Goal: Task Accomplishment & Management: Manage account settings

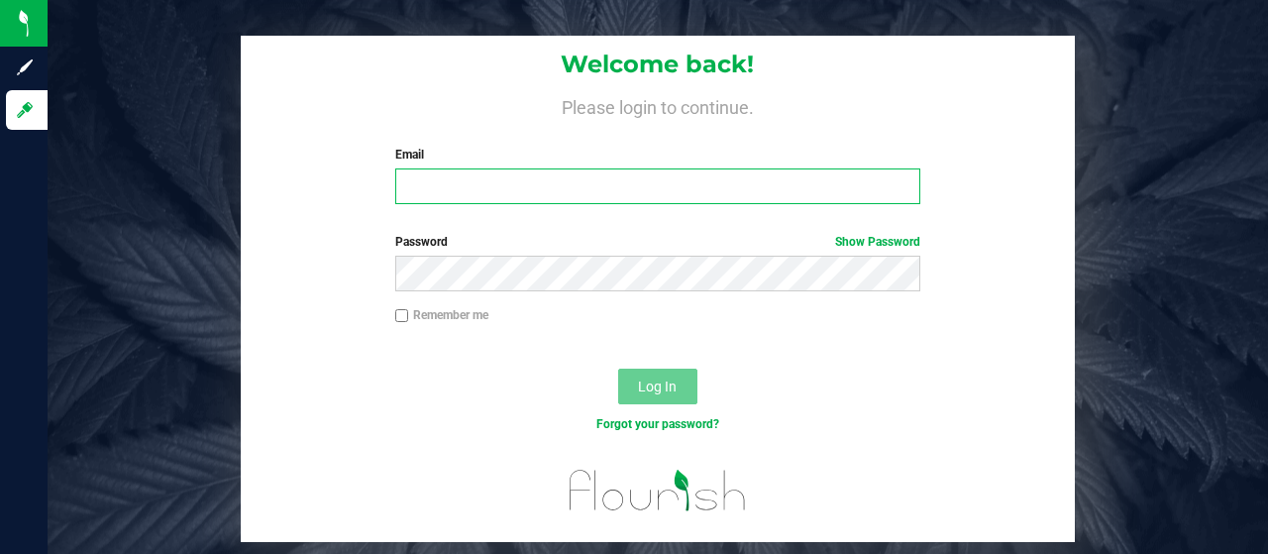
click at [464, 183] on input "Email" at bounding box center [658, 186] width 526 height 36
type input "[EMAIL_ADDRESS][DOMAIN_NAME]"
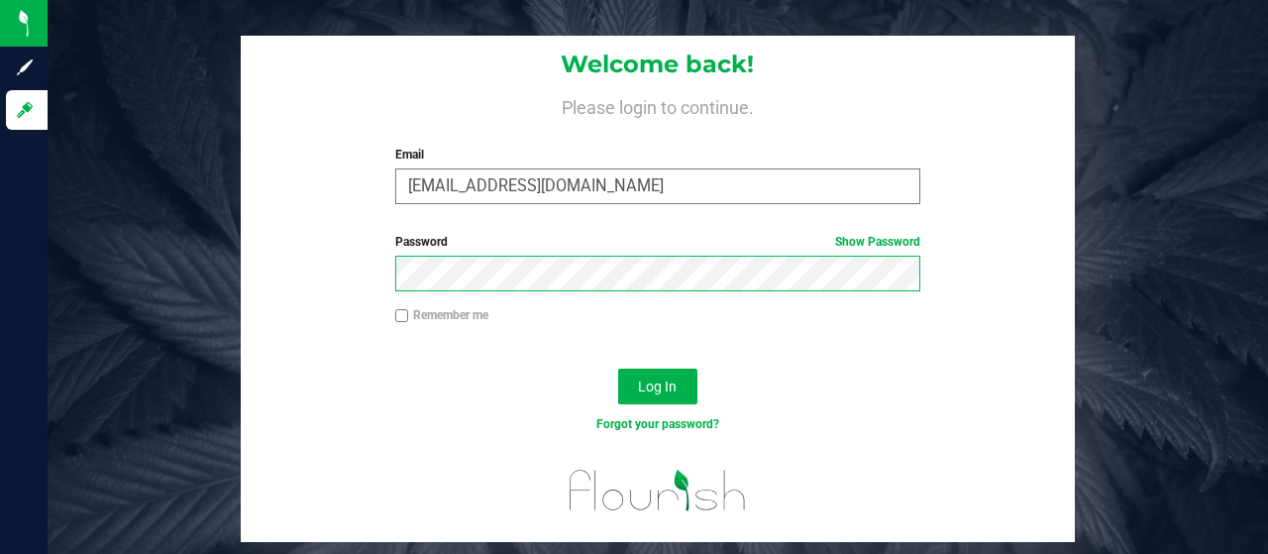
click at [618, 369] on button "Log In" at bounding box center [657, 387] width 79 height 36
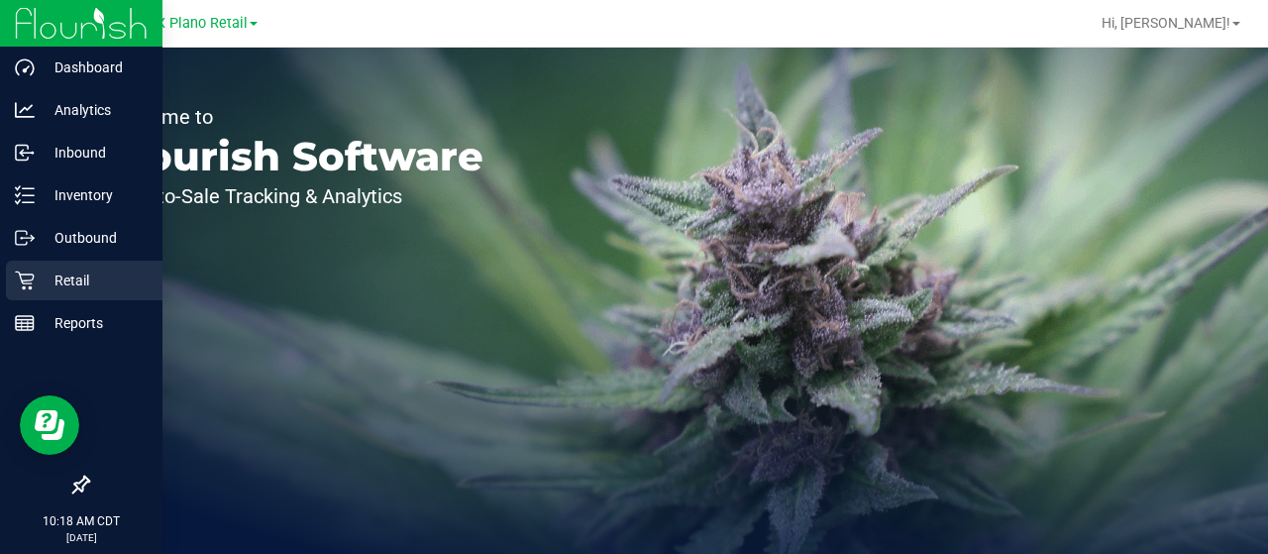
click at [55, 292] on div "Retail" at bounding box center [84, 281] width 157 height 40
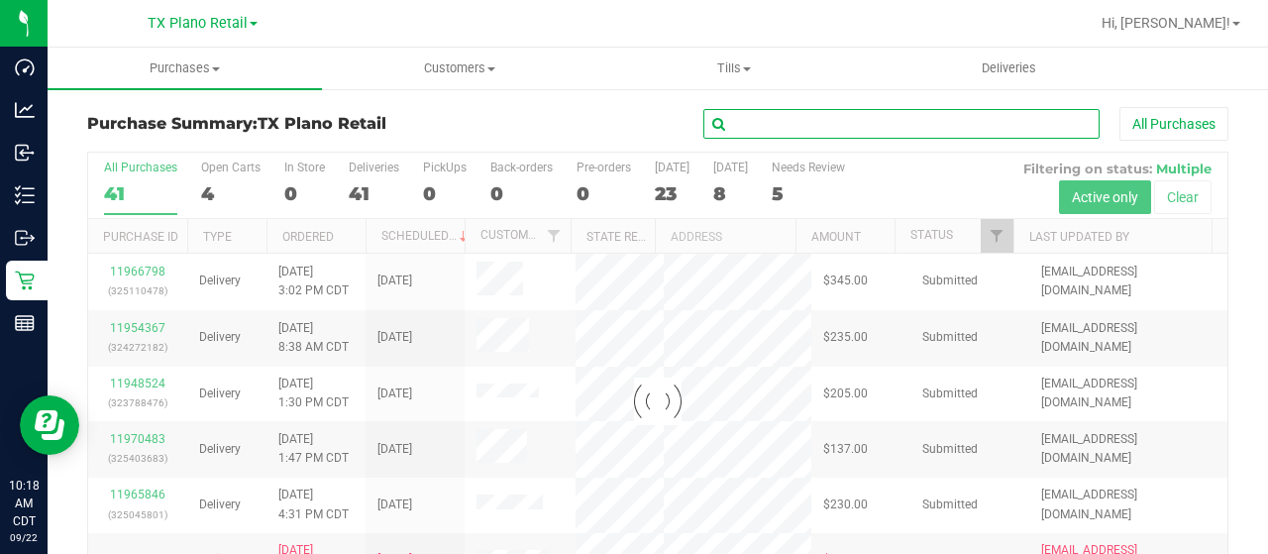
click at [767, 124] on input "text" at bounding box center [902, 124] width 396 height 30
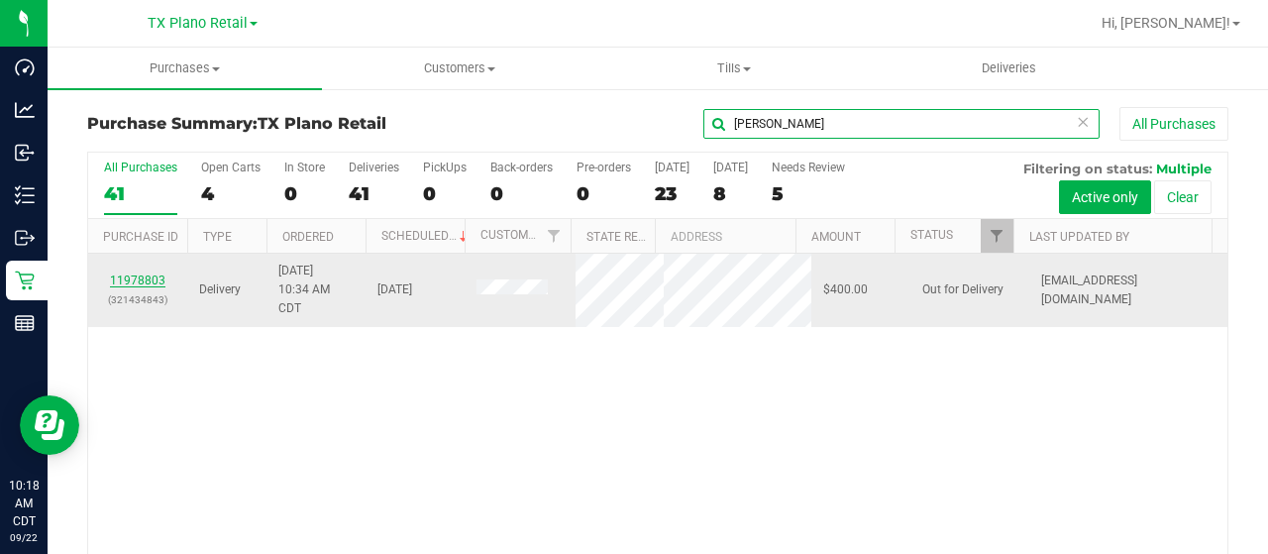
type input "sara"
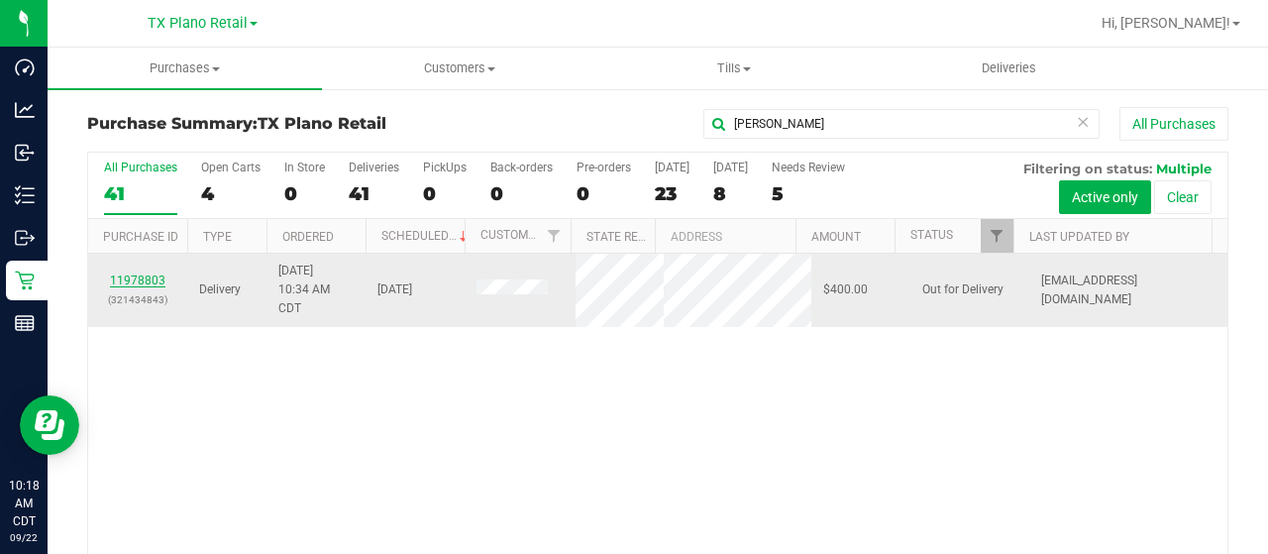
click at [134, 274] on link "11978803" at bounding box center [137, 281] width 55 height 14
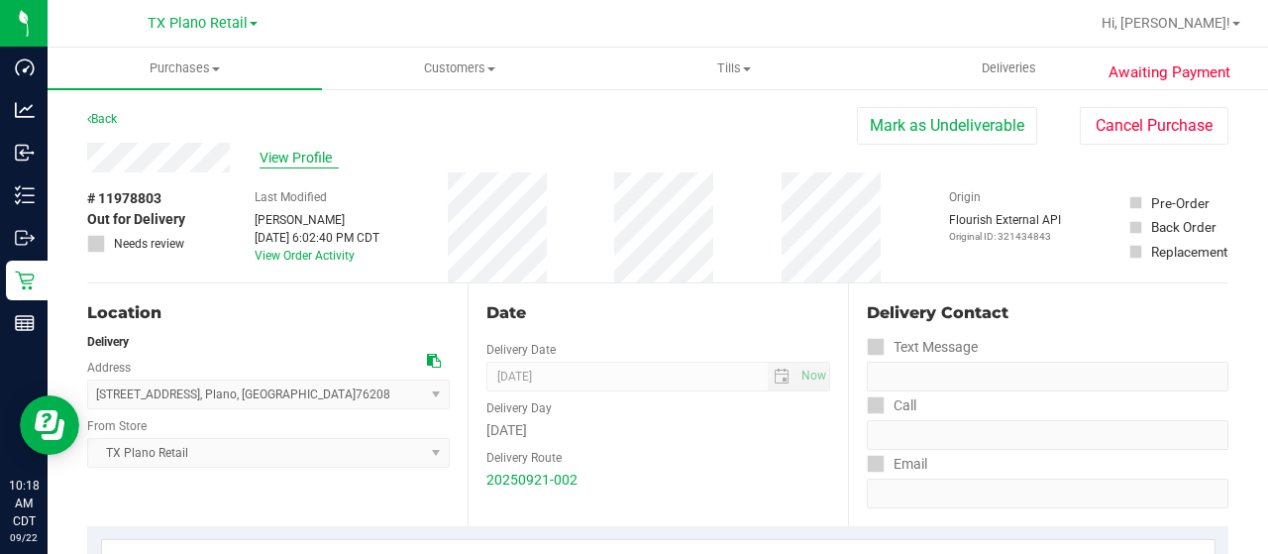
click at [281, 158] on span "View Profile" at bounding box center [299, 158] width 79 height 21
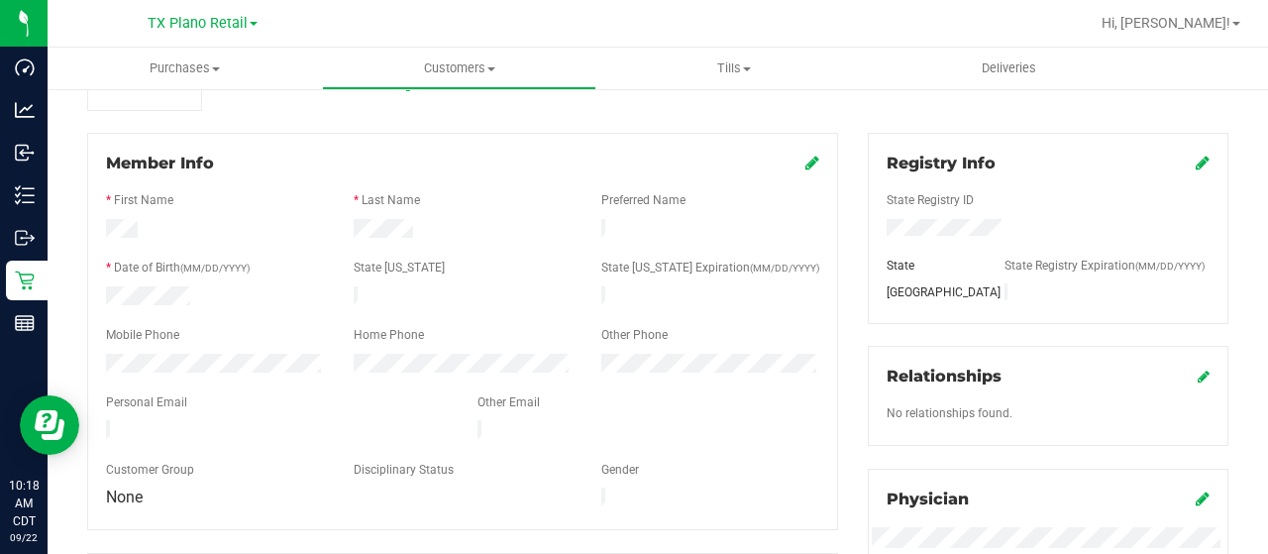
scroll to position [396, 0]
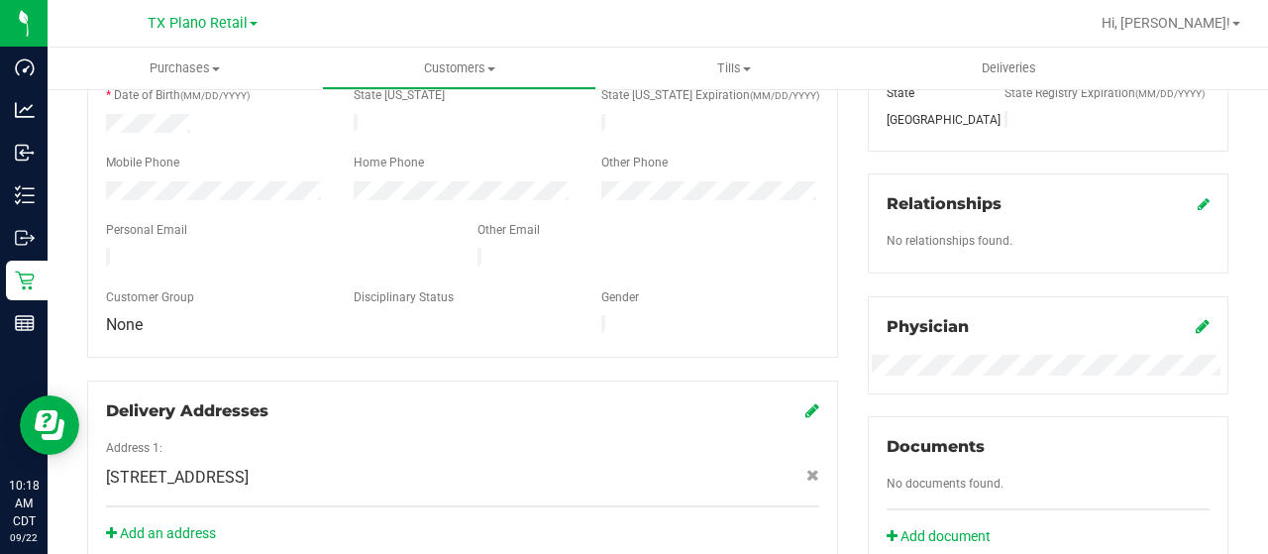
drag, startPoint x: 270, startPoint y: 249, endPoint x: 94, endPoint y: 246, distance: 175.4
click at [94, 248] on div at bounding box center [277, 260] width 372 height 24
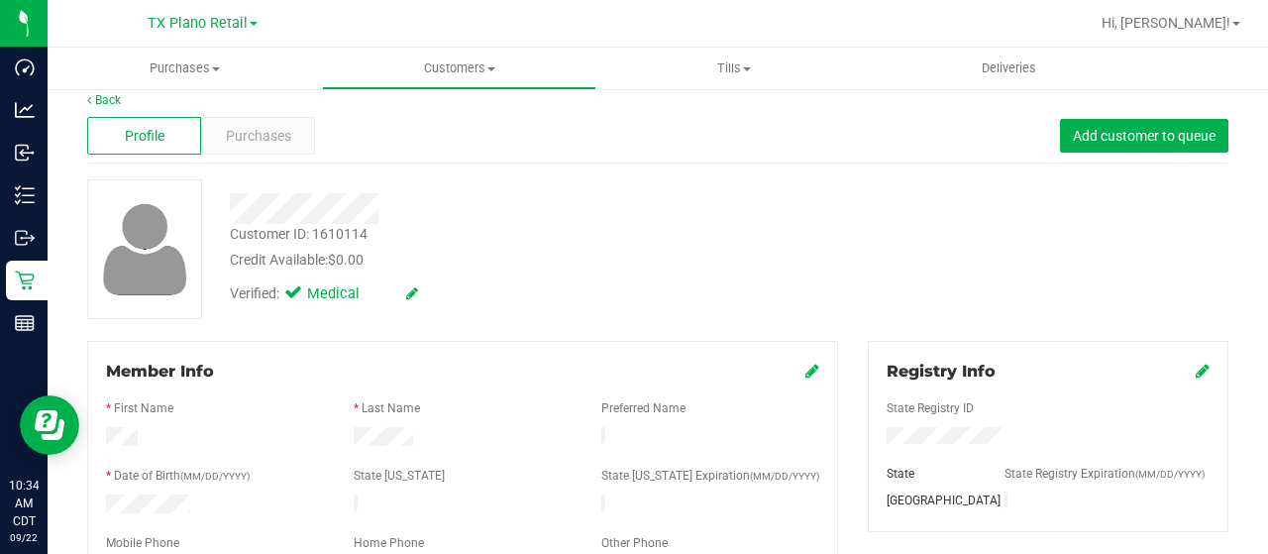
scroll to position [0, 0]
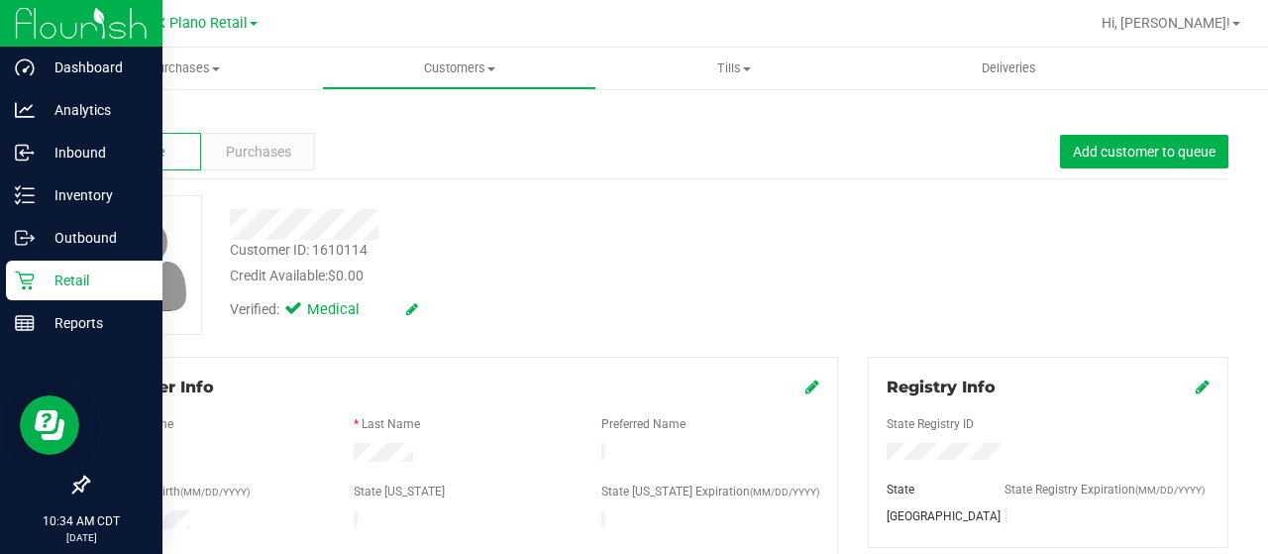
click at [41, 280] on p "Retail" at bounding box center [94, 281] width 119 height 24
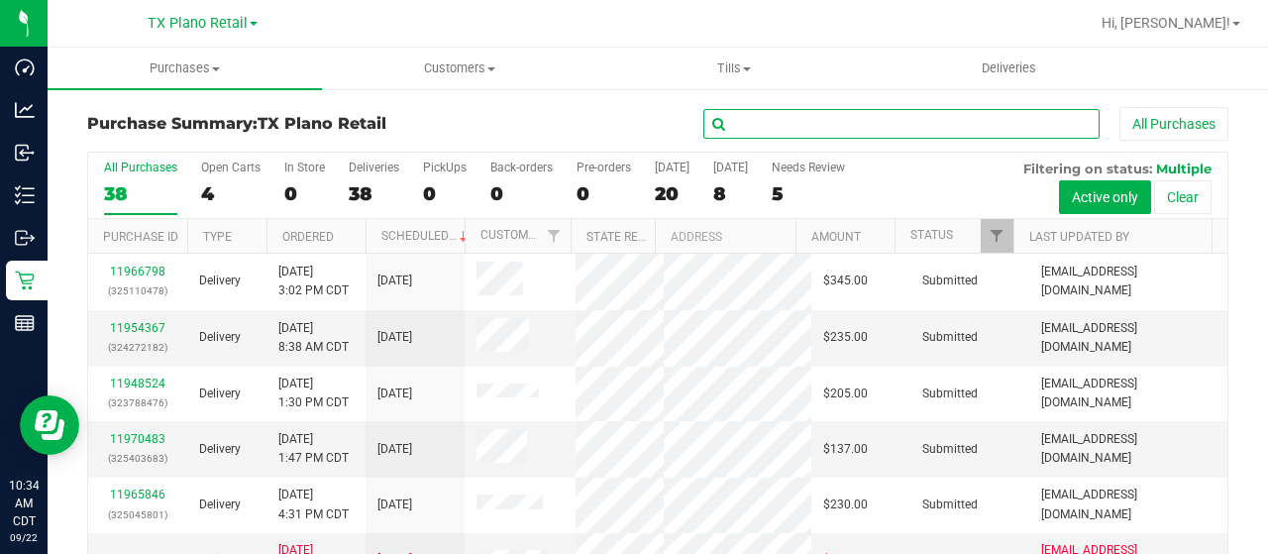
click at [840, 119] on input "text" at bounding box center [902, 124] width 396 height 30
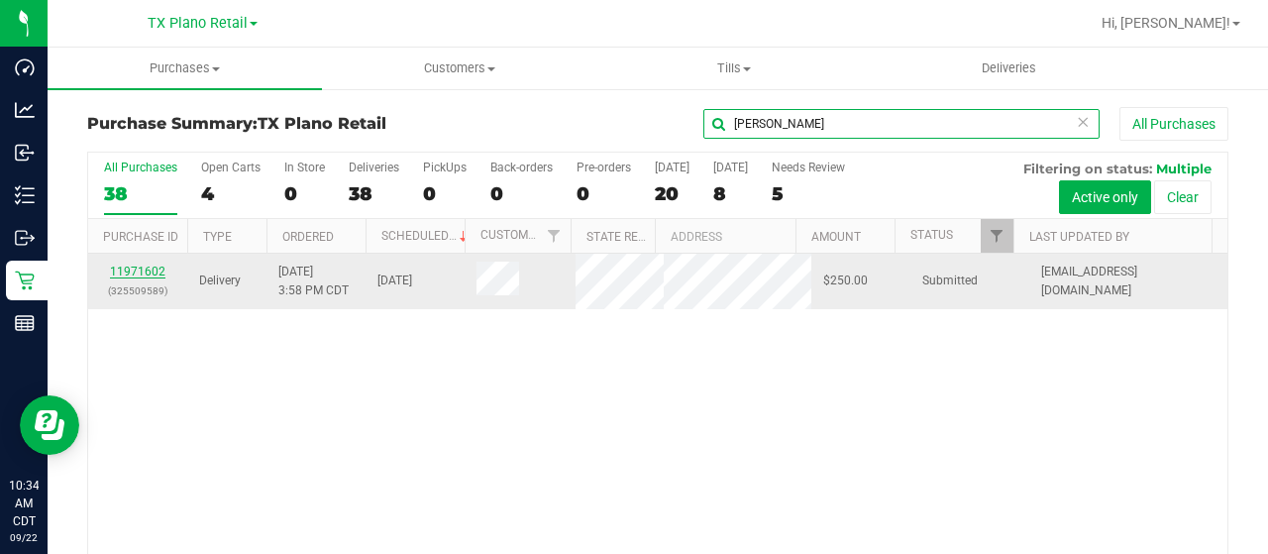
type input "william"
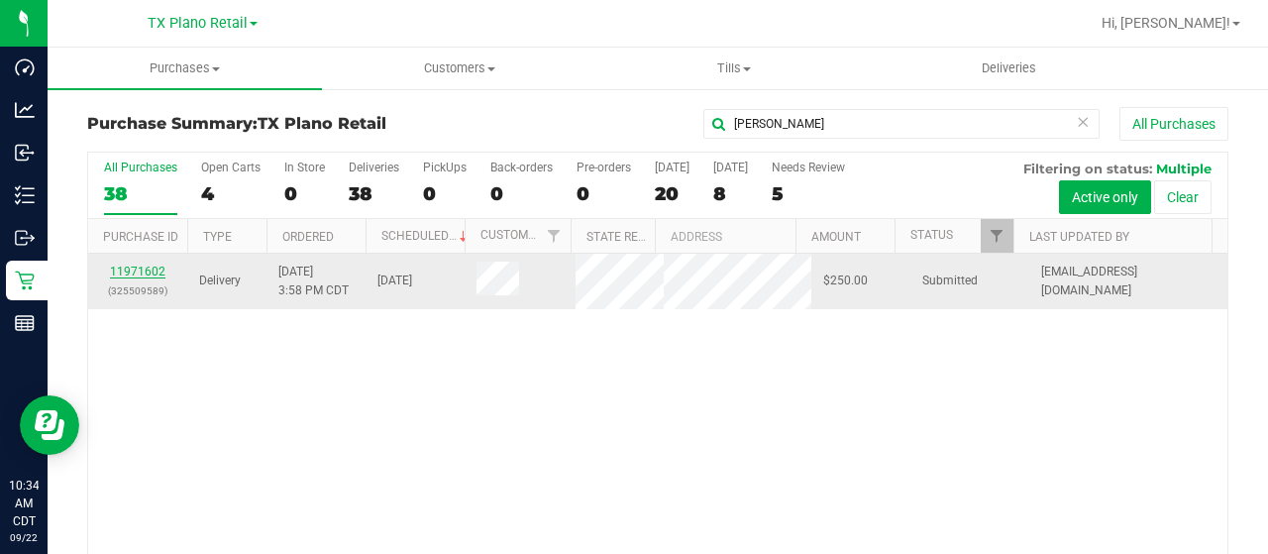
click at [141, 271] on link "11971602" at bounding box center [137, 272] width 55 height 14
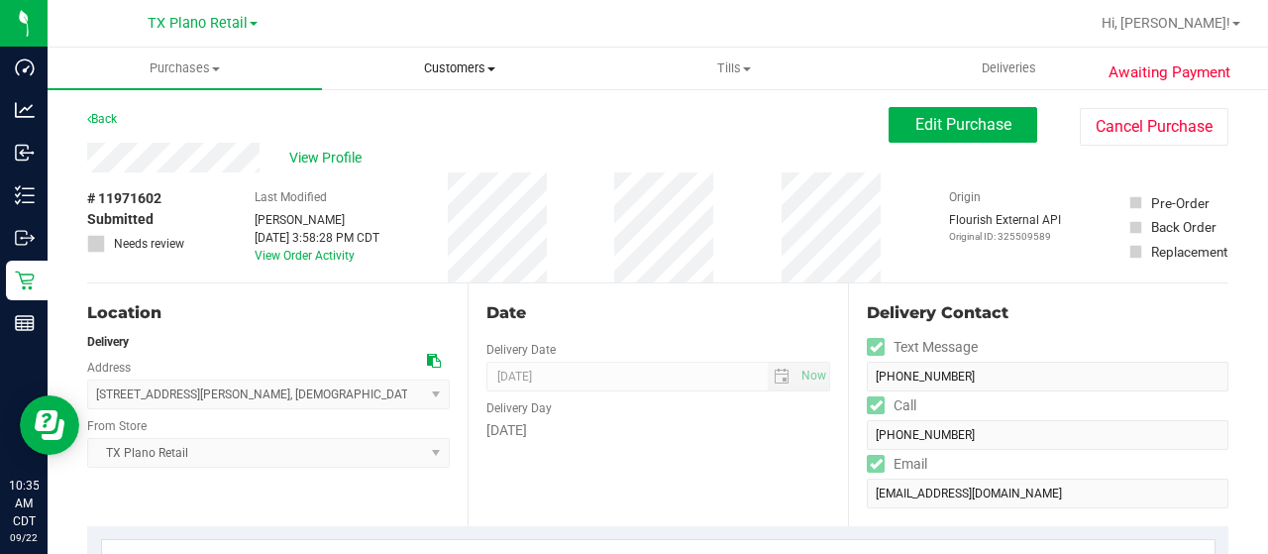
click at [456, 60] on span "Customers" at bounding box center [459, 68] width 273 height 18
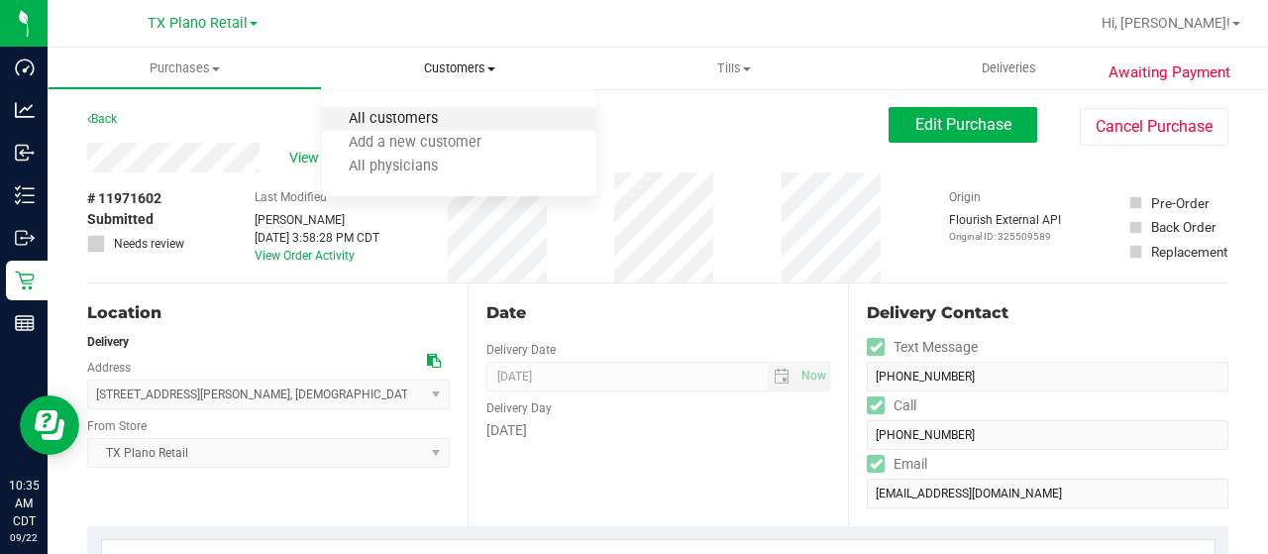
click at [452, 117] on span "All customers" at bounding box center [393, 119] width 143 height 17
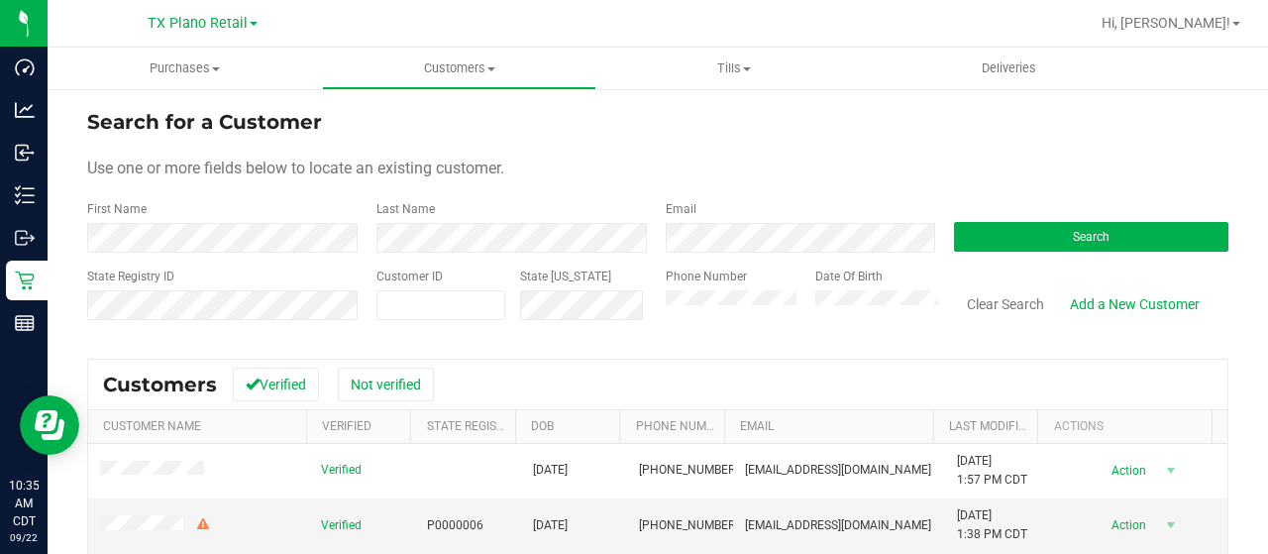
click at [264, 218] on div "First Name" at bounding box center [224, 226] width 274 height 53
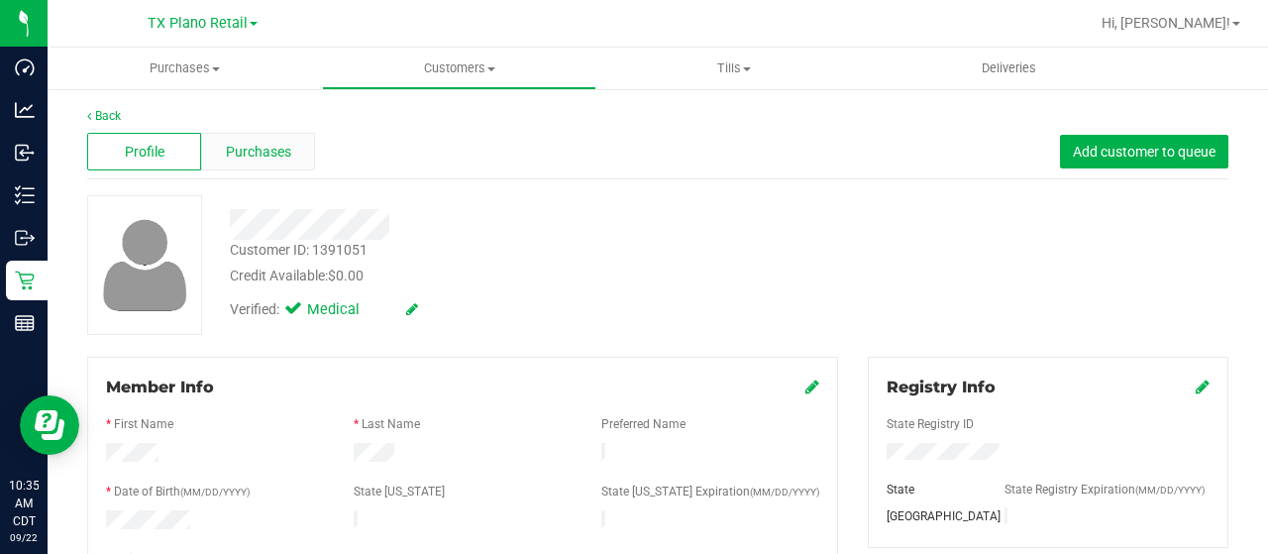
click at [273, 152] on span "Purchases" at bounding box center [258, 152] width 65 height 21
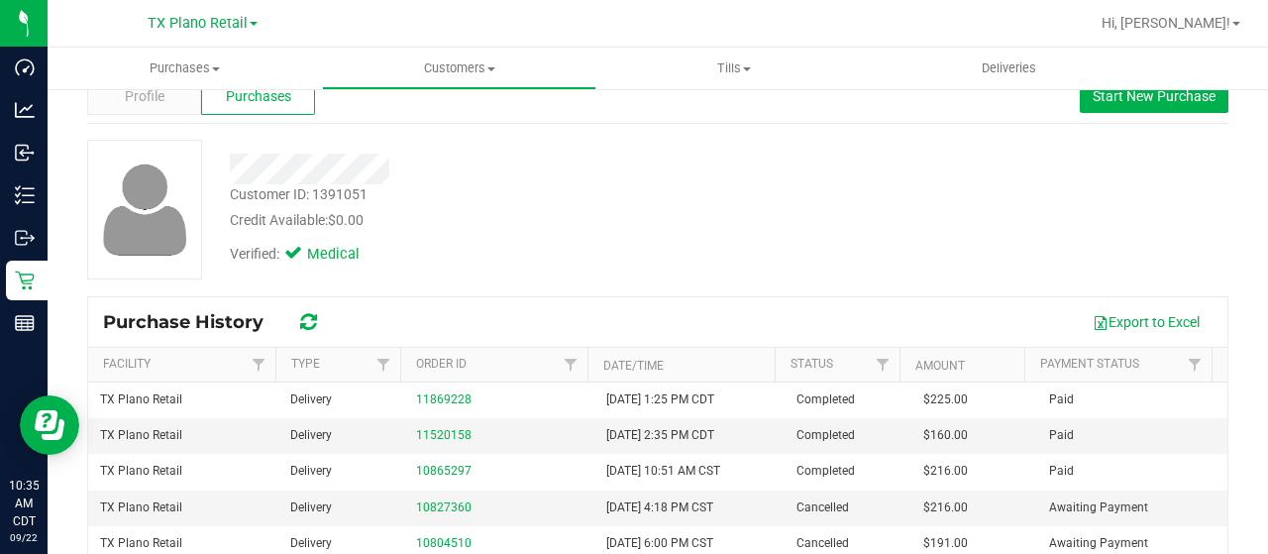
scroll to position [99, 0]
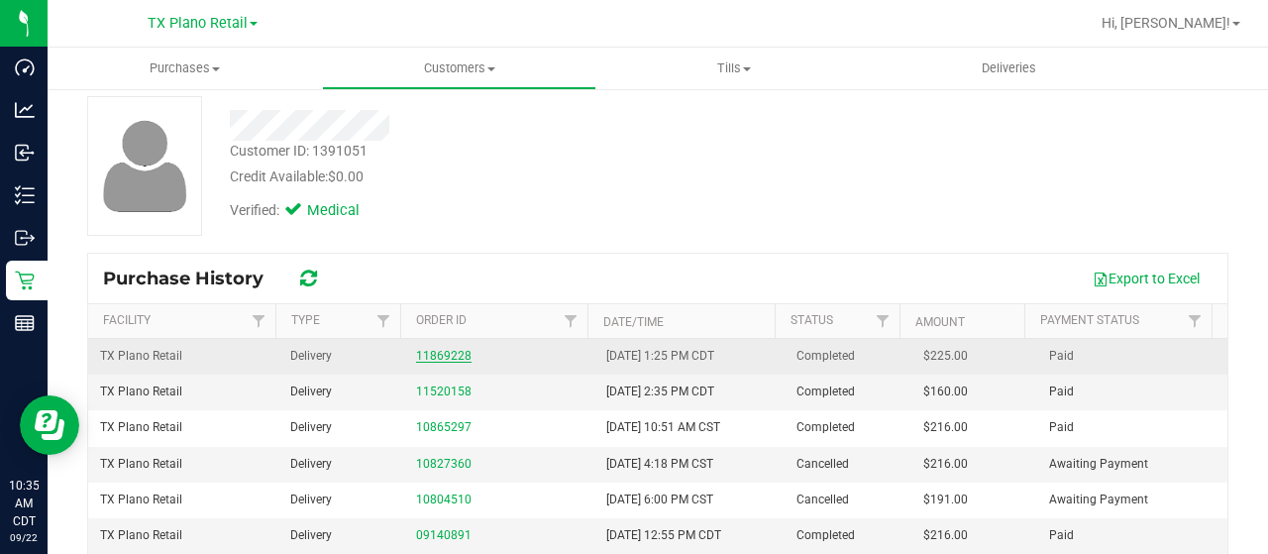
click at [452, 349] on link "11869228" at bounding box center [443, 356] width 55 height 14
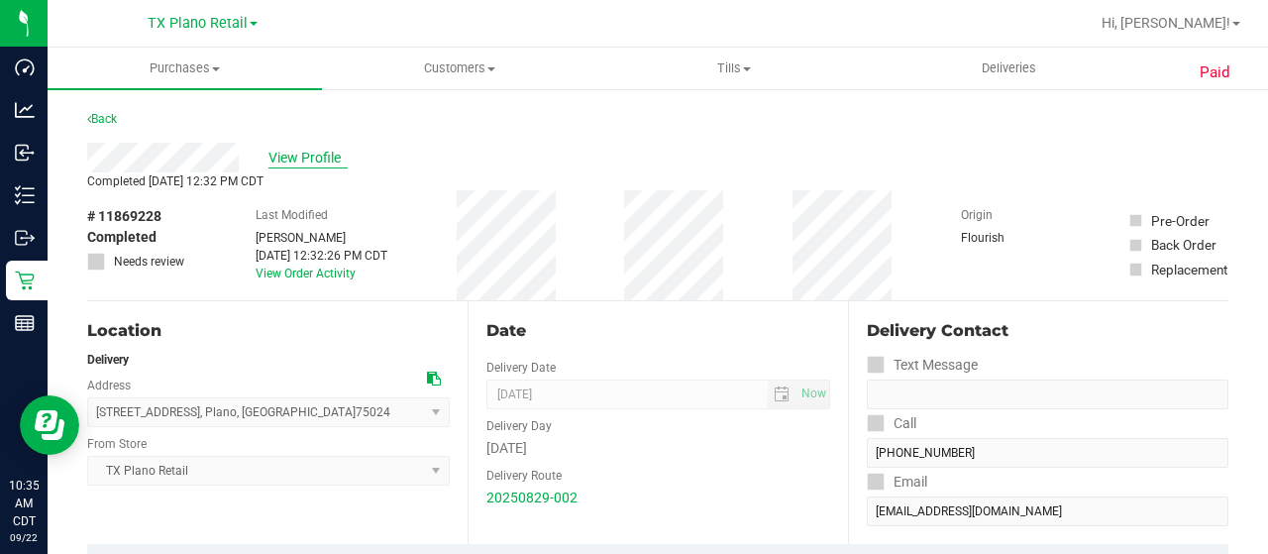
click at [314, 163] on span "View Profile" at bounding box center [308, 158] width 79 height 21
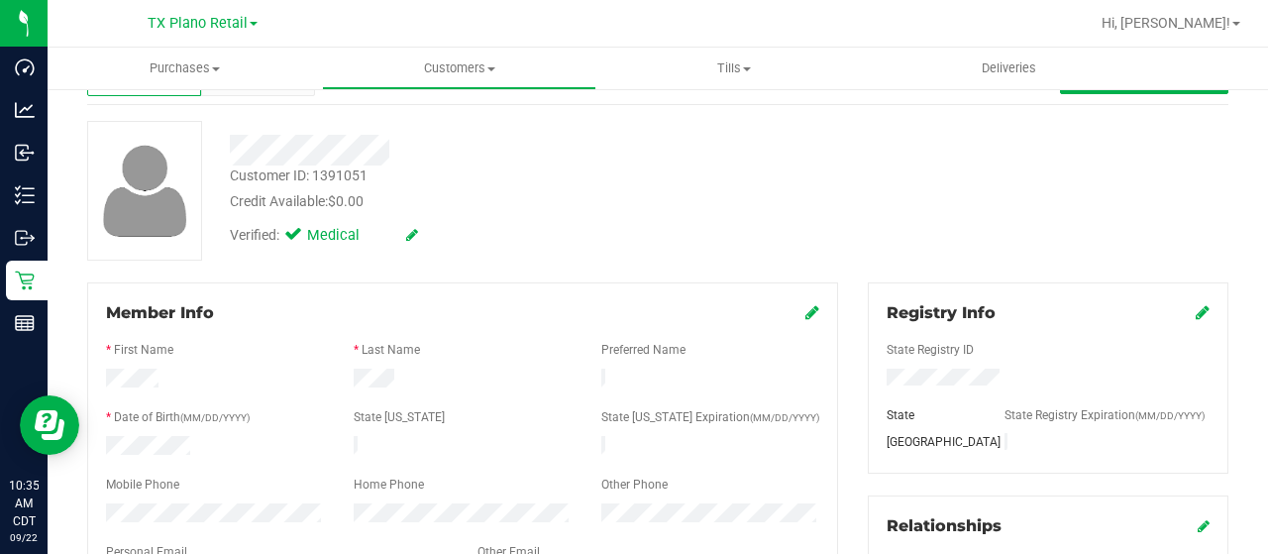
scroll to position [198, 0]
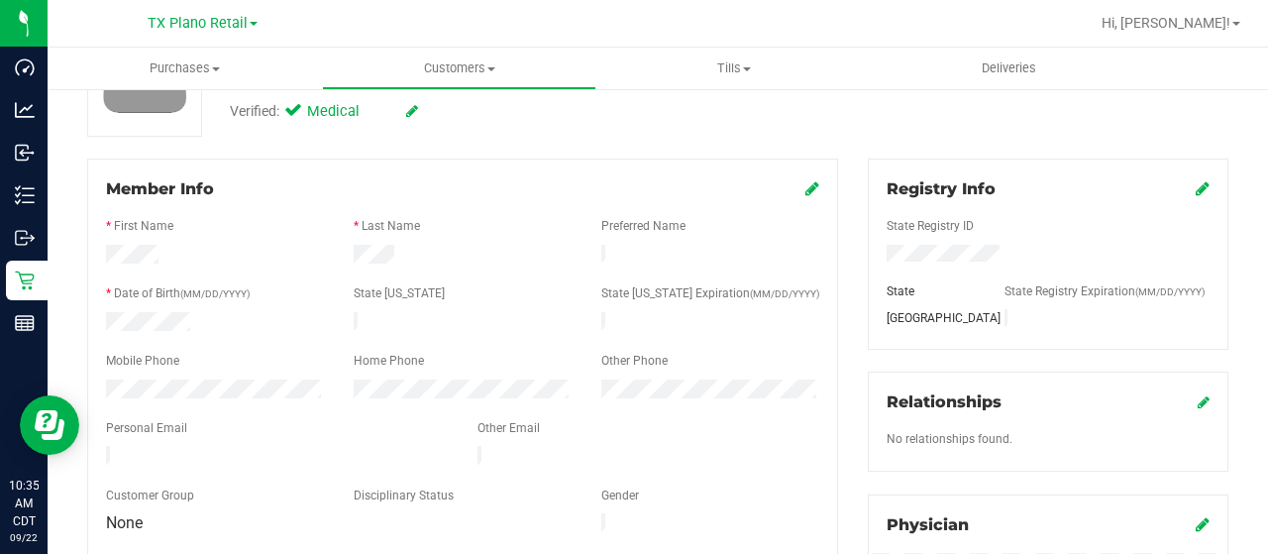
drag, startPoint x: 280, startPoint y: 445, endPoint x: 105, endPoint y: 444, distance: 175.4
click at [105, 446] on div at bounding box center [277, 458] width 372 height 24
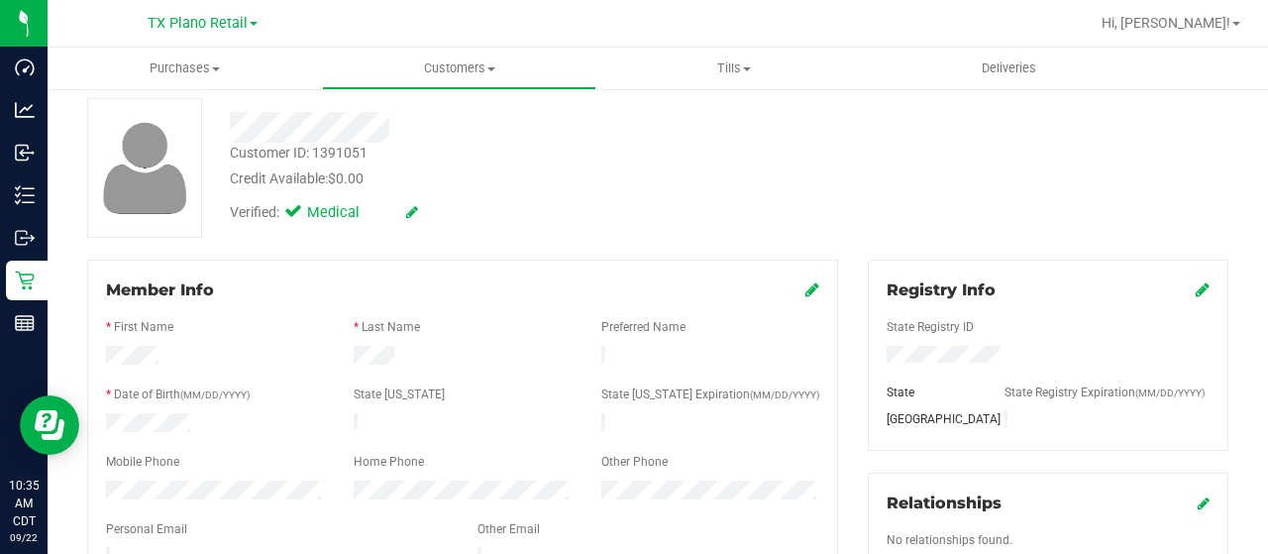
scroll to position [0, 0]
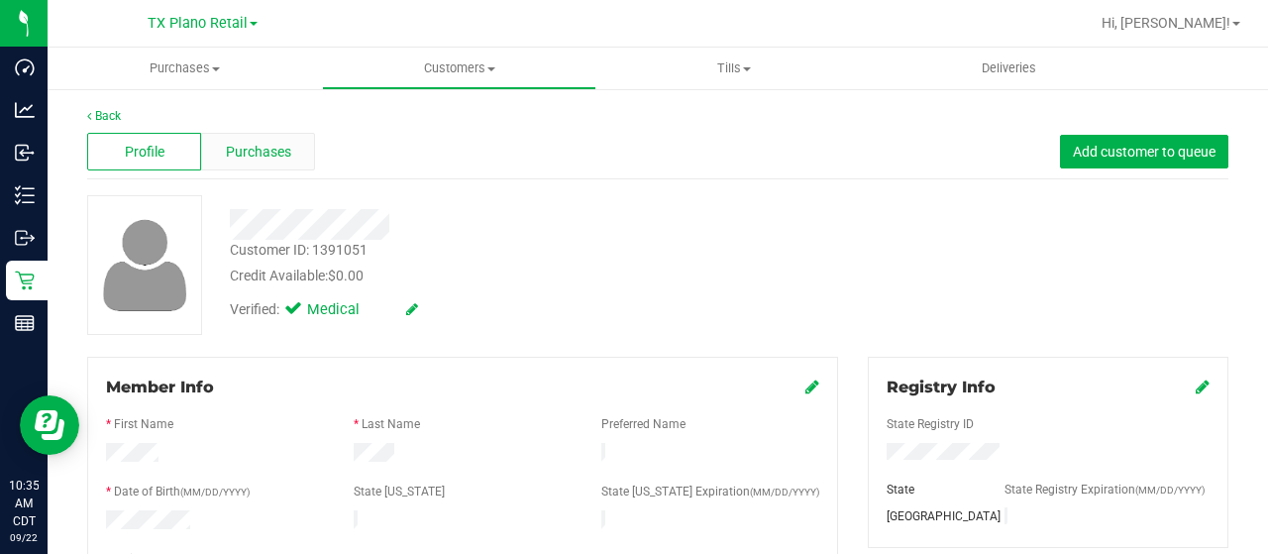
click at [266, 160] on span "Purchases" at bounding box center [258, 152] width 65 height 21
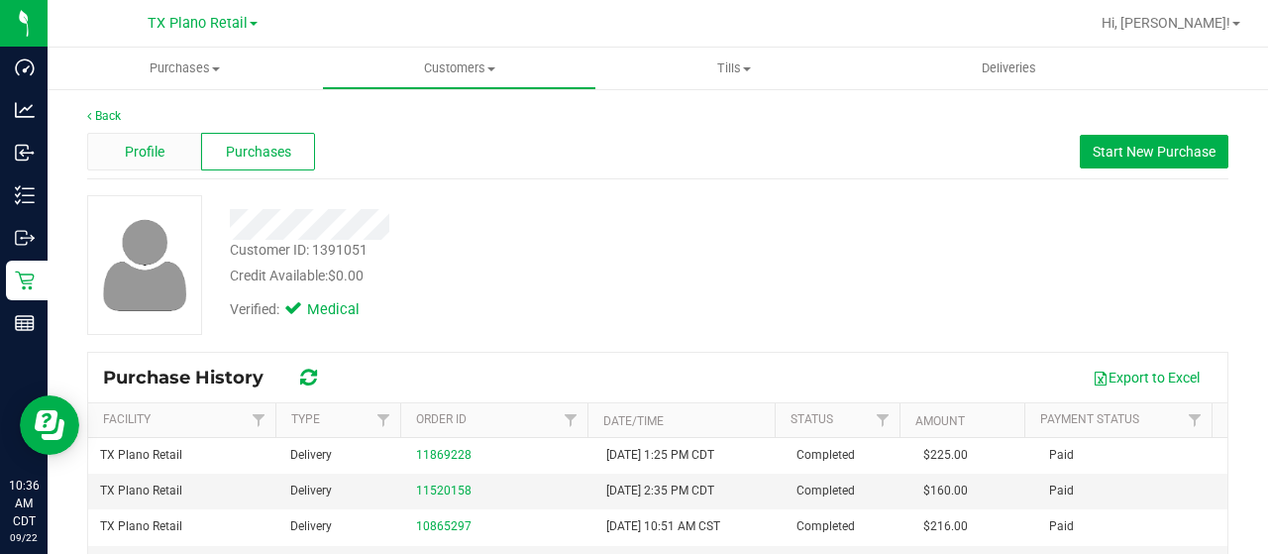
click at [150, 146] on span "Profile" at bounding box center [145, 152] width 40 height 21
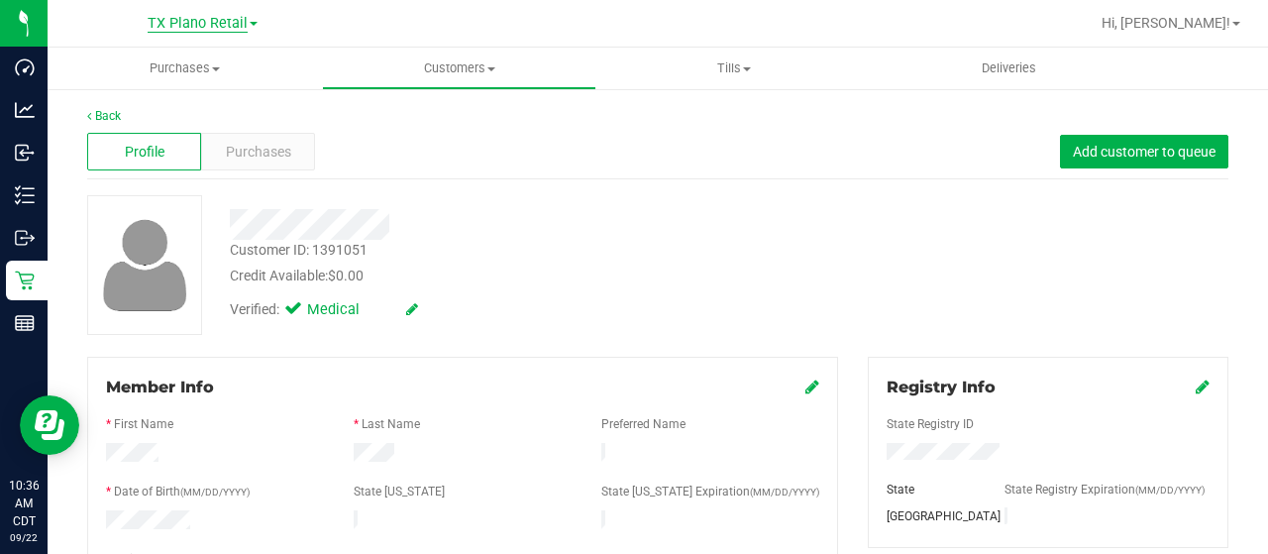
click at [218, 27] on span "TX Plano Retail" at bounding box center [198, 24] width 100 height 18
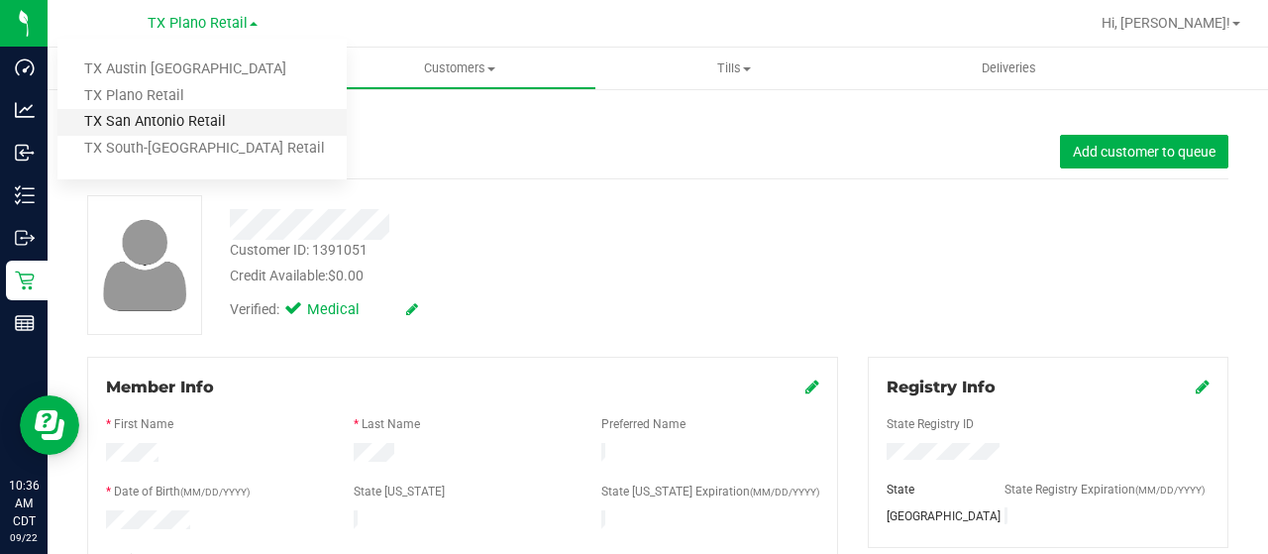
click at [210, 118] on link "TX San Antonio Retail" at bounding box center [201, 122] width 289 height 27
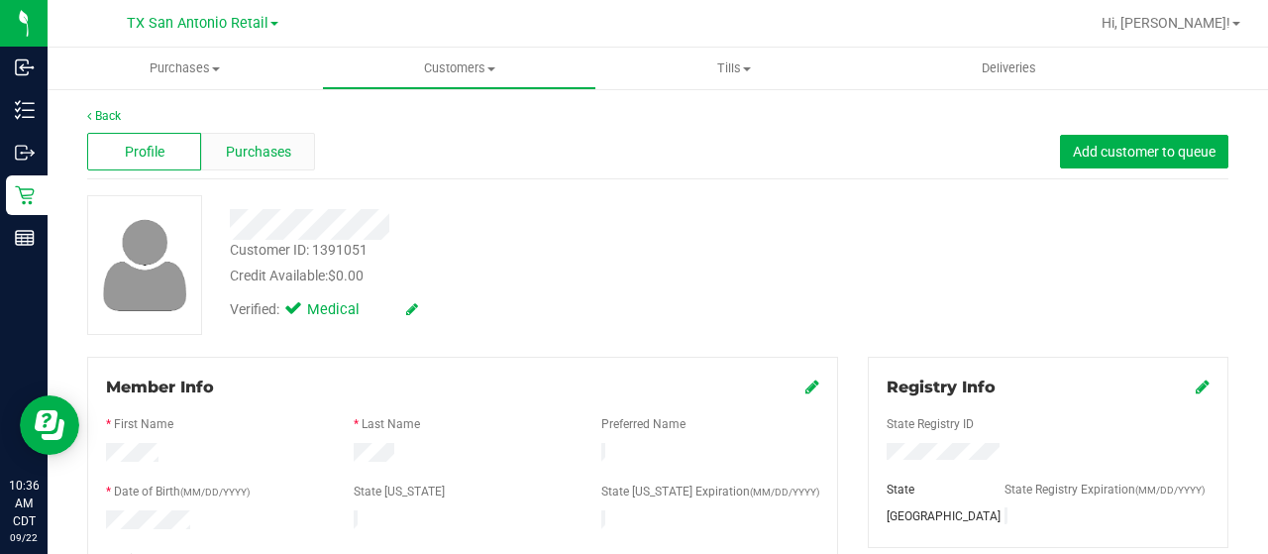
click at [289, 150] on div "Purchases" at bounding box center [258, 152] width 114 height 38
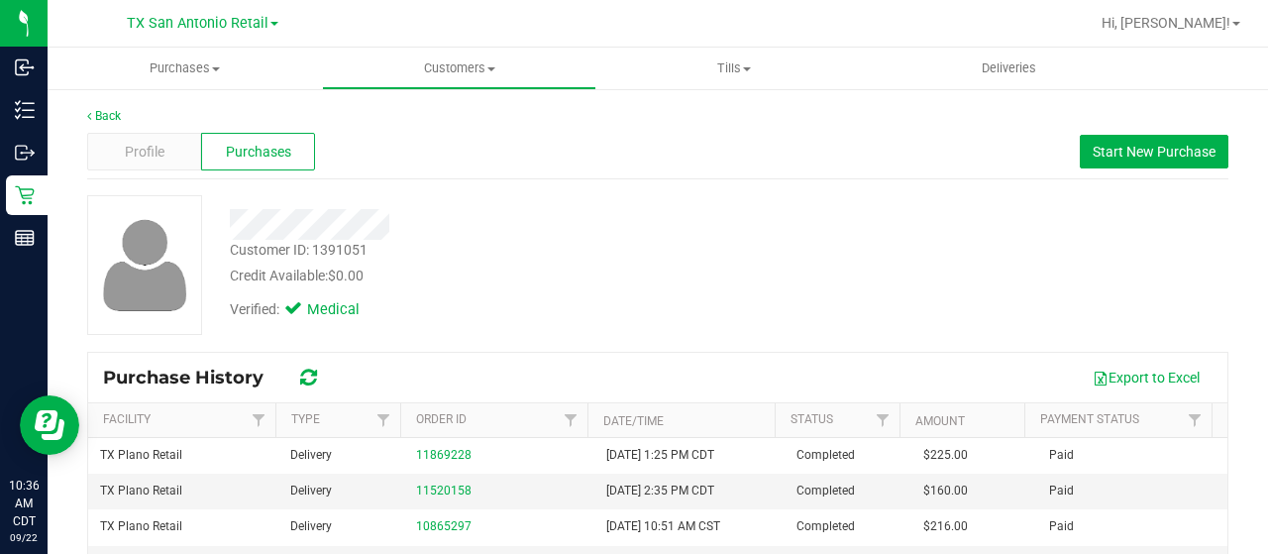
scroll to position [99, 0]
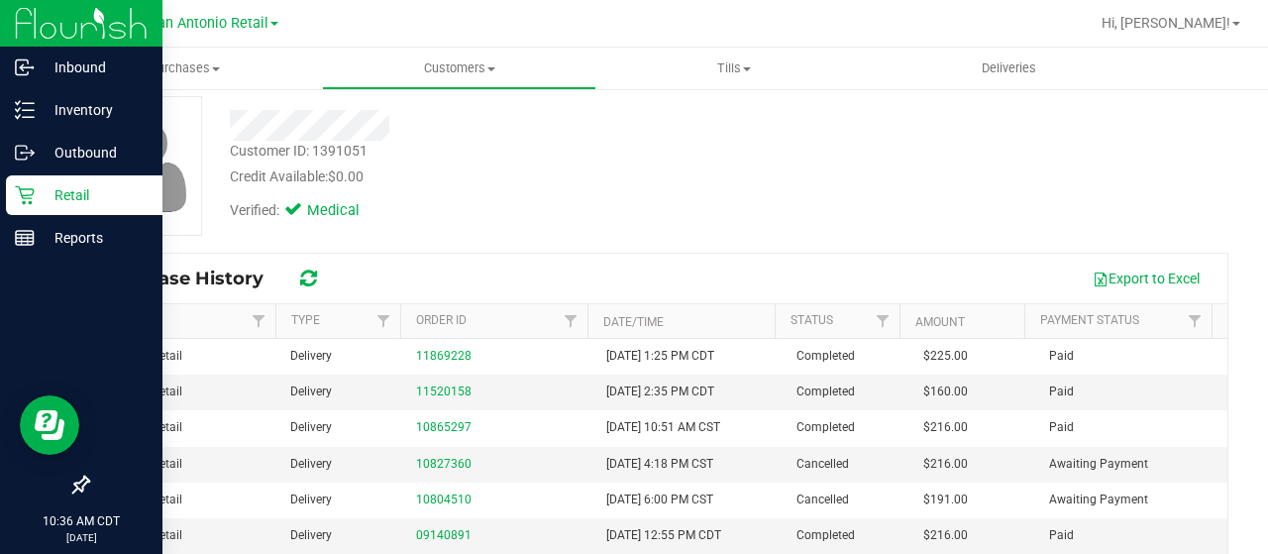
click at [36, 201] on p "Retail" at bounding box center [94, 195] width 119 height 24
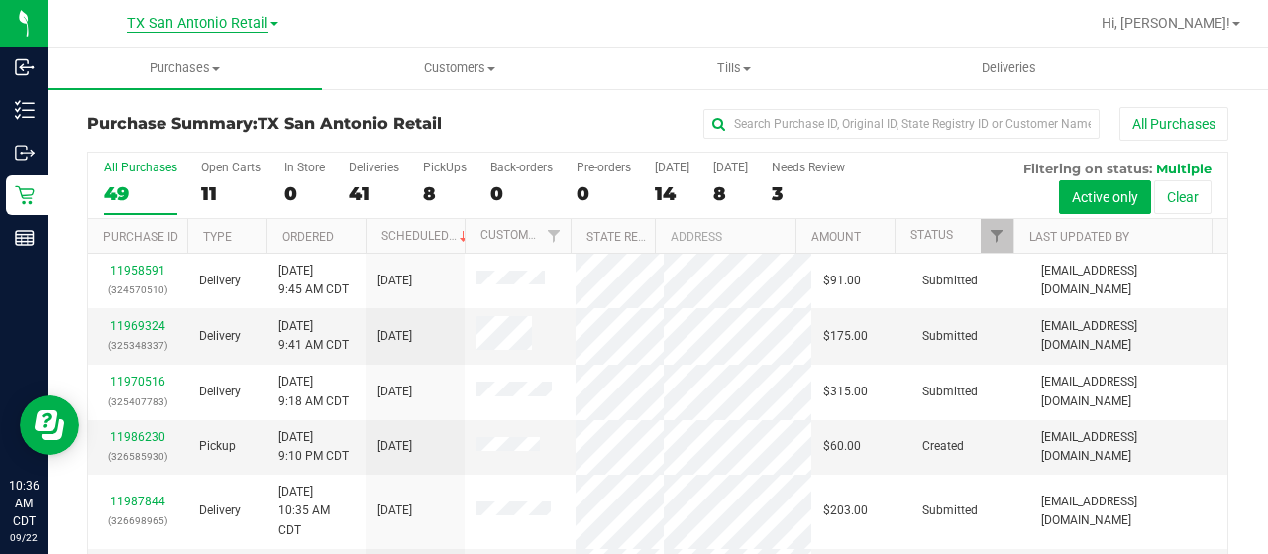
click at [210, 29] on span "TX San Antonio Retail" at bounding box center [198, 24] width 142 height 18
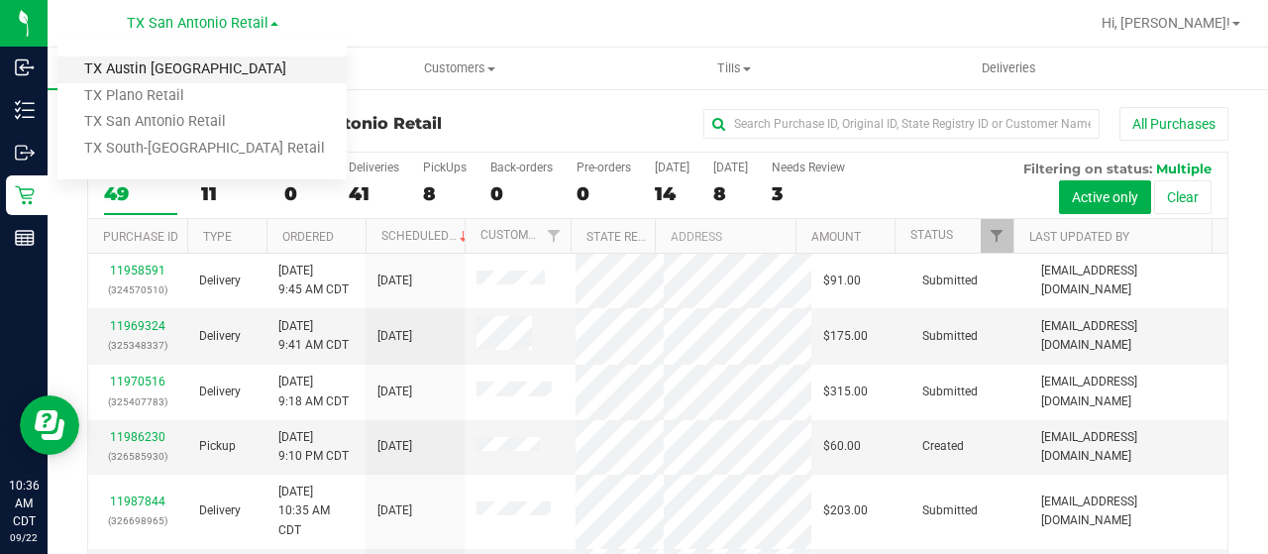
click at [200, 70] on link "TX Austin [GEOGRAPHIC_DATA]" at bounding box center [201, 69] width 289 height 27
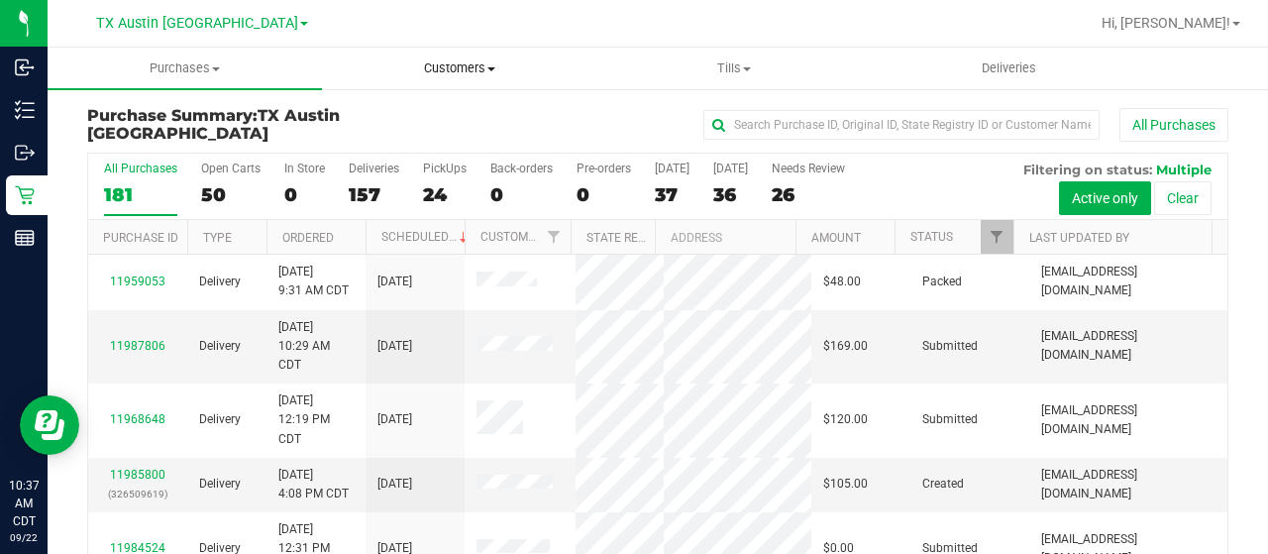
click at [448, 73] on span "Customers" at bounding box center [459, 68] width 273 height 18
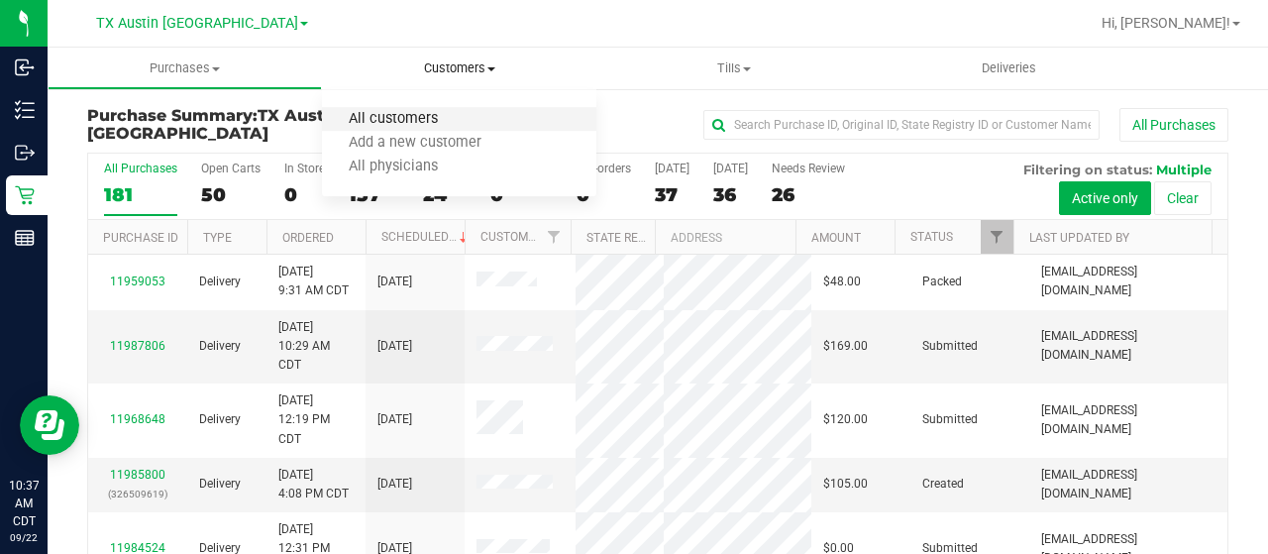
click at [436, 114] on span "All customers" at bounding box center [393, 119] width 143 height 17
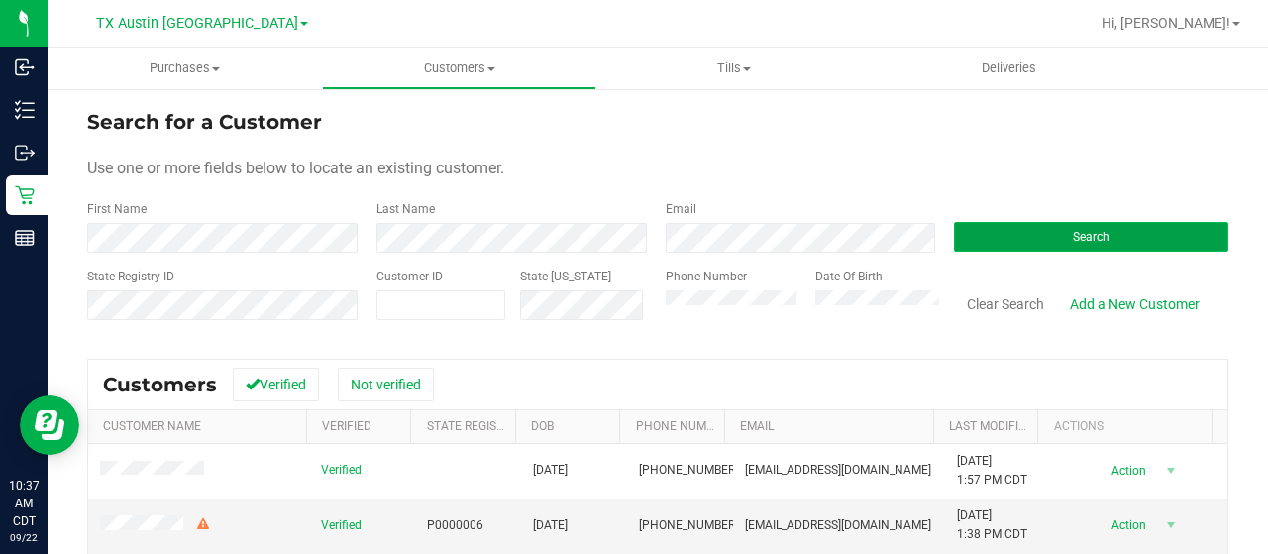
click at [1046, 237] on button "Search" at bounding box center [1091, 237] width 274 height 30
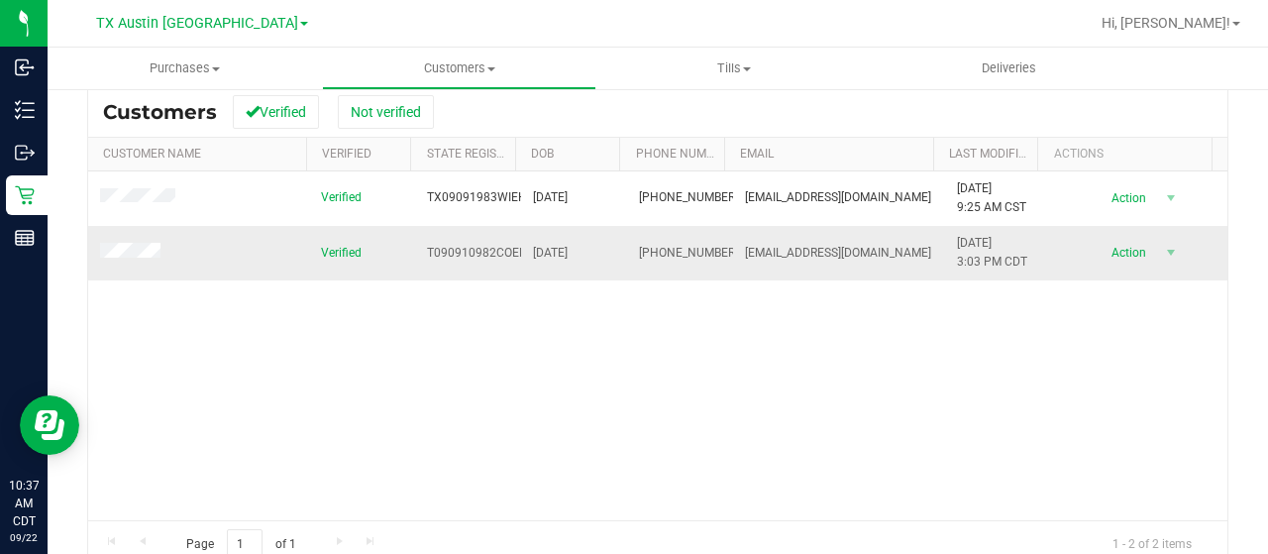
scroll to position [297, 0]
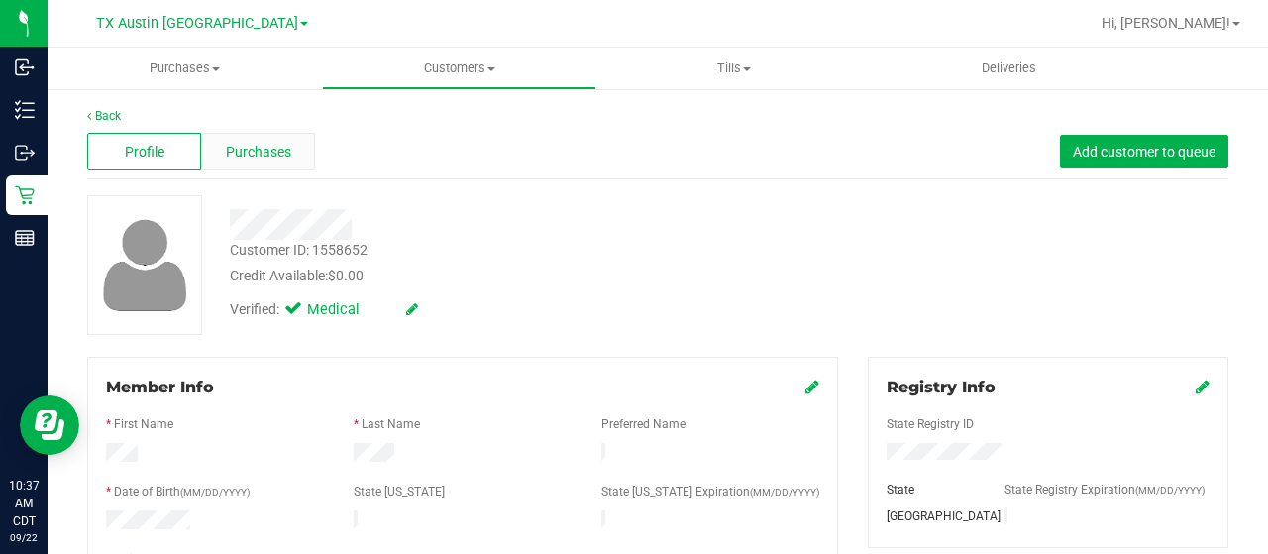
click at [295, 161] on div "Purchases" at bounding box center [258, 152] width 114 height 38
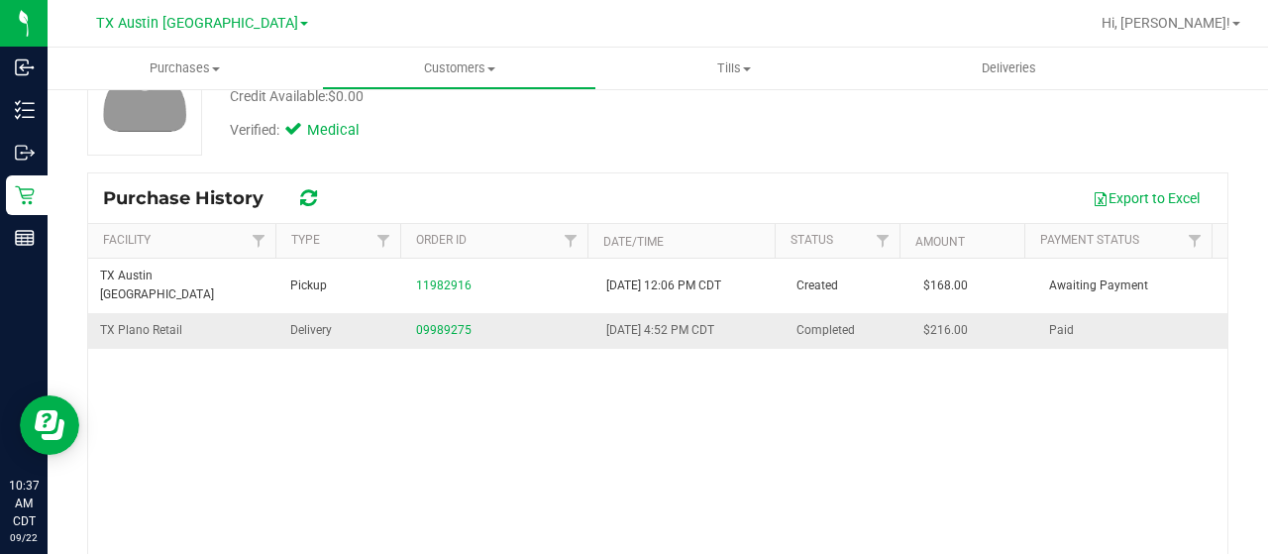
scroll to position [198, 0]
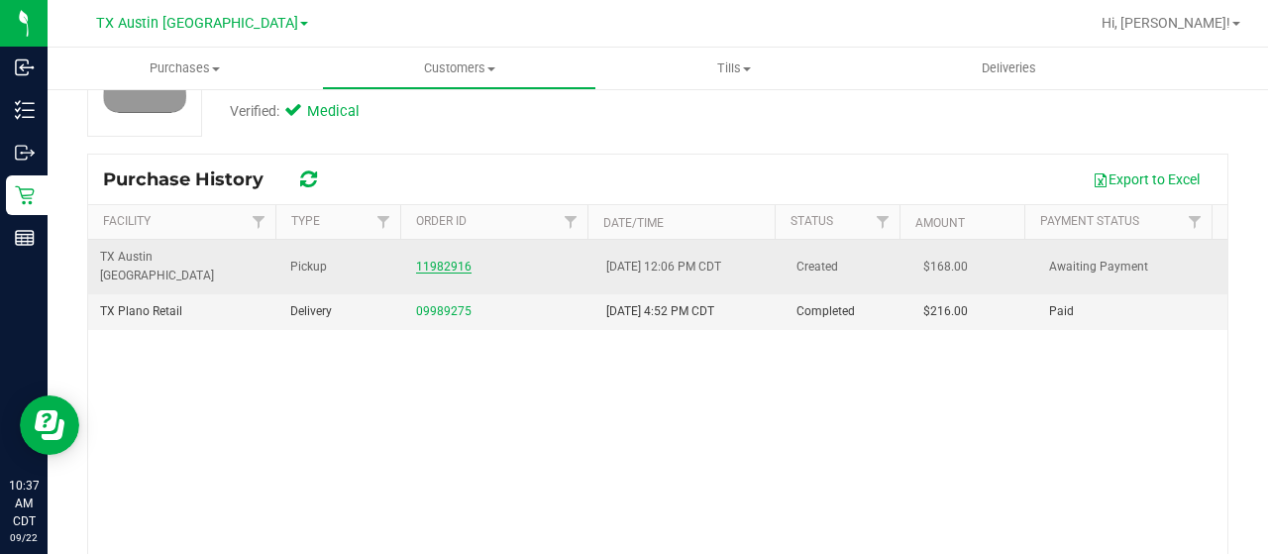
click at [439, 260] on link "11982916" at bounding box center [443, 267] width 55 height 14
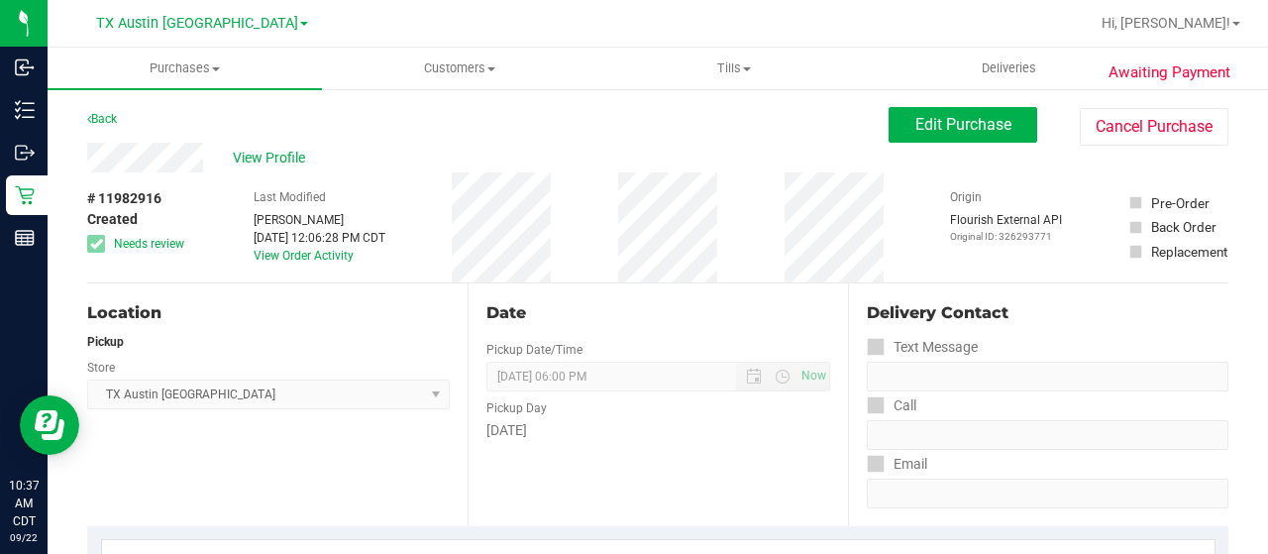
click at [212, 153] on div "View Profile" at bounding box center [488, 158] width 802 height 30
click at [262, 164] on span "View Profile" at bounding box center [272, 158] width 79 height 21
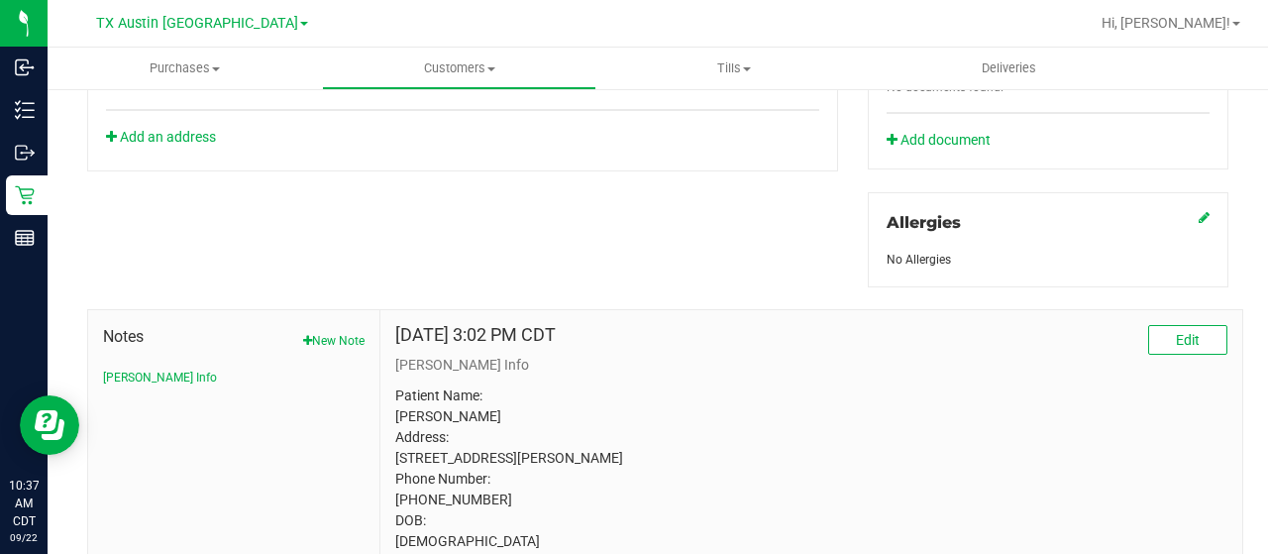
scroll to position [927, 0]
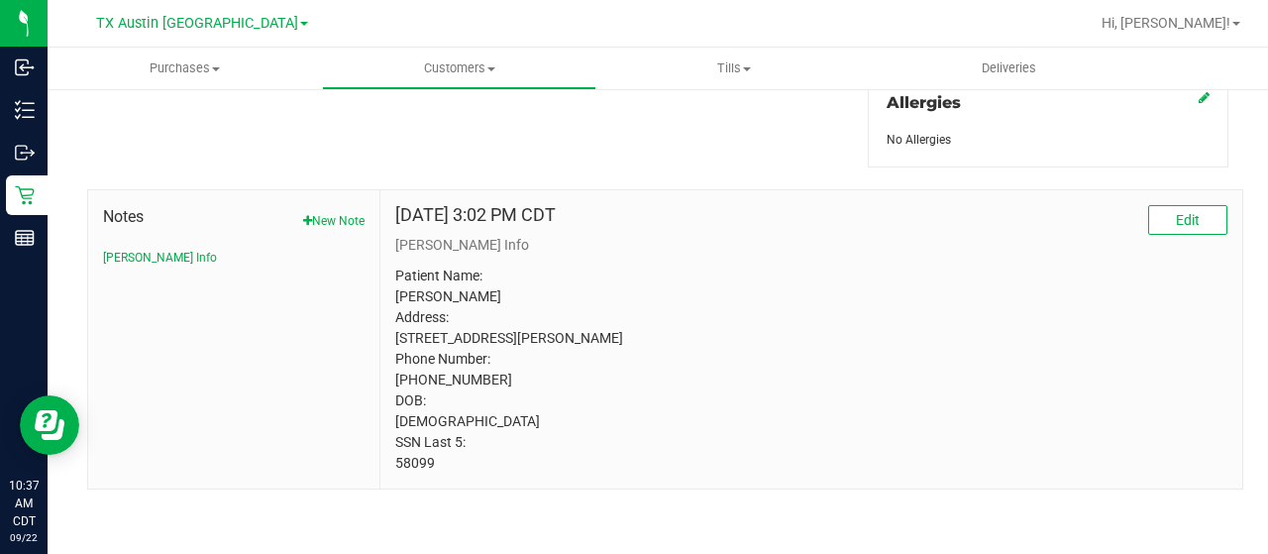
drag, startPoint x: 436, startPoint y: 466, endPoint x: 397, endPoint y: 457, distance: 39.7
click at [382, 465] on div "Sep 27, 2024 3:02 PM CDT Edit CURT Info Patient Name: William Colbert Ehlert Ad…" at bounding box center [812, 339] width 862 height 298
copy p "58099"
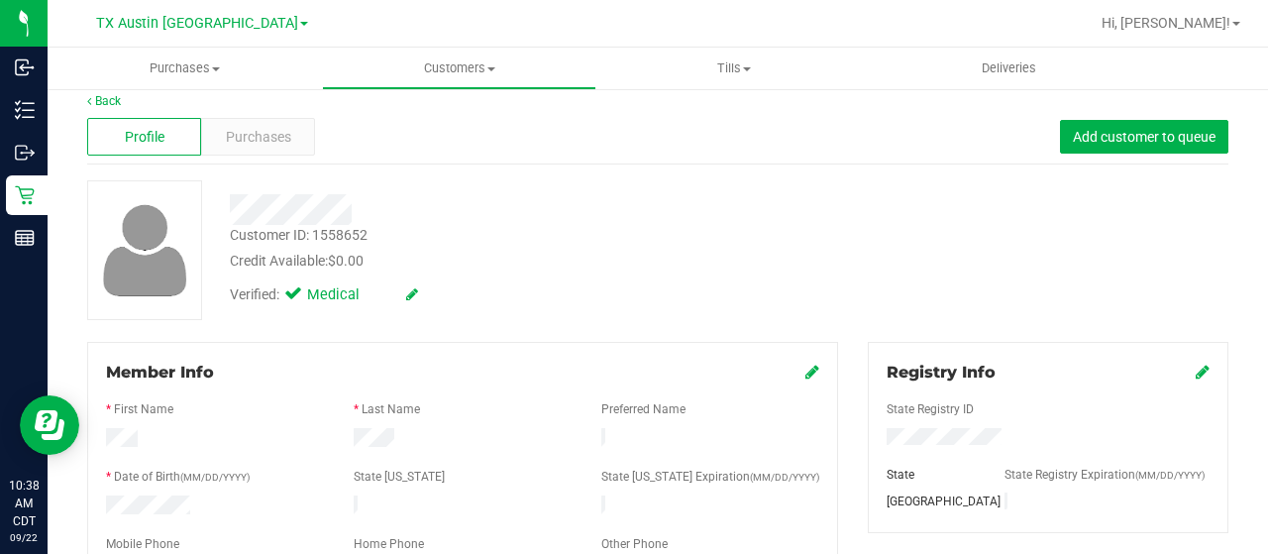
scroll to position [0, 0]
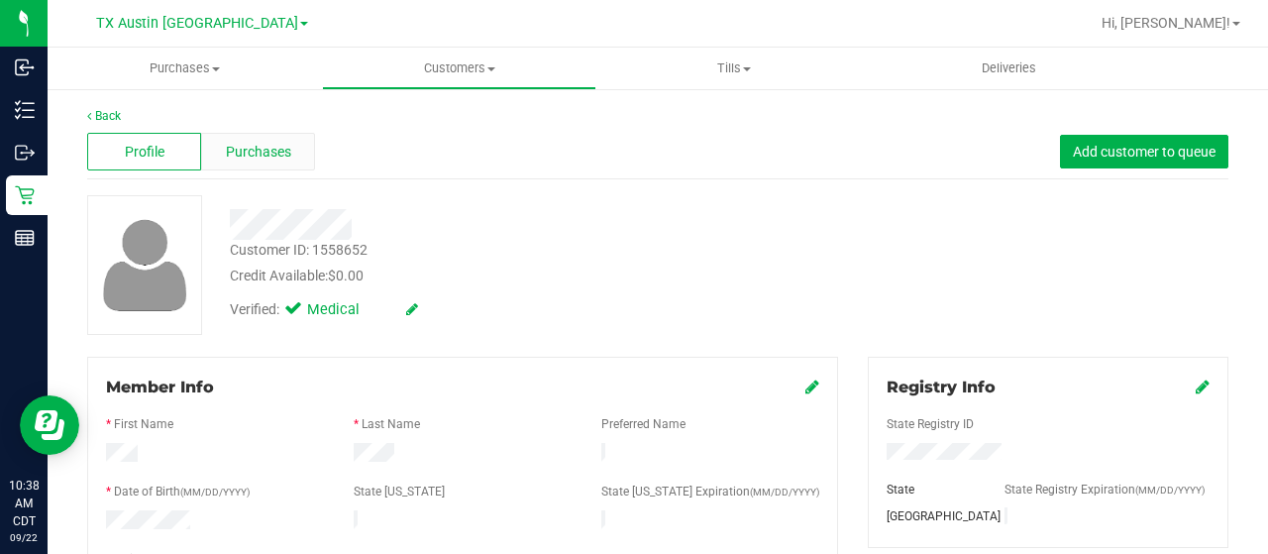
click at [270, 139] on div "Purchases" at bounding box center [258, 152] width 114 height 38
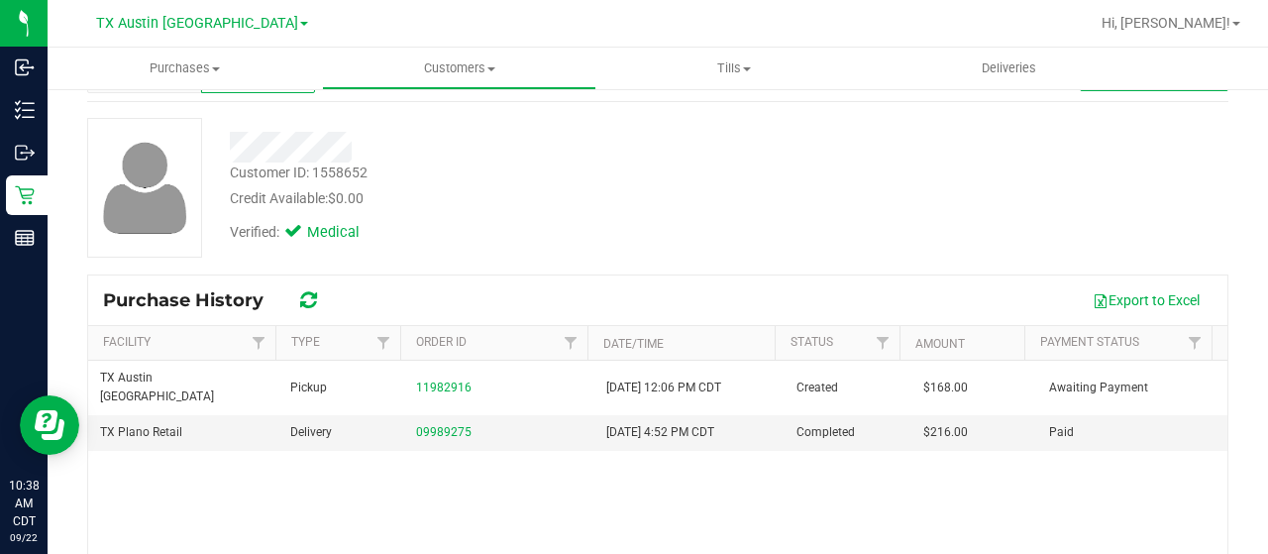
scroll to position [198, 0]
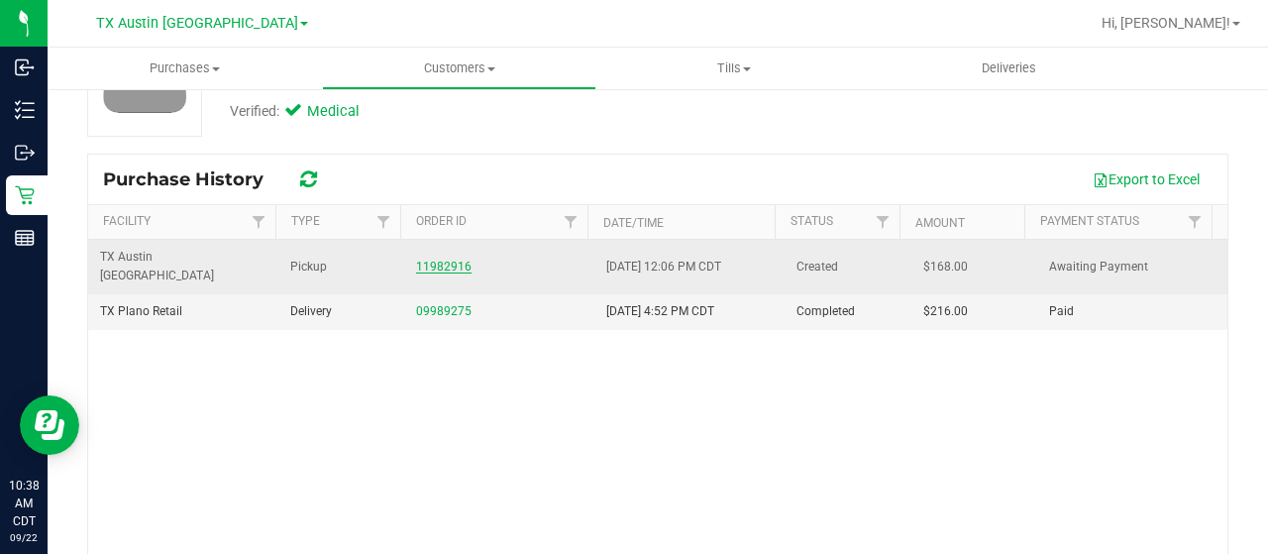
click at [424, 260] on link "11982916" at bounding box center [443, 267] width 55 height 14
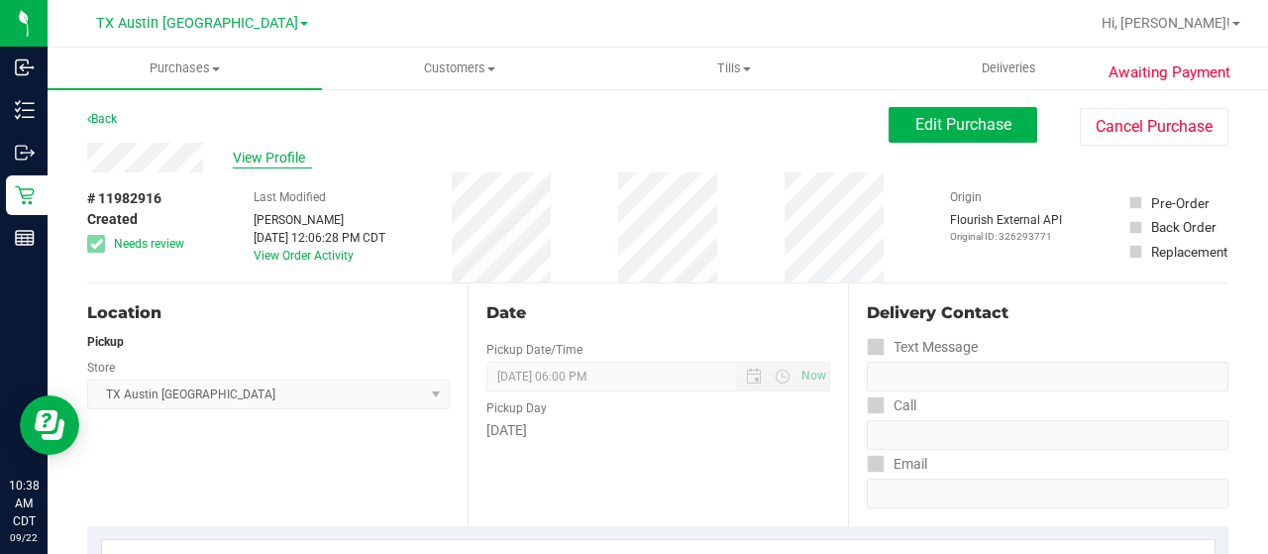
click at [294, 164] on span "View Profile" at bounding box center [272, 158] width 79 height 21
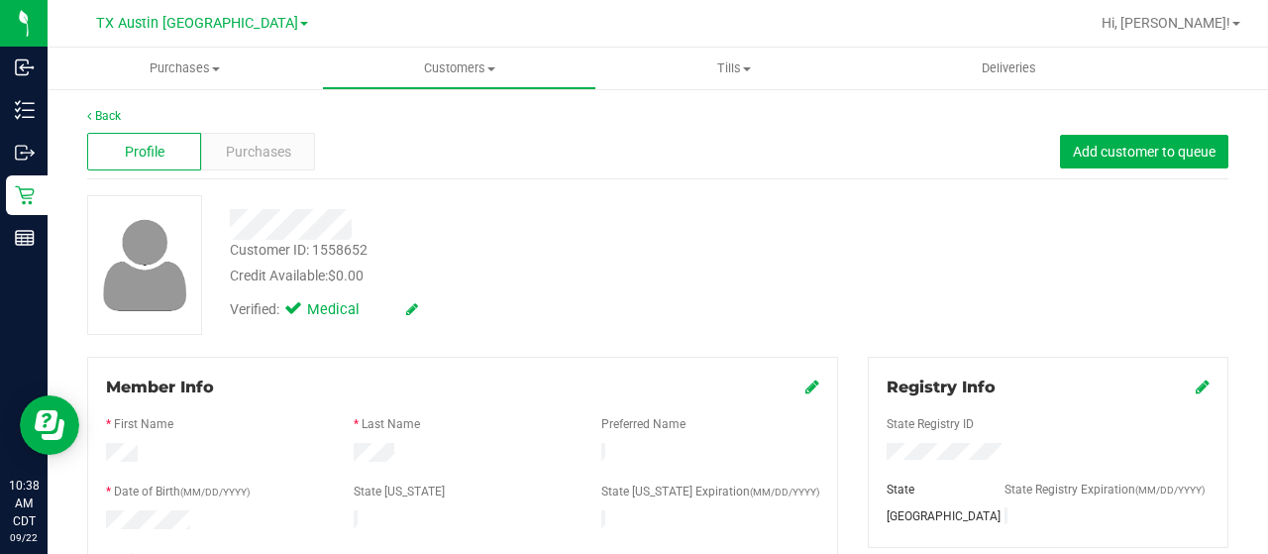
click at [362, 222] on div at bounding box center [508, 224] width 586 height 31
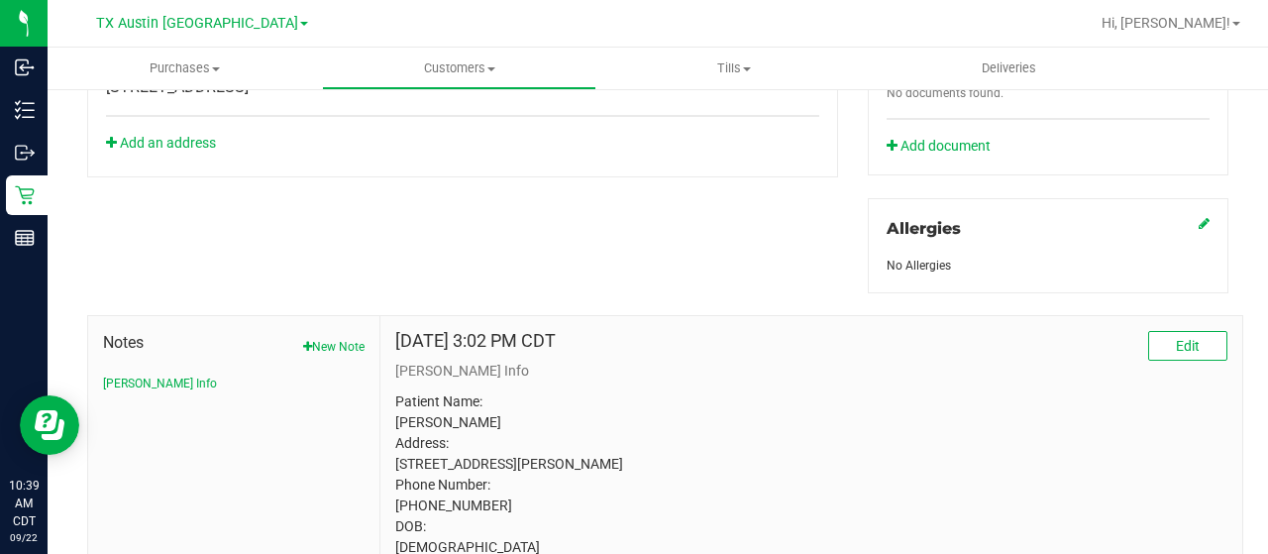
scroll to position [793, 0]
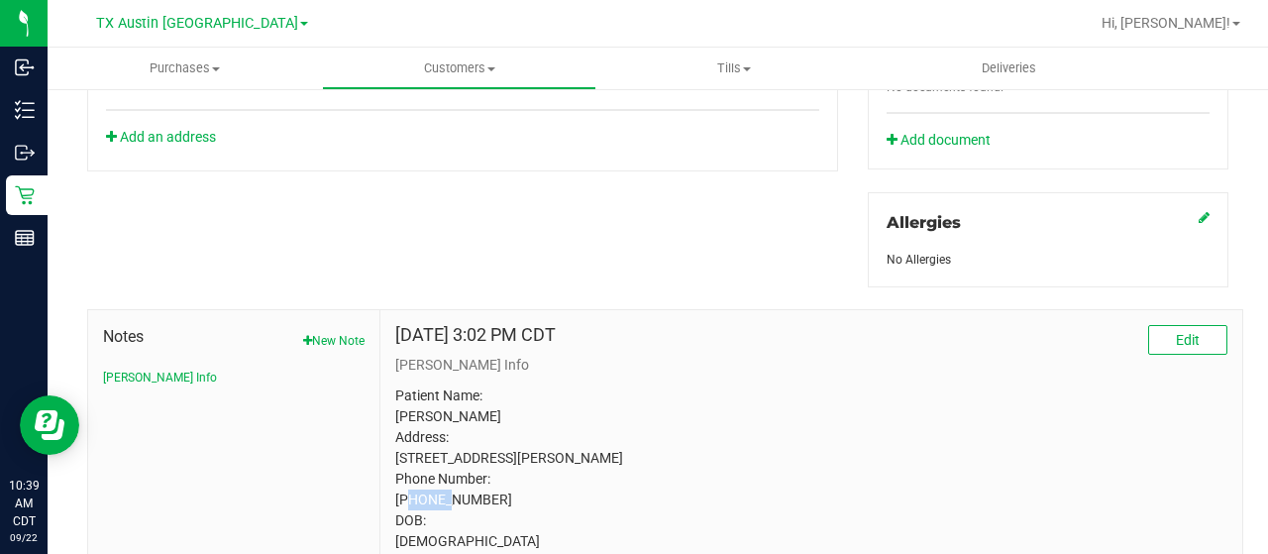
drag, startPoint x: 482, startPoint y: 470, endPoint x: 511, endPoint y: 474, distance: 30.0
click at [520, 473] on p "Patient Name: William Colbert Ehlert Address: 10500 Canyon Lake View McKinney, …" at bounding box center [811, 489] width 832 height 208
copy p "75072"
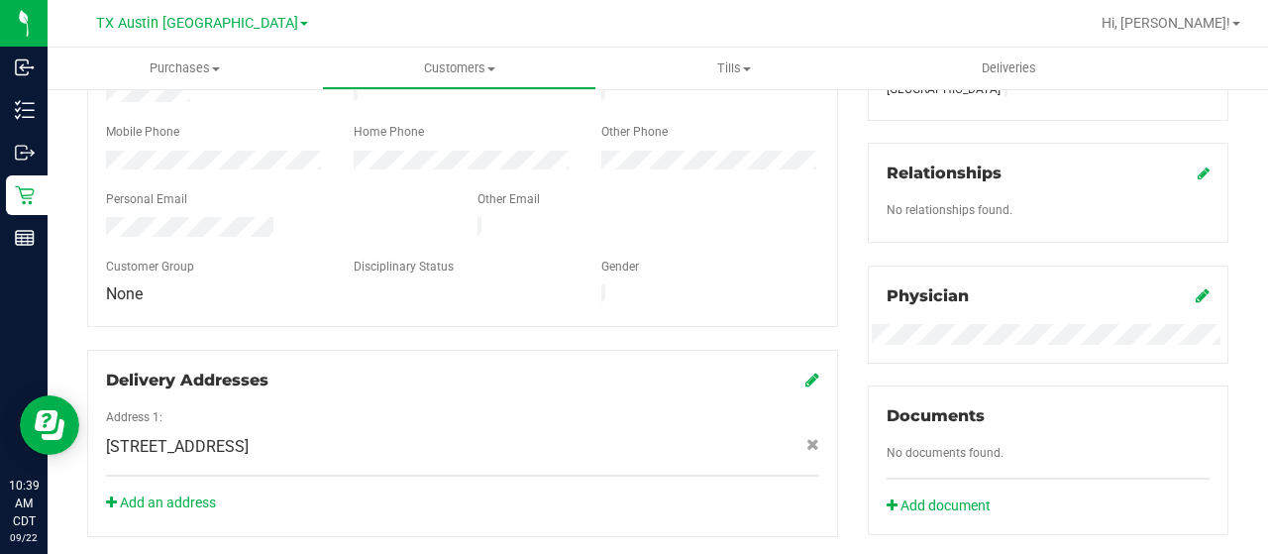
scroll to position [396, 0]
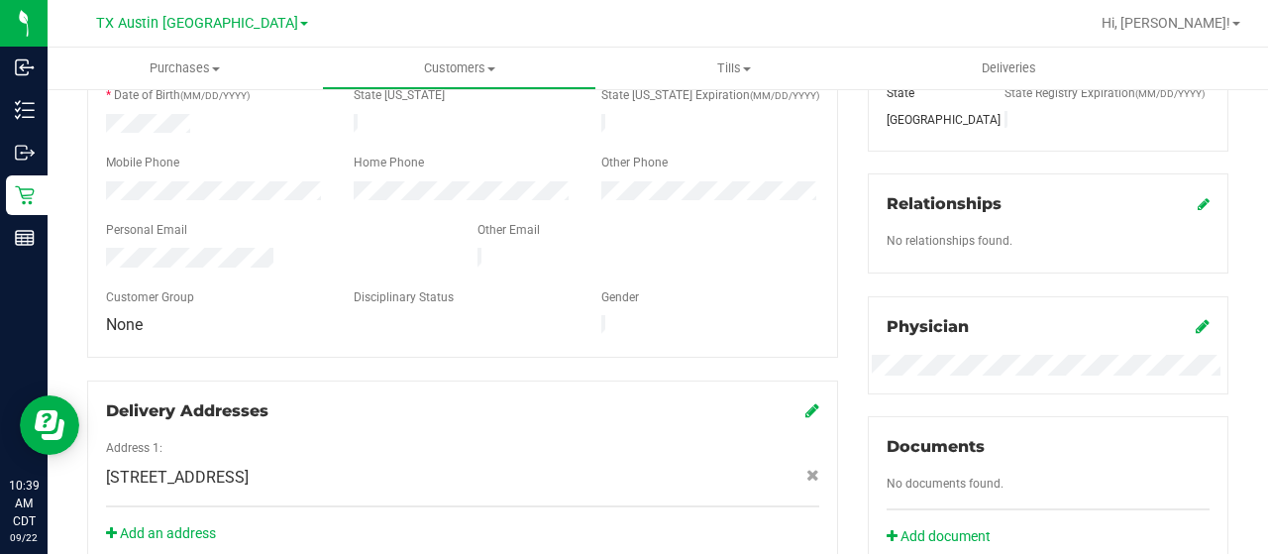
click at [1196, 322] on icon at bounding box center [1203, 326] width 14 height 16
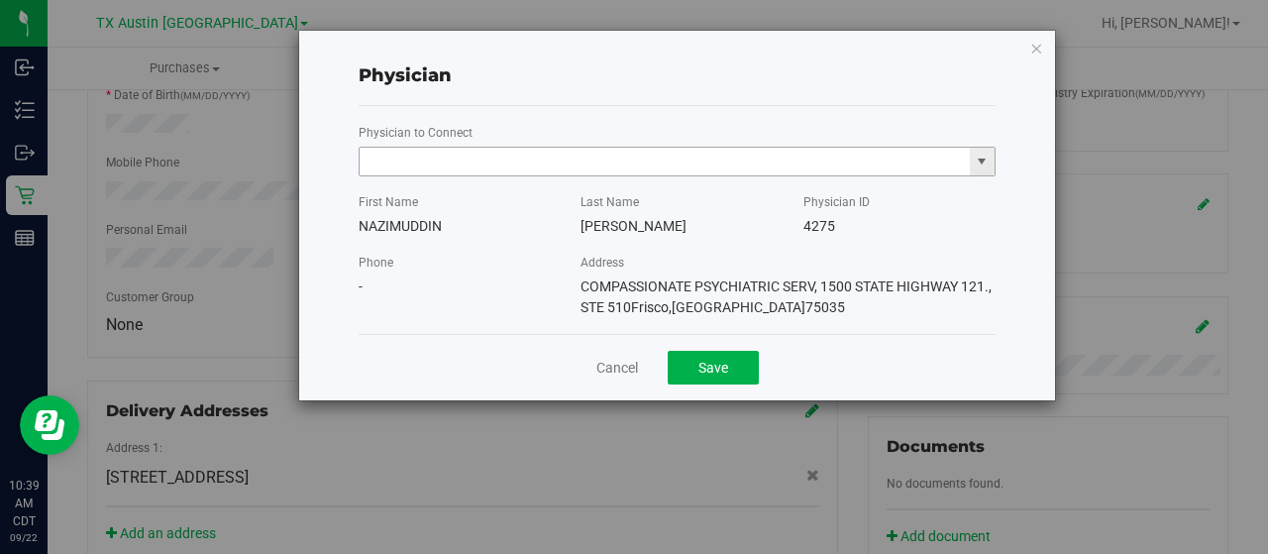
click at [603, 167] on input "text" at bounding box center [665, 162] width 610 height 28
paste input "Chen"
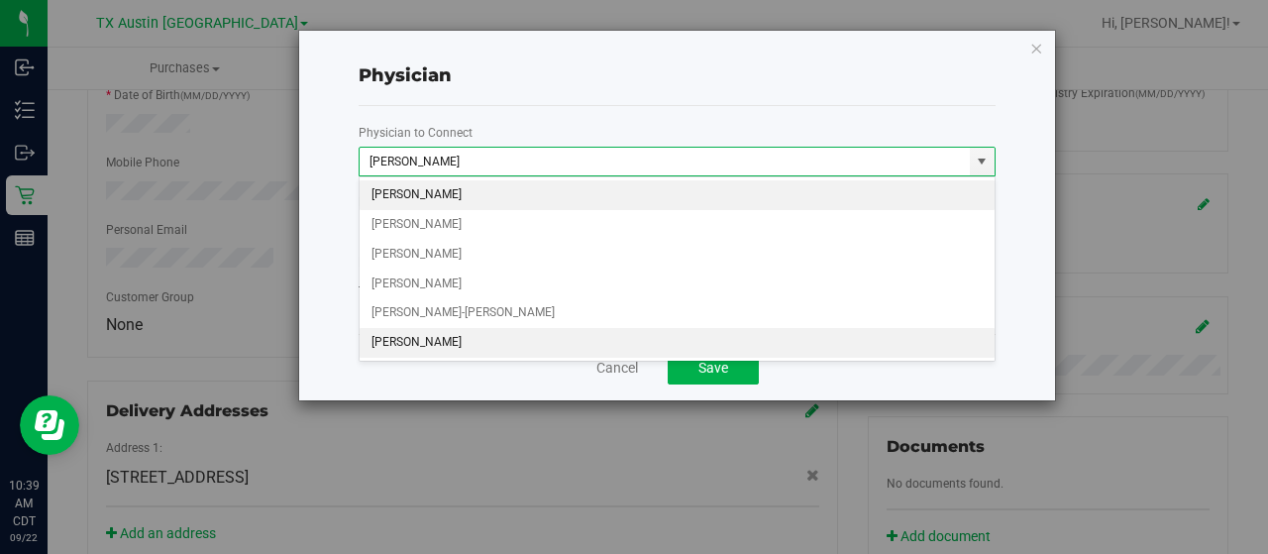
drag, startPoint x: 529, startPoint y: 340, endPoint x: 638, endPoint y: 360, distance: 110.8
click at [530, 340] on li "An Chen" at bounding box center [678, 343] width 636 height 30
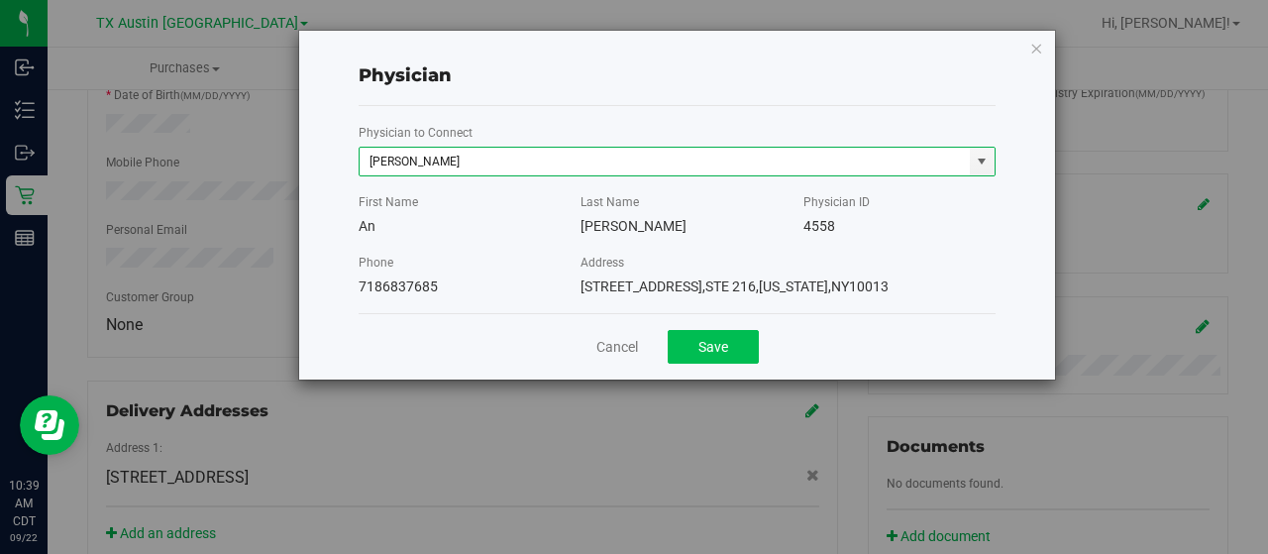
type input "An Chen"
click at [733, 344] on button "Save" at bounding box center [713, 347] width 91 height 34
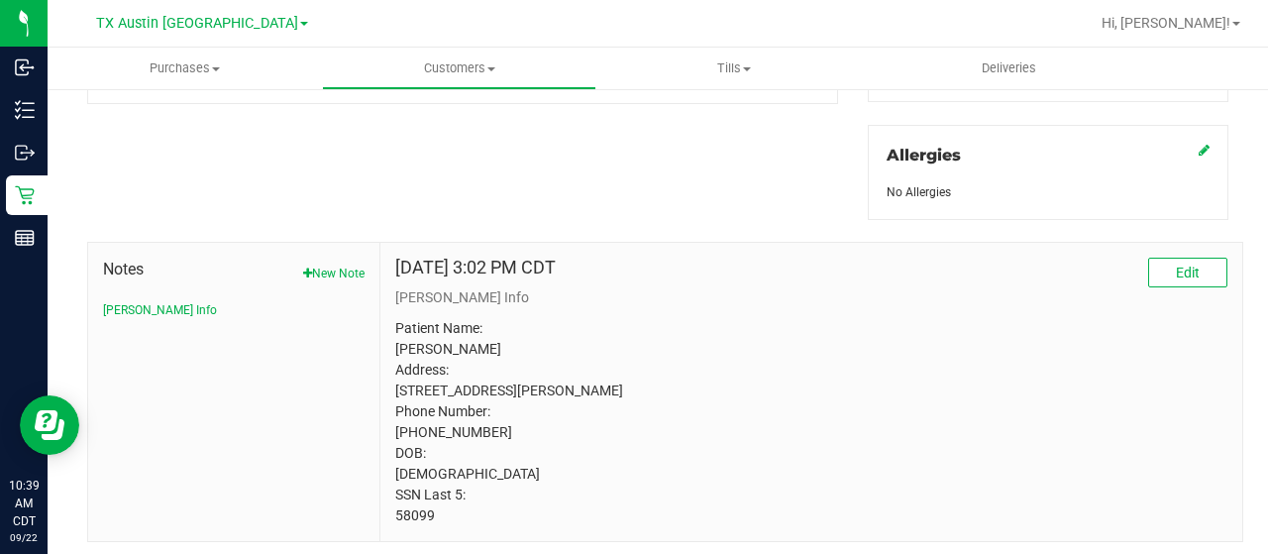
scroll to position [892, 0]
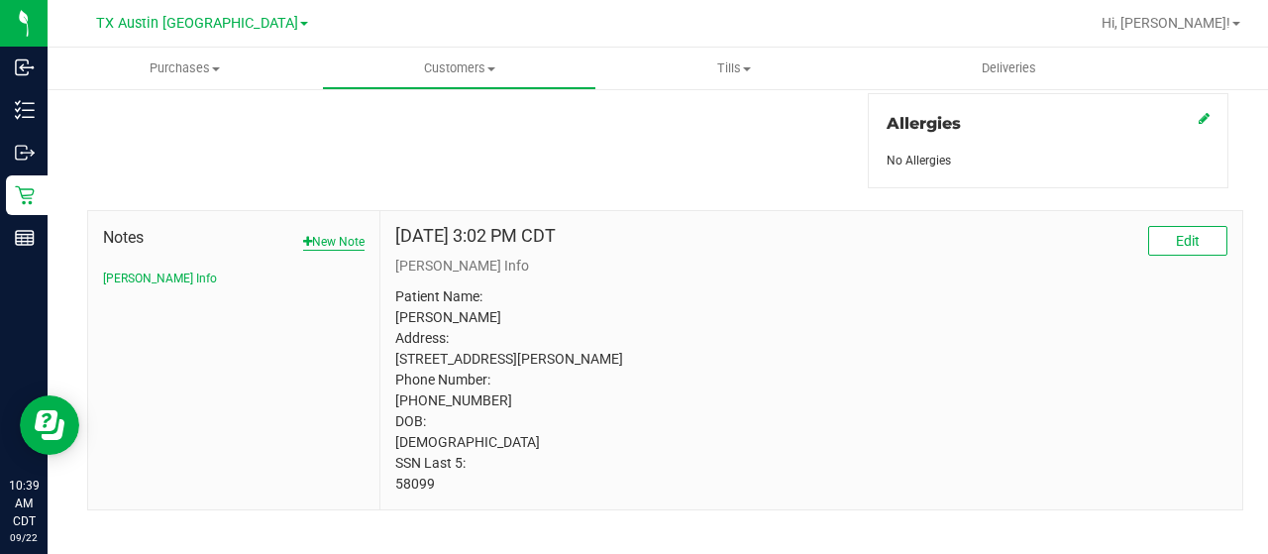
click at [343, 235] on button "New Note" at bounding box center [333, 242] width 61 height 18
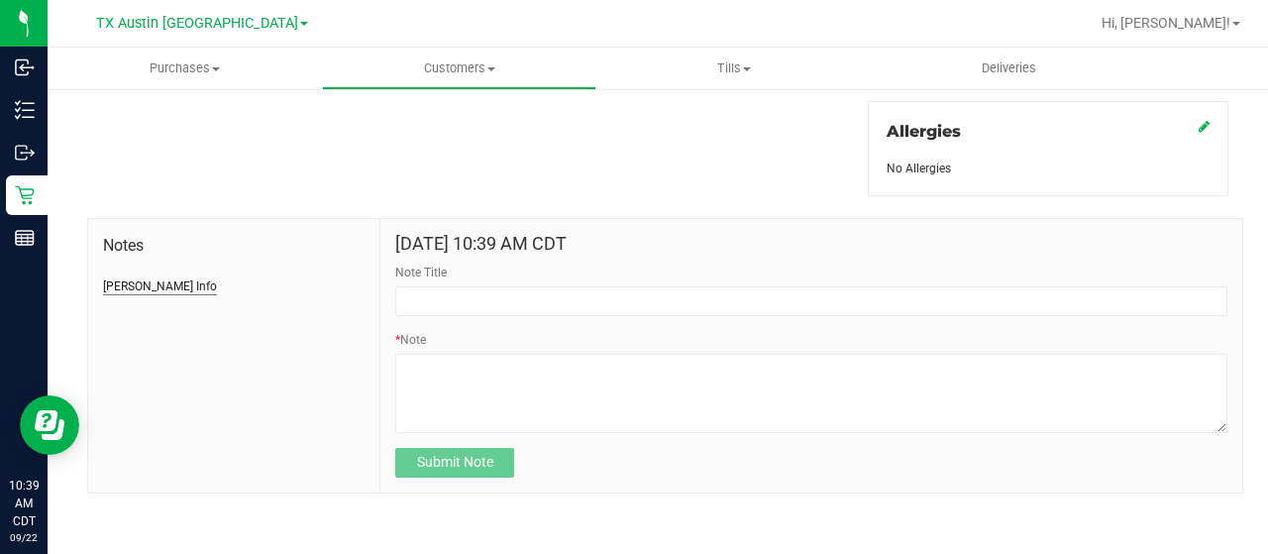
click at [125, 280] on button "CURT Info" at bounding box center [160, 286] width 114 height 18
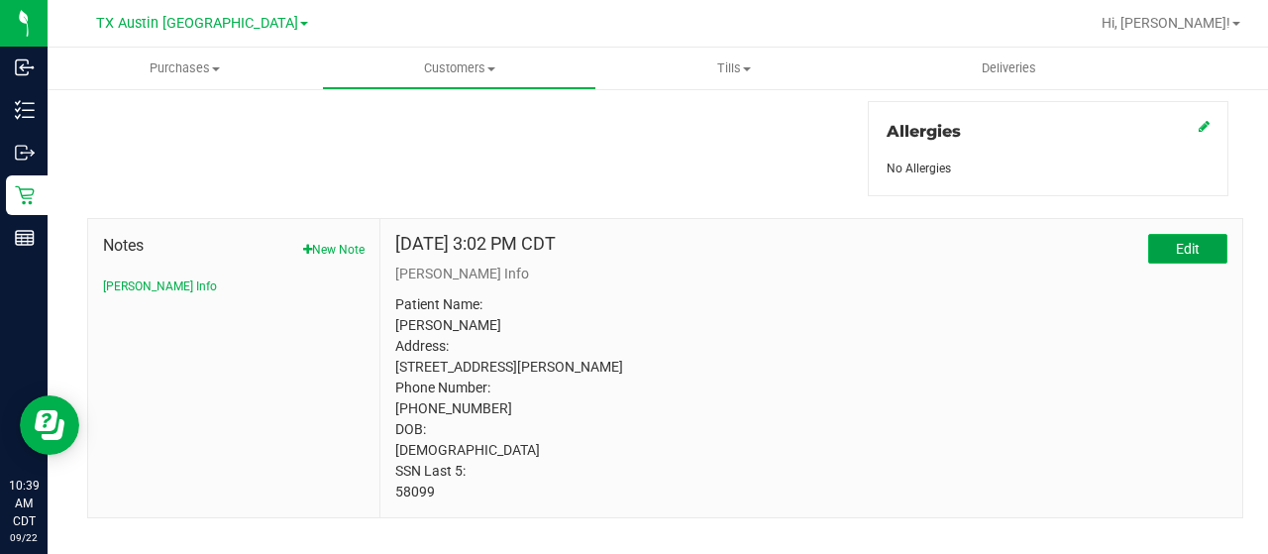
click at [1149, 241] on button "Edit" at bounding box center [1188, 249] width 79 height 30
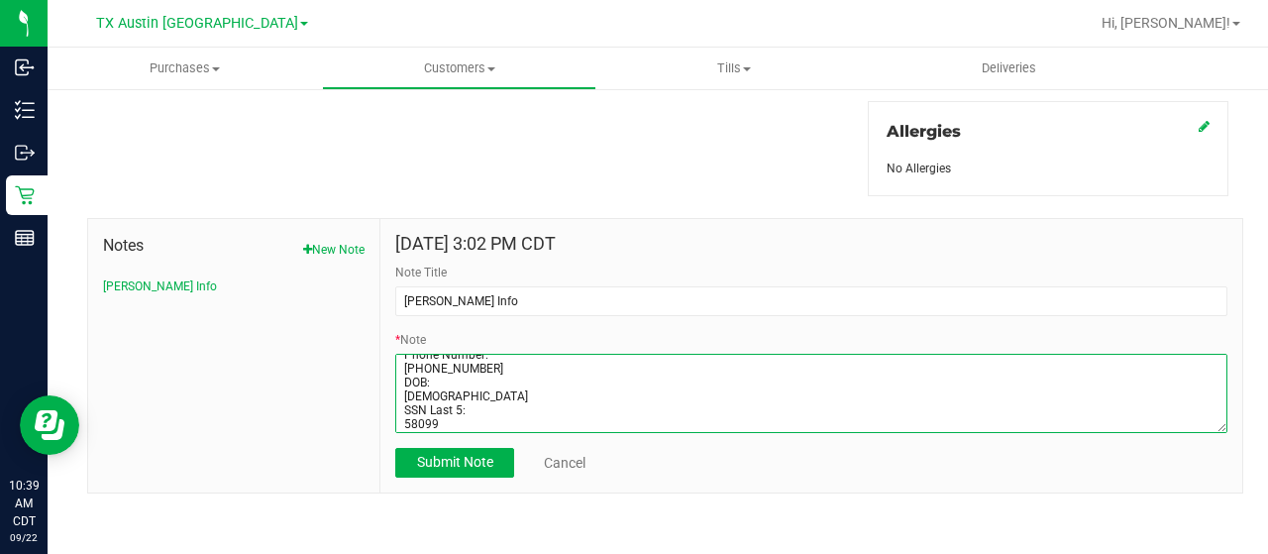
scroll to position [87, 0]
drag, startPoint x: 397, startPoint y: 358, endPoint x: 652, endPoint y: 476, distance: 280.7
click at [652, 476] on div "Sep 27, 2024 3:02 PM CDT Note Title CURT Info * Note Submit Note Cancel" at bounding box center [812, 356] width 862 height 274
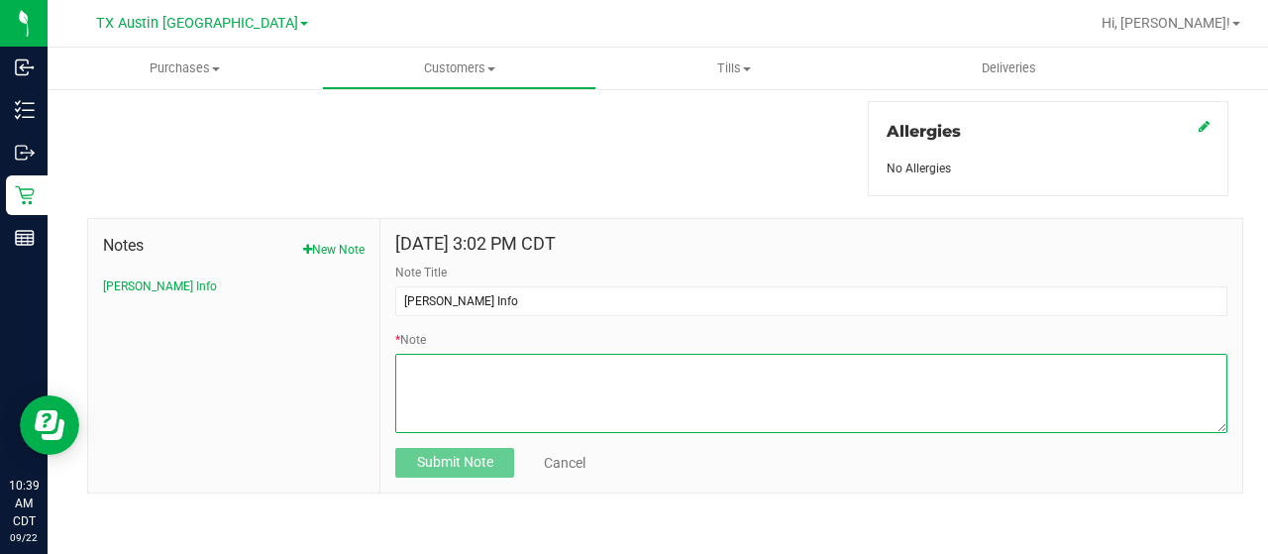
paste textarea "Patient Name: William Ehlert Address: 10500 Canyon Lake Vw Mckinney, TX, 75072 …"
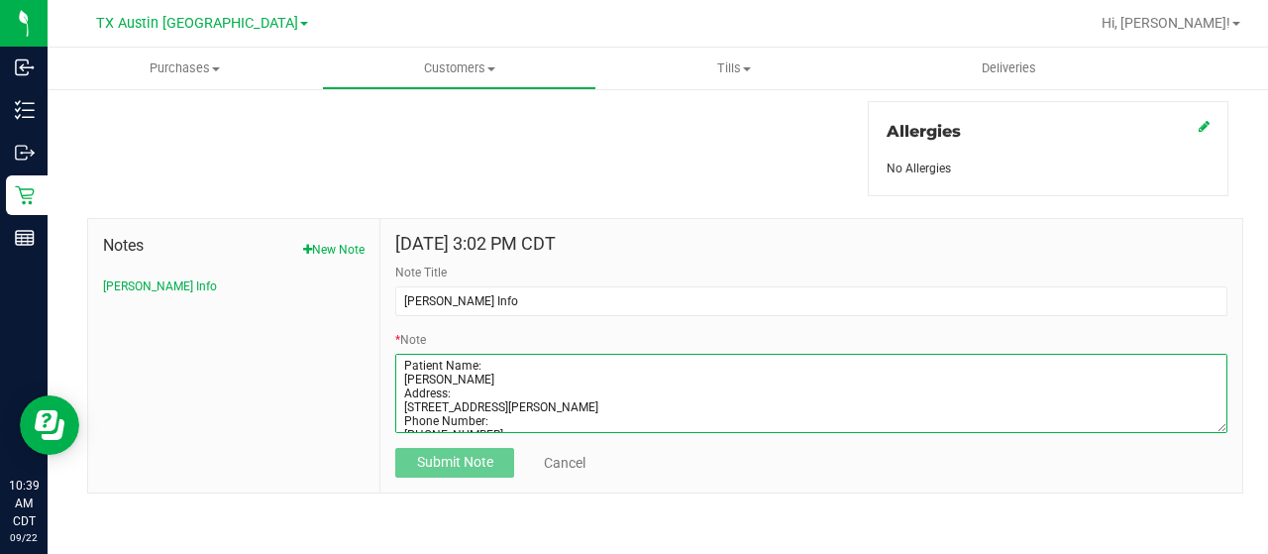
scroll to position [83, 0]
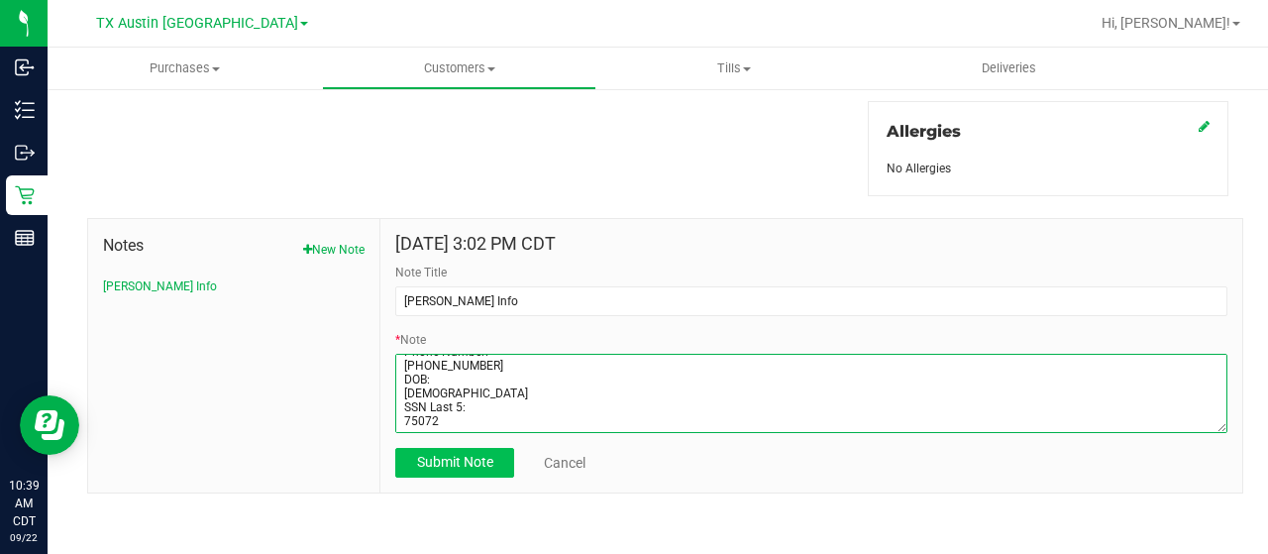
type textarea "Patient Name: William Ehlert Address: 10500 Canyon Lake Vw Mckinney, TX, 75072 …"
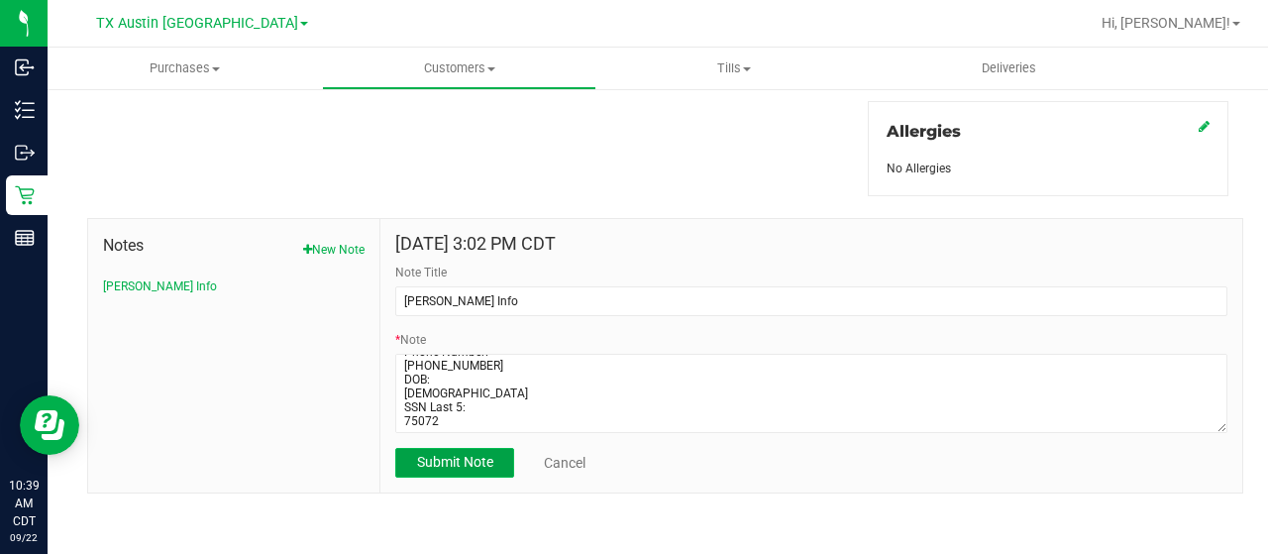
click at [476, 457] on span "Submit Note" at bounding box center [455, 462] width 76 height 16
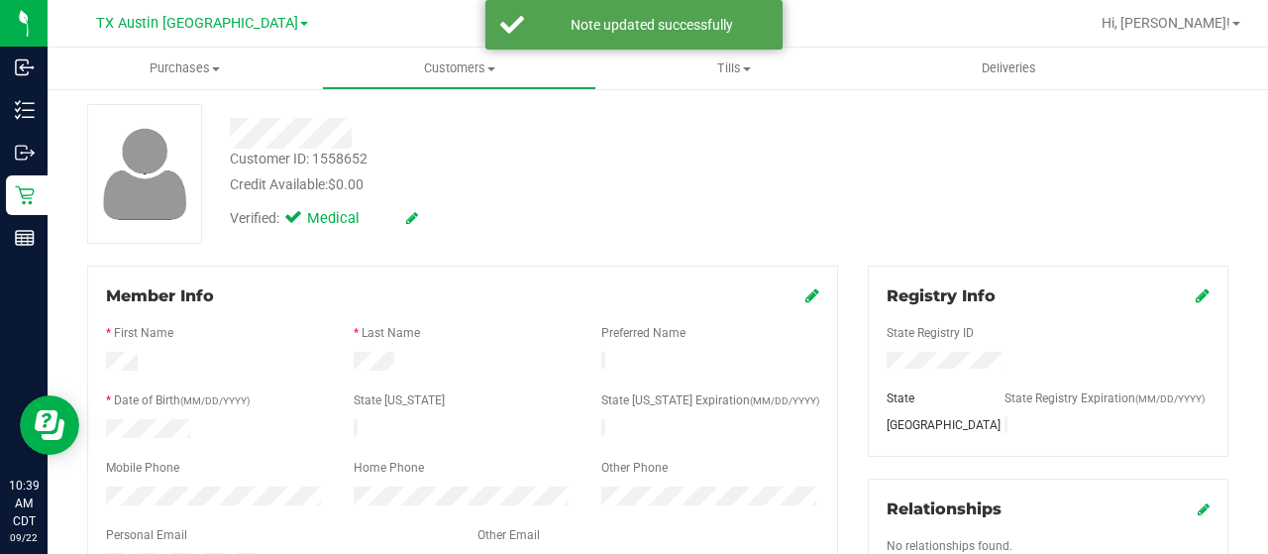
scroll to position [0, 0]
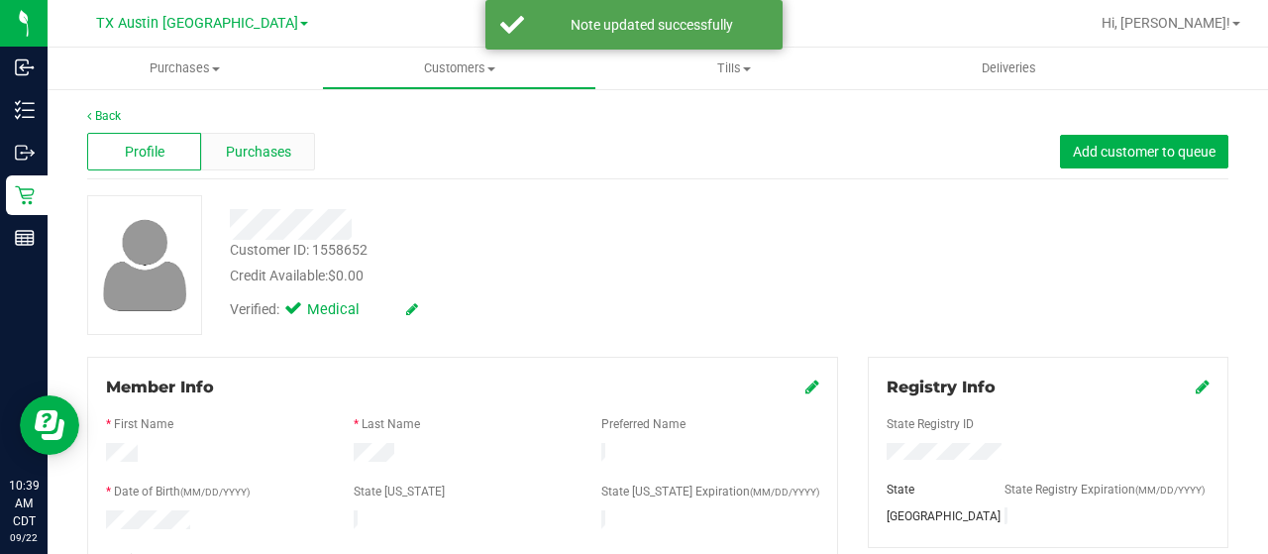
click at [250, 148] on span "Purchases" at bounding box center [258, 152] width 65 height 21
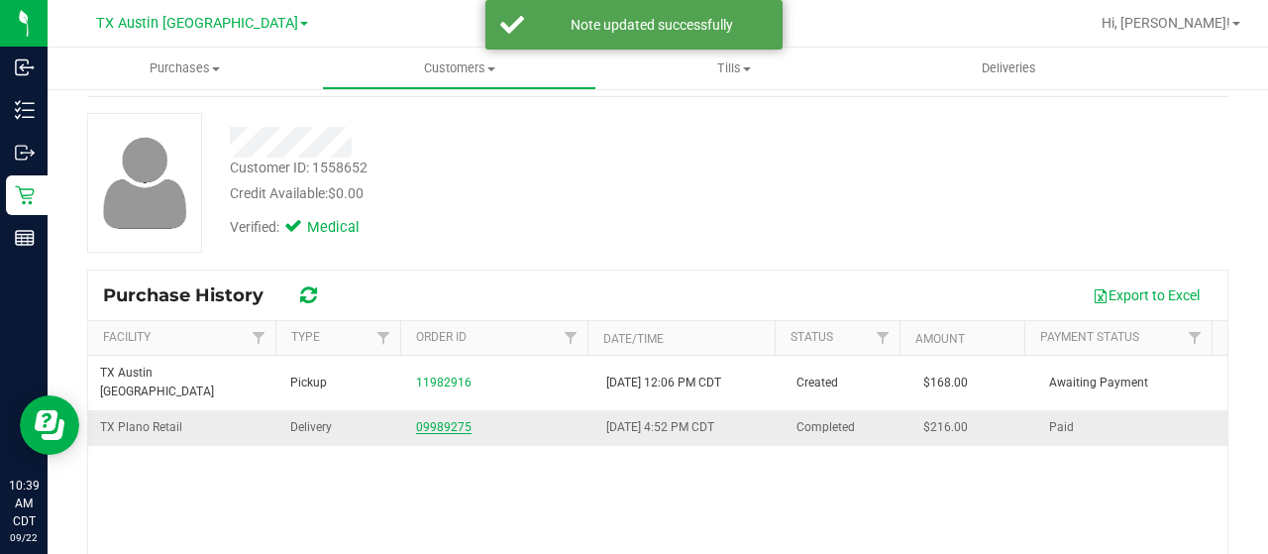
scroll to position [198, 0]
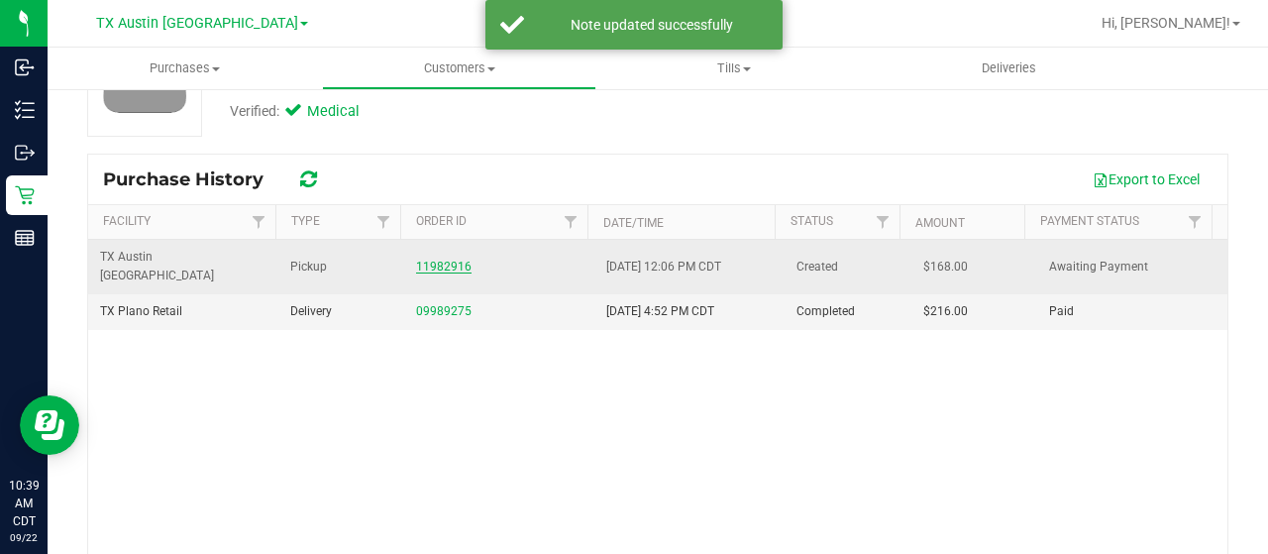
click at [432, 258] on div "11982916" at bounding box center [499, 267] width 166 height 19
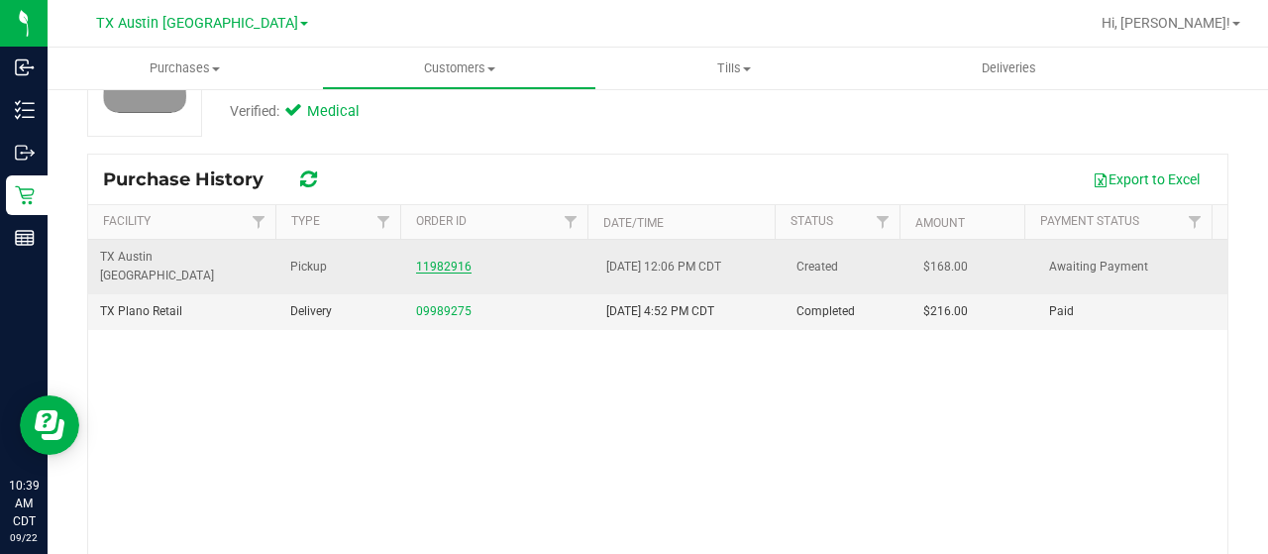
click at [433, 260] on link "11982916" at bounding box center [443, 267] width 55 height 14
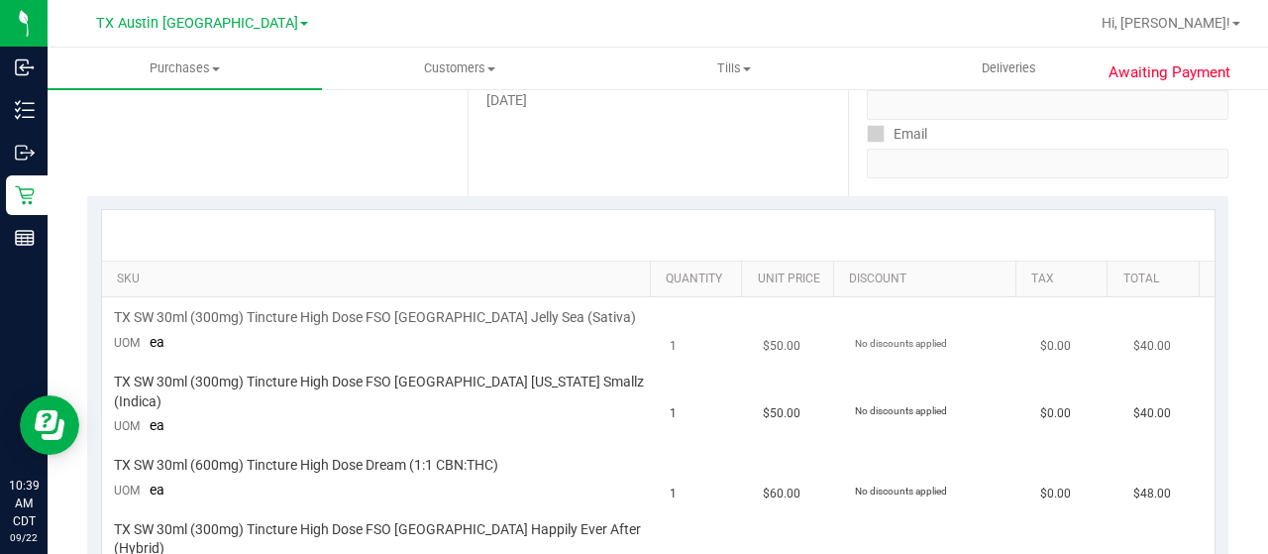
scroll to position [396, 0]
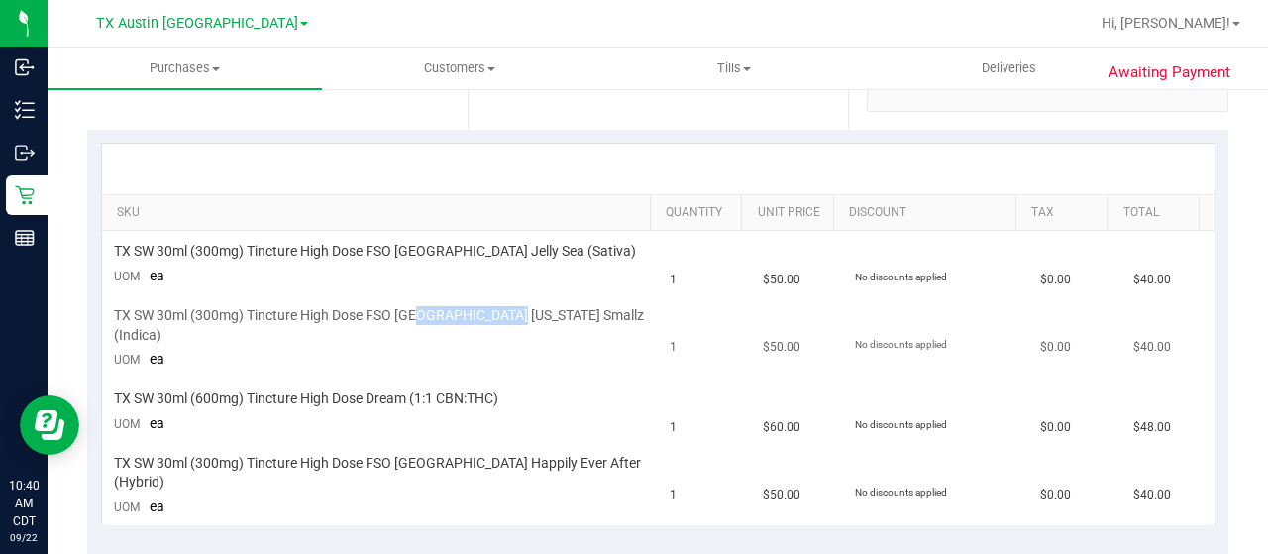
drag, startPoint x: 420, startPoint y: 315, endPoint x: 507, endPoint y: 314, distance: 87.2
click at [510, 312] on span "TX SW 30ml (300mg) Tincture High Dose FSO TX Georgia Smallz (Indica)" at bounding box center [380, 325] width 533 height 38
copy span "Georgia Smallz"
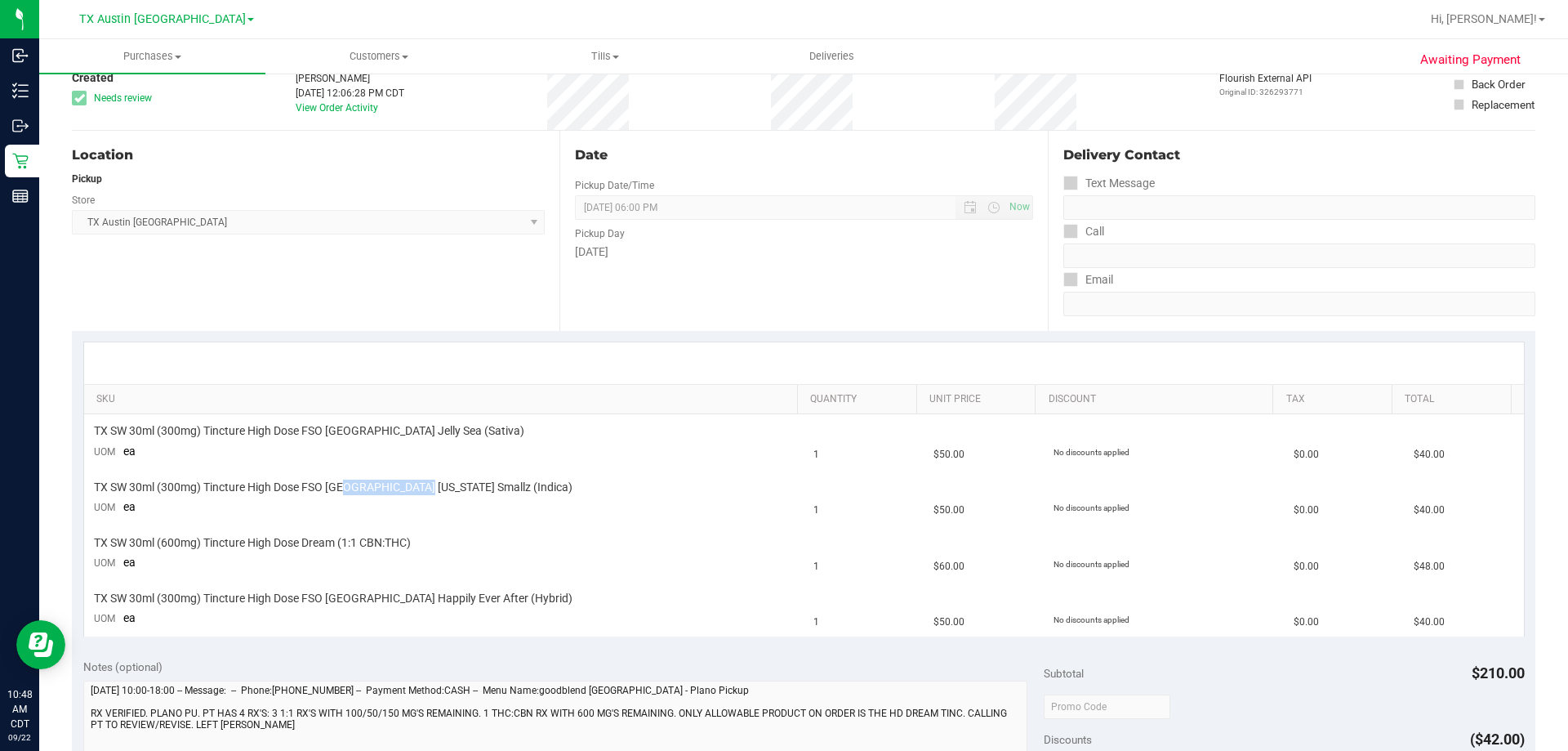
scroll to position [0, 0]
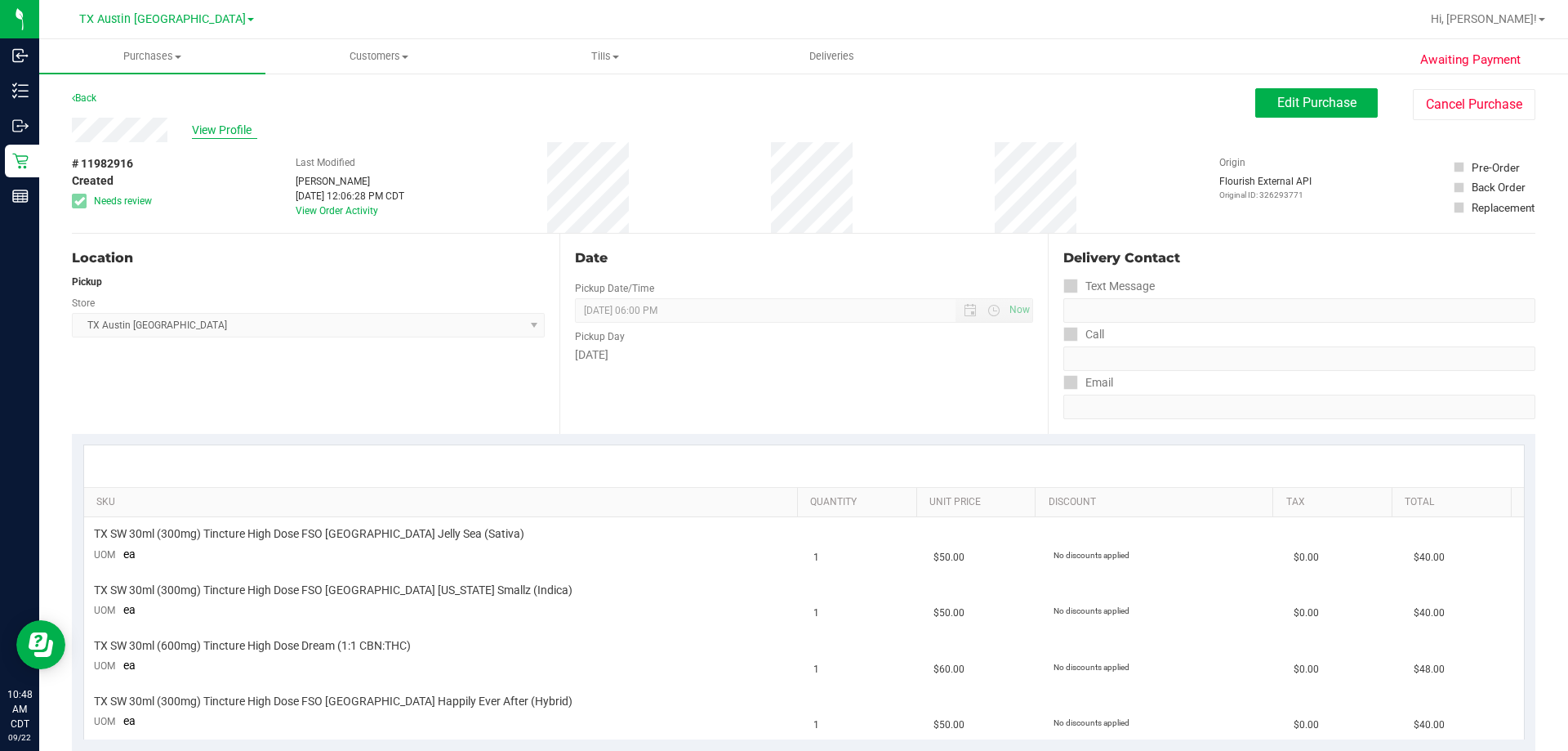
click at [241, 135] on span "View Profile" at bounding box center [224, 130] width 65 height 17
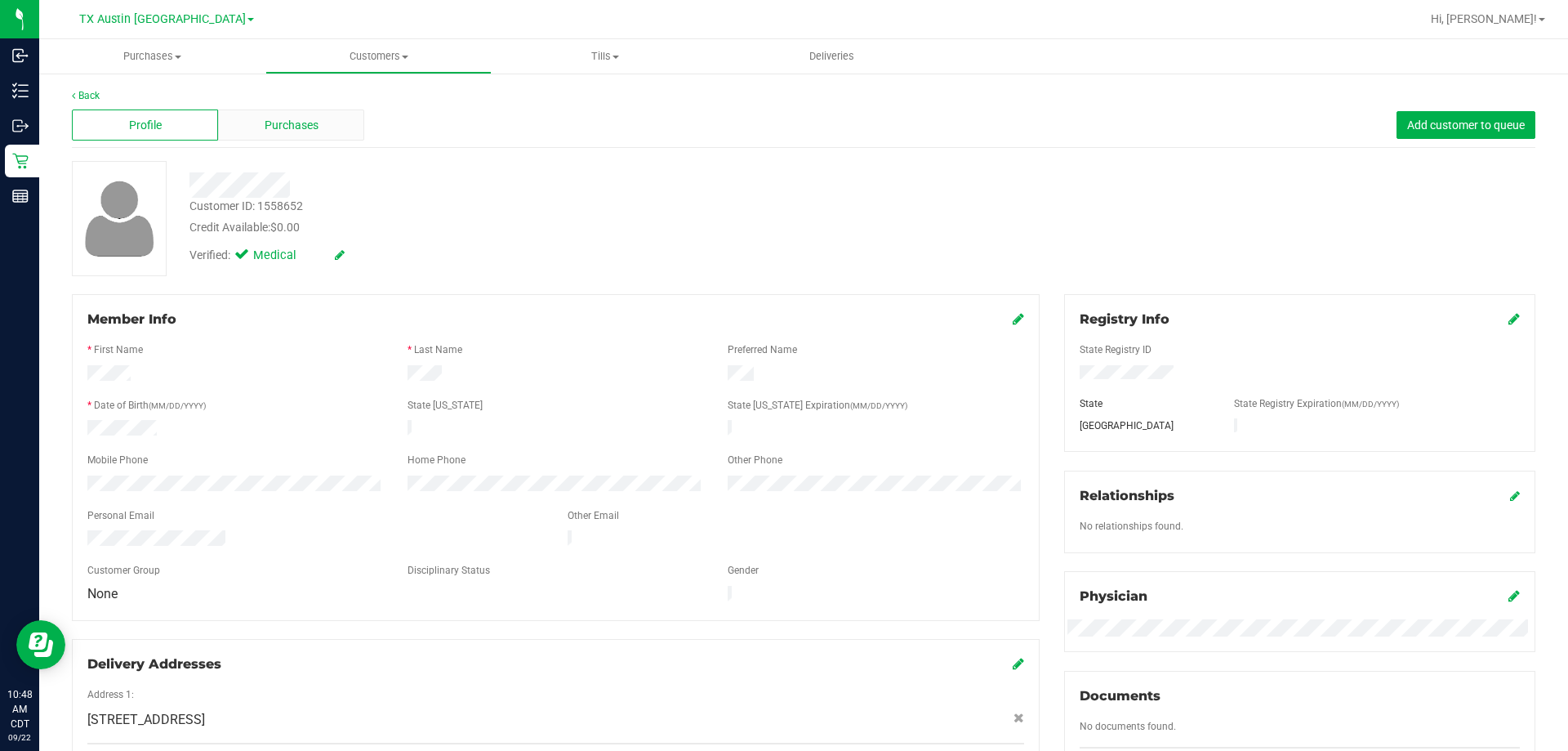
click at [294, 127] on span "Purchases" at bounding box center [291, 125] width 54 height 17
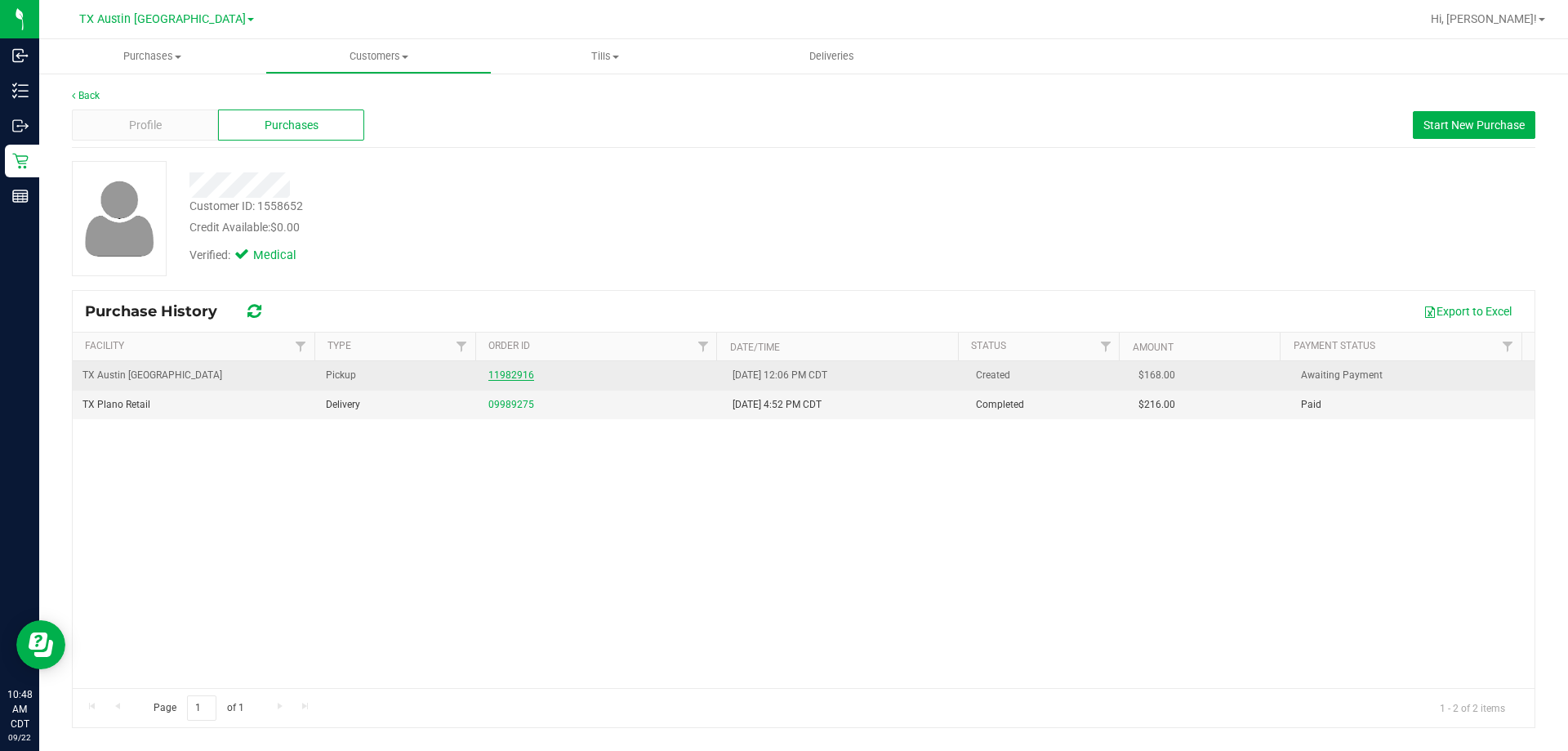
click at [524, 373] on link "11982916" at bounding box center [511, 375] width 45 height 12
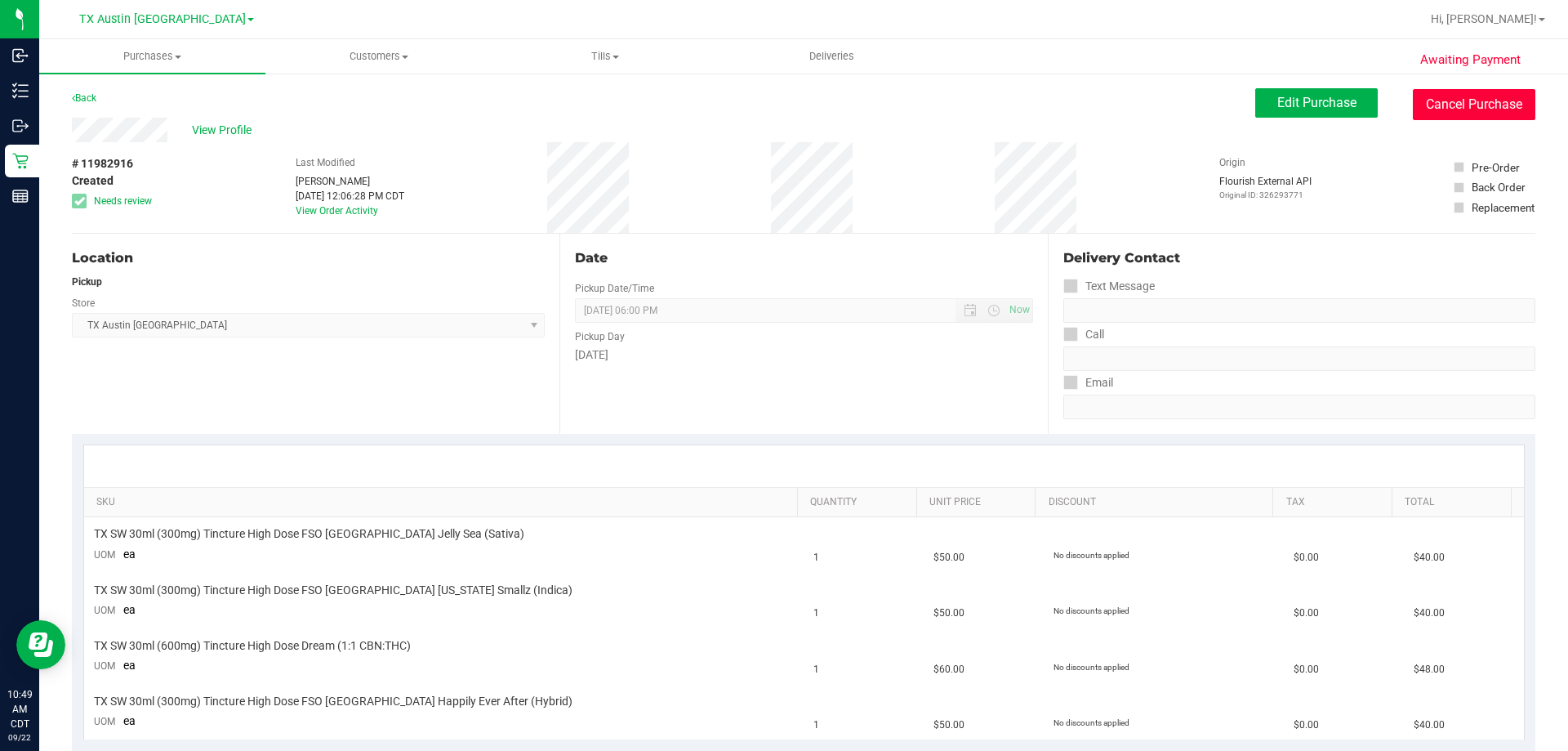
click at [1044, 96] on button "Cancel Purchase" at bounding box center [1473, 105] width 123 height 31
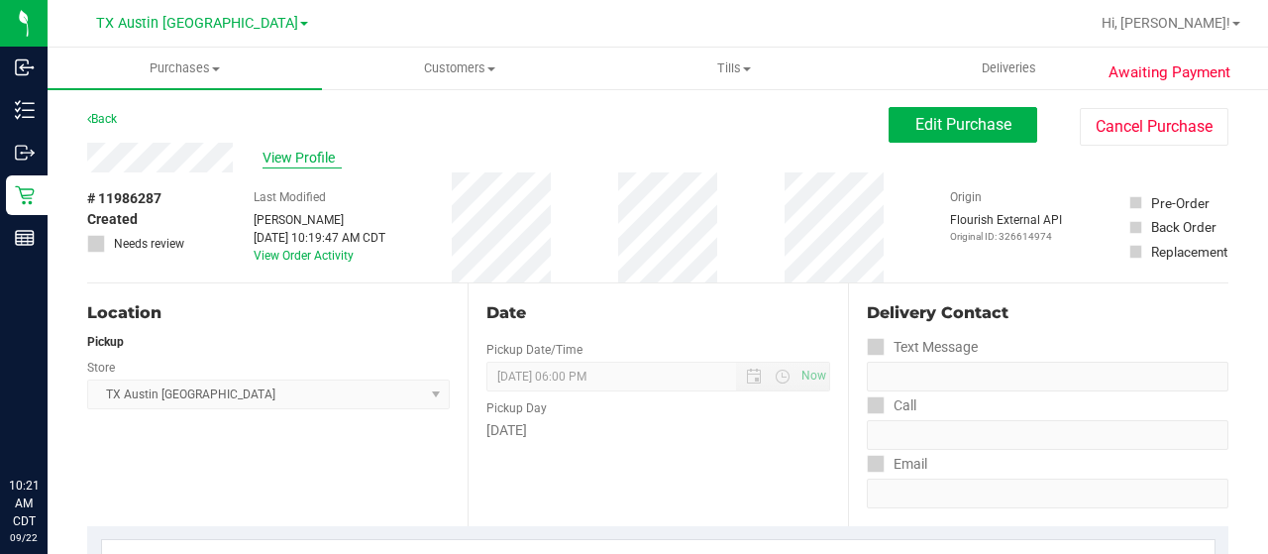
click at [293, 148] on span "View Profile" at bounding box center [302, 158] width 79 height 21
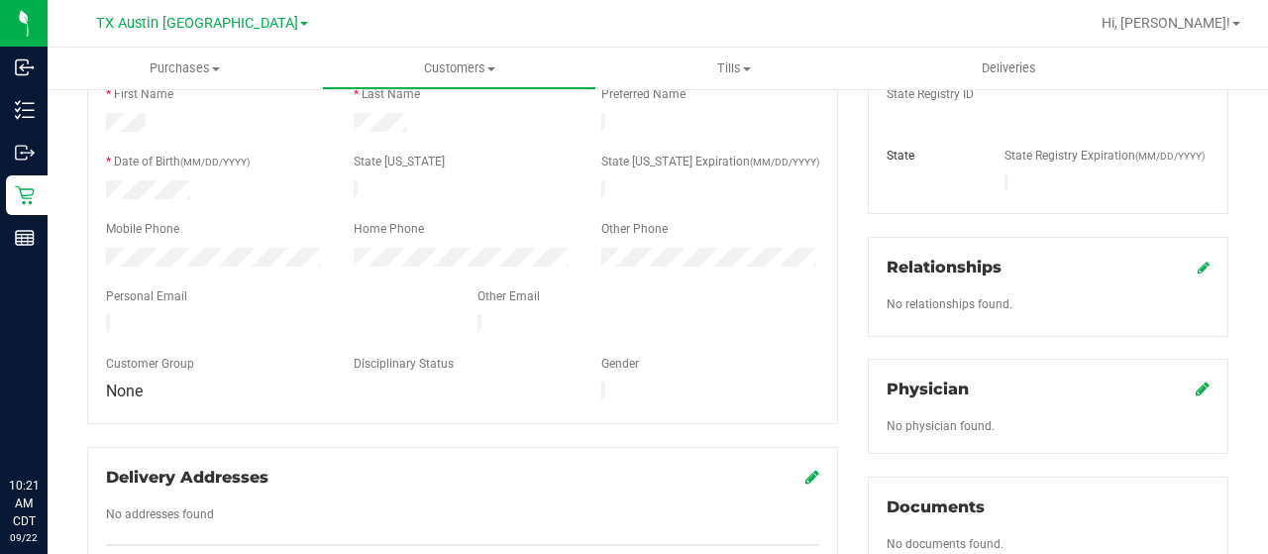
scroll to position [297, 0]
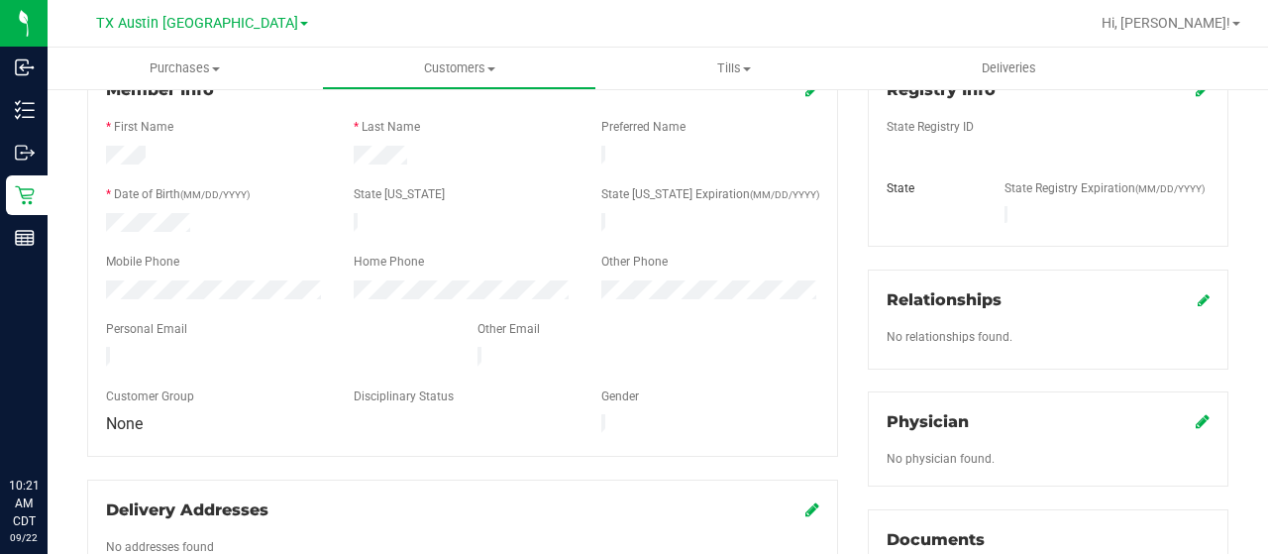
click at [1196, 413] on icon at bounding box center [1203, 421] width 14 height 16
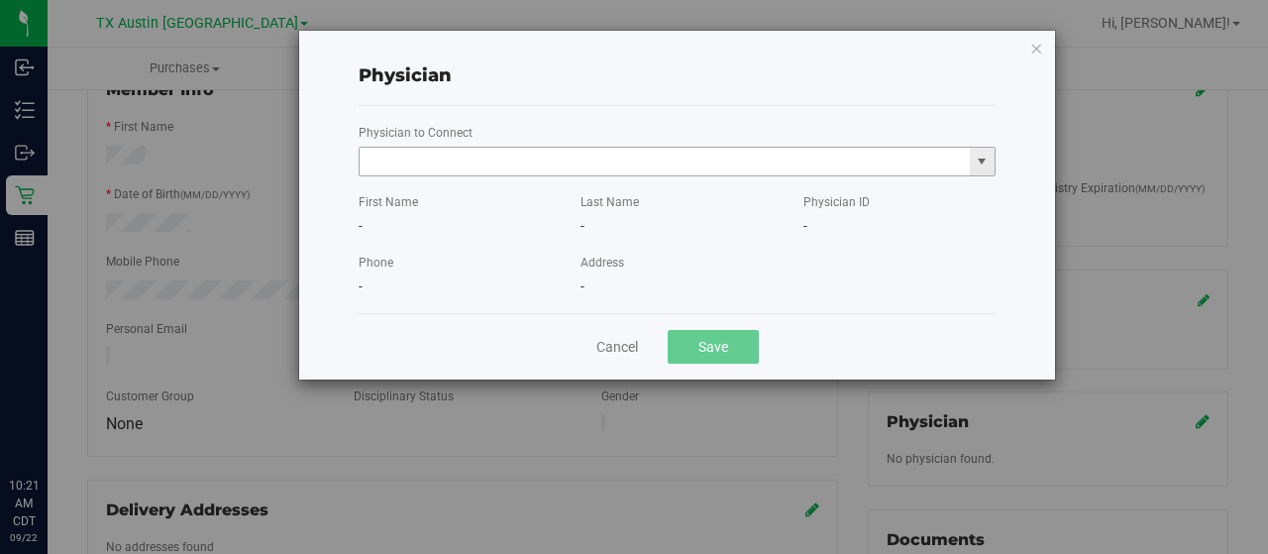
click at [663, 164] on input "text" at bounding box center [665, 162] width 610 height 28
paste input "[PERSON_NAME]"
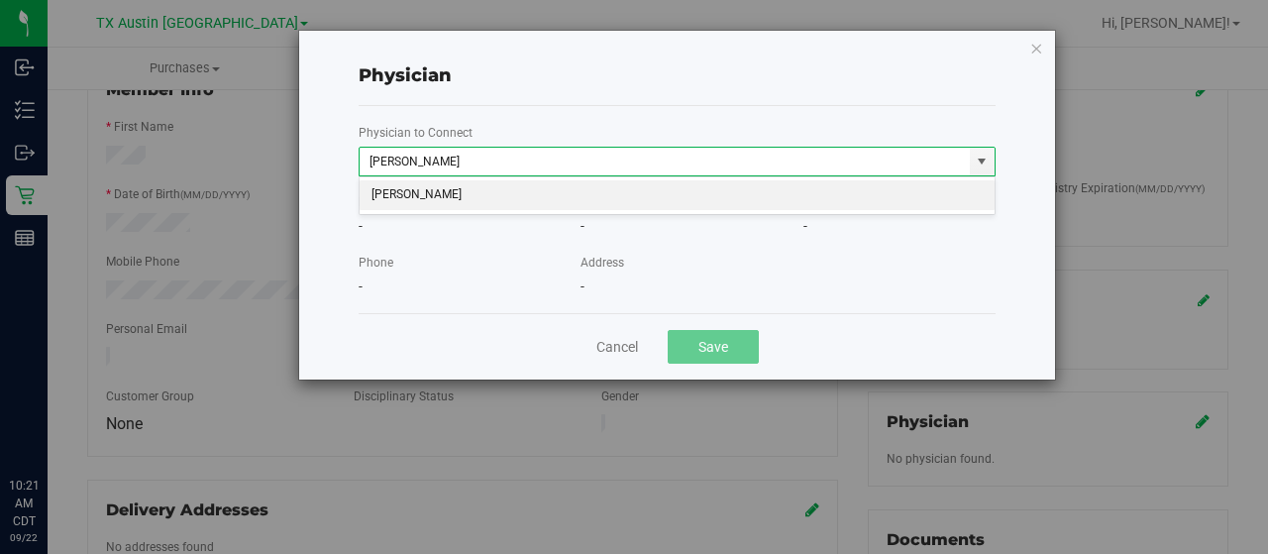
click at [653, 203] on li "[PERSON_NAME]" at bounding box center [678, 195] width 636 height 30
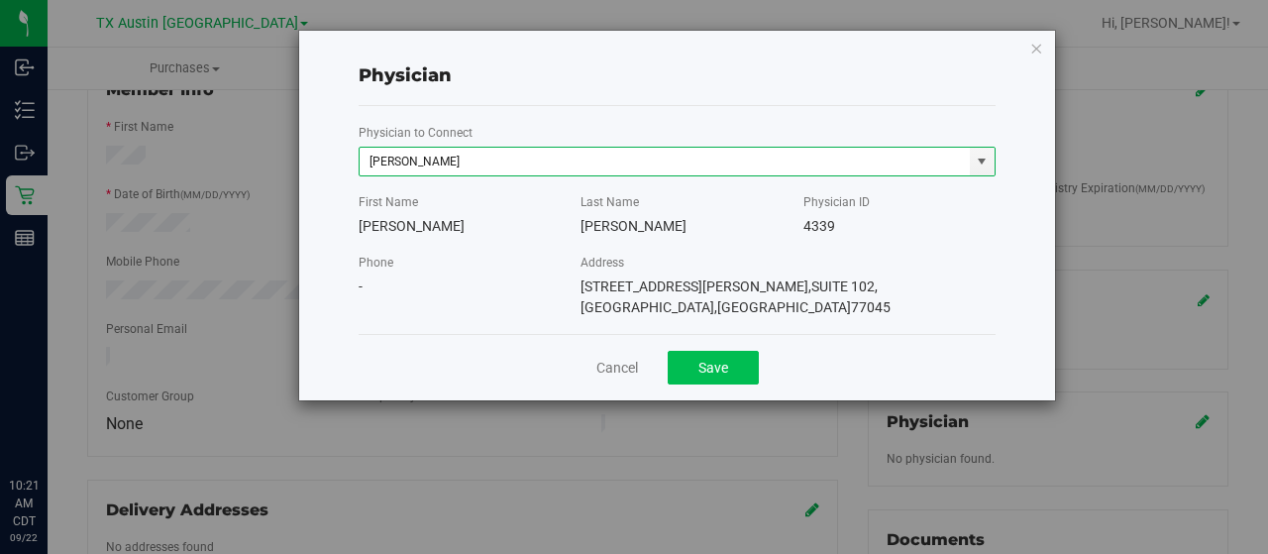
type input "[PERSON_NAME]"
click at [709, 351] on button "Save" at bounding box center [713, 368] width 91 height 34
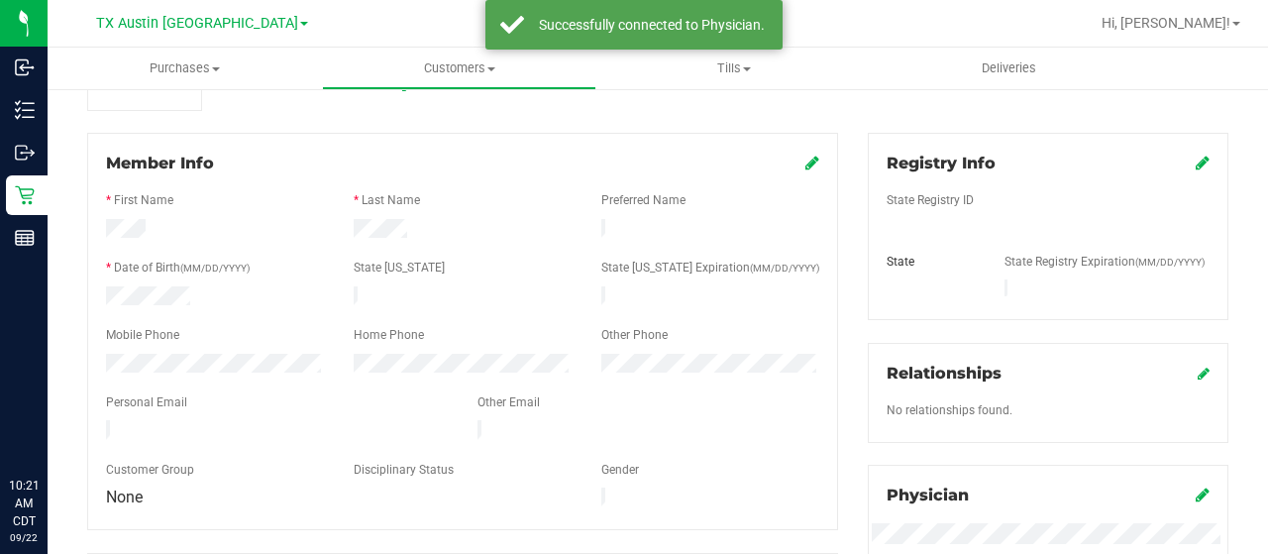
scroll to position [198, 0]
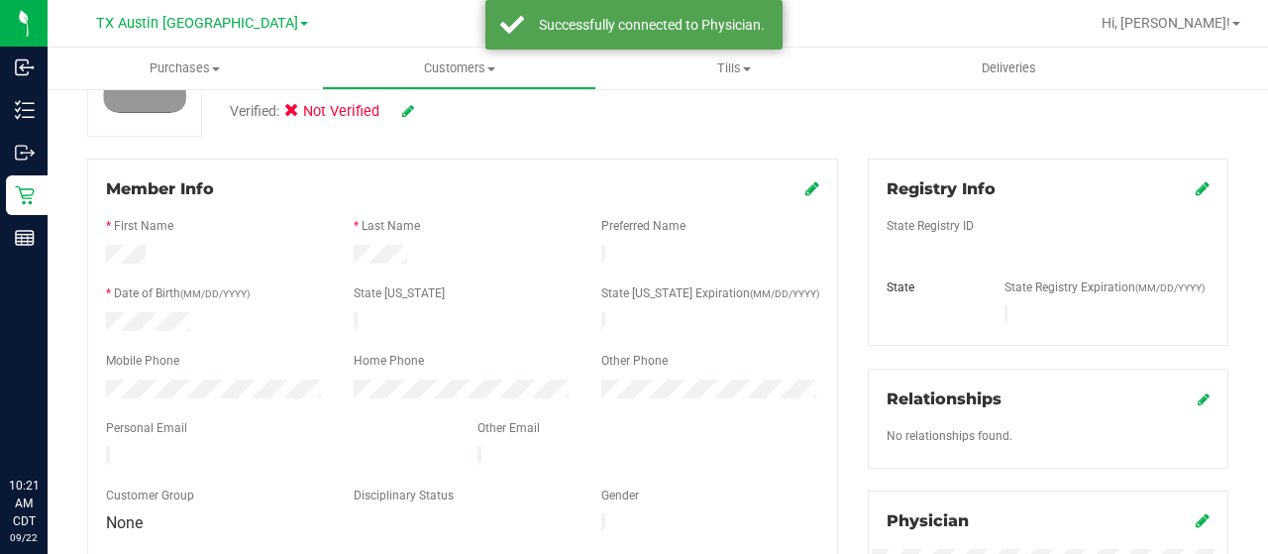
click at [1196, 187] on icon at bounding box center [1203, 188] width 14 height 16
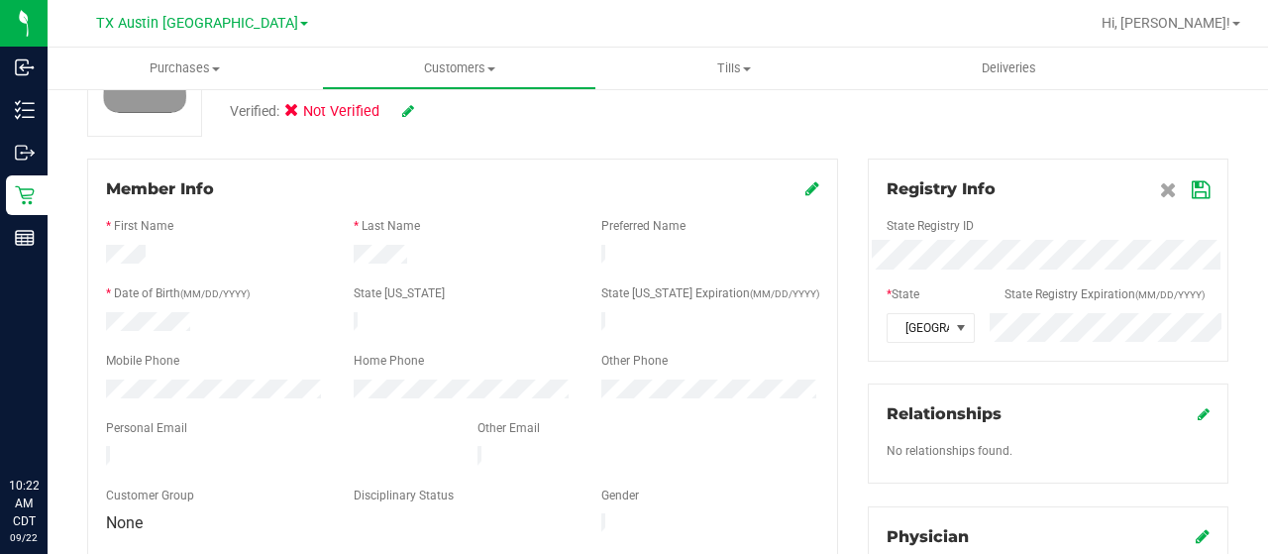
click at [1192, 195] on icon at bounding box center [1201, 190] width 18 height 16
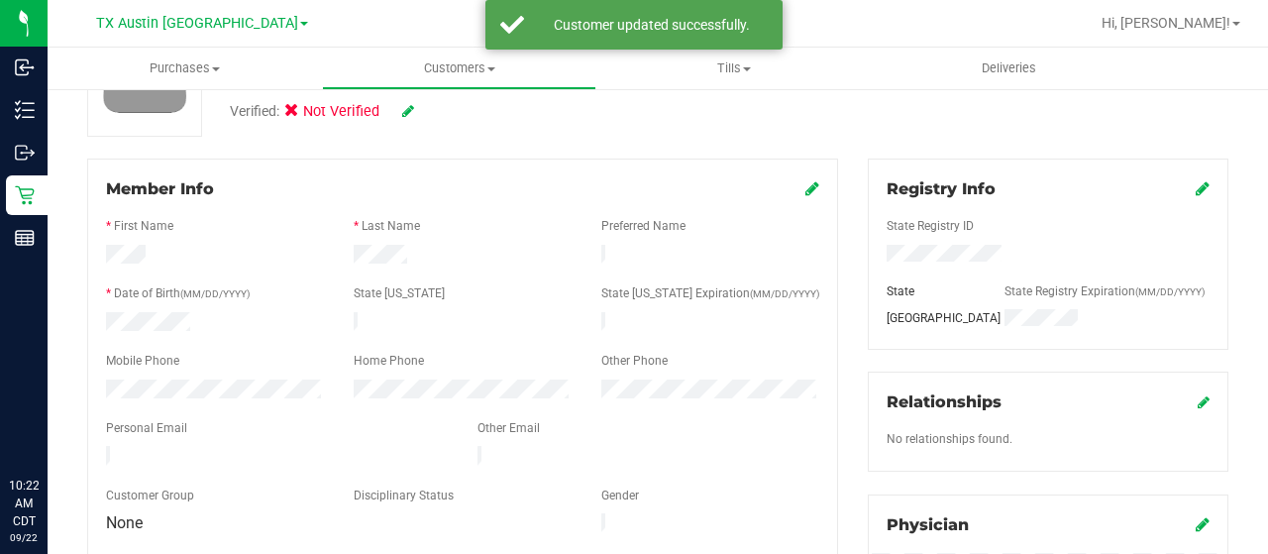
click at [409, 112] on icon at bounding box center [408, 111] width 12 height 14
click at [307, 115] on label "Medical" at bounding box center [329, 114] width 83 height 26
click at [0, 0] on input "Medical" at bounding box center [0, 0] width 0 height 0
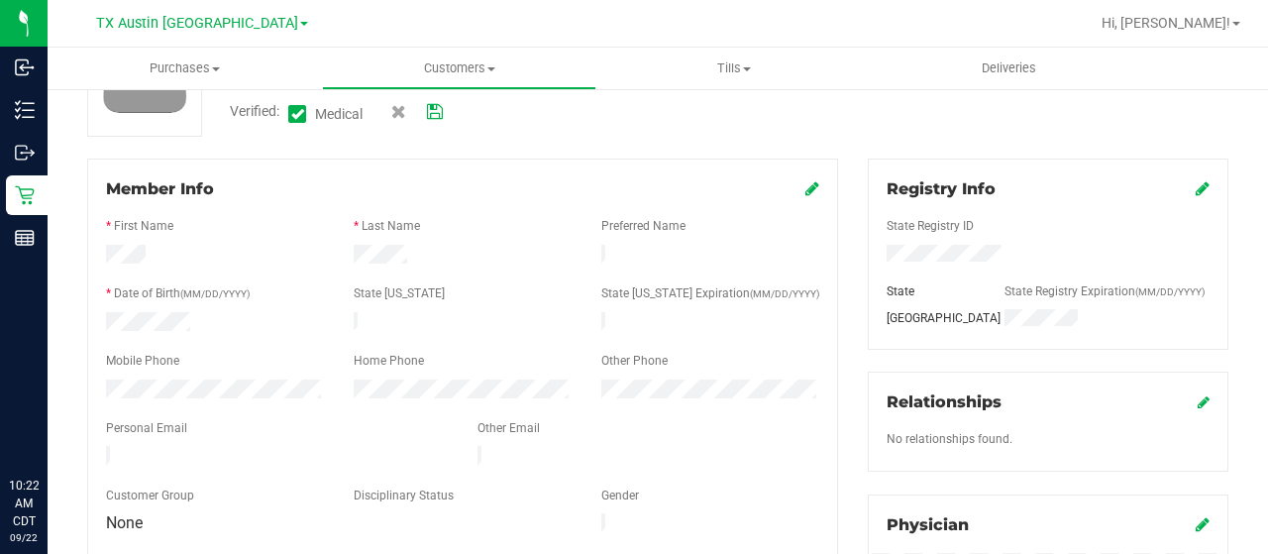
click at [439, 112] on icon at bounding box center [435, 112] width 16 height 14
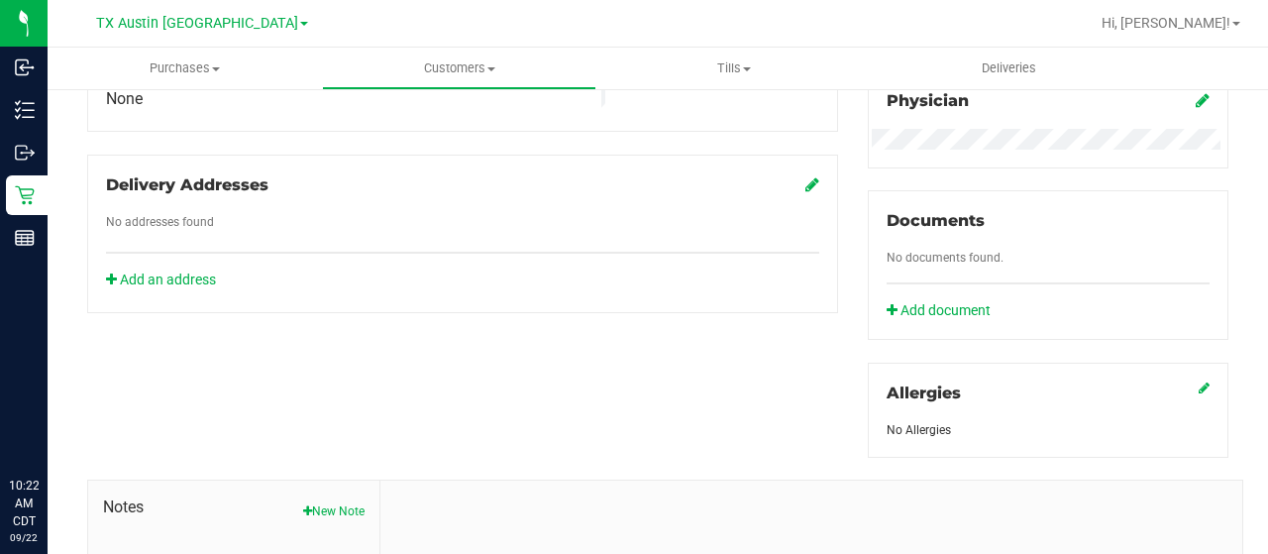
scroll to position [694, 0]
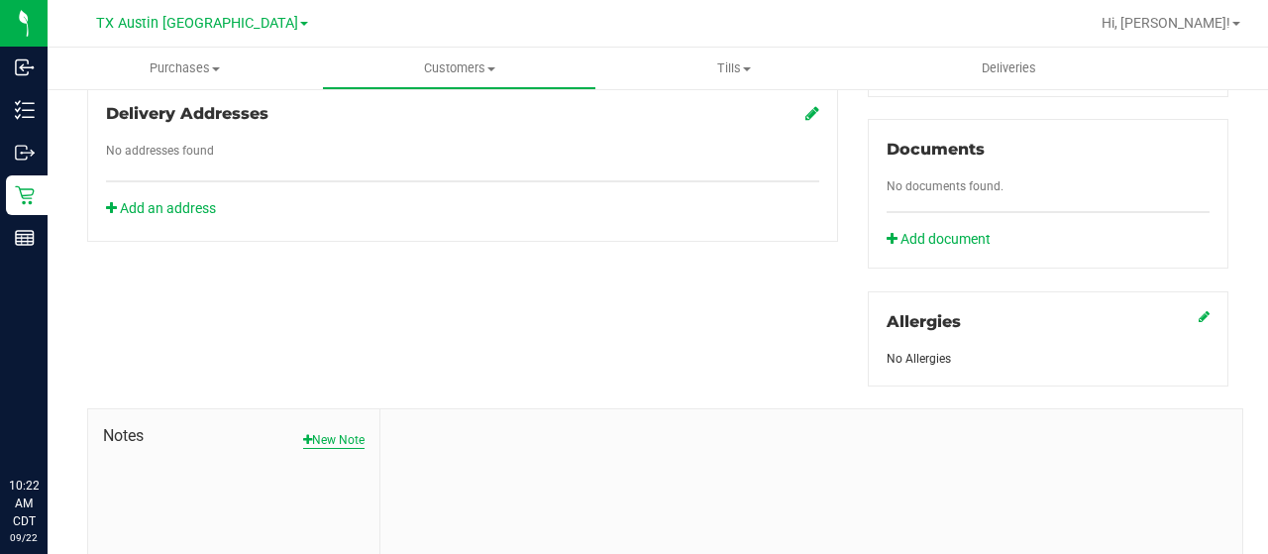
click at [343, 440] on button "New Note" at bounding box center [333, 440] width 61 height 18
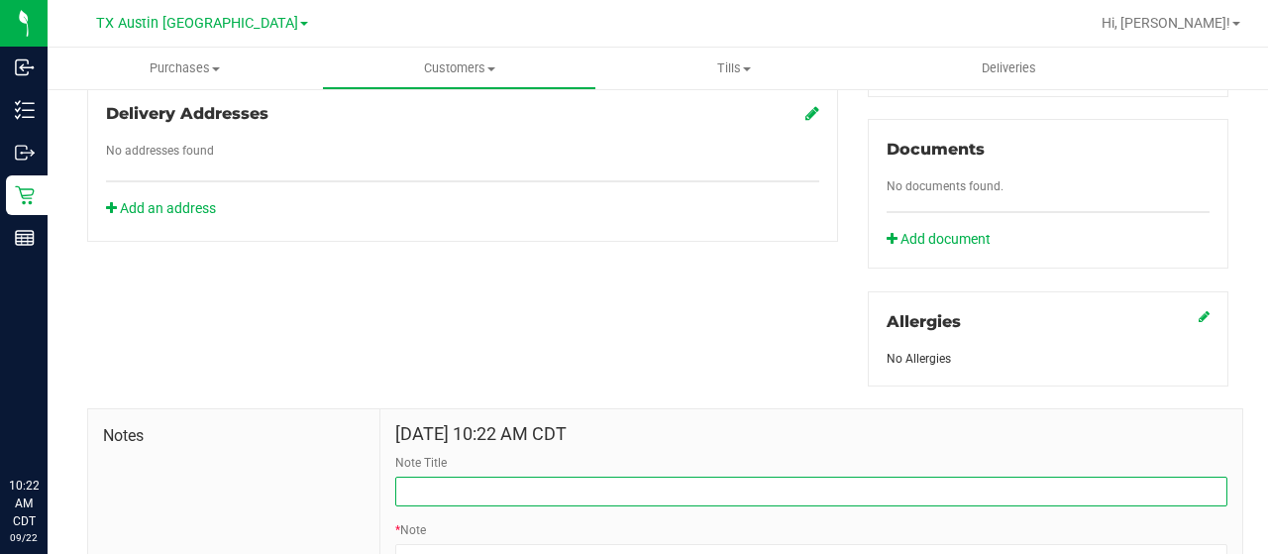
click at [451, 482] on input "Note Title" at bounding box center [811, 492] width 832 height 30
type input "[PERSON_NAME]"
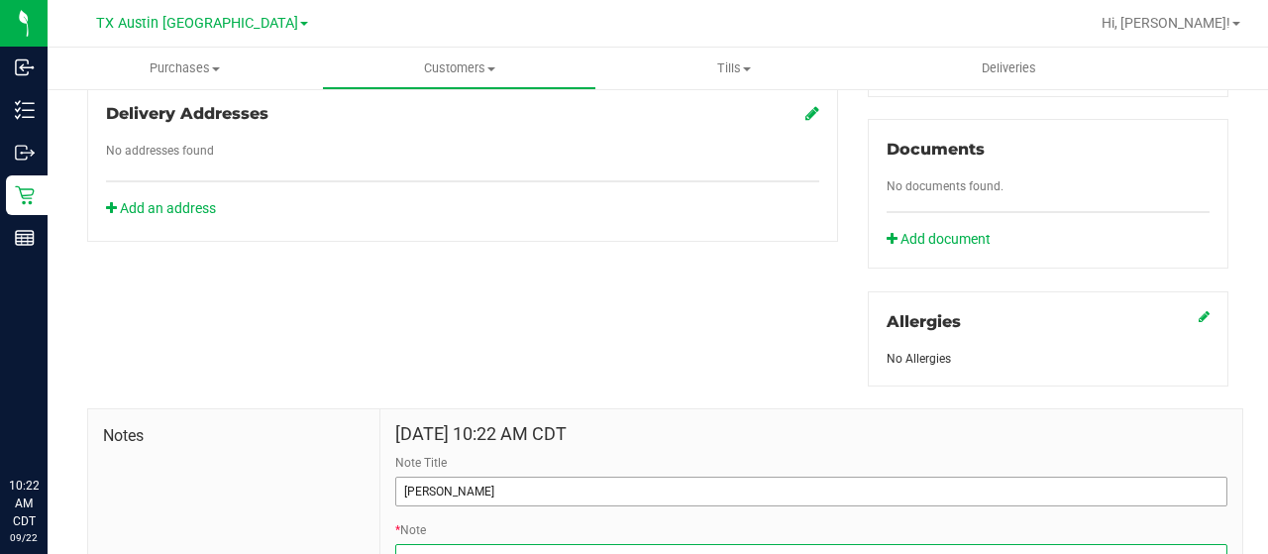
scroll to position [697, 0]
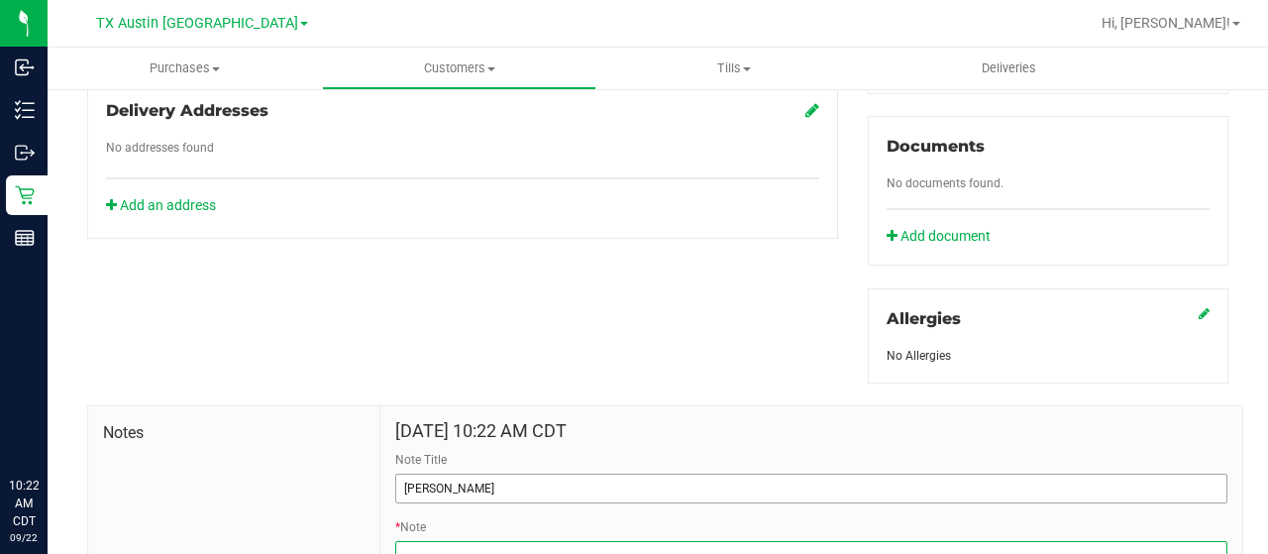
paste textarea "Patient Name: [PERSON_NAME] Address: [STREET_ADDRESS][PERSON_NAME] Phone Number…"
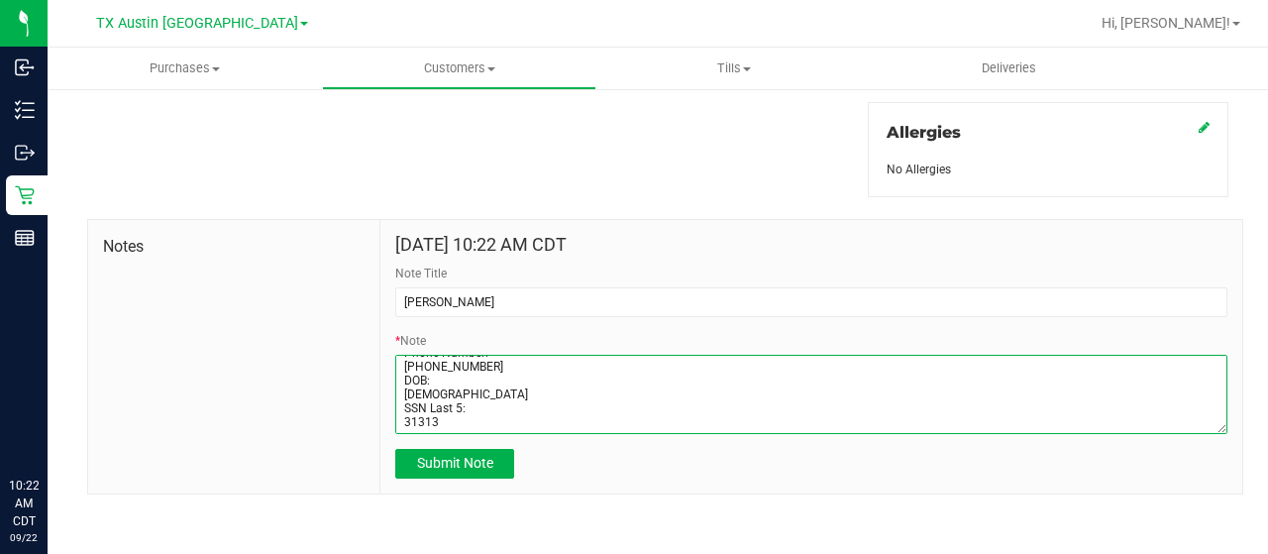
scroll to position [884, 0]
type textarea "Patient Name: [PERSON_NAME] Address: [STREET_ADDRESS][PERSON_NAME] Phone Number…"
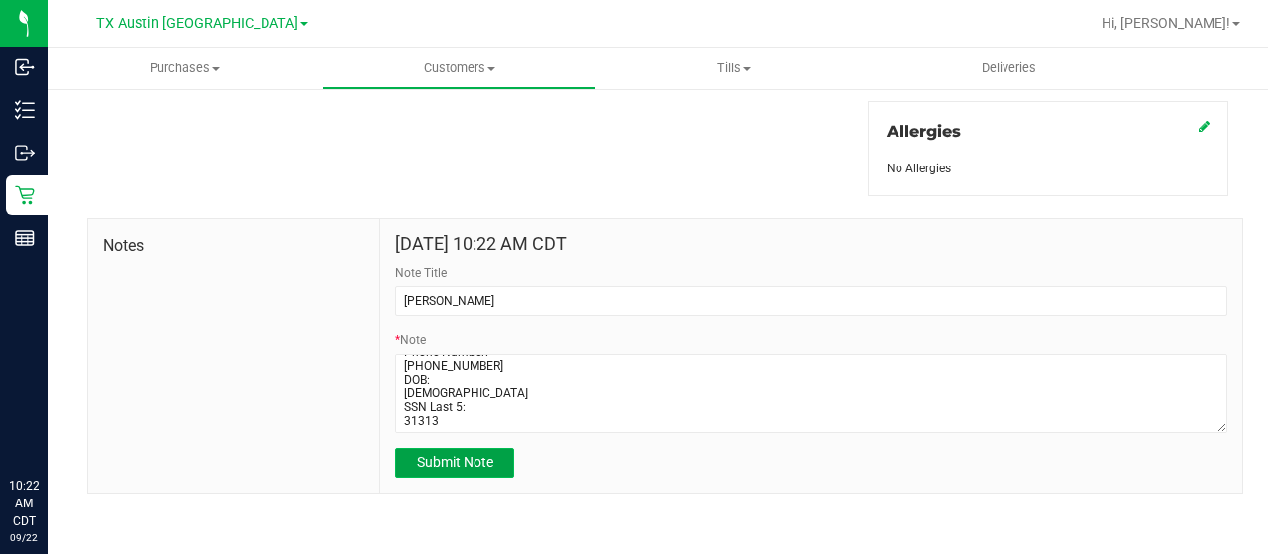
click at [443, 449] on button "Submit Note" at bounding box center [454, 463] width 119 height 30
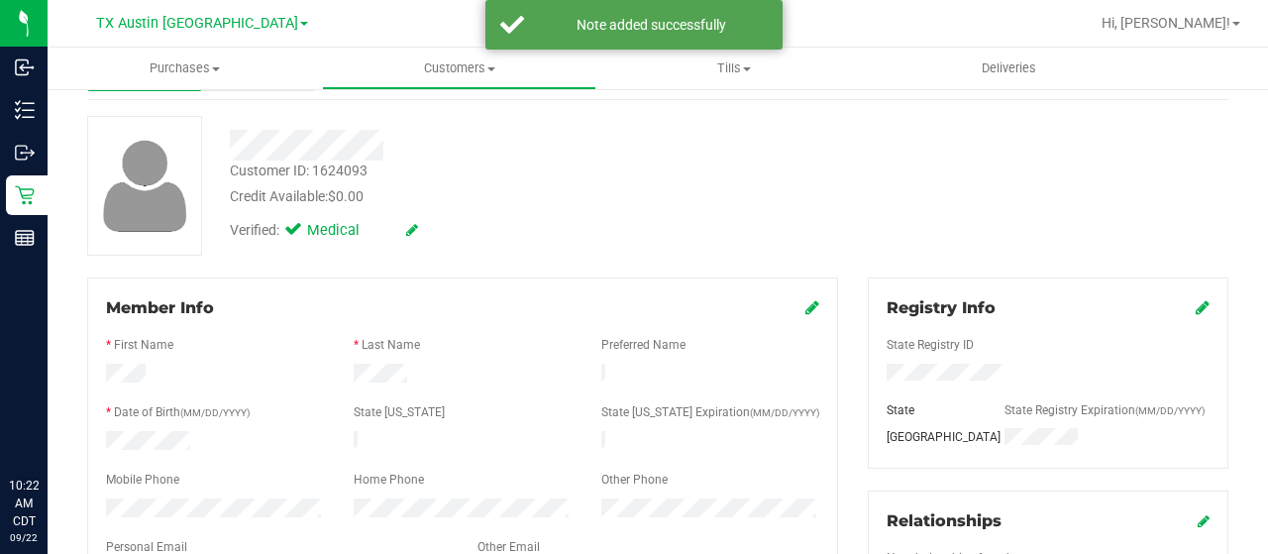
scroll to position [0, 0]
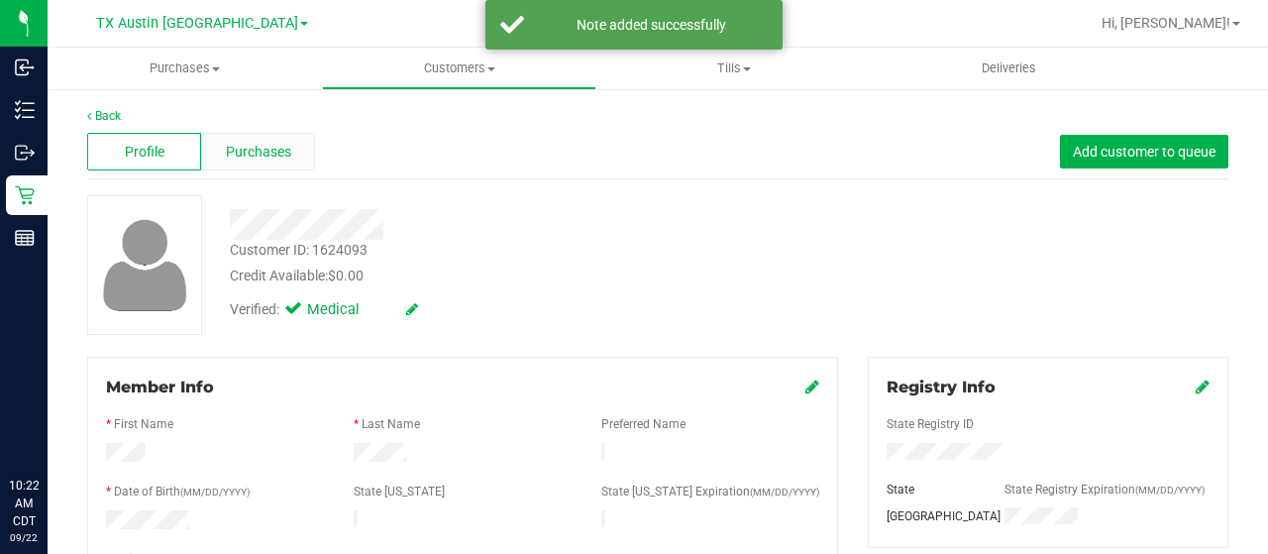
click at [272, 154] on span "Purchases" at bounding box center [258, 152] width 65 height 21
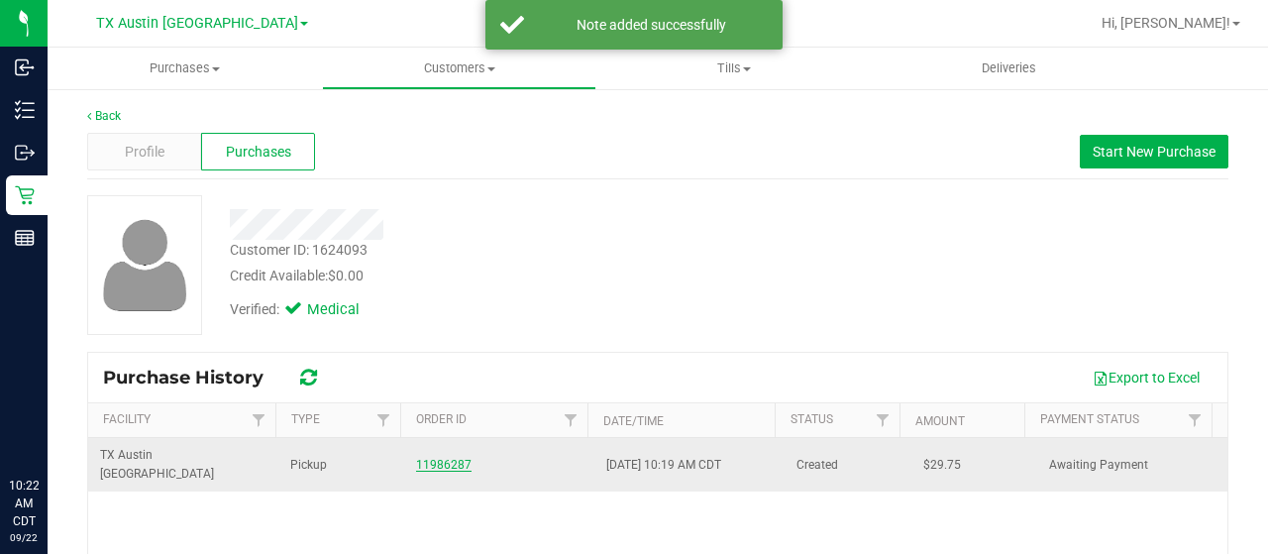
click at [432, 458] on link "11986287" at bounding box center [443, 465] width 55 height 14
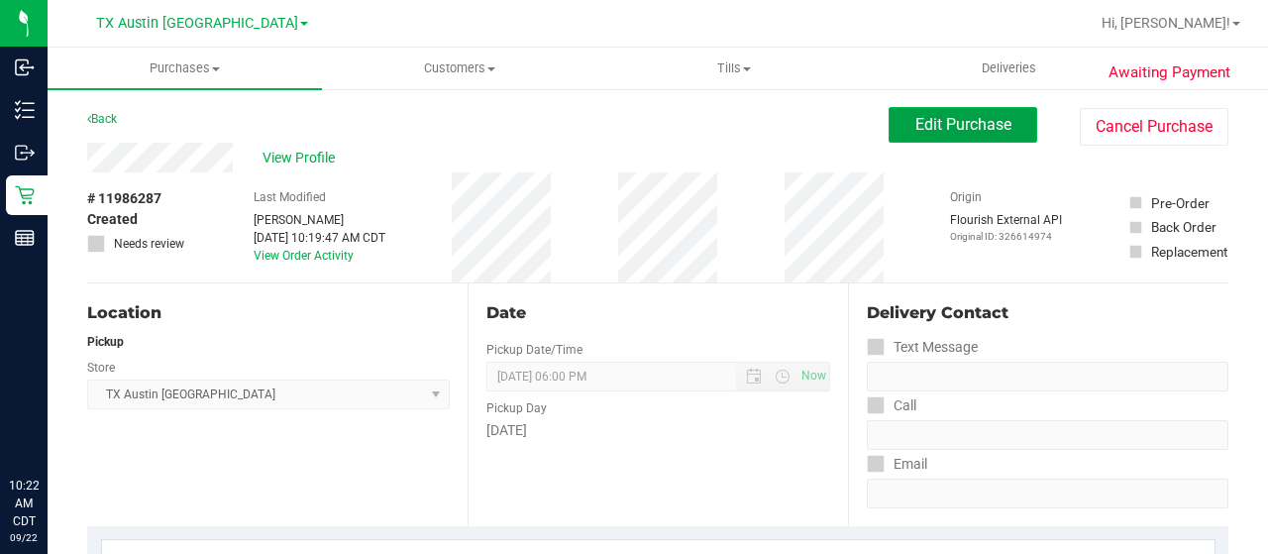
click at [920, 129] on span "Edit Purchase" at bounding box center [964, 124] width 96 height 19
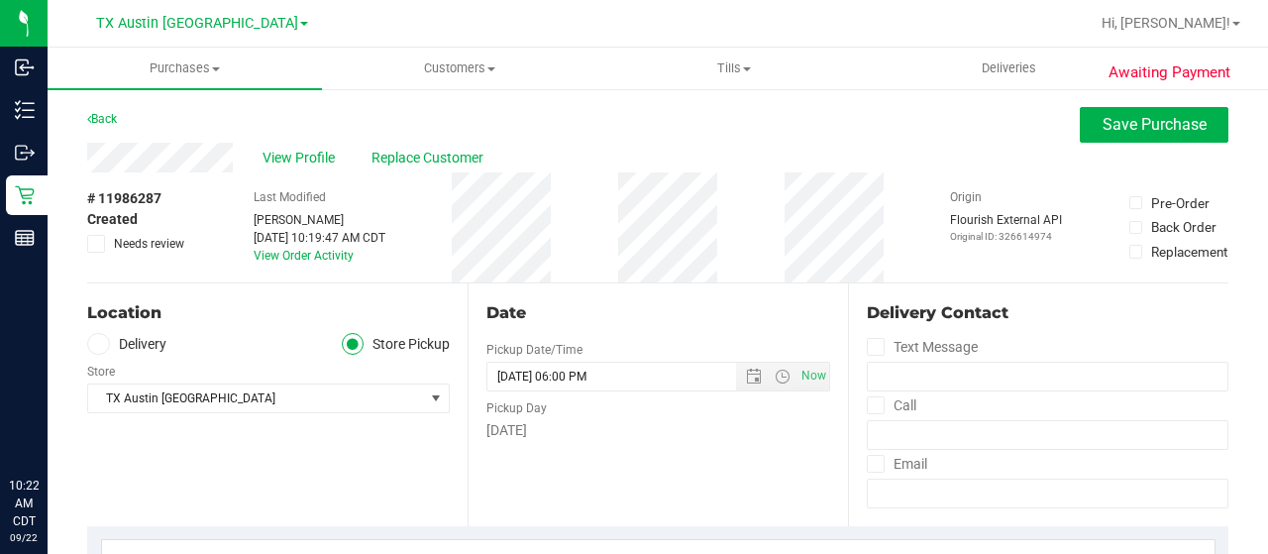
click at [157, 342] on label "Delivery" at bounding box center [126, 344] width 79 height 23
click at [0, 0] on input "Delivery" at bounding box center [0, 0] width 0 height 0
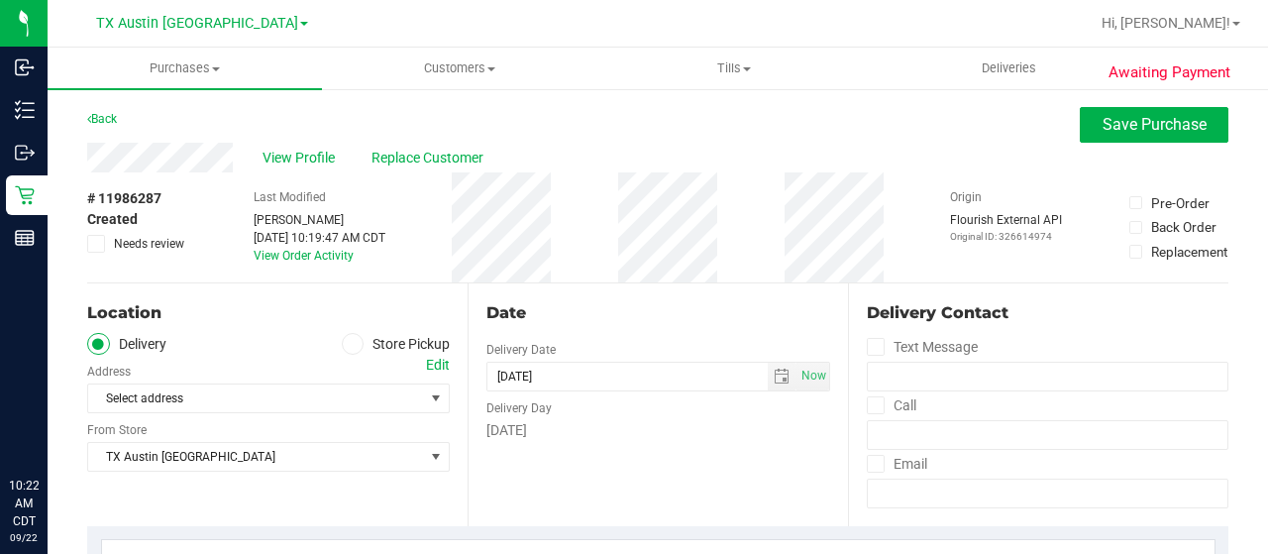
click at [436, 361] on div "Edit" at bounding box center [438, 365] width 24 height 21
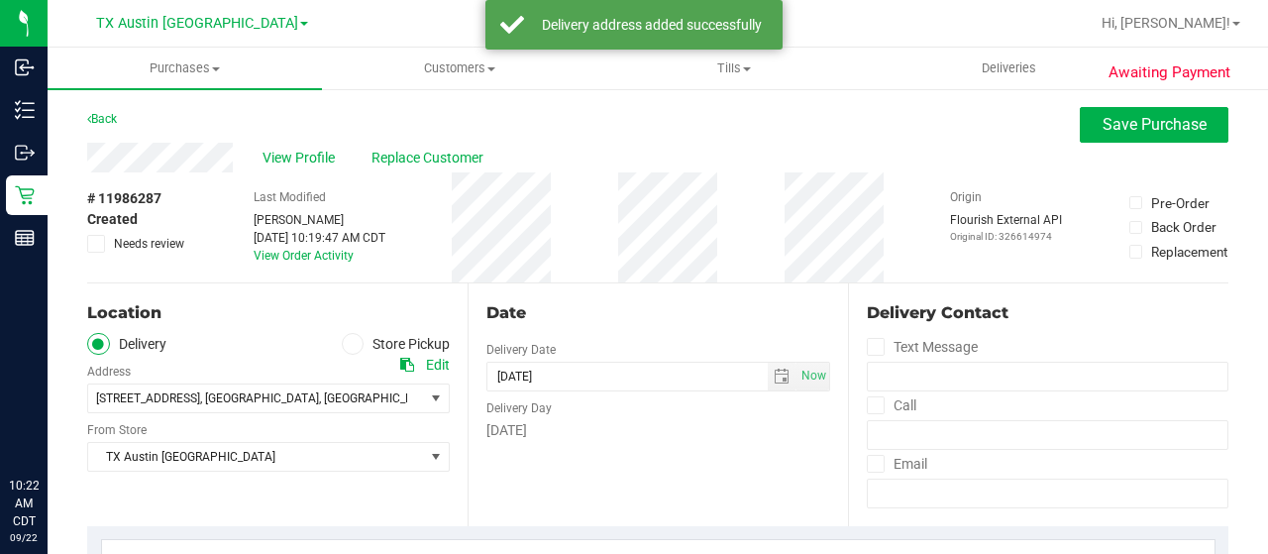
drag, startPoint x: 236, startPoint y: 162, endPoint x: 79, endPoint y: 147, distance: 157.3
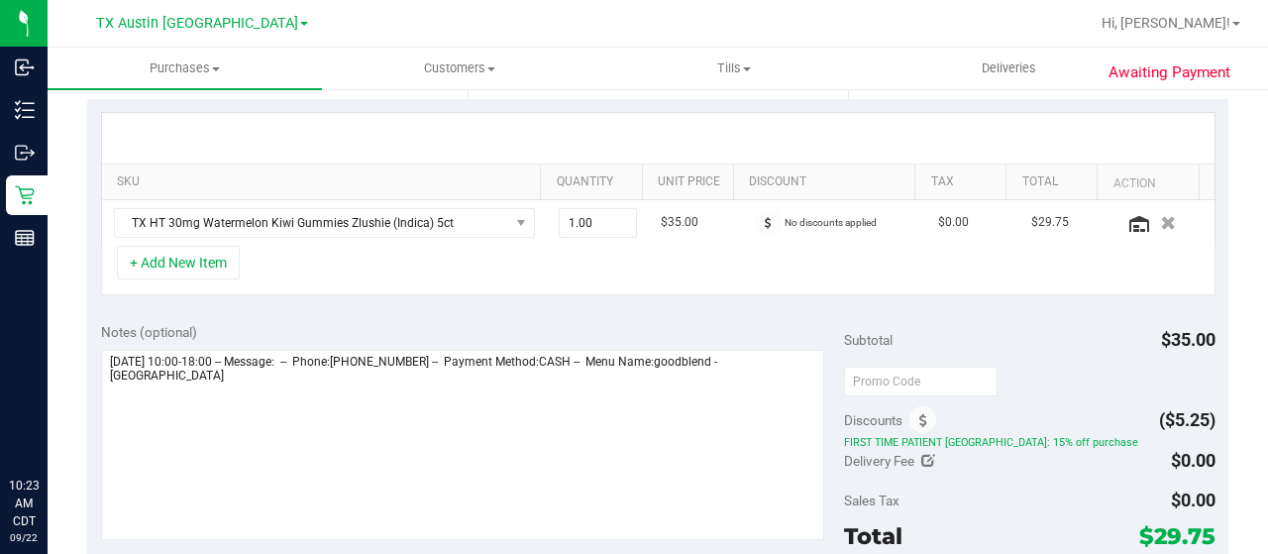
scroll to position [495, 0]
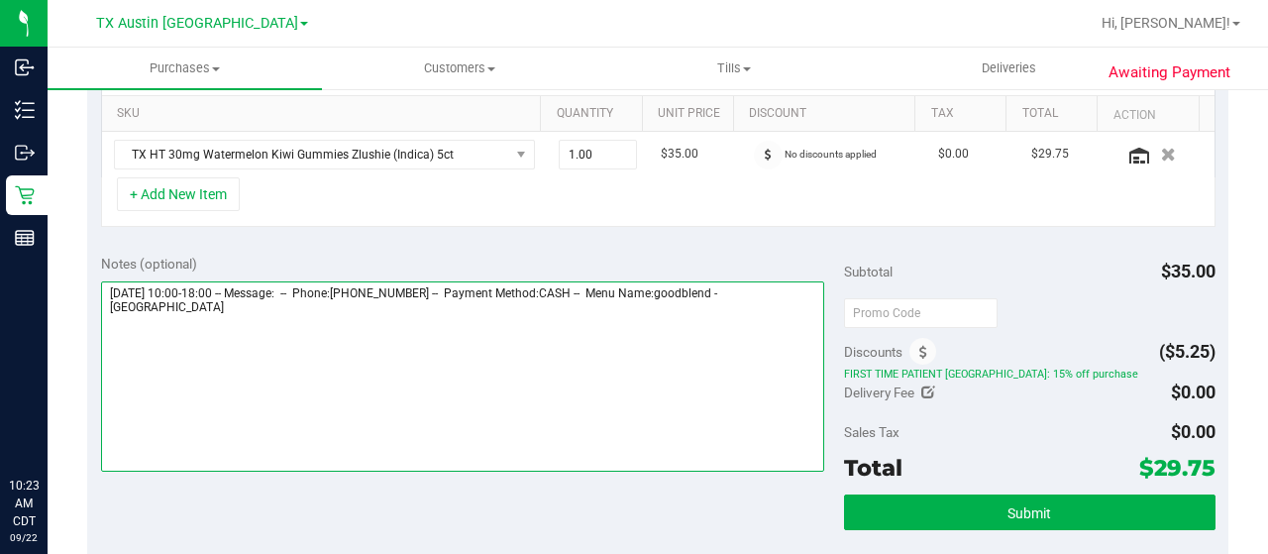
drag, startPoint x: 758, startPoint y: 287, endPoint x: 801, endPoint y: 309, distance: 47.9
click at [801, 309] on textarea at bounding box center [462, 376] width 723 height 190
click at [275, 322] on textarea at bounding box center [462, 376] width 723 height 190
click at [173, 315] on textarea at bounding box center [462, 376] width 723 height 190
paste textarea "South Austin"
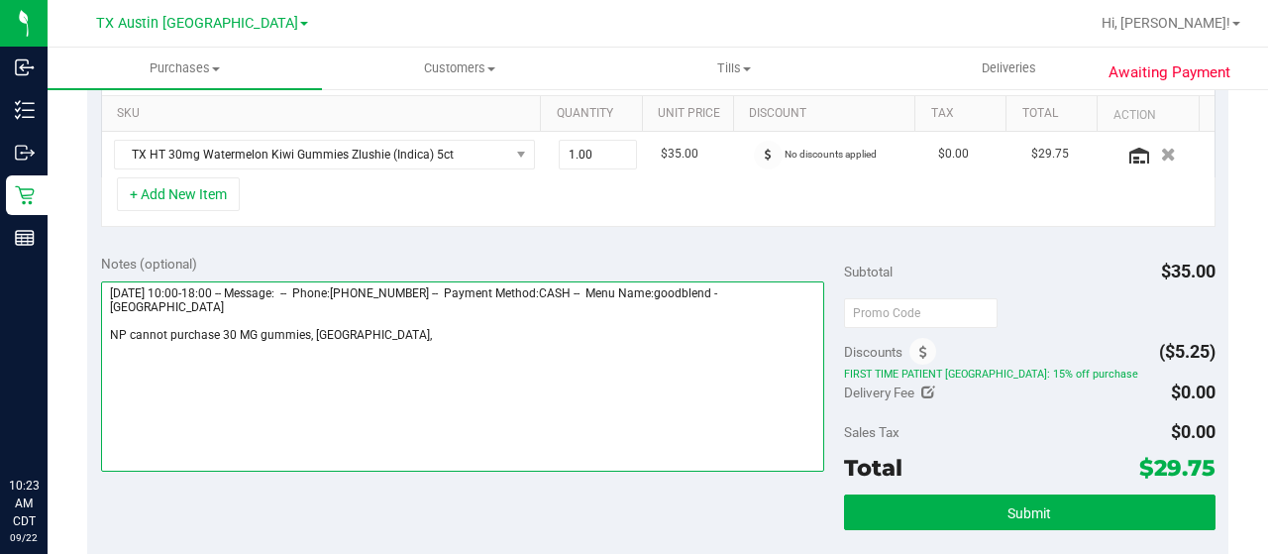
drag, startPoint x: 105, startPoint y: 288, endPoint x: 218, endPoint y: 292, distance: 113.0
click at [218, 292] on textarea at bounding box center [462, 376] width 723 height 190
click at [460, 338] on textarea at bounding box center [462, 376] width 723 height 190
paste textarea "Monday 09/22/2025"
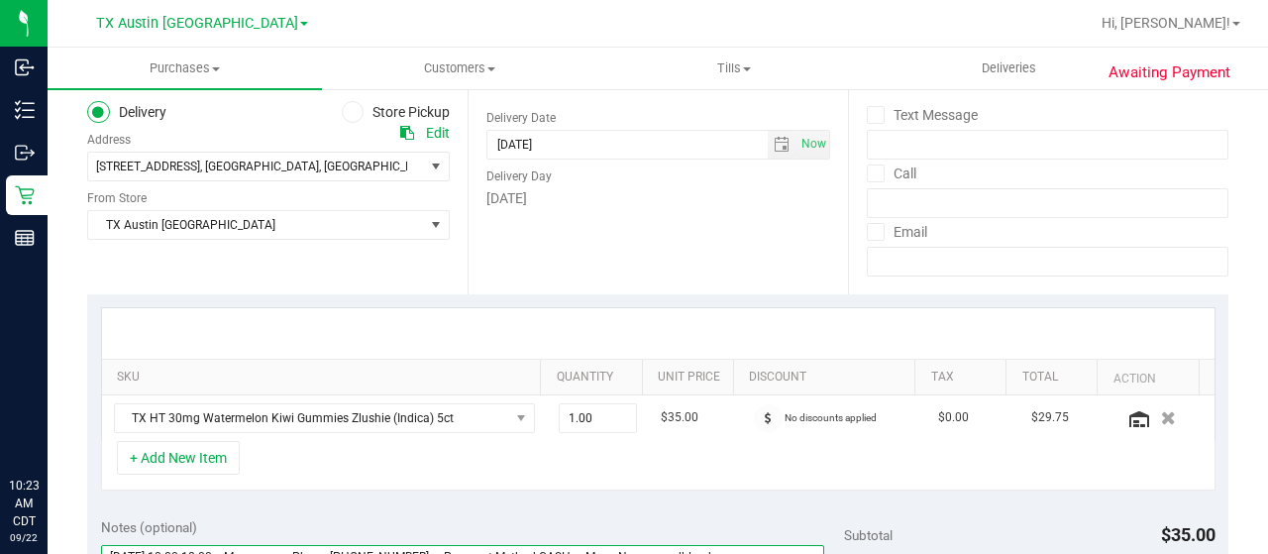
scroll to position [0, 0]
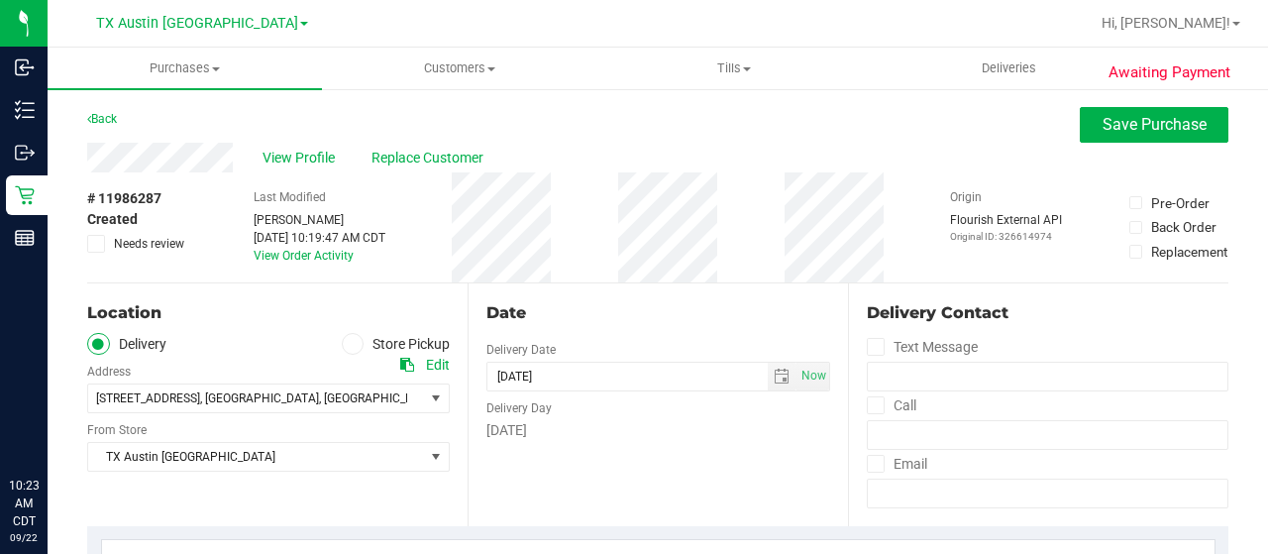
type textarea "Monday 09/22/2025 10:00-18:00 -- Message: -- Phone:2543838302 -- Payment Method…"
click at [157, 245] on span "Needs review" at bounding box center [149, 244] width 70 height 18
click at [0, 0] on input "Needs review" at bounding box center [0, 0] width 0 height 0
click at [1150, 130] on span "Save Purchase" at bounding box center [1155, 124] width 104 height 19
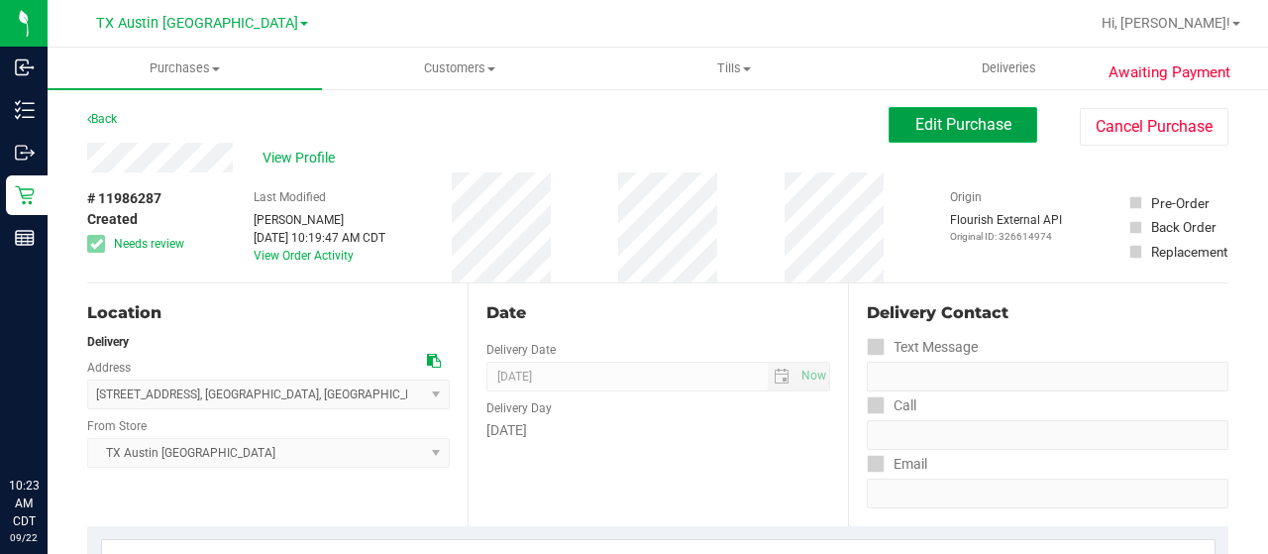
click at [937, 124] on span "Edit Purchase" at bounding box center [964, 124] width 96 height 19
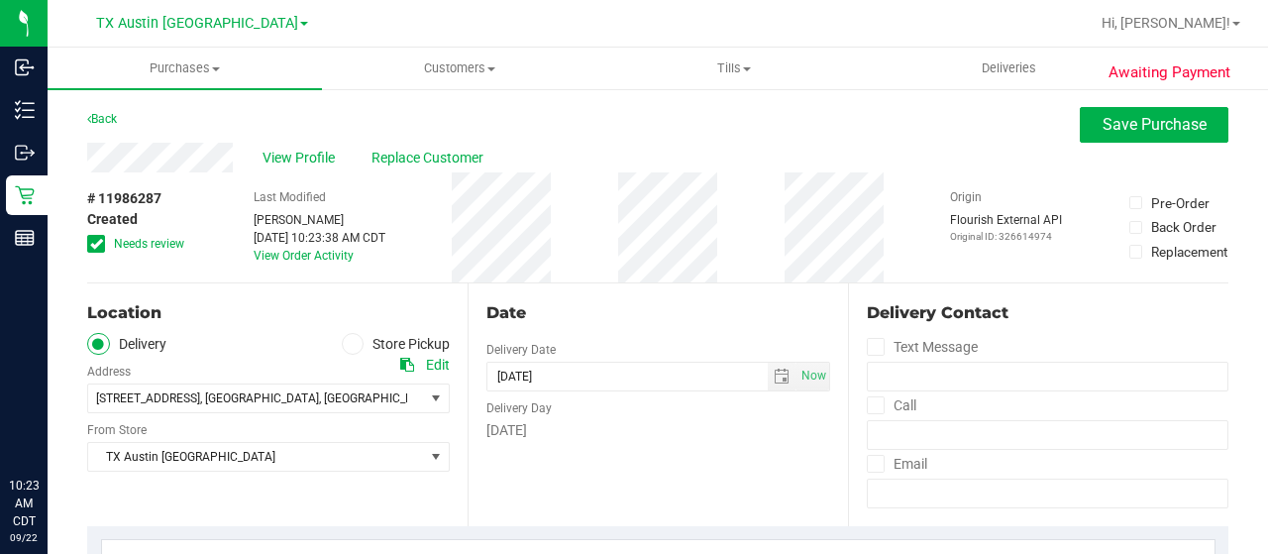
click at [347, 344] on icon at bounding box center [353, 344] width 12 height 0
click at [0, 0] on input "Store Pickup" at bounding box center [0, 0] width 0 height 0
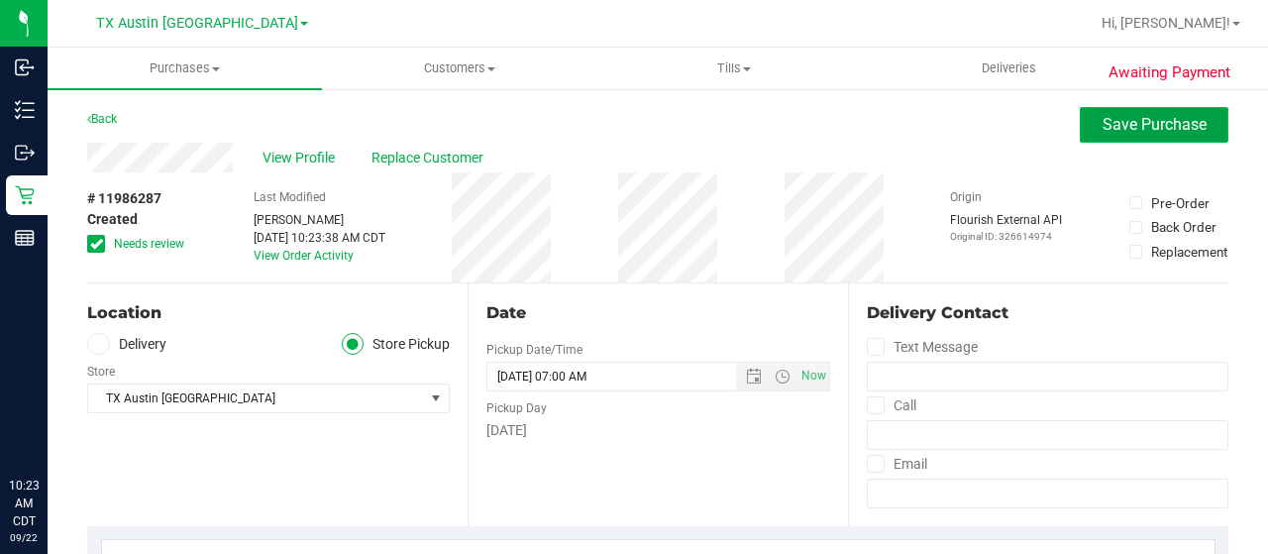
click at [1084, 126] on button "Save Purchase" at bounding box center [1154, 125] width 149 height 36
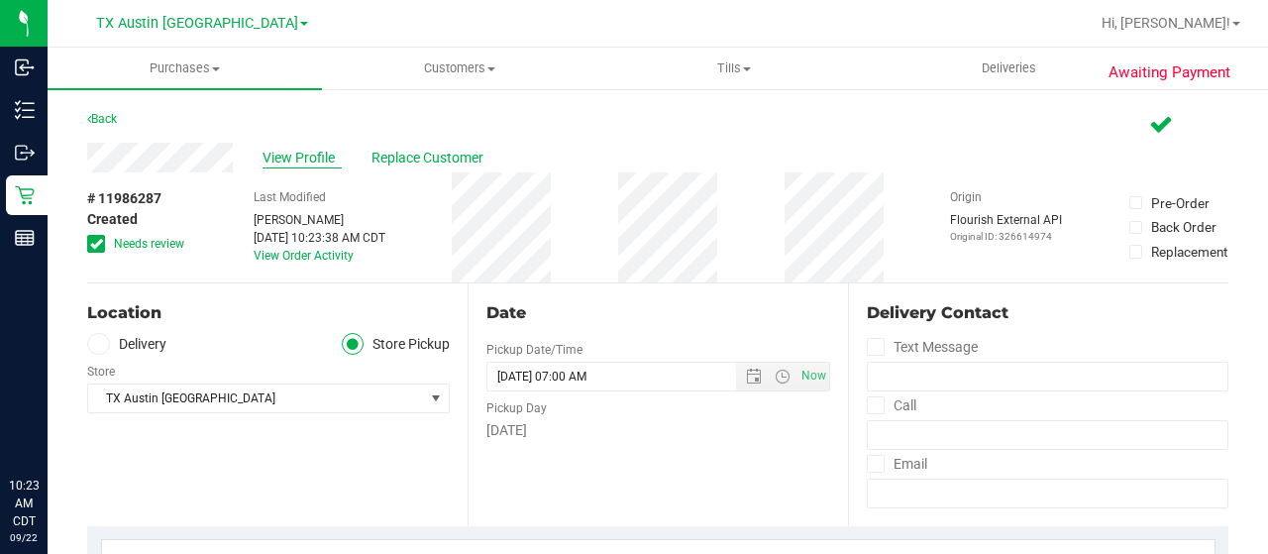
click at [303, 157] on span "View Profile" at bounding box center [302, 158] width 79 height 21
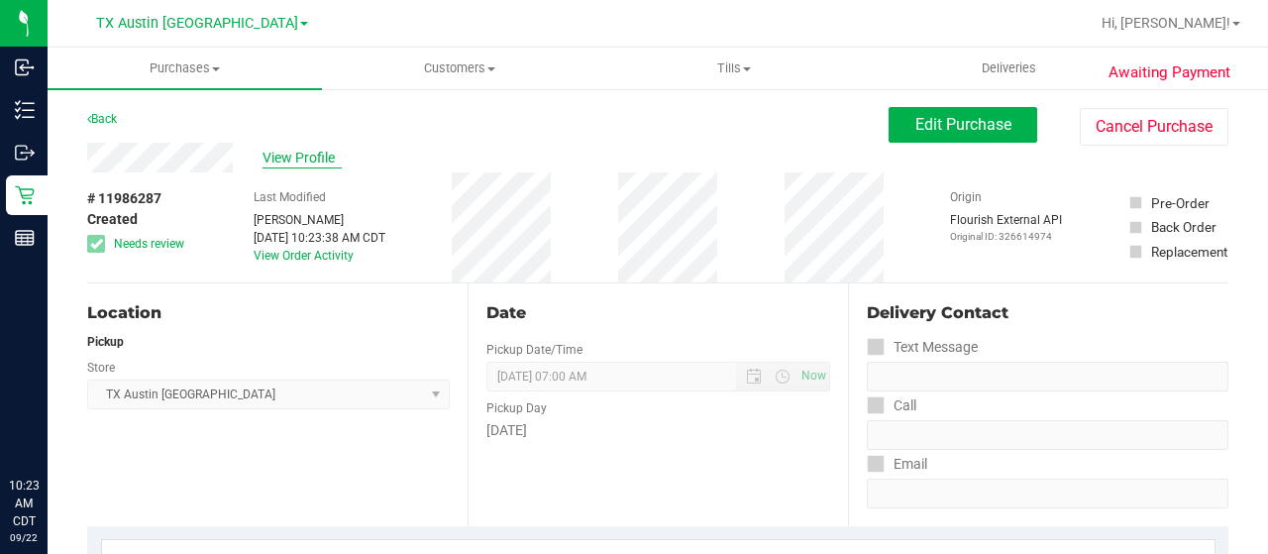
click at [281, 156] on span "View Profile" at bounding box center [302, 158] width 79 height 21
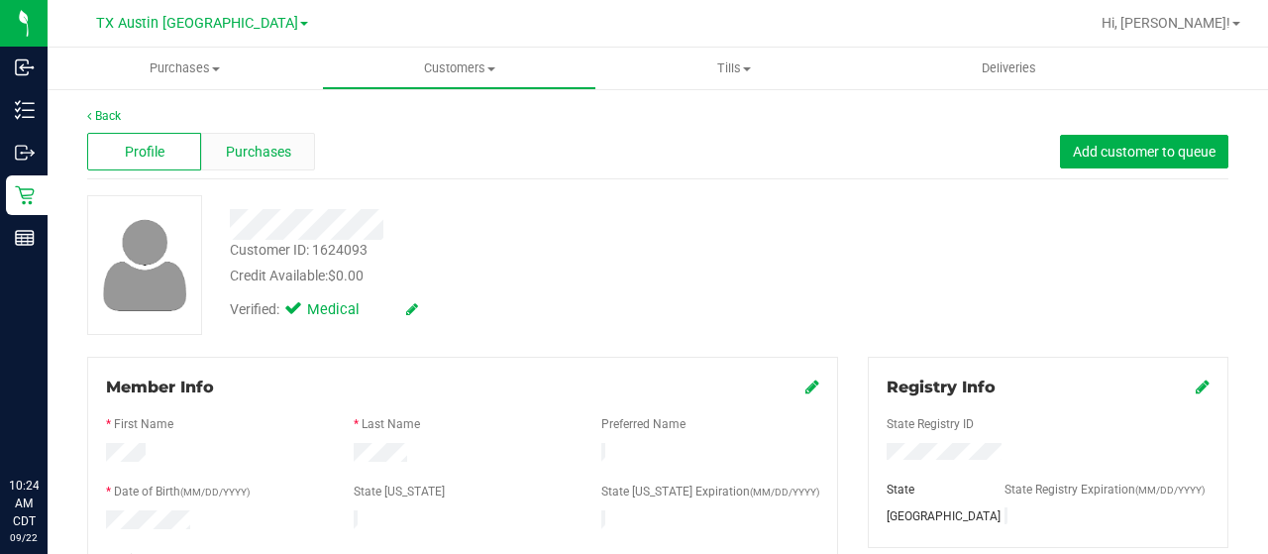
click at [264, 154] on span "Purchases" at bounding box center [258, 152] width 65 height 21
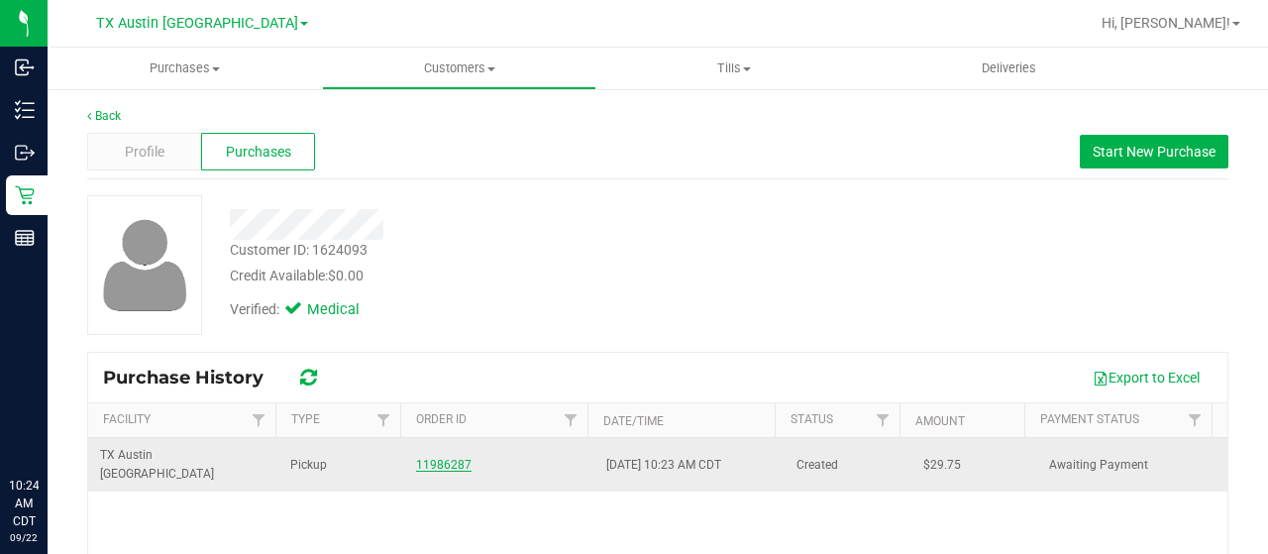
click at [429, 458] on link "11986287" at bounding box center [443, 465] width 55 height 14
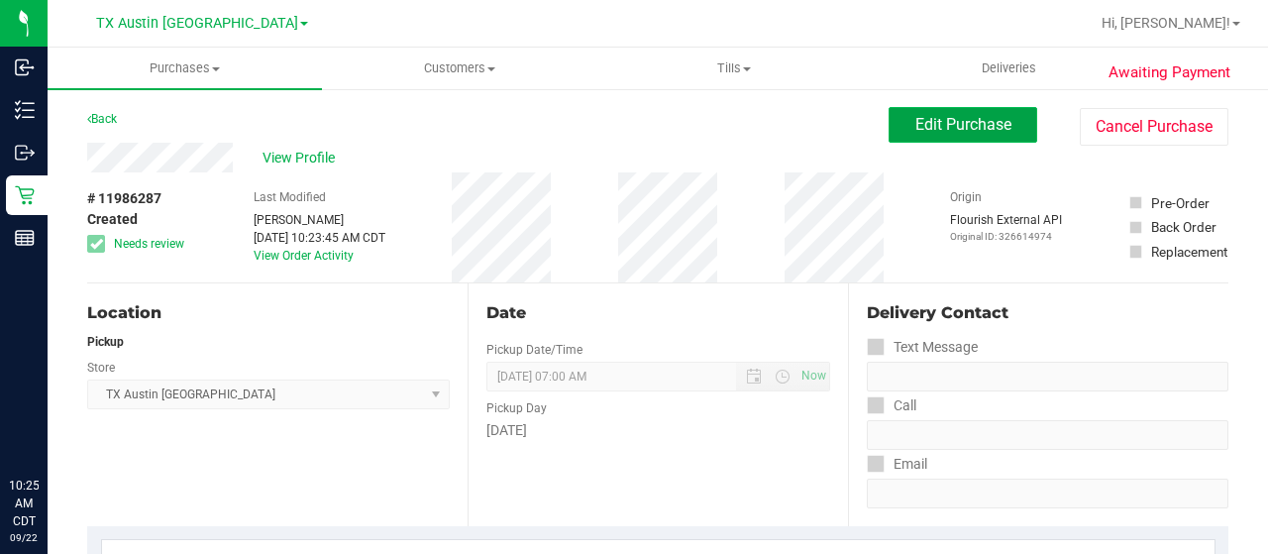
click at [965, 122] on span "Edit Purchase" at bounding box center [964, 124] width 96 height 19
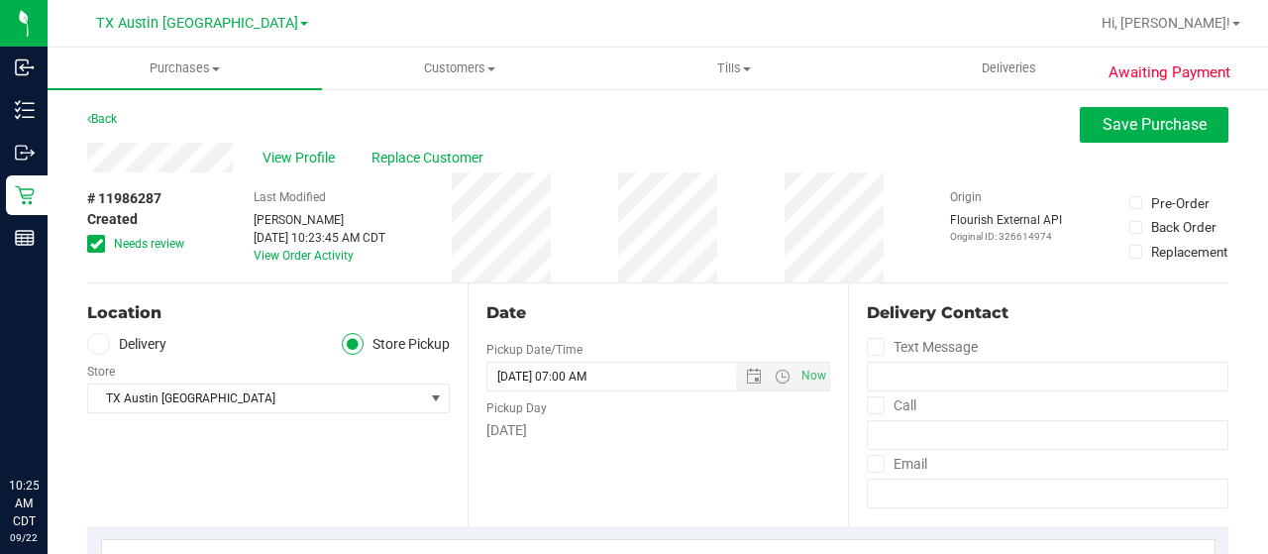
click at [181, 247] on span "Needs review" at bounding box center [149, 244] width 70 height 18
click at [0, 0] on input "Needs review" at bounding box center [0, 0] width 0 height 0
click at [150, 343] on label "Delivery" at bounding box center [126, 344] width 79 height 23
click at [0, 0] on input "Delivery" at bounding box center [0, 0] width 0 height 0
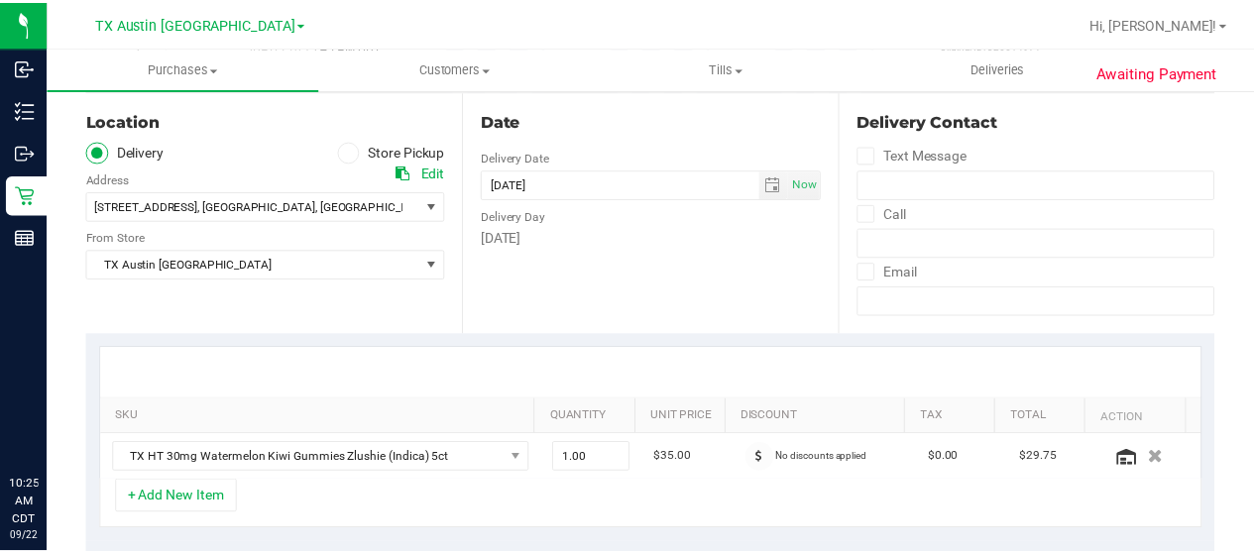
scroll to position [198, 0]
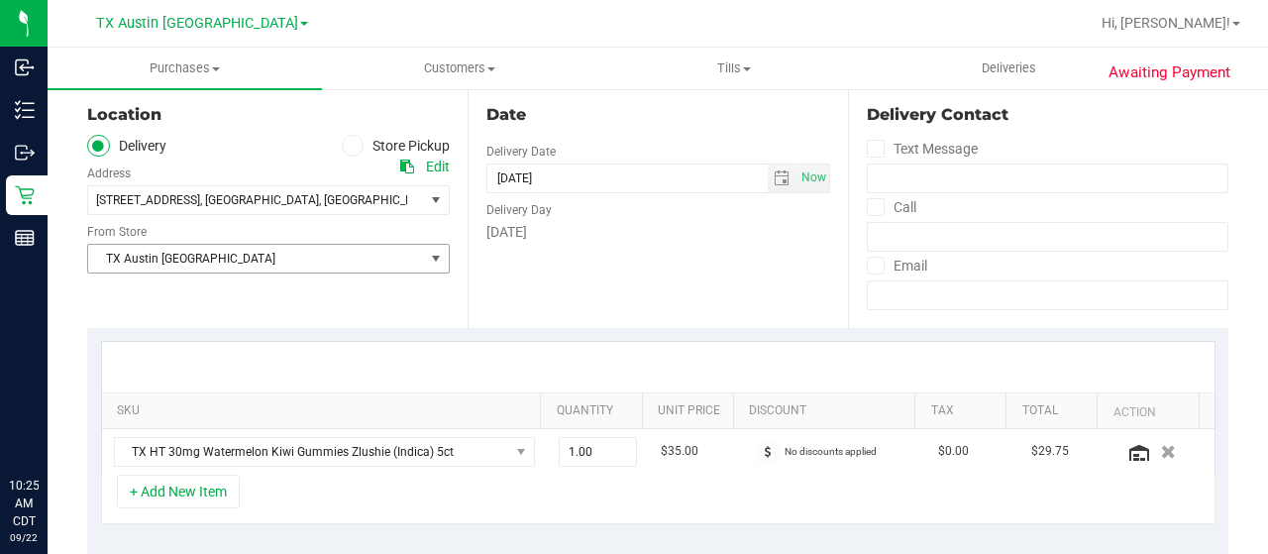
click at [304, 265] on span "TX Austin [GEOGRAPHIC_DATA]" at bounding box center [256, 259] width 336 height 28
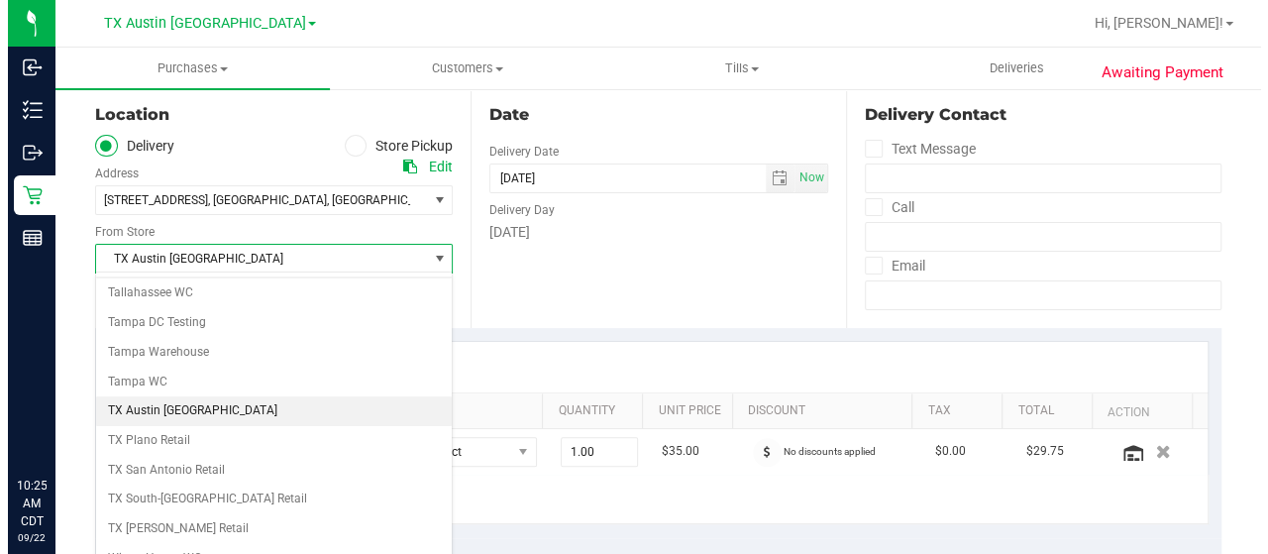
scroll to position [1398, 0]
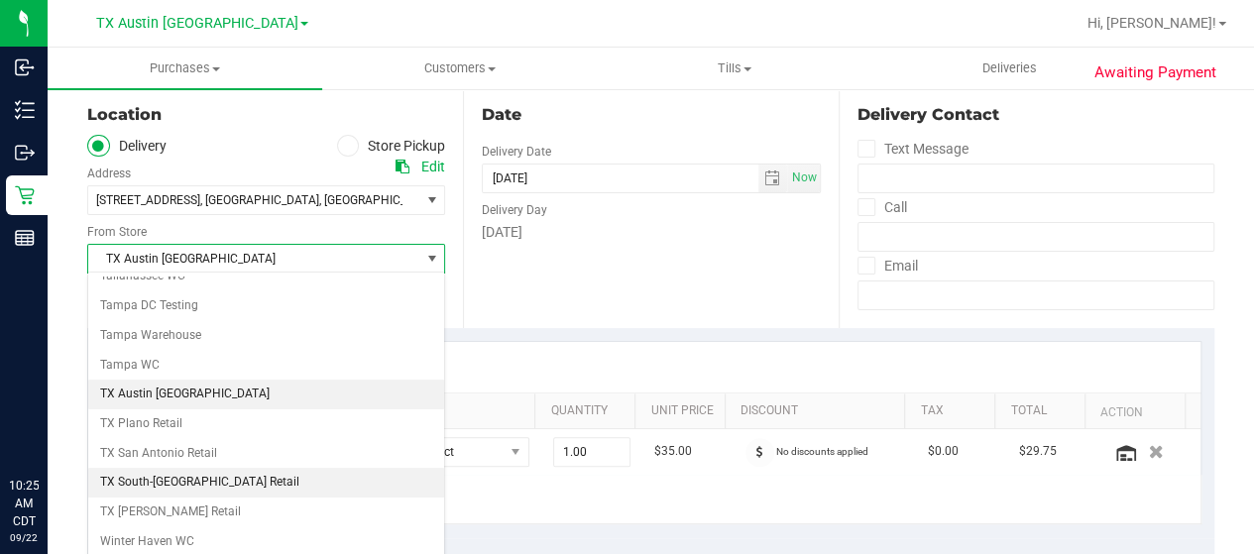
click at [215, 468] on li "TX South-[GEOGRAPHIC_DATA] Retail" at bounding box center [266, 483] width 356 height 30
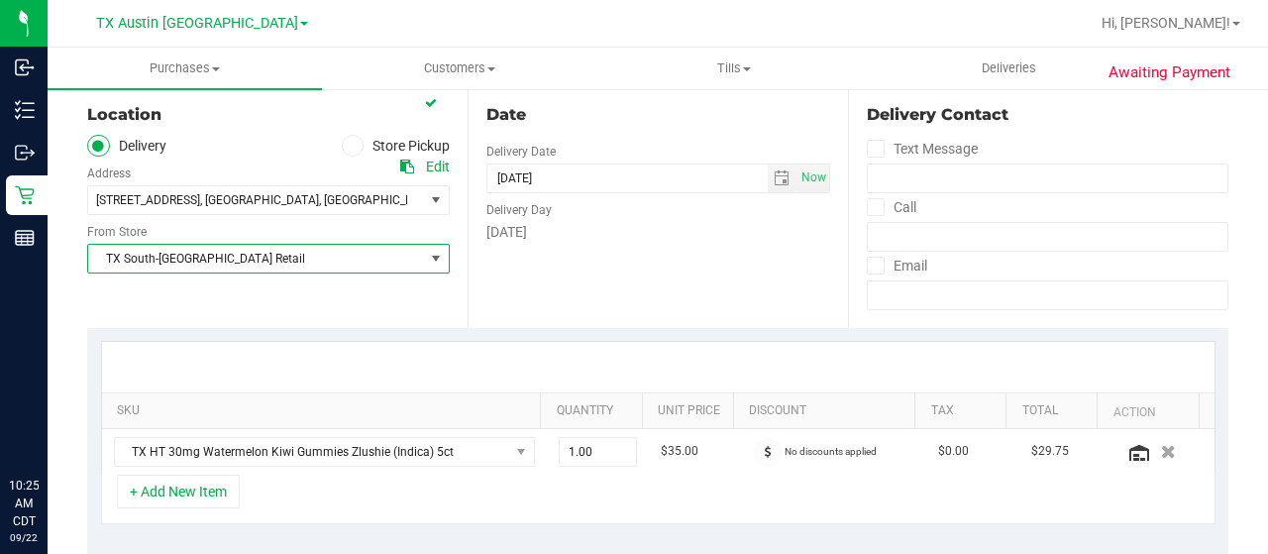
scroll to position [297, 0]
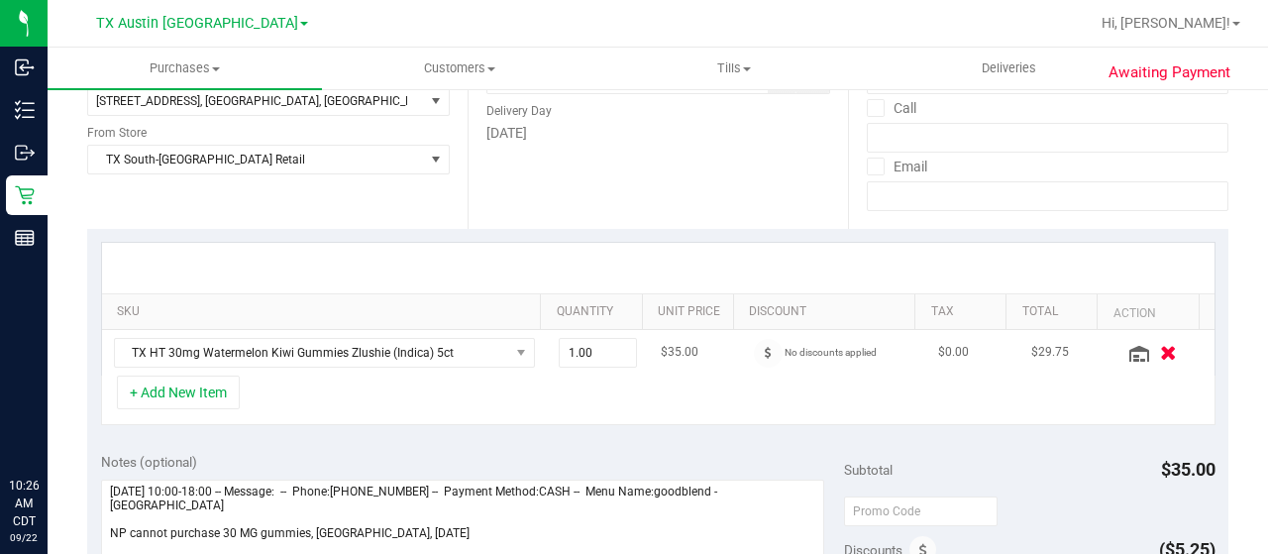
click at [1151, 357] on button "button" at bounding box center [1168, 352] width 34 height 21
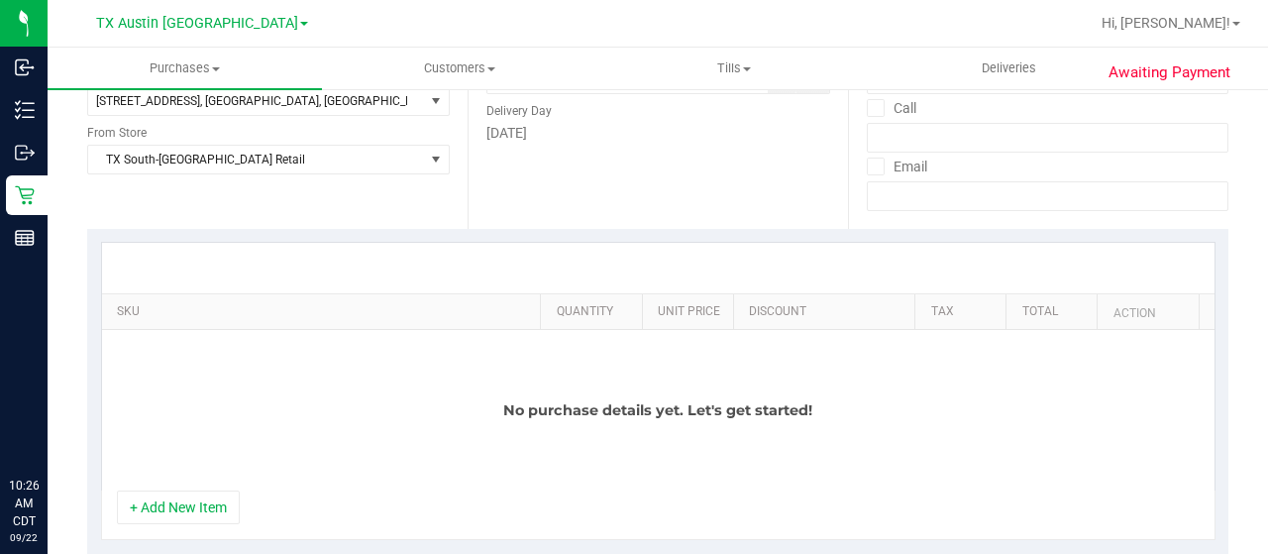
click at [163, 503] on button "+ Add New Item" at bounding box center [178, 508] width 123 height 34
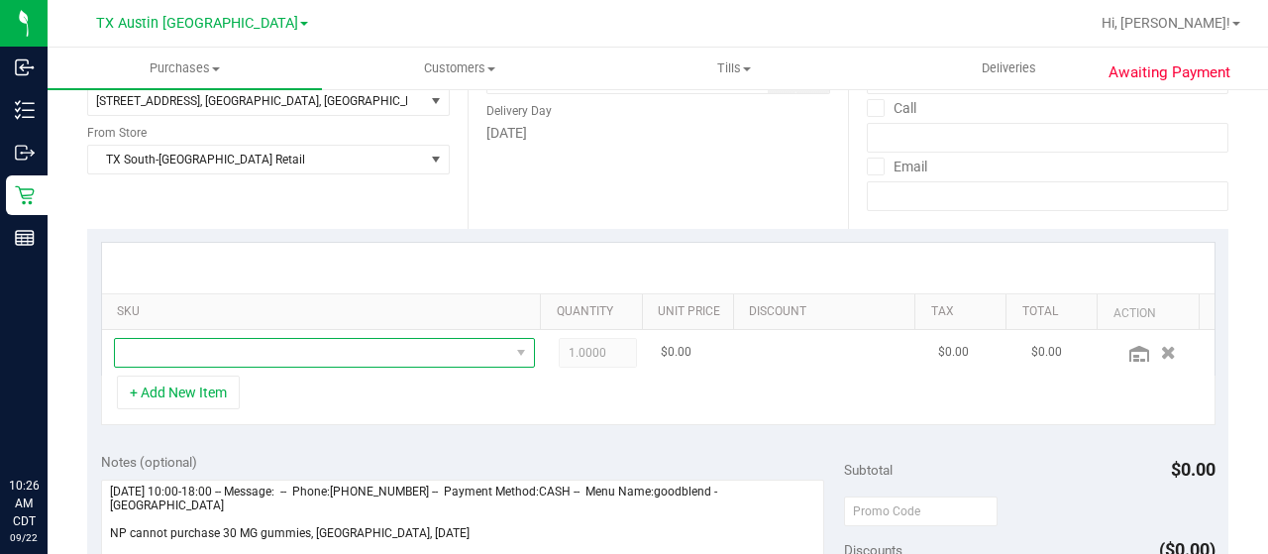
click at [296, 356] on span "NO DATA FOUND" at bounding box center [312, 353] width 394 height 28
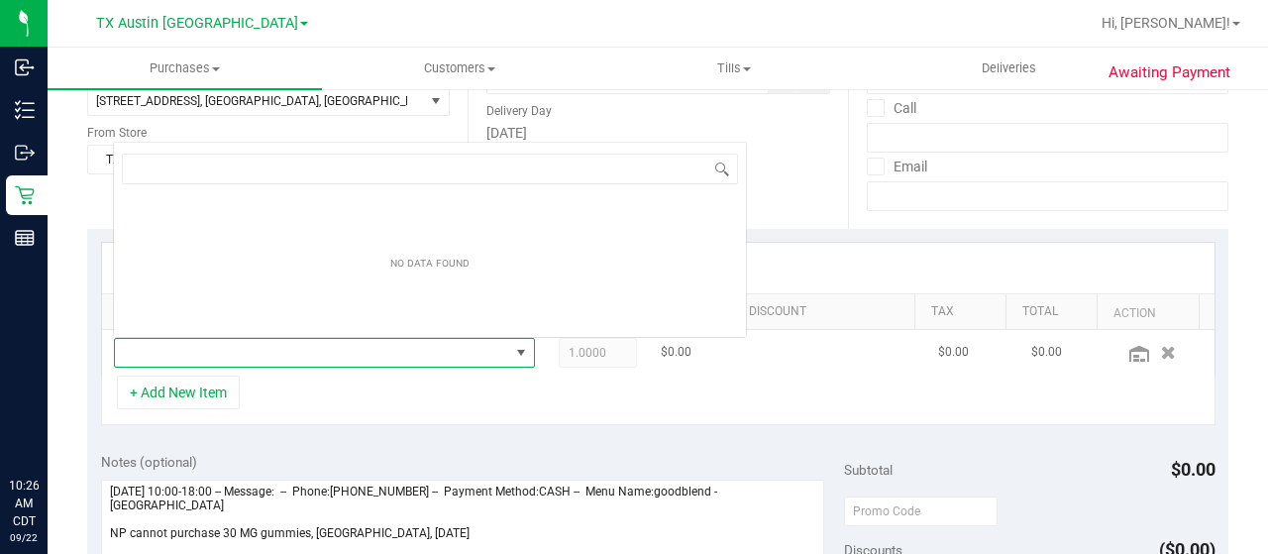
scroll to position [29, 399]
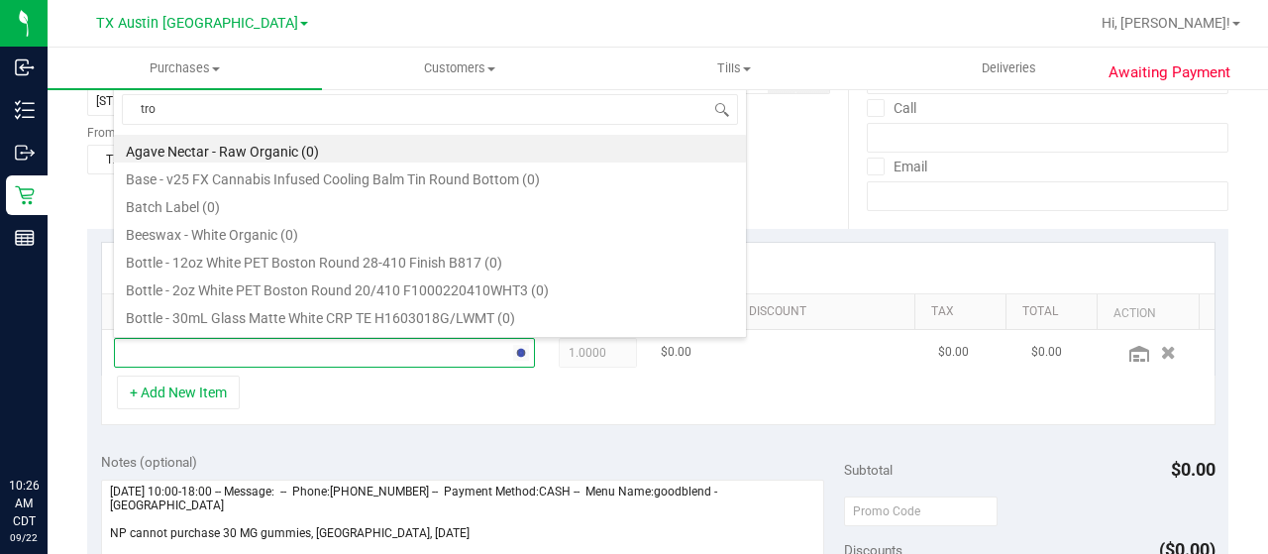
type input "trop"
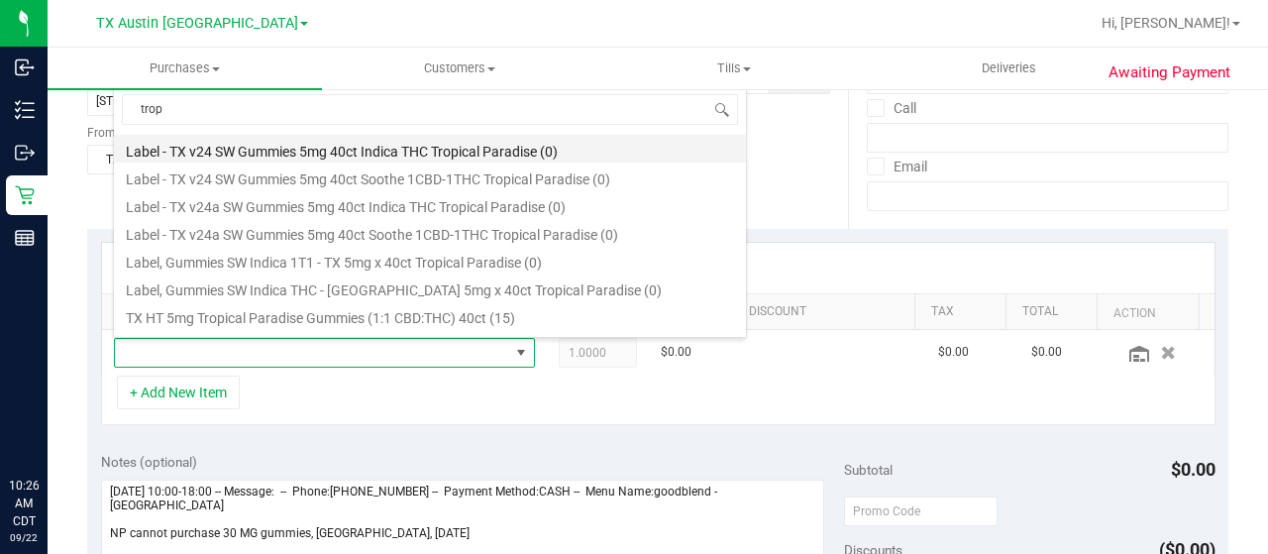
scroll to position [198, 0]
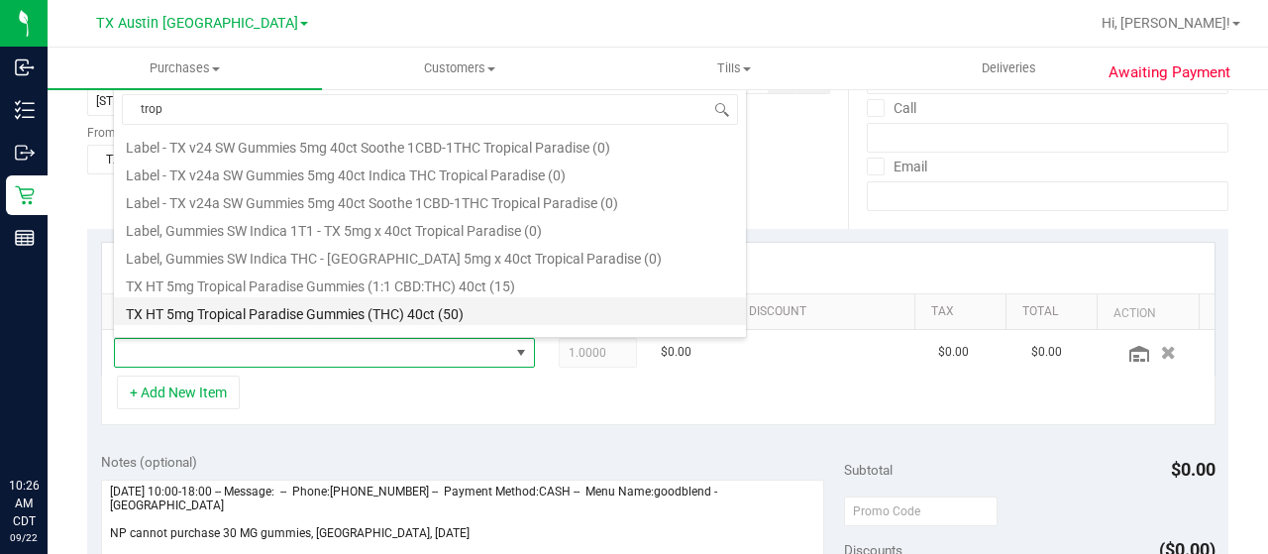
click at [493, 319] on li "TX HT 5mg Tropical Paradise Gummies (THC) 40ct (50)" at bounding box center [430, 311] width 632 height 28
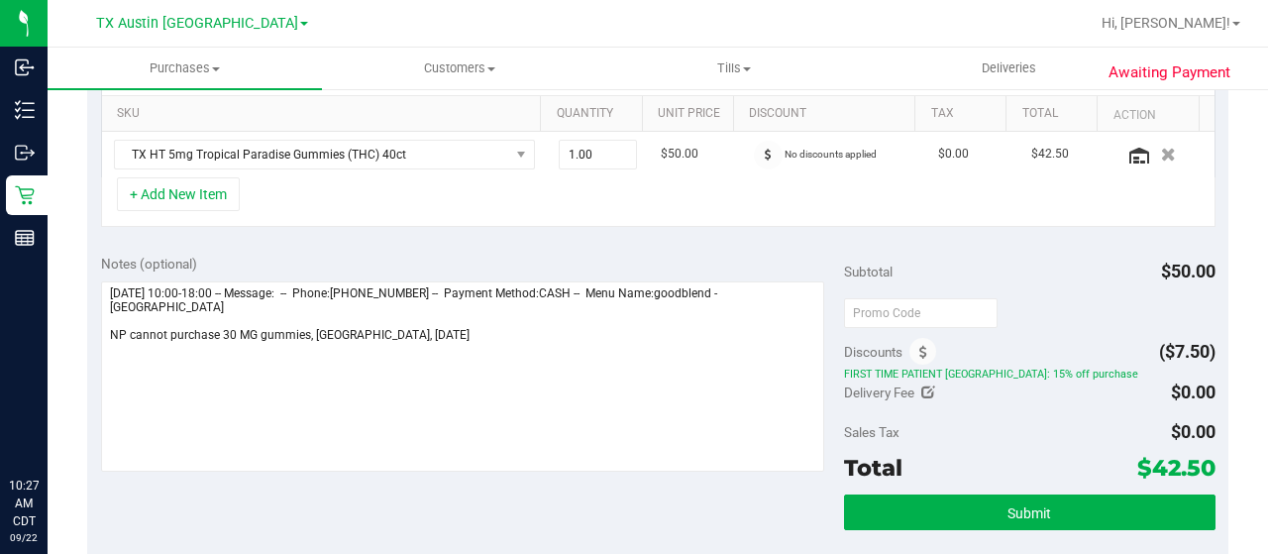
scroll to position [595, 0]
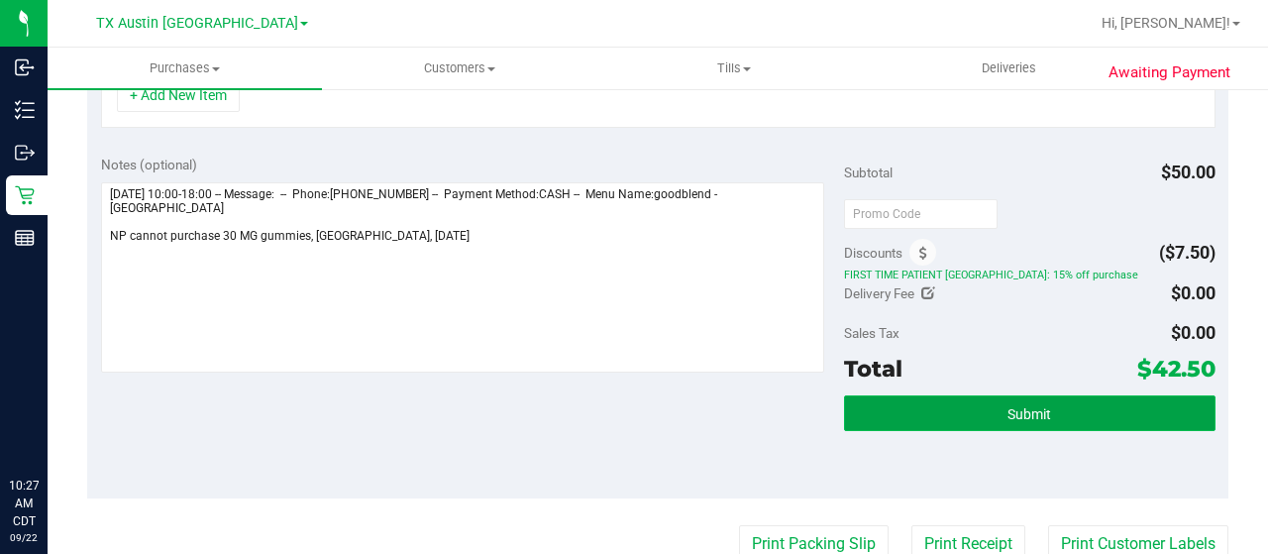
click at [973, 414] on button "Submit" at bounding box center [1030, 413] width 372 height 36
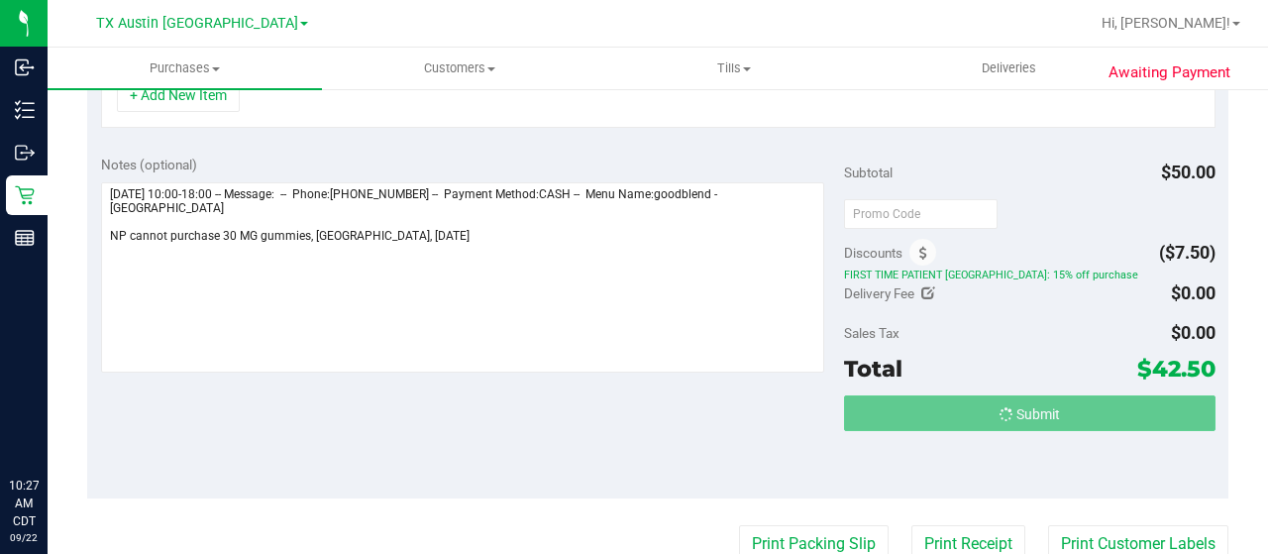
scroll to position [563, 0]
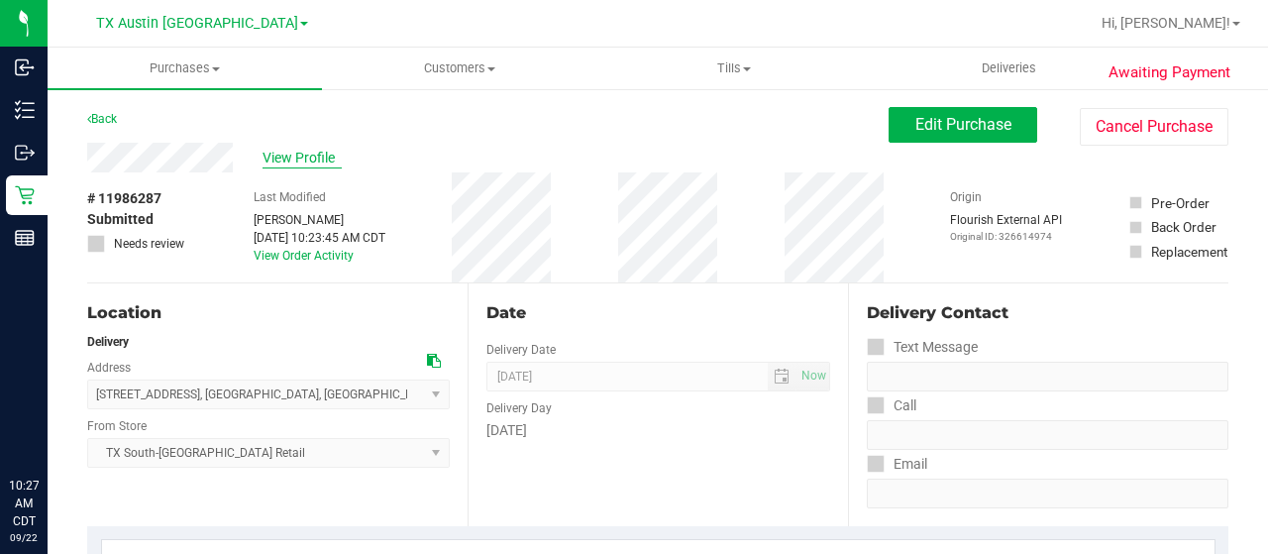
click at [324, 159] on span "View Profile" at bounding box center [302, 158] width 79 height 21
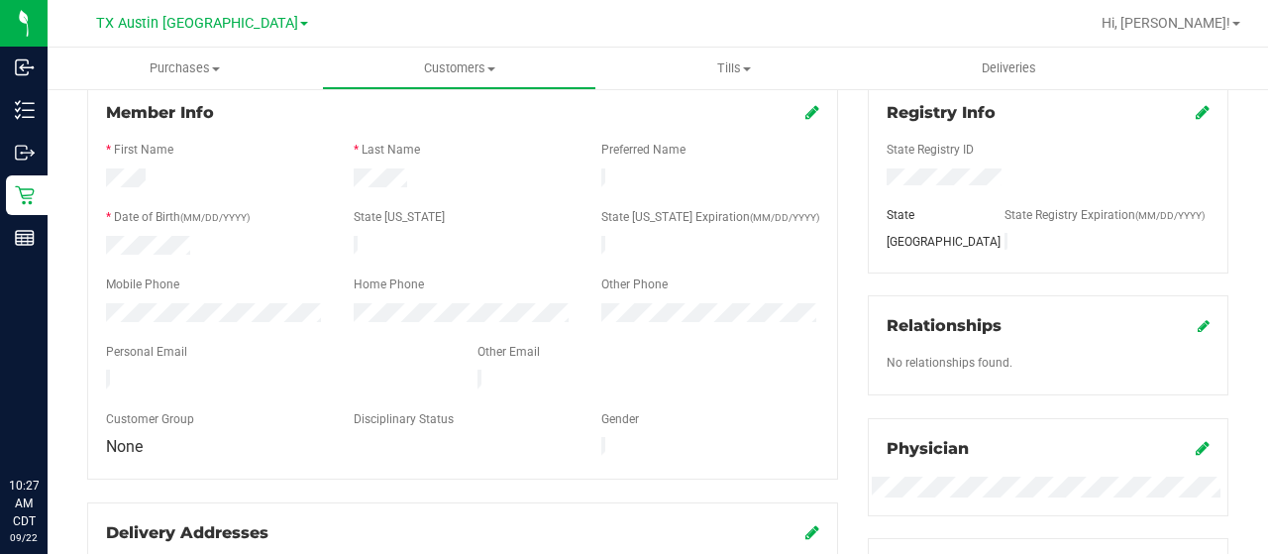
scroll to position [297, 0]
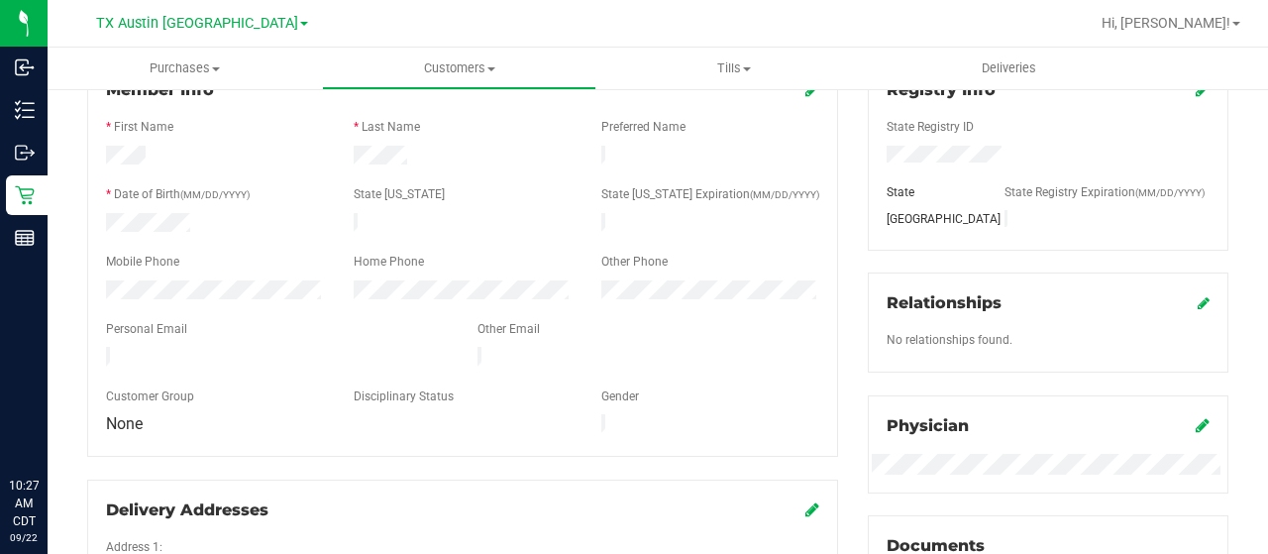
click at [388, 347] on div at bounding box center [277, 359] width 372 height 24
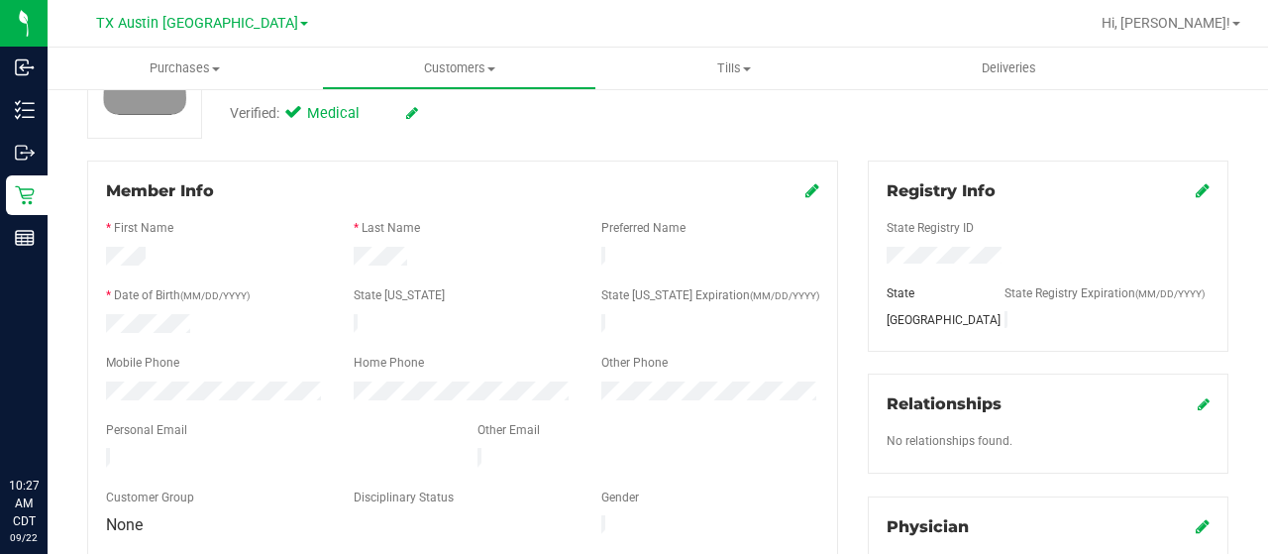
scroll to position [99, 0]
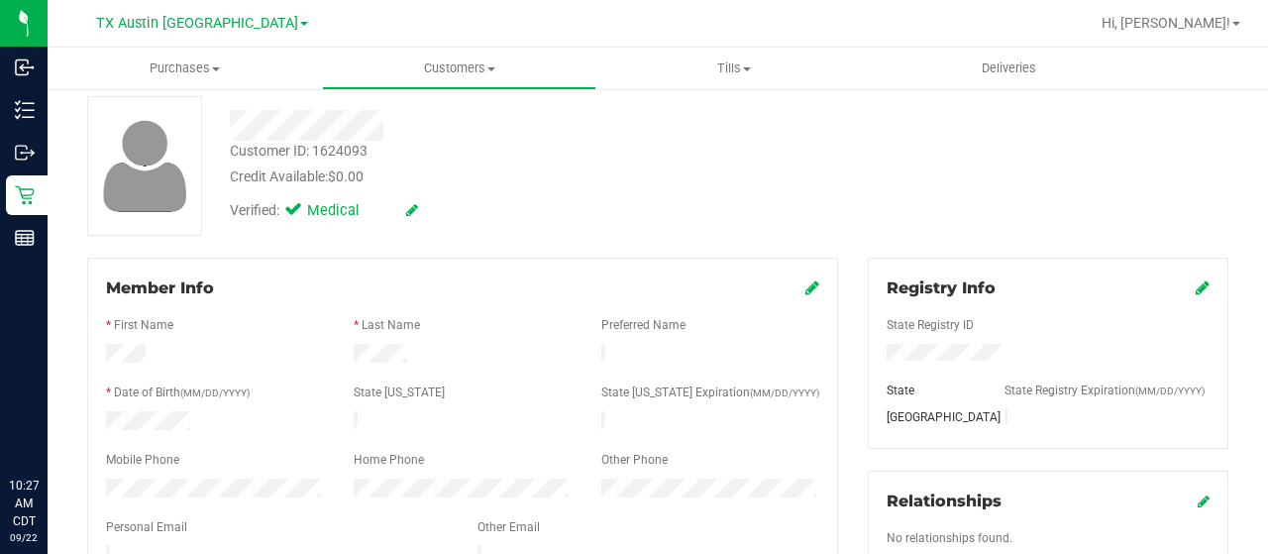
click at [806, 282] on icon at bounding box center [813, 287] width 14 height 16
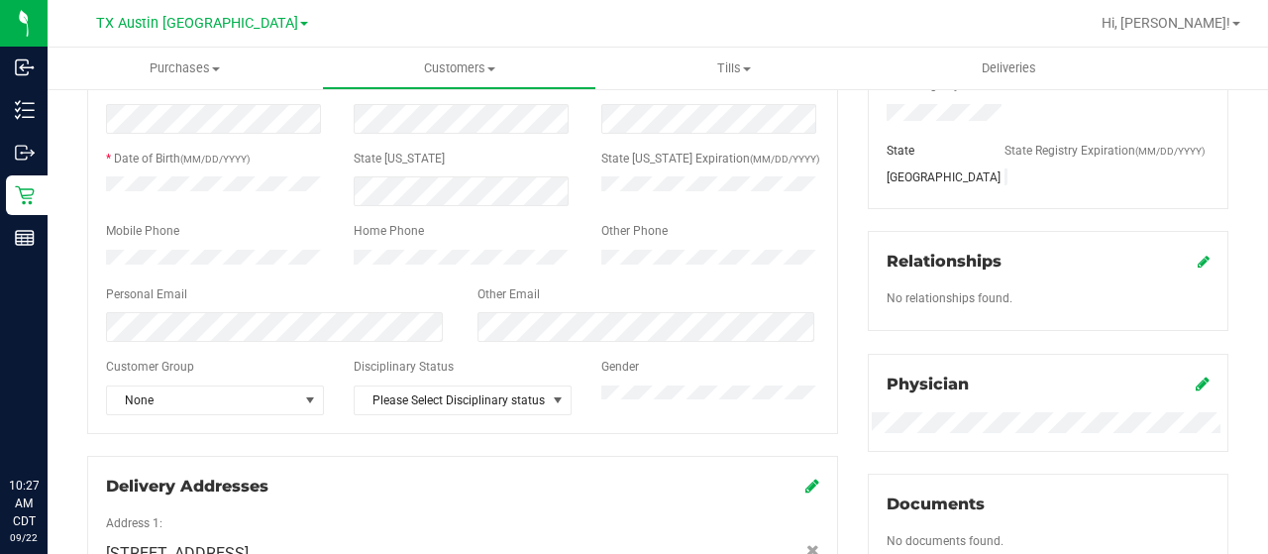
scroll to position [396, 0]
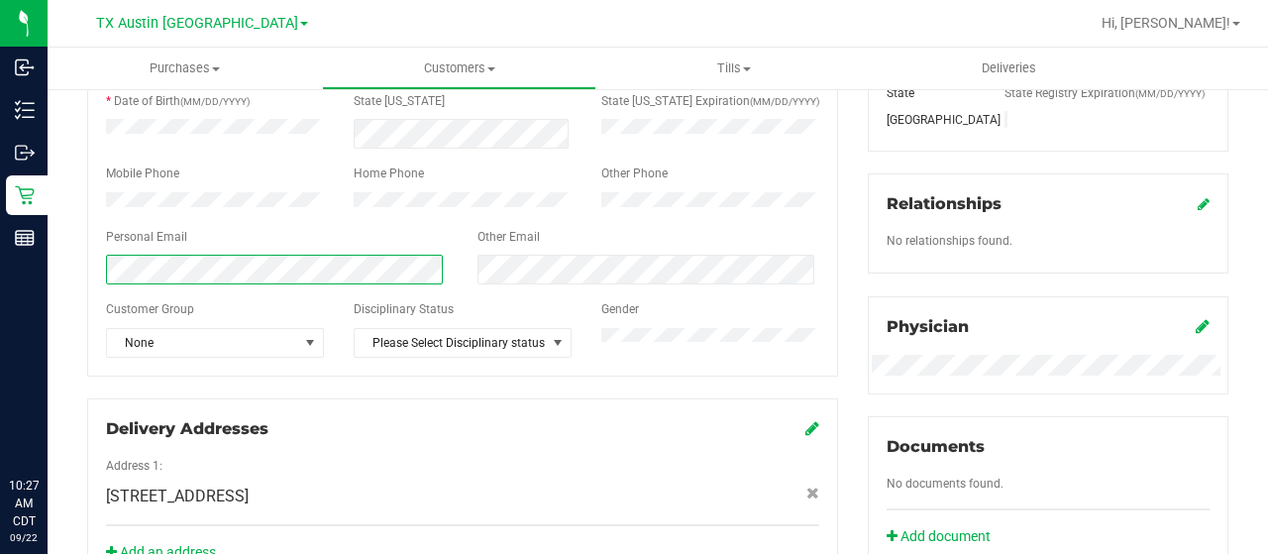
click at [80, 283] on div "Member Info * First Name * Last Name Preferred Name * Date of Birth (MM/DD/YYYY…" at bounding box center [462, 272] width 781 height 625
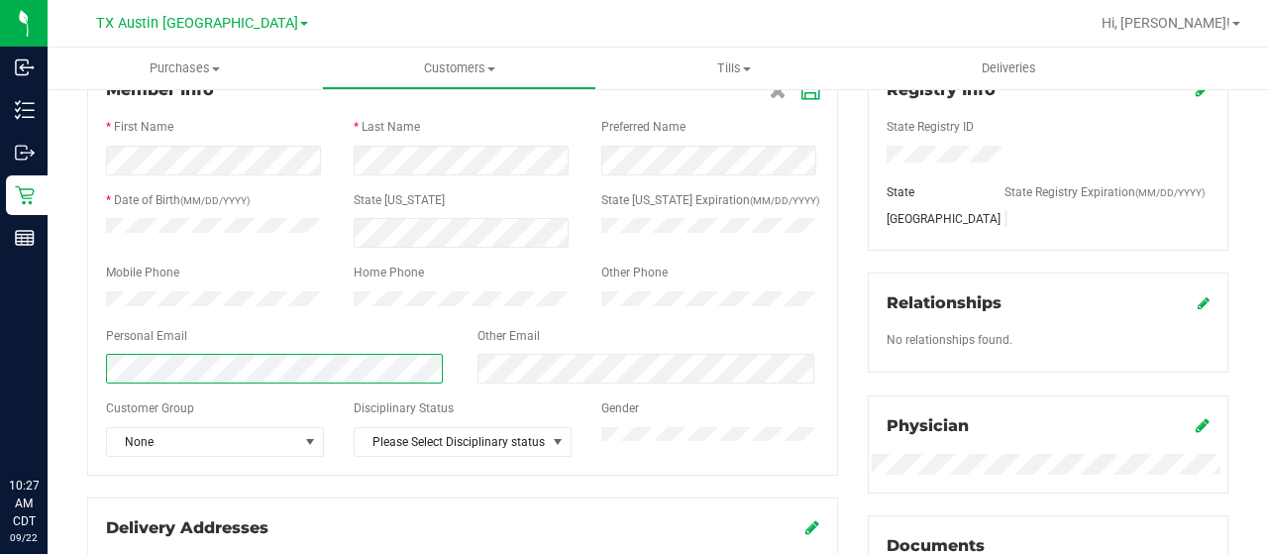
scroll to position [198, 0]
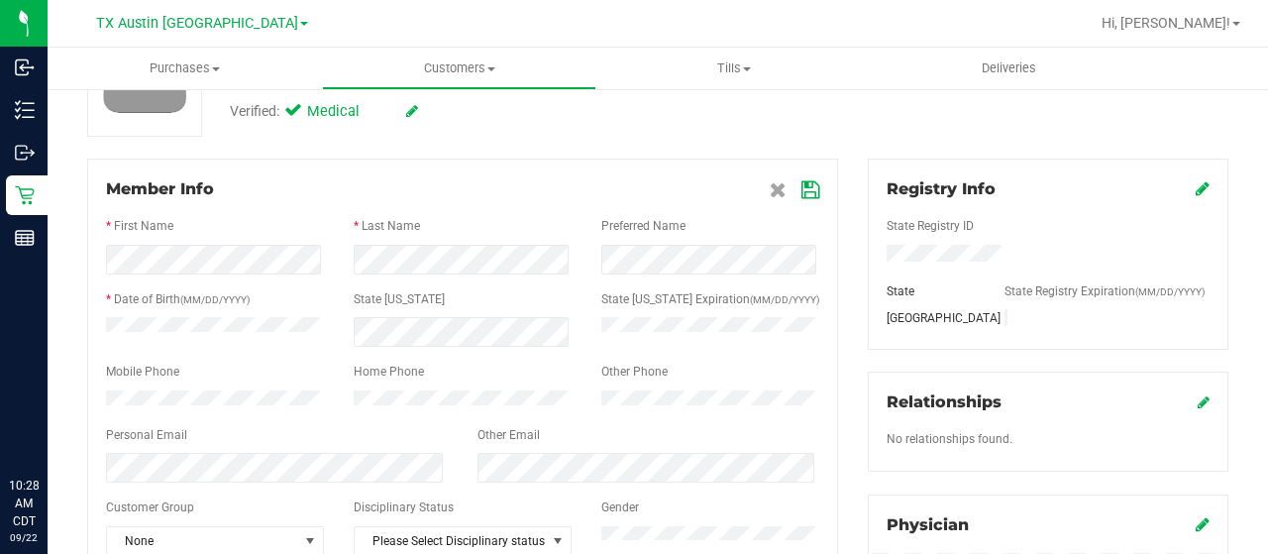
click at [802, 191] on icon at bounding box center [811, 190] width 18 height 16
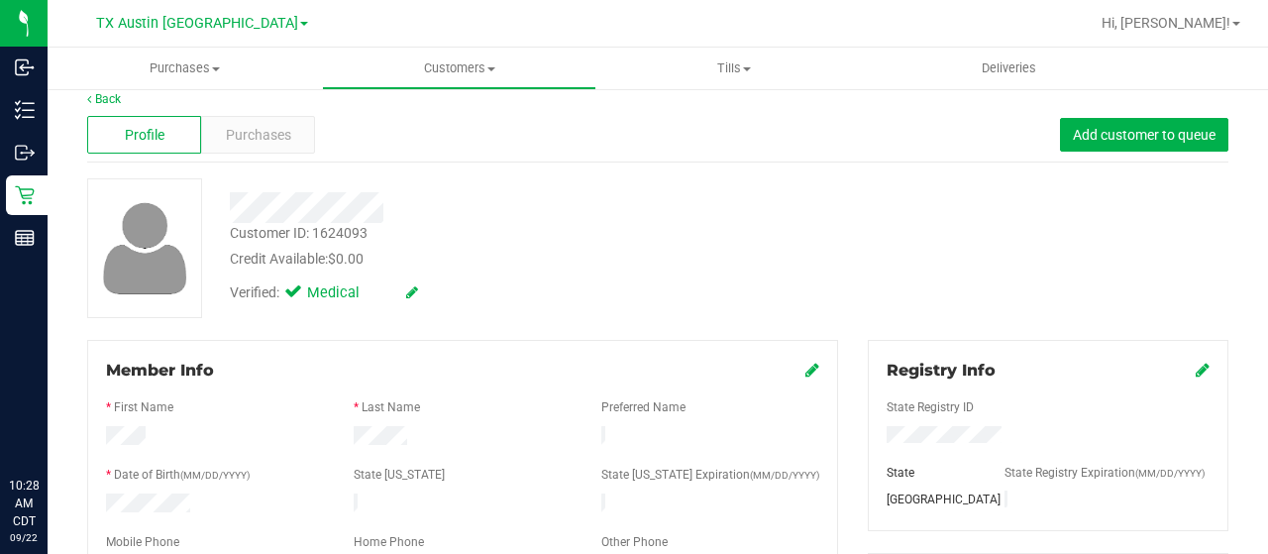
scroll to position [0, 0]
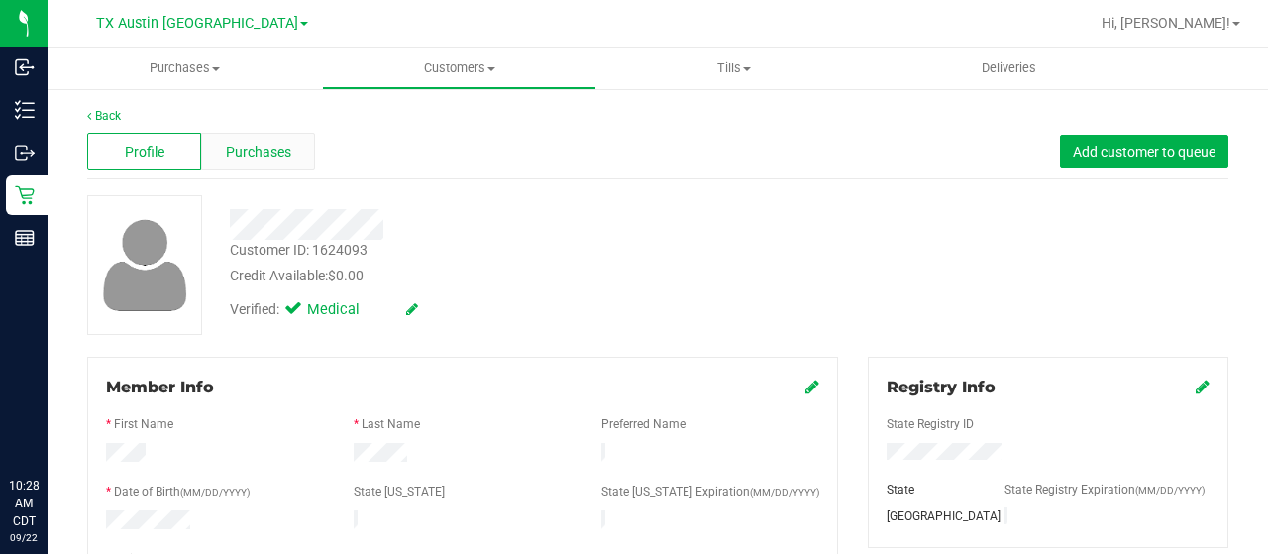
click at [277, 146] on span "Purchases" at bounding box center [258, 152] width 65 height 21
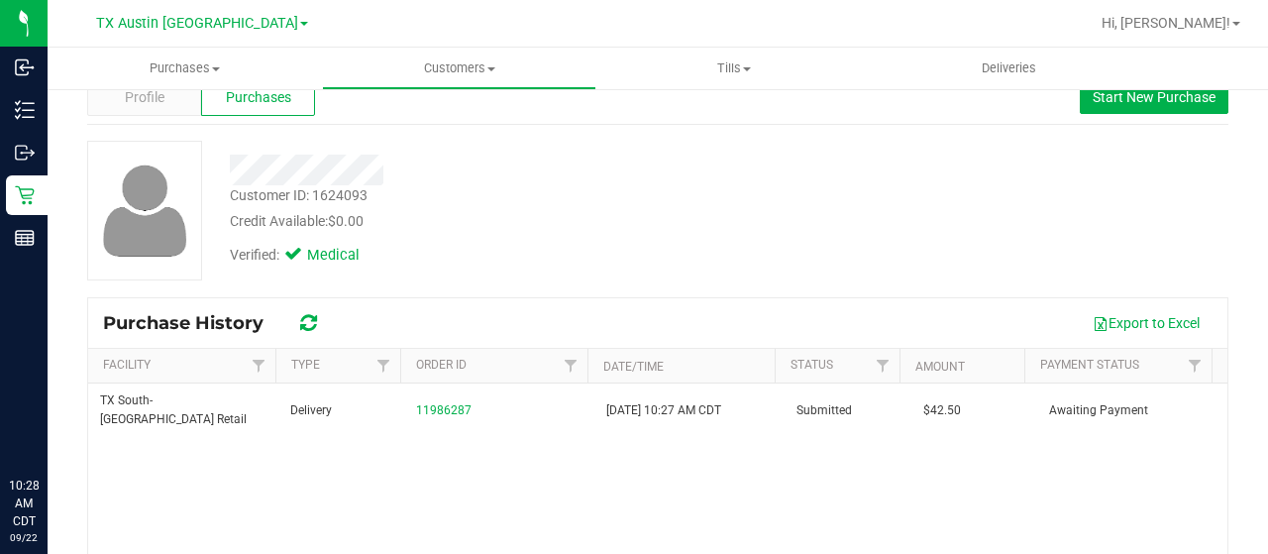
scroll to position [99, 0]
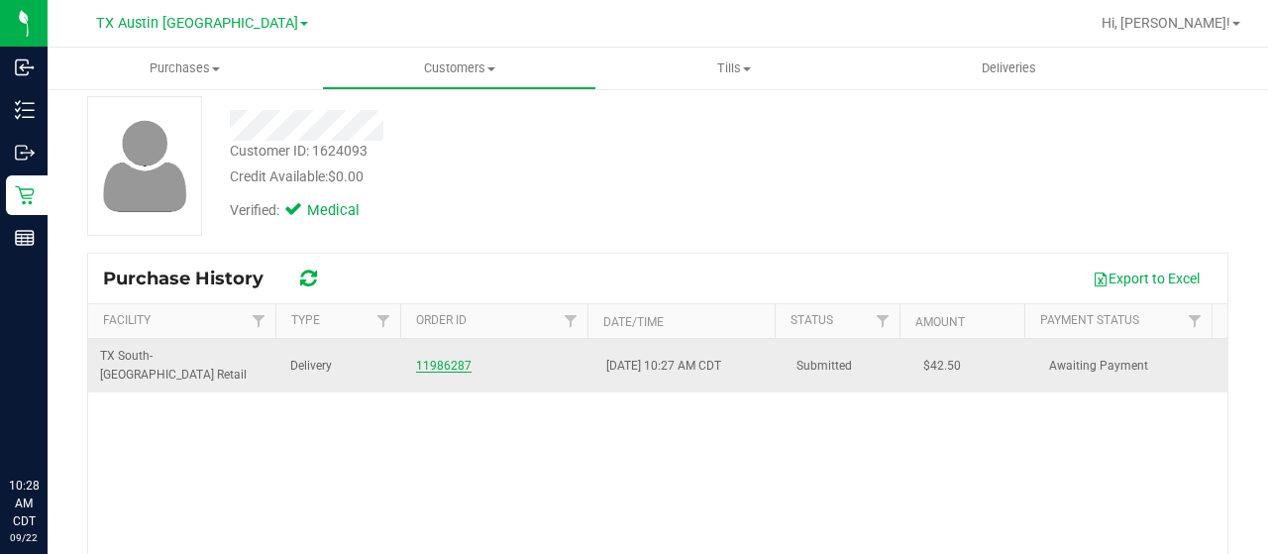
click at [423, 359] on link "11986287" at bounding box center [443, 366] width 55 height 14
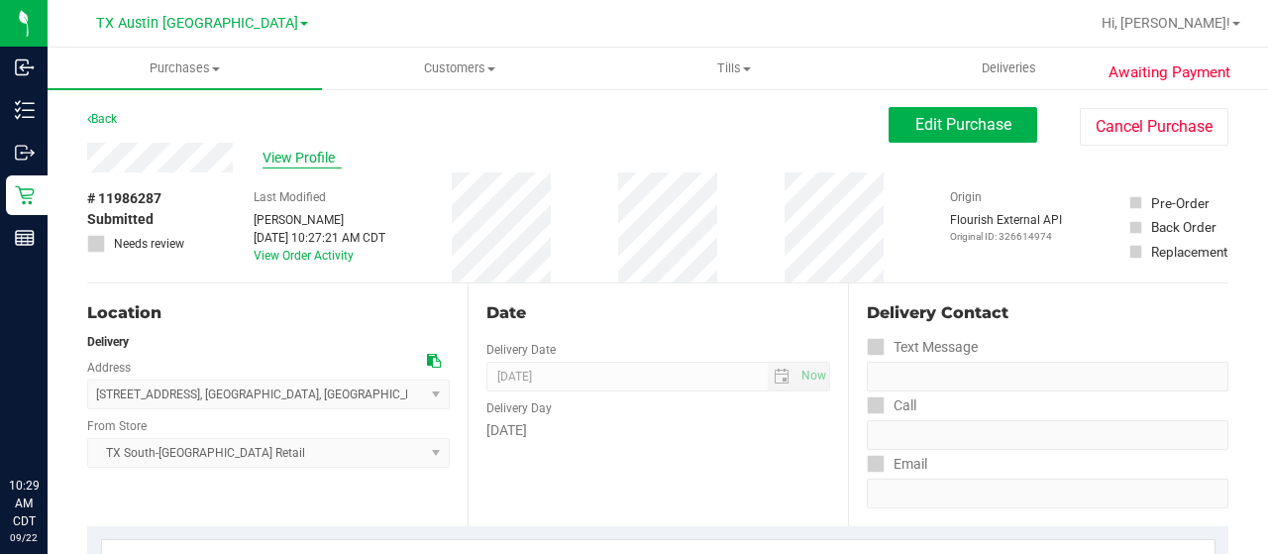
click at [301, 159] on span "View Profile" at bounding box center [302, 158] width 79 height 21
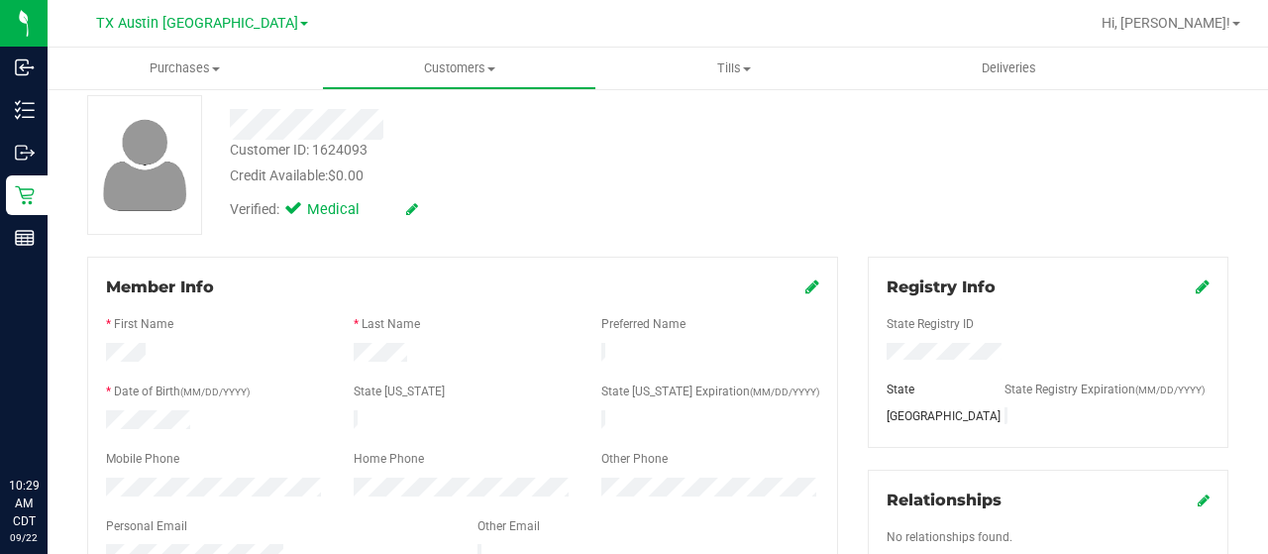
scroll to position [198, 0]
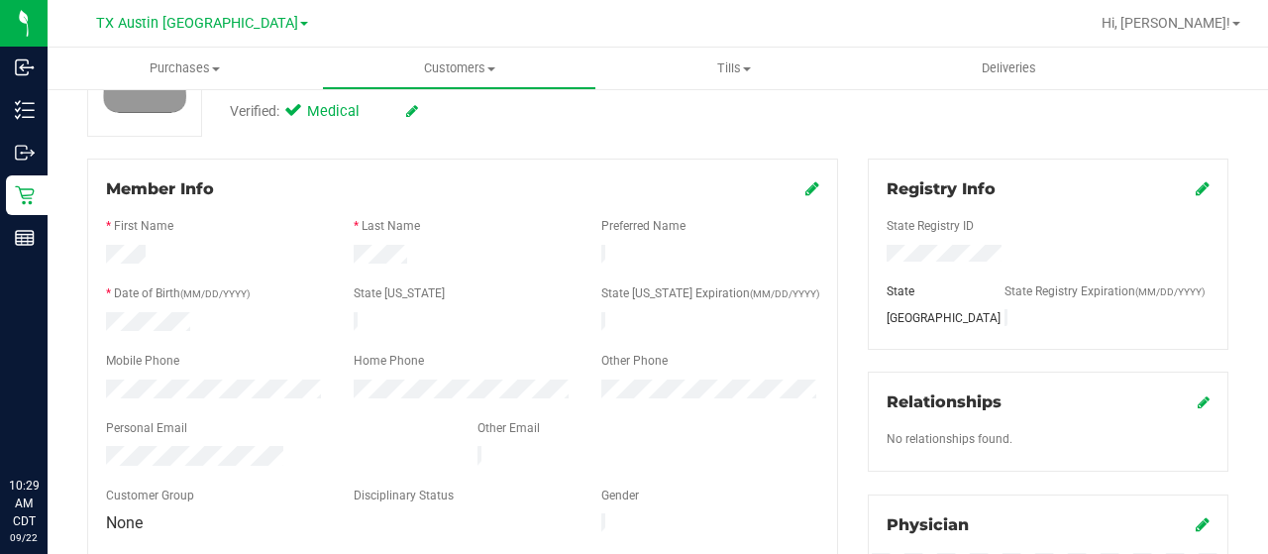
drag, startPoint x: 288, startPoint y: 447, endPoint x: 83, endPoint y: 443, distance: 205.2
click at [83, 443] on div "Member Info * First Name * Last Name Preferred Name * Date of Birth (MM/DD/YYYY…" at bounding box center [462, 462] width 781 height 606
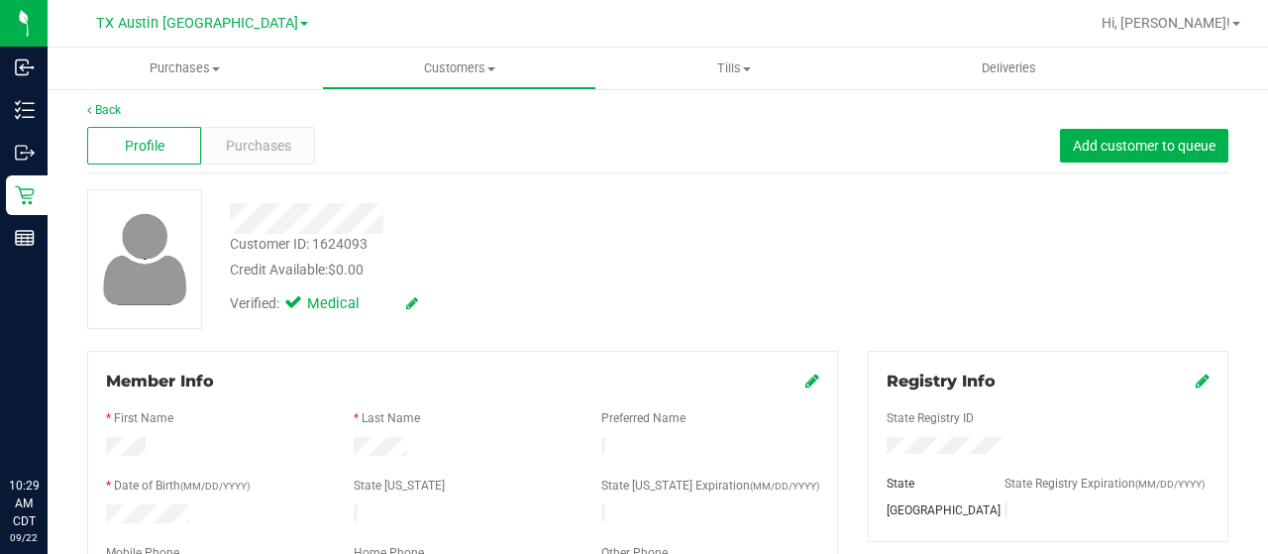
scroll to position [0, 0]
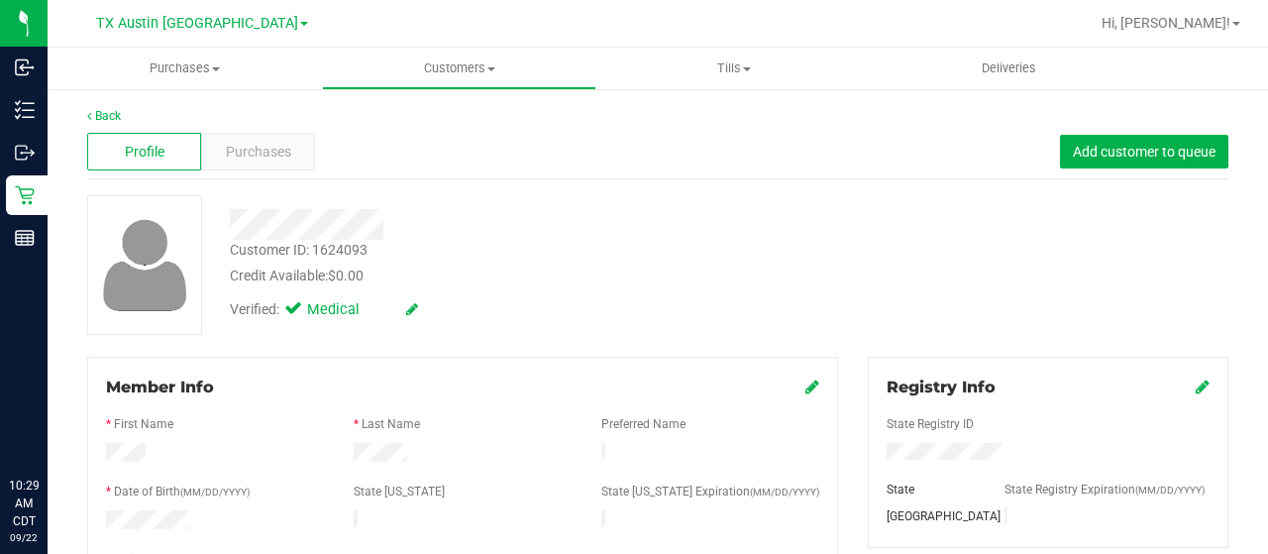
drag, startPoint x: 384, startPoint y: 227, endPoint x: 228, endPoint y: 222, distance: 156.6
click at [220, 224] on div at bounding box center [508, 224] width 586 height 31
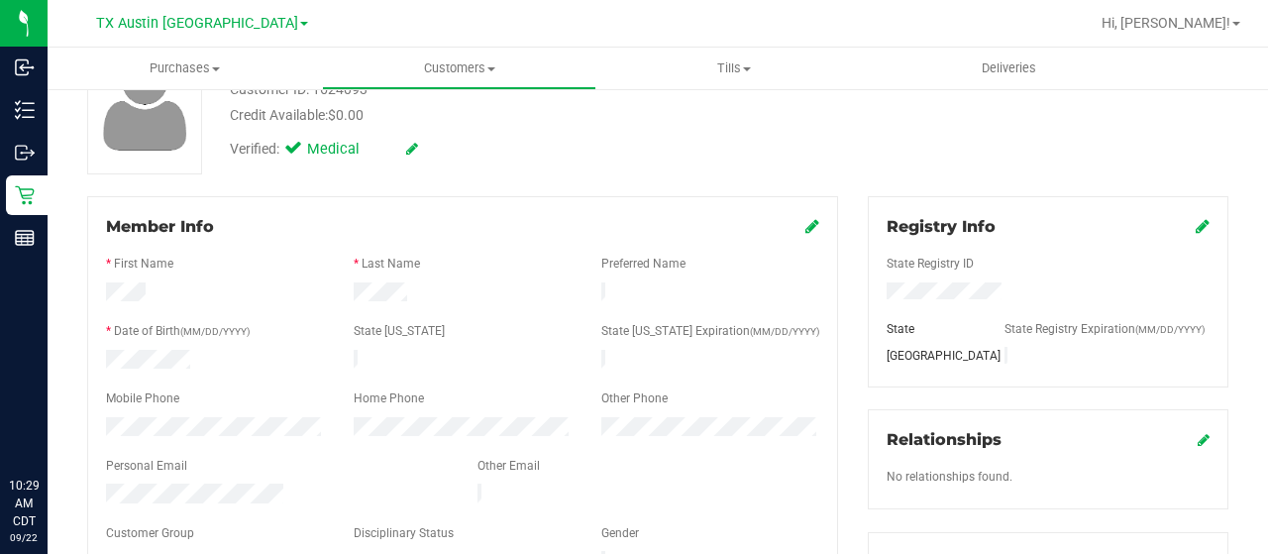
scroll to position [198, 0]
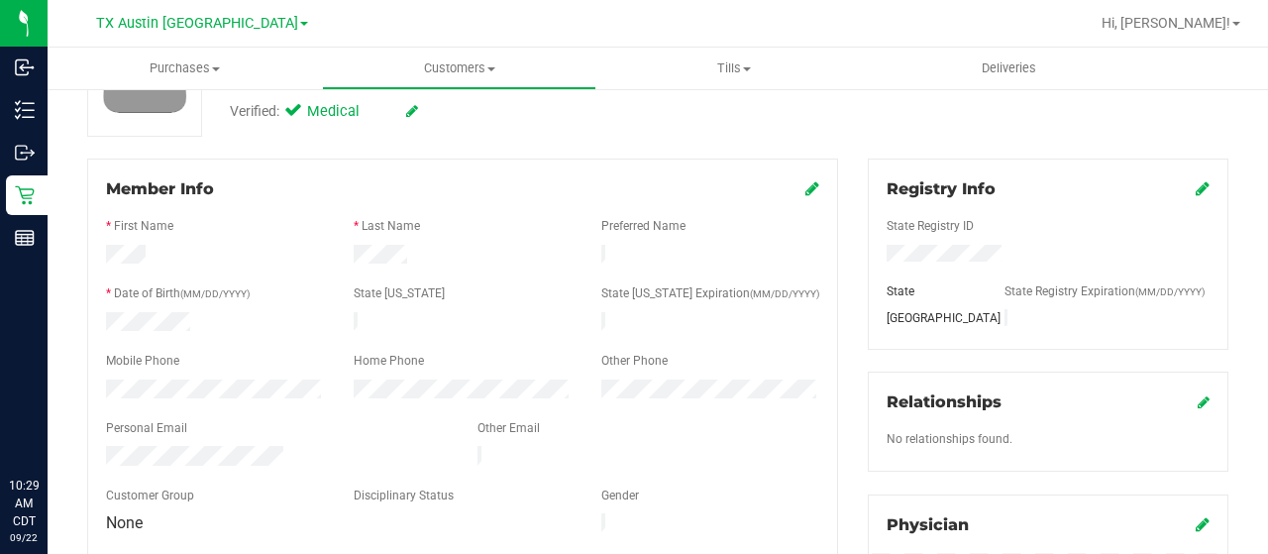
click at [98, 384] on div at bounding box center [215, 392] width 248 height 24
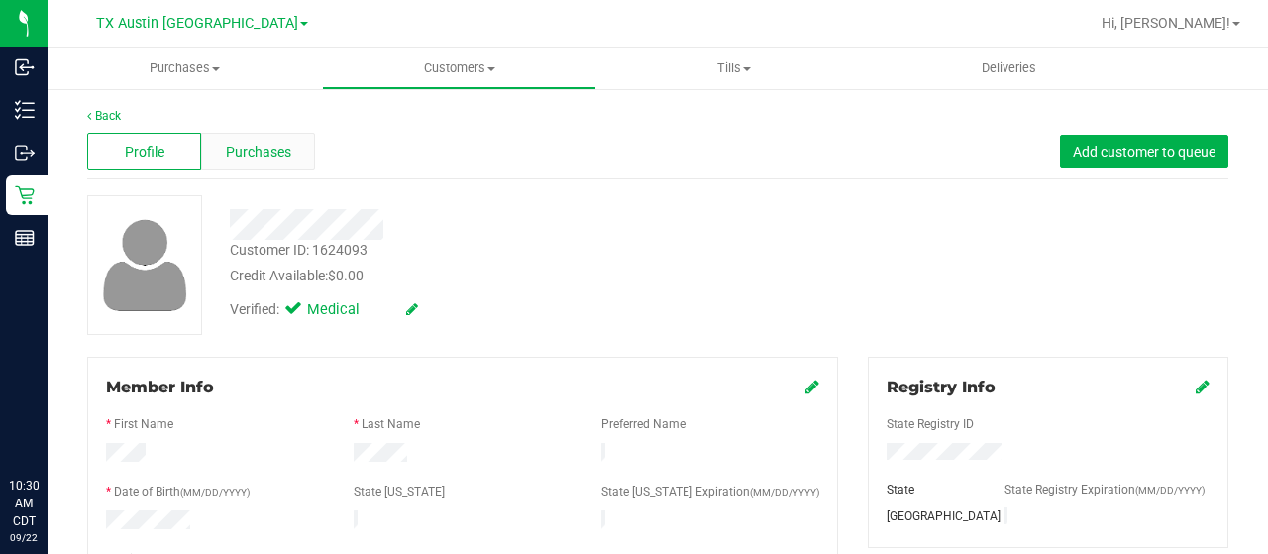
click at [289, 152] on div "Purchases" at bounding box center [258, 152] width 114 height 38
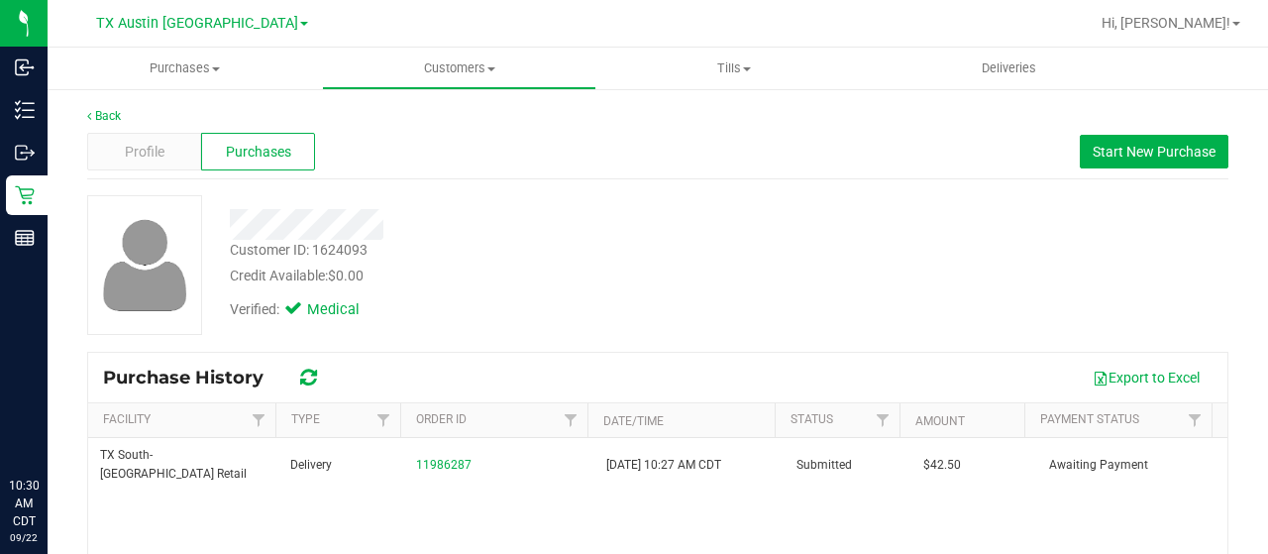
scroll to position [99, 0]
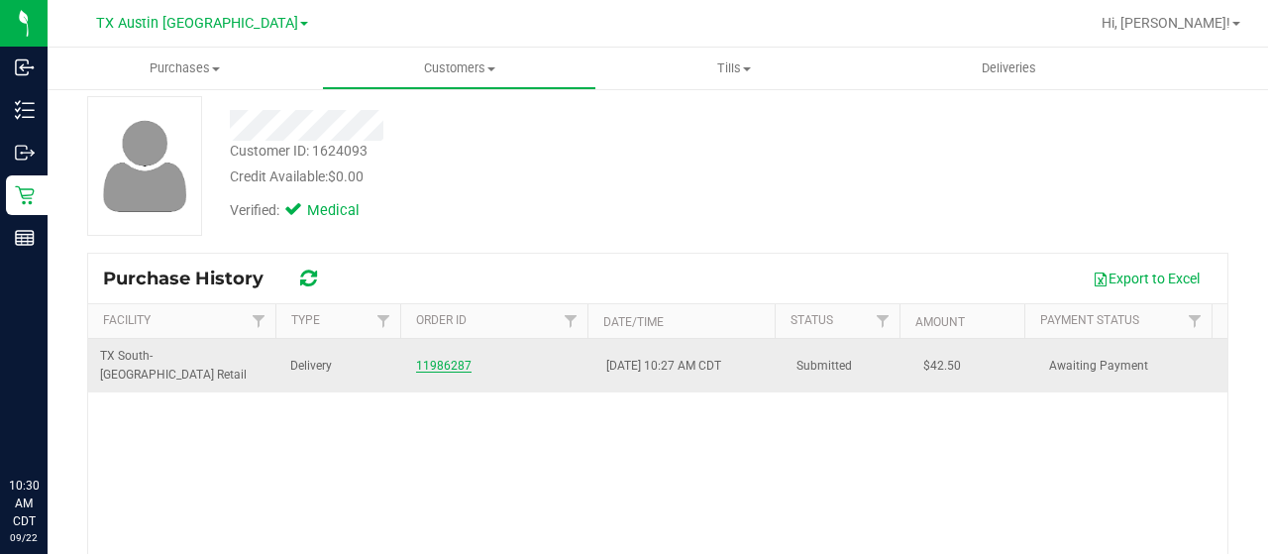
click at [444, 359] on link "11986287" at bounding box center [443, 366] width 55 height 14
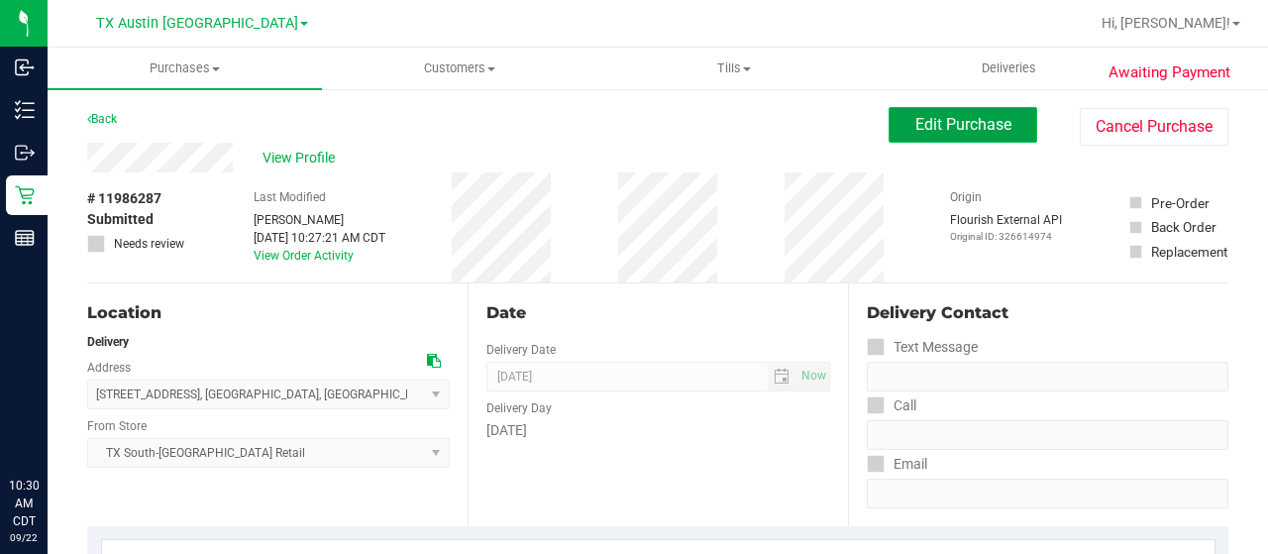
click at [890, 136] on button "Edit Purchase" at bounding box center [963, 125] width 149 height 36
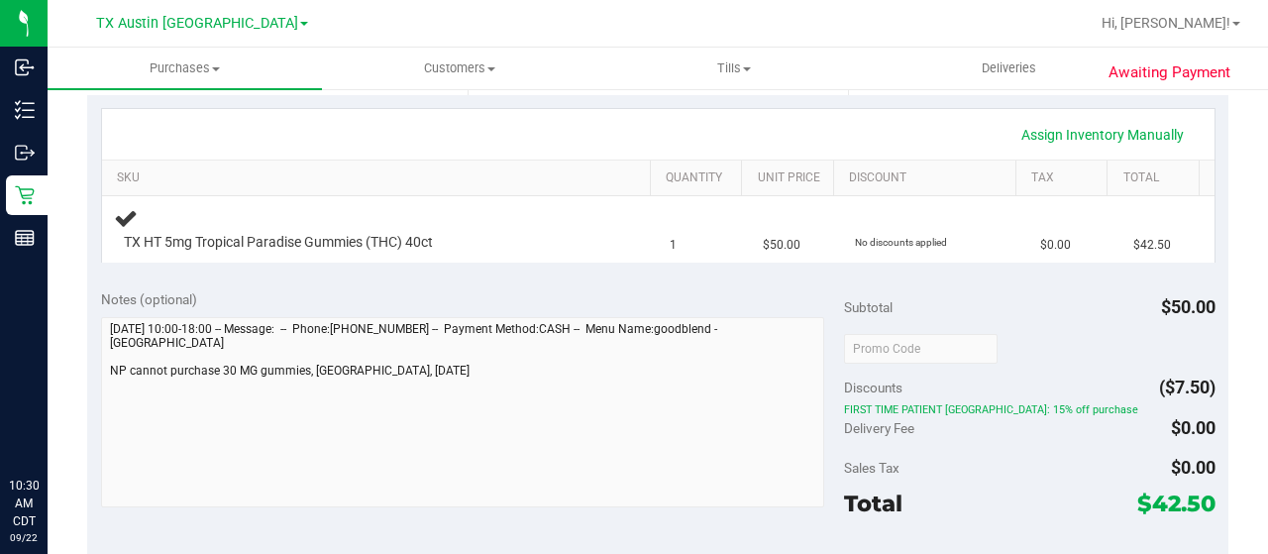
scroll to position [495, 0]
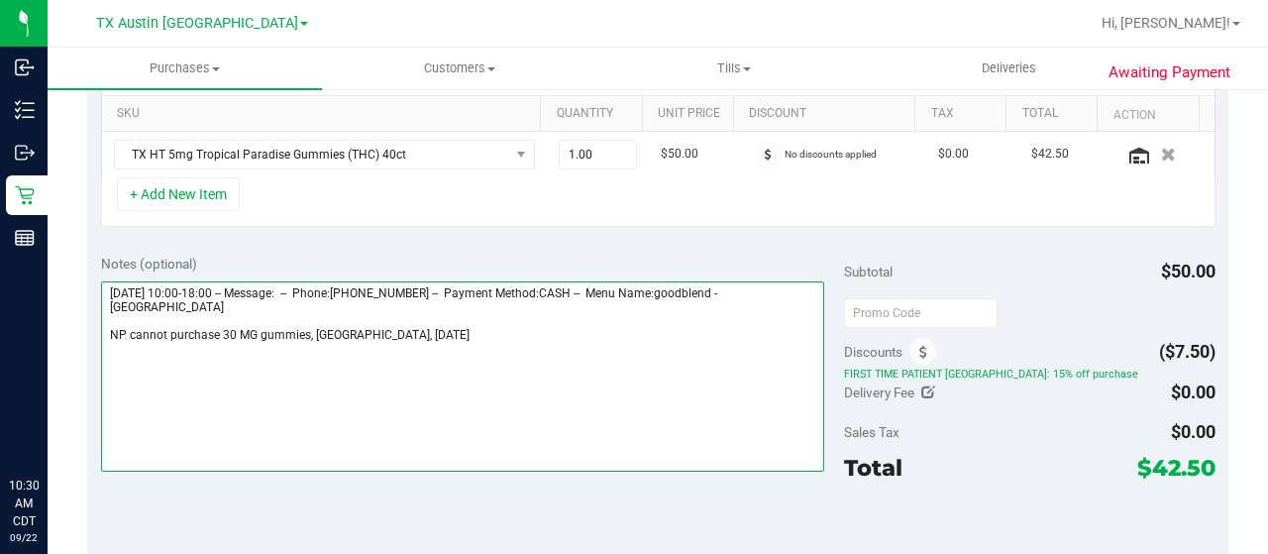
click at [311, 327] on textarea at bounding box center [462, 376] width 723 height 190
click at [602, 332] on textarea at bounding box center [462, 376] width 723 height 190
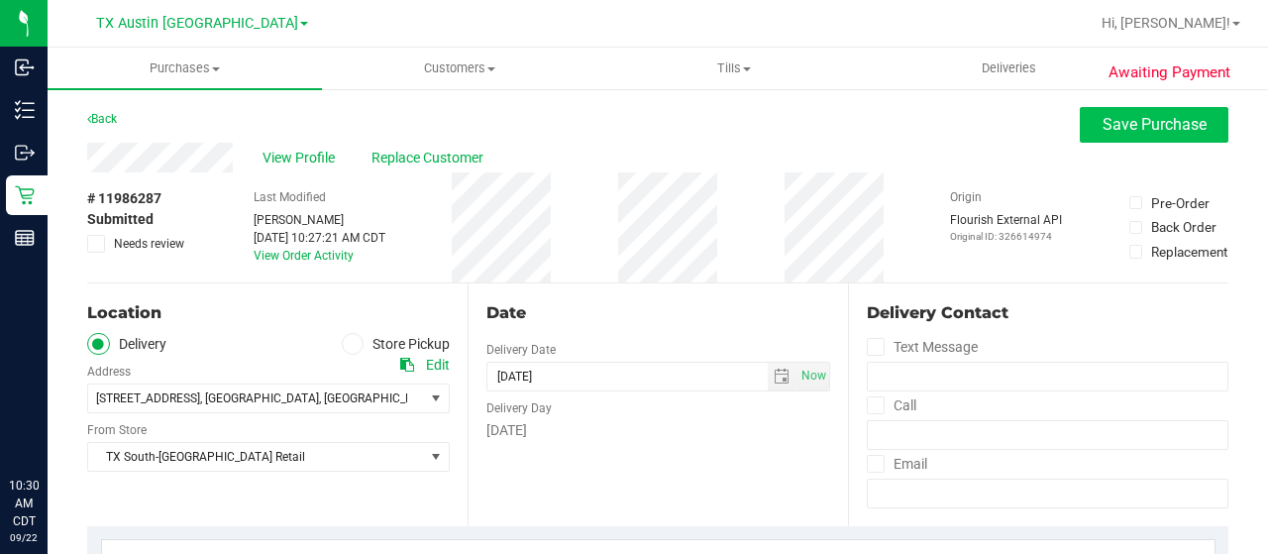
type textarea "Monday 09/22/2025 10:00-18:00 -- Message: -- Phone:2543838302 -- Payment Method…"
click at [1103, 130] on span "Save Purchase" at bounding box center [1155, 124] width 104 height 19
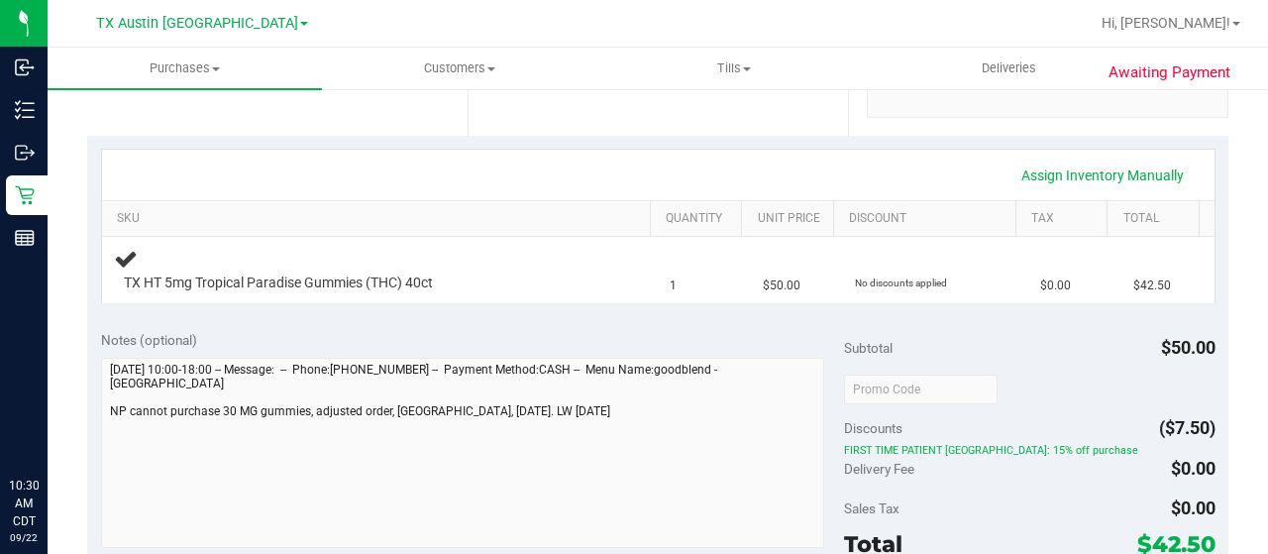
scroll to position [396, 0]
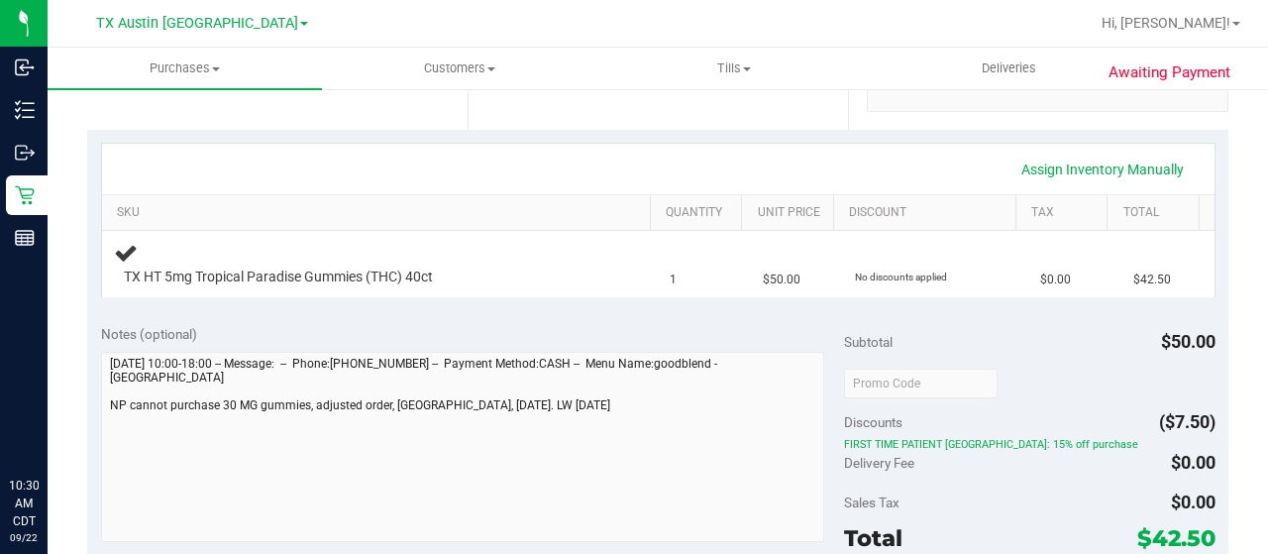
click at [95, 411] on div "Notes (optional) Subtotal $50.00 Discounts ($7.50) FIRST TIME PATIENT TX: 15% o…" at bounding box center [658, 489] width 1142 height 357
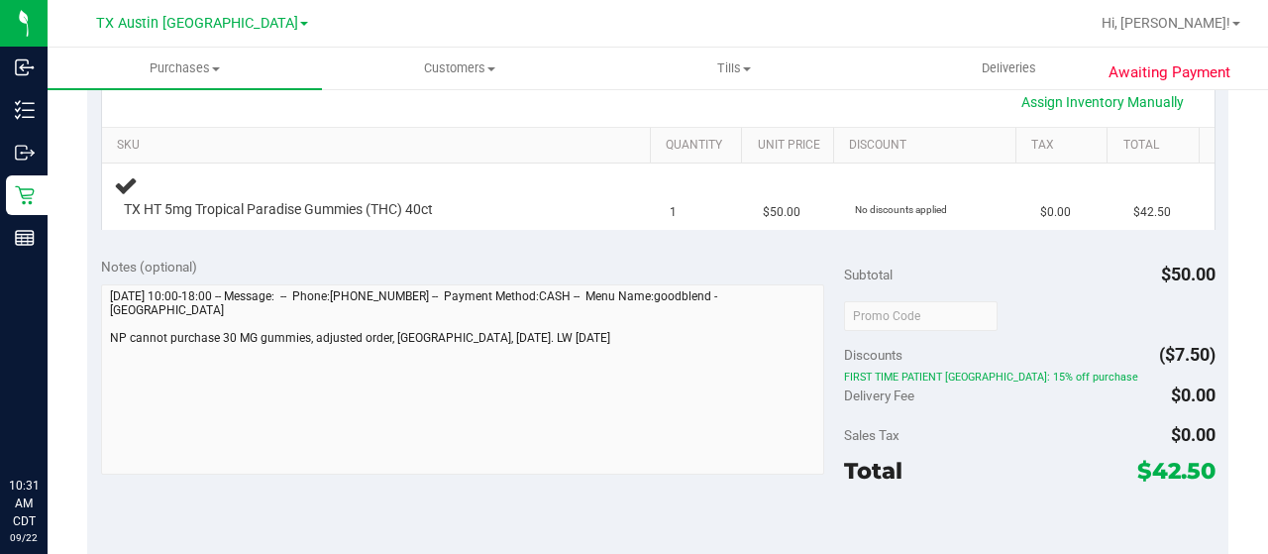
scroll to position [495, 0]
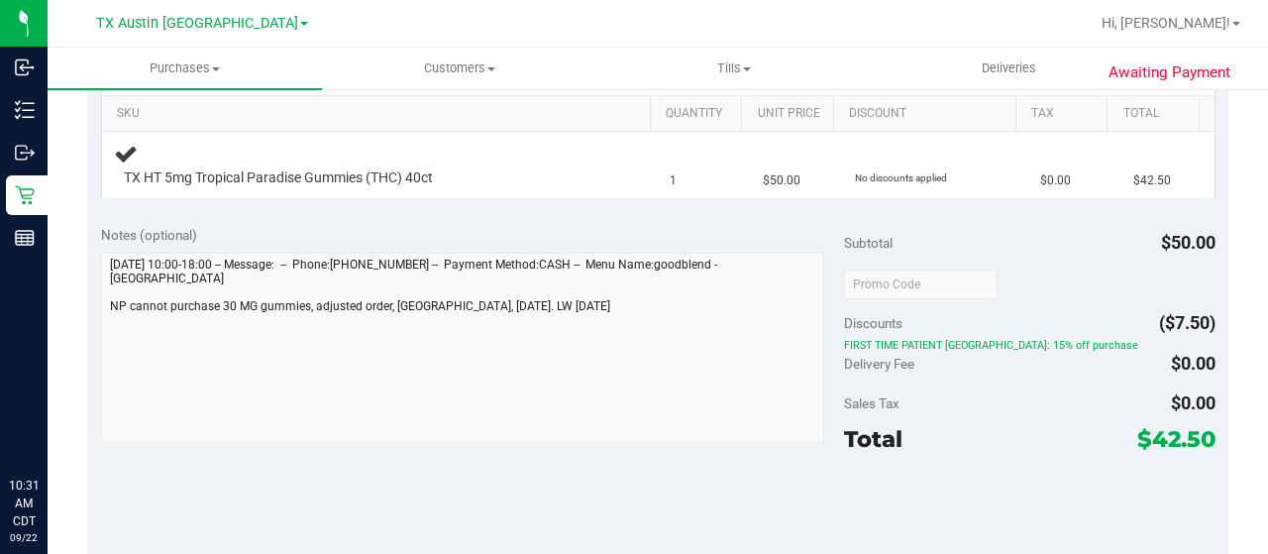
drag, startPoint x: 1138, startPoint y: 437, endPoint x: 1193, endPoint y: 439, distance: 55.5
click at [1193, 439] on span "$42.50" at bounding box center [1177, 439] width 78 height 28
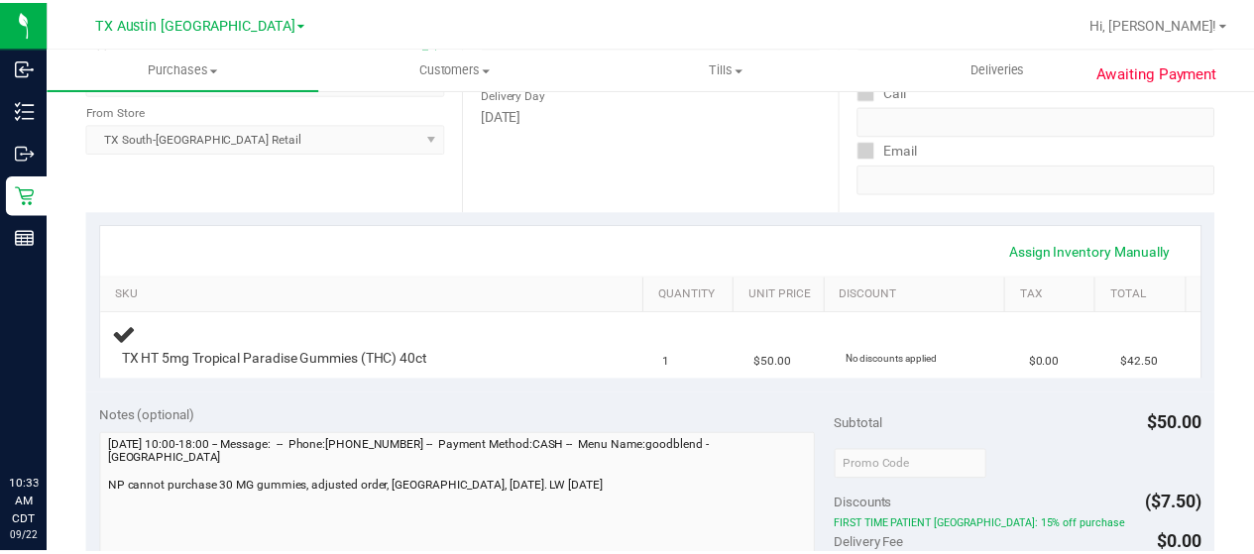
scroll to position [0, 0]
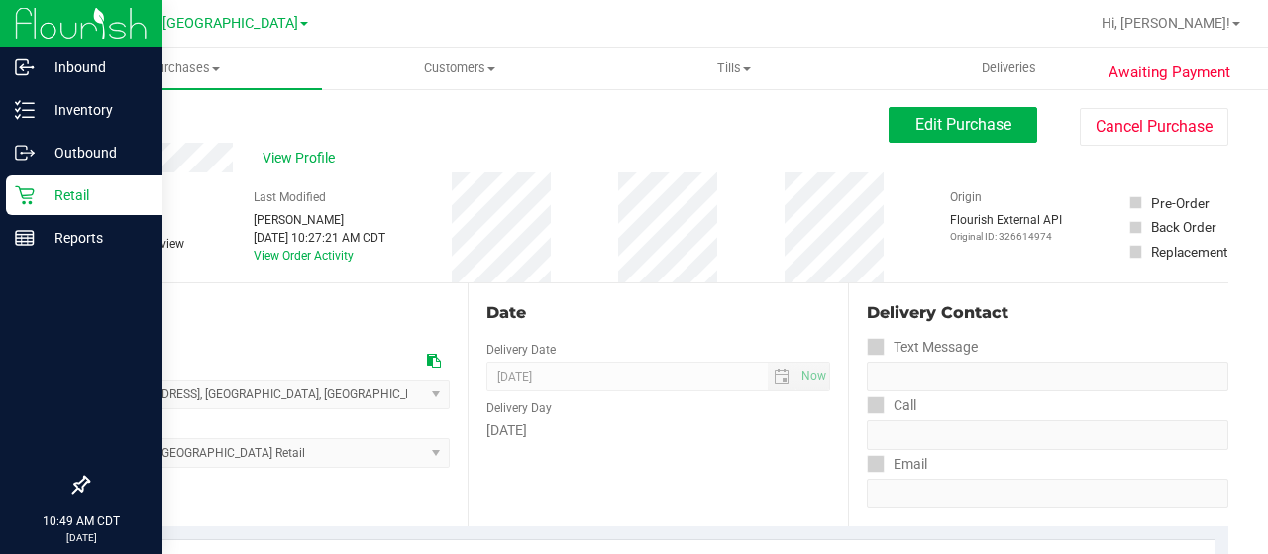
click at [30, 198] on icon at bounding box center [24, 195] width 19 height 19
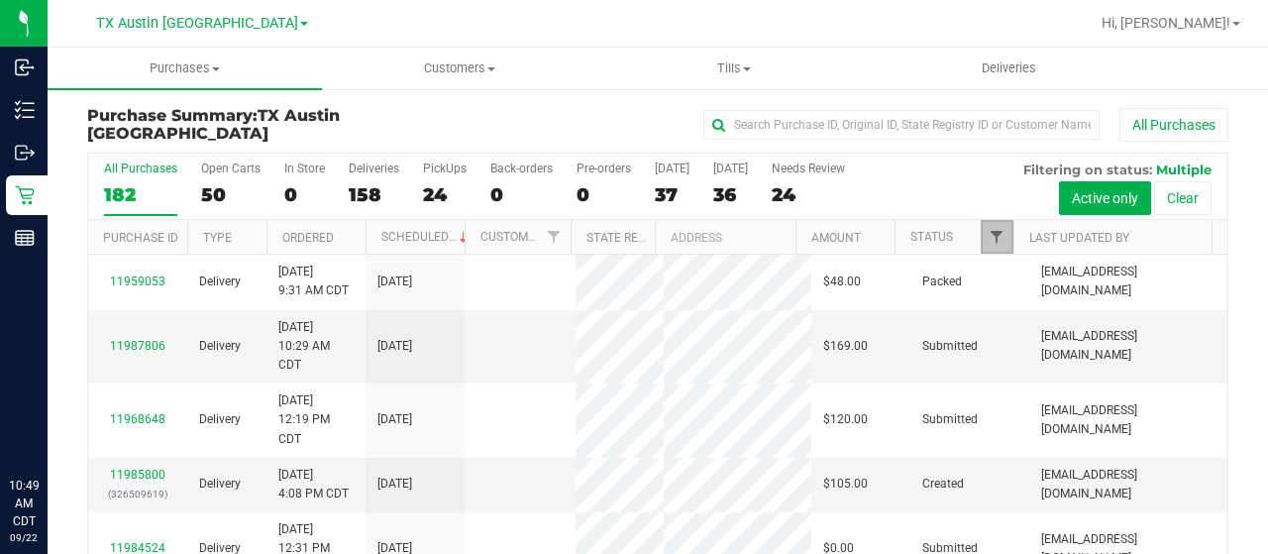
click at [989, 229] on span "Filter" at bounding box center [997, 237] width 16 height 16
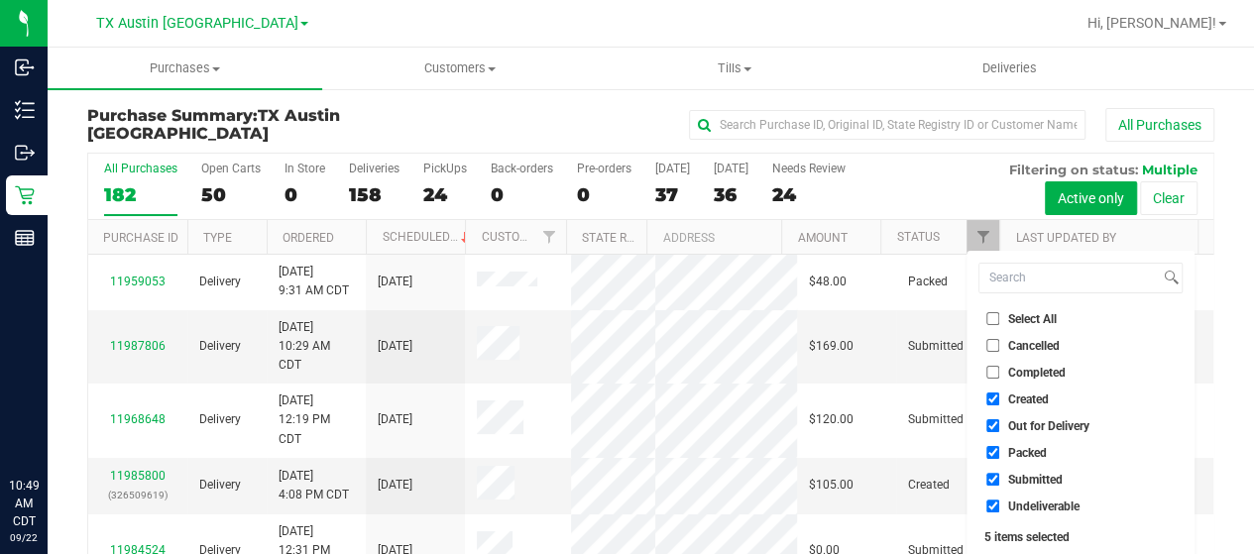
click at [1034, 428] on span "Out for Delivery" at bounding box center [1048, 426] width 81 height 12
click at [999, 428] on input "Out for Delivery" at bounding box center [992, 425] width 13 height 13
checkbox input "false"
click at [1025, 447] on span "Packed" at bounding box center [1027, 453] width 39 height 12
click at [999, 446] on input "Packed" at bounding box center [992, 452] width 13 height 13
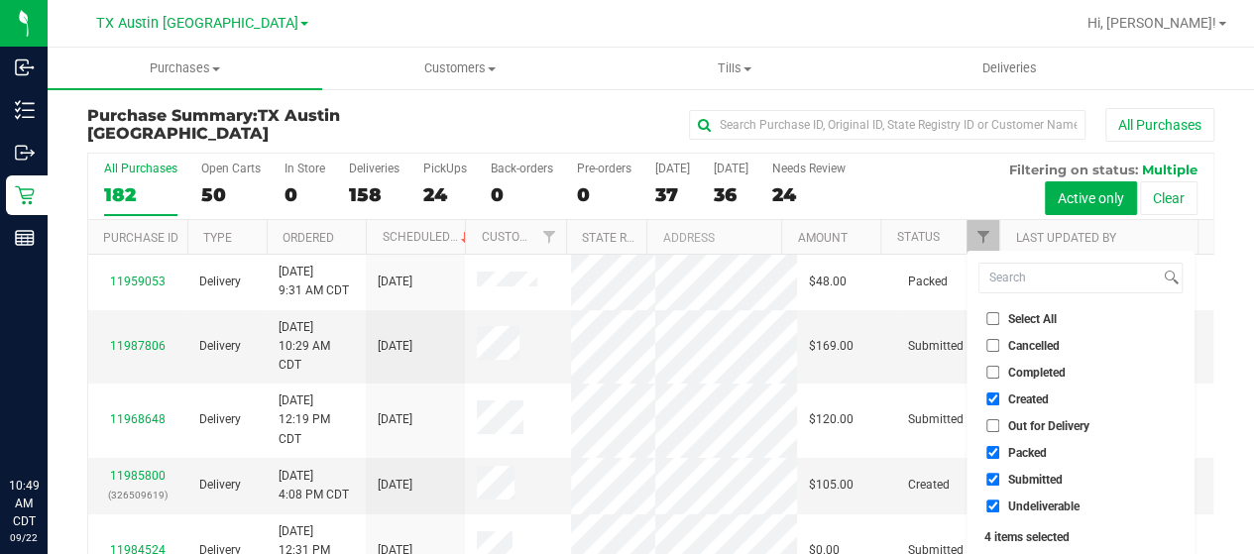
checkbox input "false"
click at [1013, 475] on span "Submitted" at bounding box center [1035, 480] width 55 height 12
click at [999, 475] on input "Submitted" at bounding box center [992, 479] width 13 height 13
checkbox input "false"
click at [1008, 508] on span "Undeliverable" at bounding box center [1043, 506] width 71 height 12
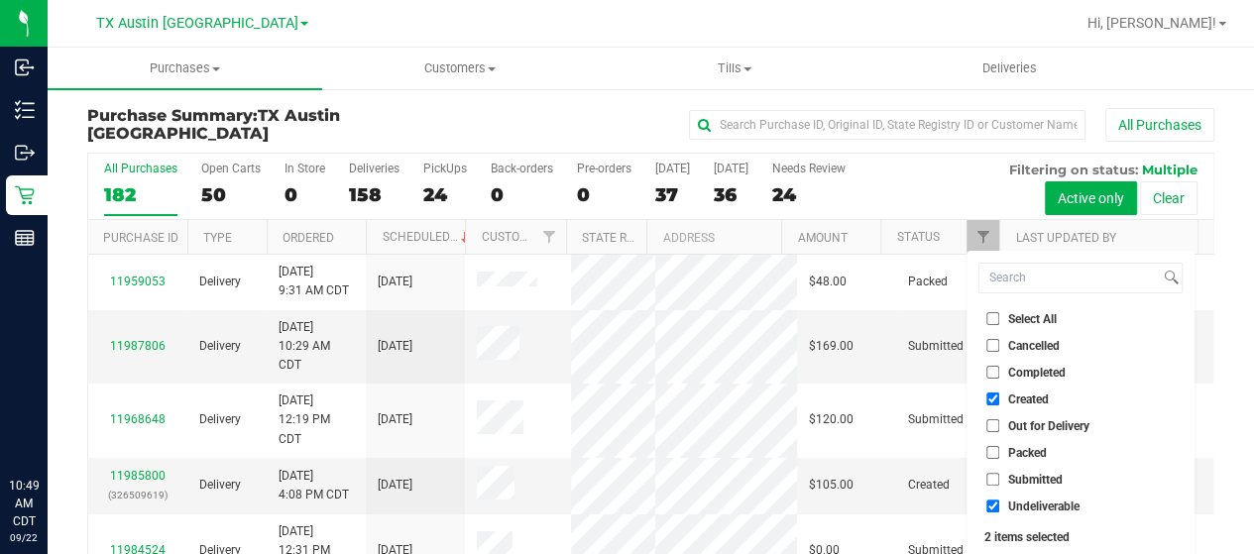
click at [999, 508] on input "Undeliverable" at bounding box center [992, 505] width 13 height 13
checkbox input "false"
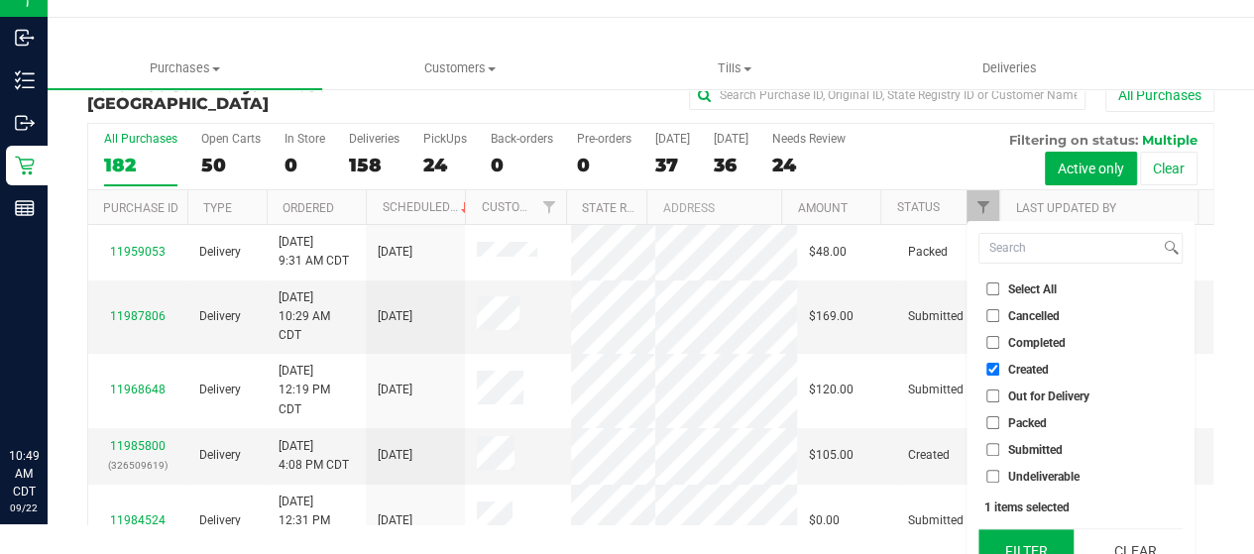
scroll to position [54, 0]
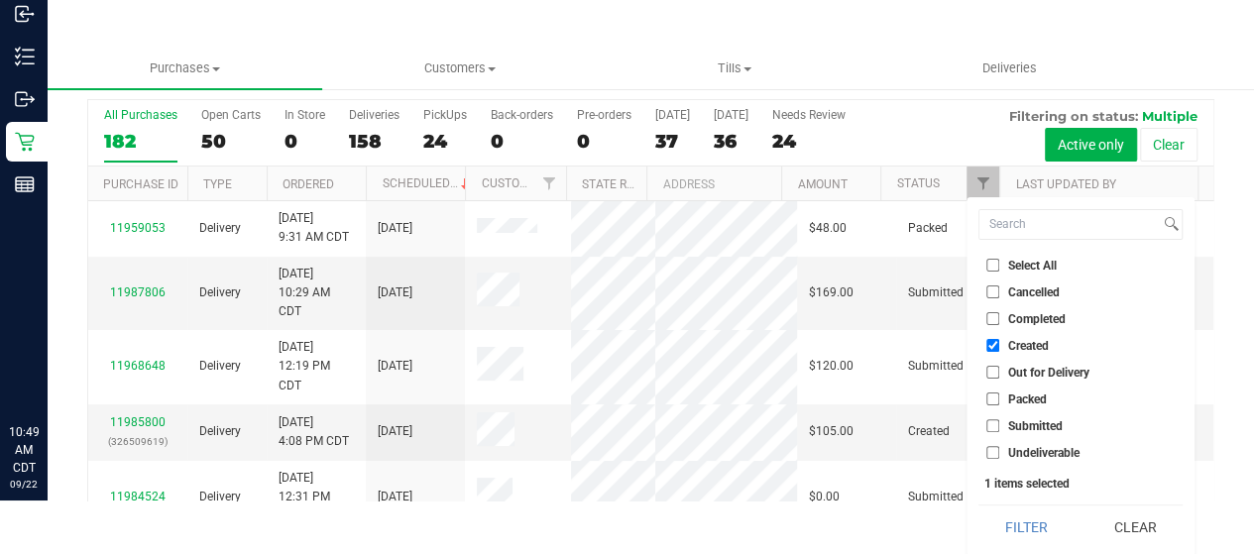
drag, startPoint x: 1007, startPoint y: 524, endPoint x: 976, endPoint y: 471, distance: 61.7
click at [1006, 523] on button "Filter" at bounding box center [1025, 527] width 95 height 44
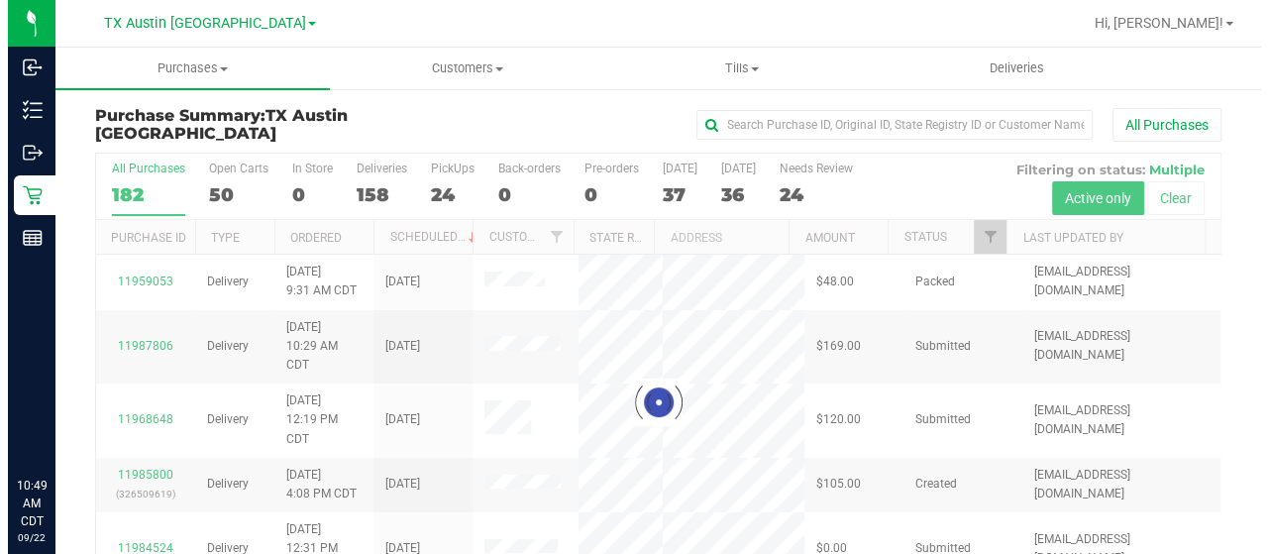
scroll to position [0, 0]
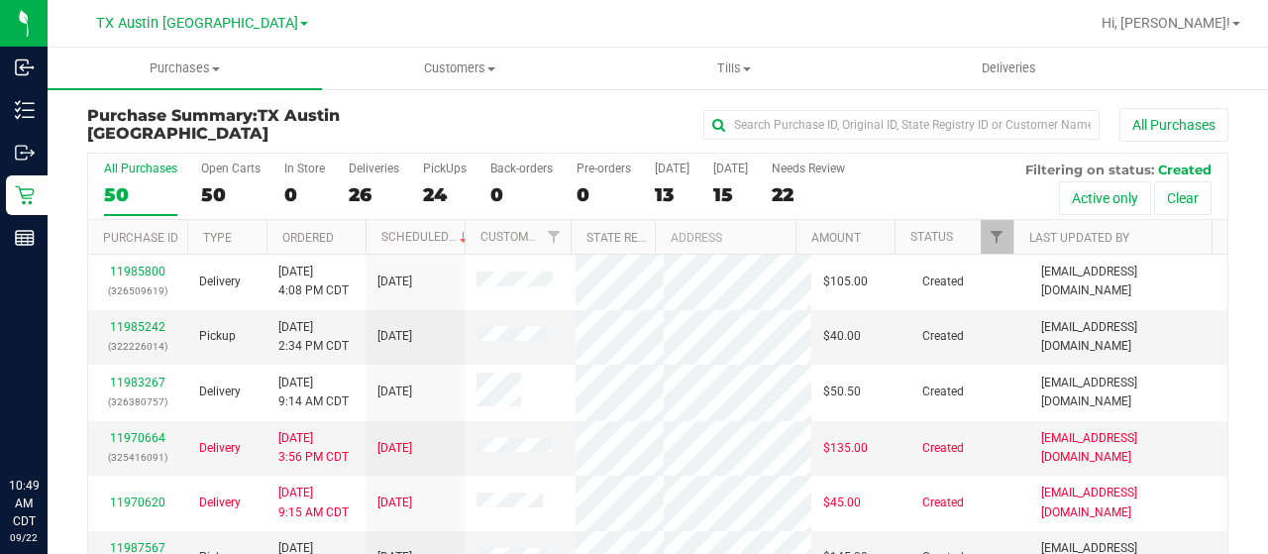
click at [664, 191] on div "13" at bounding box center [672, 194] width 35 height 23
click at [0, 0] on input "Today 13" at bounding box center [0, 0] width 0 height 0
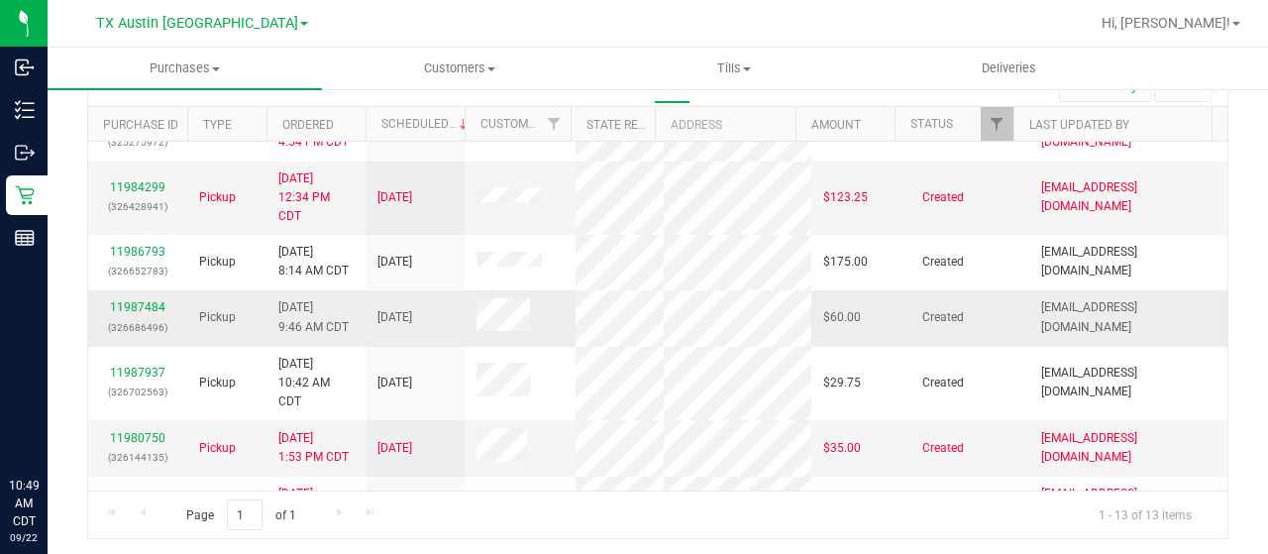
scroll to position [35, 0]
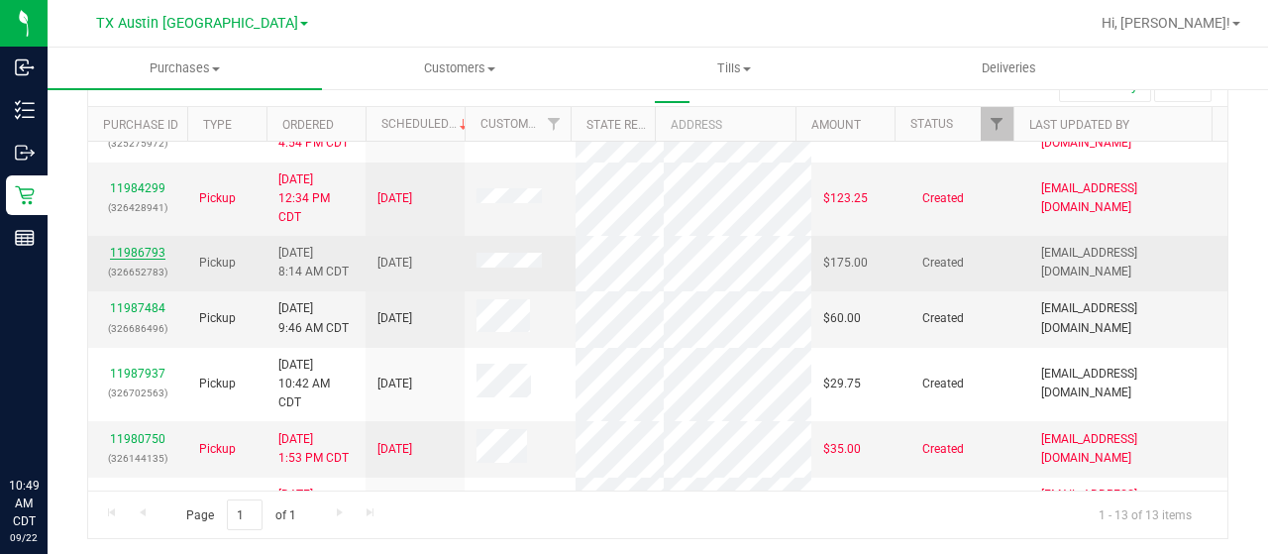
click at [139, 260] on link "11986793" at bounding box center [137, 253] width 55 height 14
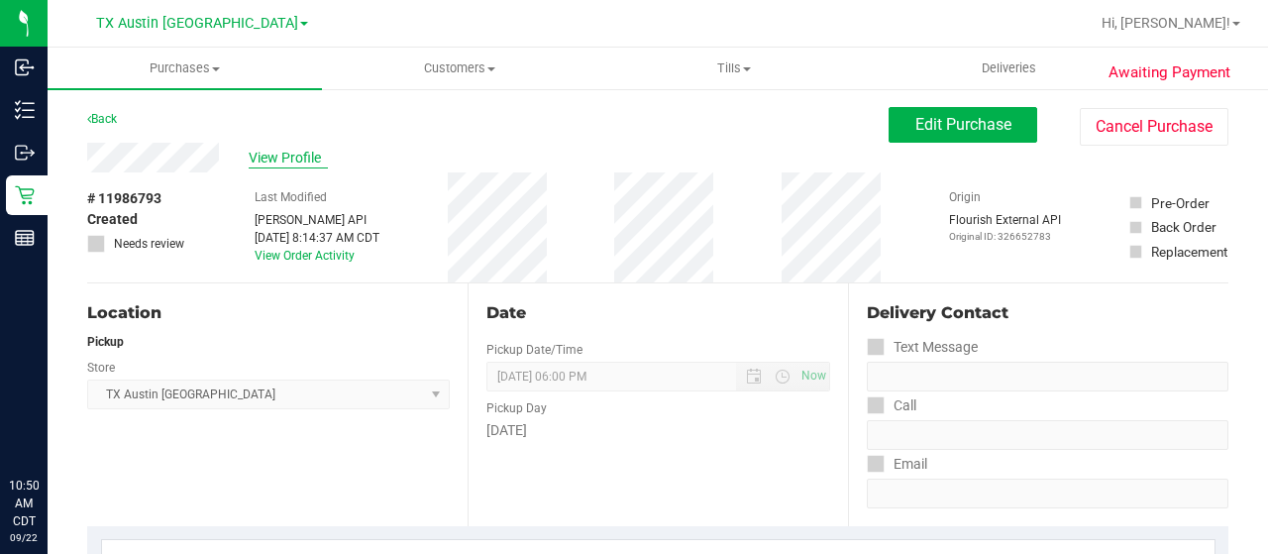
click at [303, 156] on span "View Profile" at bounding box center [288, 158] width 79 height 21
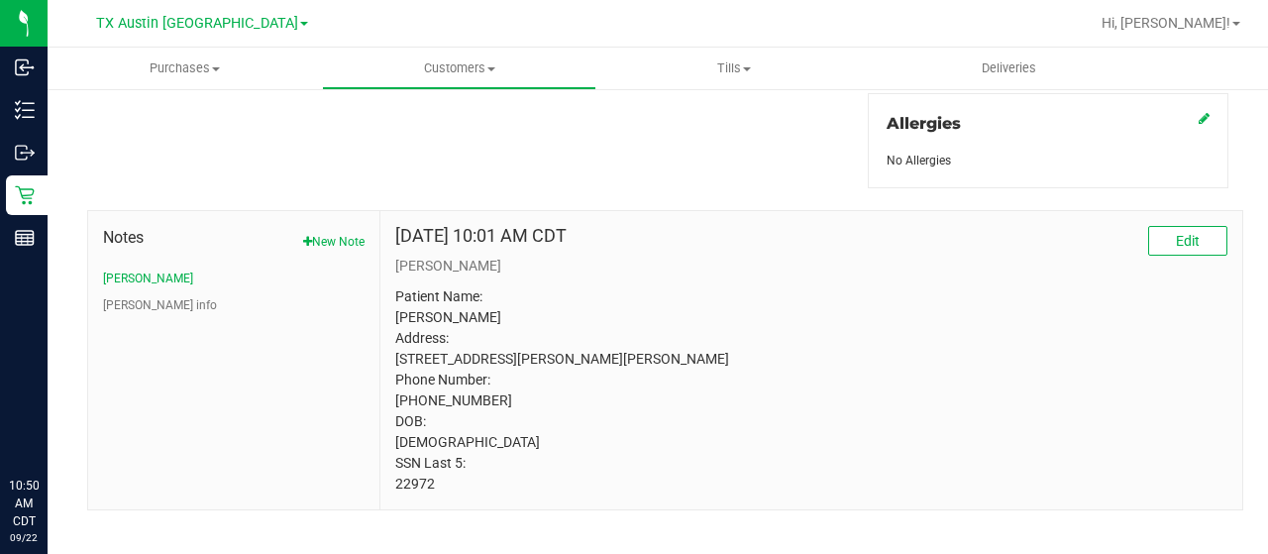
scroll to position [927, 0]
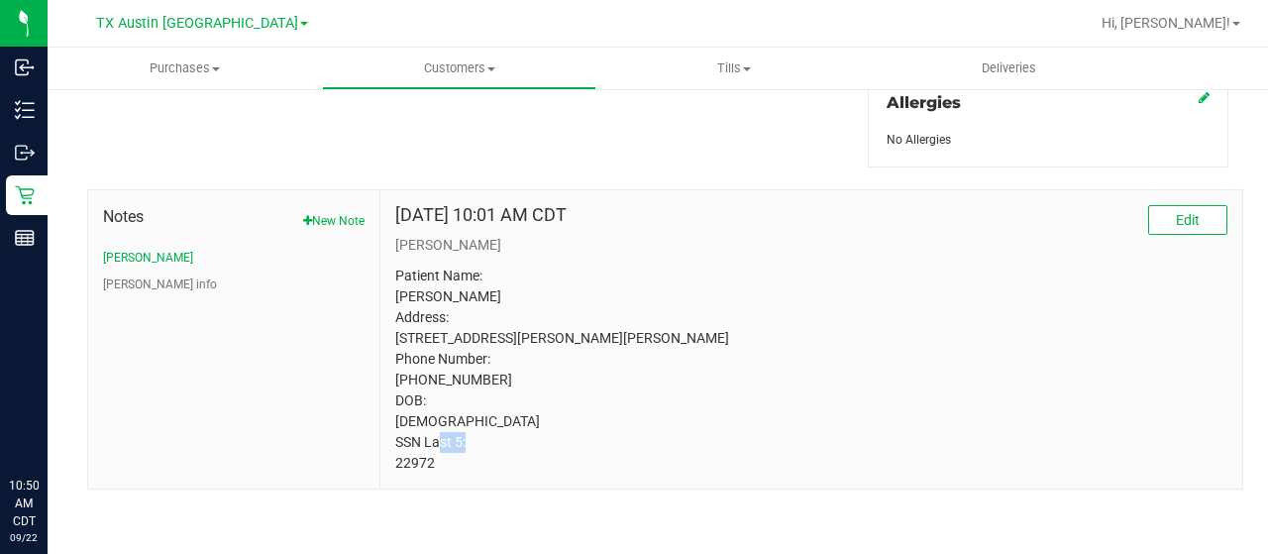
drag, startPoint x: 439, startPoint y: 459, endPoint x: 432, endPoint y: 444, distance: 16.4
click at [385, 463] on div "Sep 13, 2025 10:01 AM CDT Edit CURT Patient Name: Billie Jordan Address: 3227 A…" at bounding box center [812, 339] width 862 height 298
copy p "22972"
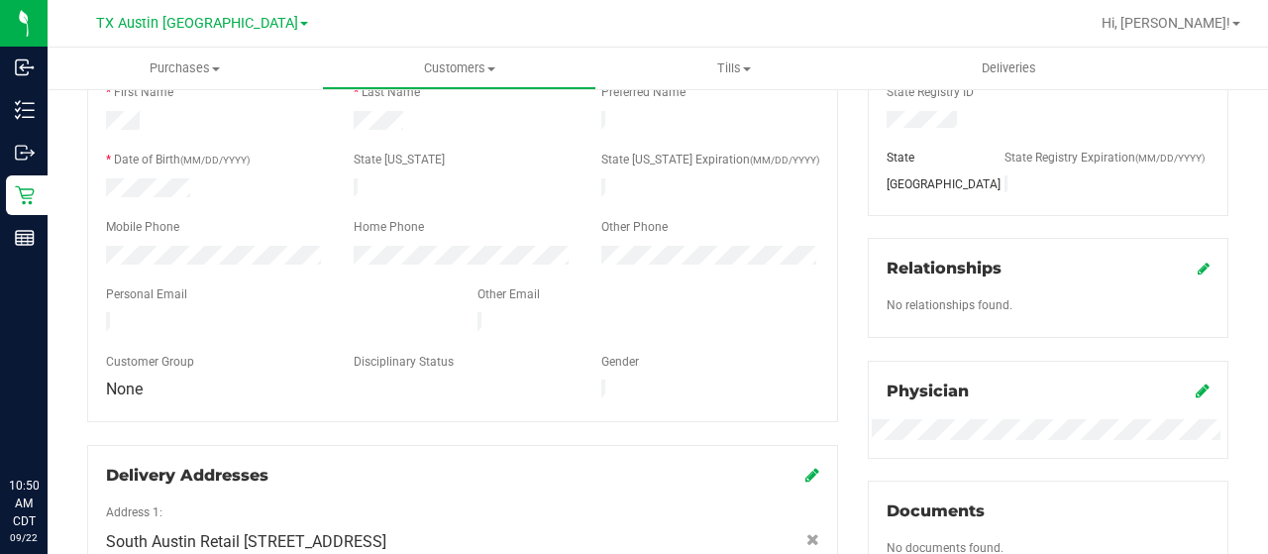
scroll to position [0, 0]
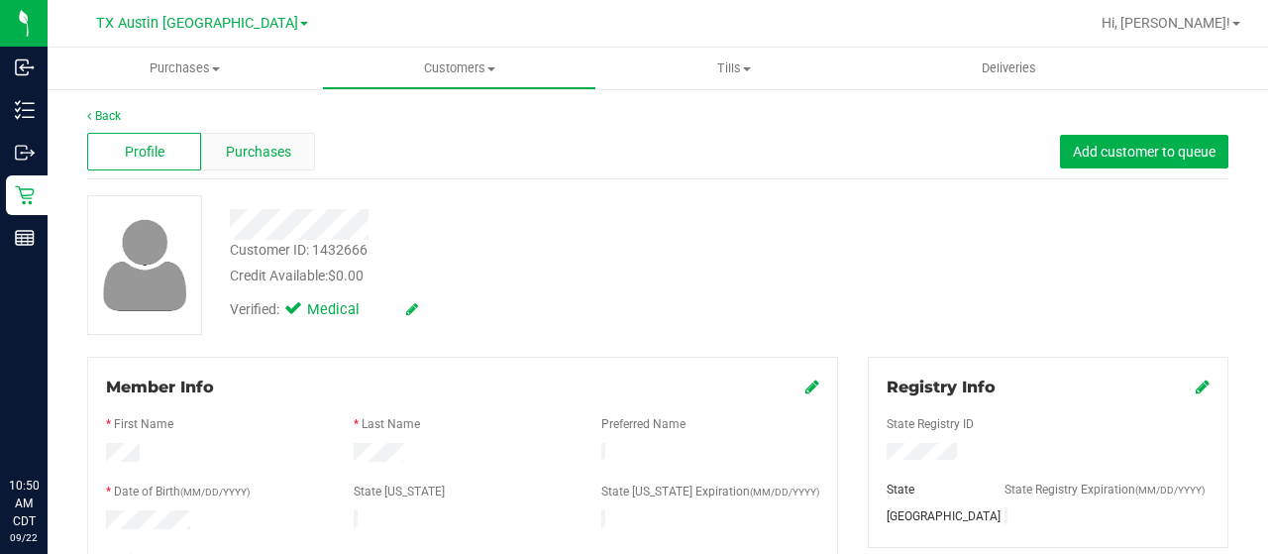
click at [270, 148] on span "Purchases" at bounding box center [258, 152] width 65 height 21
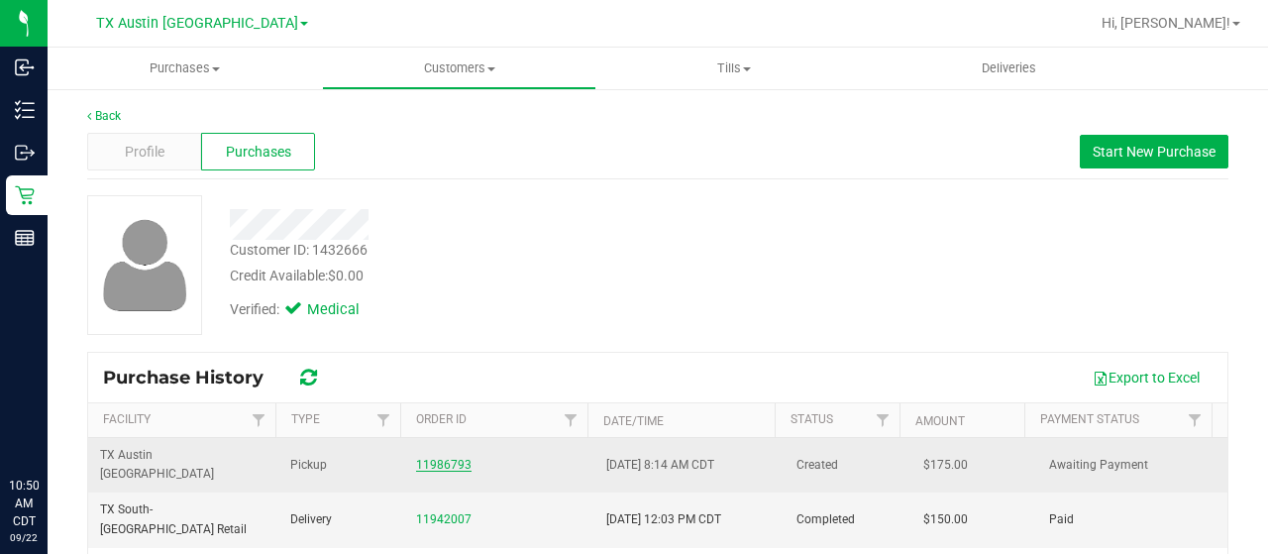
click at [444, 458] on link "11986793" at bounding box center [443, 465] width 55 height 14
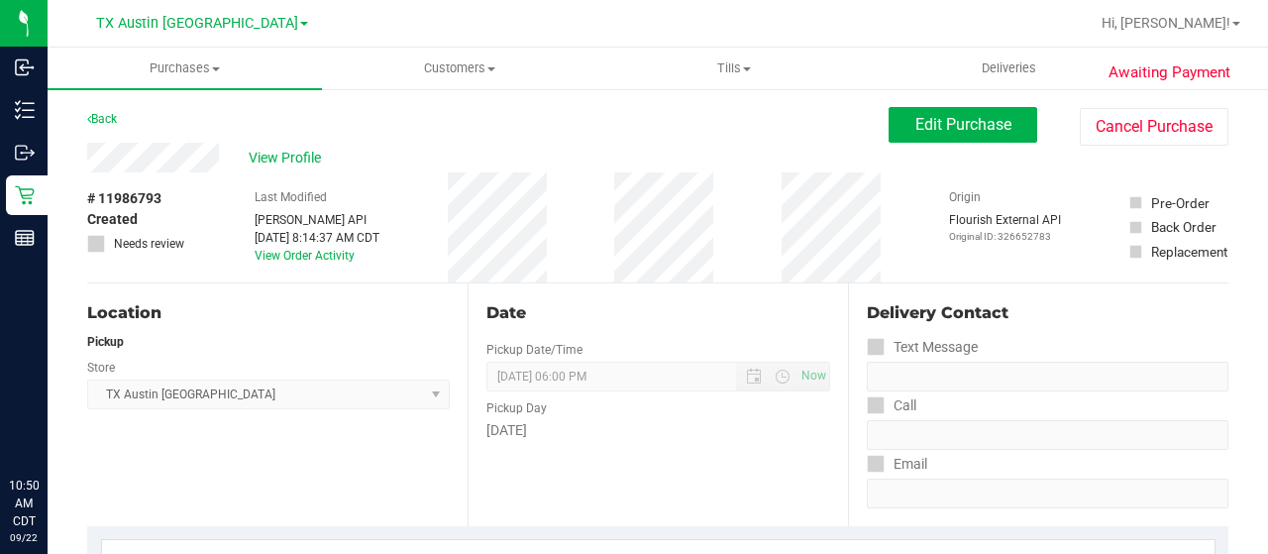
drag, startPoint x: 224, startPoint y: 160, endPoint x: 84, endPoint y: 160, distance: 139.7
click at [935, 125] on span "Edit Purchase" at bounding box center [964, 124] width 96 height 19
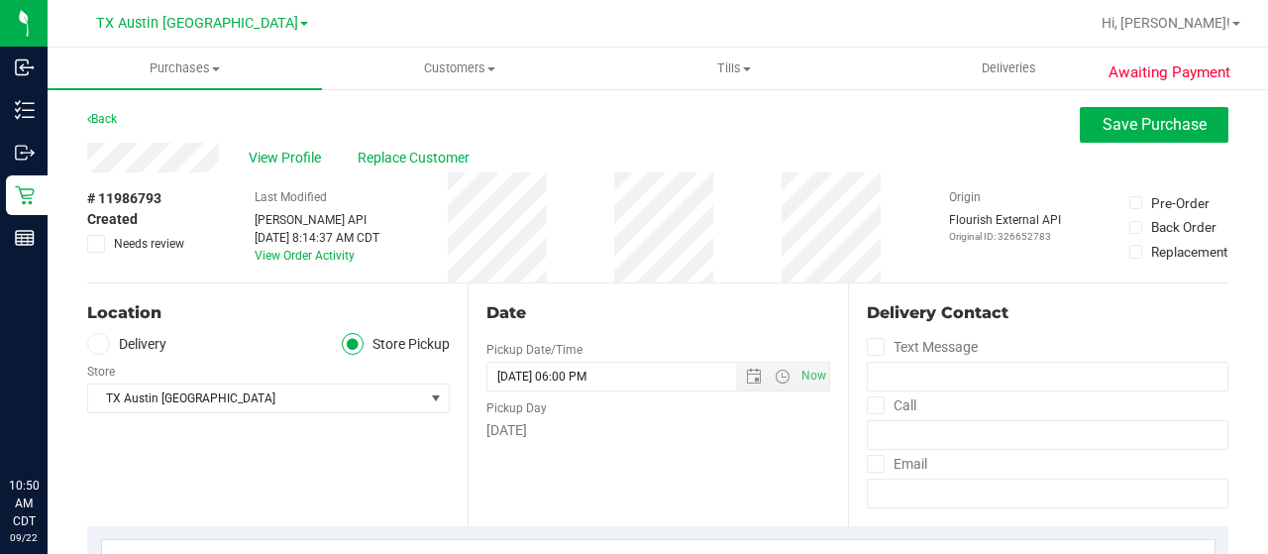
click at [153, 343] on label "Delivery" at bounding box center [126, 344] width 79 height 23
click at [0, 0] on input "Delivery" at bounding box center [0, 0] width 0 height 0
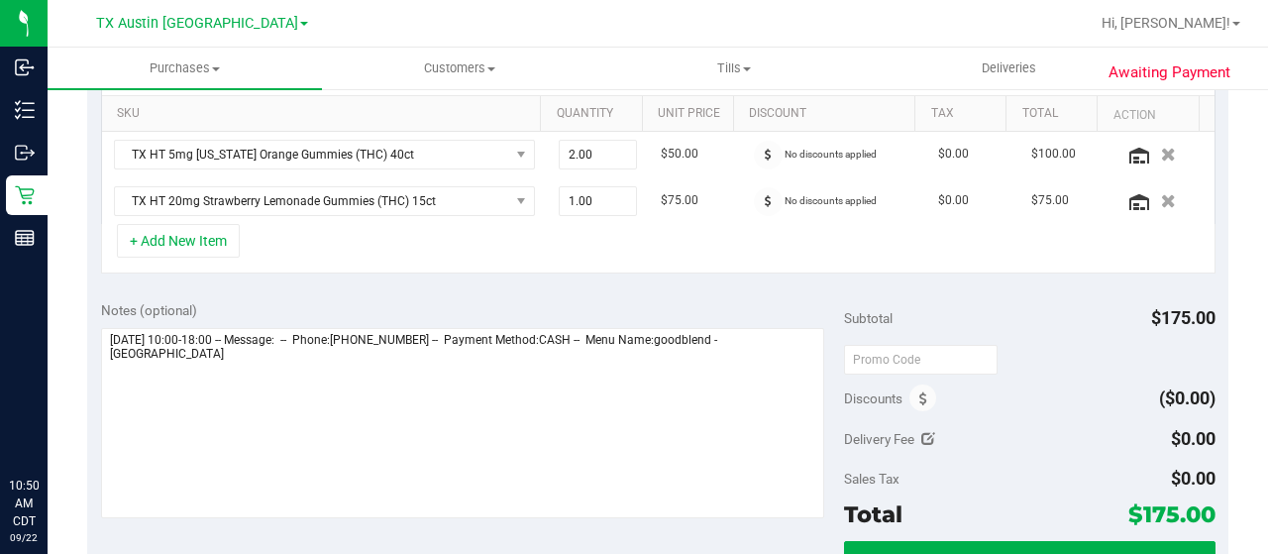
scroll to position [99, 0]
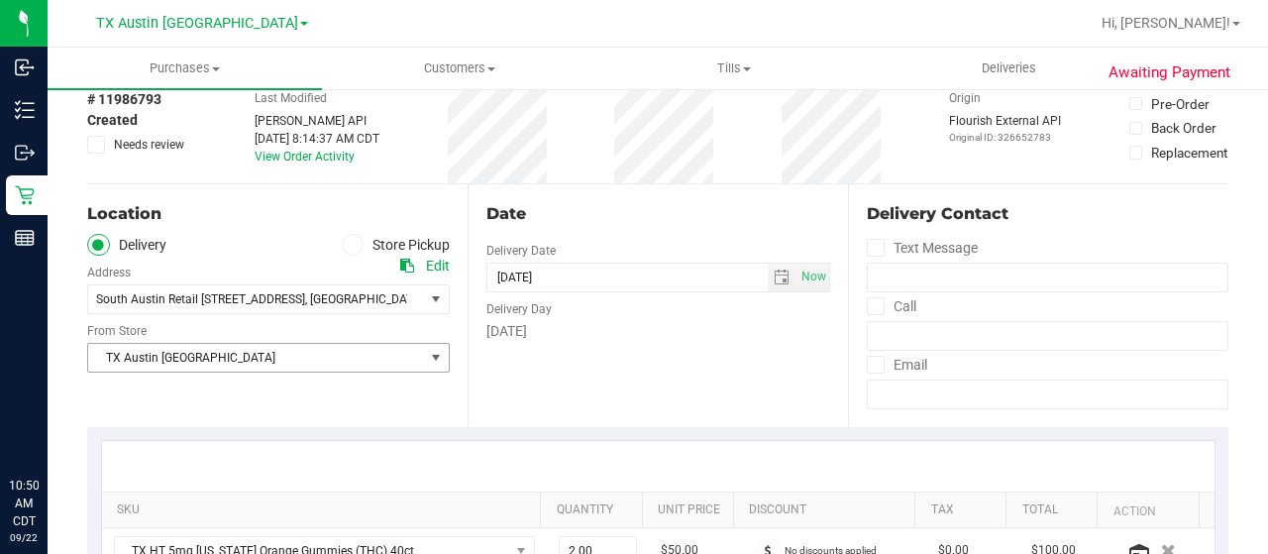
click at [228, 353] on span "TX Austin [GEOGRAPHIC_DATA]" at bounding box center [256, 358] width 336 height 28
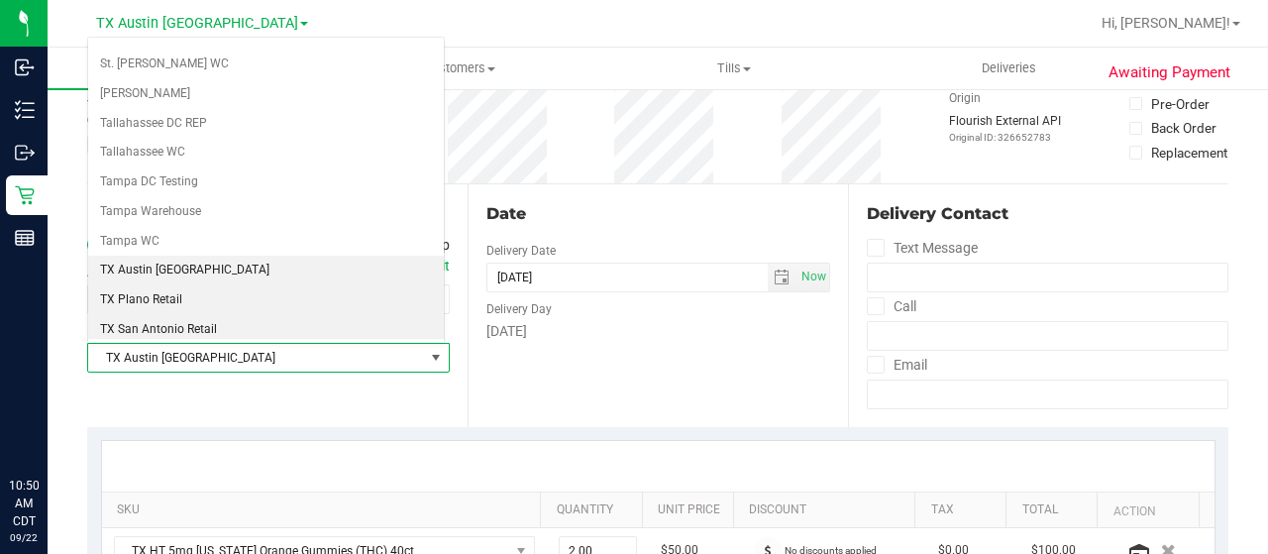
scroll to position [1299, 0]
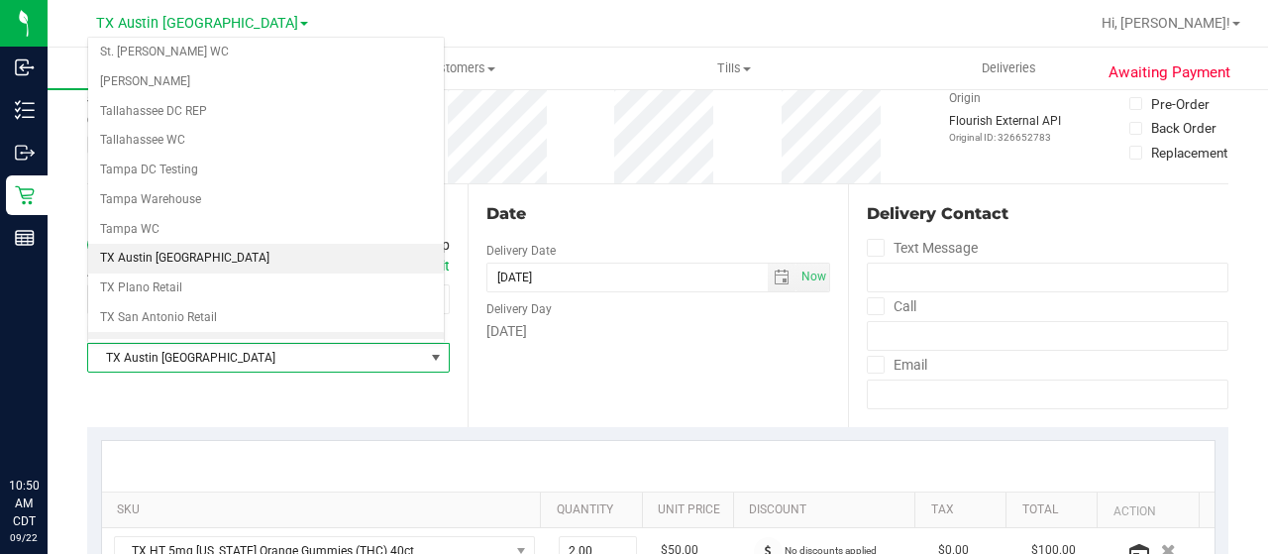
click at [206, 332] on li "TX South-[GEOGRAPHIC_DATA] Retail" at bounding box center [266, 347] width 356 height 30
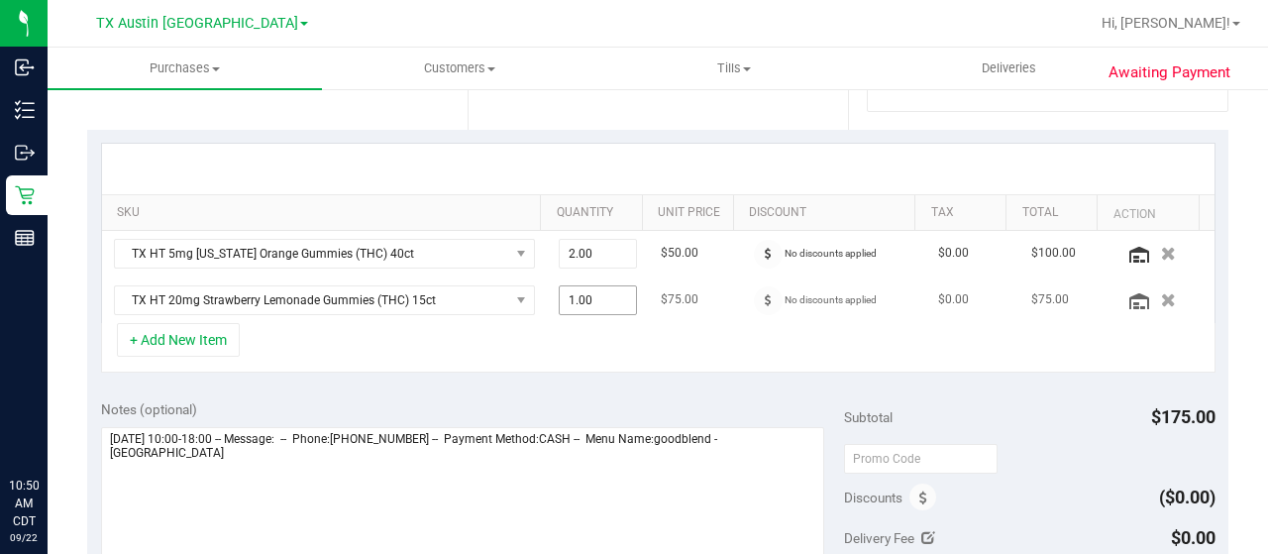
scroll to position [0, 0]
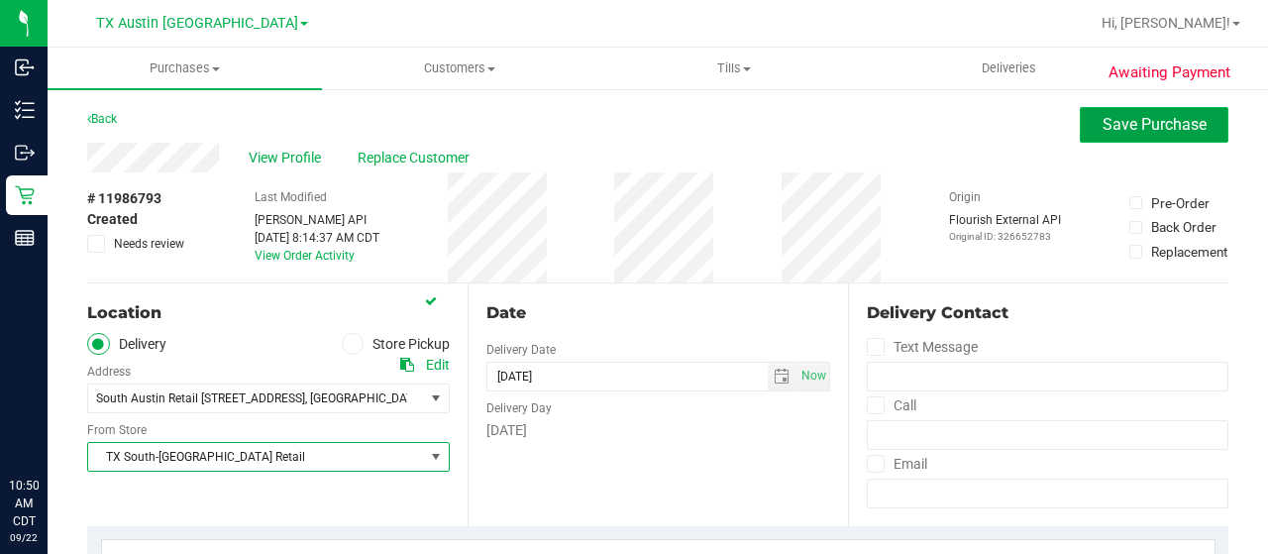
click at [1158, 119] on span "Save Purchase" at bounding box center [1155, 124] width 104 height 19
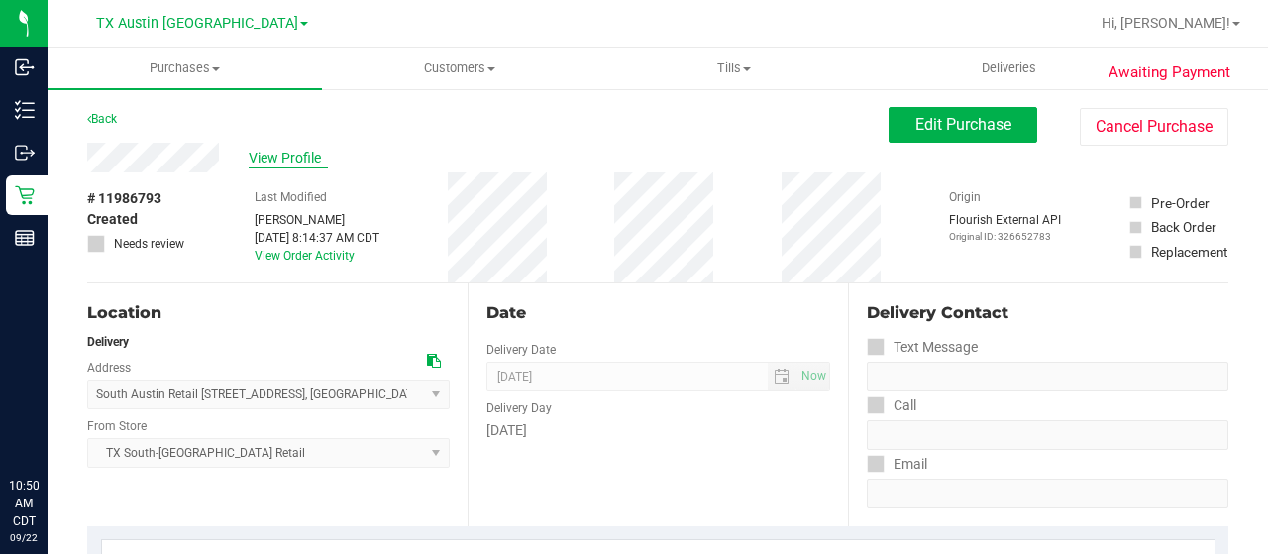
click at [277, 160] on span "View Profile" at bounding box center [288, 158] width 79 height 21
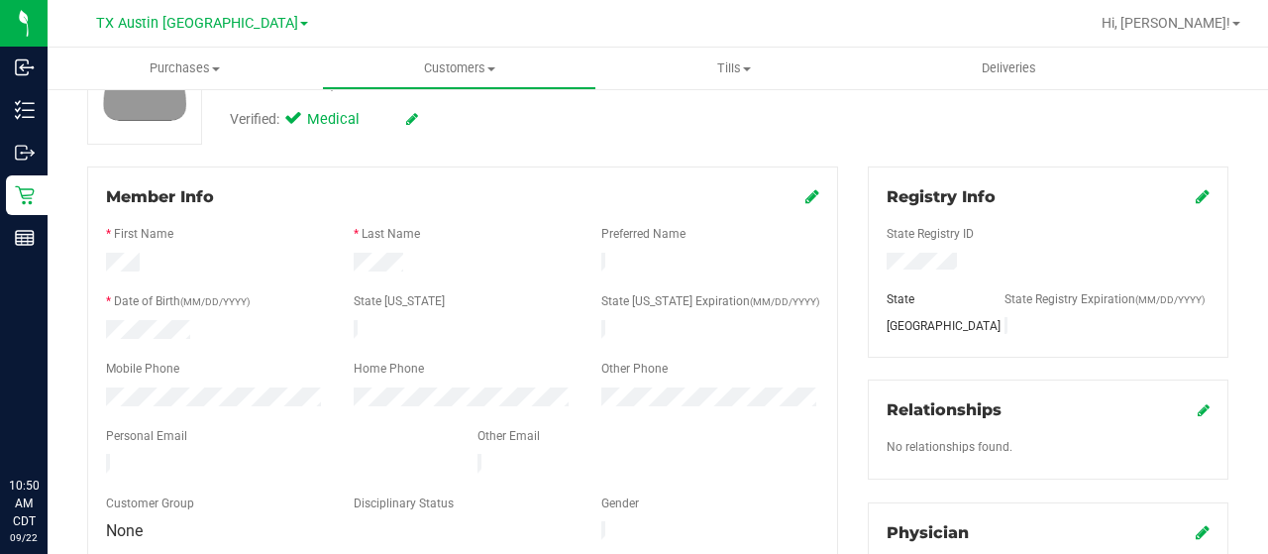
scroll to position [198, 0]
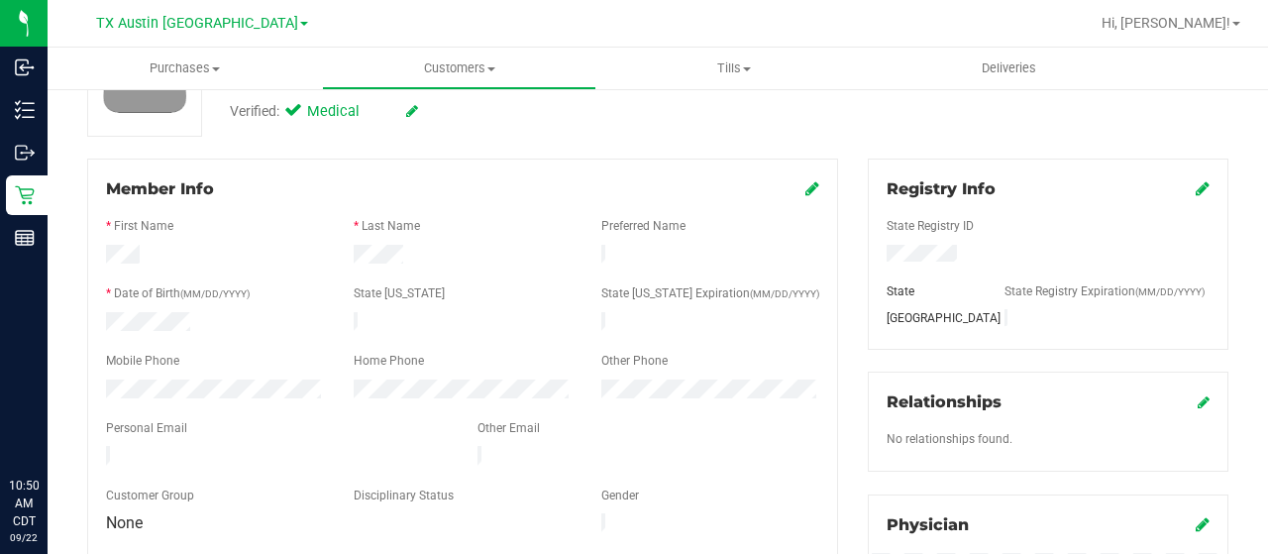
click at [101, 446] on div at bounding box center [277, 458] width 372 height 24
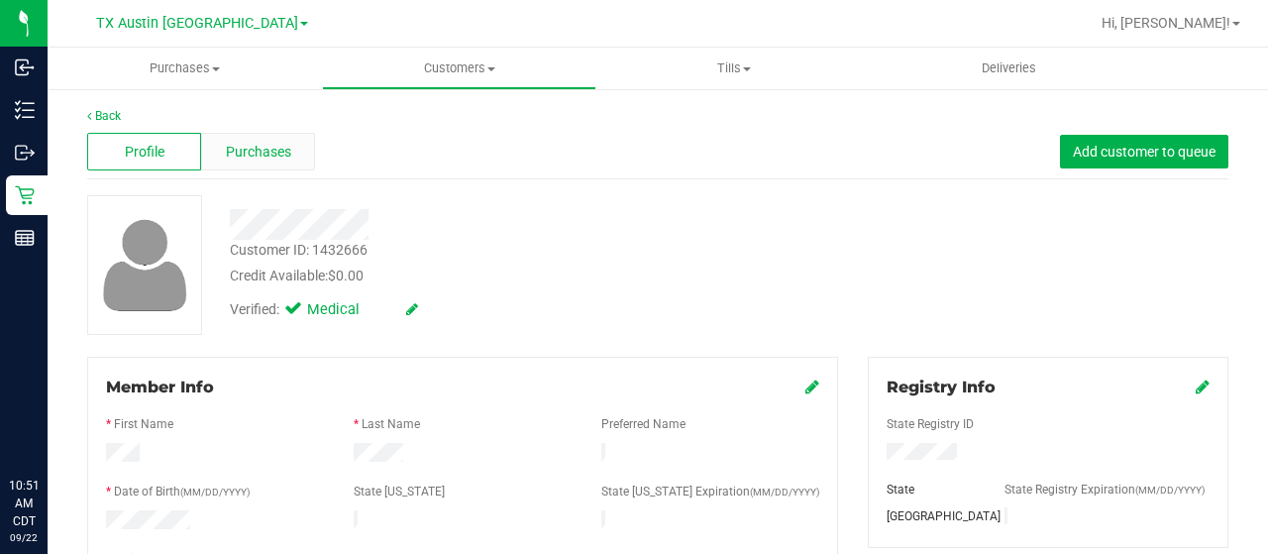
click at [283, 155] on span "Purchases" at bounding box center [258, 152] width 65 height 21
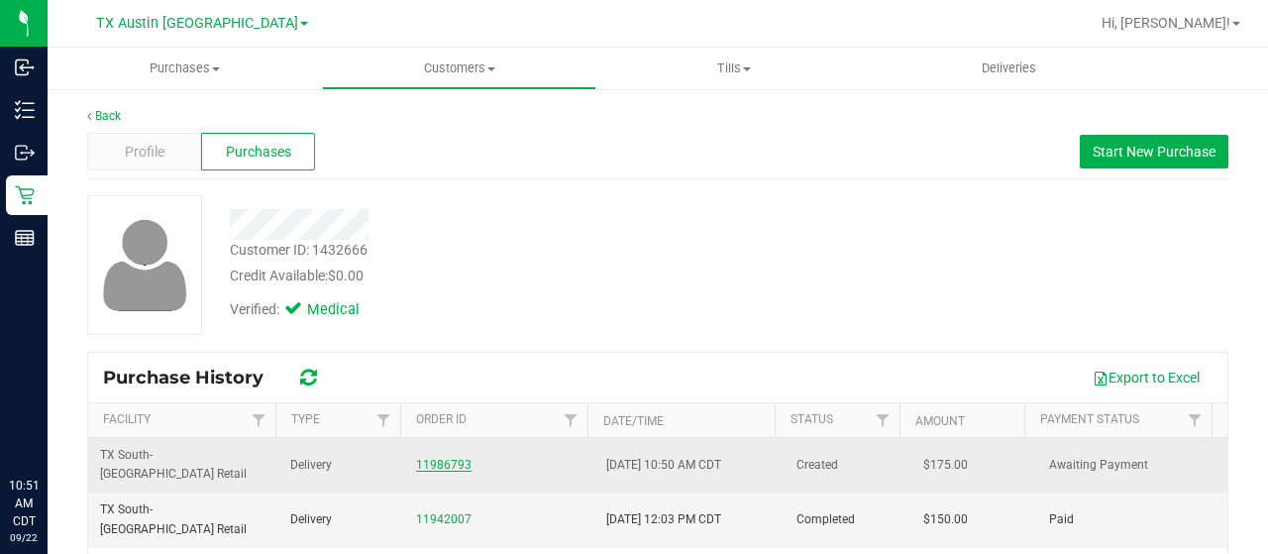
click at [446, 458] on link "11986793" at bounding box center [443, 465] width 55 height 14
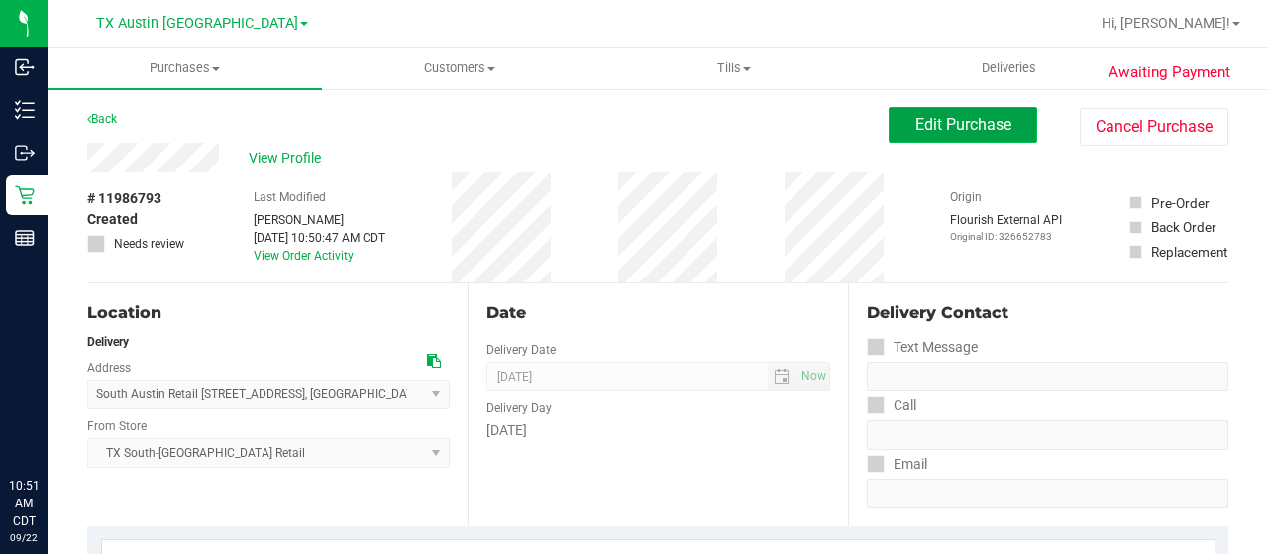
click at [916, 118] on span "Edit Purchase" at bounding box center [964, 124] width 96 height 19
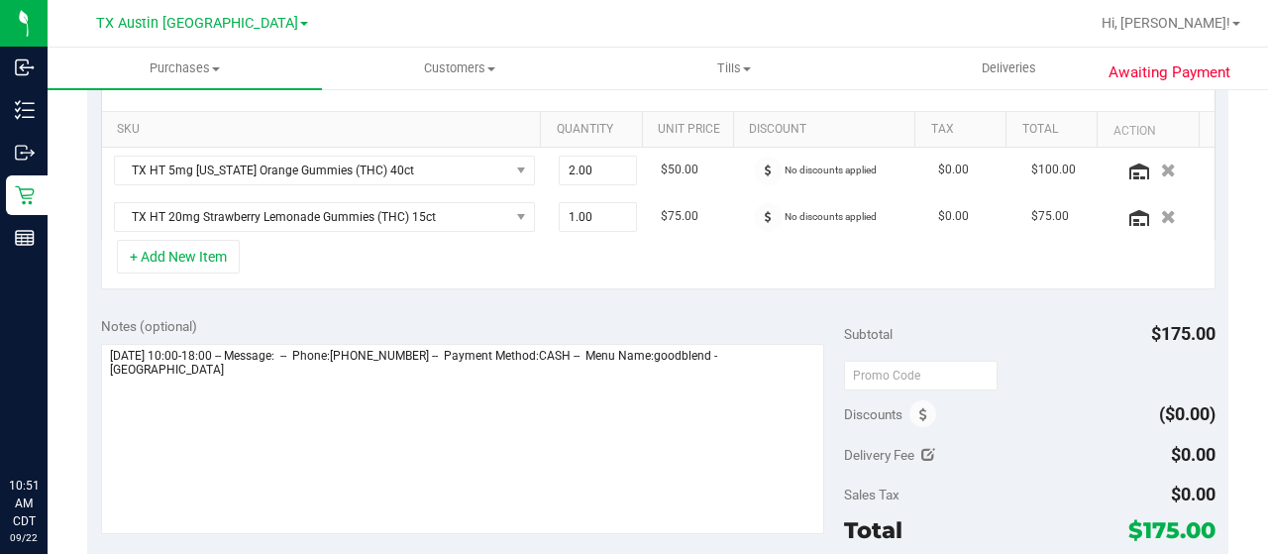
scroll to position [495, 0]
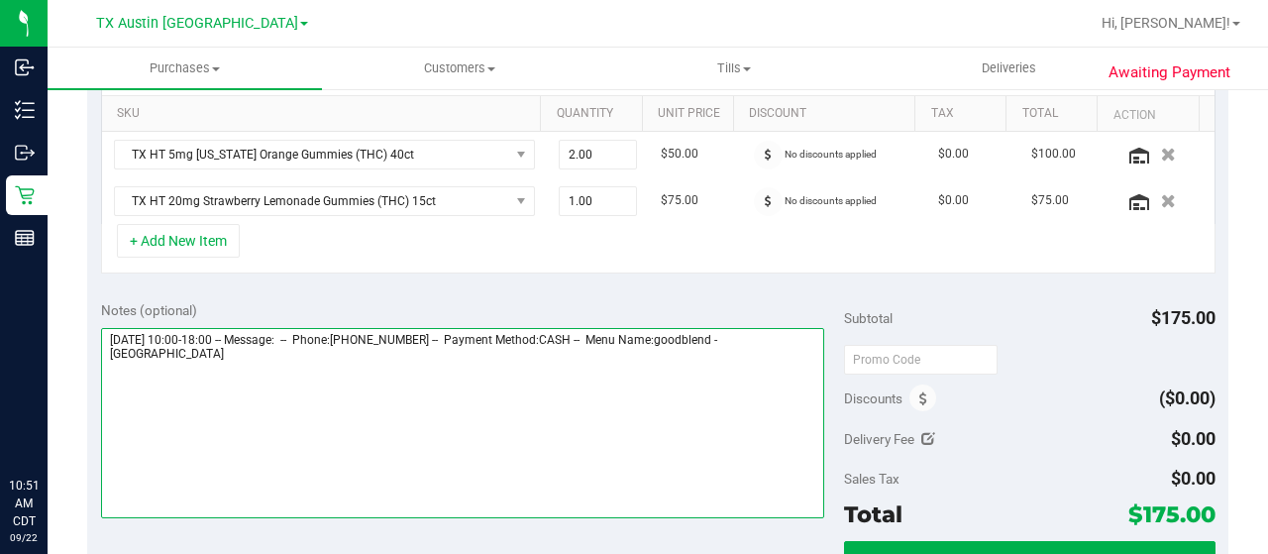
drag, startPoint x: 755, startPoint y: 334, endPoint x: 787, endPoint y: 355, distance: 37.9
click at [787, 355] on textarea at bounding box center [462, 423] width 723 height 190
click at [190, 354] on textarea at bounding box center [462, 423] width 723 height 190
click at [198, 391] on textarea at bounding box center [462, 423] width 723 height 190
paste textarea "South Austin"
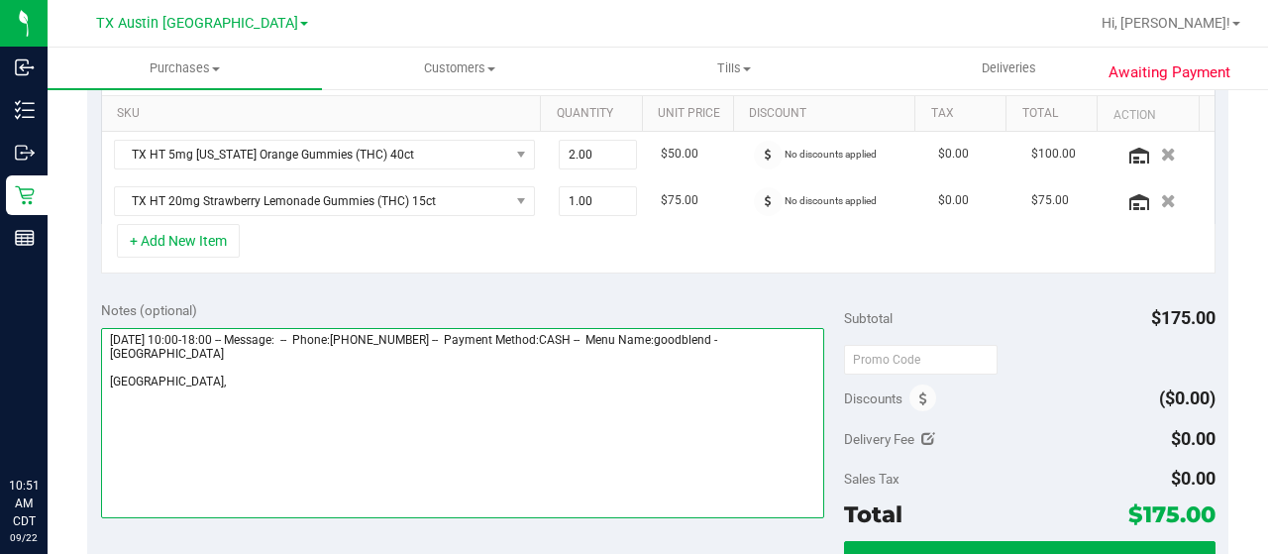
drag, startPoint x: 105, startPoint y: 330, endPoint x: 215, endPoint y: 333, distance: 110.0
click at [215, 333] on textarea at bounding box center [462, 423] width 723 height 190
click at [213, 387] on textarea at bounding box center [462, 423] width 723 height 190
paste textarea "Monday 09/22/2025"
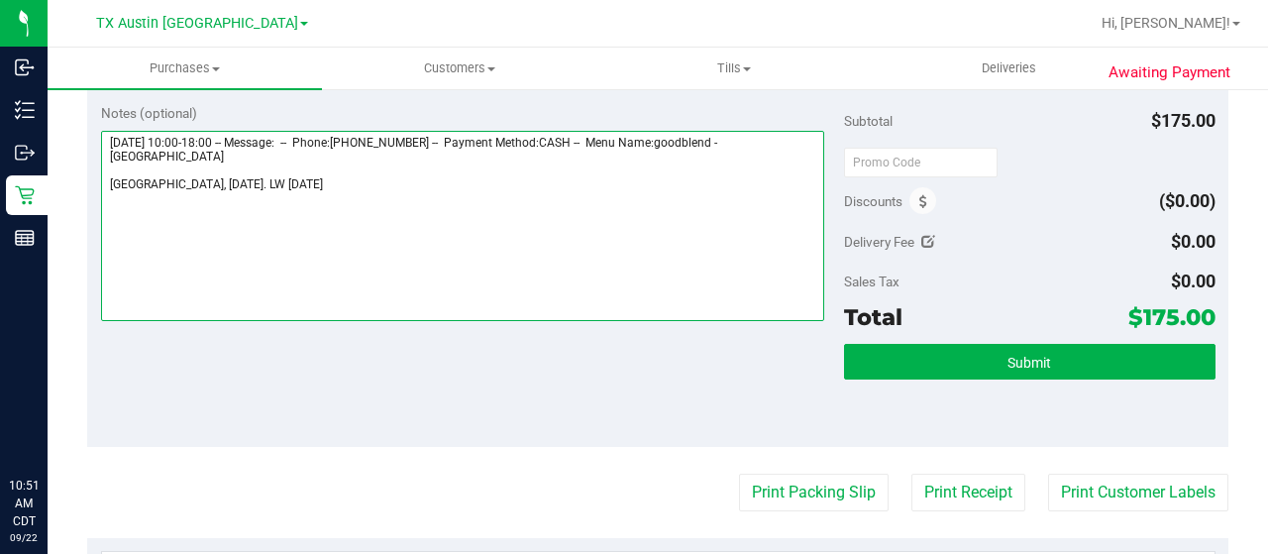
scroll to position [694, 0]
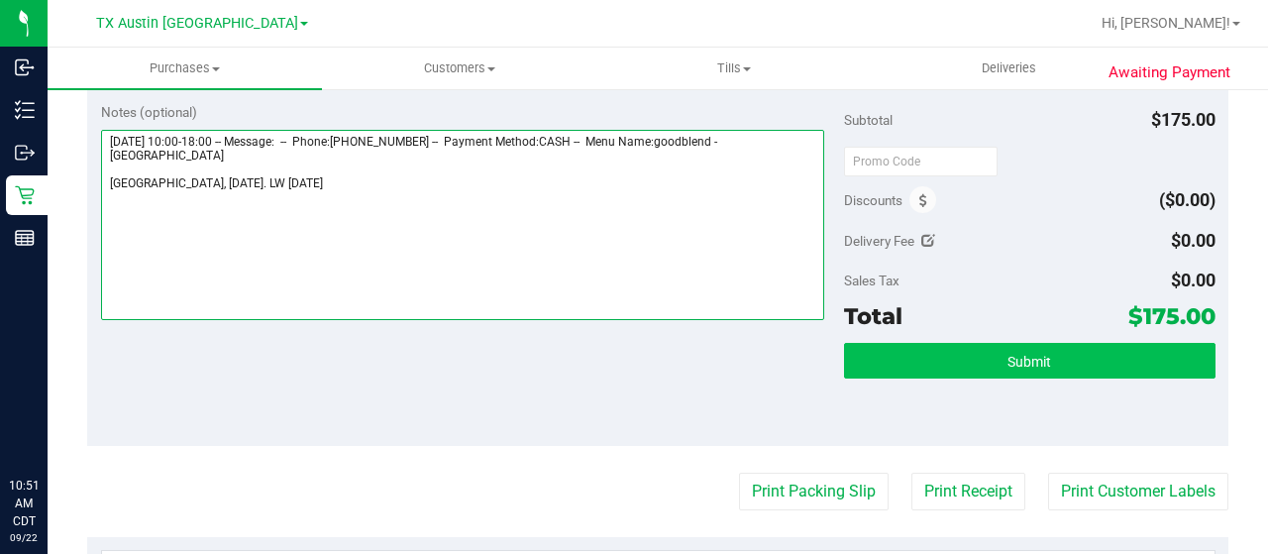
type textarea "Monday 09/22/2025 10:00-18:00 -- Message: -- Phone:5122275518 -- Payment Method…"
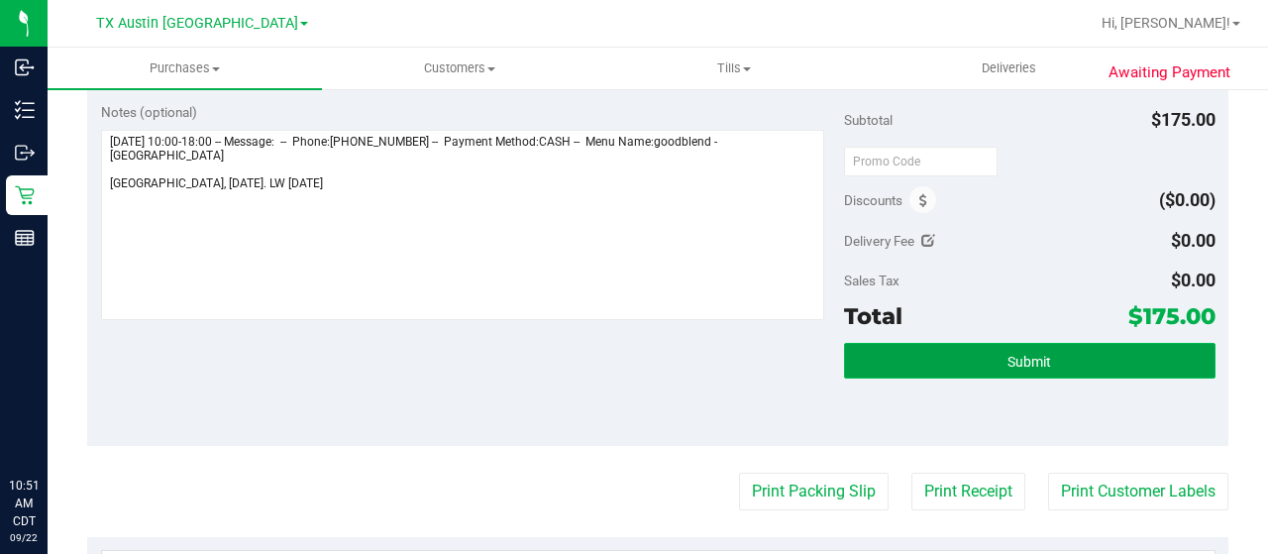
click at [1017, 356] on span "Submit" at bounding box center [1030, 362] width 44 height 16
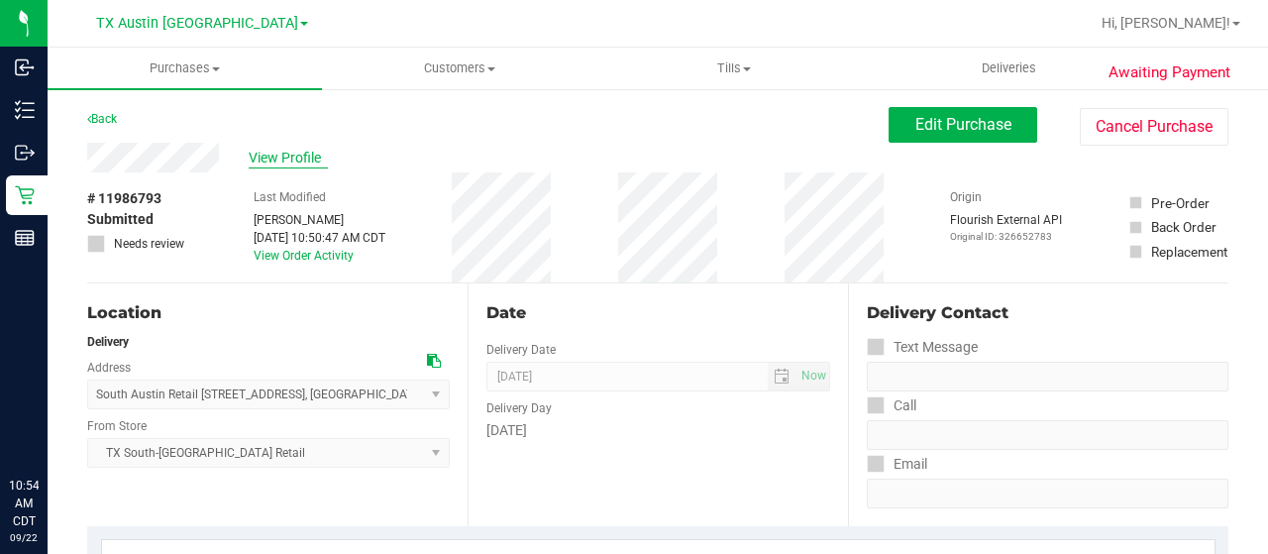
click at [303, 162] on span "View Profile" at bounding box center [288, 158] width 79 height 21
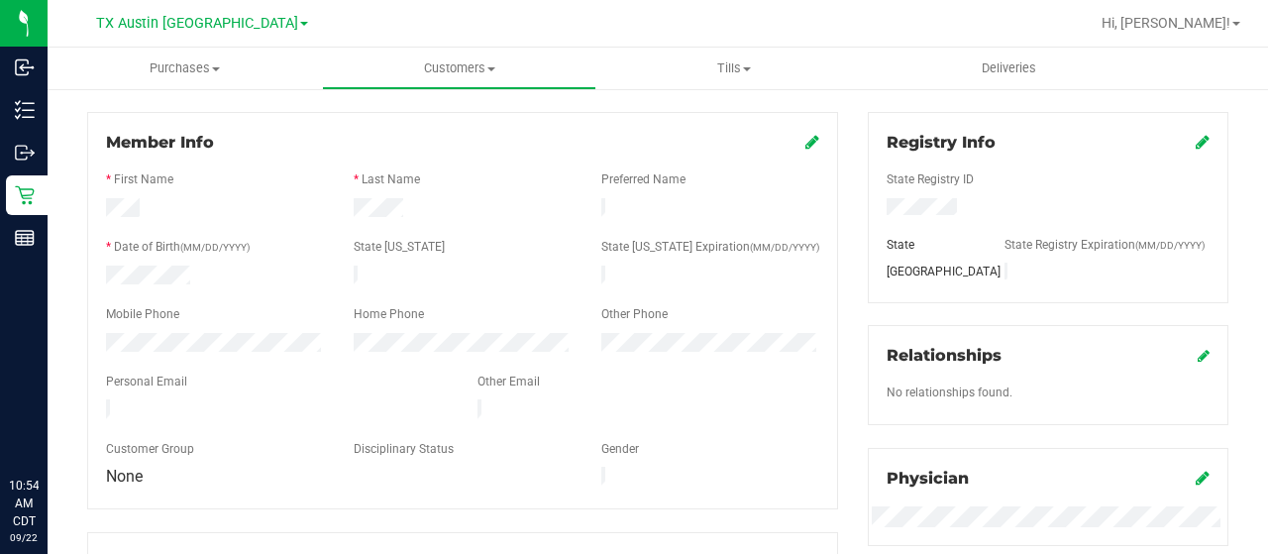
scroll to position [297, 0]
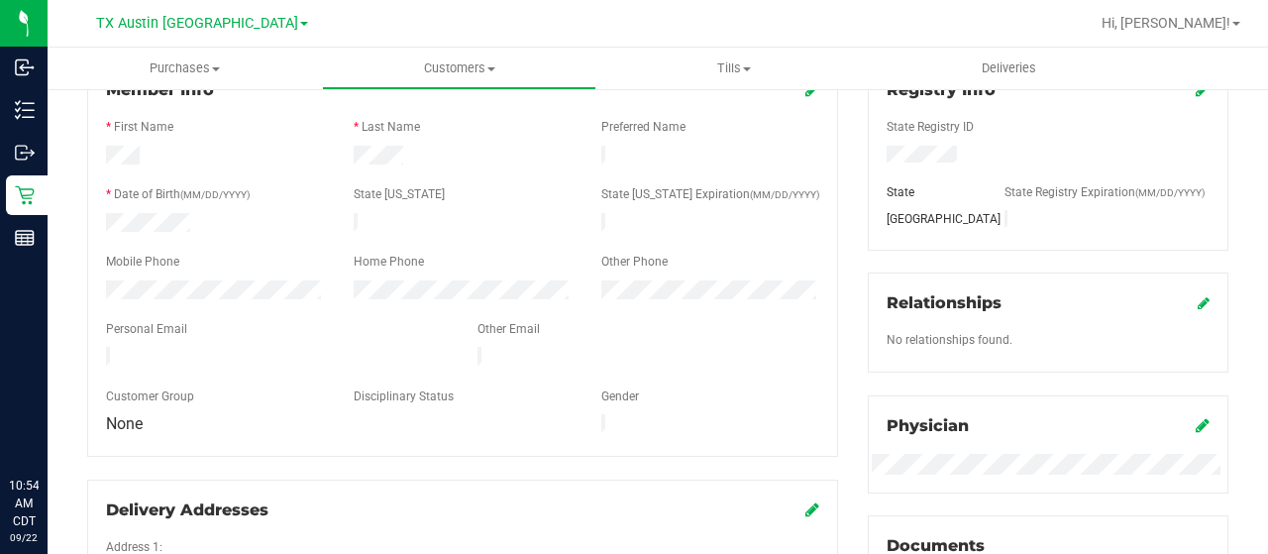
click at [107, 350] on div at bounding box center [277, 359] width 372 height 24
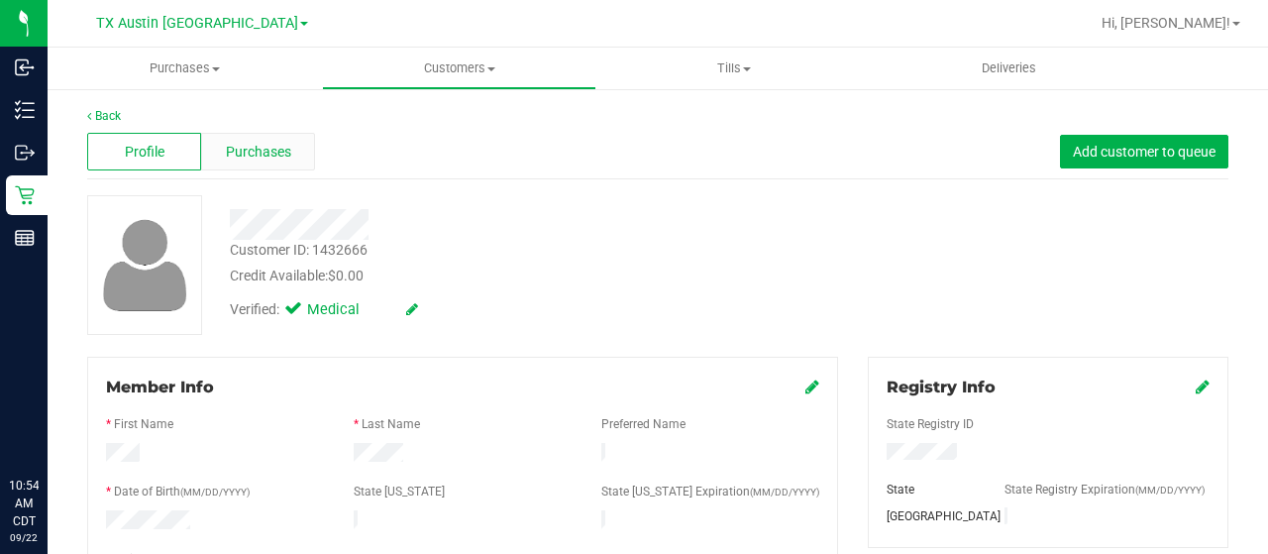
click at [274, 155] on span "Purchases" at bounding box center [258, 152] width 65 height 21
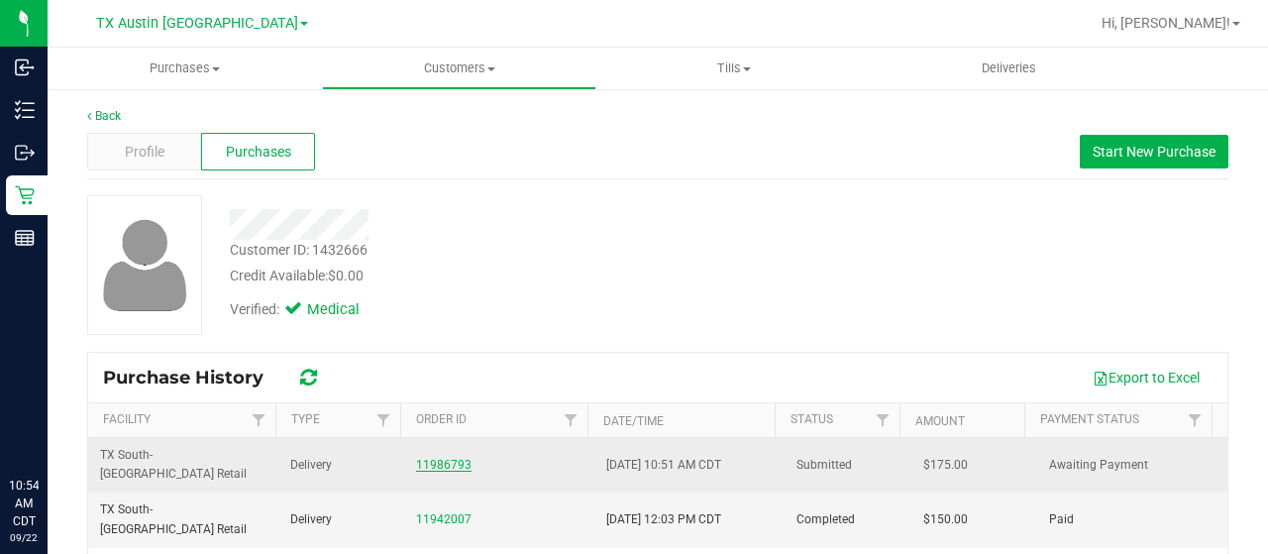
click at [424, 458] on link "11986793" at bounding box center [443, 465] width 55 height 14
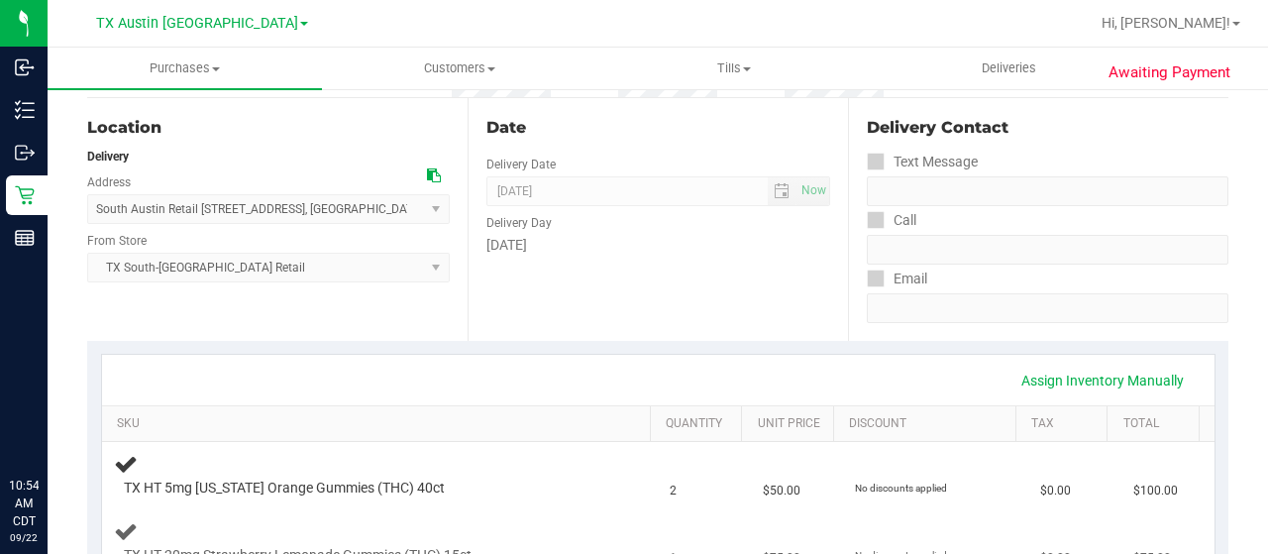
scroll to position [495, 0]
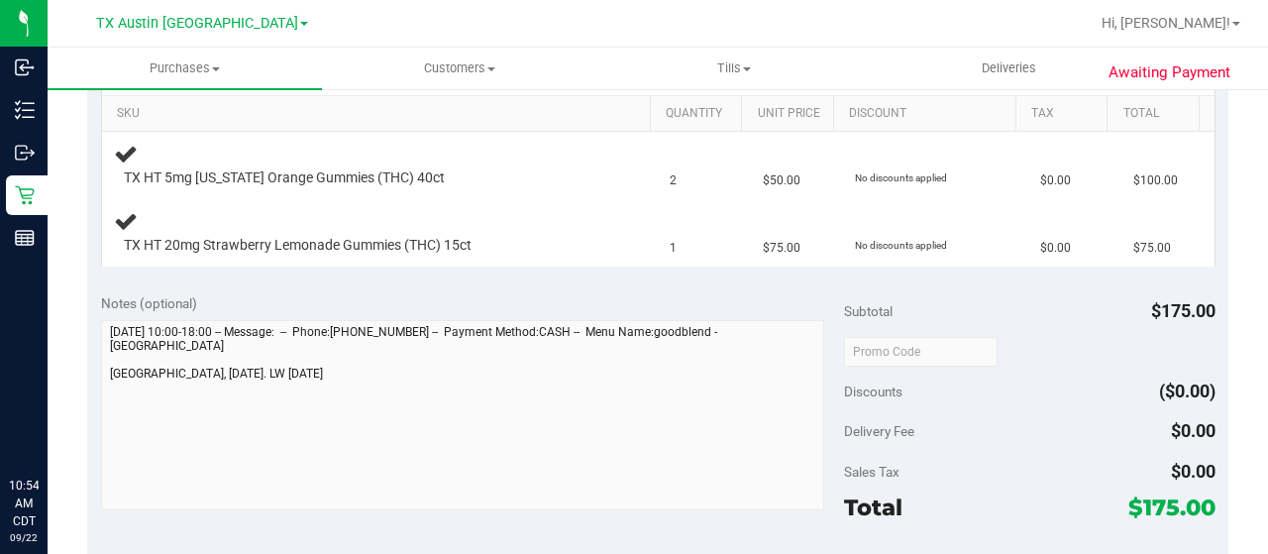
click at [97, 385] on div "Notes (optional) Subtotal $175.00 Discounts ($0.00) Delivery Fee $0.00 Sales Ta…" at bounding box center [658, 457] width 1142 height 357
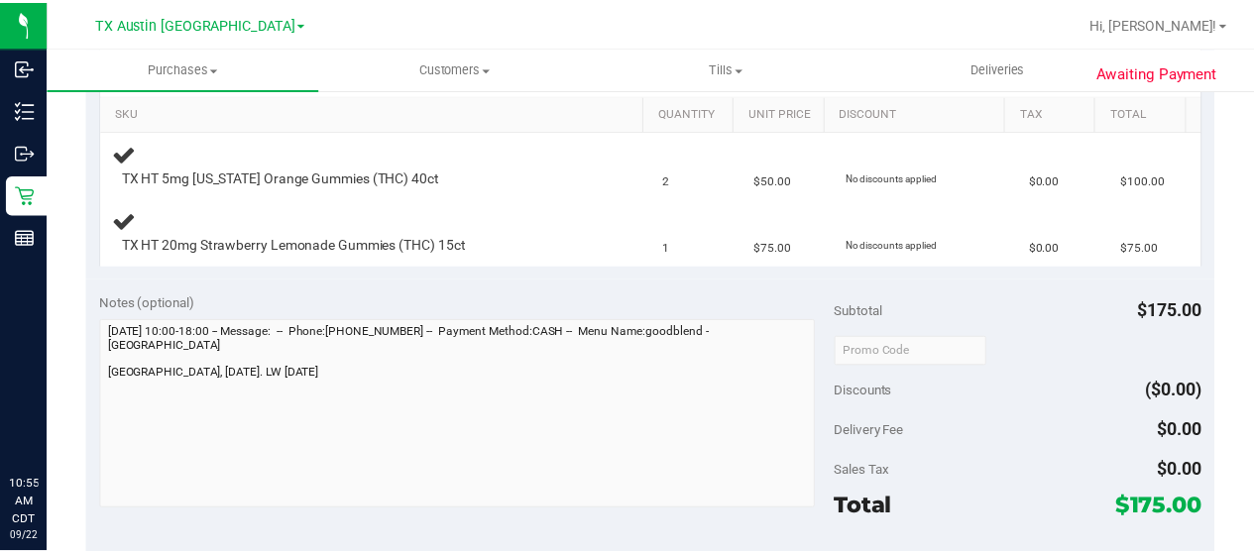
scroll to position [0, 0]
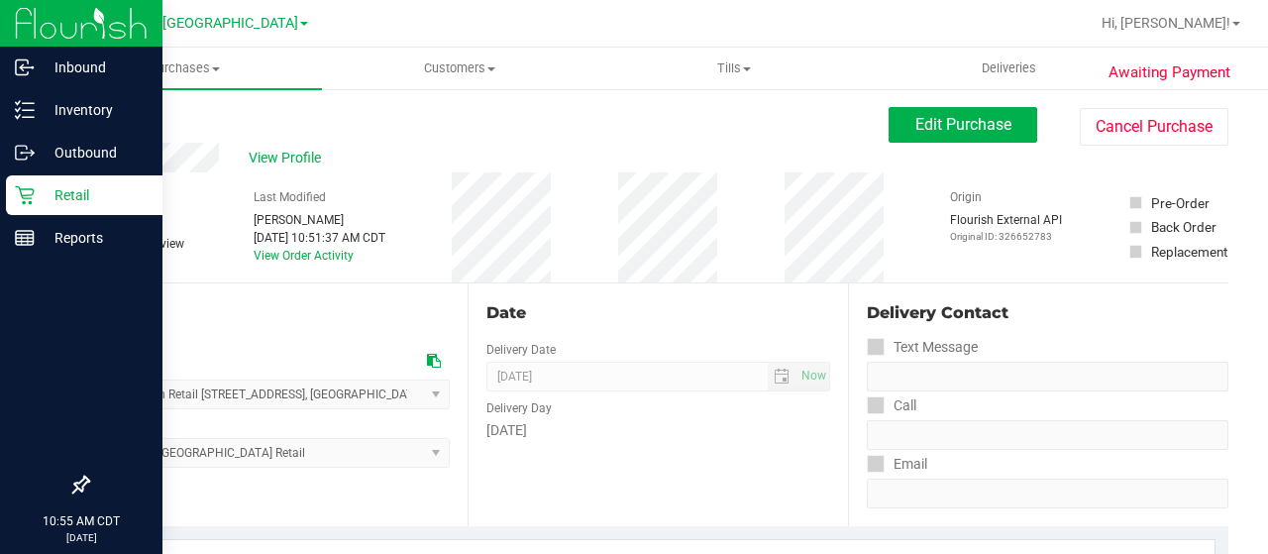
click at [46, 191] on p "Retail" at bounding box center [94, 195] width 119 height 24
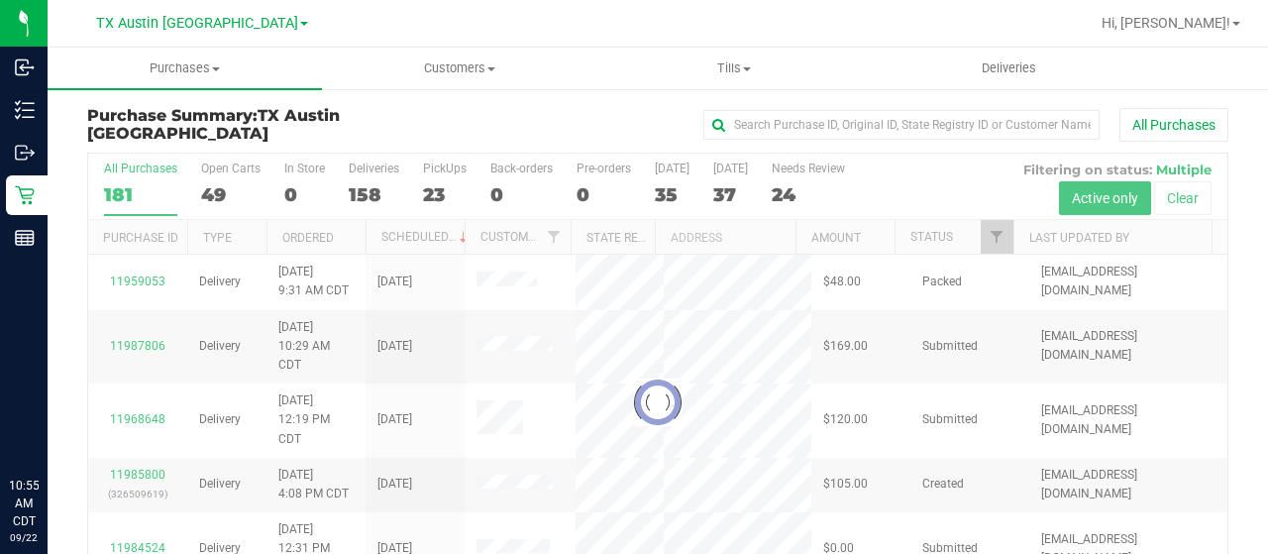
click at [980, 234] on div at bounding box center [658, 402] width 1140 height 497
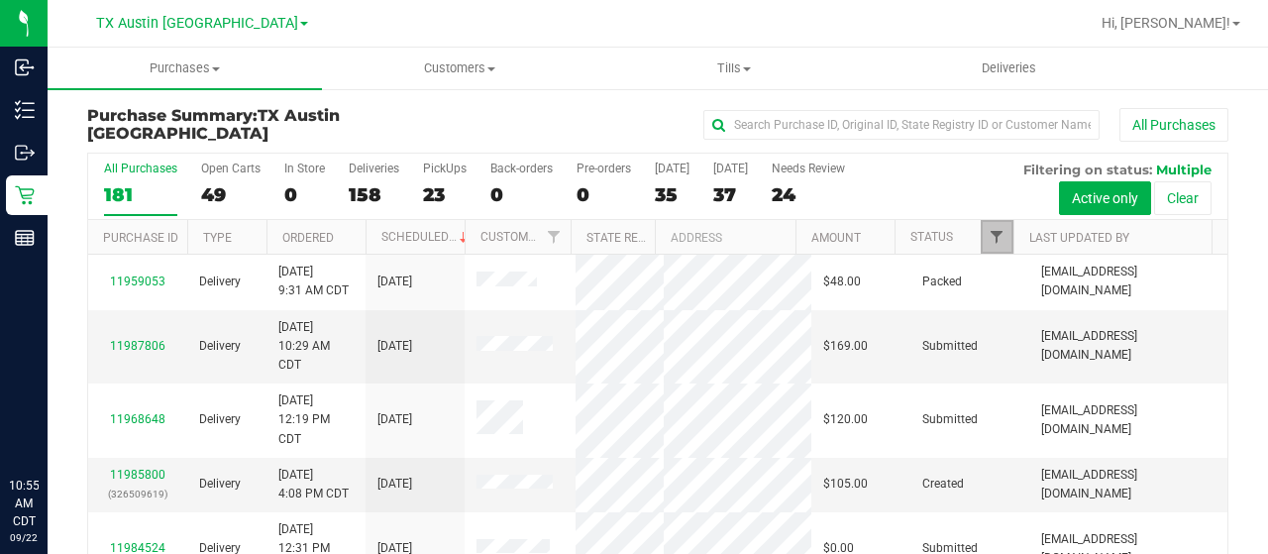
click at [989, 239] on span "Filter" at bounding box center [997, 237] width 16 height 16
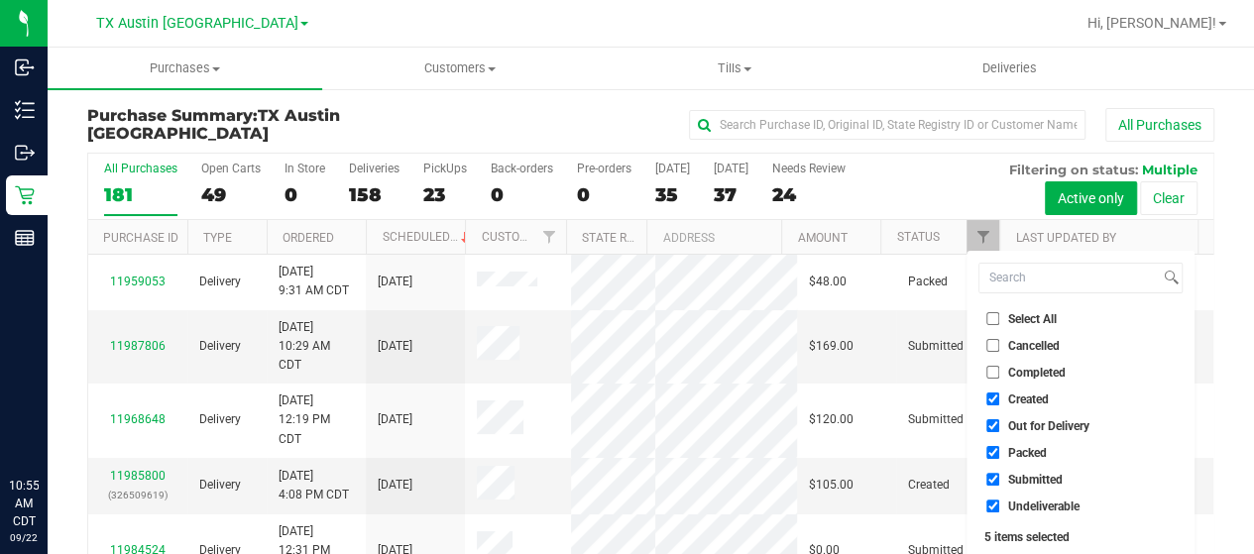
click at [1077, 425] on span "Out for Delivery" at bounding box center [1048, 426] width 81 height 12
click at [1037, 427] on span "Out for Delivery" at bounding box center [1048, 426] width 81 height 12
click at [999, 427] on input "Out for Delivery" at bounding box center [992, 425] width 13 height 13
checkbox input "false"
click at [1020, 451] on span "Packed" at bounding box center [1027, 453] width 39 height 12
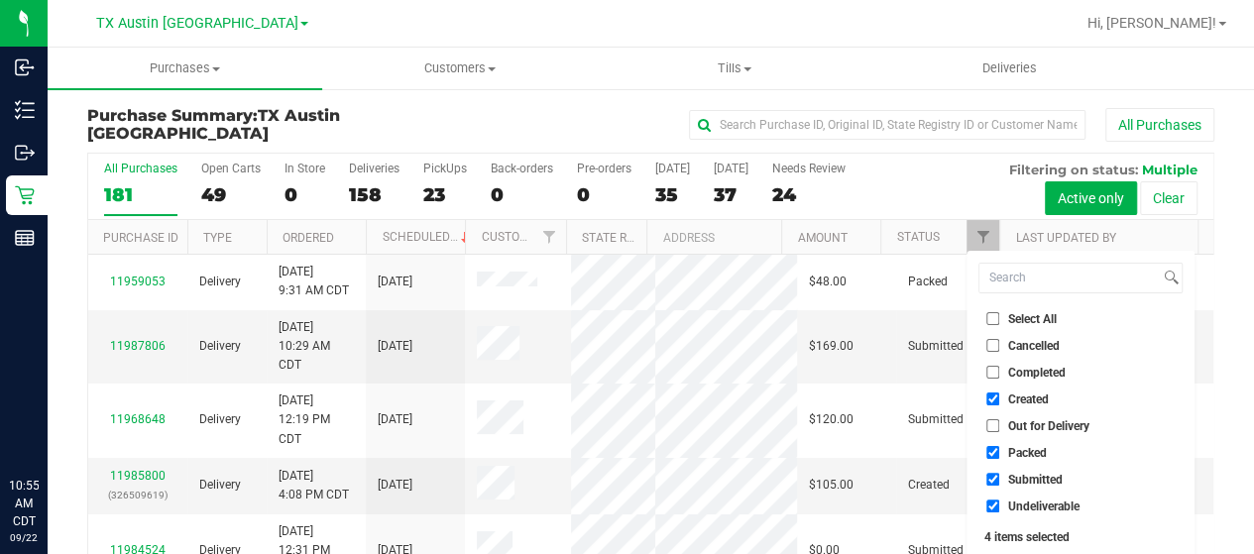
click at [999, 451] on input "Packed" at bounding box center [992, 452] width 13 height 13
checkbox input "false"
click at [1016, 476] on span "Submitted" at bounding box center [1035, 480] width 55 height 12
click at [999, 476] on input "Submitted" at bounding box center [992, 479] width 13 height 13
checkbox input "false"
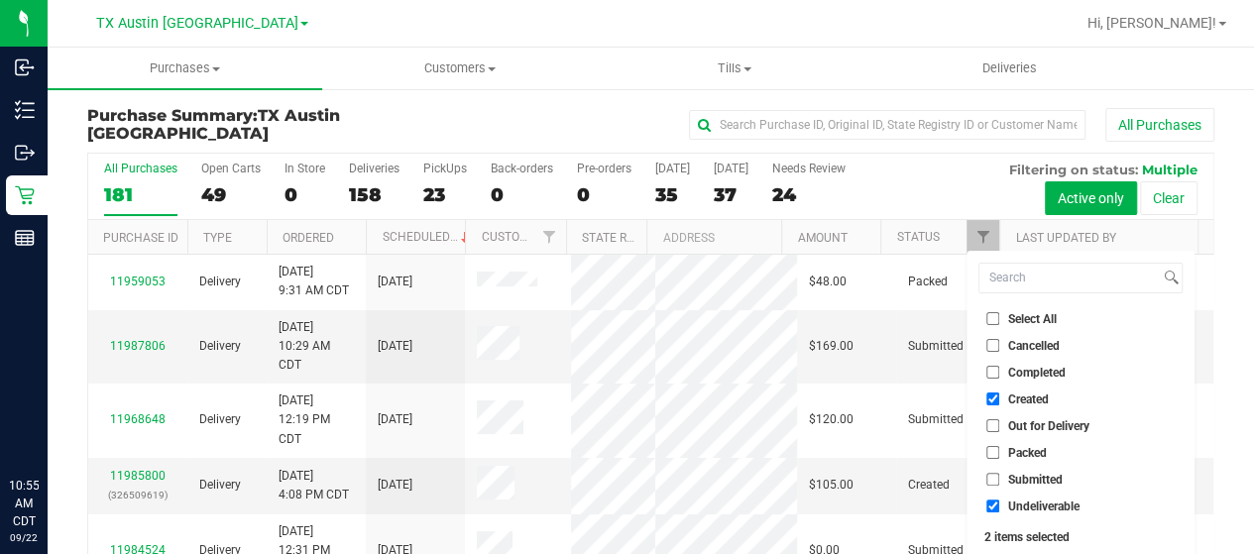
click at [1018, 504] on span "Undeliverable" at bounding box center [1043, 506] width 71 height 12
click at [999, 504] on input "Undeliverable" at bounding box center [992, 505] width 13 height 13
checkbox input "false"
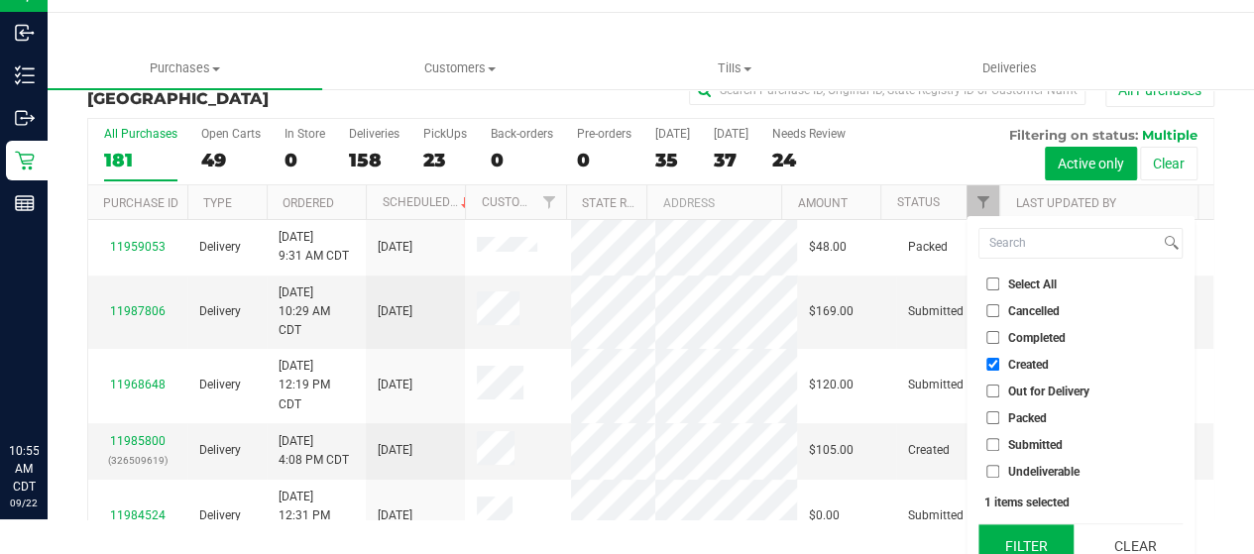
scroll to position [54, 0]
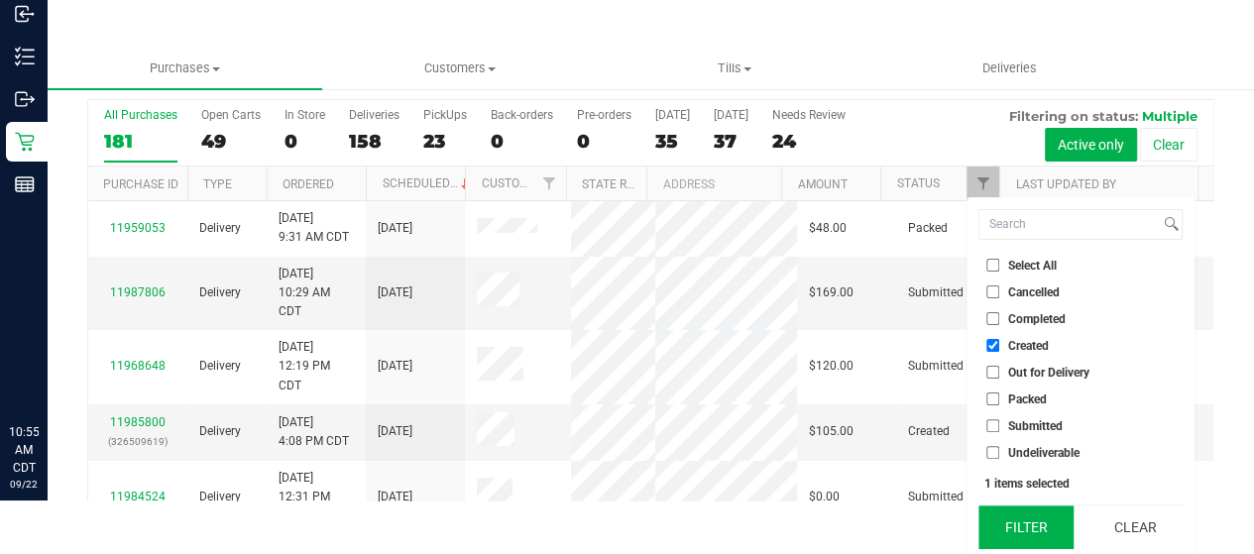
click at [1019, 517] on button "Filter" at bounding box center [1025, 527] width 95 height 44
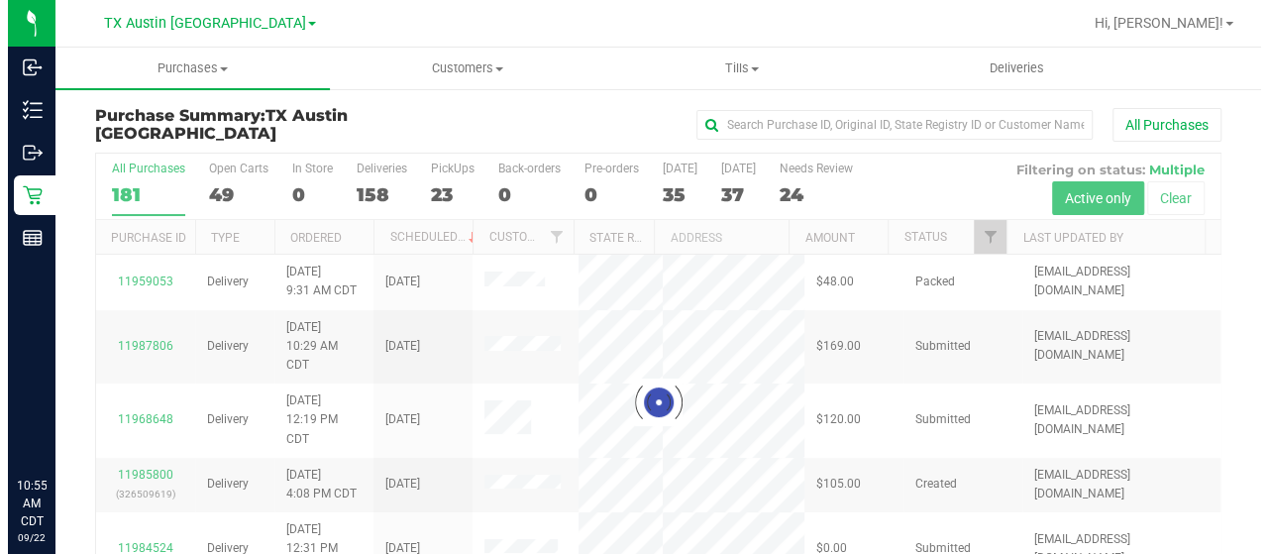
scroll to position [0, 0]
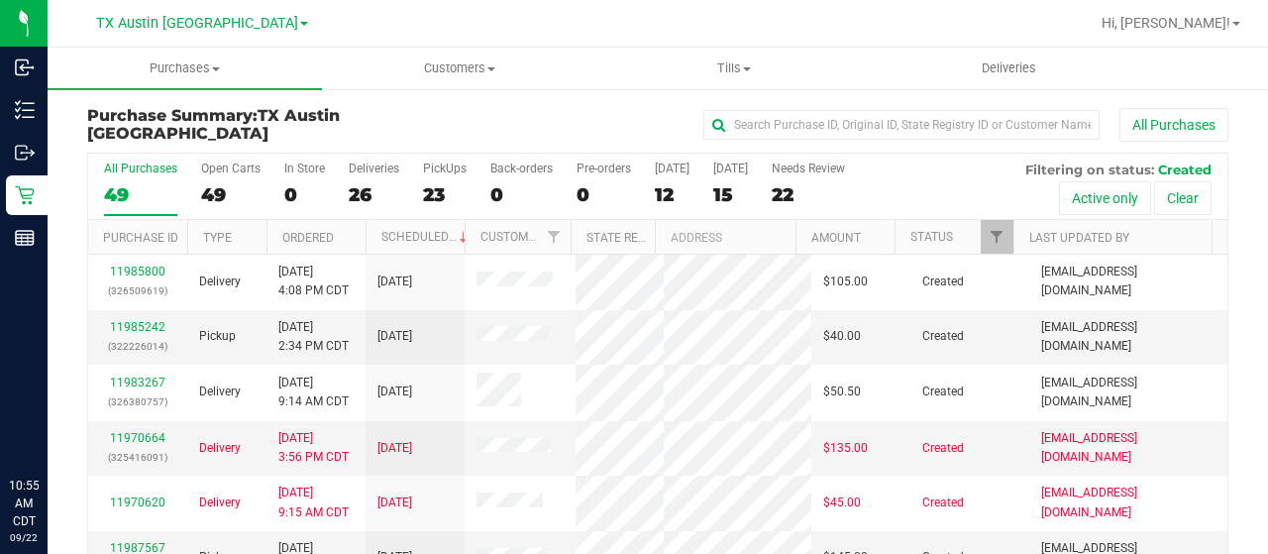
click at [666, 193] on div "12" at bounding box center [672, 194] width 35 height 23
click at [0, 0] on input "Today 12" at bounding box center [0, 0] width 0 height 0
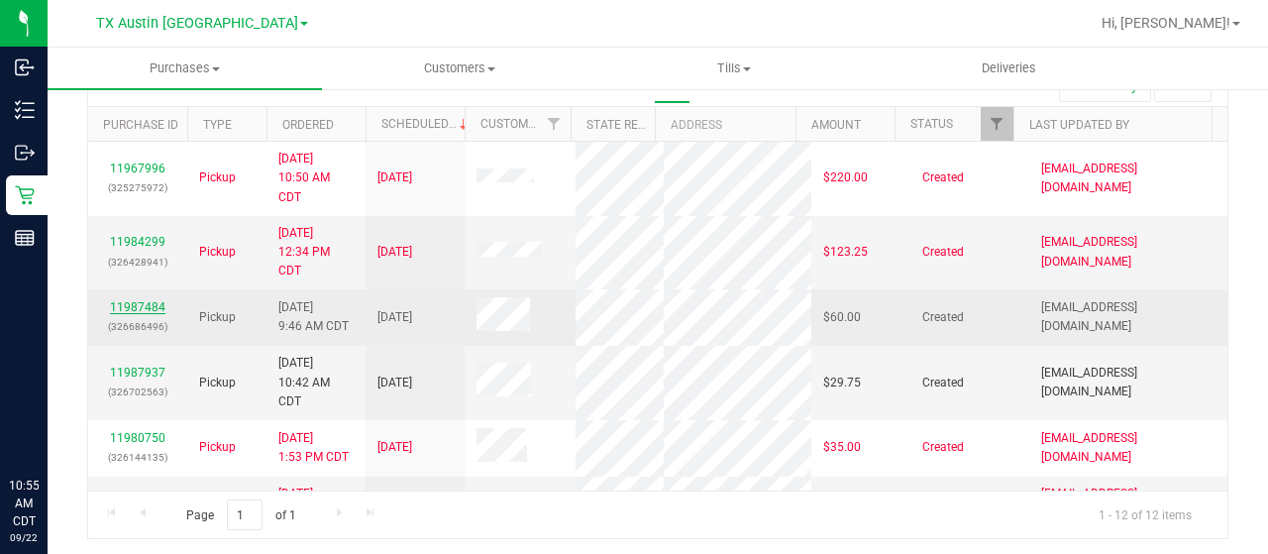
click at [144, 304] on link "11987484" at bounding box center [137, 307] width 55 height 14
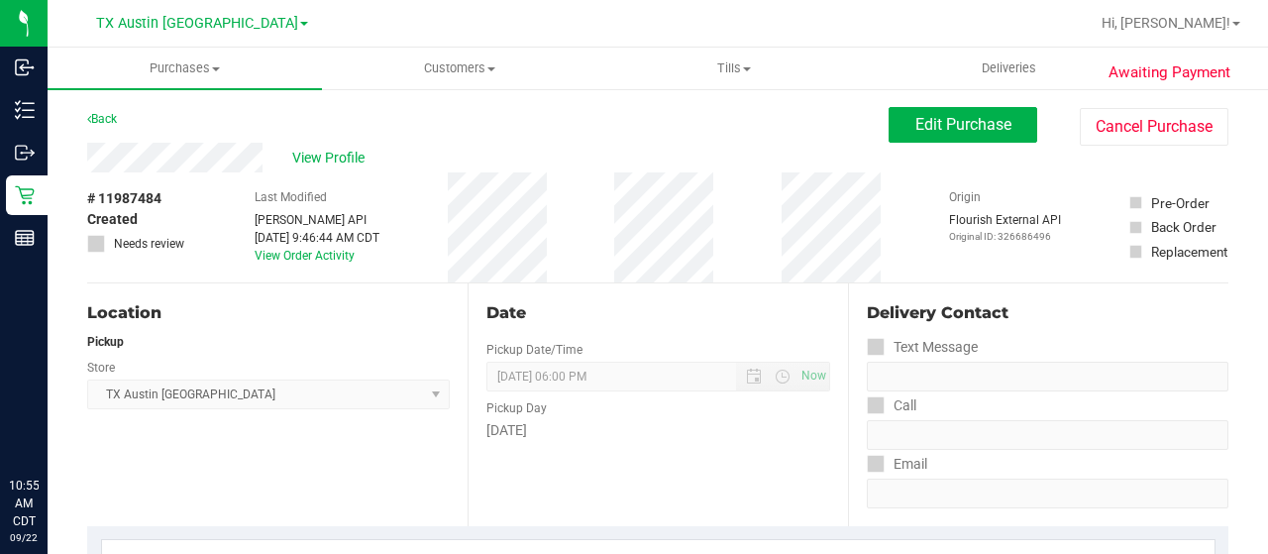
click at [278, 156] on div "View Profile" at bounding box center [488, 158] width 802 height 30
click at [224, 119] on div "Back Edit Purchase Cancel Purchase" at bounding box center [658, 125] width 1142 height 36
drag, startPoint x: 266, startPoint y: 158, endPoint x: 79, endPoint y: 163, distance: 186.4
click at [964, 127] on span "Edit Purchase" at bounding box center [964, 124] width 96 height 19
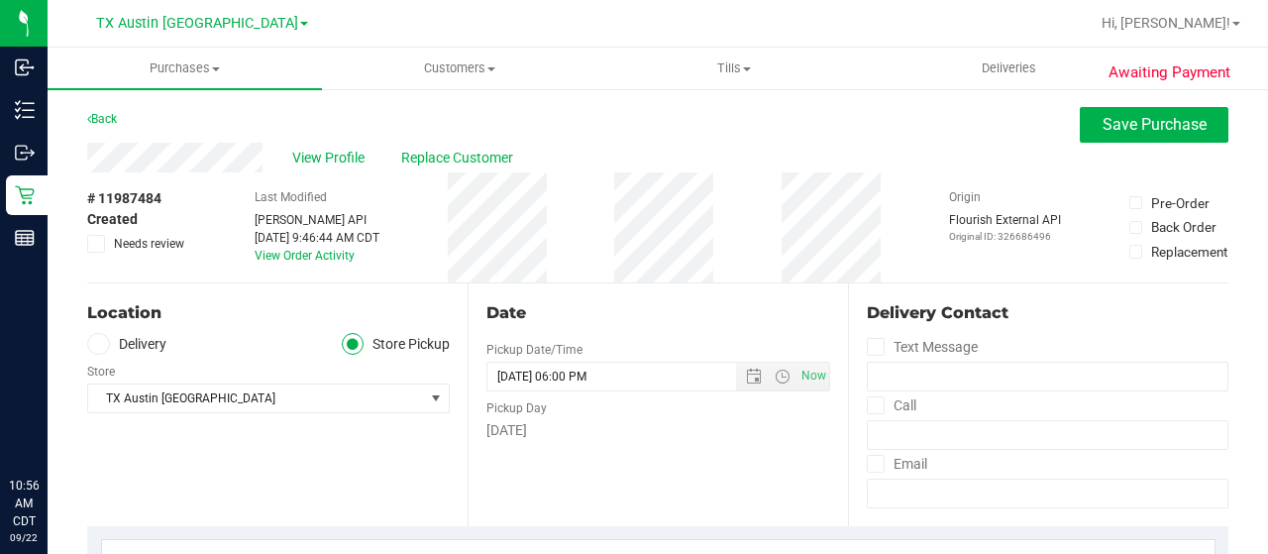
click at [143, 346] on label "Delivery" at bounding box center [126, 344] width 79 height 23
click at [0, 0] on input "Delivery" at bounding box center [0, 0] width 0 height 0
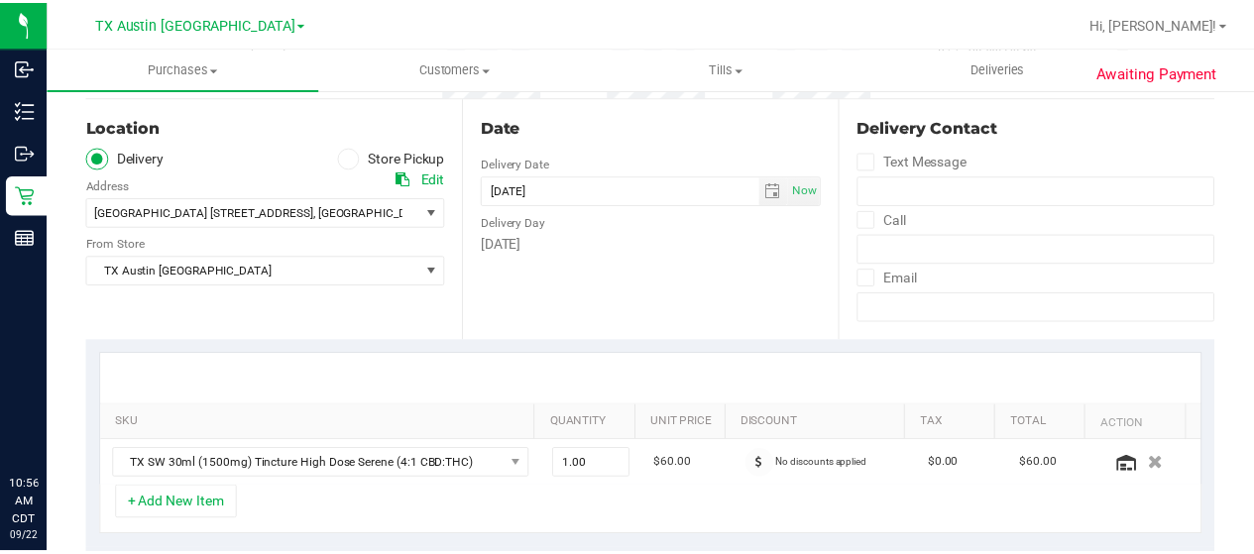
scroll to position [198, 0]
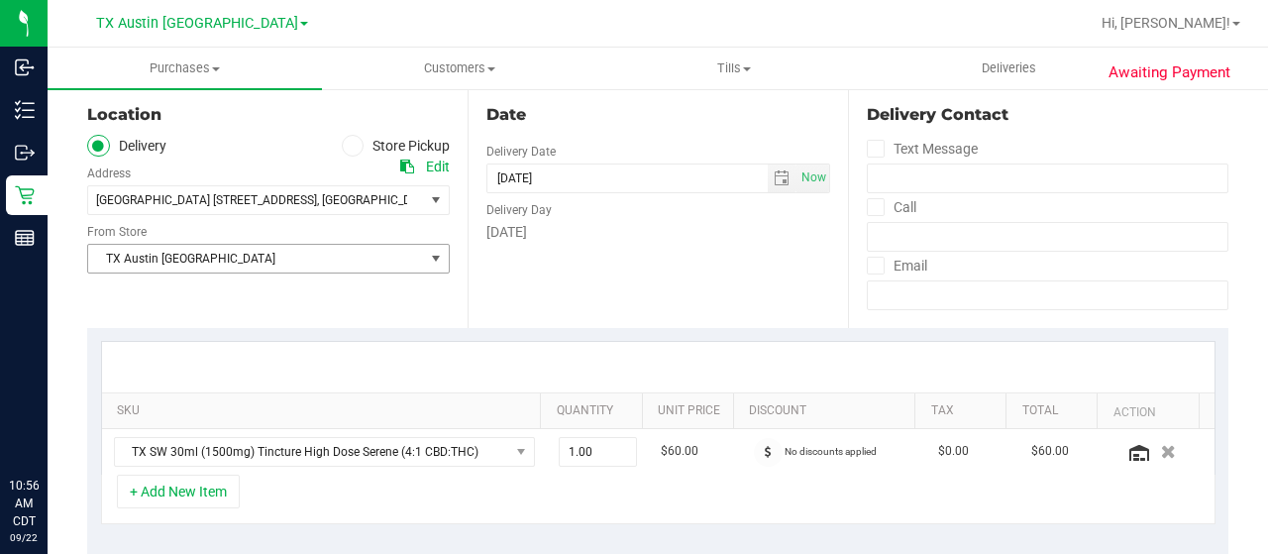
click at [228, 263] on span "TX Austin [GEOGRAPHIC_DATA]" at bounding box center [256, 259] width 336 height 28
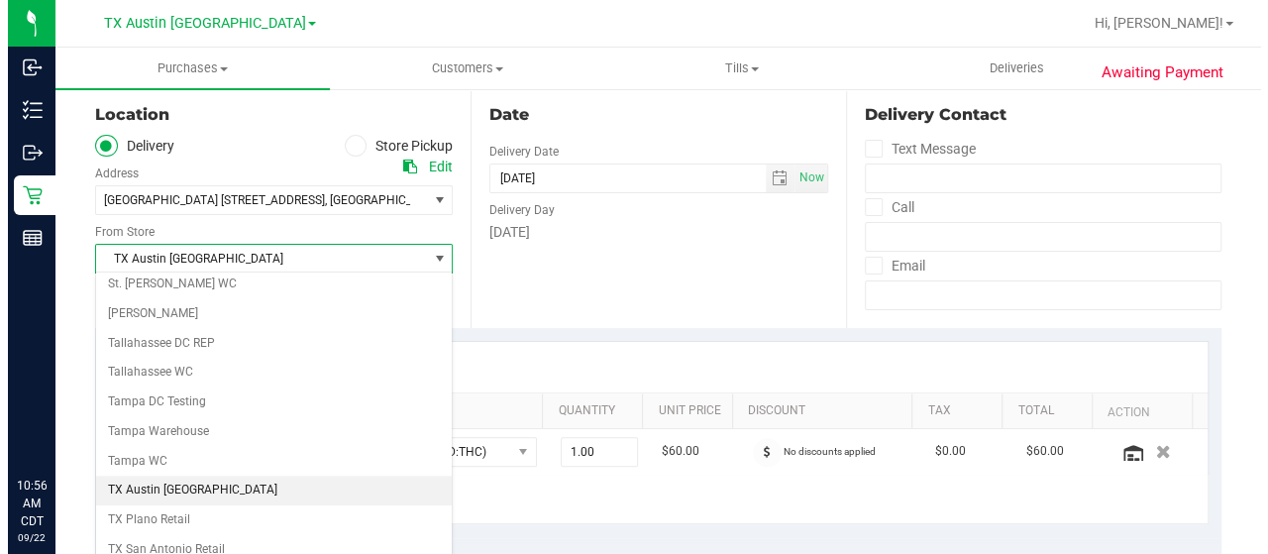
scroll to position [1398, 0]
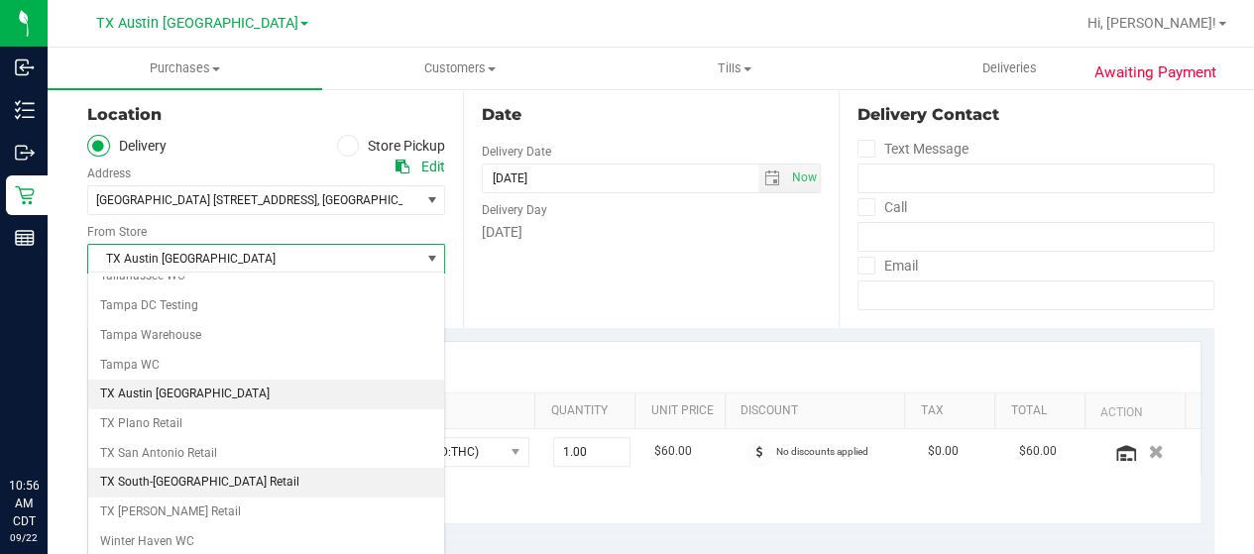
click at [227, 468] on li "TX South-[GEOGRAPHIC_DATA] Retail" at bounding box center [266, 483] width 356 height 30
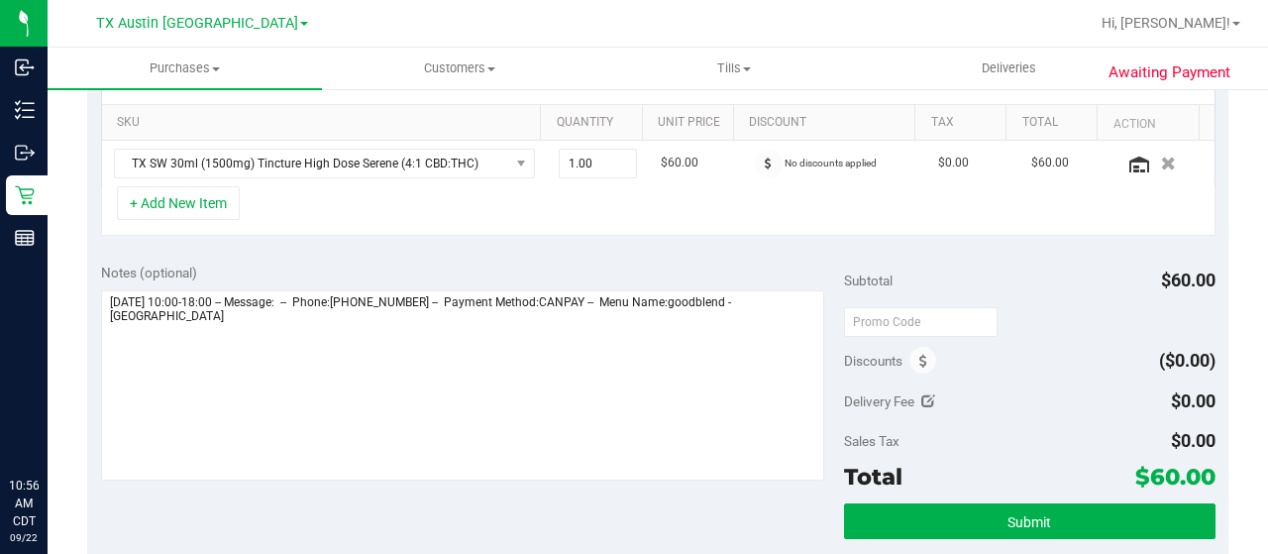
scroll to position [495, 0]
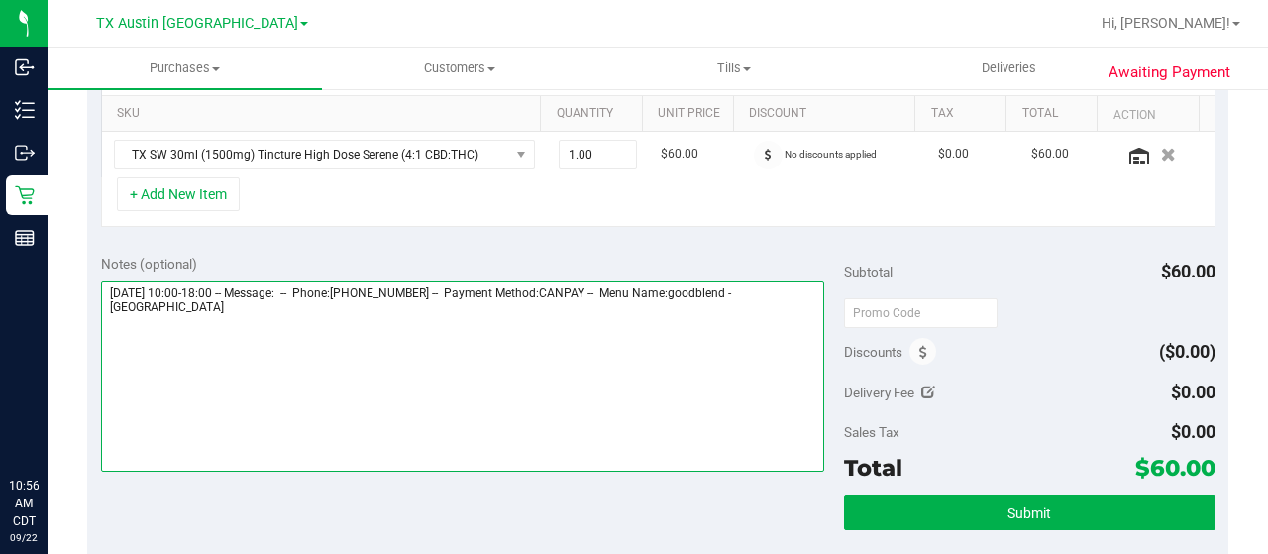
drag, startPoint x: 770, startPoint y: 288, endPoint x: 797, endPoint y: 313, distance: 36.5
click at [797, 313] on textarea at bounding box center [462, 376] width 723 height 190
click at [301, 331] on textarea at bounding box center [462, 376] width 723 height 190
paste textarea "South Austin"
drag, startPoint x: 112, startPoint y: 286, endPoint x: 216, endPoint y: 290, distance: 104.1
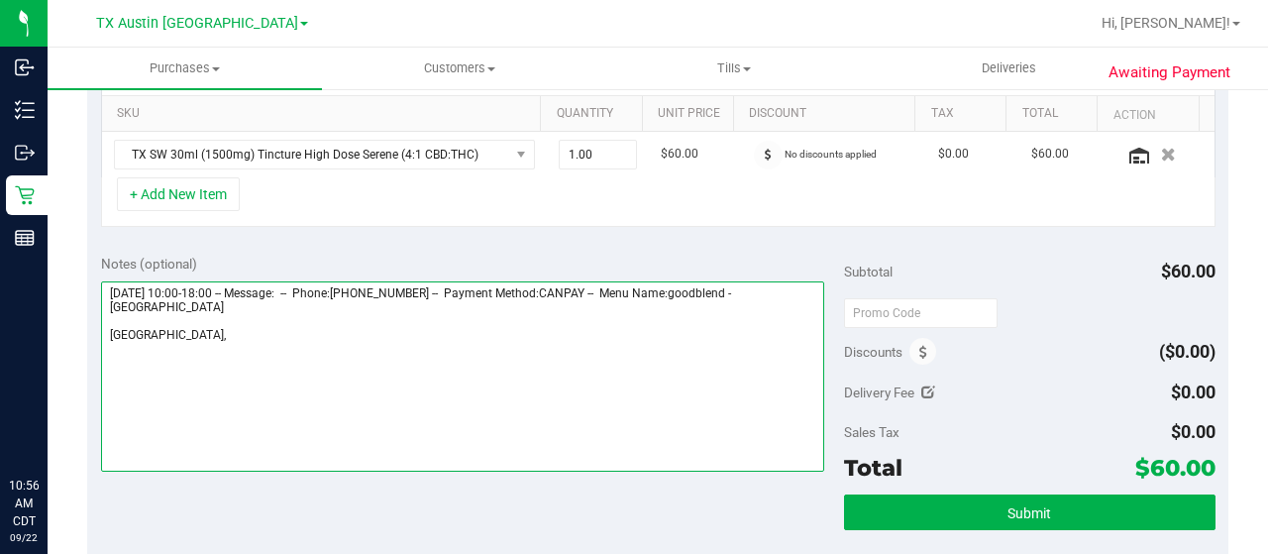
click at [216, 290] on textarea at bounding box center [462, 376] width 723 height 190
click at [247, 337] on textarea at bounding box center [462, 376] width 723 height 190
paste textarea "Monday 09/22/2025"
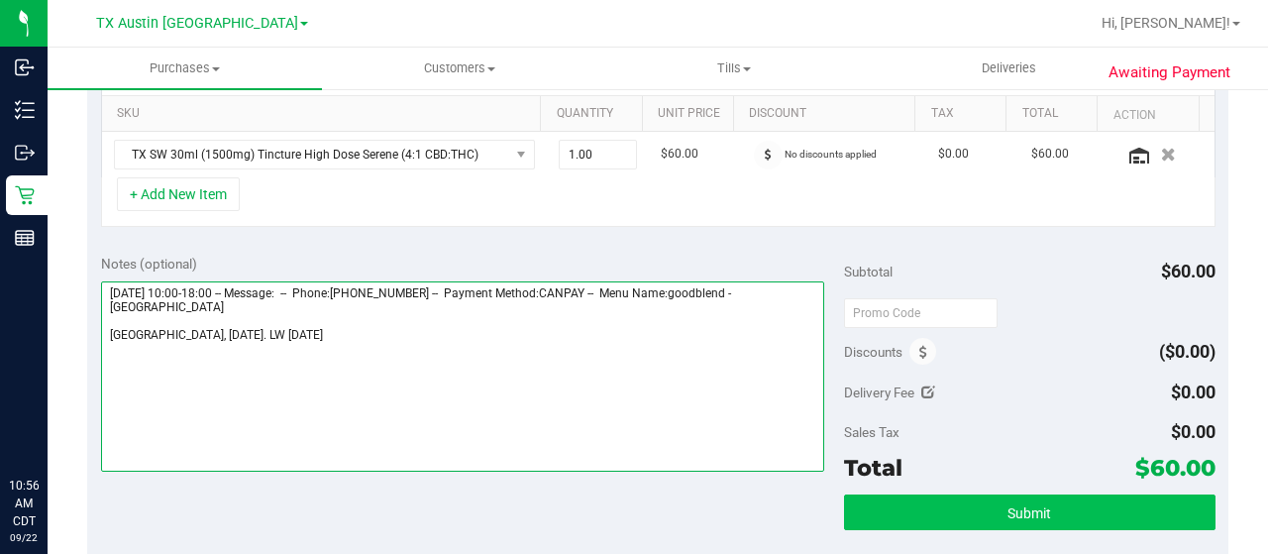
type textarea "Monday 09/22/2025 10:00-18:00 -- Message: -- Phone:6785490292 -- Payment Method…"
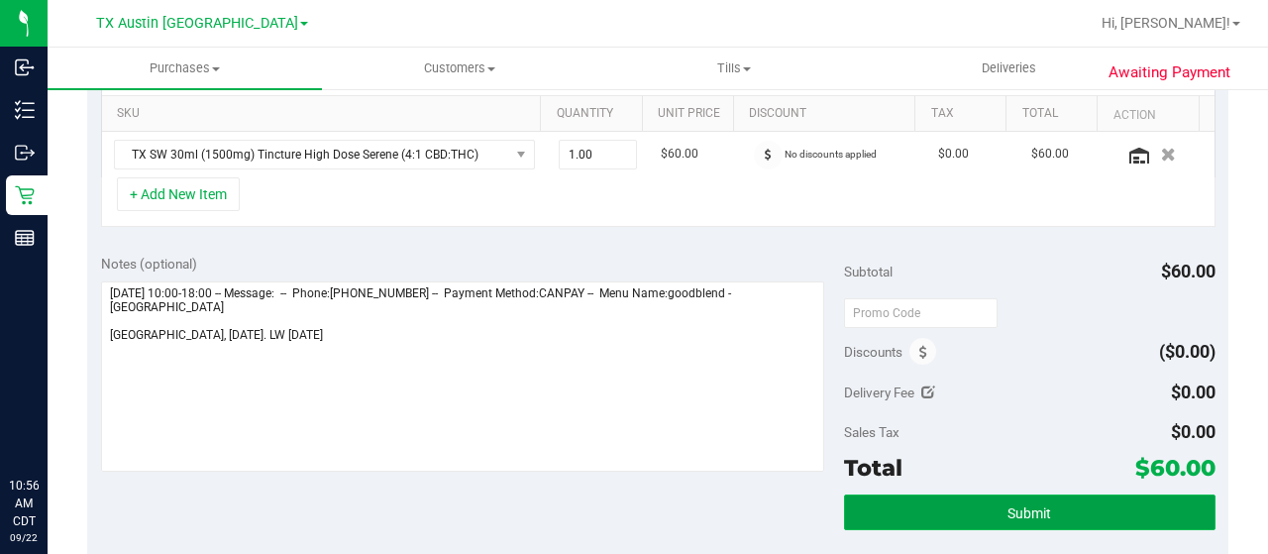
click at [912, 508] on button "Submit" at bounding box center [1030, 512] width 372 height 36
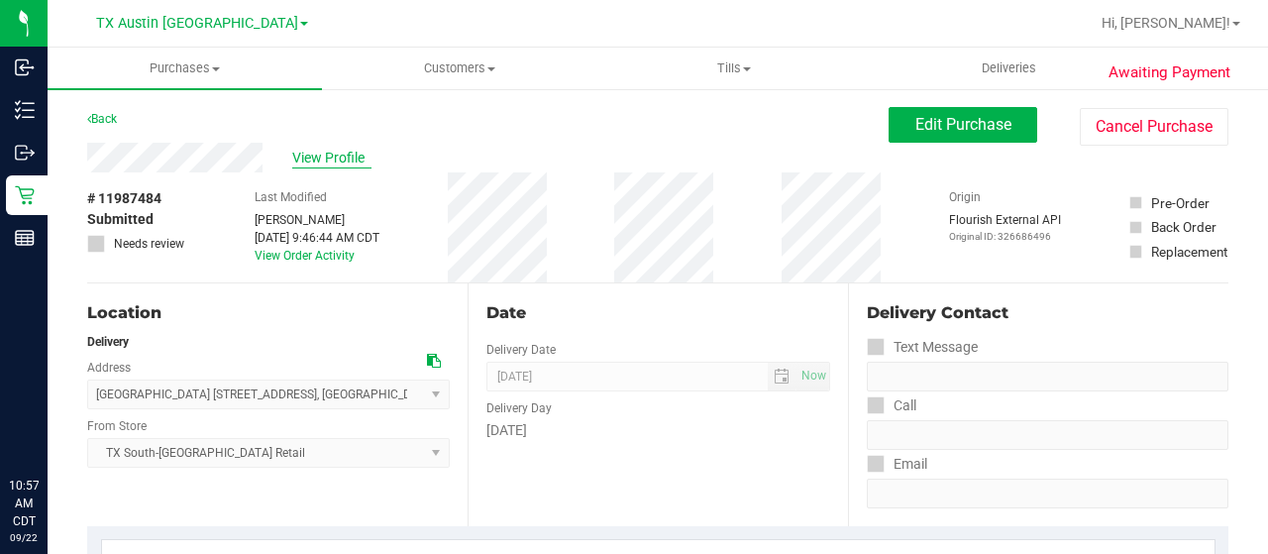
click at [331, 156] on span "View Profile" at bounding box center [331, 158] width 79 height 21
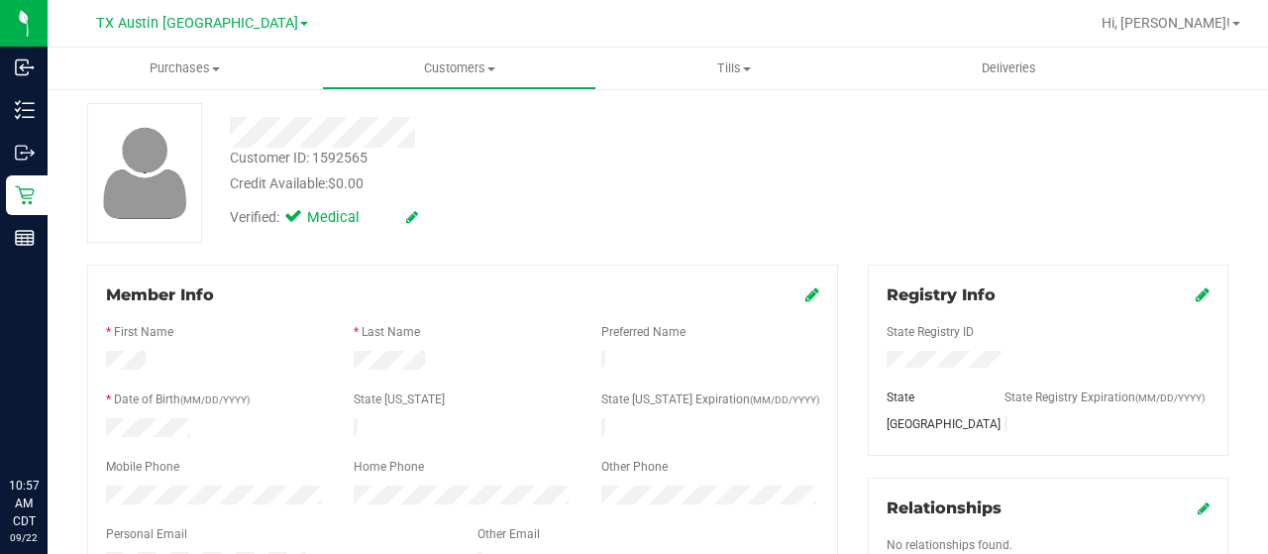
scroll to position [297, 0]
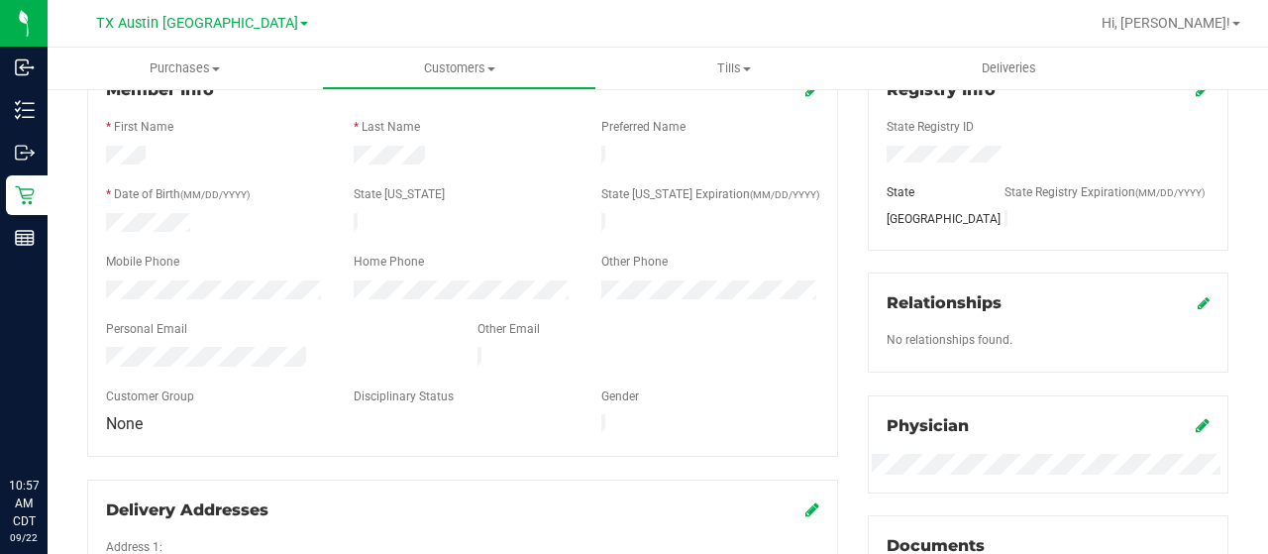
drag, startPoint x: 323, startPoint y: 345, endPoint x: 103, endPoint y: 348, distance: 220.0
click at [103, 348] on div at bounding box center [277, 359] width 372 height 24
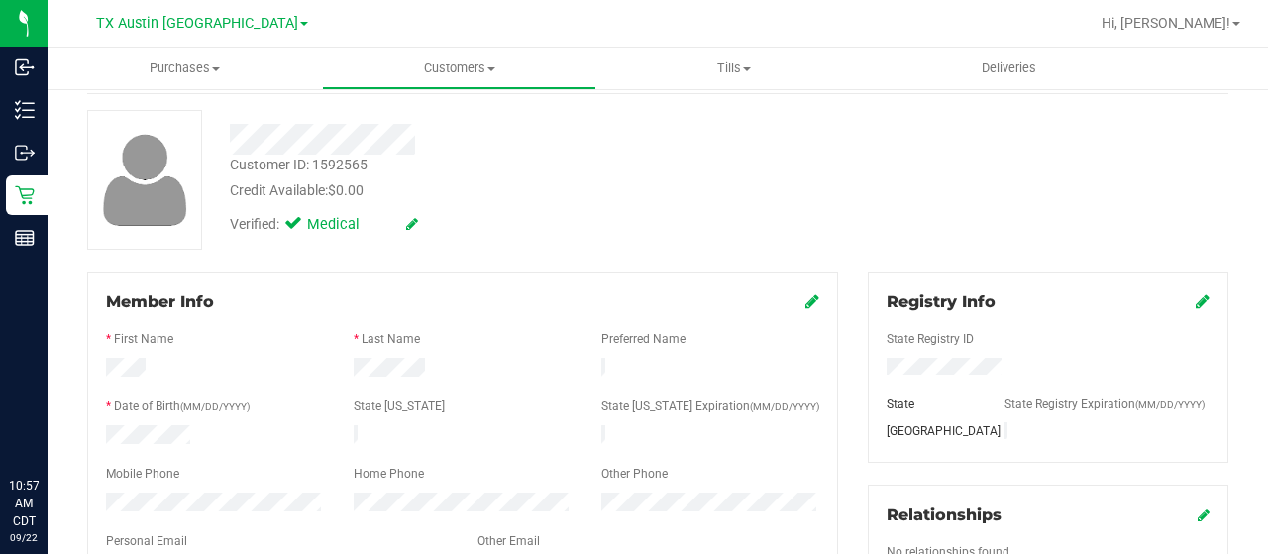
scroll to position [0, 0]
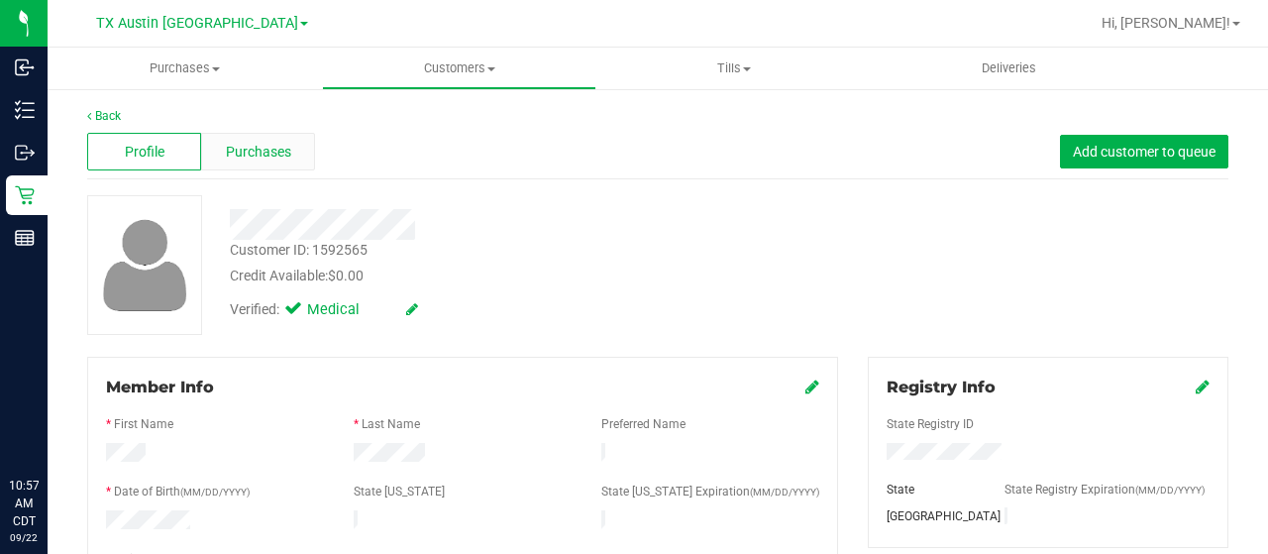
click at [246, 148] on span "Purchases" at bounding box center [258, 152] width 65 height 21
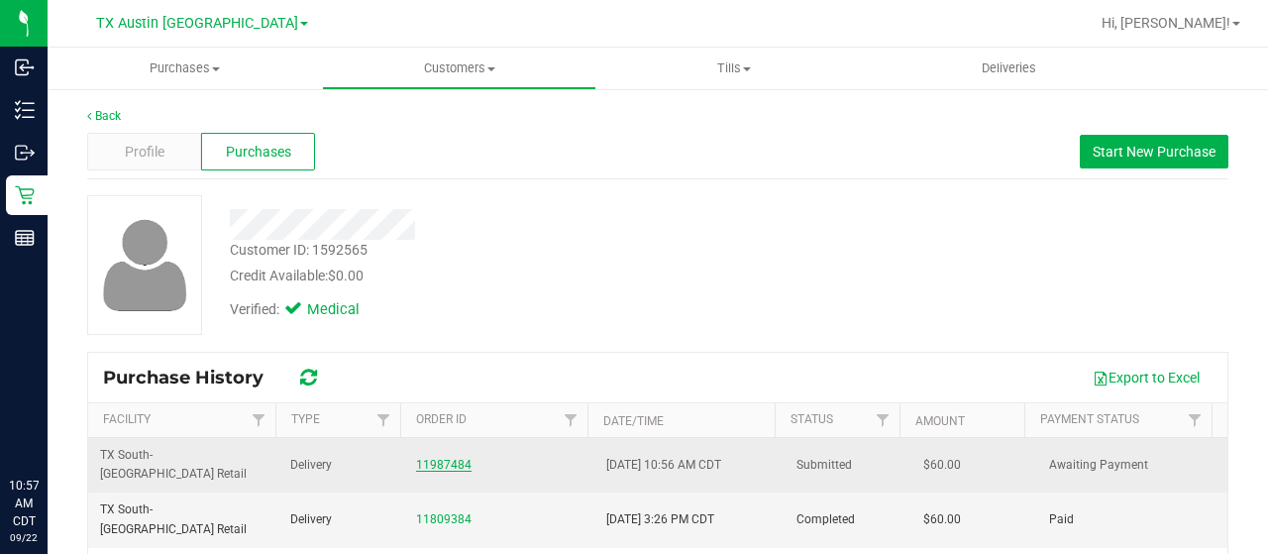
click at [441, 458] on link "11987484" at bounding box center [443, 465] width 55 height 14
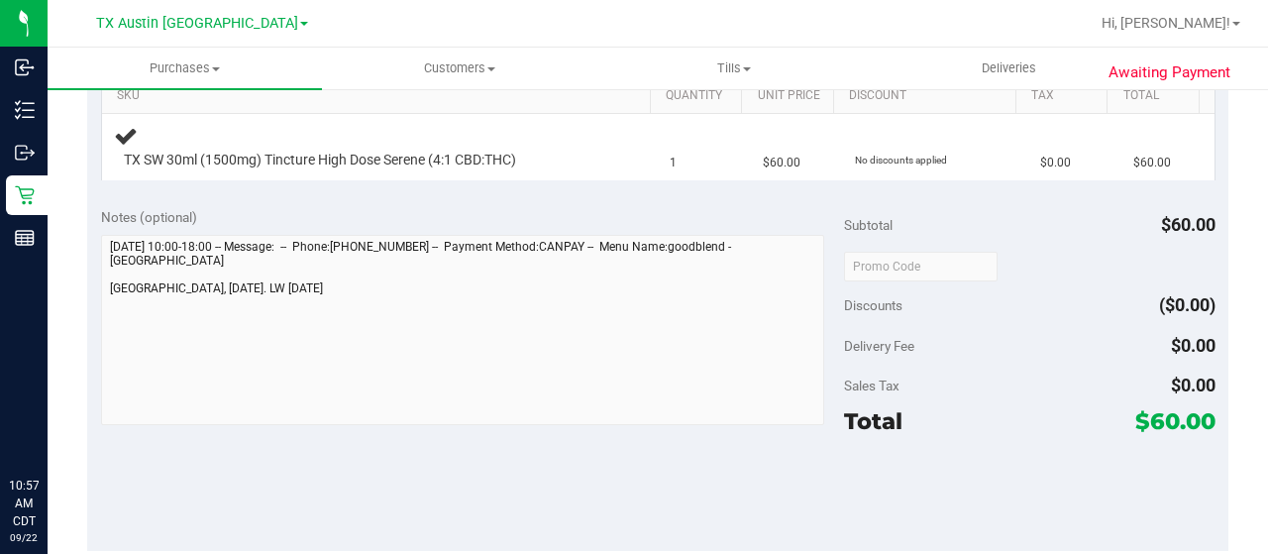
scroll to position [595, 0]
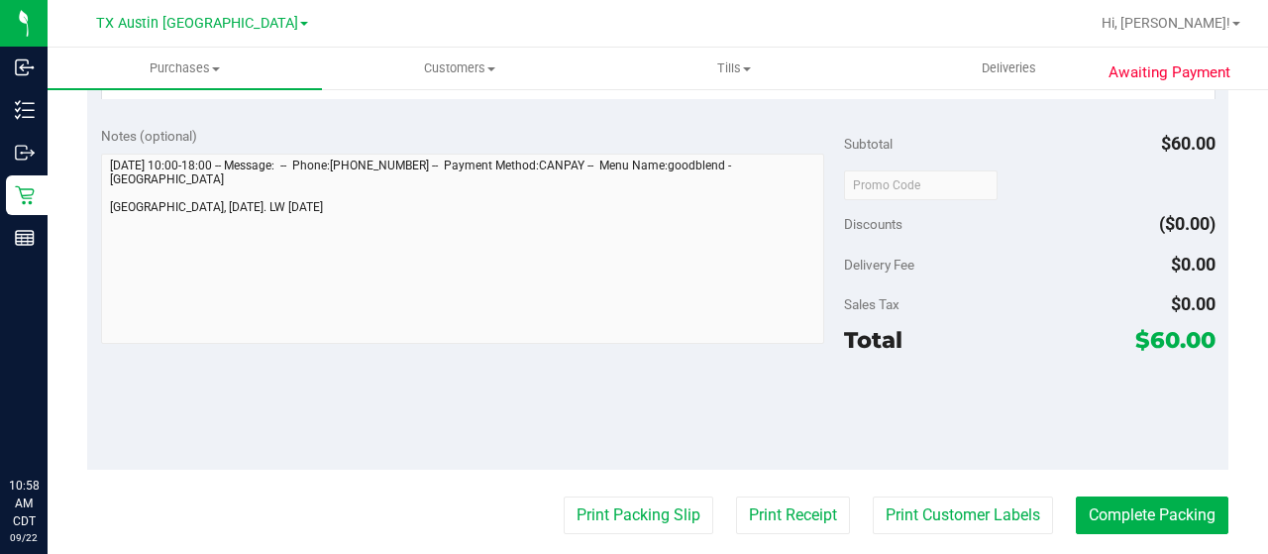
drag, startPoint x: 1138, startPoint y: 337, endPoint x: 1163, endPoint y: 340, distance: 25.9
click at [1163, 340] on span "$60.00" at bounding box center [1176, 340] width 80 height 28
copy span "60"
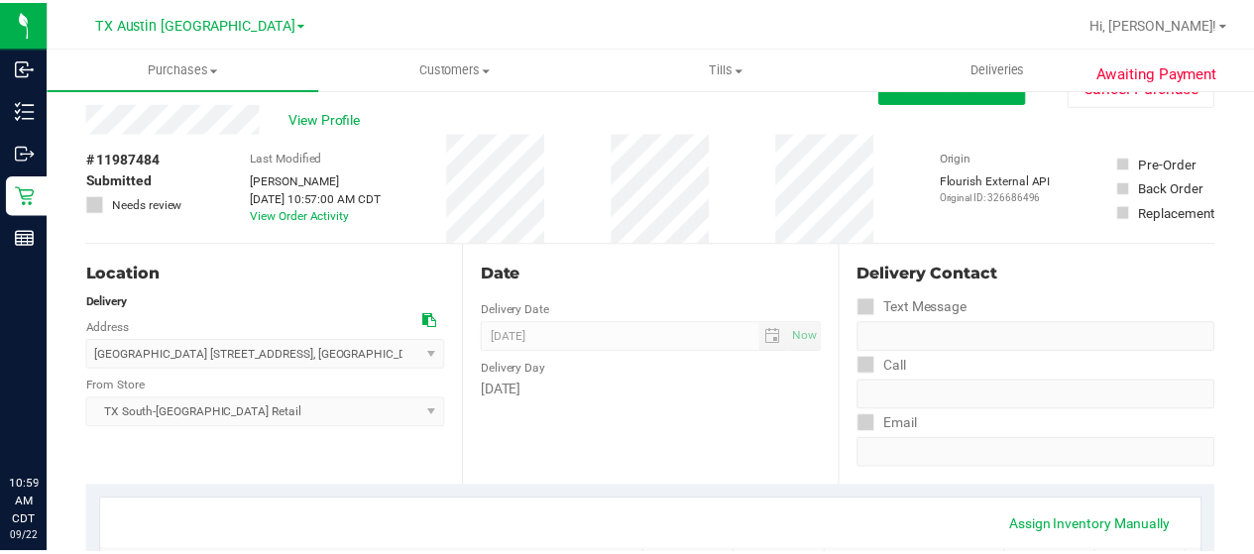
scroll to position [0, 0]
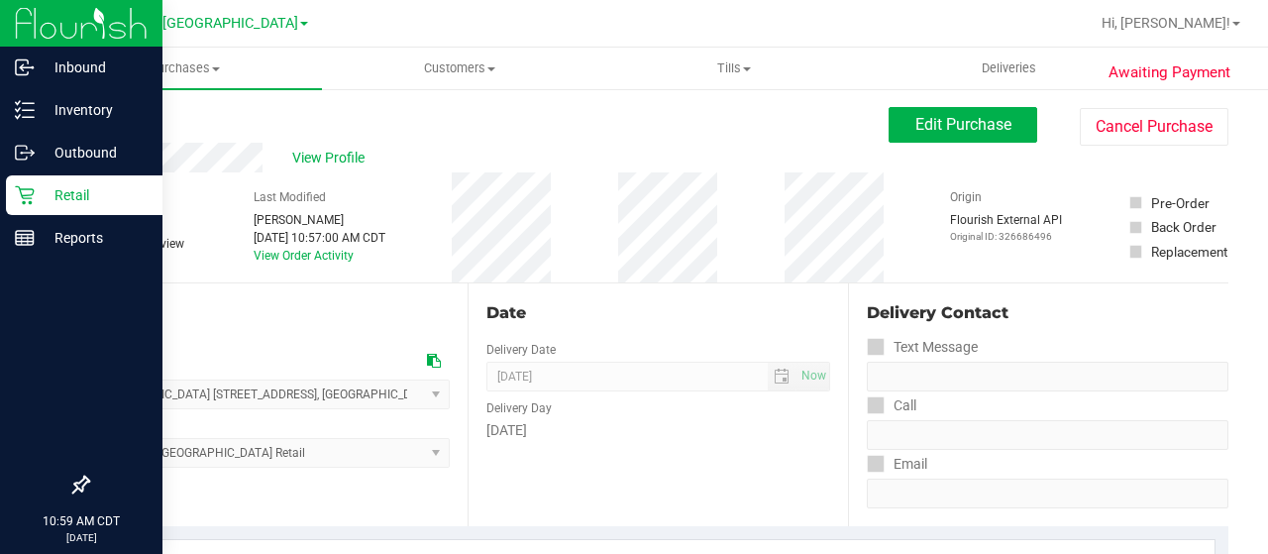
click at [28, 191] on icon at bounding box center [25, 195] width 20 height 20
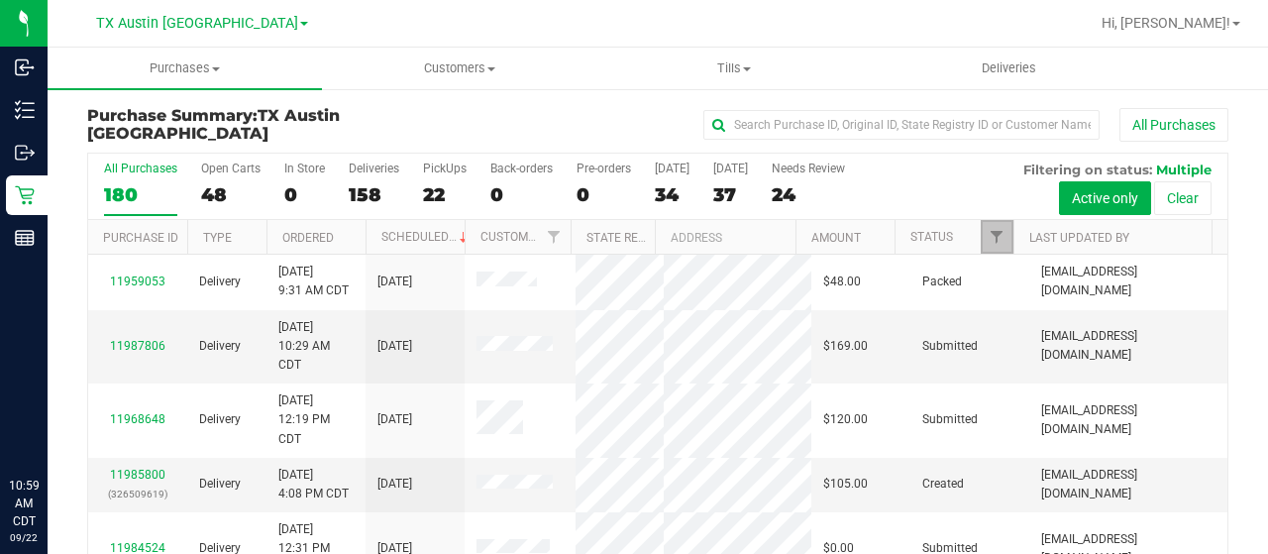
click at [989, 238] on span "Filter" at bounding box center [997, 237] width 16 height 16
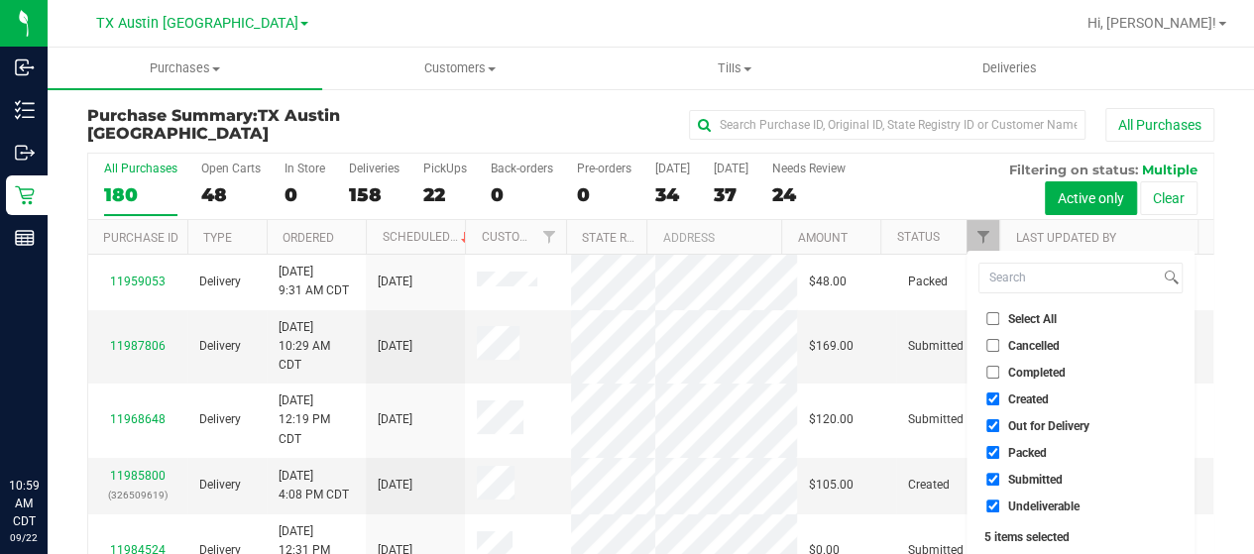
click at [1048, 425] on span "Out for Delivery" at bounding box center [1048, 426] width 81 height 12
click at [999, 425] on input "Out for Delivery" at bounding box center [992, 425] width 13 height 13
checkbox input "false"
click at [1032, 451] on span "Packed" at bounding box center [1027, 453] width 39 height 12
click at [999, 451] on input "Packed" at bounding box center [992, 452] width 13 height 13
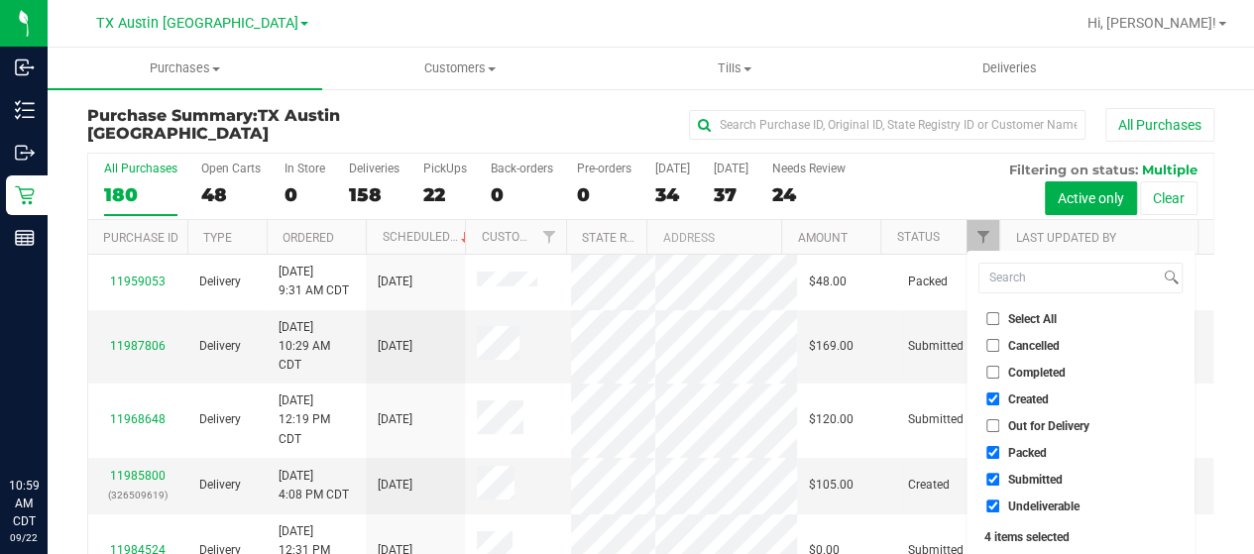
checkbox input "false"
click at [1027, 479] on span "Submitted" at bounding box center [1035, 480] width 55 height 12
click at [999, 479] on input "Submitted" at bounding box center [992, 479] width 13 height 13
checkbox input "false"
click at [1023, 504] on span "Undeliverable" at bounding box center [1043, 506] width 71 height 12
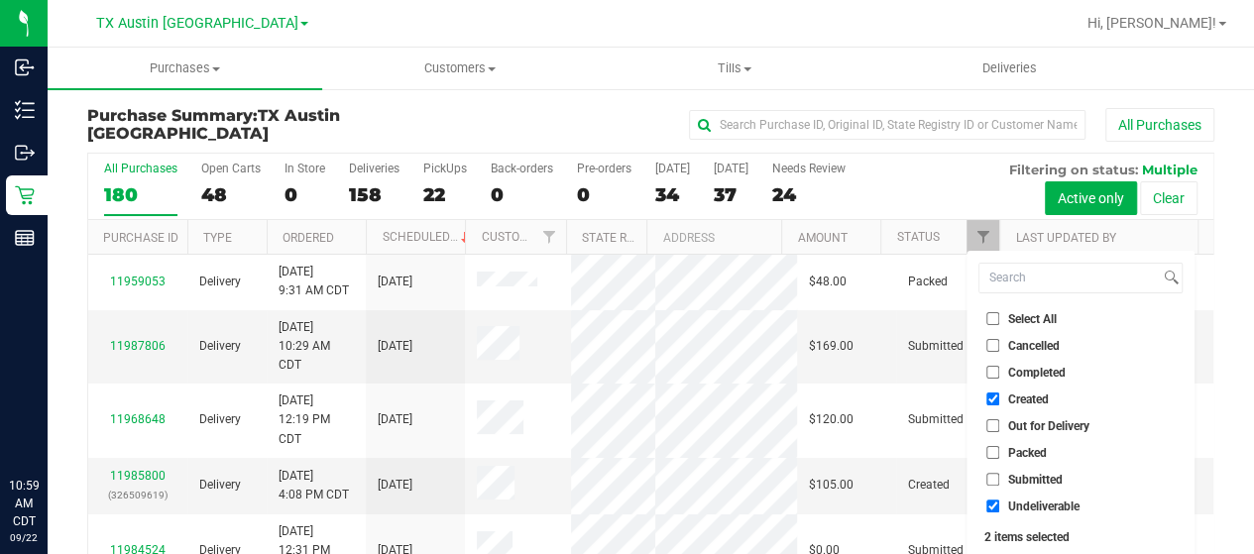
click at [999, 504] on input "Undeliverable" at bounding box center [992, 505] width 13 height 13
checkbox input "false"
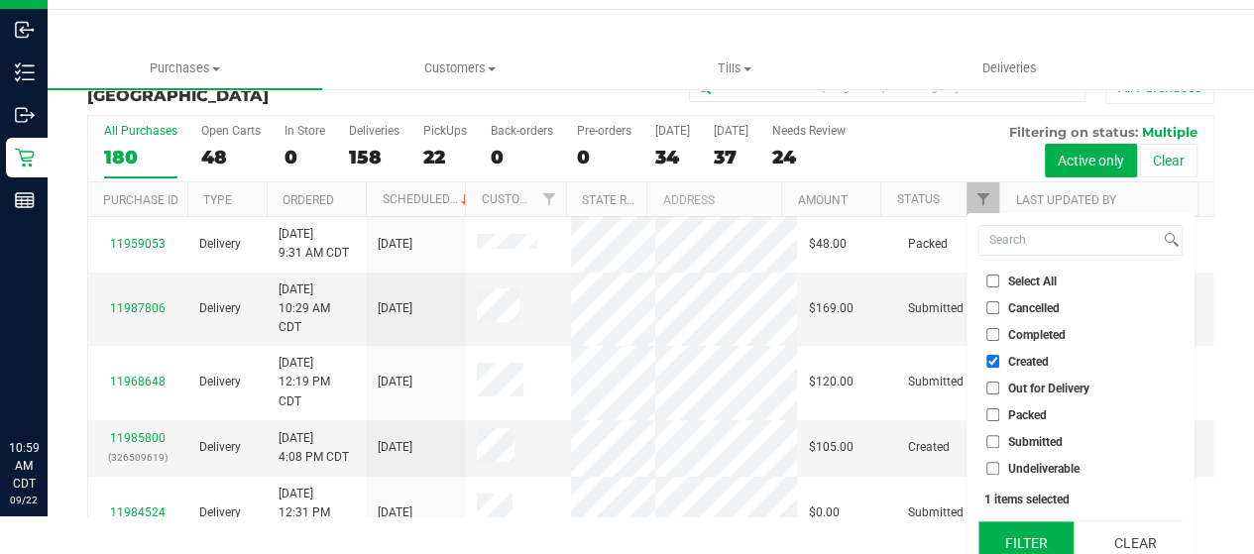
scroll to position [54, 0]
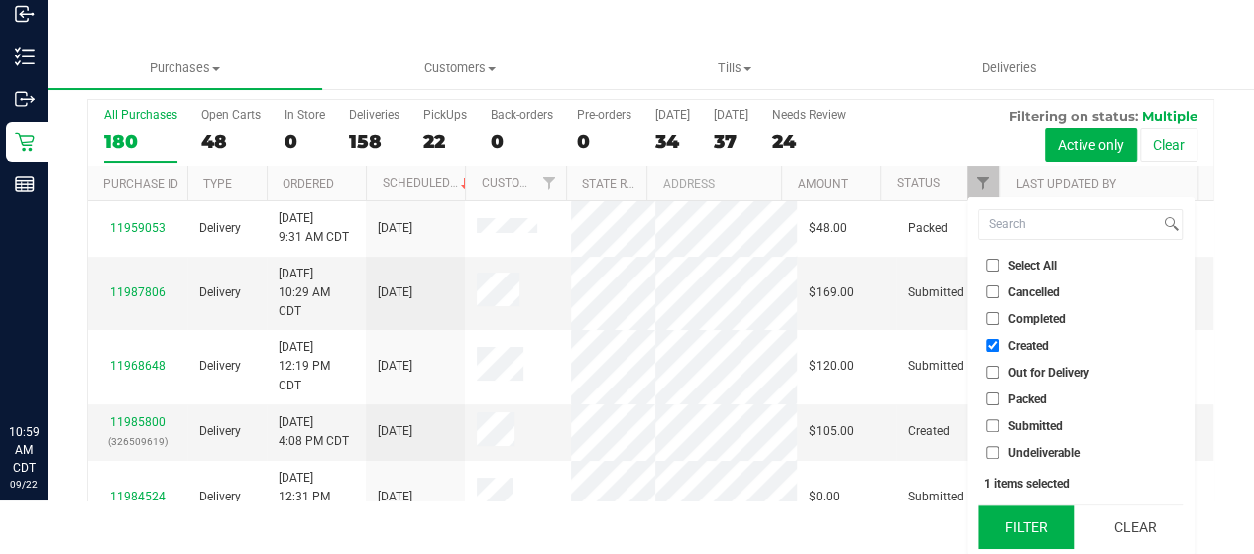
click at [1021, 515] on button "Filter" at bounding box center [1025, 527] width 95 height 44
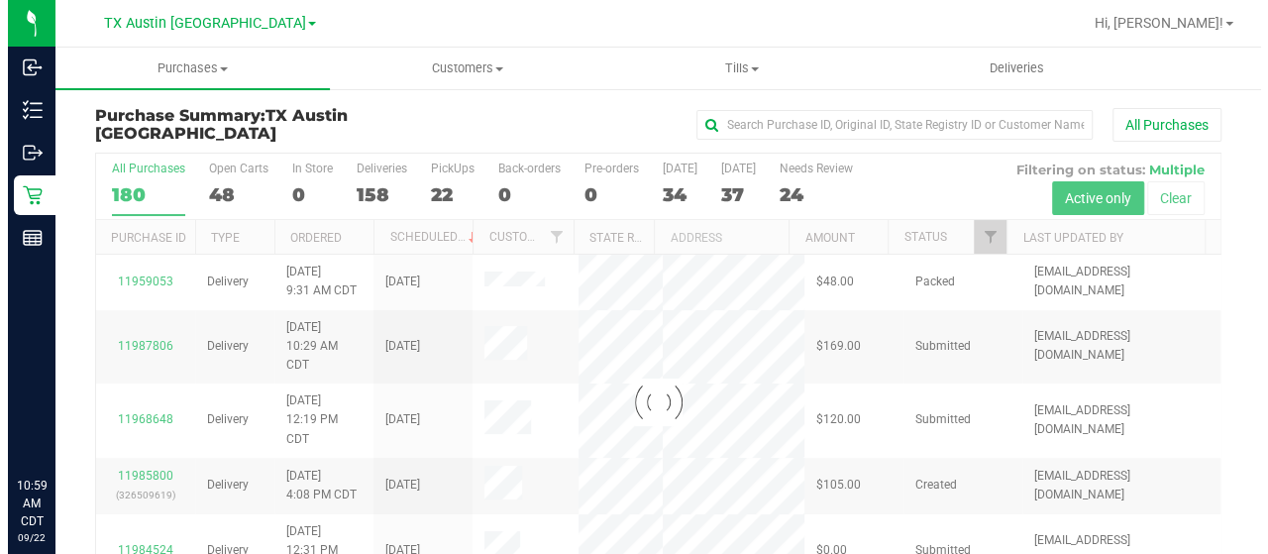
scroll to position [0, 0]
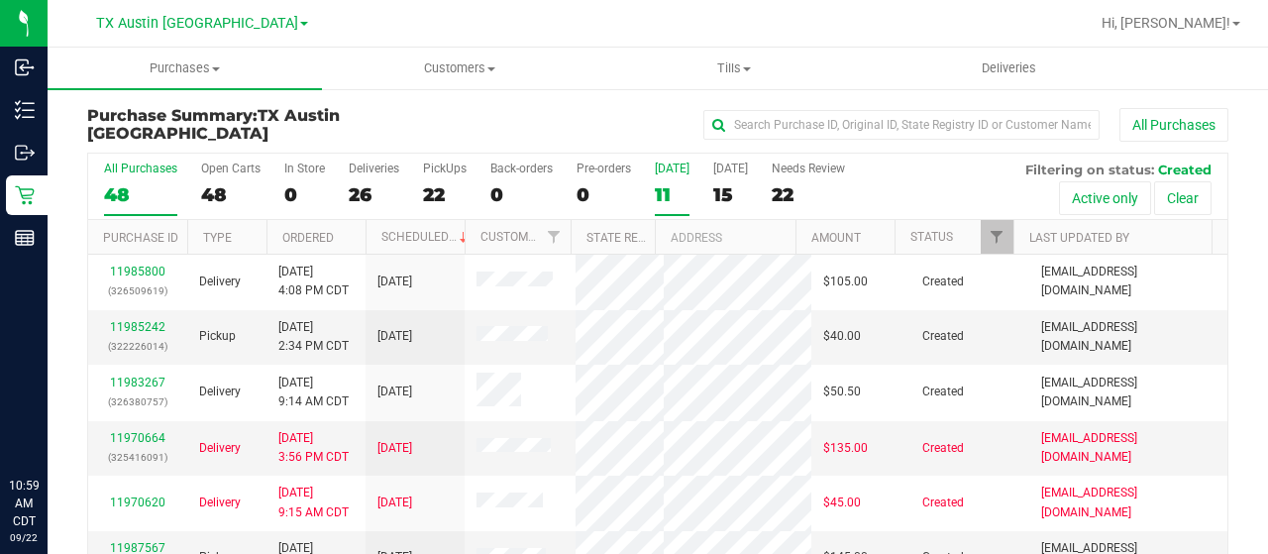
click at [674, 198] on div "11" at bounding box center [672, 194] width 35 height 23
click at [0, 0] on input "Today 11" at bounding box center [0, 0] width 0 height 0
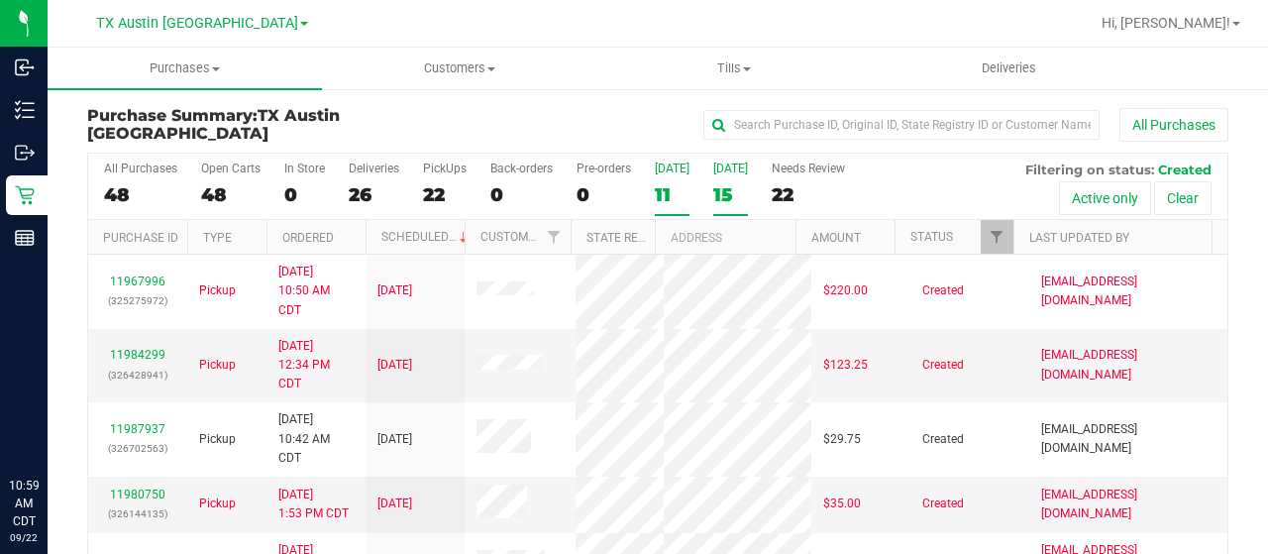
click at [727, 193] on div "15" at bounding box center [730, 194] width 35 height 23
click at [0, 0] on input "Tomorrow 15" at bounding box center [0, 0] width 0 height 0
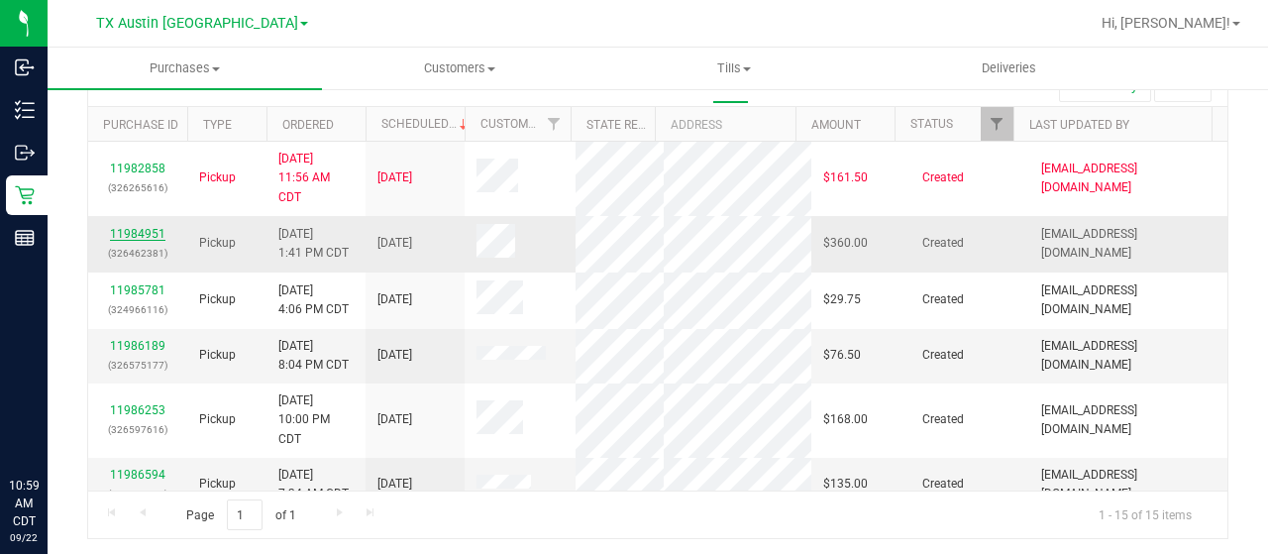
click at [149, 227] on link "11984951" at bounding box center [137, 234] width 55 height 14
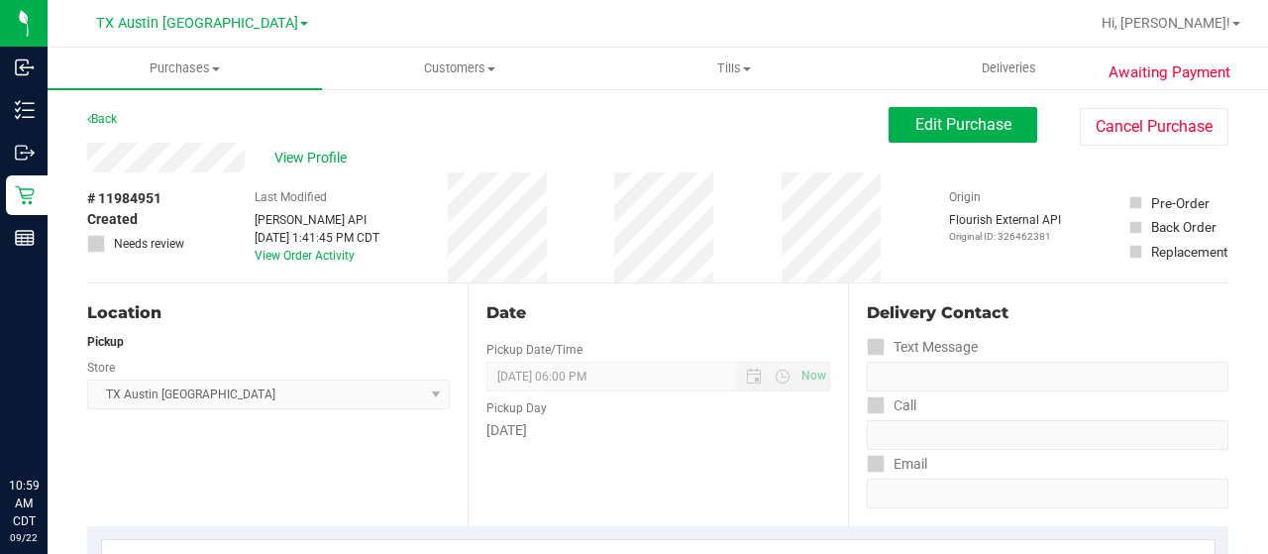
click at [244, 158] on div "View Profile" at bounding box center [488, 158] width 802 height 30
click at [329, 160] on span "View Profile" at bounding box center [313, 158] width 79 height 21
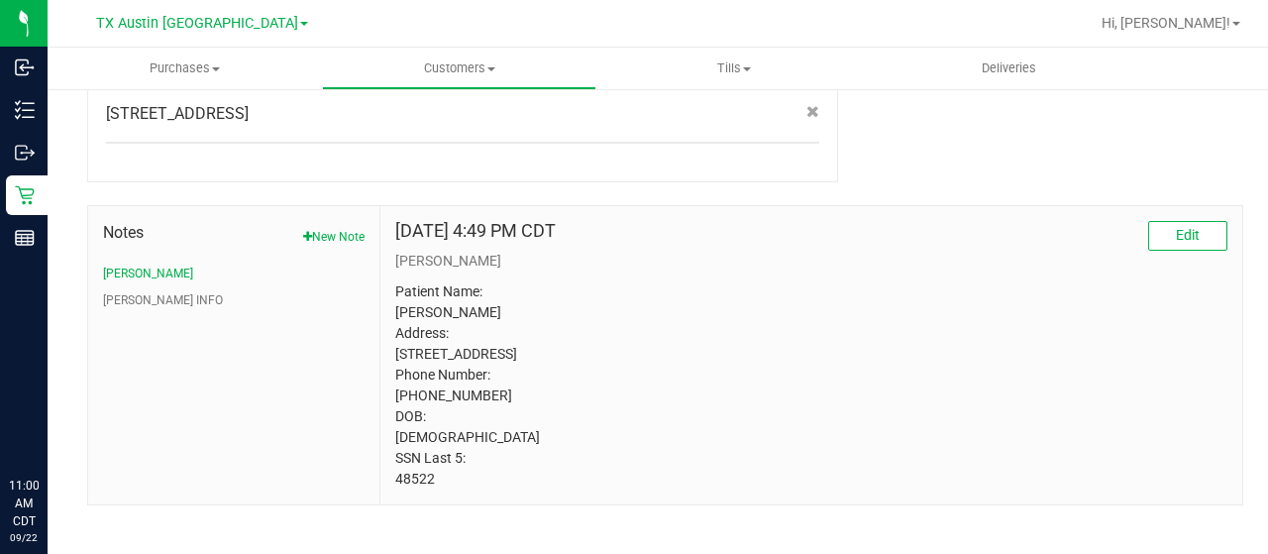
scroll to position [1029, 0]
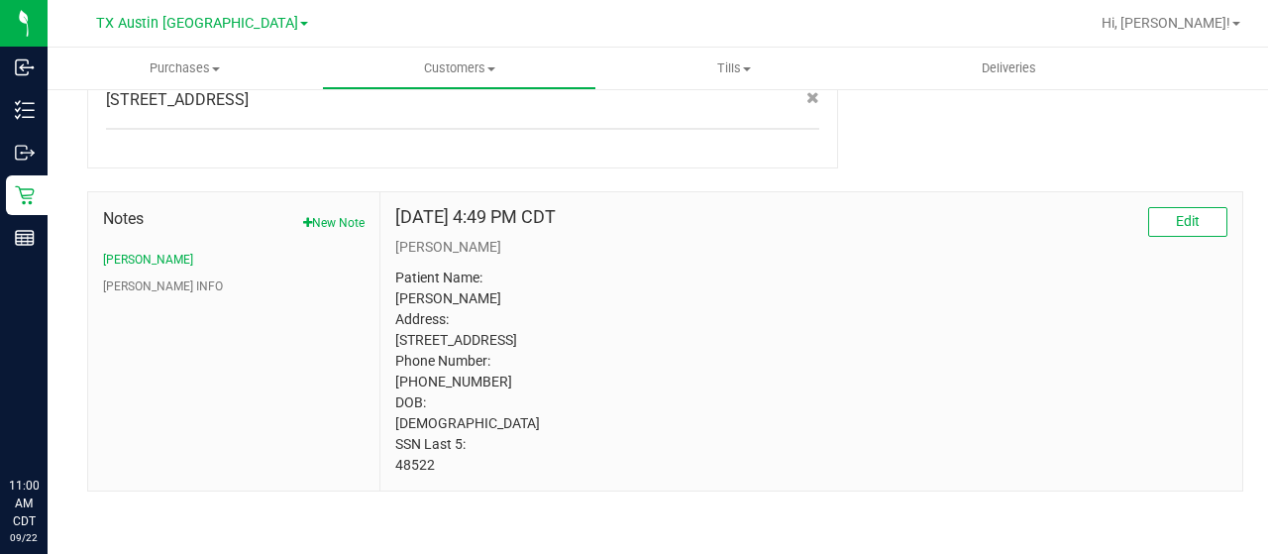
drag, startPoint x: 434, startPoint y: 465, endPoint x: 389, endPoint y: 465, distance: 44.6
click at [389, 465] on div "Sep 21, 2025 4:49 PM CDT Edit CURT Patient Name: Valerie Sheehy Address: 830 Lo…" at bounding box center [812, 341] width 862 height 298
copy p "48522"
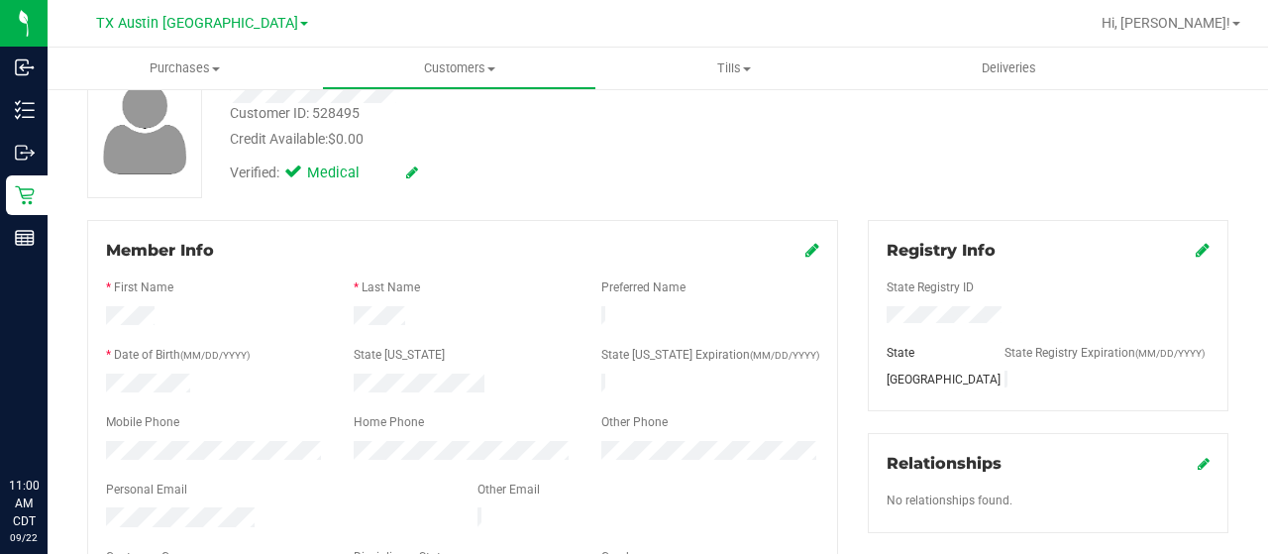
scroll to position [0, 0]
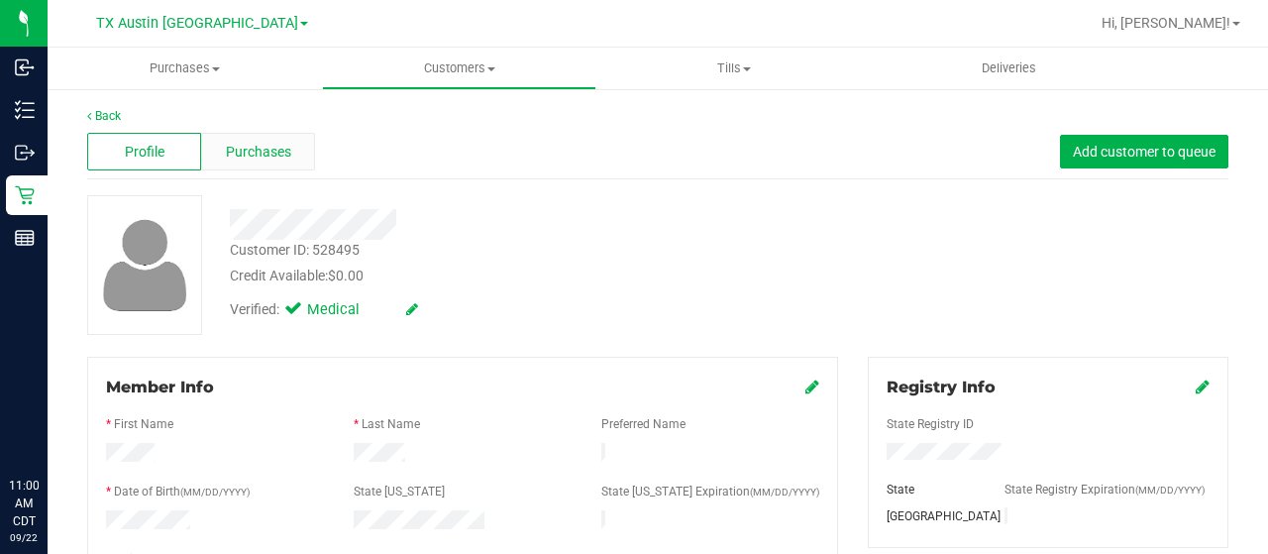
click at [252, 149] on span "Purchases" at bounding box center [258, 152] width 65 height 21
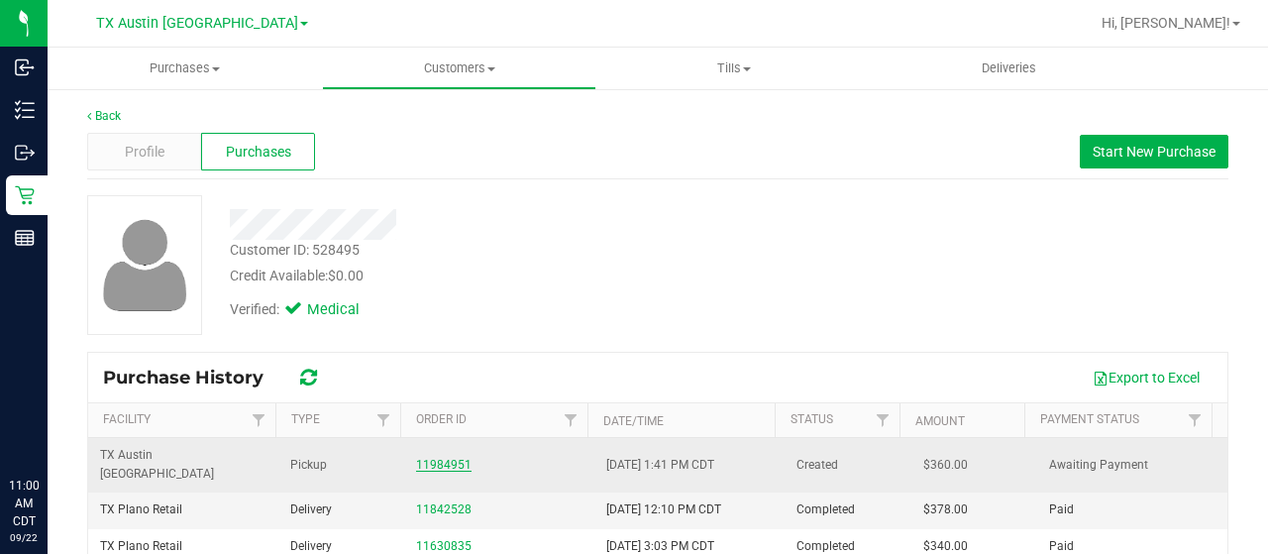
click at [432, 458] on link "11984951" at bounding box center [443, 465] width 55 height 14
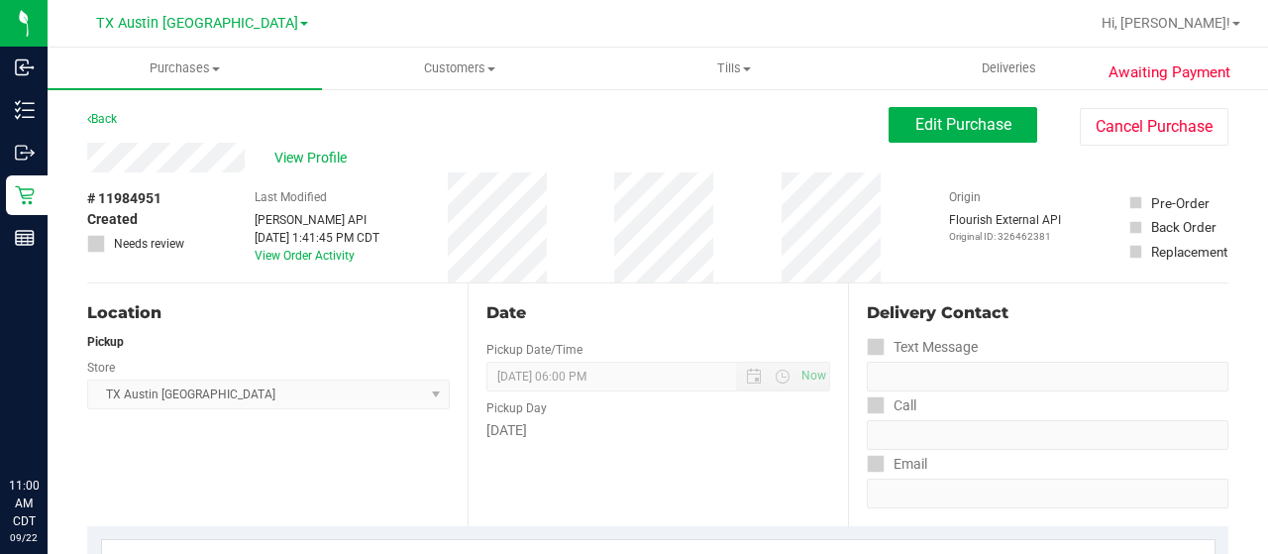
click at [89, 160] on div "View Profile" at bounding box center [488, 158] width 802 height 30
click at [309, 163] on span "View Profile" at bounding box center [313, 158] width 79 height 21
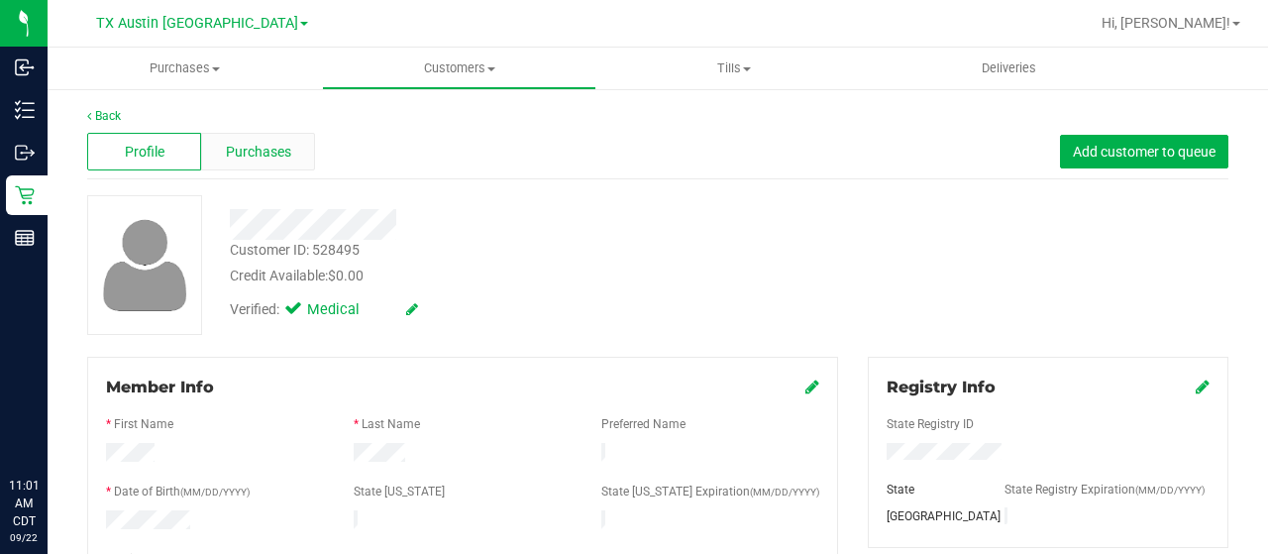
click at [271, 140] on div "Purchases" at bounding box center [258, 152] width 114 height 38
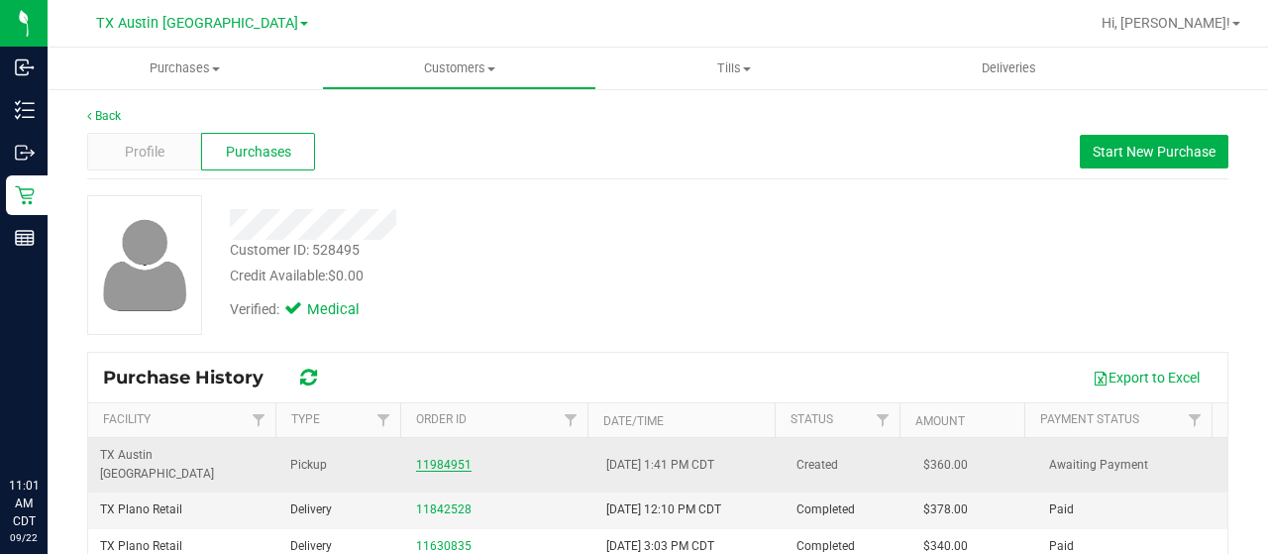
click at [454, 458] on link "11984951" at bounding box center [443, 465] width 55 height 14
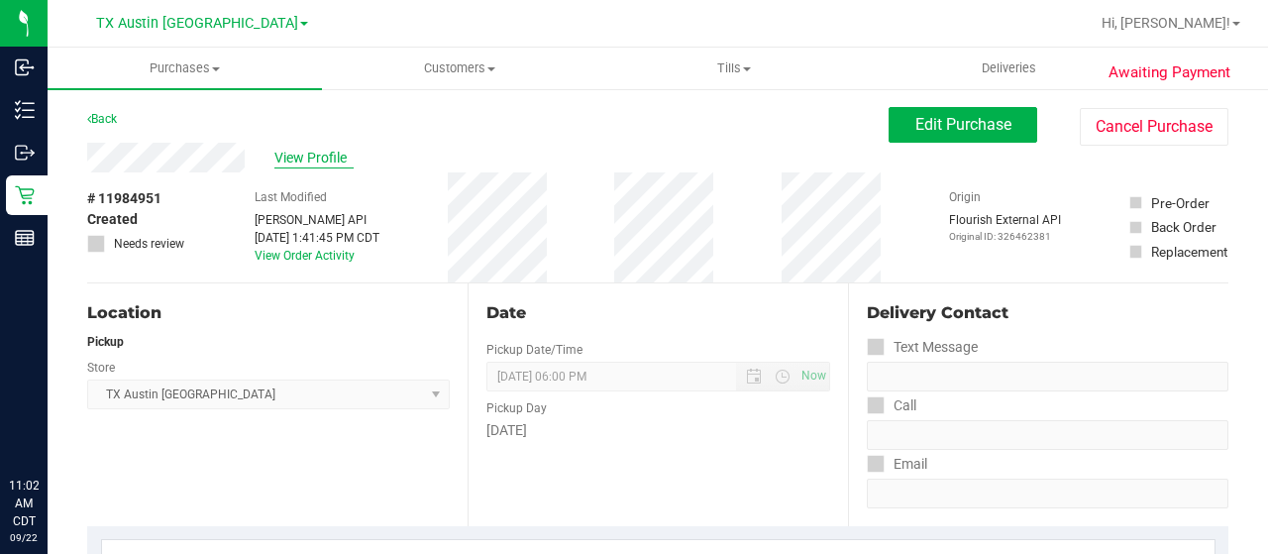
click at [309, 153] on span "View Profile" at bounding box center [313, 158] width 79 height 21
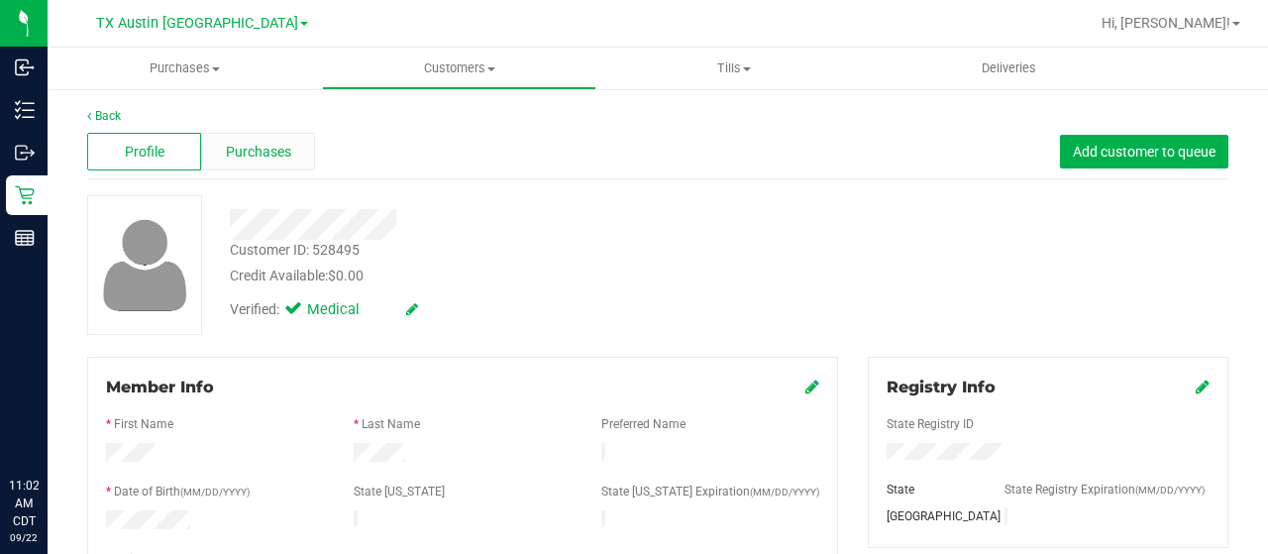
click at [229, 152] on span "Purchases" at bounding box center [258, 152] width 65 height 21
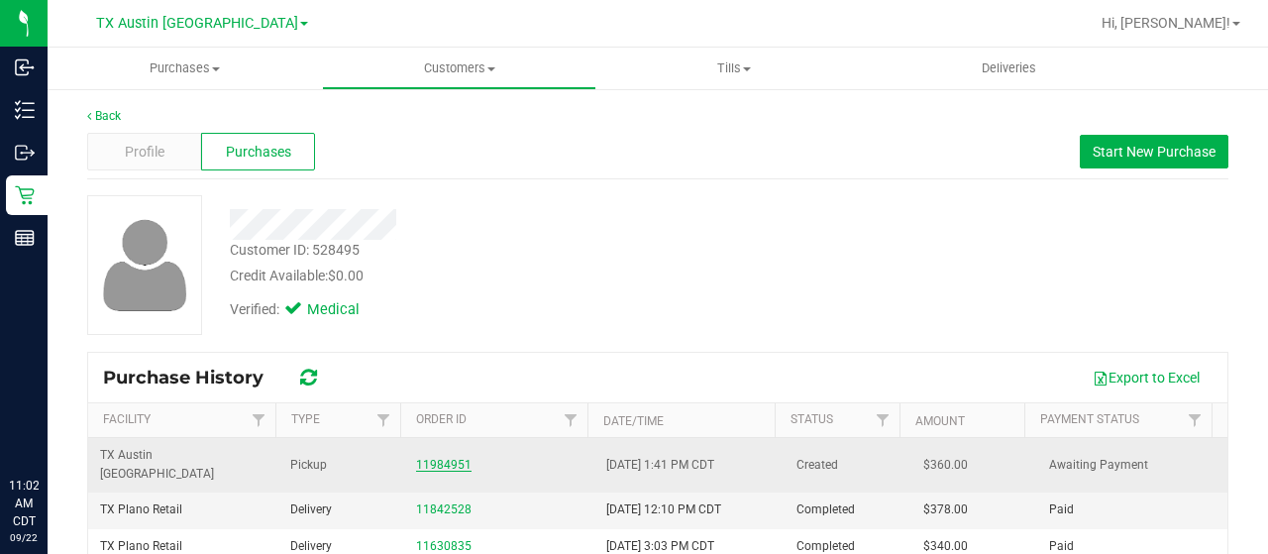
click at [434, 458] on link "11984951" at bounding box center [443, 465] width 55 height 14
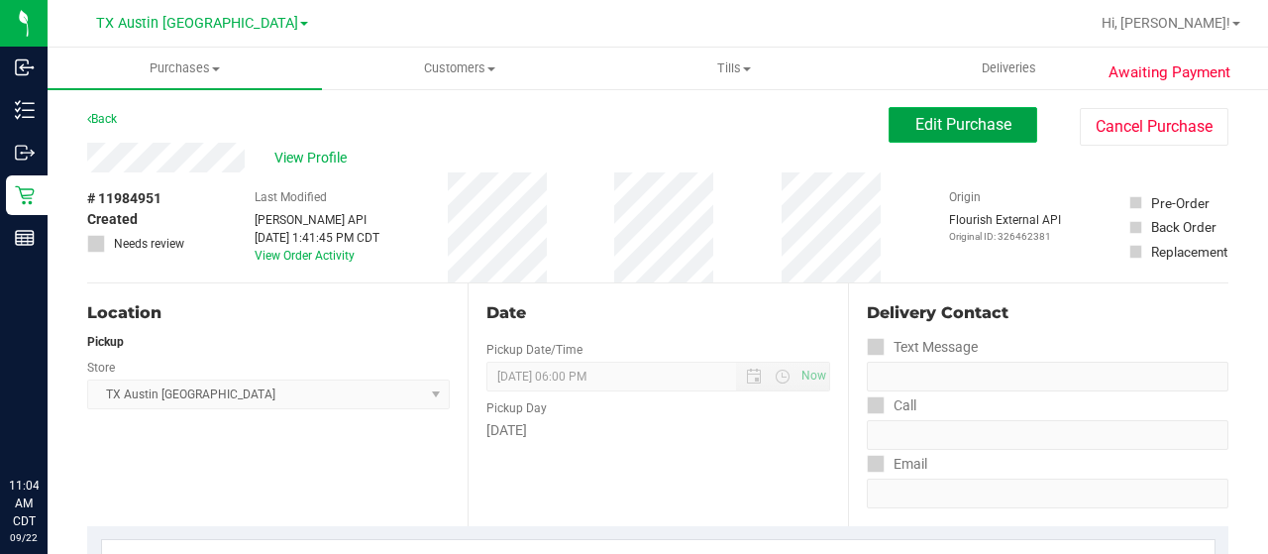
click at [916, 132] on span "Edit Purchase" at bounding box center [964, 124] width 96 height 19
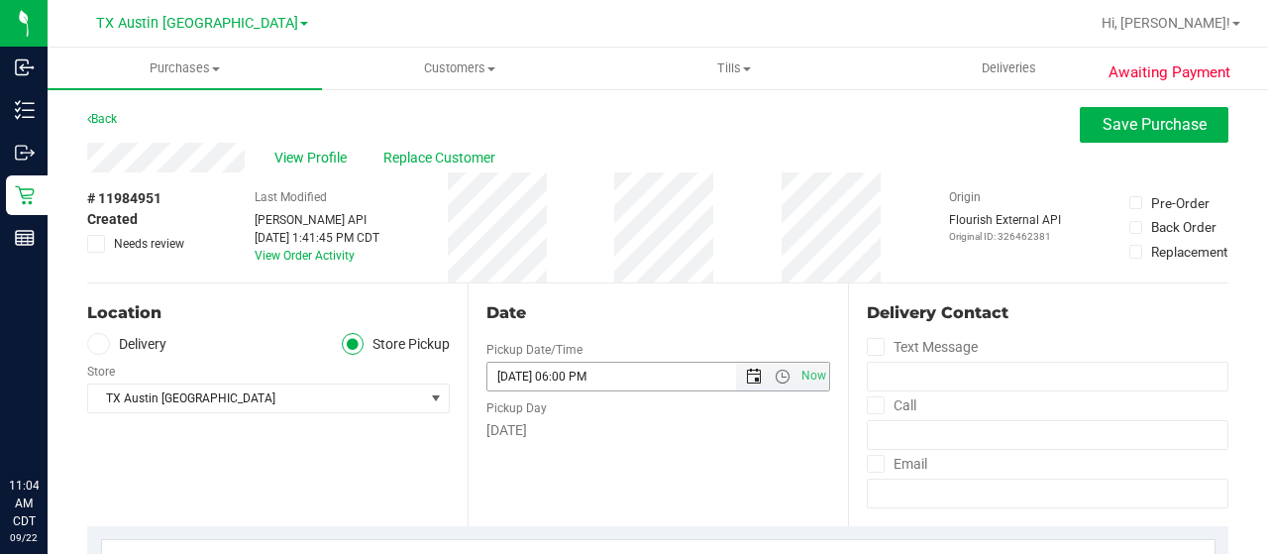
click at [746, 382] on span "Open the date view" at bounding box center [754, 377] width 16 height 16
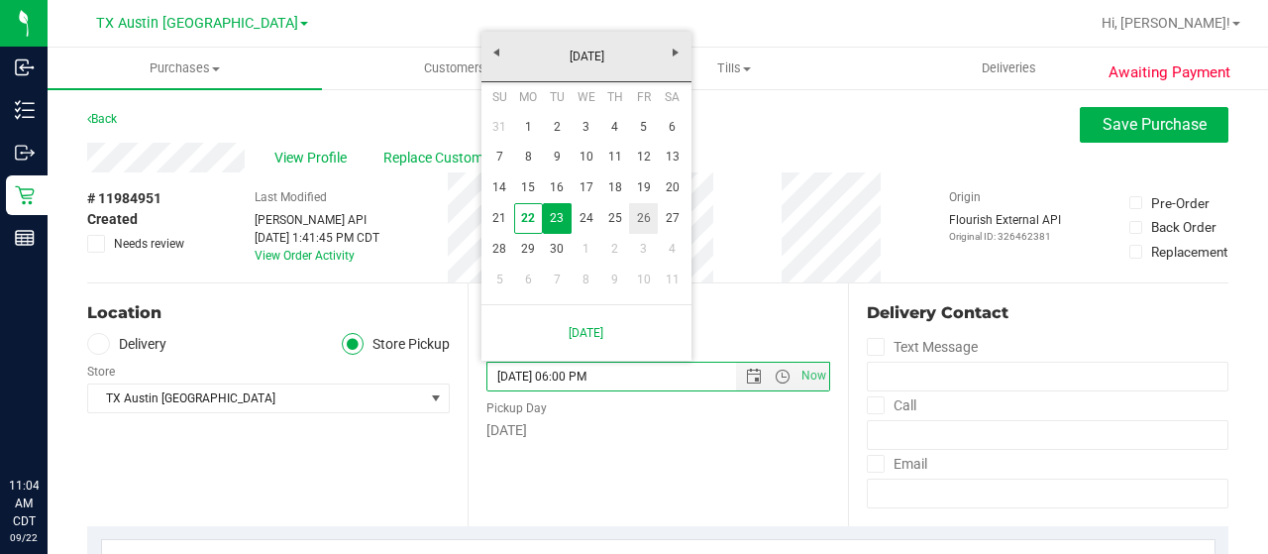
click at [643, 208] on link "26" at bounding box center [643, 218] width 29 height 31
type input "09/26/2025 06:00 PM"
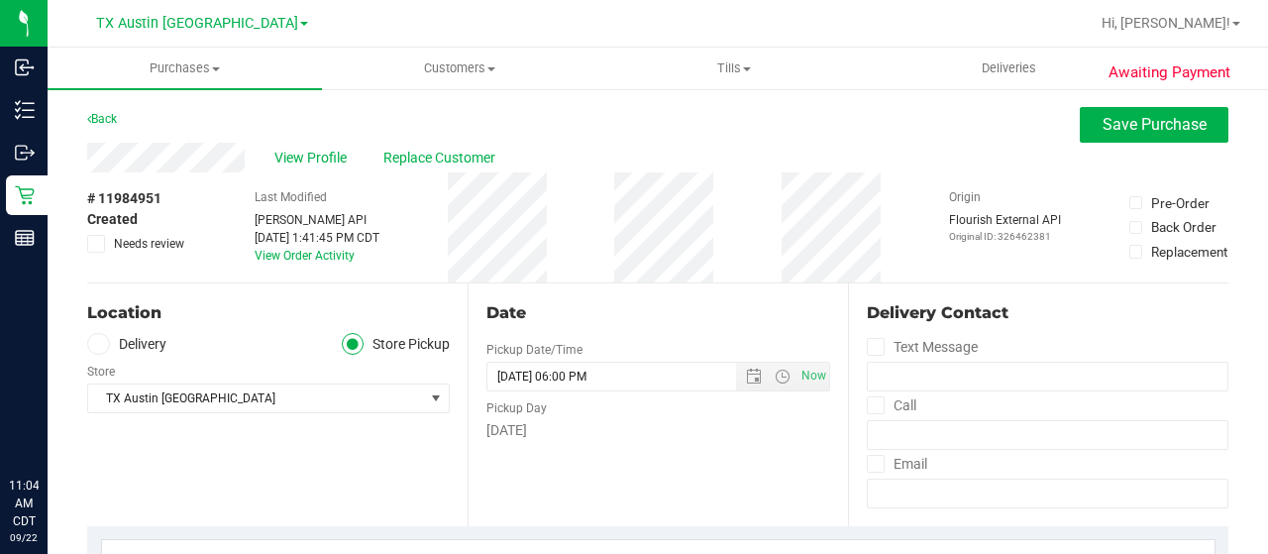
click at [155, 241] on span "Needs review" at bounding box center [149, 244] width 70 height 18
click at [0, 0] on input "Needs review" at bounding box center [0, 0] width 0 height 0
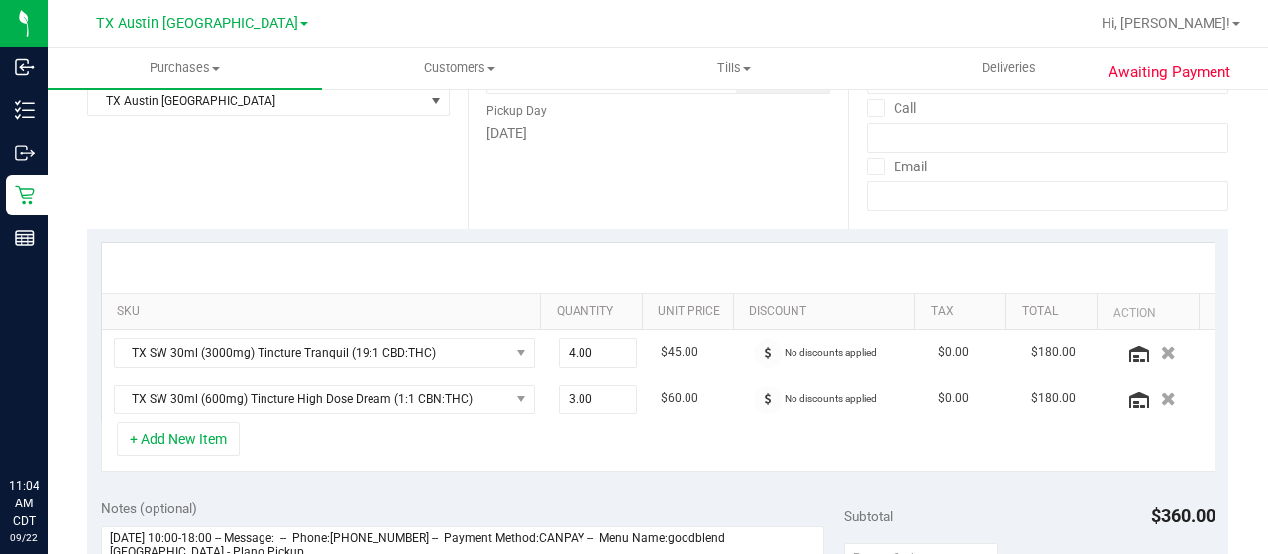
scroll to position [495, 0]
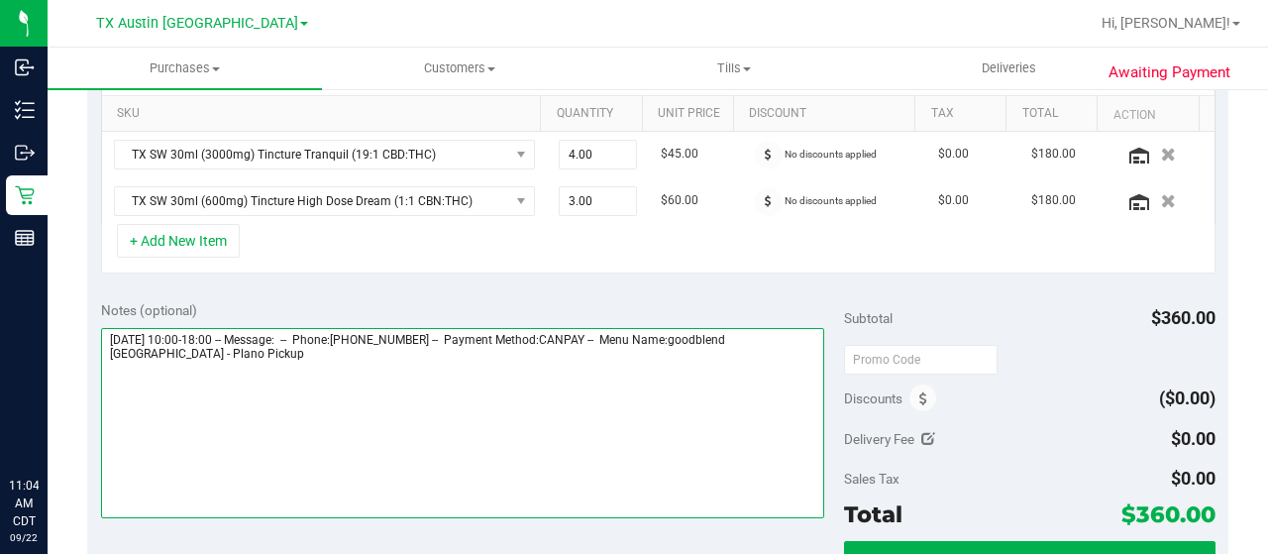
click at [199, 359] on textarea at bounding box center [462, 423] width 723 height 190
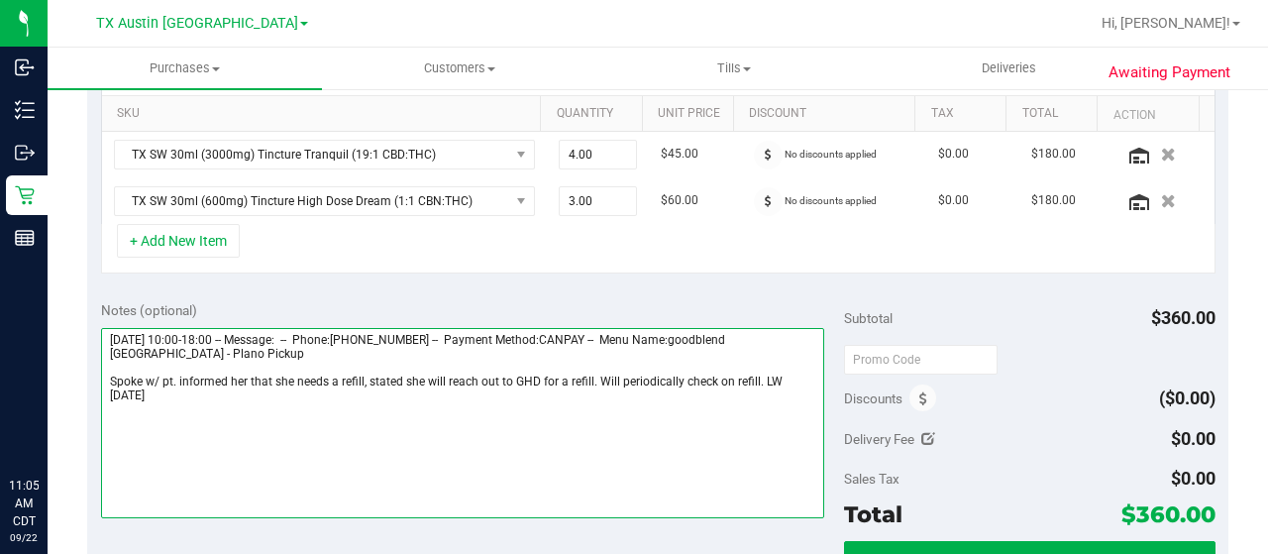
drag, startPoint x: 617, startPoint y: 378, endPoint x: 677, endPoint y: 380, distance: 59.5
click at [677, 380] on textarea at bounding box center [462, 423] width 723 height 190
click at [191, 358] on textarea at bounding box center [462, 423] width 723 height 190
drag, startPoint x: 188, startPoint y: 352, endPoint x: 99, endPoint y: 350, distance: 89.2
click at [99, 350] on div "Notes (optional) Subtotal $360.00 Discounts ($0.00) Delivery Fee $0.00 Sales Ta…" at bounding box center [658, 465] width 1142 height 357
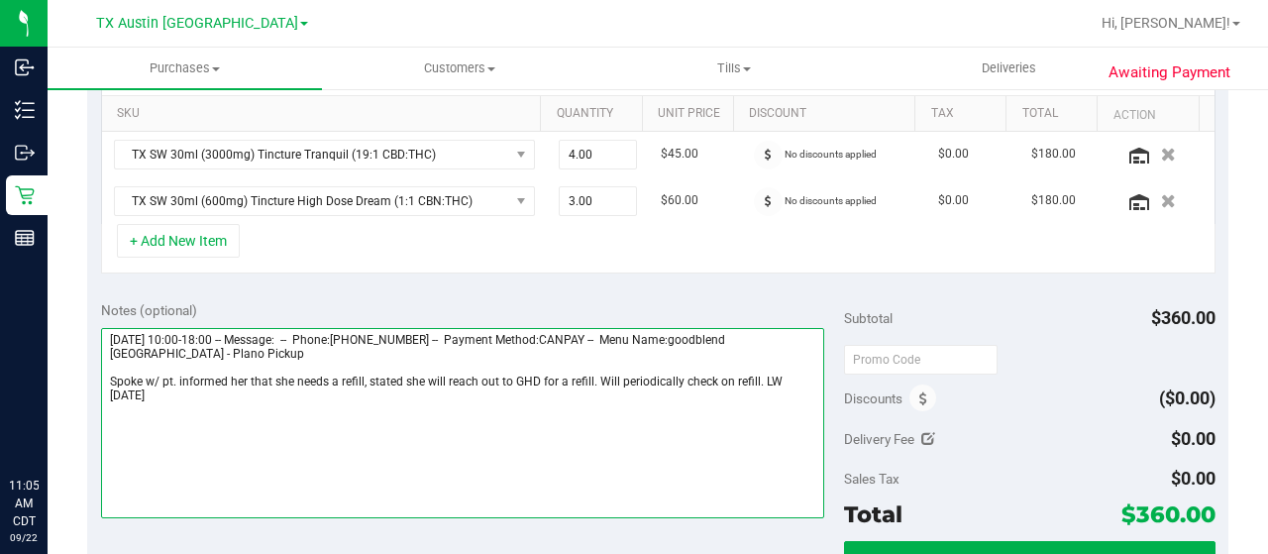
click at [761, 376] on textarea at bounding box center [462, 423] width 723 height 190
paste textarea "Plano Pickup"
drag, startPoint x: 105, startPoint y: 334, endPoint x: 220, endPoint y: 332, distance: 115.0
click at [220, 332] on textarea at bounding box center [462, 423] width 723 height 190
click at [164, 393] on textarea at bounding box center [462, 423] width 723 height 190
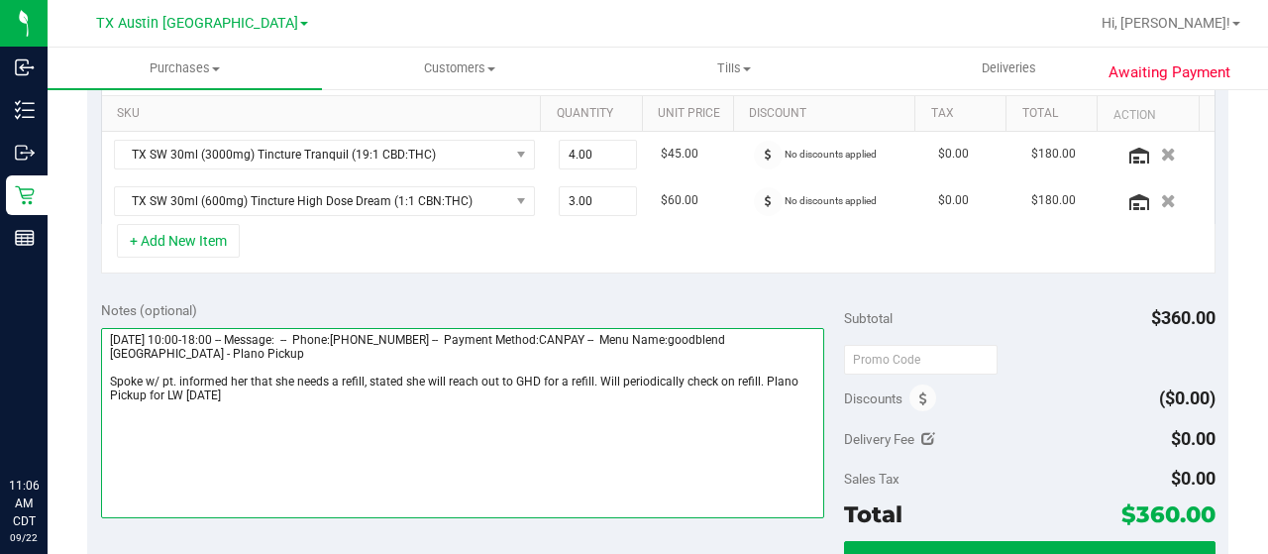
paste textarea "Tuesday 09/23/2025"
click at [401, 404] on textarea at bounding box center [462, 423] width 723 height 190
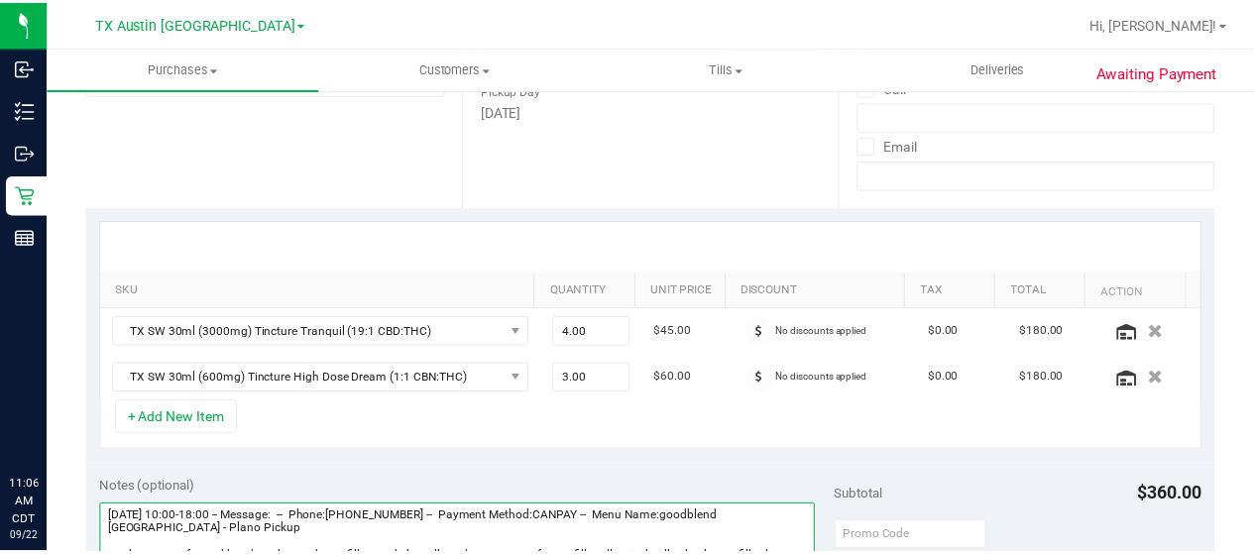
scroll to position [0, 0]
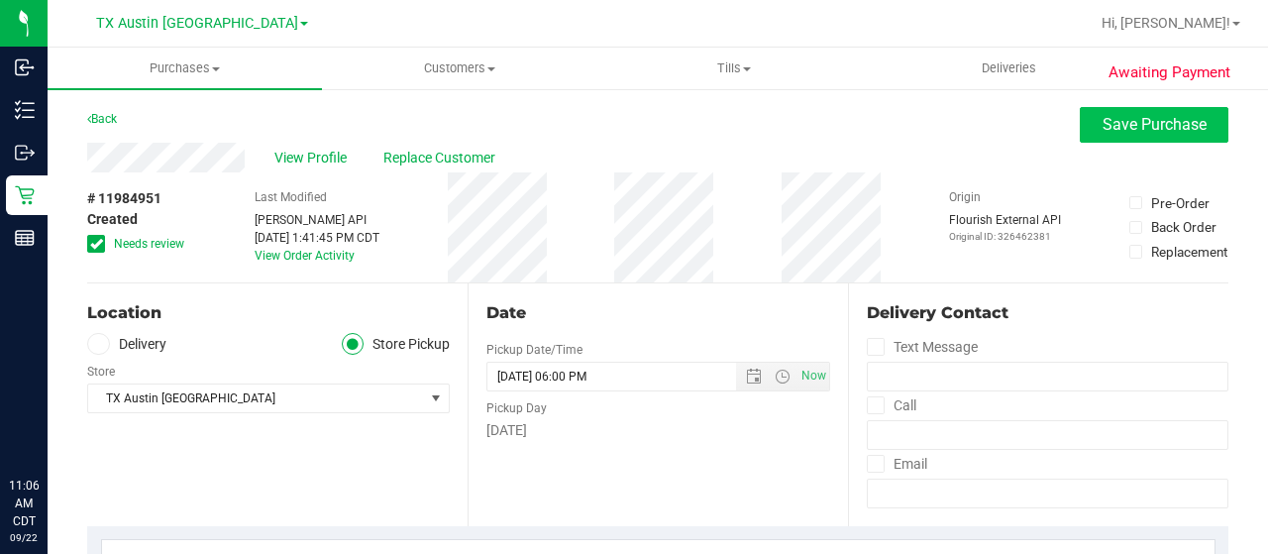
type textarea "Tuesday 09/23/2025 10:00-18:00 -- Message: -- Phone:9728148522 -- Payment Metho…"
click at [1103, 120] on span "Save Purchase" at bounding box center [1155, 124] width 104 height 19
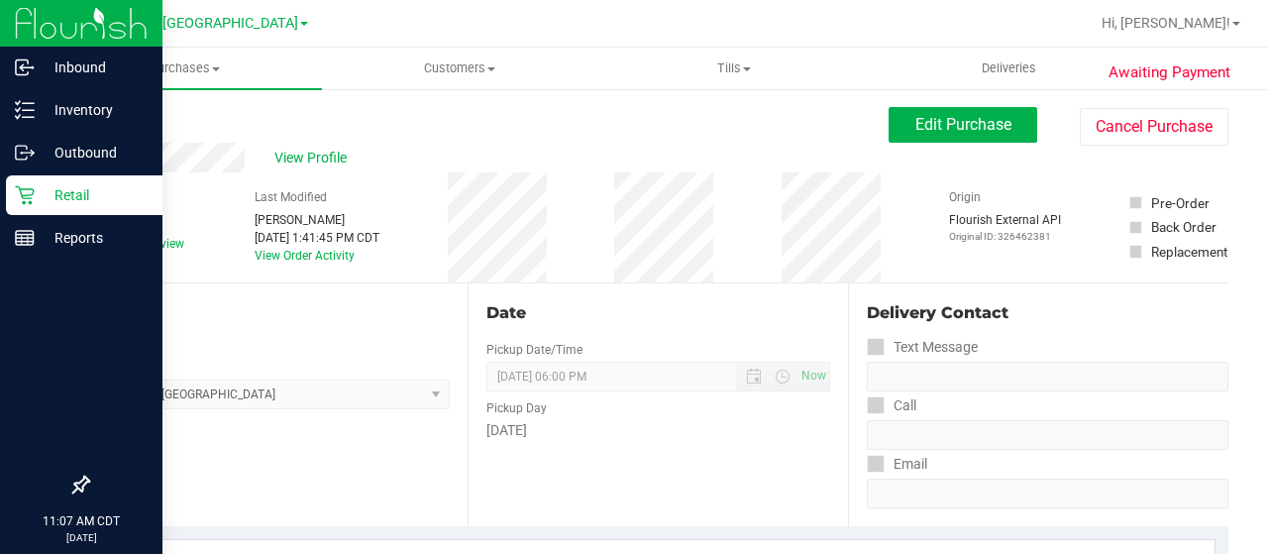
click at [46, 198] on p "Retail" at bounding box center [94, 195] width 119 height 24
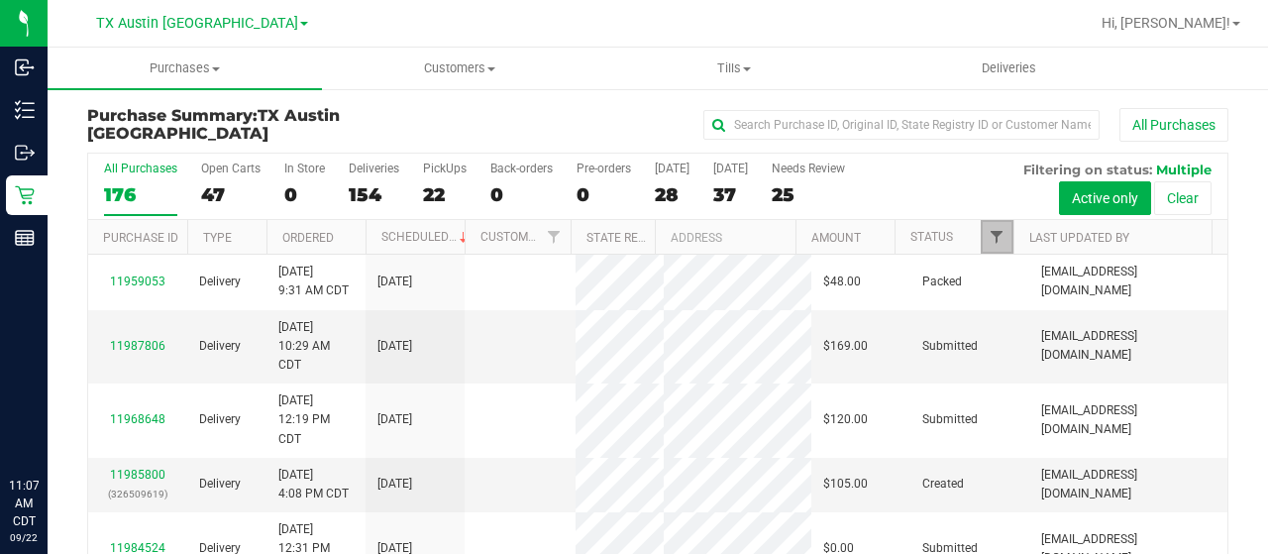
click at [989, 234] on span "Filter" at bounding box center [997, 237] width 16 height 16
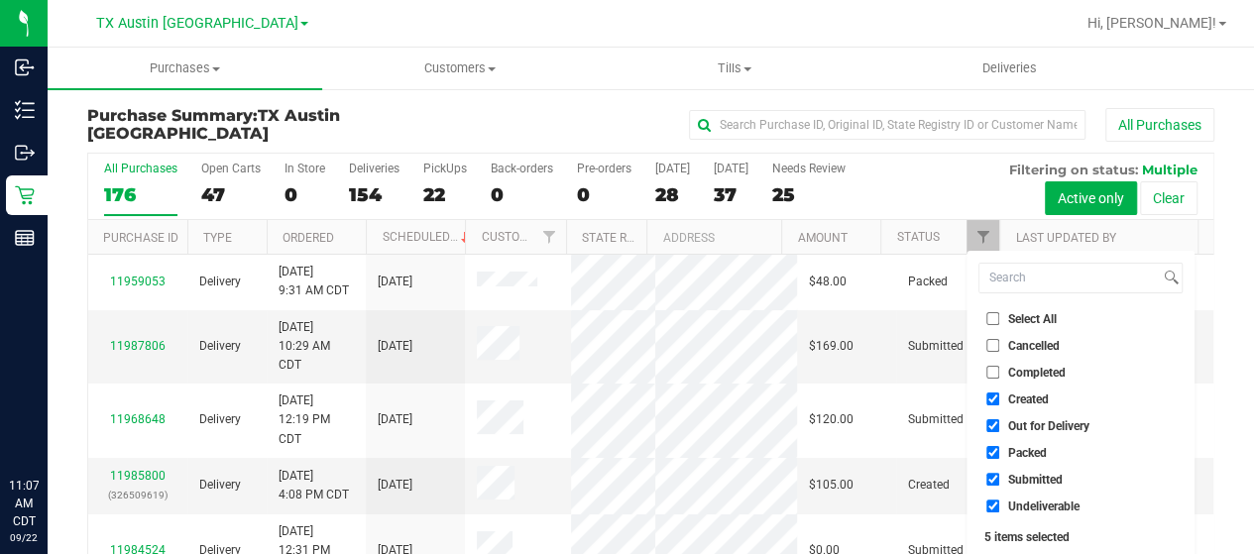
drag, startPoint x: 1035, startPoint y: 419, endPoint x: 1027, endPoint y: 437, distance: 19.5
click at [1035, 420] on span "Out for Delivery" at bounding box center [1048, 426] width 81 height 12
click at [999, 419] on input "Out for Delivery" at bounding box center [992, 425] width 13 height 13
checkbox input "false"
click at [1022, 450] on span "Packed" at bounding box center [1027, 453] width 39 height 12
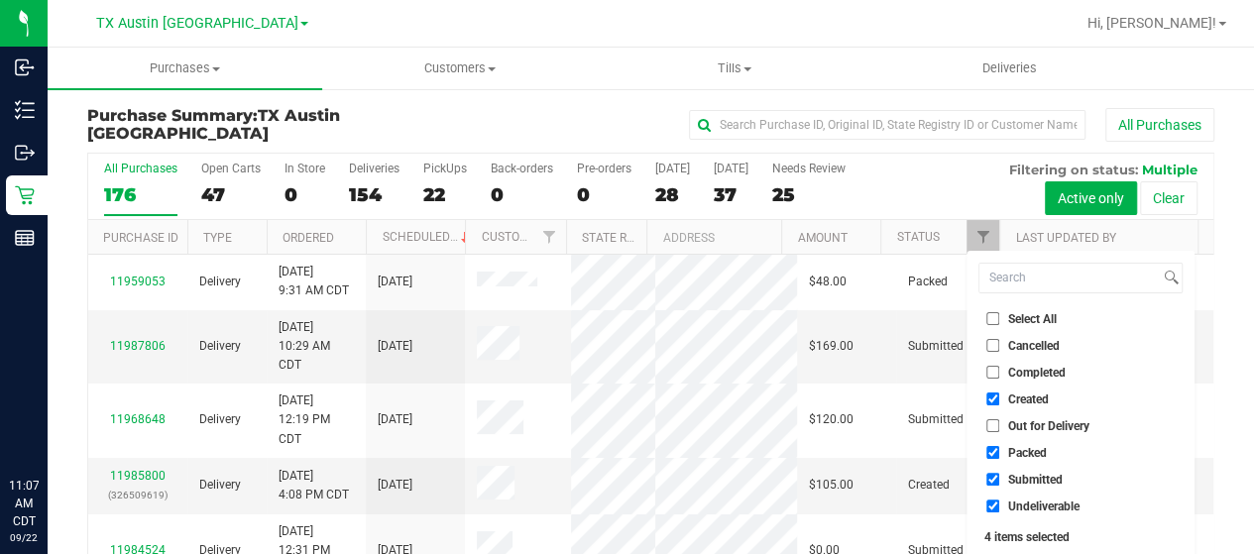
click at [999, 450] on input "Packed" at bounding box center [992, 452] width 13 height 13
checkbox input "false"
click at [1018, 474] on span "Submitted" at bounding box center [1035, 480] width 55 height 12
click at [999, 473] on input "Submitted" at bounding box center [992, 479] width 13 height 13
checkbox input "false"
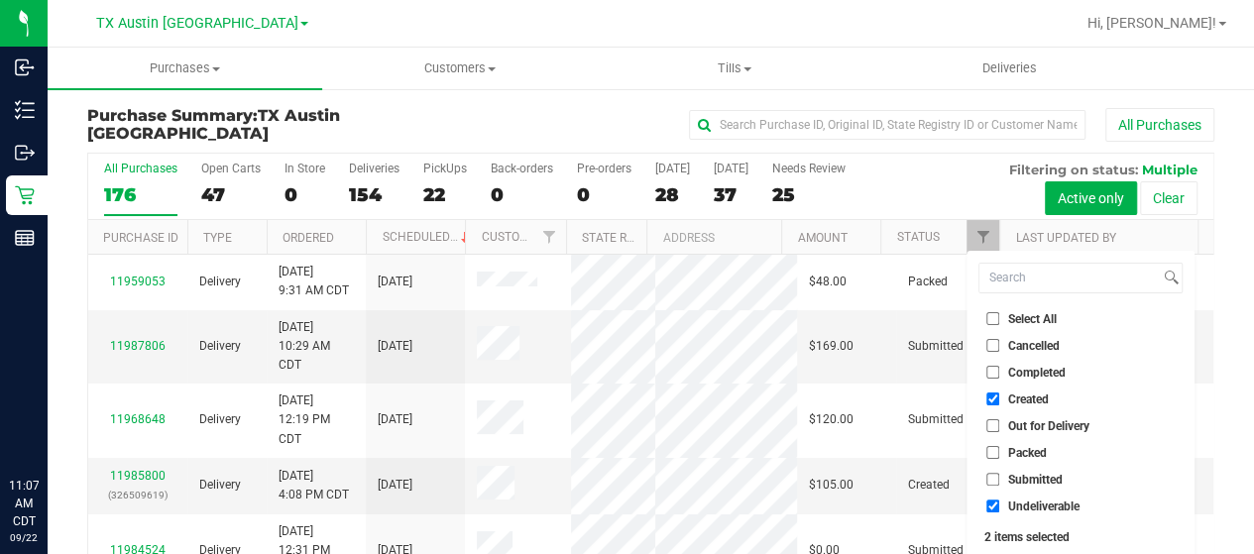
click at [1015, 500] on span "Undeliverable" at bounding box center [1043, 506] width 71 height 12
click at [999, 499] on input "Undeliverable" at bounding box center [992, 505] width 13 height 13
checkbox input "false"
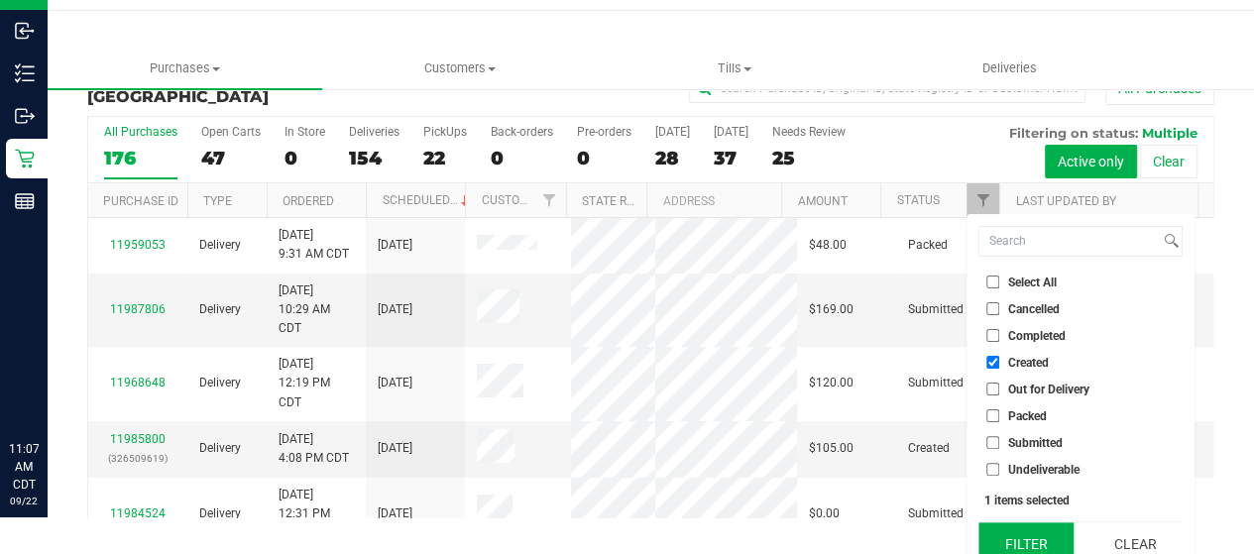
scroll to position [54, 0]
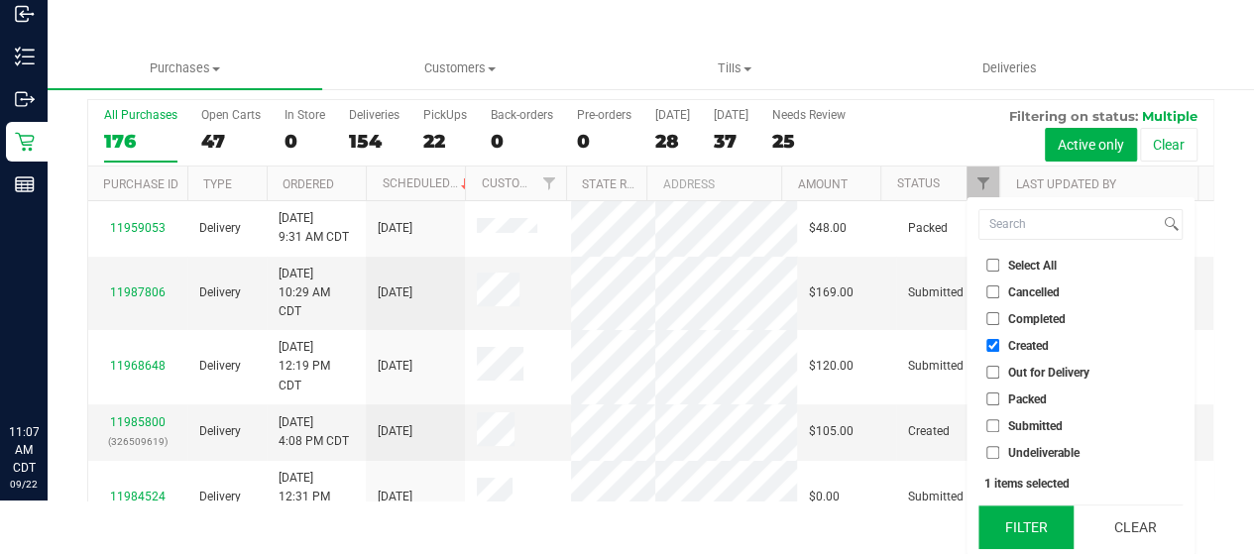
click at [1014, 513] on button "Filter" at bounding box center [1025, 527] width 95 height 44
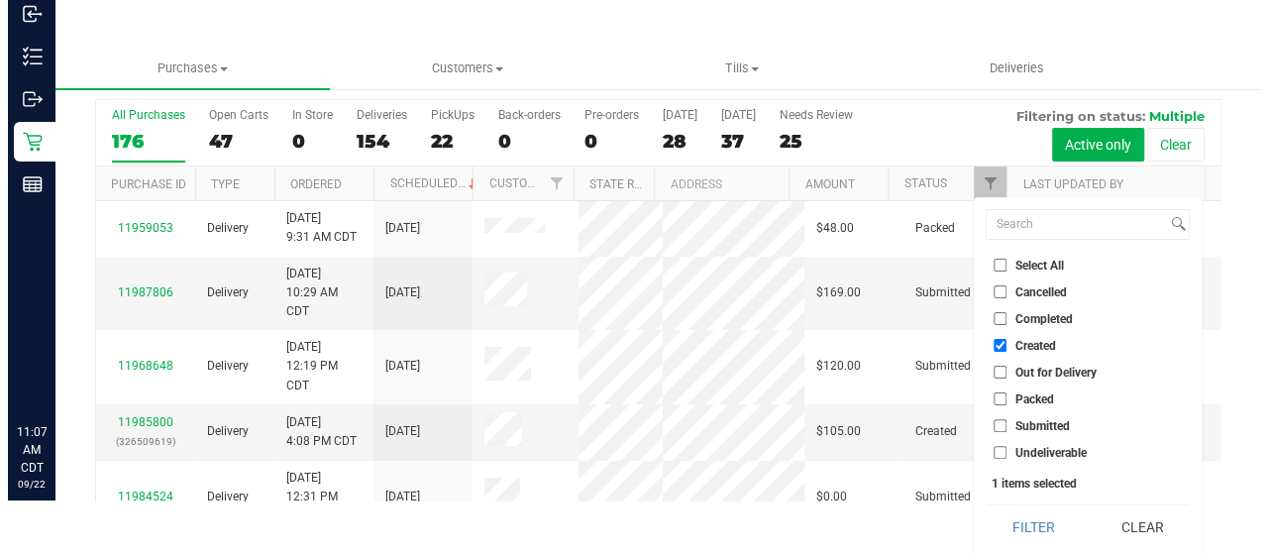
scroll to position [0, 0]
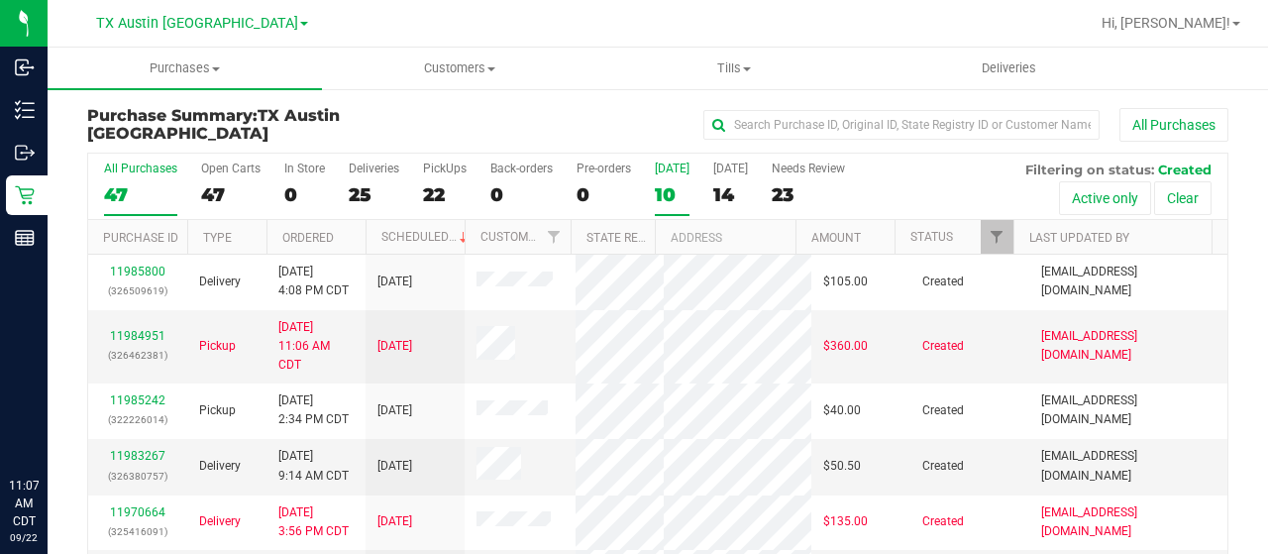
click at [672, 195] on div "10" at bounding box center [672, 194] width 35 height 23
click at [0, 0] on input "Today 10" at bounding box center [0, 0] width 0 height 0
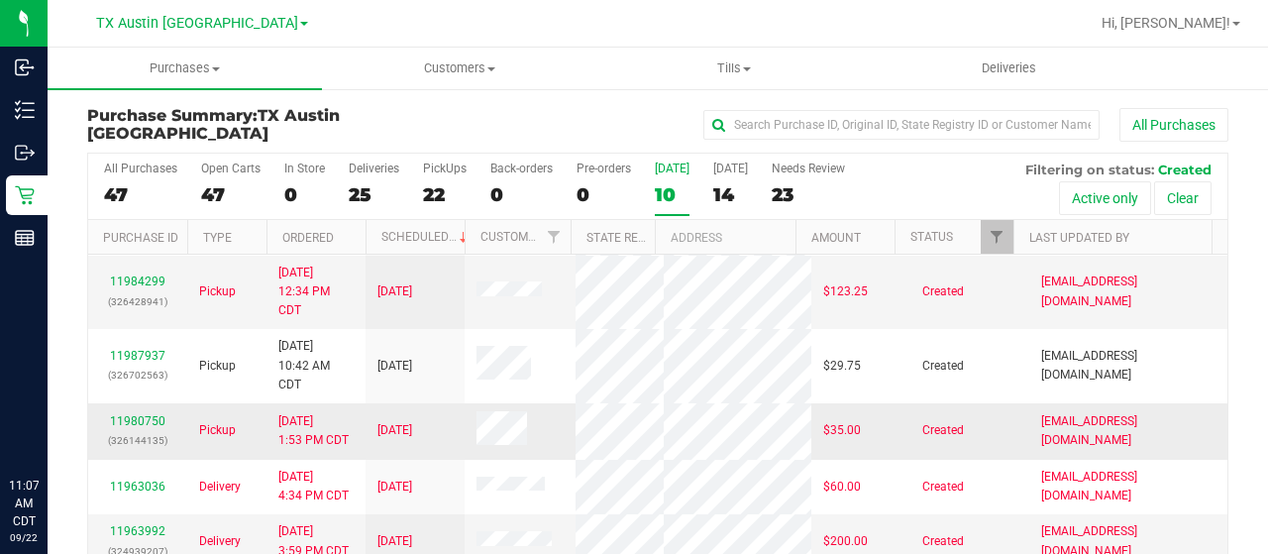
scroll to position [297, 0]
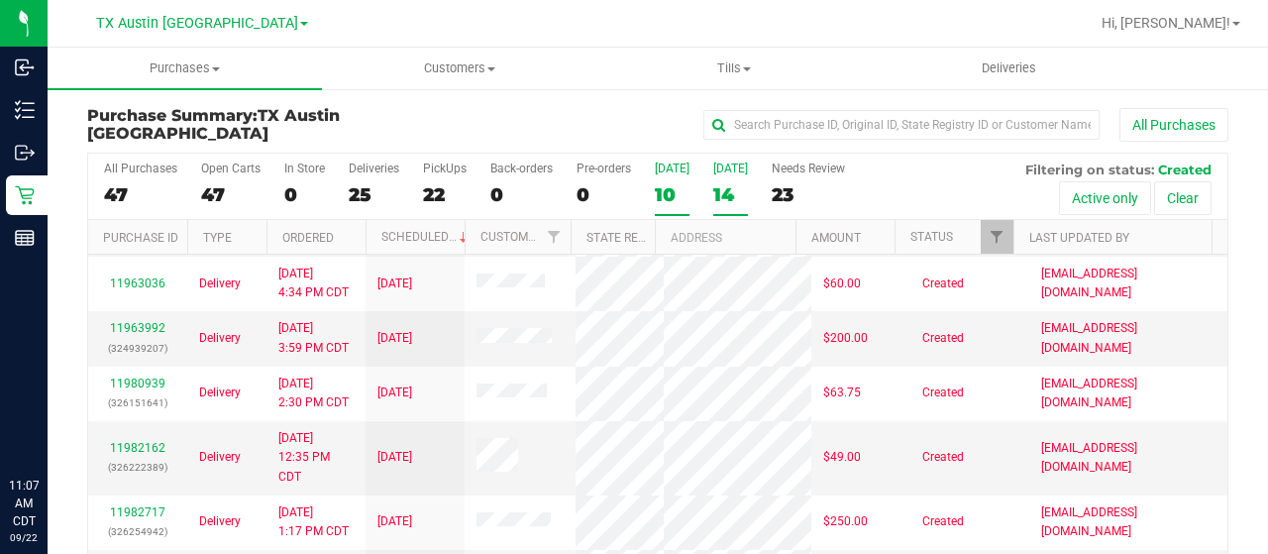
click at [719, 191] on div "14" at bounding box center [730, 194] width 35 height 23
click at [0, 0] on input "Tomorrow 14" at bounding box center [0, 0] width 0 height 0
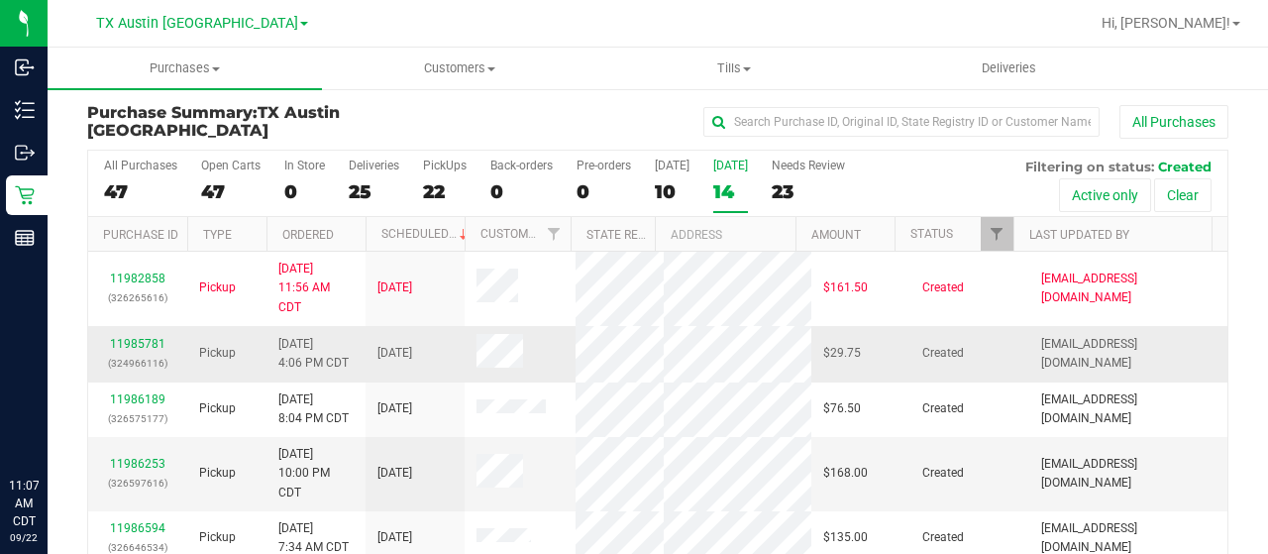
scroll to position [0, 0]
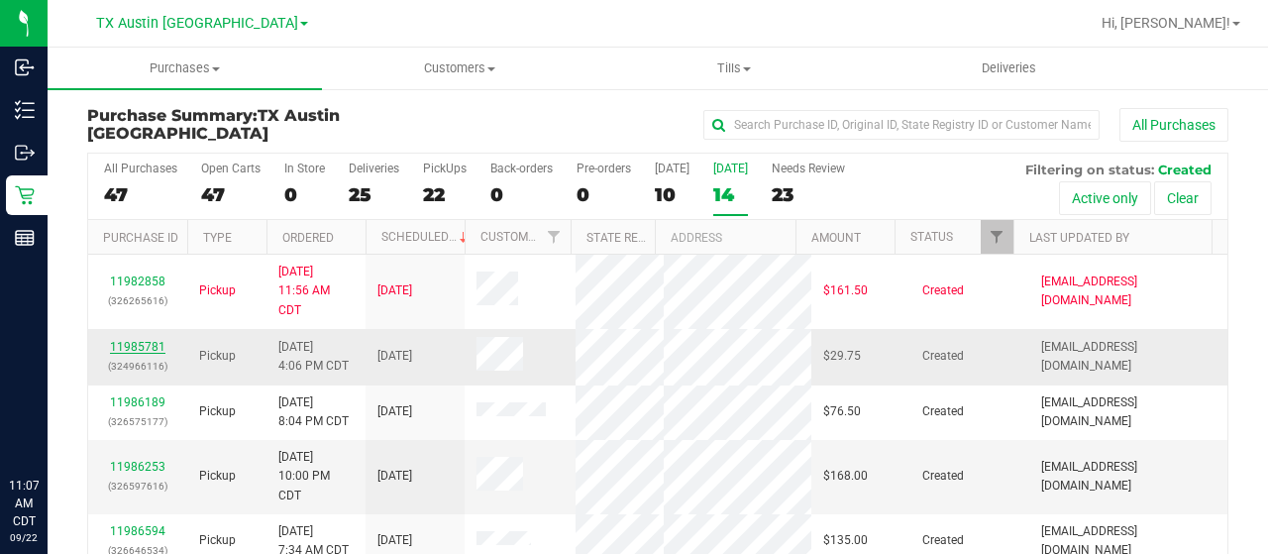
click at [140, 340] on link "11985781" at bounding box center [137, 347] width 55 height 14
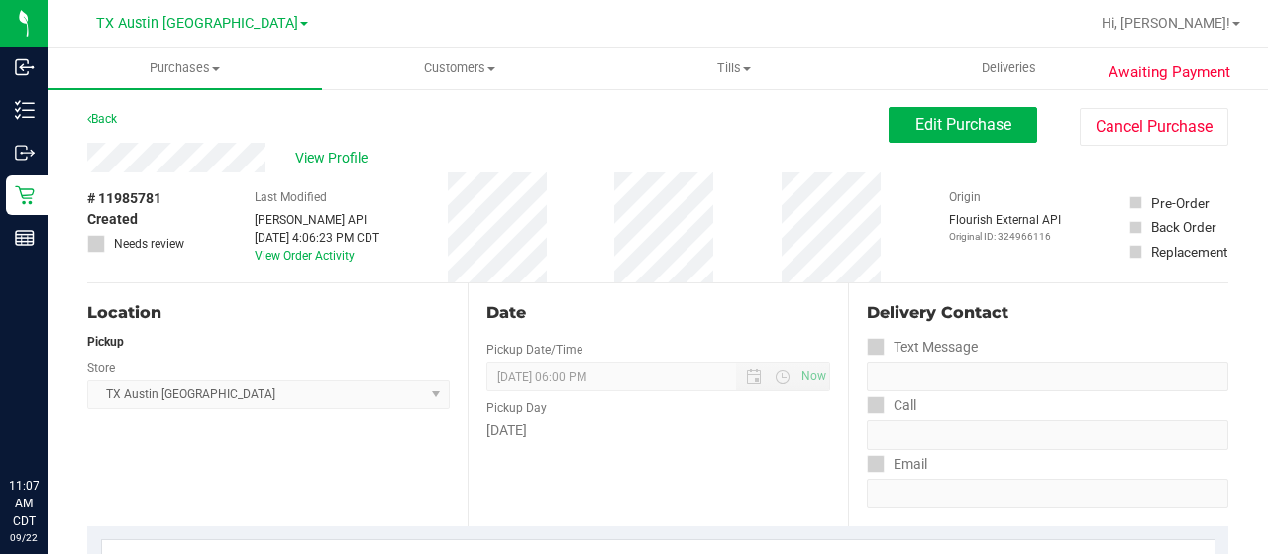
click at [269, 162] on div "View Profile" at bounding box center [488, 158] width 802 height 30
drag, startPoint x: 247, startPoint y: 111, endPoint x: 262, endPoint y: 125, distance: 20.3
click at [247, 111] on div "Back Edit Purchase Cancel Purchase" at bounding box center [658, 125] width 1142 height 36
click at [262, 118] on div "Back Edit Purchase Cancel Purchase" at bounding box center [658, 125] width 1142 height 36
drag, startPoint x: 271, startPoint y: 161, endPoint x: 86, endPoint y: 160, distance: 184.3
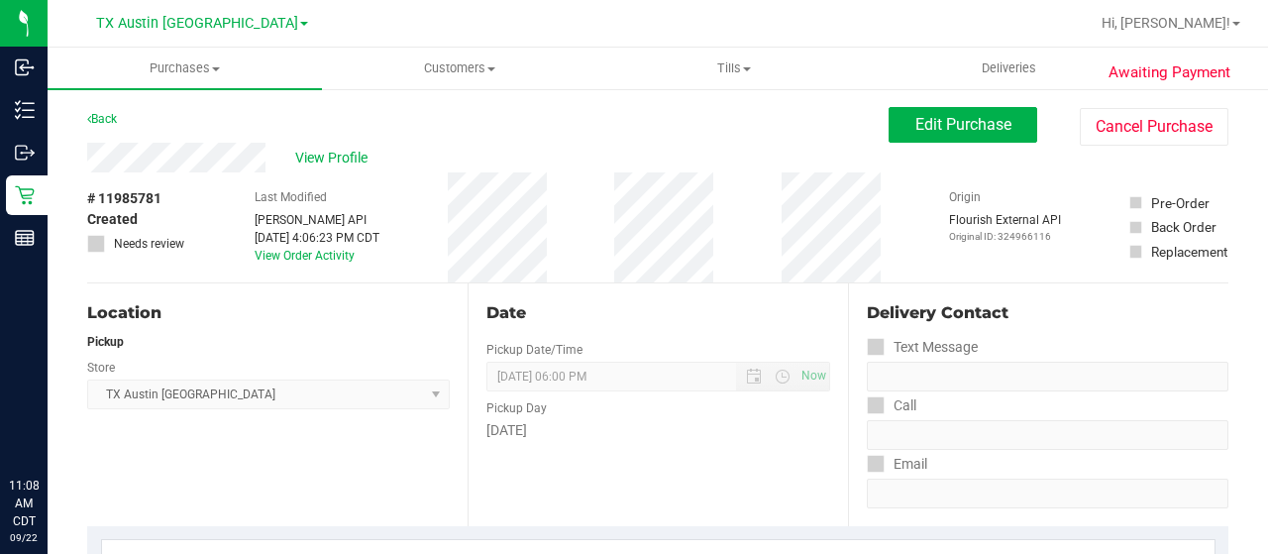
click at [210, 130] on div "Back Edit Purchase Cancel Purchase" at bounding box center [658, 125] width 1142 height 36
click at [266, 158] on div "View Profile" at bounding box center [488, 158] width 802 height 30
click at [334, 158] on span "View Profile" at bounding box center [334, 158] width 79 height 21
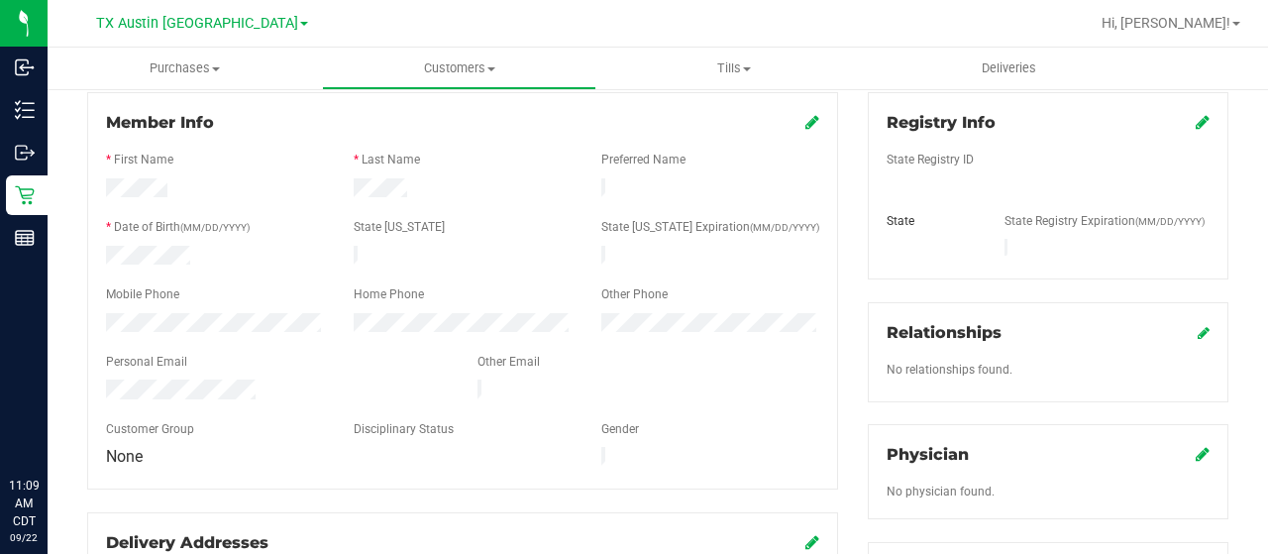
scroll to position [297, 0]
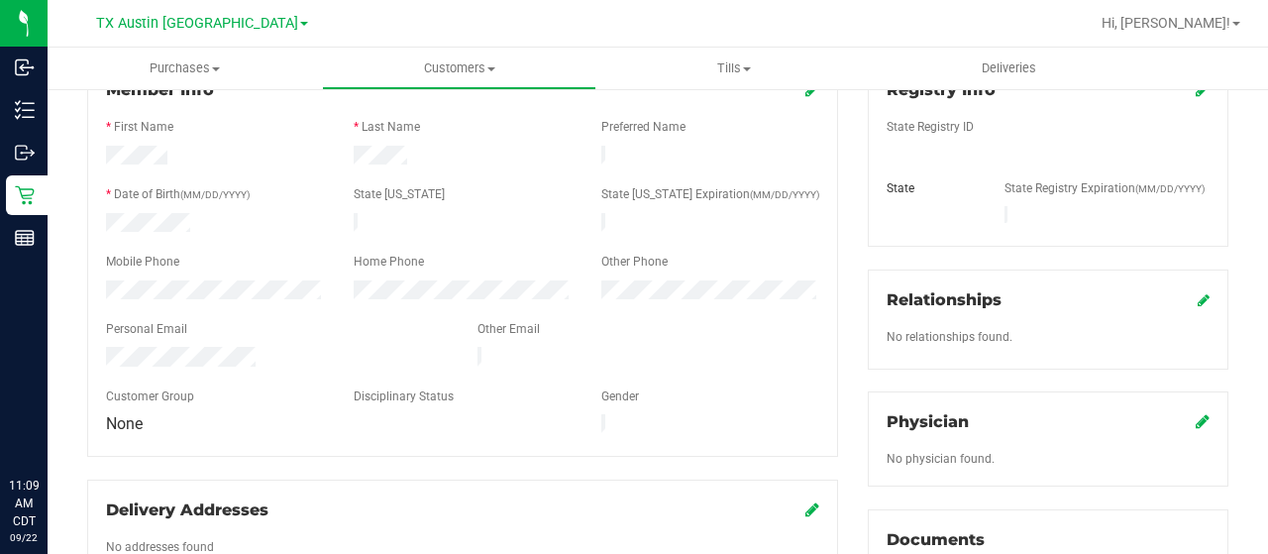
click at [1196, 413] on icon at bounding box center [1203, 421] width 14 height 16
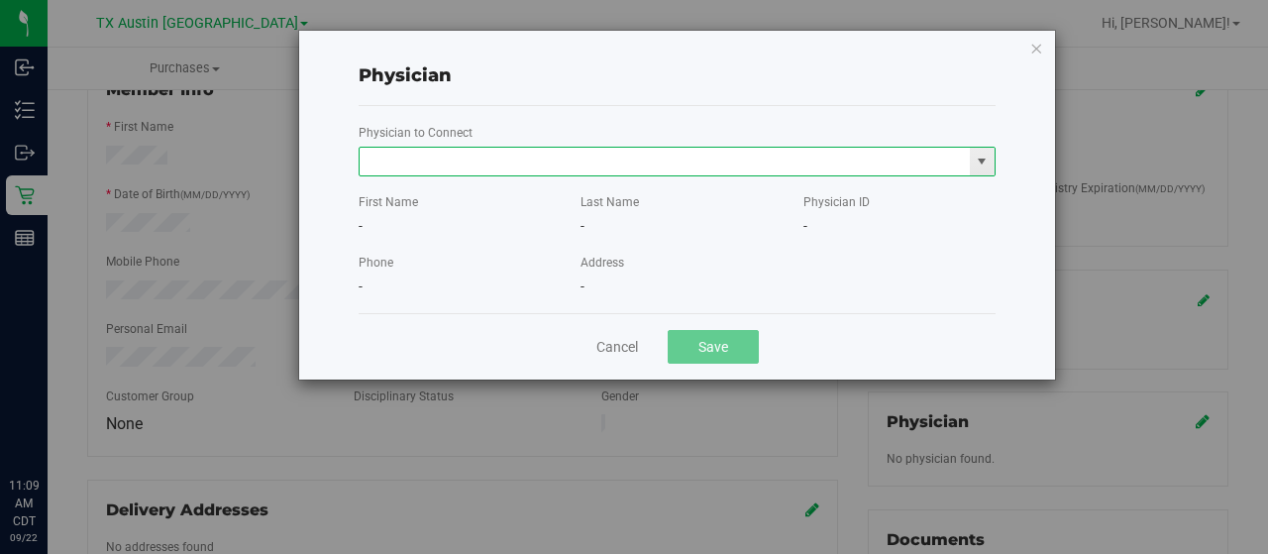
click at [588, 157] on input "text" at bounding box center [665, 162] width 610 height 28
paste input "Berman"
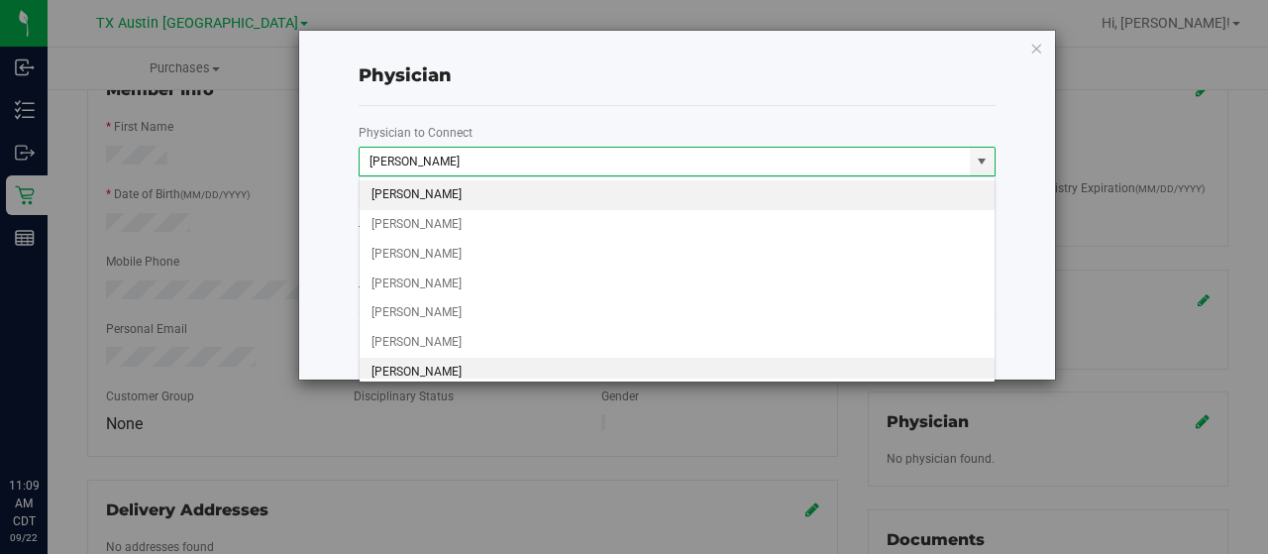
click at [517, 376] on li "[PERSON_NAME]" at bounding box center [678, 373] width 636 height 30
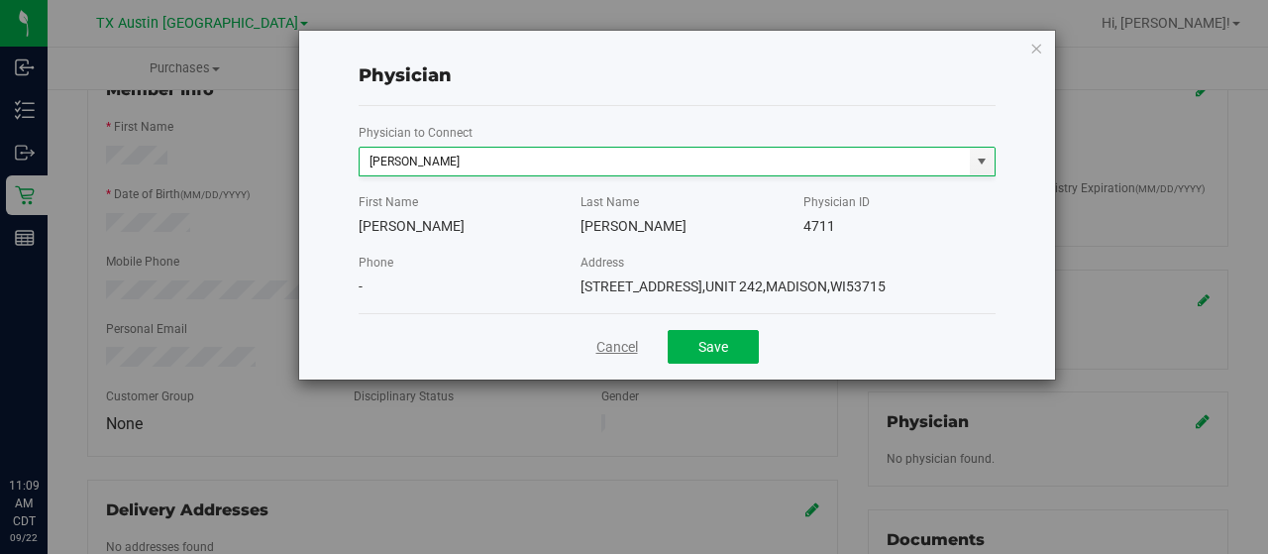
scroll to position [0, 0]
type input "[PERSON_NAME]"
click at [727, 354] on button "Save" at bounding box center [713, 347] width 91 height 34
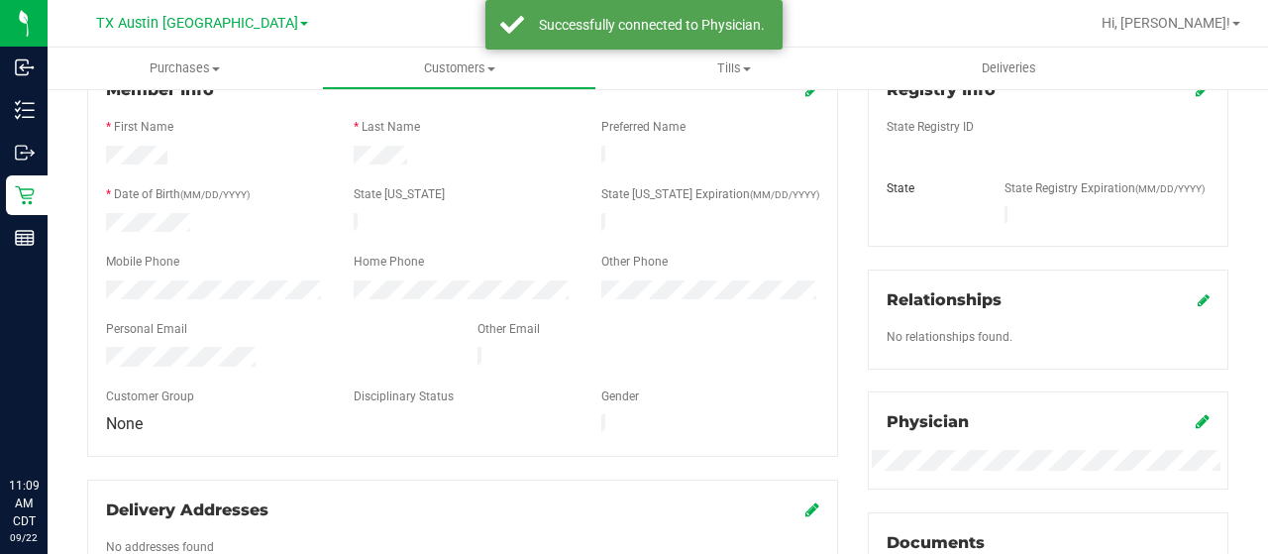
scroll to position [198, 0]
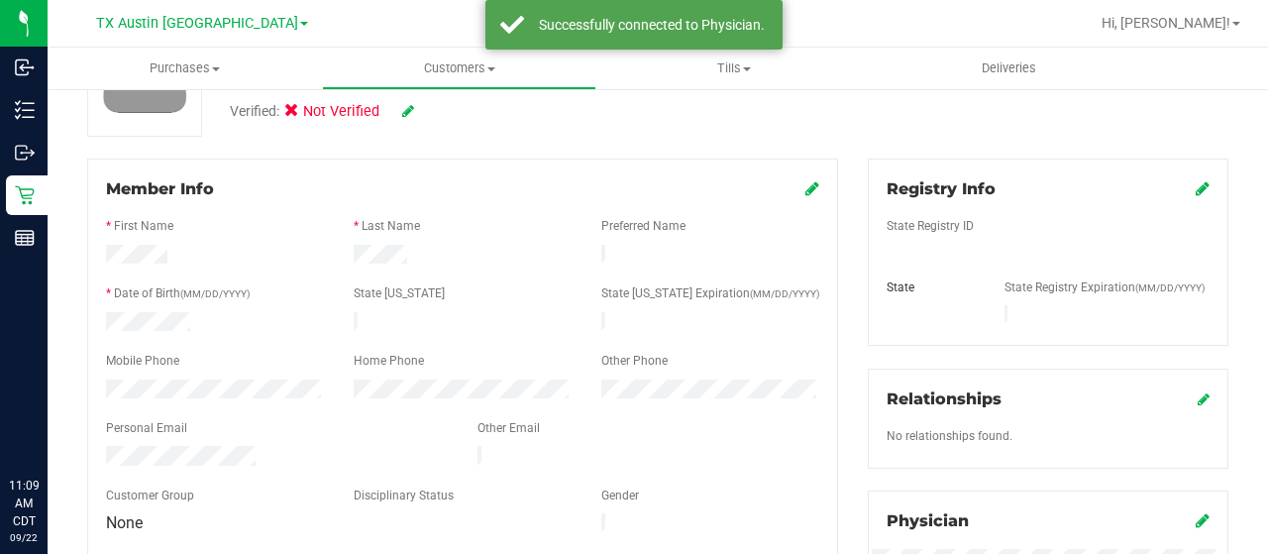
click at [1196, 191] on icon at bounding box center [1203, 188] width 14 height 16
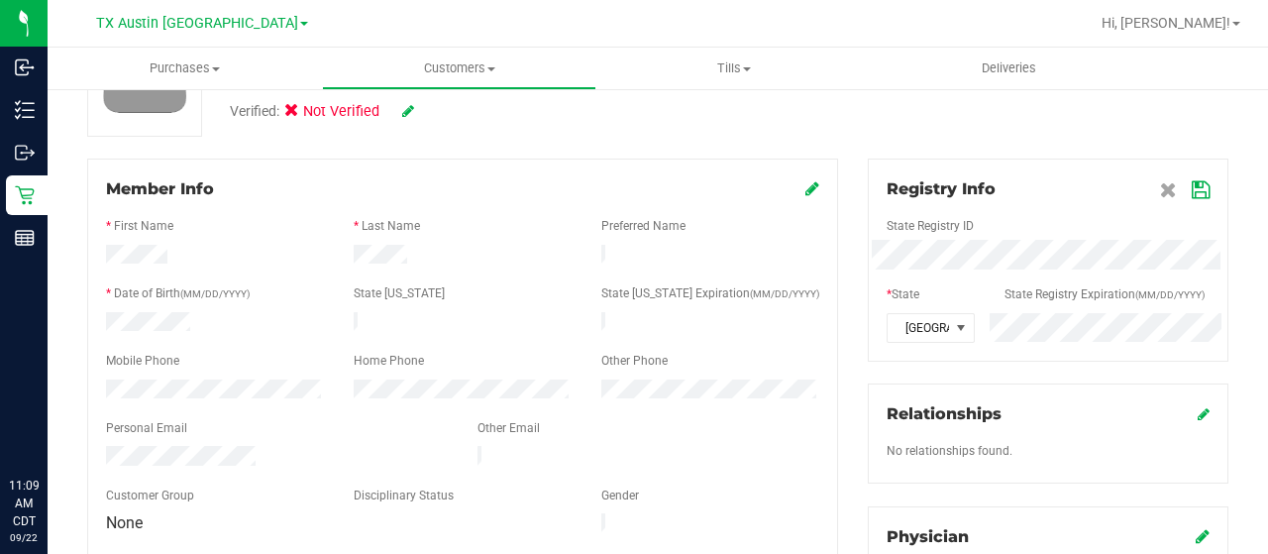
click at [1192, 186] on icon at bounding box center [1201, 190] width 18 height 16
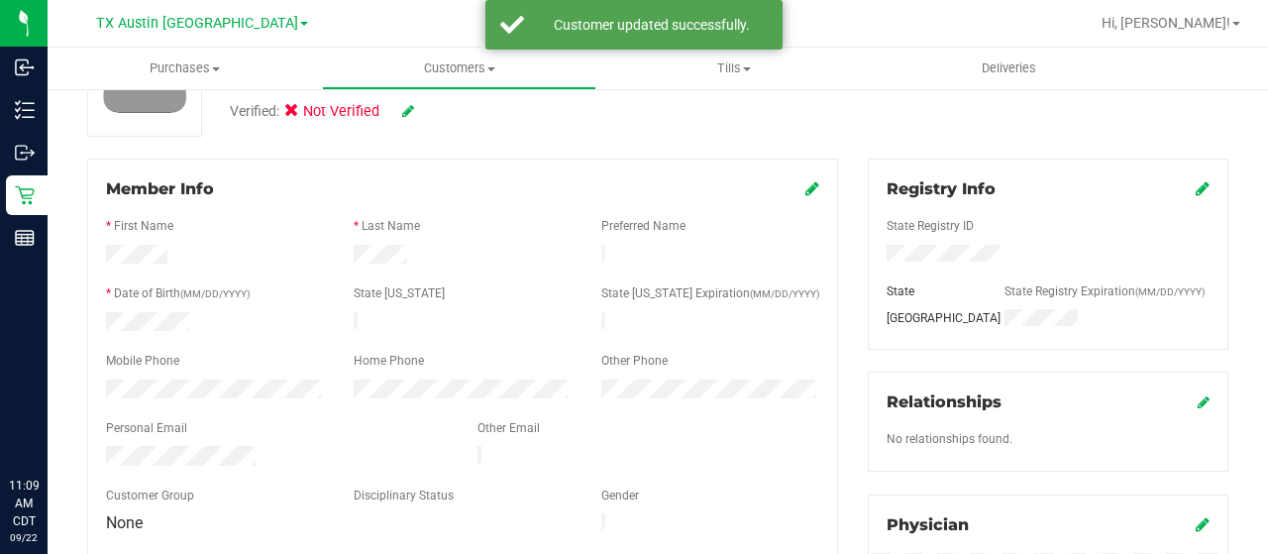
click at [405, 114] on icon at bounding box center [408, 111] width 12 height 14
drag, startPoint x: 293, startPoint y: 117, endPoint x: 309, endPoint y: 114, distance: 16.1
click at [293, 114] on icon at bounding box center [297, 114] width 13 height 0
click at [0, 0] on input "Medical" at bounding box center [0, 0] width 0 height 0
click at [438, 111] on icon at bounding box center [435, 112] width 16 height 14
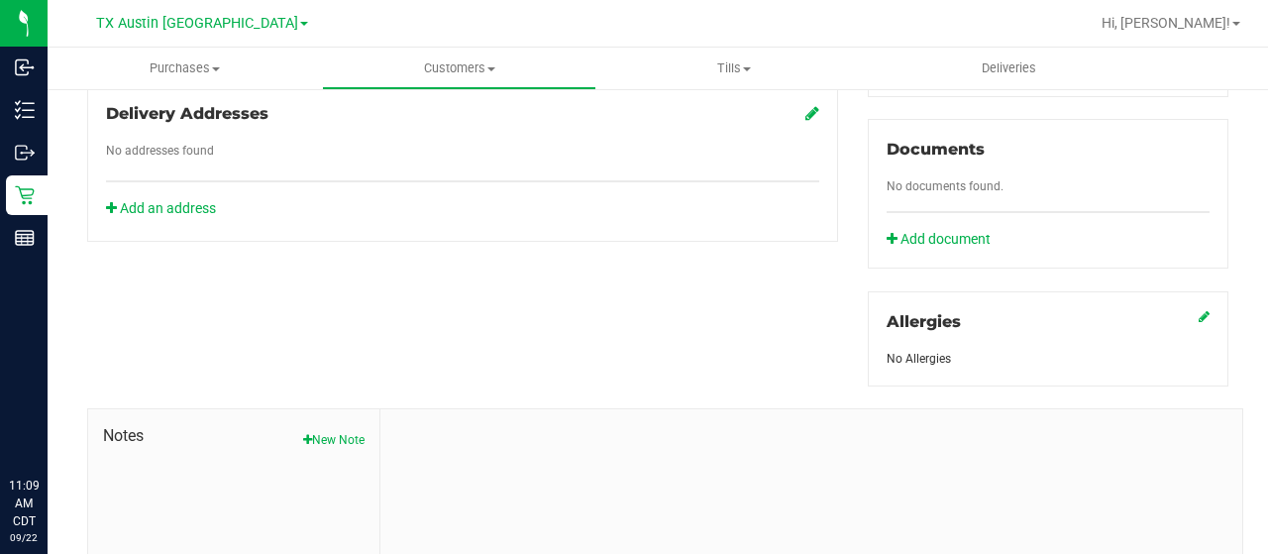
scroll to position [874, 0]
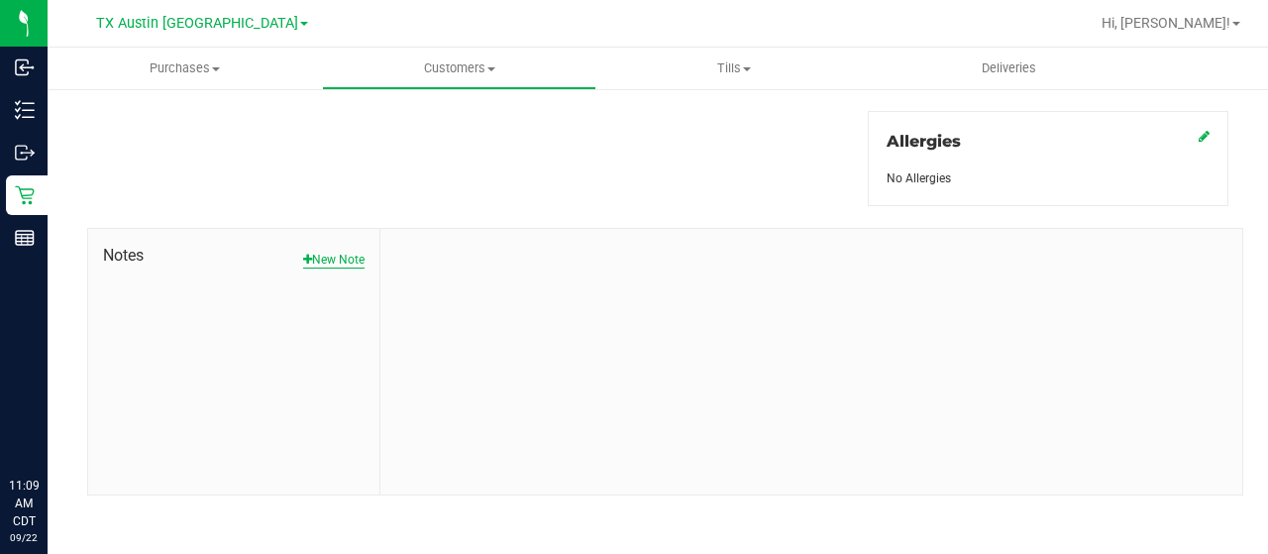
click at [335, 251] on button "New Note" at bounding box center [333, 260] width 61 height 18
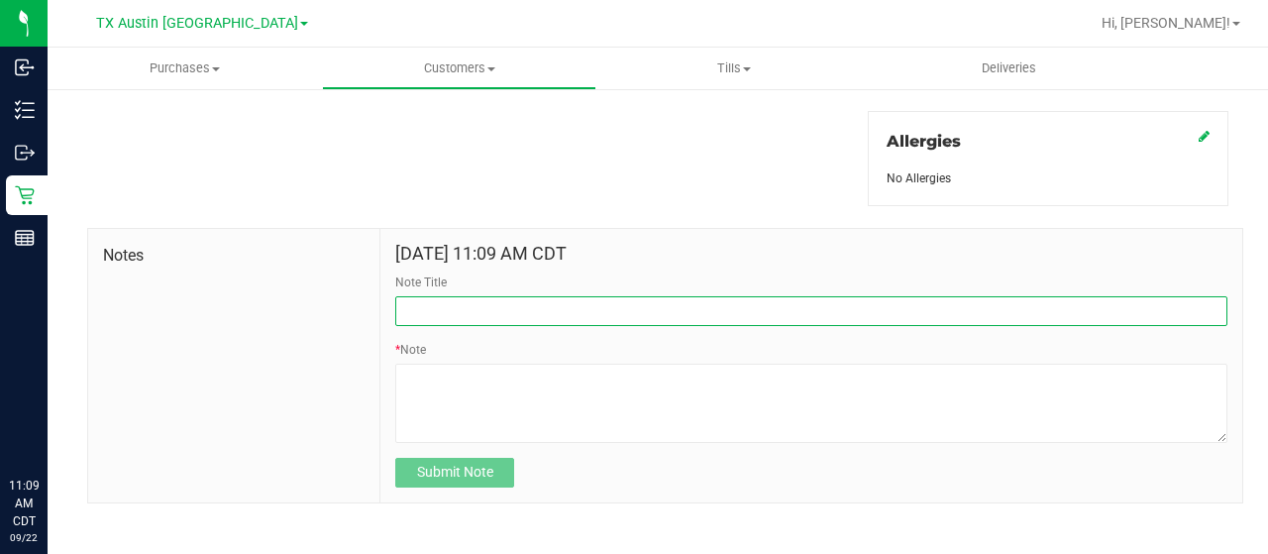
click at [497, 317] on input "Note Title" at bounding box center [811, 311] width 832 height 30
type input "curt"
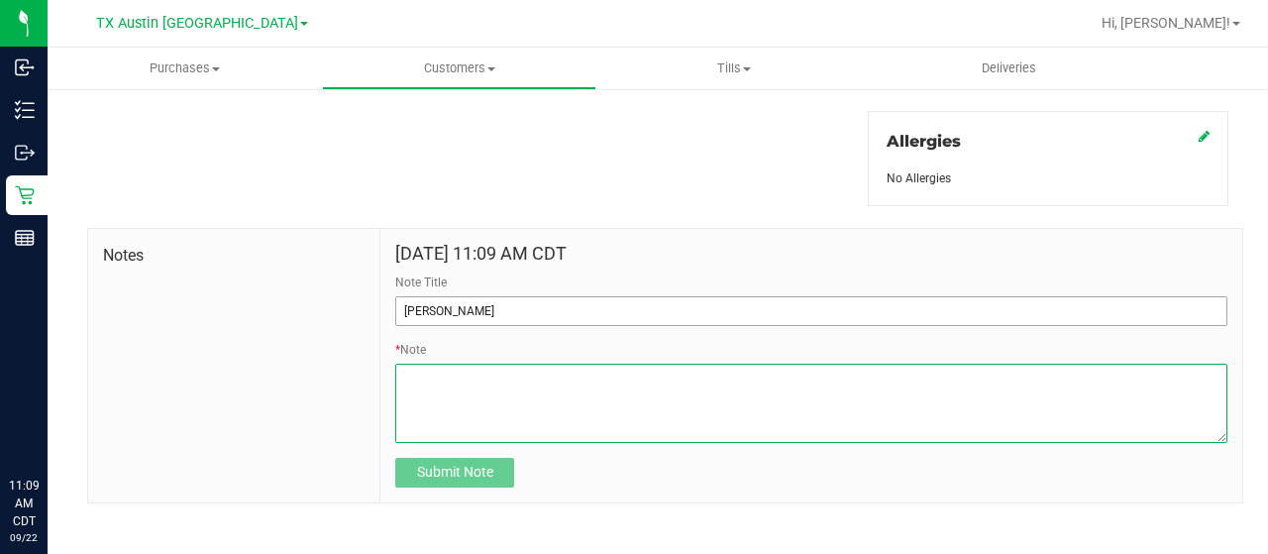
paste textarea "Patient Name: SALVADOR BELGARA Address: 6022 14TH STREET LUBBOCK, TX, 79416 Pho…"
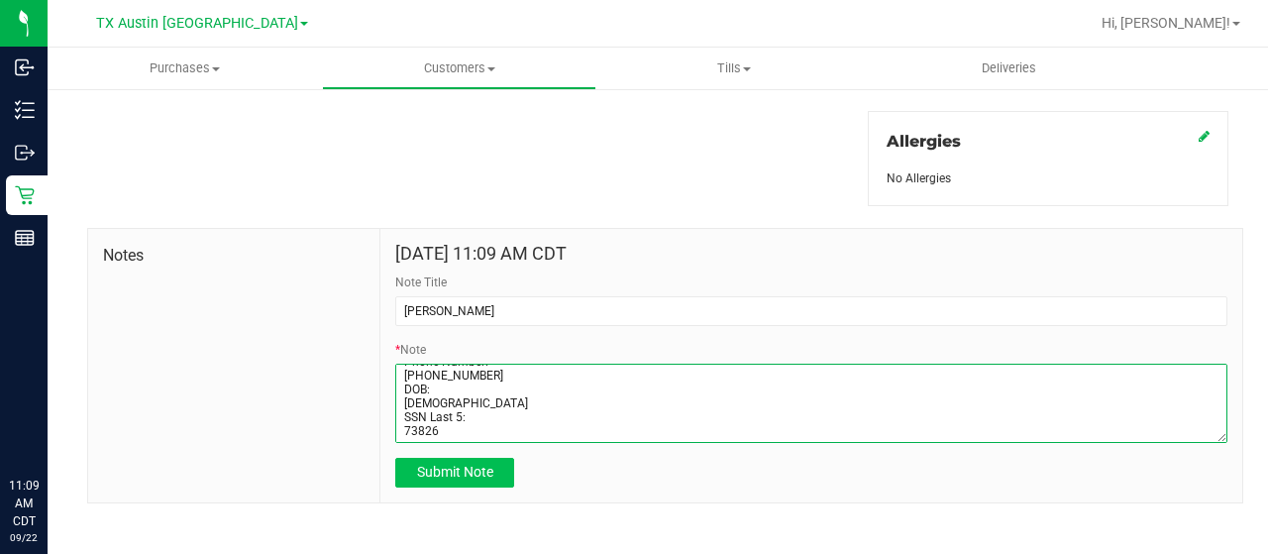
type textarea "Patient Name: SALVADOR BELGARA Address: 6022 14TH STREET LUBBOCK, TX, 79416 Pho…"
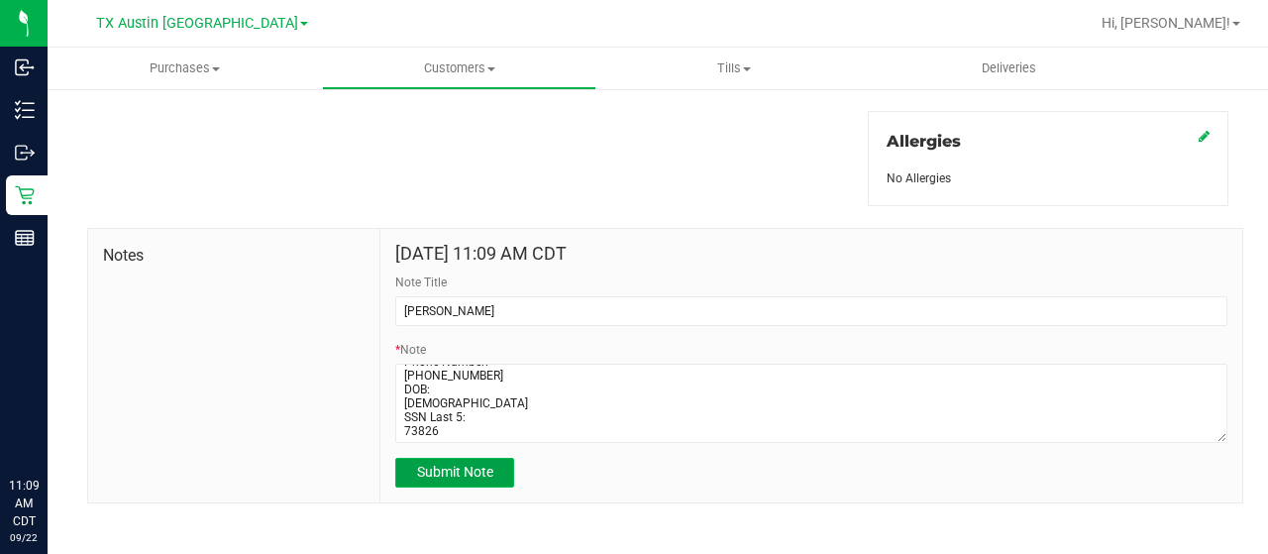
click at [419, 467] on span "Submit Note" at bounding box center [455, 472] width 76 height 16
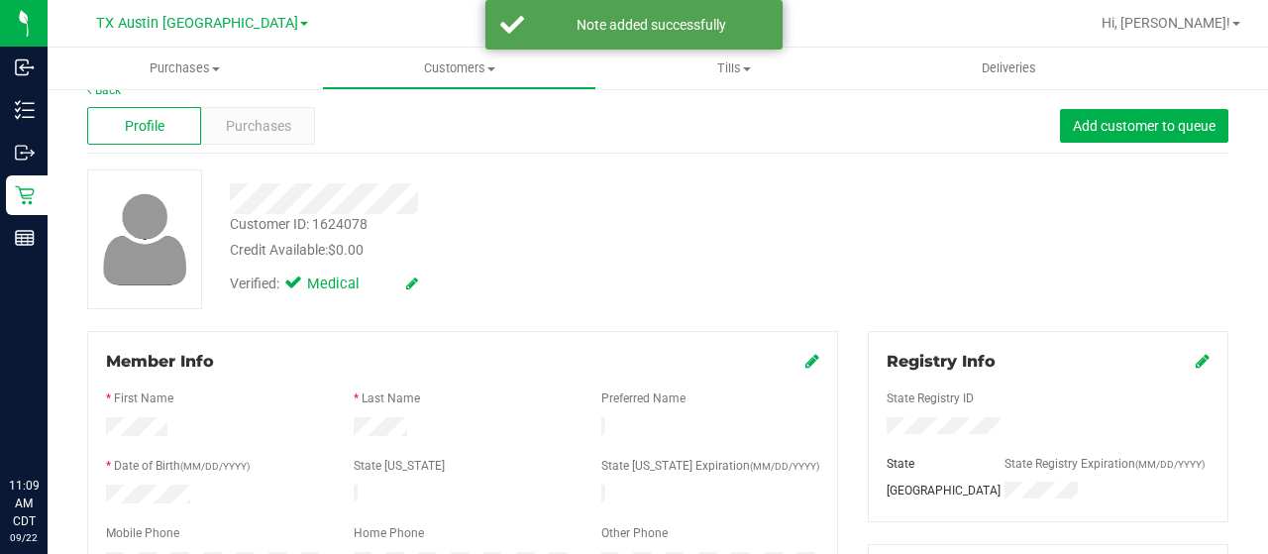
scroll to position [0, 0]
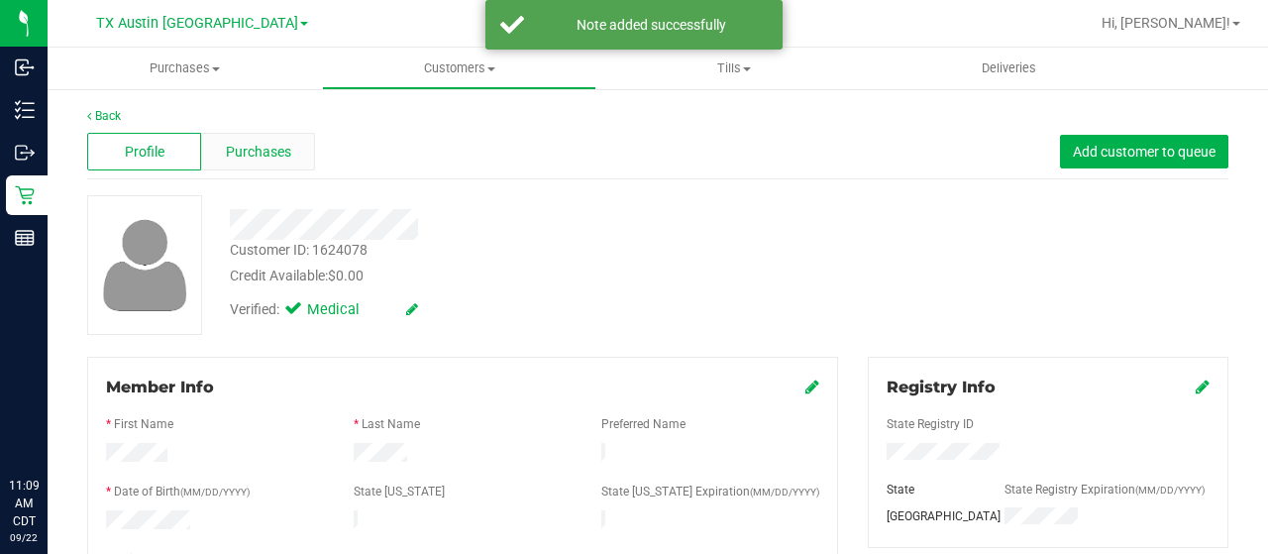
click at [285, 162] on div "Purchases" at bounding box center [258, 152] width 114 height 38
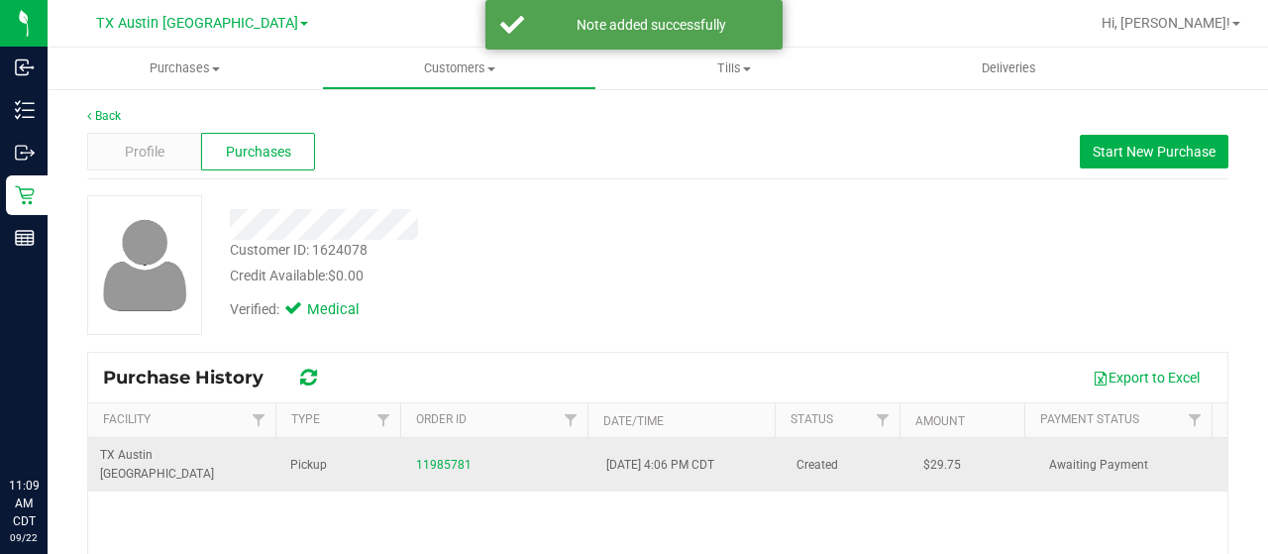
click at [434, 461] on div "11985781" at bounding box center [499, 465] width 166 height 19
click at [437, 458] on link "11985781" at bounding box center [443, 465] width 55 height 14
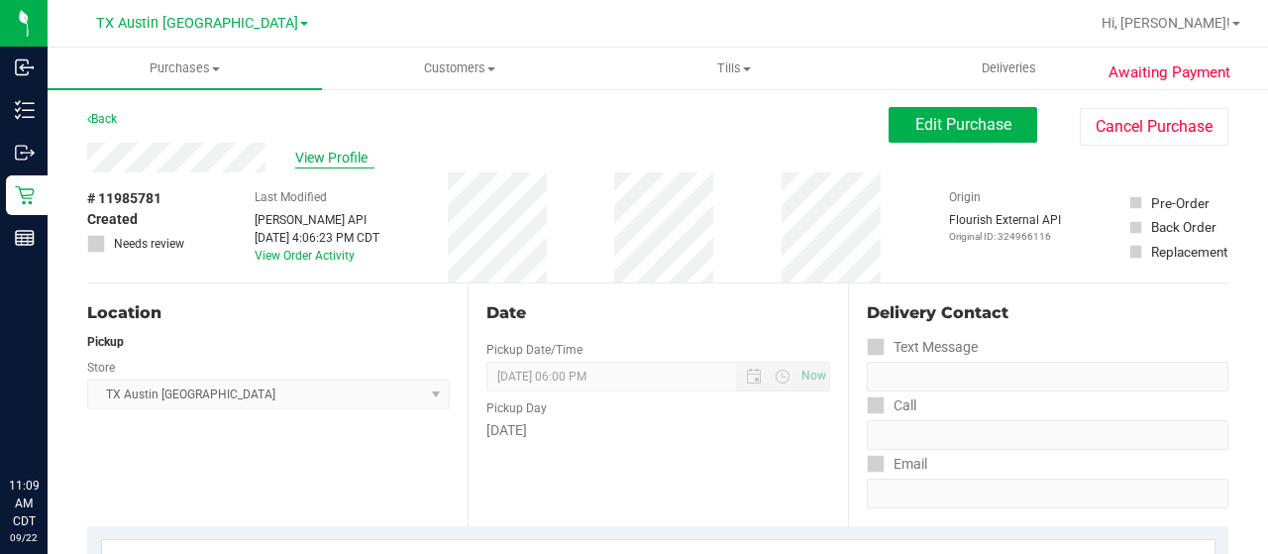
click at [339, 163] on span "View Profile" at bounding box center [334, 158] width 79 height 21
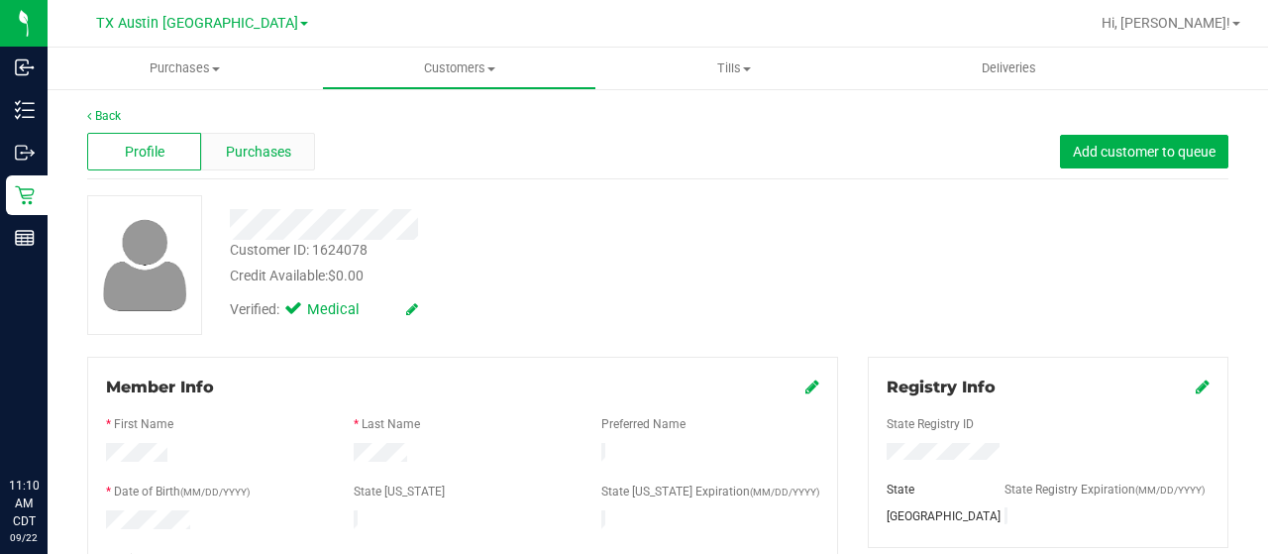
click at [277, 158] on span "Purchases" at bounding box center [258, 152] width 65 height 21
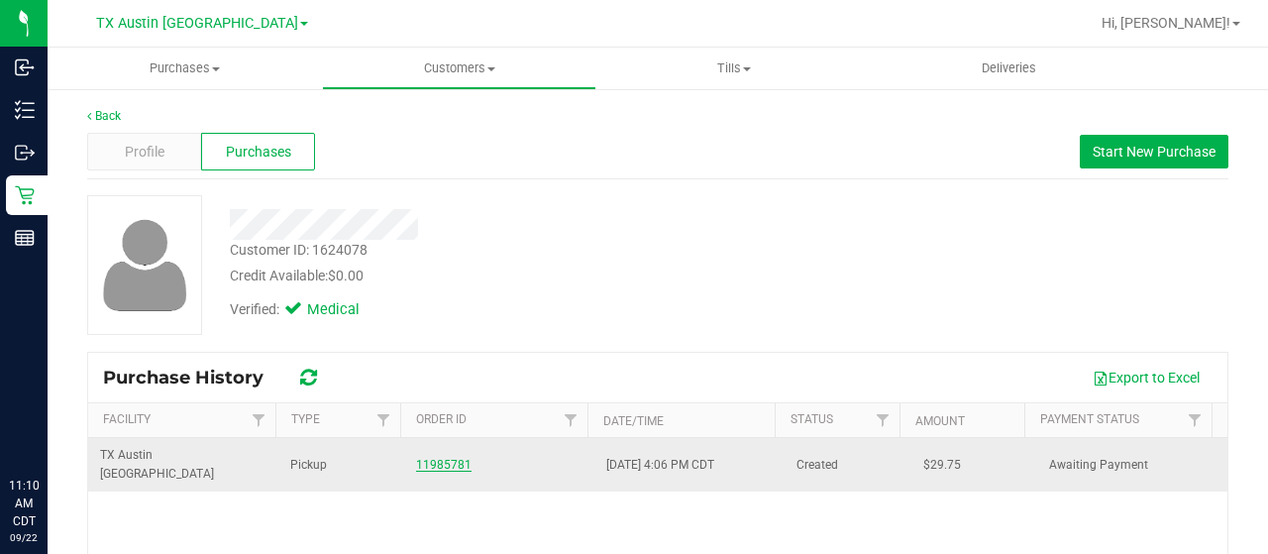
click at [441, 458] on link "11985781" at bounding box center [443, 465] width 55 height 14
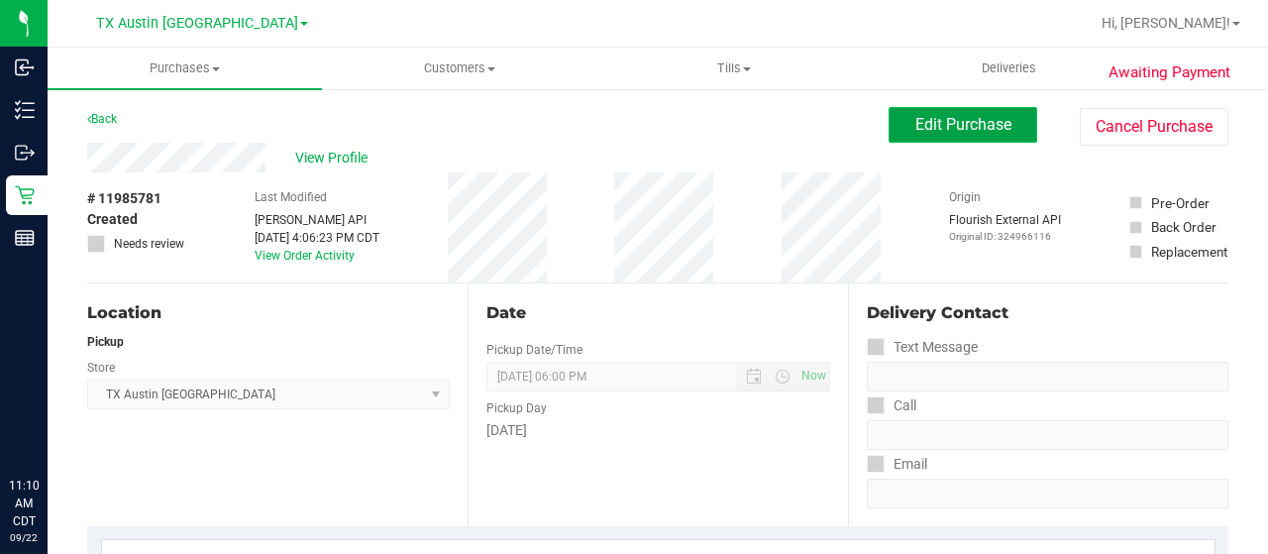
click at [930, 116] on span "Edit Purchase" at bounding box center [964, 124] width 96 height 19
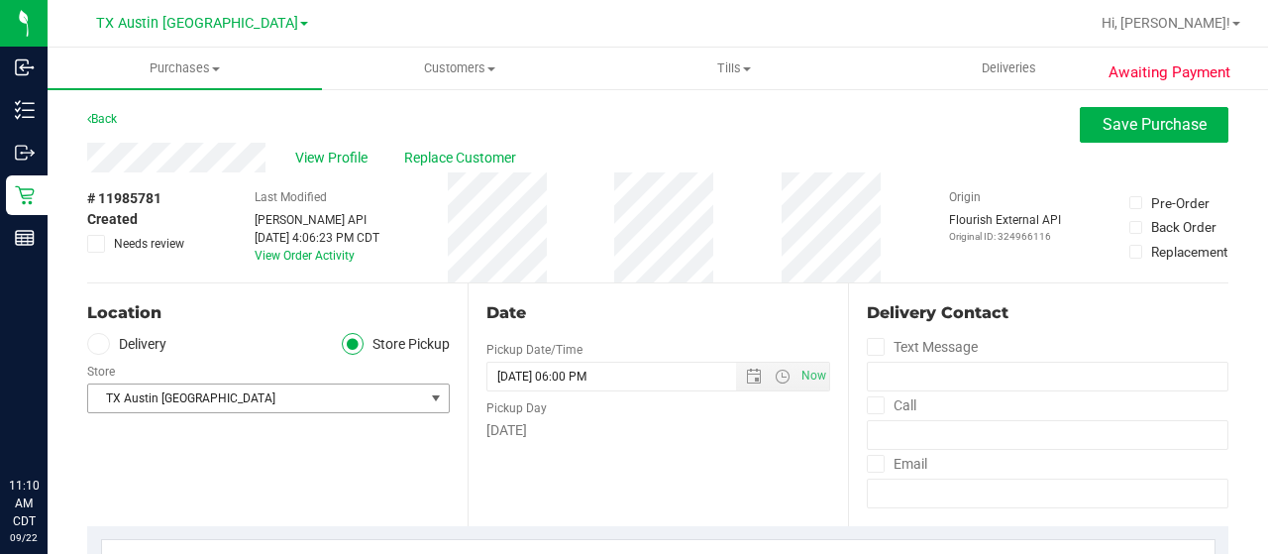
click at [252, 397] on span "TX Austin [GEOGRAPHIC_DATA]" at bounding box center [256, 398] width 336 height 28
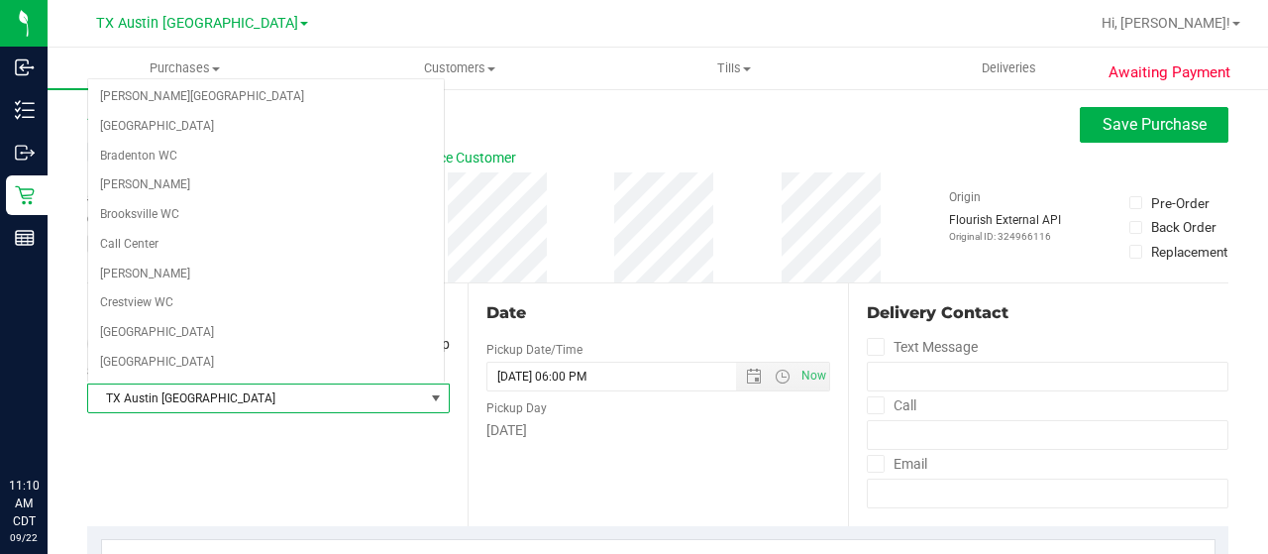
scroll to position [1200, 0]
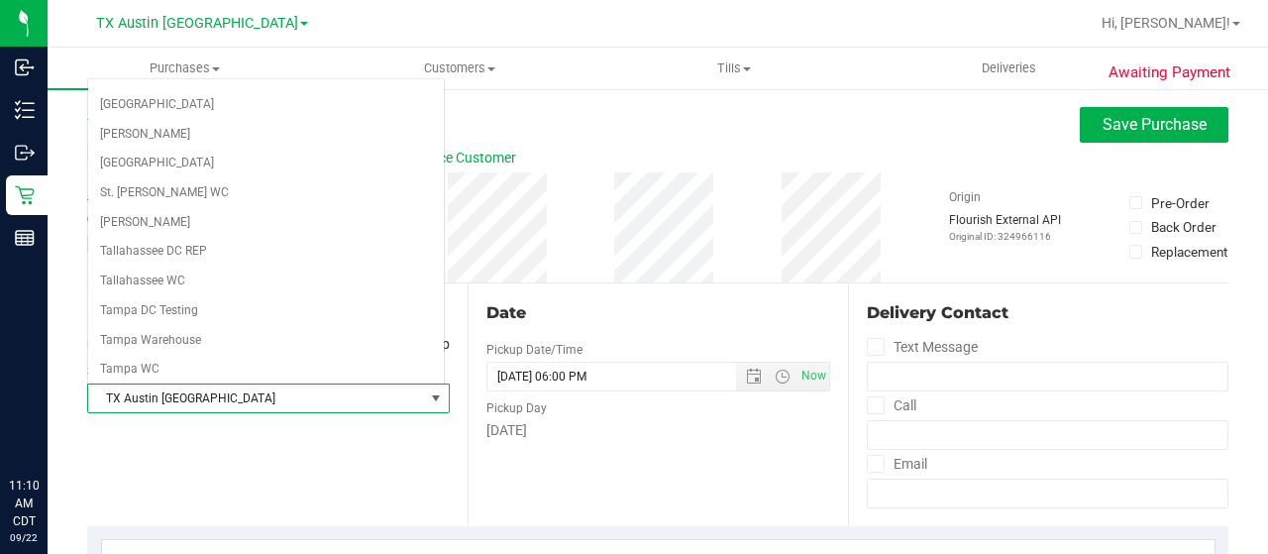
click at [254, 396] on span "TX Austin [GEOGRAPHIC_DATA]" at bounding box center [256, 398] width 336 height 28
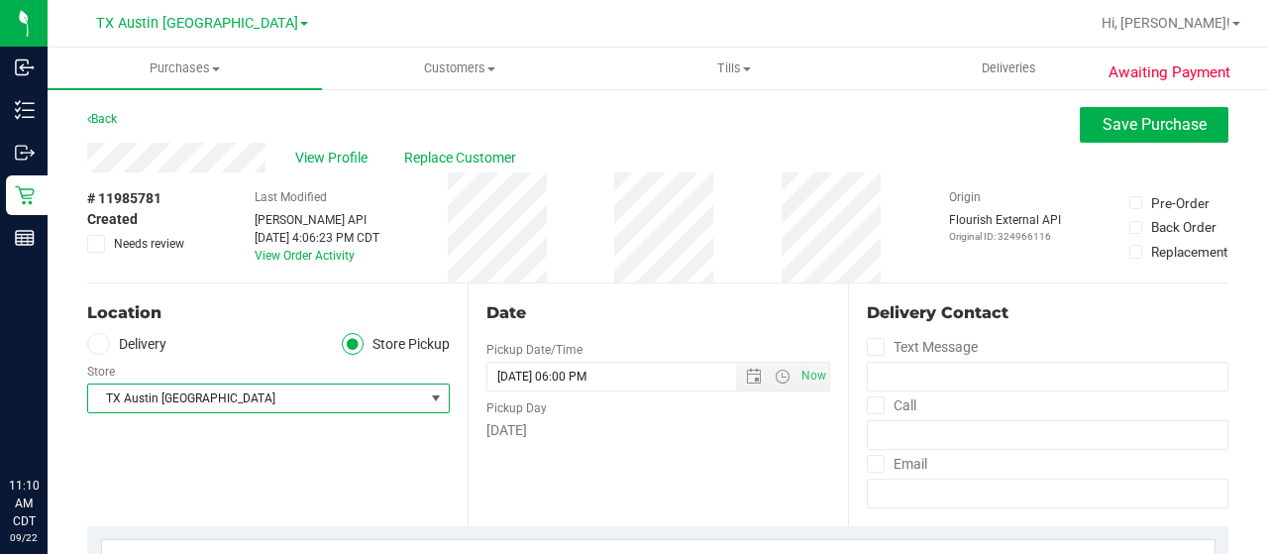
click at [161, 350] on label "Delivery" at bounding box center [126, 344] width 79 height 23
click at [0, 0] on input "Delivery" at bounding box center [0, 0] width 0 height 0
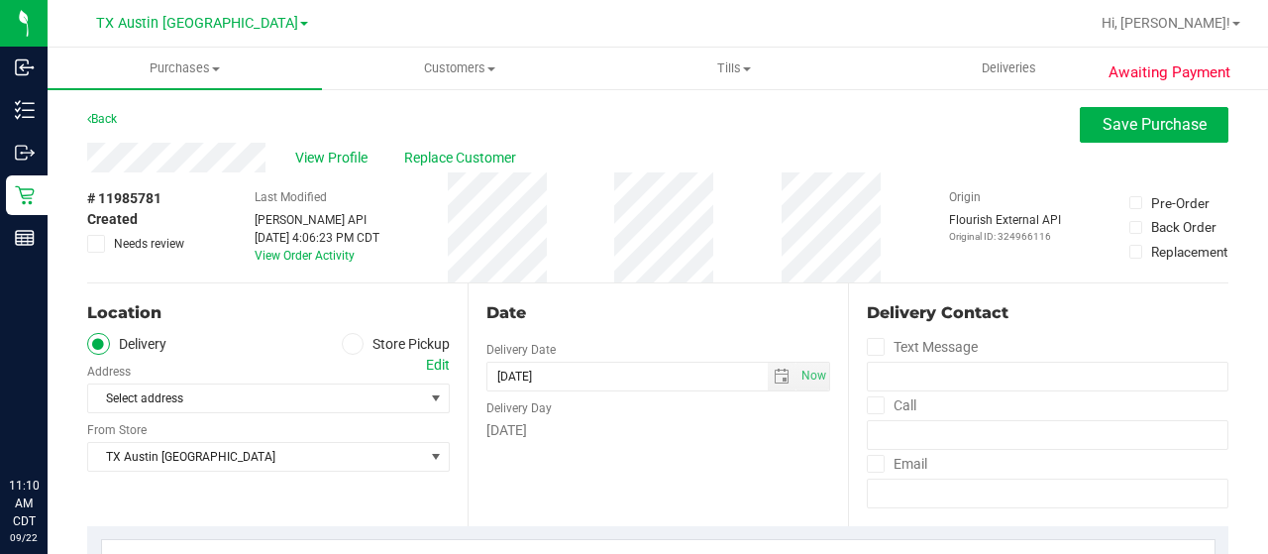
click at [434, 366] on div "Edit" at bounding box center [438, 365] width 24 height 21
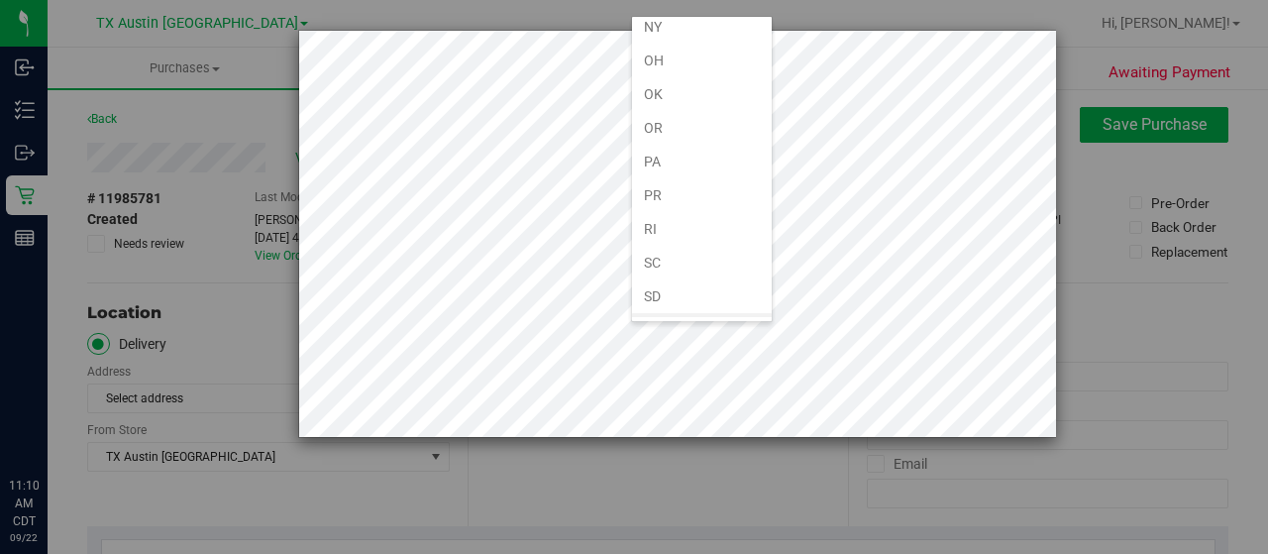
scroll to position [1189, 0]
click at [678, 313] on li "[GEOGRAPHIC_DATA]" at bounding box center [702, 330] width 140 height 34
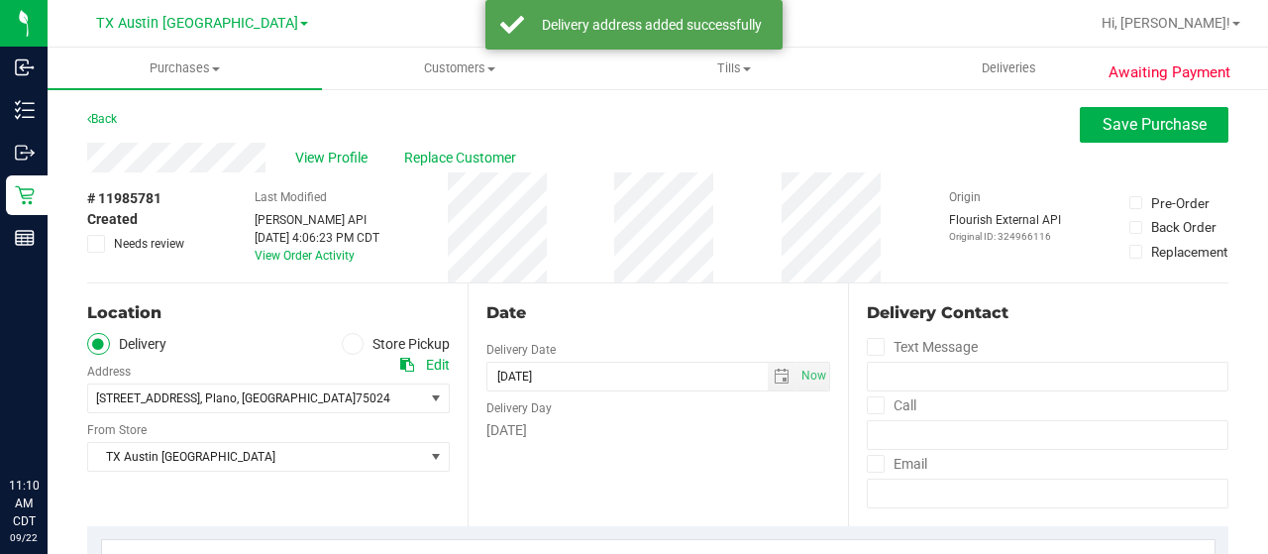
click at [351, 344] on icon at bounding box center [353, 344] width 12 height 0
click at [0, 0] on input "Store Pickup" at bounding box center [0, 0] width 0 height 0
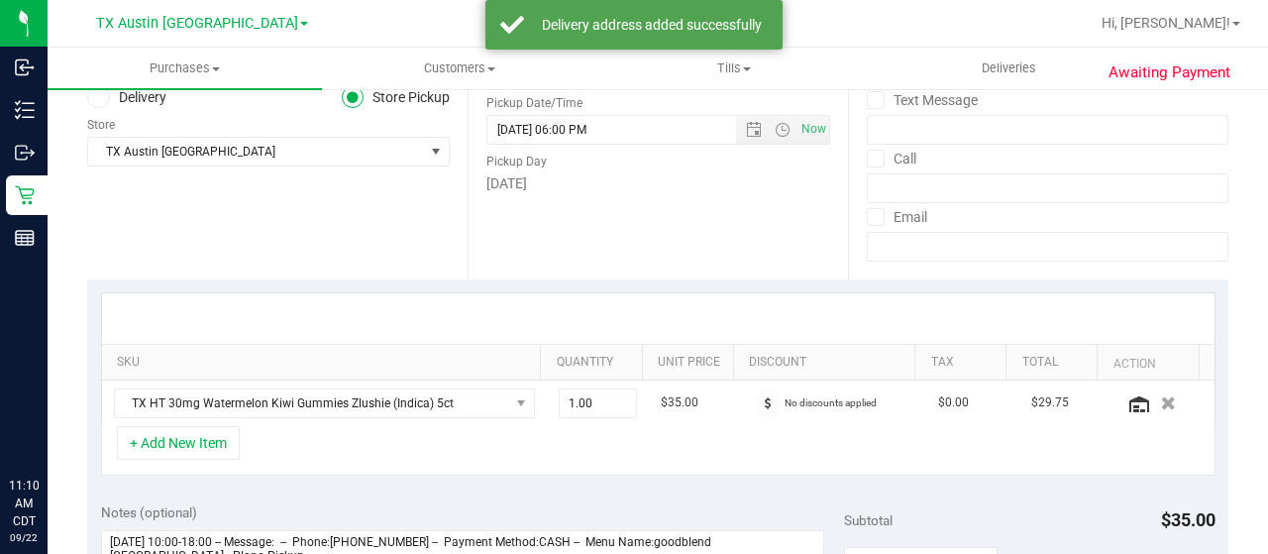
scroll to position [0, 0]
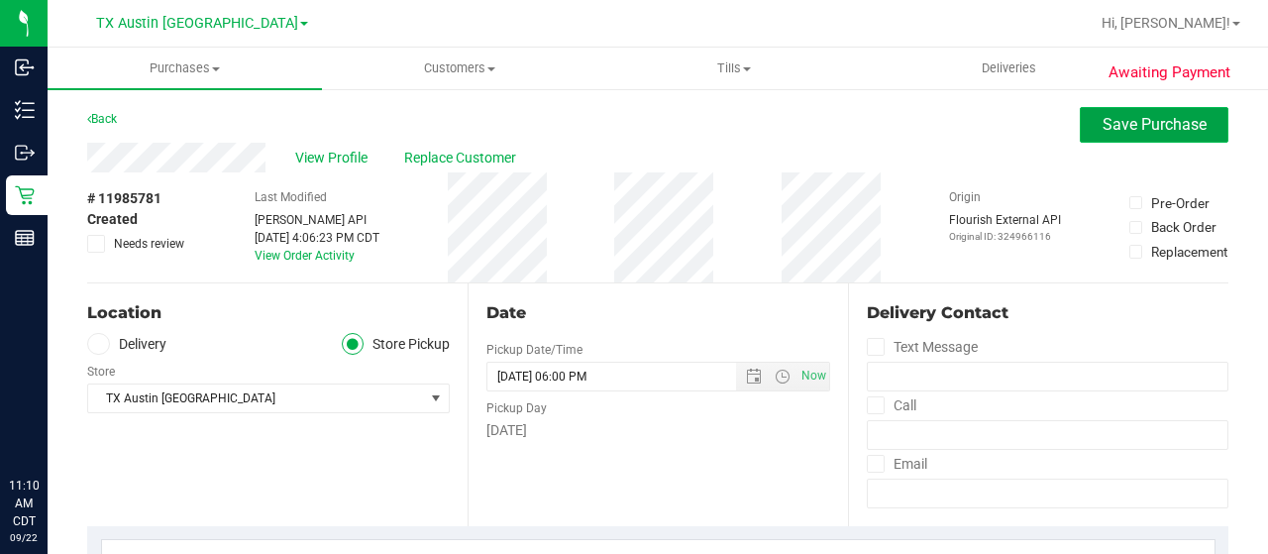
click at [1110, 121] on span "Save Purchase" at bounding box center [1155, 124] width 104 height 19
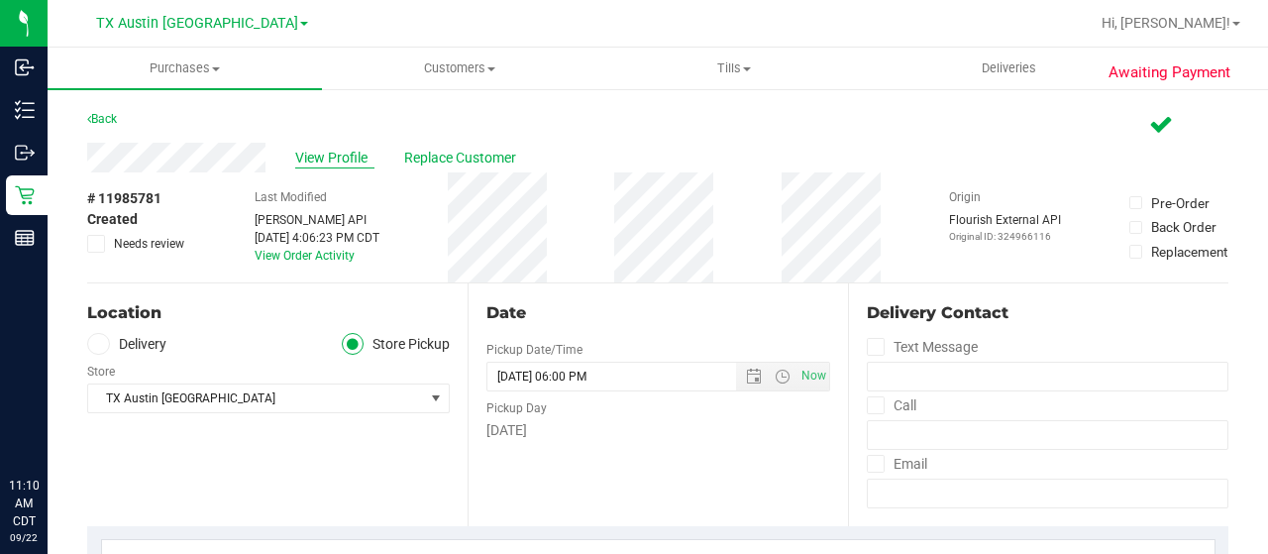
click at [310, 160] on span "View Profile" at bounding box center [334, 158] width 79 height 21
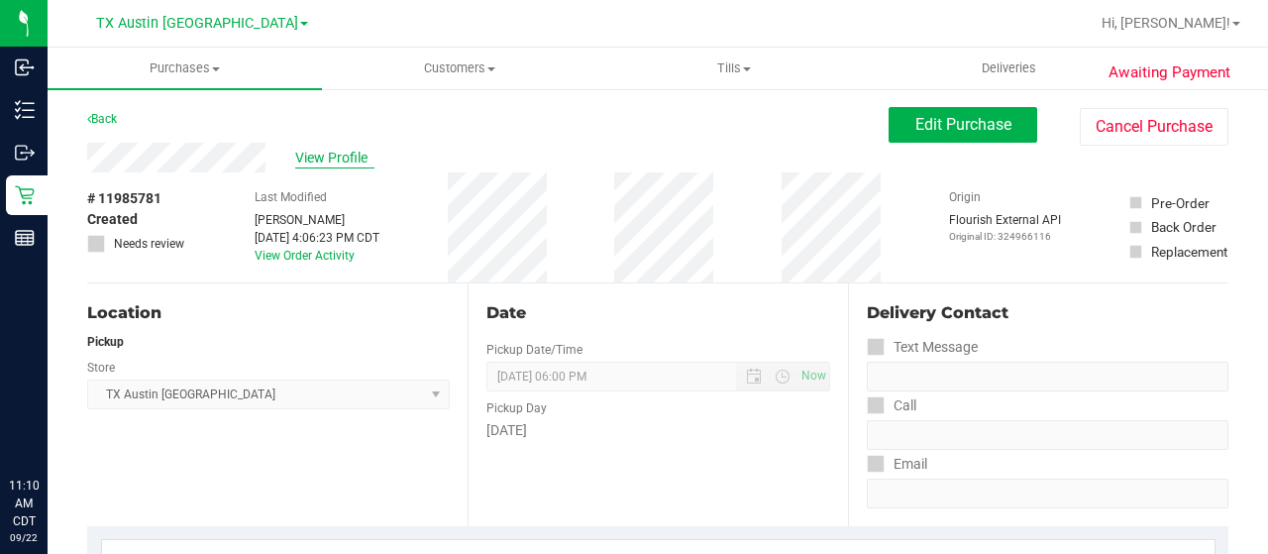
click at [329, 156] on span "View Profile" at bounding box center [334, 158] width 79 height 21
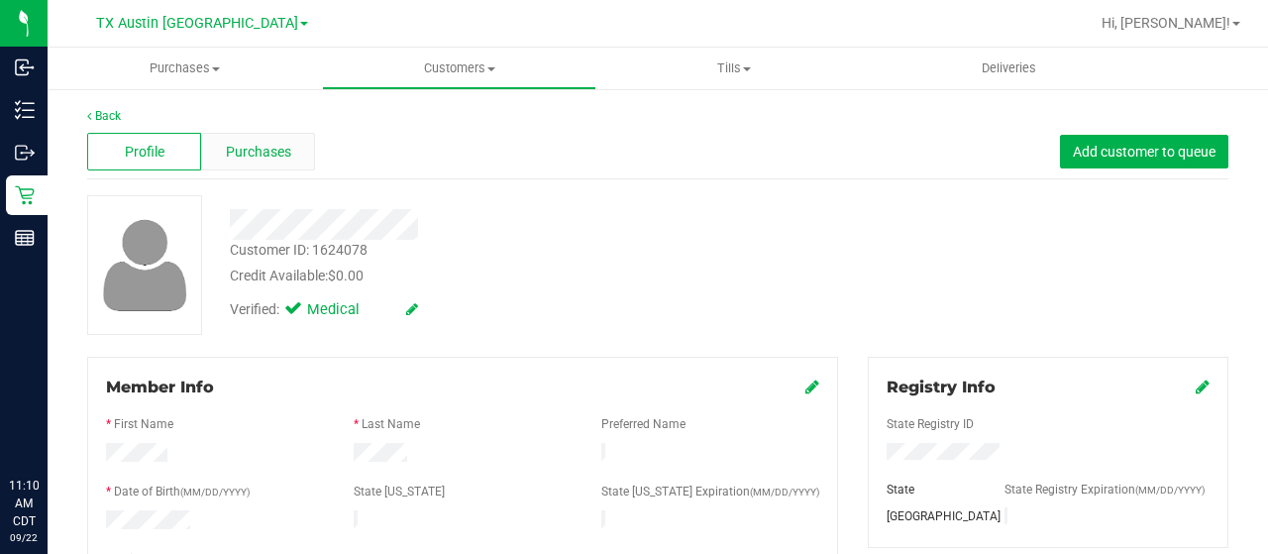
click at [261, 146] on span "Purchases" at bounding box center [258, 152] width 65 height 21
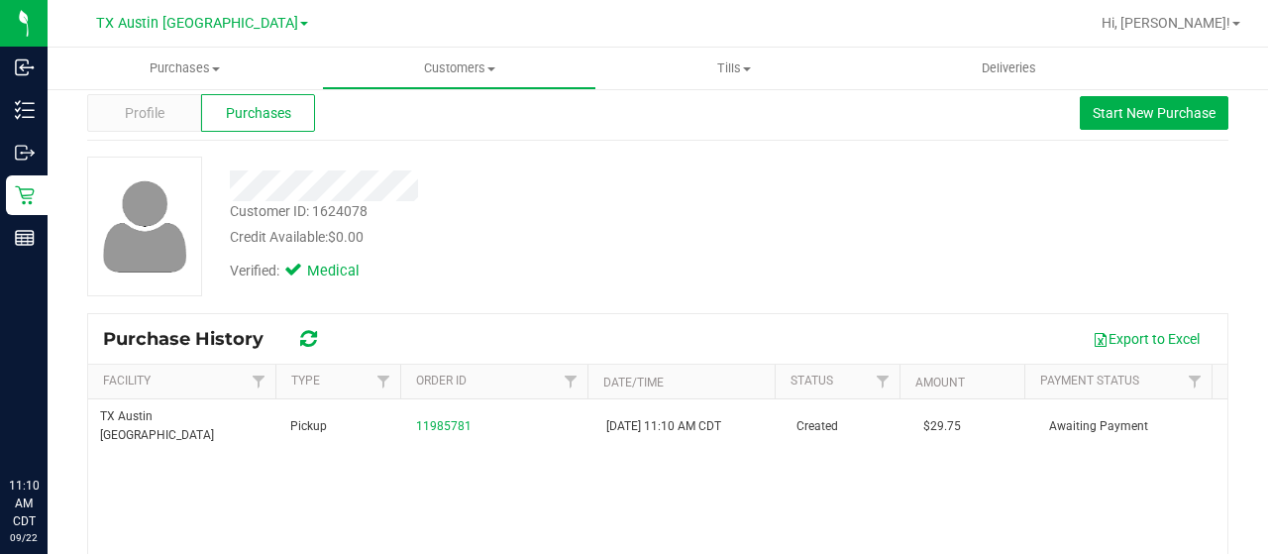
scroll to position [99, 0]
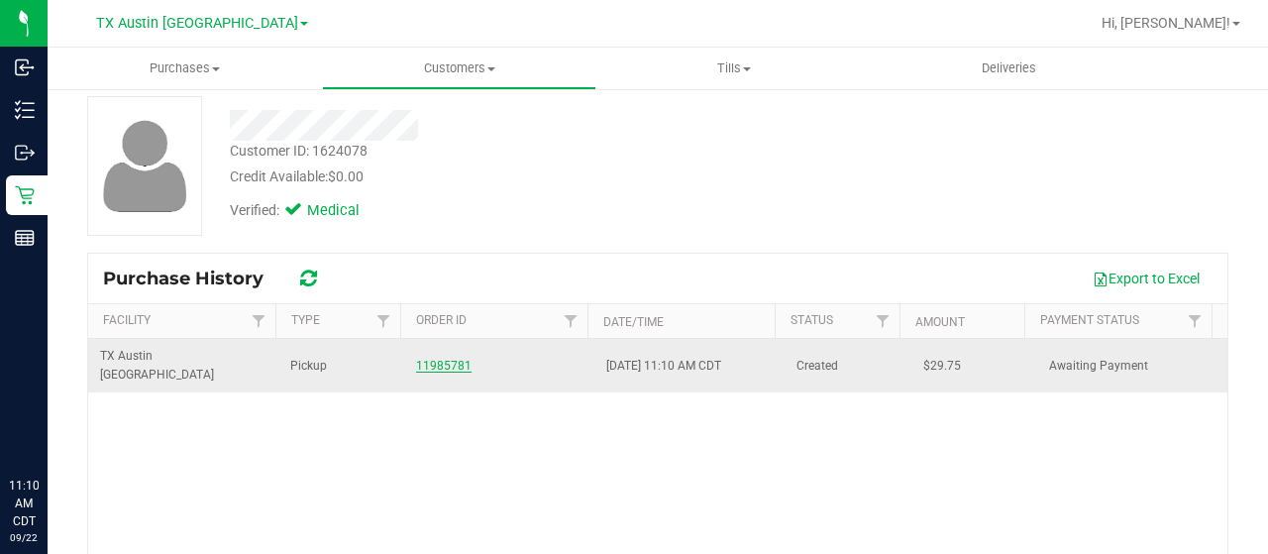
click at [434, 359] on link "11985781" at bounding box center [443, 366] width 55 height 14
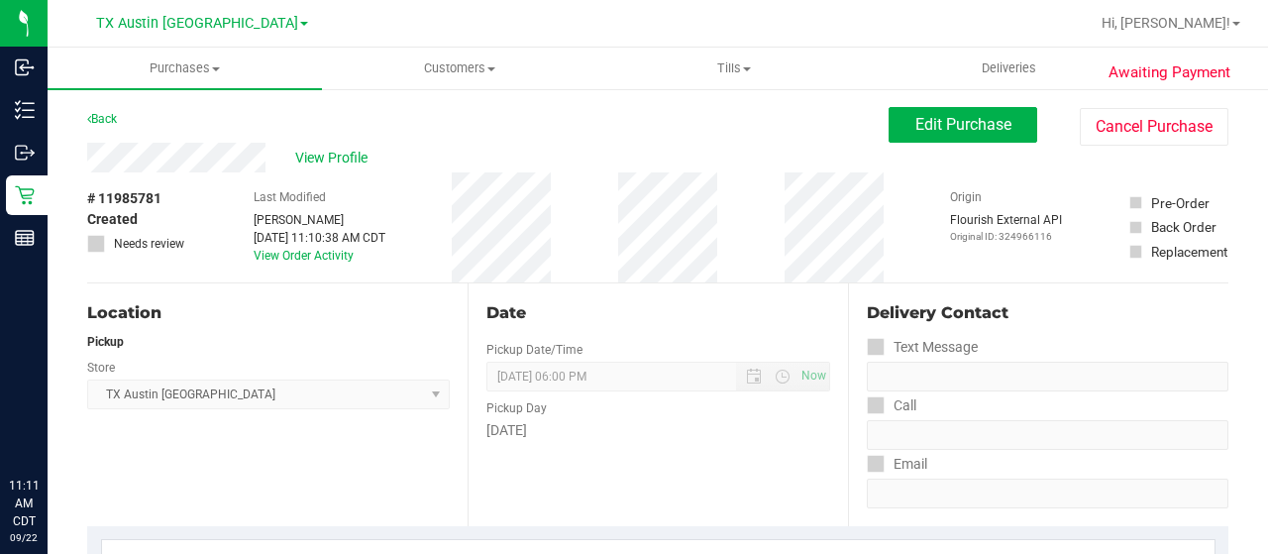
drag, startPoint x: 268, startPoint y: 157, endPoint x: 83, endPoint y: 152, distance: 184.4
click at [943, 120] on span "Edit Purchase" at bounding box center [964, 124] width 96 height 19
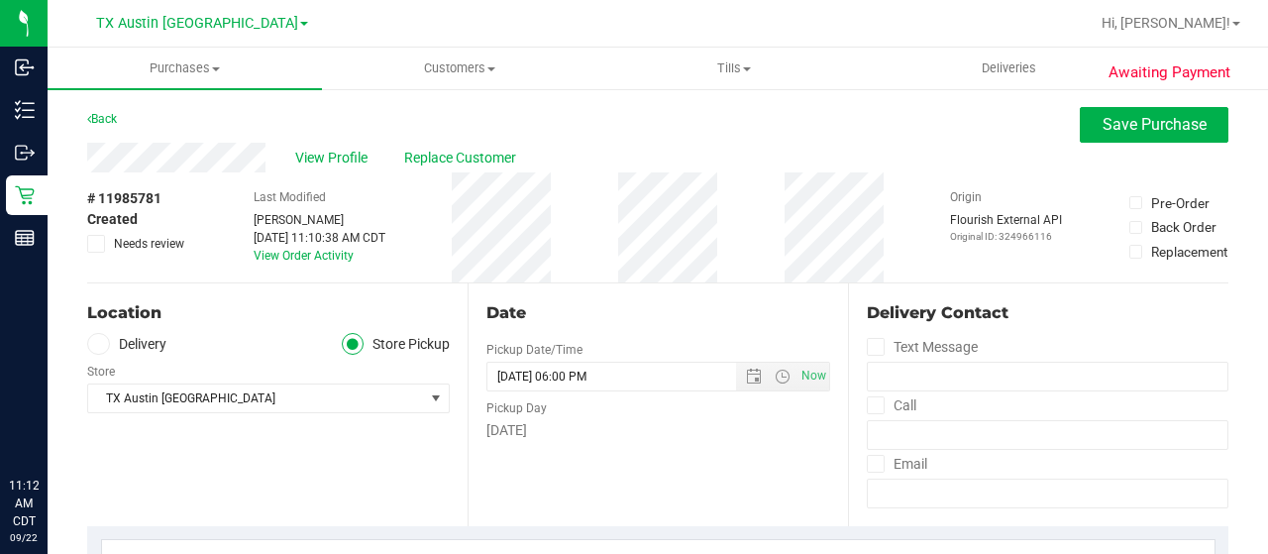
click at [149, 245] on span "Needs review" at bounding box center [149, 244] width 70 height 18
click at [0, 0] on input "Needs review" at bounding box center [0, 0] width 0 height 0
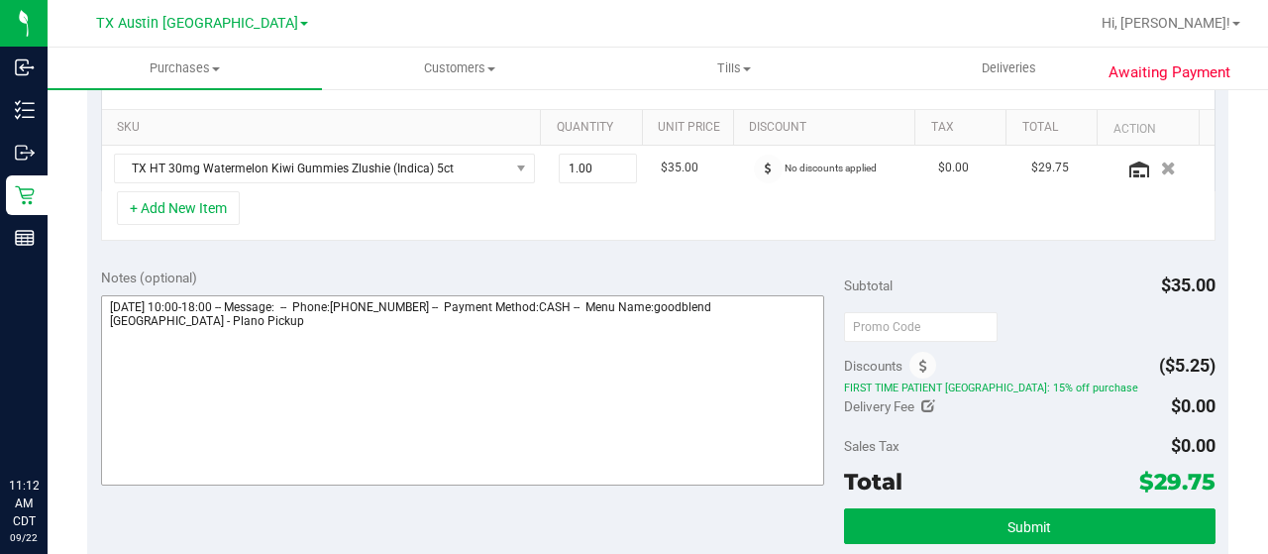
scroll to position [595, 0]
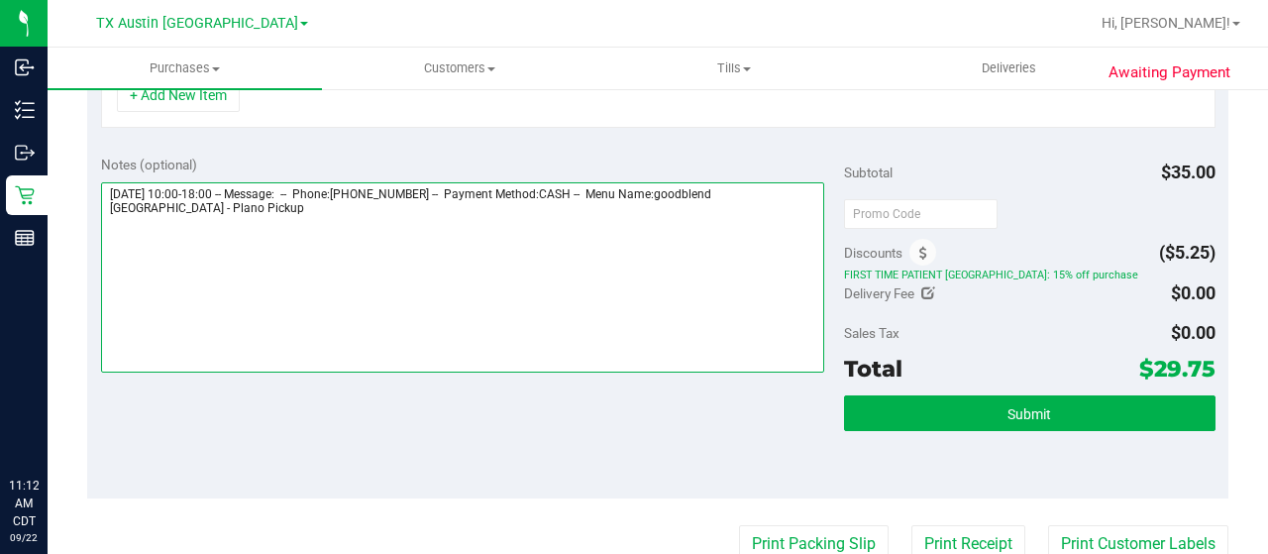
click at [273, 225] on textarea at bounding box center [462, 277] width 723 height 190
click at [184, 235] on textarea at bounding box center [462, 277] width 723 height 190
click at [285, 230] on textarea at bounding box center [462, 277] width 723 height 190
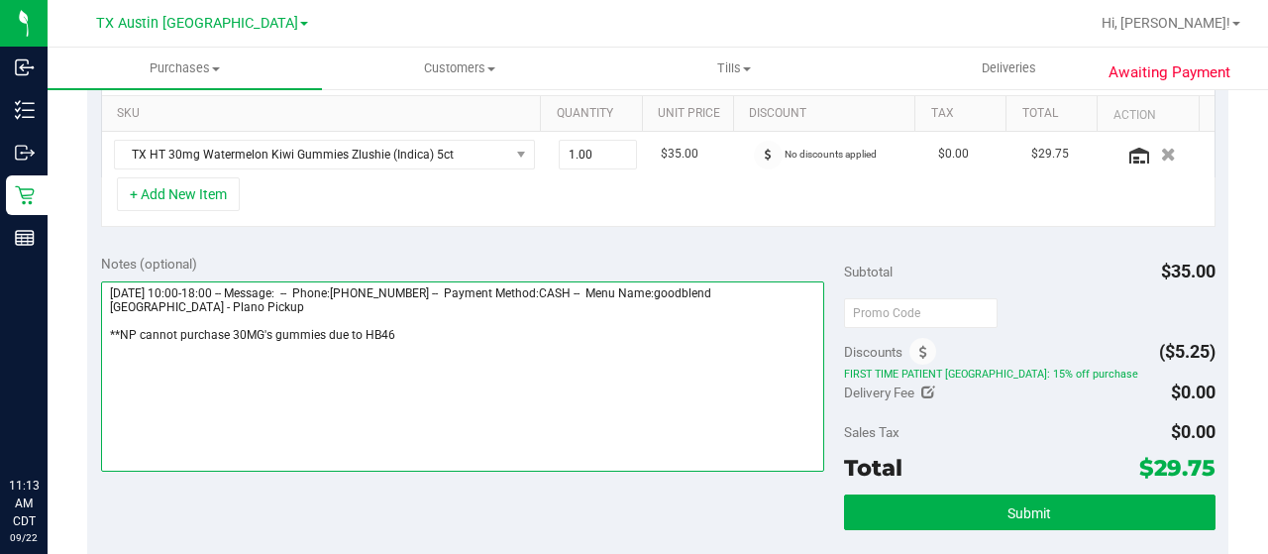
scroll to position [396, 0]
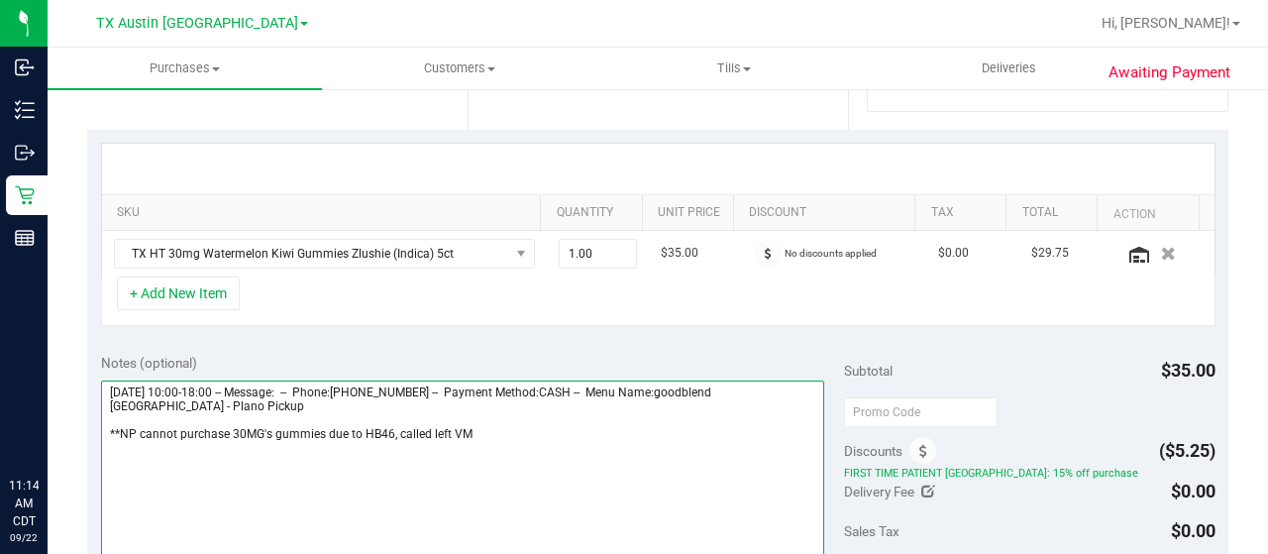
click at [486, 433] on textarea at bounding box center [462, 476] width 723 height 190
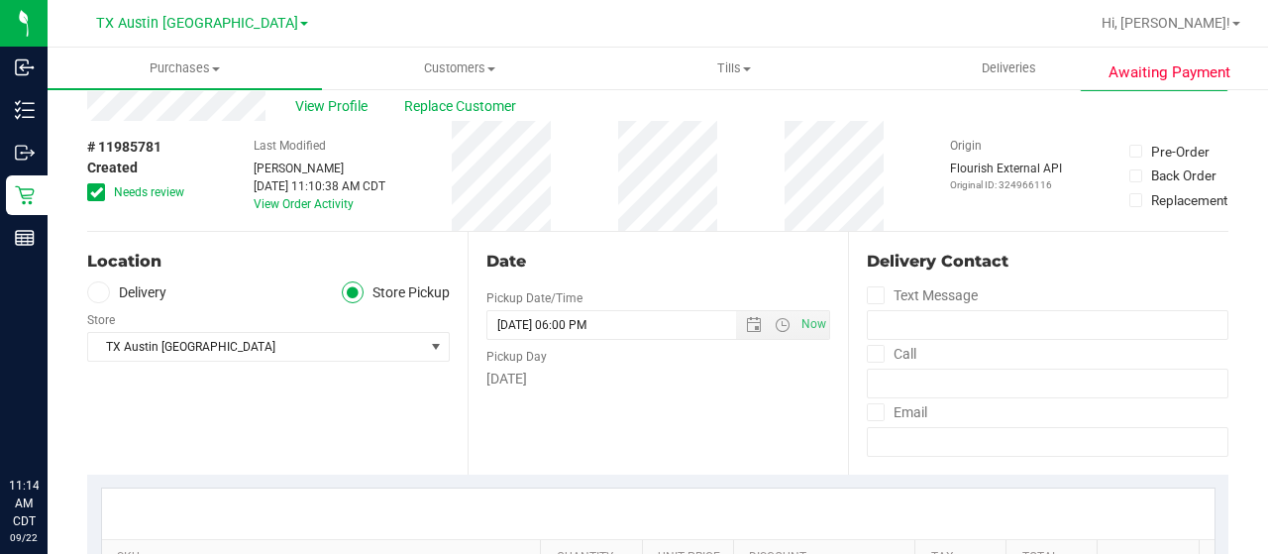
scroll to position [0, 0]
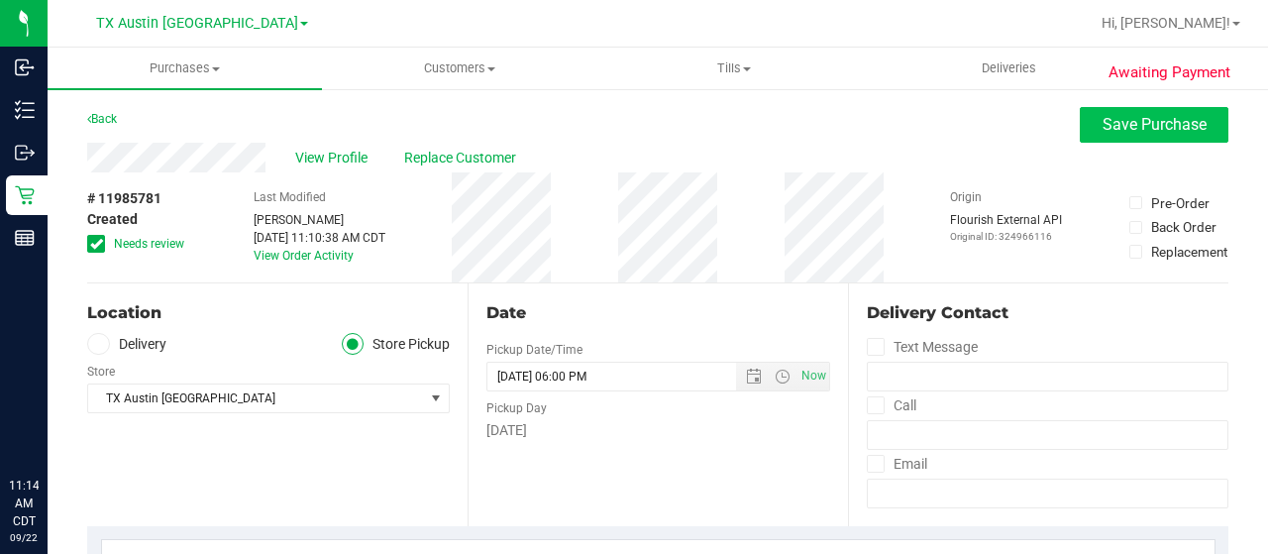
type textarea "Tuesday 09/23/2025 10:00-18:00 -- Message: -- Phone:8328810095 -- Payment Metho…"
click at [1120, 126] on span "Save Purchase" at bounding box center [1155, 124] width 104 height 19
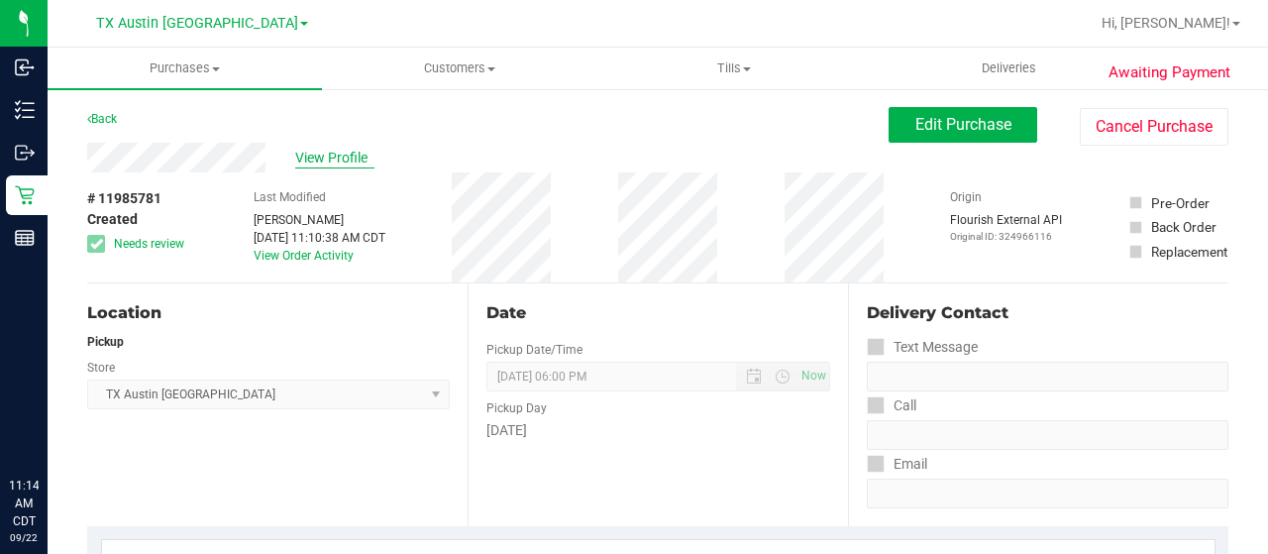
click at [349, 150] on span "View Profile" at bounding box center [334, 158] width 79 height 21
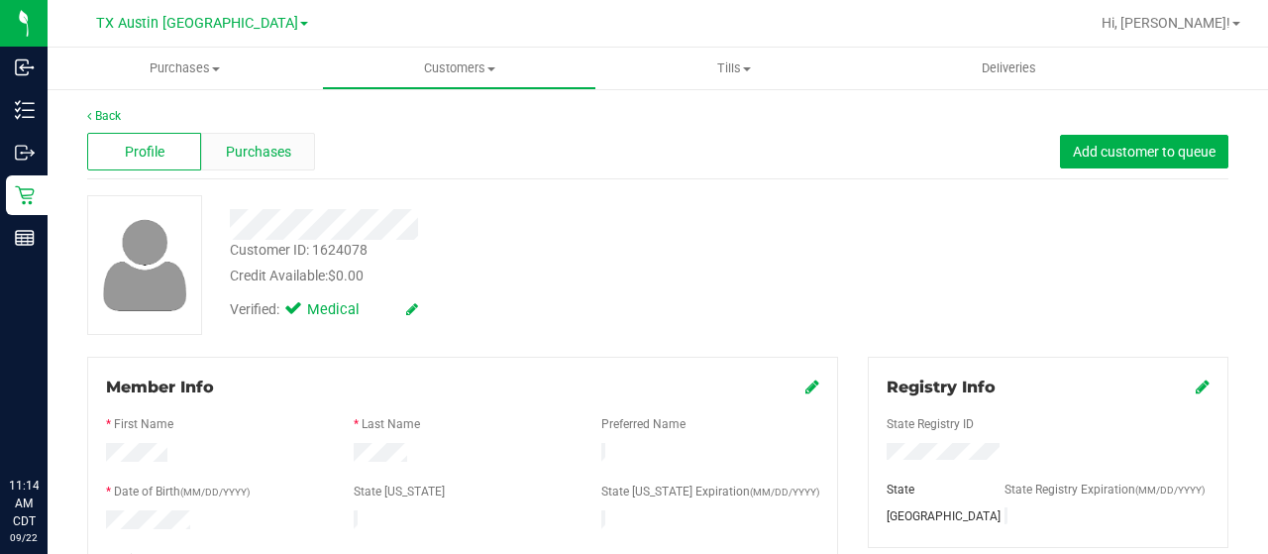
click at [264, 147] on span "Purchases" at bounding box center [258, 152] width 65 height 21
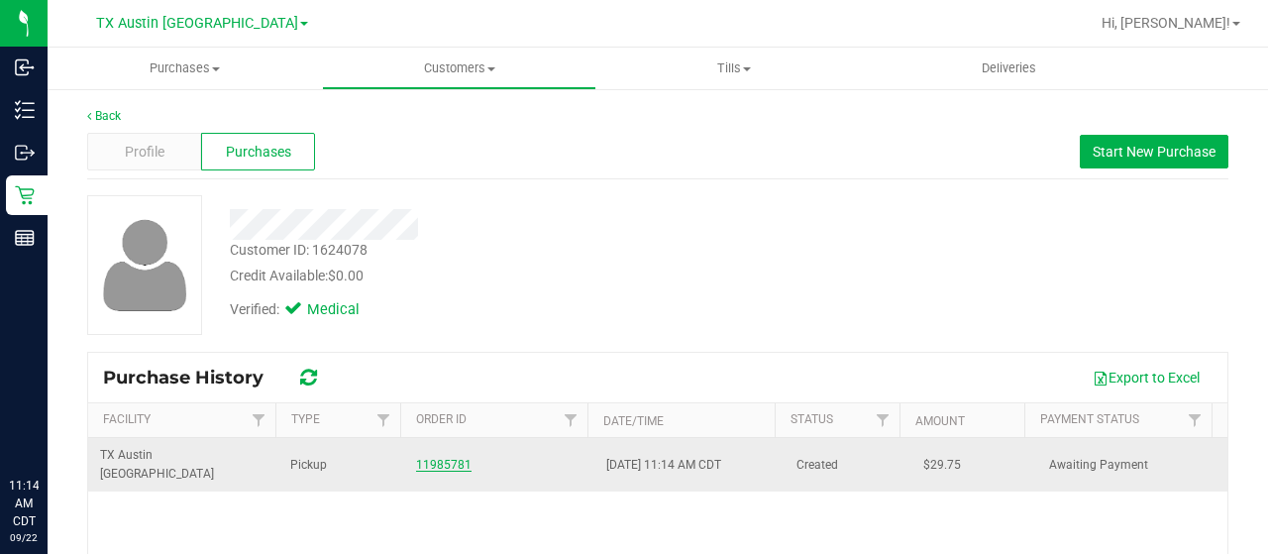
click at [436, 458] on link "11985781" at bounding box center [443, 465] width 55 height 14
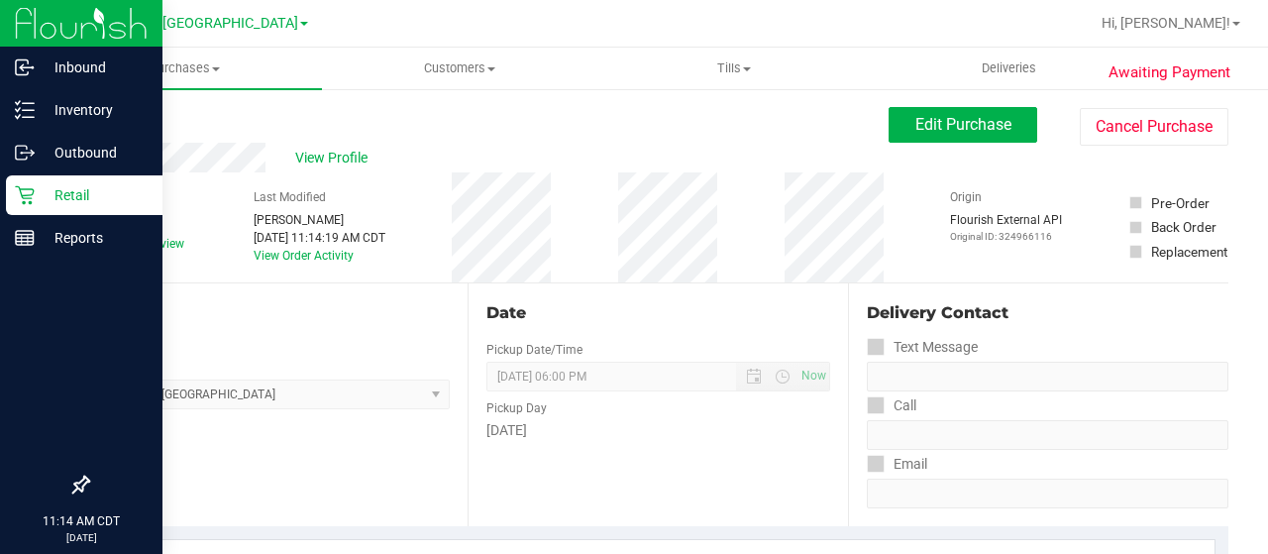
click at [54, 192] on p "Retail" at bounding box center [94, 195] width 119 height 24
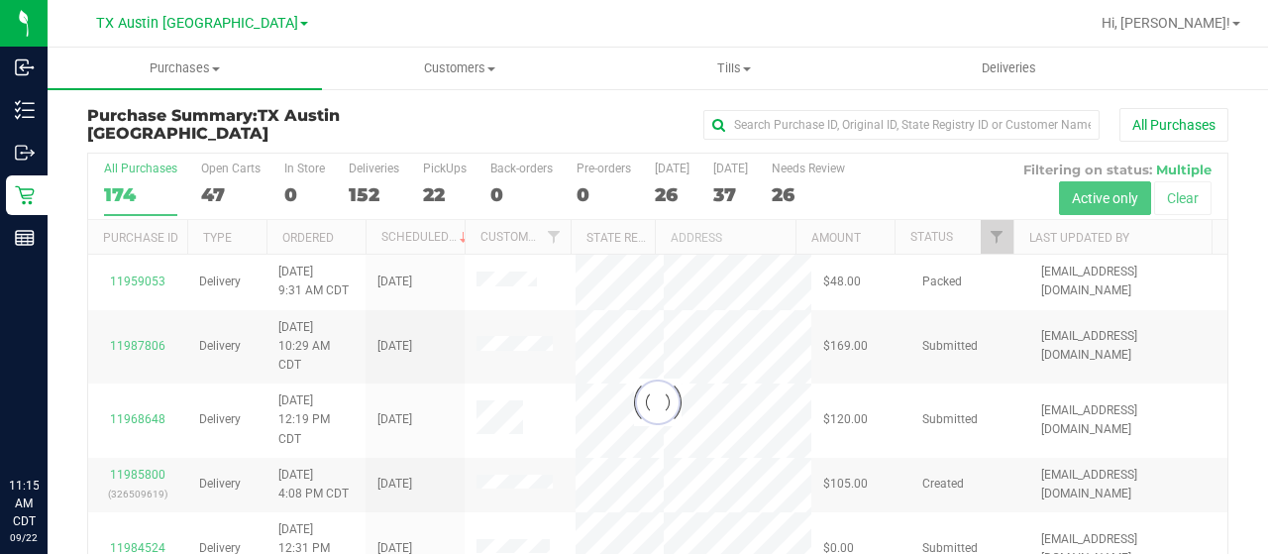
click at [987, 235] on div at bounding box center [658, 402] width 1140 height 497
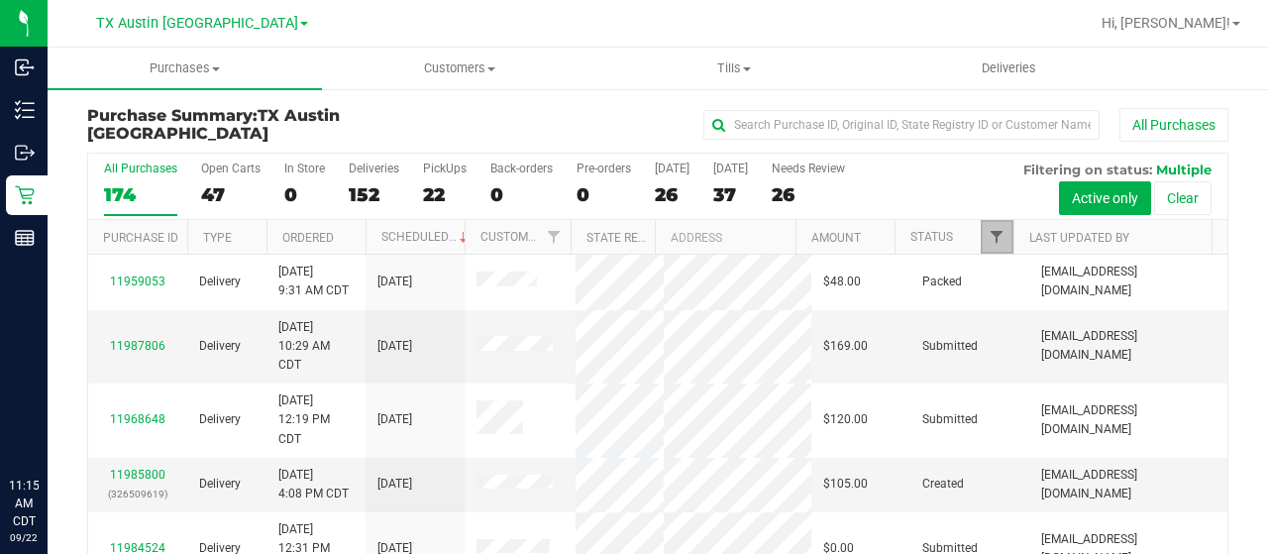
click at [989, 237] on span "Filter" at bounding box center [997, 237] width 16 height 16
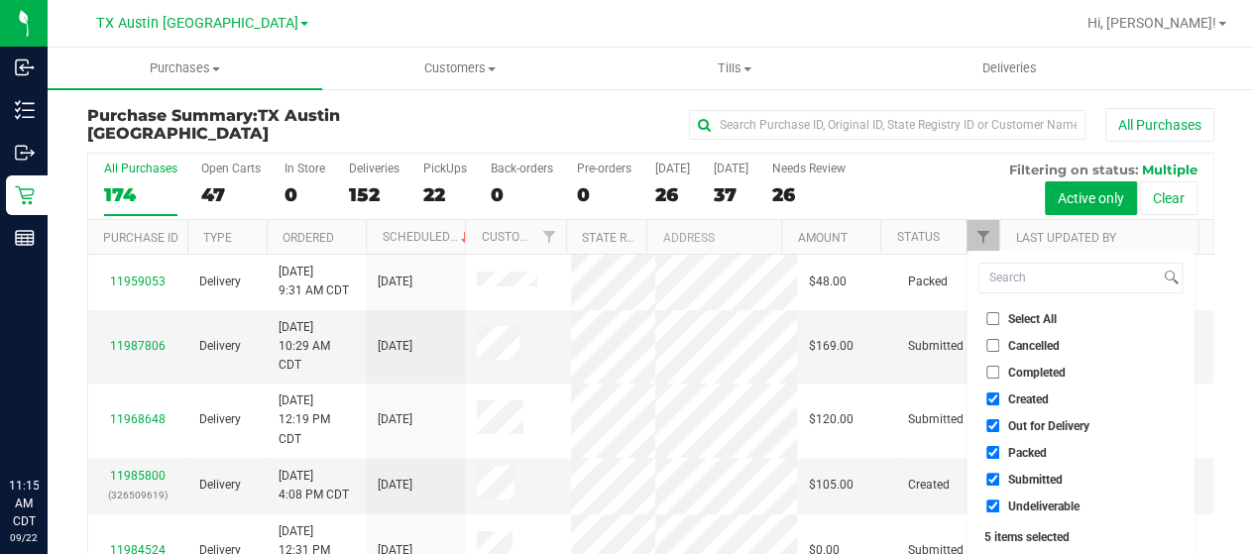
click at [1017, 429] on span "Out for Delivery" at bounding box center [1048, 426] width 81 height 12
click at [999, 429] on input "Out for Delivery" at bounding box center [992, 425] width 13 height 13
checkbox input "false"
click at [1016, 450] on span "Packed" at bounding box center [1027, 453] width 39 height 12
click at [999, 450] on input "Packed" at bounding box center [992, 452] width 13 height 13
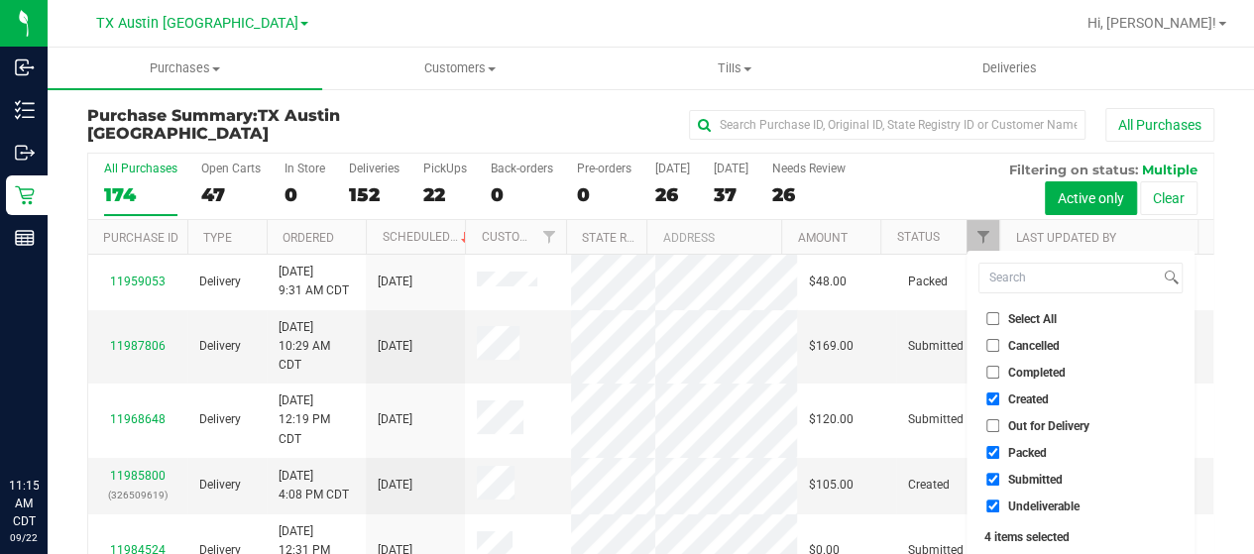
checkbox input "false"
click at [1015, 477] on span "Submitted" at bounding box center [1035, 480] width 55 height 12
click at [999, 477] on input "Submitted" at bounding box center [992, 479] width 13 height 13
checkbox input "false"
click at [1019, 508] on span "Undeliverable" at bounding box center [1043, 506] width 71 height 12
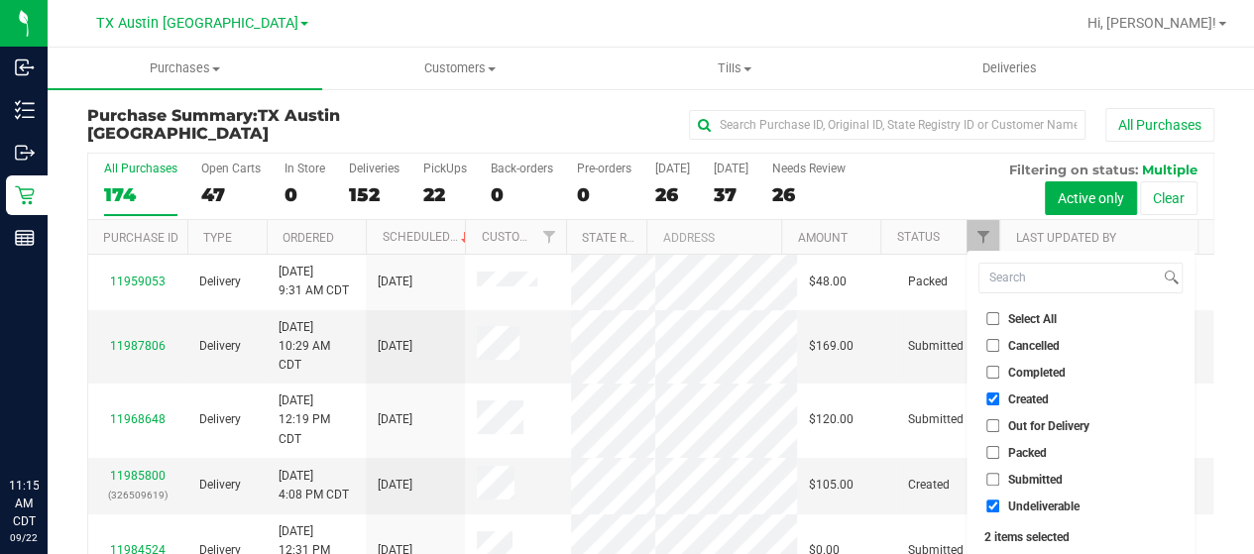
click at [999, 508] on input "Undeliverable" at bounding box center [992, 505] width 13 height 13
checkbox input "false"
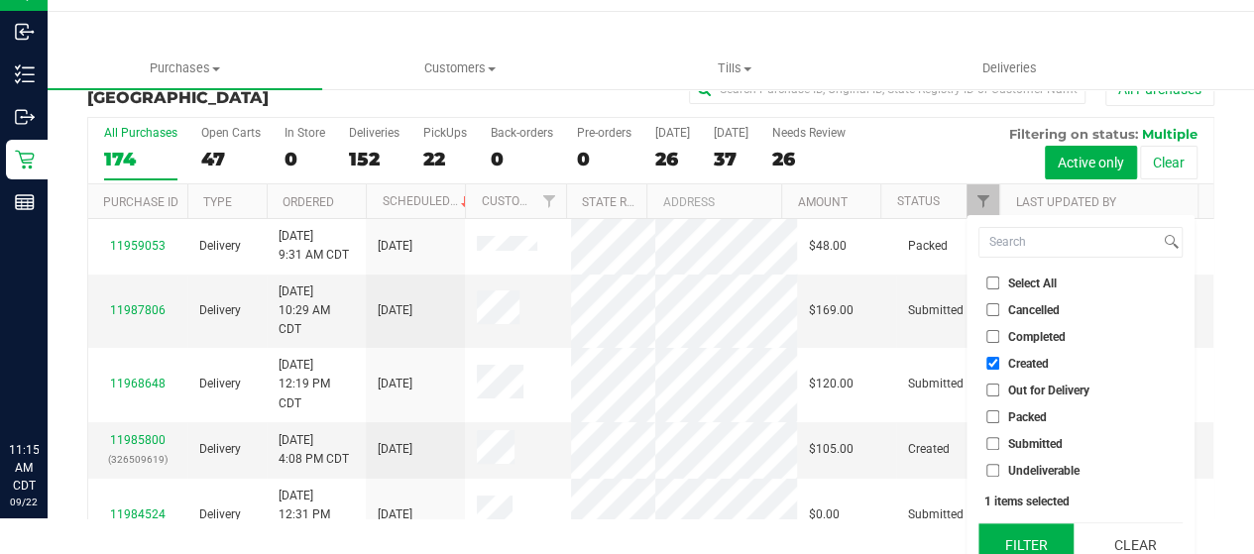
scroll to position [54, 0]
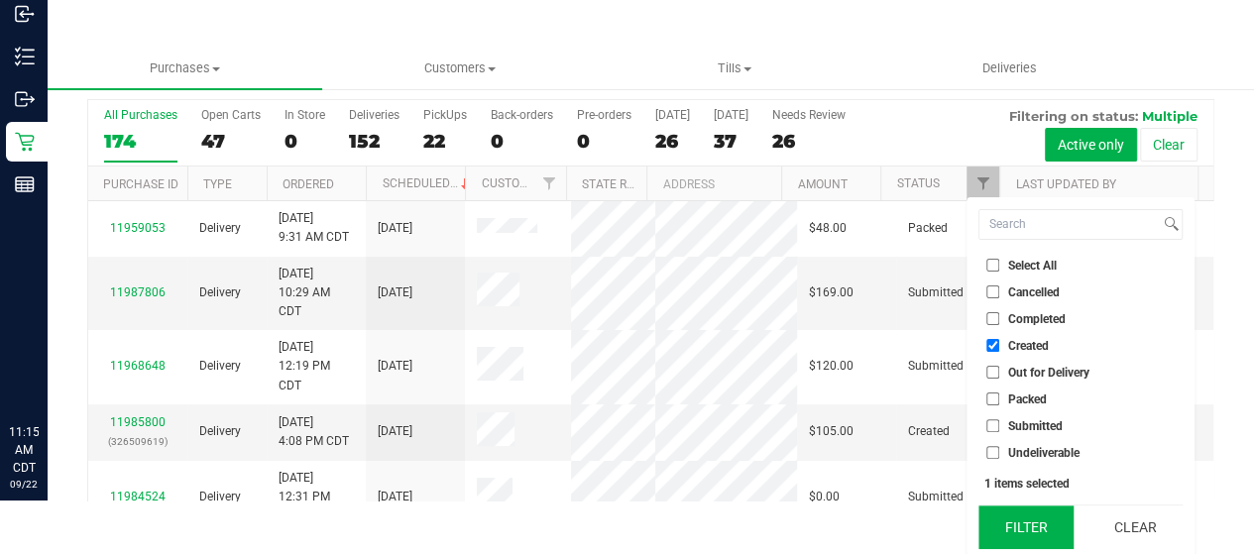
click at [1019, 512] on button "Filter" at bounding box center [1025, 527] width 95 height 44
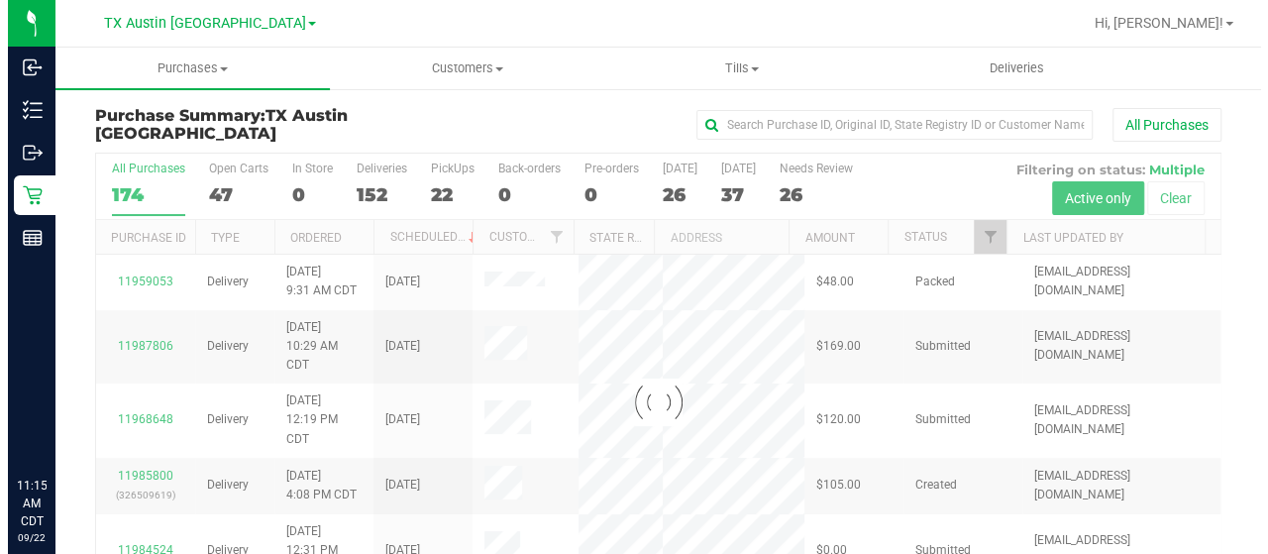
scroll to position [0, 0]
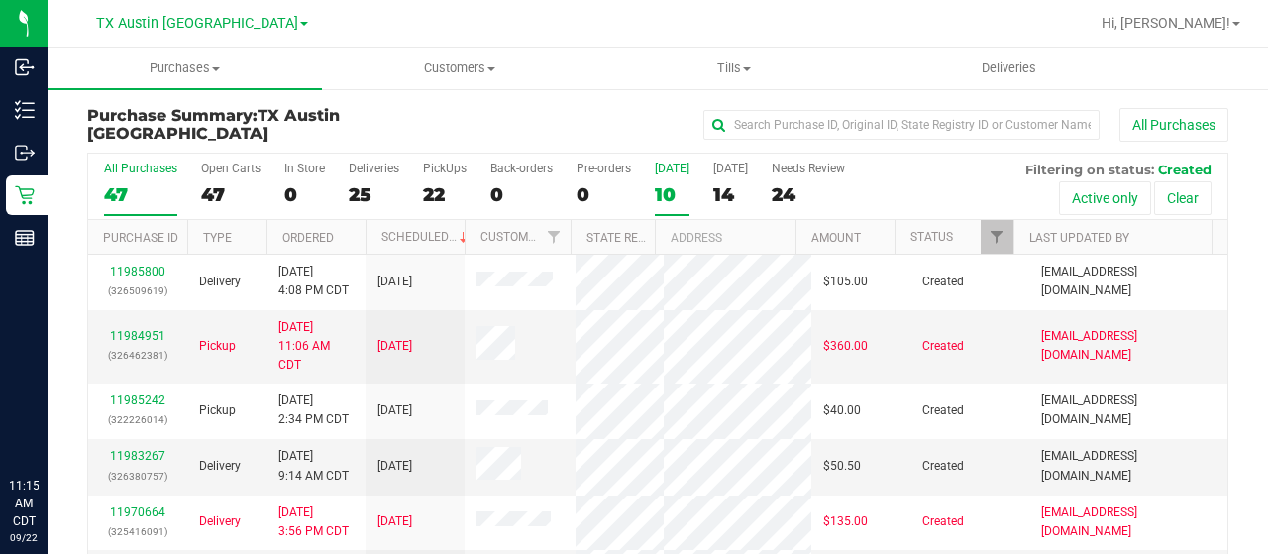
click at [672, 191] on div "10" at bounding box center [672, 194] width 35 height 23
click at [0, 0] on input "Today 10" at bounding box center [0, 0] width 0 height 0
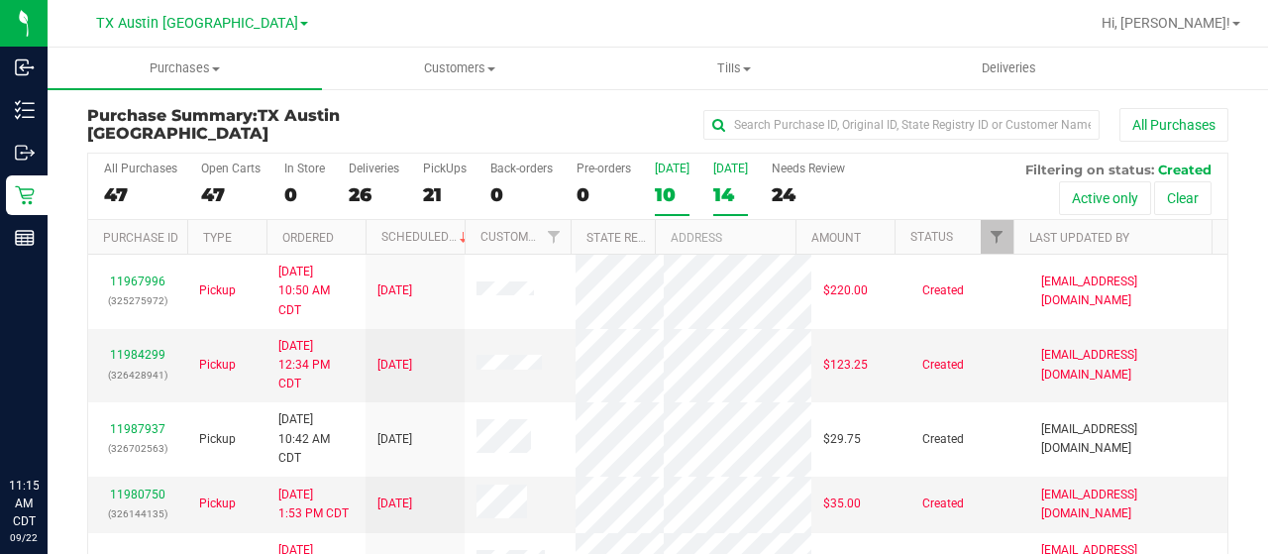
click at [731, 185] on div "14" at bounding box center [730, 194] width 35 height 23
click at [0, 0] on input "Tomorrow 14" at bounding box center [0, 0] width 0 height 0
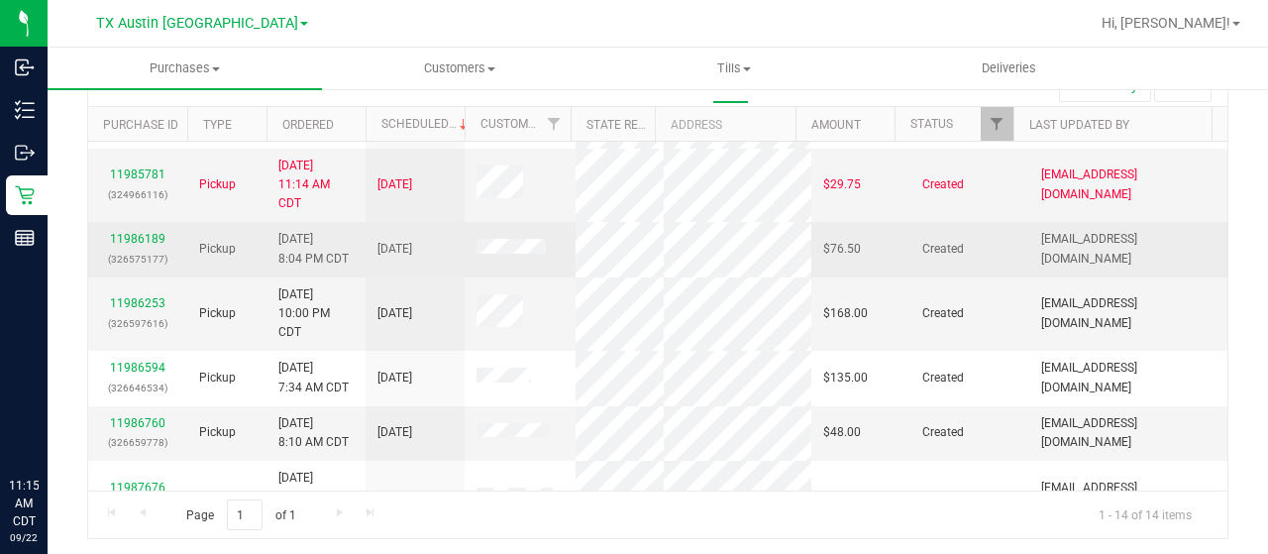
scroll to position [99, 0]
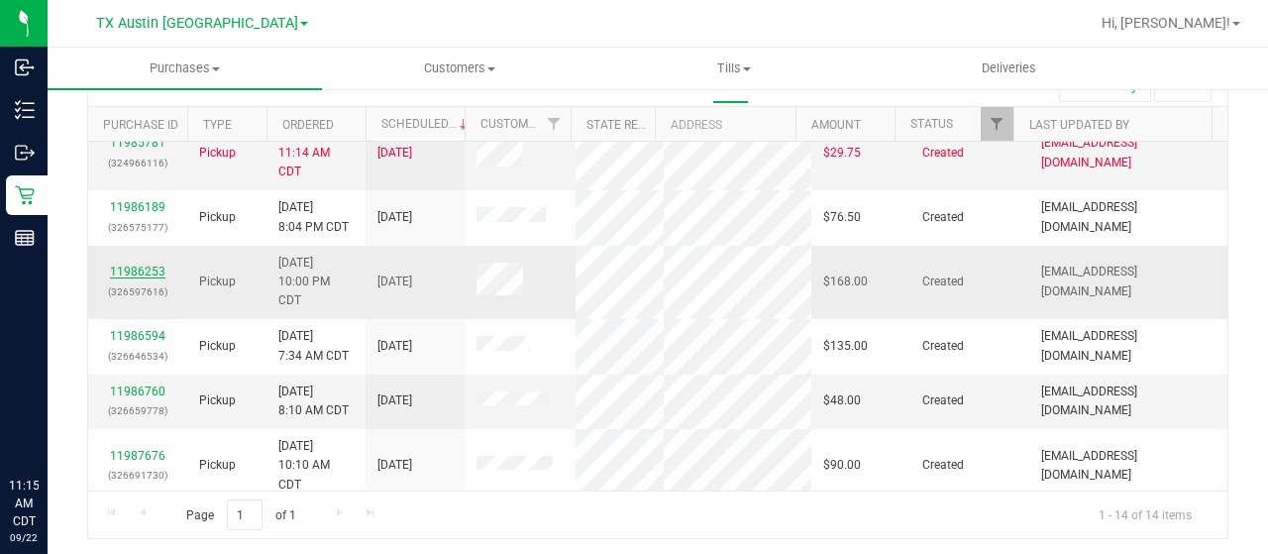
click at [143, 265] on link "11986253" at bounding box center [137, 272] width 55 height 14
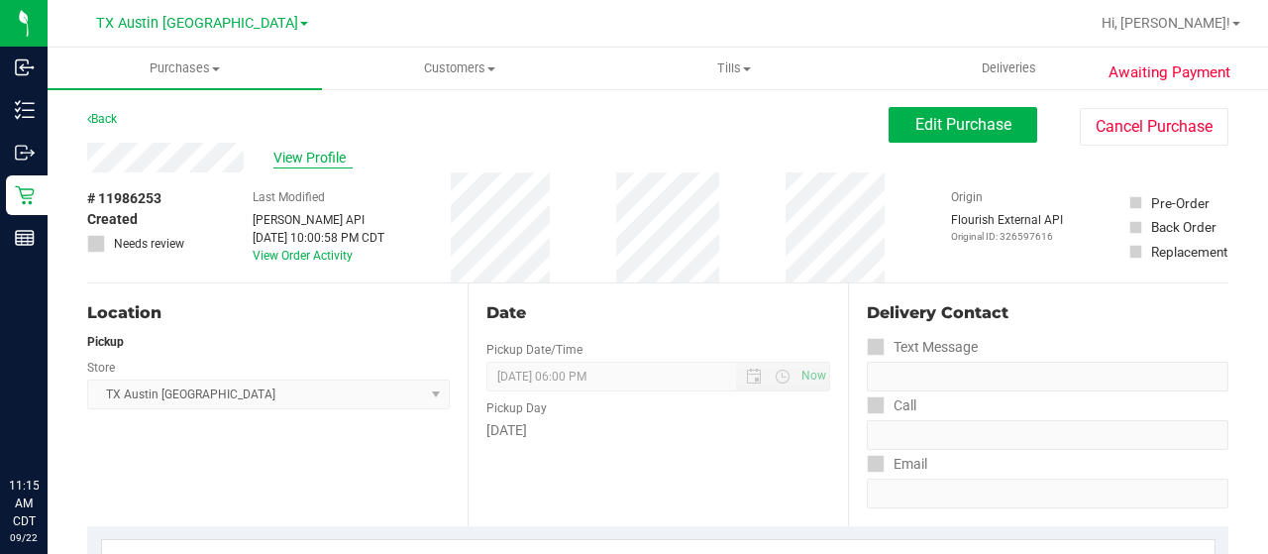
click at [295, 155] on span "View Profile" at bounding box center [313, 158] width 79 height 21
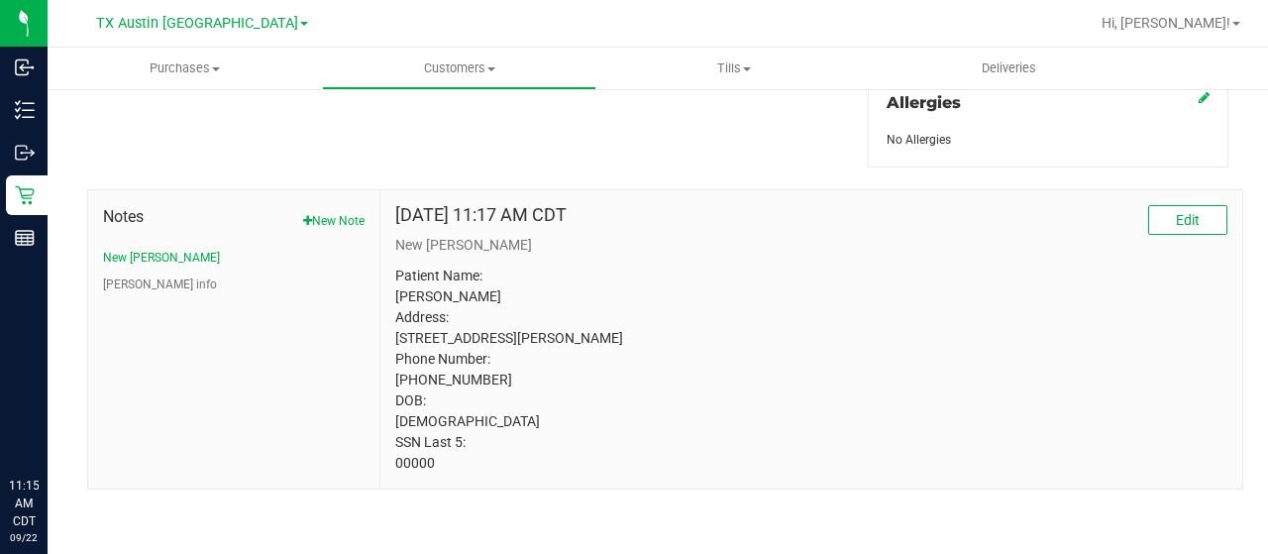
scroll to position [930, 0]
drag, startPoint x: 436, startPoint y: 465, endPoint x: 382, endPoint y: 460, distance: 54.7
click at [382, 460] on div "May 10, 2025 11:17 AM CDT Edit New CURT Patient Name: Hugh Alan Mastroni Addres…" at bounding box center [812, 339] width 862 height 298
copy p "00000"
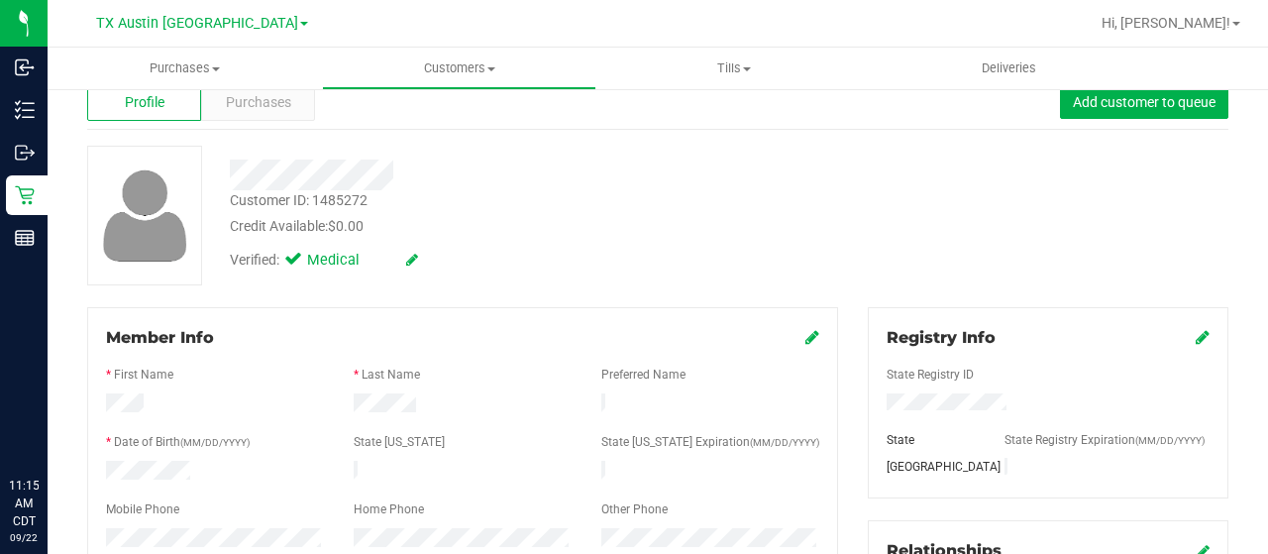
scroll to position [0, 0]
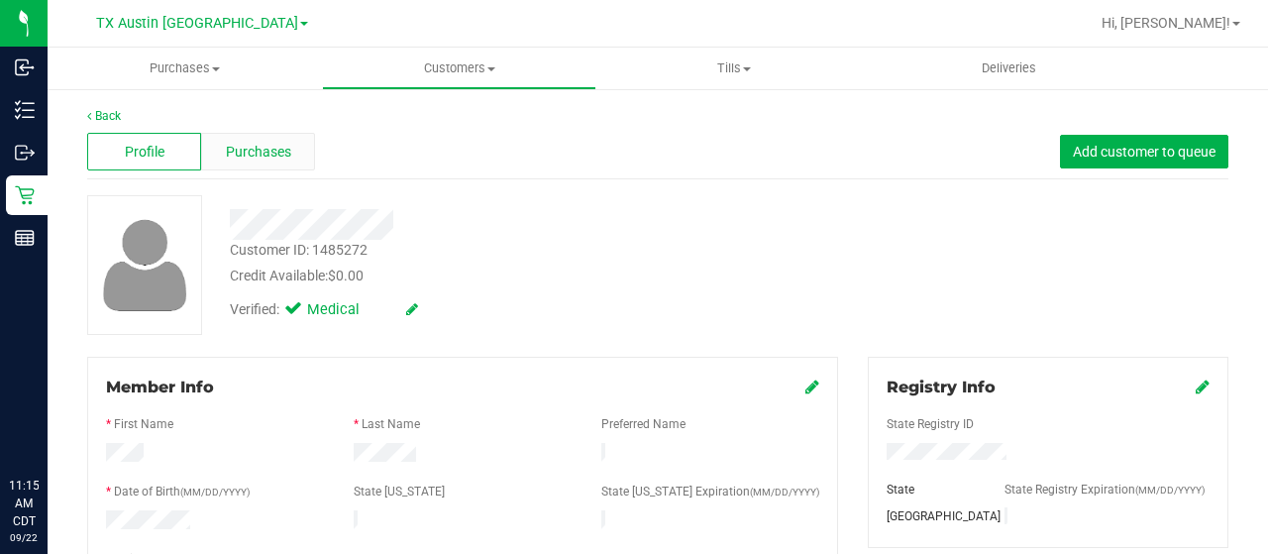
click at [254, 152] on span "Purchases" at bounding box center [258, 152] width 65 height 21
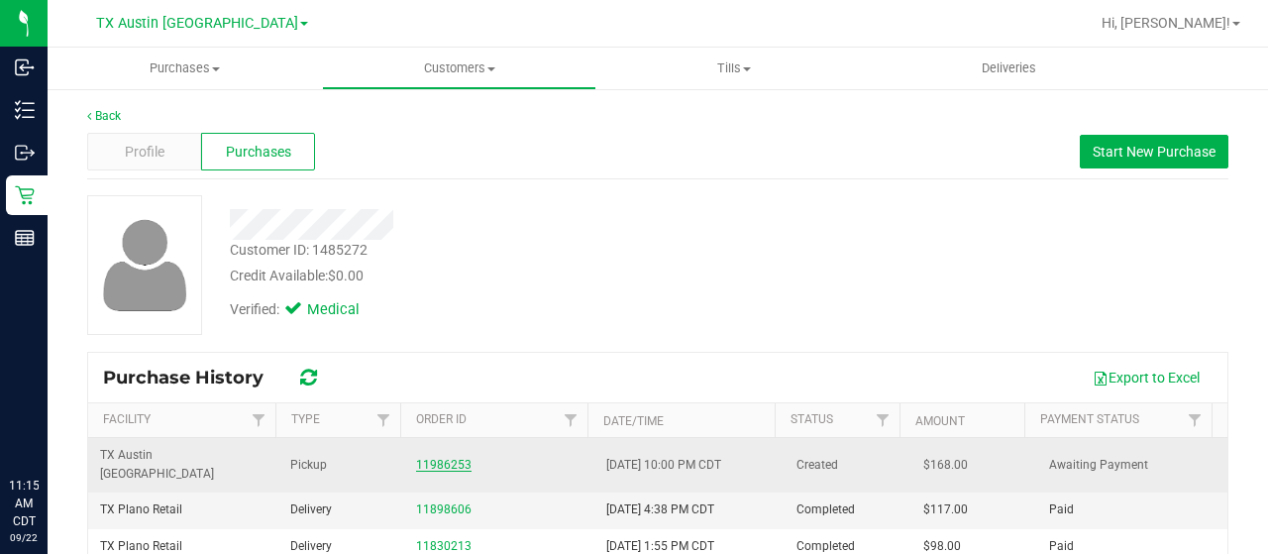
click at [438, 458] on link "11986253" at bounding box center [443, 465] width 55 height 14
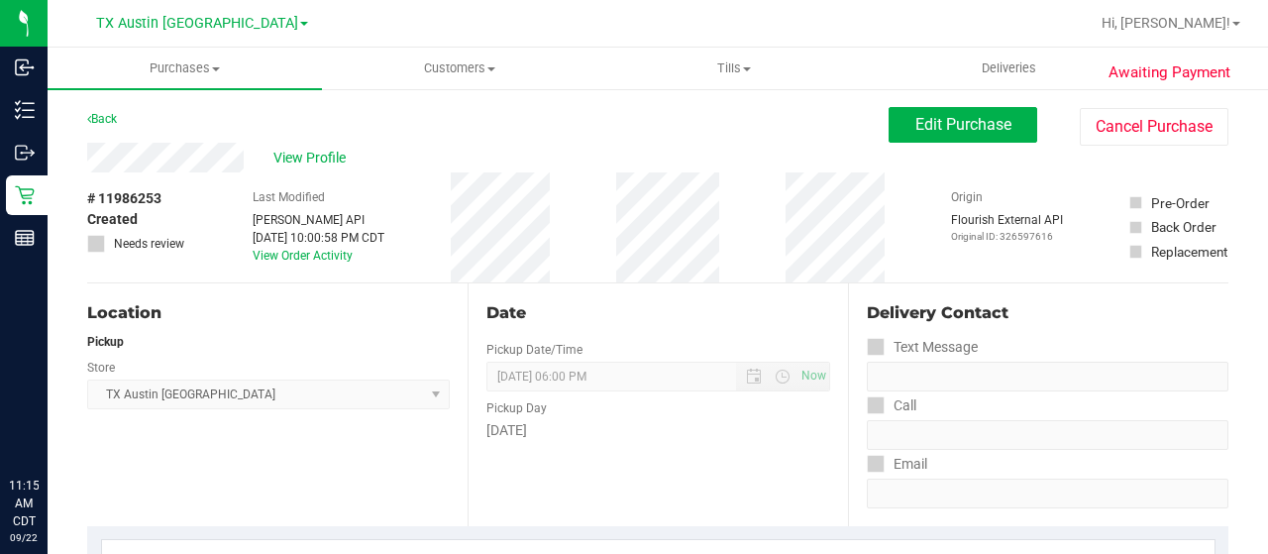
drag, startPoint x: 247, startPoint y: 153, endPoint x: 85, endPoint y: 153, distance: 161.5
click at [298, 162] on span "View Profile" at bounding box center [313, 158] width 79 height 21
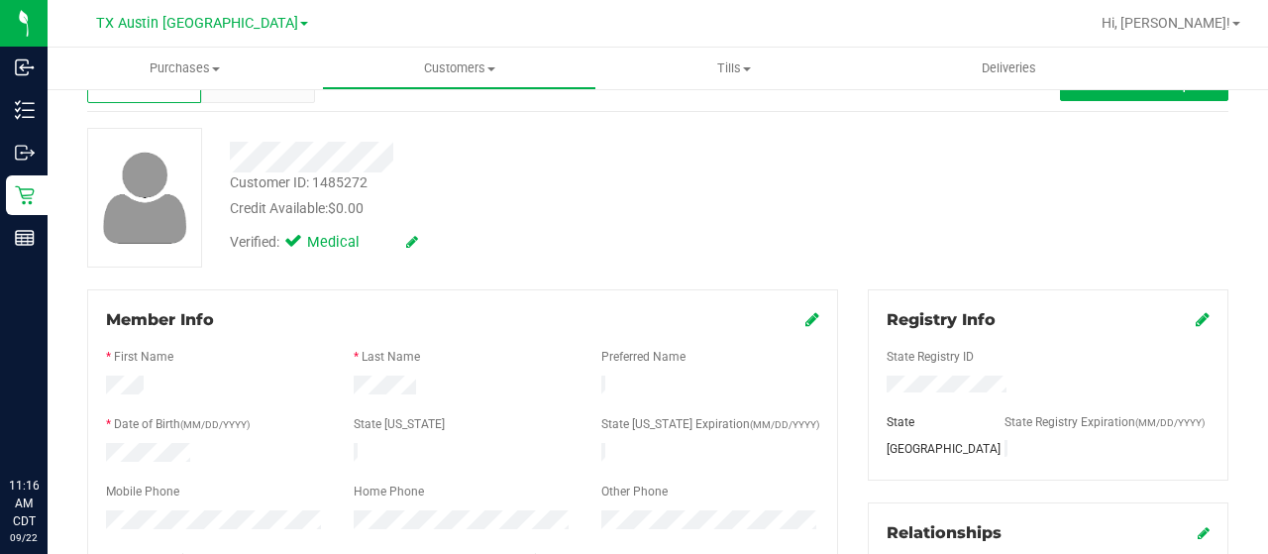
scroll to position [198, 0]
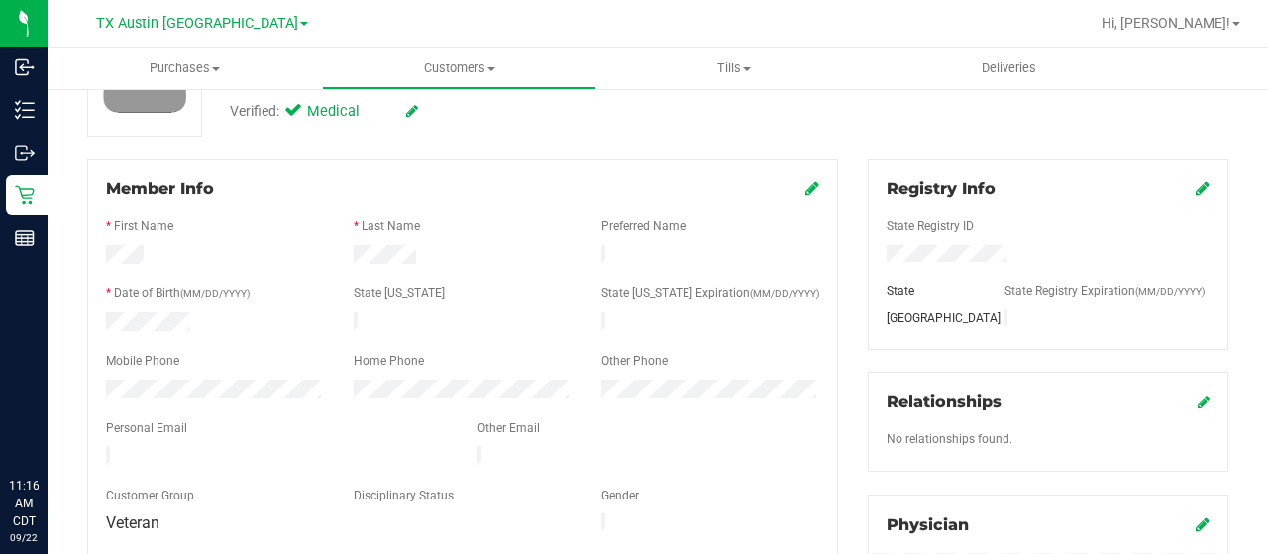
drag, startPoint x: 252, startPoint y: 444, endPoint x: 95, endPoint y: 447, distance: 156.6
click at [95, 447] on div at bounding box center [277, 458] width 372 height 24
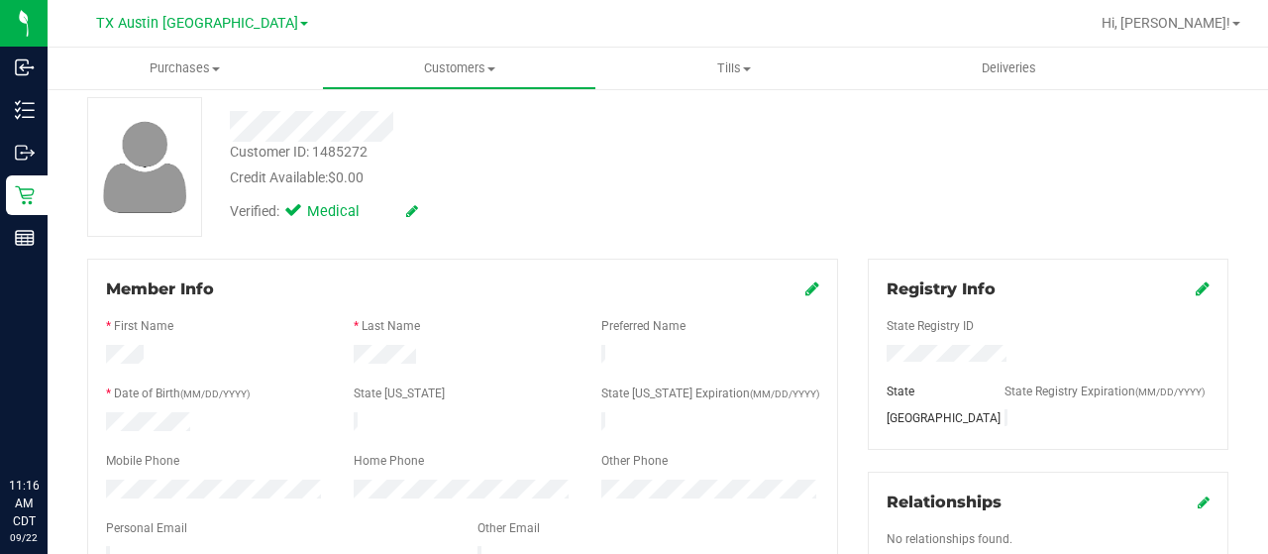
scroll to position [0, 0]
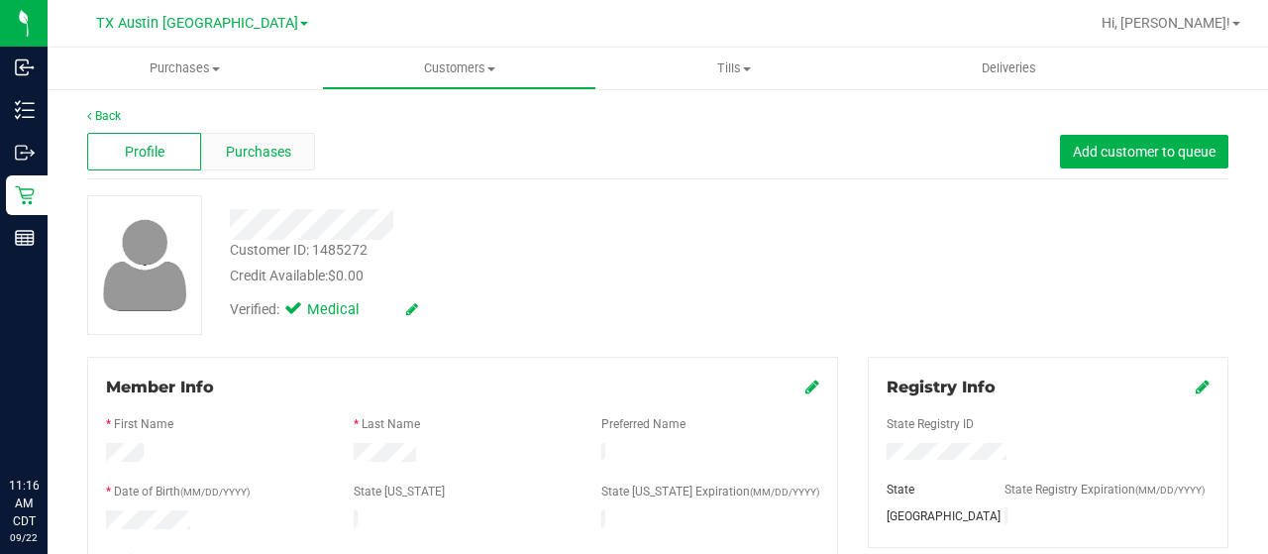
click at [256, 162] on span "Purchases" at bounding box center [258, 152] width 65 height 21
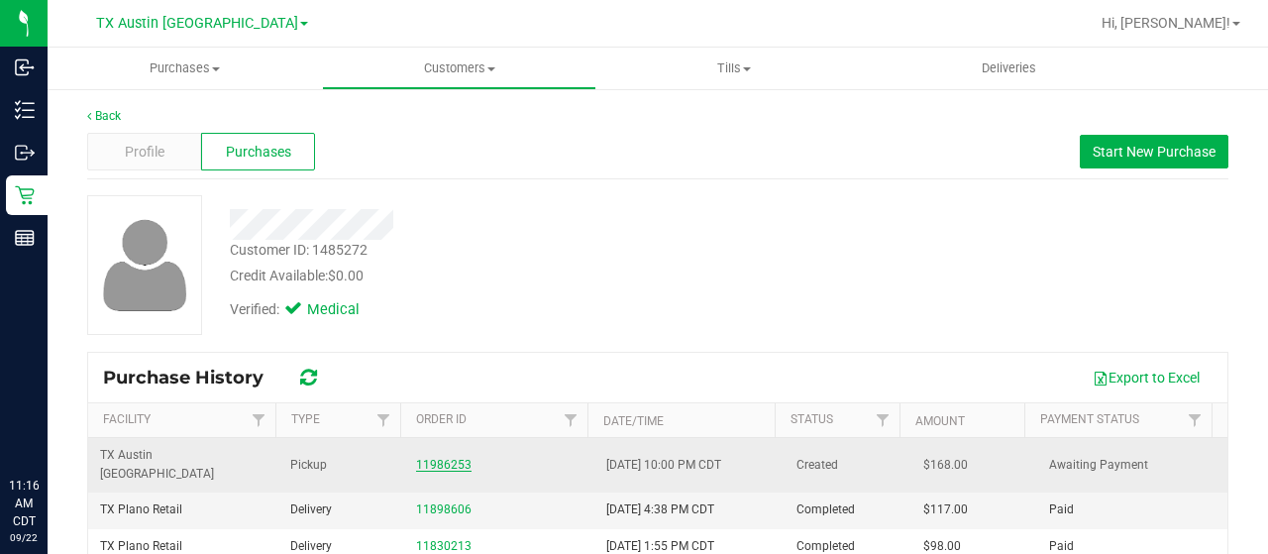
click at [434, 458] on link "11986253" at bounding box center [443, 465] width 55 height 14
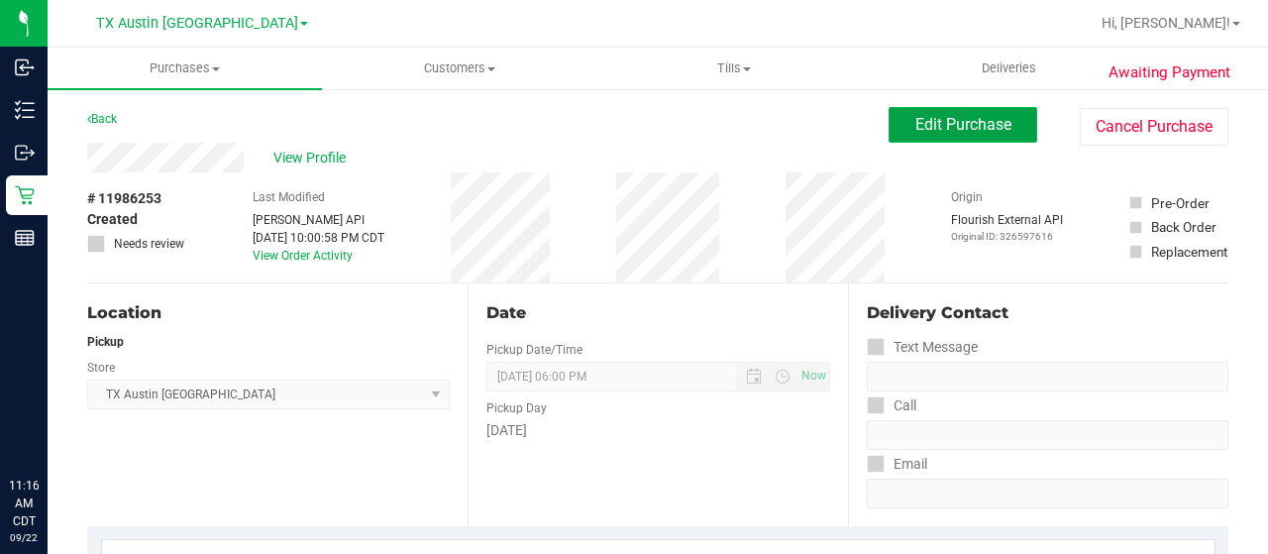
click at [989, 125] on span "Edit Purchase" at bounding box center [964, 124] width 96 height 19
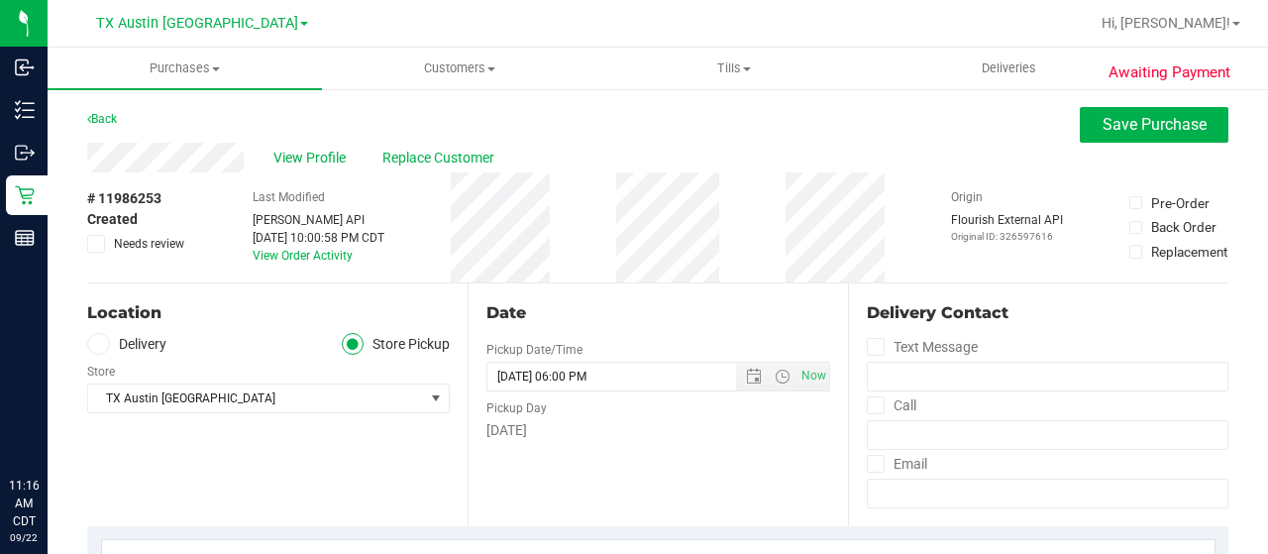
click at [144, 346] on label "Delivery" at bounding box center [126, 344] width 79 height 23
click at [0, 0] on input "Delivery" at bounding box center [0, 0] width 0 height 0
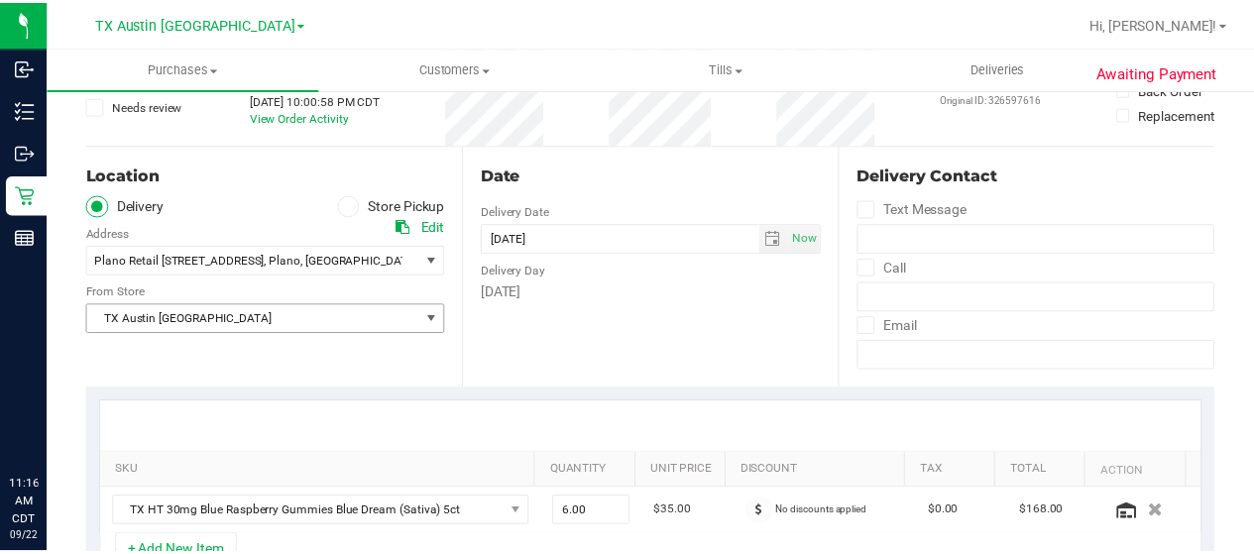
scroll to position [198, 0]
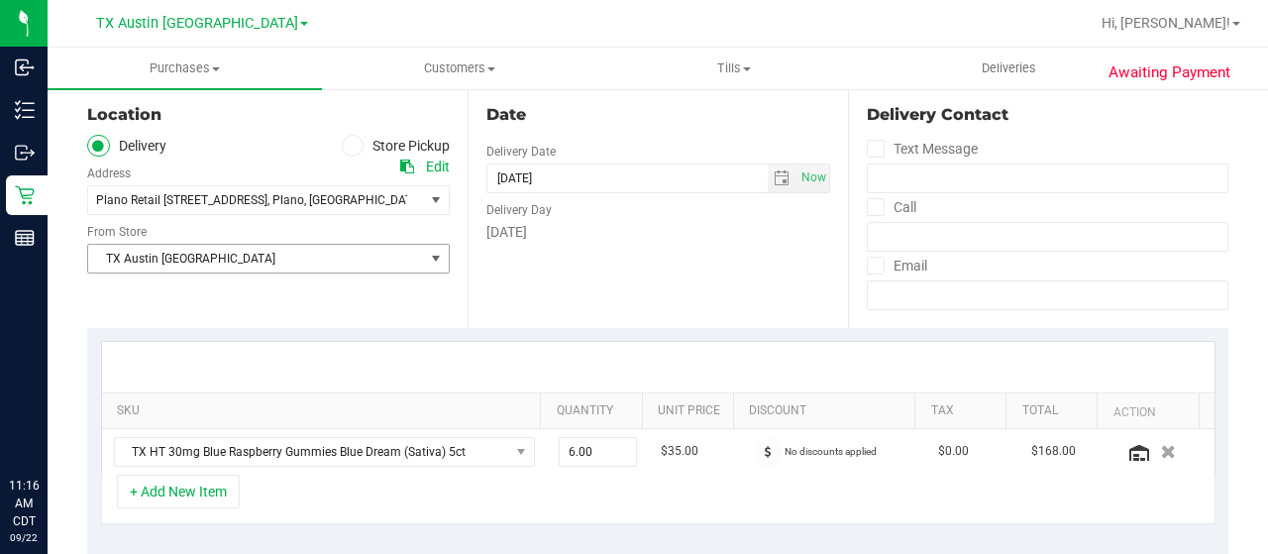
click at [218, 263] on span "TX Austin [GEOGRAPHIC_DATA]" at bounding box center [256, 259] width 336 height 28
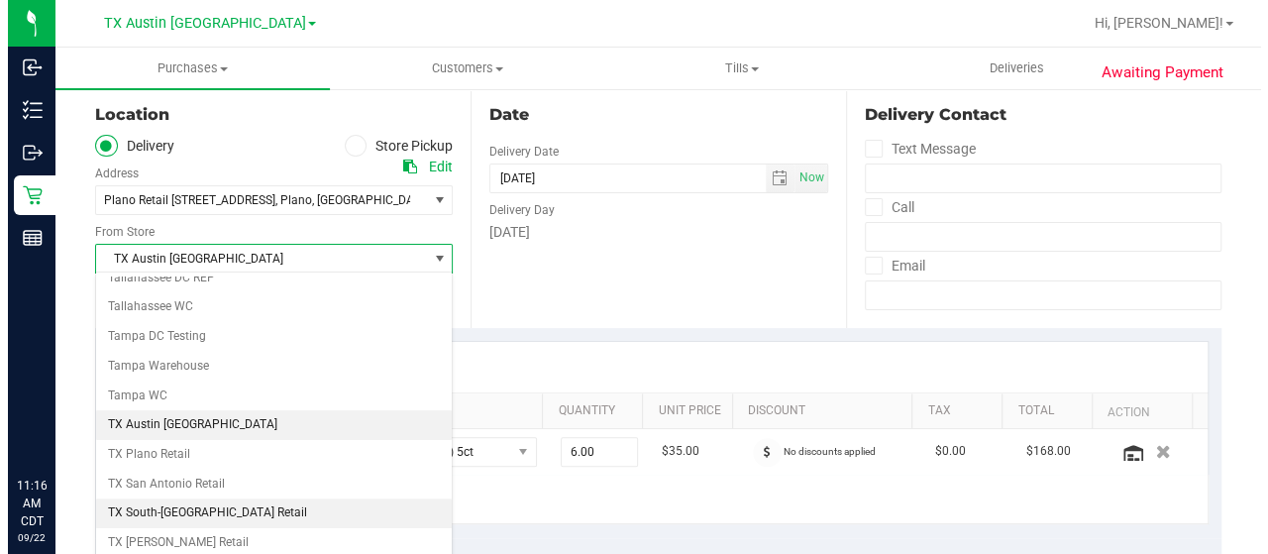
scroll to position [1398, 0]
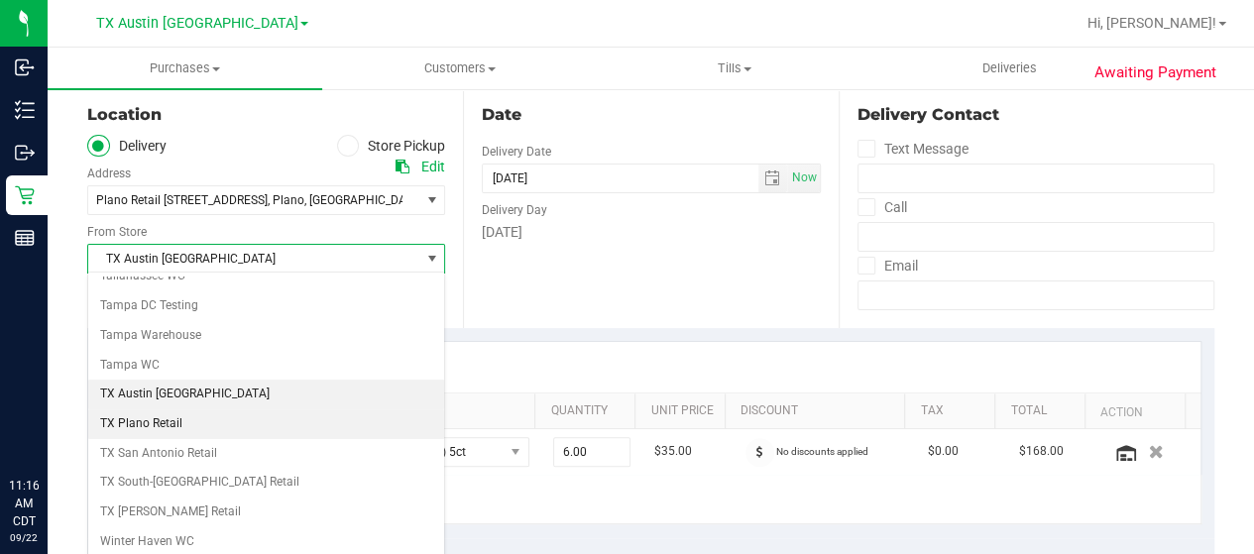
click at [180, 409] on li "TX Plano Retail" at bounding box center [266, 424] width 356 height 30
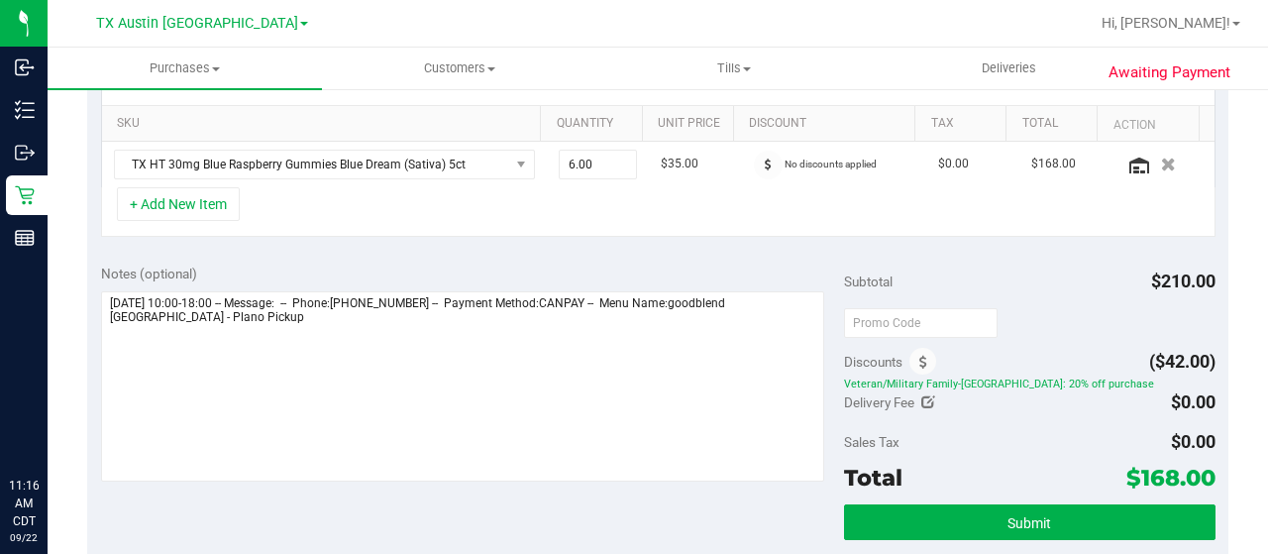
scroll to position [495, 0]
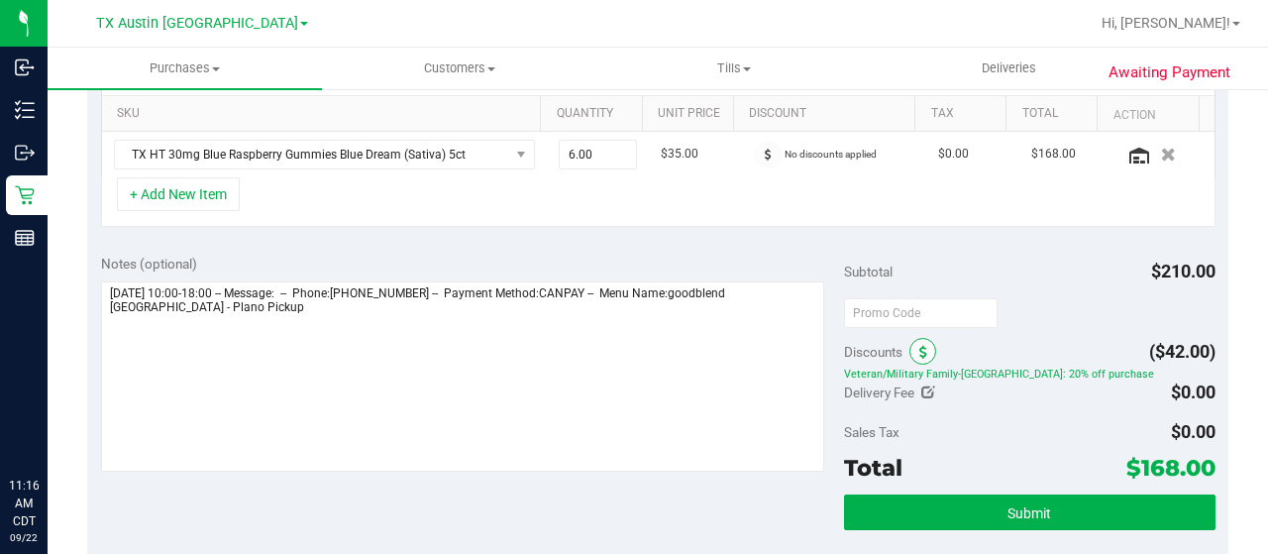
click at [920, 346] on icon at bounding box center [924, 353] width 8 height 14
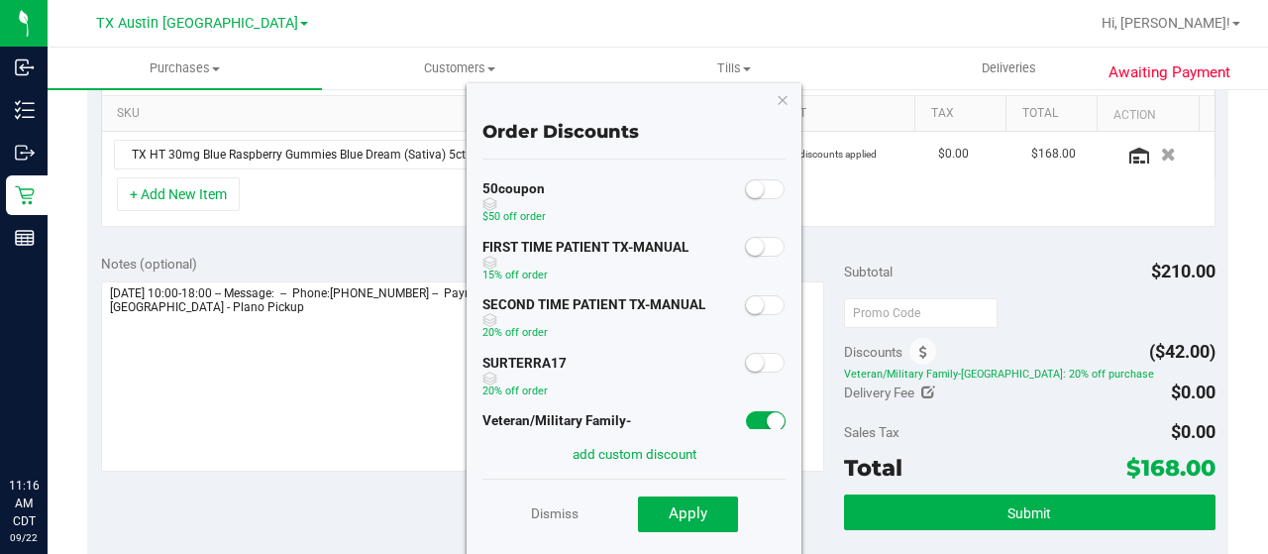
click at [748, 420] on span at bounding box center [766, 421] width 40 height 20
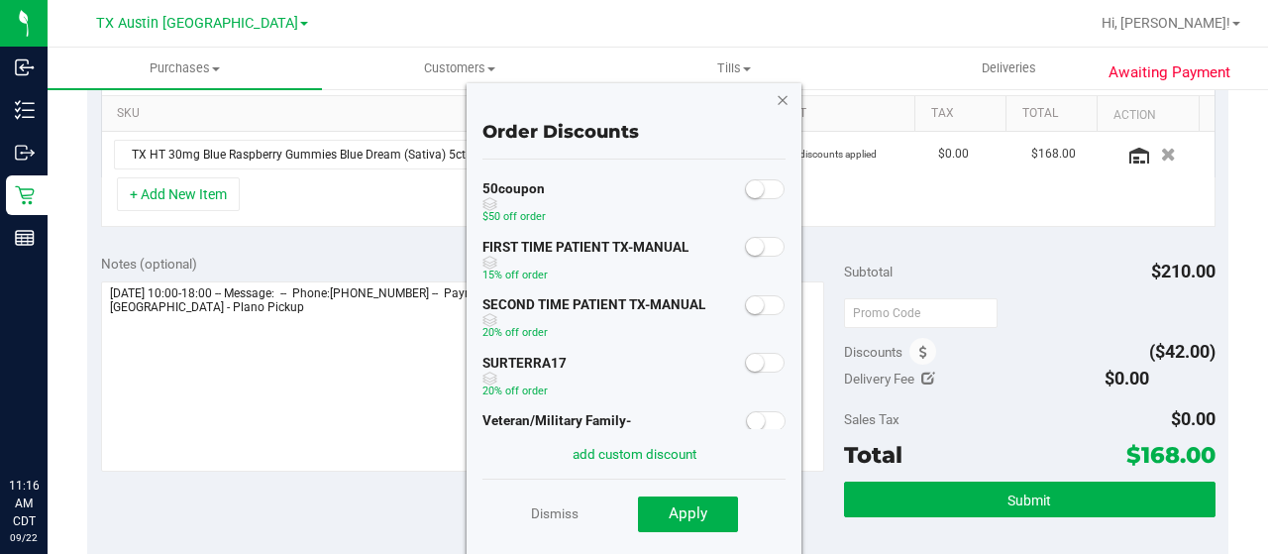
click at [783, 98] on icon "button" at bounding box center [783, 99] width 14 height 24
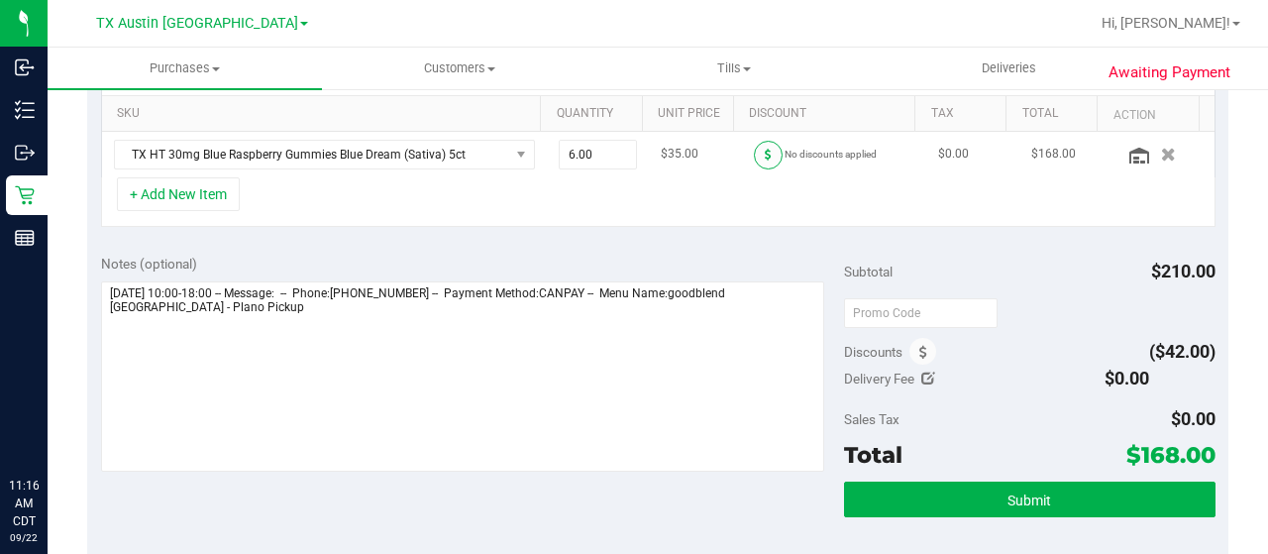
click at [757, 163] on span at bounding box center [768, 155] width 29 height 29
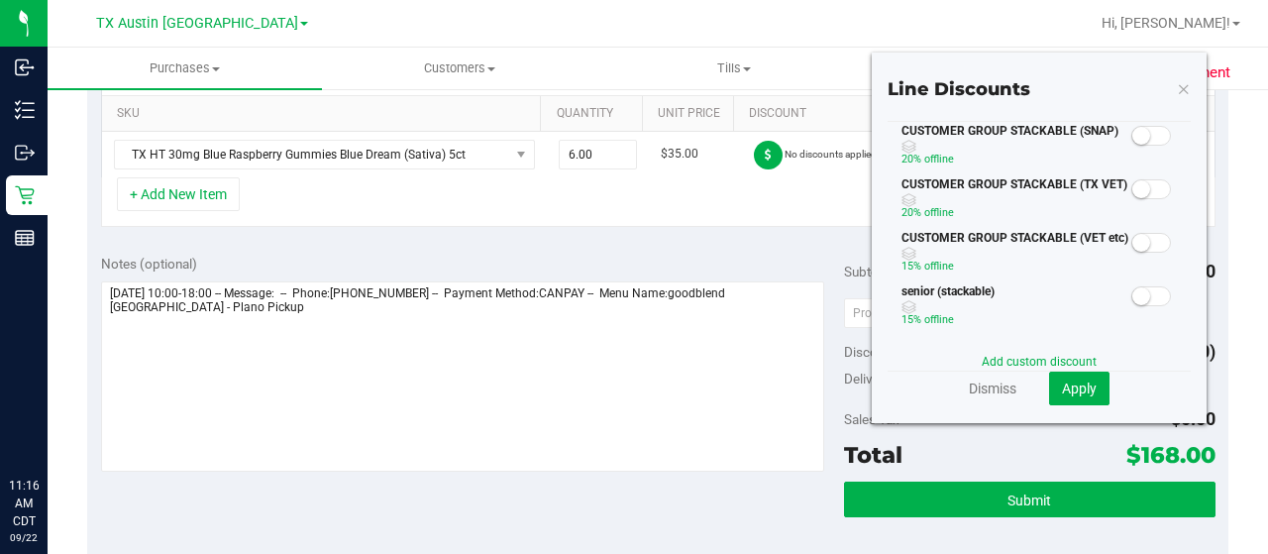
click at [1136, 183] on span at bounding box center [1152, 189] width 40 height 20
click at [1177, 90] on icon at bounding box center [1184, 88] width 14 height 24
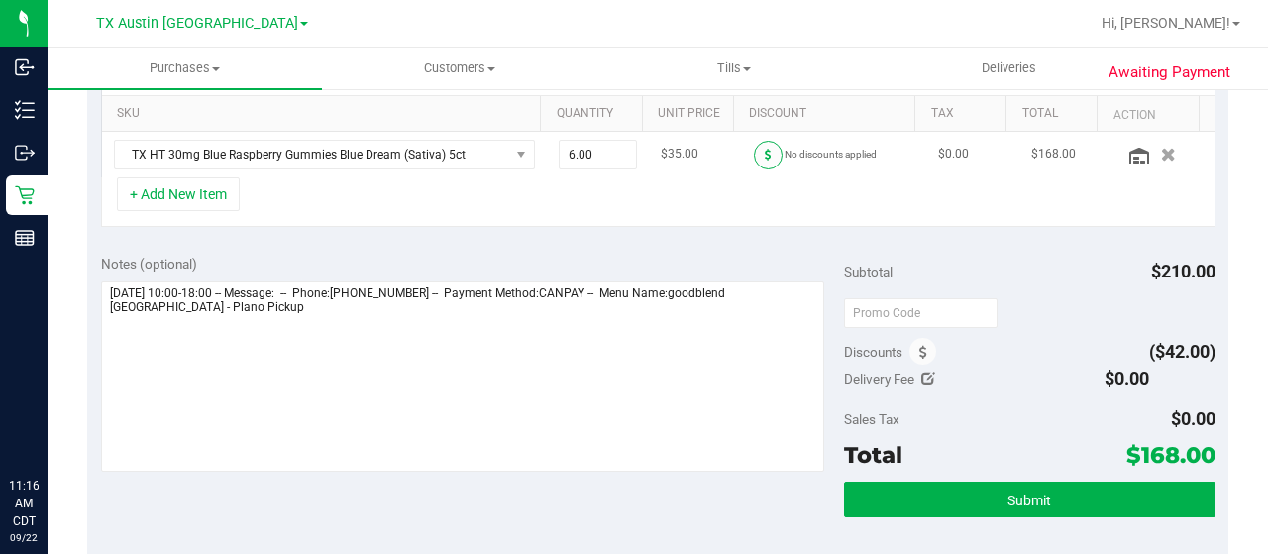
click at [765, 154] on icon at bounding box center [768, 155] width 7 height 12
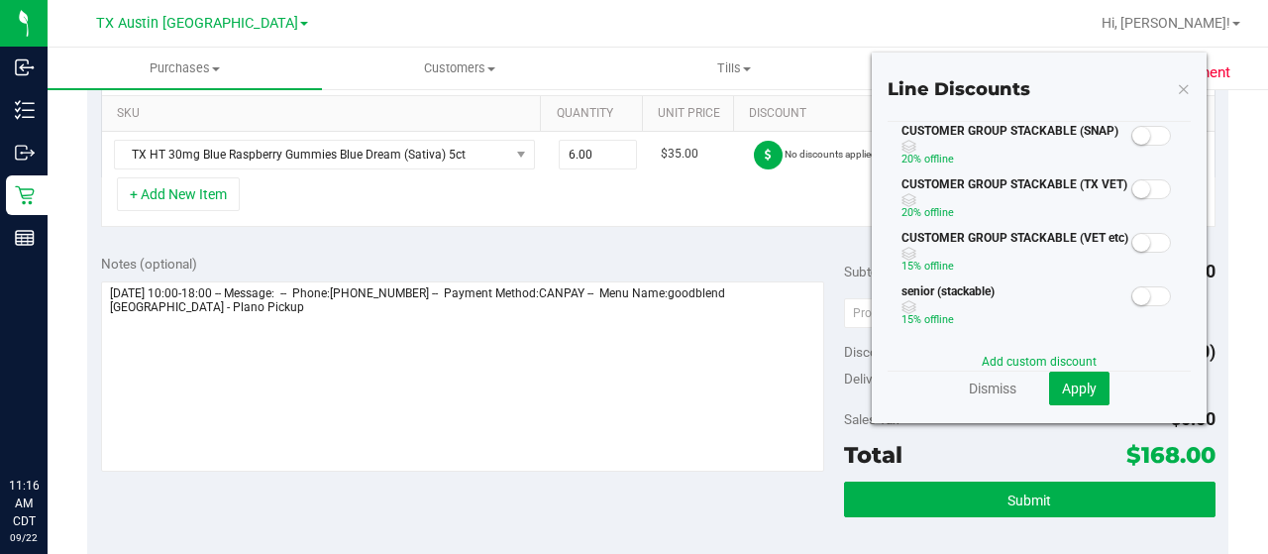
click at [1145, 189] on span at bounding box center [1152, 189] width 40 height 20
click at [1075, 387] on span "Apply" at bounding box center [1079, 389] width 35 height 16
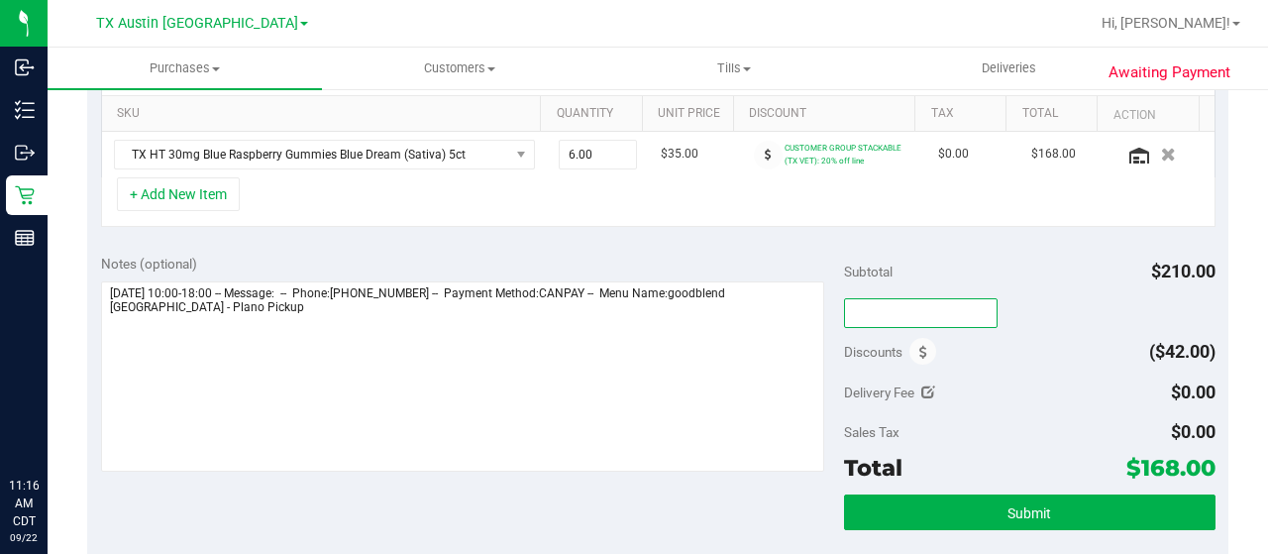
click at [873, 312] on input "text" at bounding box center [921, 313] width 154 height 30
type input "TXAIQ10"
click at [933, 232] on div "SKU Quantity Unit Price Discount Tax Total Action TX HT 30mg Blue Raspberry Gum…" at bounding box center [658, 136] width 1142 height 210
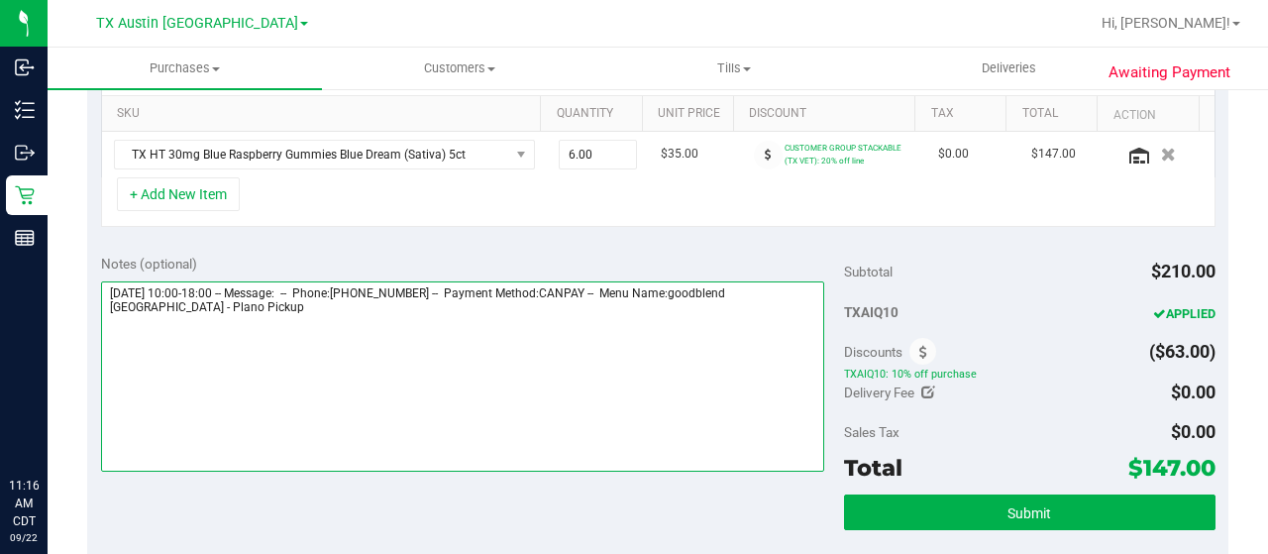
drag, startPoint x: 194, startPoint y: 306, endPoint x: 116, endPoint y: 308, distance: 78.3
click at [110, 308] on textarea at bounding box center [462, 376] width 723 height 190
click at [244, 327] on textarea at bounding box center [462, 376] width 723 height 190
paste textarea "Plano Pickup"
drag, startPoint x: 105, startPoint y: 291, endPoint x: 218, endPoint y: 286, distance: 113.1
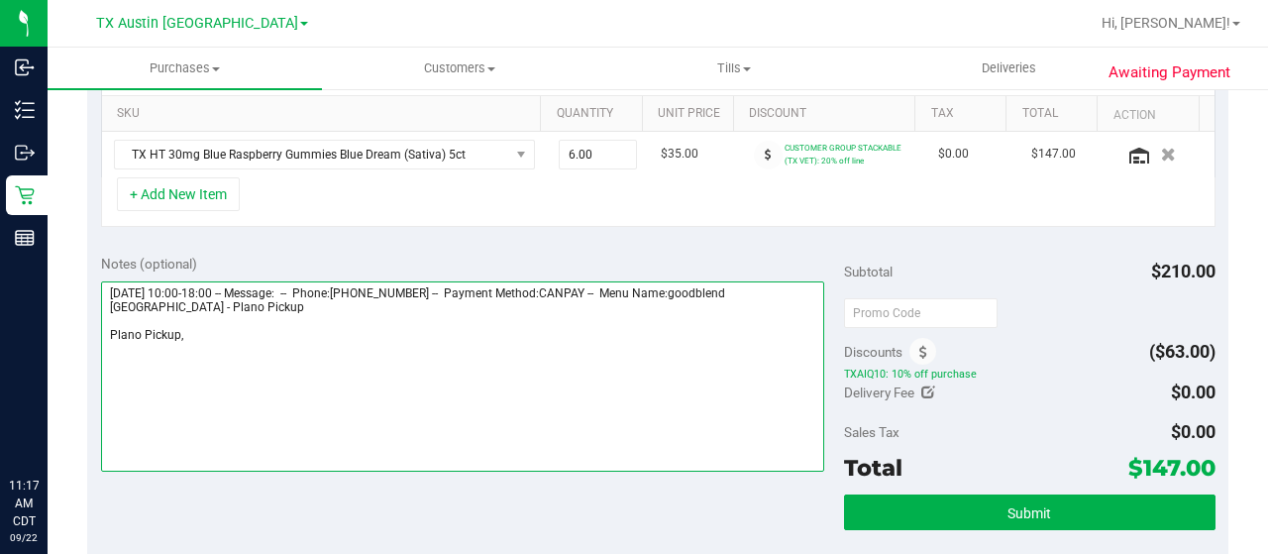
click at [218, 286] on textarea at bounding box center [462, 376] width 723 height 190
click at [297, 329] on textarea at bounding box center [462, 376] width 723 height 190
paste textarea "Tuesday 09/23/2025"
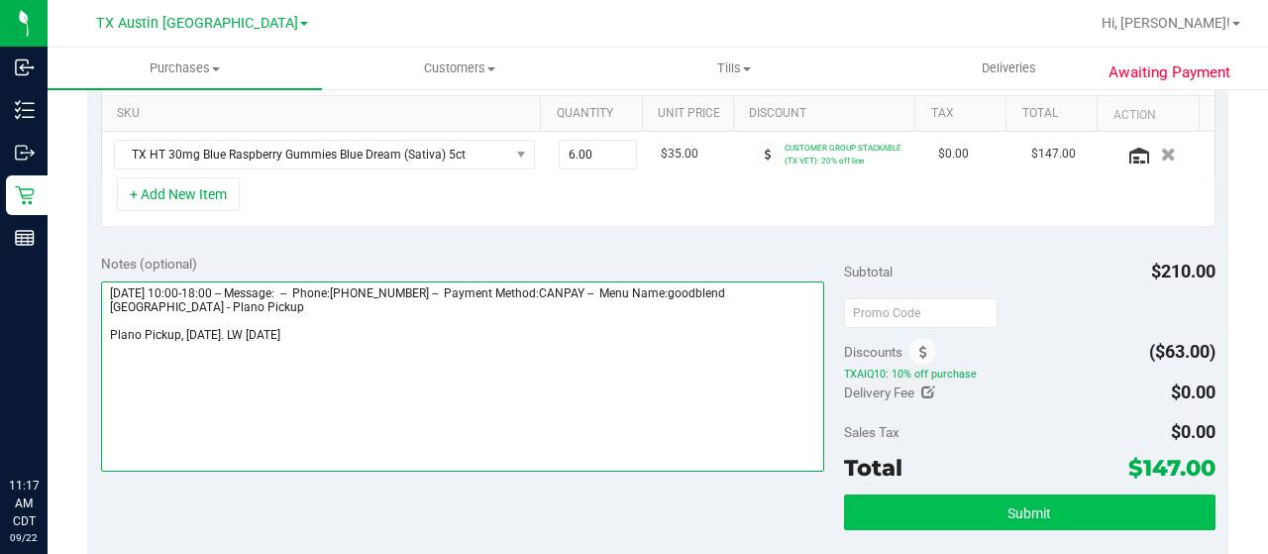
type textarea "Tuesday 09/23/2025 10:00-18:00 -- Message: -- Phone:9407825556 -- Payment Metho…"
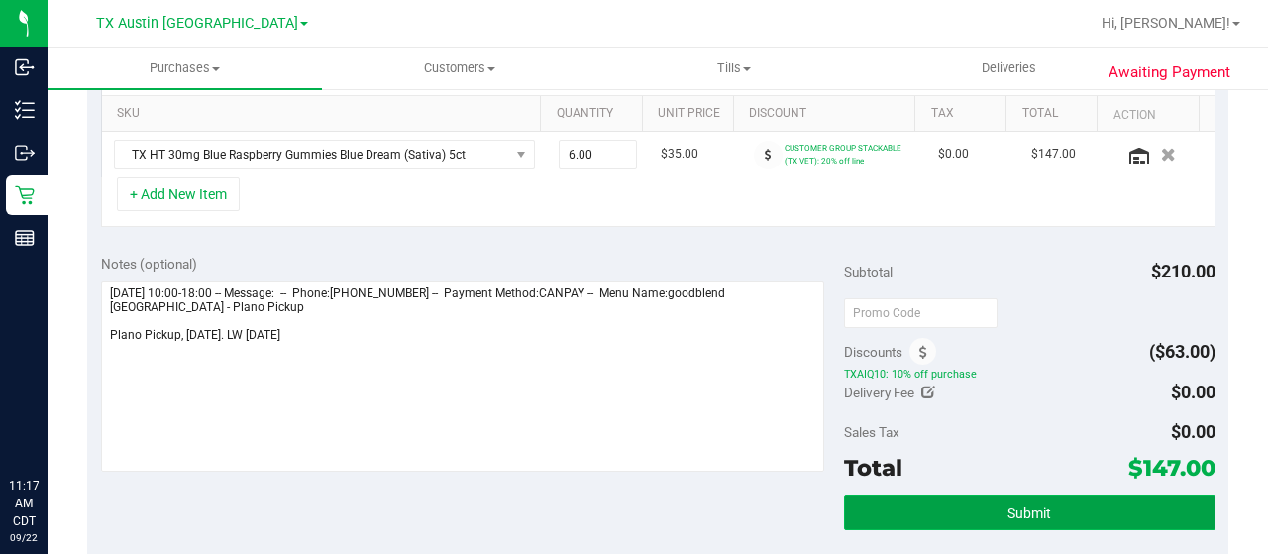
click at [963, 505] on button "Submit" at bounding box center [1030, 512] width 372 height 36
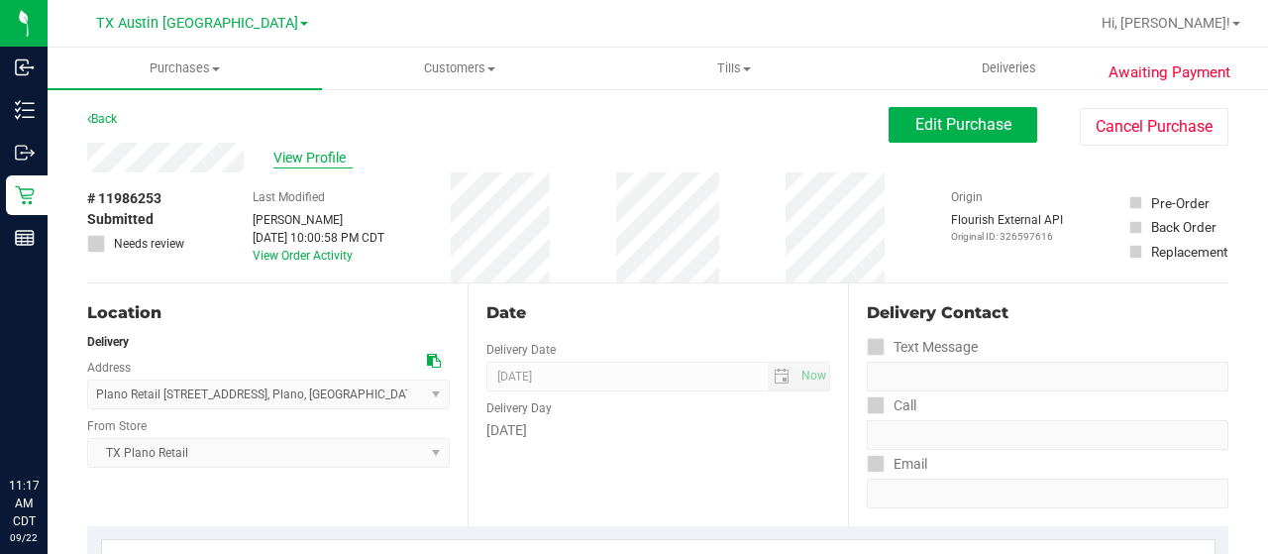
click at [329, 157] on span "View Profile" at bounding box center [313, 158] width 79 height 21
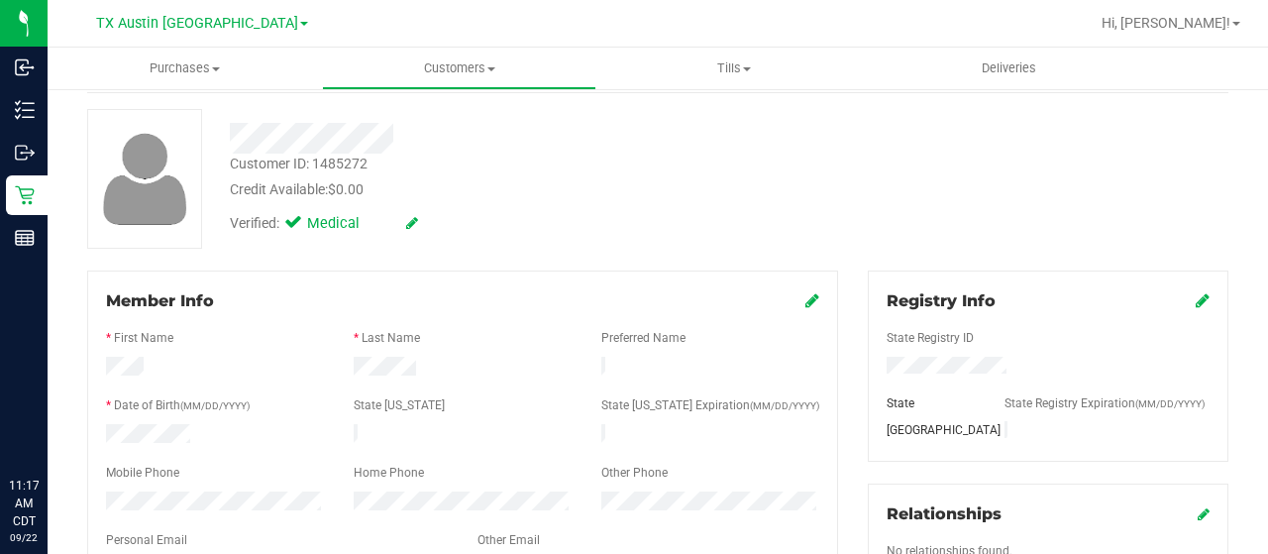
scroll to position [198, 0]
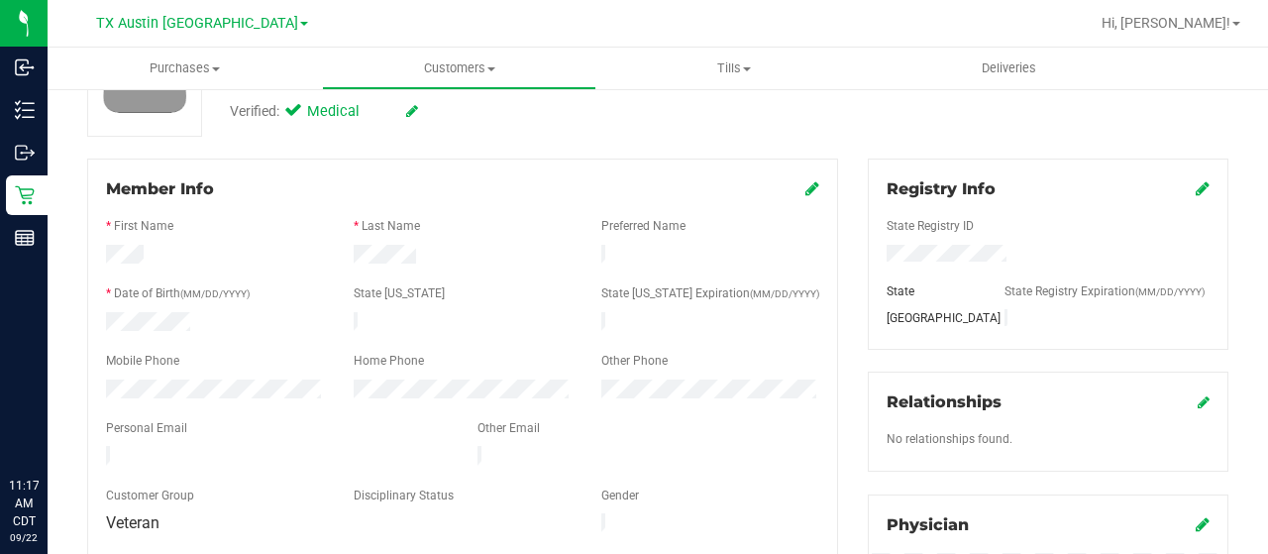
drag, startPoint x: 244, startPoint y: 447, endPoint x: 97, endPoint y: 454, distance: 146.8
click at [97, 454] on div at bounding box center [277, 458] width 372 height 24
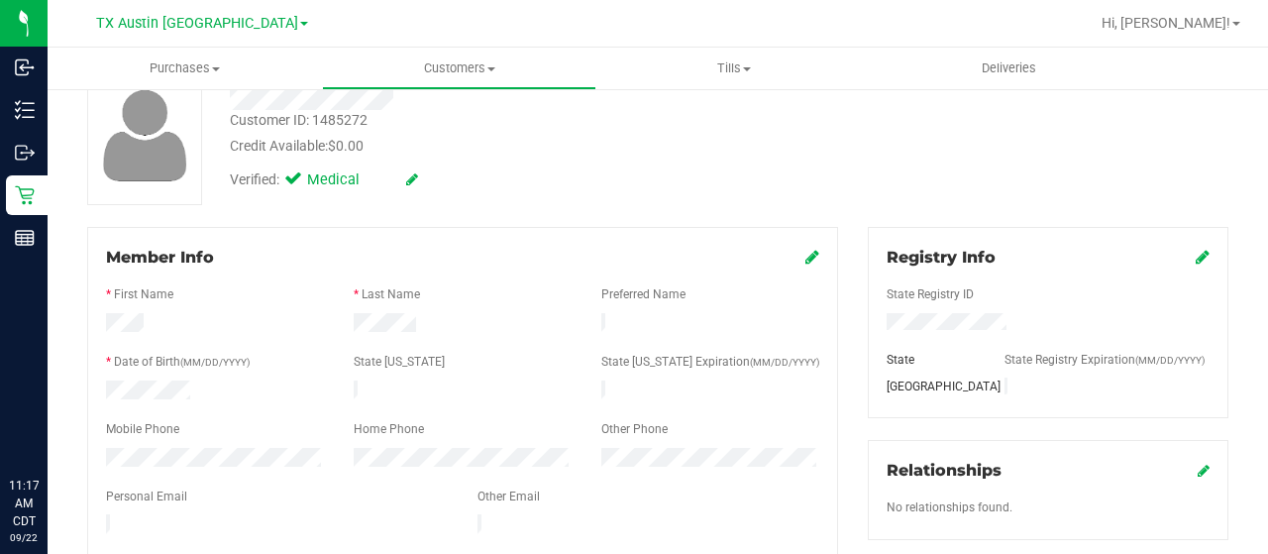
scroll to position [0, 0]
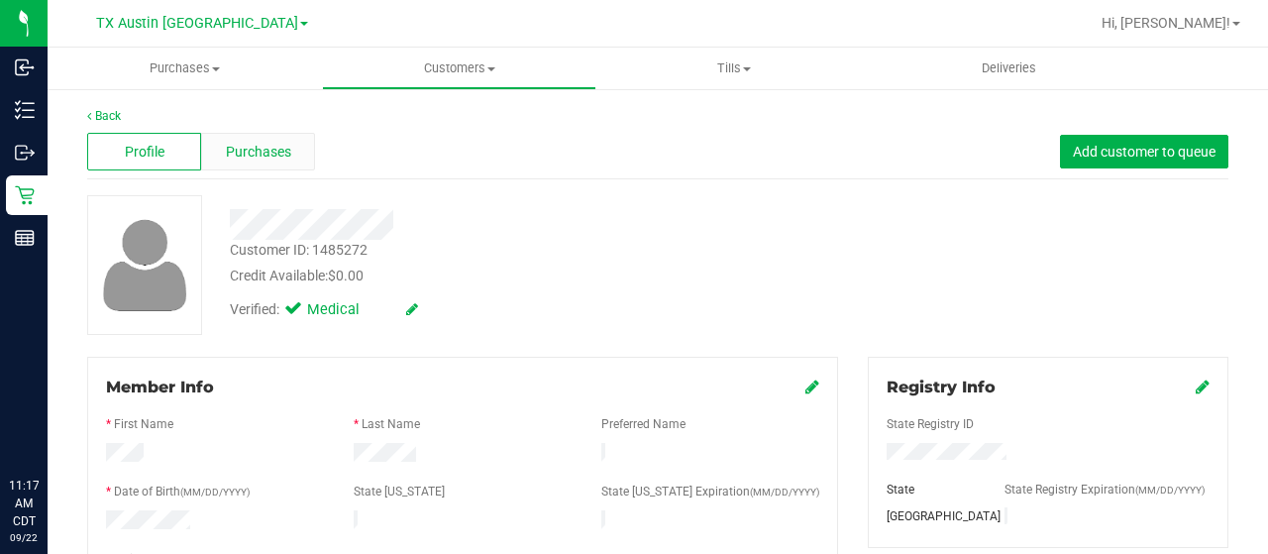
click at [290, 157] on div "Purchases" at bounding box center [258, 152] width 114 height 38
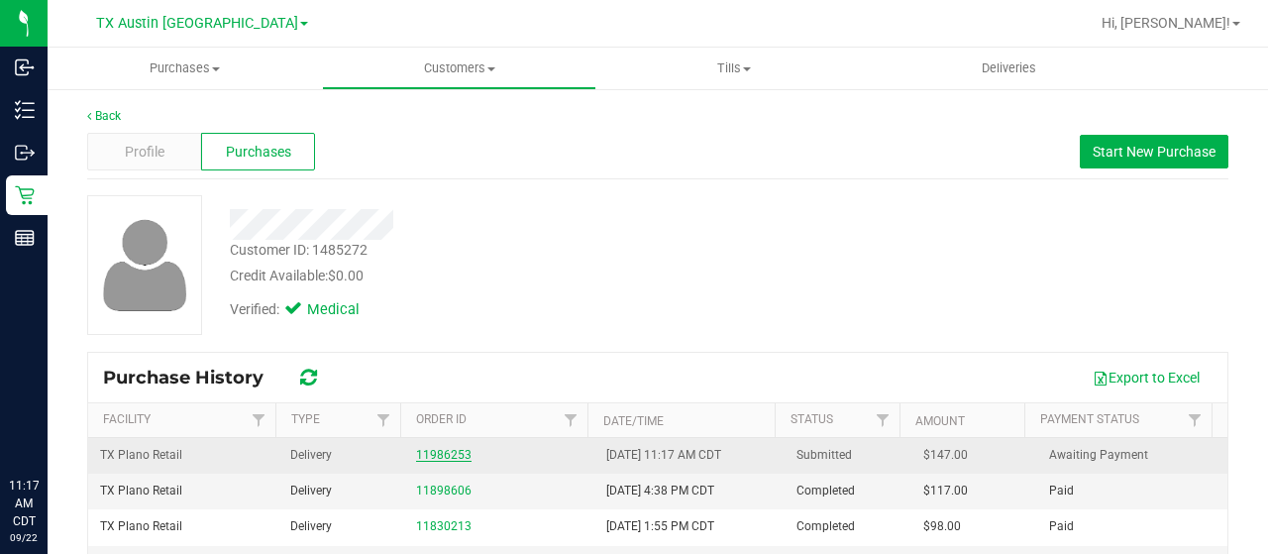
click at [432, 449] on link "11986253" at bounding box center [443, 455] width 55 height 14
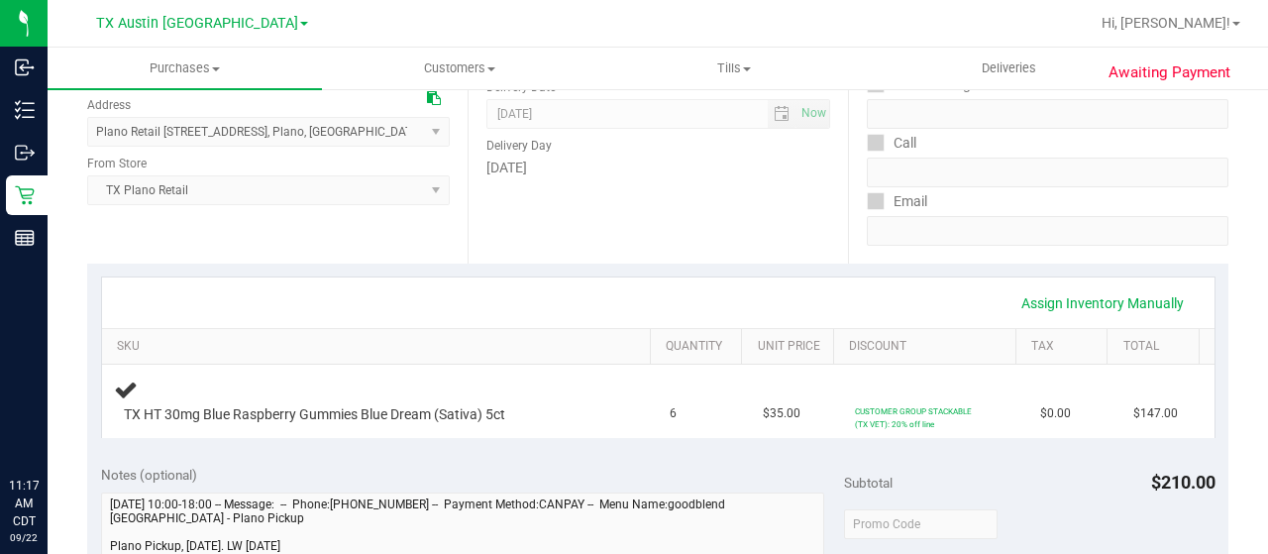
scroll to position [396, 0]
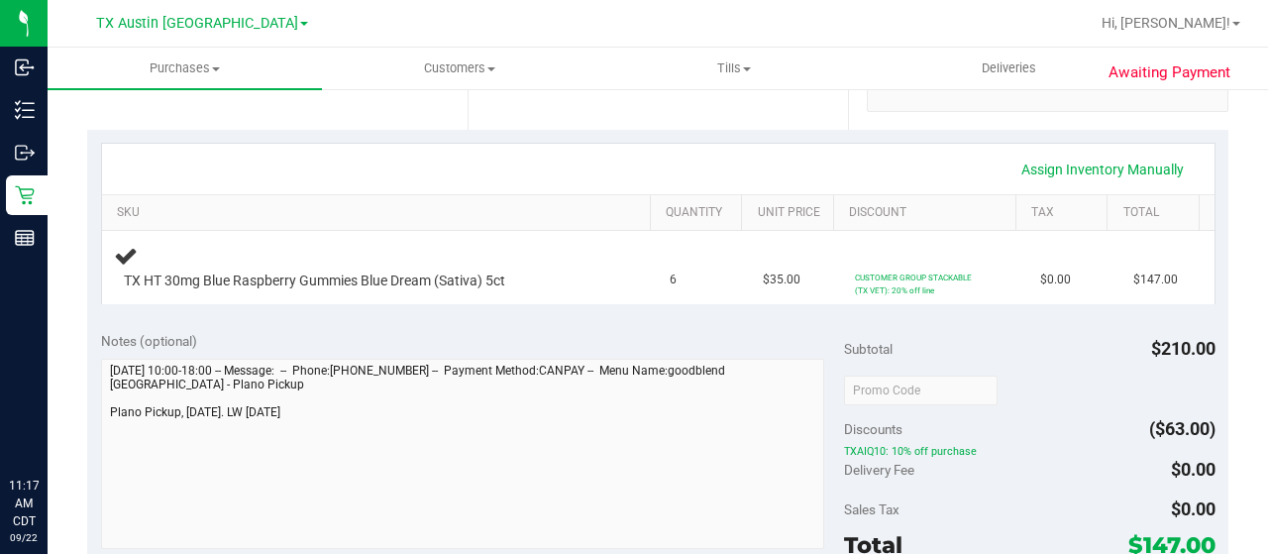
click at [84, 415] on div "Awaiting Payment Back Edit Purchase Cancel Purchase View Profile # 11986253 Sub…" at bounding box center [658, 440] width 1221 height 1499
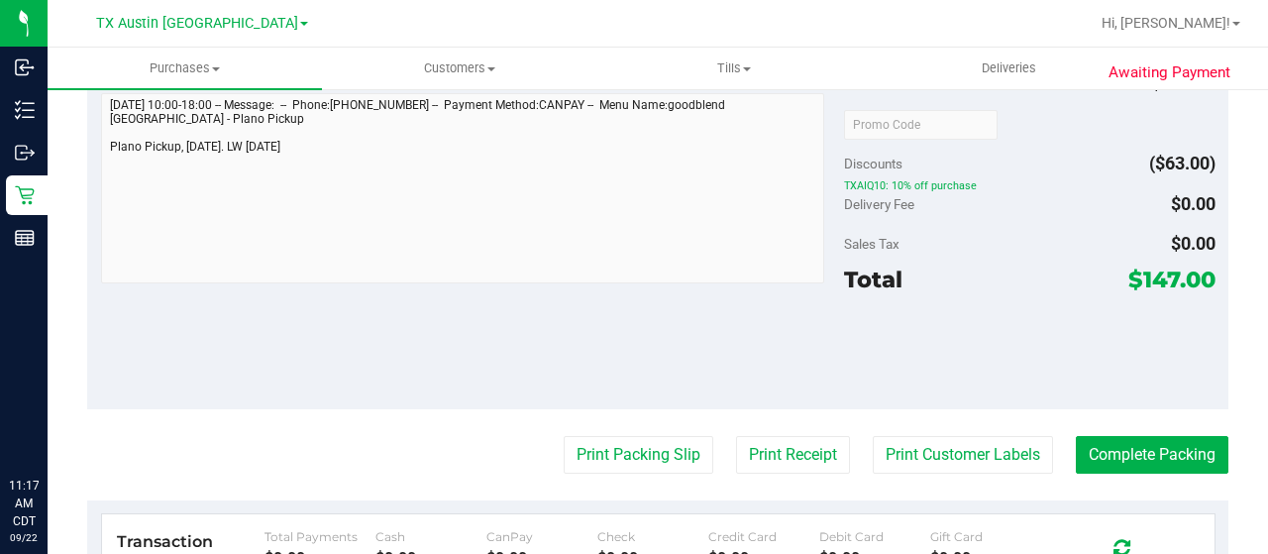
scroll to position [694, 0]
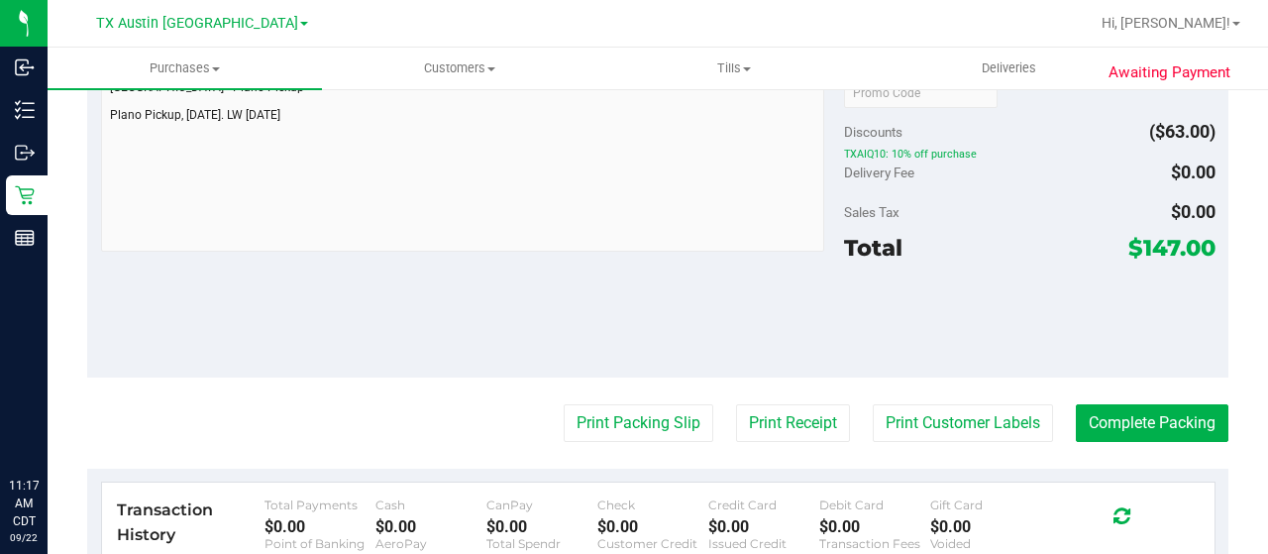
drag, startPoint x: 1126, startPoint y: 246, endPoint x: 1165, endPoint y: 241, distance: 39.9
click at [1165, 241] on span "$147.00" at bounding box center [1172, 248] width 87 height 28
copy span "147"
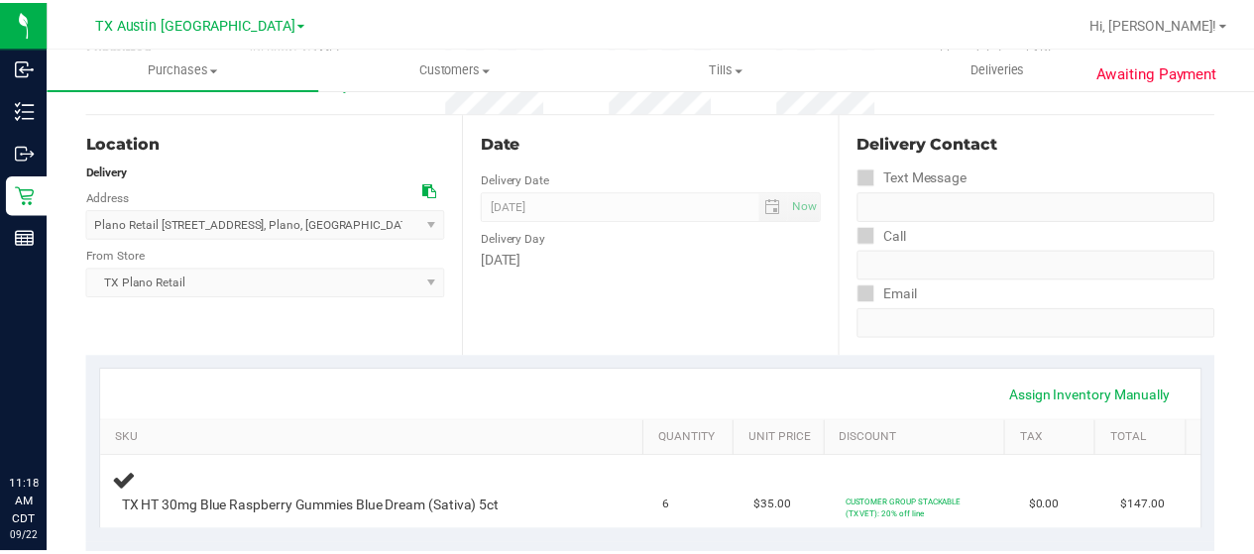
scroll to position [0, 0]
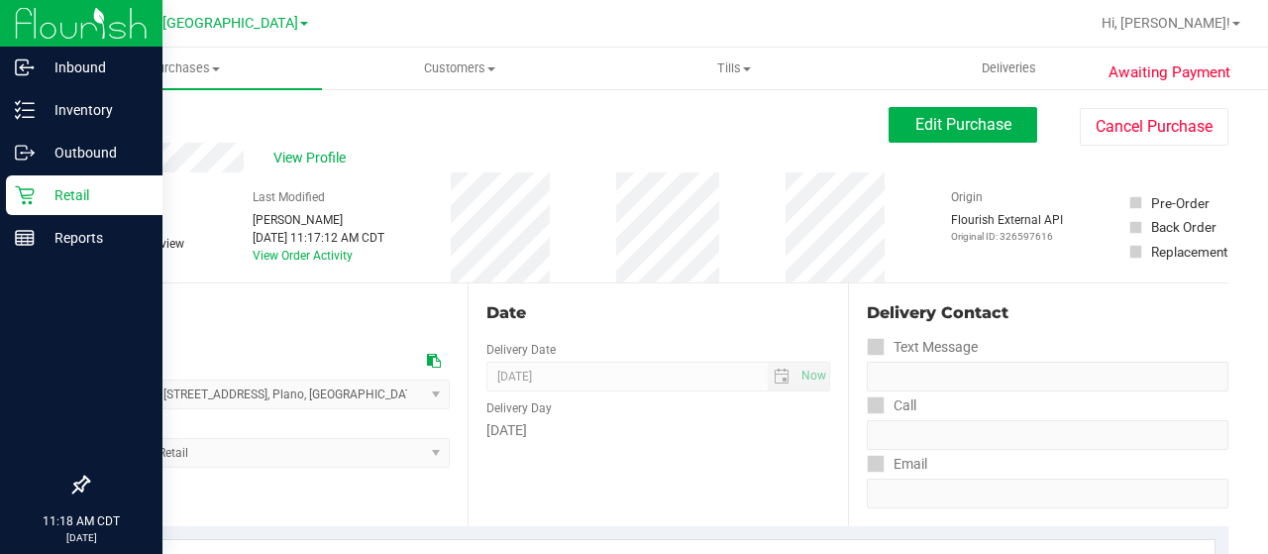
click at [32, 189] on icon at bounding box center [24, 195] width 19 height 19
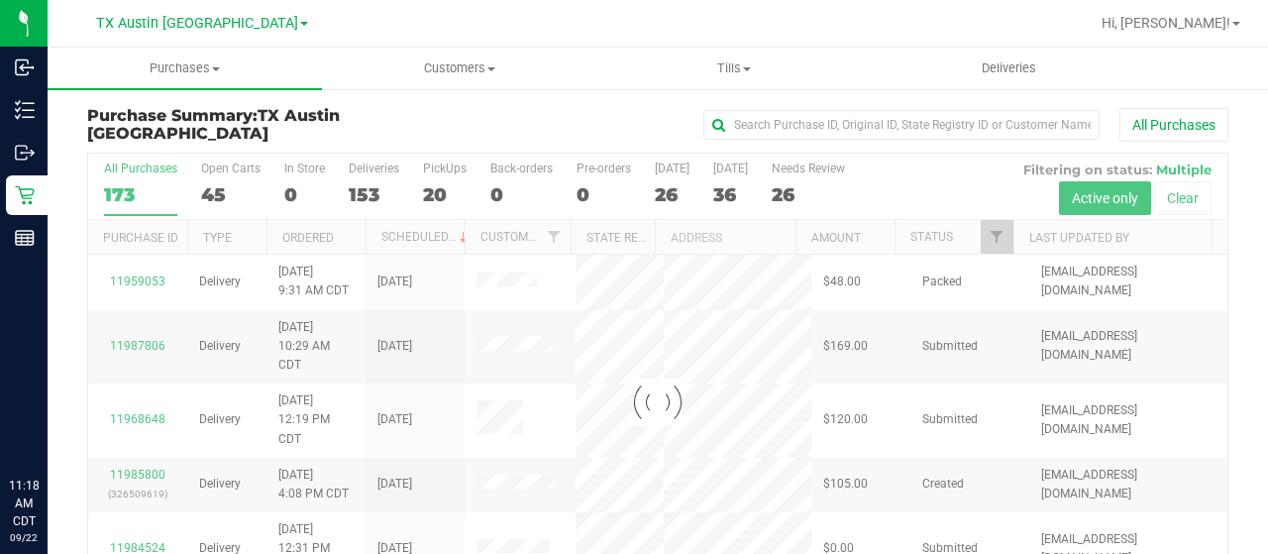
click at [983, 234] on div at bounding box center [658, 402] width 1140 height 497
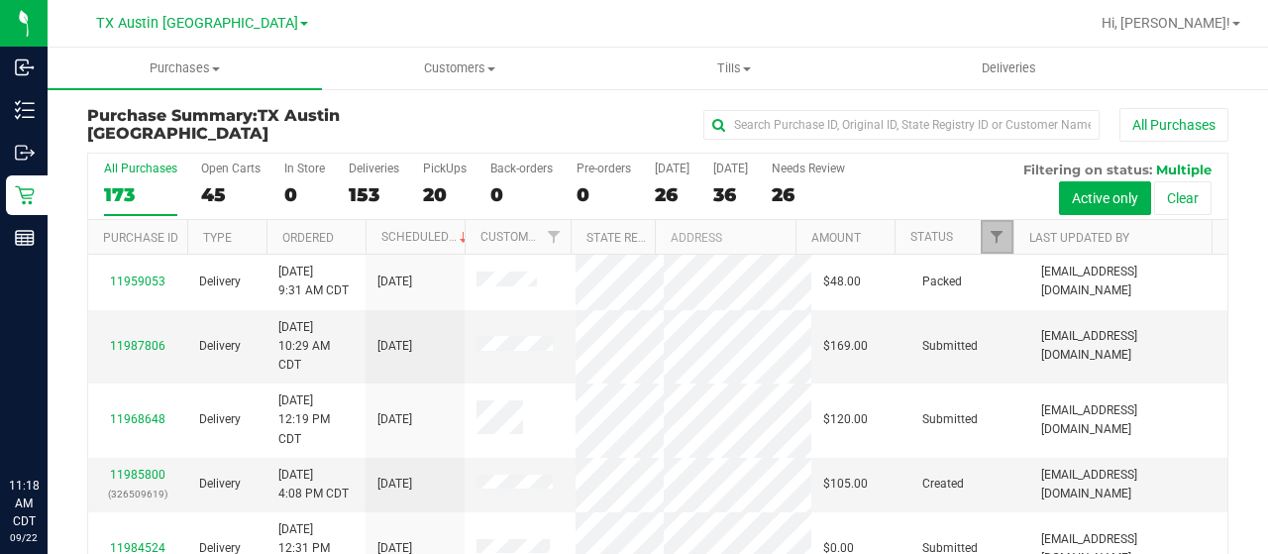
click at [991, 244] on link "Filter" at bounding box center [997, 237] width 33 height 34
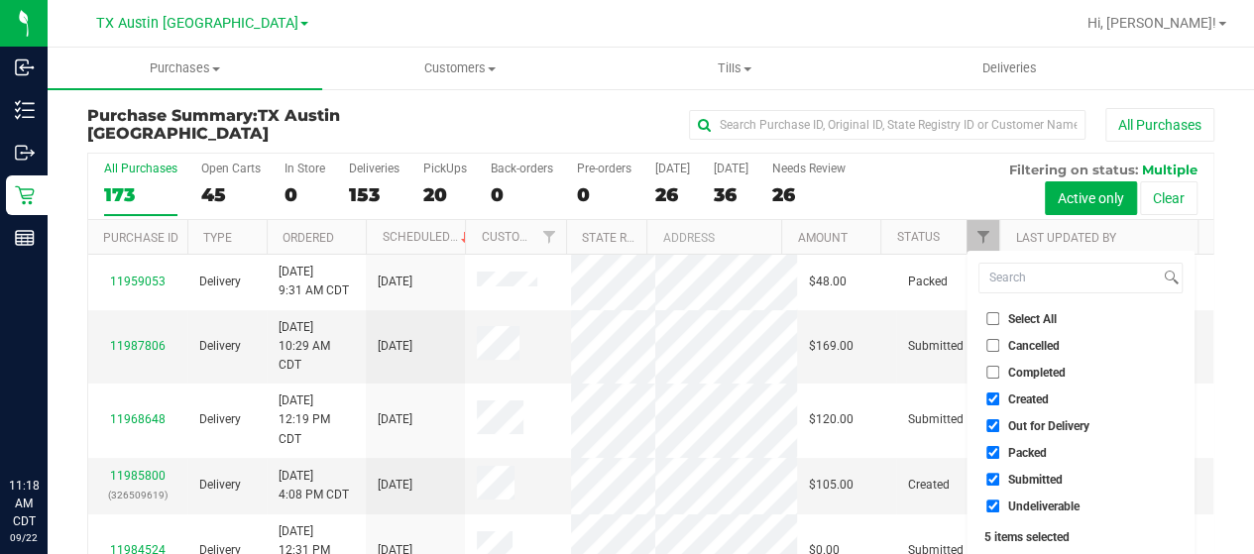
click at [1046, 421] on span "Out for Delivery" at bounding box center [1048, 426] width 81 height 12
click at [999, 421] on input "Out for Delivery" at bounding box center [992, 425] width 13 height 13
checkbox input "false"
click at [1035, 449] on span "Packed" at bounding box center [1027, 453] width 39 height 12
click at [999, 449] on input "Packed" at bounding box center [992, 452] width 13 height 13
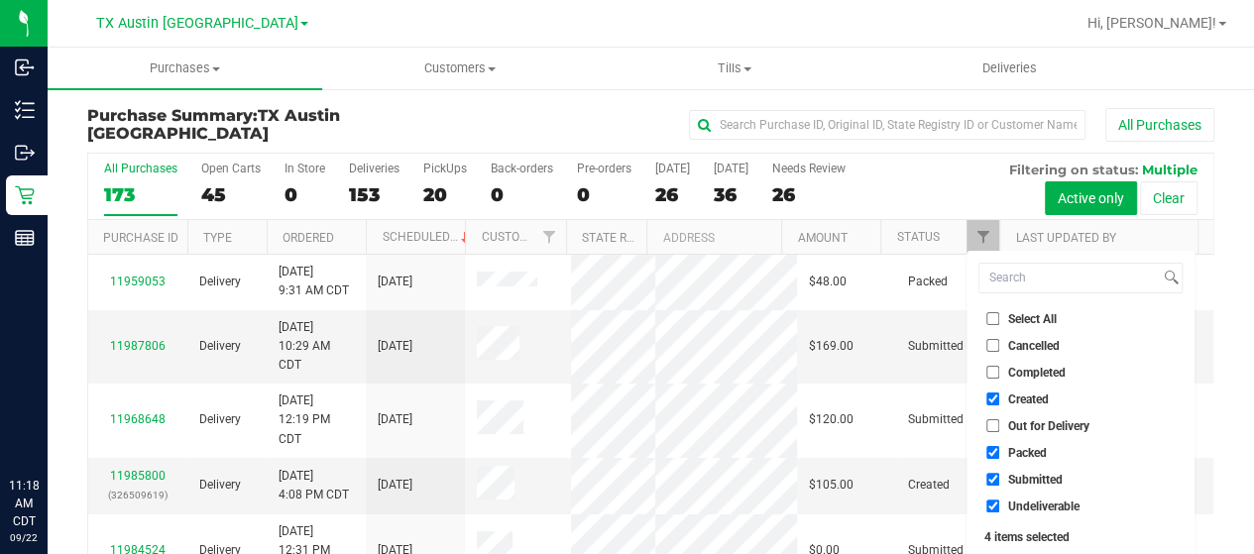
checkbox input "false"
click at [1025, 479] on span "Submitted" at bounding box center [1035, 480] width 55 height 12
click at [999, 479] on input "Submitted" at bounding box center [992, 479] width 13 height 13
checkbox input "false"
click at [1023, 502] on span "Undeliverable" at bounding box center [1043, 506] width 71 height 12
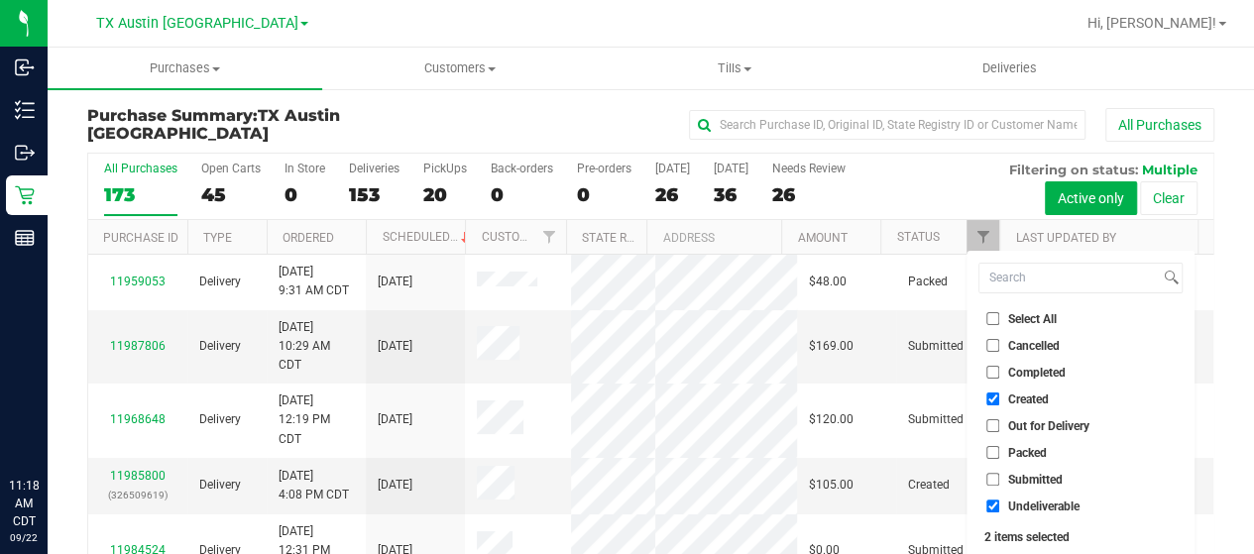
click at [999, 502] on input "Undeliverable" at bounding box center [992, 505] width 13 height 13
checkbox input "false"
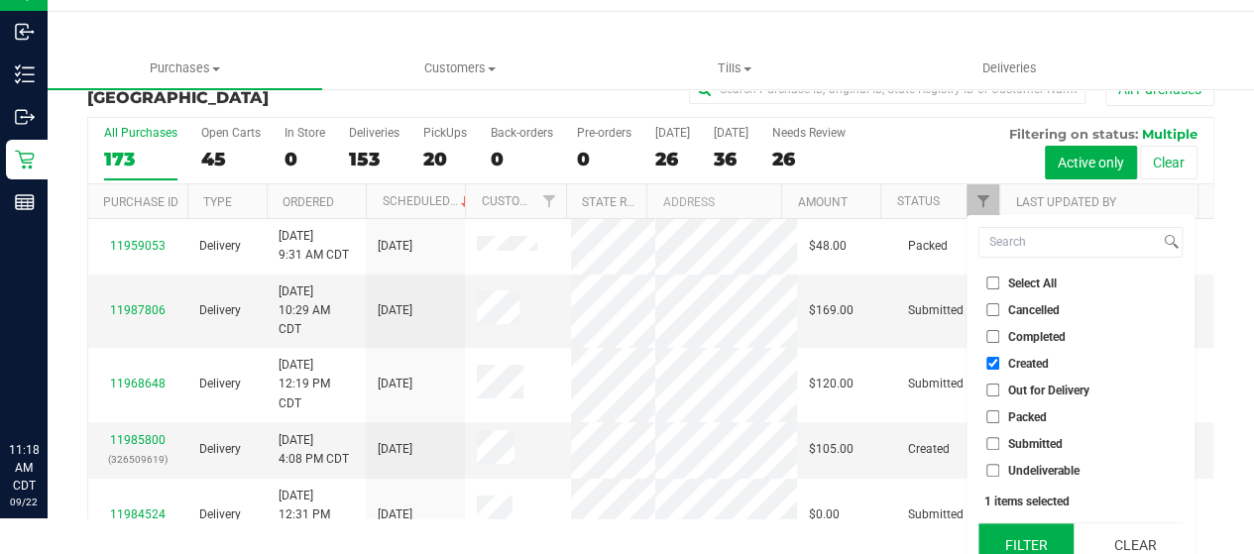
scroll to position [54, 0]
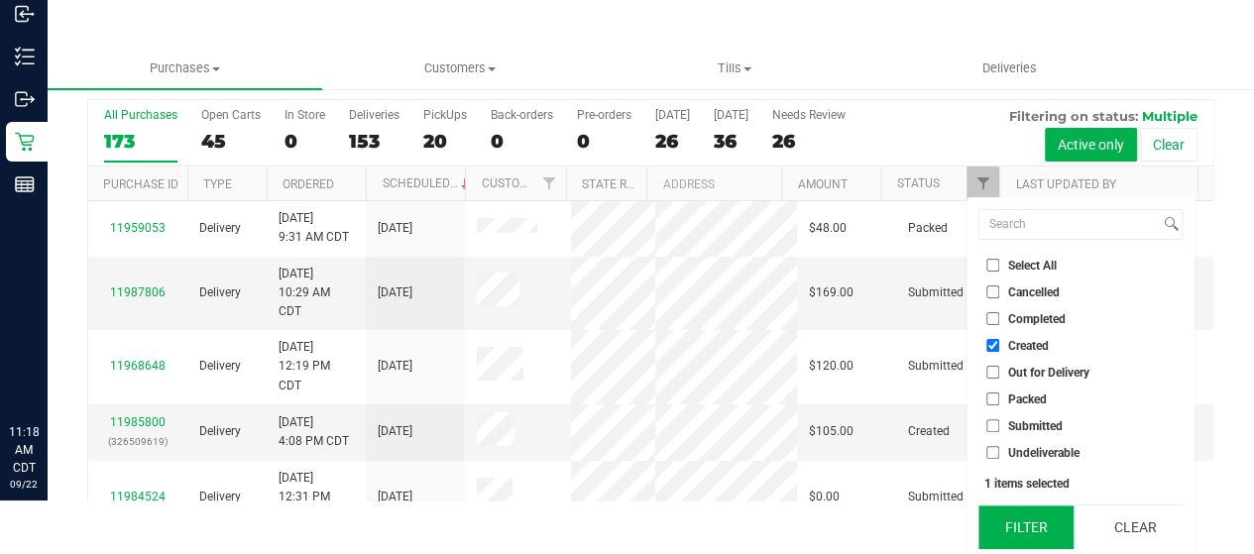
click at [1024, 514] on button "Filter" at bounding box center [1025, 527] width 95 height 44
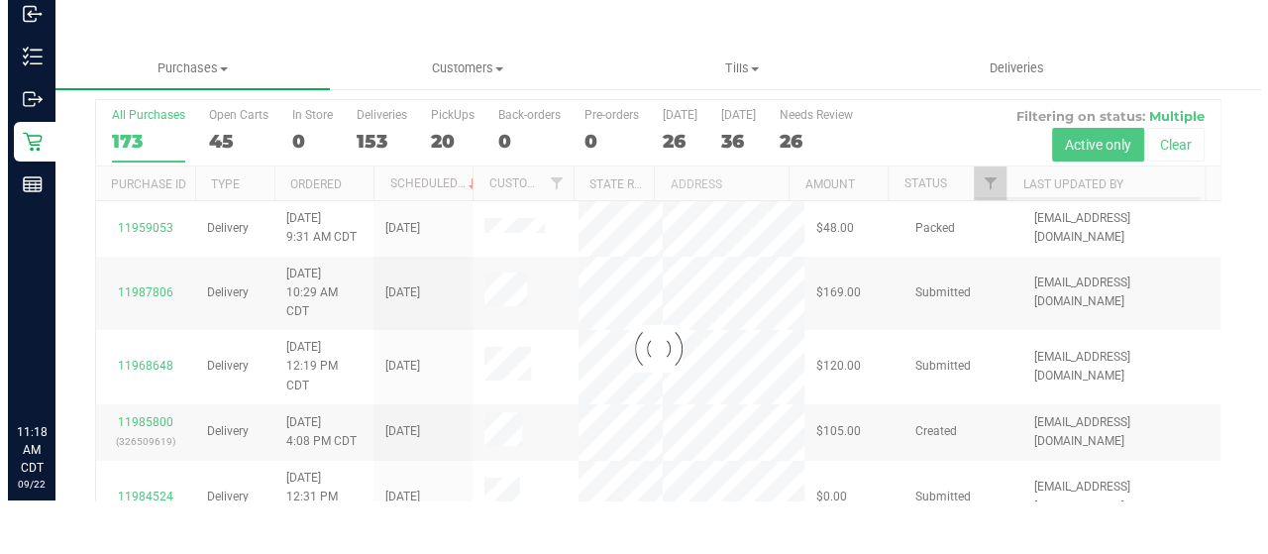
scroll to position [0, 0]
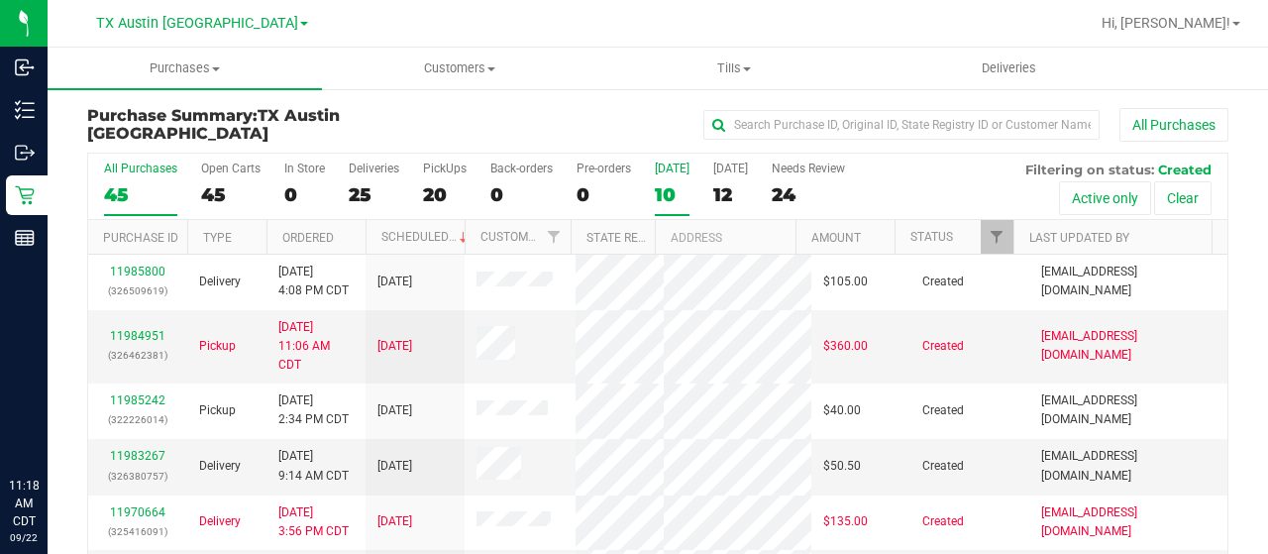
click at [670, 191] on div "10" at bounding box center [672, 194] width 35 height 23
click at [0, 0] on input "Today 10" at bounding box center [0, 0] width 0 height 0
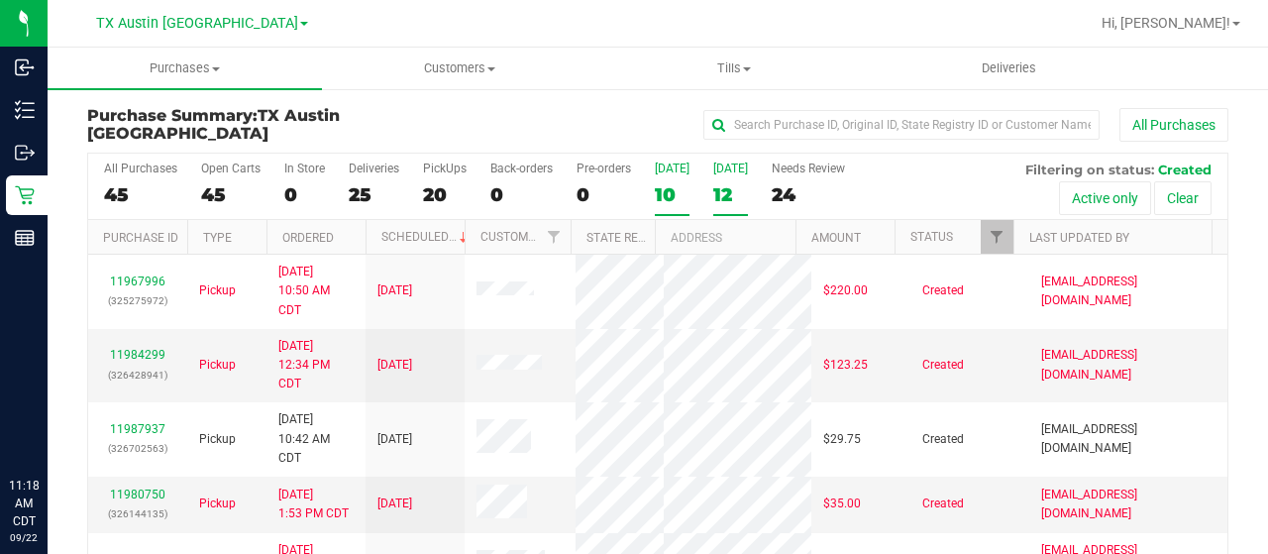
click at [726, 194] on div "12" at bounding box center [730, 194] width 35 height 23
click at [0, 0] on input "Tomorrow 12" at bounding box center [0, 0] width 0 height 0
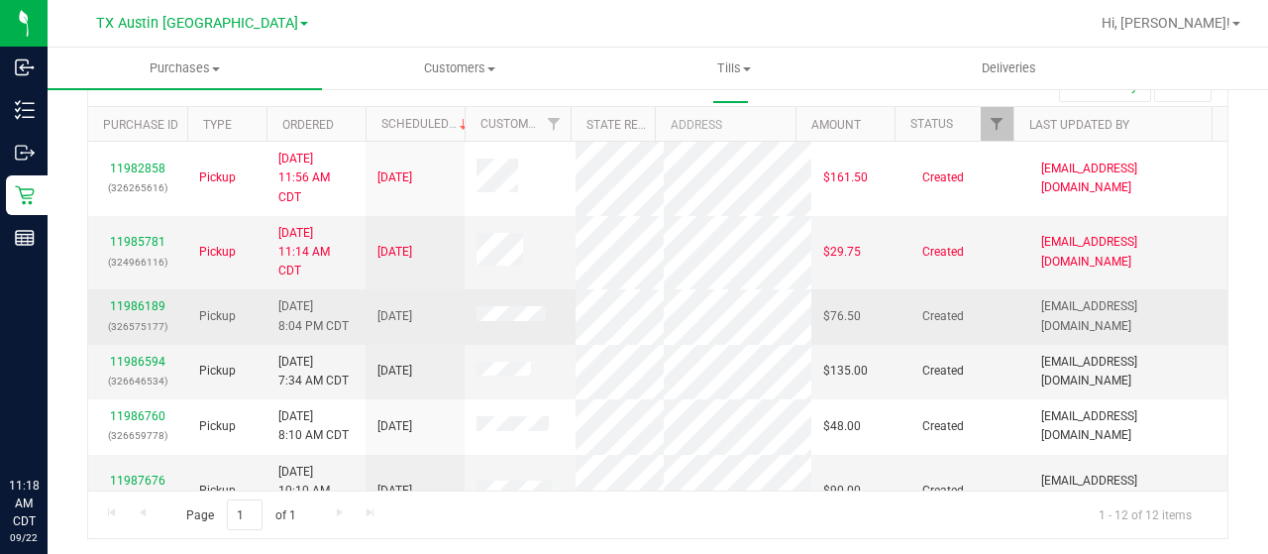
click at [151, 309] on div "11986189 (326575177)" at bounding box center [137, 316] width 75 height 38
click at [140, 299] on link "11986189" at bounding box center [137, 306] width 55 height 14
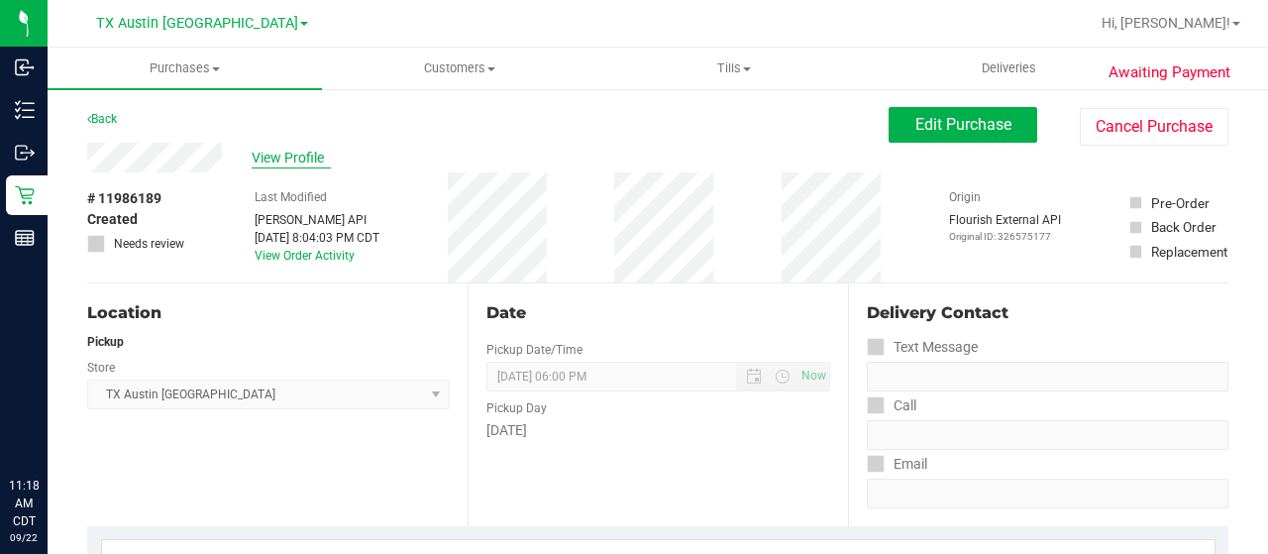
click at [292, 157] on span "View Profile" at bounding box center [291, 158] width 79 height 21
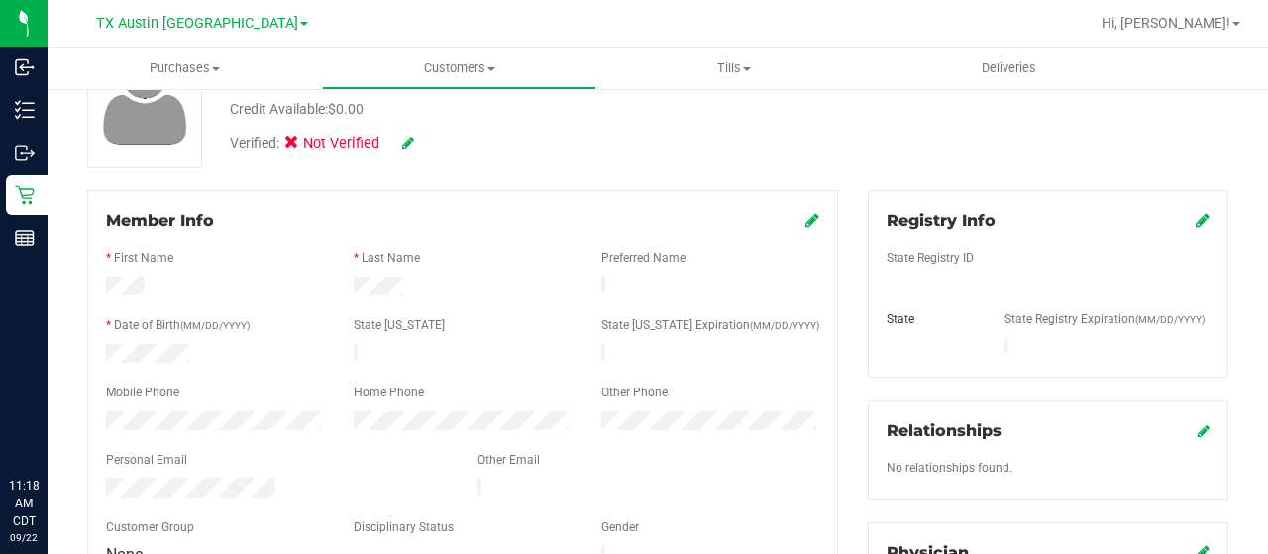
scroll to position [198, 0]
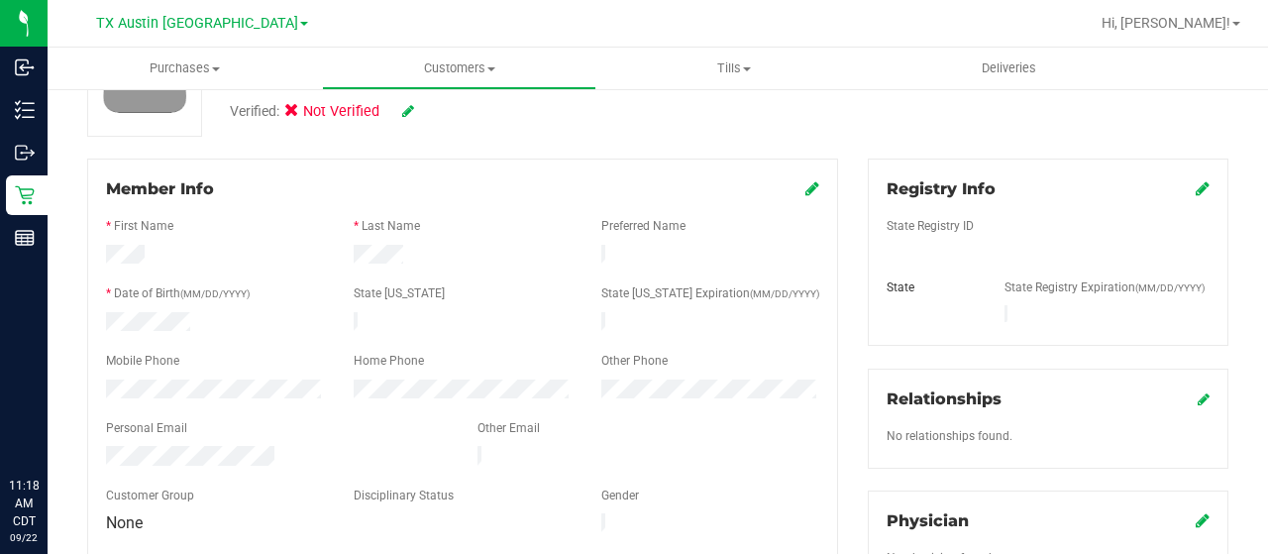
click at [96, 383] on div at bounding box center [215, 392] width 248 height 24
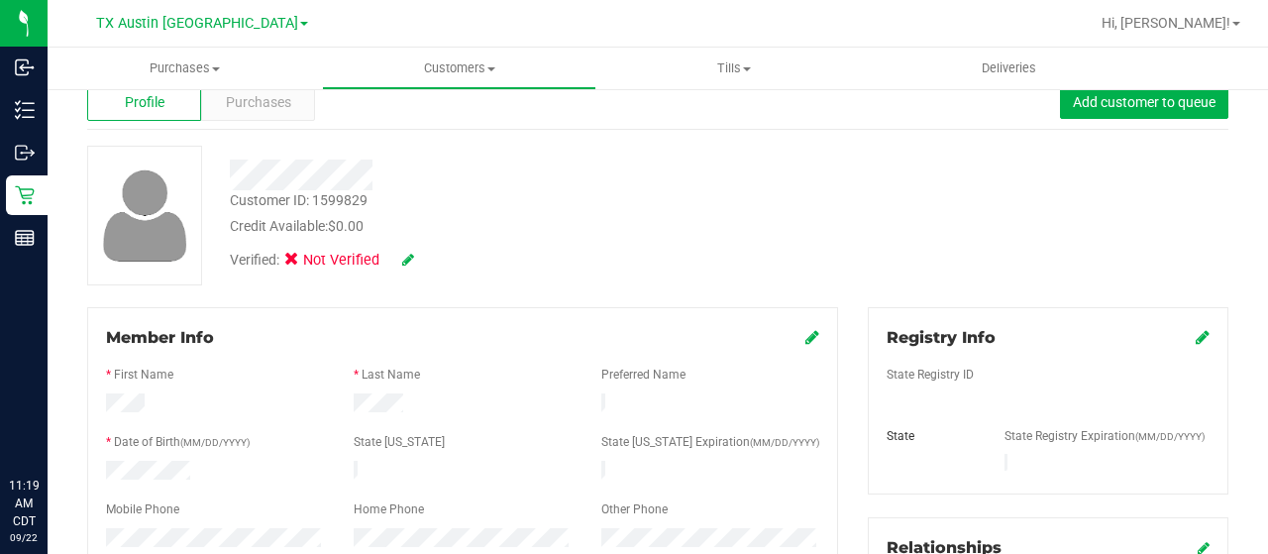
scroll to position [0, 0]
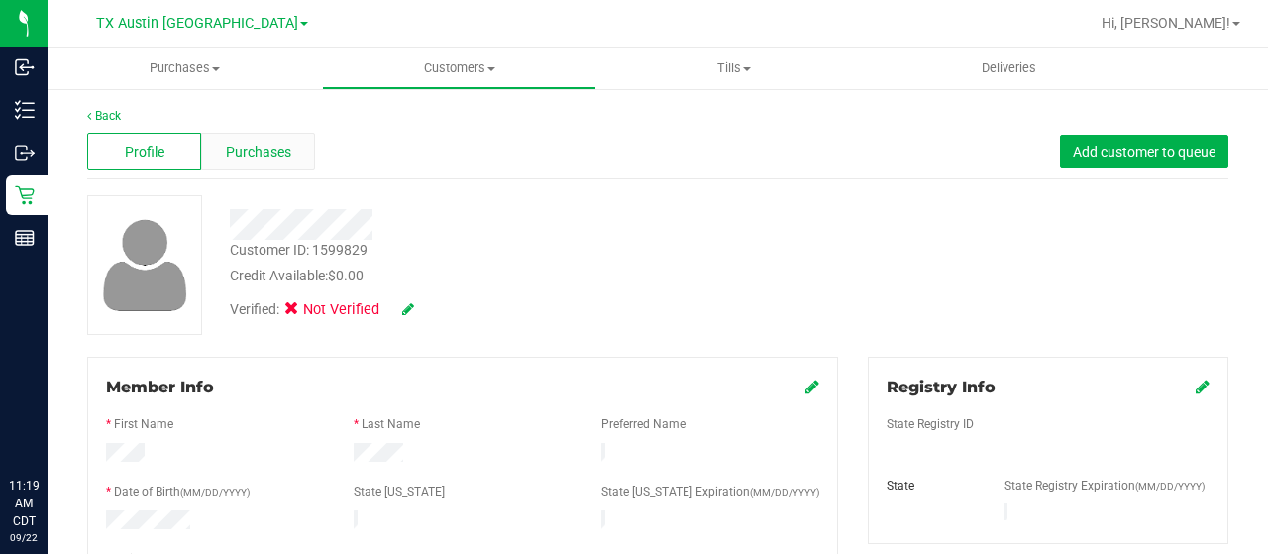
click at [241, 150] on span "Purchases" at bounding box center [258, 152] width 65 height 21
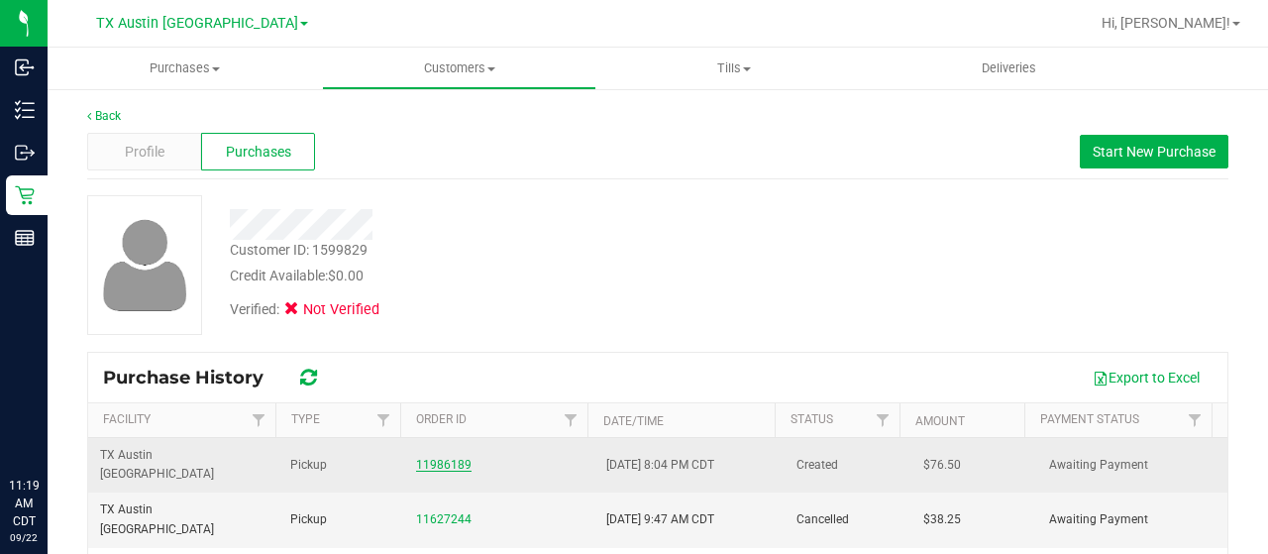
click at [451, 458] on link "11986189" at bounding box center [443, 465] width 55 height 14
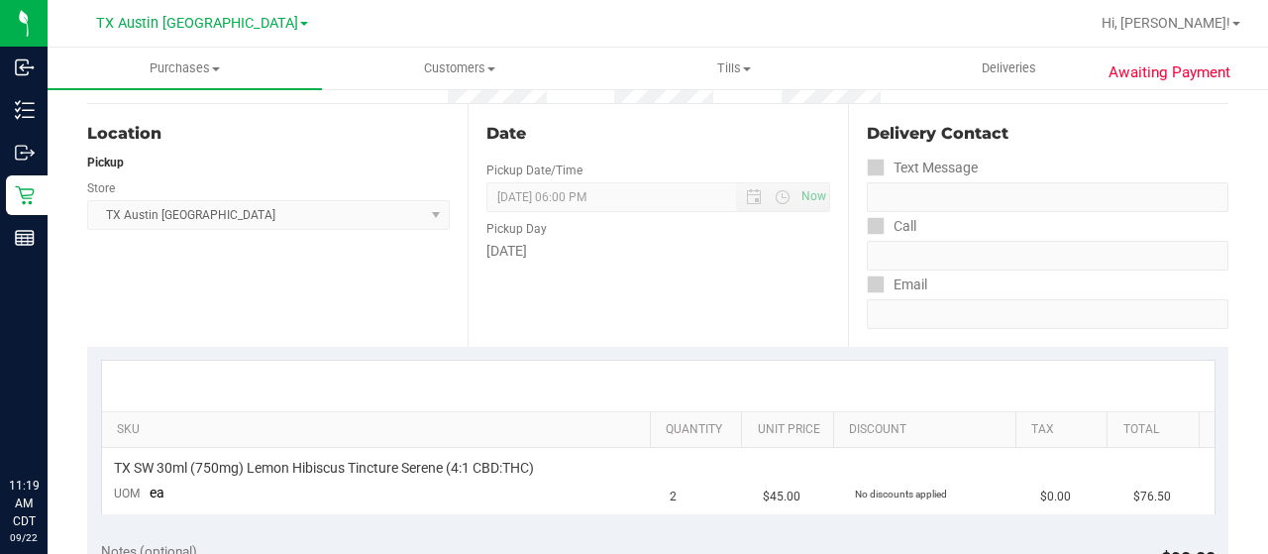
scroll to position [495, 0]
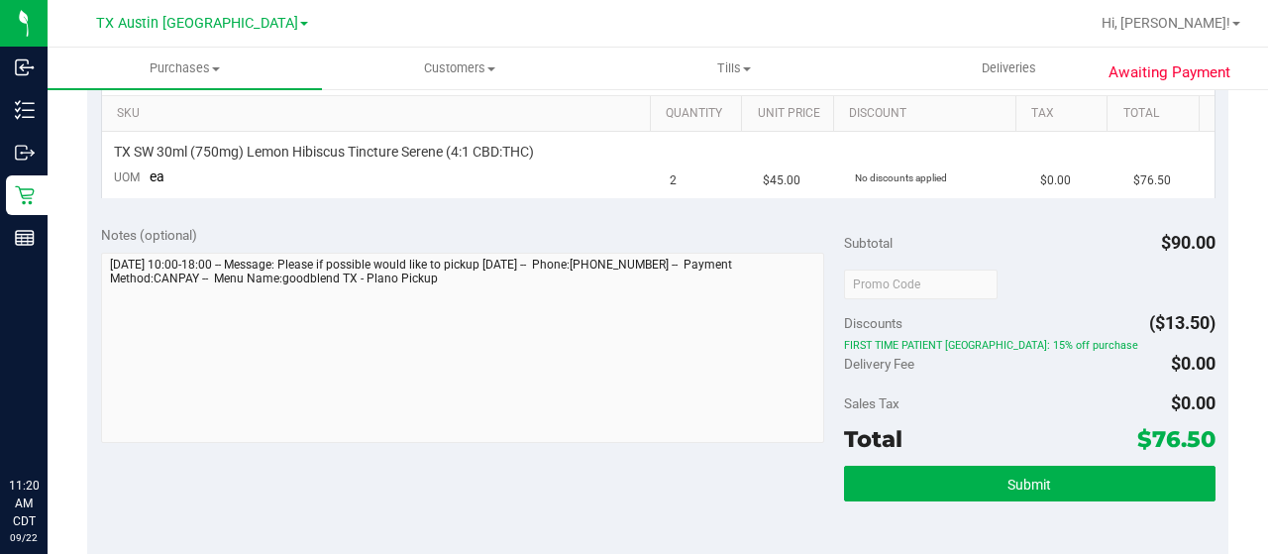
click at [865, 43] on nav "TX Austin DC Hi, Lauran!" at bounding box center [658, 24] width 1221 height 48
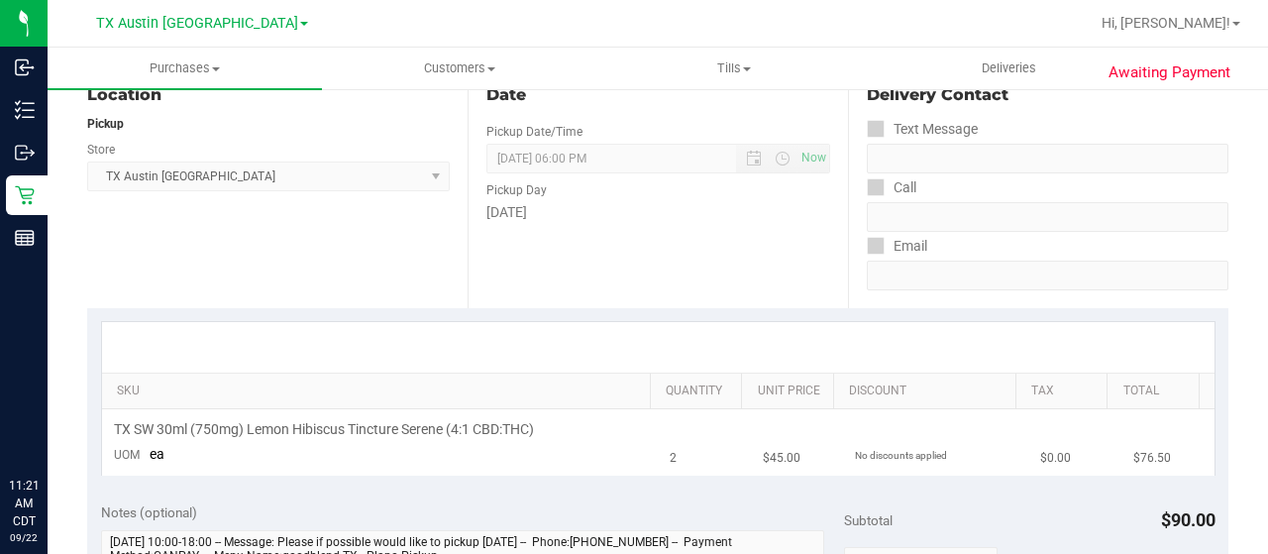
scroll to position [0, 0]
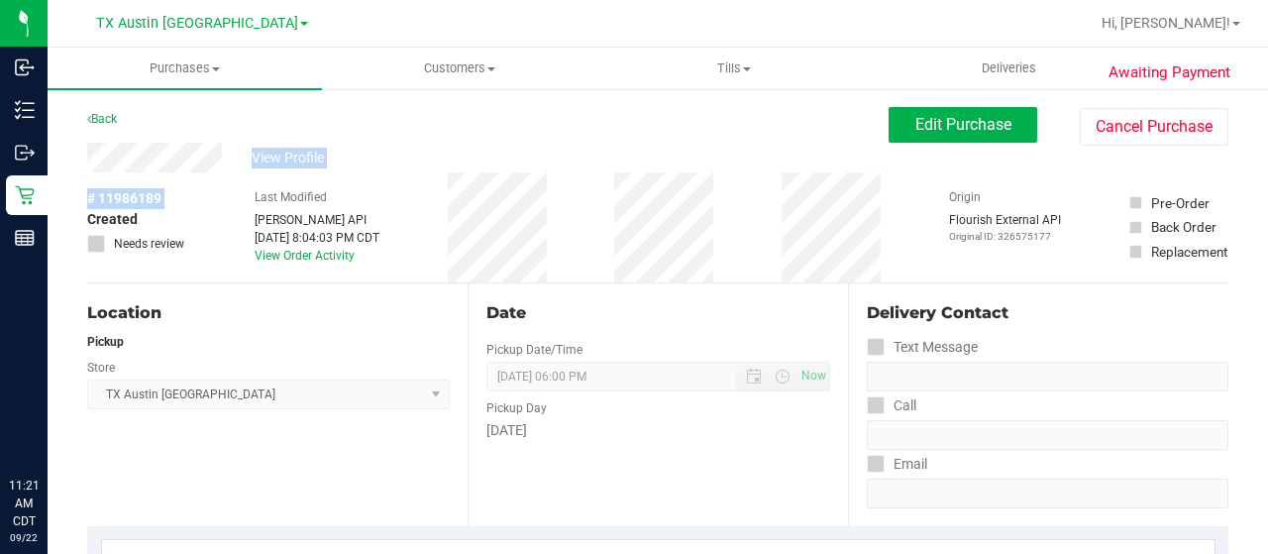
drag, startPoint x: 164, startPoint y: 198, endPoint x: 76, endPoint y: 157, distance: 97.5
click at [130, 133] on div "Back Edit Purchase Cancel Purchase" at bounding box center [658, 125] width 1142 height 36
drag, startPoint x: 223, startPoint y: 156, endPoint x: 84, endPoint y: 154, distance: 138.7
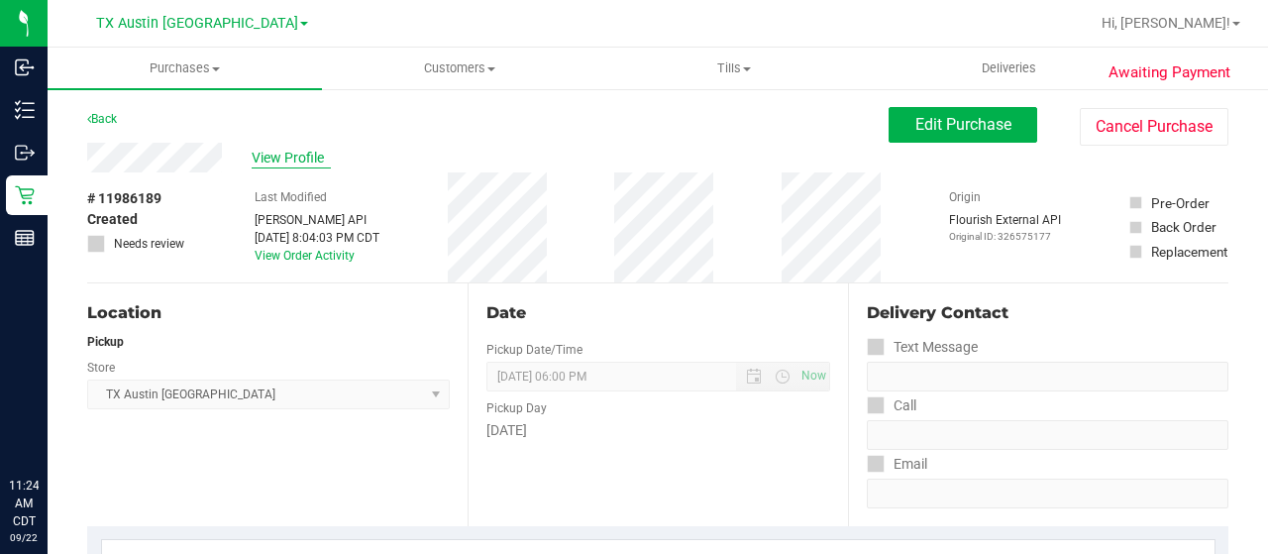
click at [311, 165] on span "View Profile" at bounding box center [291, 158] width 79 height 21
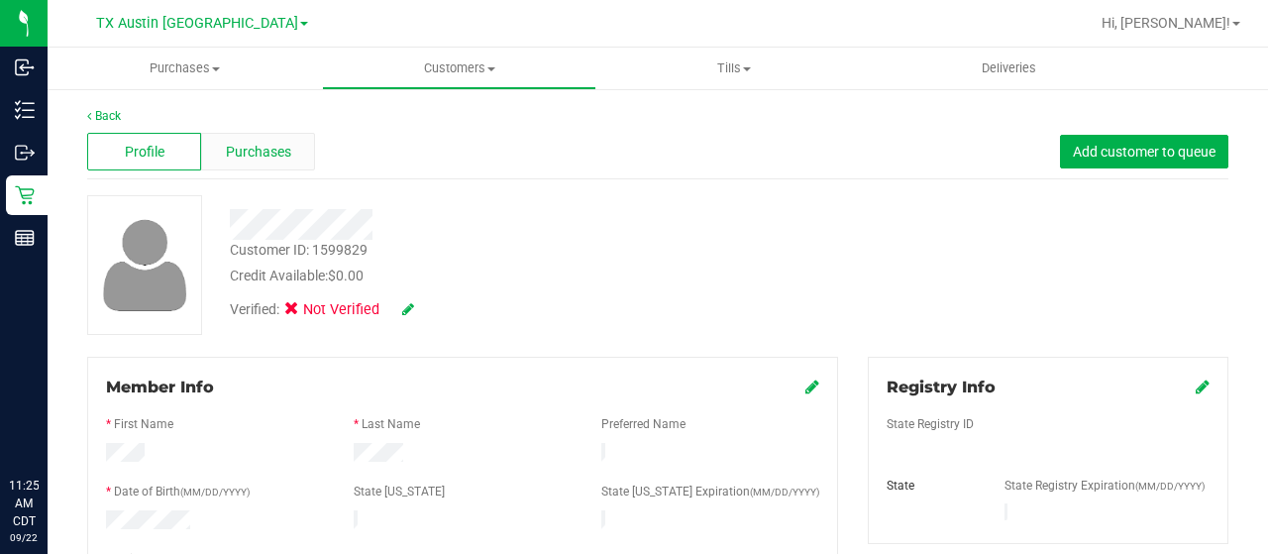
click at [268, 150] on span "Purchases" at bounding box center [258, 152] width 65 height 21
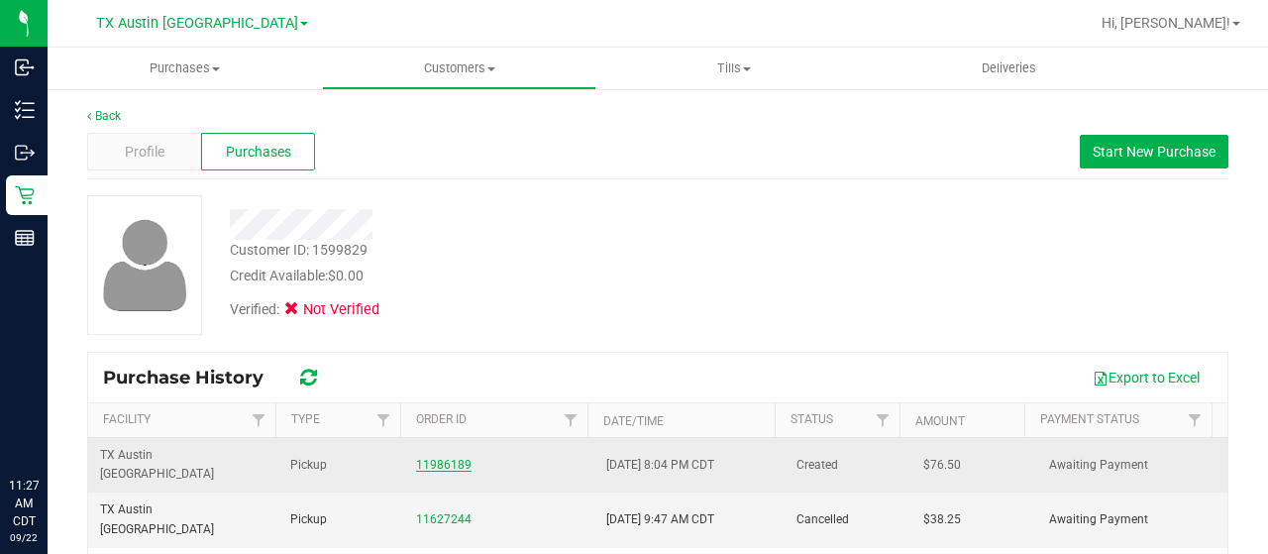
click at [445, 458] on link "11986189" at bounding box center [443, 465] width 55 height 14
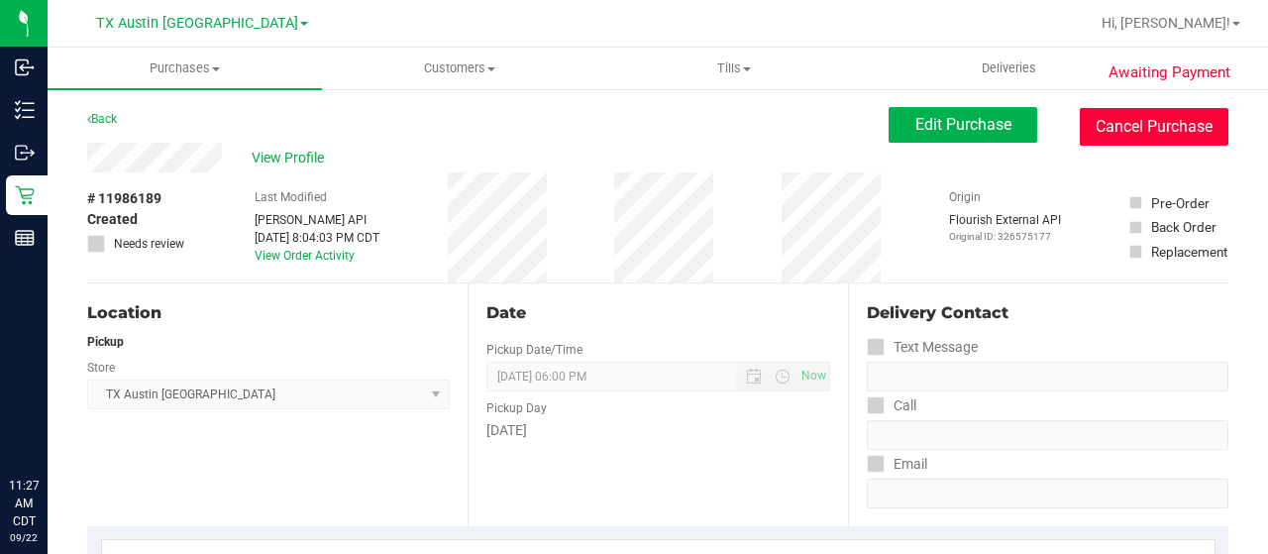
click at [1126, 131] on button "Cancel Purchase" at bounding box center [1154, 127] width 149 height 38
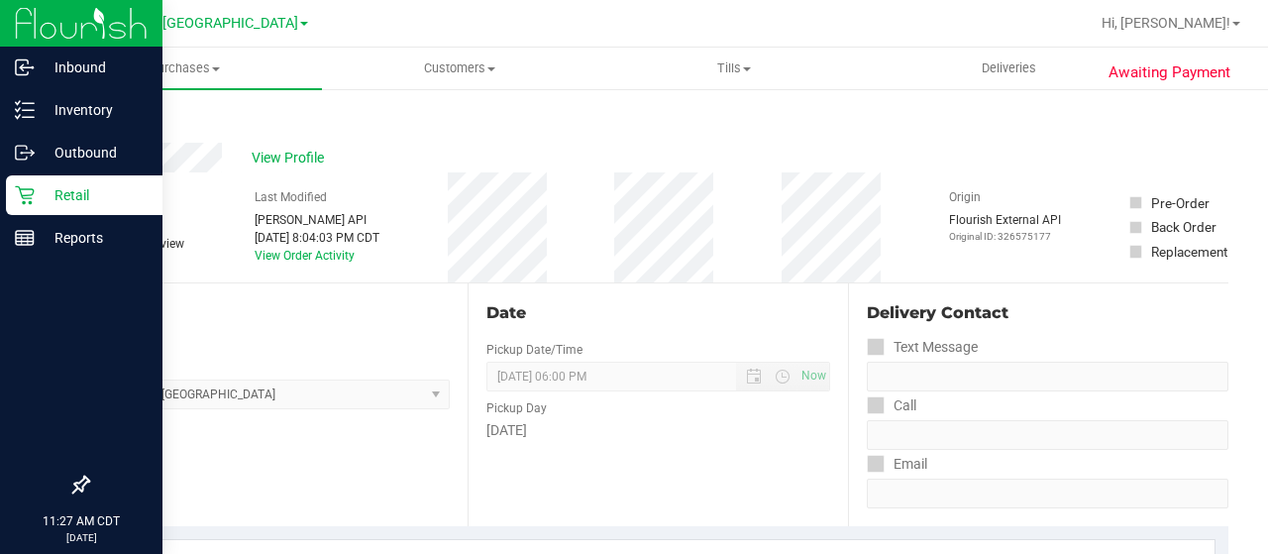
click at [44, 203] on p "Retail" at bounding box center [94, 195] width 119 height 24
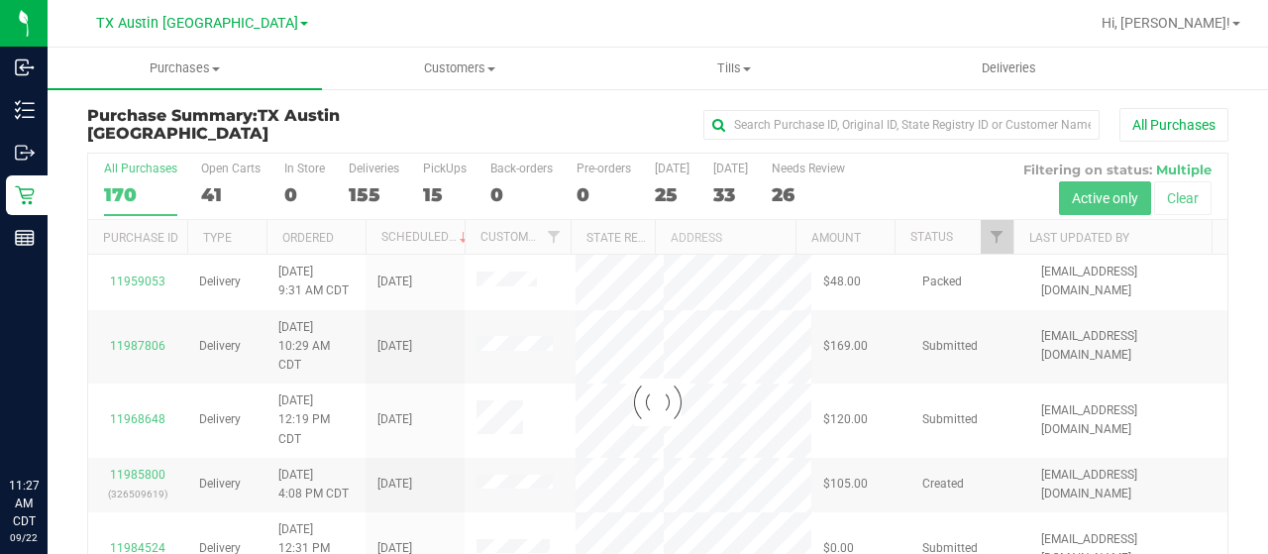
click at [982, 238] on div at bounding box center [658, 402] width 1140 height 497
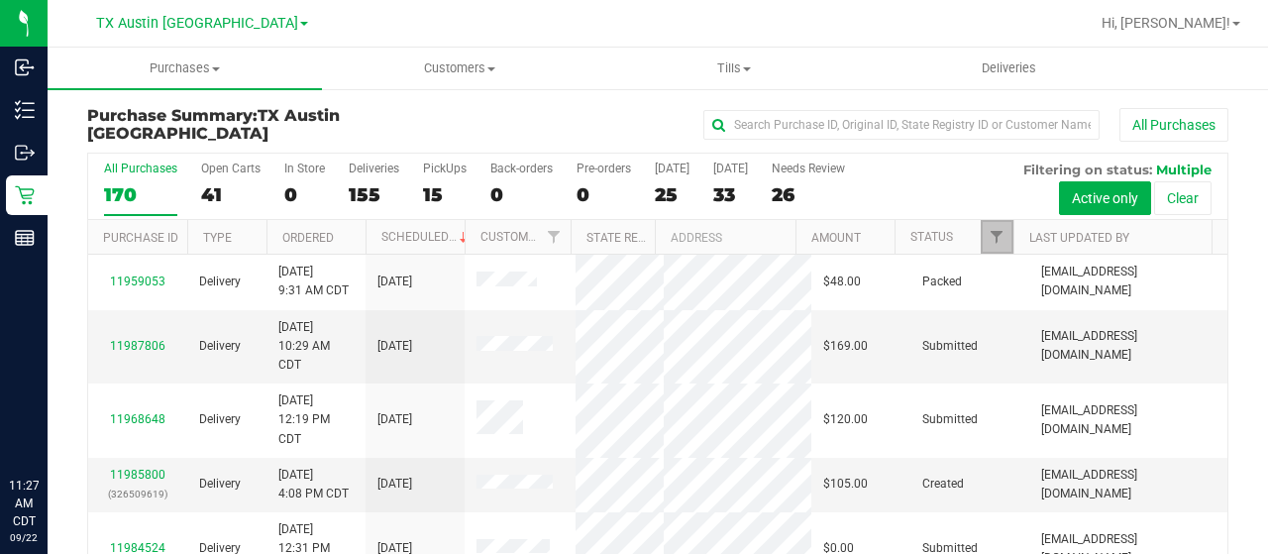
click at [984, 243] on link "Filter" at bounding box center [997, 237] width 33 height 34
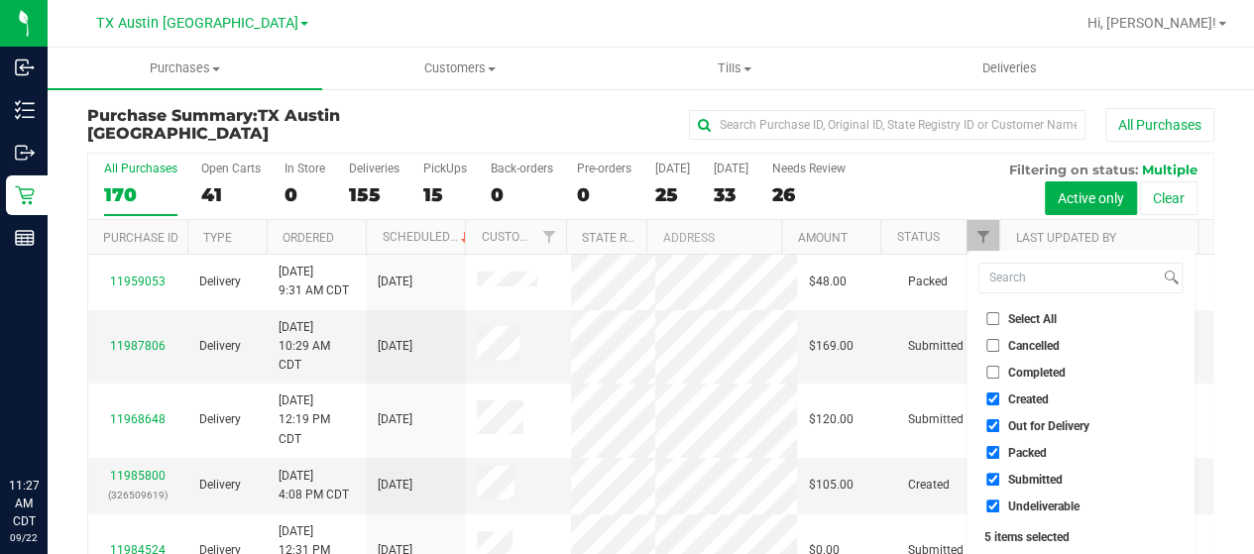
click at [1046, 427] on span "Out for Delivery" at bounding box center [1048, 426] width 81 height 12
click at [999, 427] on input "Out for Delivery" at bounding box center [992, 425] width 13 height 13
checkbox input "false"
click at [1031, 452] on span "Packed" at bounding box center [1027, 453] width 39 height 12
click at [999, 452] on input "Packed" at bounding box center [992, 452] width 13 height 13
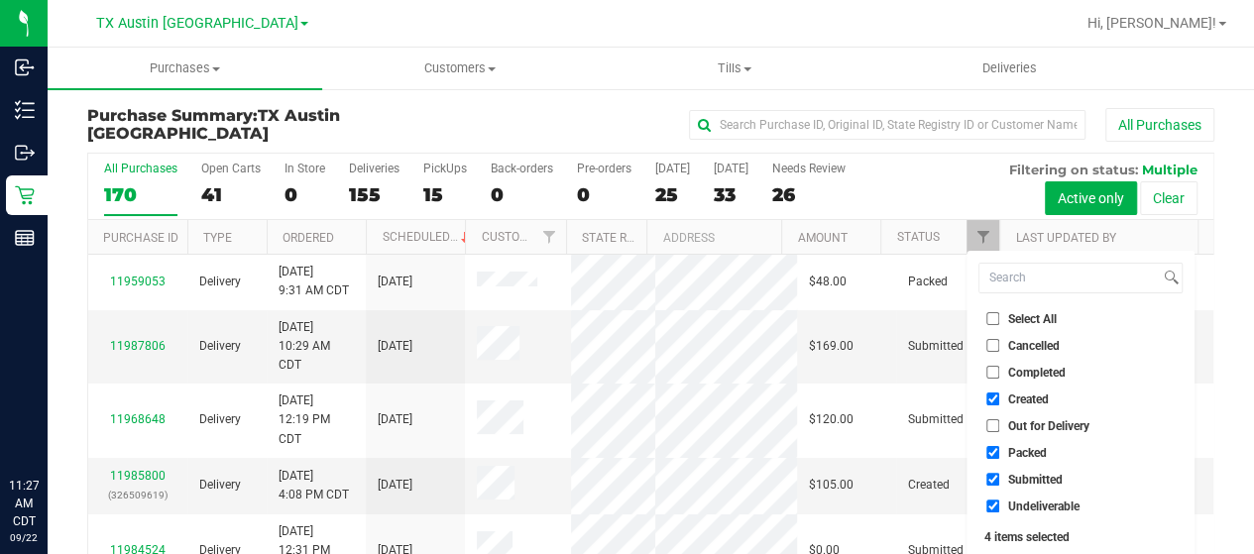
checkbox input "false"
click at [1025, 479] on span "Submitted" at bounding box center [1035, 480] width 55 height 12
click at [999, 479] on input "Submitted" at bounding box center [992, 479] width 13 height 13
checkbox input "false"
click at [1024, 502] on span "Undeliverable" at bounding box center [1043, 506] width 71 height 12
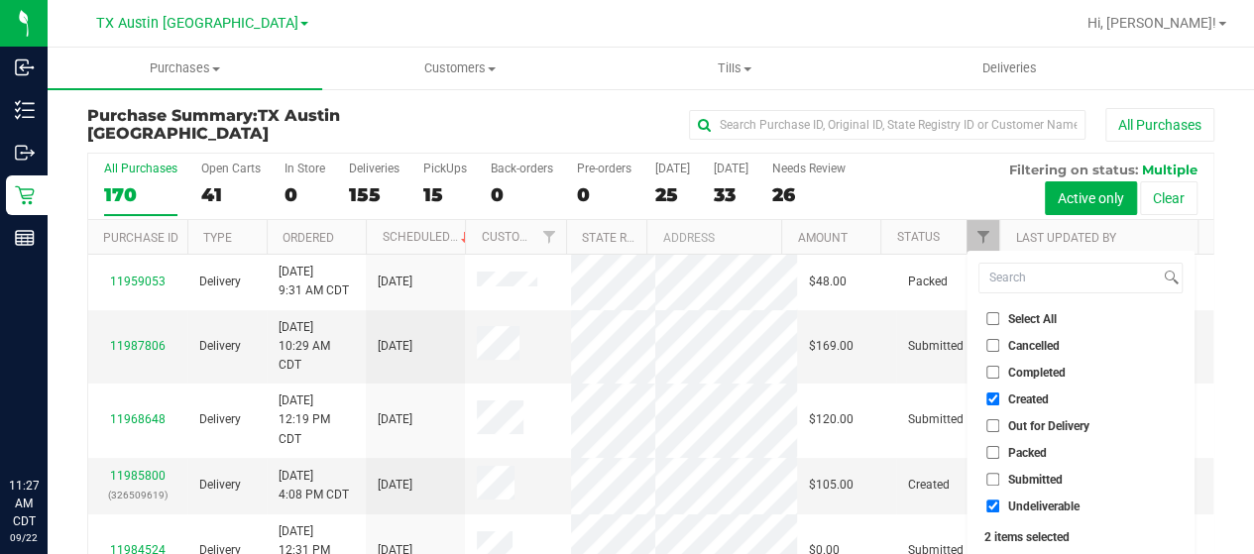
click at [999, 502] on input "Undeliverable" at bounding box center [992, 505] width 13 height 13
checkbox input "false"
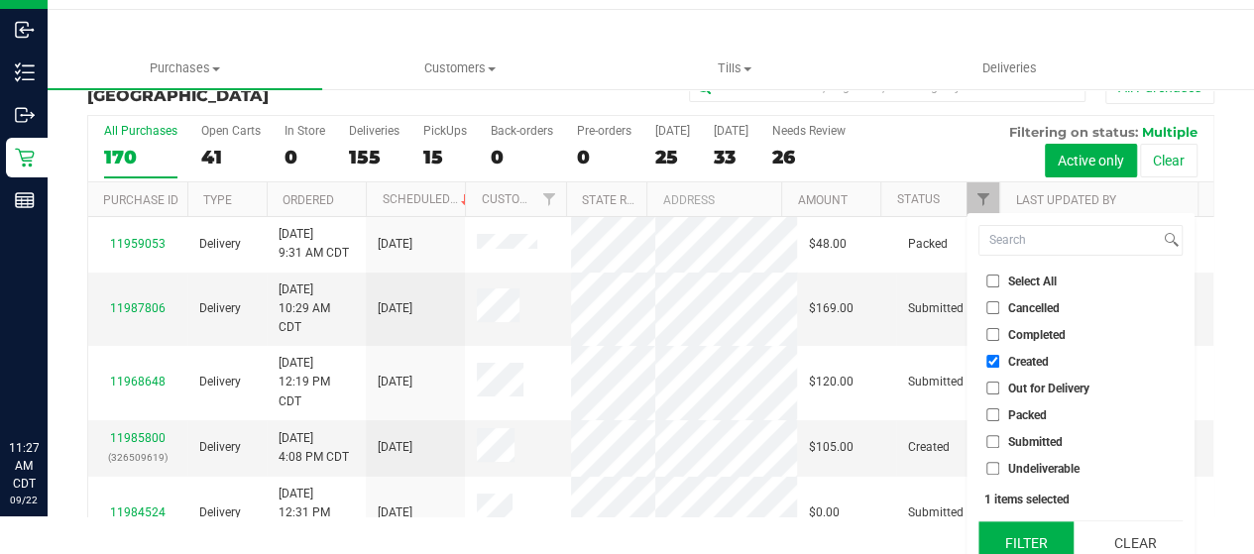
scroll to position [54, 0]
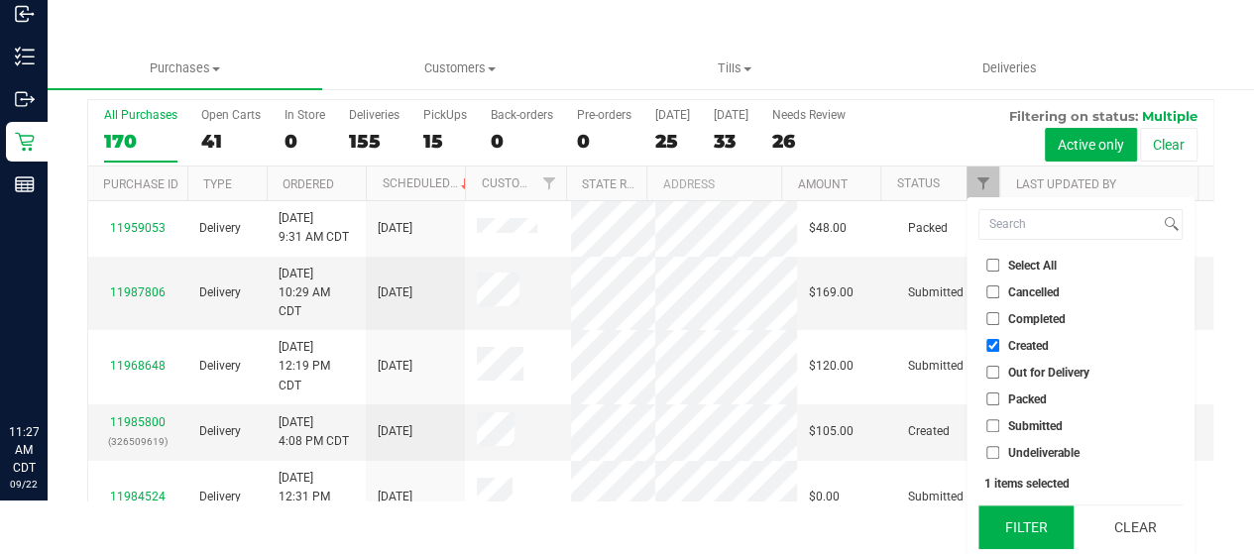
click at [1024, 520] on button "Filter" at bounding box center [1025, 527] width 95 height 44
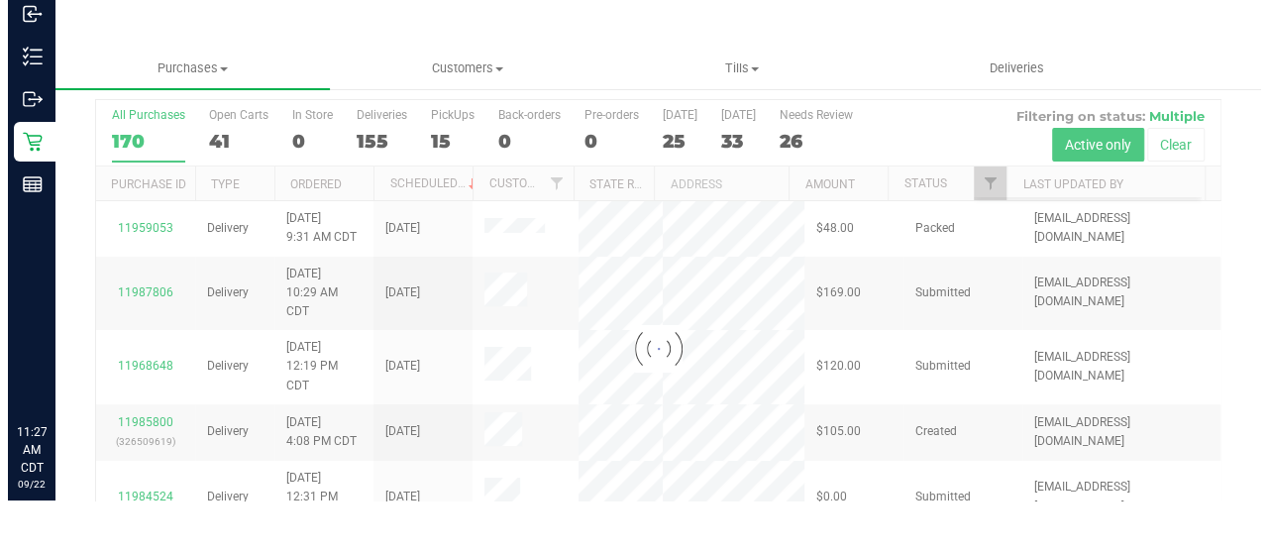
scroll to position [0, 0]
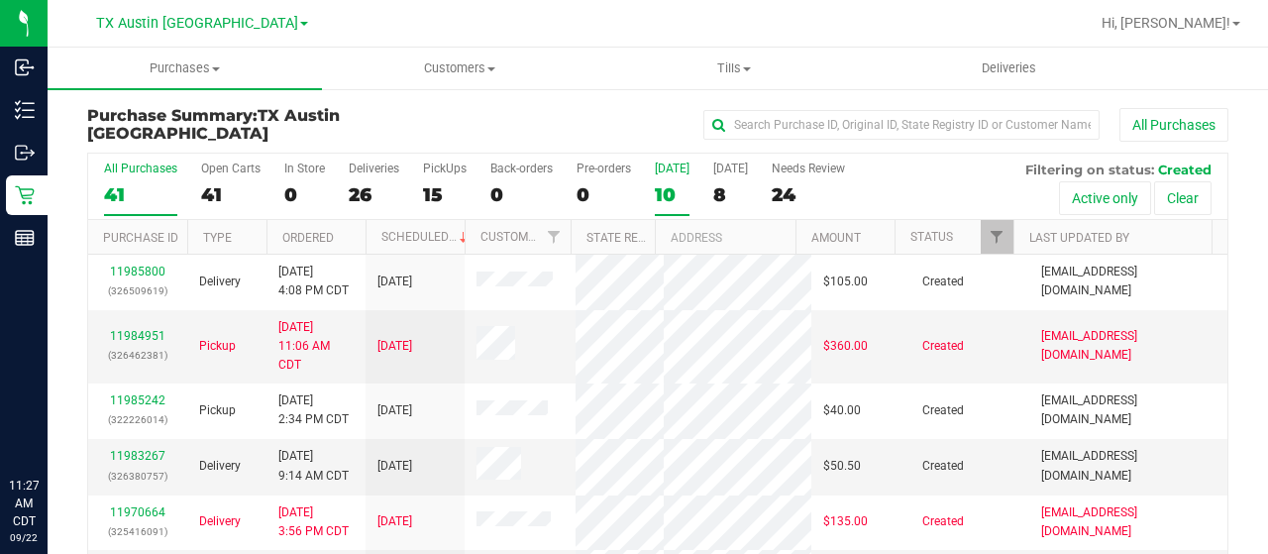
click at [662, 190] on div "10" at bounding box center [672, 194] width 35 height 23
click at [0, 0] on input "Today 10" at bounding box center [0, 0] width 0 height 0
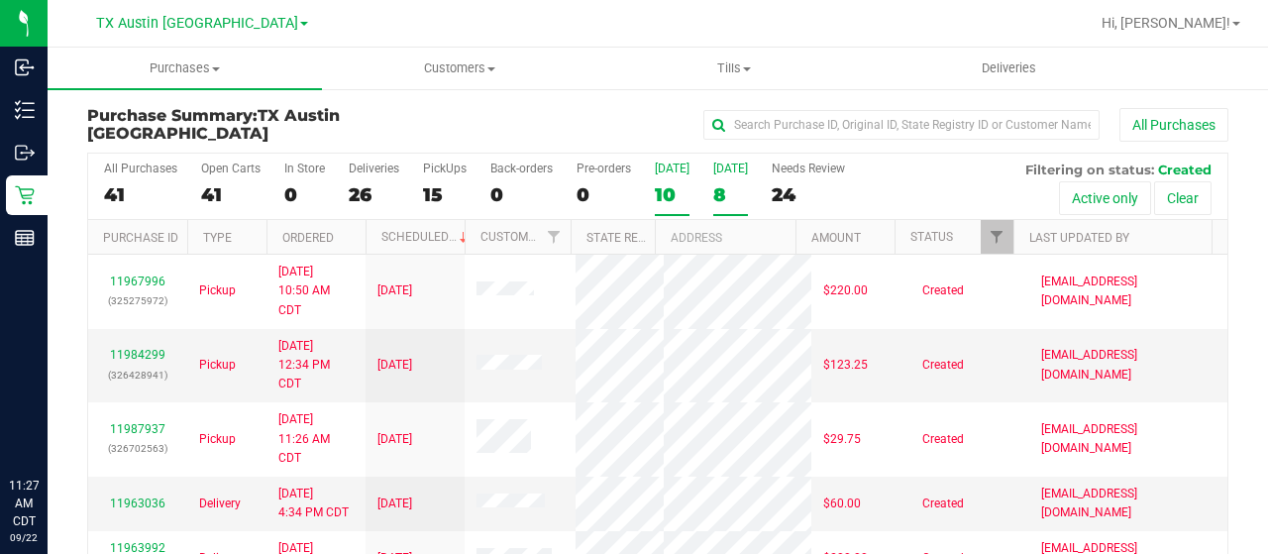
click at [731, 192] on div "8" at bounding box center [730, 194] width 35 height 23
click at [0, 0] on input "Tomorrow 8" at bounding box center [0, 0] width 0 height 0
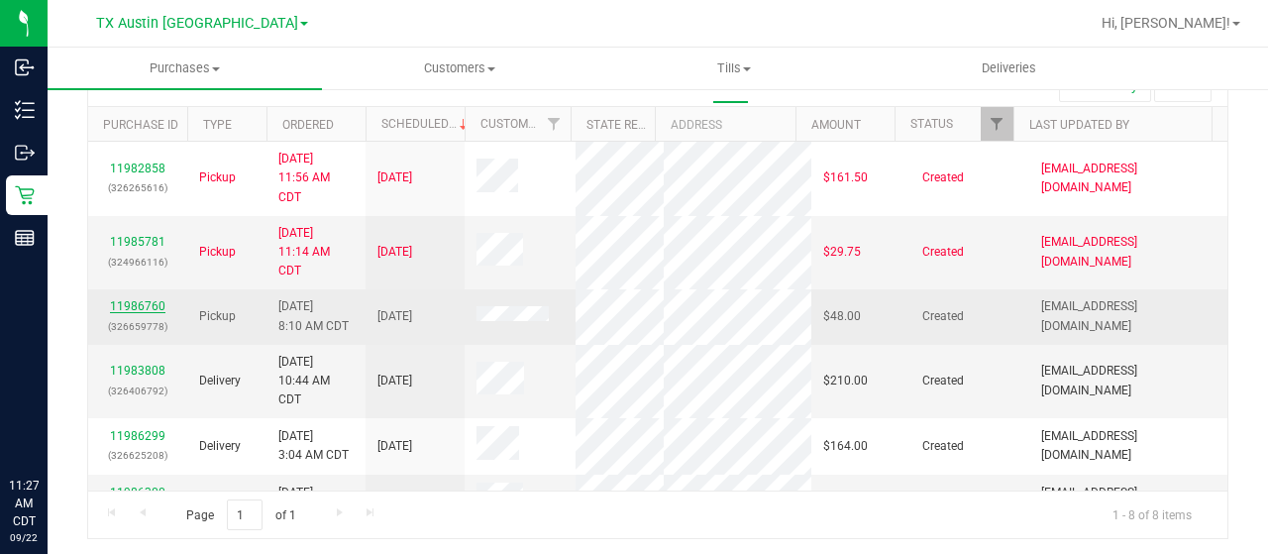
click at [147, 301] on link "11986760" at bounding box center [137, 306] width 55 height 14
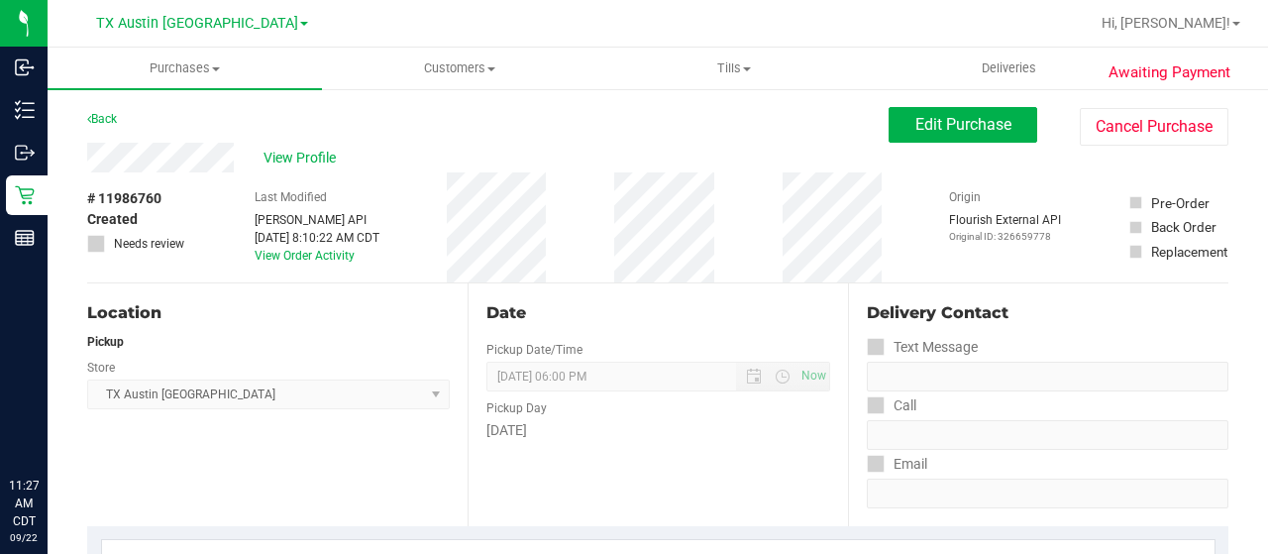
click at [165, 164] on div "View Profile" at bounding box center [488, 158] width 802 height 30
click at [143, 114] on div "Back Edit Purchase Cancel Purchase" at bounding box center [658, 125] width 1142 height 36
drag, startPoint x: 240, startPoint y: 155, endPoint x: 81, endPoint y: 162, distance: 158.7
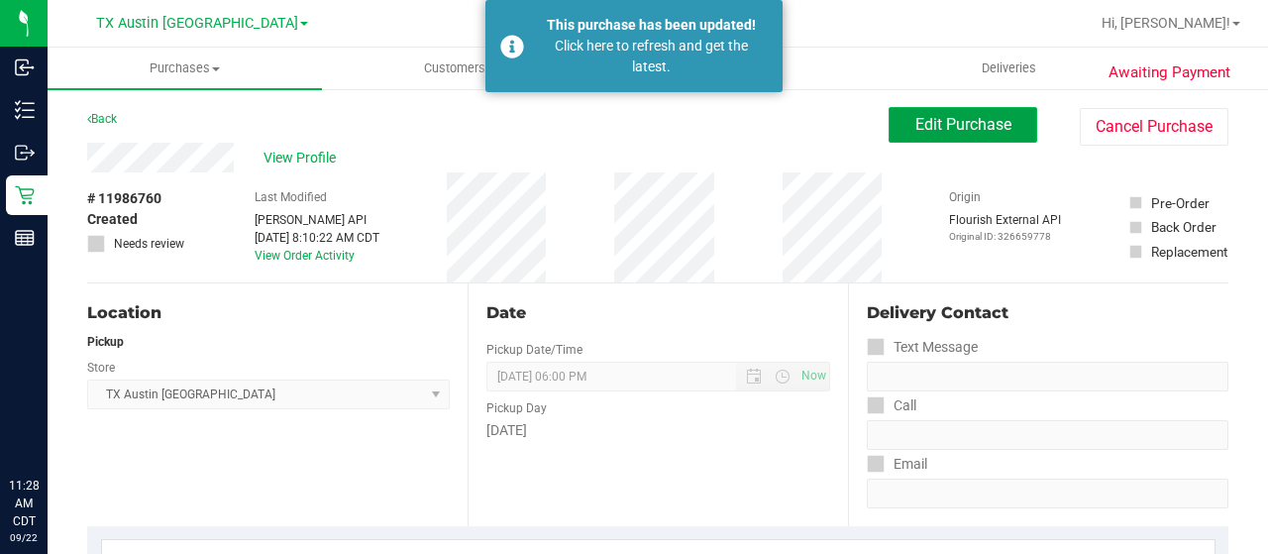
click at [931, 126] on span "Edit Purchase" at bounding box center [964, 124] width 96 height 19
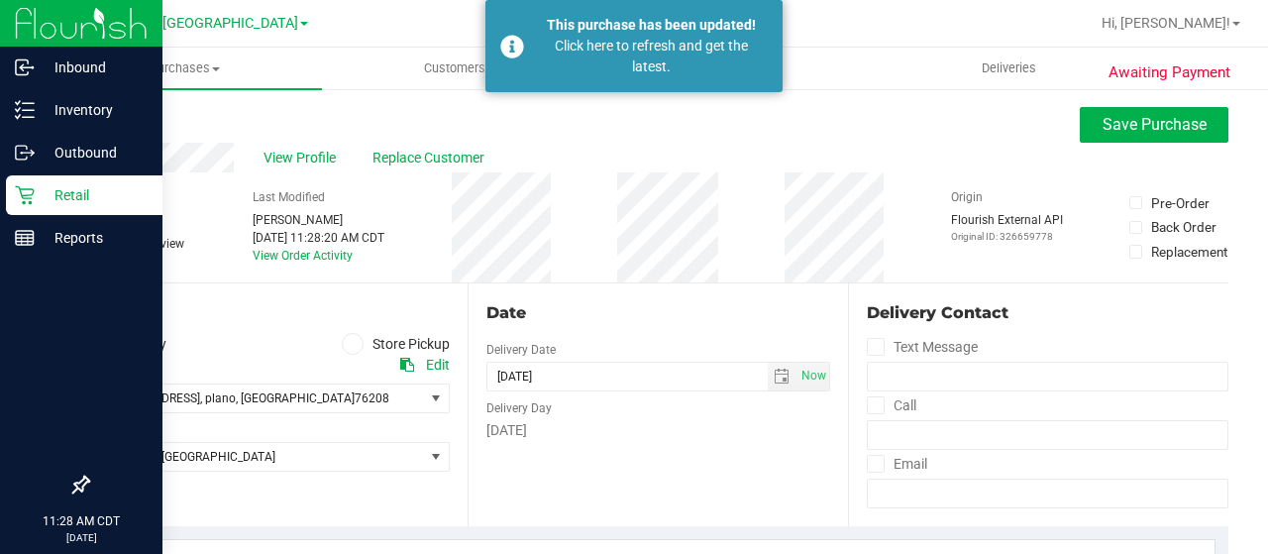
click at [18, 195] on icon at bounding box center [25, 195] width 20 height 20
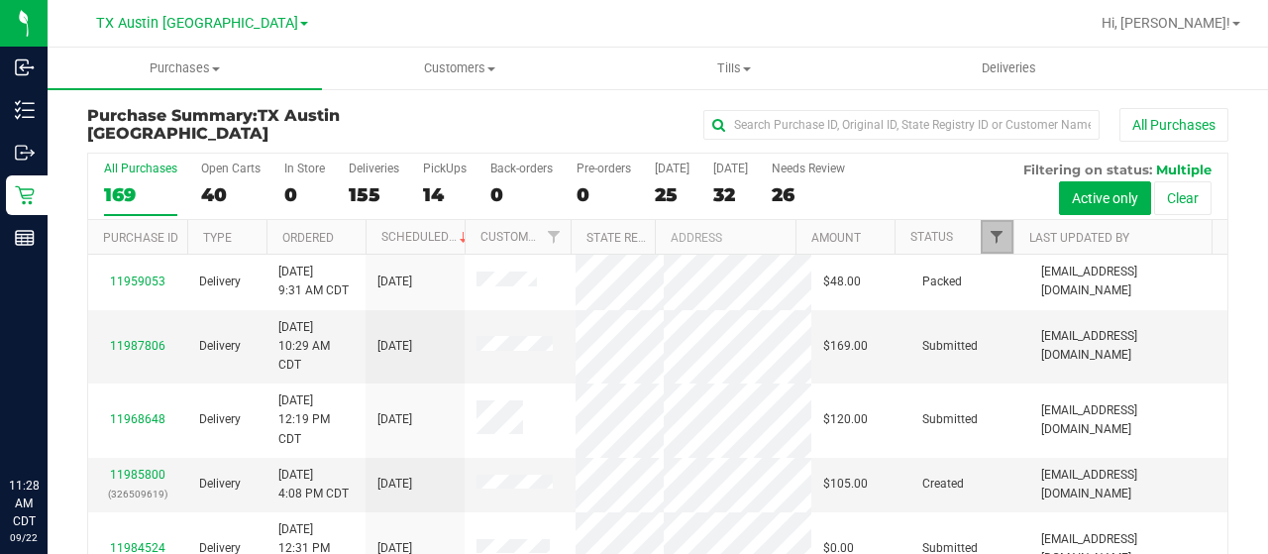
click at [989, 230] on span "Filter" at bounding box center [997, 237] width 16 height 16
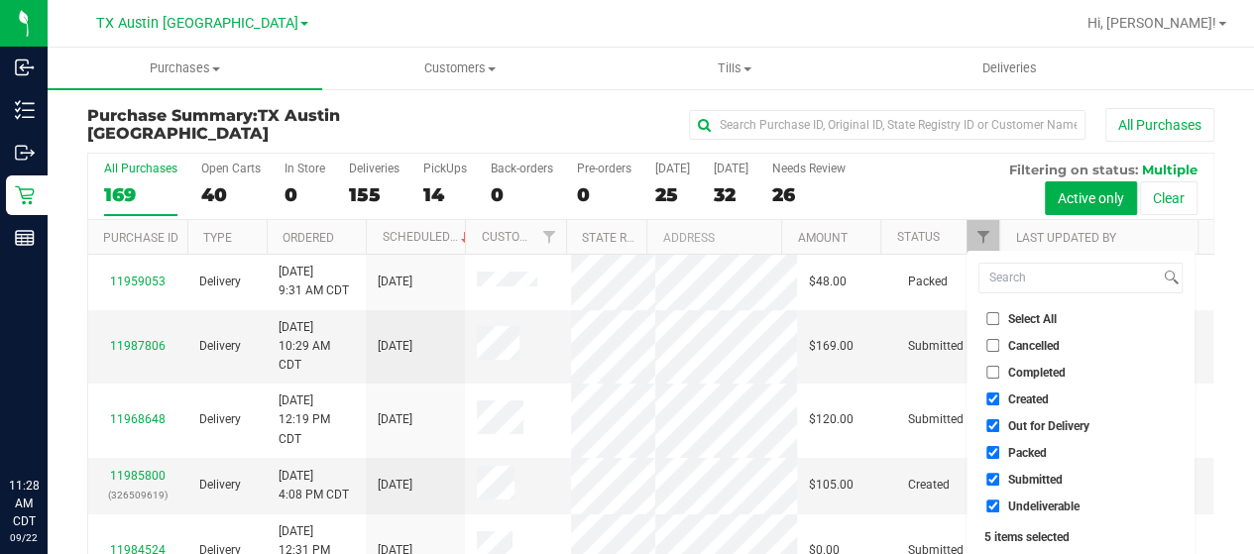
click at [1057, 431] on span "Out for Delivery" at bounding box center [1048, 426] width 81 height 12
click at [999, 431] on input "Out for Delivery" at bounding box center [992, 425] width 13 height 13
checkbox input "false"
click at [1021, 455] on span "Packed" at bounding box center [1027, 453] width 39 height 12
click at [999, 455] on input "Packed" at bounding box center [992, 452] width 13 height 13
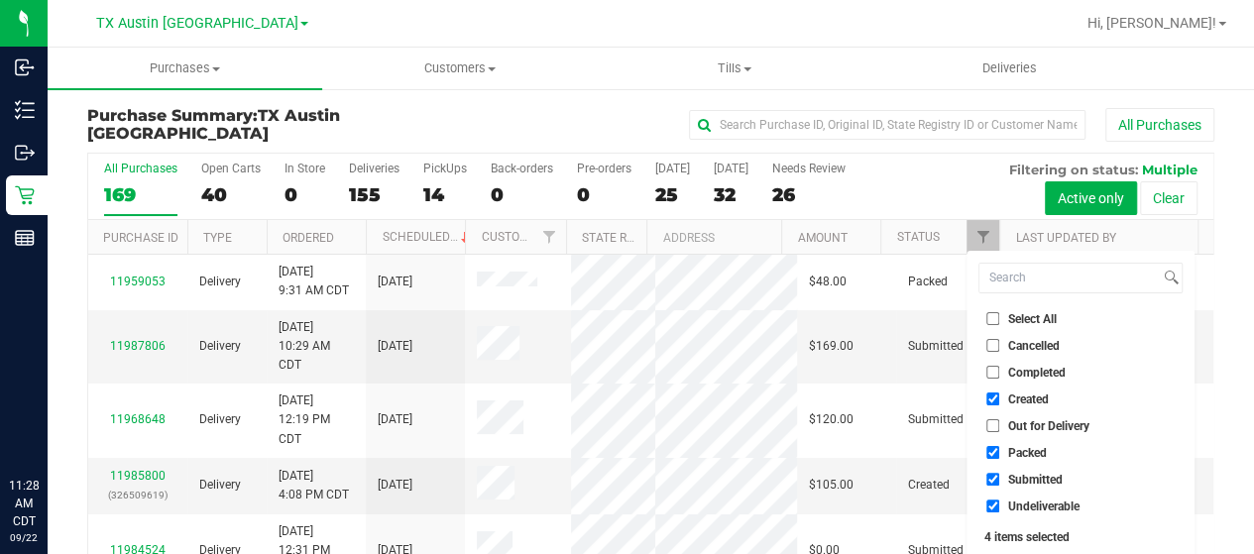
checkbox input "false"
drag, startPoint x: 1017, startPoint y: 478, endPoint x: 1015, endPoint y: 493, distance: 15.0
click at [1017, 479] on span "Submitted" at bounding box center [1035, 480] width 55 height 12
click at [999, 479] on input "Submitted" at bounding box center [992, 479] width 13 height 13
checkbox input "false"
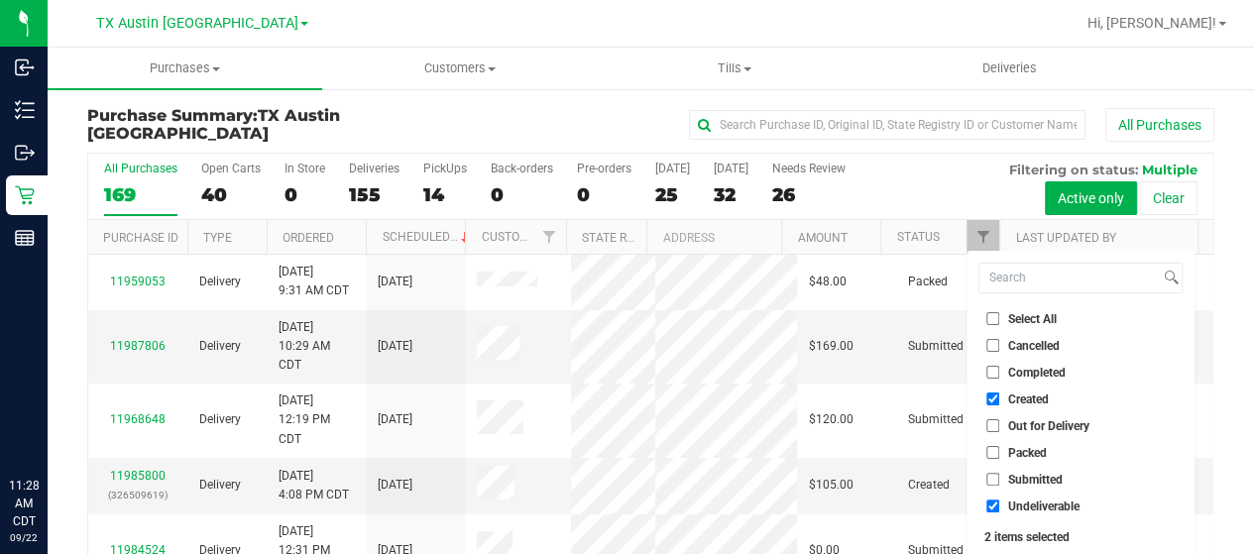
click at [1015, 507] on span "Undeliverable" at bounding box center [1043, 506] width 71 height 12
click at [999, 507] on input "Undeliverable" at bounding box center [992, 505] width 13 height 13
checkbox input "false"
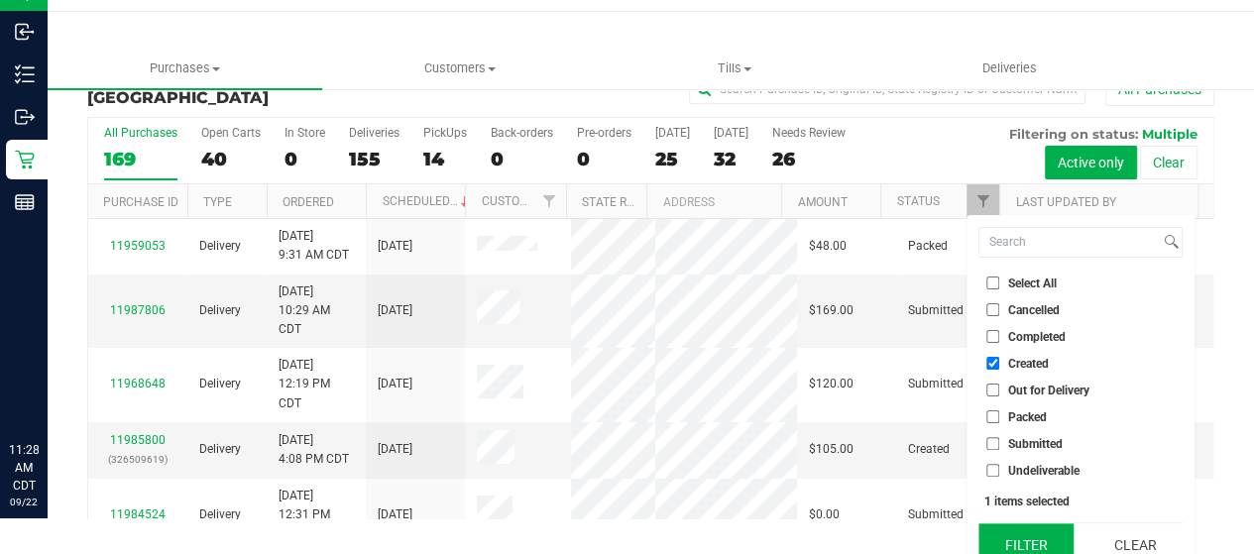
scroll to position [54, 0]
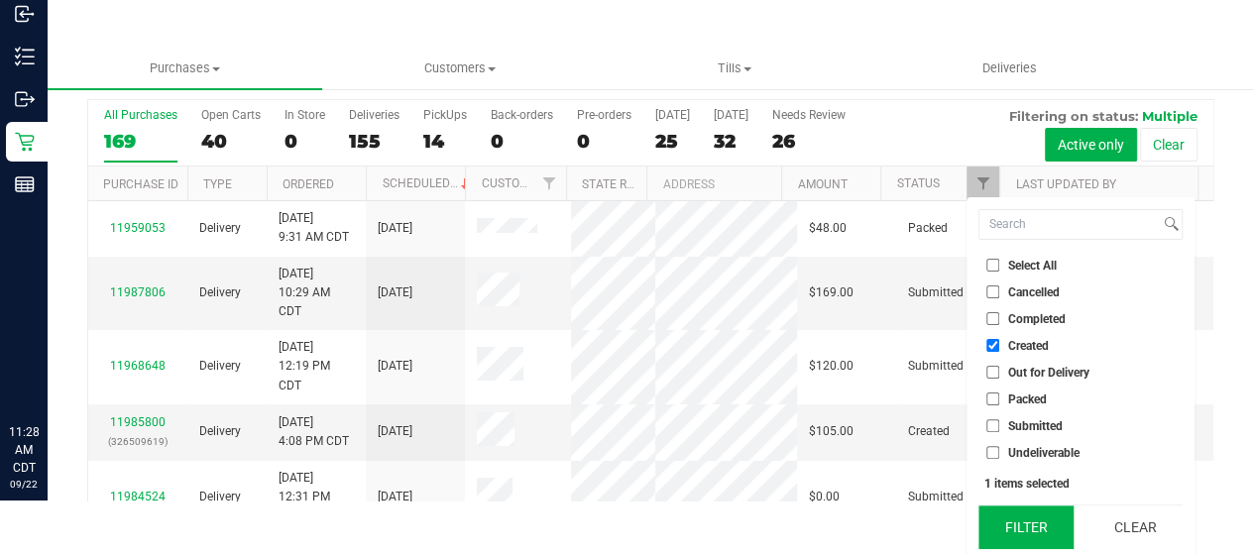
click at [1015, 520] on button "Filter" at bounding box center [1025, 527] width 95 height 44
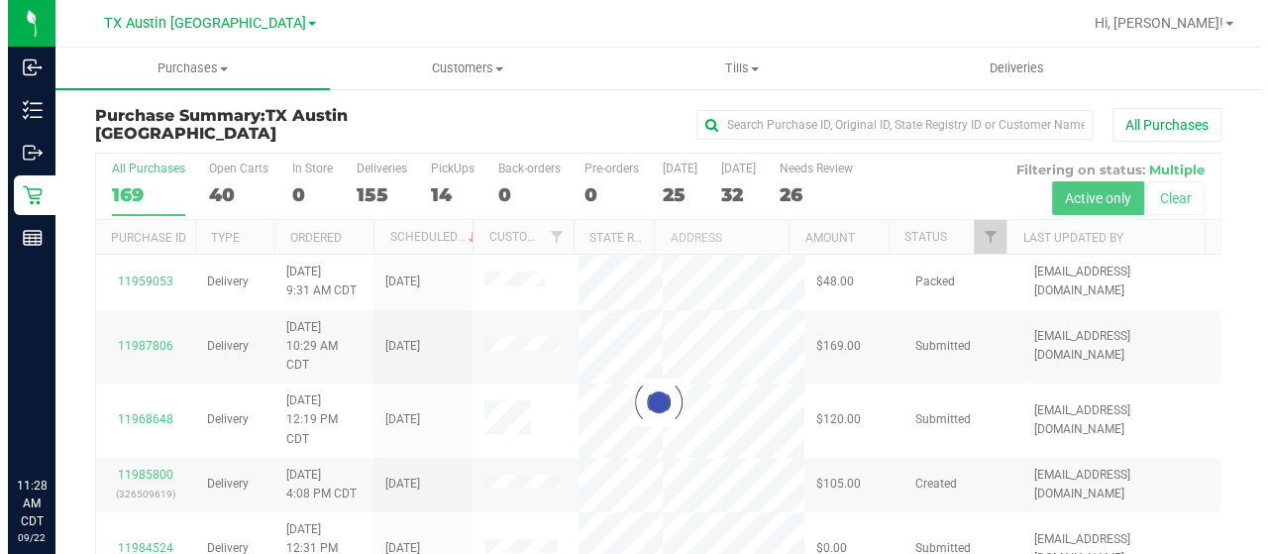
scroll to position [0, 0]
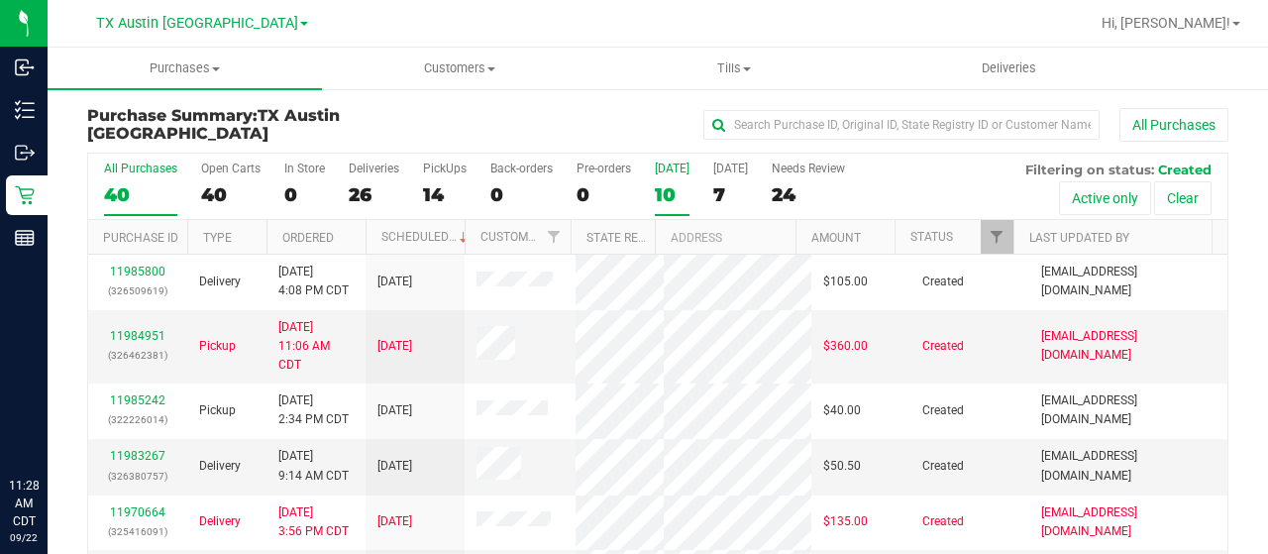
click at [674, 195] on div "10" at bounding box center [672, 194] width 35 height 23
click at [0, 0] on input "Today 10" at bounding box center [0, 0] width 0 height 0
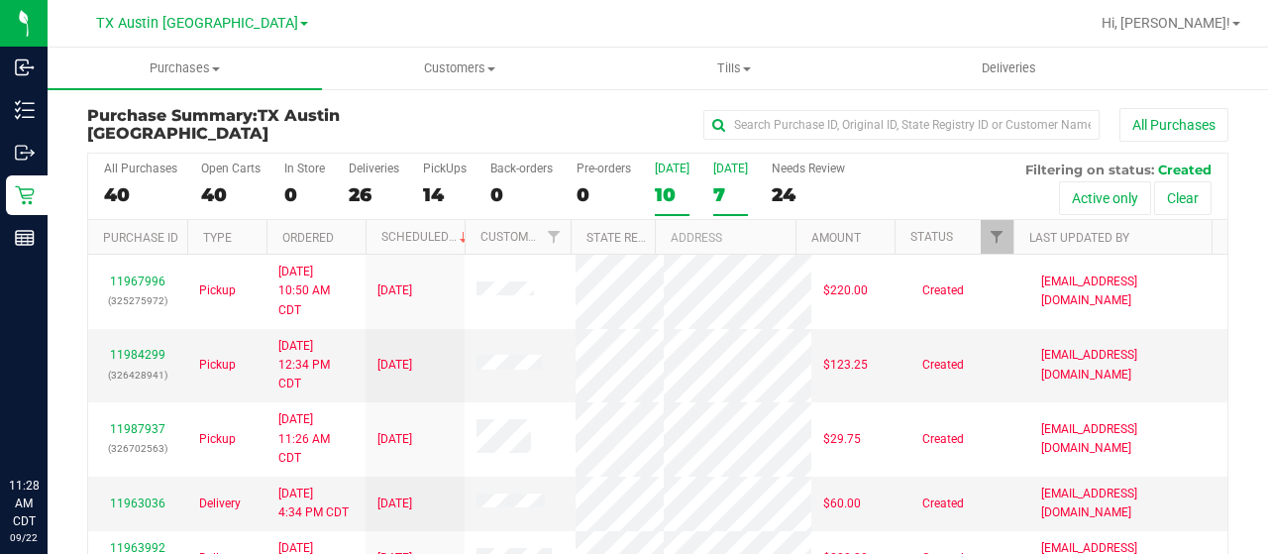
click at [720, 189] on div "7" at bounding box center [730, 194] width 35 height 23
click at [0, 0] on input "Tomorrow 7" at bounding box center [0, 0] width 0 height 0
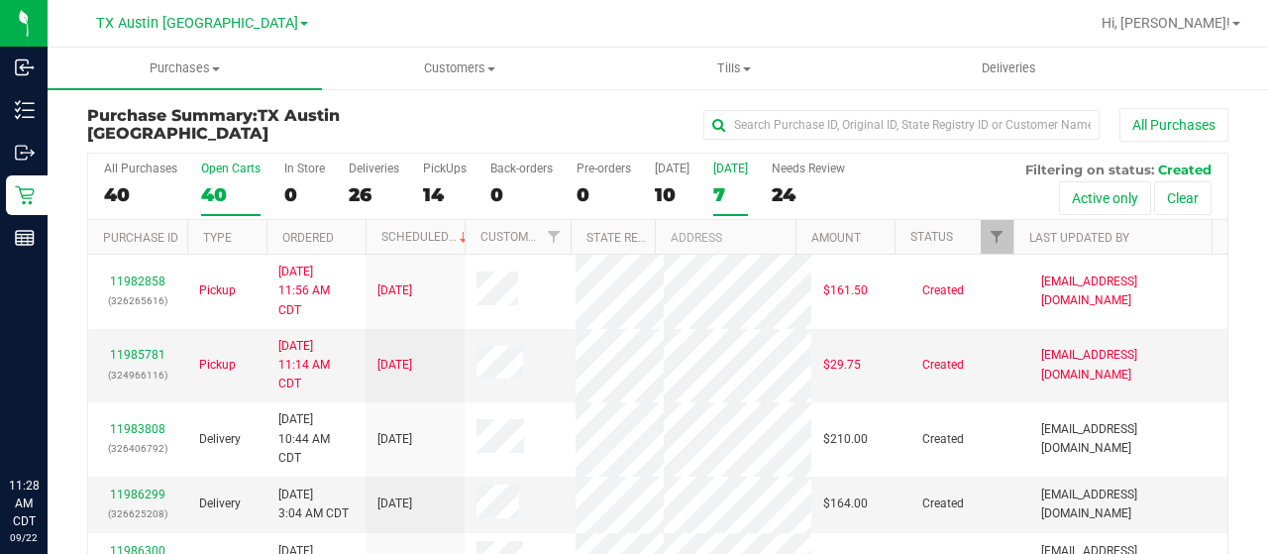
click at [216, 187] on div "40" at bounding box center [230, 194] width 59 height 23
click at [0, 0] on input "Open Carts 40" at bounding box center [0, 0] width 0 height 0
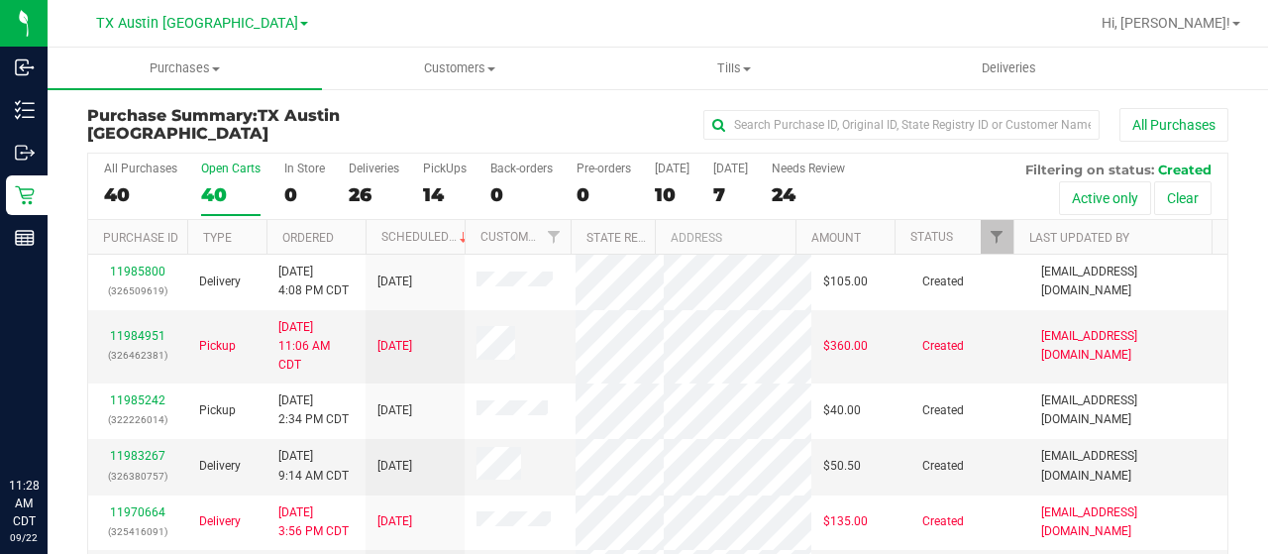
scroll to position [113, 0]
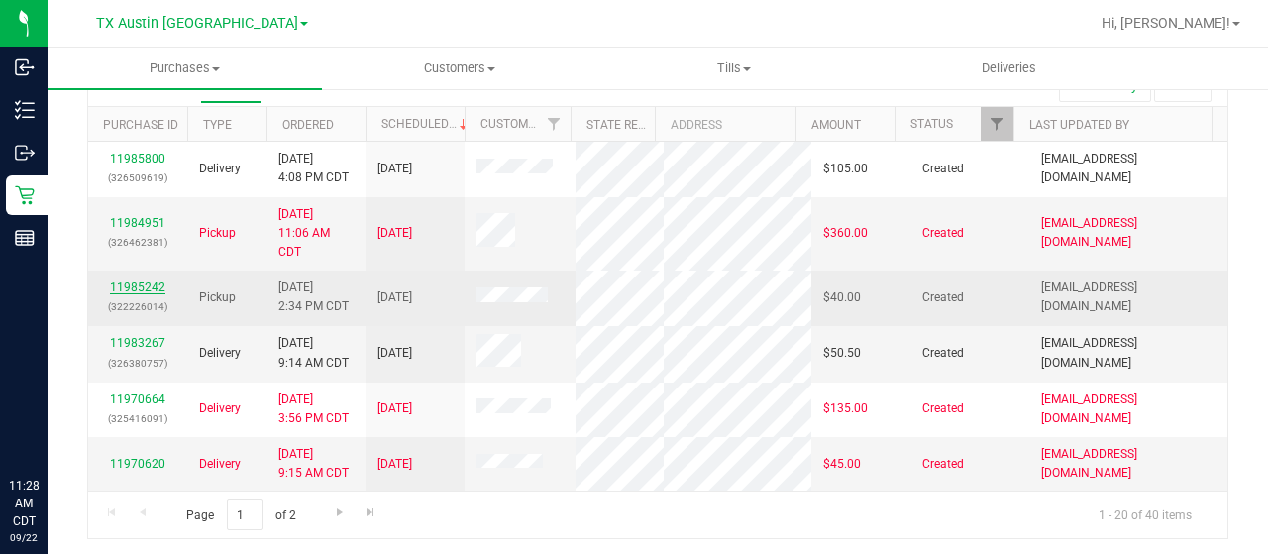
click at [127, 282] on link "11985242" at bounding box center [137, 287] width 55 height 14
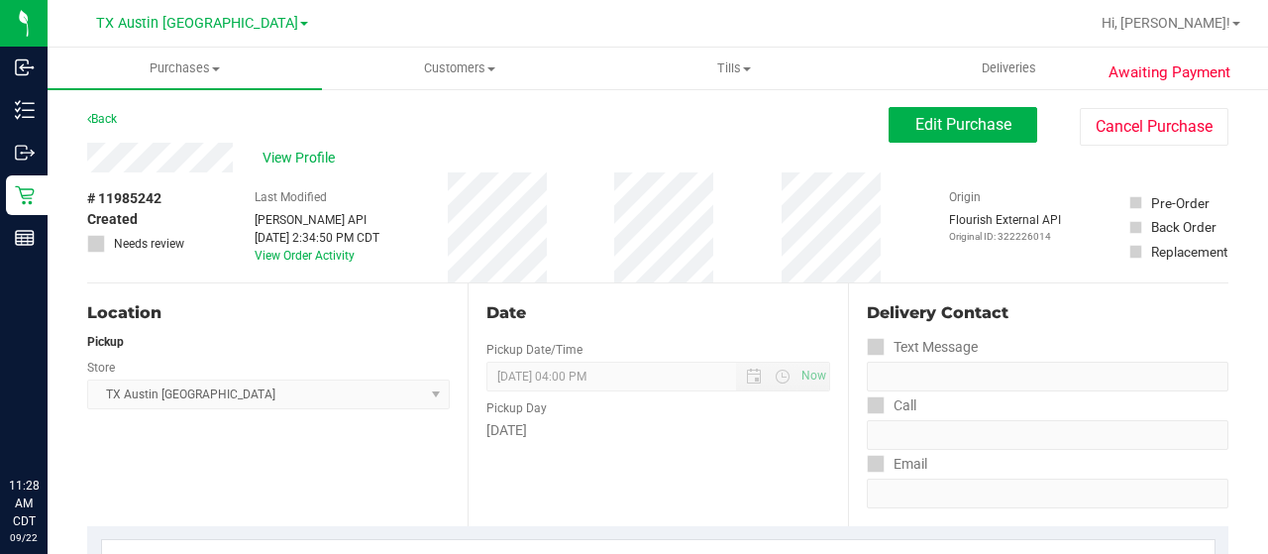
click at [250, 157] on div "View Profile" at bounding box center [488, 158] width 802 height 30
click at [299, 154] on span "View Profile" at bounding box center [302, 158] width 79 height 21
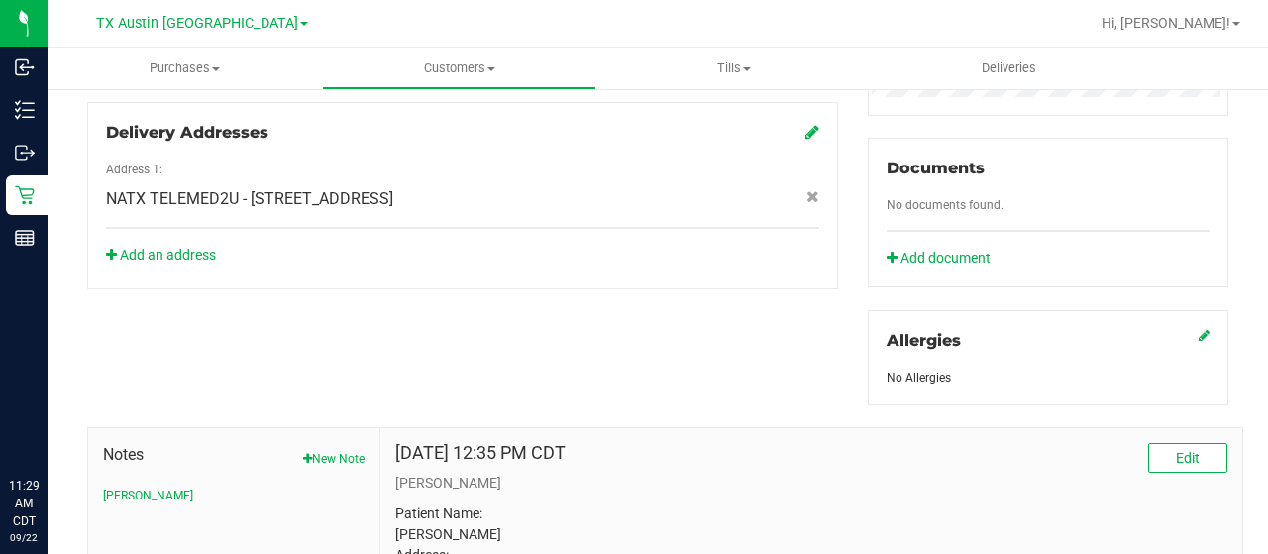
scroll to position [927, 0]
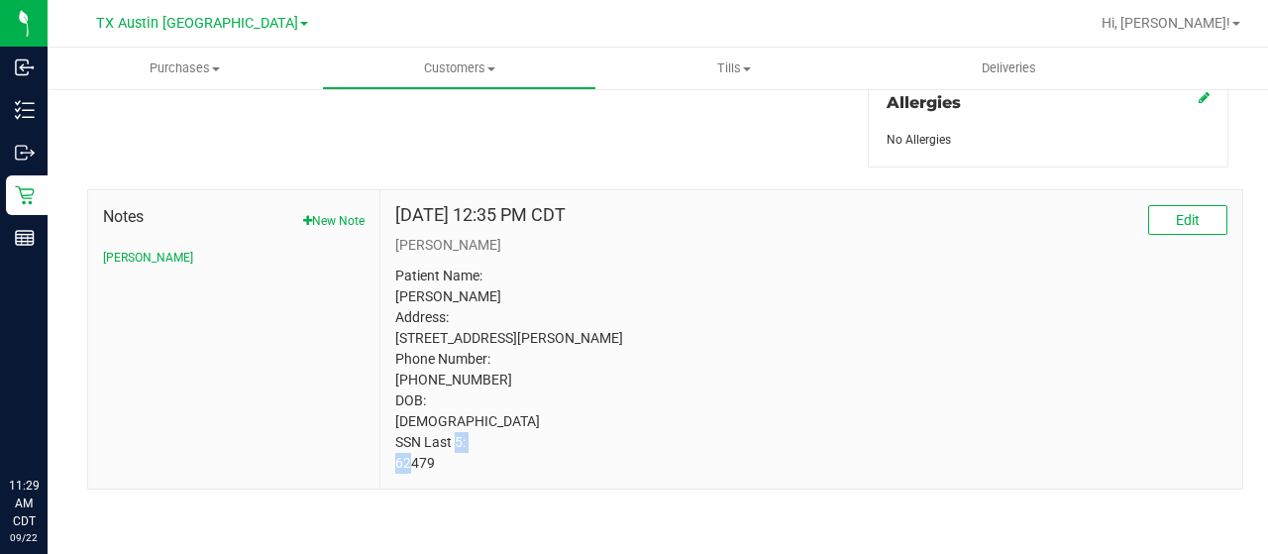
drag, startPoint x: 420, startPoint y: 465, endPoint x: 396, endPoint y: 457, distance: 25.1
click at [387, 461] on div "Apr 2, 2025 12:35 PM CDT Edit CURT Patient Name: Robert H Vehon Address: 3905 C…" at bounding box center [812, 339] width 862 height 298
copy p "62479"
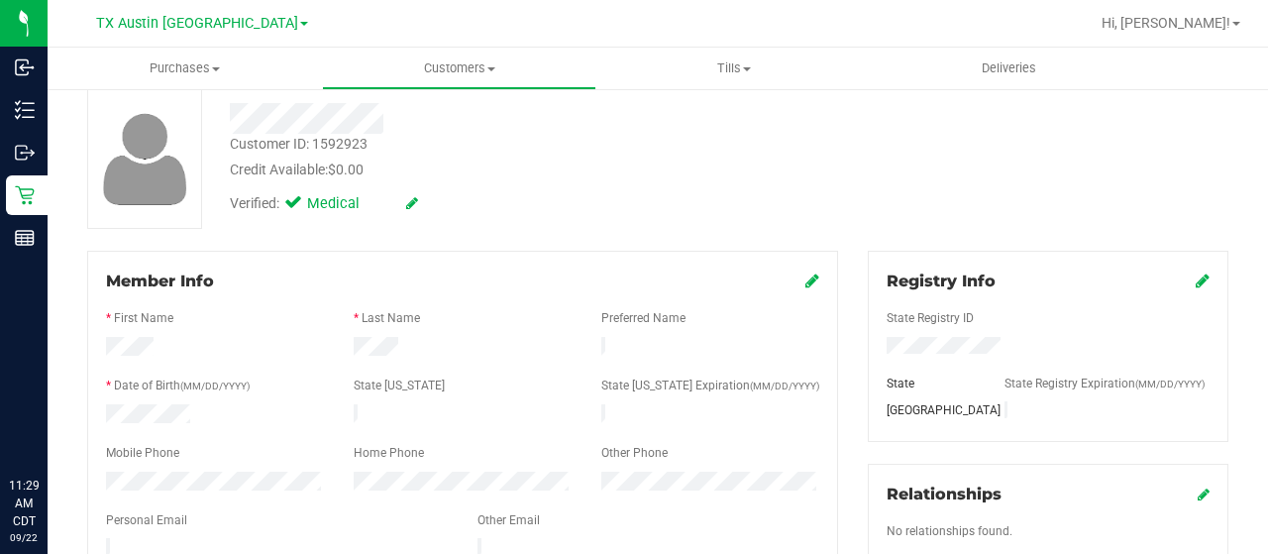
scroll to position [0, 0]
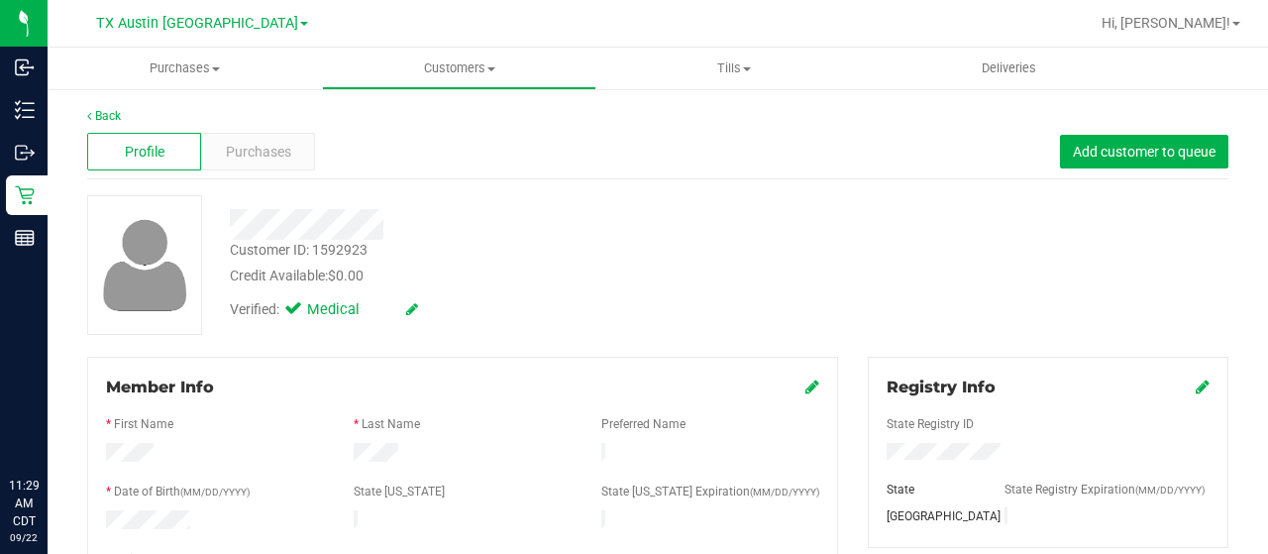
drag, startPoint x: 392, startPoint y: 224, endPoint x: 224, endPoint y: 223, distance: 168.5
click at [224, 223] on div at bounding box center [508, 224] width 586 height 31
click at [275, 151] on span "Purchases" at bounding box center [258, 152] width 65 height 21
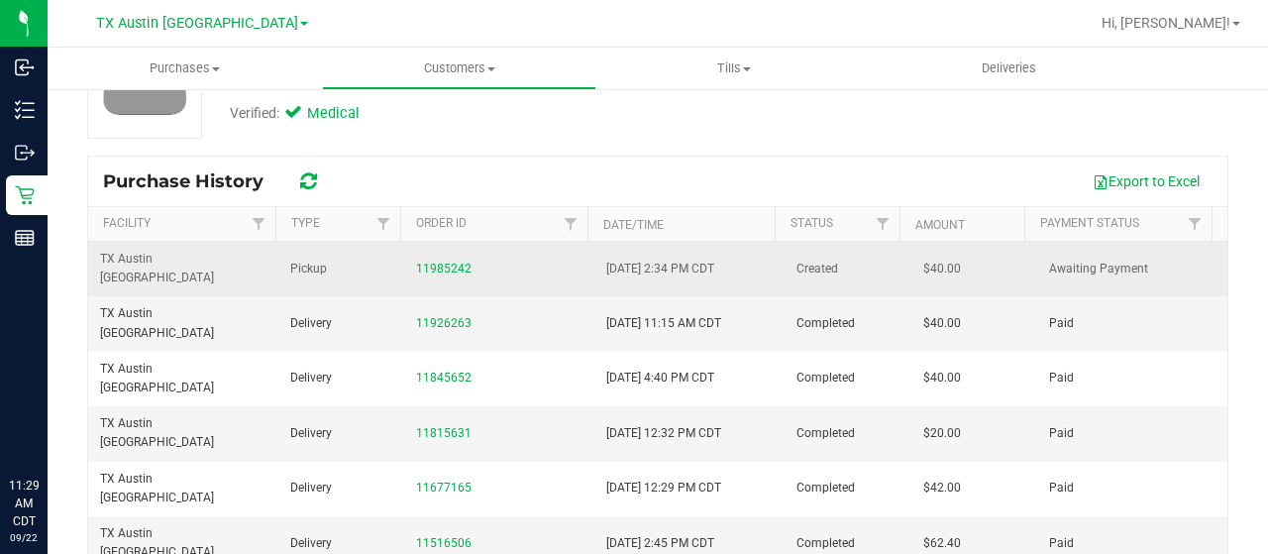
scroll to position [198, 0]
click at [448, 260] on link "11985242" at bounding box center [443, 267] width 55 height 14
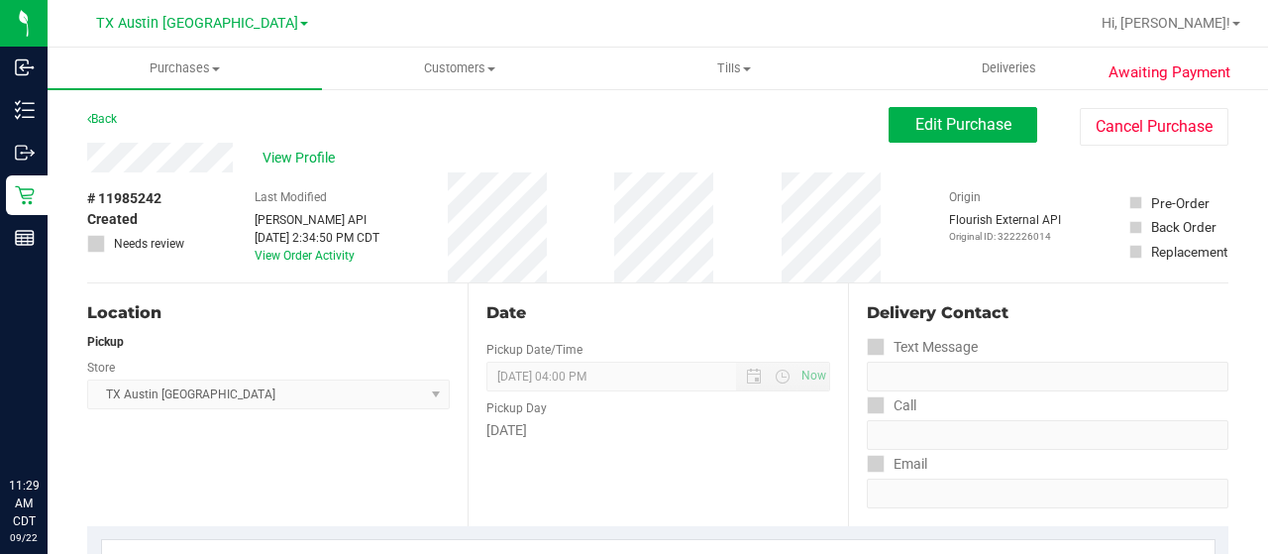
click at [164, 158] on div "View Profile" at bounding box center [488, 158] width 802 height 30
click at [300, 162] on span "View Profile" at bounding box center [302, 158] width 79 height 21
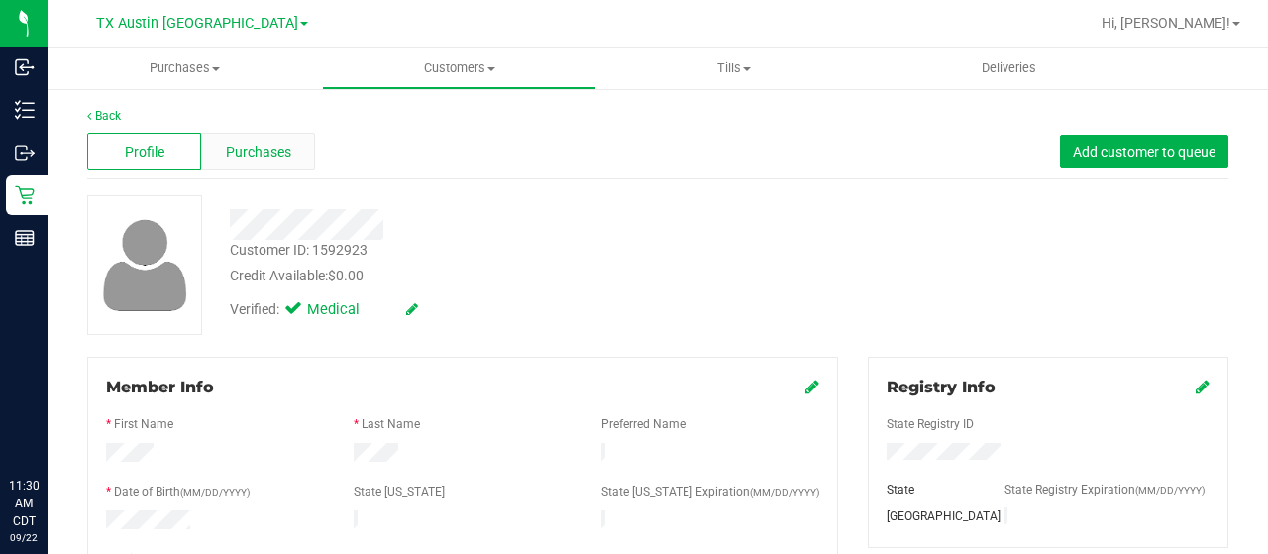
click at [272, 156] on span "Purchases" at bounding box center [258, 152] width 65 height 21
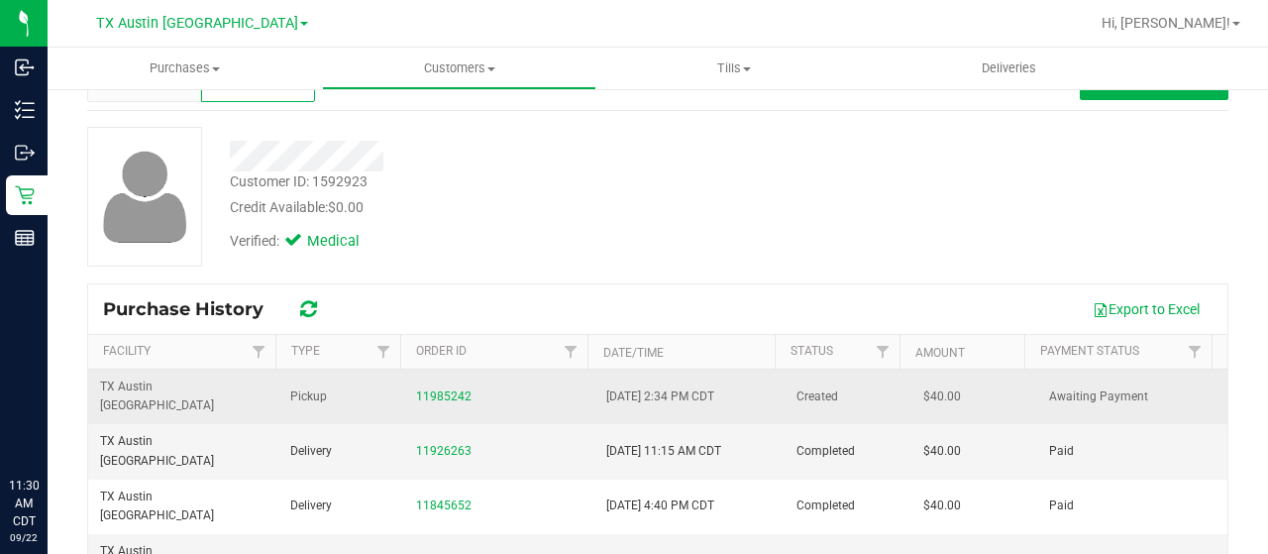
scroll to position [99, 0]
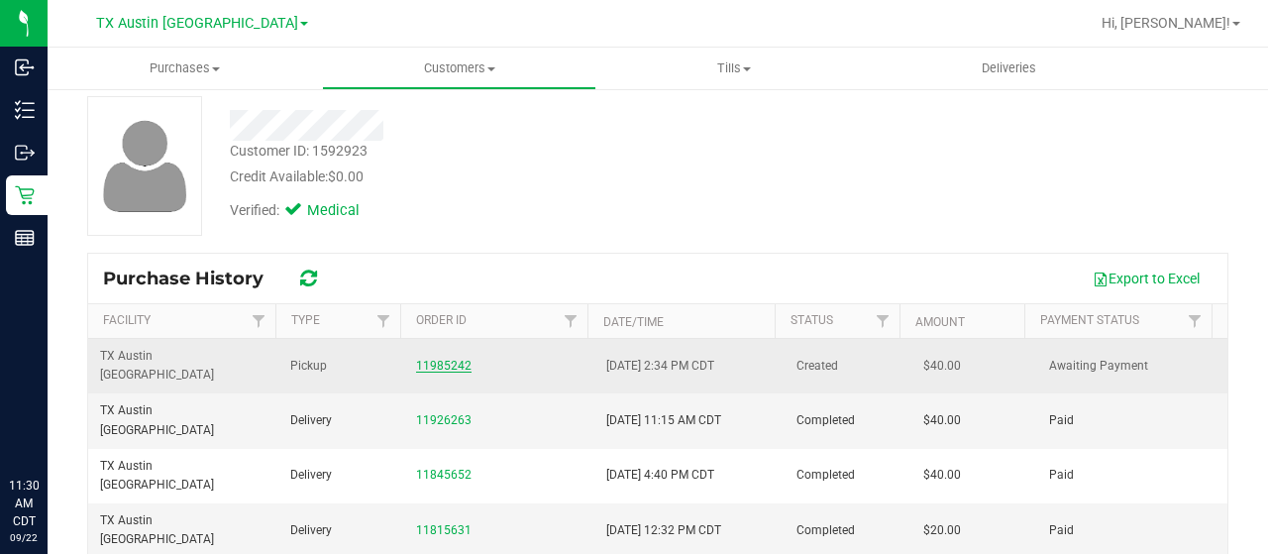
click at [430, 359] on link "11985242" at bounding box center [443, 366] width 55 height 14
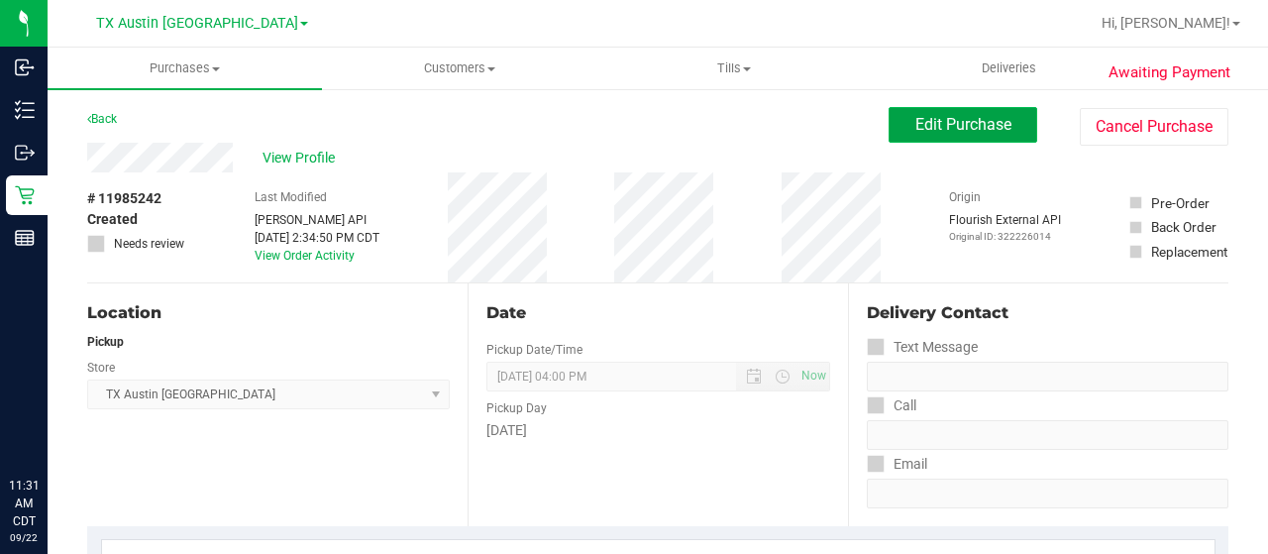
click at [916, 124] on span "Edit Purchase" at bounding box center [964, 124] width 96 height 19
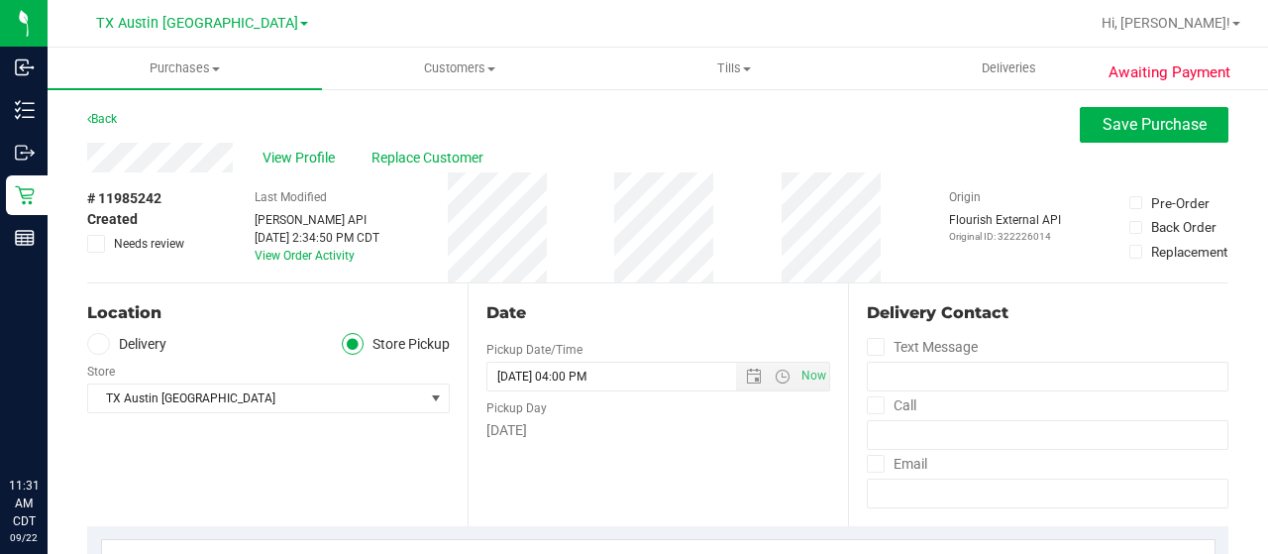
click at [141, 241] on span "Needs review" at bounding box center [149, 244] width 70 height 18
click at [0, 0] on input "Needs review" at bounding box center [0, 0] width 0 height 0
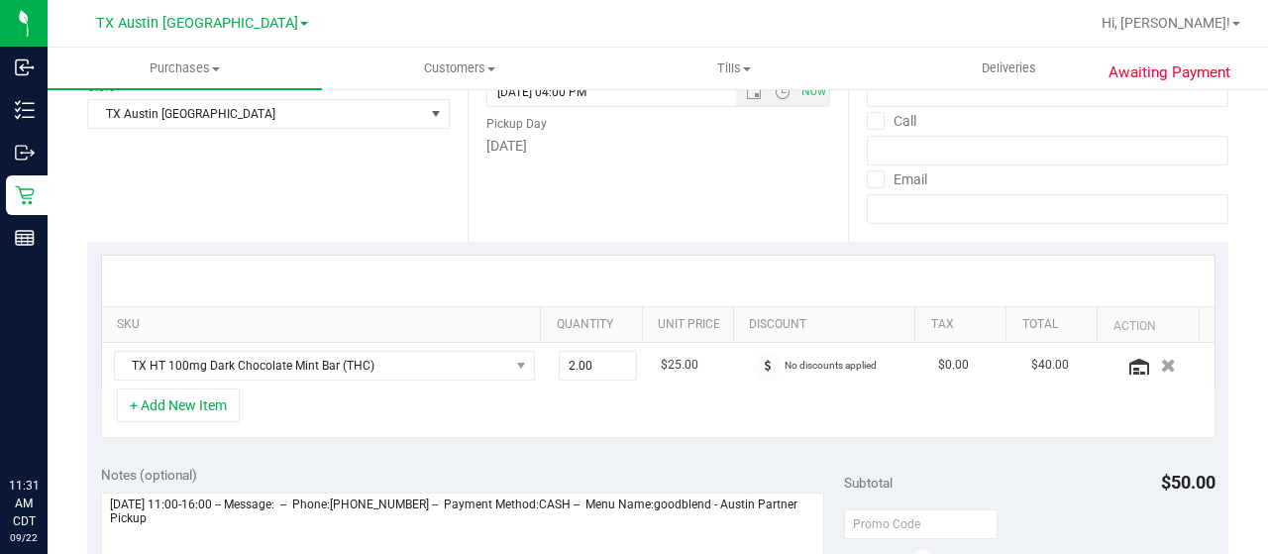
scroll to position [495, 0]
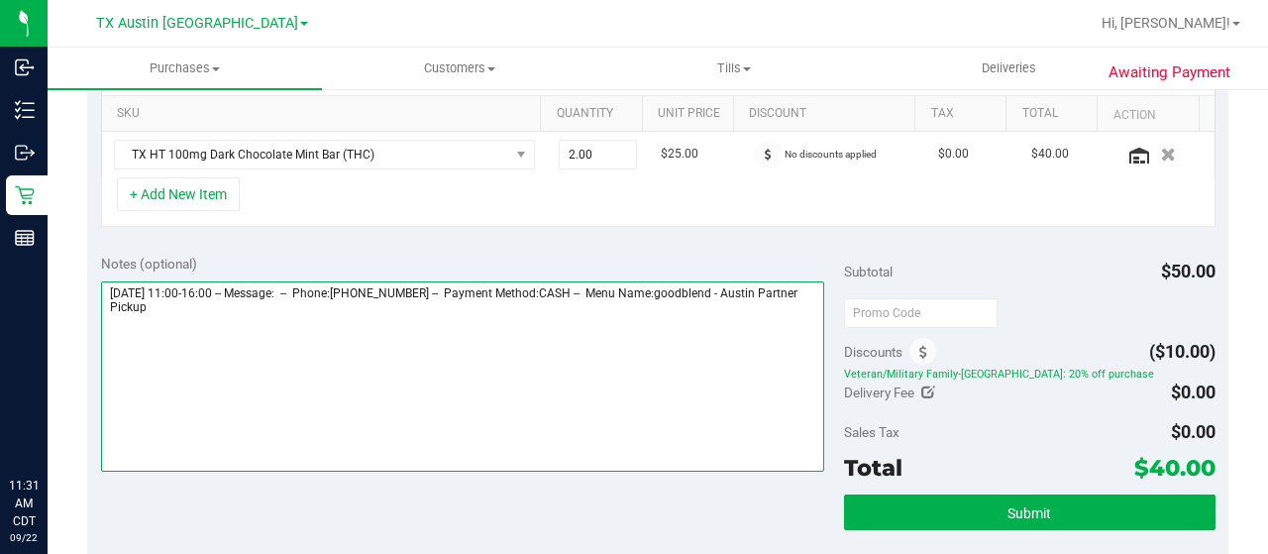
click at [210, 309] on textarea at bounding box center [462, 376] width 723 height 190
click at [621, 340] on textarea at bounding box center [462, 376] width 723 height 190
drag, startPoint x: 745, startPoint y: 286, endPoint x: 784, endPoint y: 300, distance: 41.1
click at [784, 300] on textarea at bounding box center [462, 376] width 723 height 190
click at [641, 331] on textarea at bounding box center [462, 376] width 723 height 190
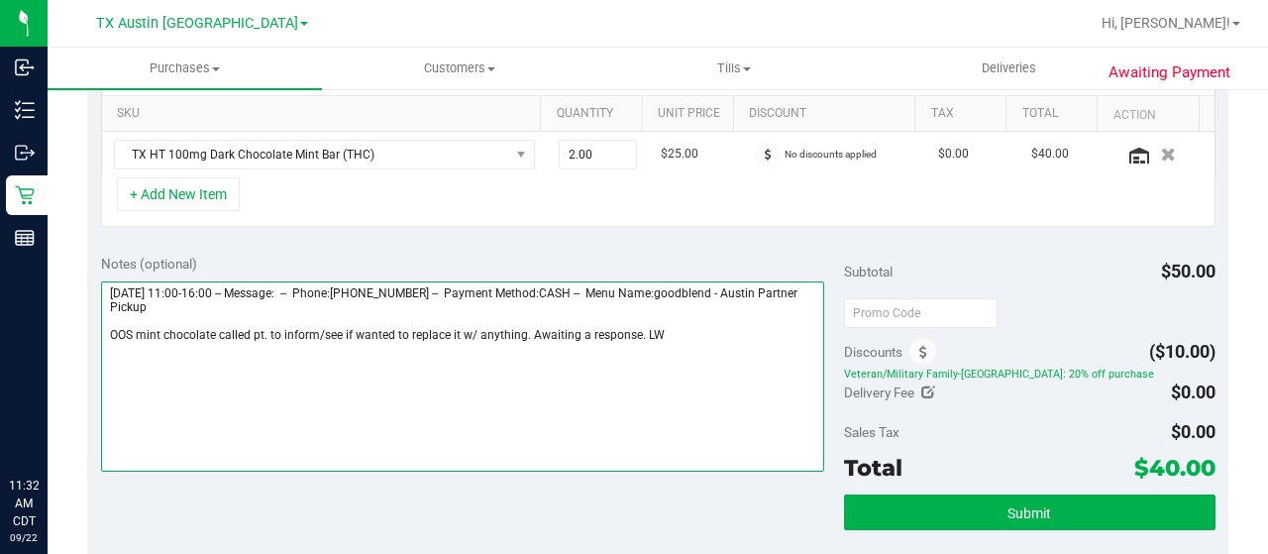
paste textarea "Austin Partner Pickup"
drag, startPoint x: 107, startPoint y: 288, endPoint x: 206, endPoint y: 287, distance: 99.1
click at [206, 287] on textarea at bounding box center [462, 376] width 723 height 190
click at [128, 345] on textarea at bounding box center [462, 376] width 723 height 190
paste textarea "Friday 09/26/2025"
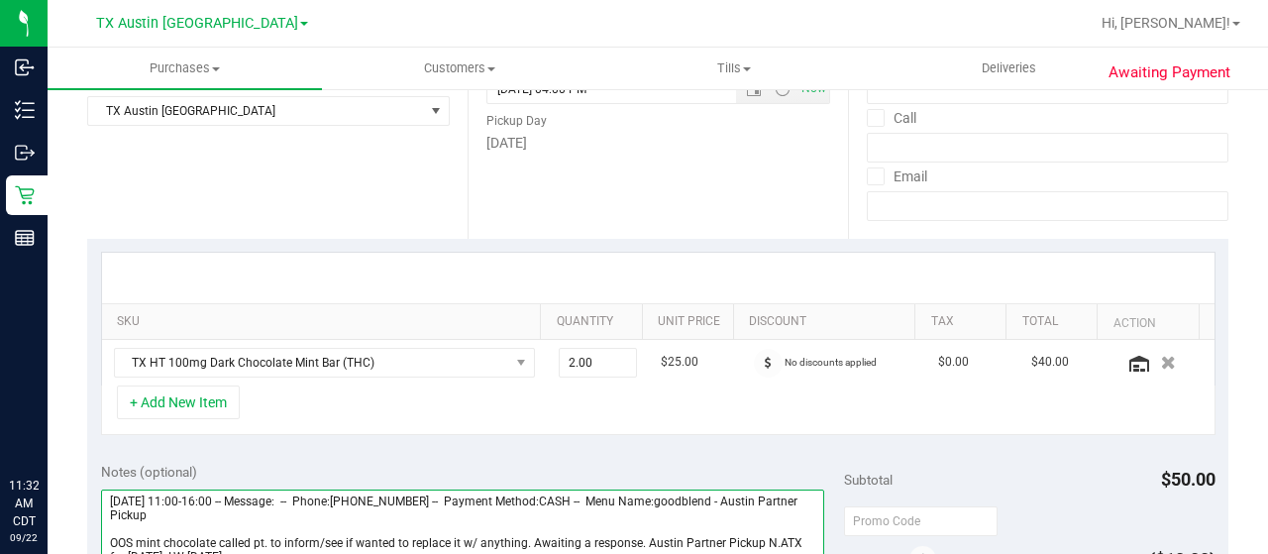
scroll to position [0, 0]
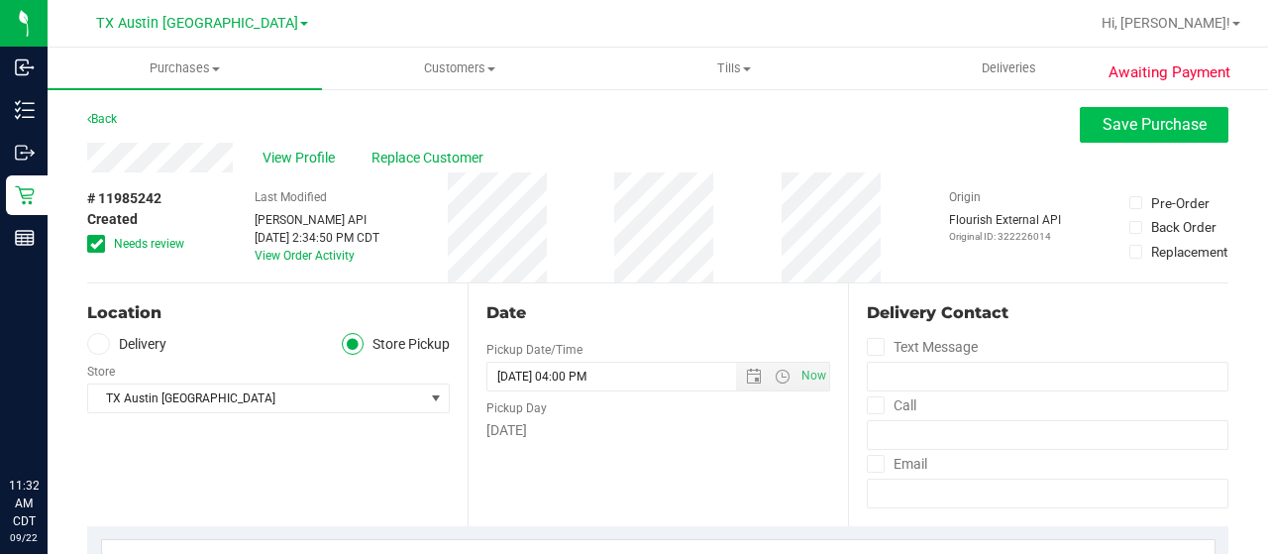
type textarea "Friday 09/26/2025 11:00-16:00 -- Message: -- Phone:5127486762 -- Payment Method…"
click at [1120, 128] on span "Save Purchase" at bounding box center [1155, 124] width 104 height 19
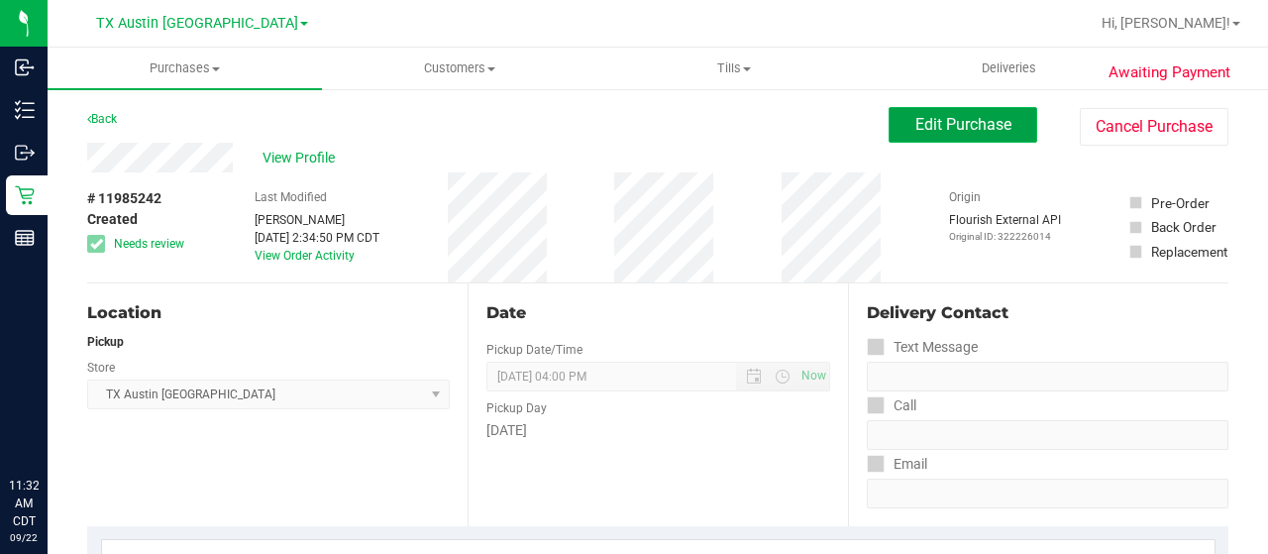
click at [980, 131] on span "Edit Purchase" at bounding box center [964, 124] width 96 height 19
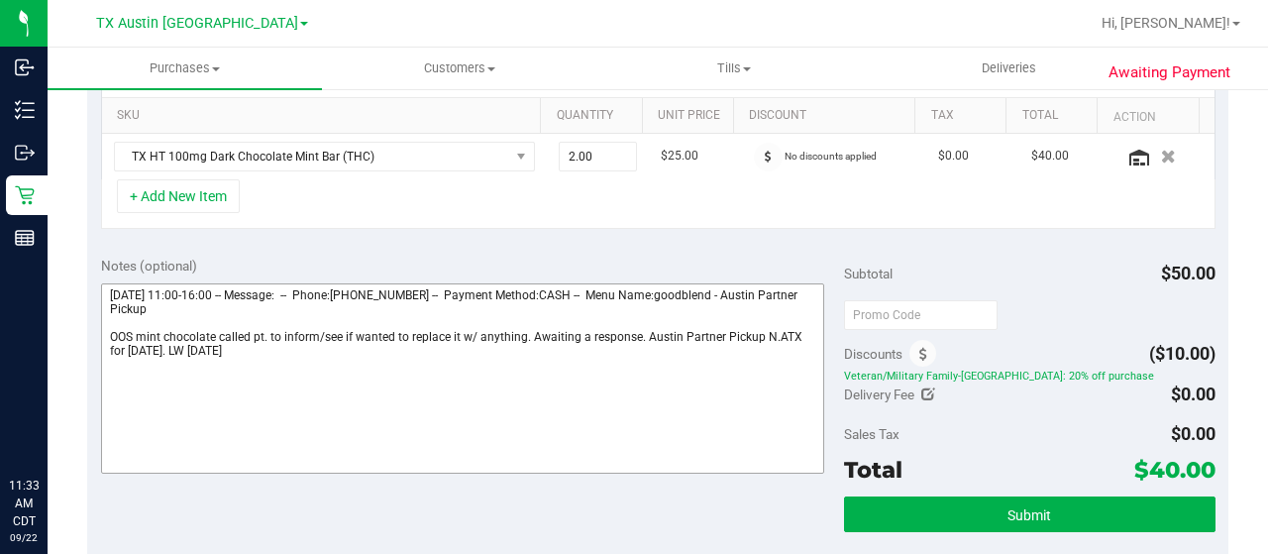
scroll to position [495, 0]
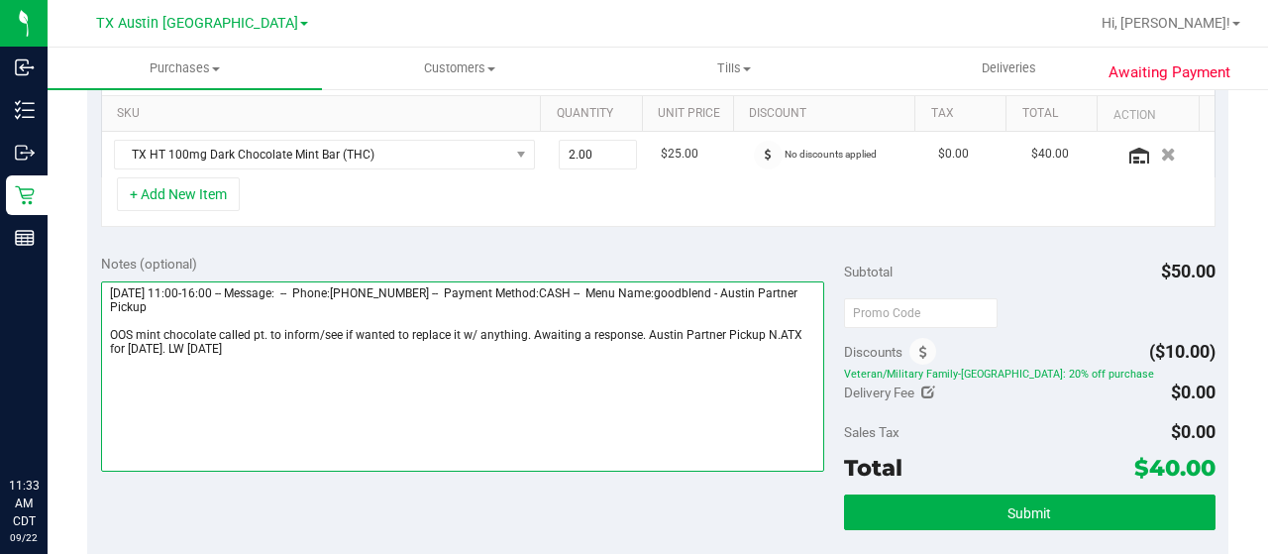
click at [352, 329] on textarea at bounding box center [462, 376] width 723 height 190
click at [501, 333] on textarea at bounding box center [462, 376] width 723 height 190
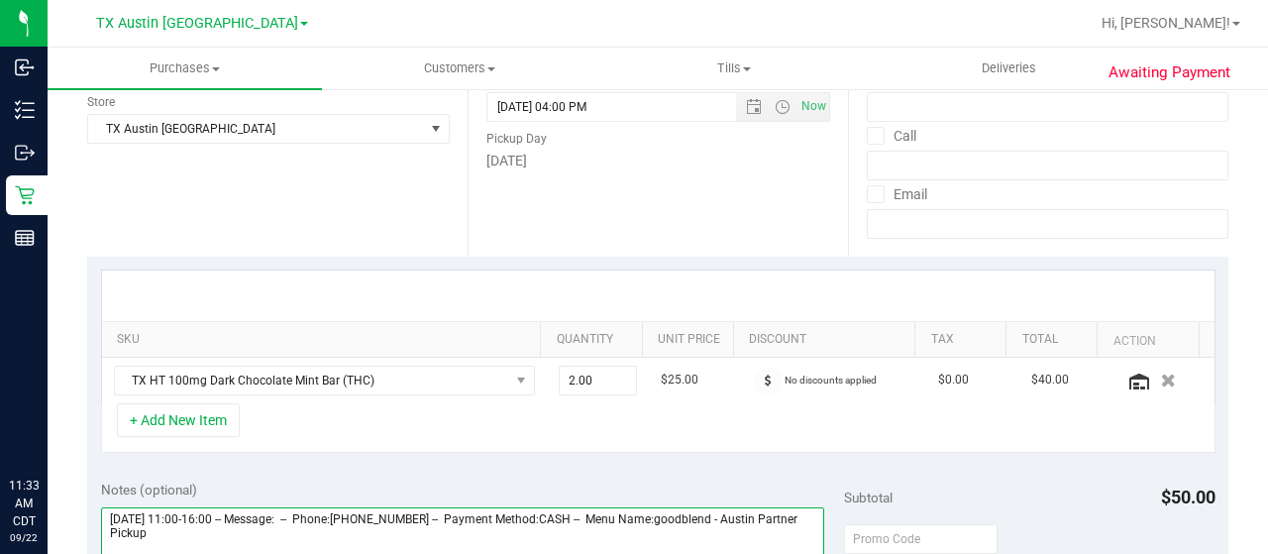
scroll to position [0, 0]
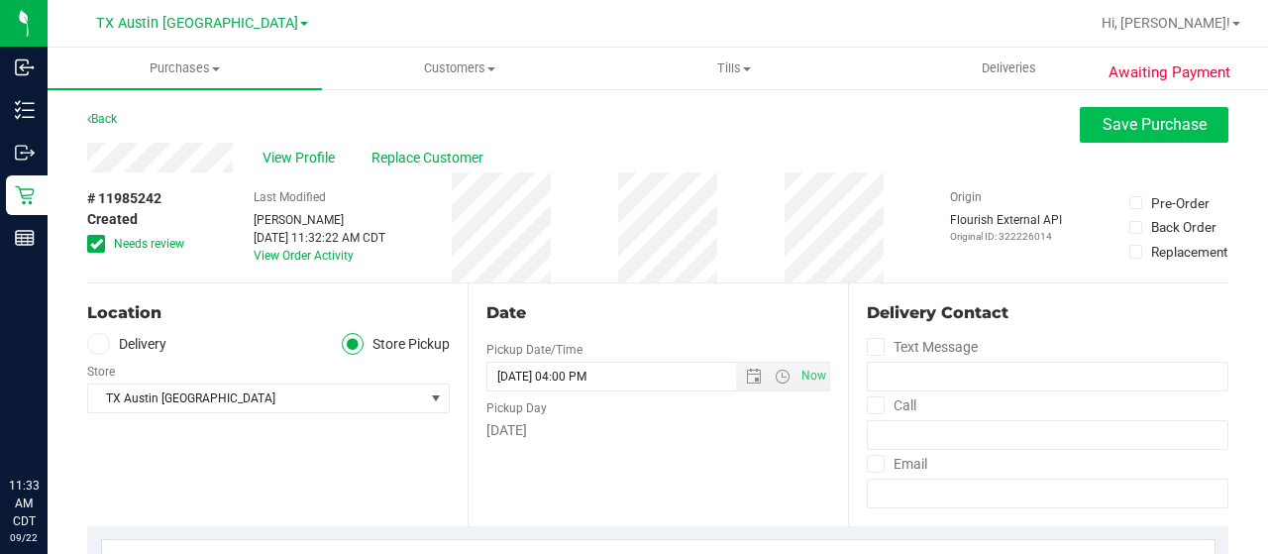
type textarea "Friday 09/26/2025 11:00-16:00 -- Message: -- Phone:5127486762 -- Payment Method…"
click at [1121, 123] on span "Save Purchase" at bounding box center [1155, 124] width 104 height 19
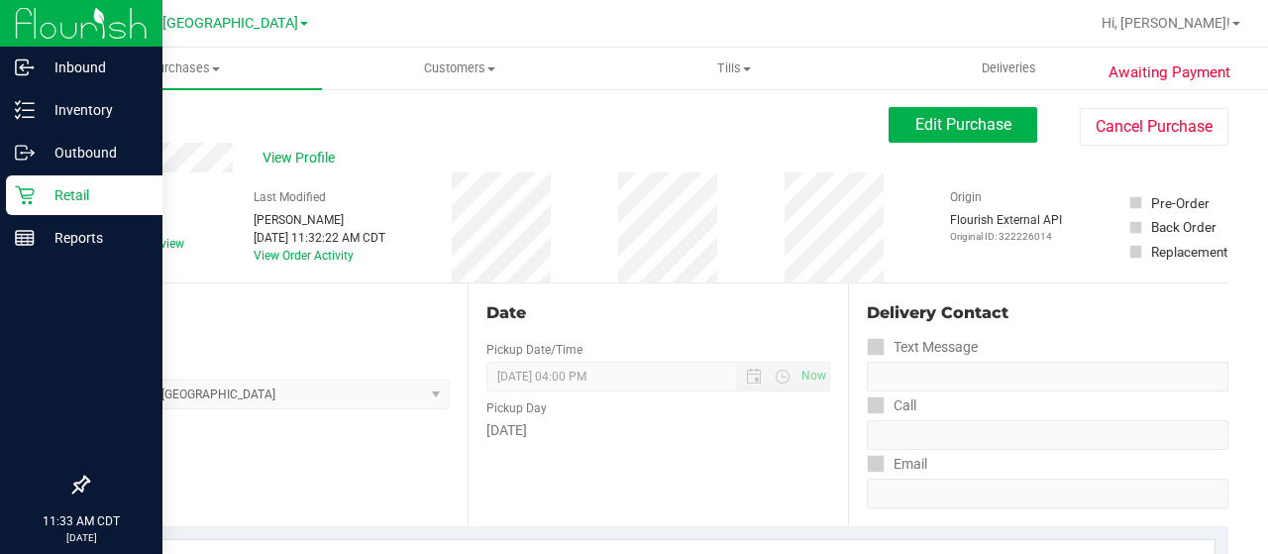
click at [21, 195] on icon at bounding box center [24, 195] width 19 height 19
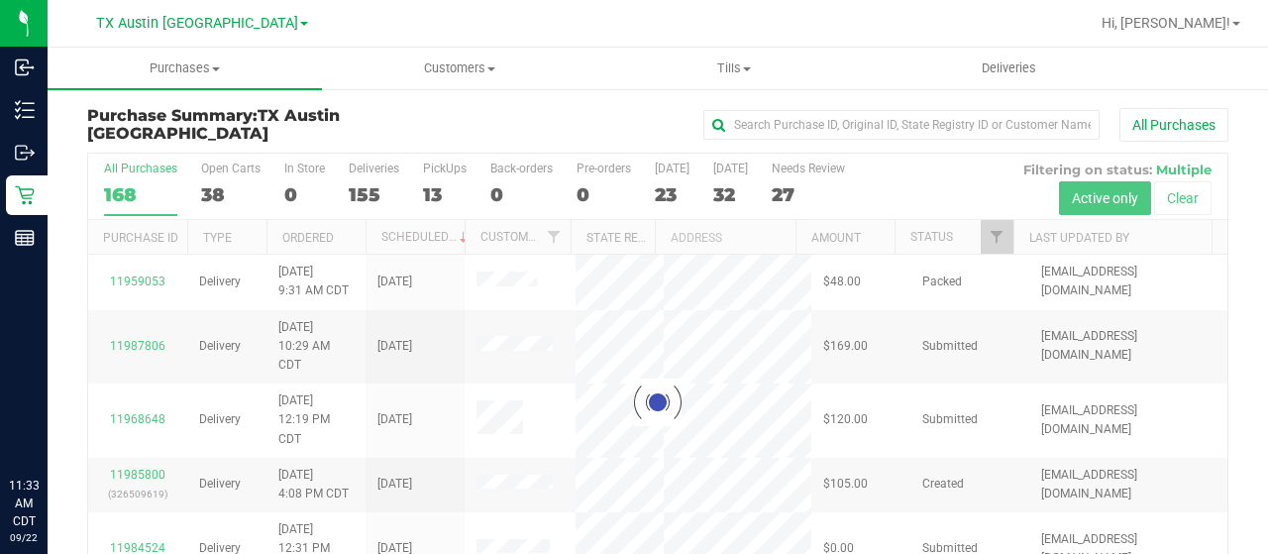
click at [218, 190] on div at bounding box center [658, 402] width 1140 height 497
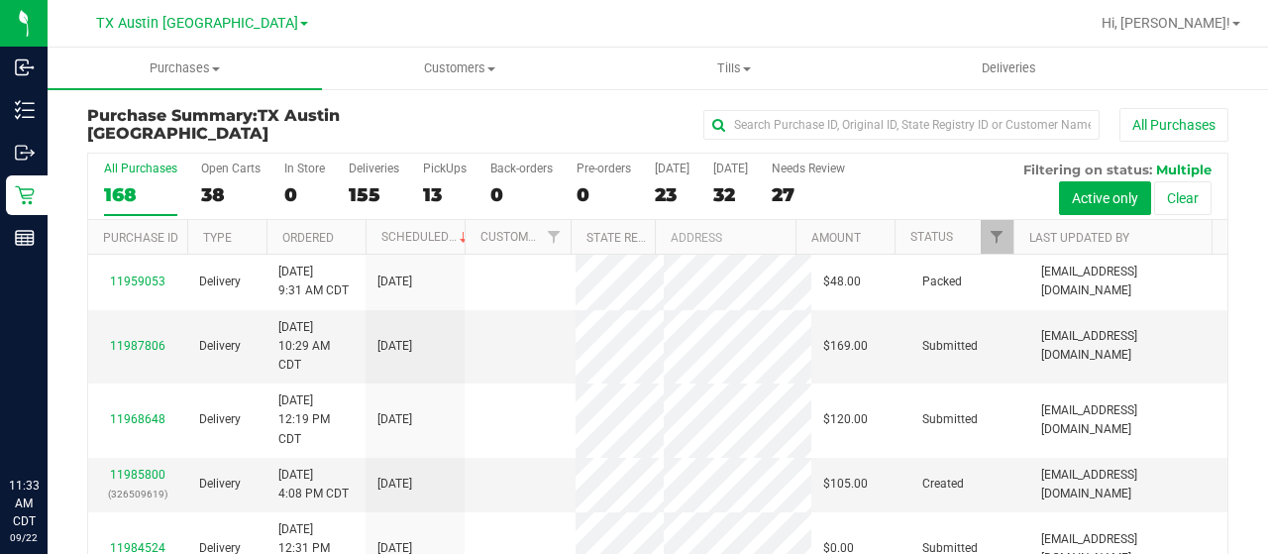
click at [208, 195] on div "38" at bounding box center [230, 194] width 59 height 23
click at [0, 0] on input "Open Carts 38" at bounding box center [0, 0] width 0 height 0
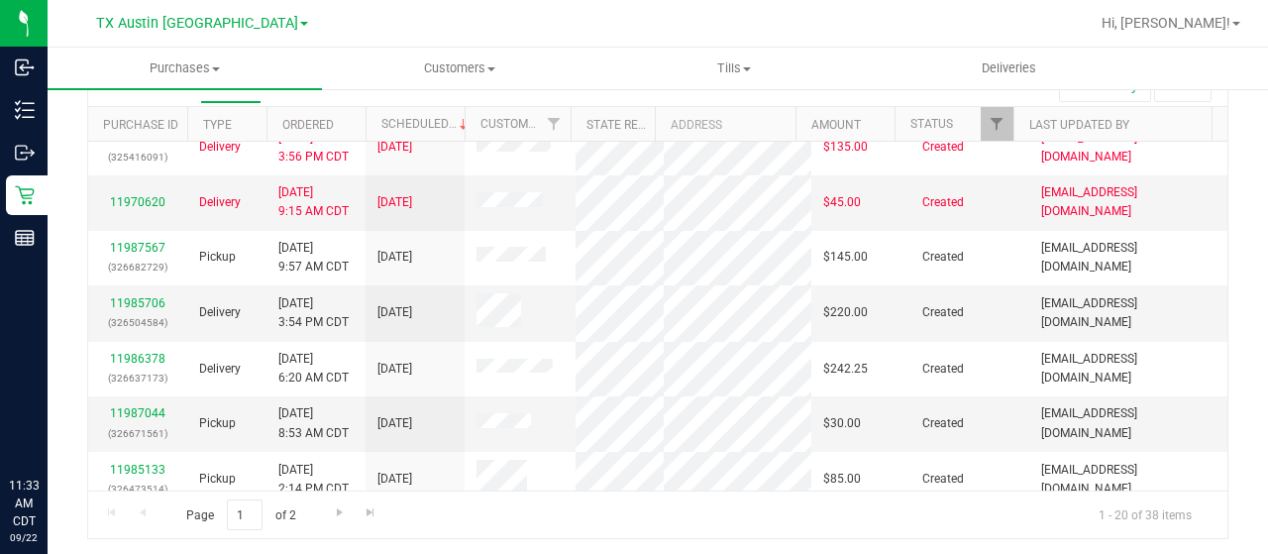
scroll to position [297, 0]
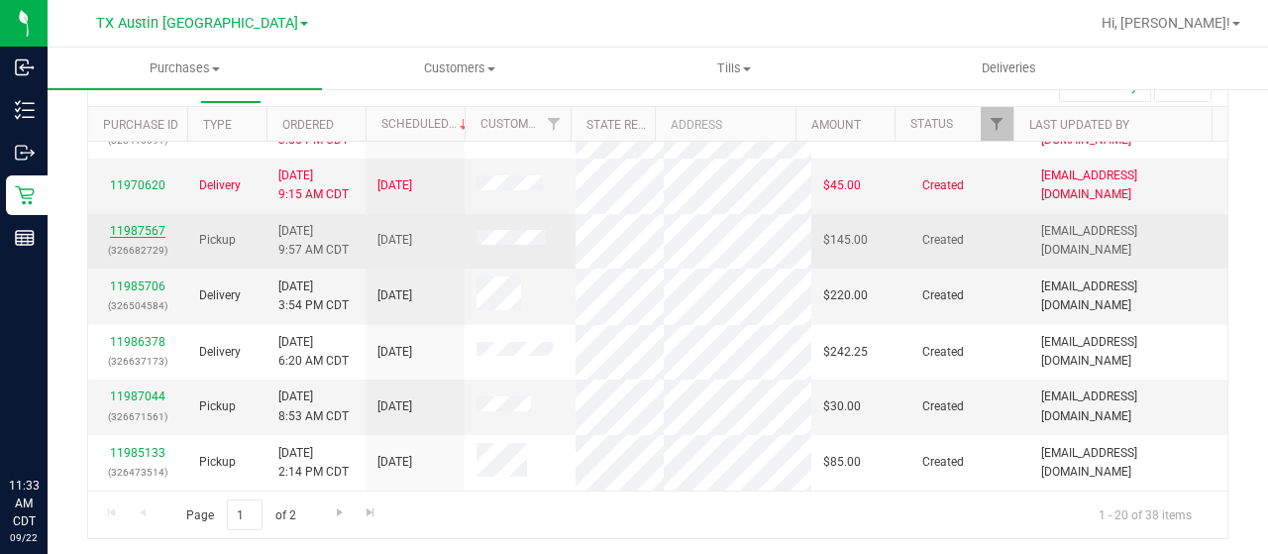
click at [146, 238] on link "11987567" at bounding box center [137, 231] width 55 height 14
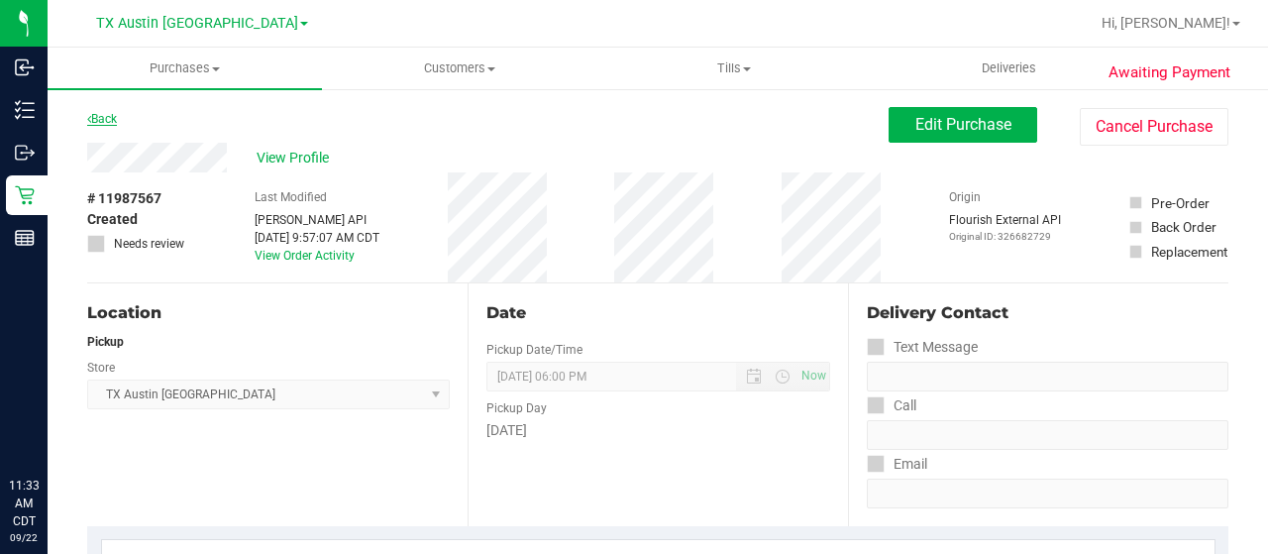
click at [101, 113] on link "Back" at bounding box center [102, 119] width 30 height 14
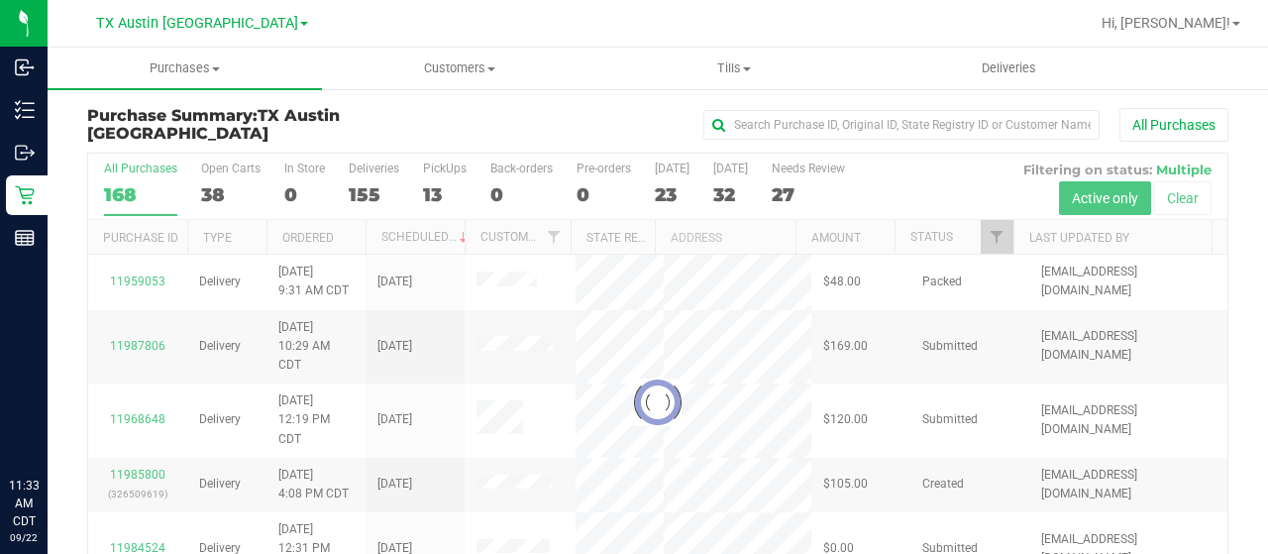
click at [208, 189] on div at bounding box center [658, 402] width 1140 height 497
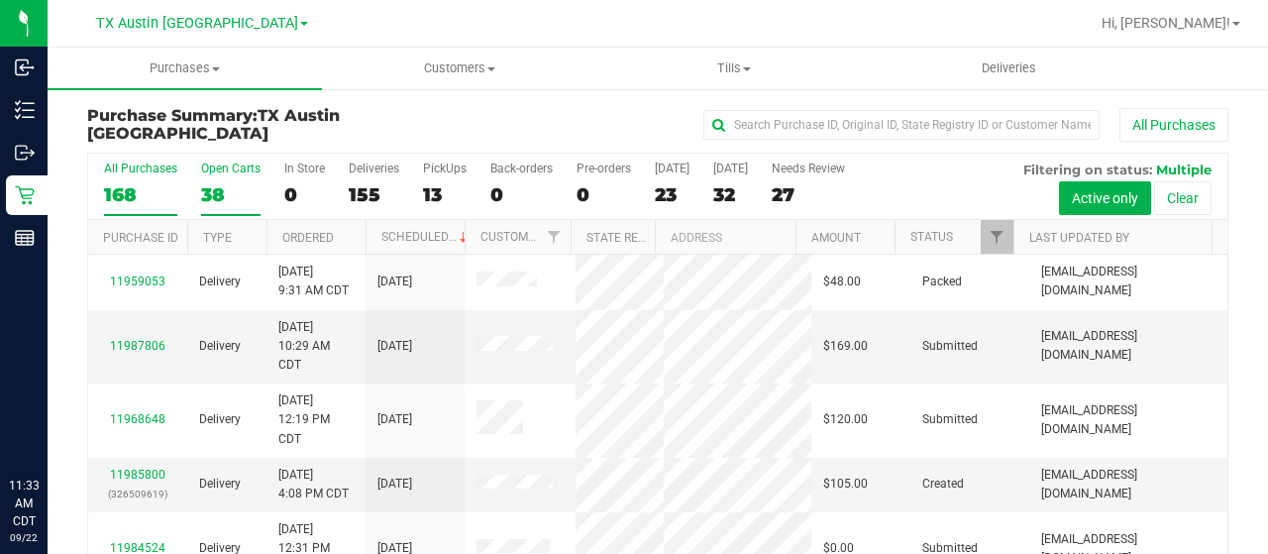
click at [212, 185] on div "38" at bounding box center [230, 194] width 59 height 23
click at [0, 0] on input "Open Carts 38" at bounding box center [0, 0] width 0 height 0
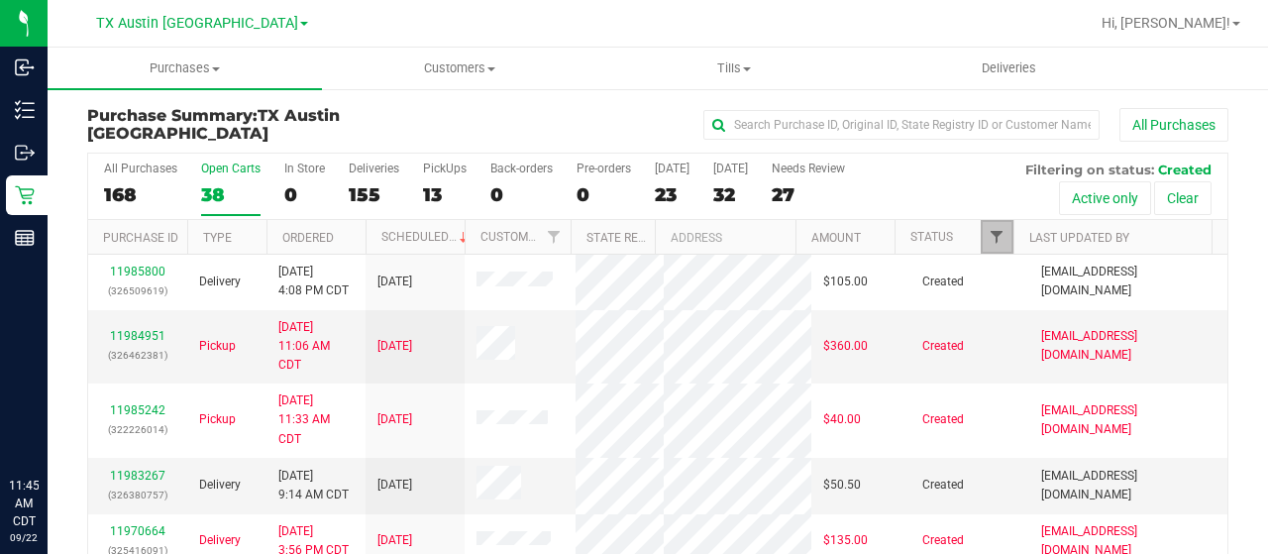
click at [989, 233] on span "Filter" at bounding box center [997, 237] width 16 height 16
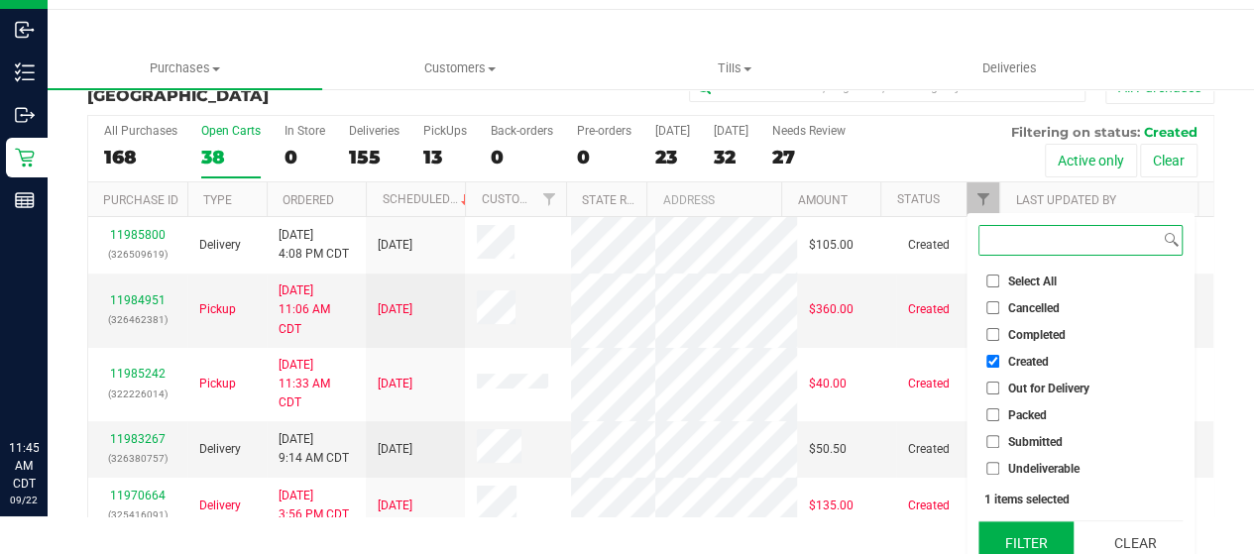
scroll to position [54, 0]
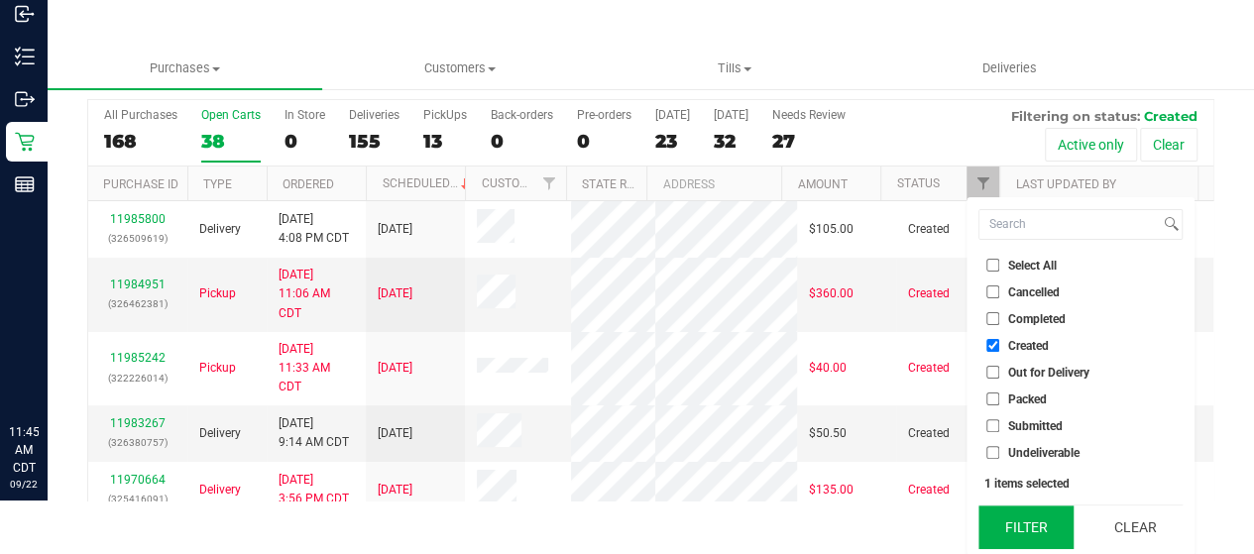
click at [1019, 522] on button "Filter" at bounding box center [1025, 527] width 95 height 44
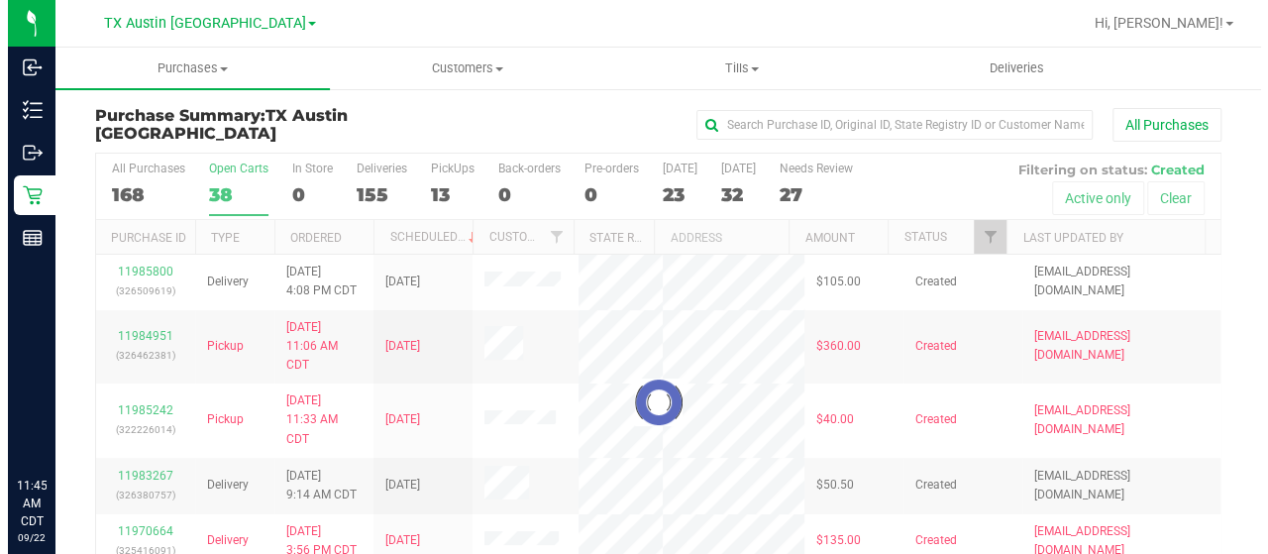
scroll to position [0, 0]
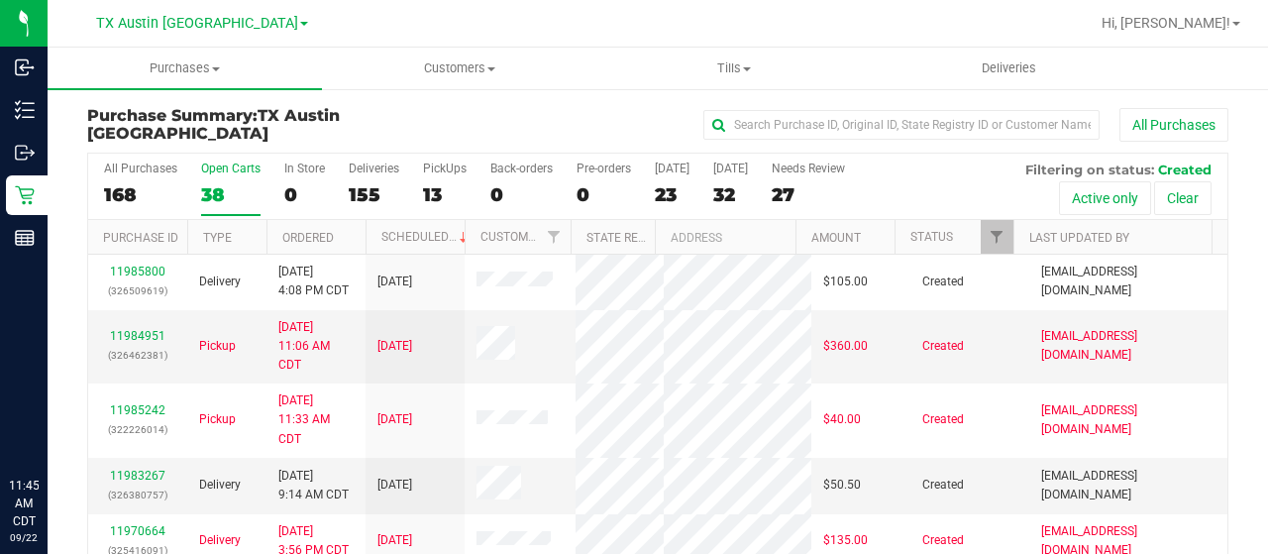
click at [210, 189] on div "38" at bounding box center [230, 194] width 59 height 23
click at [0, 0] on input "Open Carts 38" at bounding box center [0, 0] width 0 height 0
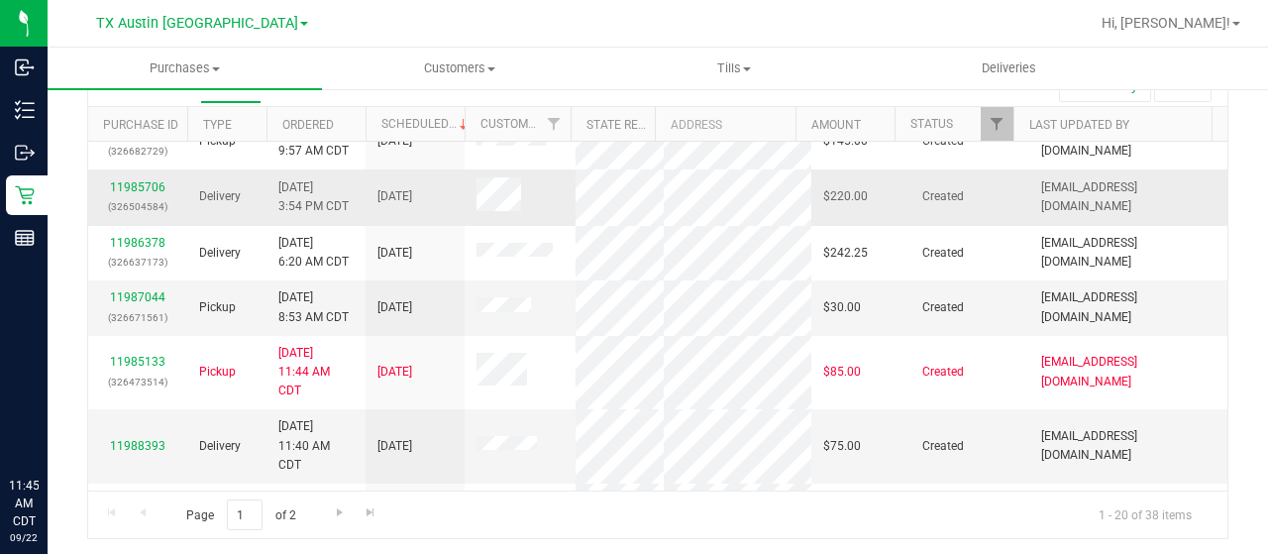
scroll to position [297, 0]
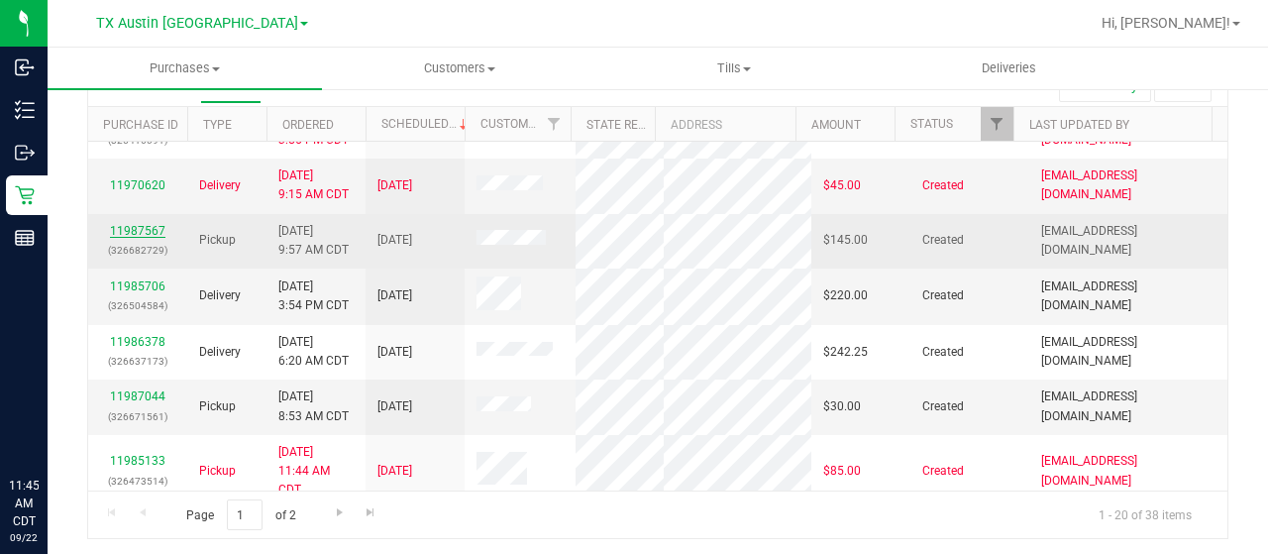
click at [148, 238] on link "11987567" at bounding box center [137, 231] width 55 height 14
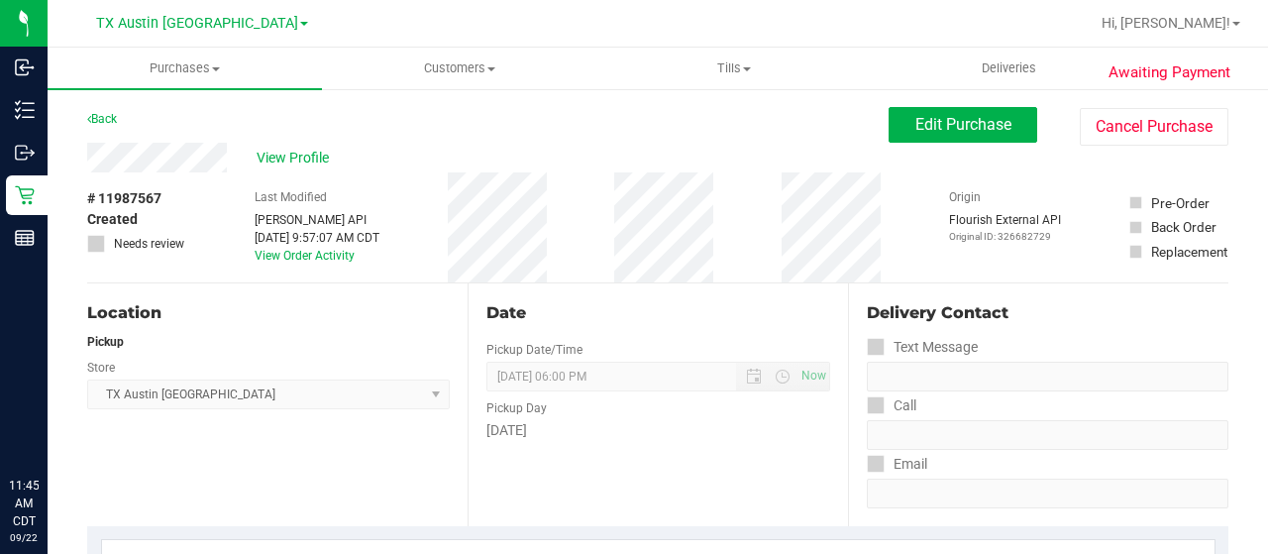
click at [230, 160] on div "View Profile" at bounding box center [488, 158] width 802 height 30
click at [286, 162] on span "View Profile" at bounding box center [296, 158] width 79 height 21
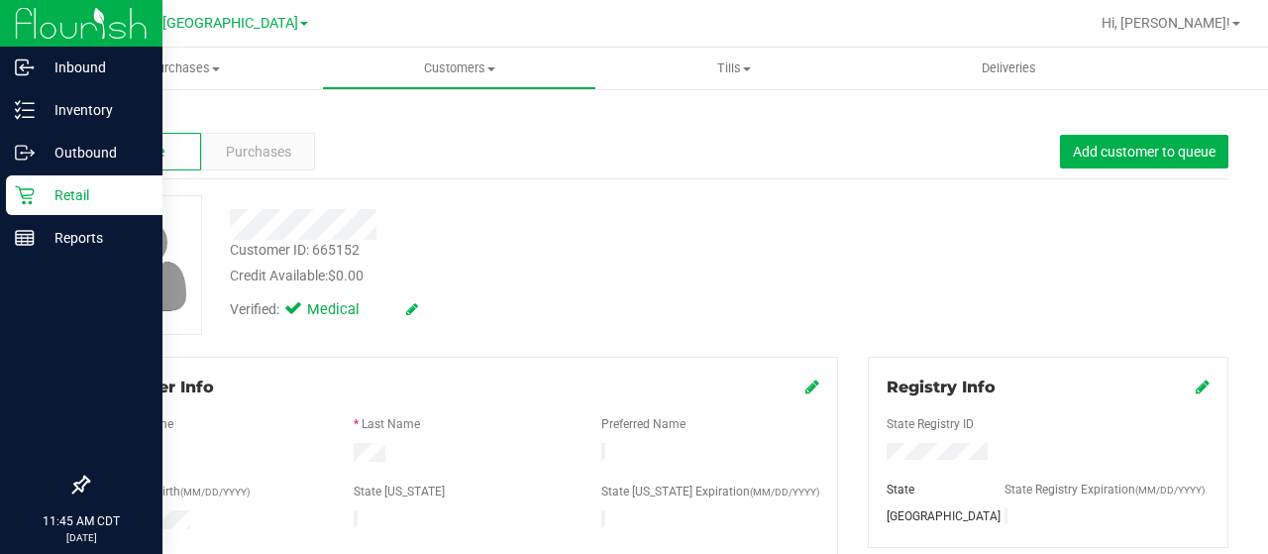
drag, startPoint x: 36, startPoint y: 197, endPoint x: 54, endPoint y: 192, distance: 18.5
click at [36, 197] on p "Retail" at bounding box center [94, 195] width 119 height 24
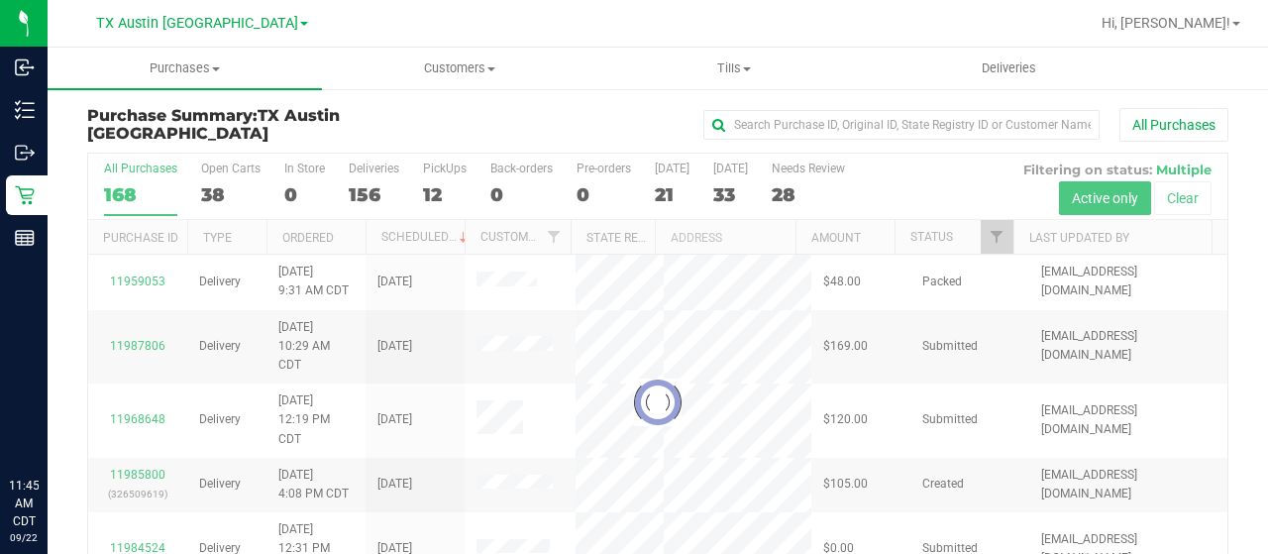
click at [214, 188] on div at bounding box center [658, 402] width 1140 height 497
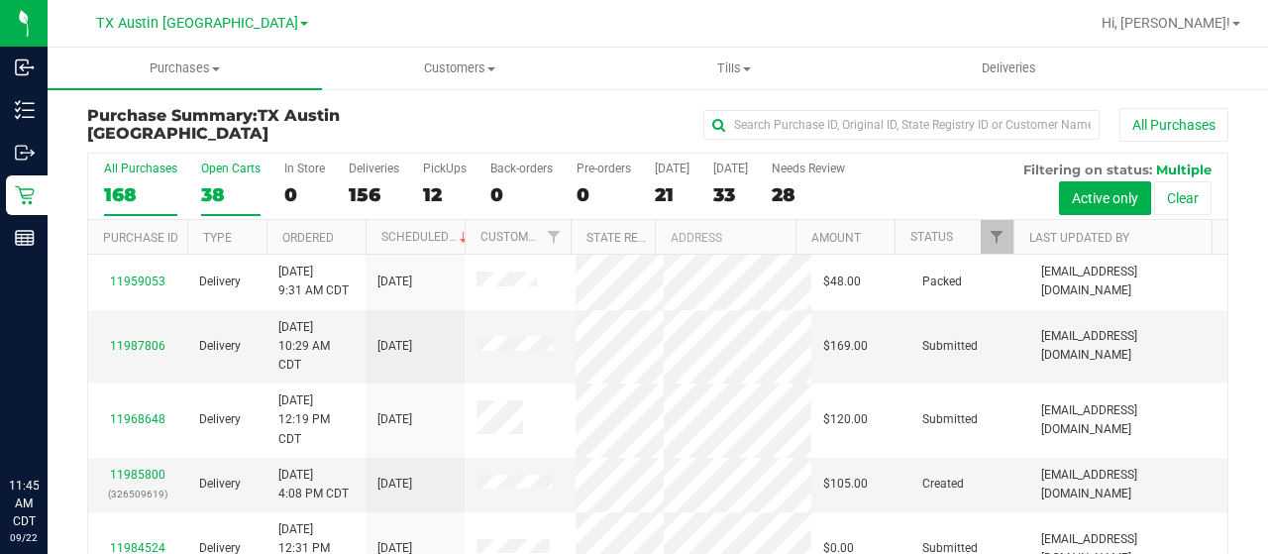
click at [216, 193] on div "38" at bounding box center [230, 194] width 59 height 23
click at [0, 0] on input "Open Carts 38" at bounding box center [0, 0] width 0 height 0
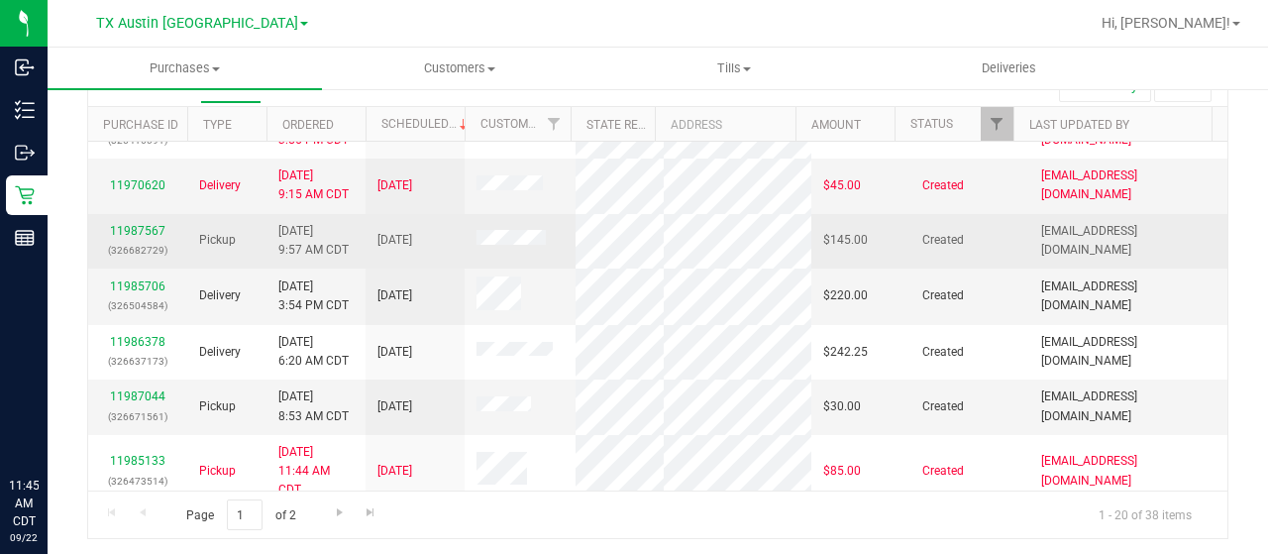
scroll to position [396, 0]
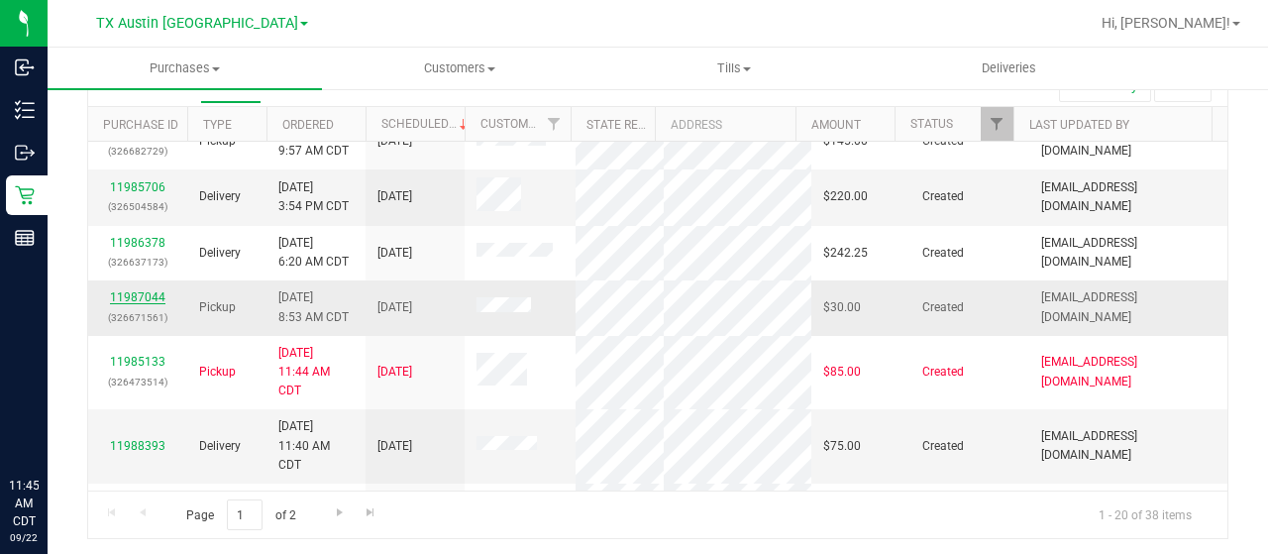
click at [150, 304] on link "11987044" at bounding box center [137, 297] width 55 height 14
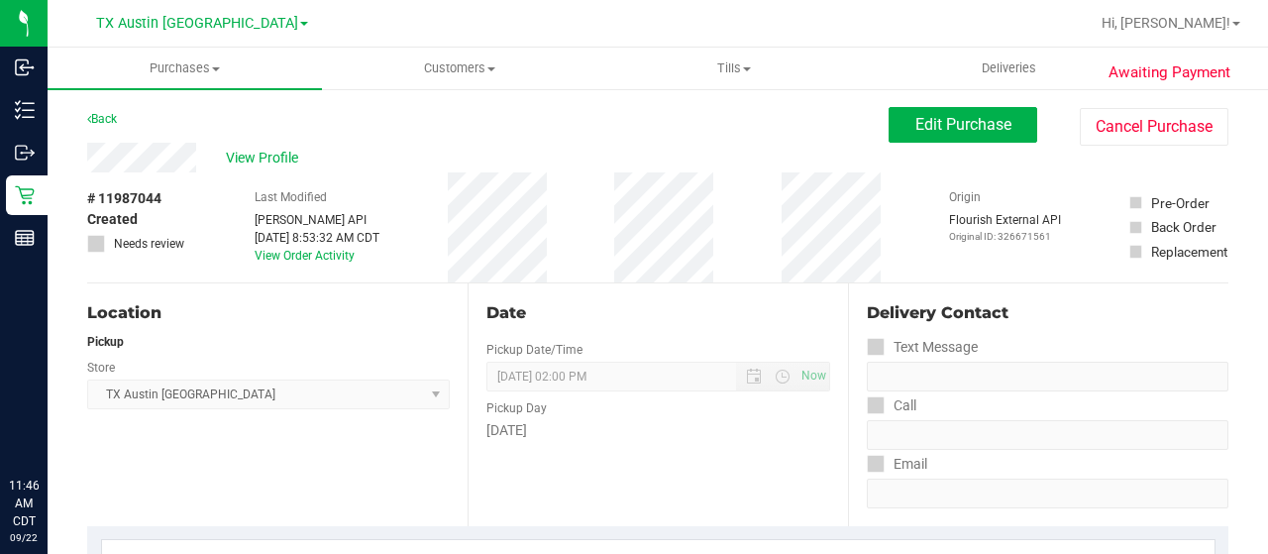
click at [173, 120] on div "Back Edit Purchase Cancel Purchase" at bounding box center [658, 125] width 1142 height 36
drag, startPoint x: 199, startPoint y: 159, endPoint x: 86, endPoint y: 157, distance: 113.0
click at [920, 130] on span "Edit Purchase" at bounding box center [964, 124] width 96 height 19
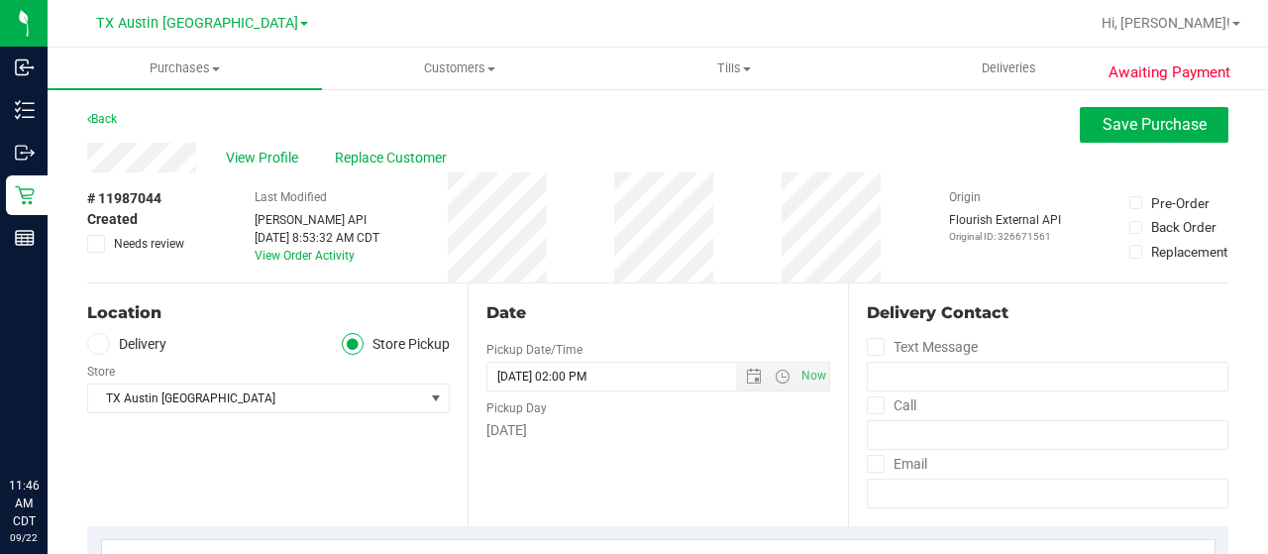
click at [147, 340] on label "Delivery" at bounding box center [126, 344] width 79 height 23
click at [0, 0] on input "Delivery" at bounding box center [0, 0] width 0 height 0
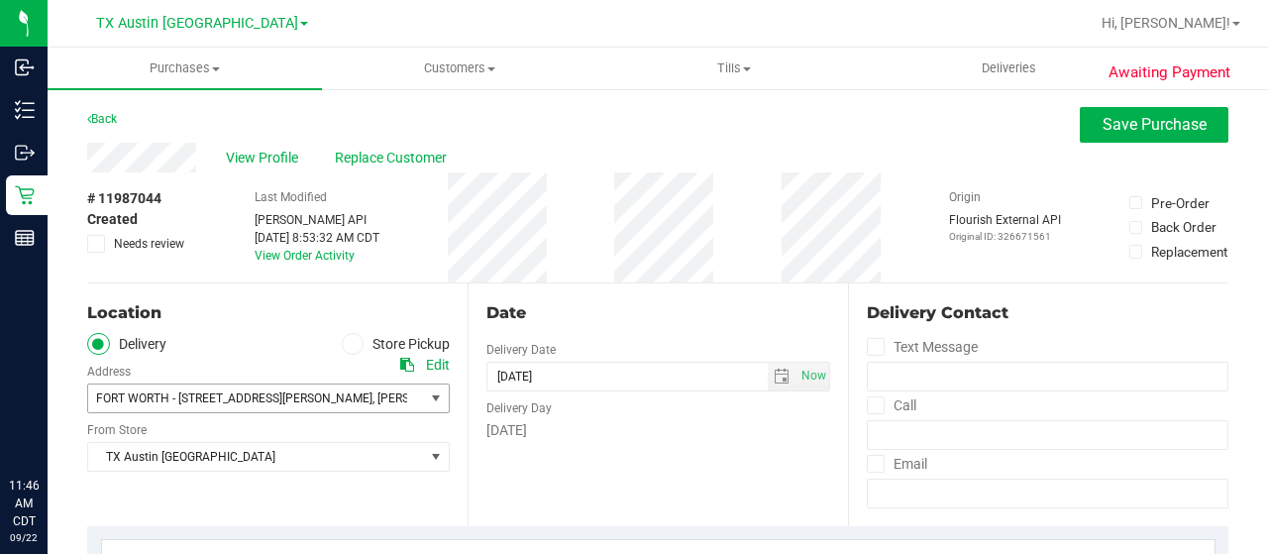
click at [587, 401] on span "76058" at bounding box center [604, 398] width 35 height 14
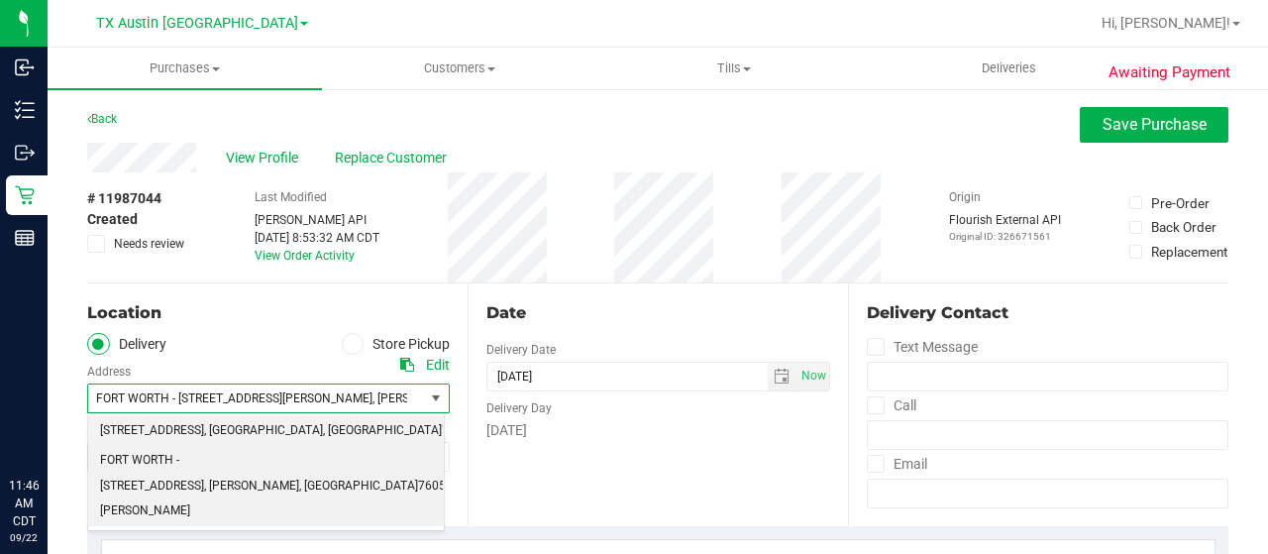
click at [331, 433] on li "1307 8th Ave , Fort Worth , TX 76104" at bounding box center [266, 431] width 356 height 30
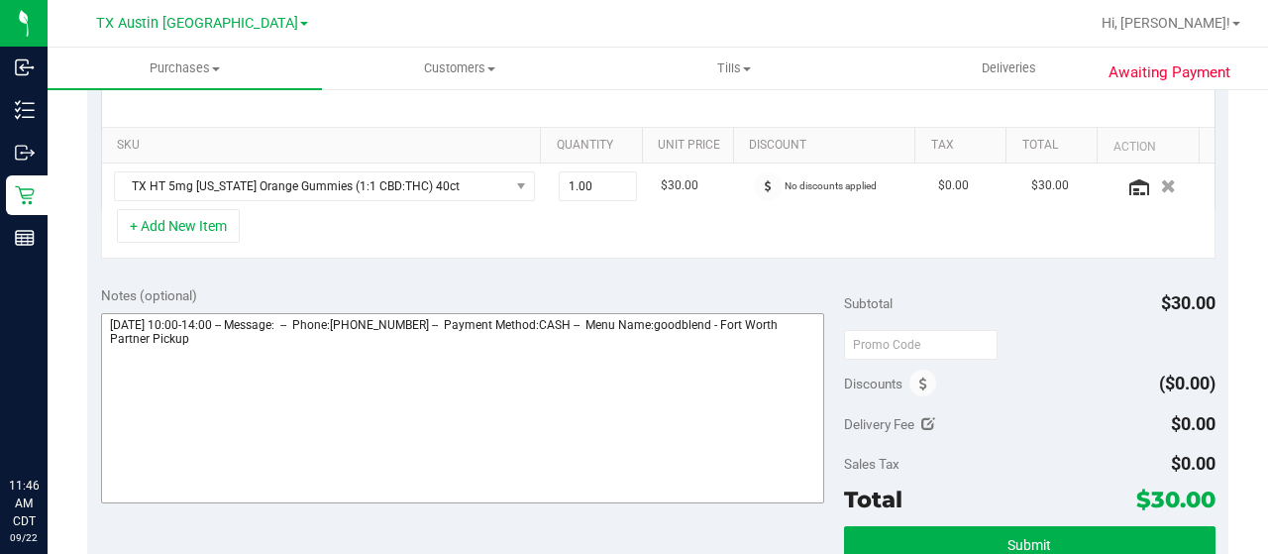
scroll to position [595, 0]
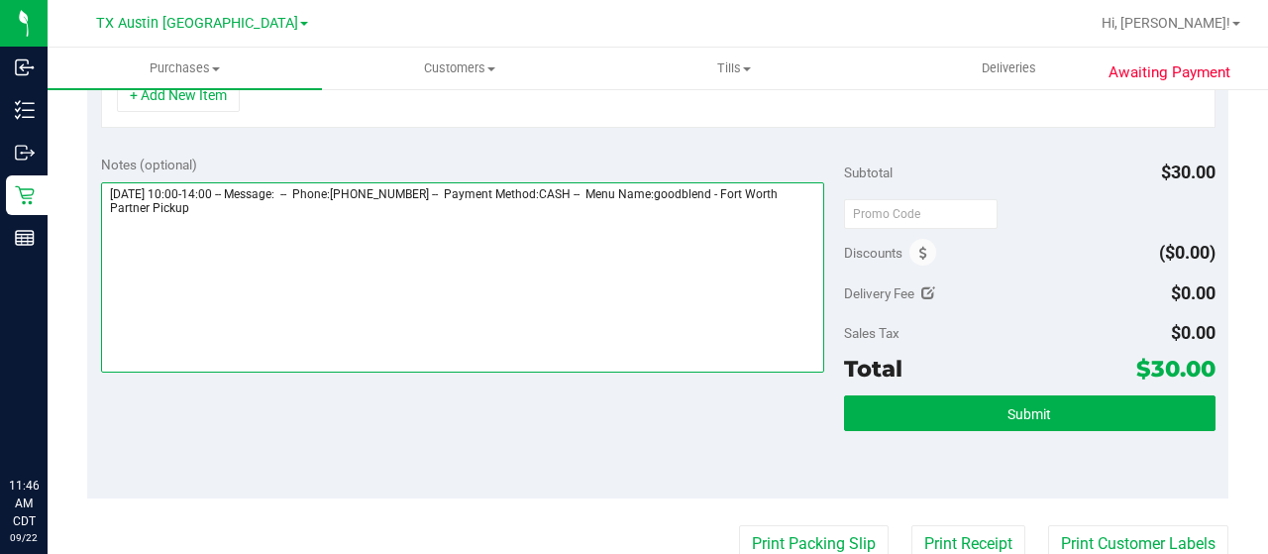
drag, startPoint x: 772, startPoint y: 189, endPoint x: 793, endPoint y: 214, distance: 32.4
click at [793, 214] on textarea at bounding box center [462, 277] width 723 height 190
click at [279, 224] on textarea at bounding box center [462, 277] width 723 height 190
paste textarea "Fort Worth Partner Pickup"
click at [109, 233] on textarea at bounding box center [462, 277] width 723 height 190
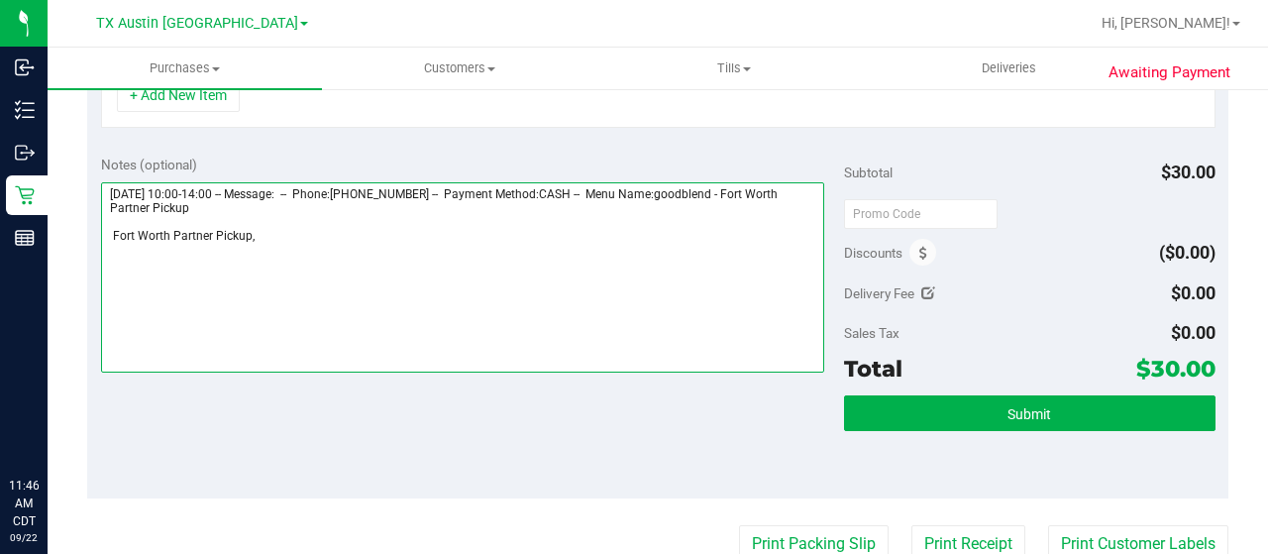
click at [113, 232] on textarea at bounding box center [462, 277] width 723 height 190
click at [277, 235] on textarea at bounding box center [462, 277] width 723 height 190
drag, startPoint x: 107, startPoint y: 188, endPoint x: 236, endPoint y: 187, distance: 128.8
click at [236, 187] on textarea at bounding box center [462, 277] width 723 height 190
click at [332, 235] on textarea at bounding box center [462, 277] width 723 height 190
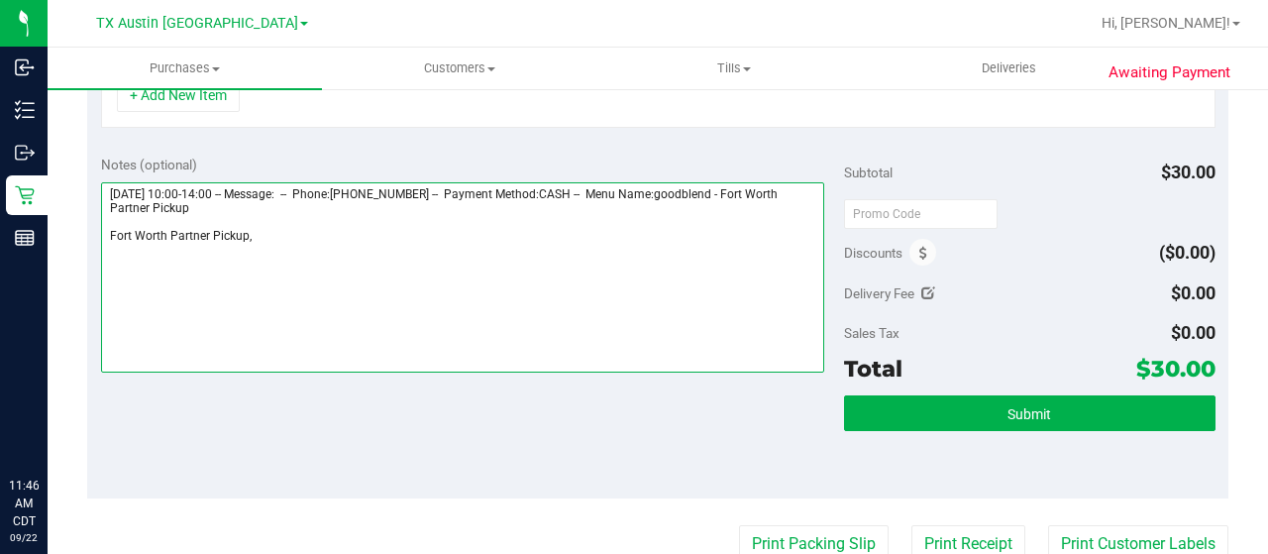
paste textarea "Wednesday 09/24/2025"
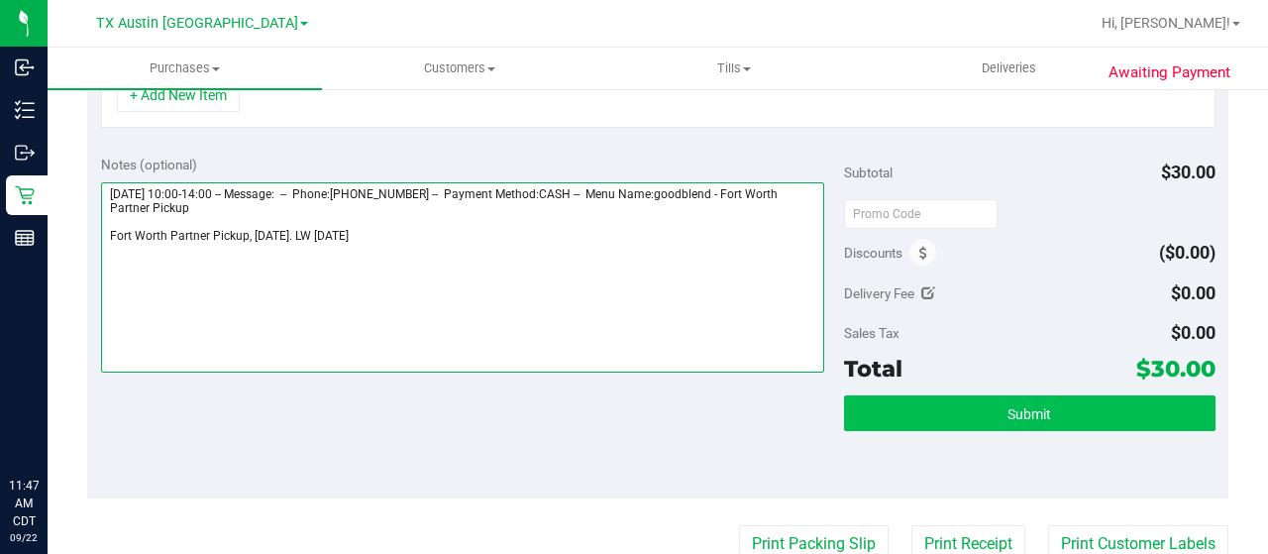
type textarea "Wednesday 09/24/2025 10:00-14:00 -- Message: -- Phone:6822028494 -- Payment Met…"
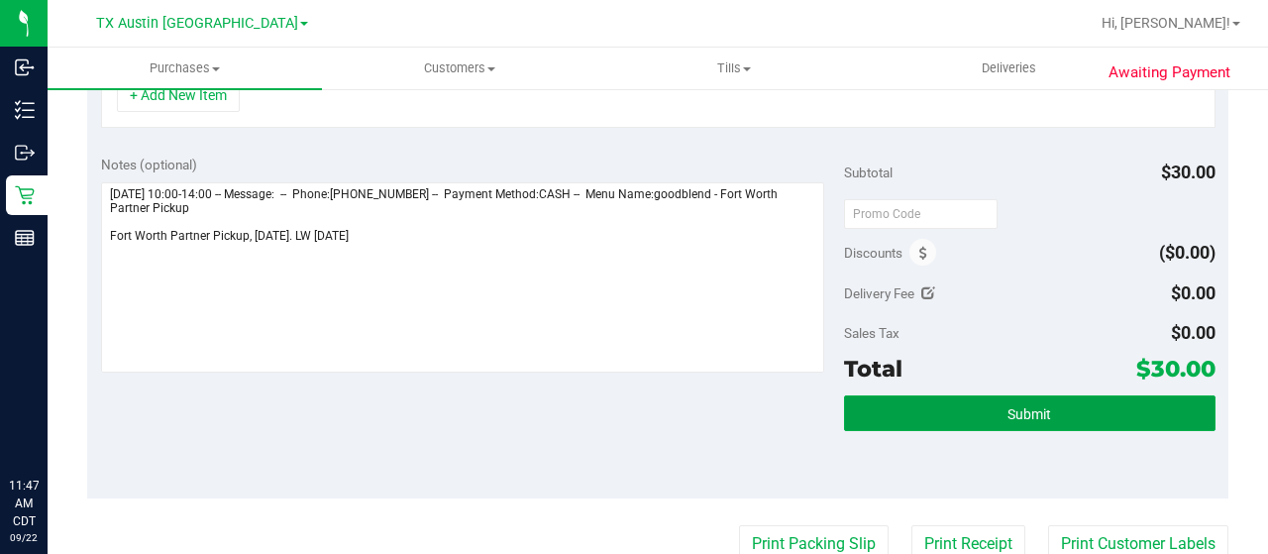
click at [927, 408] on button "Submit" at bounding box center [1030, 413] width 372 height 36
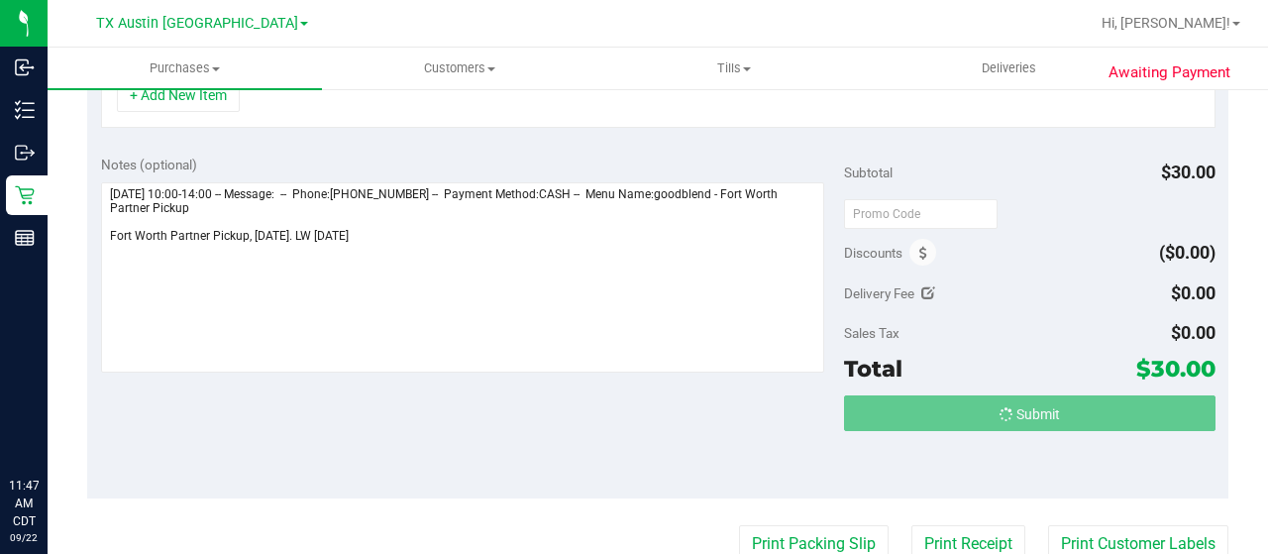
scroll to position [563, 0]
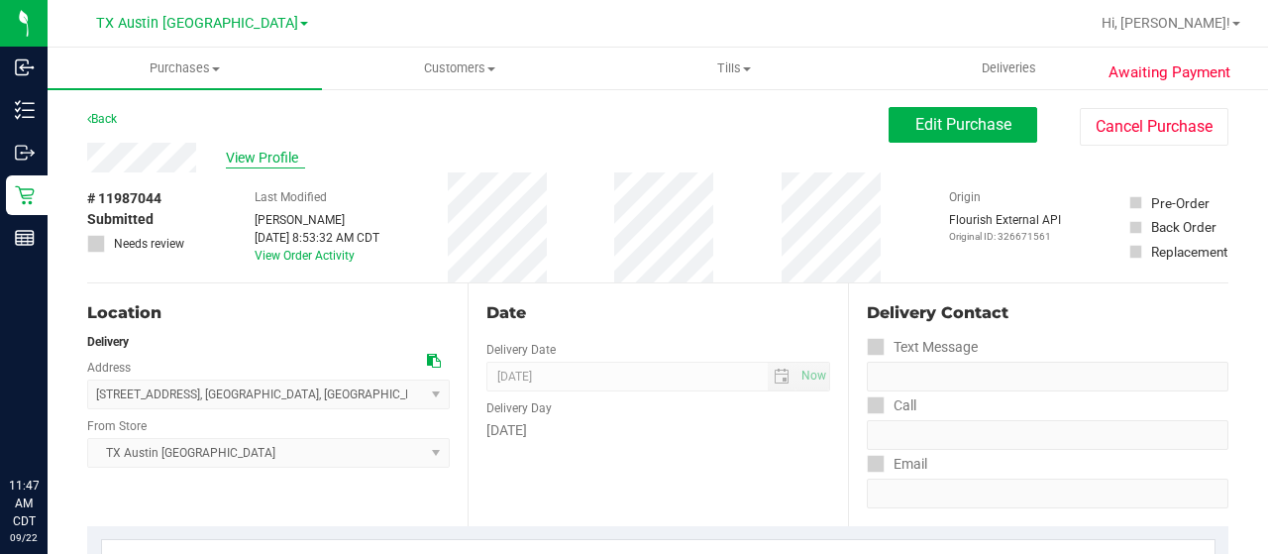
click at [264, 156] on span "View Profile" at bounding box center [265, 158] width 79 height 21
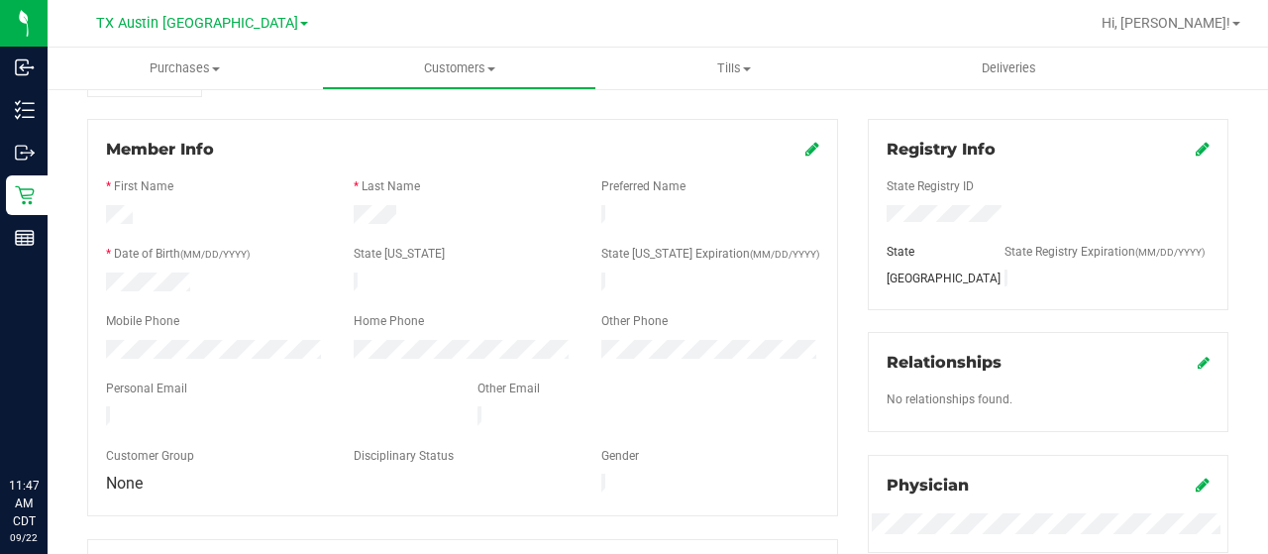
scroll to position [297, 0]
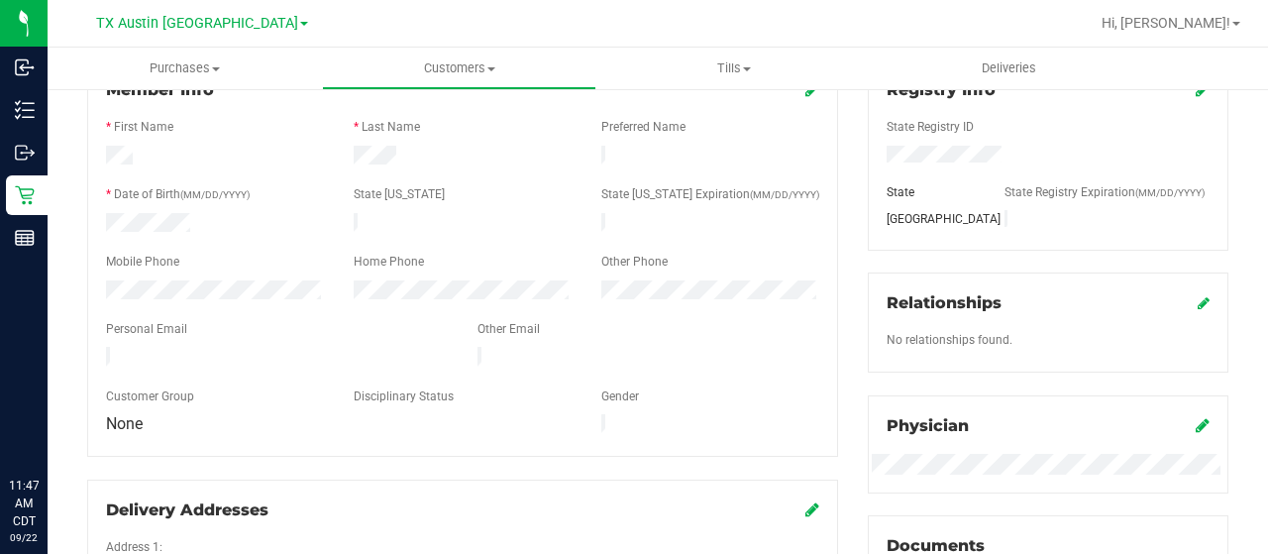
click at [107, 347] on div at bounding box center [277, 359] width 372 height 24
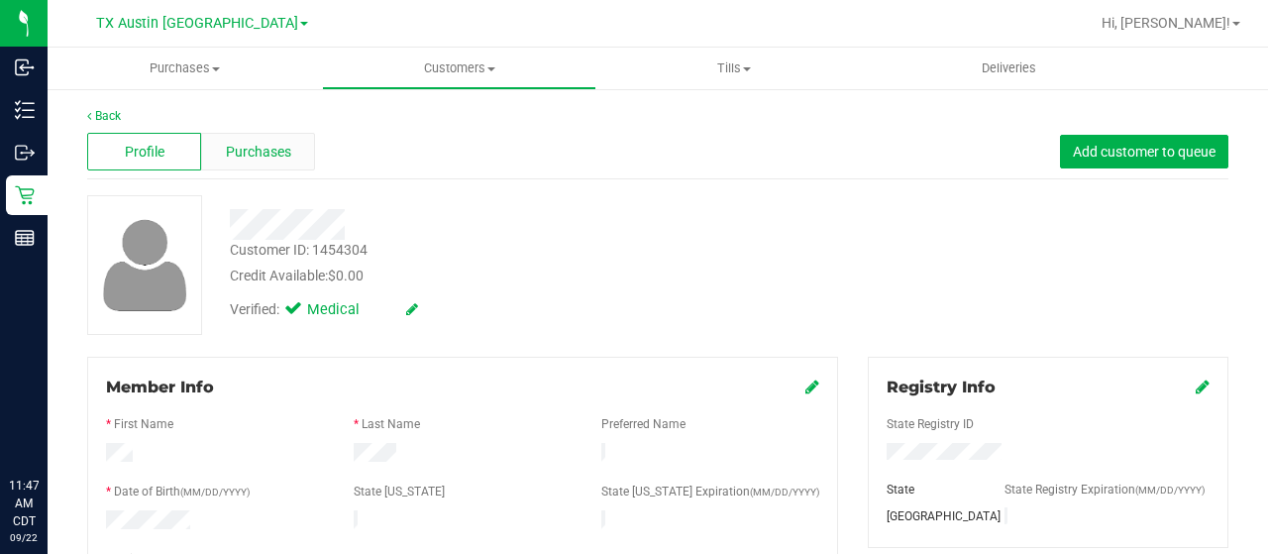
click at [265, 162] on div "Purchases" at bounding box center [258, 152] width 114 height 38
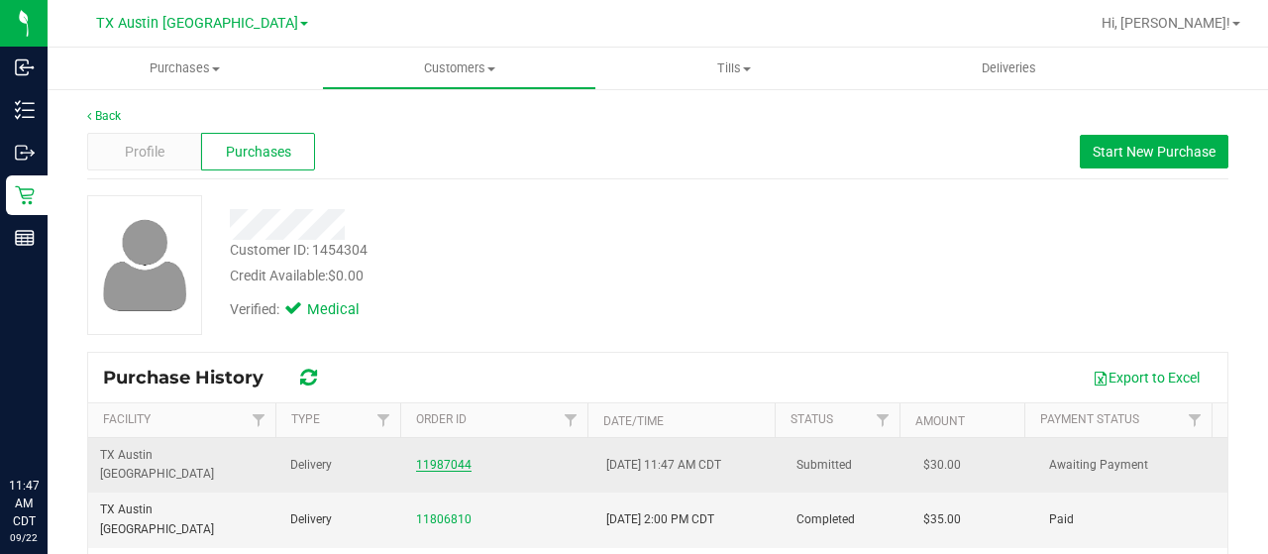
click at [450, 458] on link "11987044" at bounding box center [443, 465] width 55 height 14
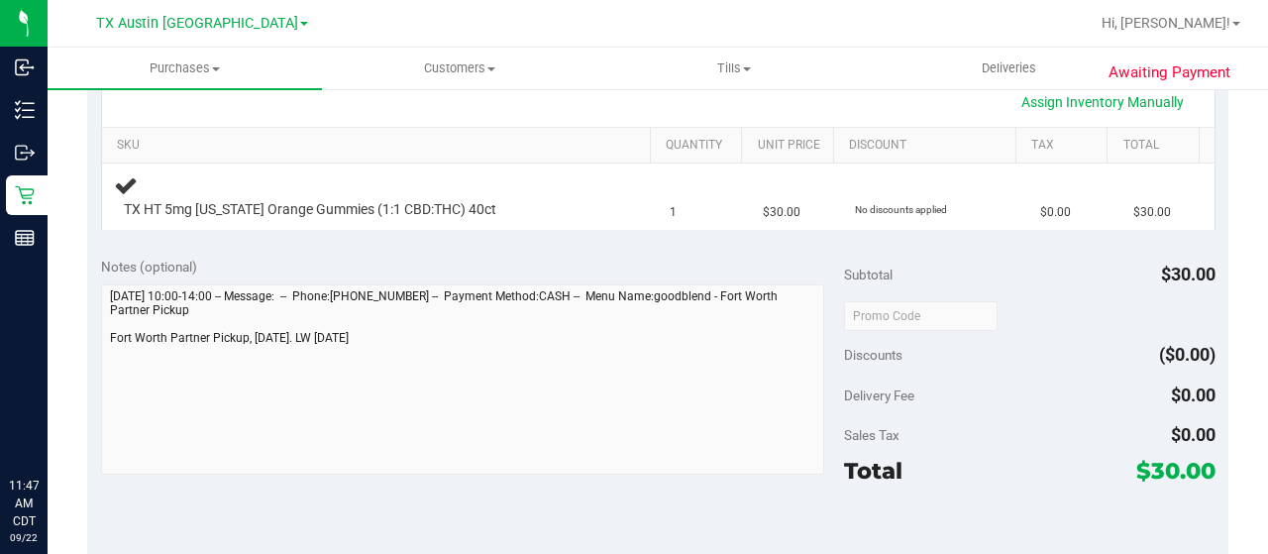
scroll to position [495, 0]
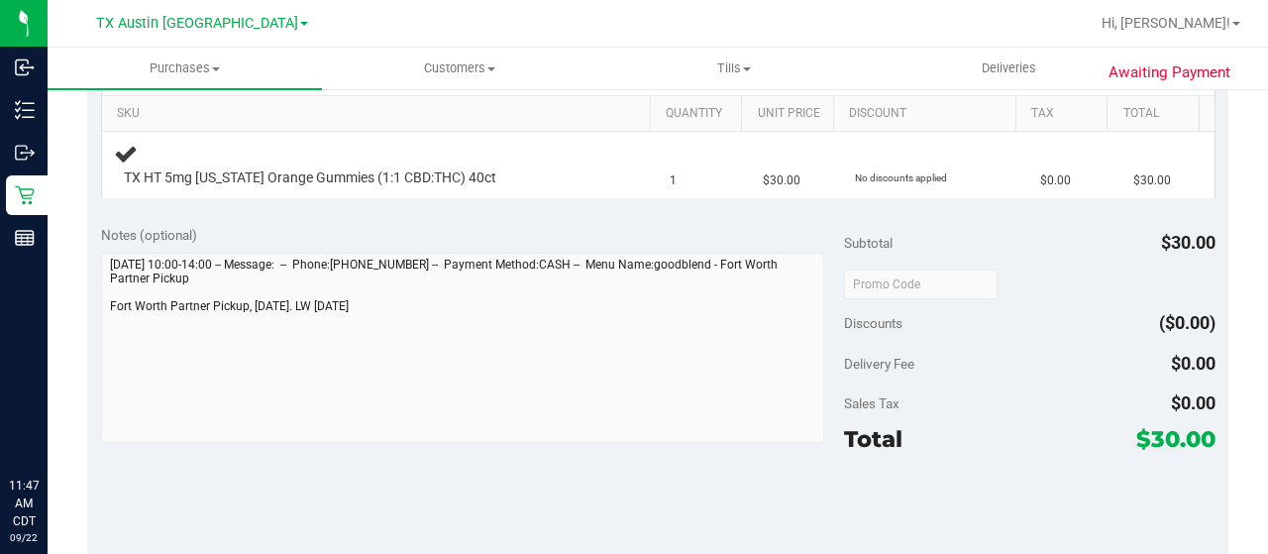
click at [97, 314] on div "Notes (optional) Subtotal $30.00 Discounts ($0.00) Delivery Fee $0.00 Sales Tax…" at bounding box center [658, 390] width 1142 height 357
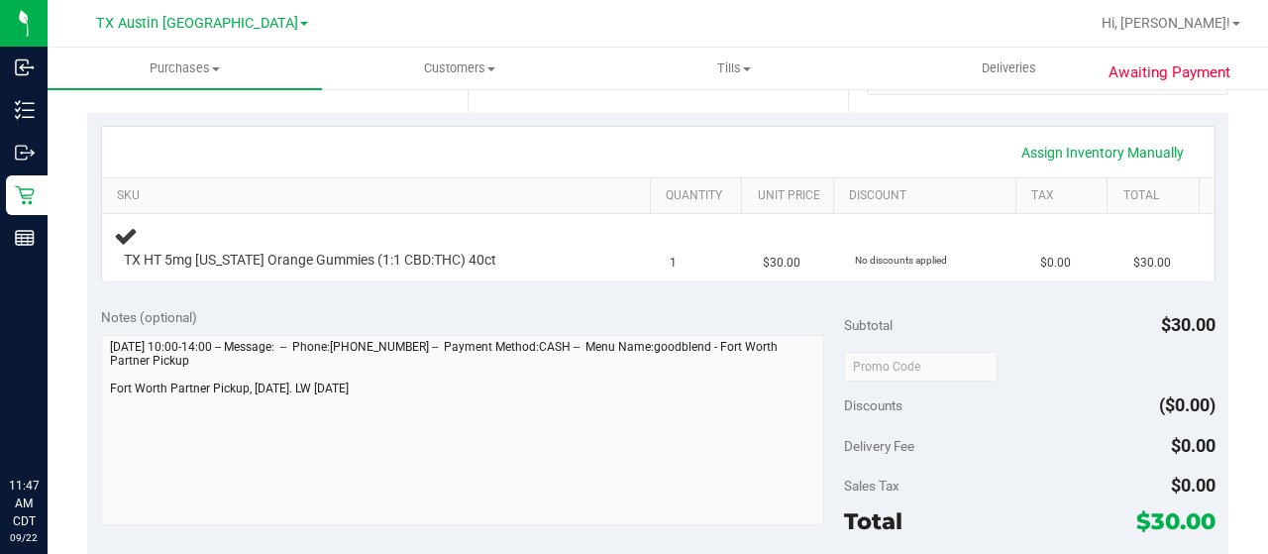
scroll to position [595, 0]
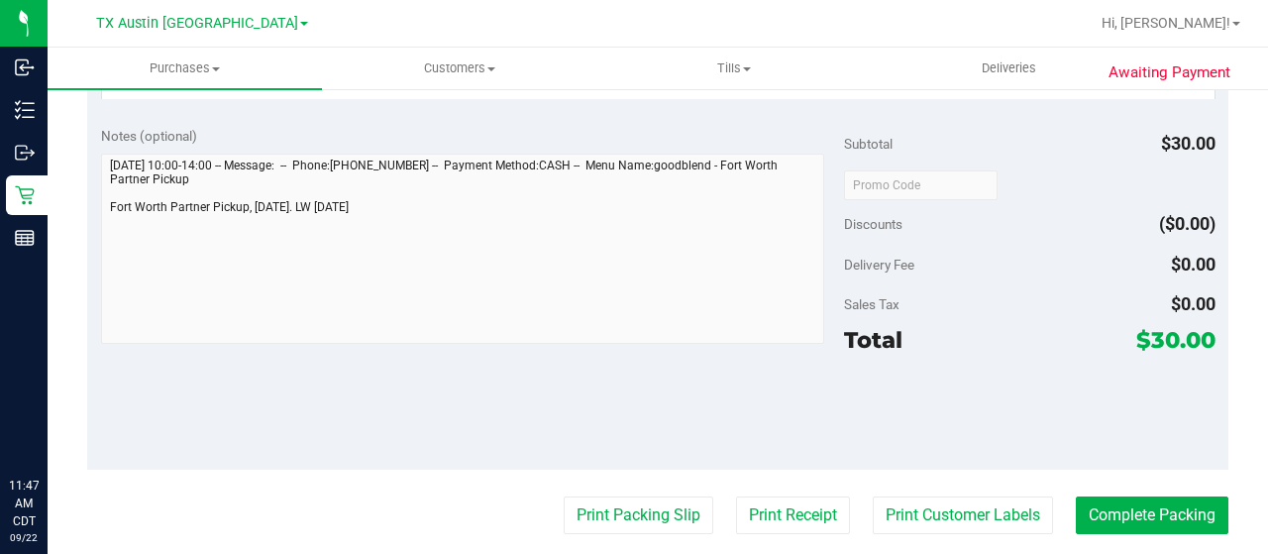
drag, startPoint x: 1136, startPoint y: 337, endPoint x: 1155, endPoint y: 339, distance: 19.9
click at [1165, 342] on span "$30.00" at bounding box center [1176, 340] width 79 height 28
copy span "30"
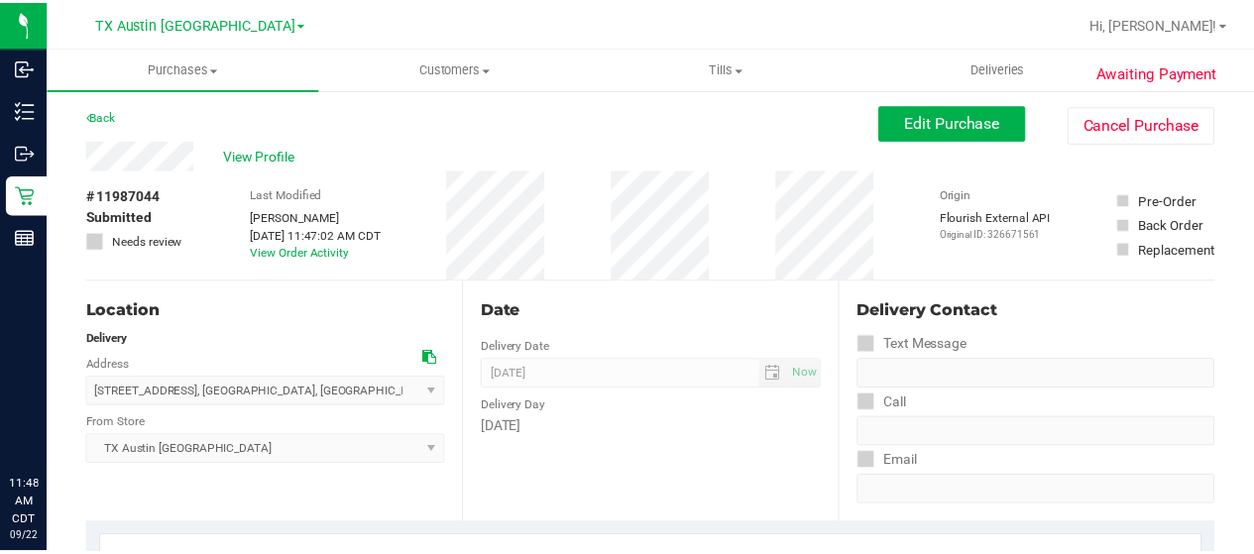
scroll to position [0, 0]
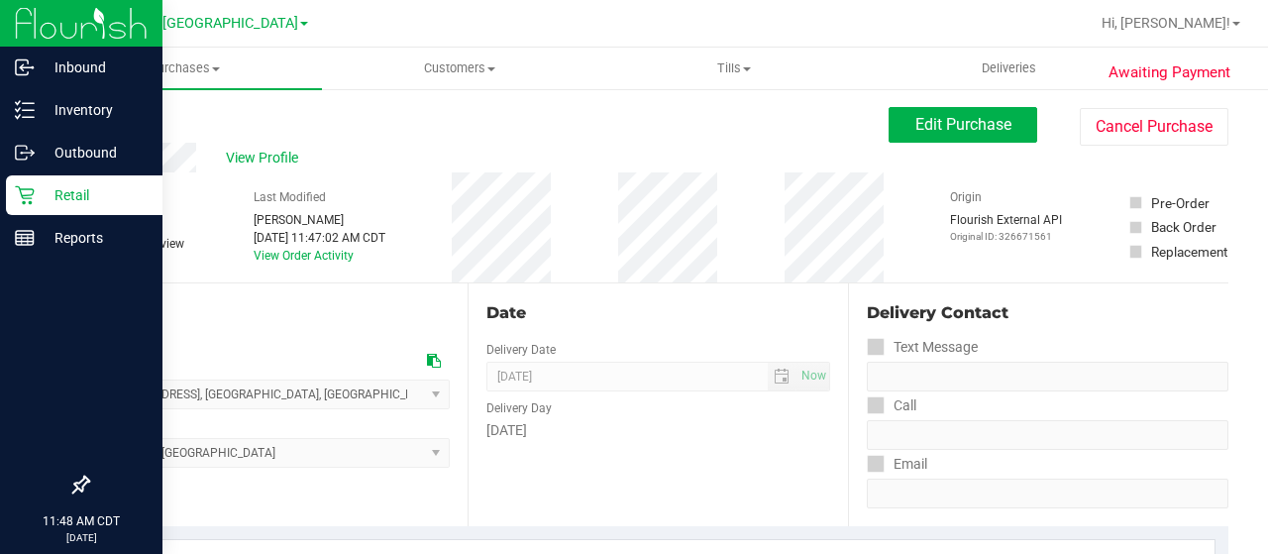
click at [26, 198] on icon at bounding box center [24, 195] width 19 height 19
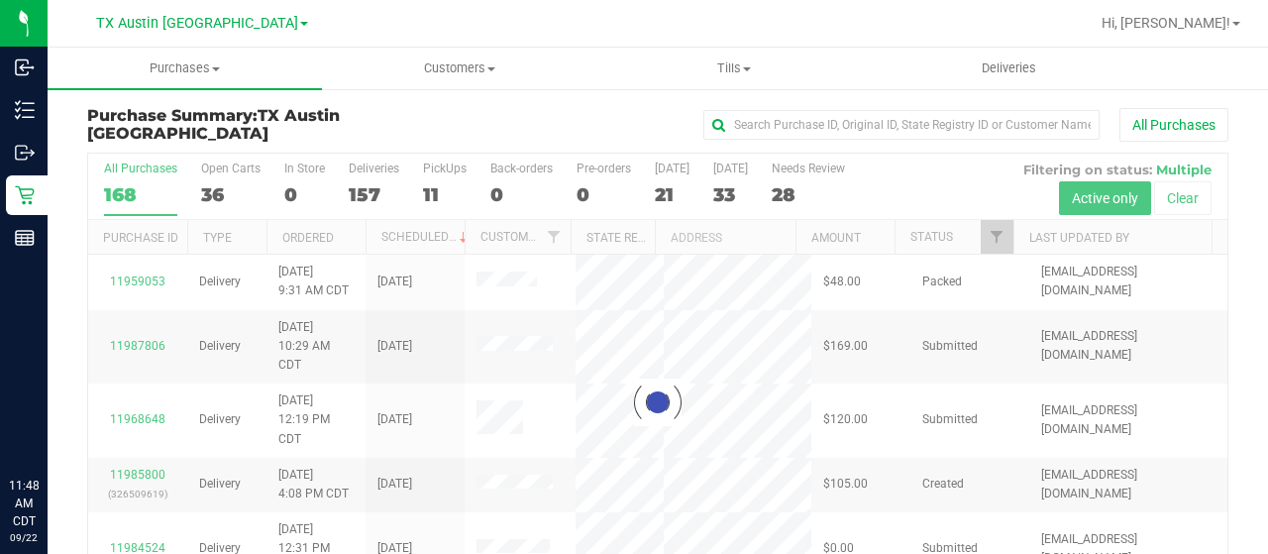
click at [214, 191] on div at bounding box center [658, 402] width 1140 height 497
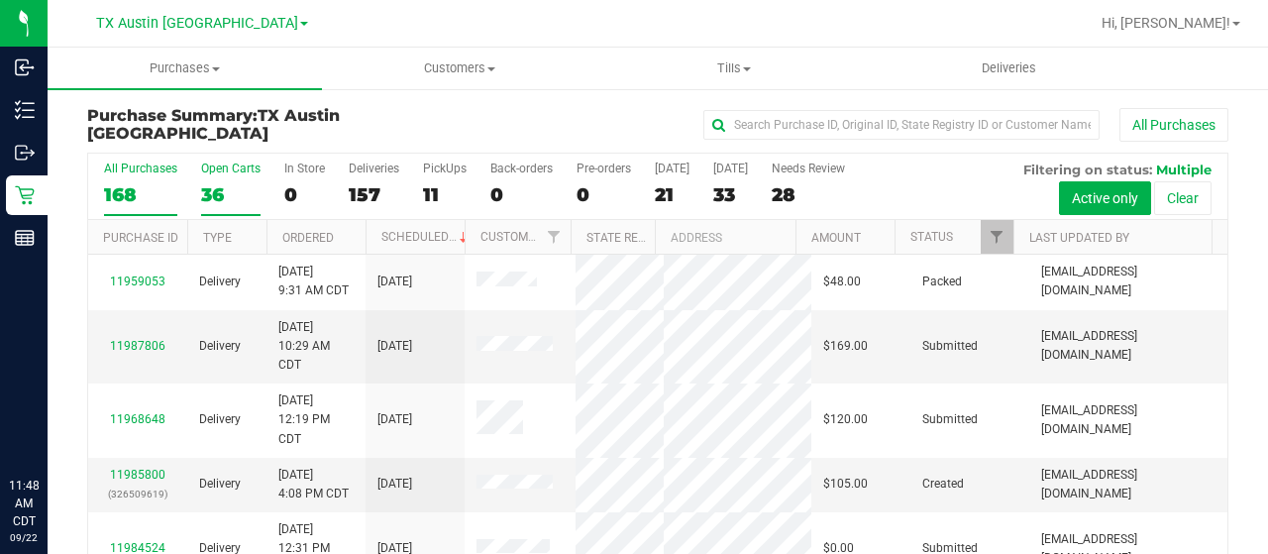
click at [212, 193] on div "36" at bounding box center [230, 194] width 59 height 23
click at [0, 0] on input "Open Carts 36" at bounding box center [0, 0] width 0 height 0
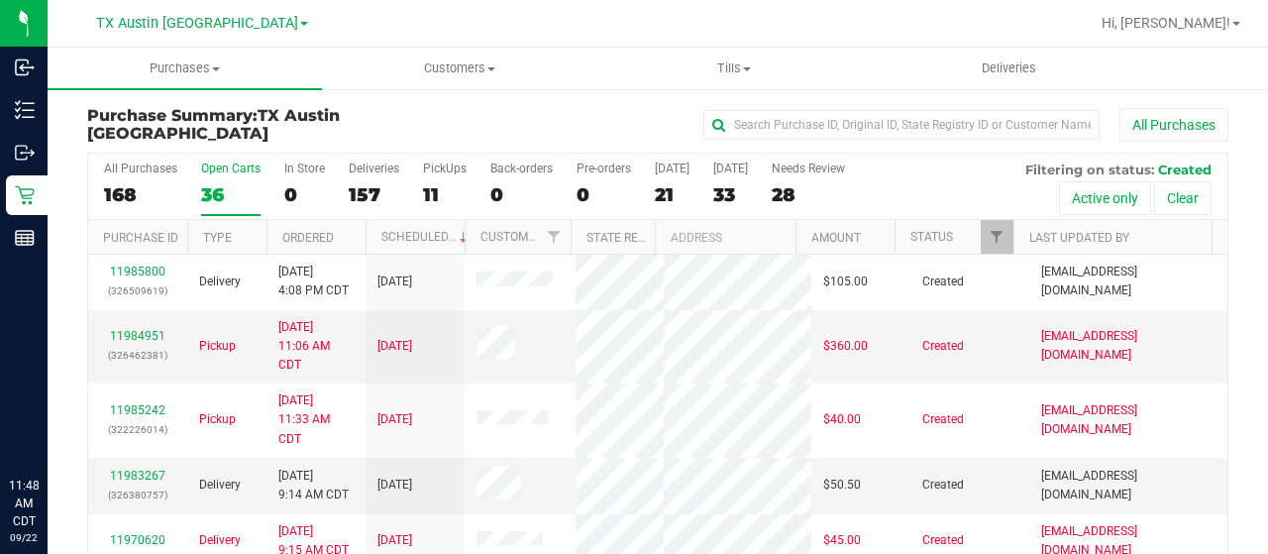
click at [996, 231] on div at bounding box center [999, 237] width 9 height 35
click at [981, 233] on link "Filter" at bounding box center [997, 237] width 33 height 34
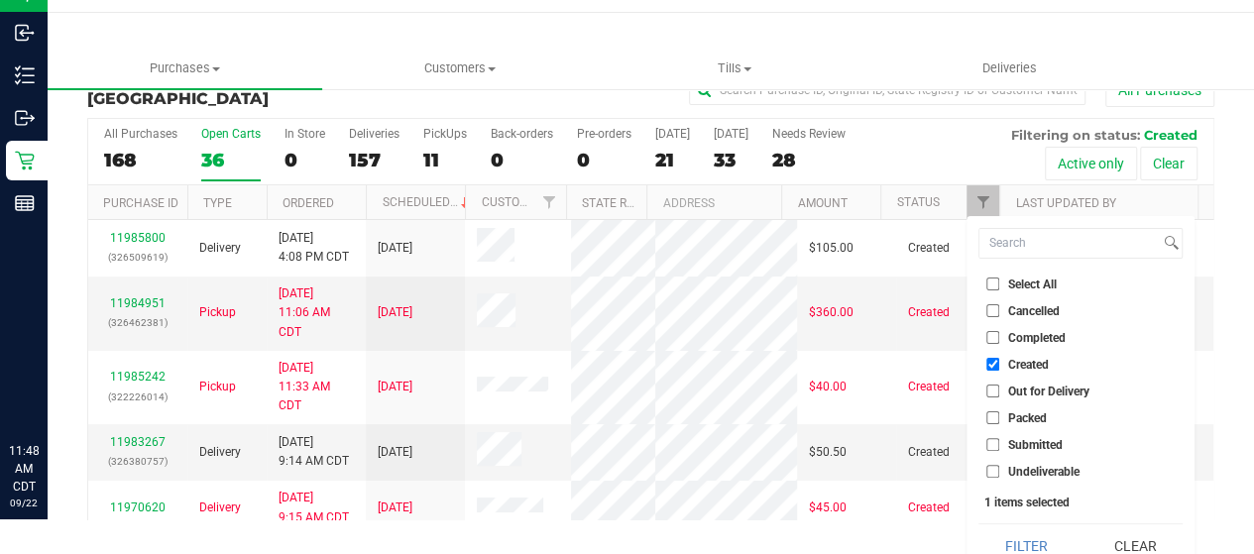
scroll to position [54, 0]
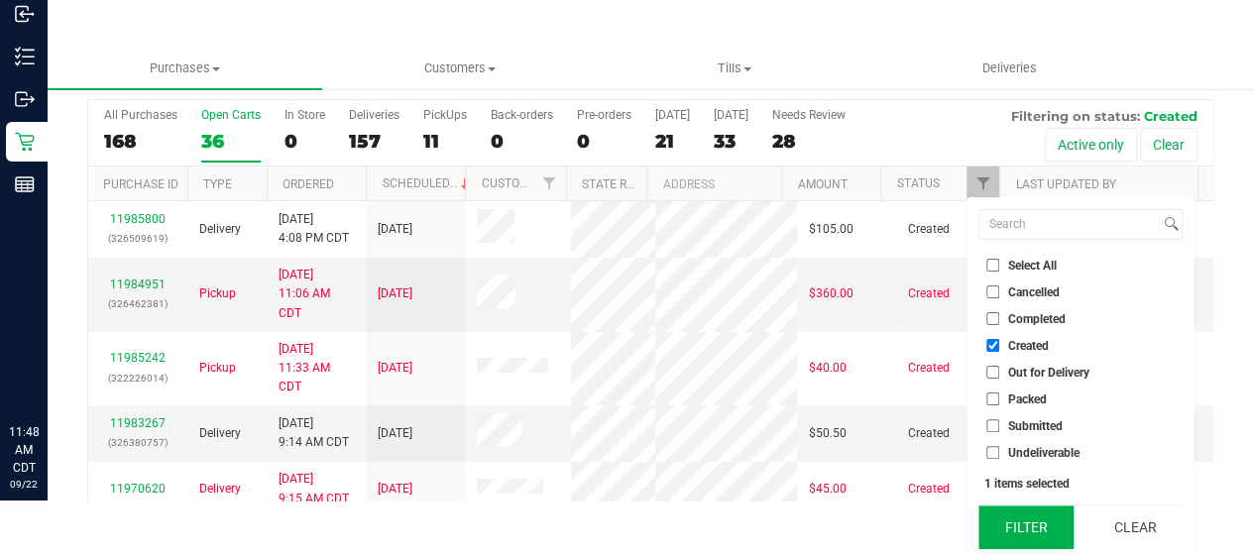
click at [999, 522] on button "Filter" at bounding box center [1025, 527] width 95 height 44
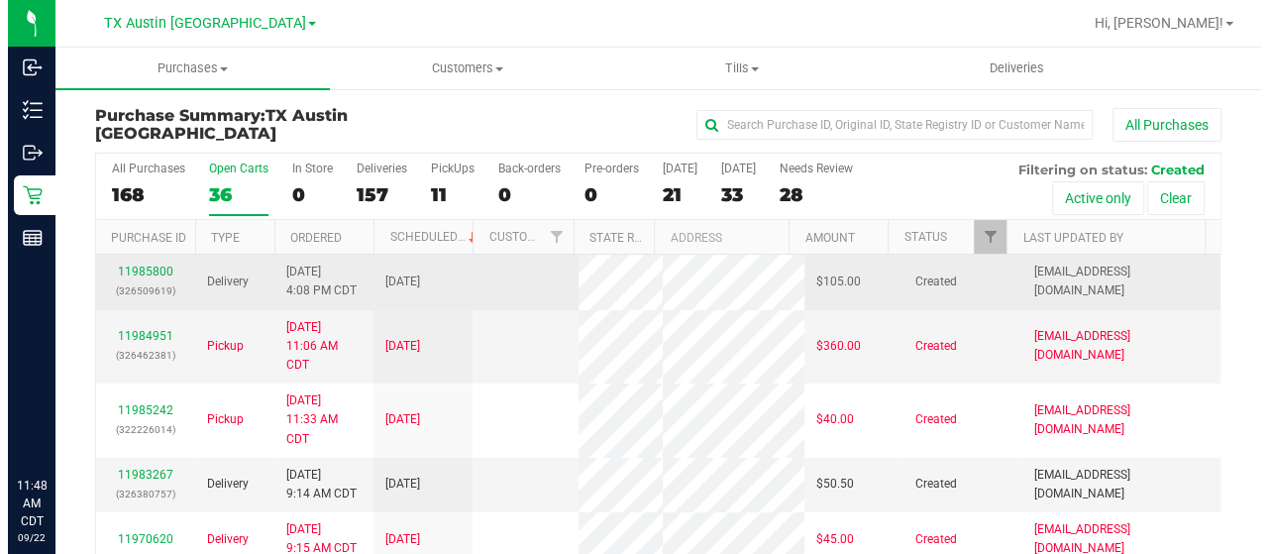
scroll to position [0, 0]
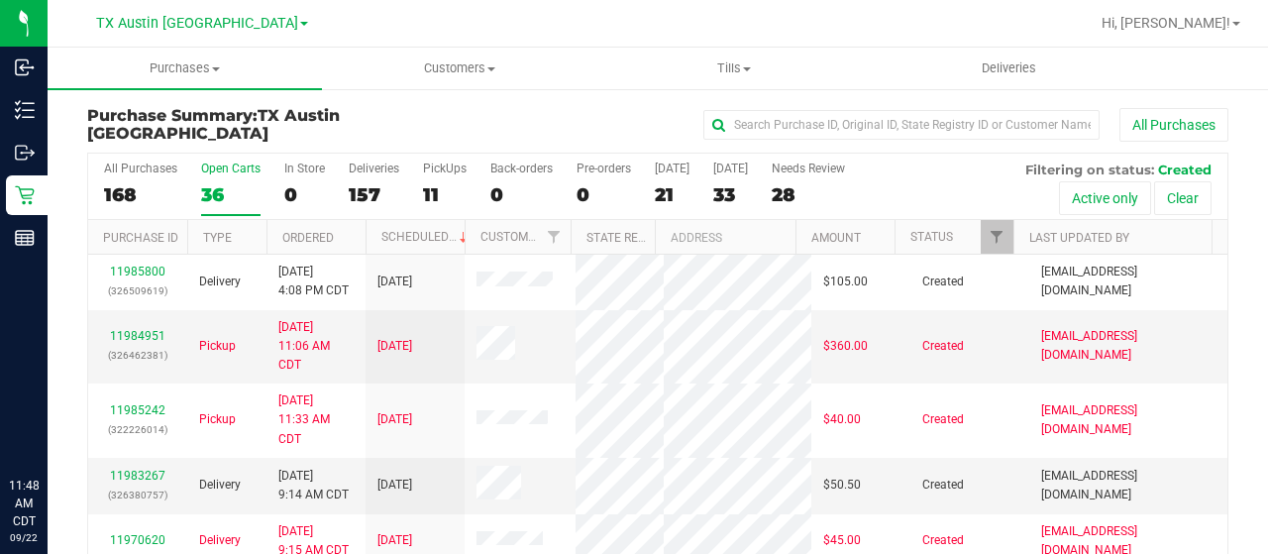
click at [221, 199] on div "36" at bounding box center [230, 194] width 59 height 23
click at [0, 0] on input "Open Carts 36" at bounding box center [0, 0] width 0 height 0
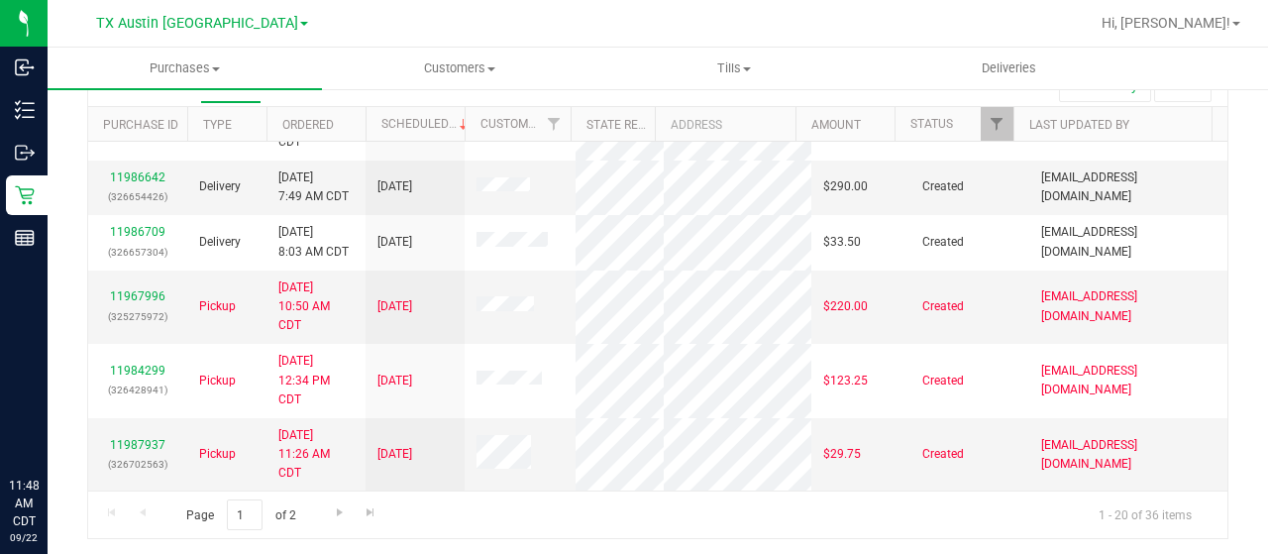
scroll to position [1027, 0]
click at [341, 510] on span "Go to the next page" at bounding box center [340, 512] width 16 height 16
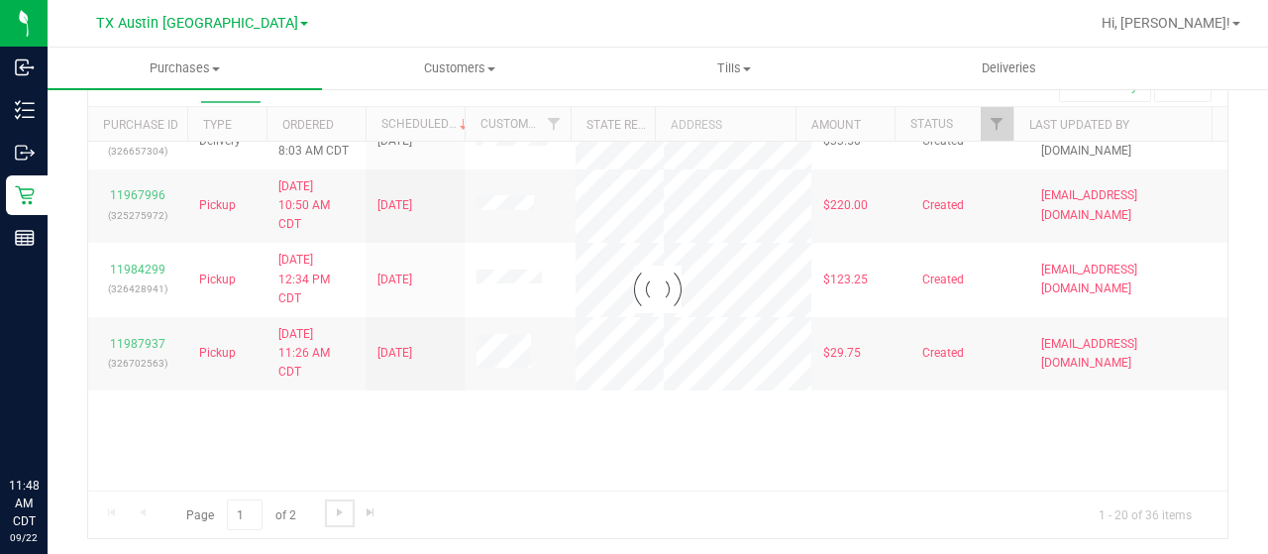
checkbox input "true"
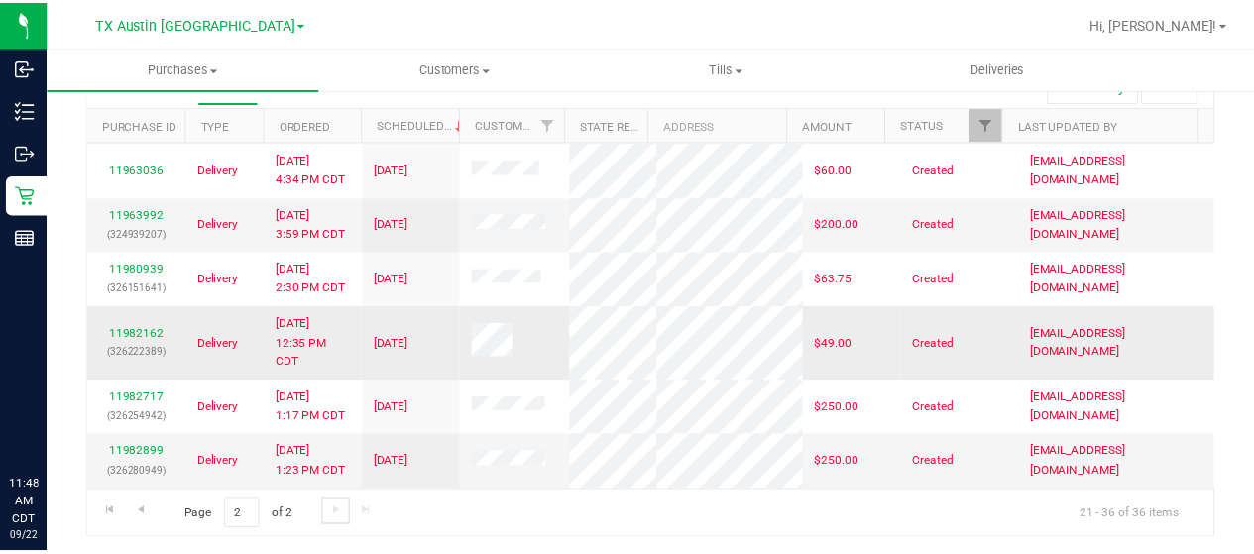
scroll to position [0, 0]
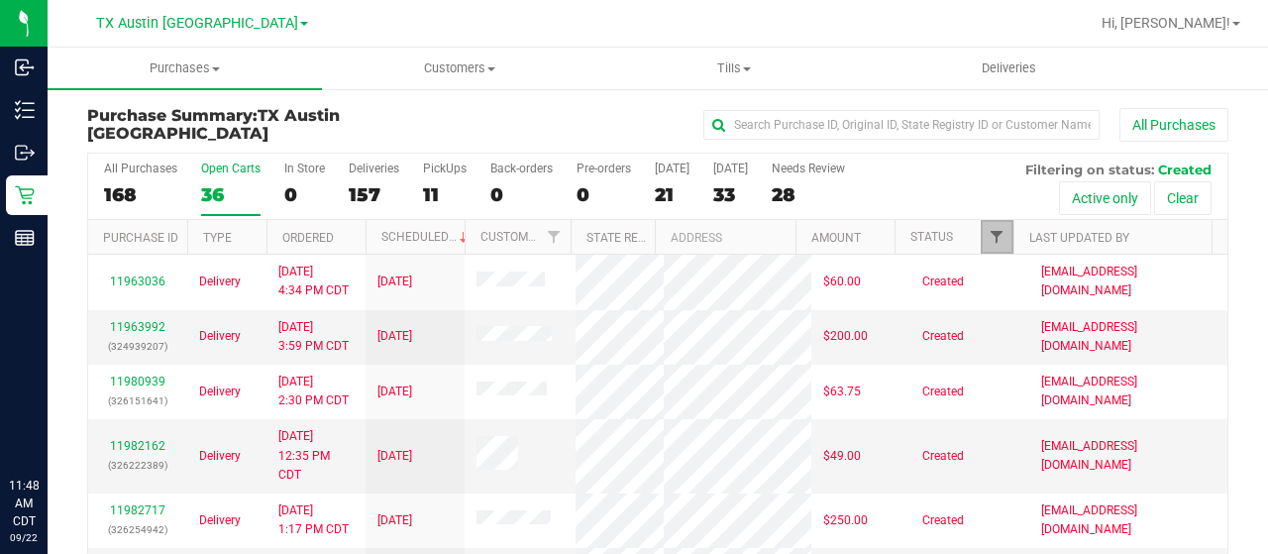
click at [989, 237] on span "Filter" at bounding box center [997, 237] width 16 height 16
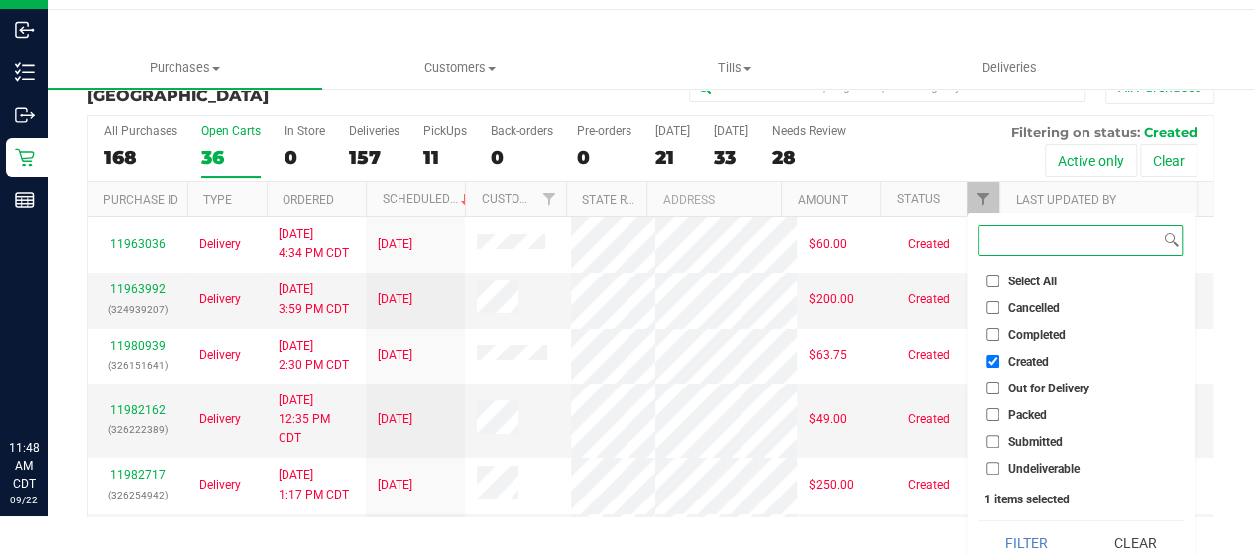
scroll to position [54, 0]
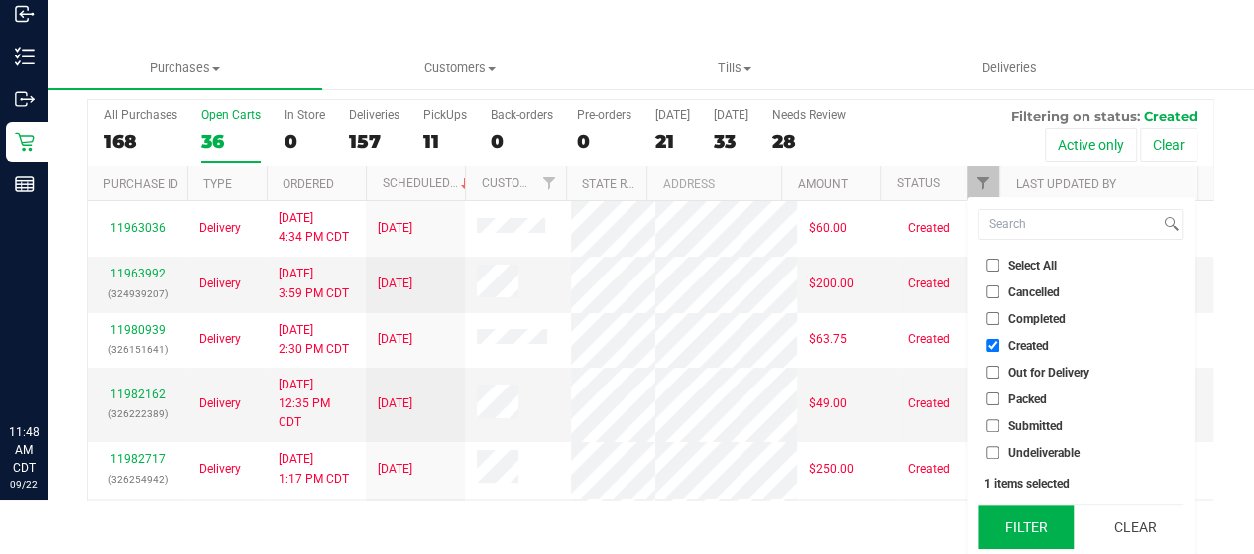
click at [1011, 532] on button "Filter" at bounding box center [1025, 527] width 95 height 44
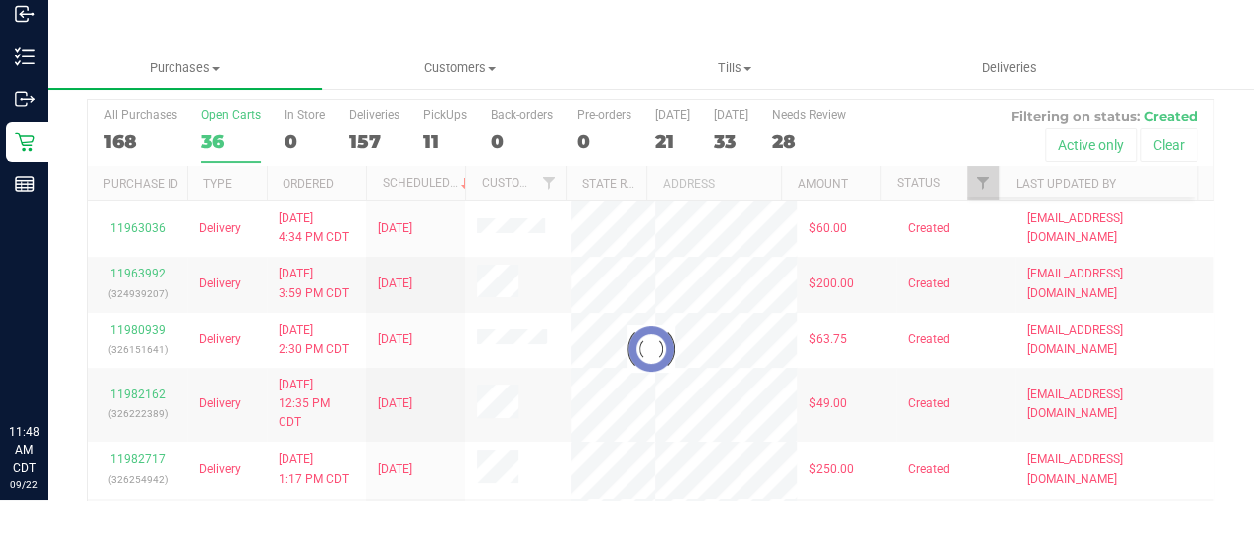
scroll to position [0, 0]
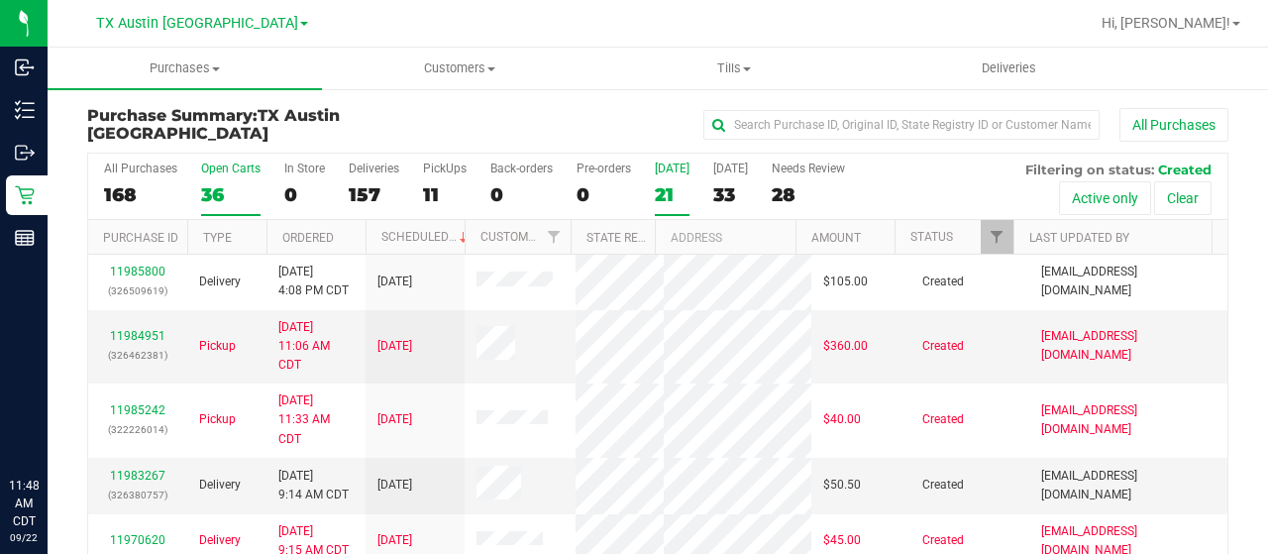
click at [668, 197] on div "21" at bounding box center [672, 194] width 35 height 23
click at [0, 0] on input "Today 21" at bounding box center [0, 0] width 0 height 0
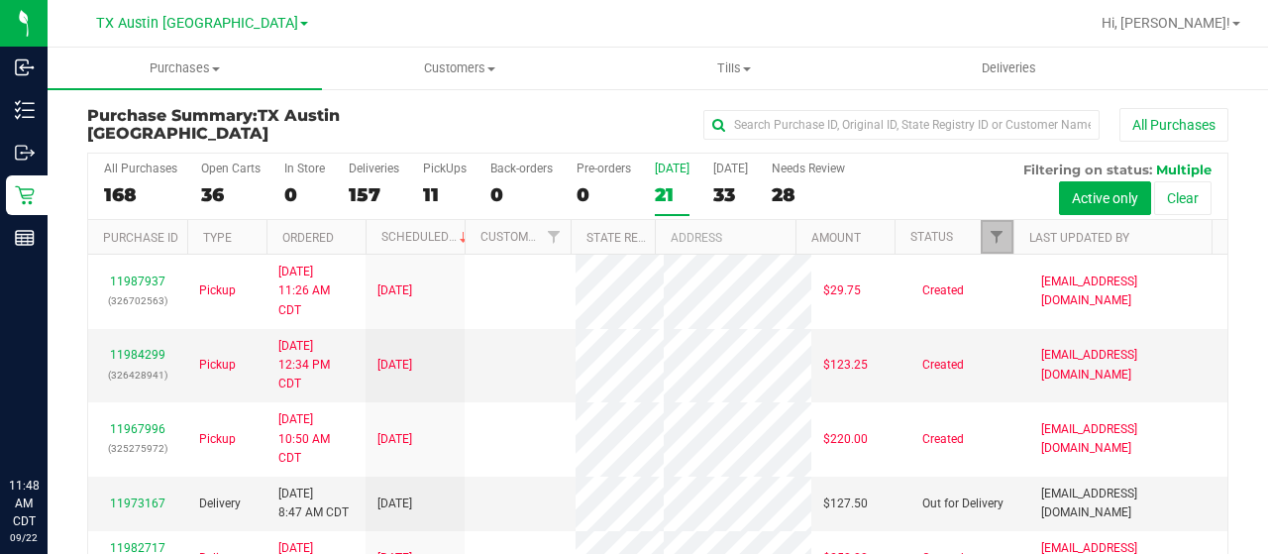
click at [981, 229] on link "Filter" at bounding box center [997, 237] width 33 height 34
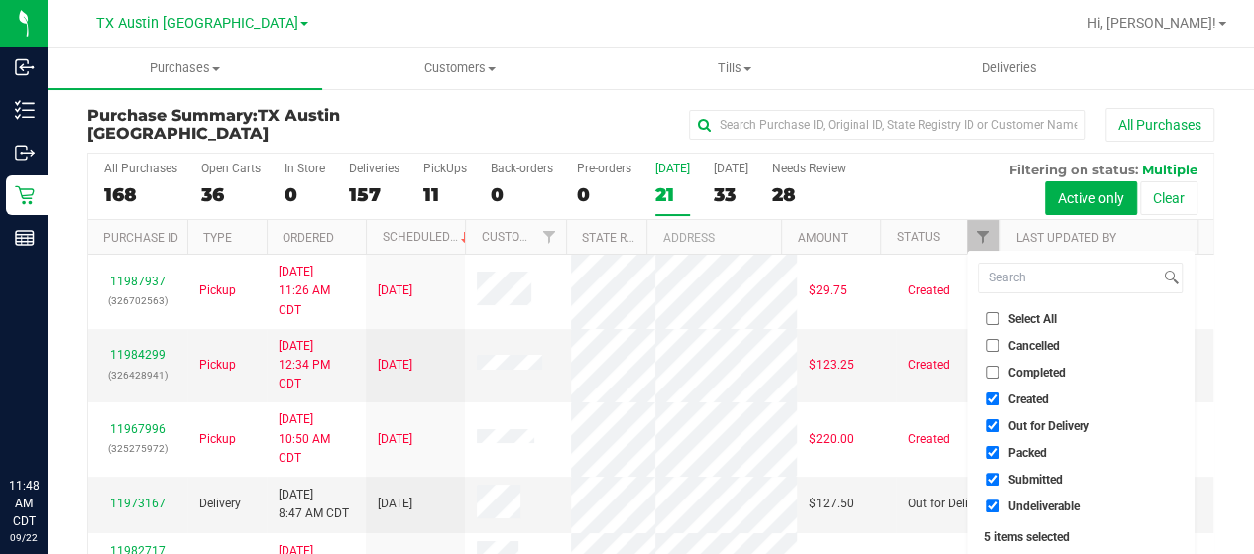
click at [1039, 420] on span "Out for Delivery" at bounding box center [1048, 426] width 81 height 12
click at [999, 419] on input "Out for Delivery" at bounding box center [992, 425] width 13 height 13
checkbox input "false"
click at [1023, 455] on span "Packed" at bounding box center [1027, 453] width 39 height 12
click at [999, 455] on input "Packed" at bounding box center [992, 452] width 13 height 13
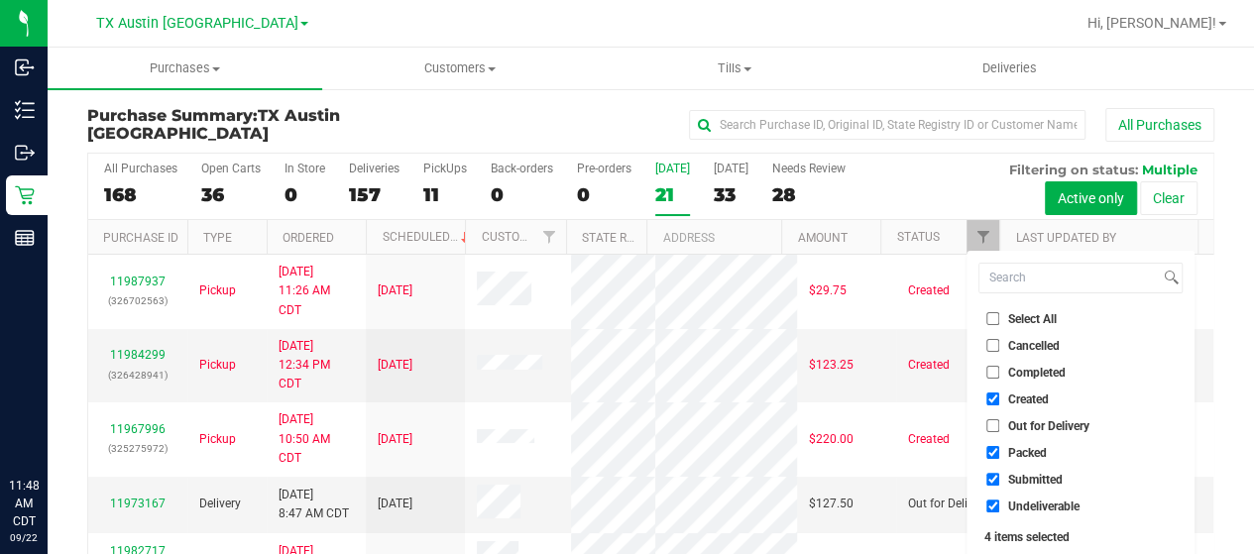
checkbox input "false"
click at [1019, 474] on span "Submitted" at bounding box center [1035, 480] width 55 height 12
click at [999, 473] on input "Submitted" at bounding box center [992, 479] width 13 height 13
checkbox input "false"
click at [1014, 501] on span "Undeliverable" at bounding box center [1043, 506] width 71 height 12
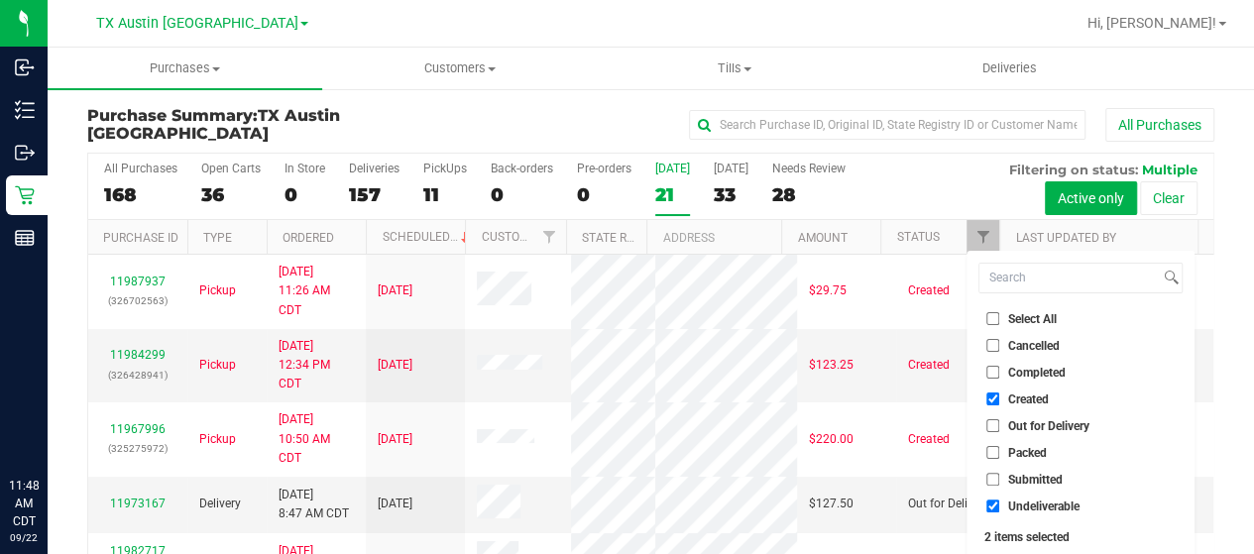
click at [999, 501] on input "Undeliverable" at bounding box center [992, 505] width 13 height 13
checkbox input "false"
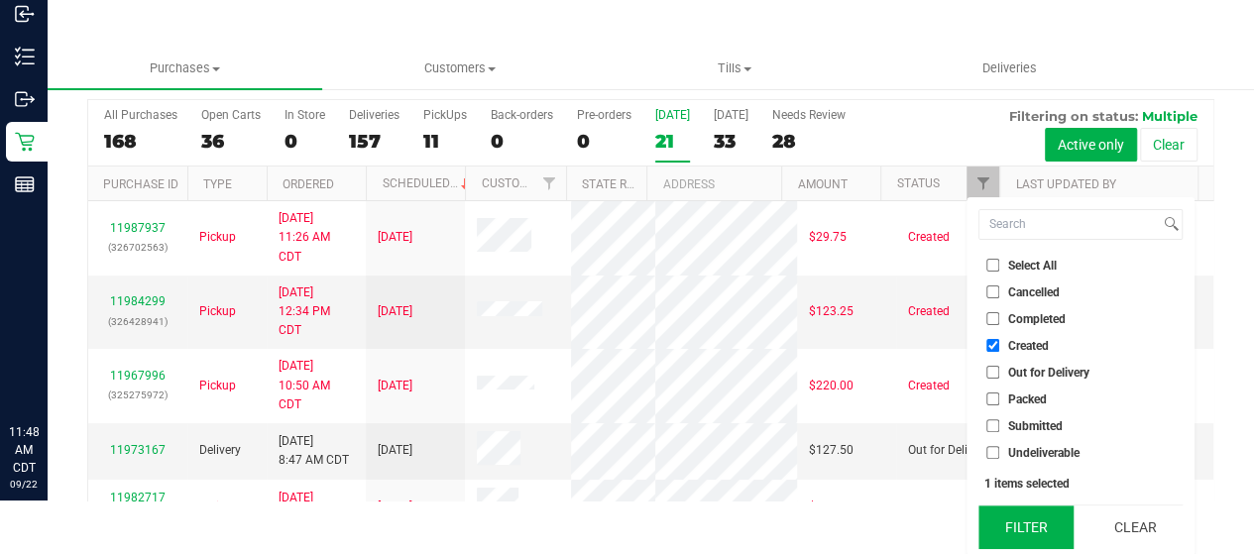
click at [1016, 523] on button "Filter" at bounding box center [1025, 527] width 95 height 44
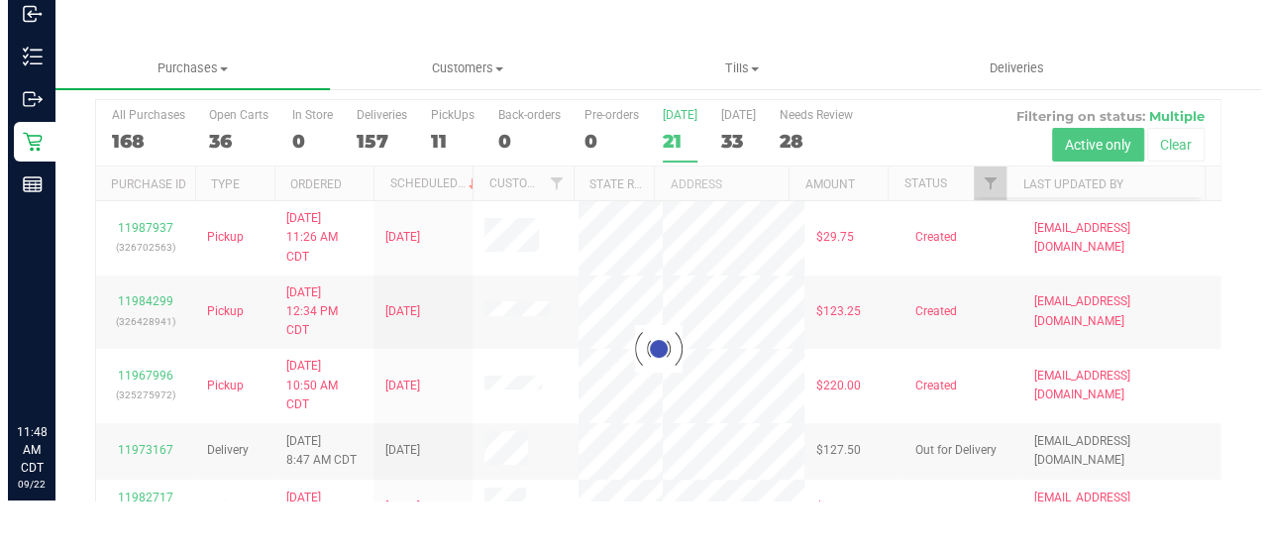
scroll to position [0, 0]
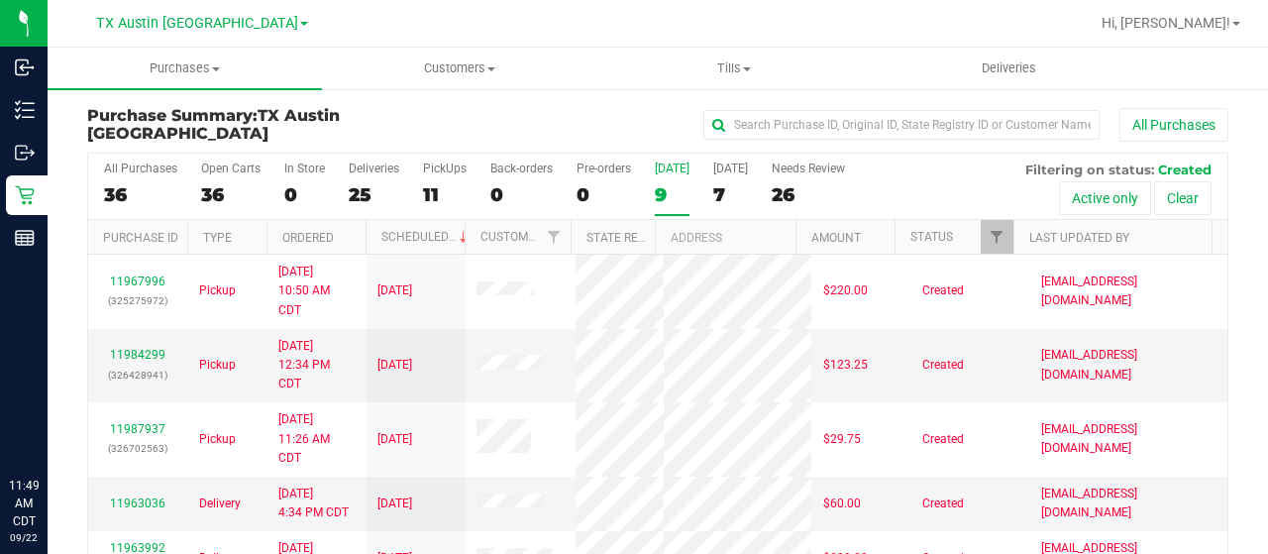
click at [664, 195] on div "9" at bounding box center [672, 194] width 35 height 23
click at [0, 0] on input "Today 9" at bounding box center [0, 0] width 0 height 0
click at [724, 187] on div "7" at bounding box center [730, 194] width 35 height 23
click at [0, 0] on input "Tomorrow 7" at bounding box center [0, 0] width 0 height 0
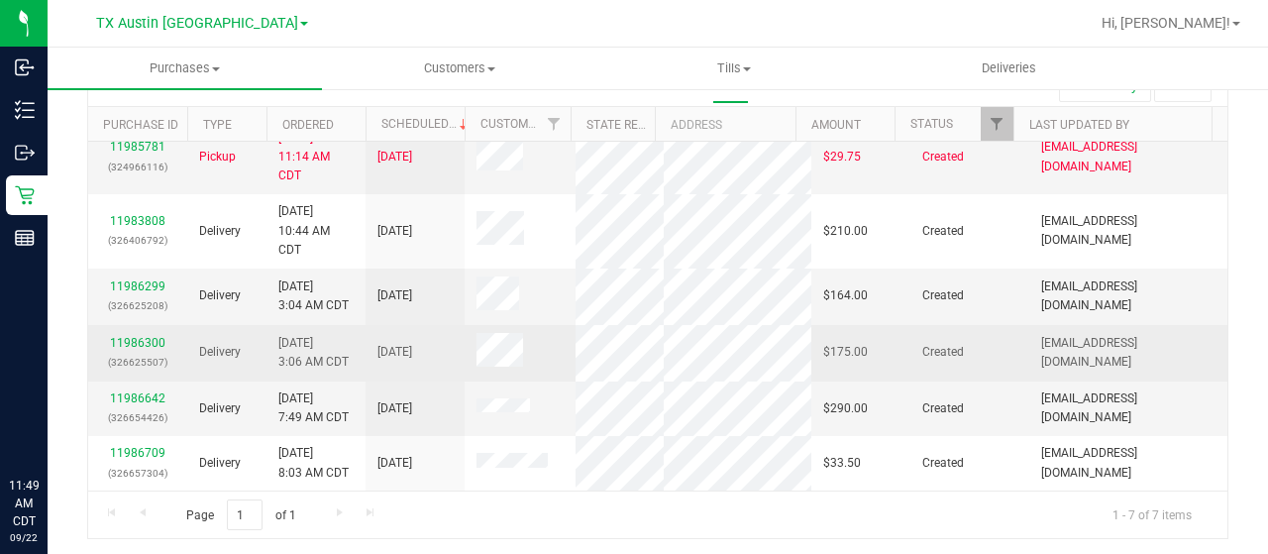
scroll to position [127, 0]
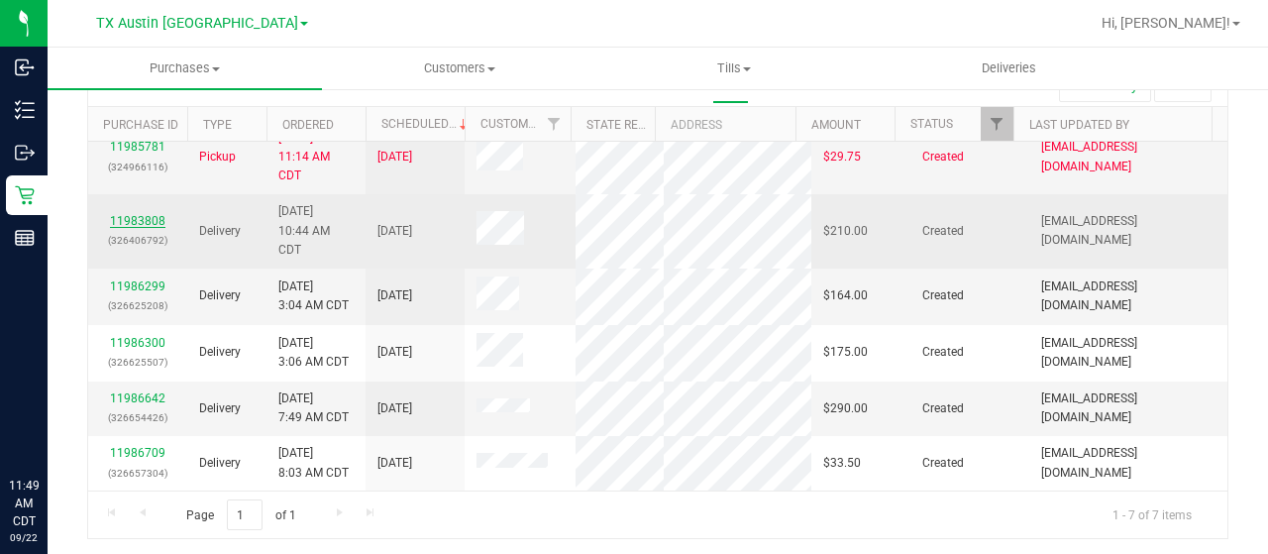
click at [139, 214] on link "11983808" at bounding box center [137, 221] width 55 height 14
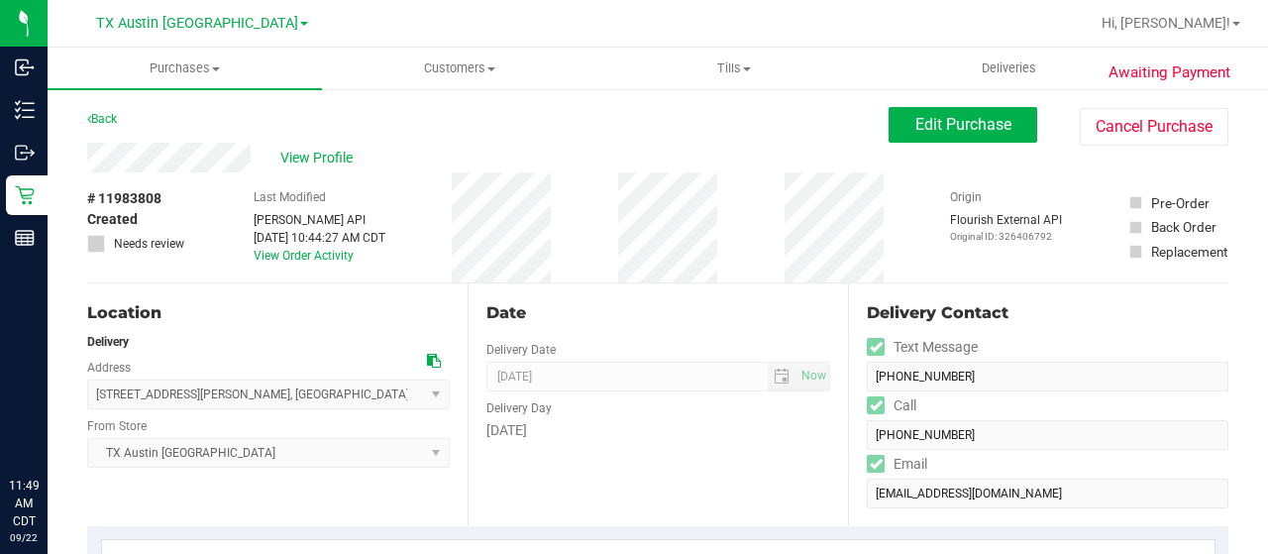
click at [252, 154] on div "View Profile" at bounding box center [488, 158] width 802 height 30
click at [299, 163] on span "View Profile" at bounding box center [319, 158] width 79 height 21
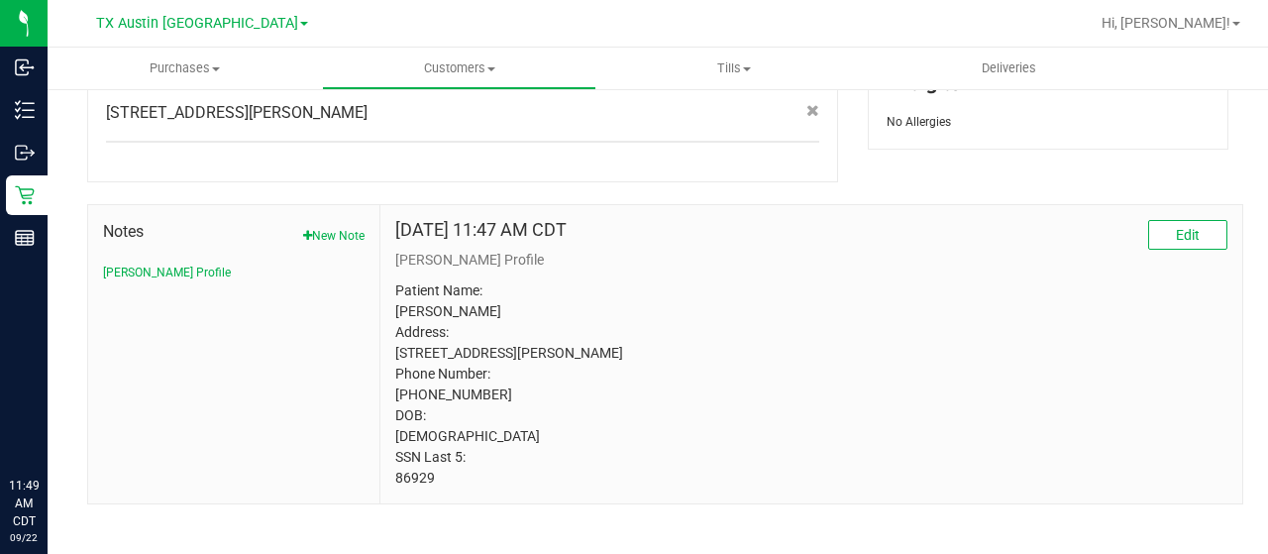
scroll to position [943, 0]
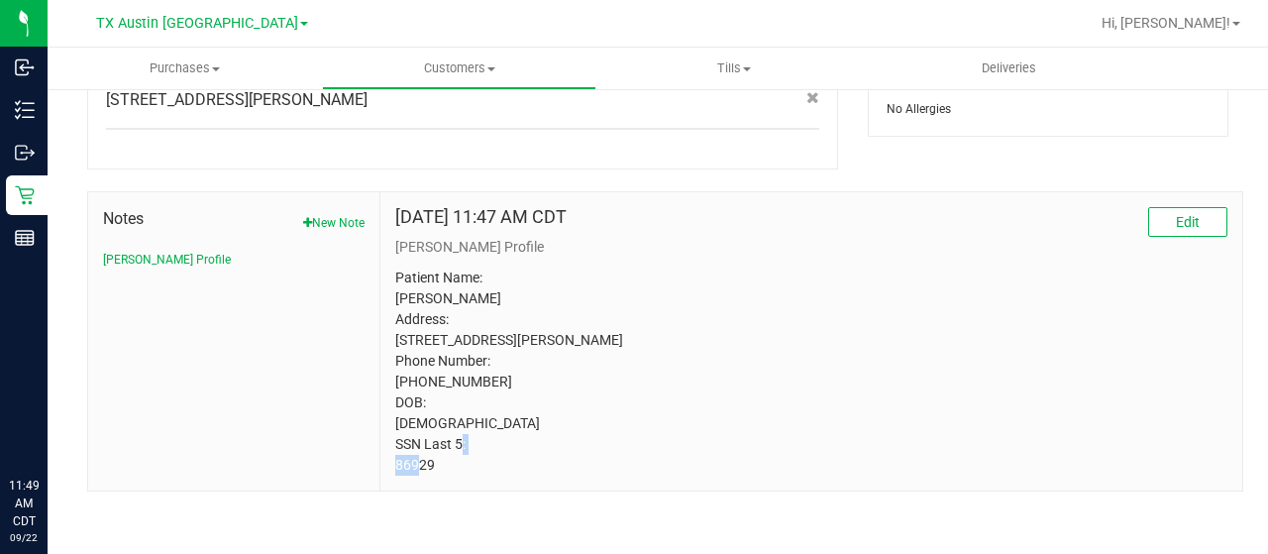
drag, startPoint x: 418, startPoint y: 469, endPoint x: 384, endPoint y: 469, distance: 33.7
click at [384, 469] on div "Sep 9, 2022 11:47 AM CDT Edit CURT Profile Patient Name: COURTNEY BATES Address…" at bounding box center [812, 341] width 862 height 298
copy p "86929"
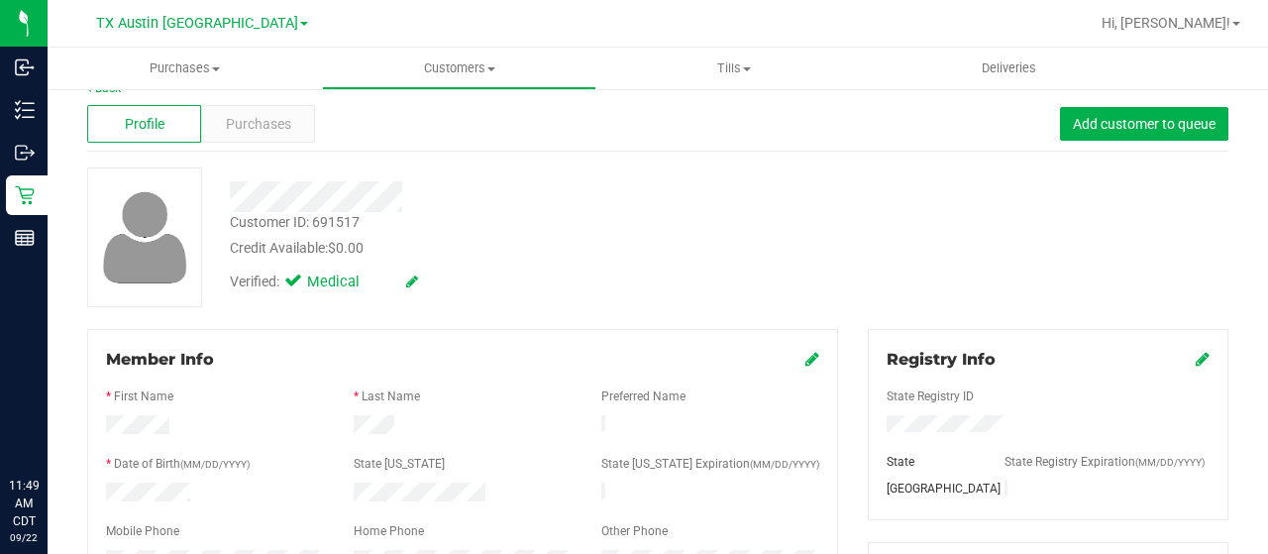
scroll to position [0, 0]
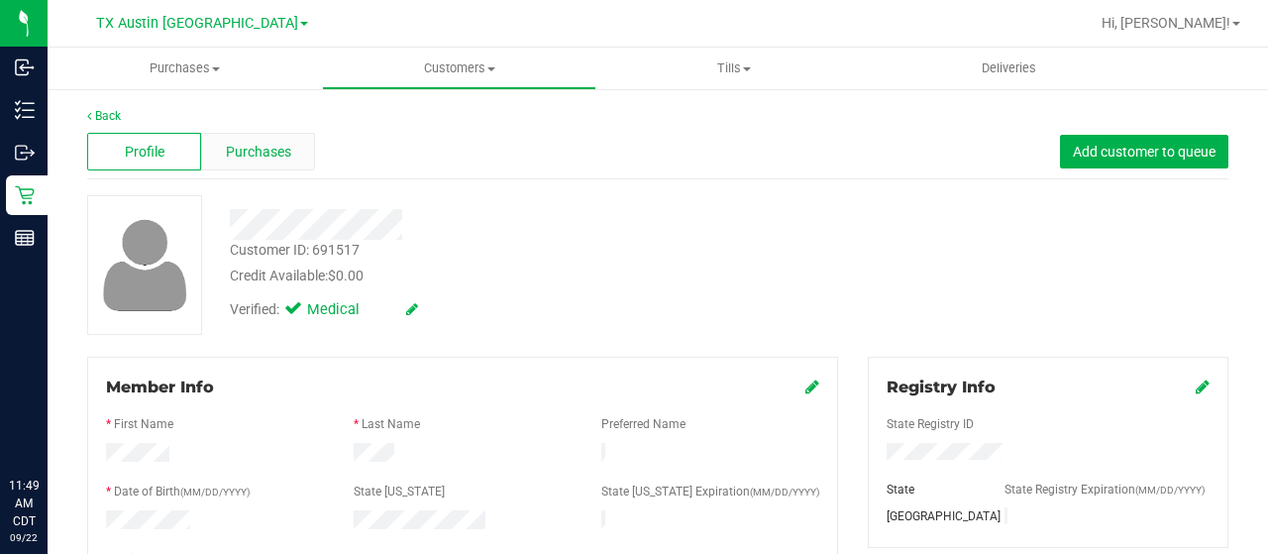
click at [262, 152] on span "Purchases" at bounding box center [258, 152] width 65 height 21
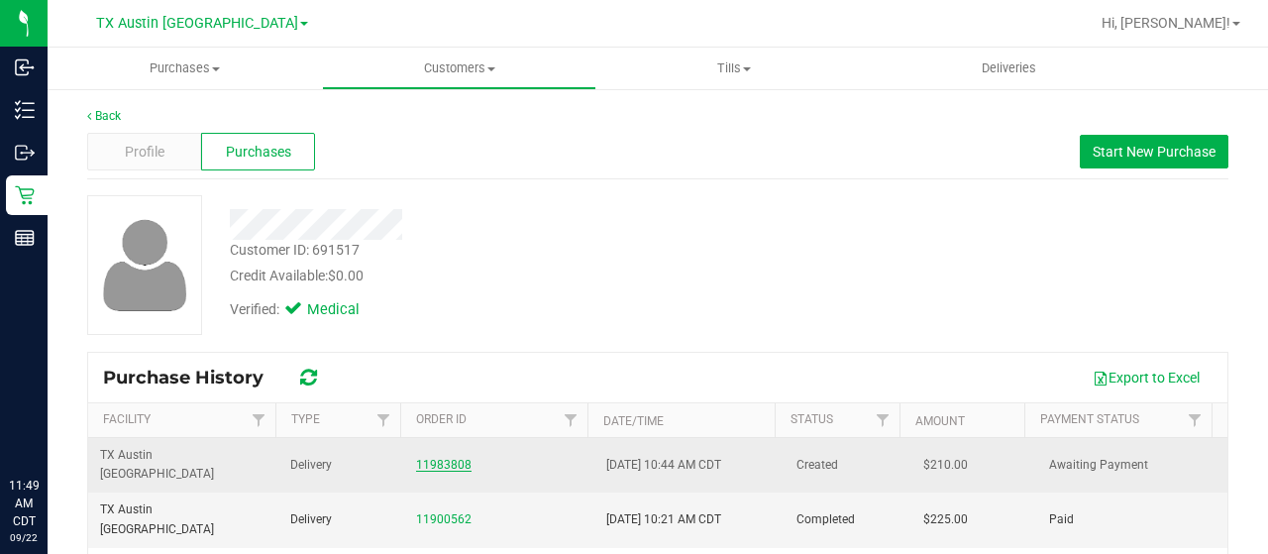
click at [436, 458] on link "11983808" at bounding box center [443, 465] width 55 height 14
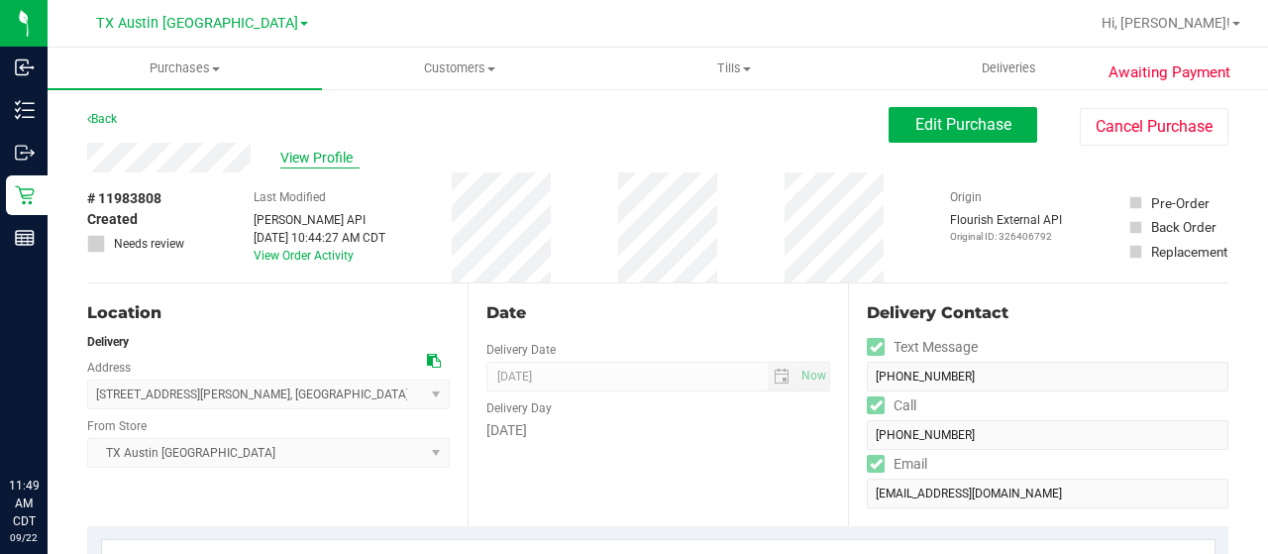
click at [317, 160] on span "View Profile" at bounding box center [319, 158] width 79 height 21
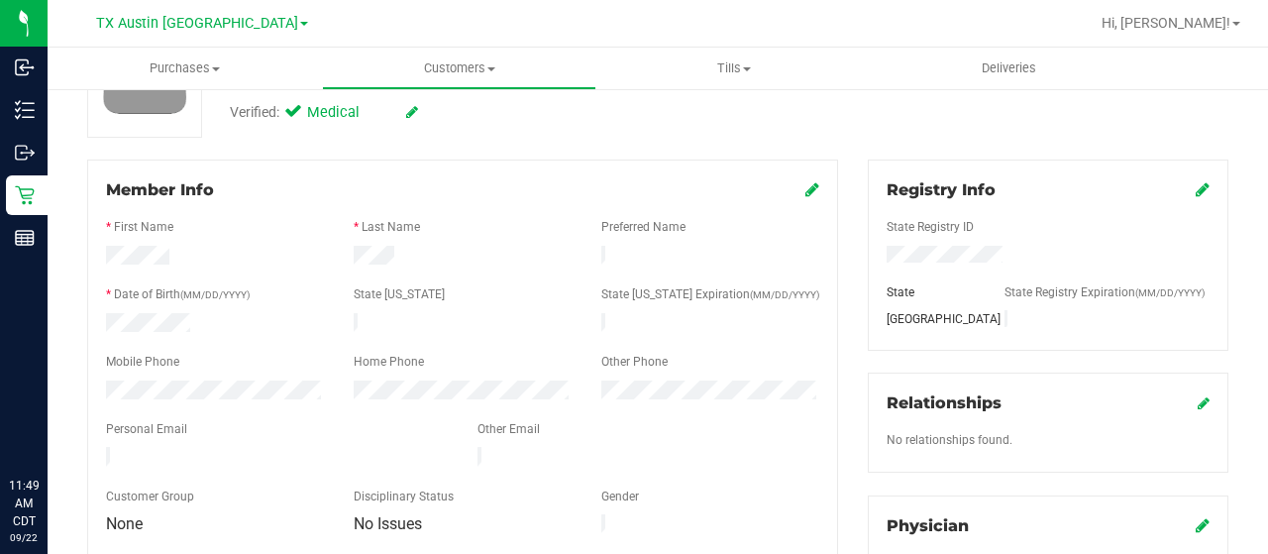
scroll to position [198, 0]
drag, startPoint x: 308, startPoint y: 446, endPoint x: 96, endPoint y: 452, distance: 212.1
click at [96, 452] on div at bounding box center [277, 458] width 372 height 24
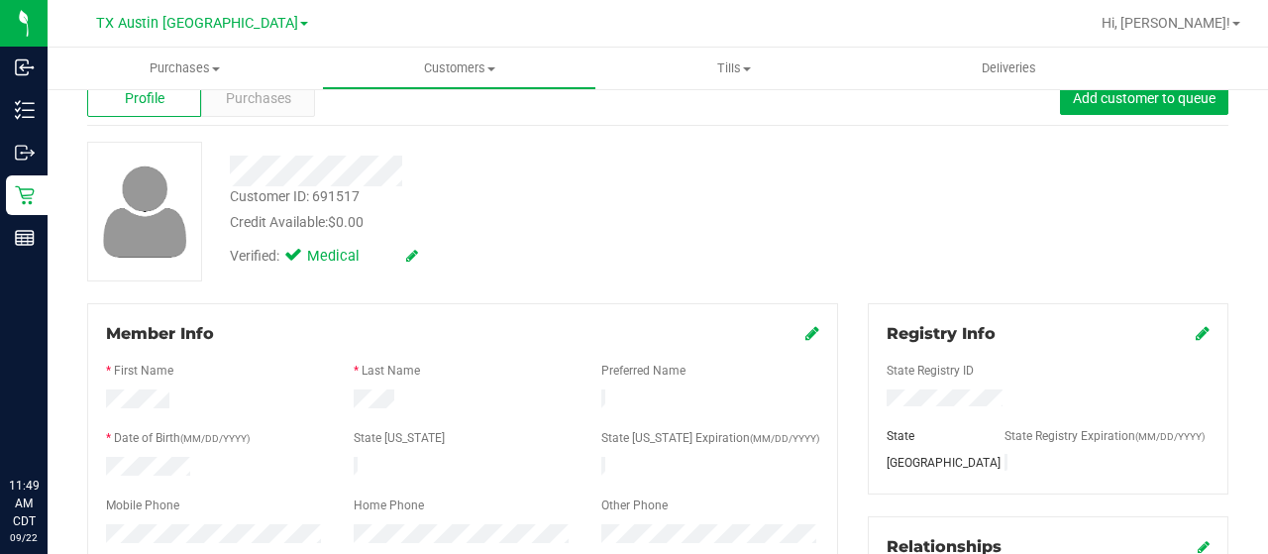
scroll to position [0, 0]
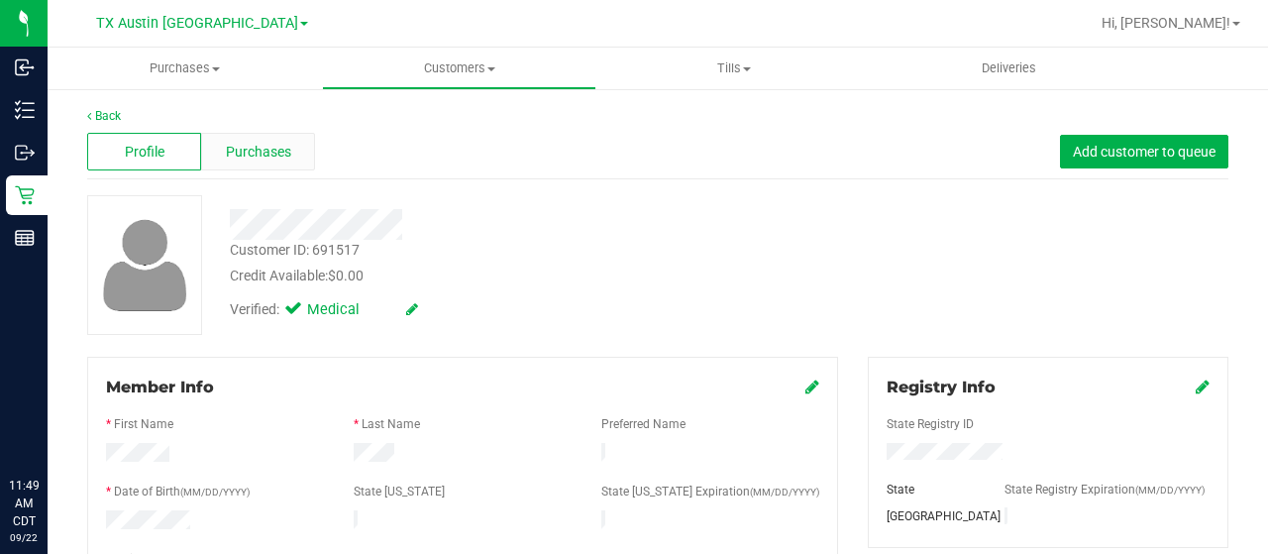
click at [258, 158] on span "Purchases" at bounding box center [258, 152] width 65 height 21
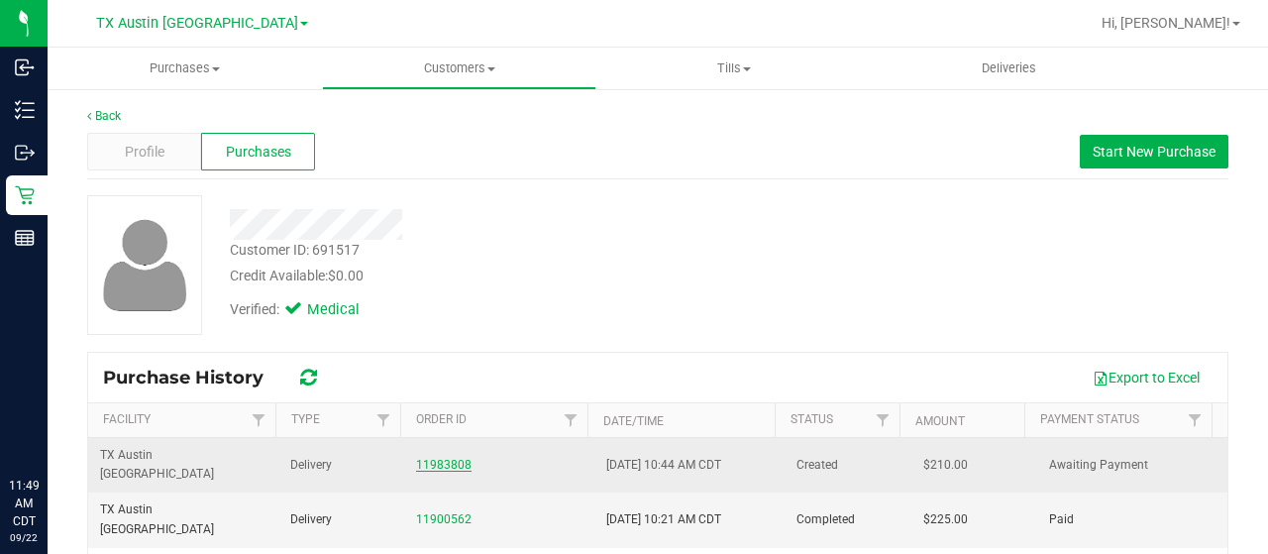
click at [444, 459] on link "11983808" at bounding box center [443, 465] width 55 height 14
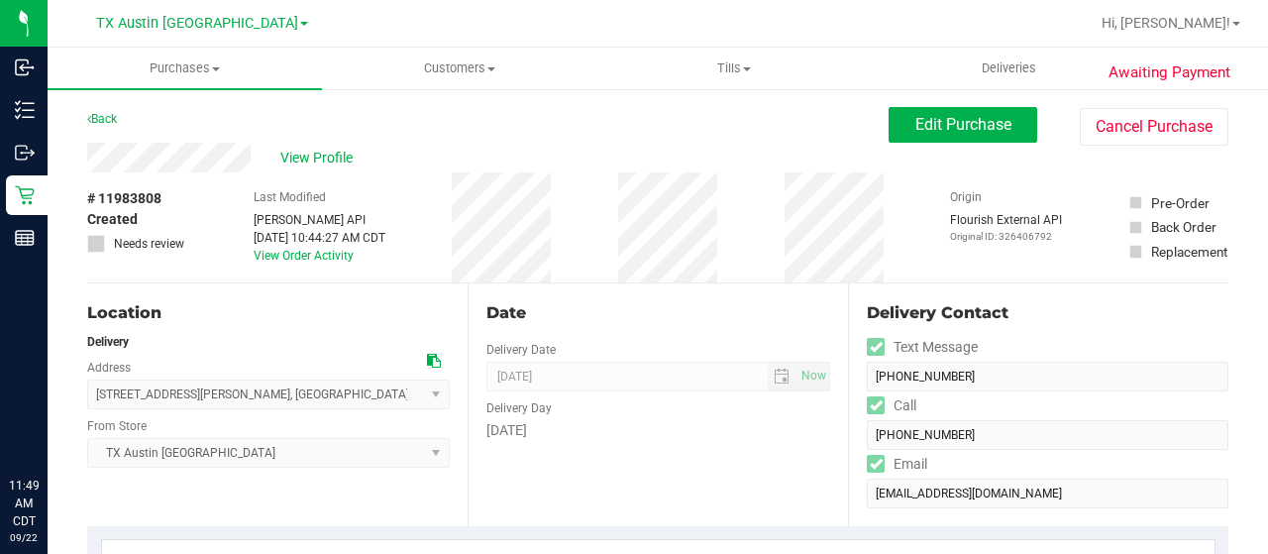
click at [429, 358] on icon at bounding box center [434, 361] width 14 height 14
drag, startPoint x: 252, startPoint y: 154, endPoint x: 72, endPoint y: 155, distance: 179.4
click at [936, 130] on span "Edit Purchase" at bounding box center [964, 124] width 96 height 19
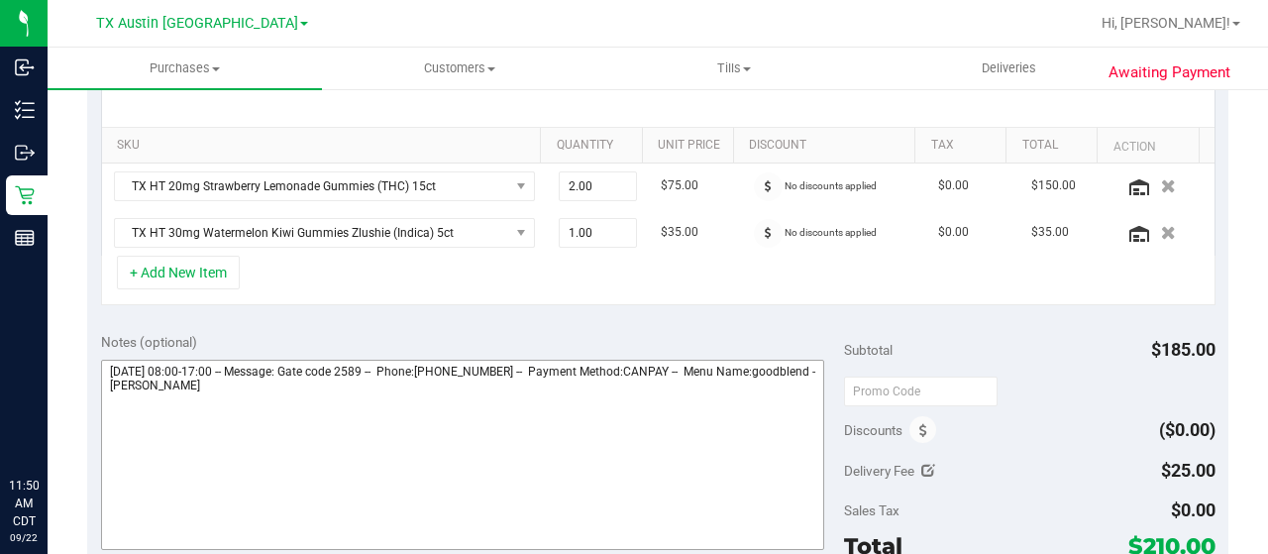
scroll to position [495, 0]
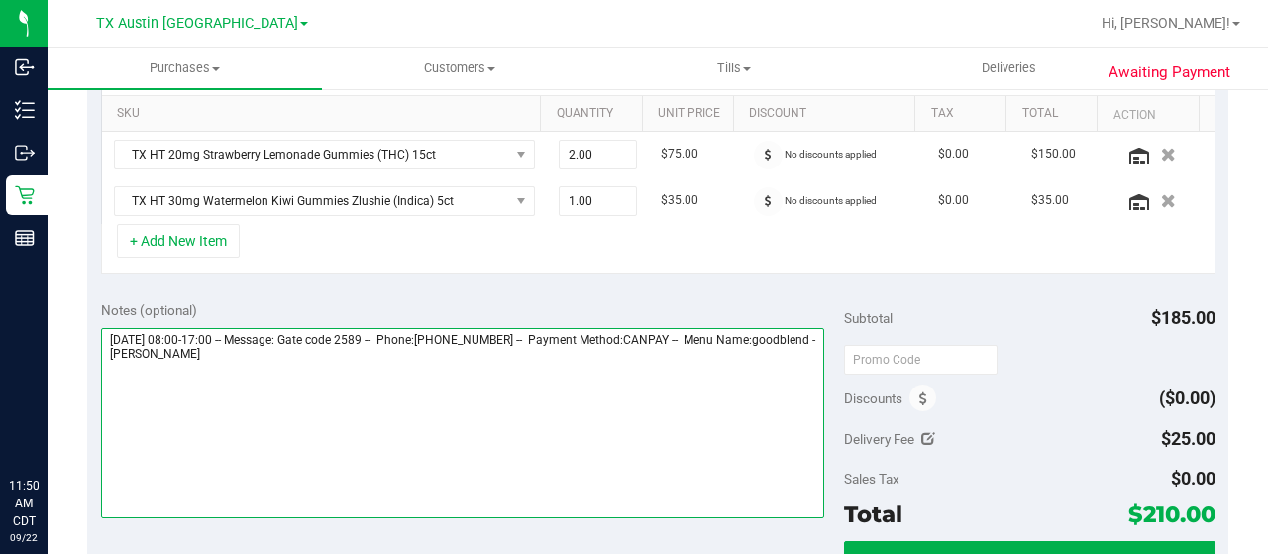
click at [315, 350] on textarea at bounding box center [462, 423] width 723 height 190
paste textarea "Fort Worth West"
drag, startPoint x: 107, startPoint y: 331, endPoint x: 221, endPoint y: 331, distance: 114.0
click at [221, 331] on textarea at bounding box center [462, 423] width 723 height 190
click at [303, 388] on textarea at bounding box center [462, 423] width 723 height 190
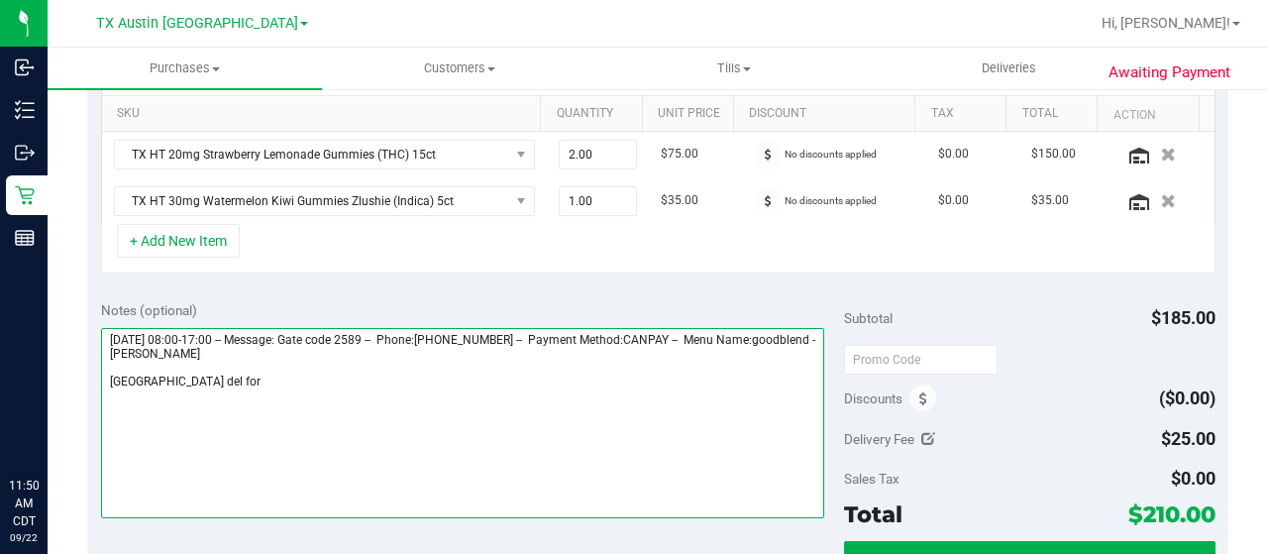
paste textarea "Tuesday 09/23/2025"
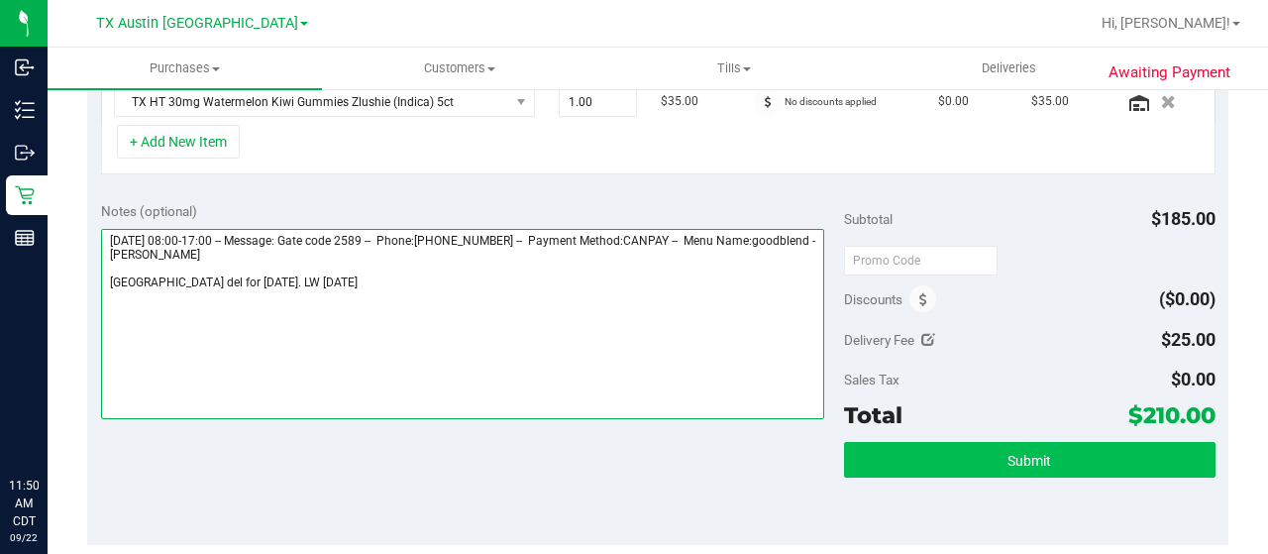
type textarea "Tuesday 09/23/2025 08:00-17:00 -- Message: Gate code 2589 -- Phone:8177276927 -…"
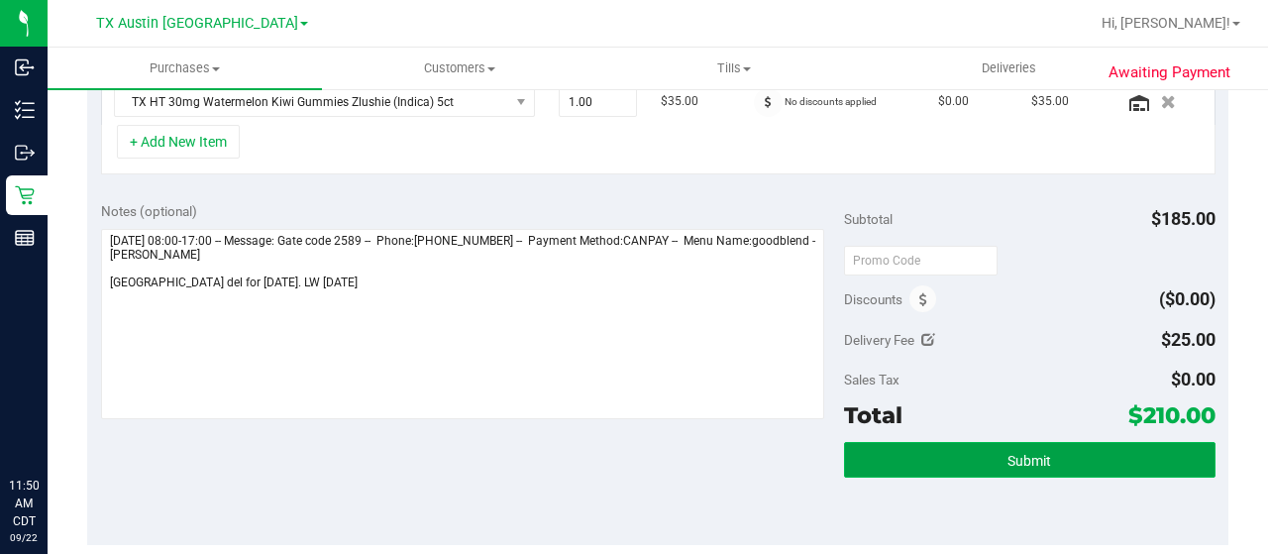
click at [944, 467] on button "Submit" at bounding box center [1030, 460] width 372 height 36
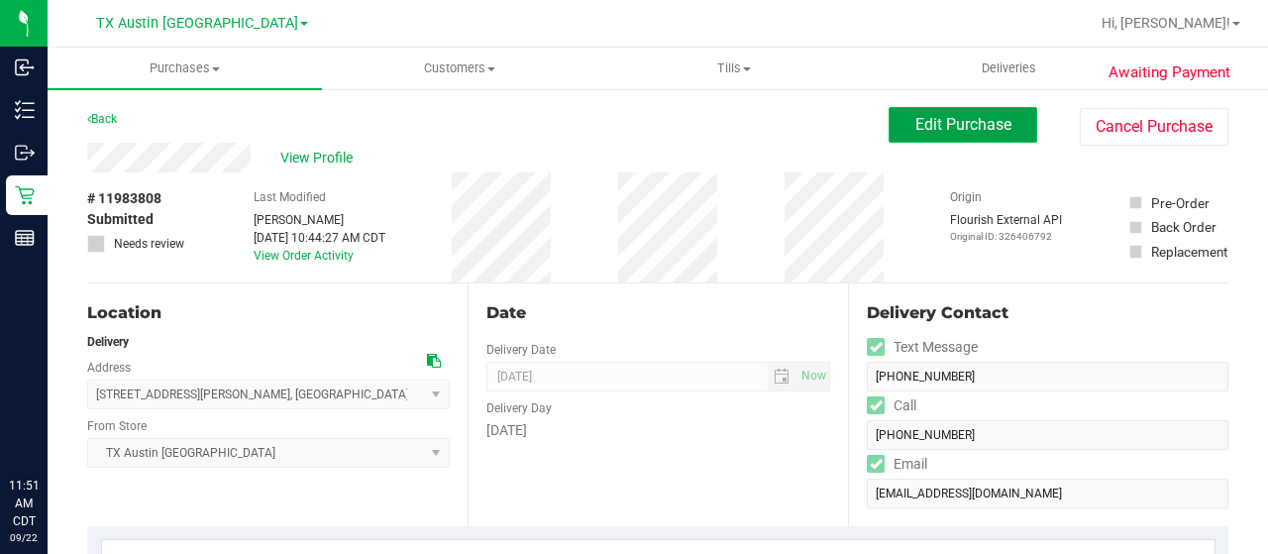
click at [928, 120] on span "Edit Purchase" at bounding box center [964, 124] width 96 height 19
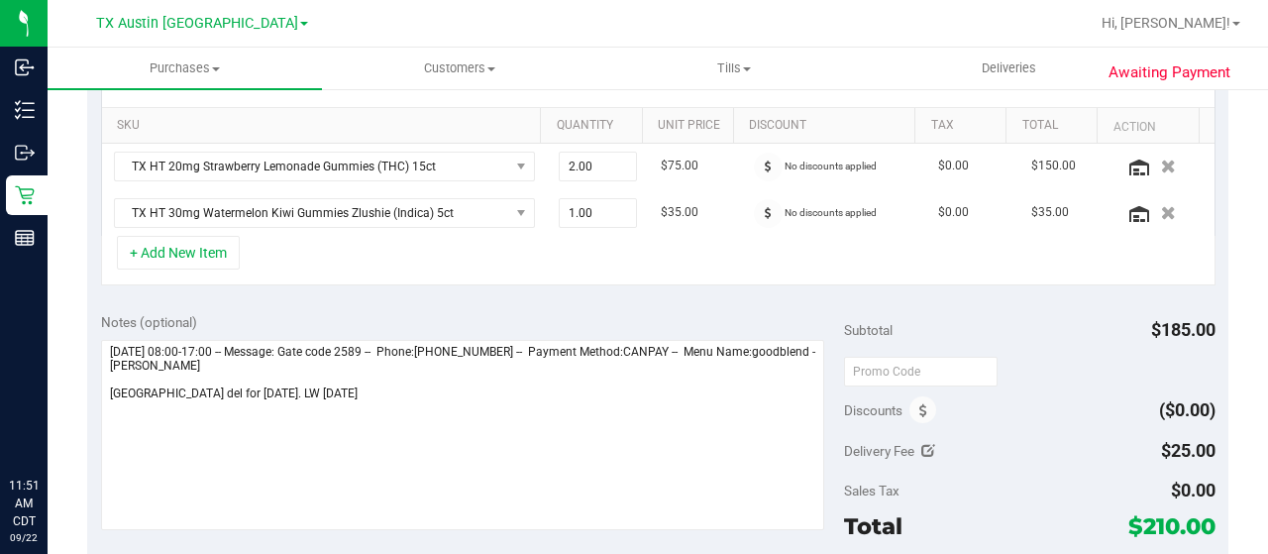
scroll to position [495, 0]
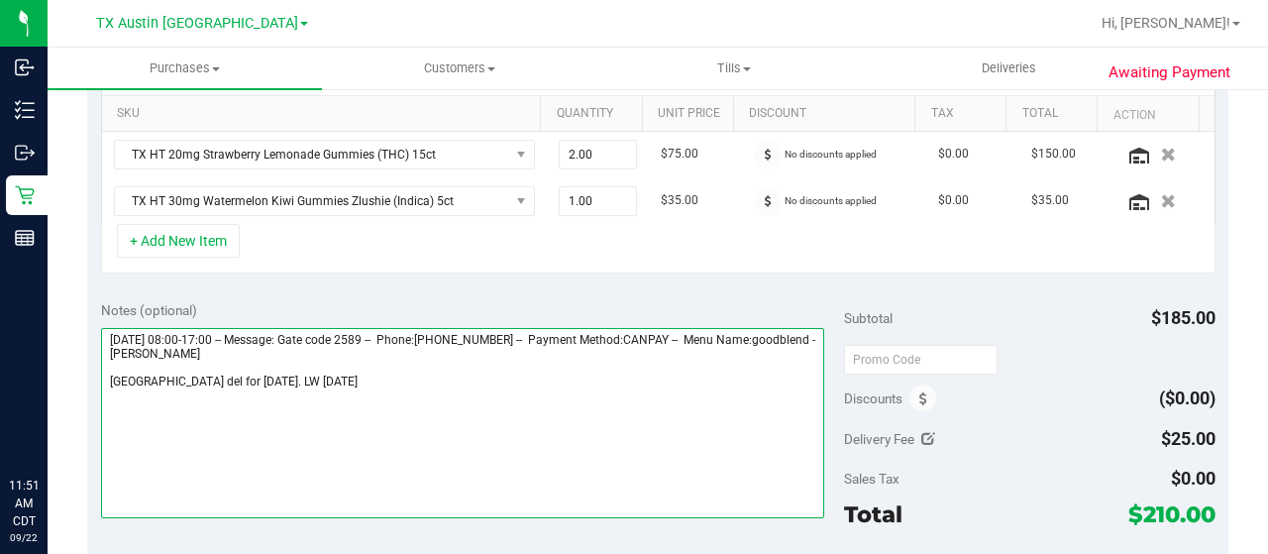
click at [347, 378] on textarea at bounding box center [462, 423] width 723 height 190
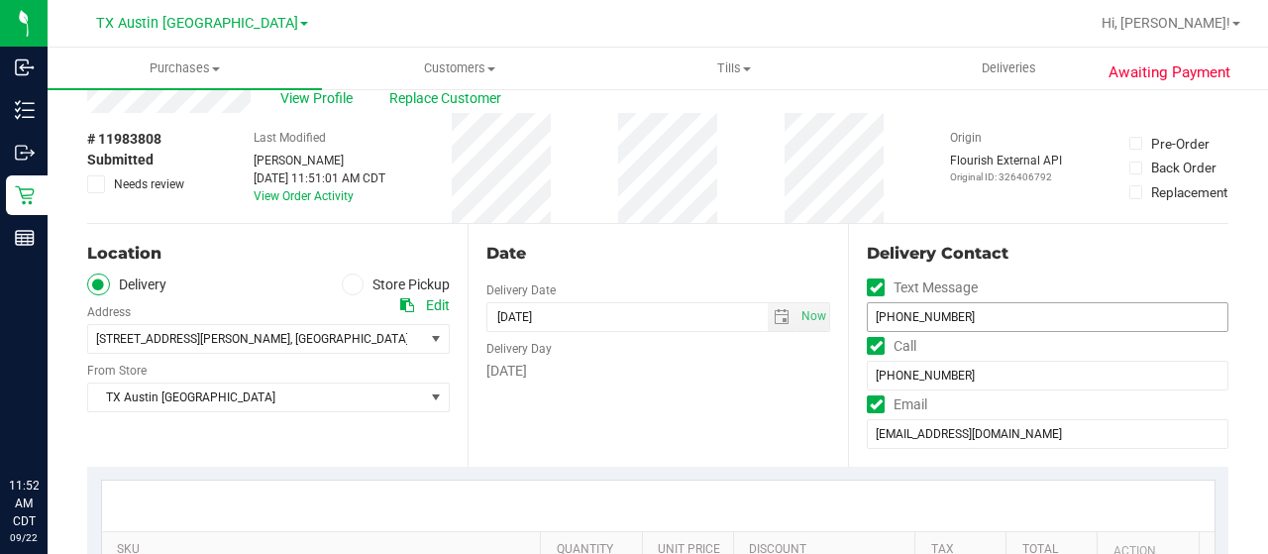
scroll to position [0, 0]
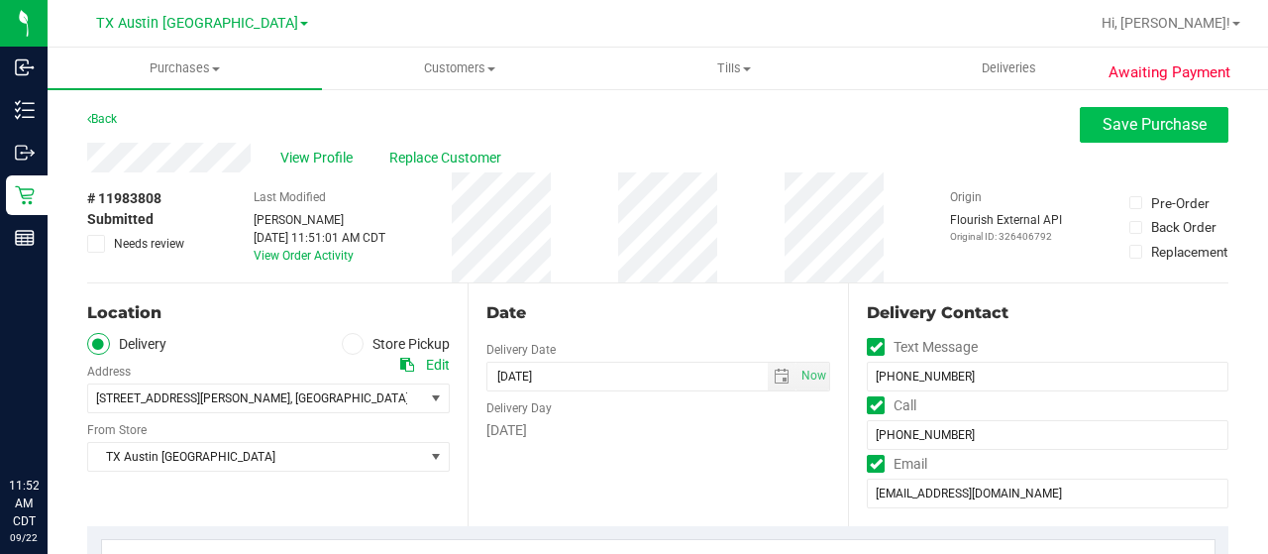
type textarea "Tuesday 09/23/2025 08:00-17:00 -- Message: Gate code 2589 -- Phone:8177276927 -…"
click at [1103, 128] on span "Save Purchase" at bounding box center [1155, 124] width 104 height 19
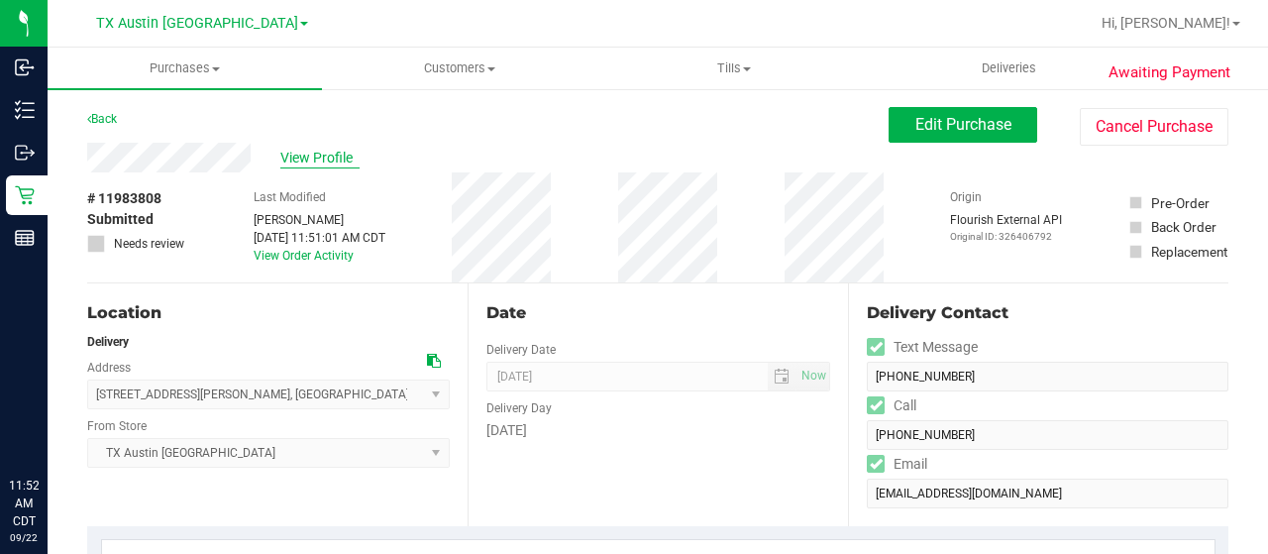
click at [330, 152] on span "View Profile" at bounding box center [319, 158] width 79 height 21
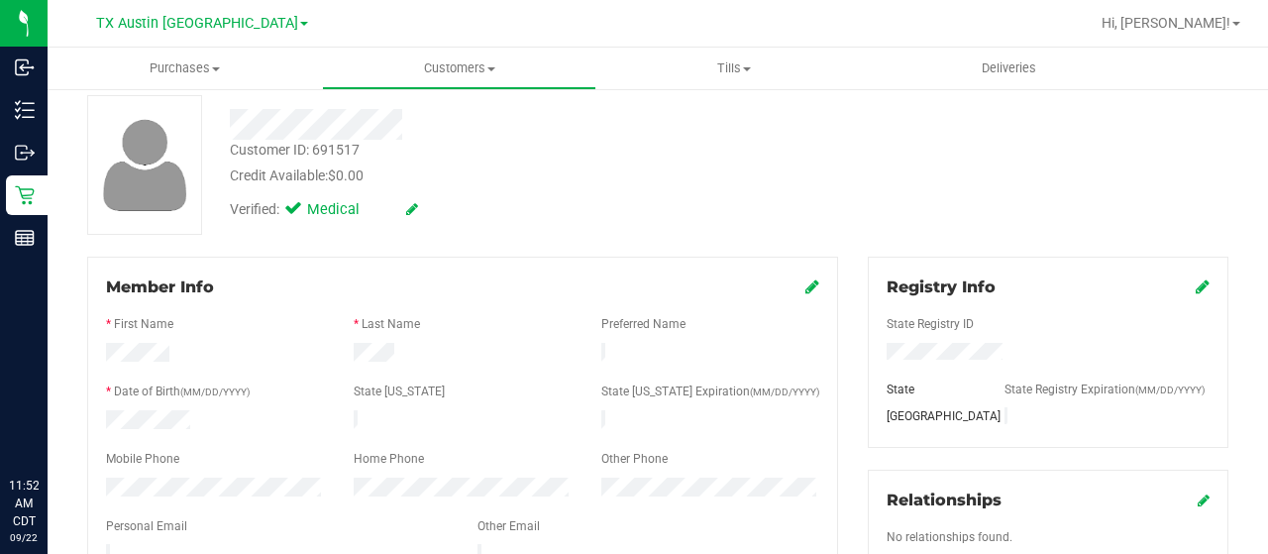
scroll to position [198, 0]
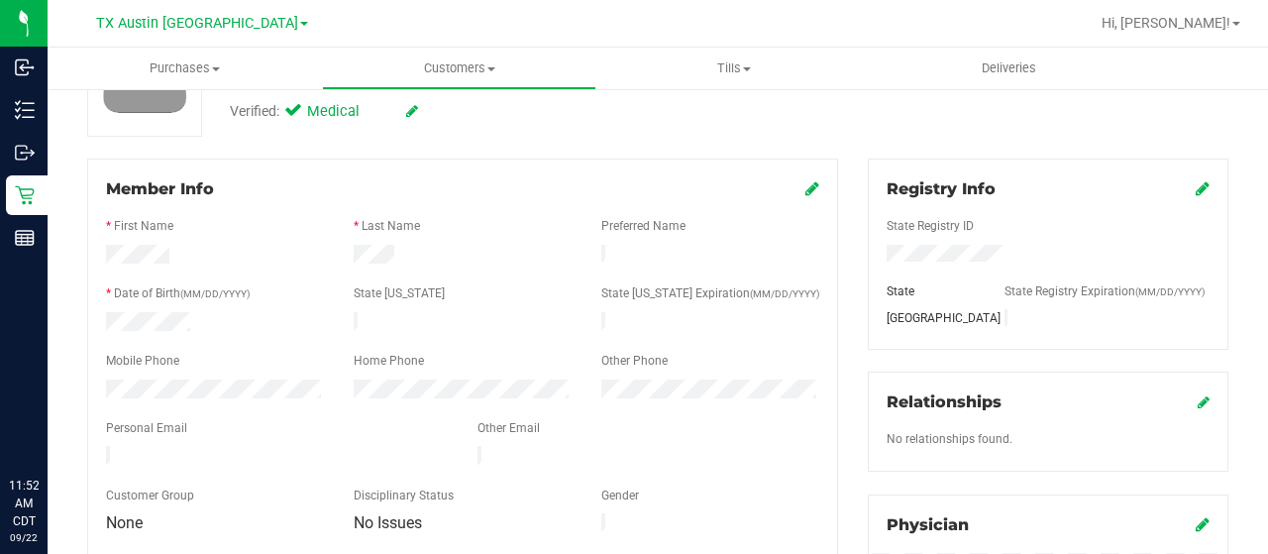
drag, startPoint x: 307, startPoint y: 449, endPoint x: 103, endPoint y: 447, distance: 204.1
click at [103, 447] on div at bounding box center [277, 458] width 372 height 24
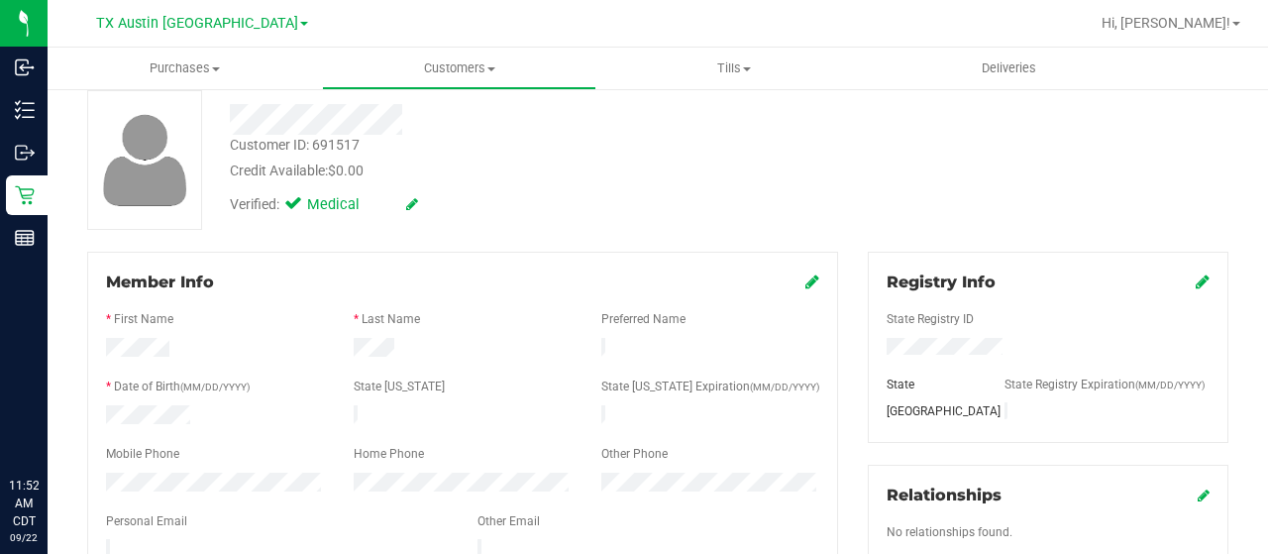
scroll to position [0, 0]
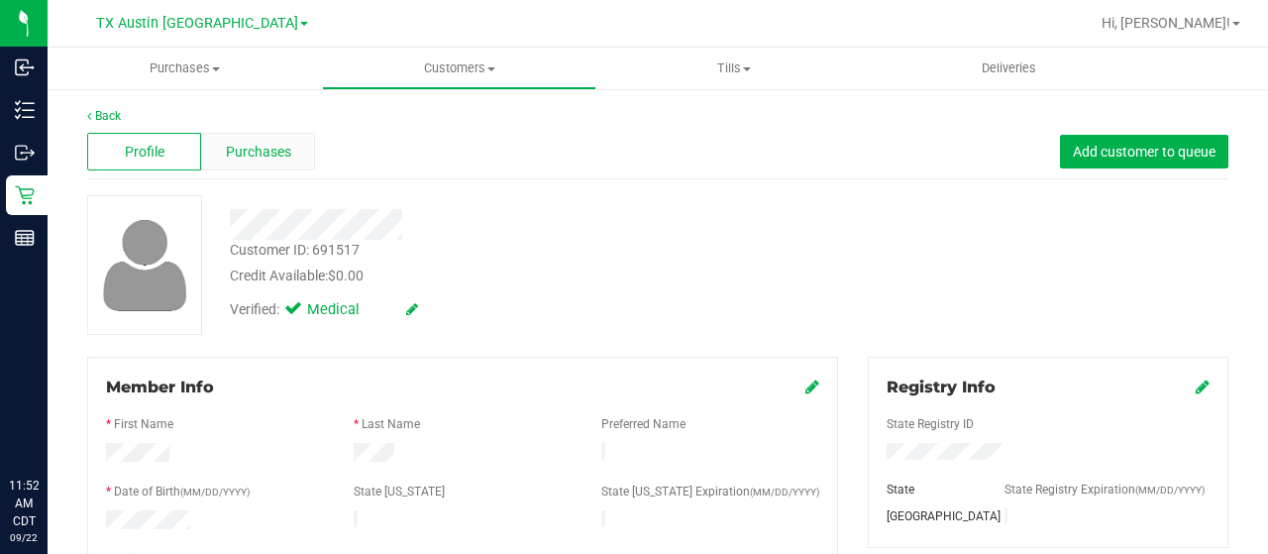
click at [274, 148] on span "Purchases" at bounding box center [258, 152] width 65 height 21
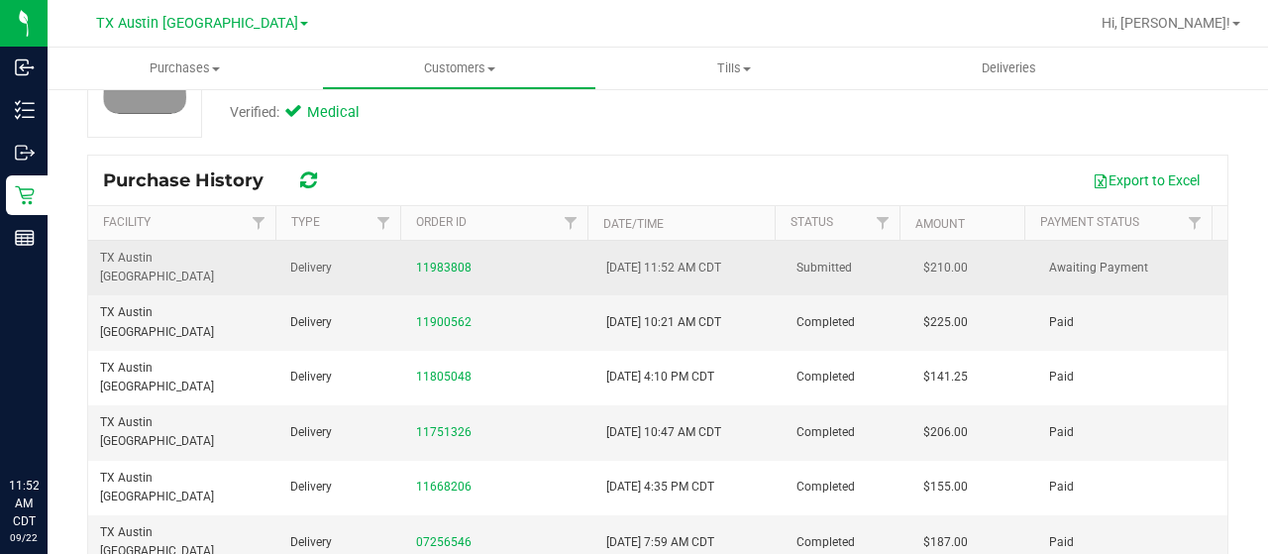
scroll to position [198, 0]
click at [431, 258] on div "11983808" at bounding box center [499, 267] width 166 height 19
click at [431, 260] on link "11983808" at bounding box center [443, 267] width 55 height 14
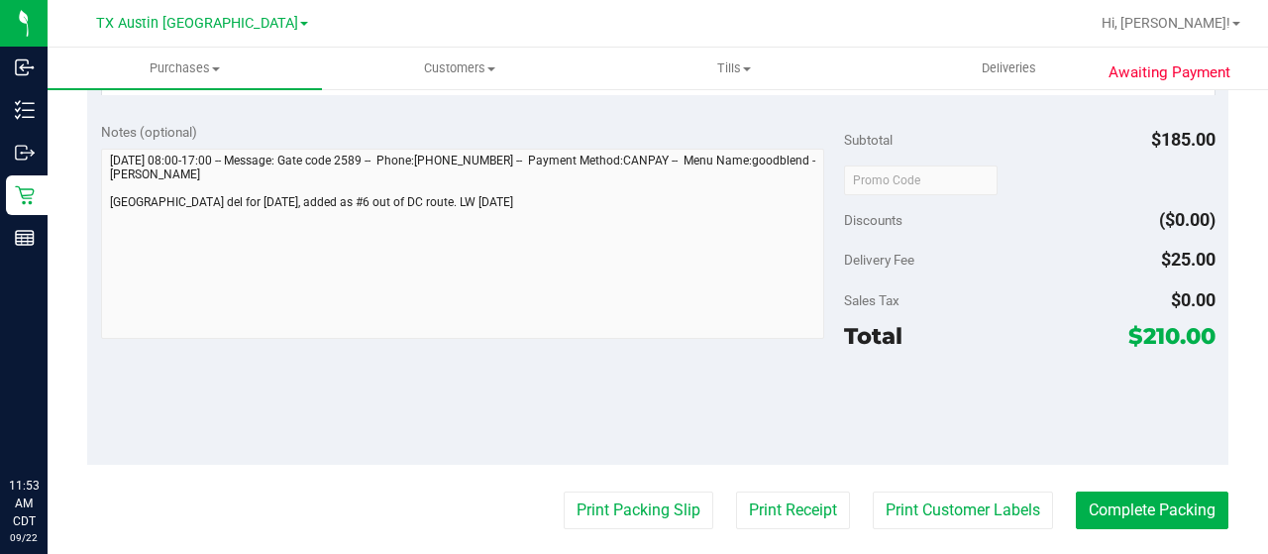
scroll to position [694, 0]
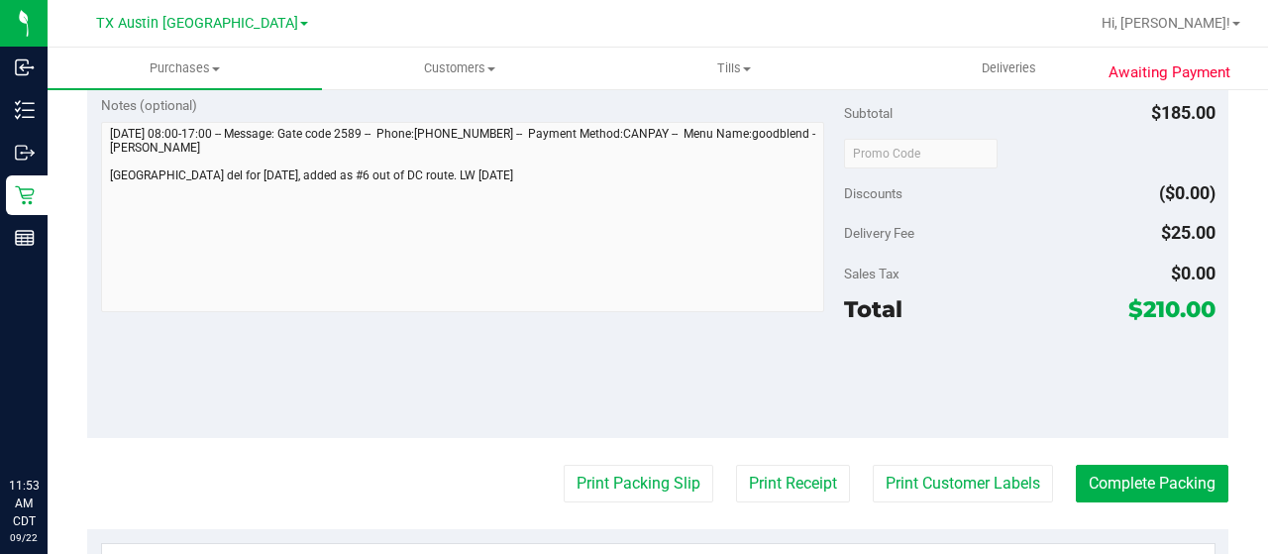
drag, startPoint x: 1127, startPoint y: 306, endPoint x: 1161, endPoint y: 306, distance: 34.7
click at [1161, 306] on span "$210.00" at bounding box center [1172, 309] width 87 height 28
copy span "210"
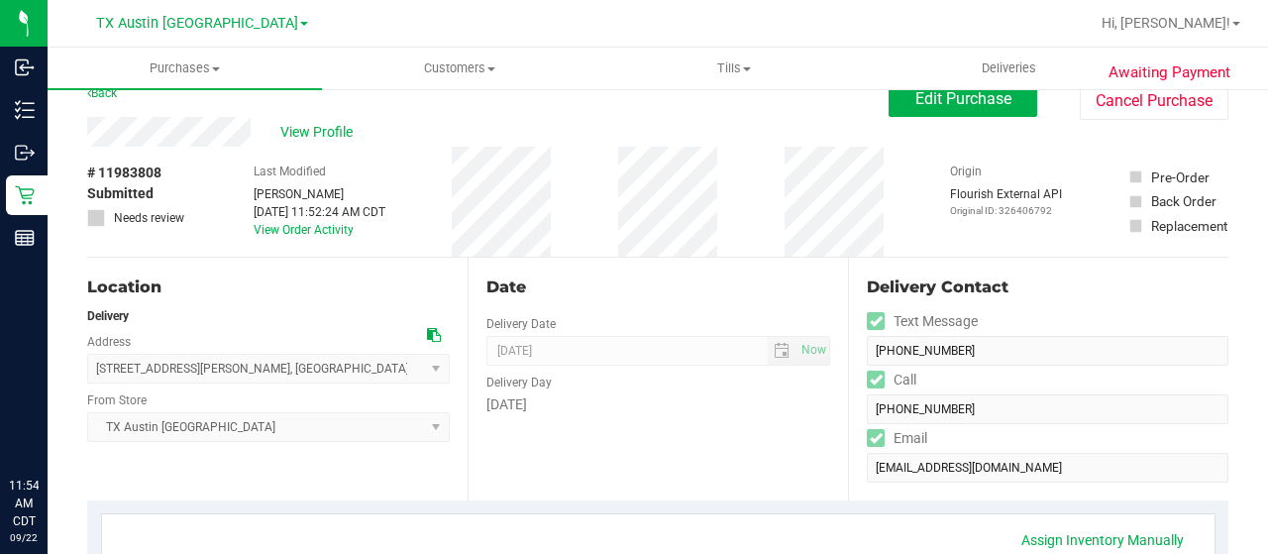
scroll to position [0, 0]
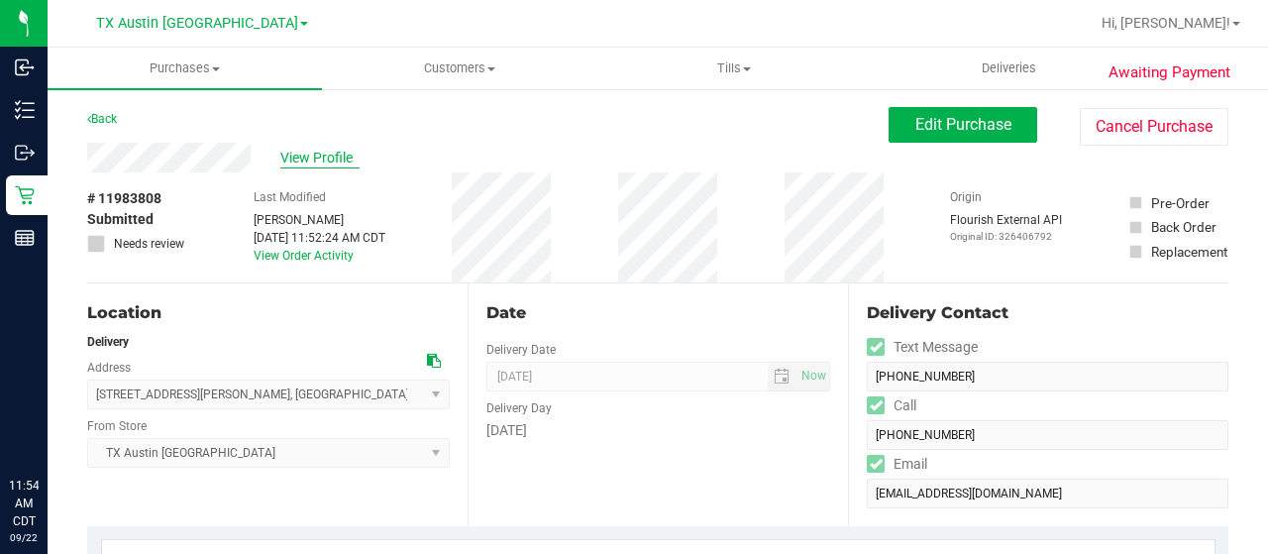
click at [315, 160] on span "View Profile" at bounding box center [319, 158] width 79 height 21
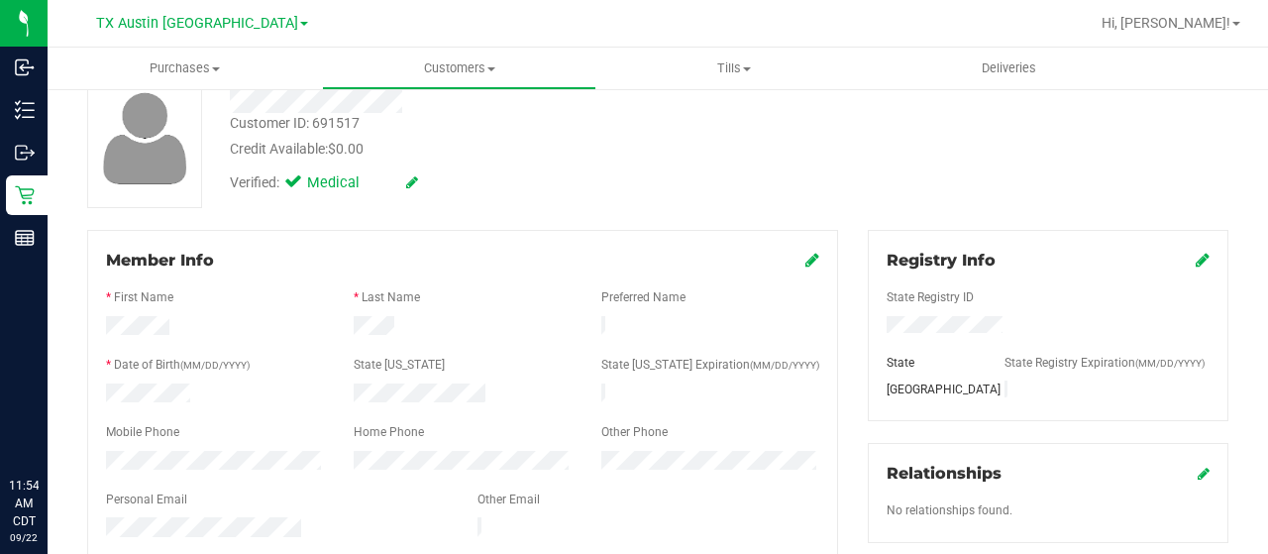
scroll to position [198, 0]
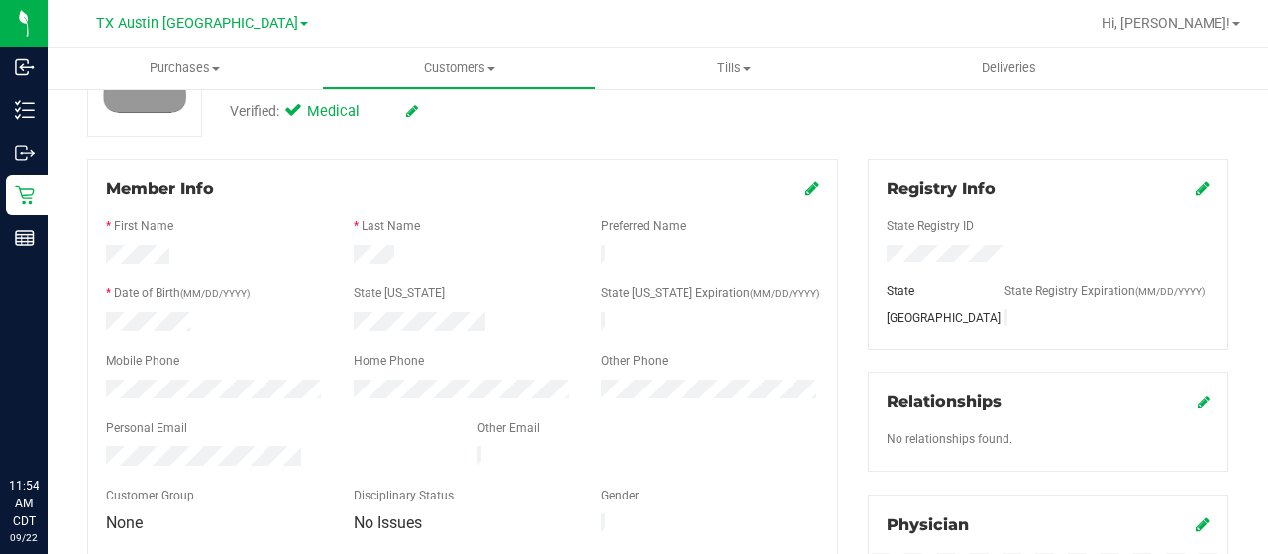
click at [107, 446] on div at bounding box center [277, 458] width 372 height 24
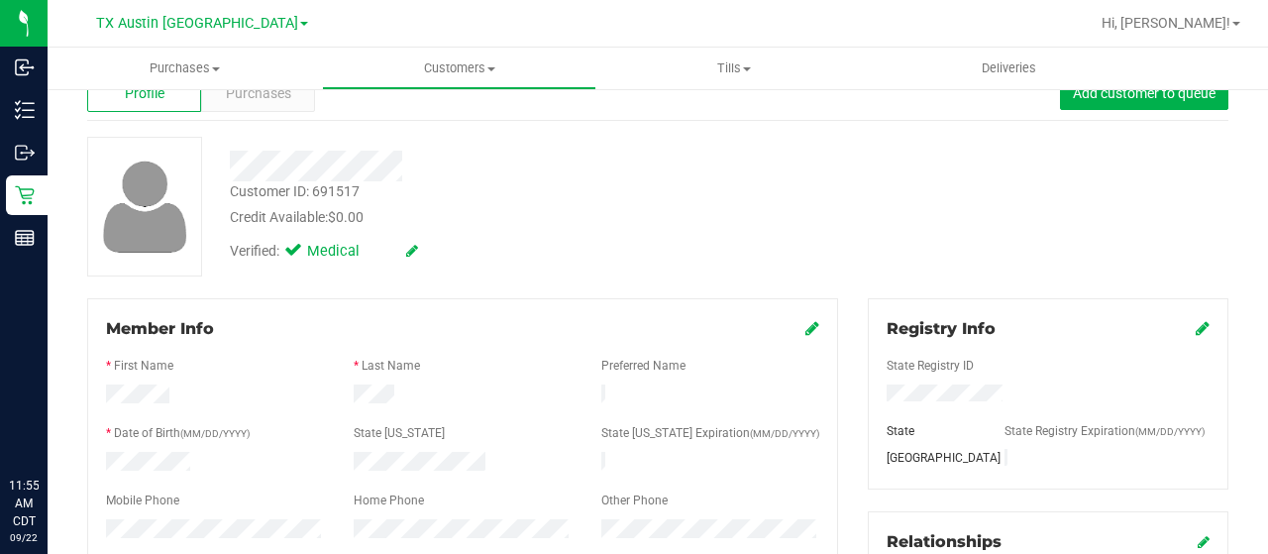
scroll to position [0, 0]
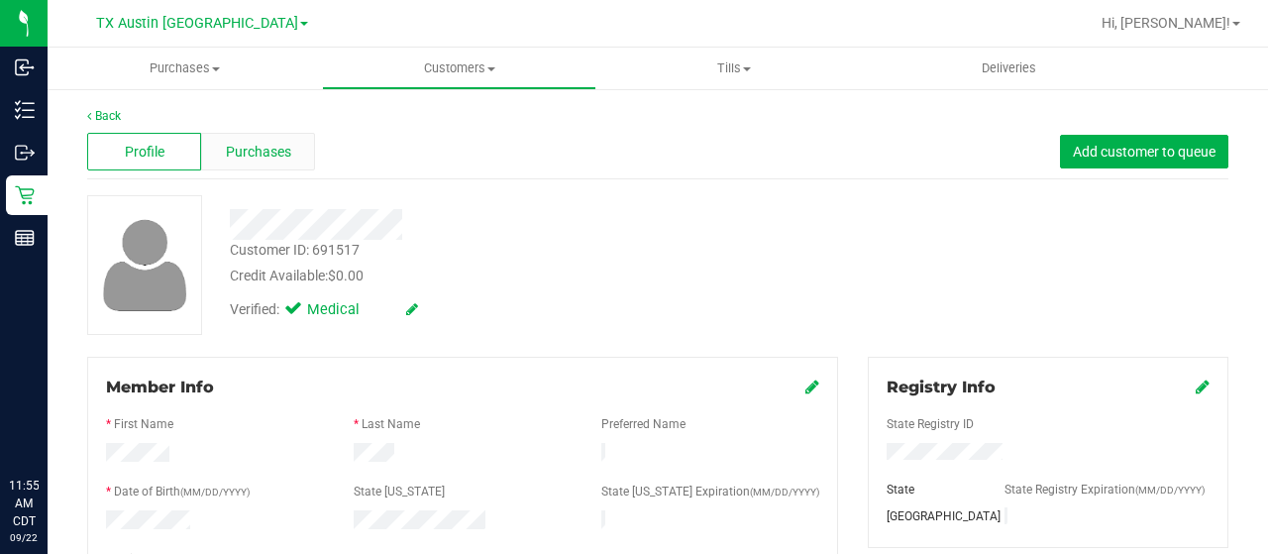
click at [274, 152] on span "Purchases" at bounding box center [258, 152] width 65 height 21
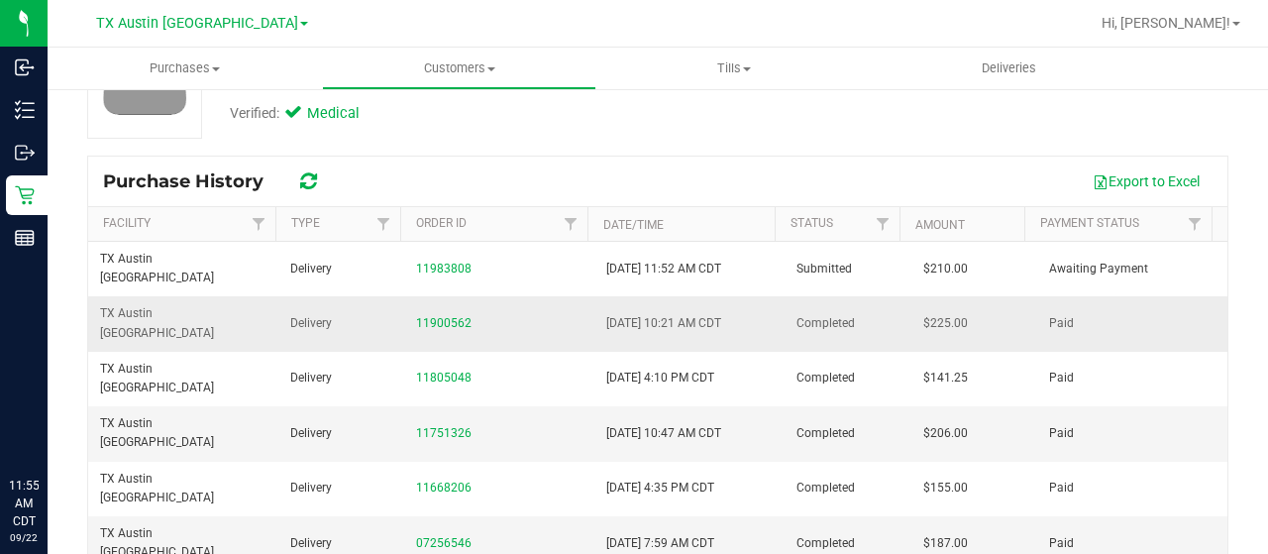
scroll to position [198, 0]
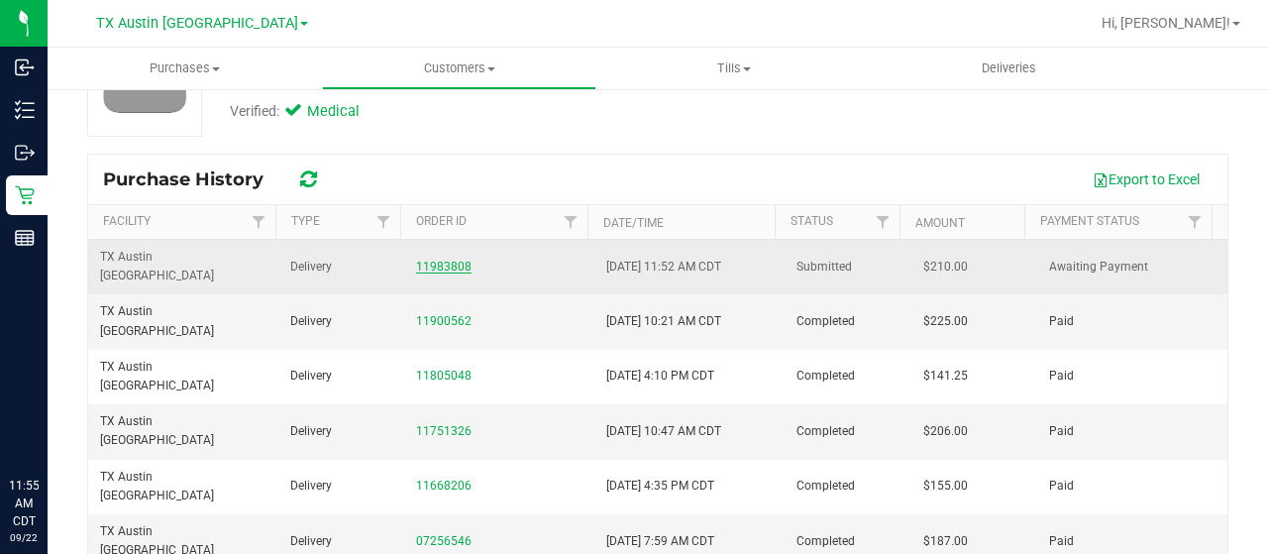
click at [423, 260] on link "11983808" at bounding box center [443, 267] width 55 height 14
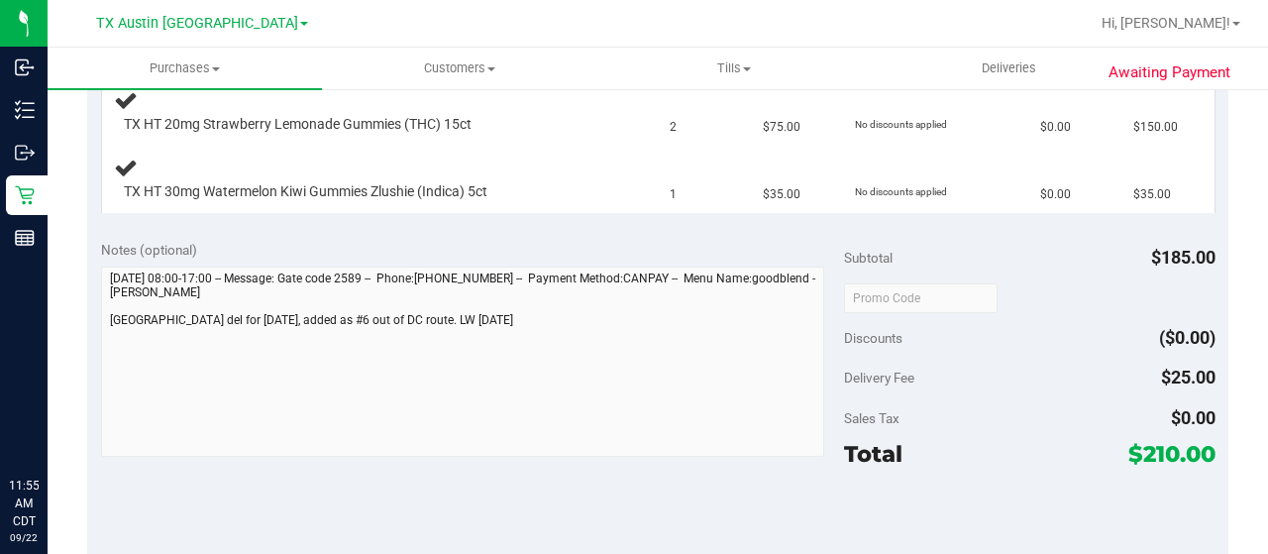
scroll to position [595, 0]
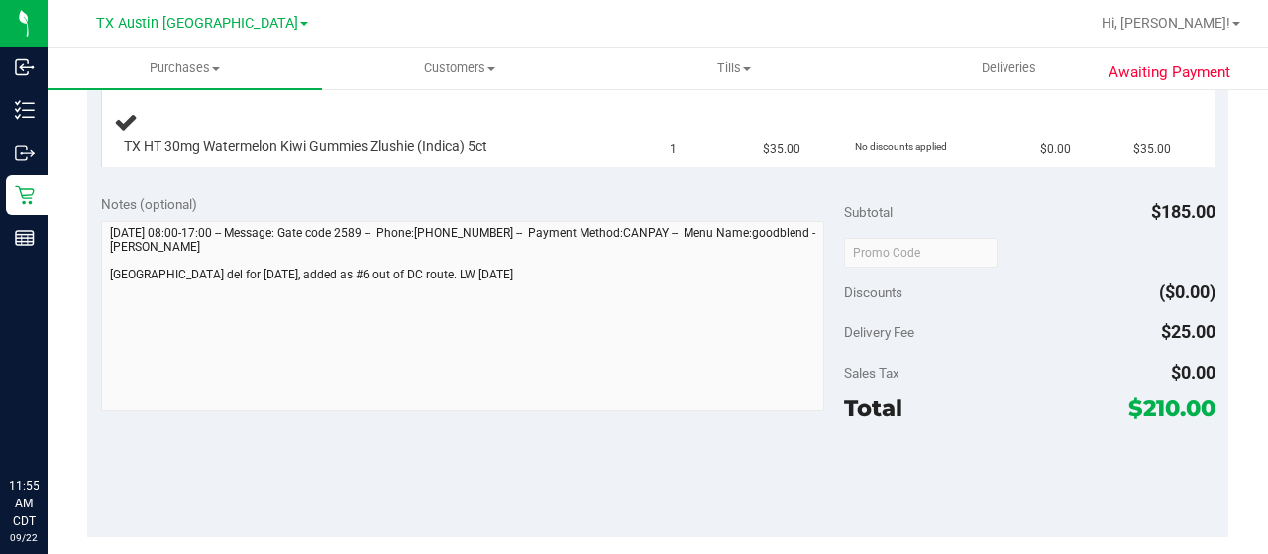
drag, startPoint x: 1123, startPoint y: 407, endPoint x: 1163, endPoint y: 408, distance: 40.6
click at [1163, 408] on span "$210.00" at bounding box center [1172, 408] width 87 height 28
copy span "210"
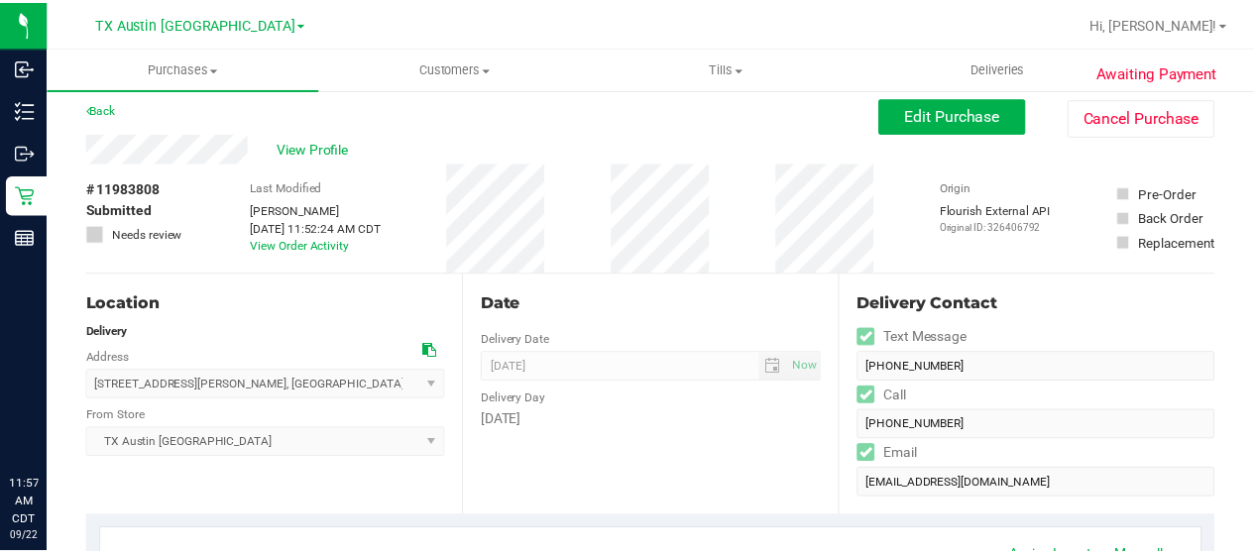
scroll to position [0, 0]
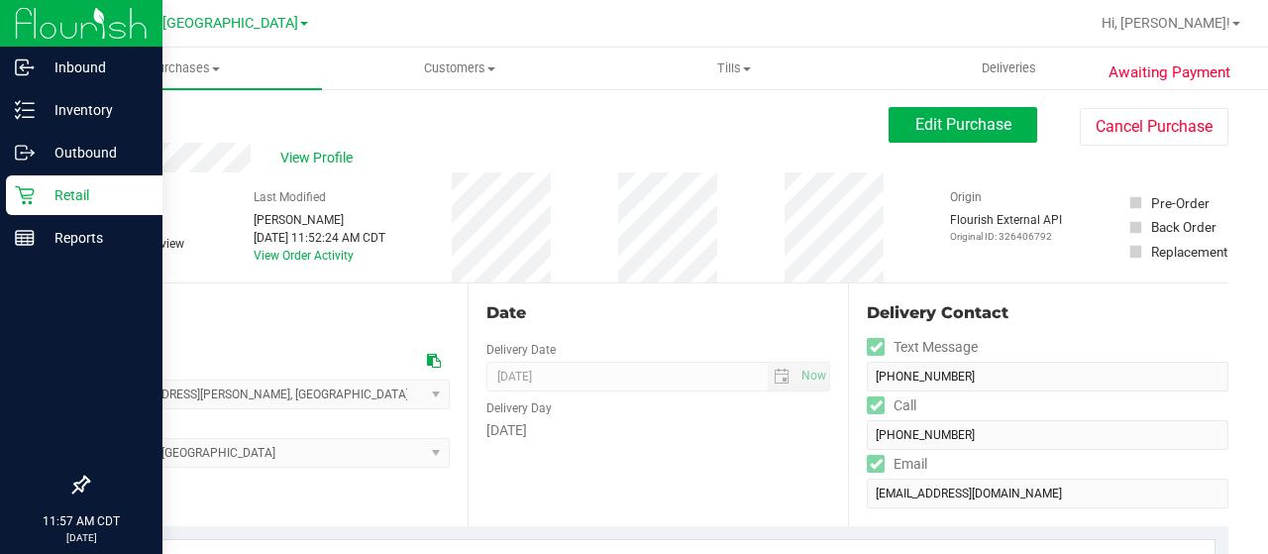
click at [36, 199] on p "Retail" at bounding box center [94, 195] width 119 height 24
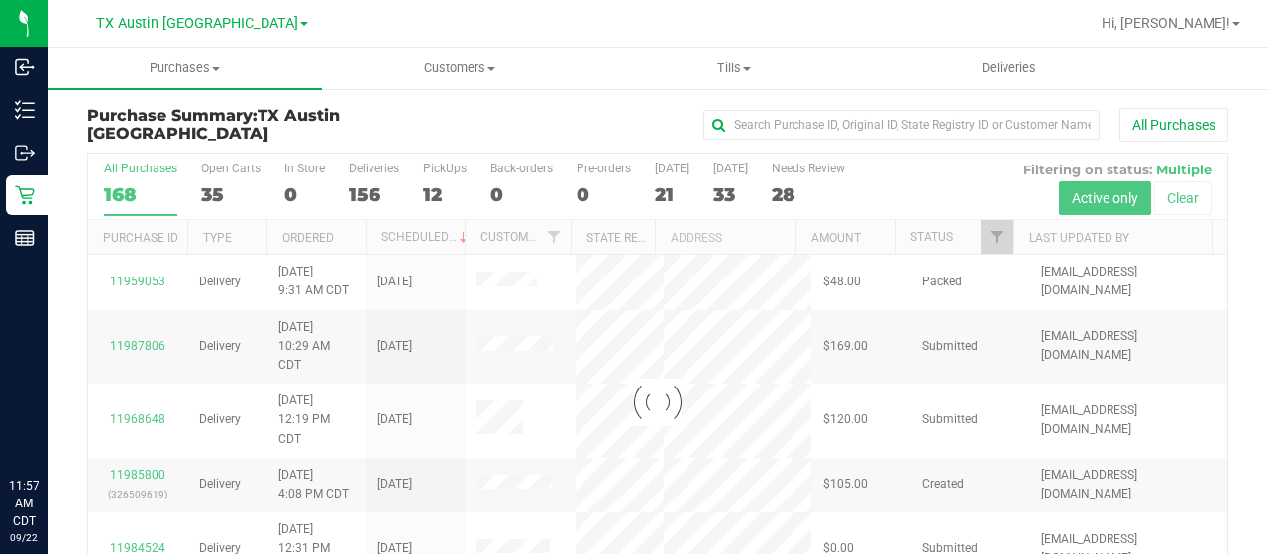
click at [982, 235] on div at bounding box center [658, 402] width 1140 height 497
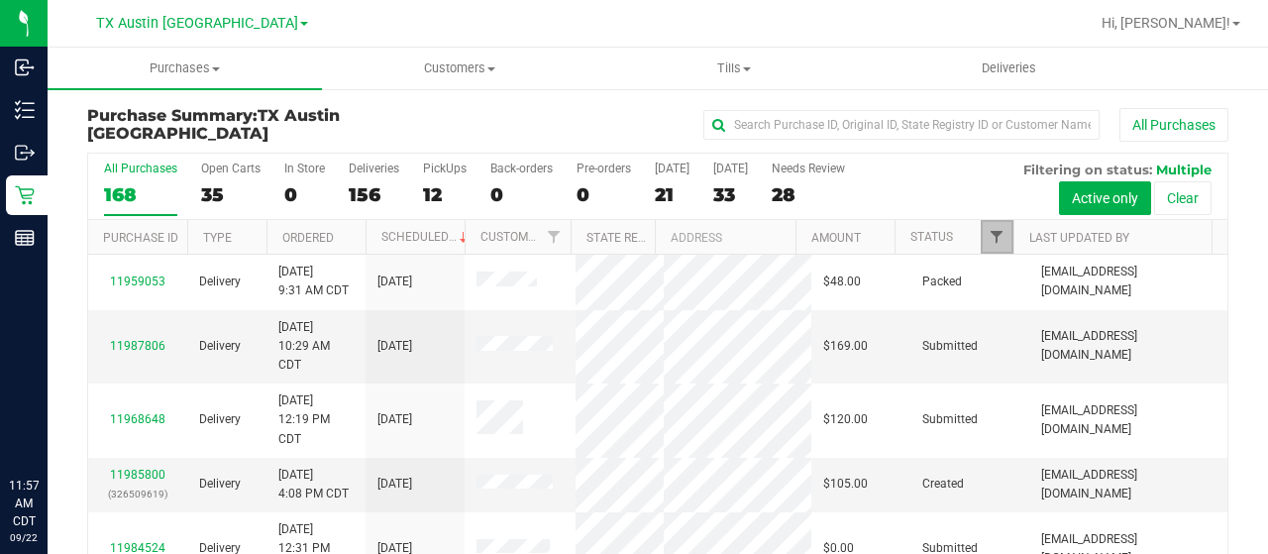
click at [989, 235] on span "Filter" at bounding box center [997, 237] width 16 height 16
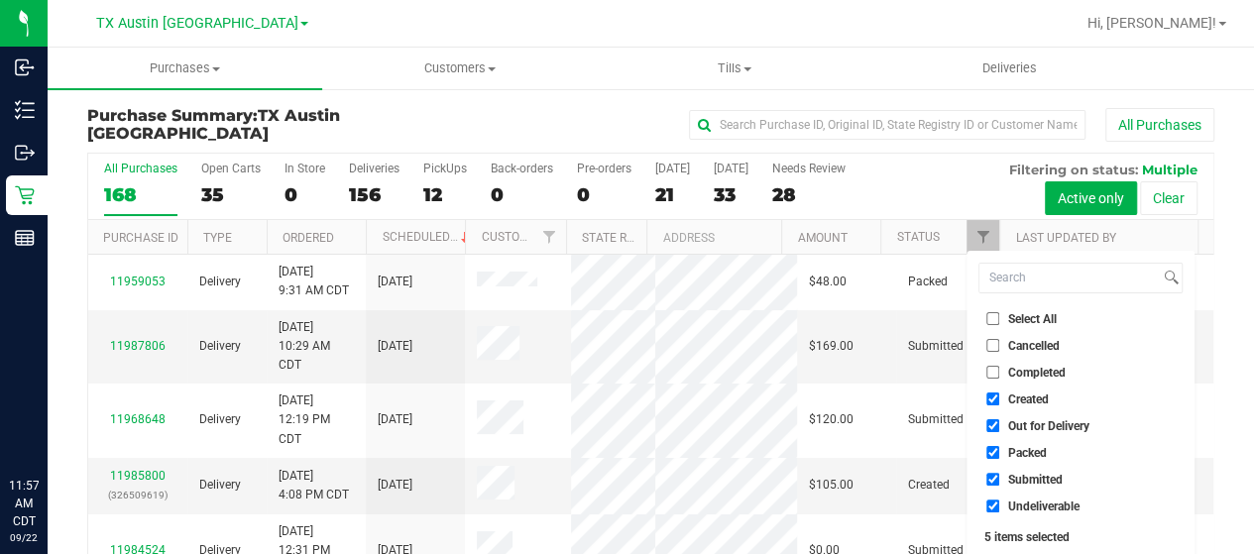
click at [1070, 423] on span "Out for Delivery" at bounding box center [1048, 426] width 81 height 12
click at [999, 423] on input "Out for Delivery" at bounding box center [992, 425] width 13 height 13
checkbox input "false"
click at [1021, 451] on span "Packed" at bounding box center [1027, 453] width 39 height 12
click at [999, 451] on input "Packed" at bounding box center [992, 452] width 13 height 13
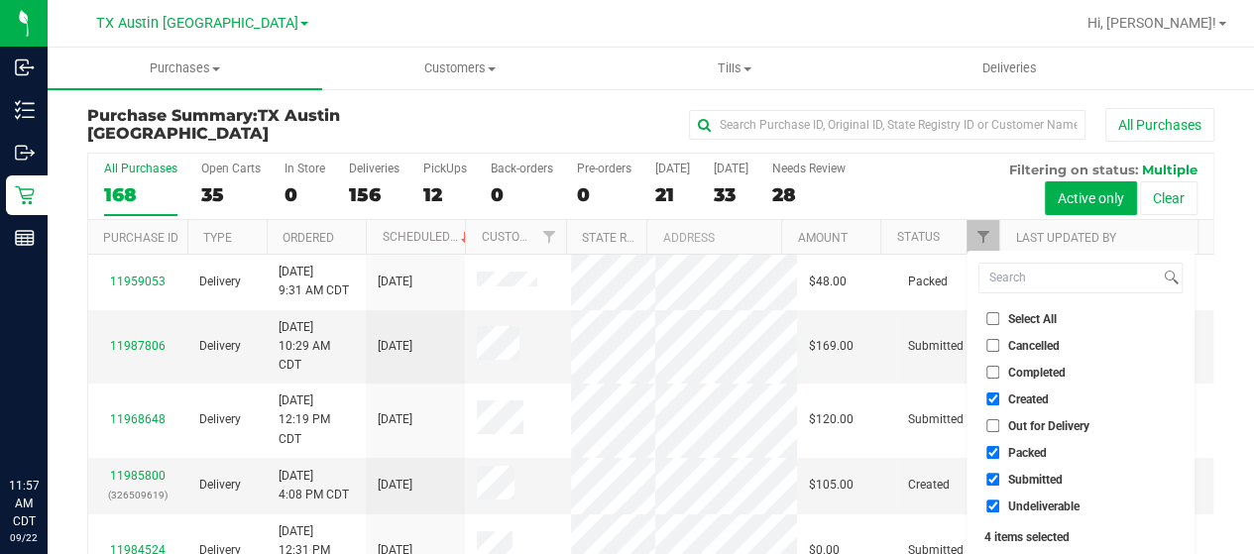
checkbox input "false"
click at [1026, 477] on span "Submitted" at bounding box center [1035, 480] width 55 height 12
click at [999, 477] on input "Submitted" at bounding box center [992, 479] width 13 height 13
checkbox input "false"
click at [1023, 502] on span "Undeliverable" at bounding box center [1043, 506] width 71 height 12
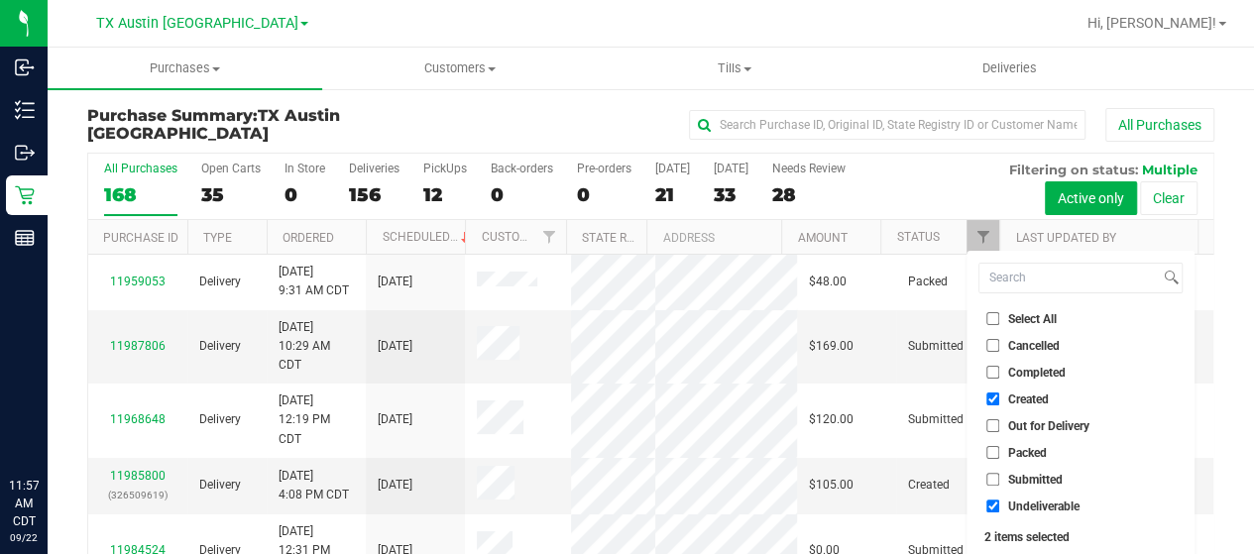
click at [999, 502] on input "Undeliverable" at bounding box center [992, 505] width 13 height 13
checkbox input "false"
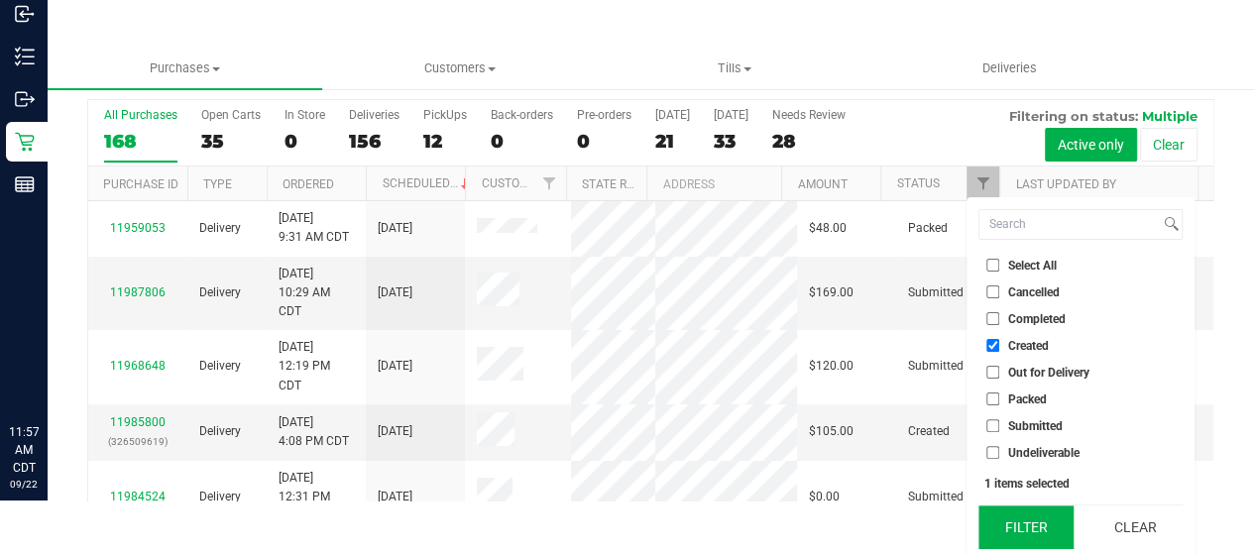
click at [1025, 510] on button "Filter" at bounding box center [1025, 527] width 95 height 44
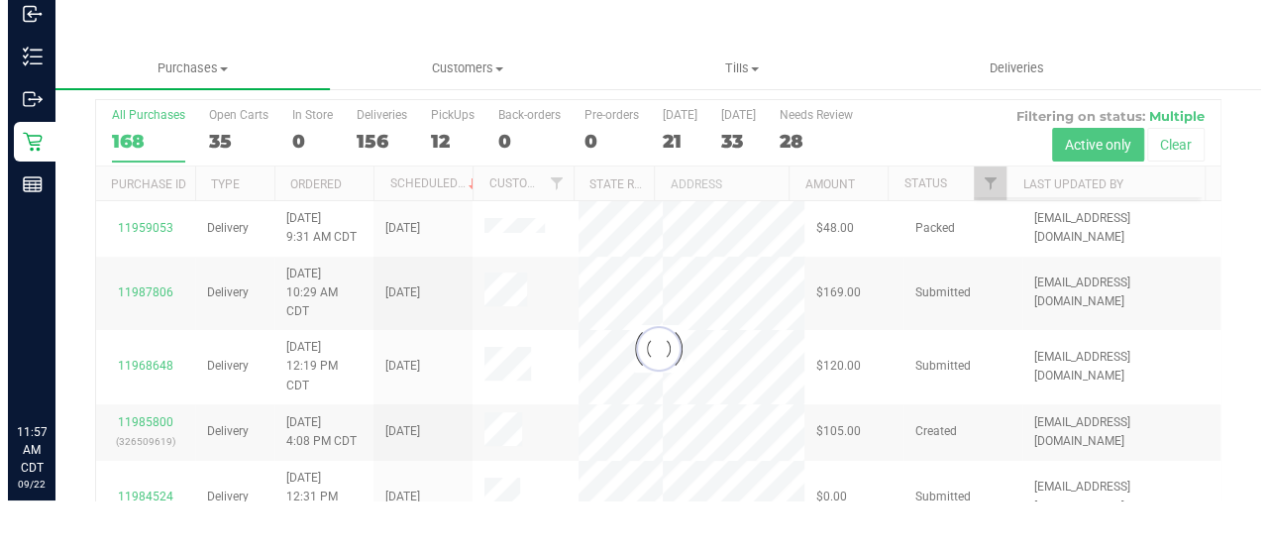
scroll to position [0, 0]
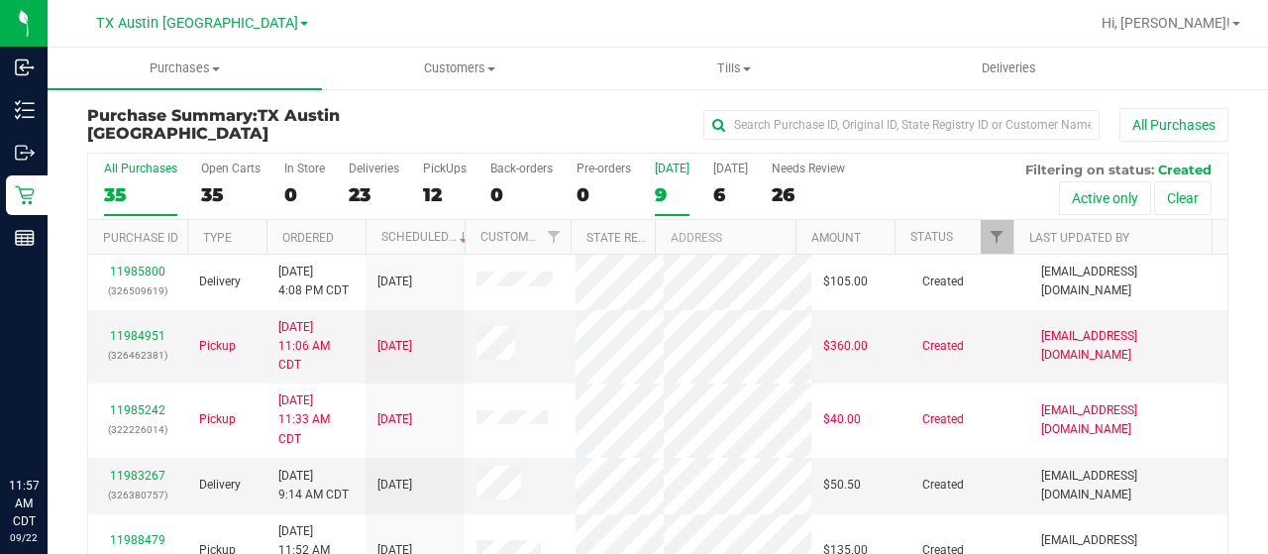
click at [667, 192] on div "9" at bounding box center [672, 194] width 35 height 23
click at [0, 0] on input "Today 9" at bounding box center [0, 0] width 0 height 0
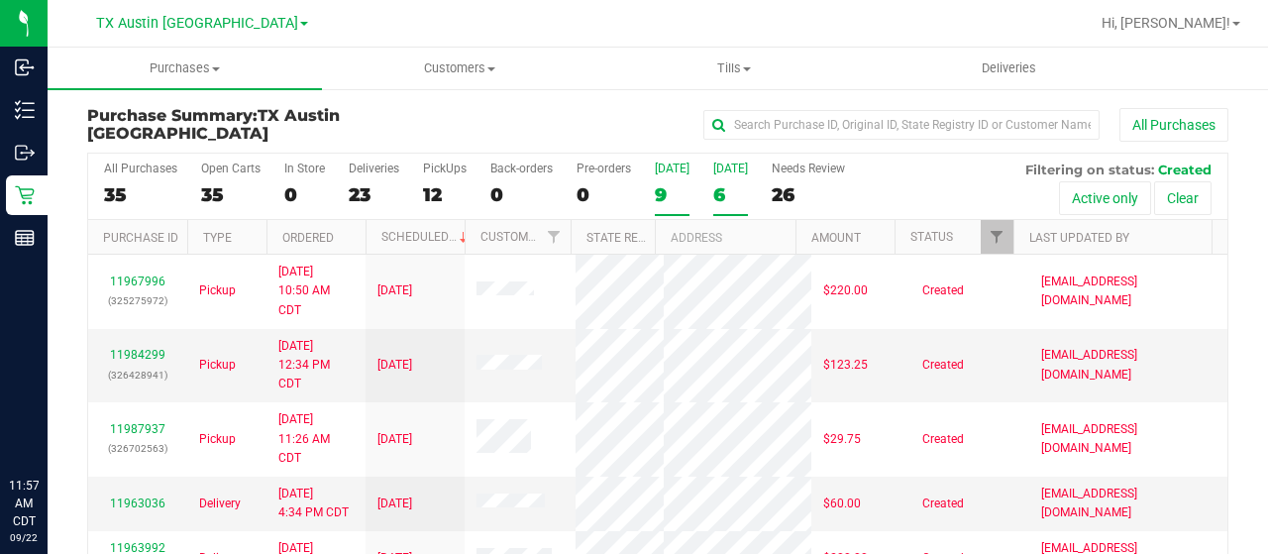
click at [713, 194] on div "6" at bounding box center [730, 194] width 35 height 23
click at [0, 0] on input "Tomorrow 6" at bounding box center [0, 0] width 0 height 0
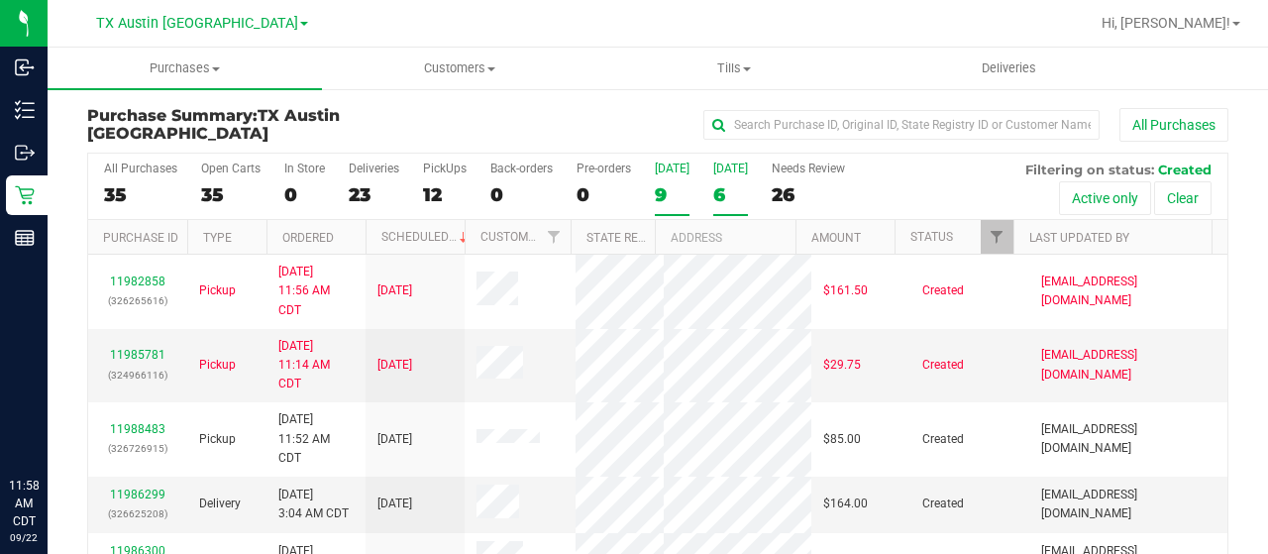
click at [660, 186] on div "9" at bounding box center [672, 194] width 35 height 23
click at [0, 0] on input "Today 9" at bounding box center [0, 0] width 0 height 0
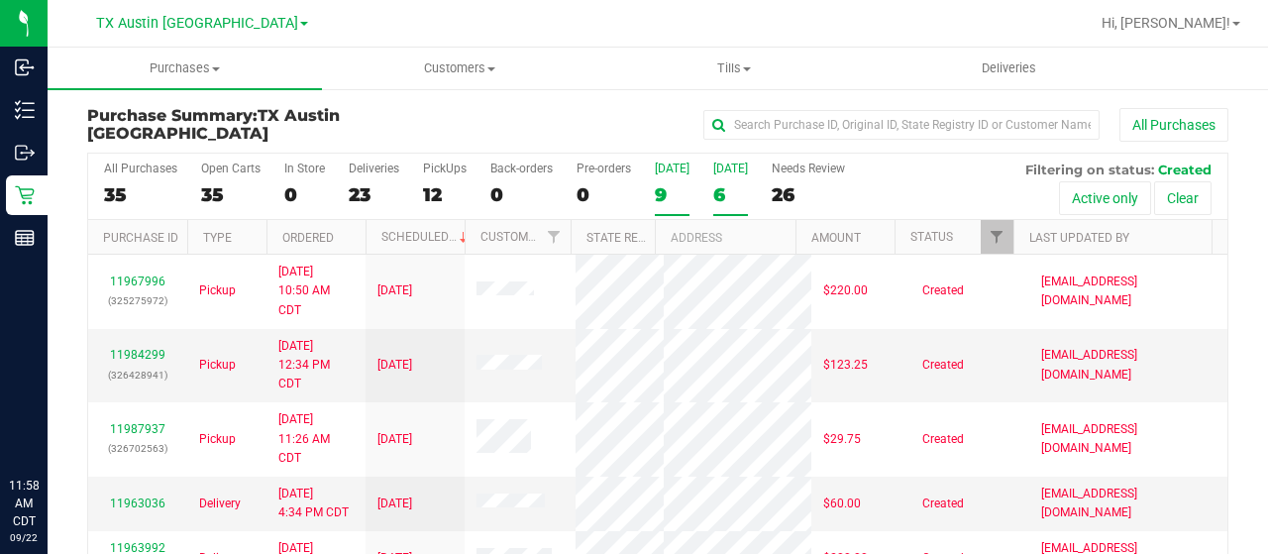
click at [724, 199] on div "6" at bounding box center [730, 194] width 35 height 23
click at [0, 0] on input "Tomorrow 6" at bounding box center [0, 0] width 0 height 0
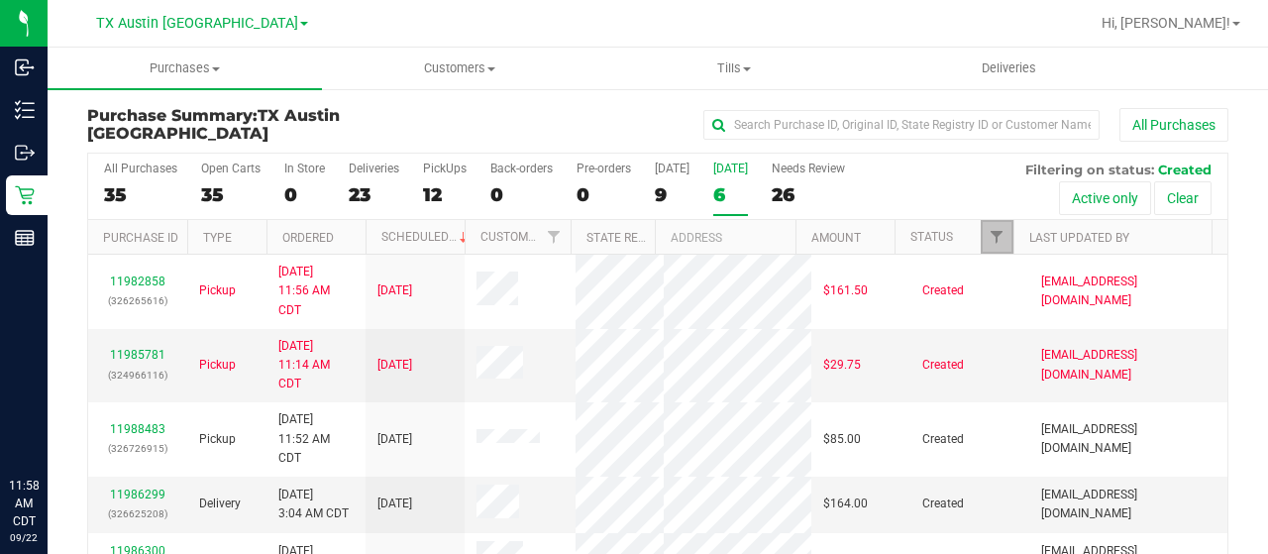
click at [984, 225] on link "Filter" at bounding box center [997, 237] width 33 height 34
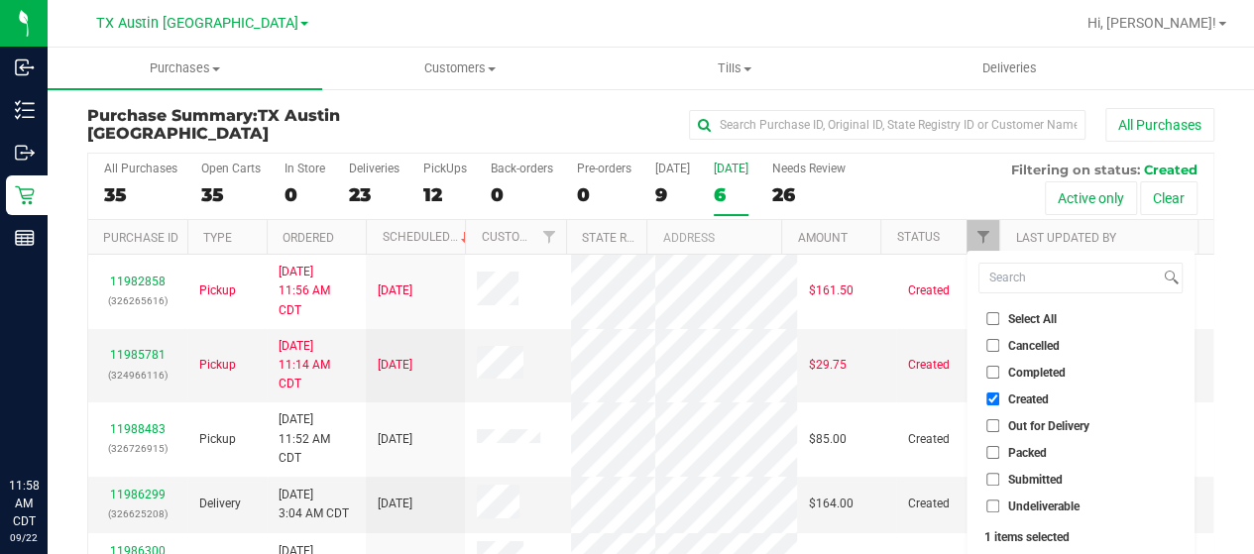
click at [1069, 429] on span "Out for Delivery" at bounding box center [1048, 426] width 81 height 12
click at [999, 429] on input "Out for Delivery" at bounding box center [992, 425] width 13 height 13
checkbox input "true"
click at [1025, 455] on span "Packed" at bounding box center [1027, 453] width 39 height 12
click at [999, 455] on input "Packed" at bounding box center [992, 452] width 13 height 13
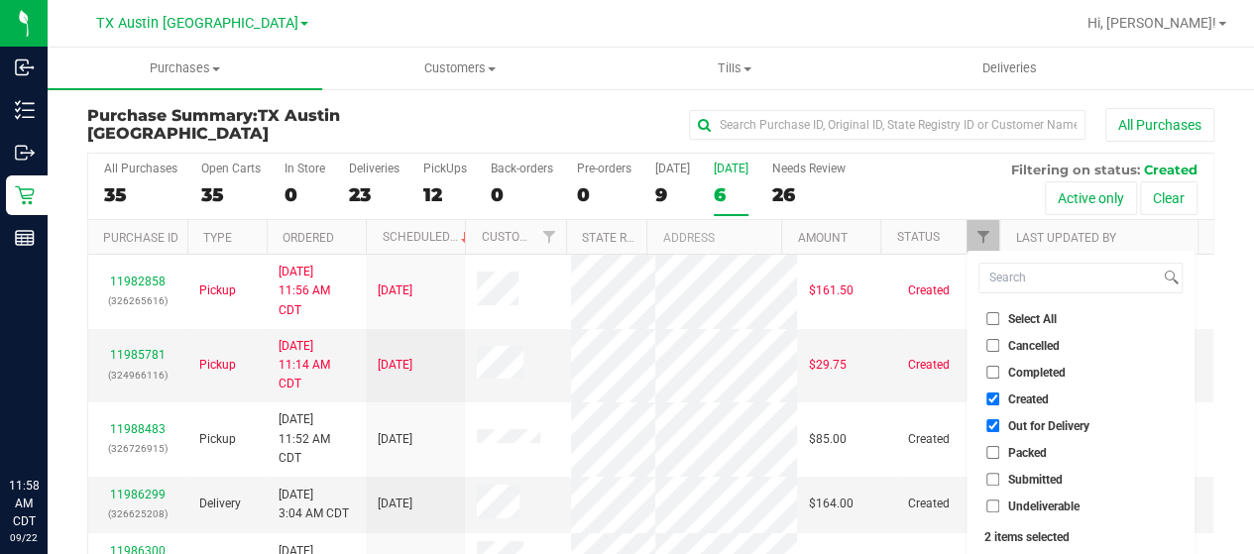
checkbox input "true"
click at [1029, 482] on span "Submitted" at bounding box center [1035, 480] width 55 height 12
click at [999, 482] on input "Submitted" at bounding box center [992, 479] width 13 height 13
checkbox input "true"
click at [1030, 508] on span "Undeliverable" at bounding box center [1043, 506] width 71 height 12
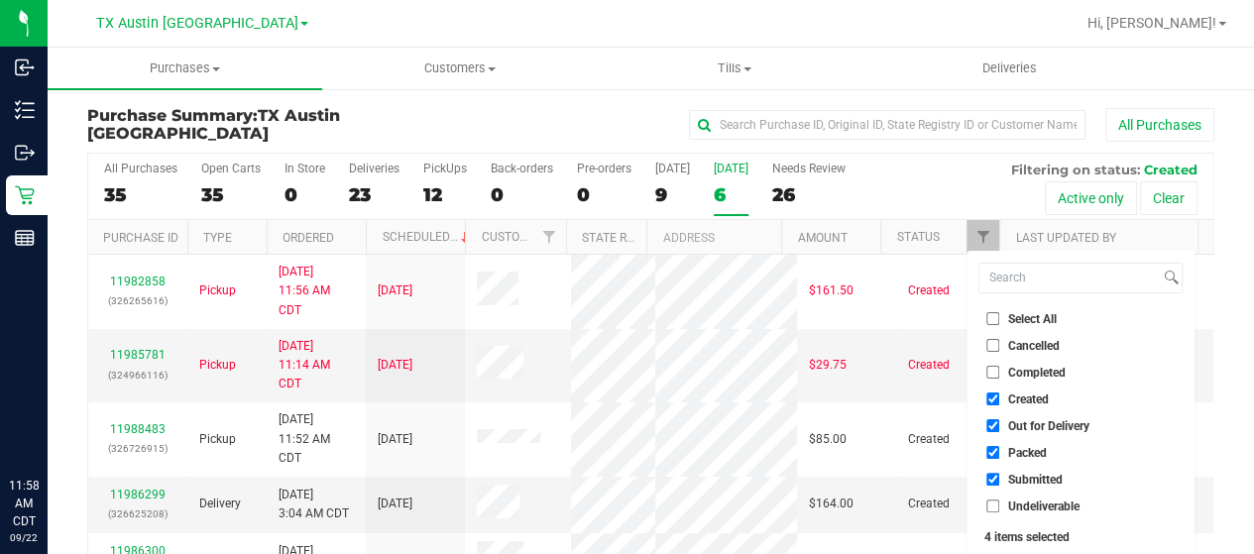
click at [999, 508] on input "Undeliverable" at bounding box center [992, 505] width 13 height 13
checkbox input "true"
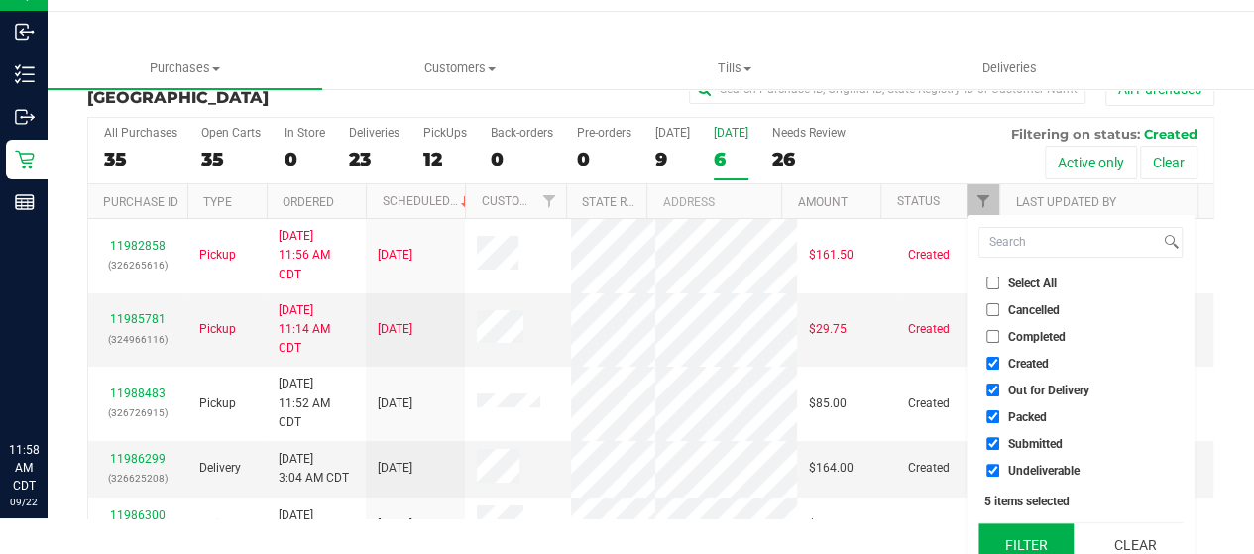
scroll to position [54, 0]
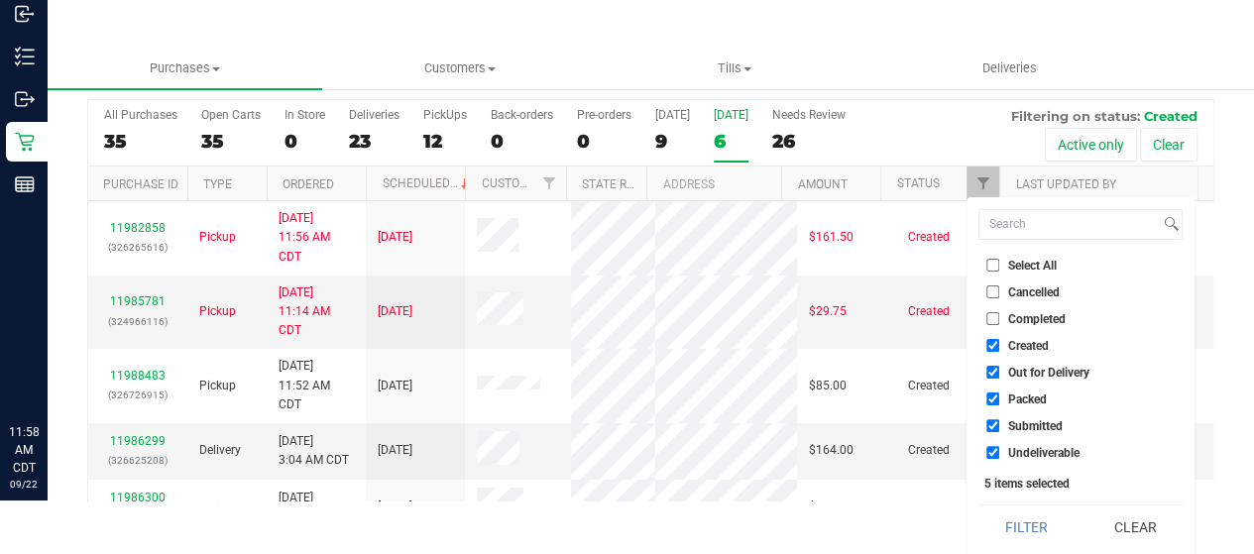
click at [1015, 528] on button "Filter" at bounding box center [1025, 527] width 95 height 44
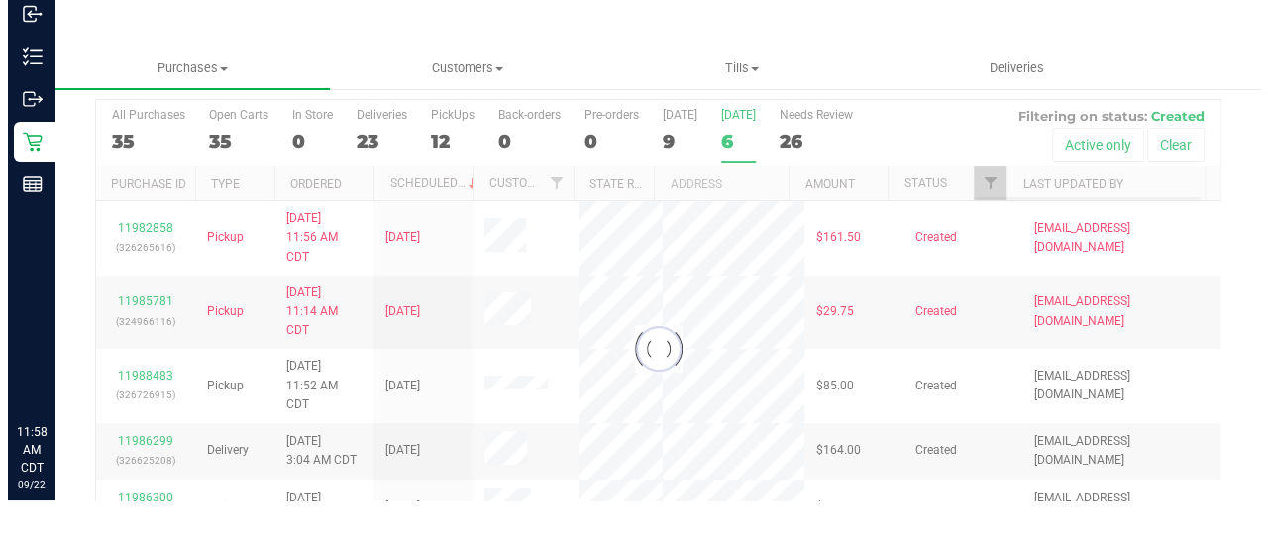
scroll to position [0, 0]
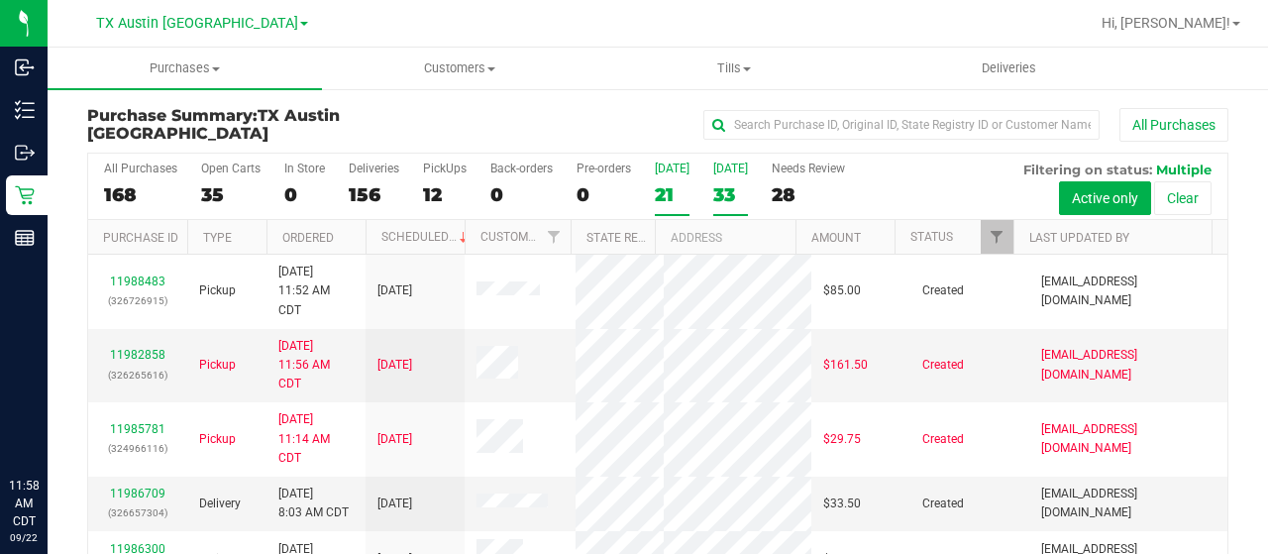
click at [666, 191] on div "21" at bounding box center [672, 194] width 35 height 23
click at [0, 0] on input "Today 21" at bounding box center [0, 0] width 0 height 0
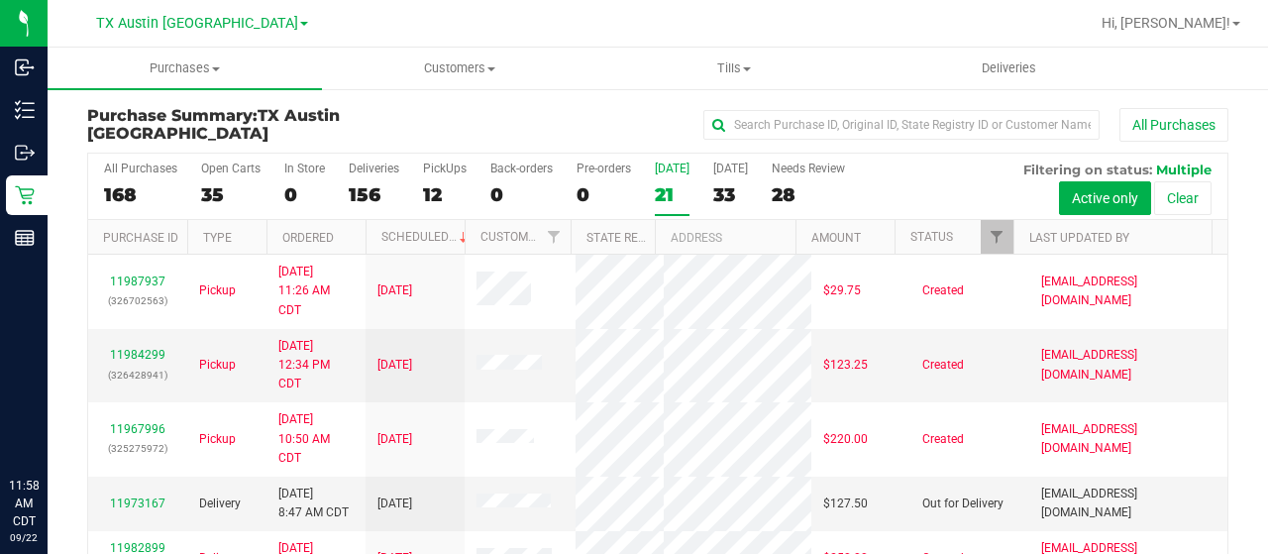
click at [709, 185] on div "All Purchases 168 Open Carts 35 In Store 0 Deliveries 156 PickUps 12 Back-order…" at bounding box center [658, 187] width 1140 height 66
click at [730, 189] on div "33" at bounding box center [730, 194] width 35 height 23
click at [0, 0] on input "Tomorrow 33" at bounding box center [0, 0] width 0 height 0
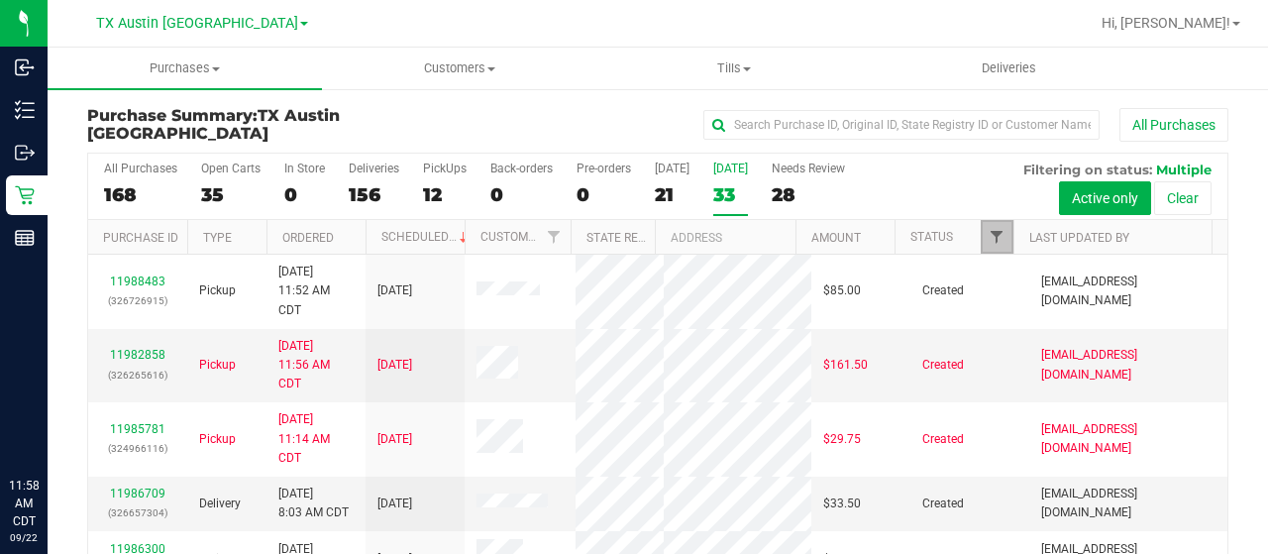
click at [989, 235] on span "Filter" at bounding box center [997, 237] width 16 height 16
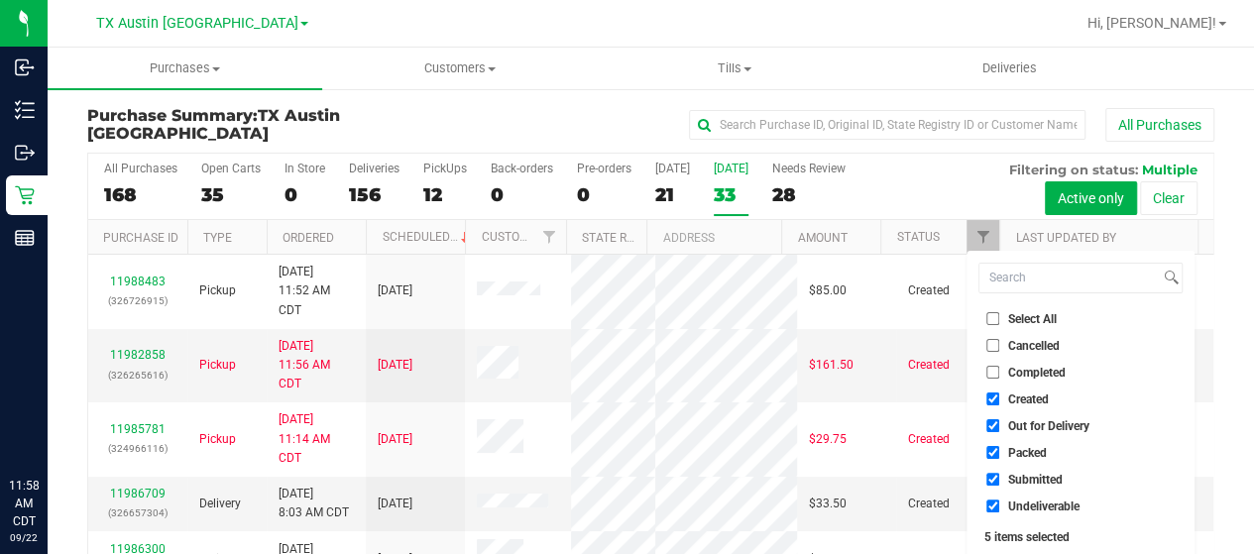
click at [1025, 427] on span "Out for Delivery" at bounding box center [1048, 426] width 81 height 12
click at [1012, 455] on span "Packed" at bounding box center [1027, 453] width 39 height 12
click at [999, 455] on input "Packed" at bounding box center [992, 452] width 13 height 13
checkbox input "false"
click at [1021, 431] on span "Out for Delivery" at bounding box center [1048, 426] width 81 height 12
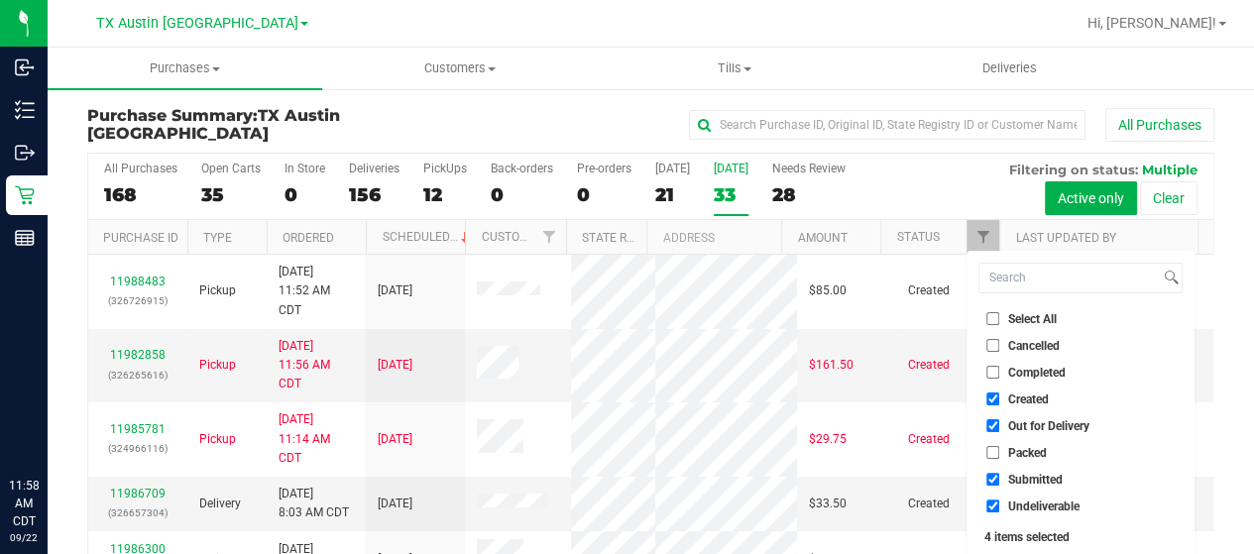
click at [999, 431] on input "Out for Delivery" at bounding box center [992, 425] width 13 height 13
checkbox input "false"
click at [1021, 475] on span "Submitted" at bounding box center [1035, 480] width 55 height 12
click at [999, 475] on input "Submitted" at bounding box center [992, 479] width 13 height 13
checkbox input "false"
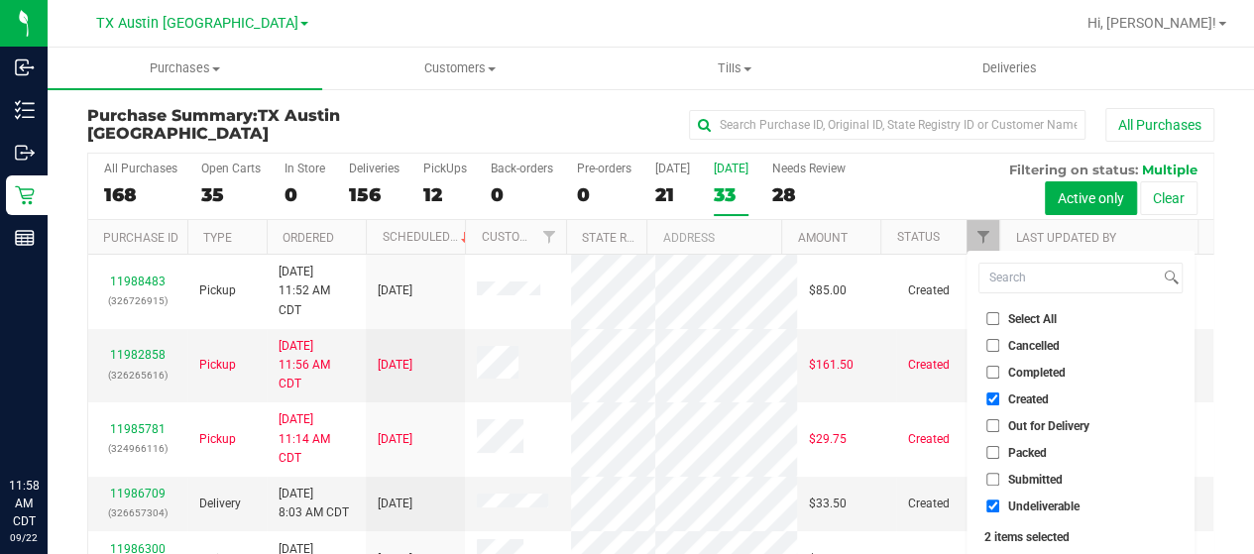
click at [1019, 507] on span "Undeliverable" at bounding box center [1043, 506] width 71 height 12
click at [999, 507] on input "Undeliverable" at bounding box center [992, 505] width 13 height 13
checkbox input "false"
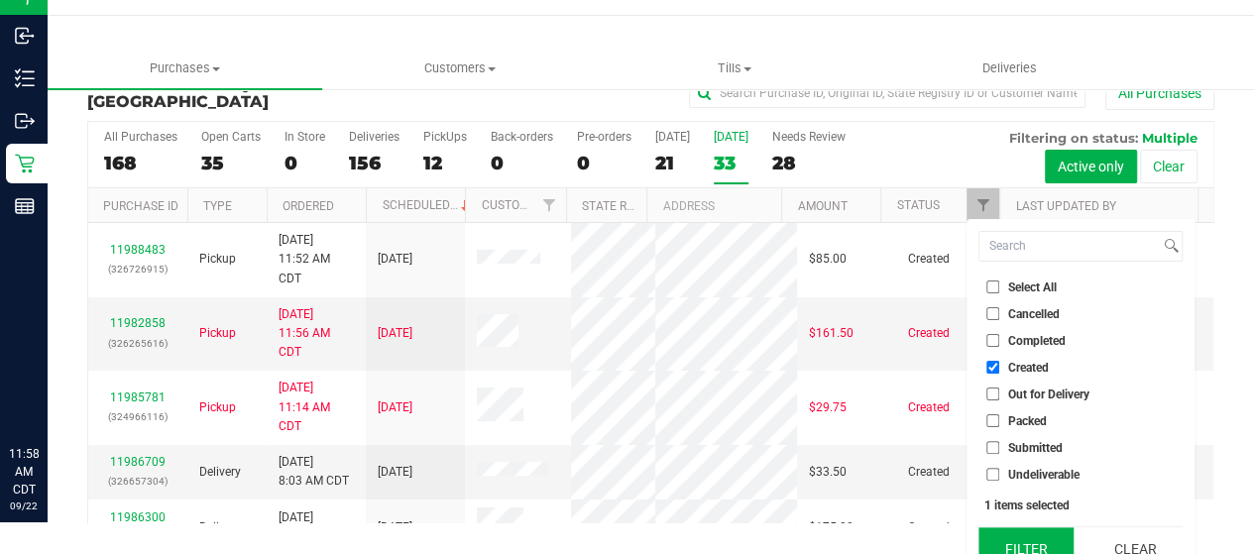
scroll to position [54, 0]
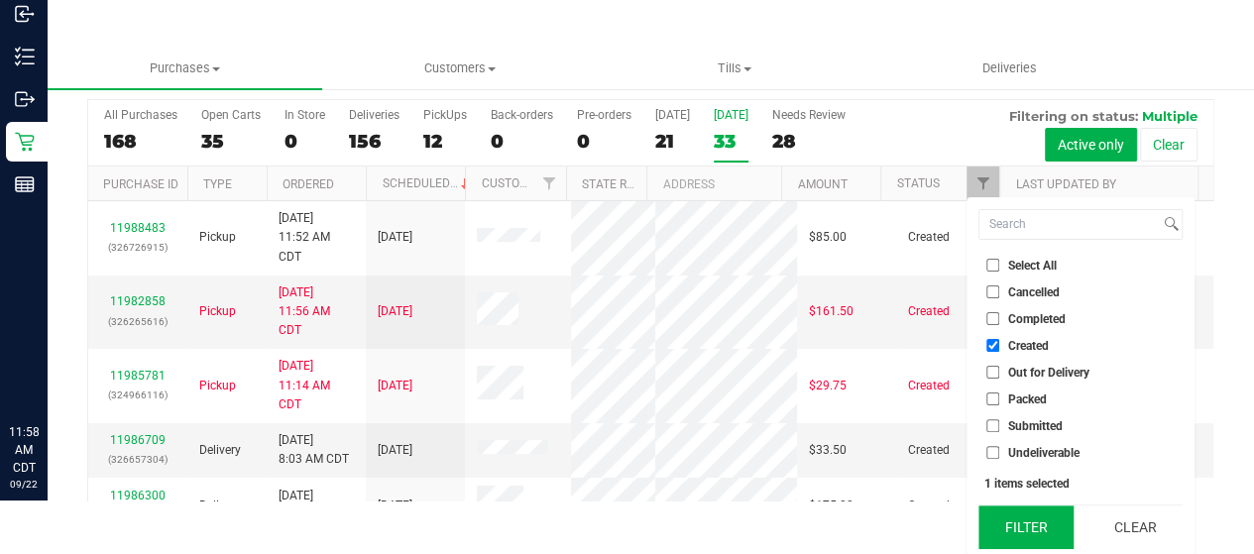
click at [1022, 512] on button "Filter" at bounding box center [1025, 527] width 95 height 44
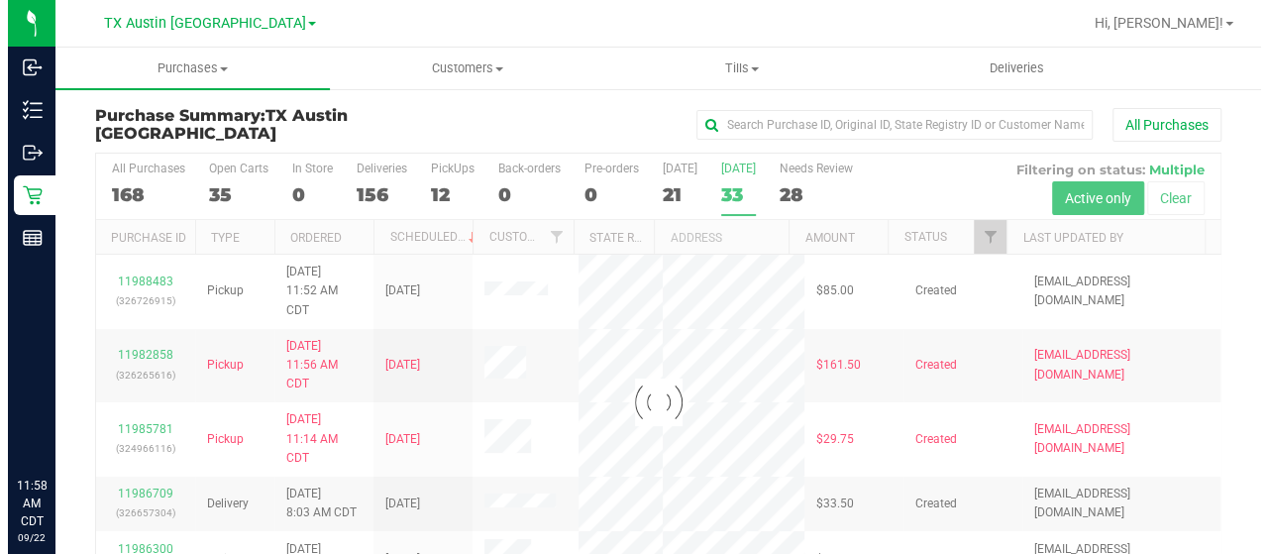
scroll to position [0, 0]
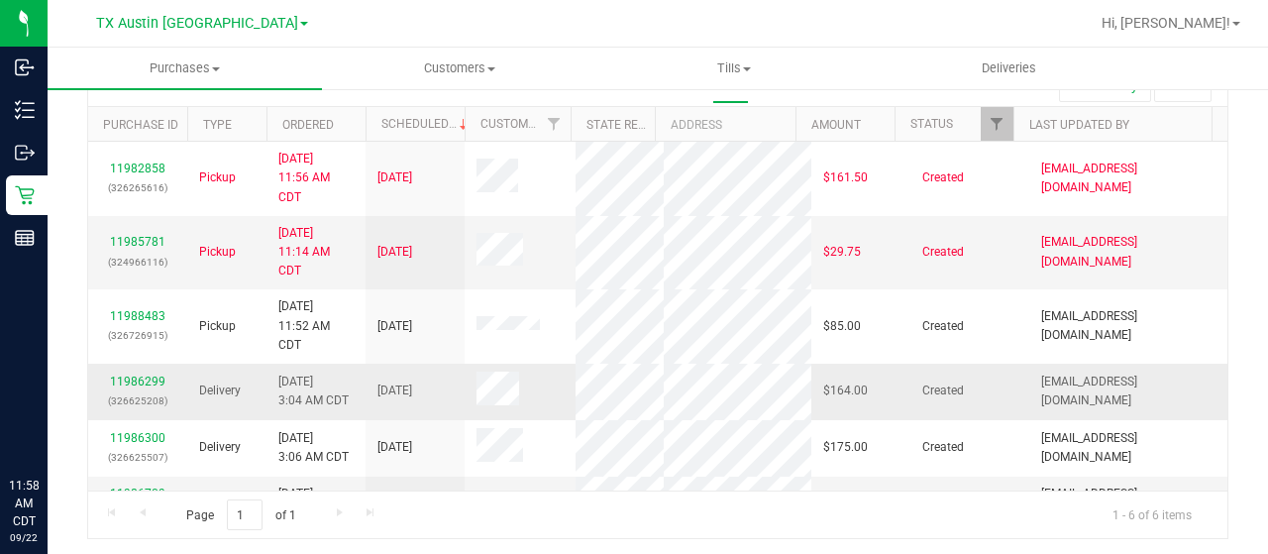
scroll to position [54, 0]
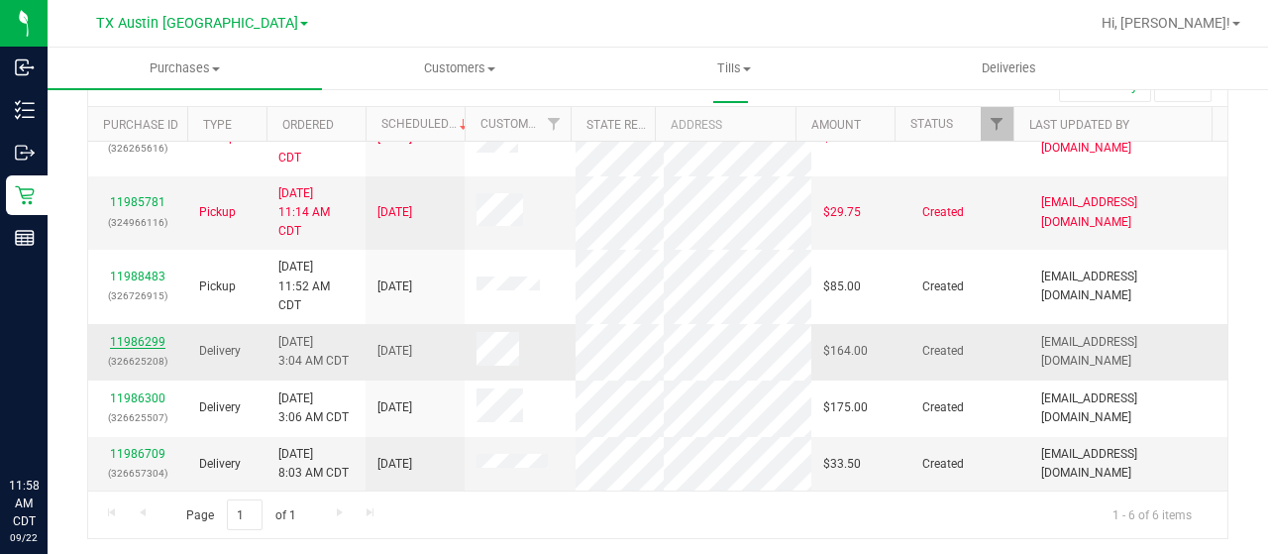
click at [134, 335] on link "11986299" at bounding box center [137, 342] width 55 height 14
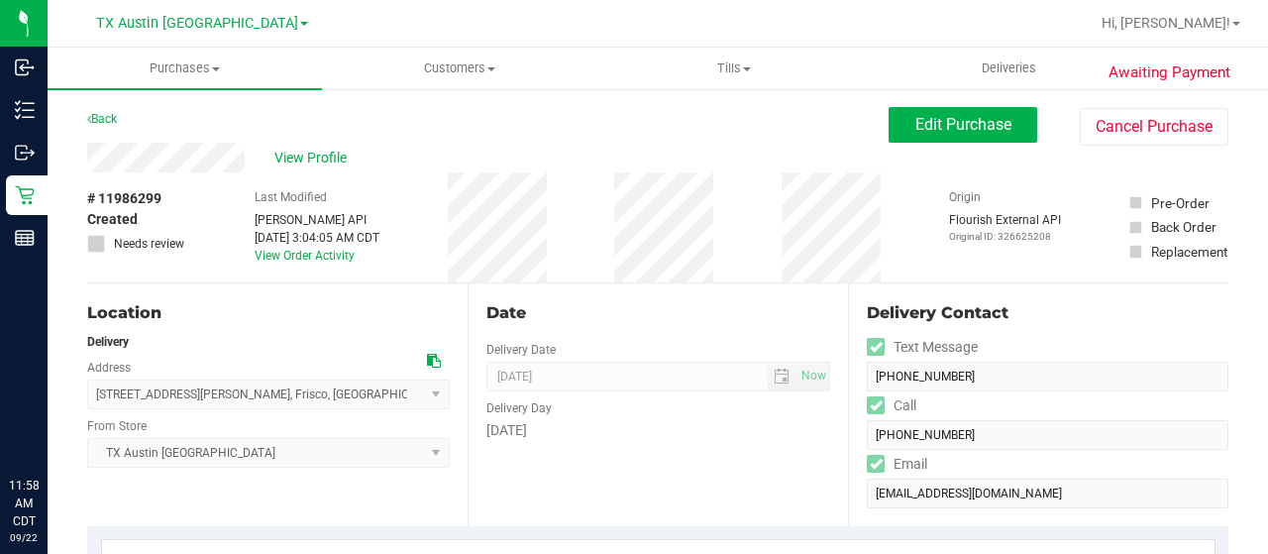
click at [247, 162] on div "View Profile" at bounding box center [488, 158] width 802 height 30
click at [427, 362] on icon at bounding box center [434, 361] width 14 height 14
click at [248, 158] on div "View Profile" at bounding box center [488, 158] width 802 height 30
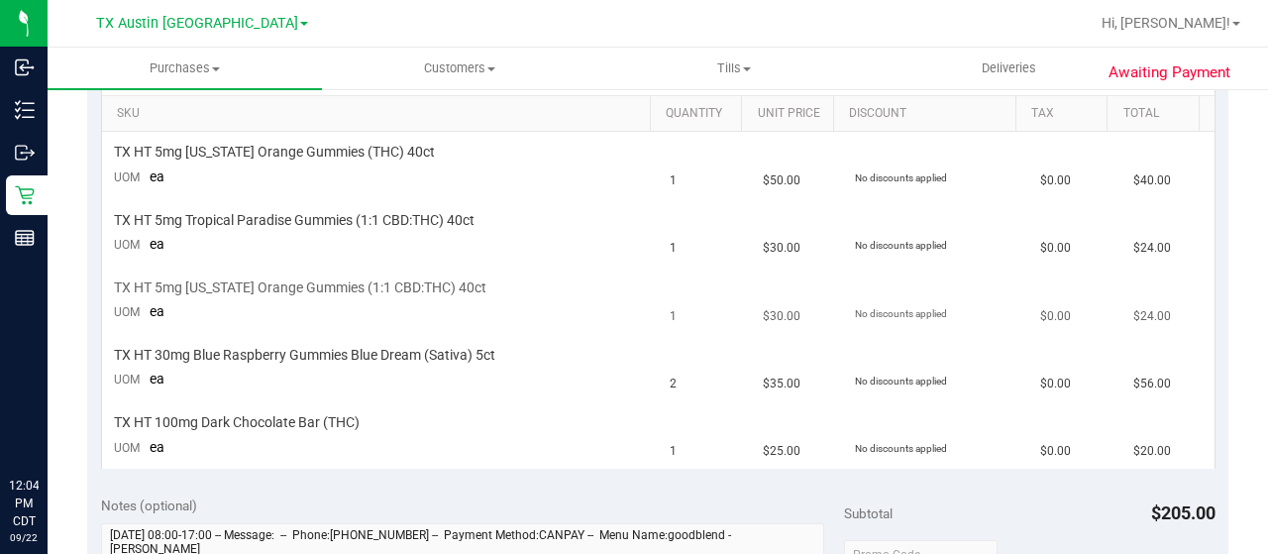
scroll to position [198, 0]
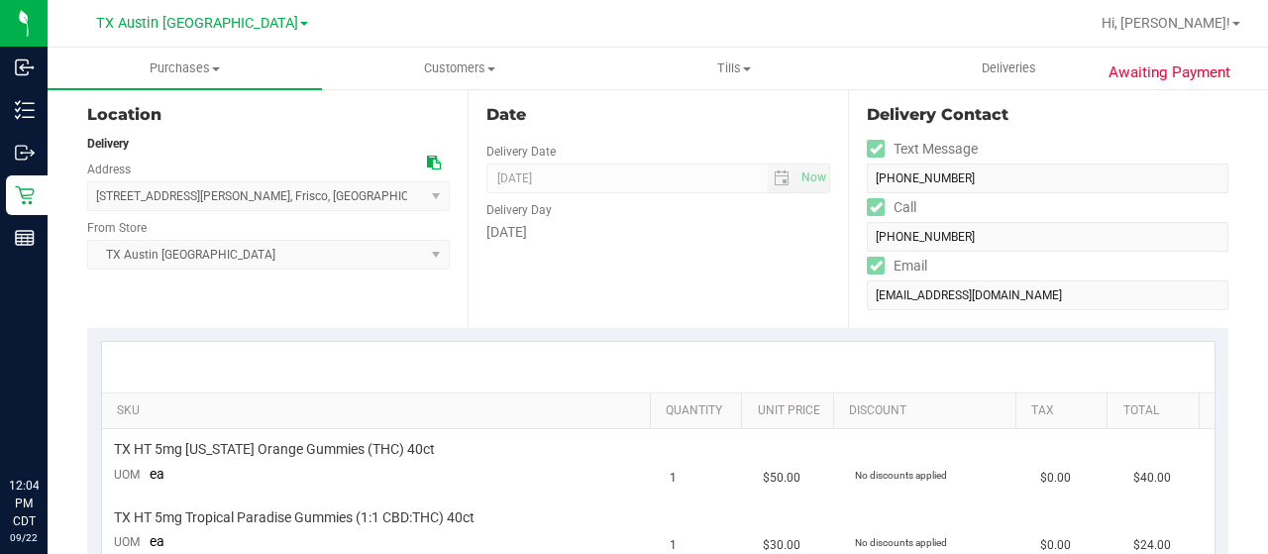
click at [428, 160] on icon at bounding box center [434, 163] width 14 height 14
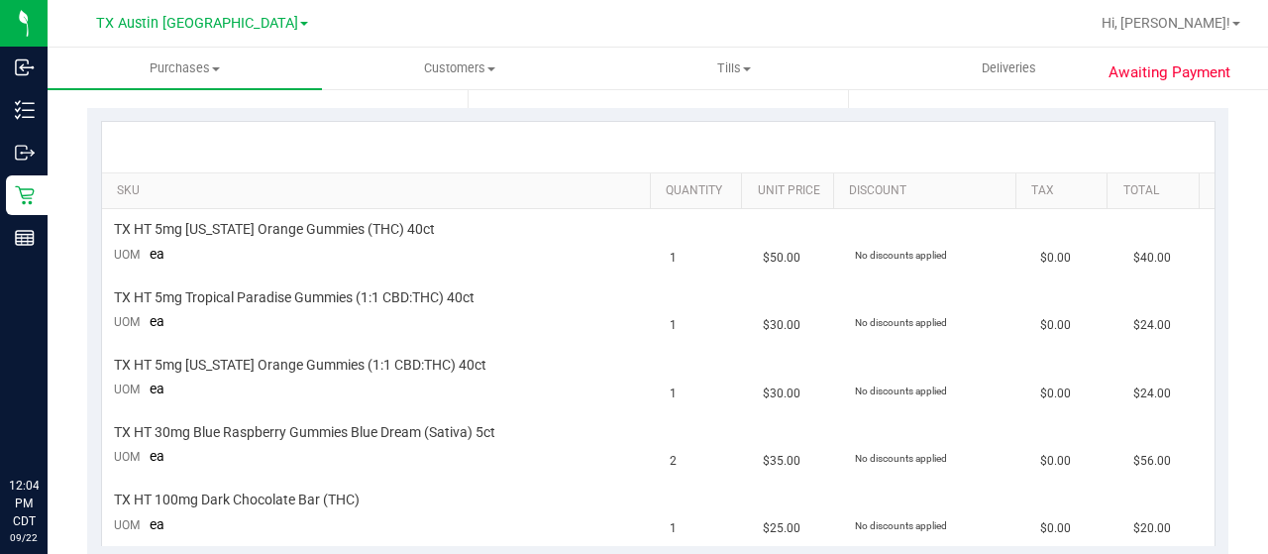
scroll to position [0, 0]
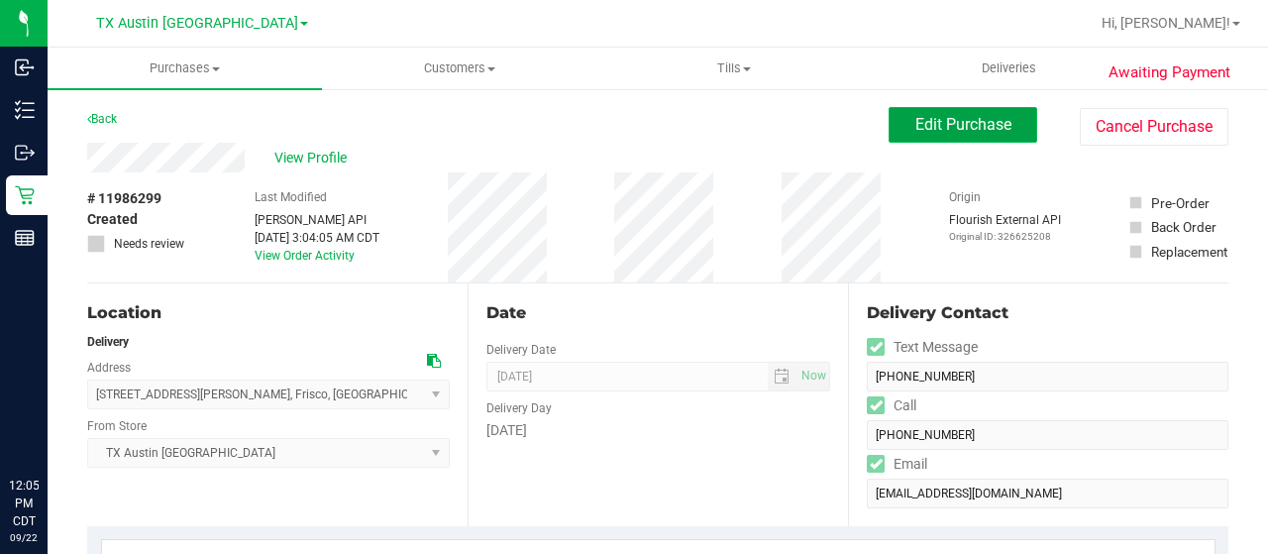
click at [974, 128] on span "Edit Purchase" at bounding box center [964, 124] width 96 height 19
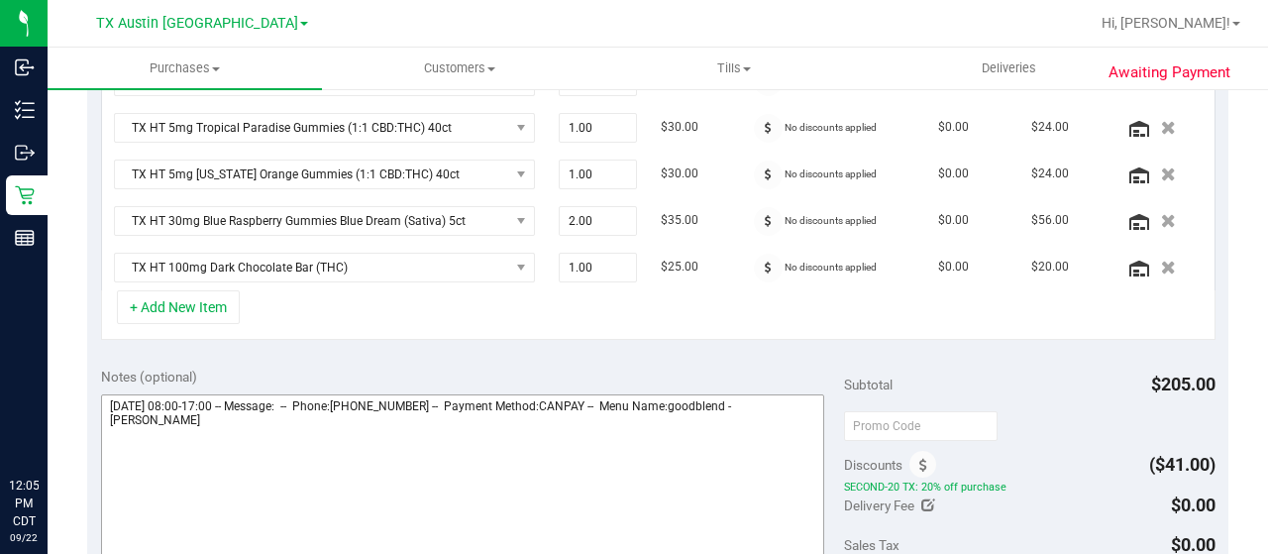
scroll to position [694, 0]
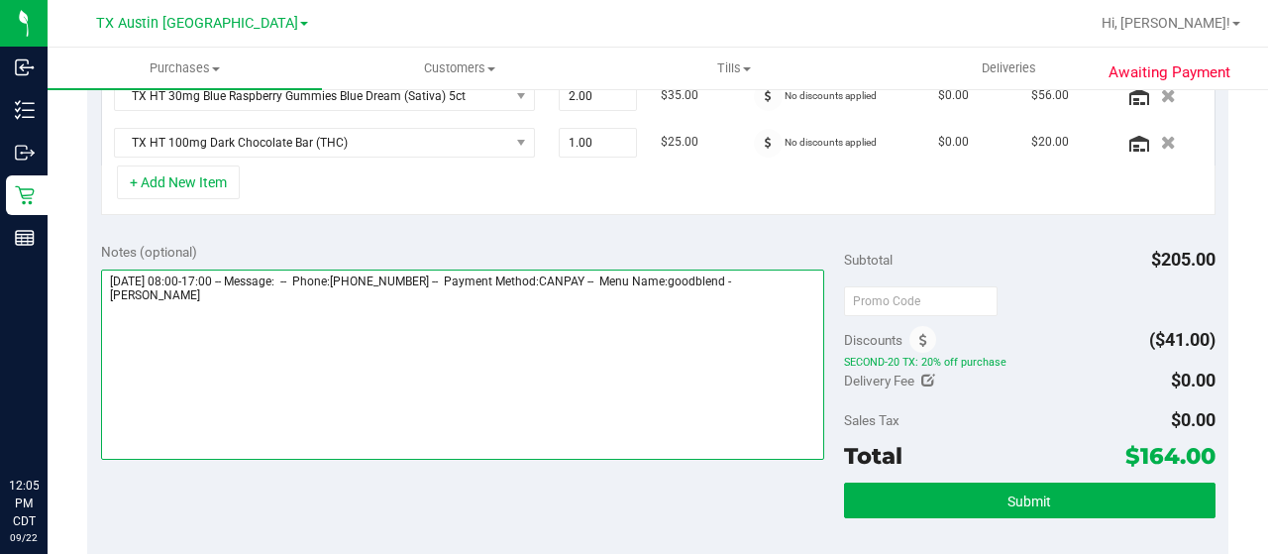
click at [220, 296] on textarea at bounding box center [462, 365] width 723 height 190
paste textarea "Dallas Core"
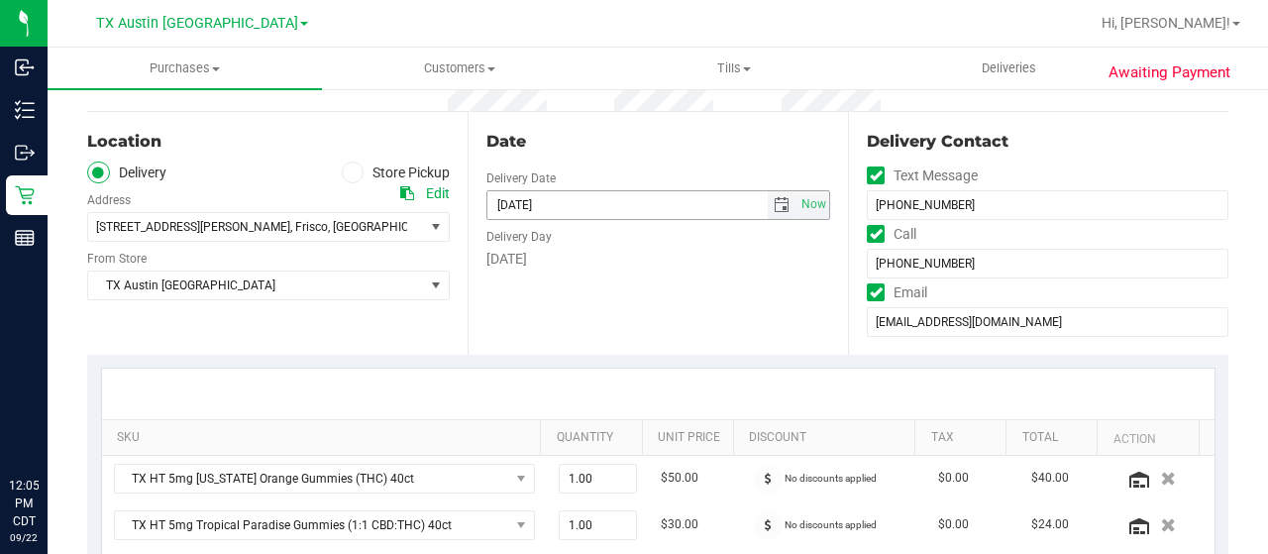
scroll to position [99, 0]
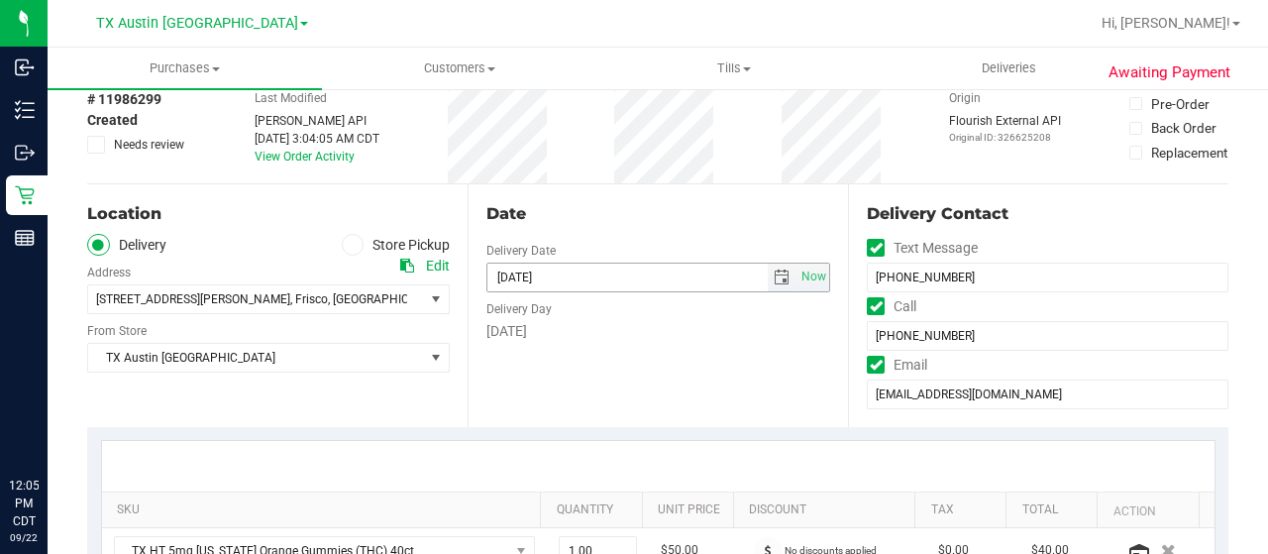
click at [775, 276] on span "select" at bounding box center [782, 278] width 16 height 16
type textarea "Tuesday 09/23/2025 08:00-17:00 -- Message: -- Phone:2134222848 -- Payment Metho…"
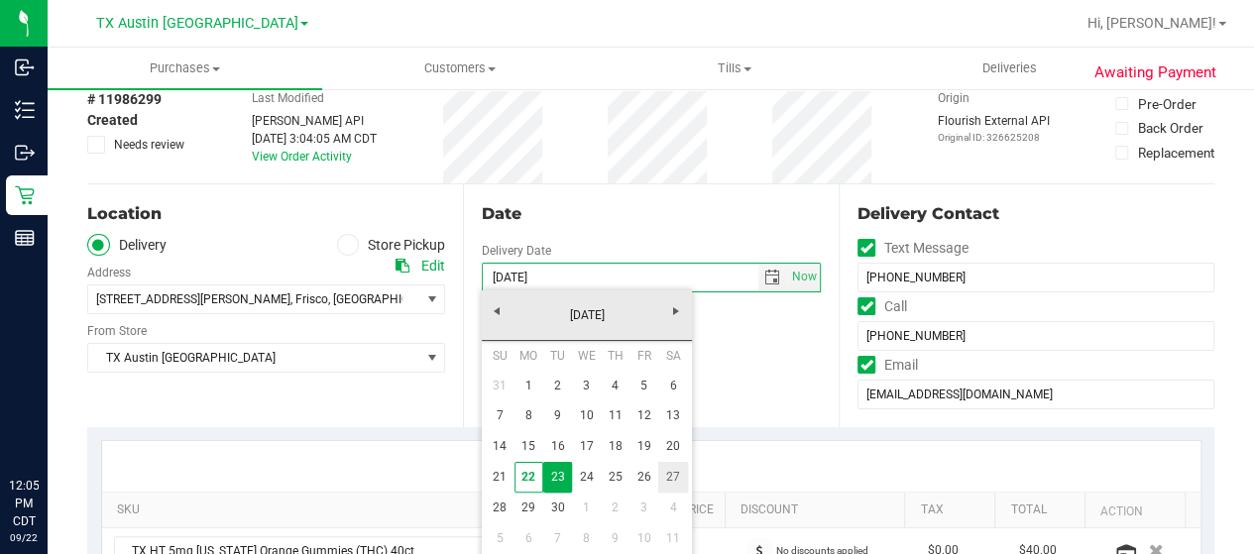
click at [680, 481] on link "27" at bounding box center [672, 477] width 29 height 31
type input "09/27/2025"
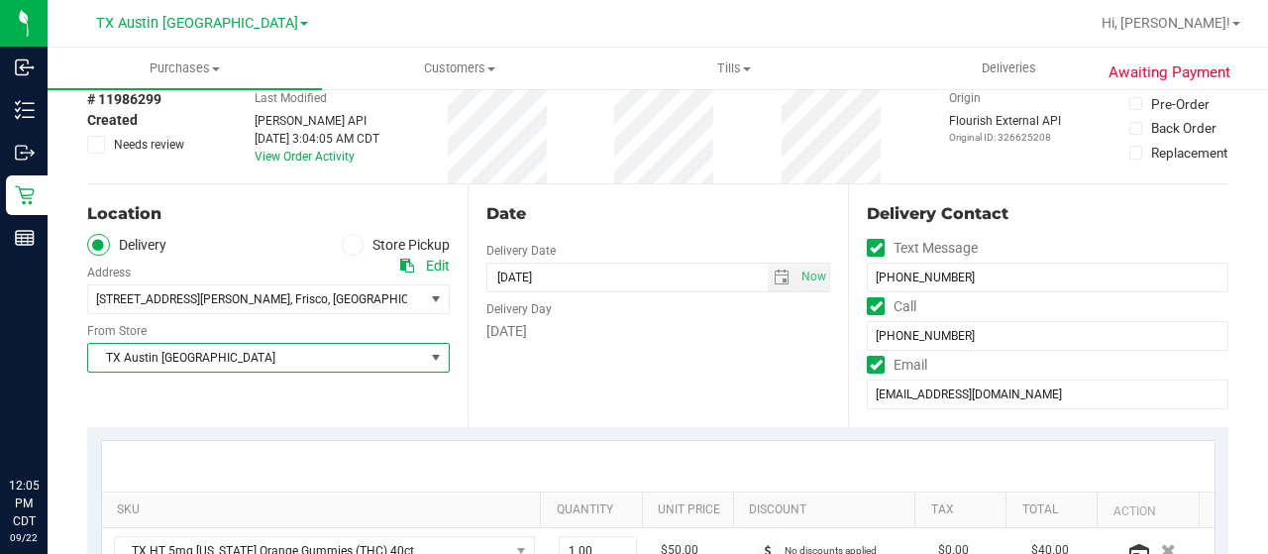
click at [343, 354] on span "TX Austin [GEOGRAPHIC_DATA]" at bounding box center [256, 358] width 336 height 28
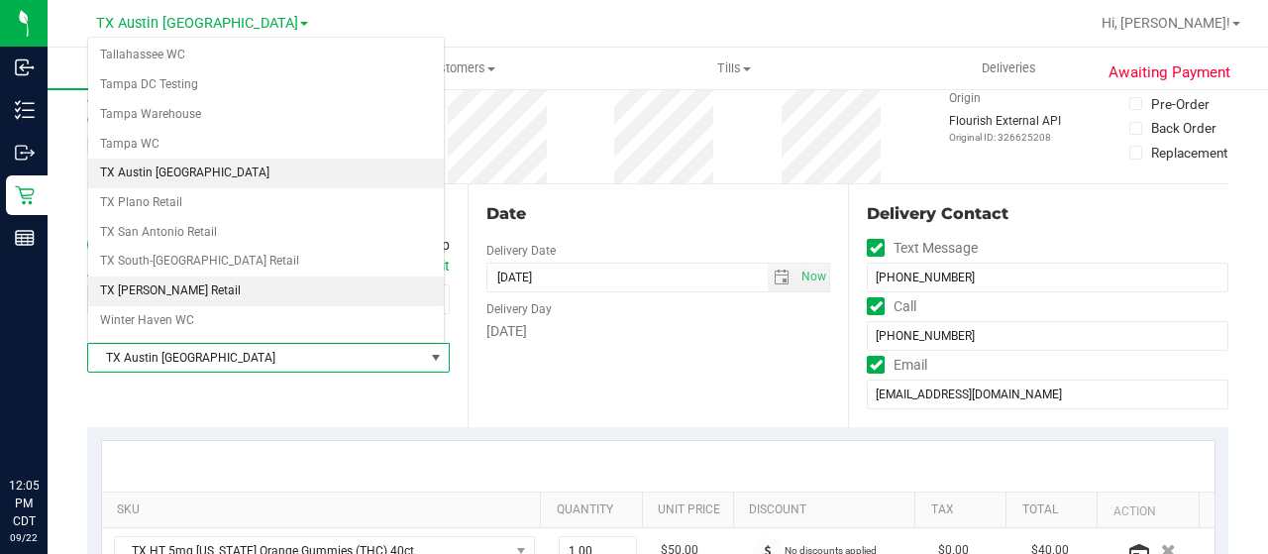
scroll to position [1398, 0]
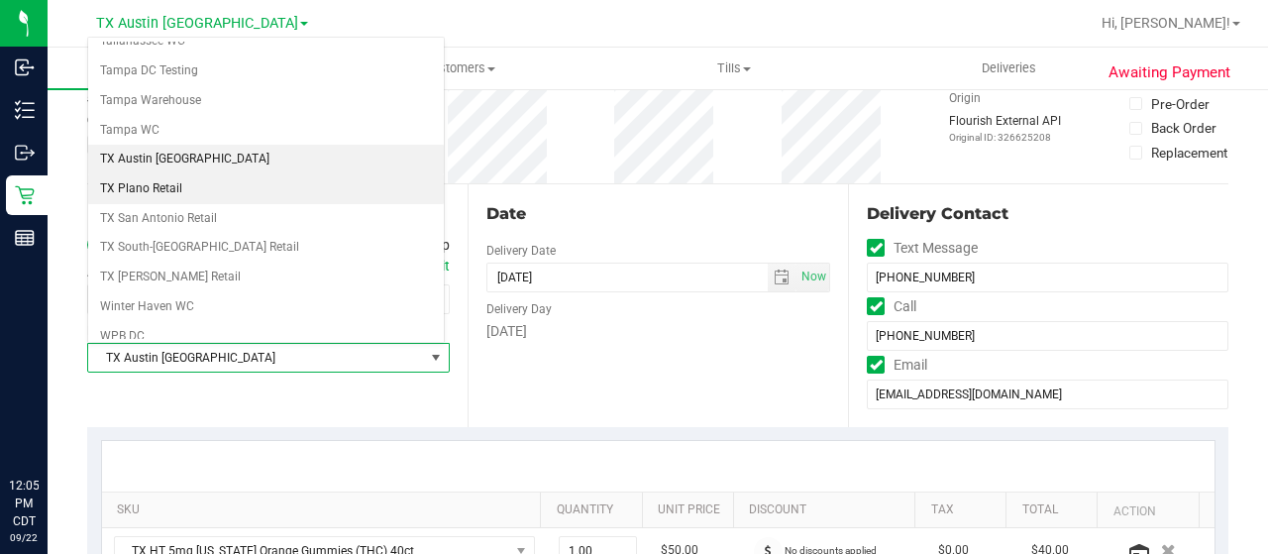
click at [209, 174] on li "TX Plano Retail" at bounding box center [266, 189] width 356 height 30
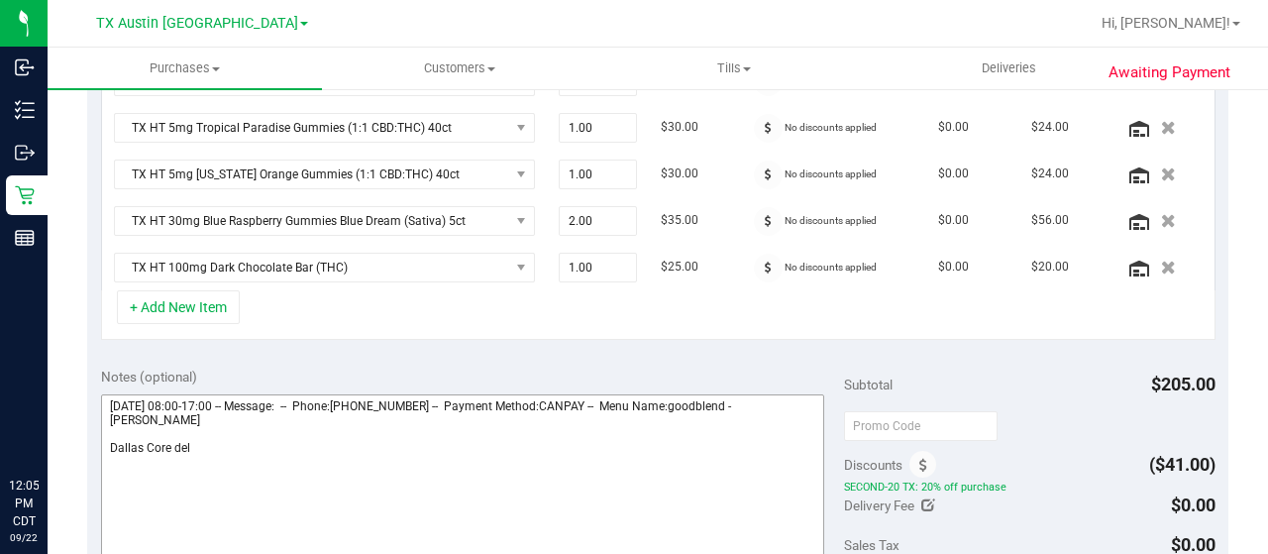
scroll to position [595, 0]
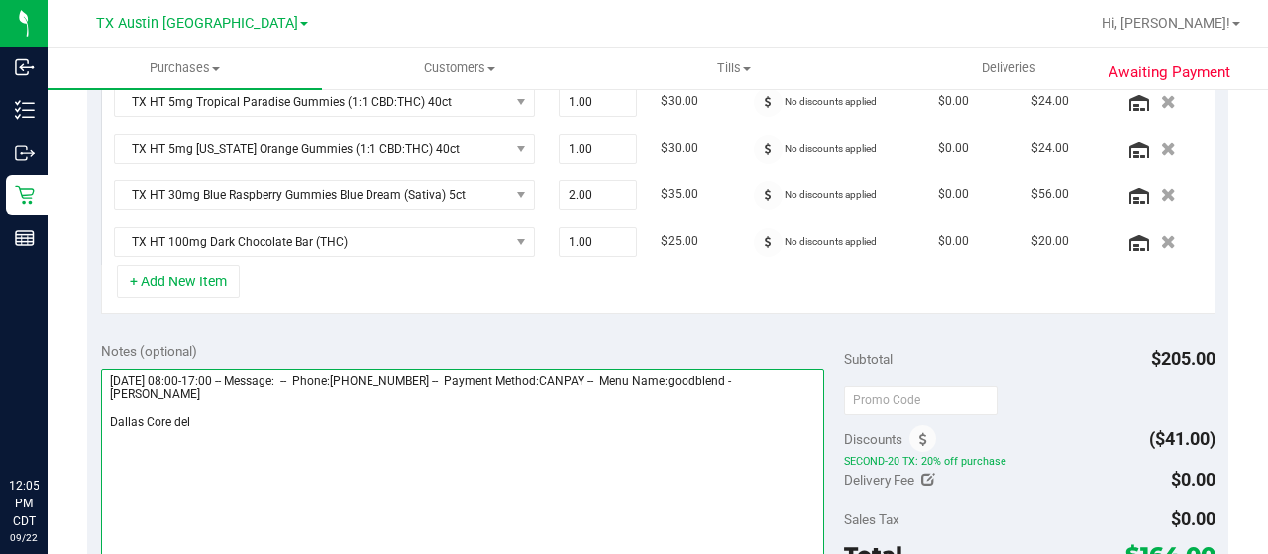
click at [246, 420] on textarea at bounding box center [462, 464] width 723 height 190
click at [302, 425] on textarea at bounding box center [462, 464] width 723 height 190
click at [317, 407] on textarea at bounding box center [462, 464] width 723 height 190
click at [309, 419] on textarea at bounding box center [462, 464] width 723 height 190
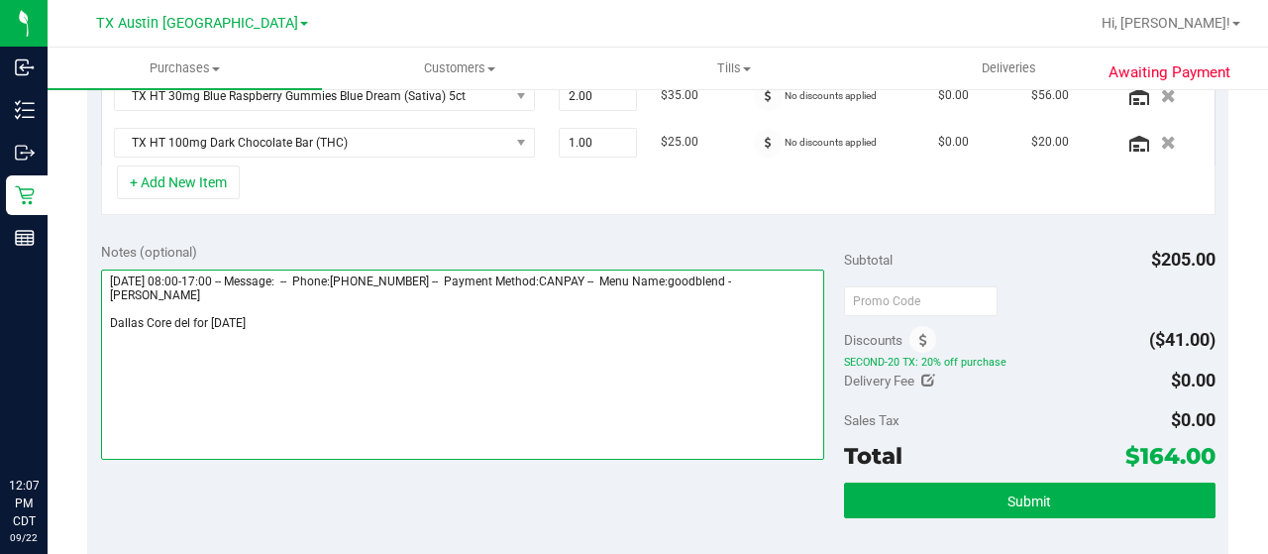
type textarea "Tuesday 09/23/2025 08:00-17:00 -- Message: -- Phone:2134222848 -- Payment Metho…"
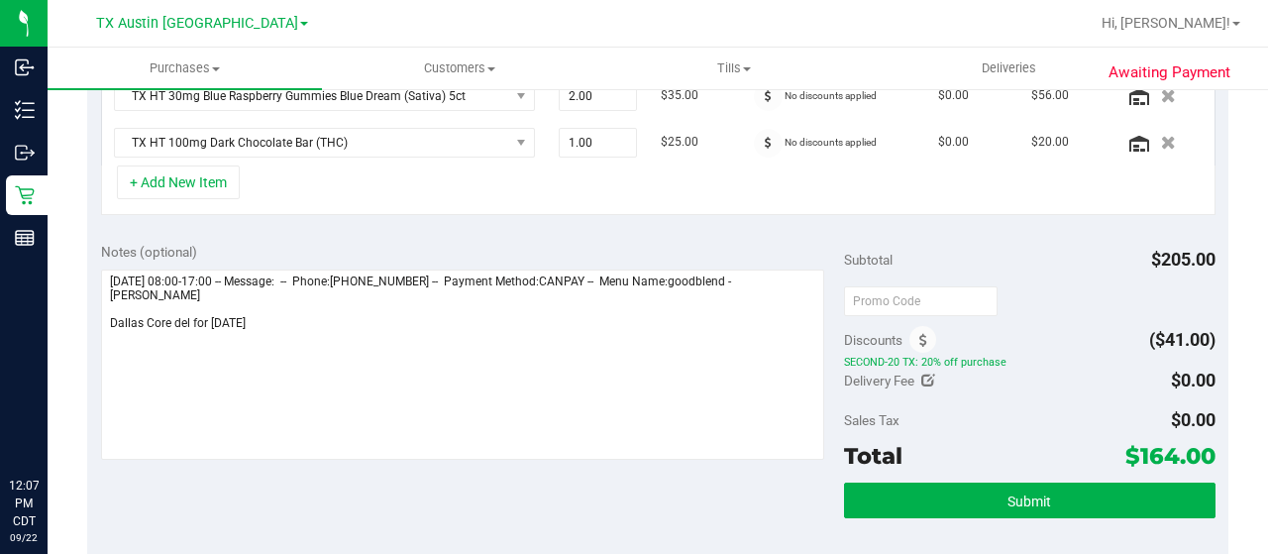
click at [922, 376] on icon at bounding box center [929, 381] width 14 height 14
type input "$0.00"
click at [1040, 411] on div "Sales Tax $0.00" at bounding box center [1030, 420] width 372 height 36
click at [1044, 377] on icon "Cancel button" at bounding box center [1052, 383] width 20 height 15
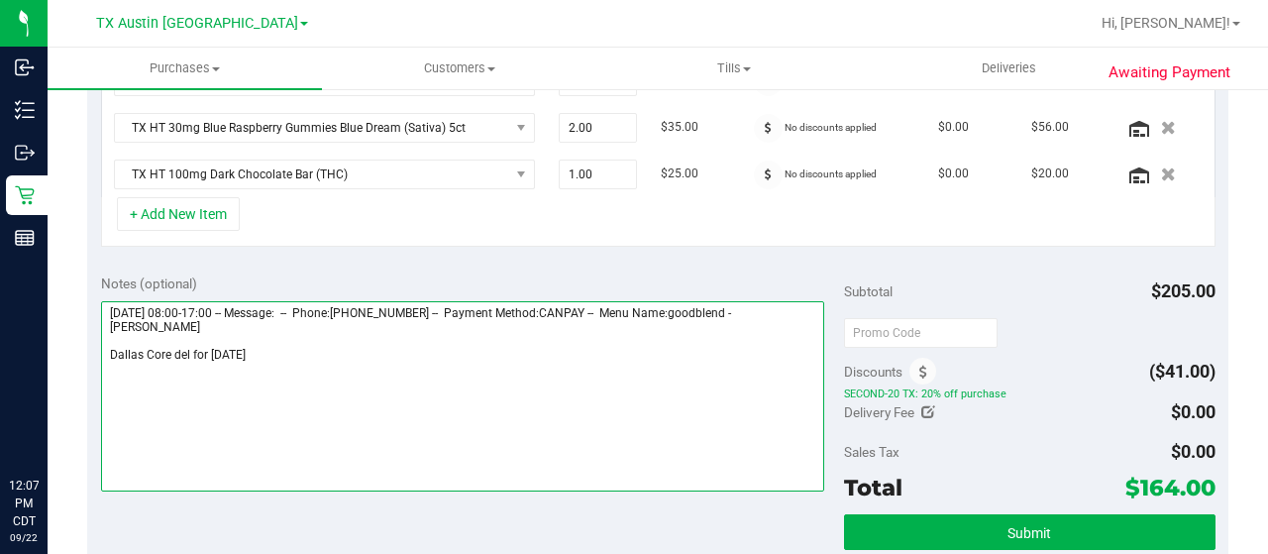
click at [431, 341] on textarea at bounding box center [462, 396] width 723 height 190
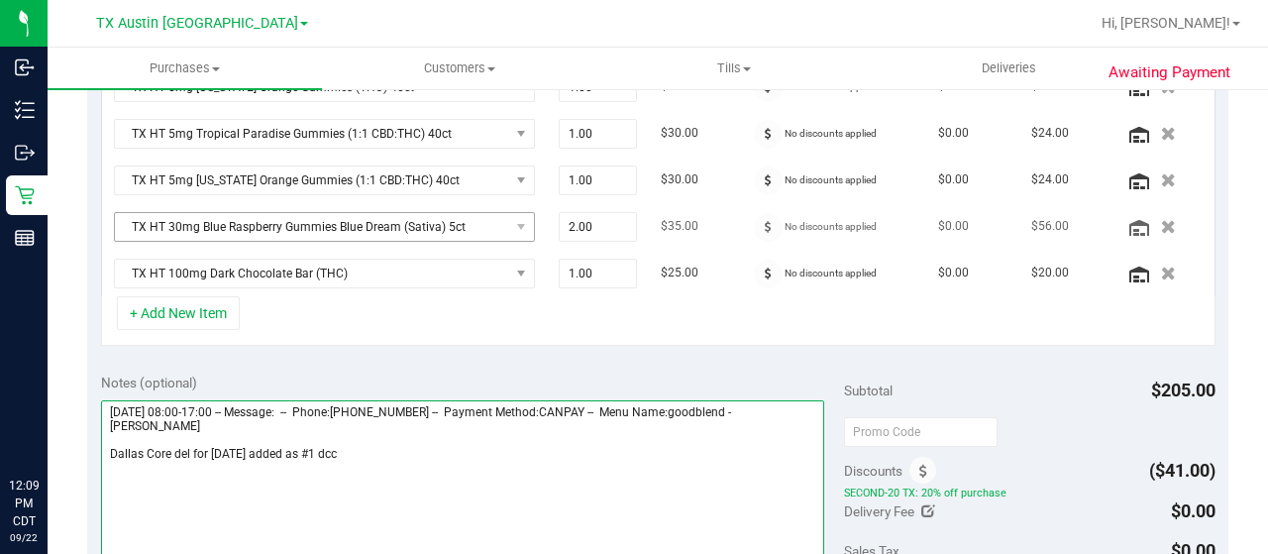
scroll to position [595, 0]
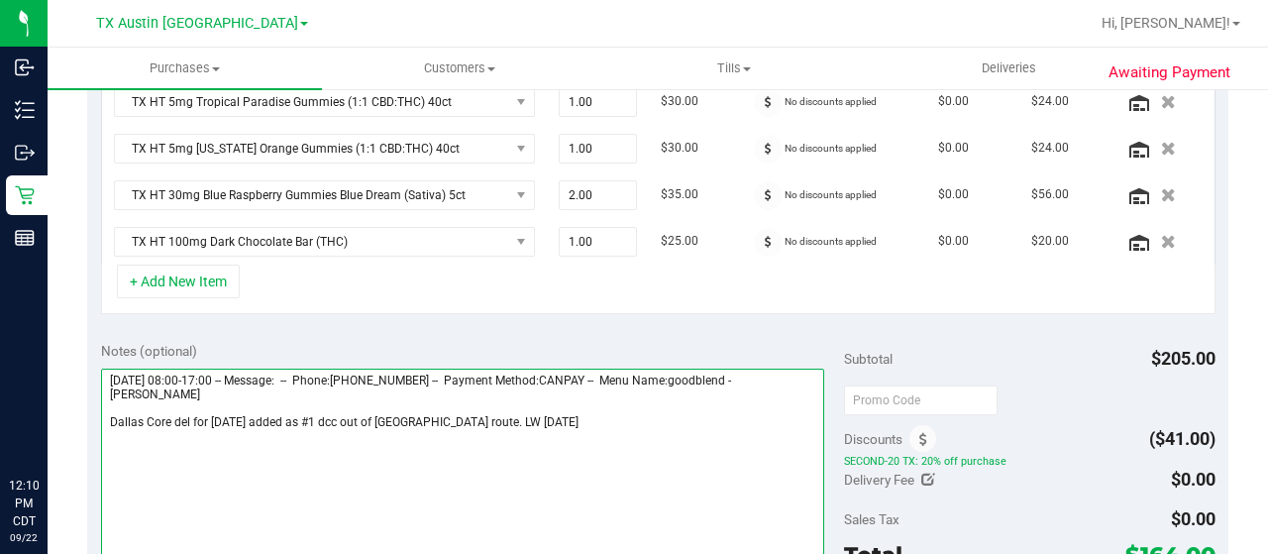
drag, startPoint x: 373, startPoint y: 417, endPoint x: 476, endPoint y: 411, distance: 103.2
click at [373, 417] on textarea at bounding box center [462, 464] width 723 height 190
click at [412, 413] on textarea at bounding box center [462, 464] width 723 height 190
click at [636, 413] on textarea at bounding box center [462, 464] width 723 height 190
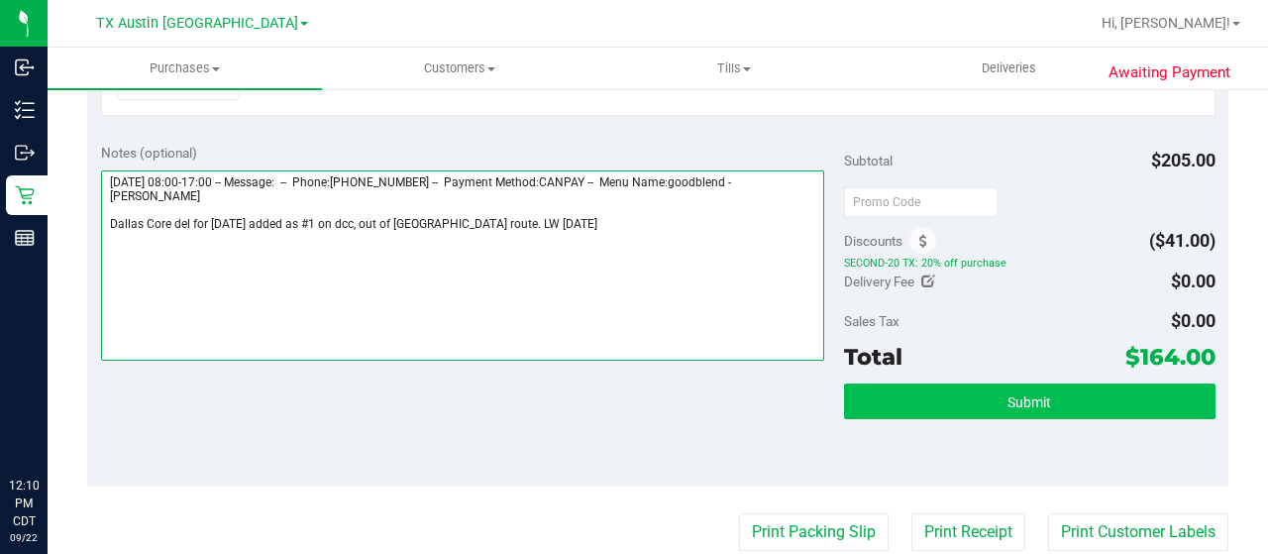
type textarea "Tuesday 09/23/2025 08:00-17:00 -- Message: -- Phone:2134222848 -- Payment Metho…"
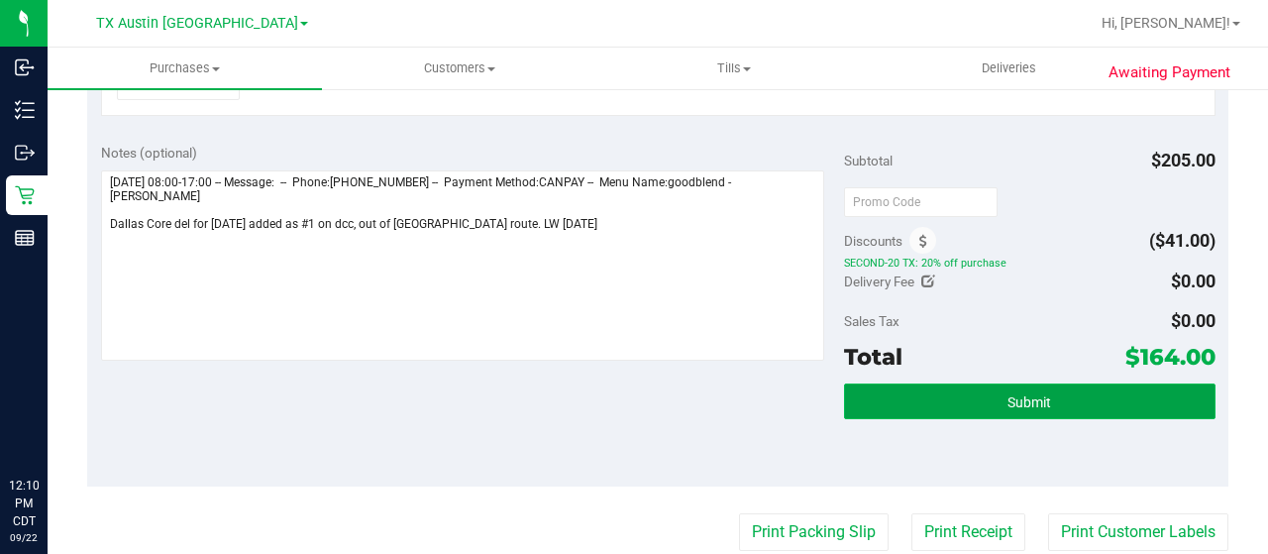
click at [1013, 394] on span "Submit" at bounding box center [1030, 402] width 44 height 16
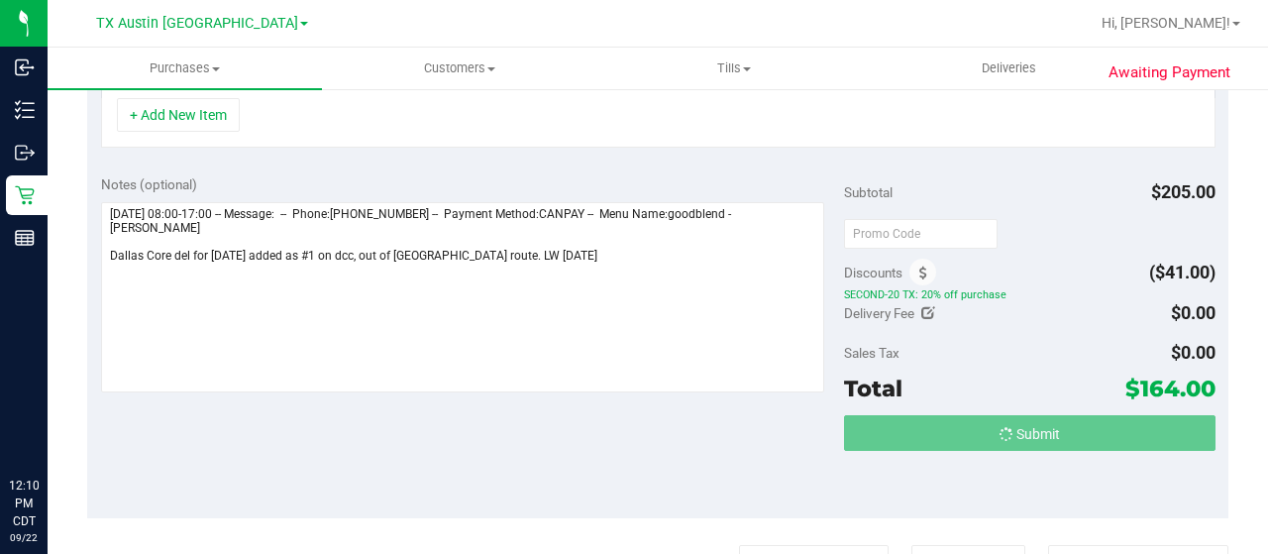
scroll to position [730, 0]
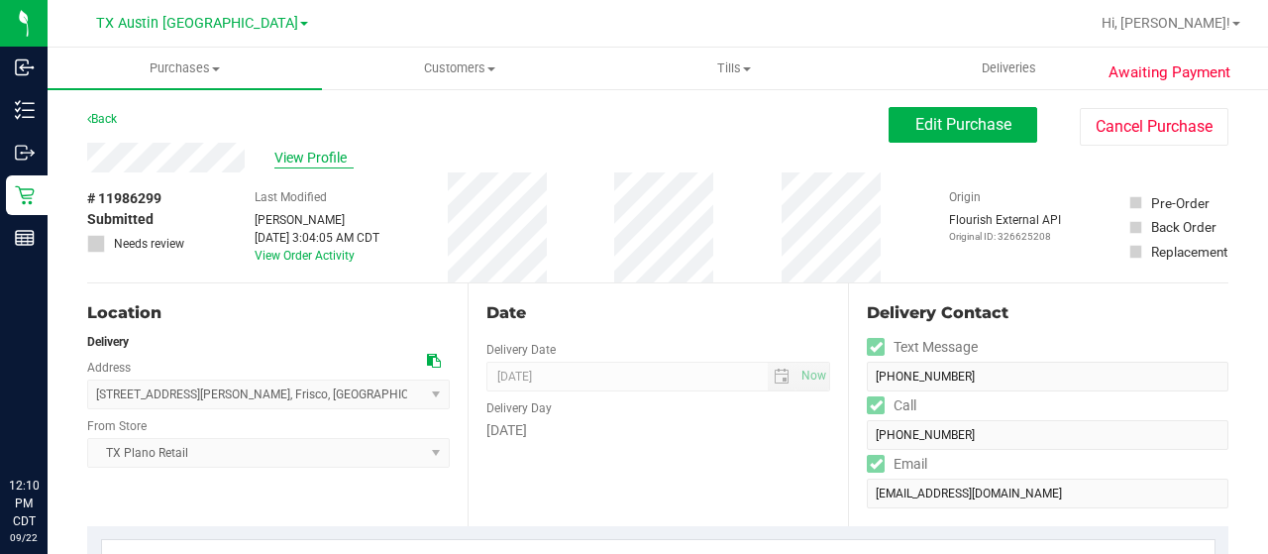
click at [325, 162] on span "View Profile" at bounding box center [313, 158] width 79 height 21
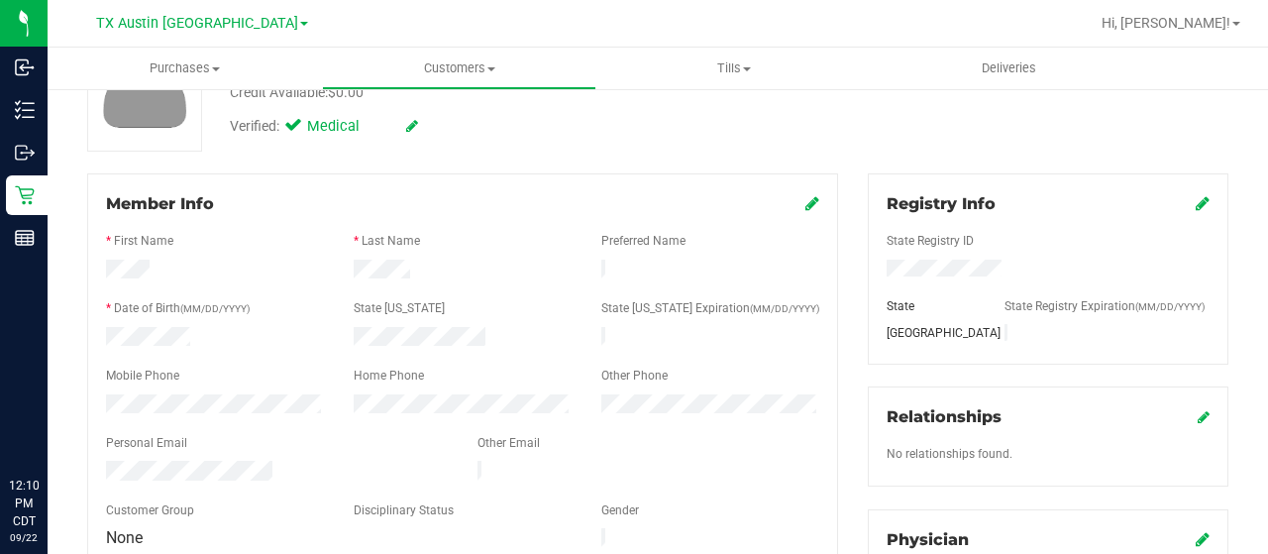
scroll to position [198, 0]
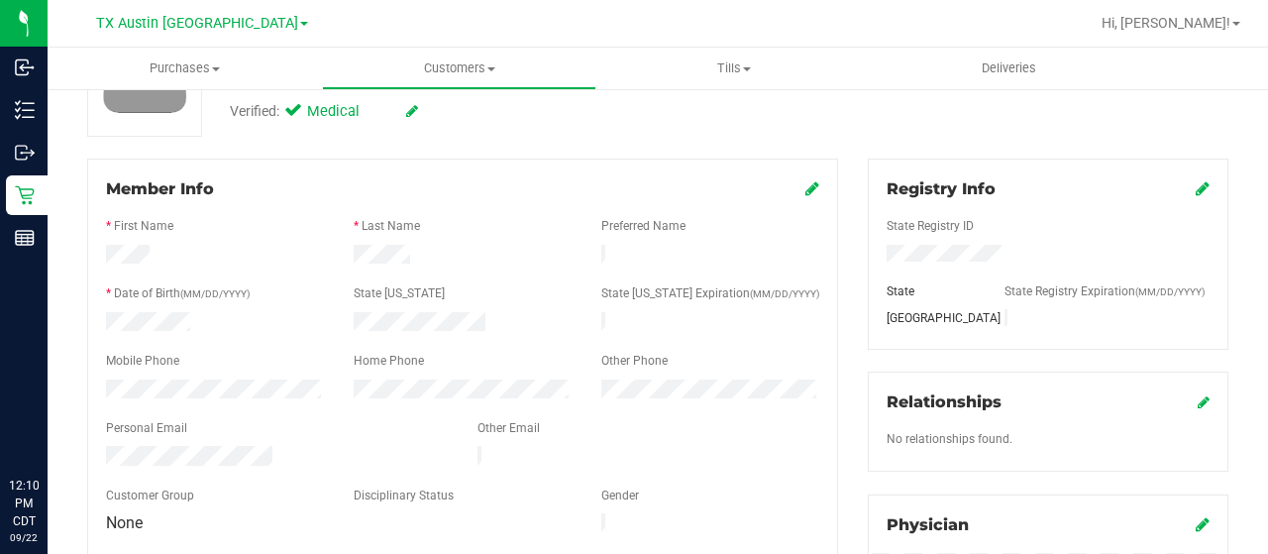
click at [109, 446] on div at bounding box center [277, 458] width 372 height 24
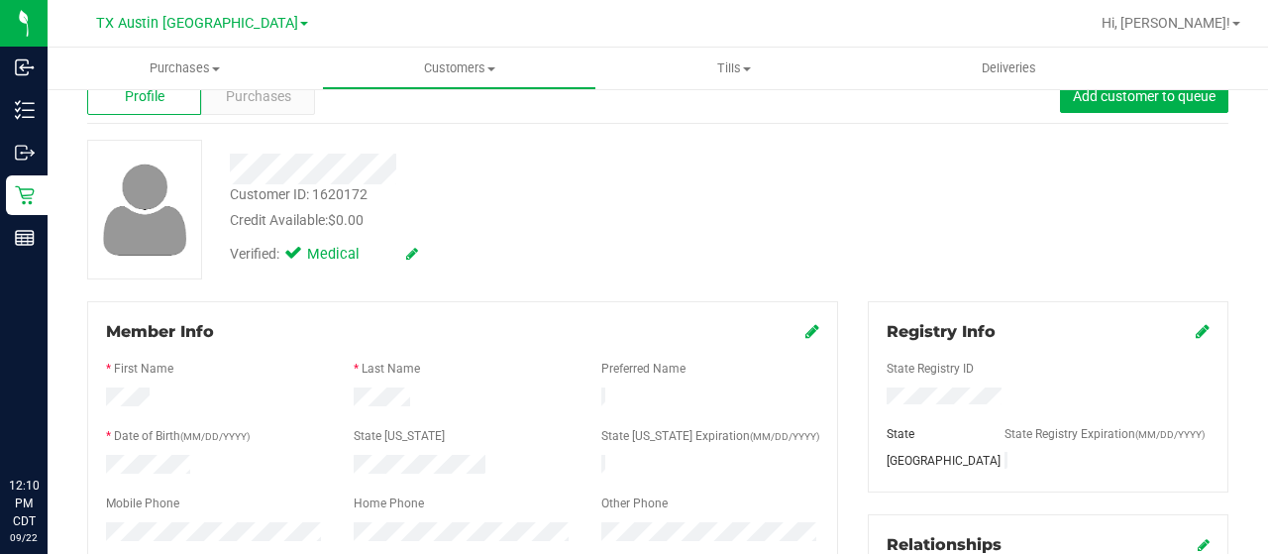
scroll to position [0, 0]
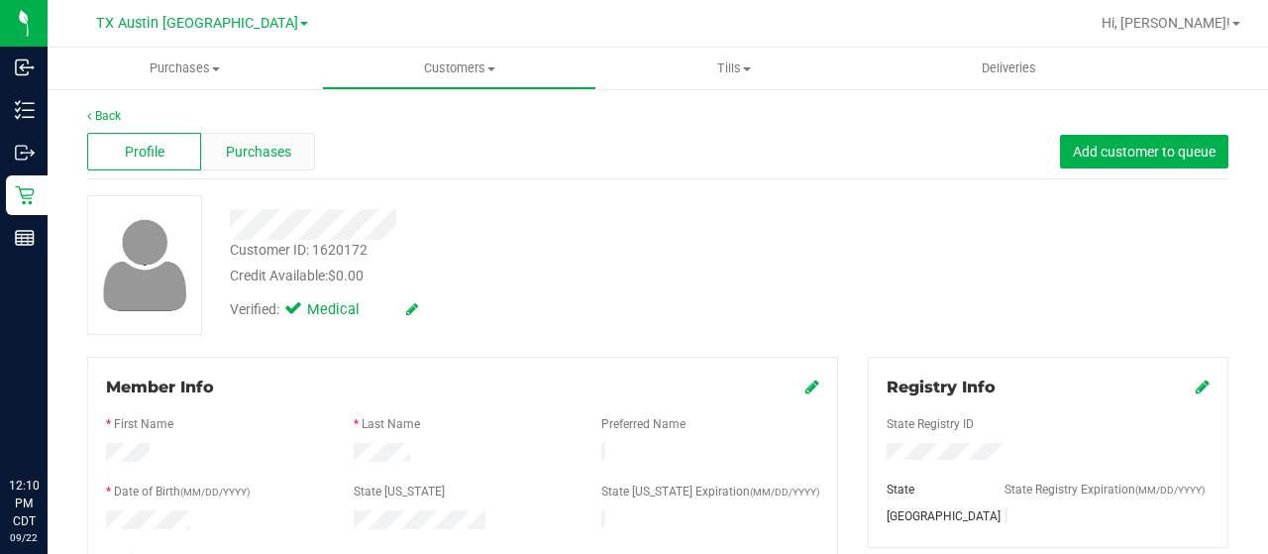
click at [256, 155] on span "Purchases" at bounding box center [258, 152] width 65 height 21
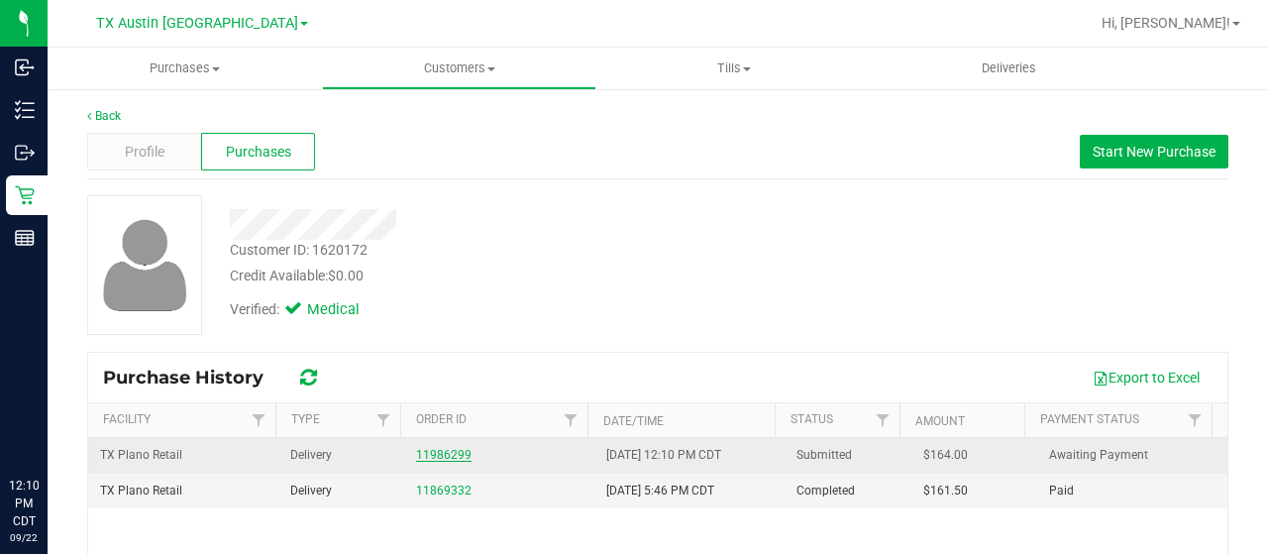
click at [446, 455] on link "11986299" at bounding box center [443, 455] width 55 height 14
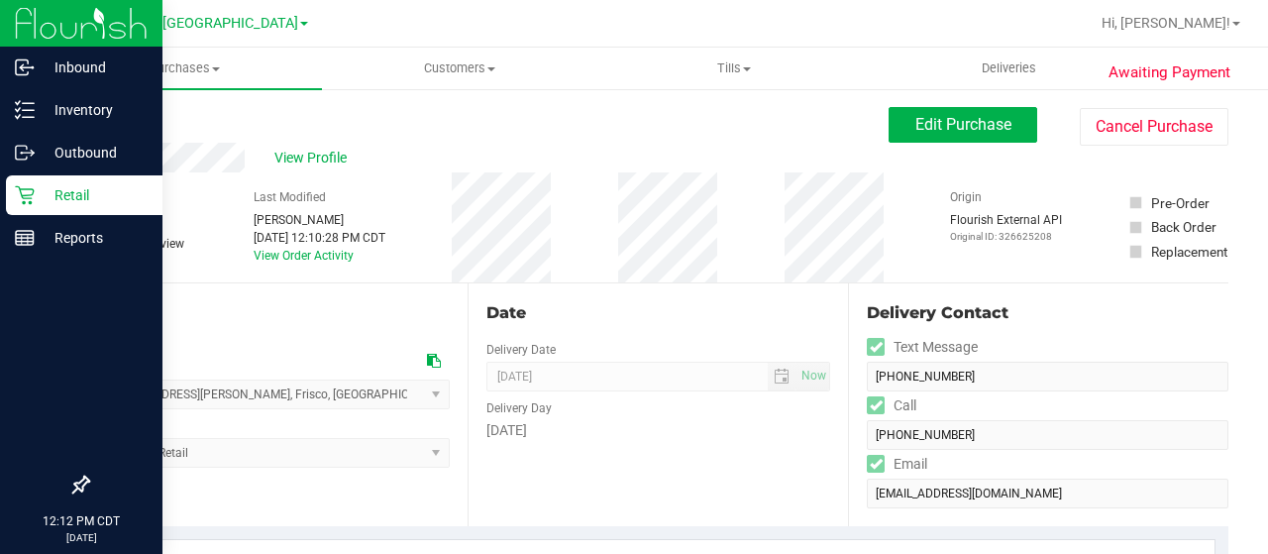
click at [82, 209] on div "Retail" at bounding box center [84, 195] width 157 height 40
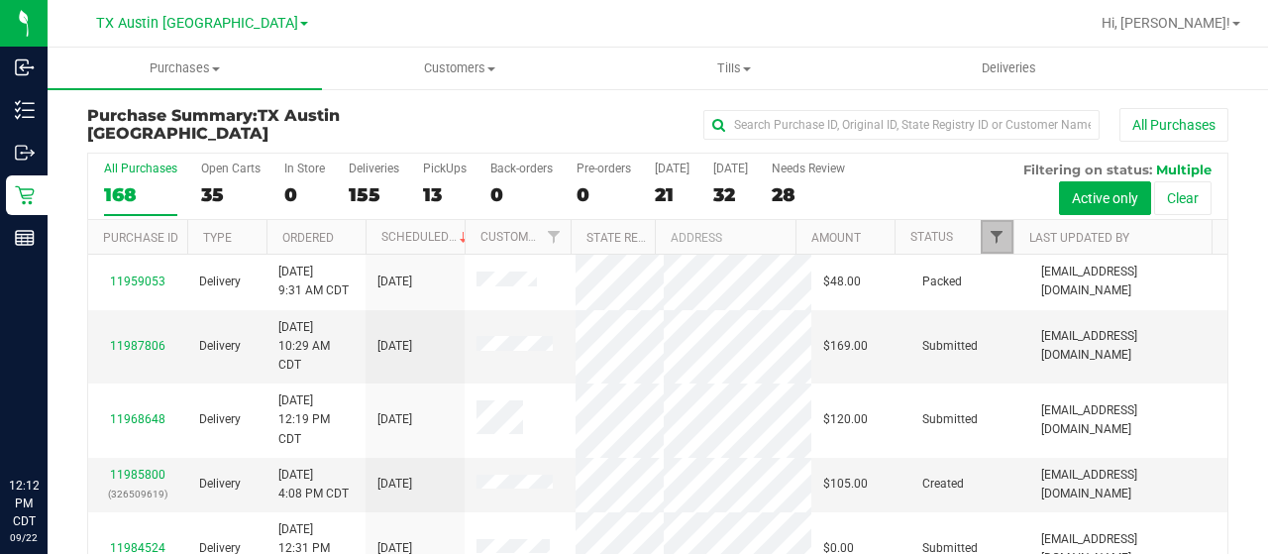
click at [989, 235] on span "Filter" at bounding box center [997, 237] width 16 height 16
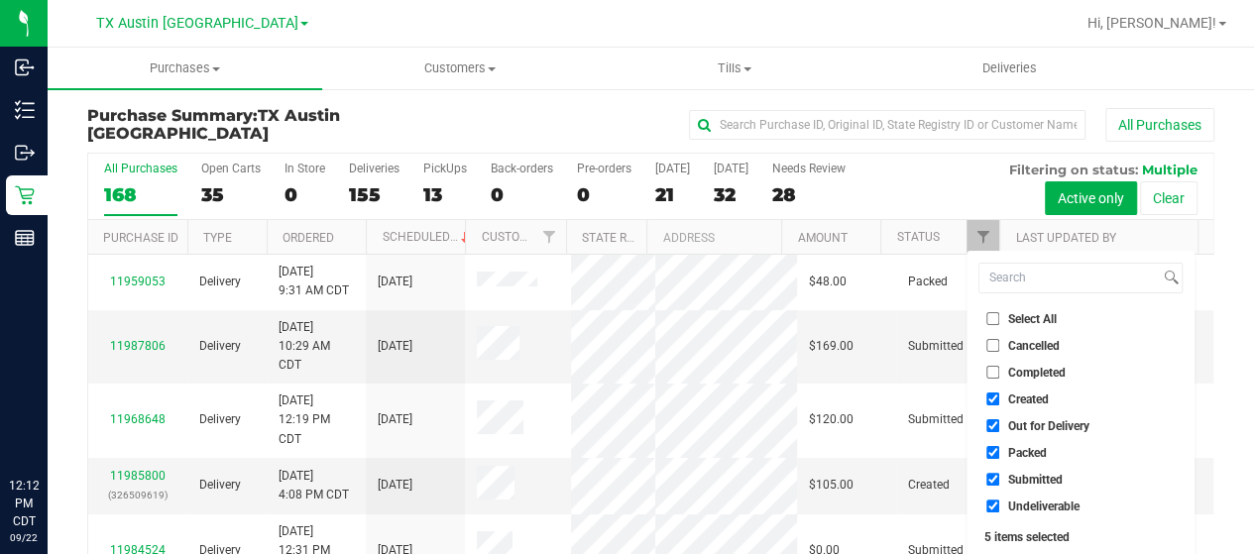
click at [1042, 425] on span "Out for Delivery" at bounding box center [1048, 426] width 81 height 12
click at [999, 425] on input "Out for Delivery" at bounding box center [992, 425] width 13 height 13
checkbox input "false"
click at [1023, 450] on span "Packed" at bounding box center [1027, 453] width 39 height 12
click at [999, 450] on input "Packed" at bounding box center [992, 452] width 13 height 13
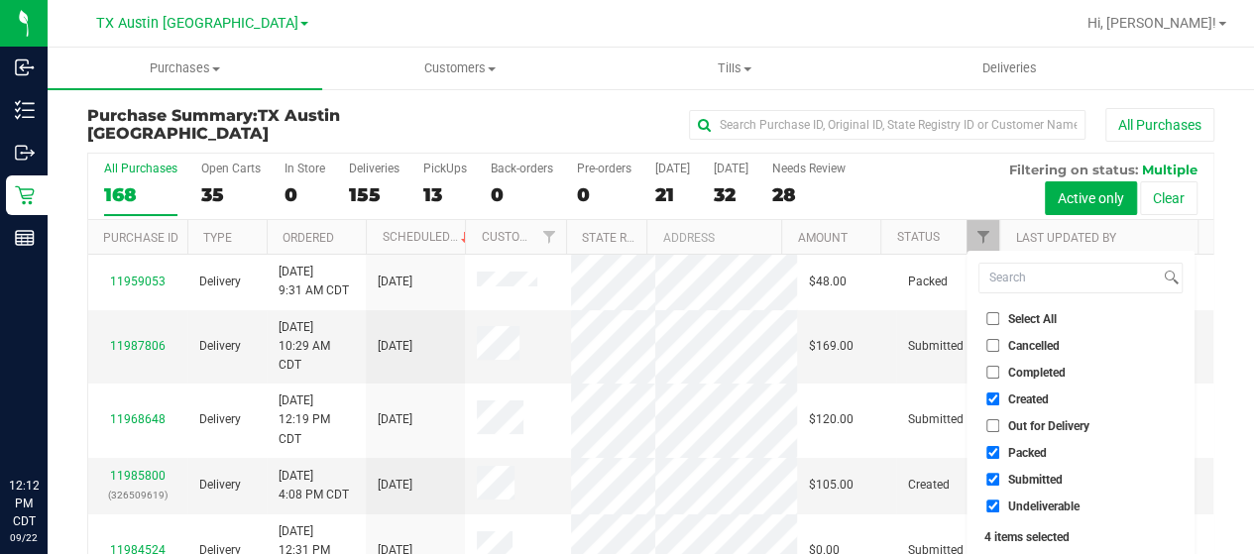
checkbox input "false"
click at [1020, 475] on span "Submitted" at bounding box center [1035, 480] width 55 height 12
click at [999, 475] on input "Submitted" at bounding box center [992, 479] width 13 height 13
checkbox input "false"
click at [1017, 502] on span "Undeliverable" at bounding box center [1043, 506] width 71 height 12
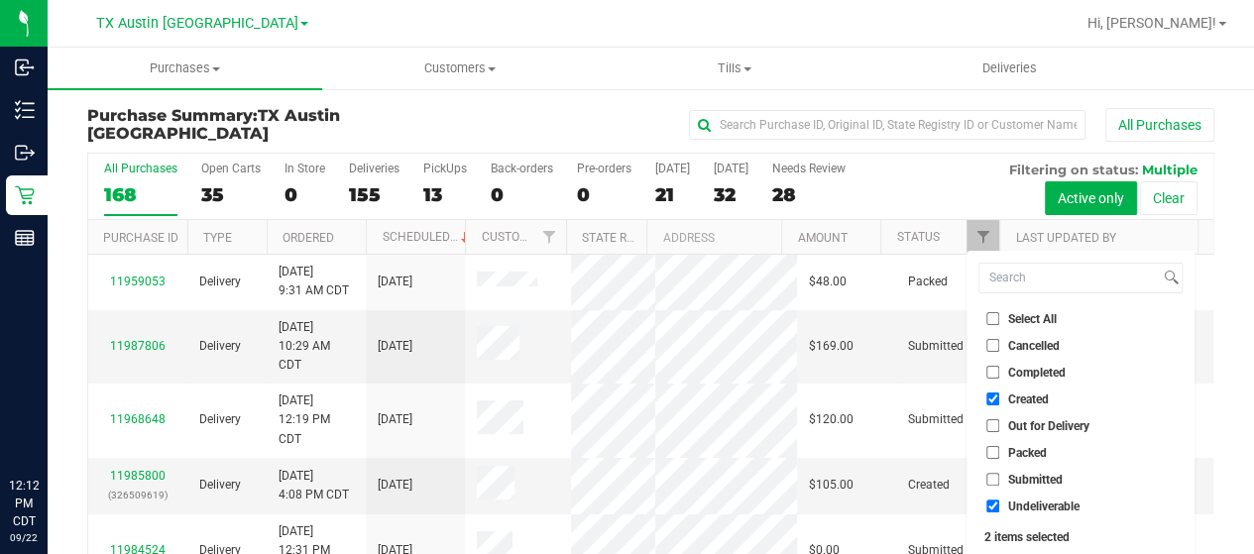
click at [999, 502] on input "Undeliverable" at bounding box center [992, 505] width 13 height 13
checkbox input "false"
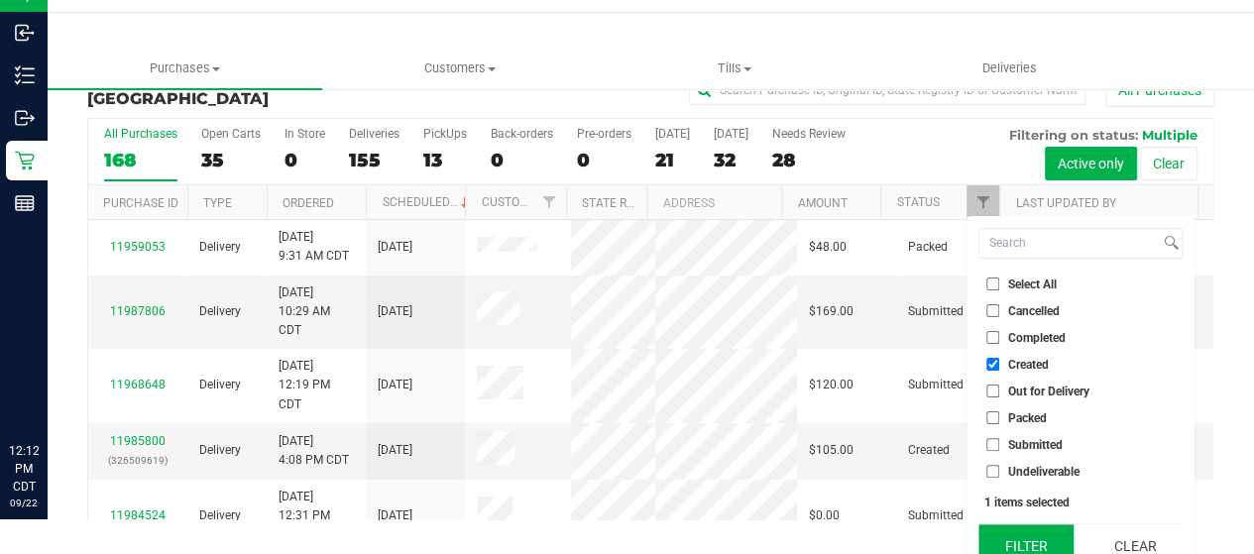
scroll to position [54, 0]
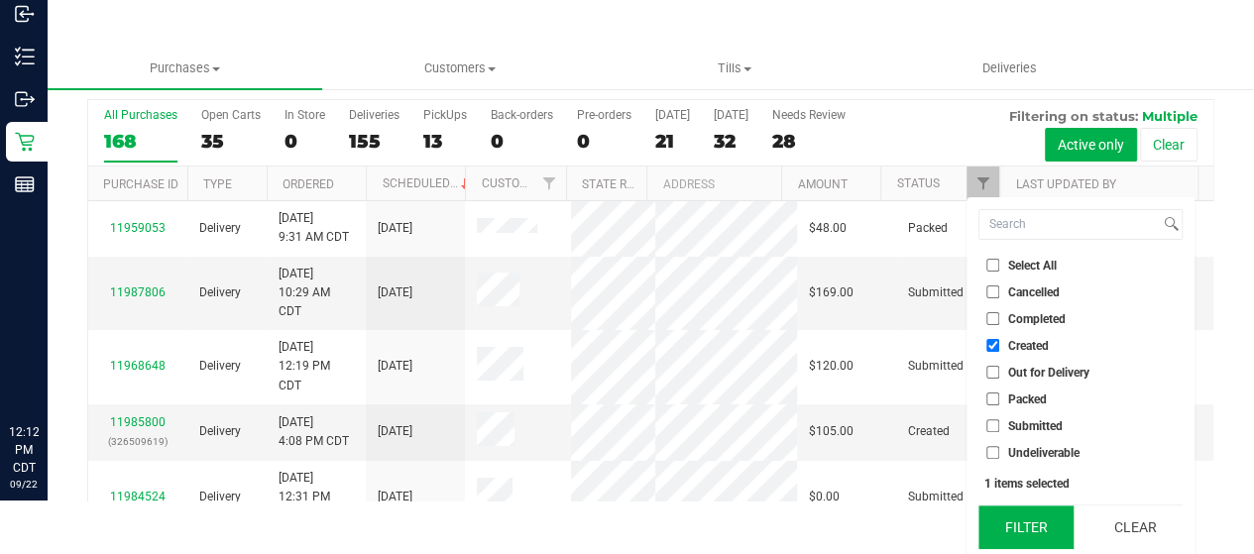
click at [1015, 509] on button "Filter" at bounding box center [1025, 527] width 95 height 44
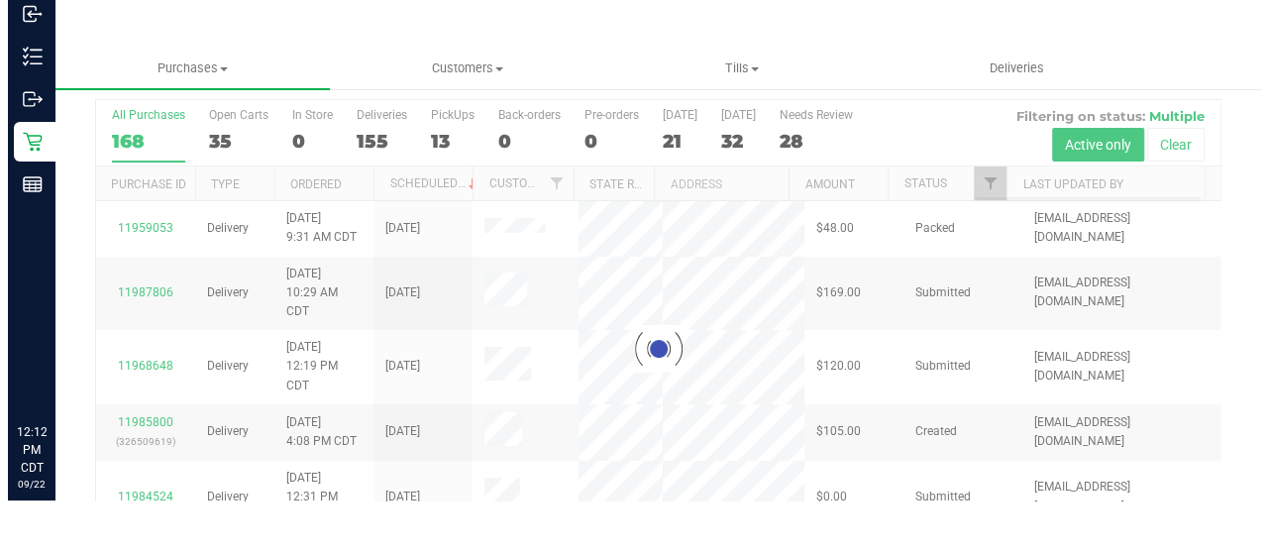
scroll to position [0, 0]
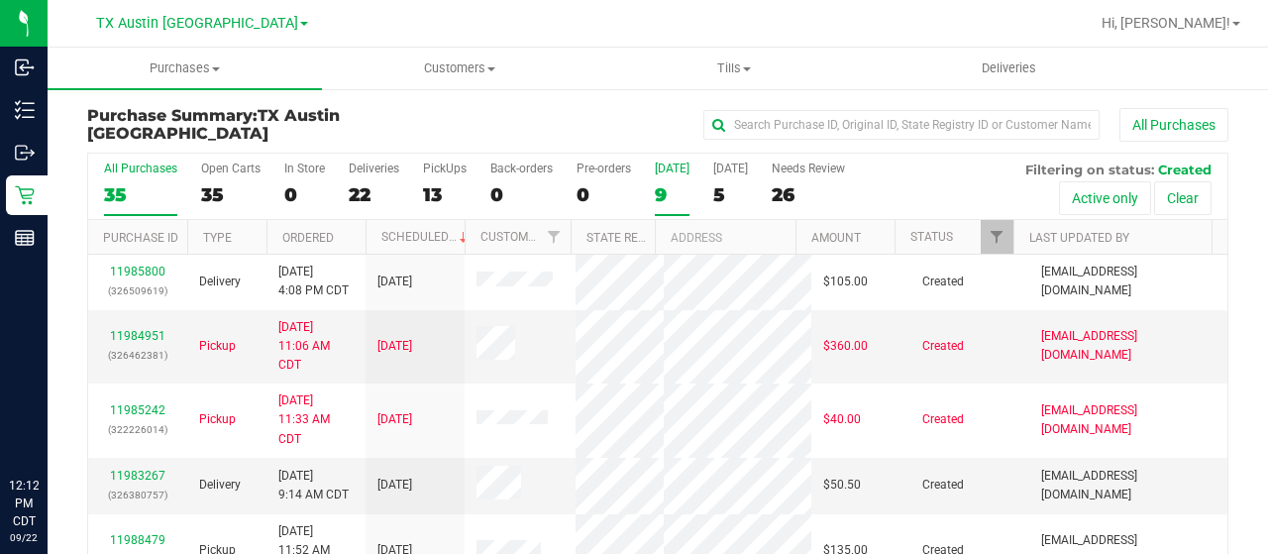
click at [664, 200] on div "9" at bounding box center [672, 194] width 35 height 23
click at [0, 0] on input "Today 9" at bounding box center [0, 0] width 0 height 0
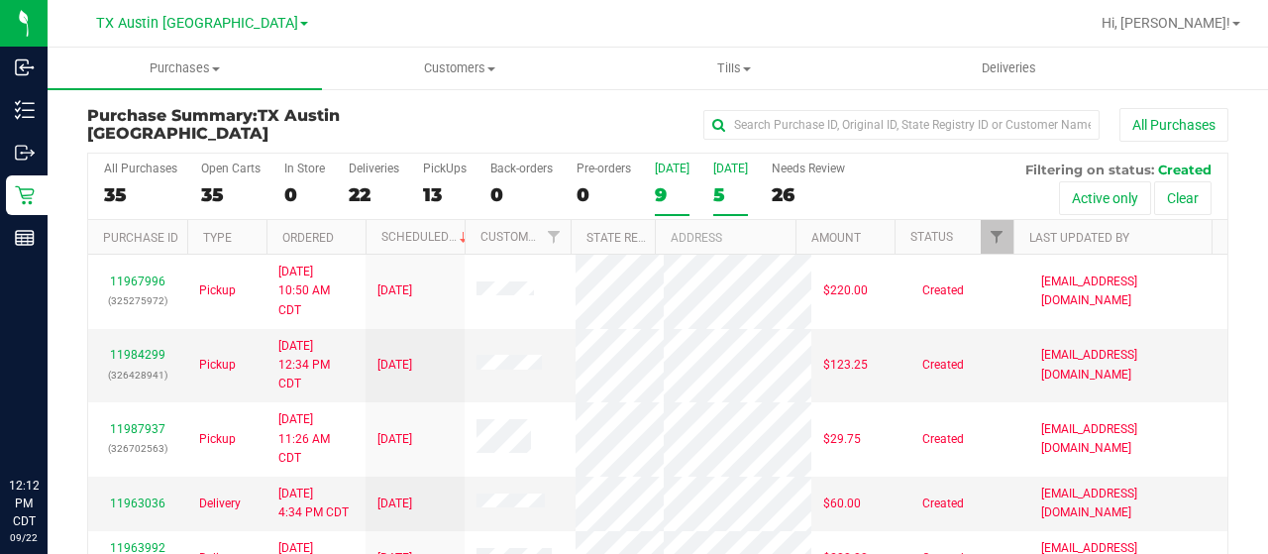
click at [715, 193] on div "5" at bounding box center [730, 194] width 35 height 23
click at [0, 0] on input "Tomorrow 5" at bounding box center [0, 0] width 0 height 0
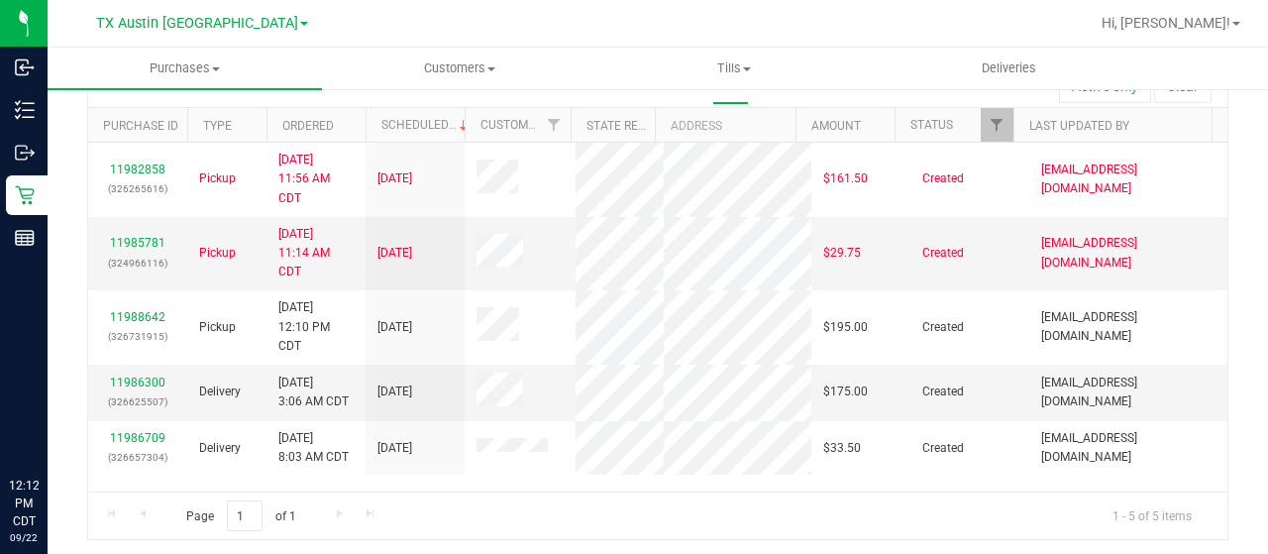
scroll to position [113, 0]
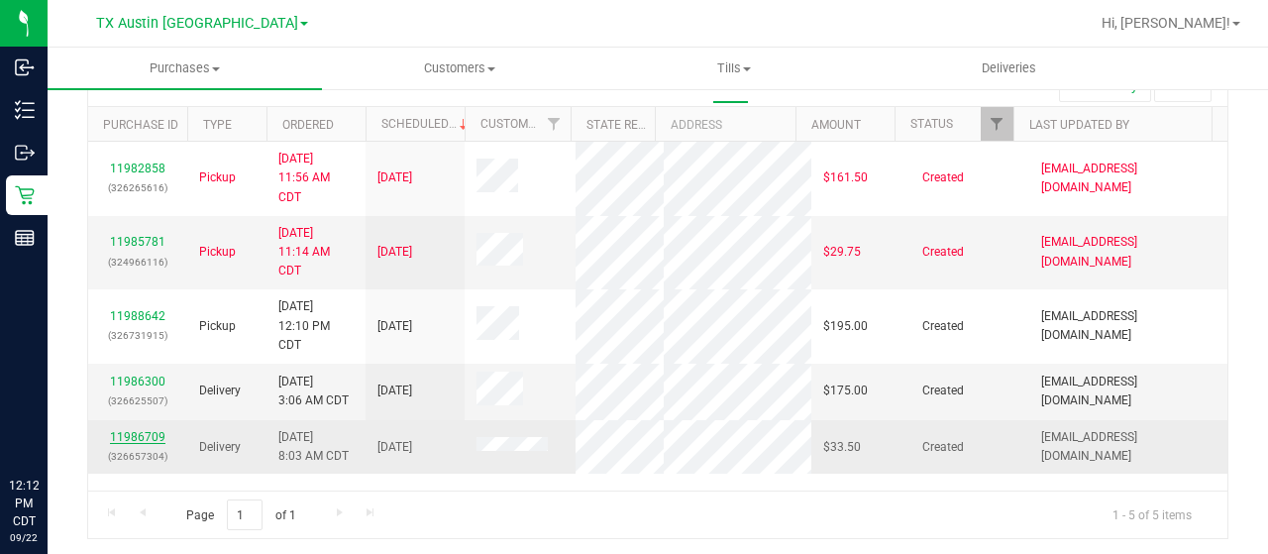
click at [132, 444] on link "11986709" at bounding box center [137, 437] width 55 height 14
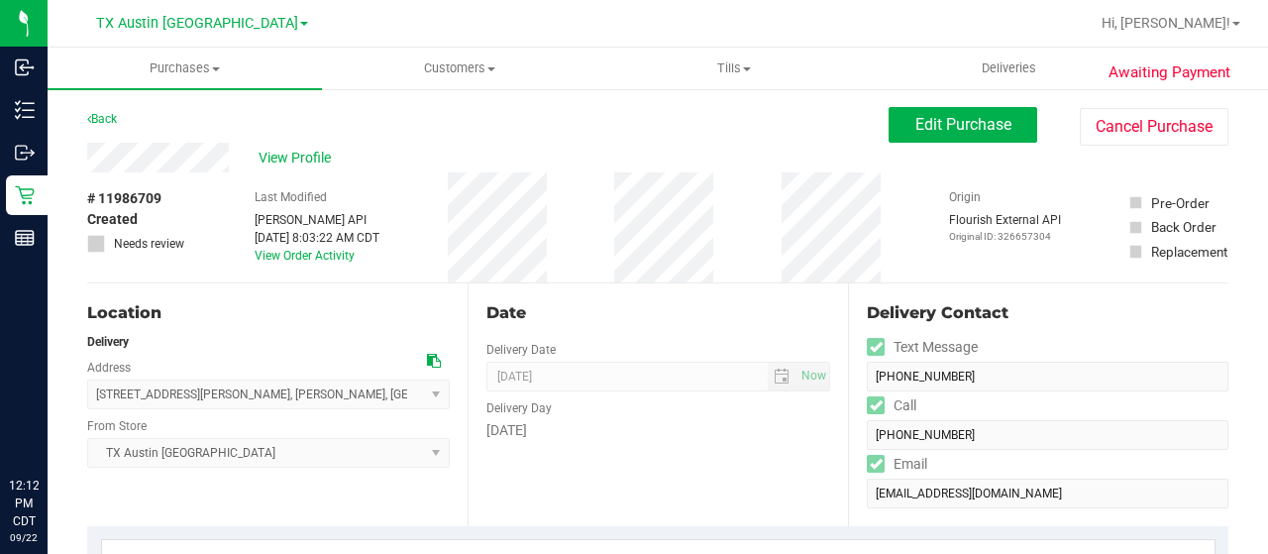
click at [241, 158] on div "View Profile" at bounding box center [488, 158] width 802 height 30
drag, startPoint x: 234, startPoint y: 158, endPoint x: 79, endPoint y: 160, distance: 154.6
click at [973, 125] on span "Edit Purchase" at bounding box center [964, 124] width 96 height 19
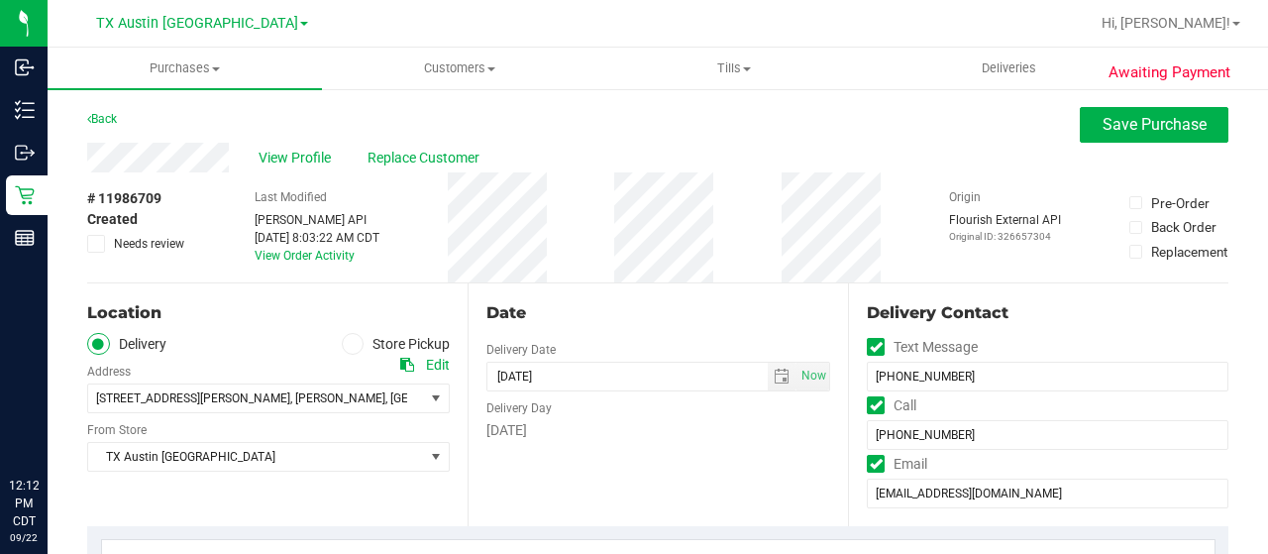
click at [400, 364] on icon at bounding box center [407, 365] width 14 height 14
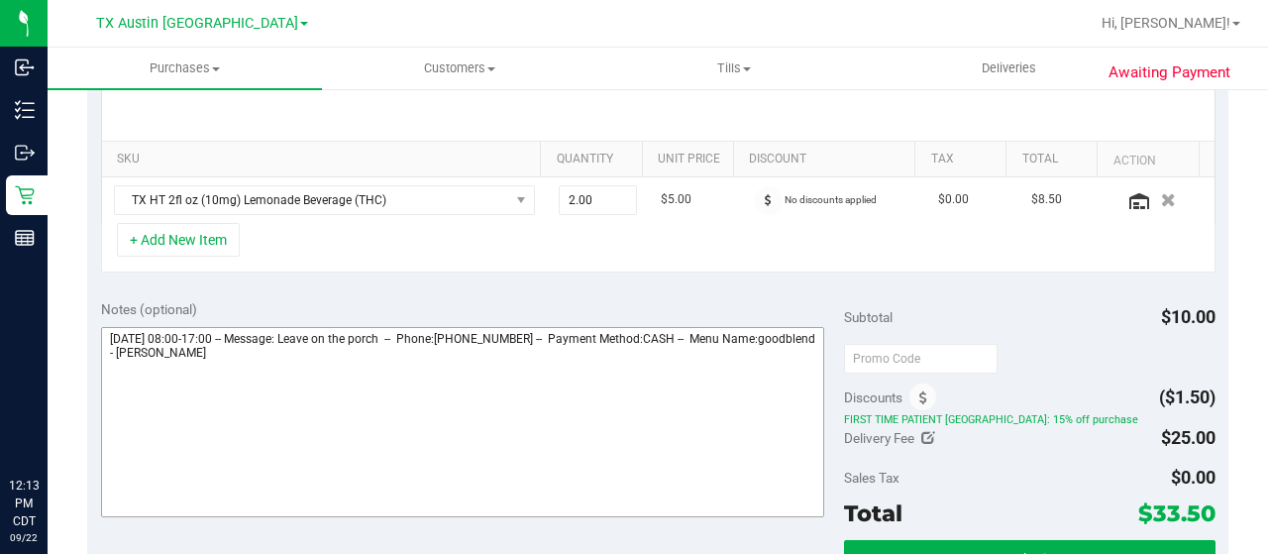
scroll to position [495, 0]
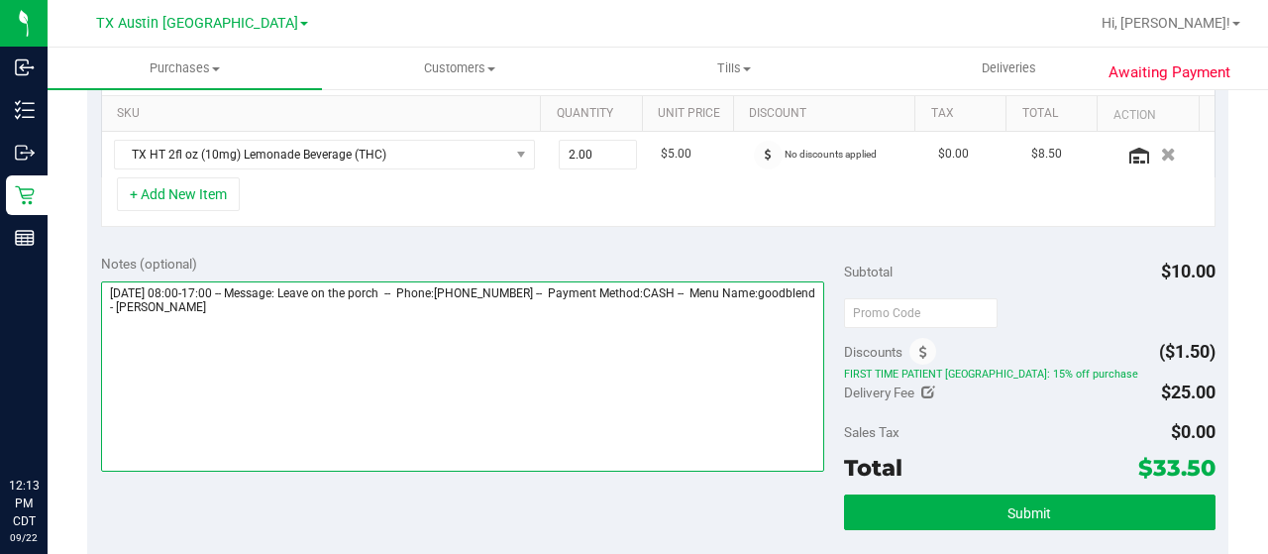
click at [321, 310] on textarea at bounding box center [462, 376] width 723 height 190
paste textarea "East Texas Core"
click at [195, 336] on textarea at bounding box center [462, 376] width 723 height 190
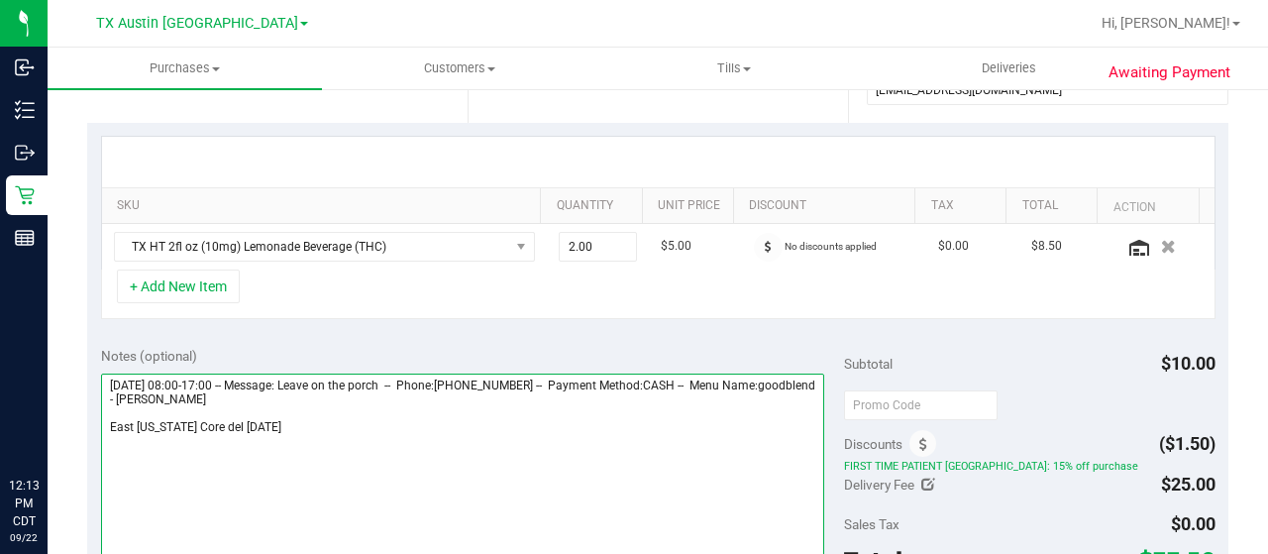
scroll to position [0, 0]
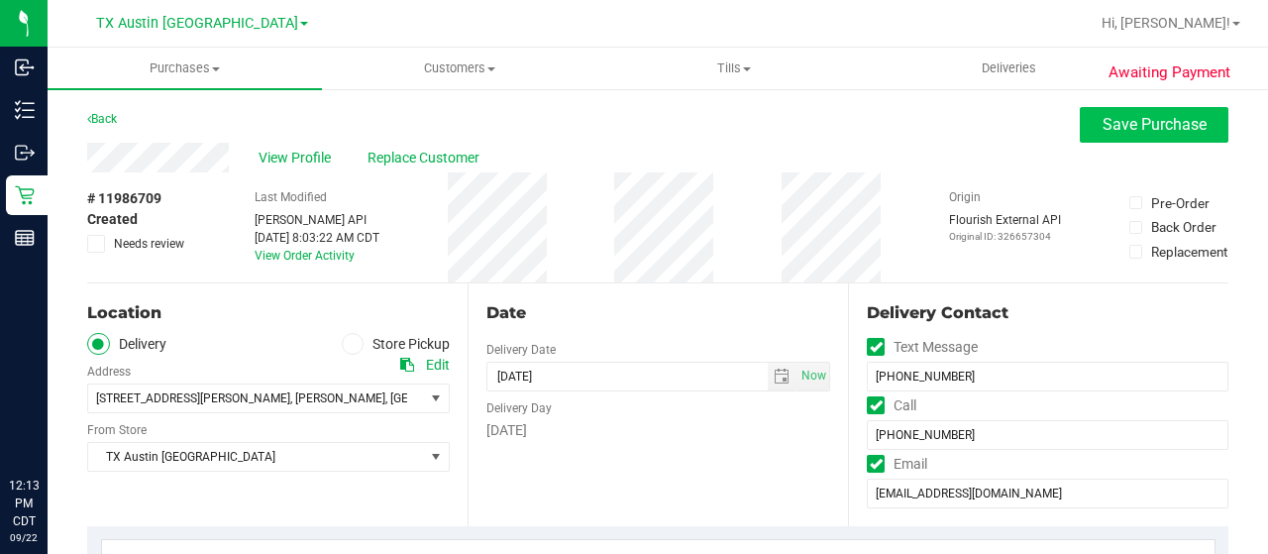
type textarea "Tuesday 09/23/2025 08:00-17:00 -- Message: Leave on the porch -- Phone:90378710…"
click at [1086, 134] on button "Save Purchase" at bounding box center [1154, 125] width 149 height 36
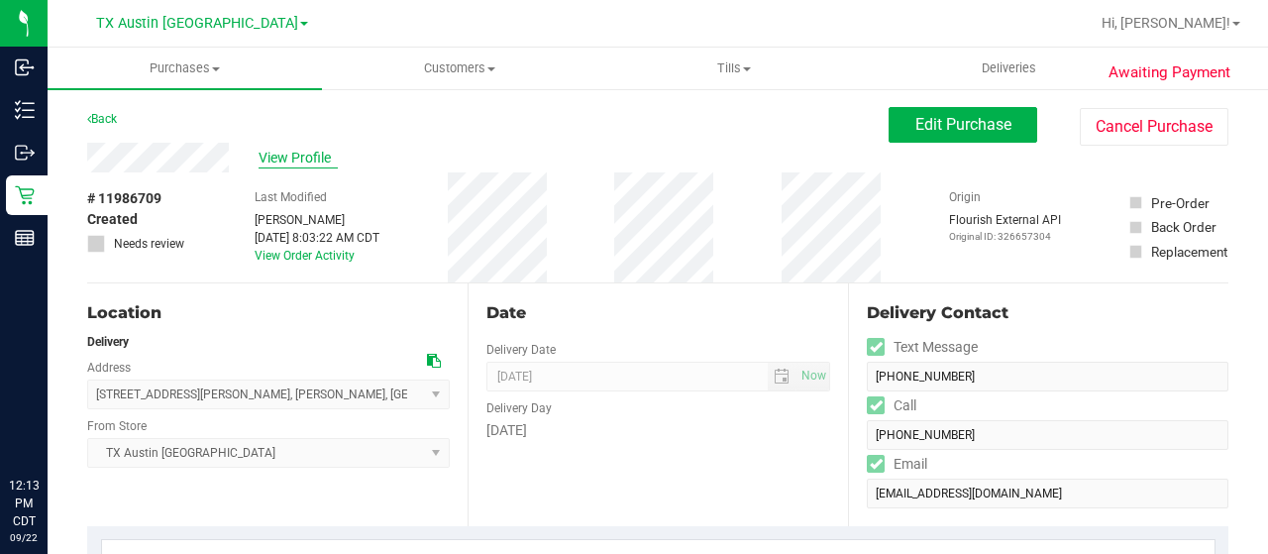
click at [301, 162] on span "View Profile" at bounding box center [298, 158] width 79 height 21
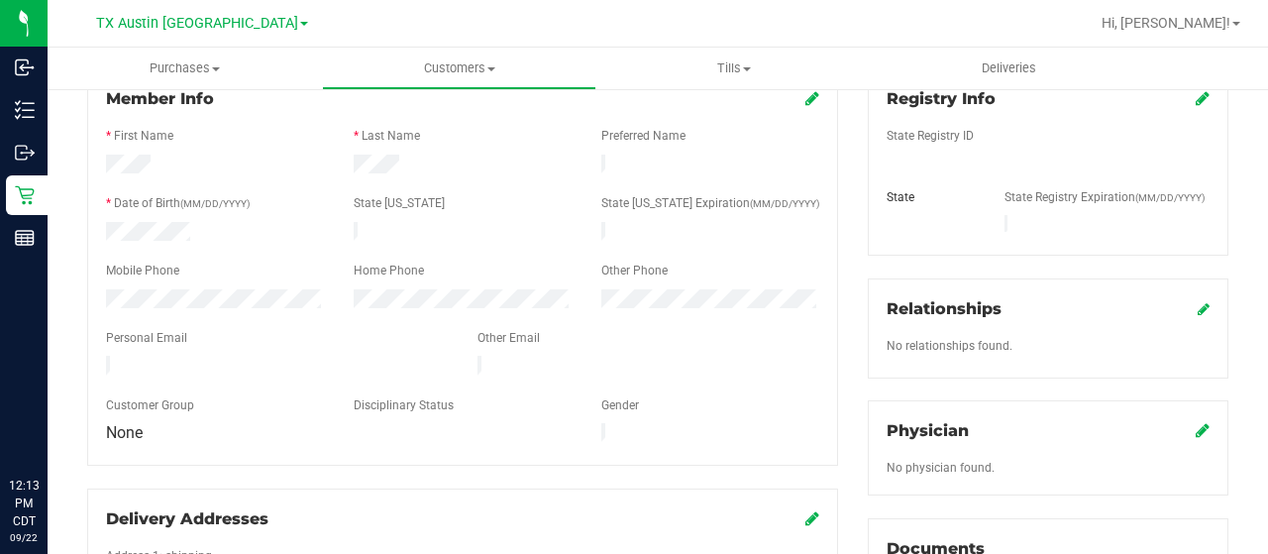
scroll to position [297, 0]
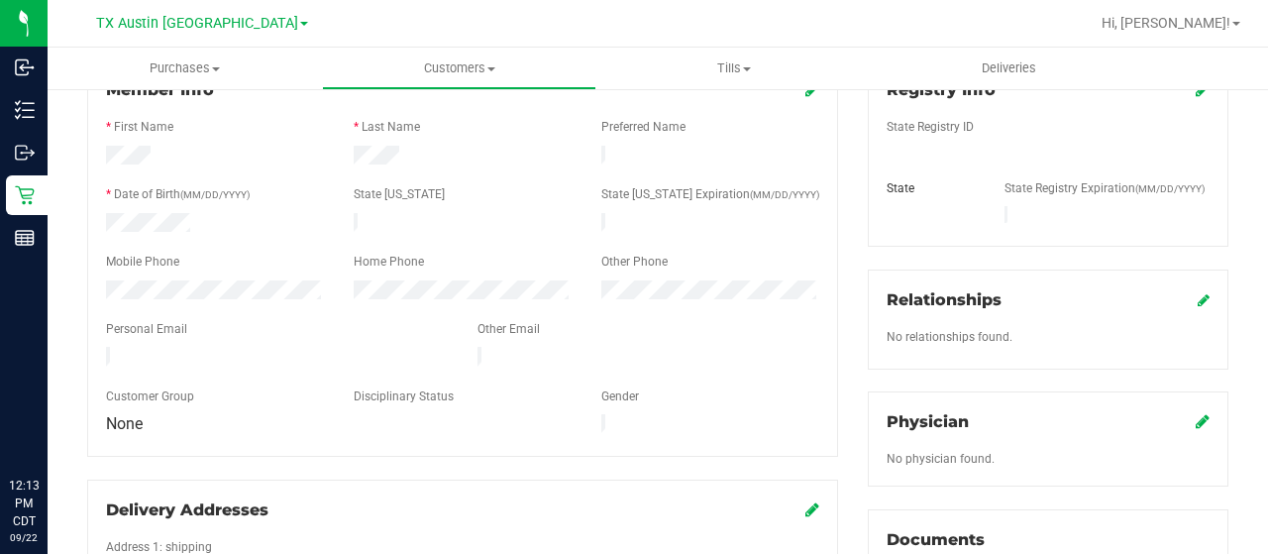
click at [1196, 413] on icon at bounding box center [1203, 421] width 14 height 16
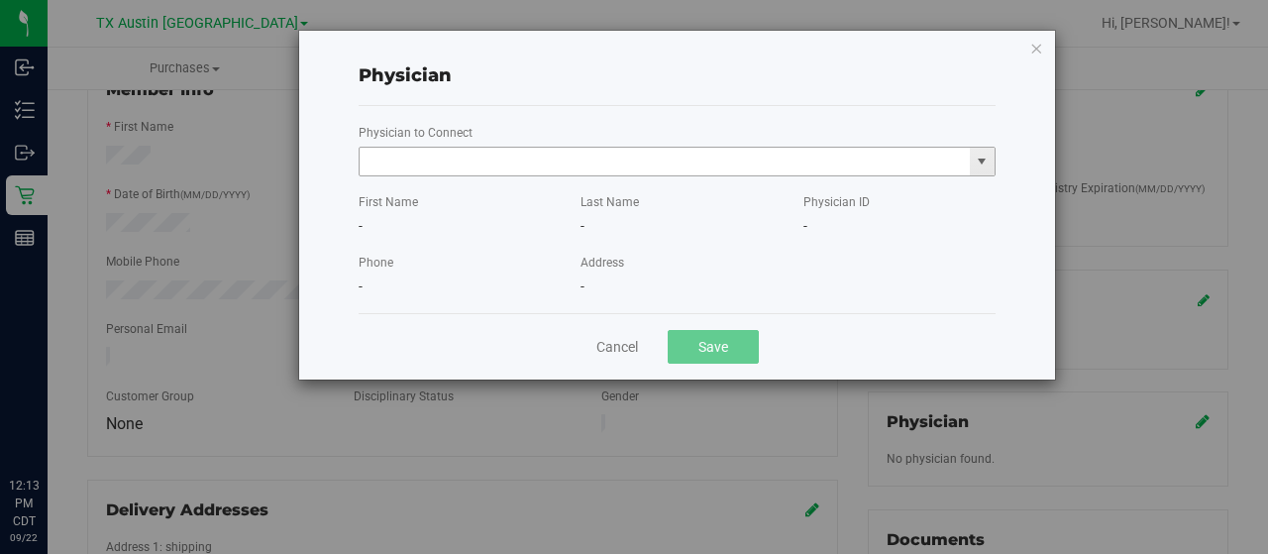
click at [682, 172] on input "text" at bounding box center [665, 162] width 610 height 28
paste input "Moreland"
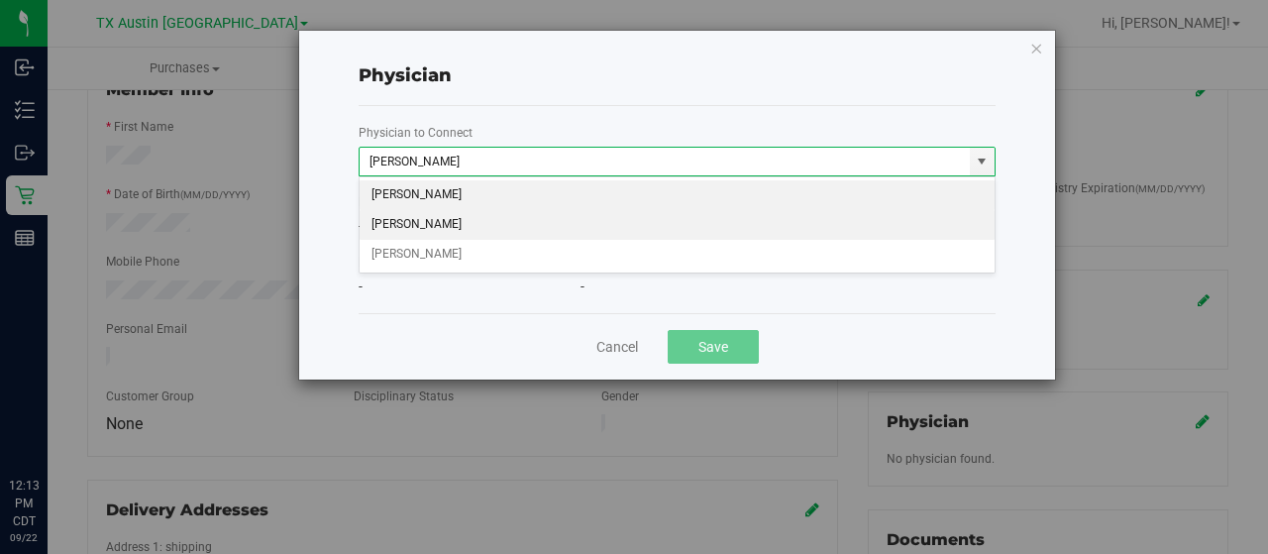
click at [632, 218] on li "GAVIN MORELAND" at bounding box center [678, 225] width 636 height 30
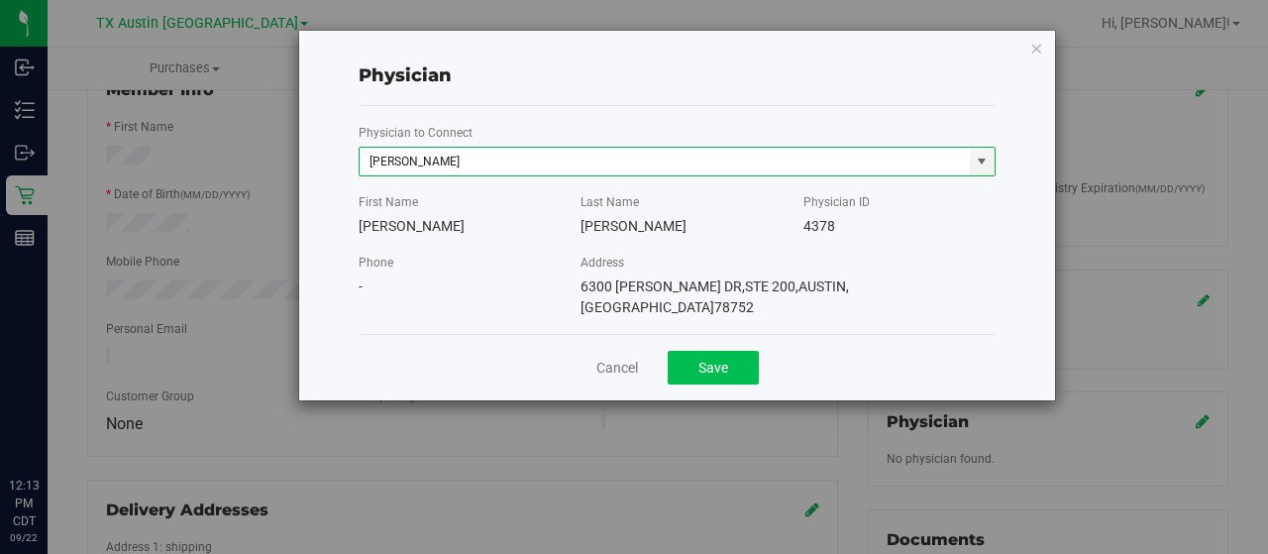
type input "GAVIN MORELAND"
click at [701, 351] on button "Save" at bounding box center [713, 368] width 91 height 34
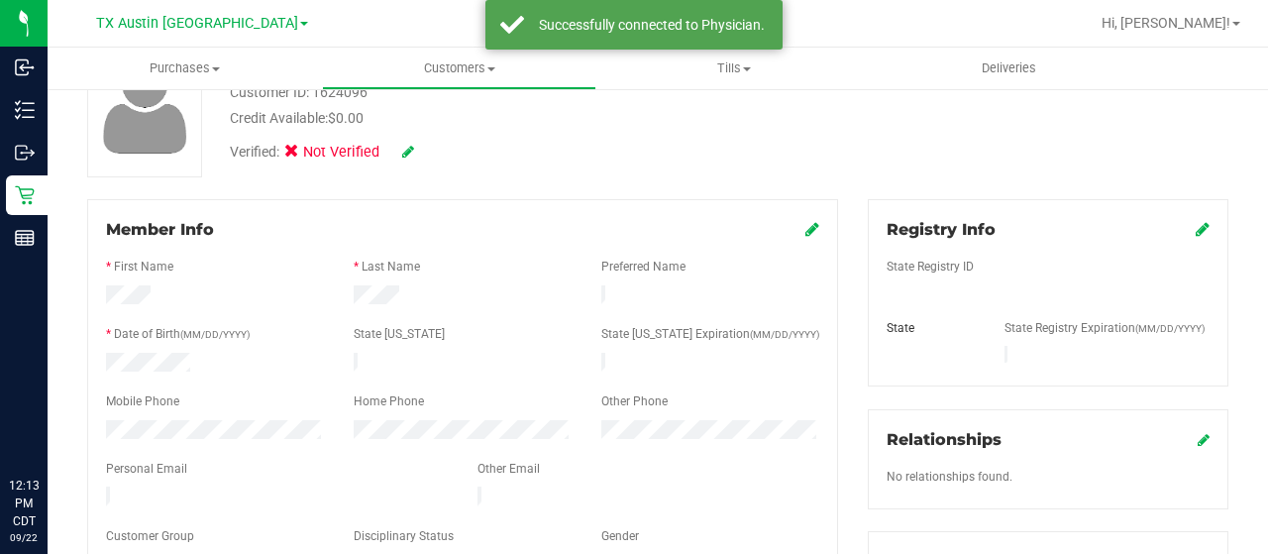
scroll to position [0, 0]
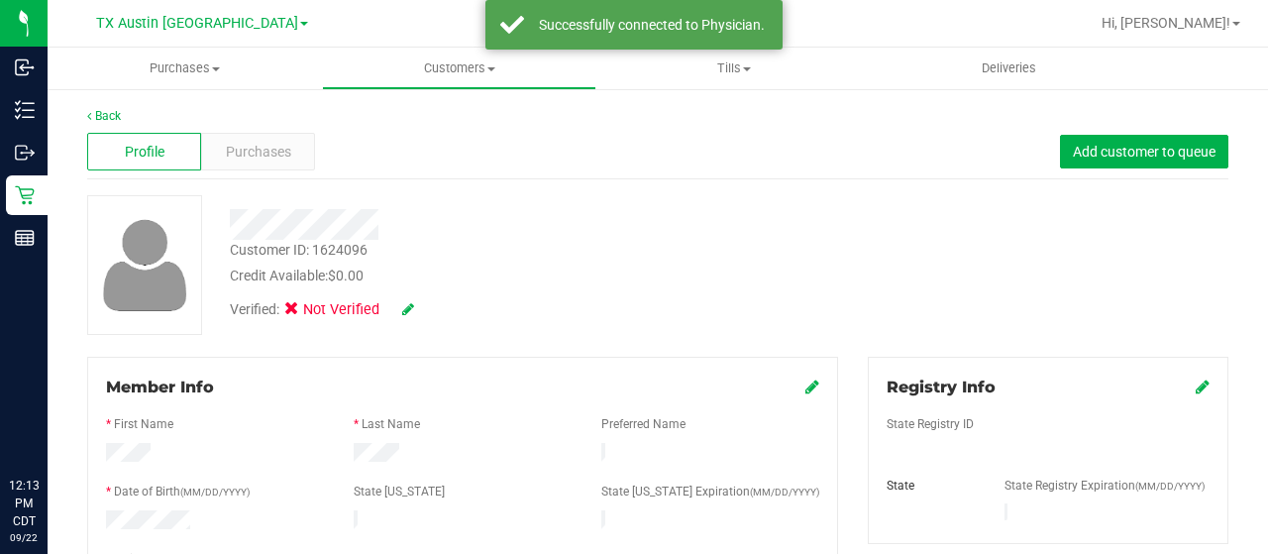
click at [1196, 391] on icon at bounding box center [1203, 387] width 14 height 16
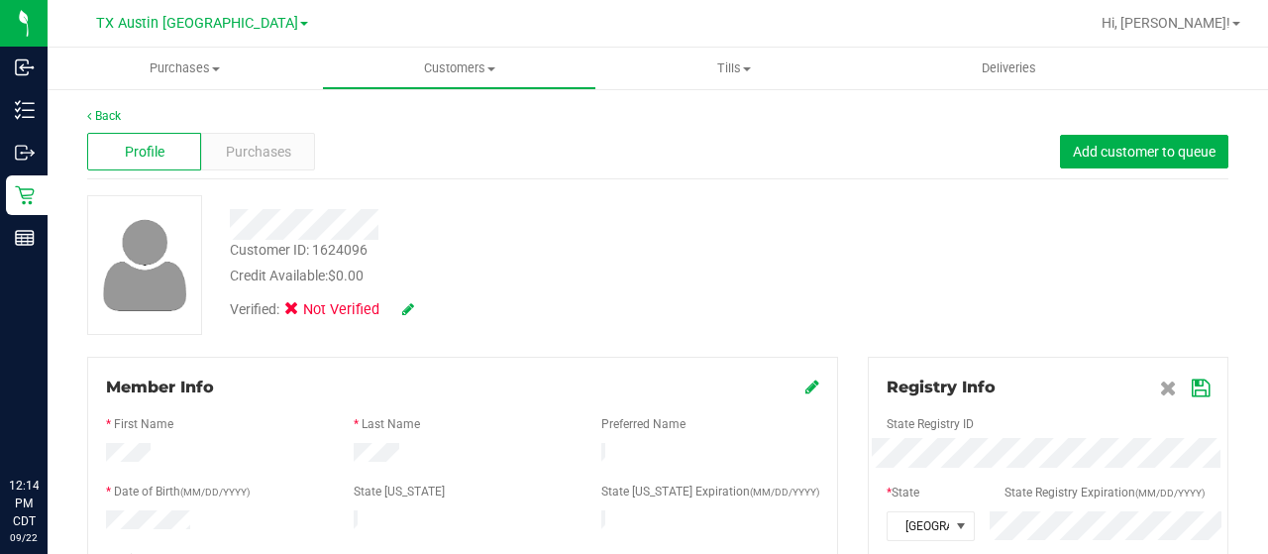
click at [1192, 389] on icon at bounding box center [1201, 389] width 18 height 16
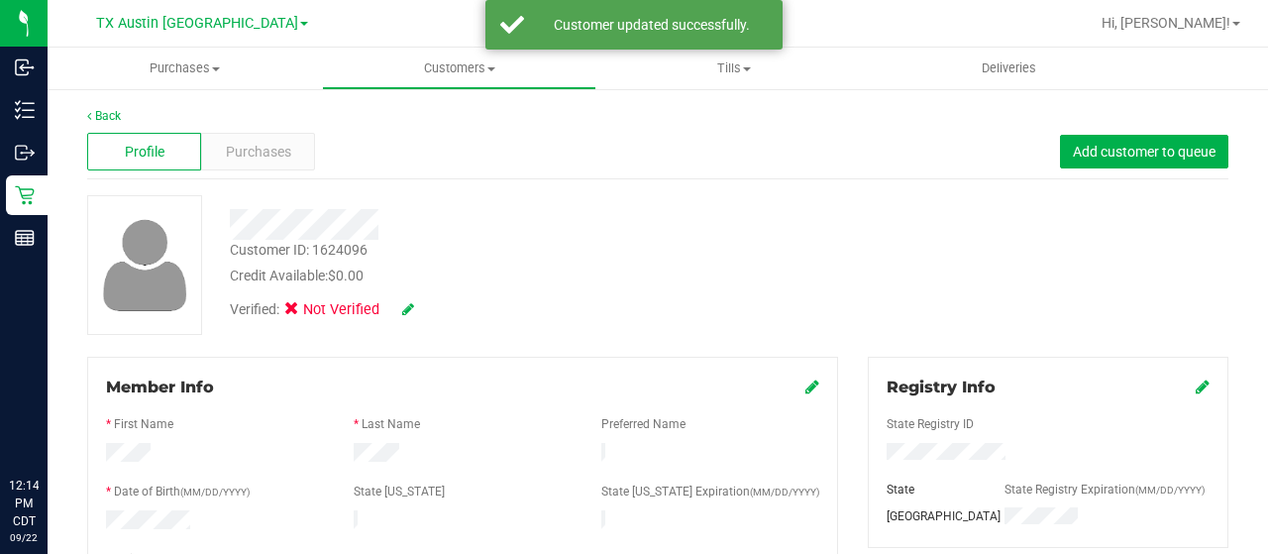
click at [410, 310] on icon at bounding box center [408, 309] width 12 height 14
drag, startPoint x: 301, startPoint y: 310, endPoint x: 315, endPoint y: 306, distance: 14.4
click at [302, 312] on icon at bounding box center [297, 312] width 13 height 0
click at [0, 0] on input "Medical" at bounding box center [0, 0] width 0 height 0
click at [430, 308] on icon at bounding box center [435, 310] width 16 height 14
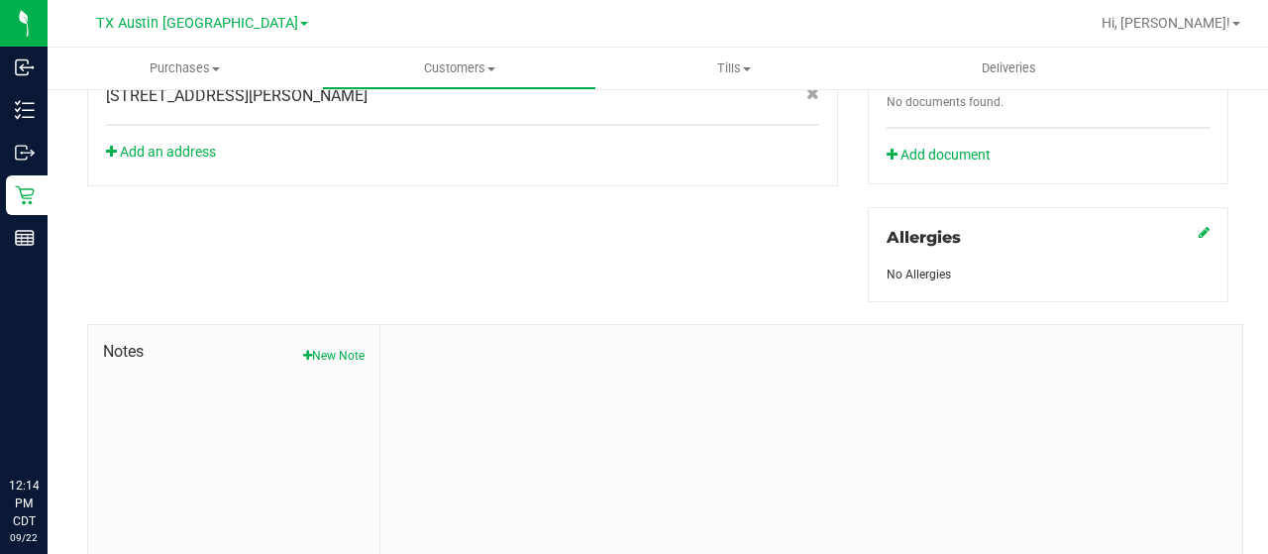
scroll to position [874, 0]
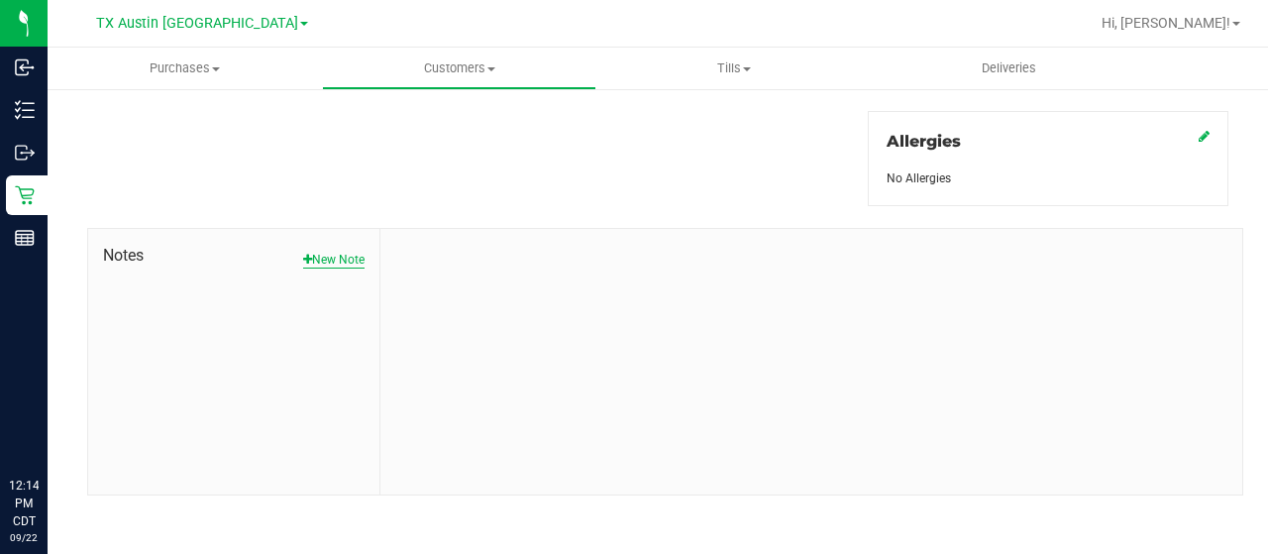
click at [349, 253] on button "New Note" at bounding box center [333, 260] width 61 height 18
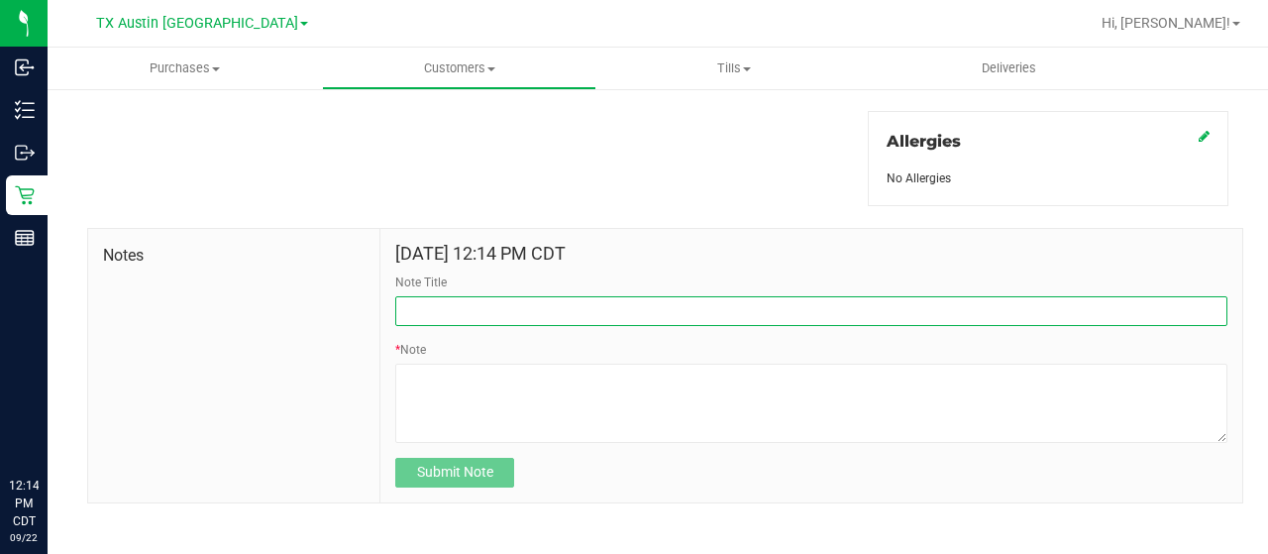
click at [510, 310] on input "Note Title" at bounding box center [811, 311] width 832 height 30
type input "curt"
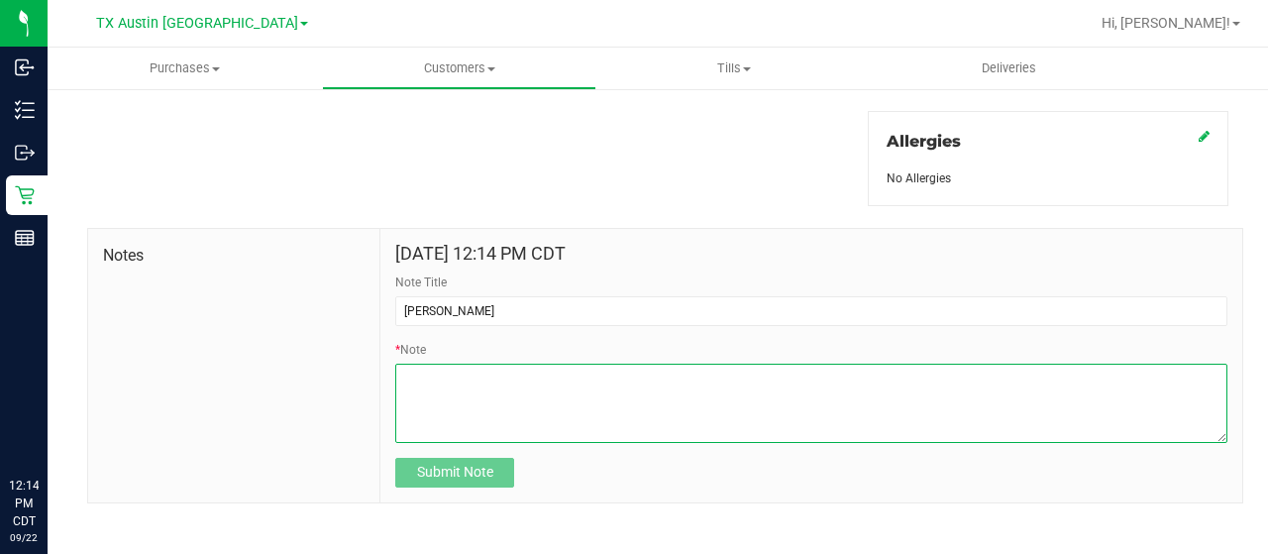
paste textarea "Patient Name: Austin Moore Address: 610 N Hill RD tyler, TX, 75706 Phone Number…"
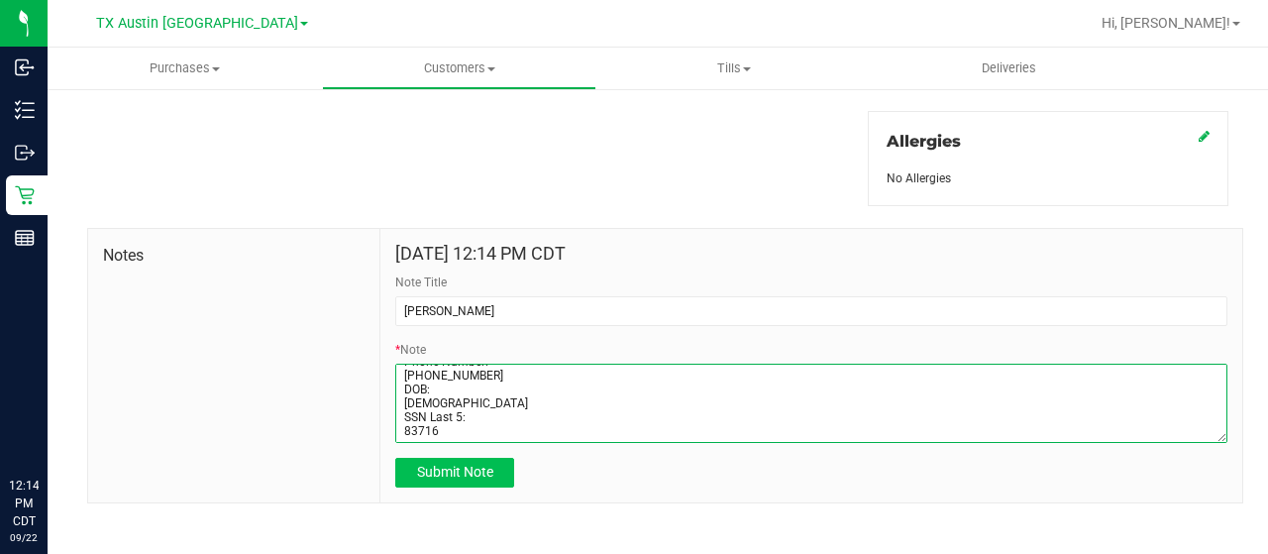
type textarea "Patient Name: Austin Moore Address: 610 N Hill RD tyler, TX, 75706 Phone Number…"
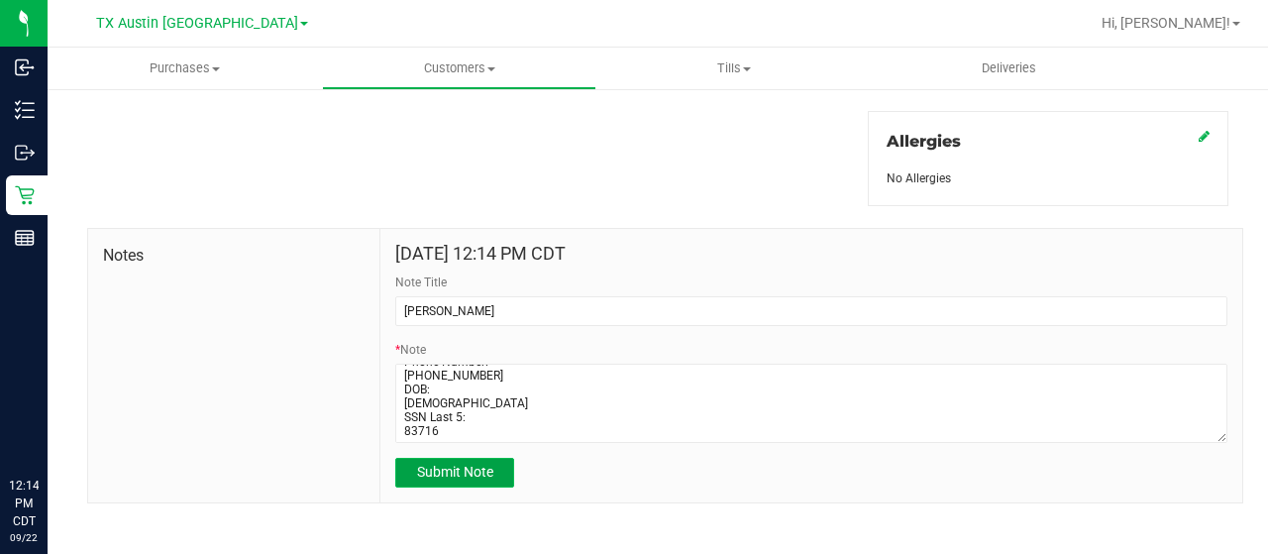
click at [469, 464] on span "Submit Note" at bounding box center [455, 472] width 76 height 16
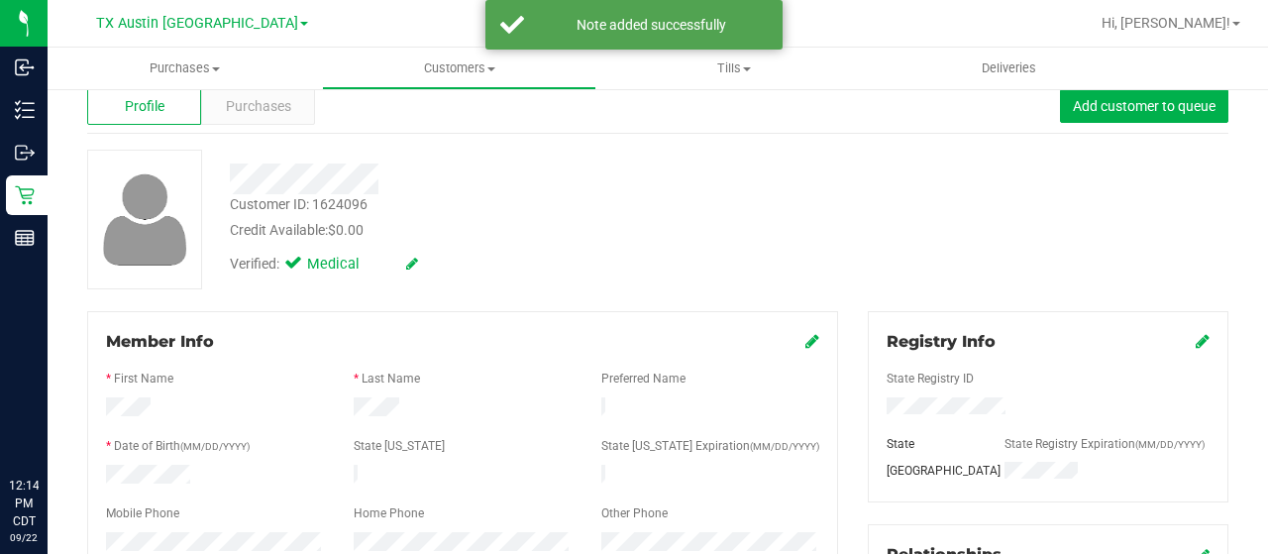
scroll to position [0, 0]
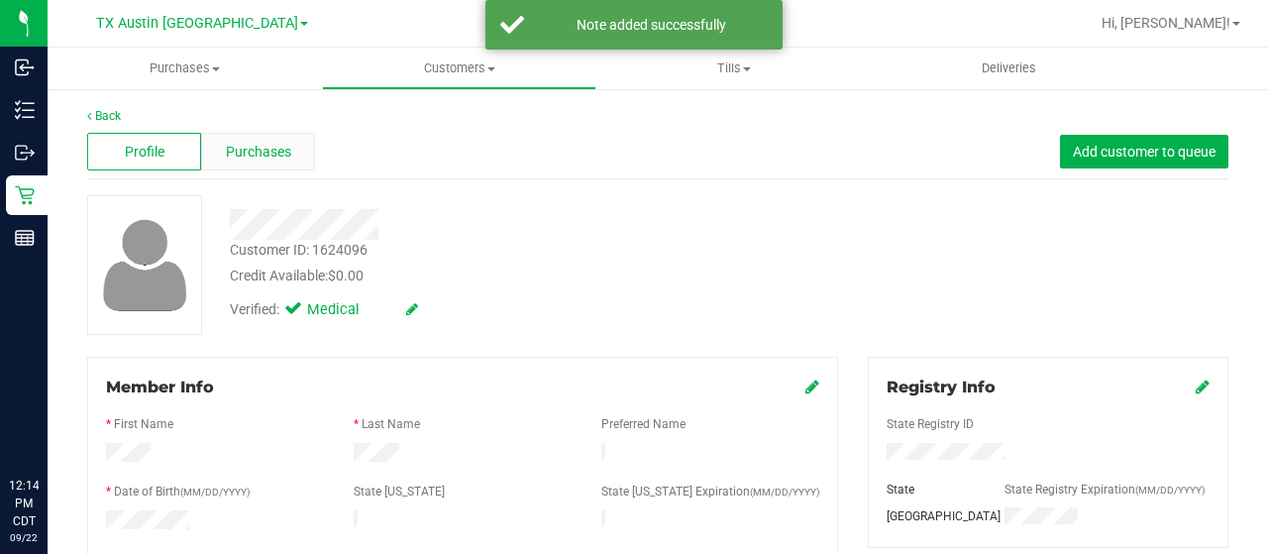
click at [272, 156] on span "Purchases" at bounding box center [258, 152] width 65 height 21
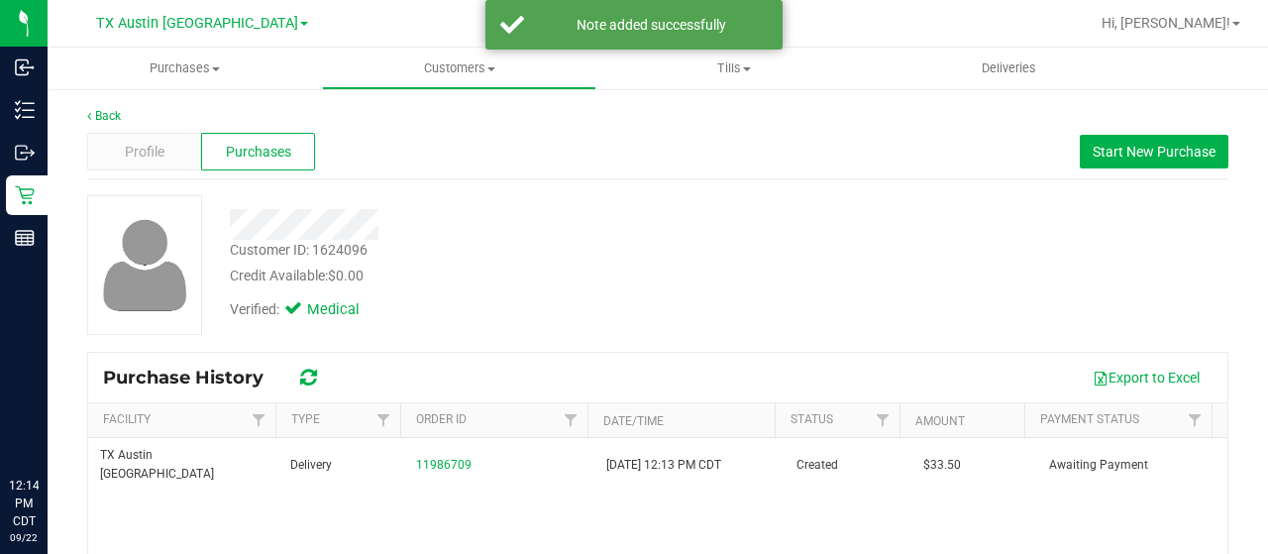
scroll to position [99, 0]
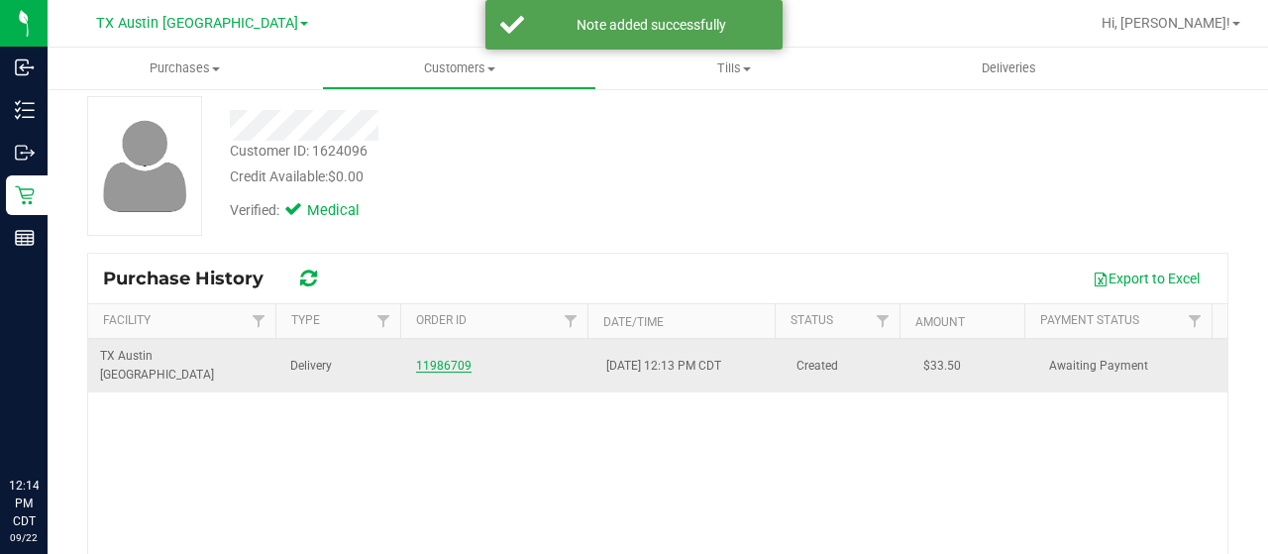
click at [437, 359] on link "11986709" at bounding box center [443, 366] width 55 height 14
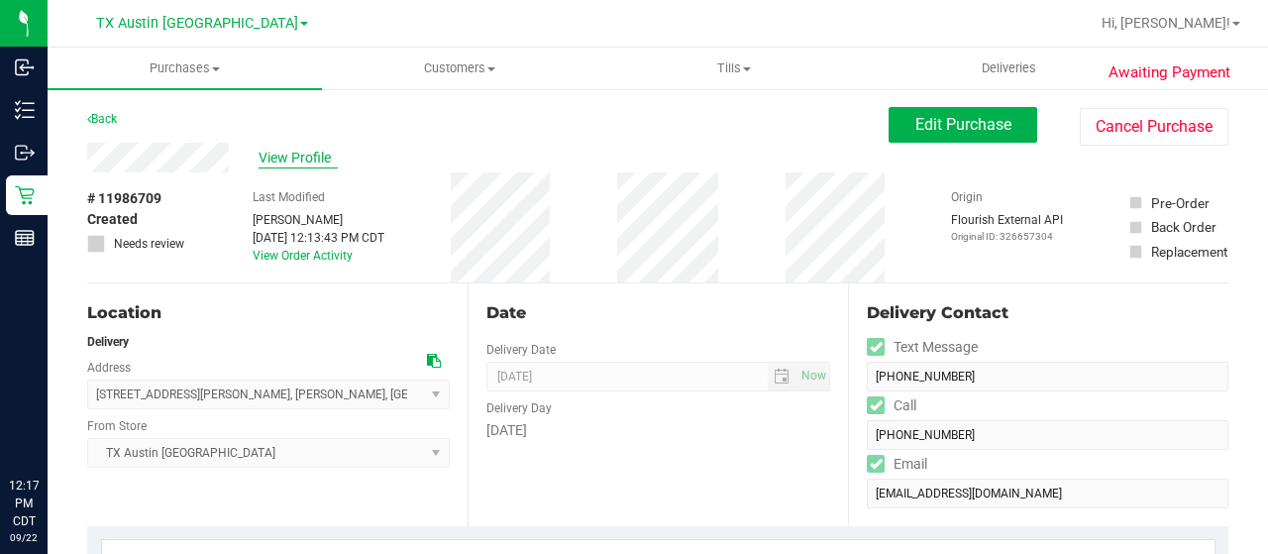
click at [295, 158] on span "View Profile" at bounding box center [298, 158] width 79 height 21
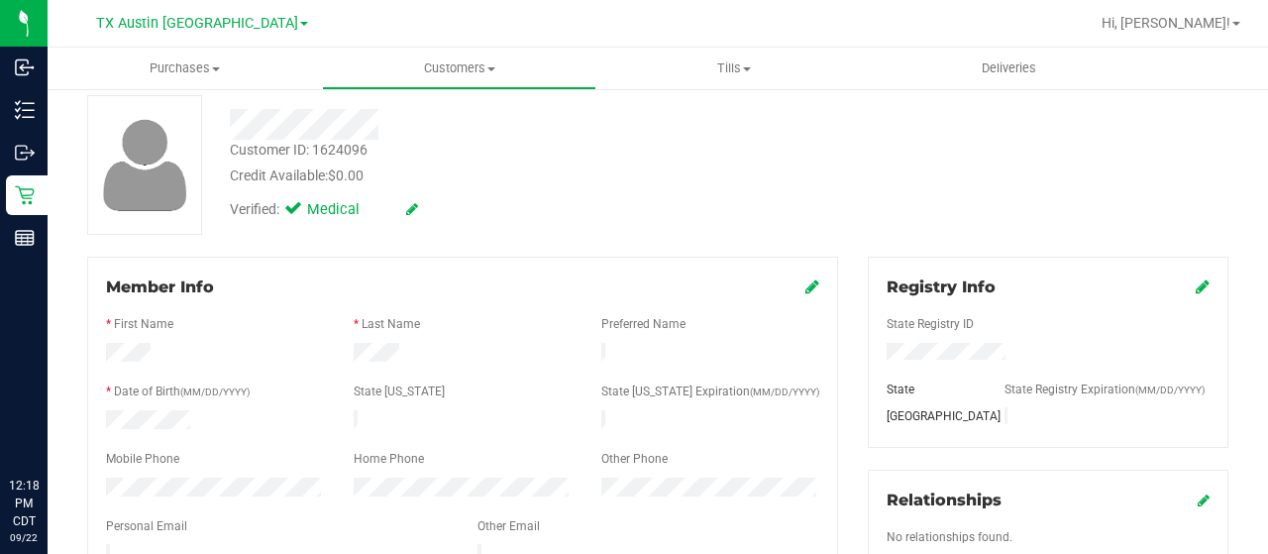
scroll to position [297, 0]
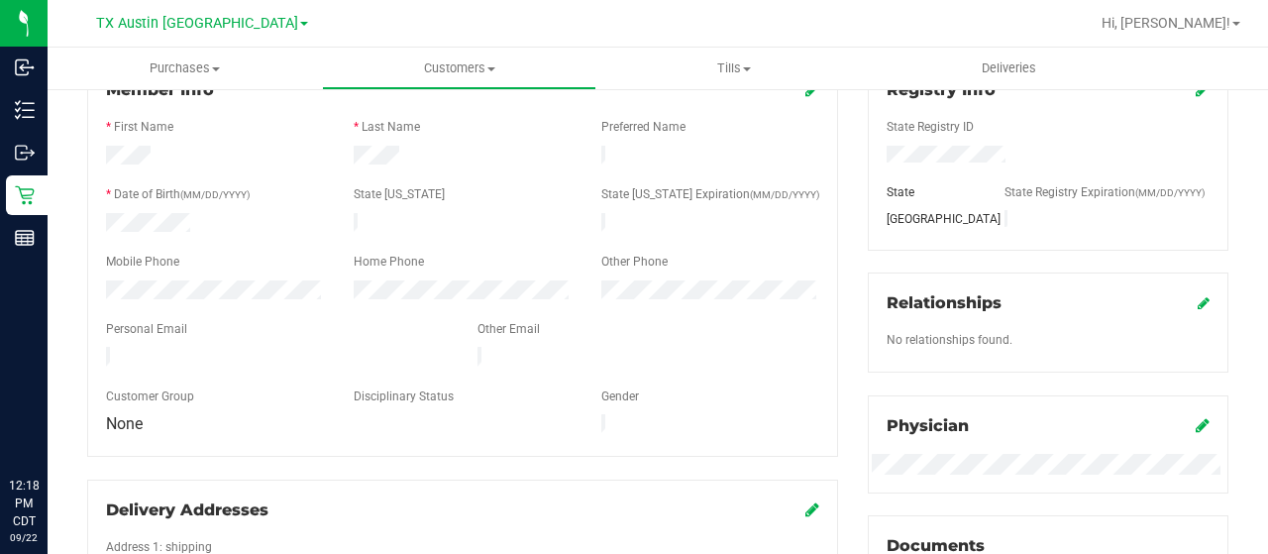
drag, startPoint x: 330, startPoint y: 348, endPoint x: 104, endPoint y: 348, distance: 225.9
click at [104, 348] on div at bounding box center [277, 359] width 372 height 24
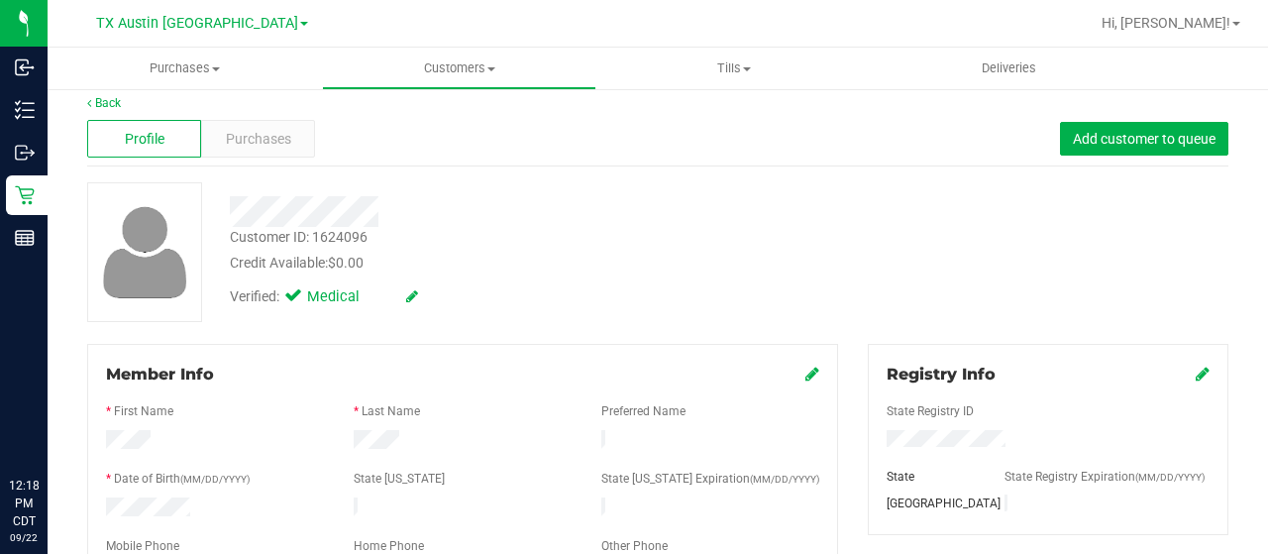
scroll to position [0, 0]
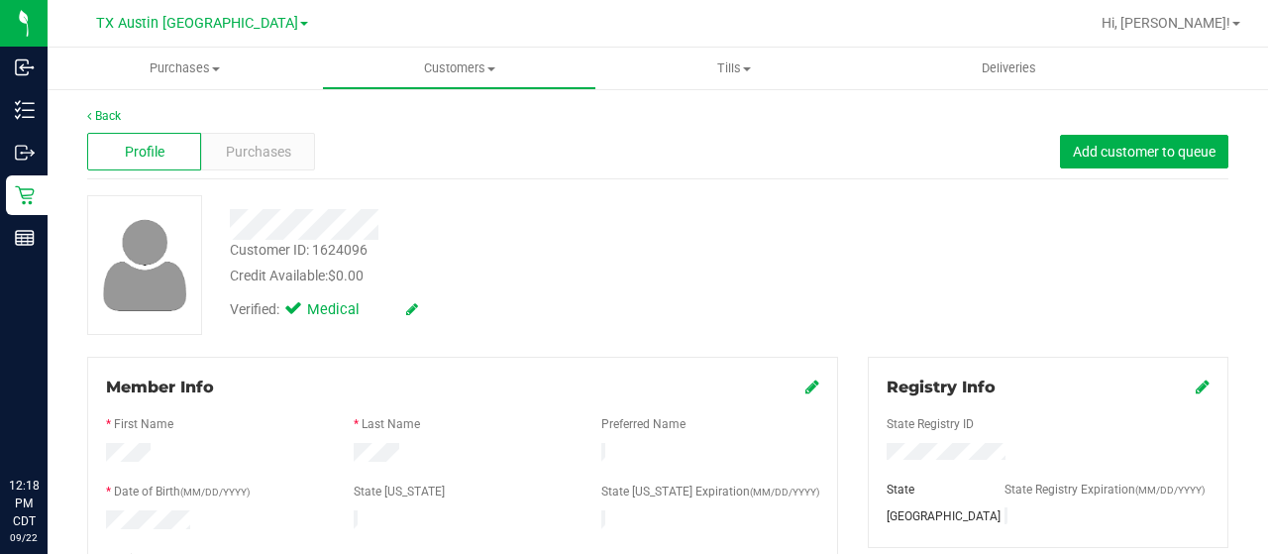
drag, startPoint x: 381, startPoint y: 221, endPoint x: 224, endPoint y: 221, distance: 156.6
click at [224, 221] on div at bounding box center [508, 224] width 586 height 31
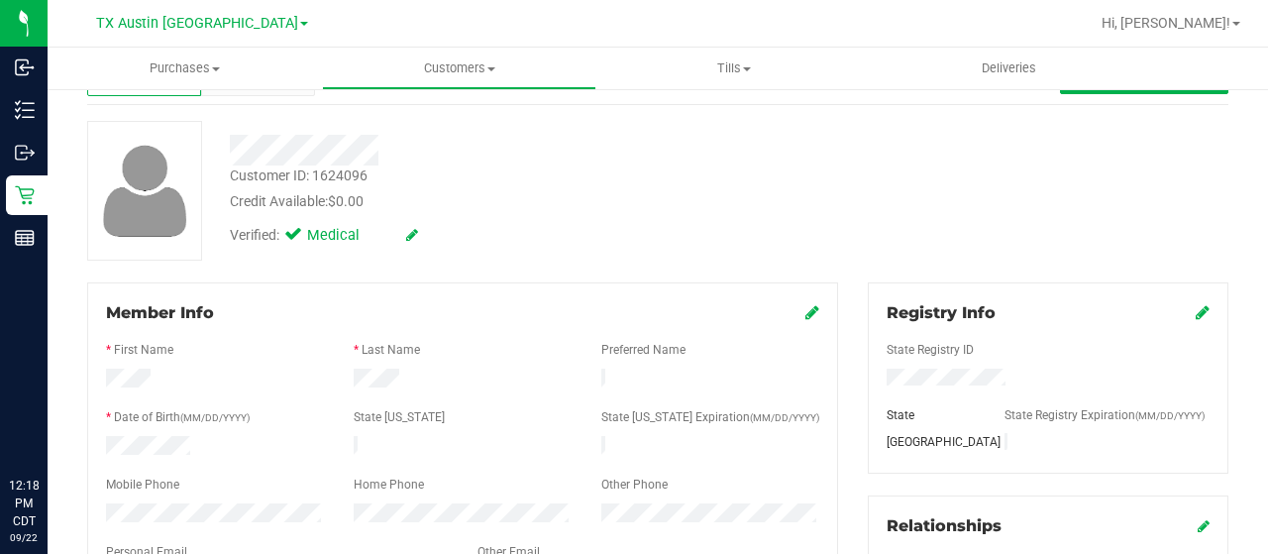
scroll to position [198, 0]
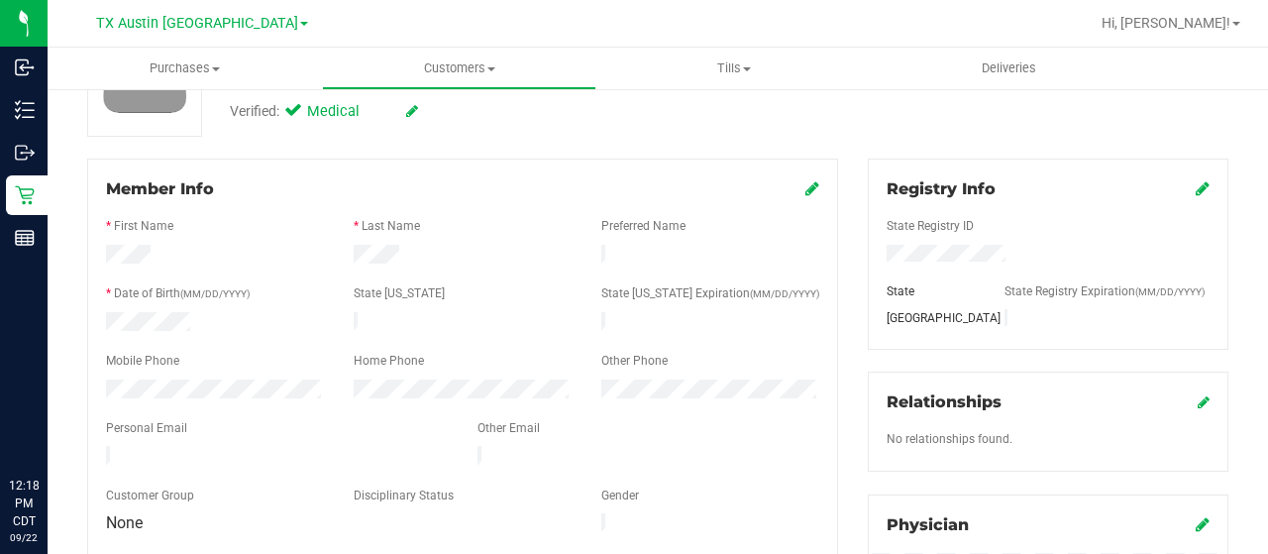
click at [78, 383] on div "Member Info * First Name * Last Name Preferred Name * Date of Birth (MM/DD/YYYY…" at bounding box center [462, 462] width 781 height 606
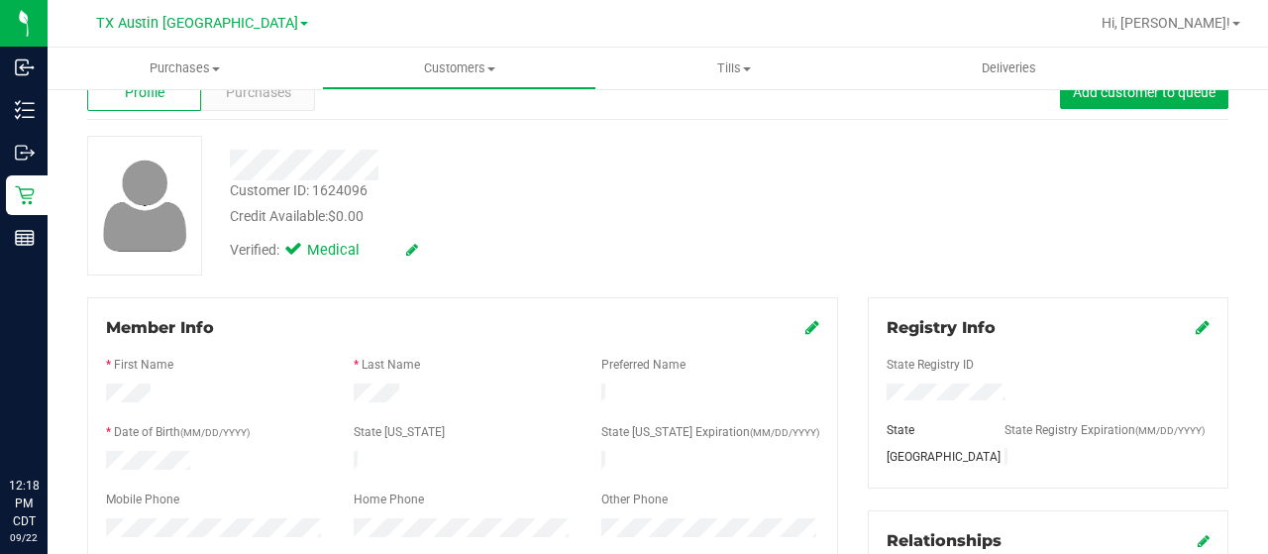
scroll to position [0, 0]
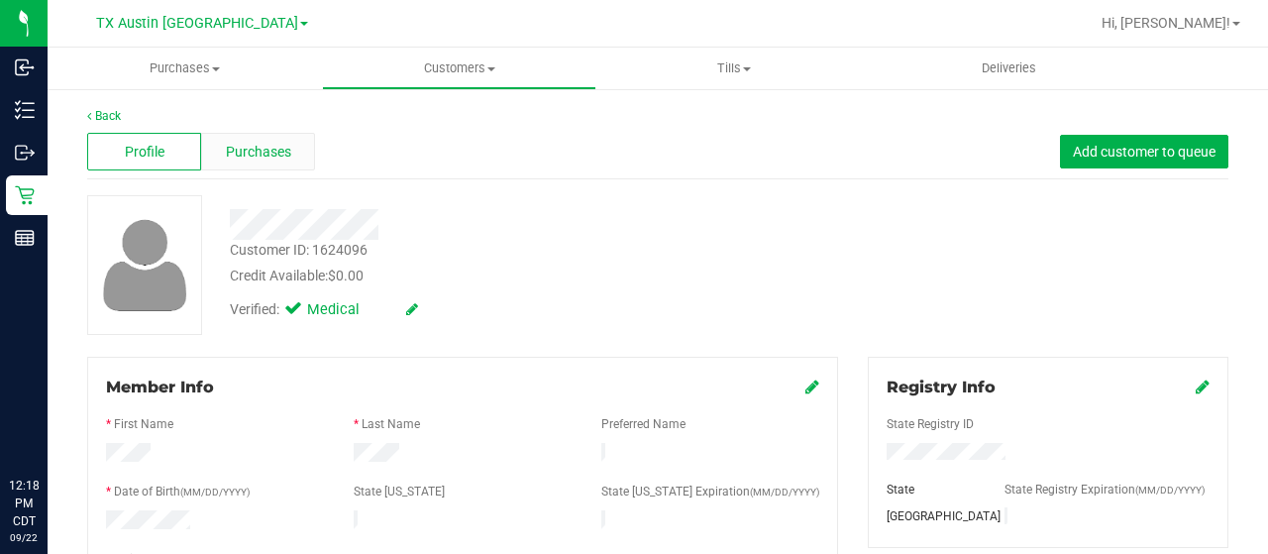
click at [259, 140] on div "Purchases" at bounding box center [258, 152] width 114 height 38
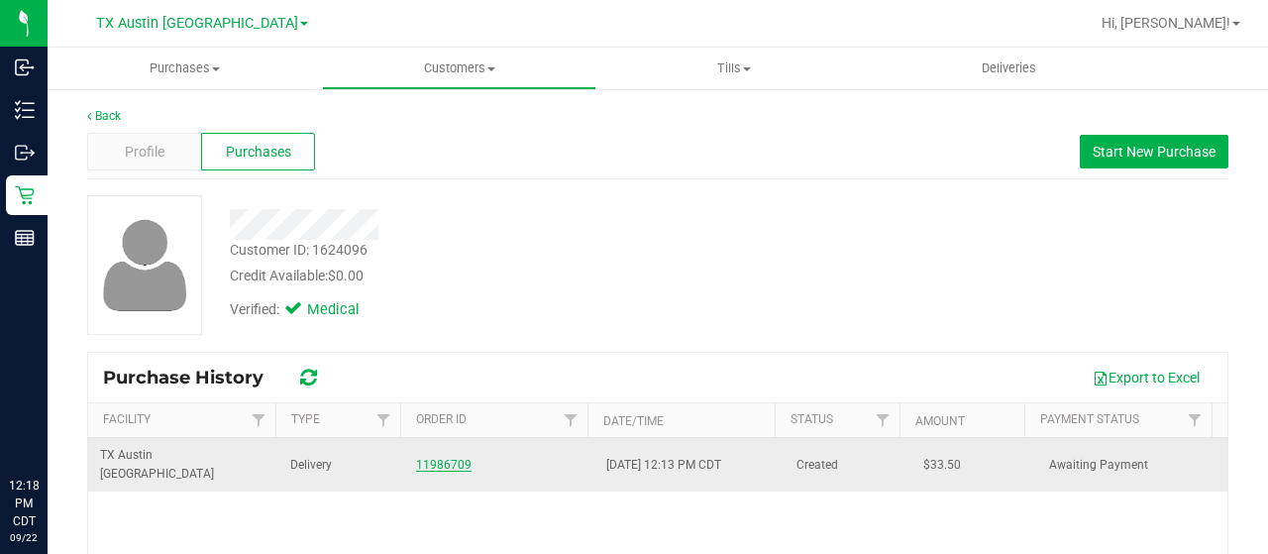
click at [434, 458] on link "11986709" at bounding box center [443, 465] width 55 height 14
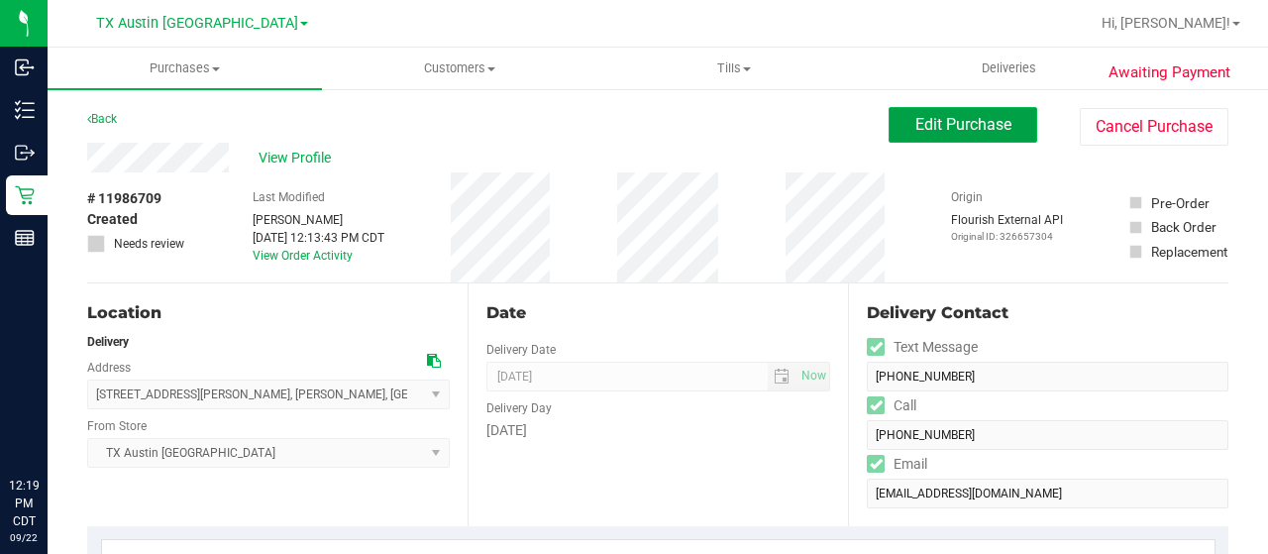
click at [916, 120] on span "Edit Purchase" at bounding box center [964, 124] width 96 height 19
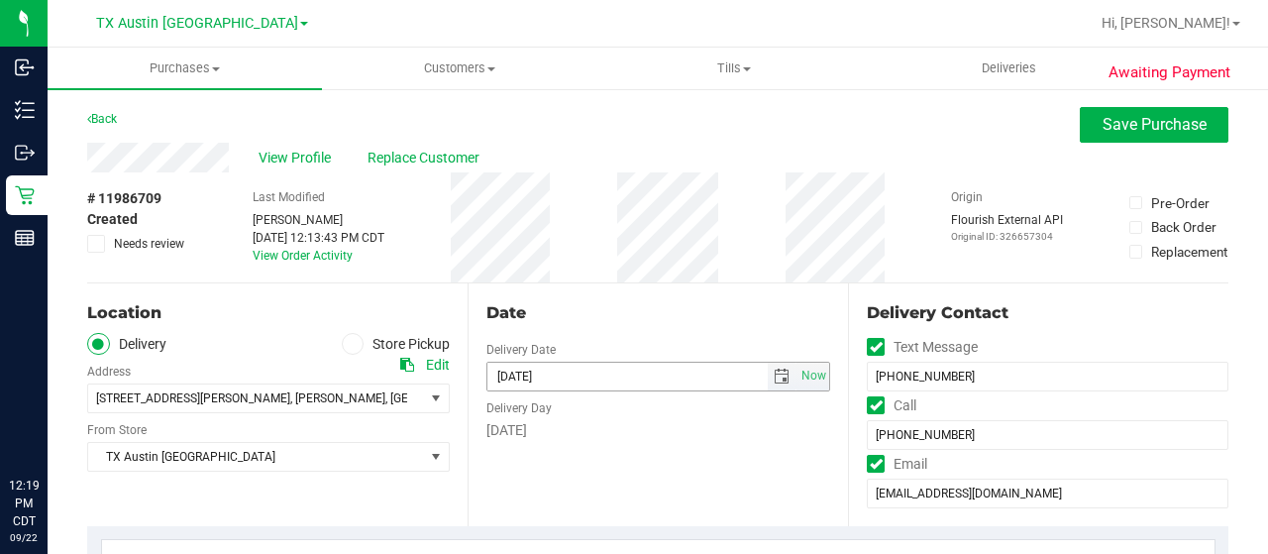
click at [774, 380] on span "select" at bounding box center [782, 377] width 16 height 16
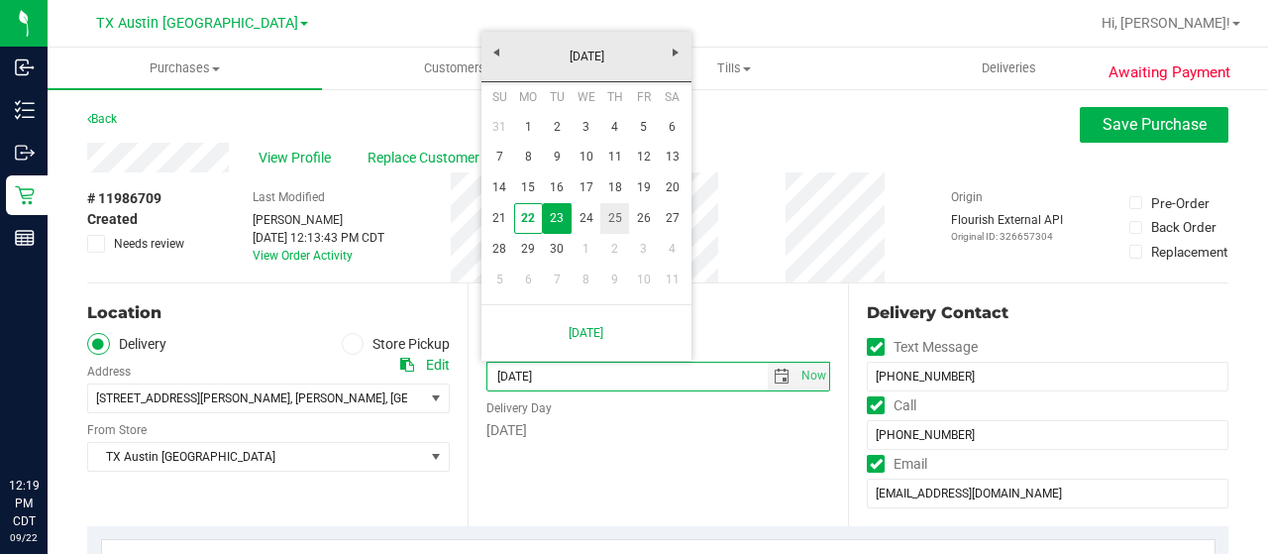
click at [607, 221] on link "25" at bounding box center [615, 218] width 29 height 31
type input "09/25/2025"
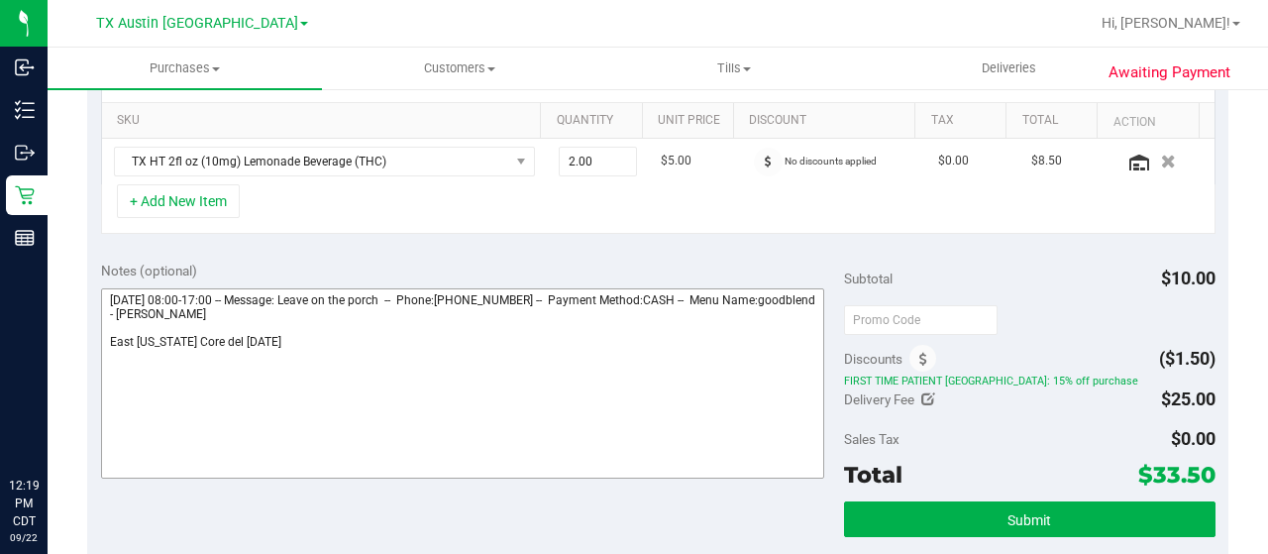
scroll to position [495, 0]
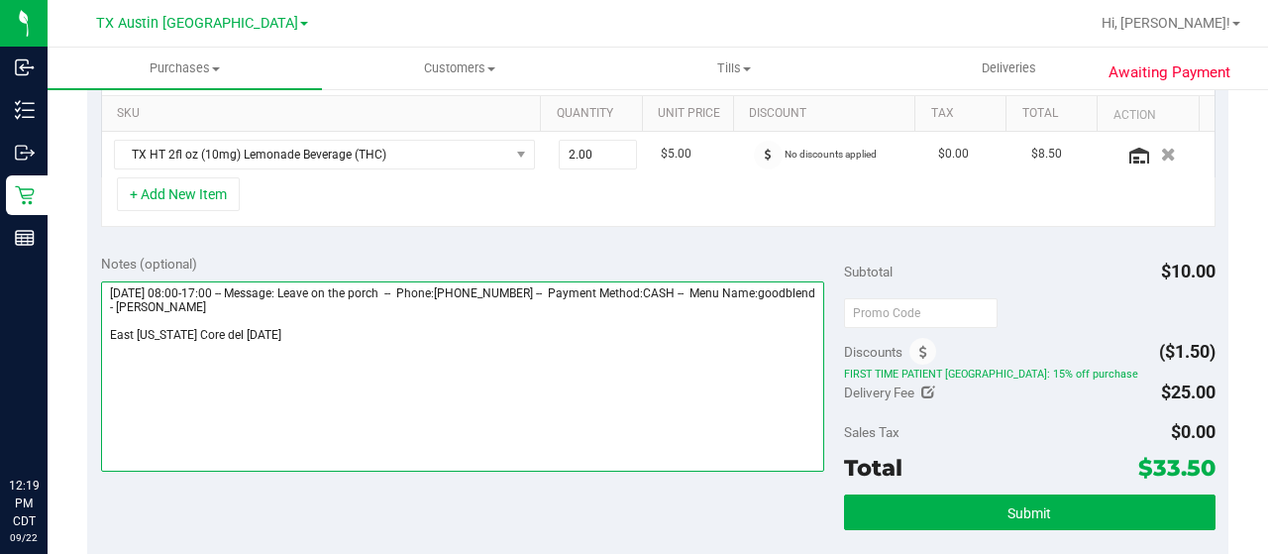
click at [357, 318] on textarea at bounding box center [462, 376] width 723 height 190
click at [350, 334] on textarea at bounding box center [462, 376] width 723 height 190
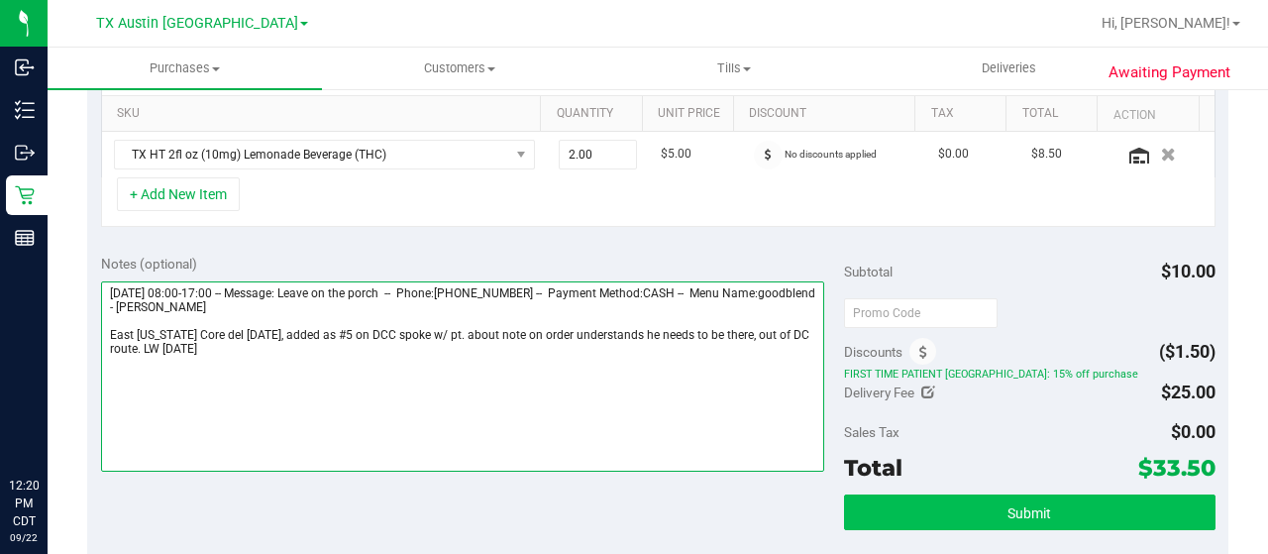
type textarea "Tuesday 09/23/2025 08:00-17:00 -- Message: Leave on the porch -- Phone:90378710…"
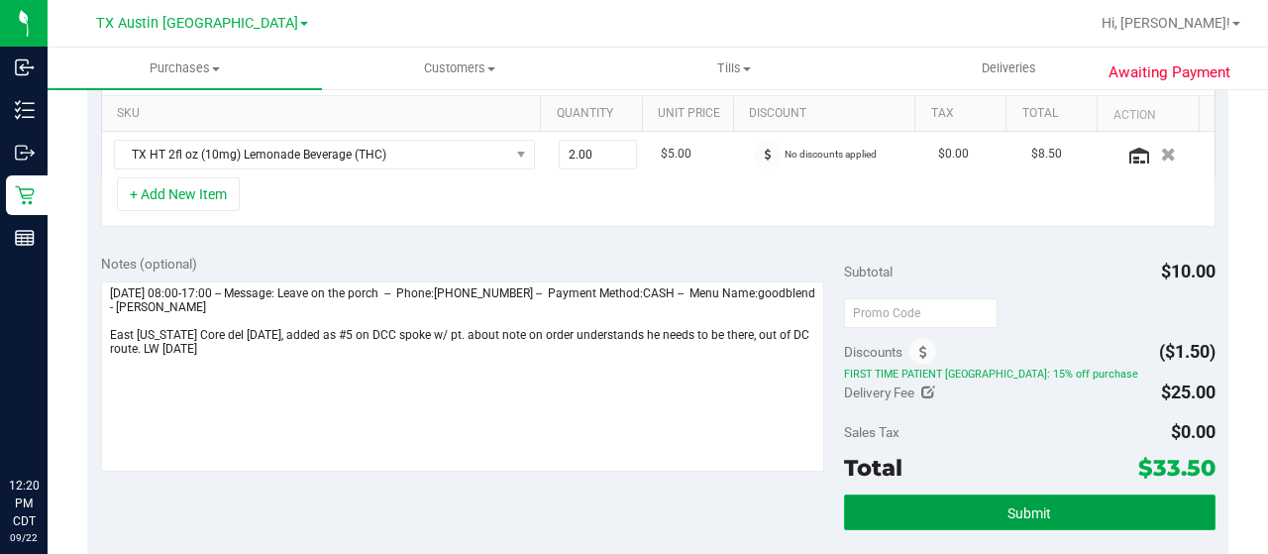
click at [990, 505] on button "Submit" at bounding box center [1030, 512] width 372 height 36
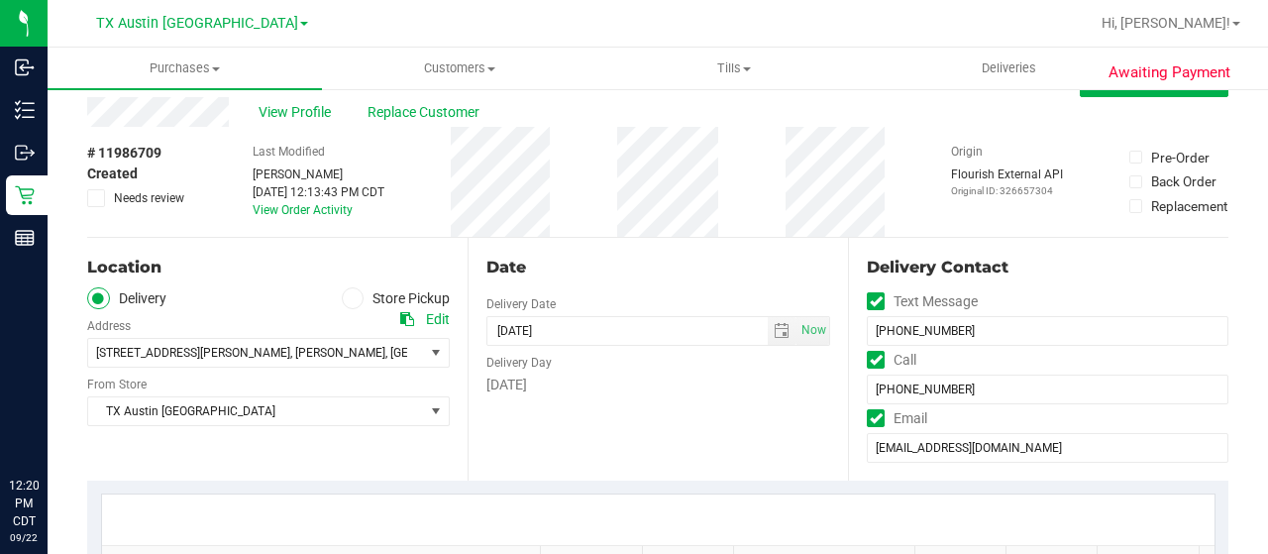
scroll to position [0, 0]
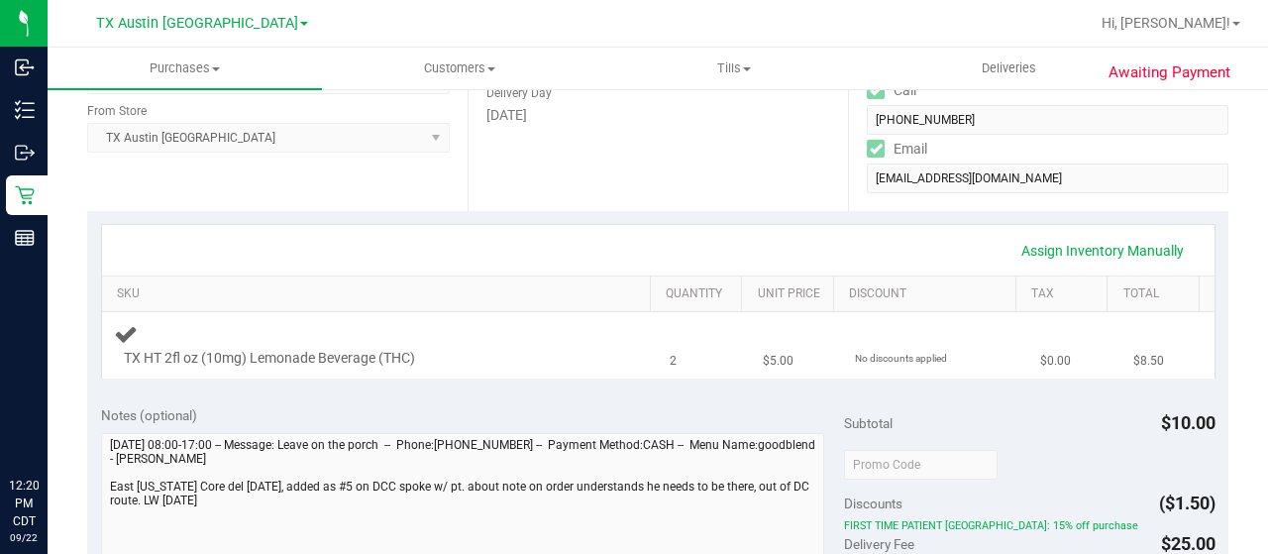
scroll to position [495, 0]
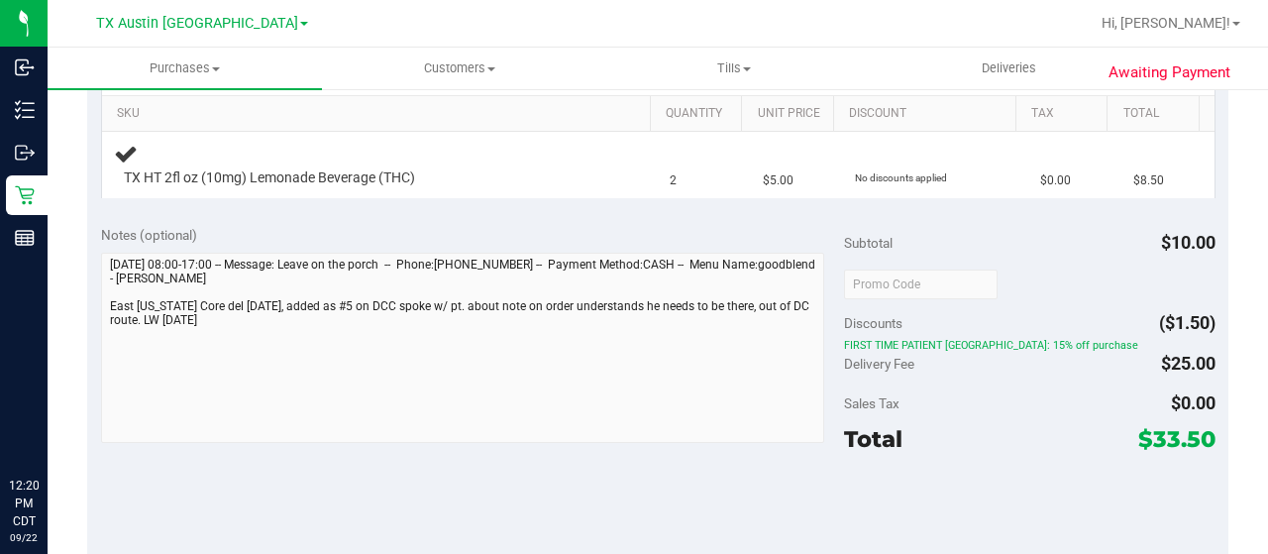
drag, startPoint x: 1137, startPoint y: 440, endPoint x: 1197, endPoint y: 440, distance: 60.4
click at [1197, 440] on span "$33.50" at bounding box center [1177, 439] width 77 height 28
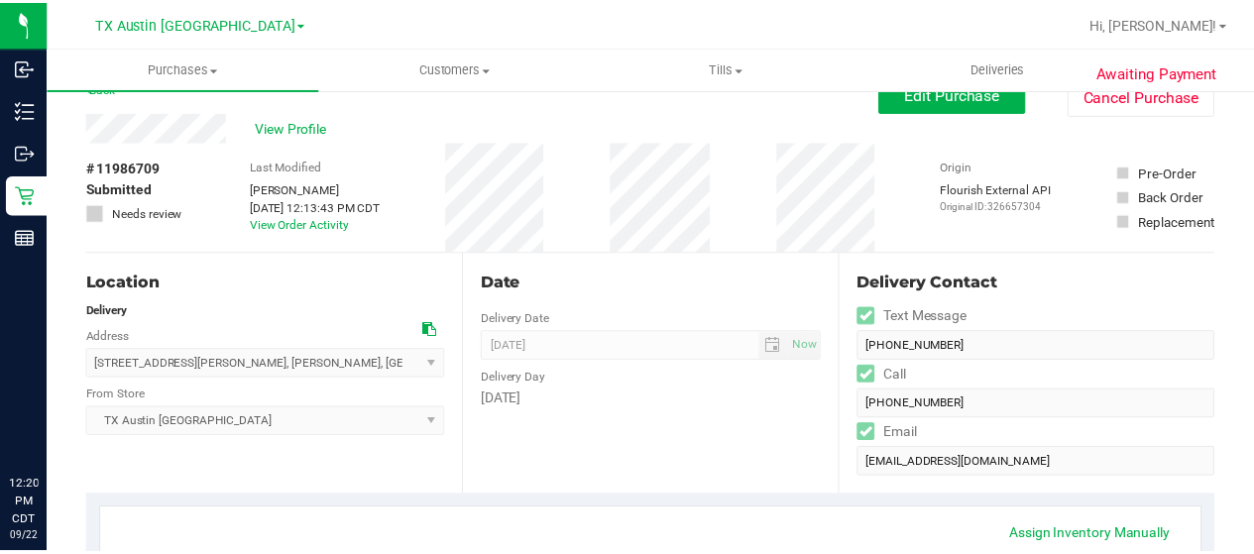
scroll to position [0, 0]
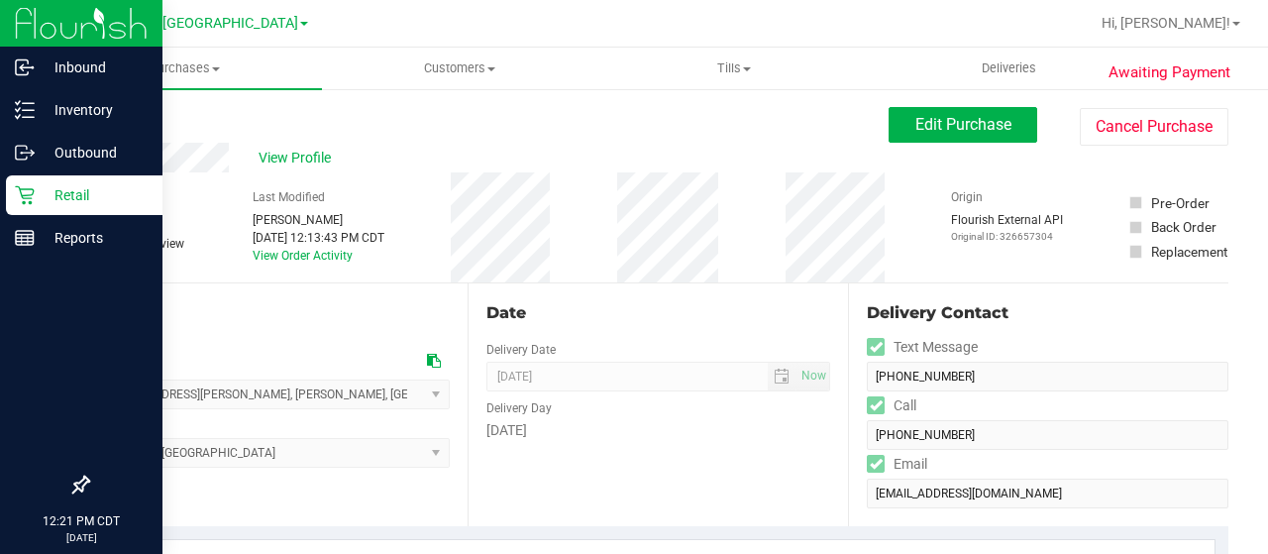
click at [74, 199] on p "Retail" at bounding box center [94, 195] width 119 height 24
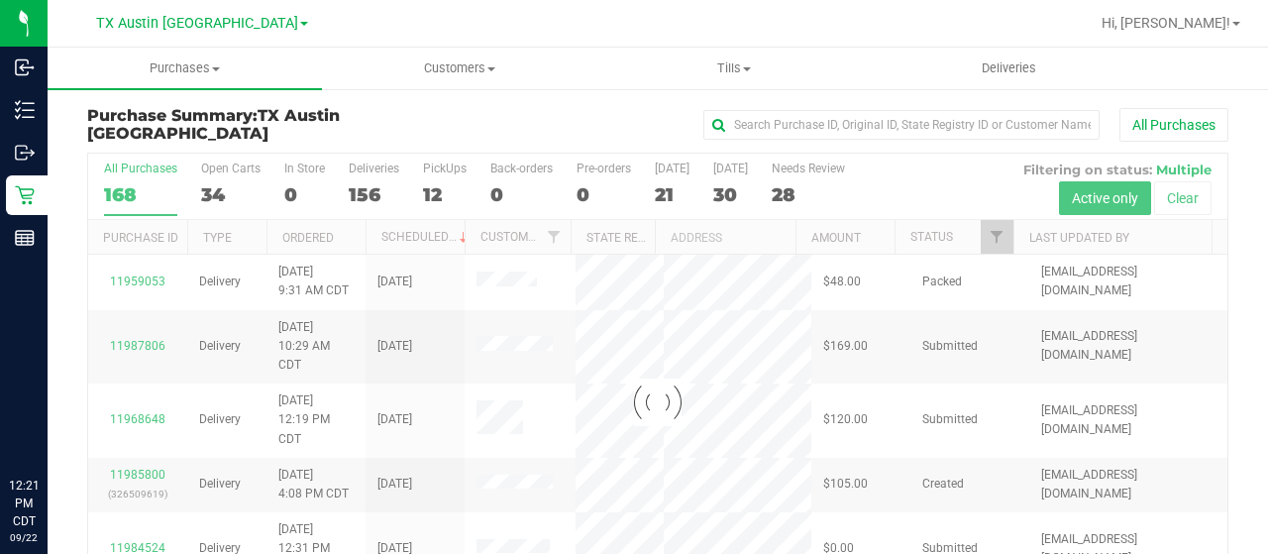
click at [975, 234] on div at bounding box center [658, 402] width 1140 height 497
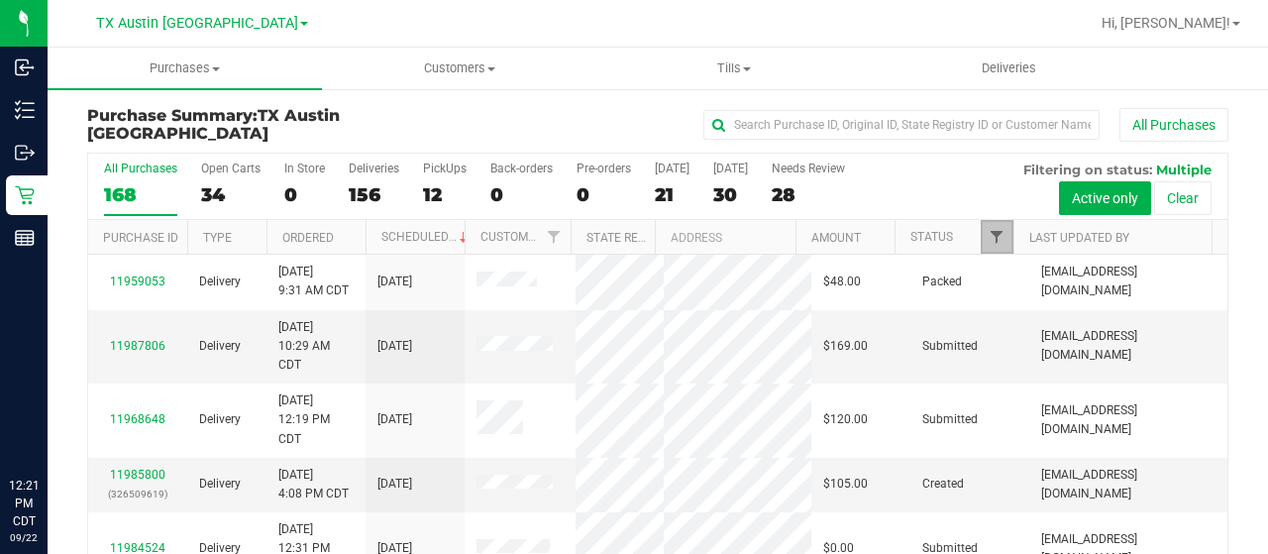
click at [989, 241] on span "Filter" at bounding box center [997, 237] width 16 height 16
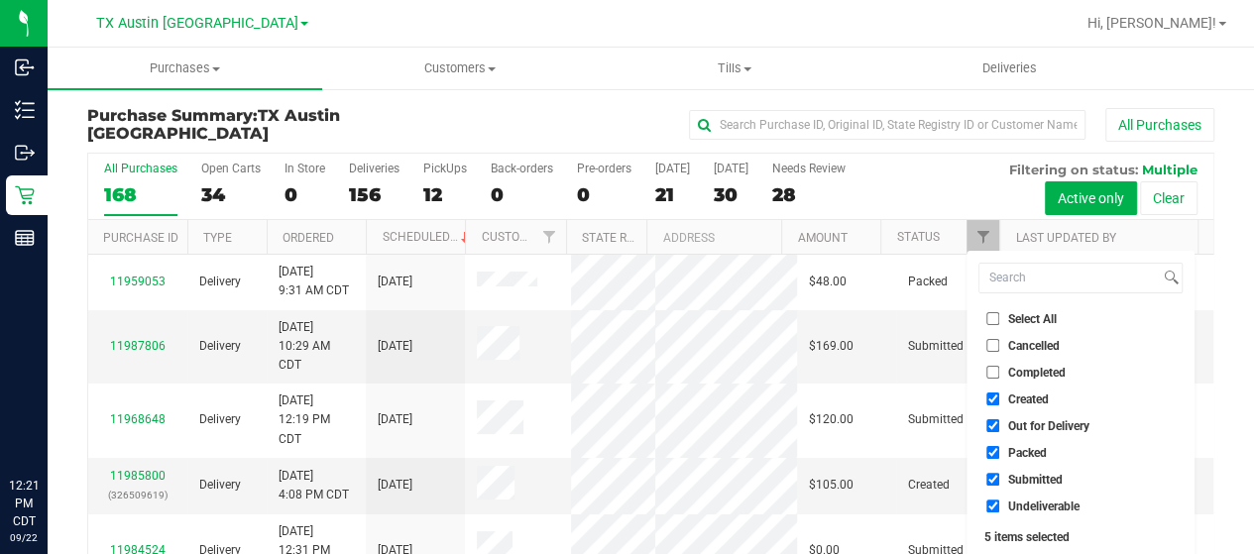
click at [1044, 422] on span "Out for Delivery" at bounding box center [1048, 426] width 81 height 12
click at [999, 422] on input "Out for Delivery" at bounding box center [992, 425] width 13 height 13
checkbox input "false"
click at [1029, 453] on span "Packed" at bounding box center [1027, 453] width 39 height 12
click at [999, 453] on input "Packed" at bounding box center [992, 452] width 13 height 13
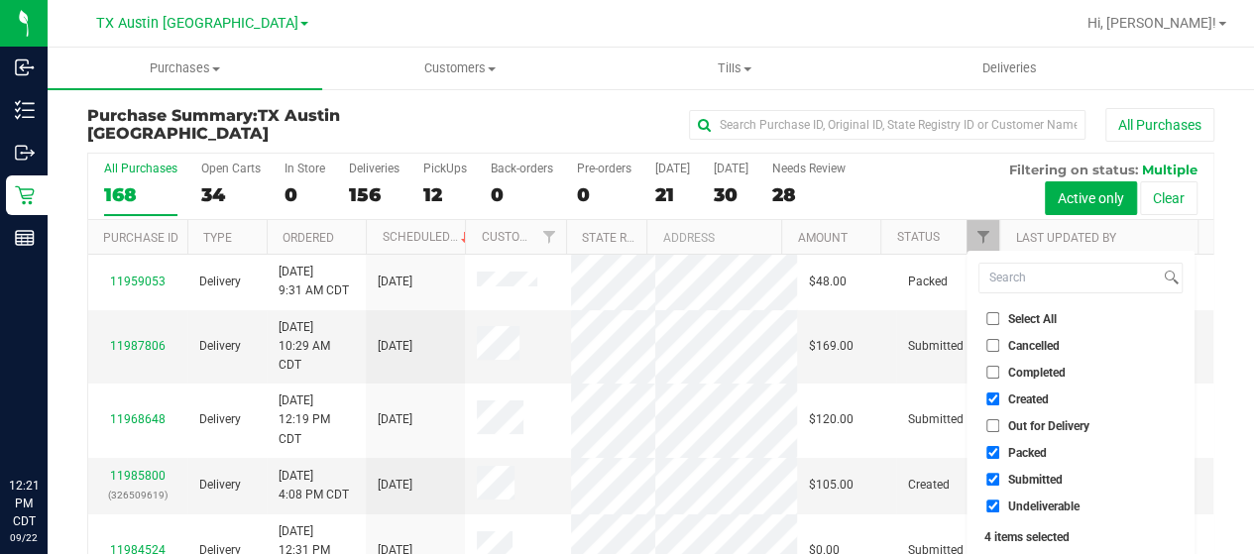
checkbox input "false"
click at [1031, 478] on span "Submitted" at bounding box center [1035, 480] width 55 height 12
click at [999, 478] on input "Submitted" at bounding box center [992, 479] width 13 height 13
checkbox input "false"
click at [1033, 508] on span "Undeliverable" at bounding box center [1043, 506] width 71 height 12
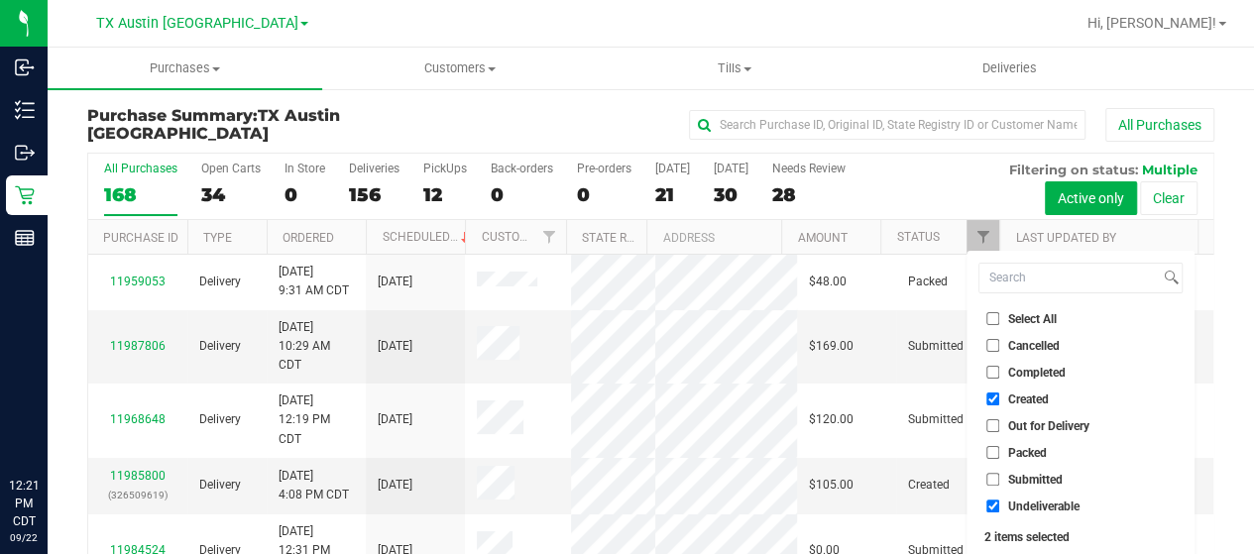
click at [999, 508] on input "Undeliverable" at bounding box center [992, 505] width 13 height 13
checkbox input "false"
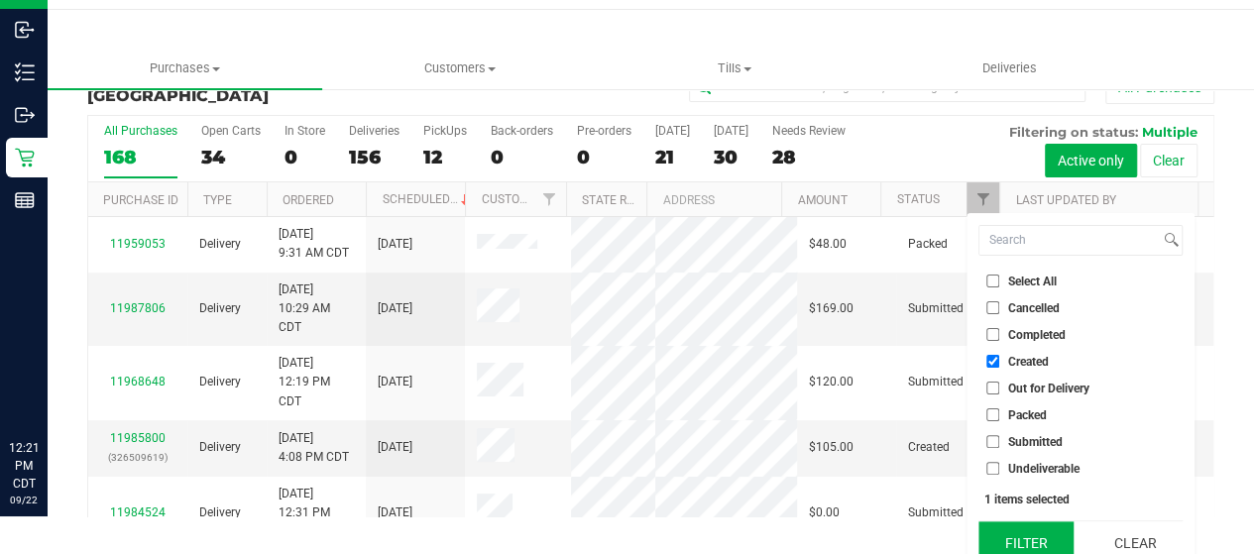
scroll to position [54, 0]
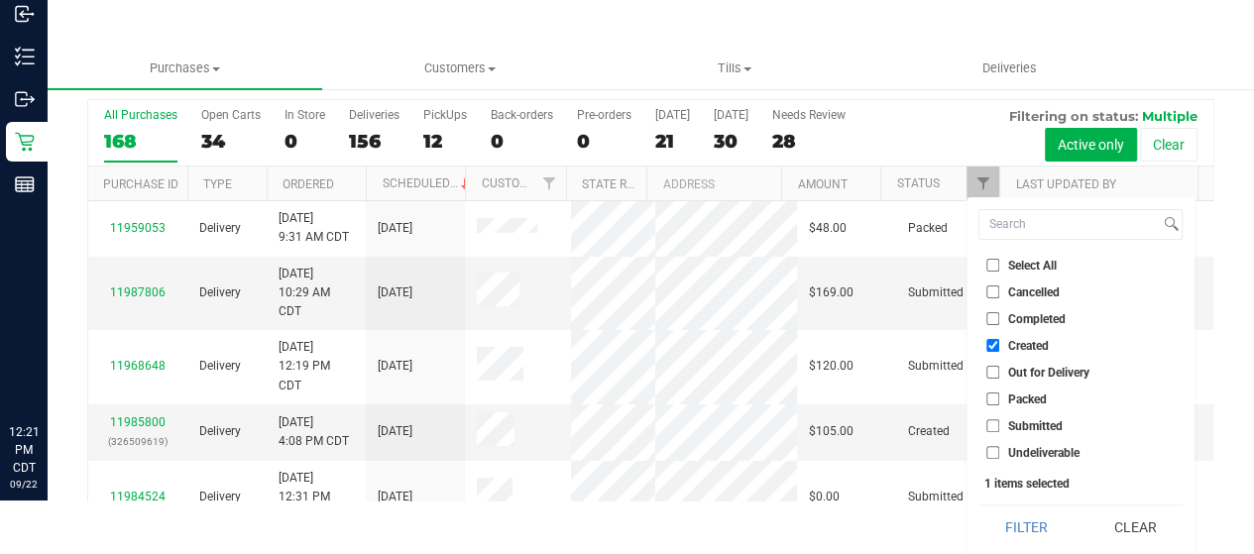
drag, startPoint x: 1027, startPoint y: 516, endPoint x: 1007, endPoint y: 489, distance: 34.1
click at [1026, 516] on button "Filter" at bounding box center [1025, 527] width 95 height 44
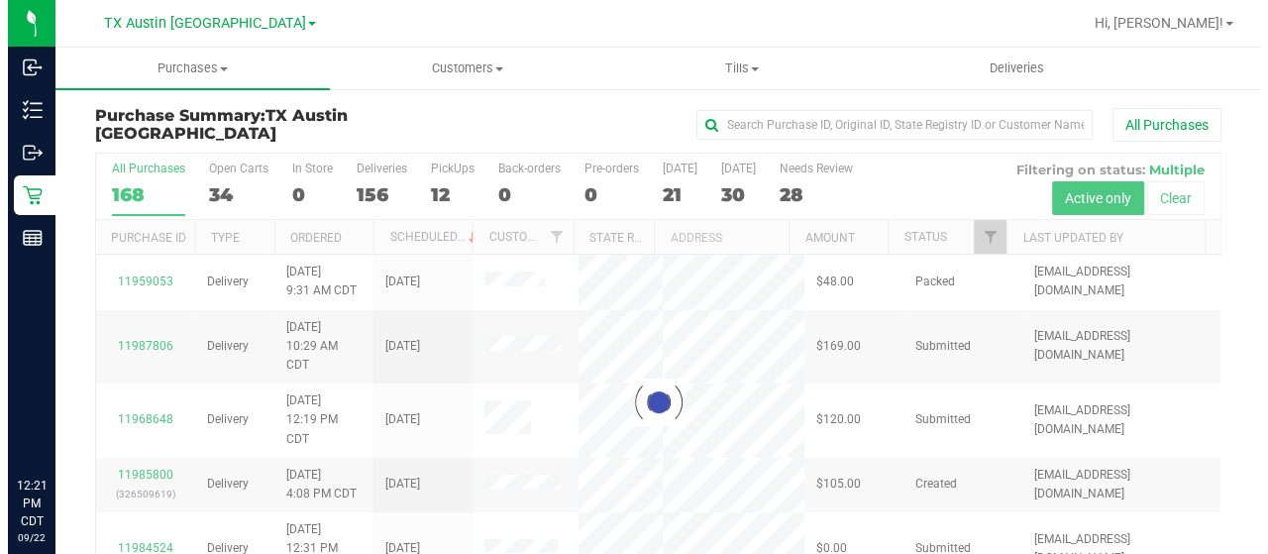
scroll to position [0, 0]
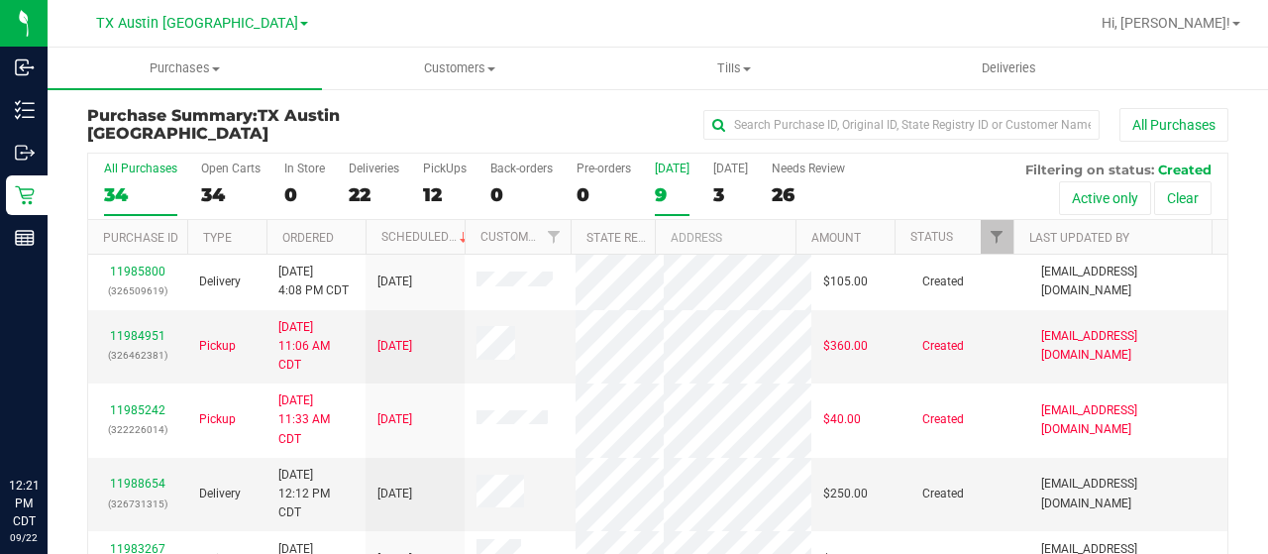
click at [666, 196] on div "9" at bounding box center [672, 194] width 35 height 23
click at [0, 0] on input "Today 9" at bounding box center [0, 0] width 0 height 0
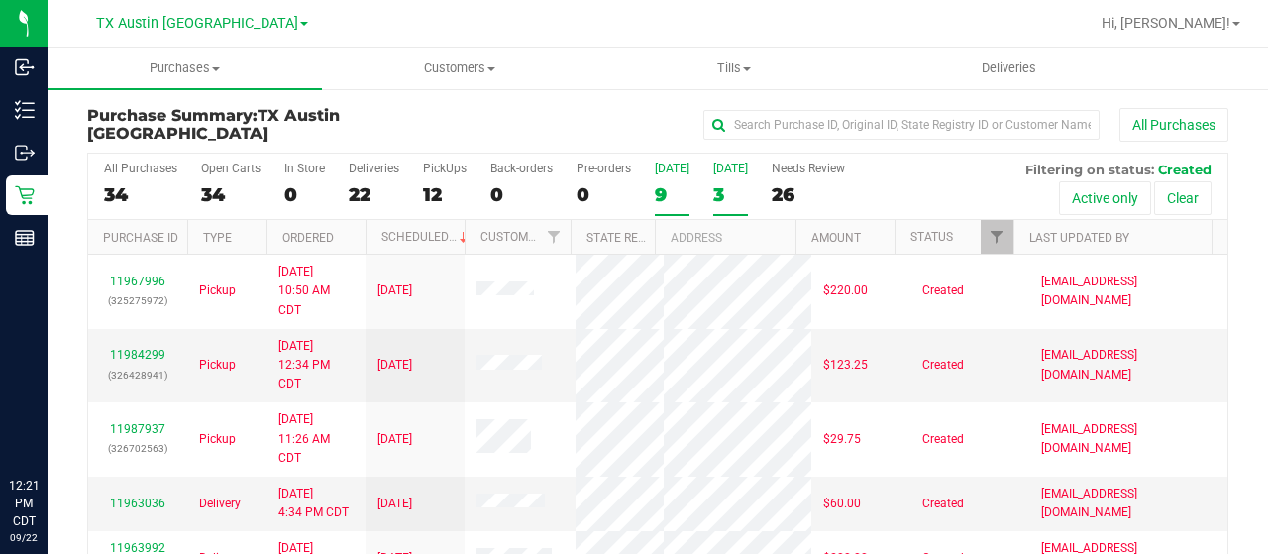
click at [727, 194] on div "3" at bounding box center [730, 194] width 35 height 23
click at [0, 0] on input "Tomorrow 3" at bounding box center [0, 0] width 0 height 0
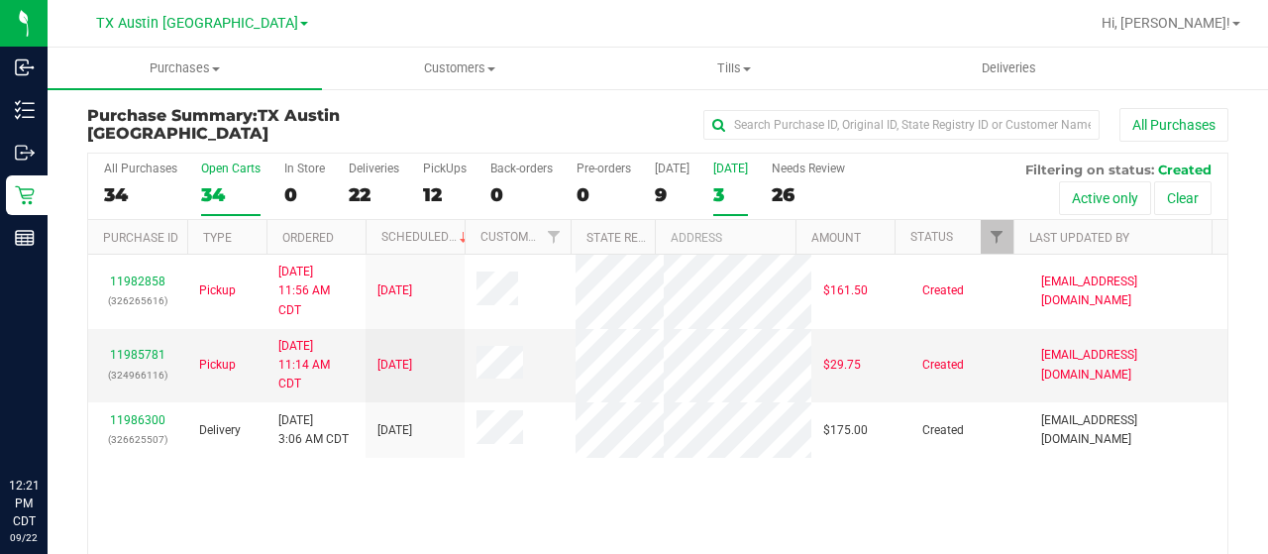
click at [219, 203] on div "34" at bounding box center [230, 194] width 59 height 23
click at [0, 0] on input "Open Carts 34" at bounding box center [0, 0] width 0 height 0
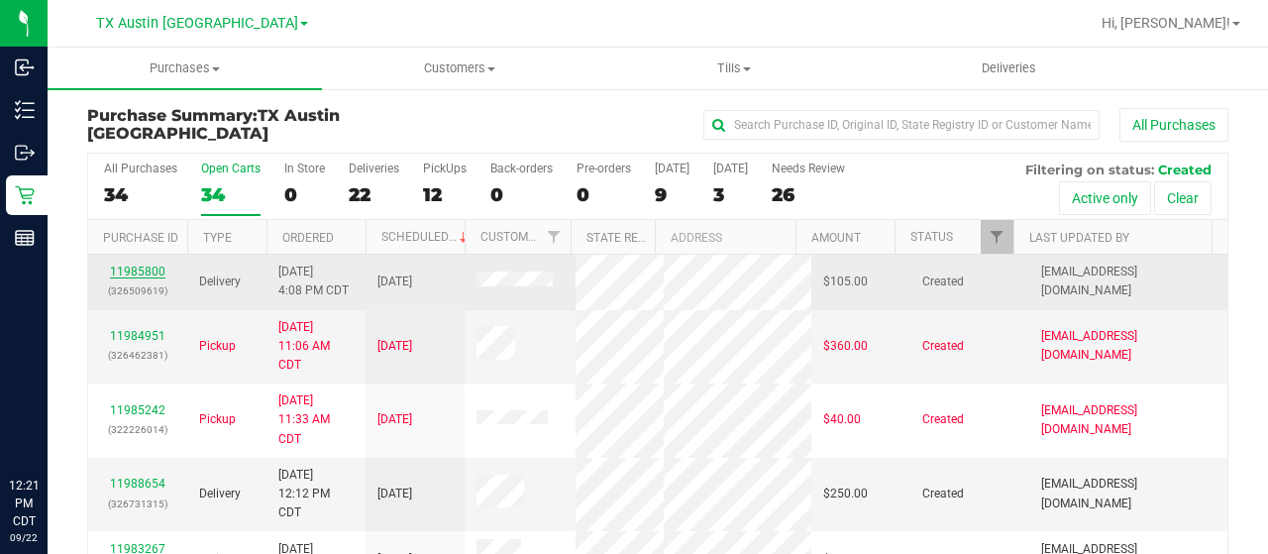
click at [133, 269] on link "11985800" at bounding box center [137, 272] width 55 height 14
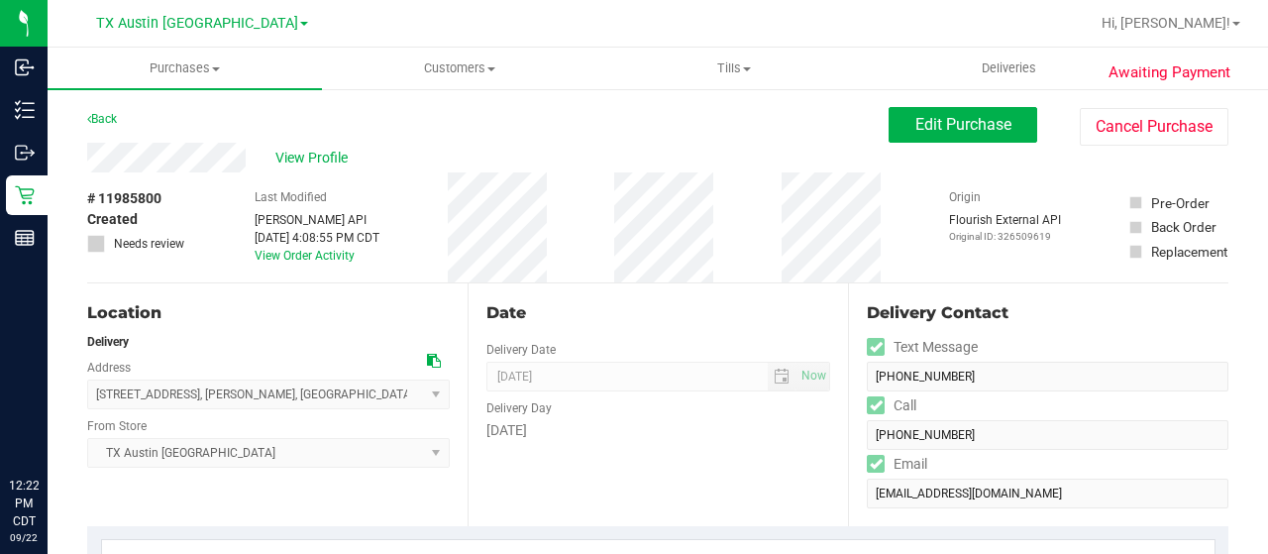
click at [428, 362] on icon at bounding box center [434, 361] width 14 height 14
click at [87, 161] on div "View Profile" at bounding box center [488, 158] width 802 height 30
click at [963, 131] on span "Edit Purchase" at bounding box center [964, 124] width 96 height 19
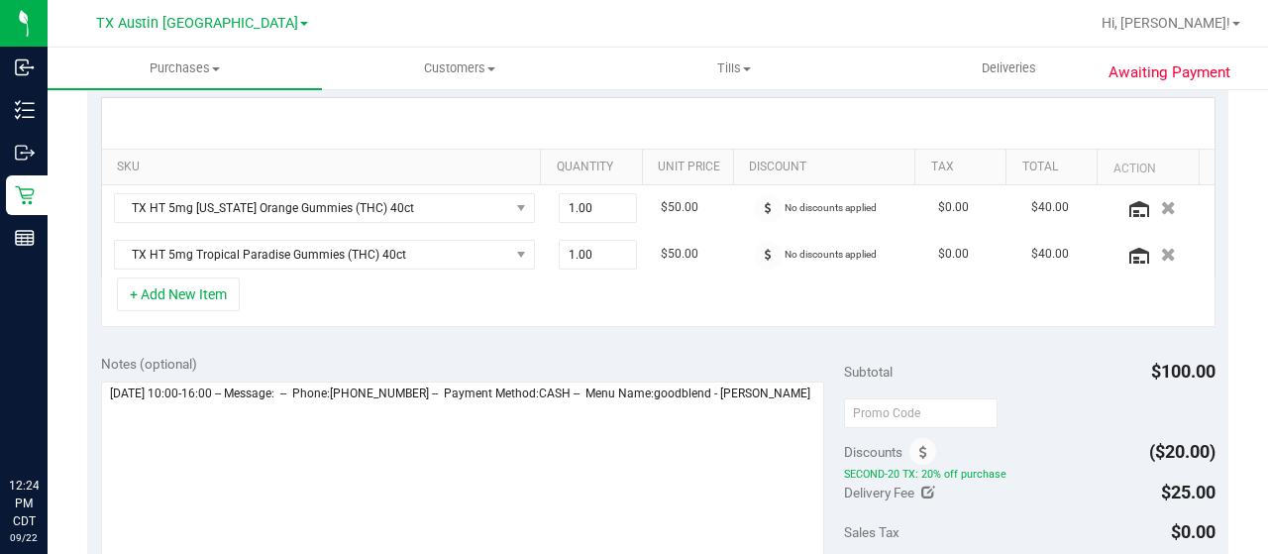
scroll to position [595, 0]
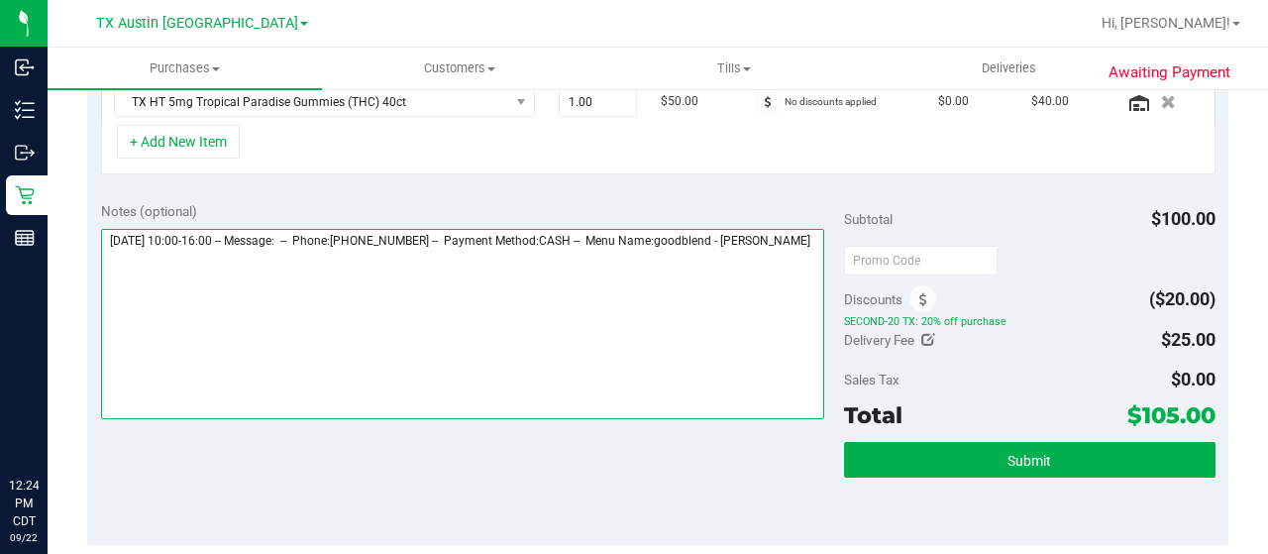
click at [226, 274] on textarea at bounding box center [462, 324] width 723 height 190
paste textarea "West Texas Core"
click at [434, 282] on textarea at bounding box center [462, 324] width 723 height 190
click at [510, 279] on textarea at bounding box center [462, 324] width 723 height 190
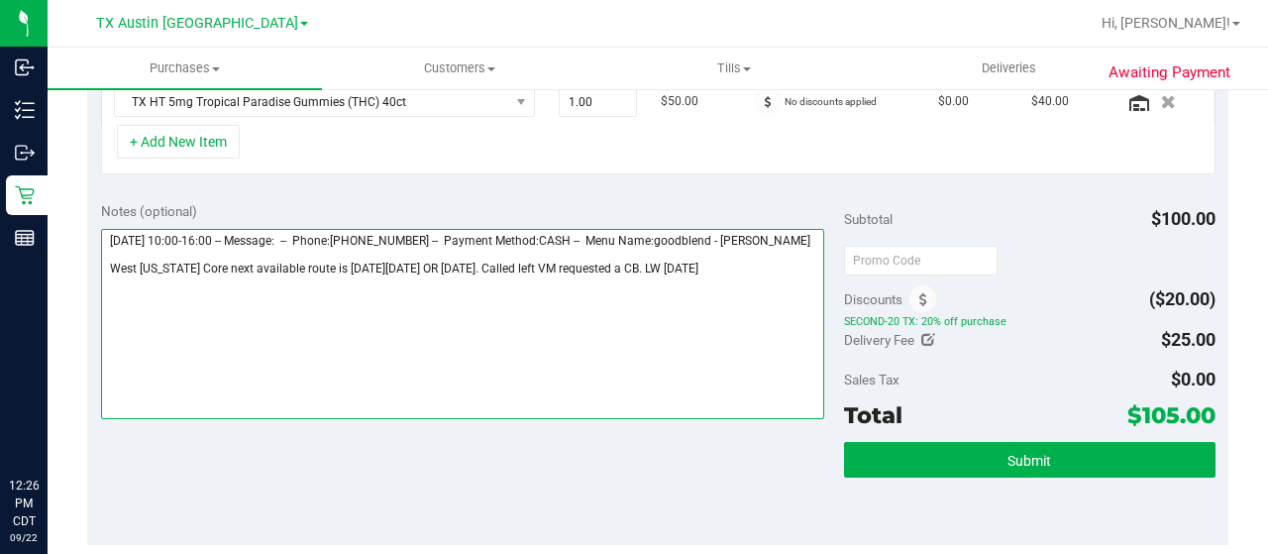
type textarea "Sunday 09/28/2025 10:00-16:00 -- Message: -- Phone:3253399102 -- Payment Method…"
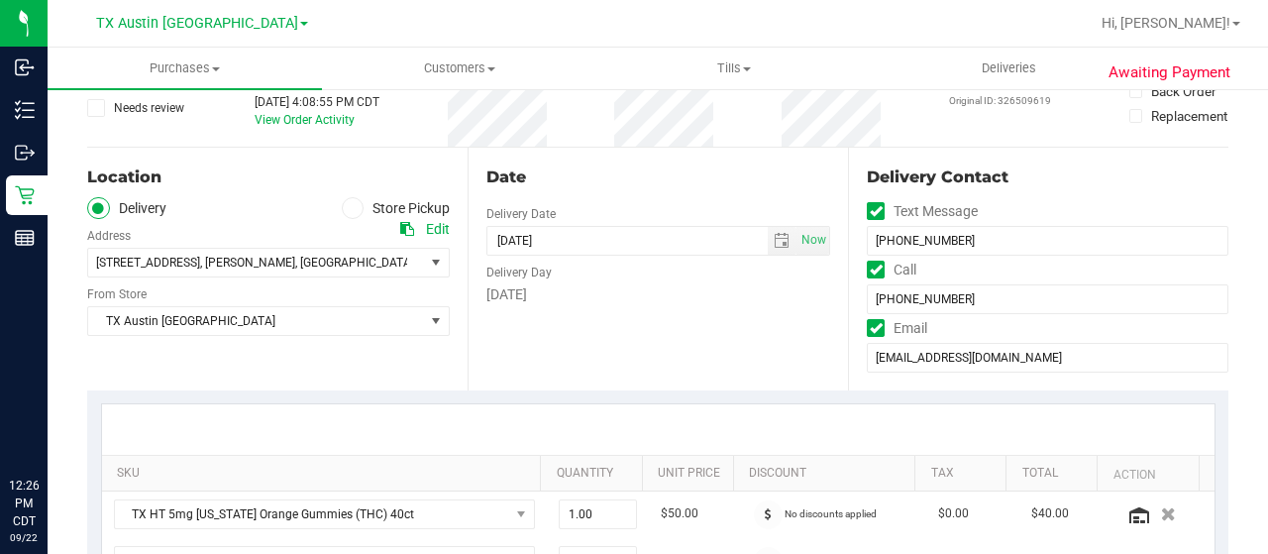
scroll to position [0, 0]
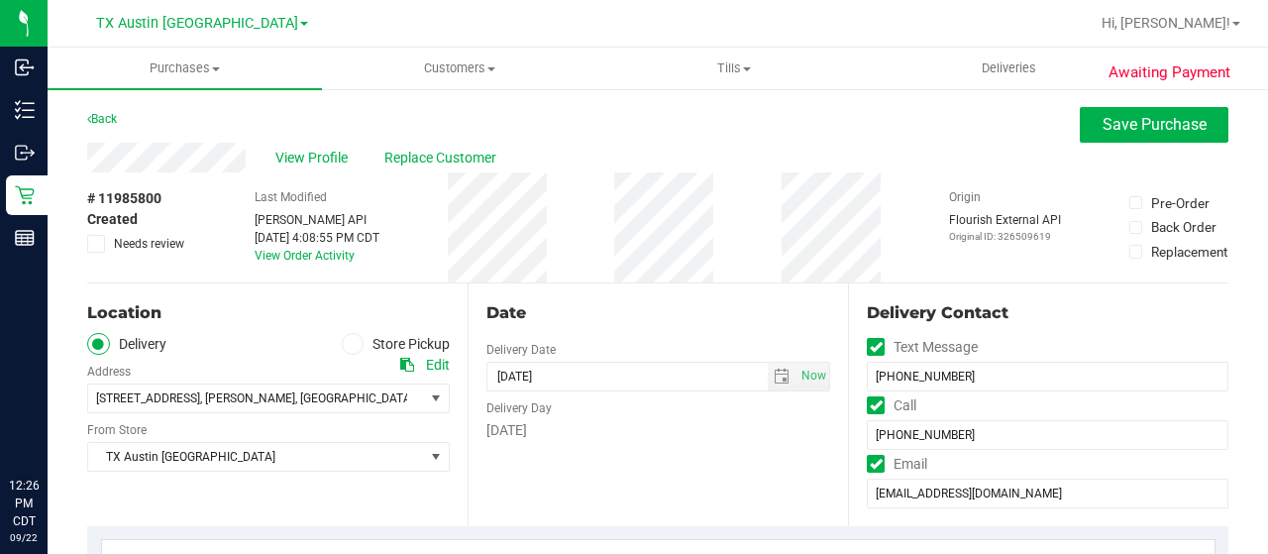
click at [166, 244] on span "Needs review" at bounding box center [149, 244] width 70 height 18
click at [0, 0] on input "Needs review" at bounding box center [0, 0] width 0 height 0
click at [353, 344] on span at bounding box center [353, 344] width 23 height 23
click at [0, 0] on input "Store Pickup" at bounding box center [0, 0] width 0 height 0
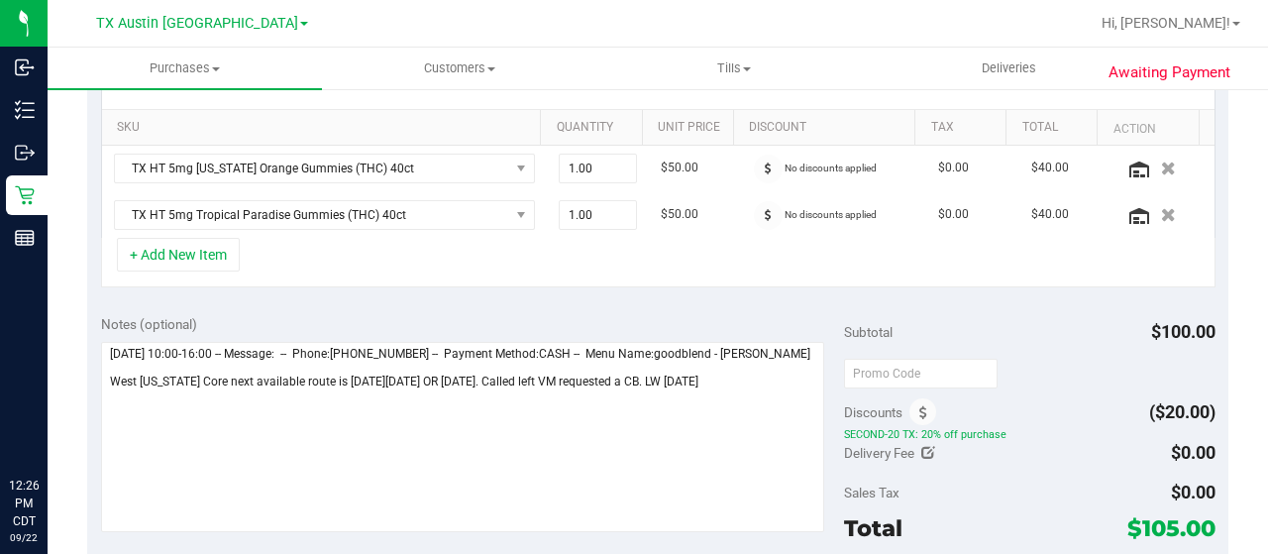
scroll to position [595, 0]
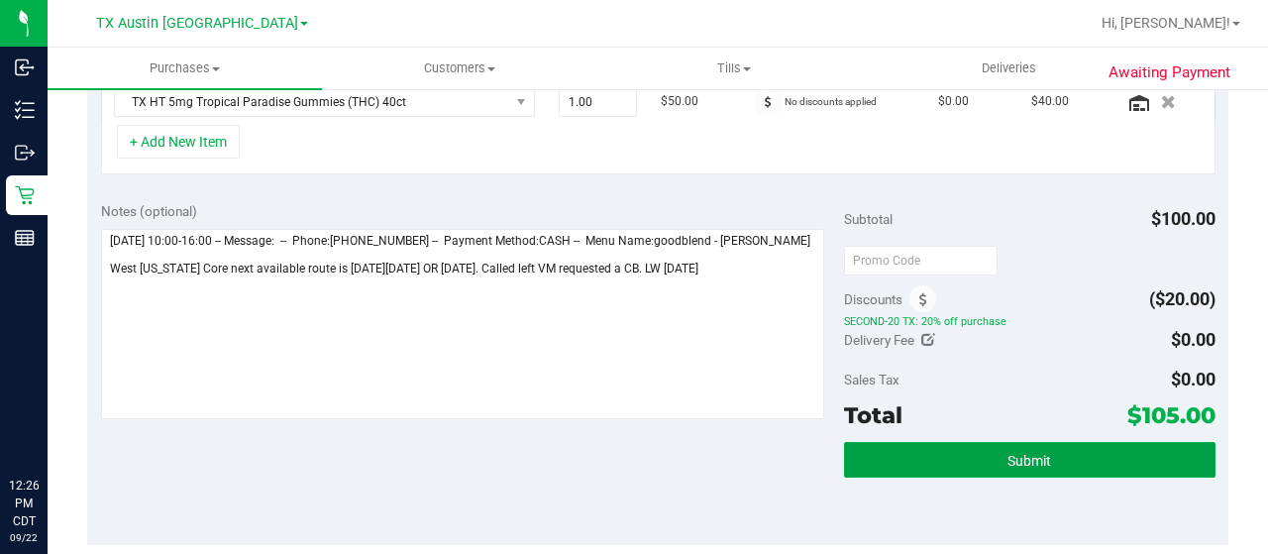
click at [1048, 455] on button "Submit" at bounding box center [1030, 460] width 372 height 36
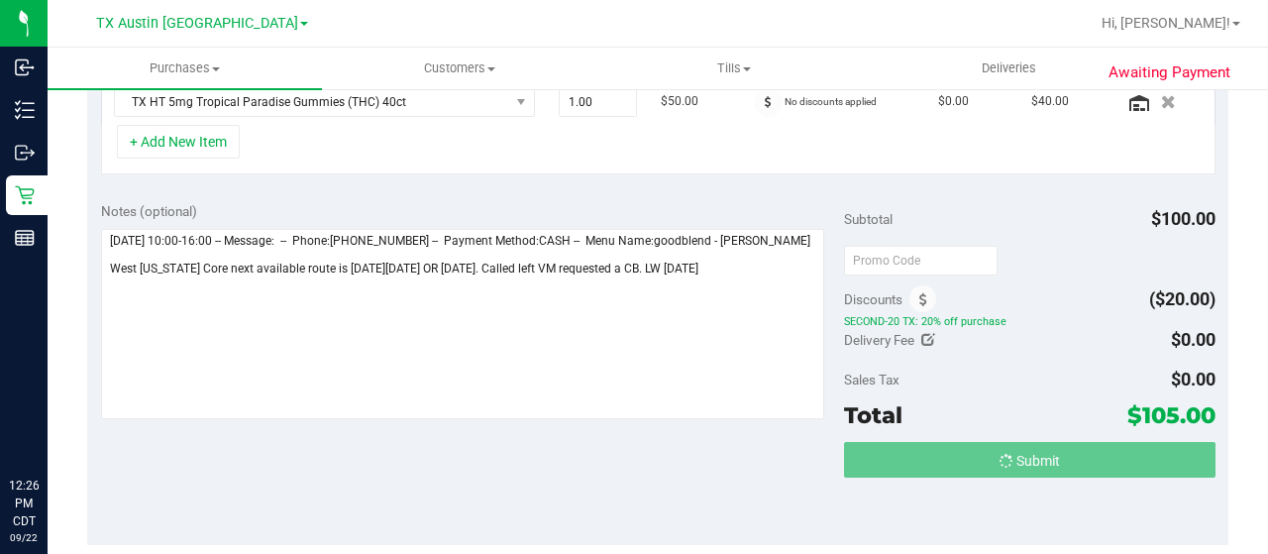
scroll to position [563, 0]
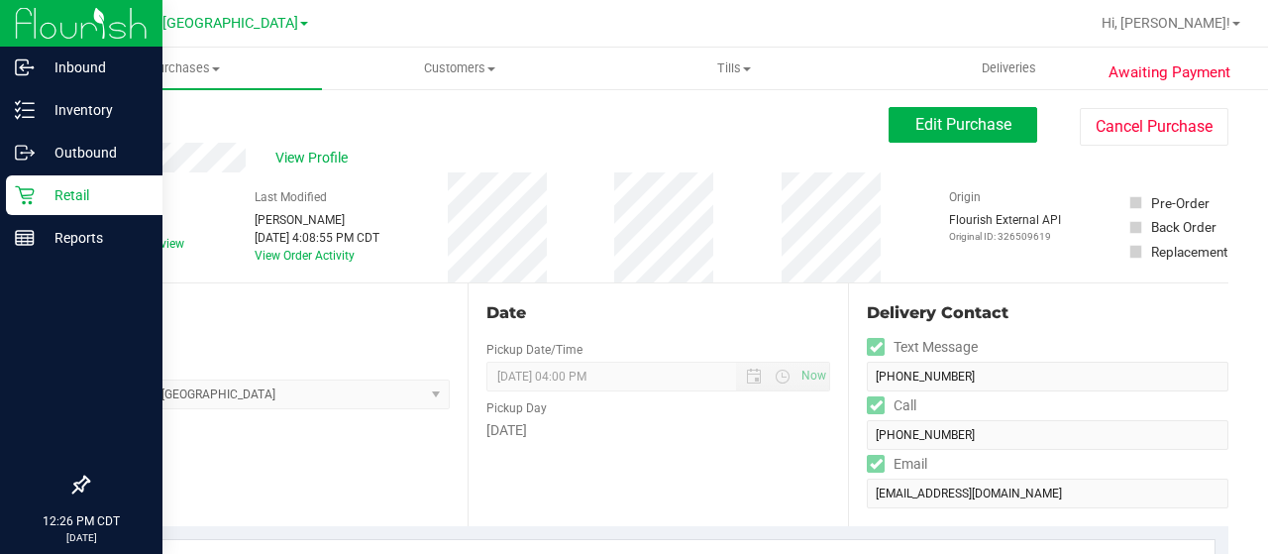
click at [30, 193] on icon at bounding box center [25, 195] width 20 height 20
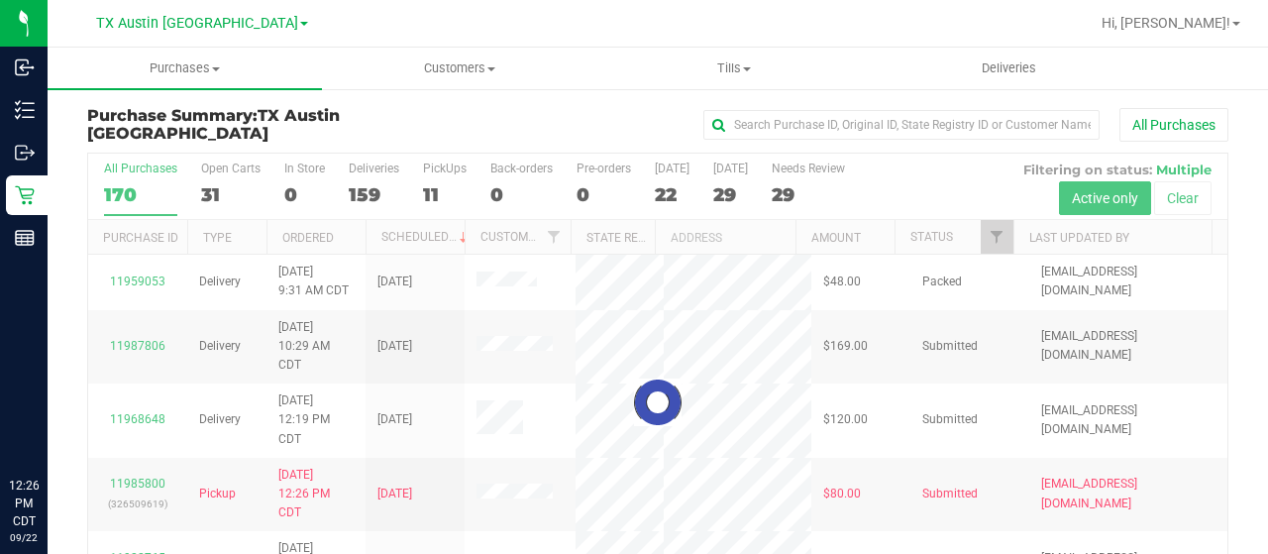
click at [983, 240] on div at bounding box center [658, 402] width 1140 height 497
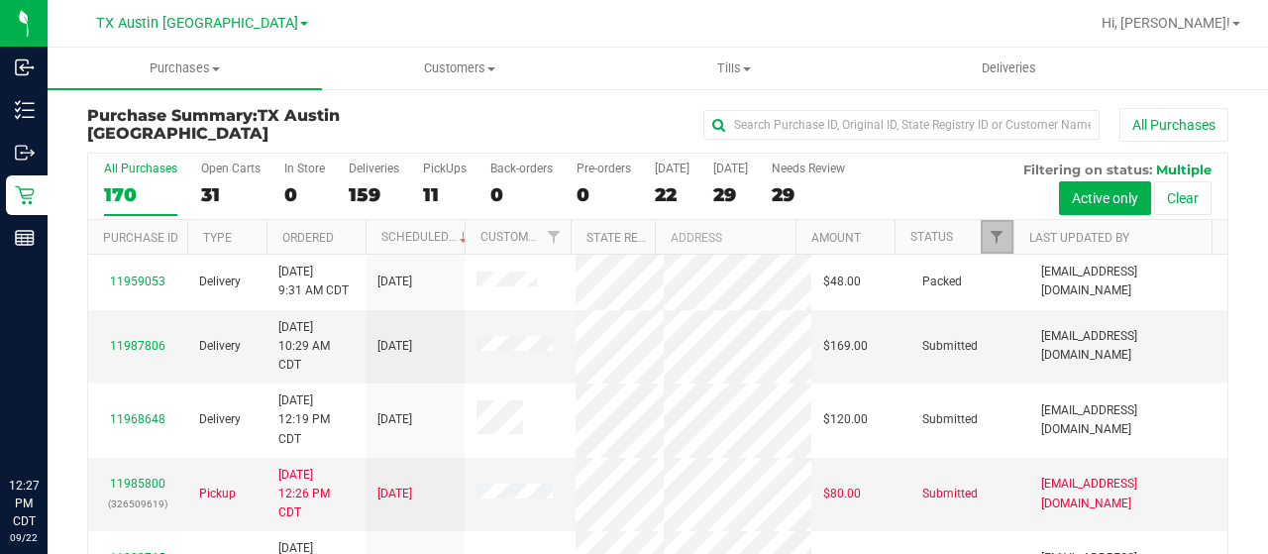
click at [989, 236] on span "Filter" at bounding box center [997, 237] width 16 height 16
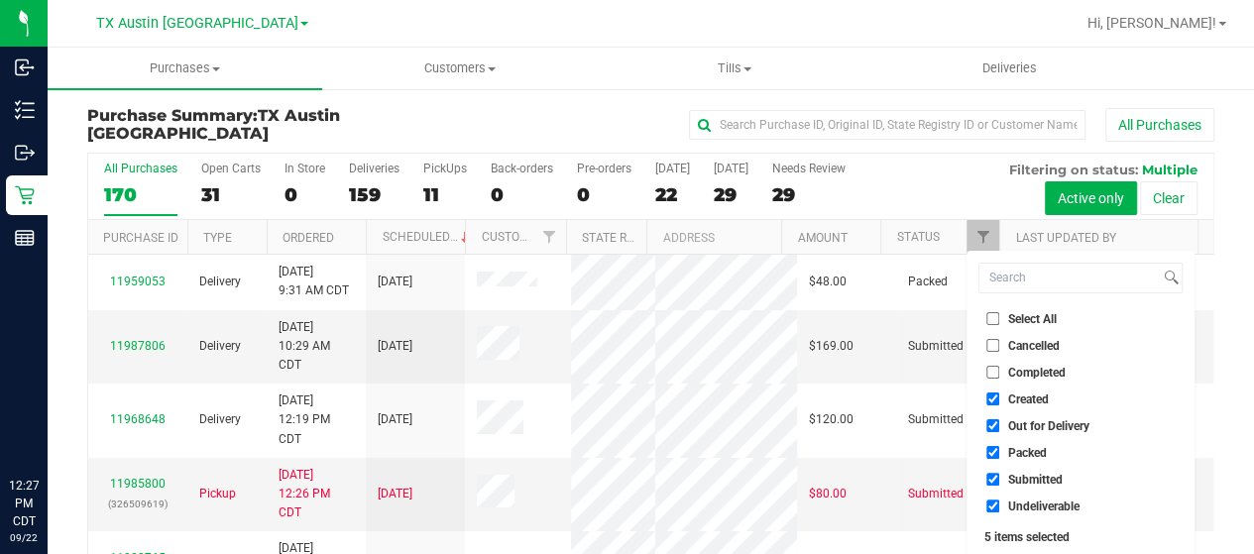
click at [1036, 421] on span "Out for Delivery" at bounding box center [1048, 426] width 81 height 12
click at [999, 421] on input "Out for Delivery" at bounding box center [992, 425] width 13 height 13
checkbox input "false"
click at [1018, 453] on span "Packed" at bounding box center [1027, 453] width 39 height 12
click at [999, 453] on input "Packed" at bounding box center [992, 452] width 13 height 13
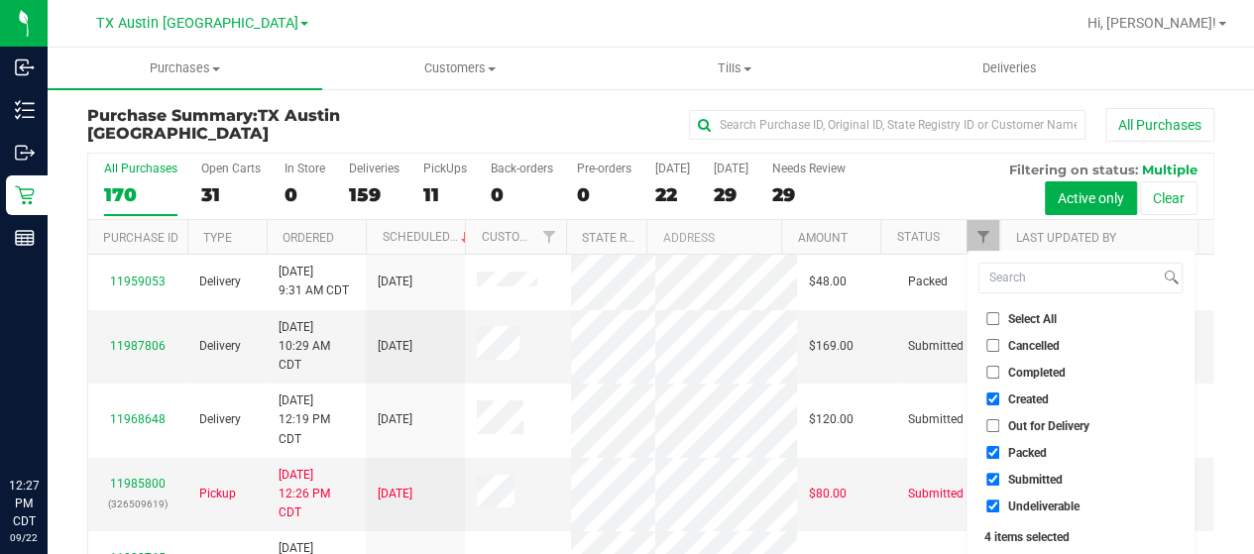
checkbox input "false"
click at [1020, 475] on span "Submitted" at bounding box center [1035, 480] width 55 height 12
click at [999, 475] on input "Submitted" at bounding box center [992, 479] width 13 height 13
checkbox input "false"
click at [1021, 506] on span "Undeliverable" at bounding box center [1043, 506] width 71 height 12
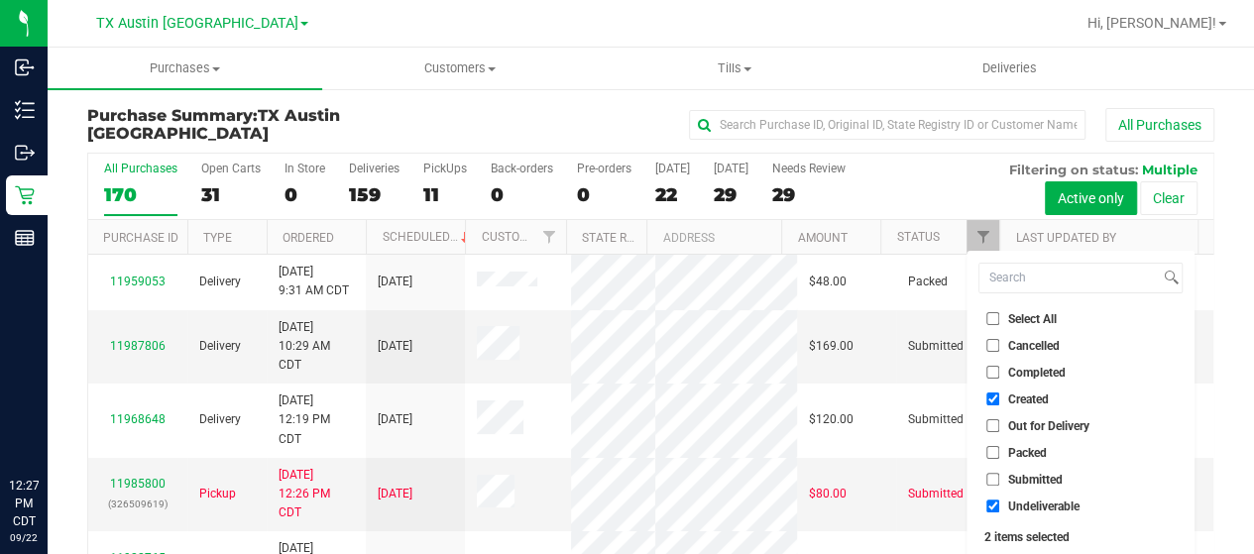
click at [999, 506] on input "Undeliverable" at bounding box center [992, 505] width 13 height 13
checkbox input "false"
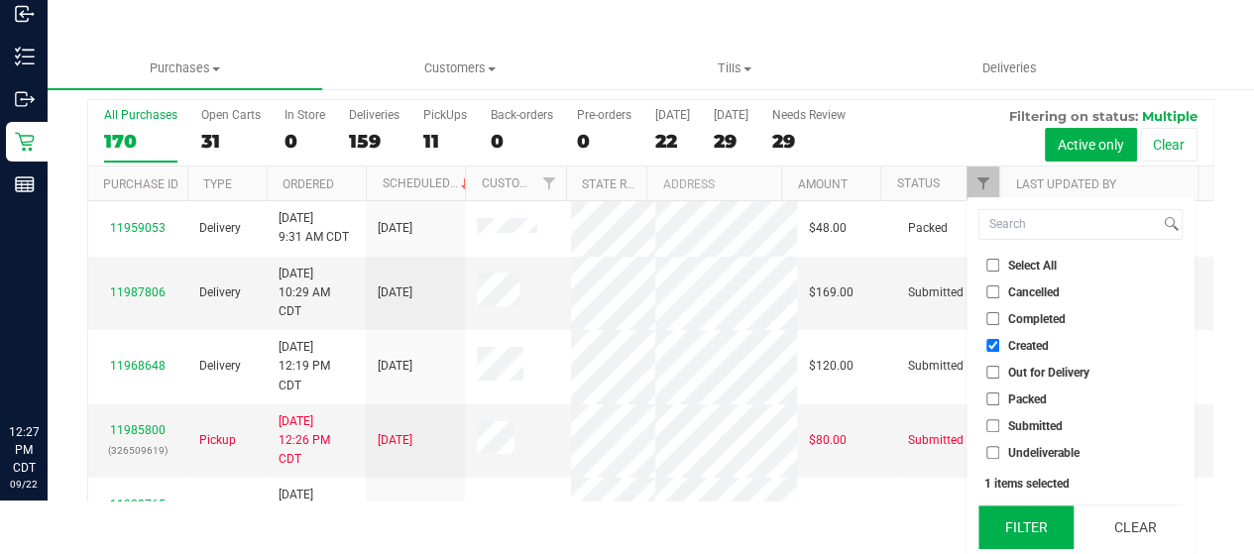
click at [1027, 510] on button "Filter" at bounding box center [1025, 527] width 95 height 44
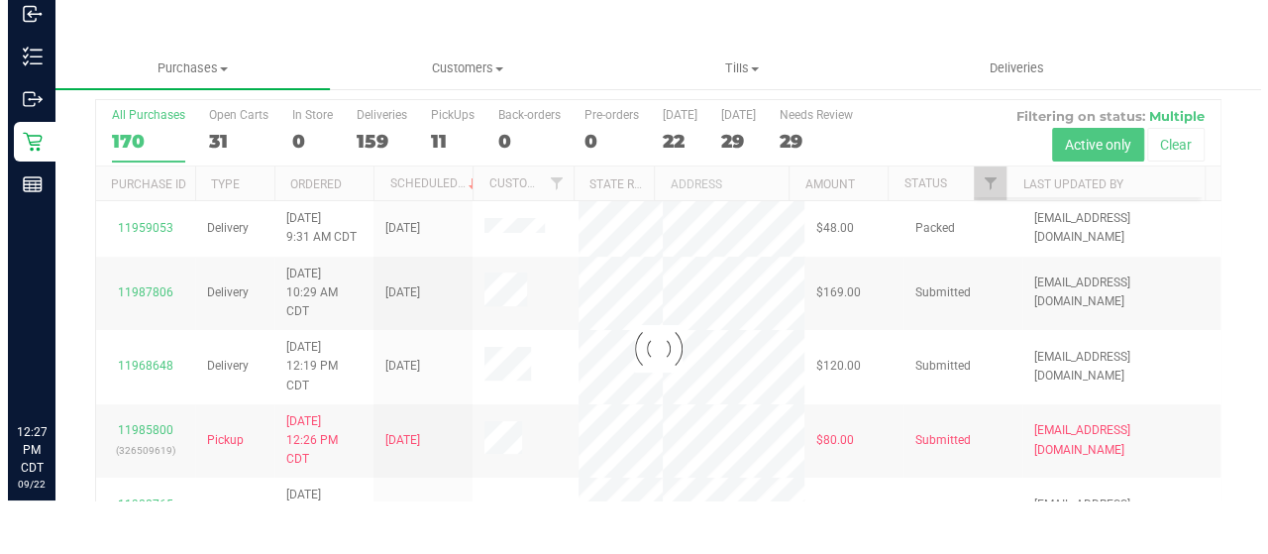
scroll to position [0, 0]
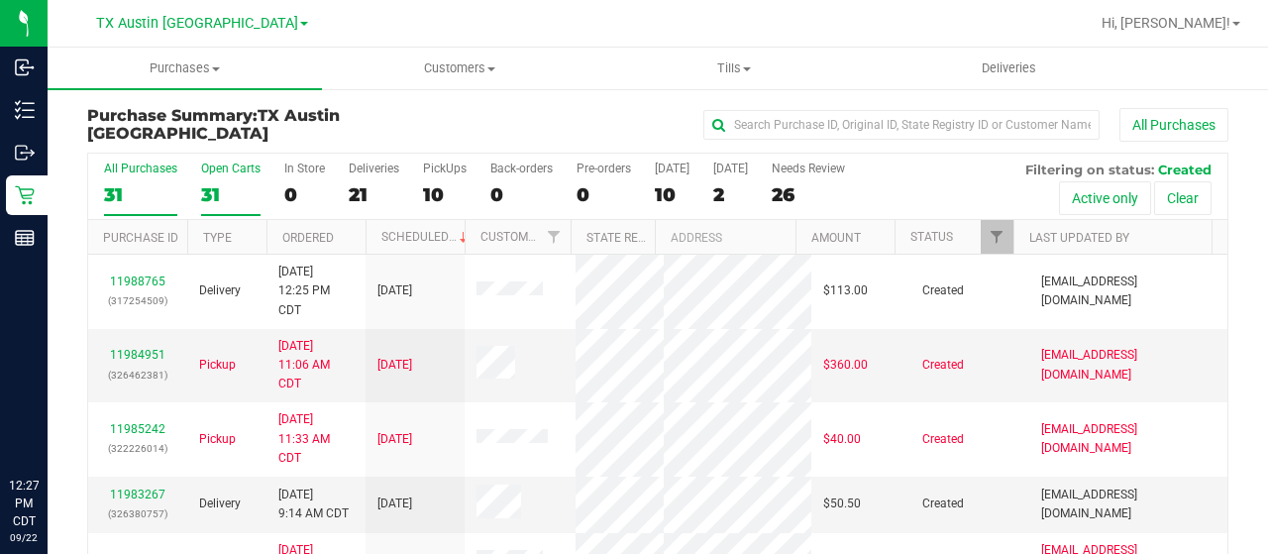
click at [216, 186] on div "31" at bounding box center [230, 194] width 59 height 23
click at [0, 0] on input "Open Carts 31" at bounding box center [0, 0] width 0 height 0
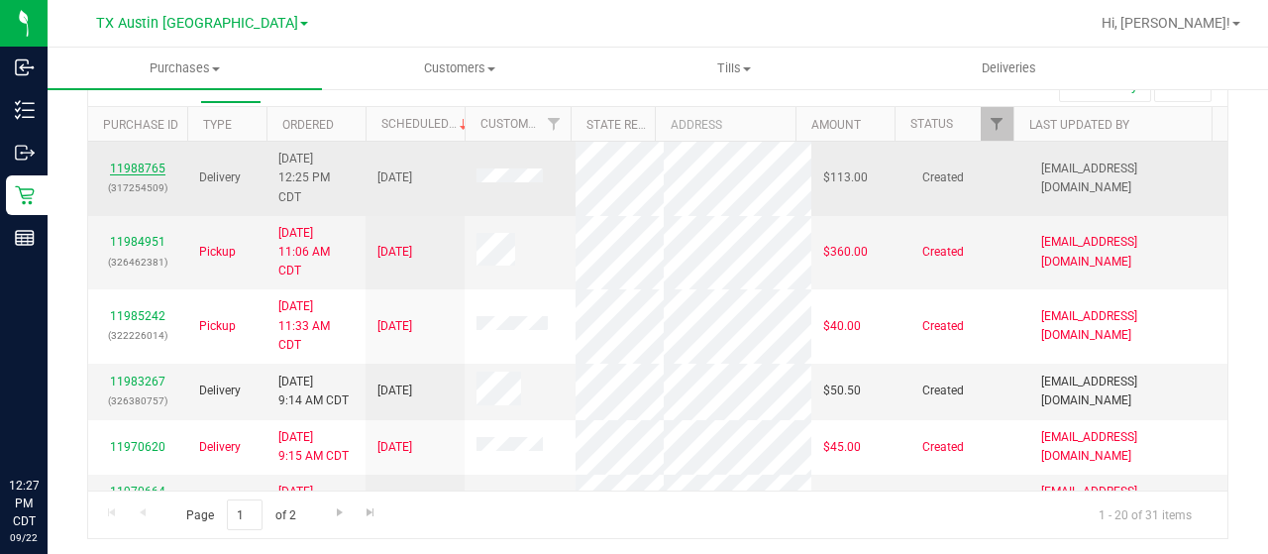
click at [149, 162] on link "11988765" at bounding box center [137, 169] width 55 height 14
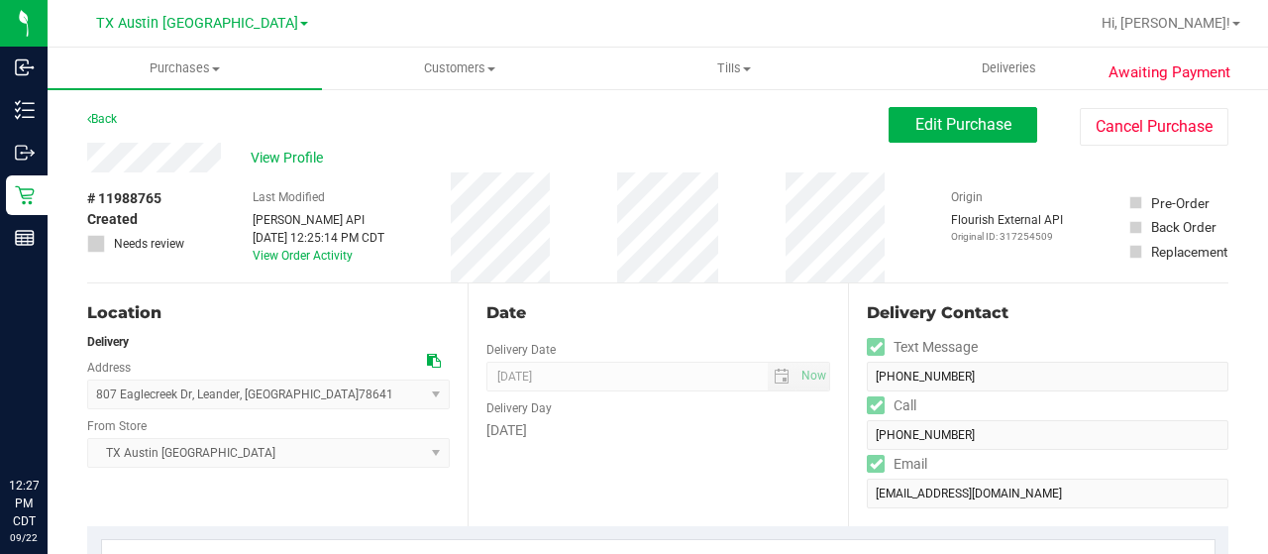
click at [224, 164] on div "View Profile" at bounding box center [488, 158] width 802 height 30
click at [430, 362] on icon at bounding box center [434, 361] width 14 height 14
click at [427, 361] on icon at bounding box center [434, 361] width 14 height 14
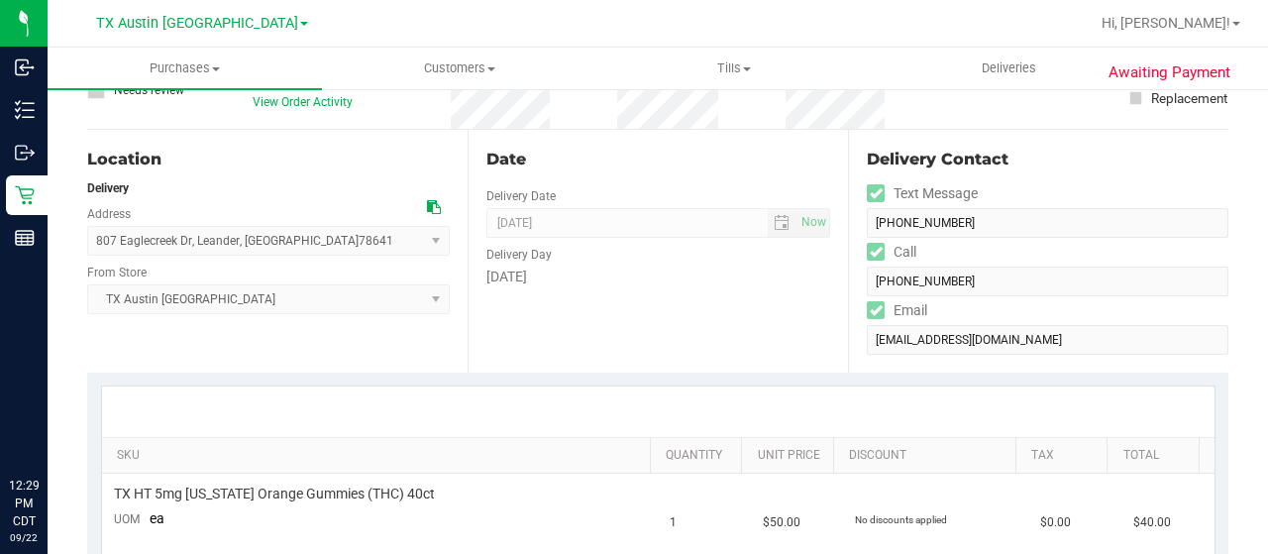
scroll to position [297, 0]
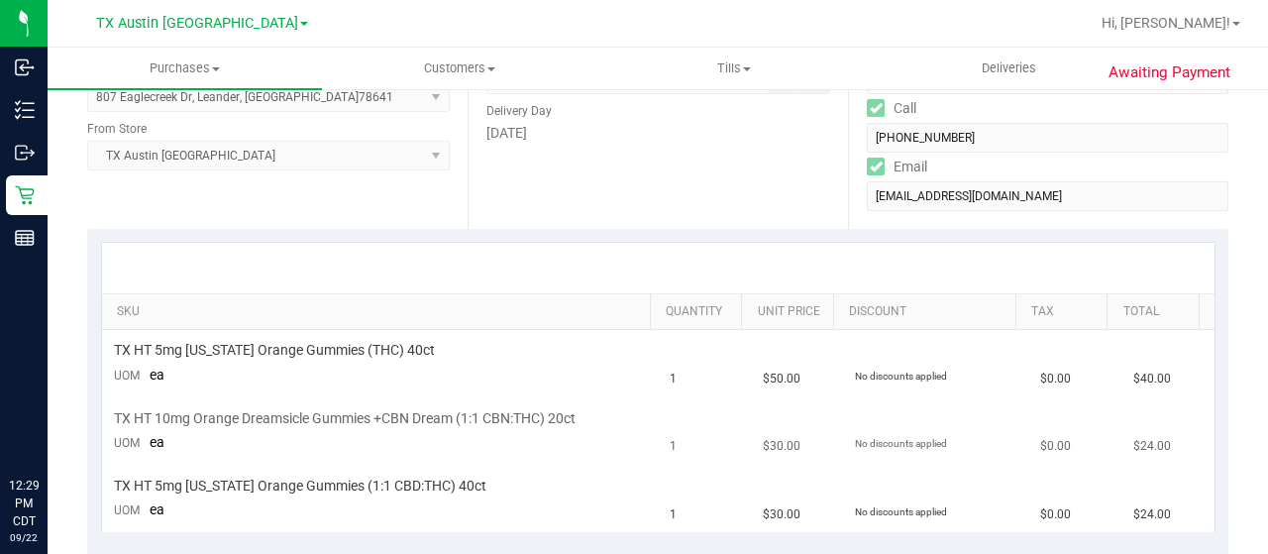
drag, startPoint x: 244, startPoint y: 414, endPoint x: 309, endPoint y: 413, distance: 65.4
click at [309, 413] on span "TX HT 10mg Orange Dreamsicle Gummies +CBN Dream (1:1 CBN:THC) 20ct" at bounding box center [345, 418] width 462 height 19
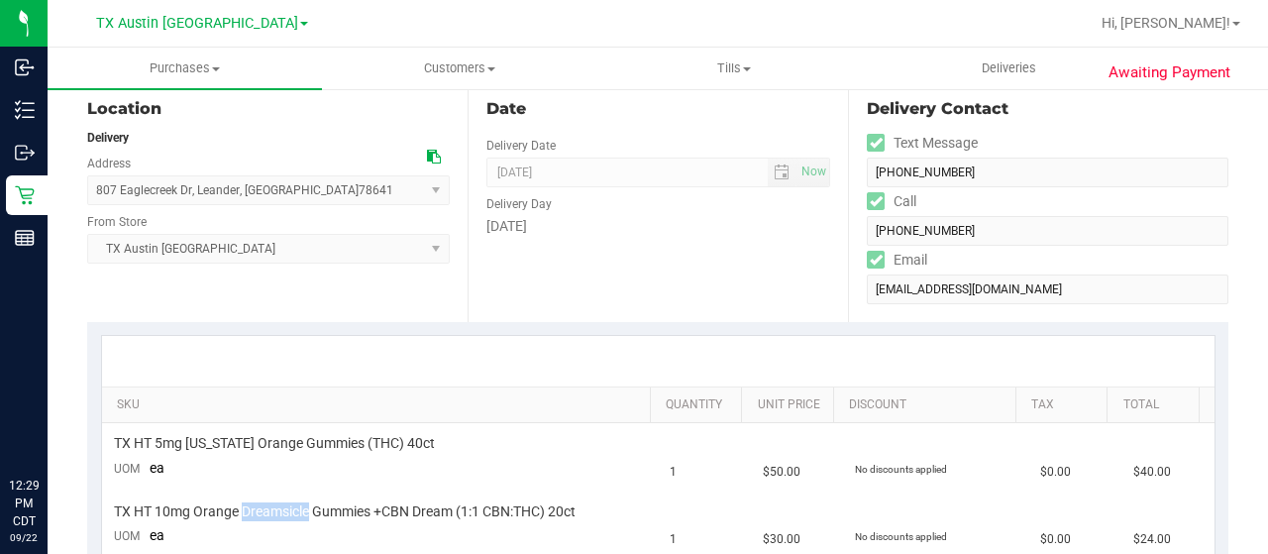
scroll to position [0, 0]
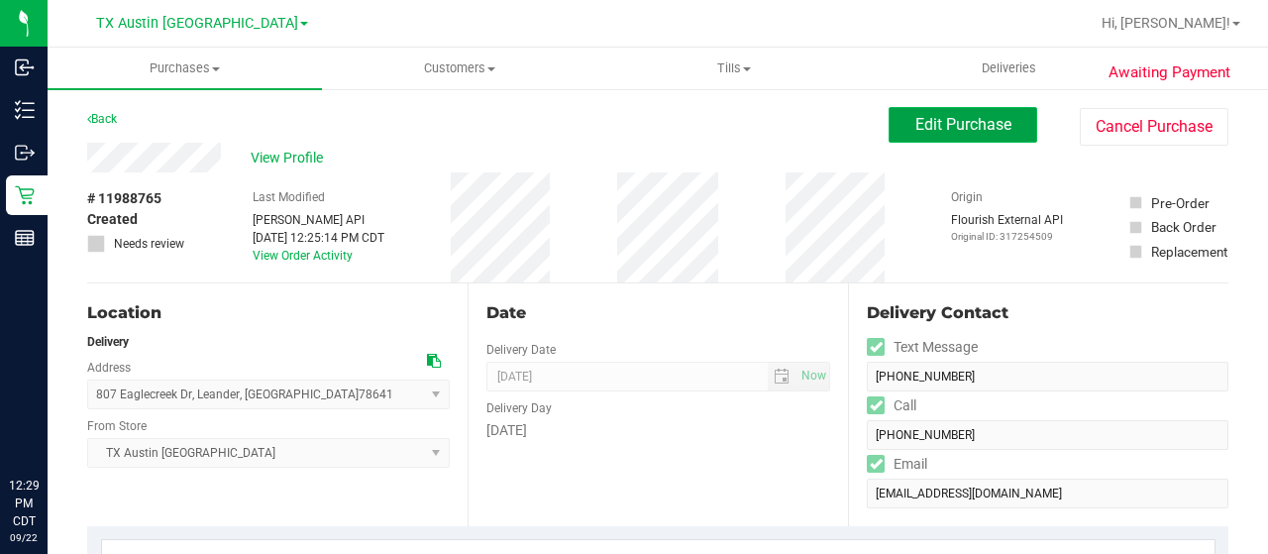
click at [932, 137] on button "Edit Purchase" at bounding box center [963, 125] width 149 height 36
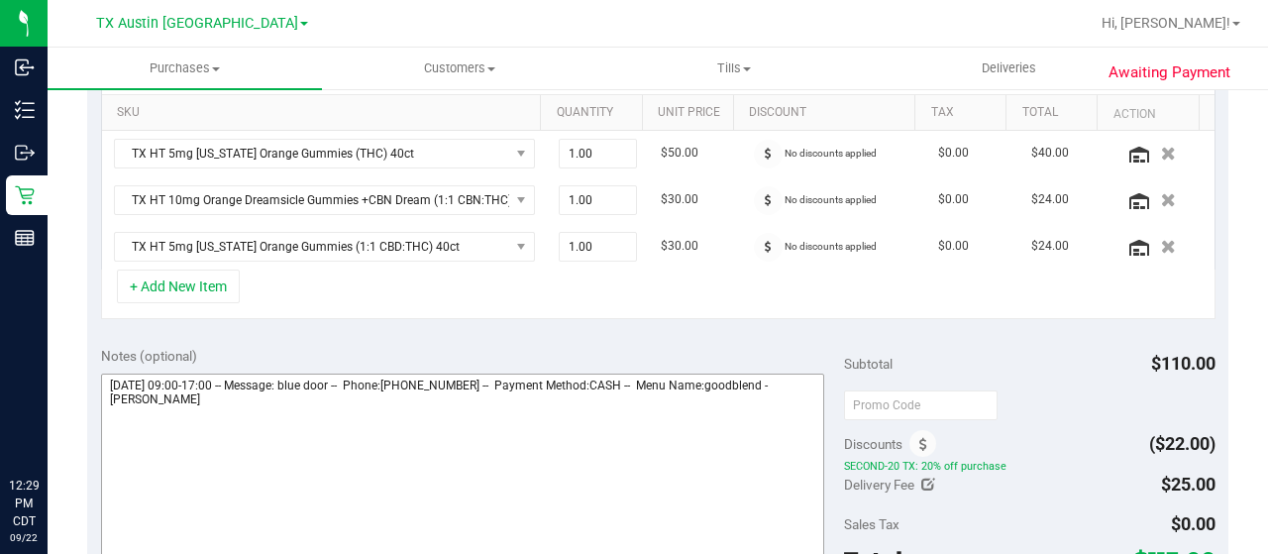
scroll to position [595, 0]
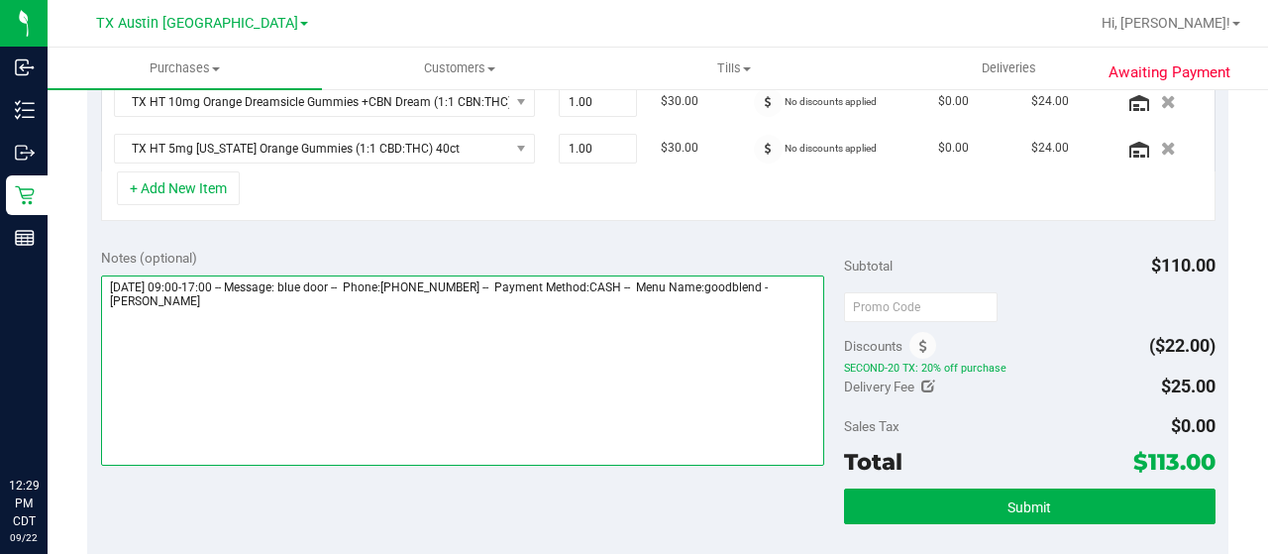
click at [234, 300] on textarea at bounding box center [462, 370] width 723 height 190
paste textarea "Austin"
drag, startPoint x: 102, startPoint y: 275, endPoint x: 220, endPoint y: 280, distance: 118.0
click at [220, 280] on textarea at bounding box center [462, 370] width 723 height 190
click at [244, 332] on textarea at bounding box center [462, 370] width 723 height 190
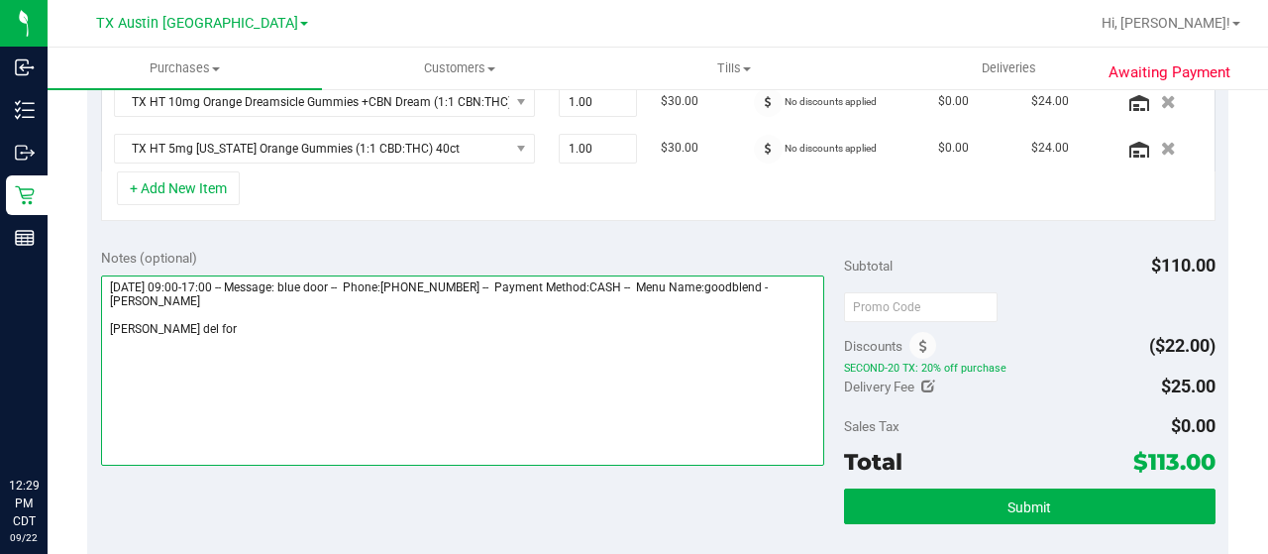
paste textarea "Saturday 09/27/2025"
type textarea "Saturday 09/27/2025 09:00-17:00 -- Message: blue door -- Phone:7133766542 -- Pa…"
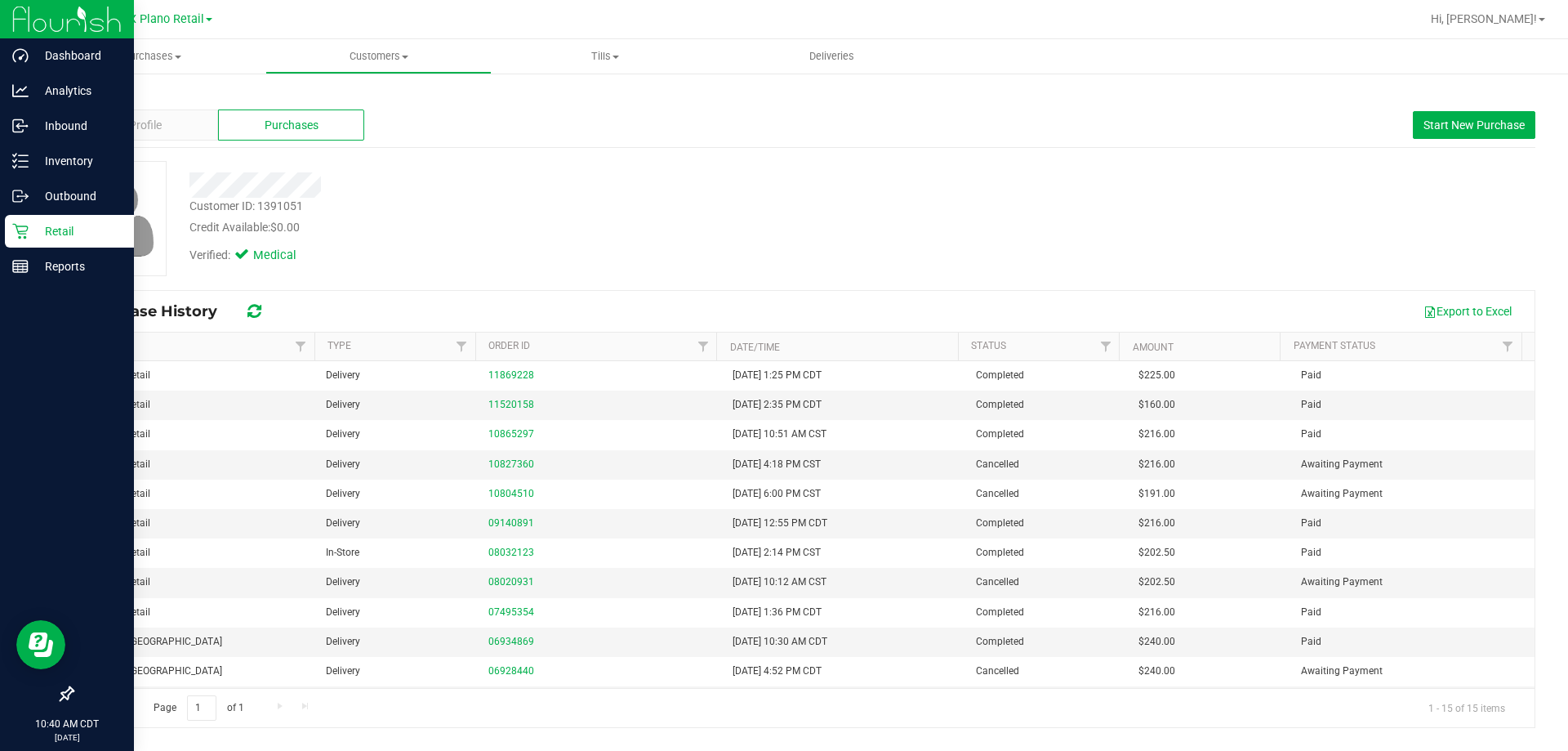
click at [35, 232] on p "Retail" at bounding box center [77, 232] width 98 height 20
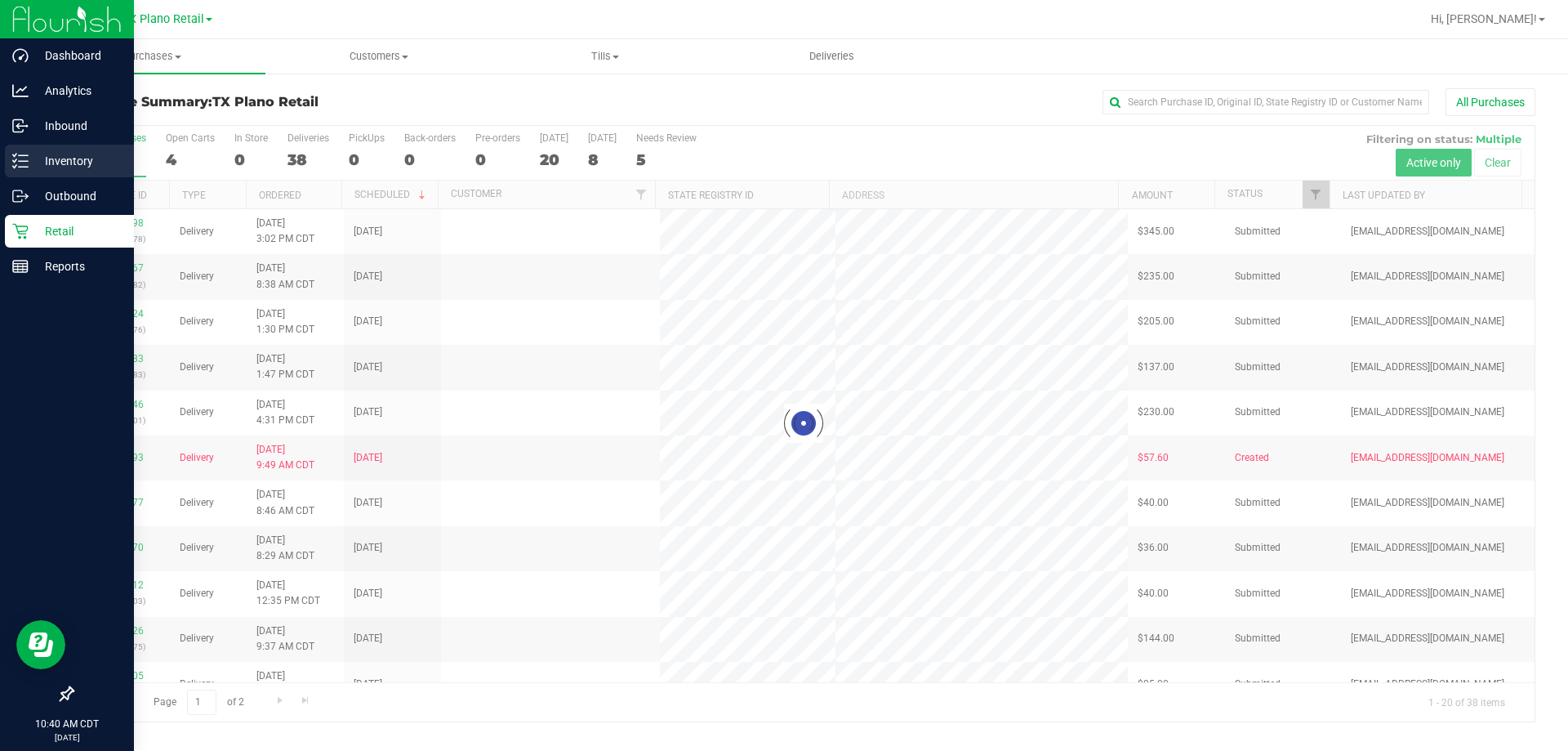
click at [98, 164] on p "Inventory" at bounding box center [77, 161] width 98 height 20
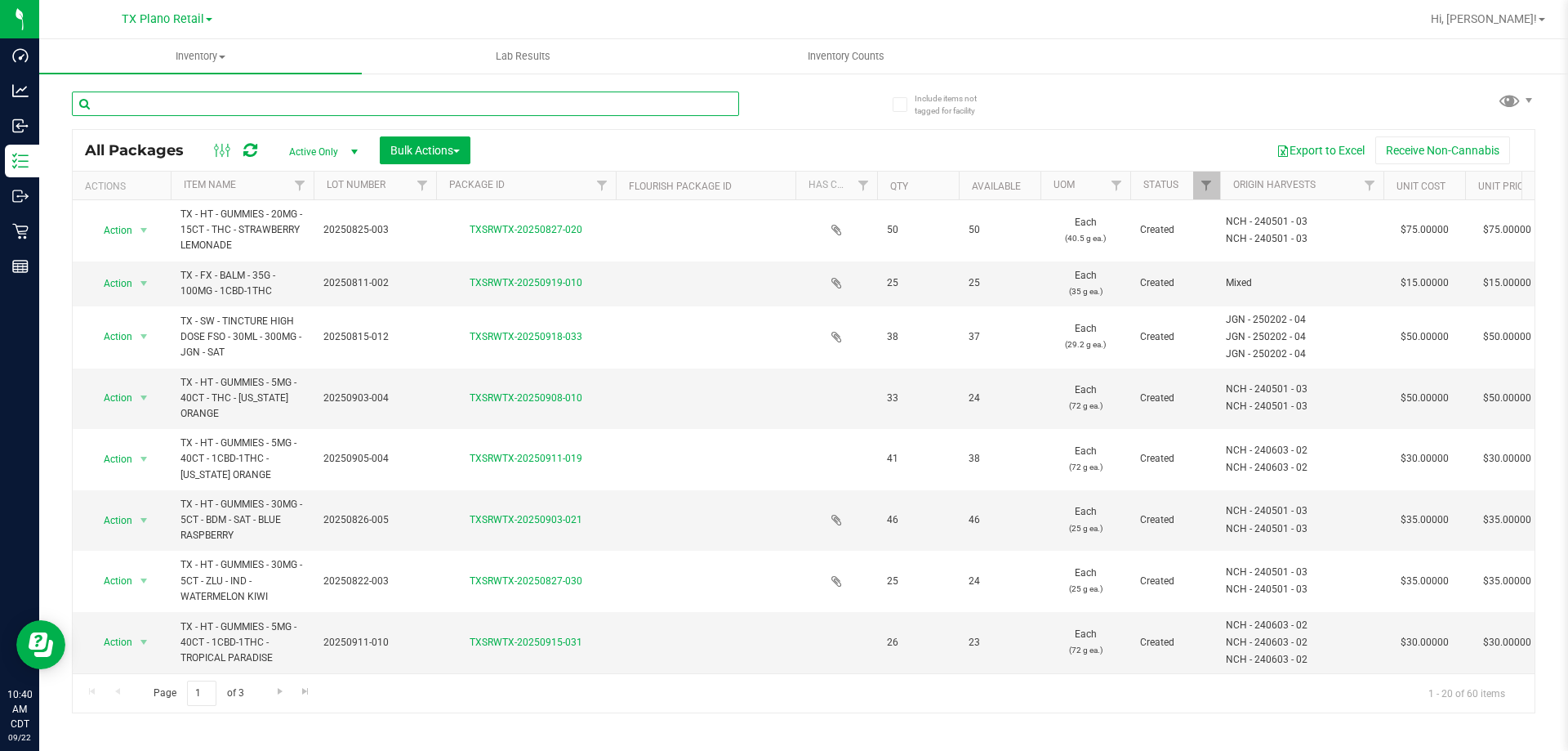
click at [133, 105] on input "text" at bounding box center [405, 104] width 667 height 25
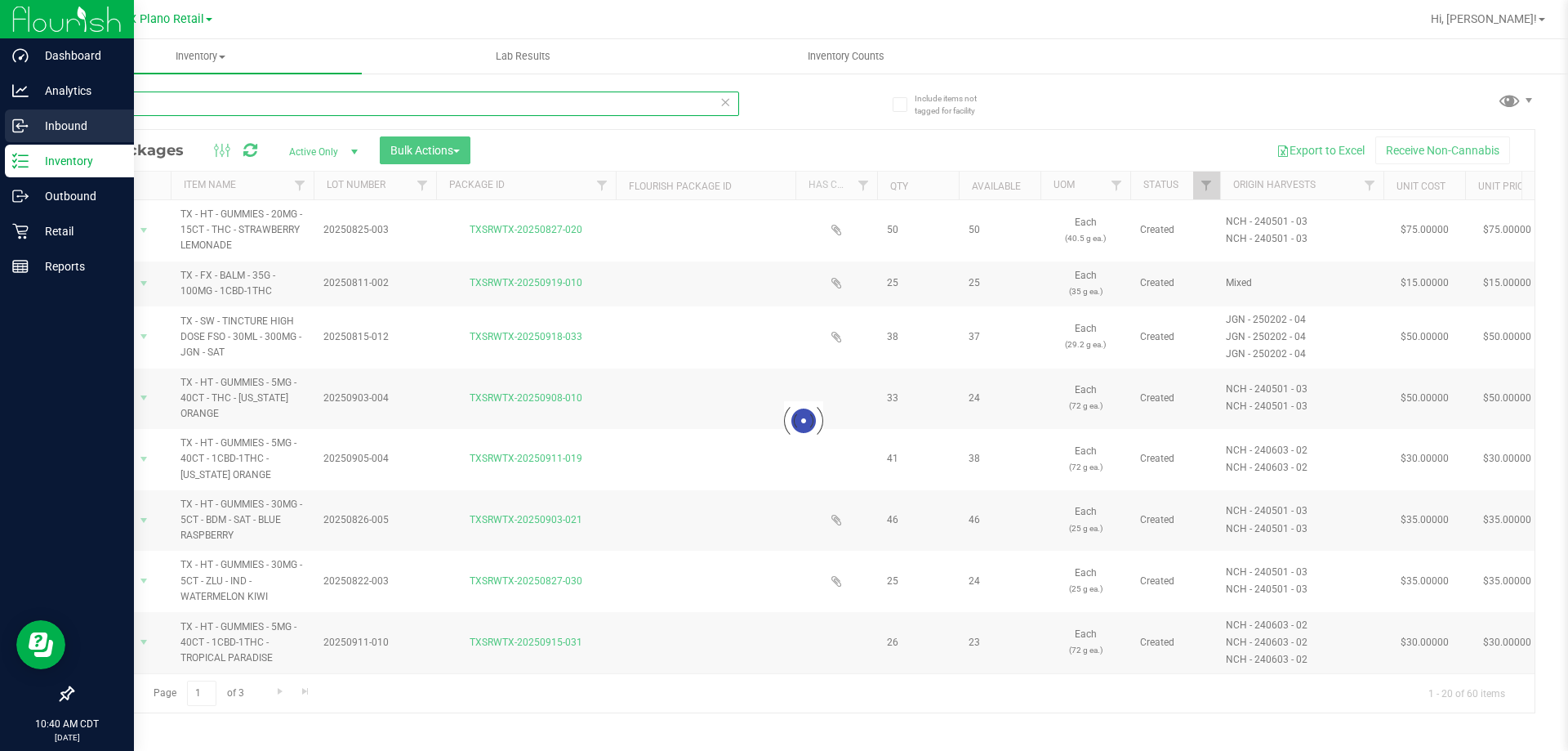
type input "i"
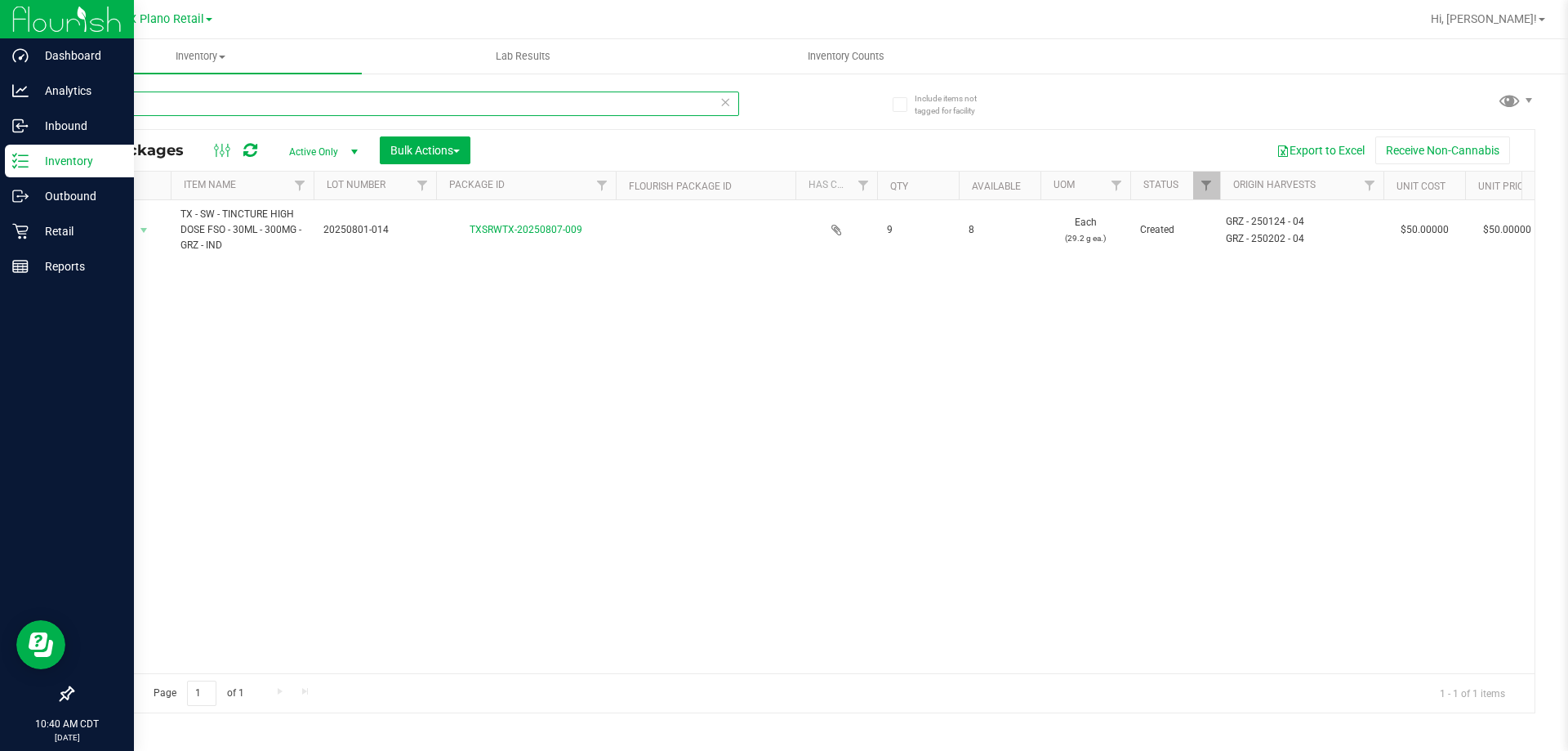
type input "geo"
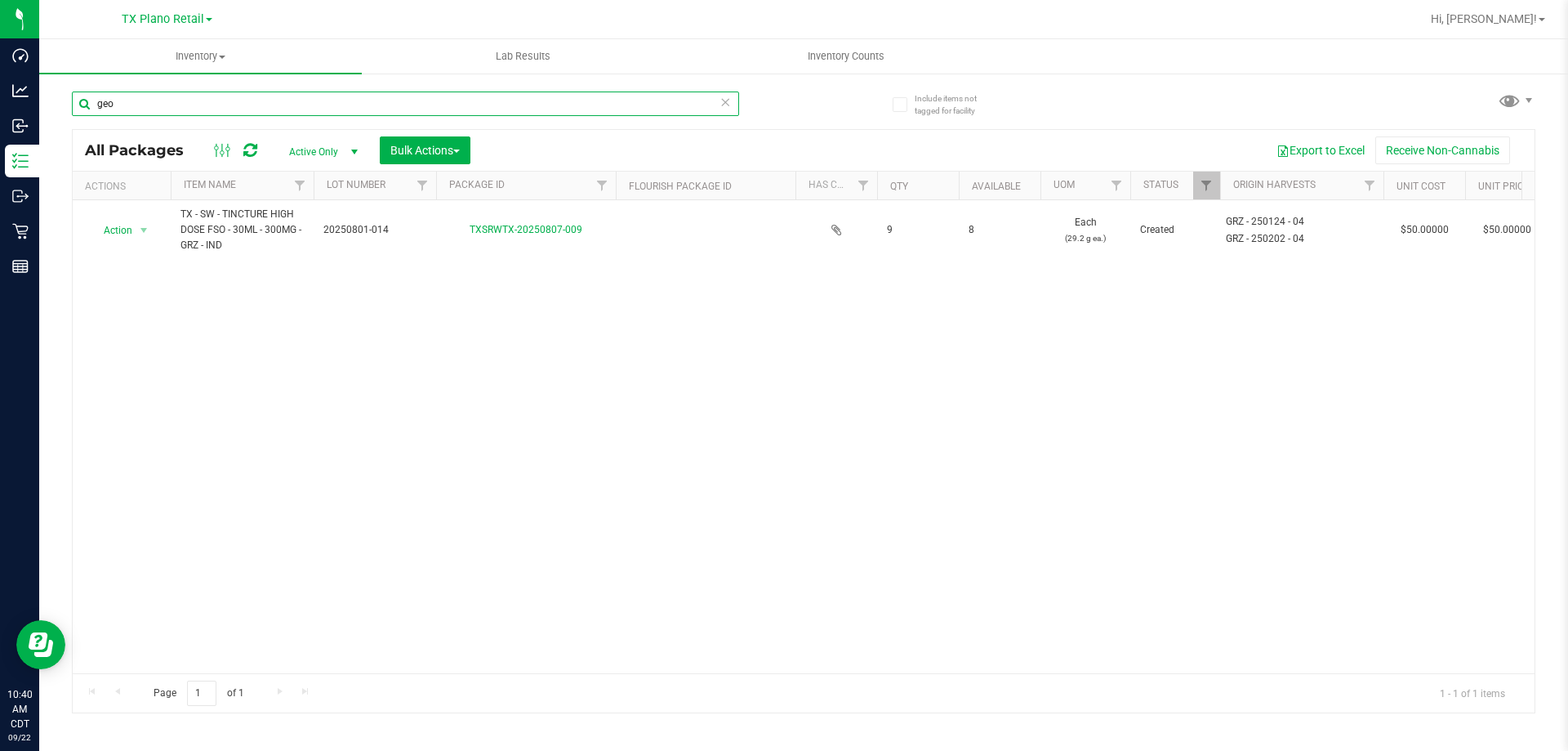
drag, startPoint x: 171, startPoint y: 106, endPoint x: 71, endPoint y: 109, distance: 100.0
click at [71, 109] on div "Include items not tagged for facility geo All Packages Active Only Active Only …" at bounding box center [803, 321] width 1528 height 498
paste input "Georgia Smallz"
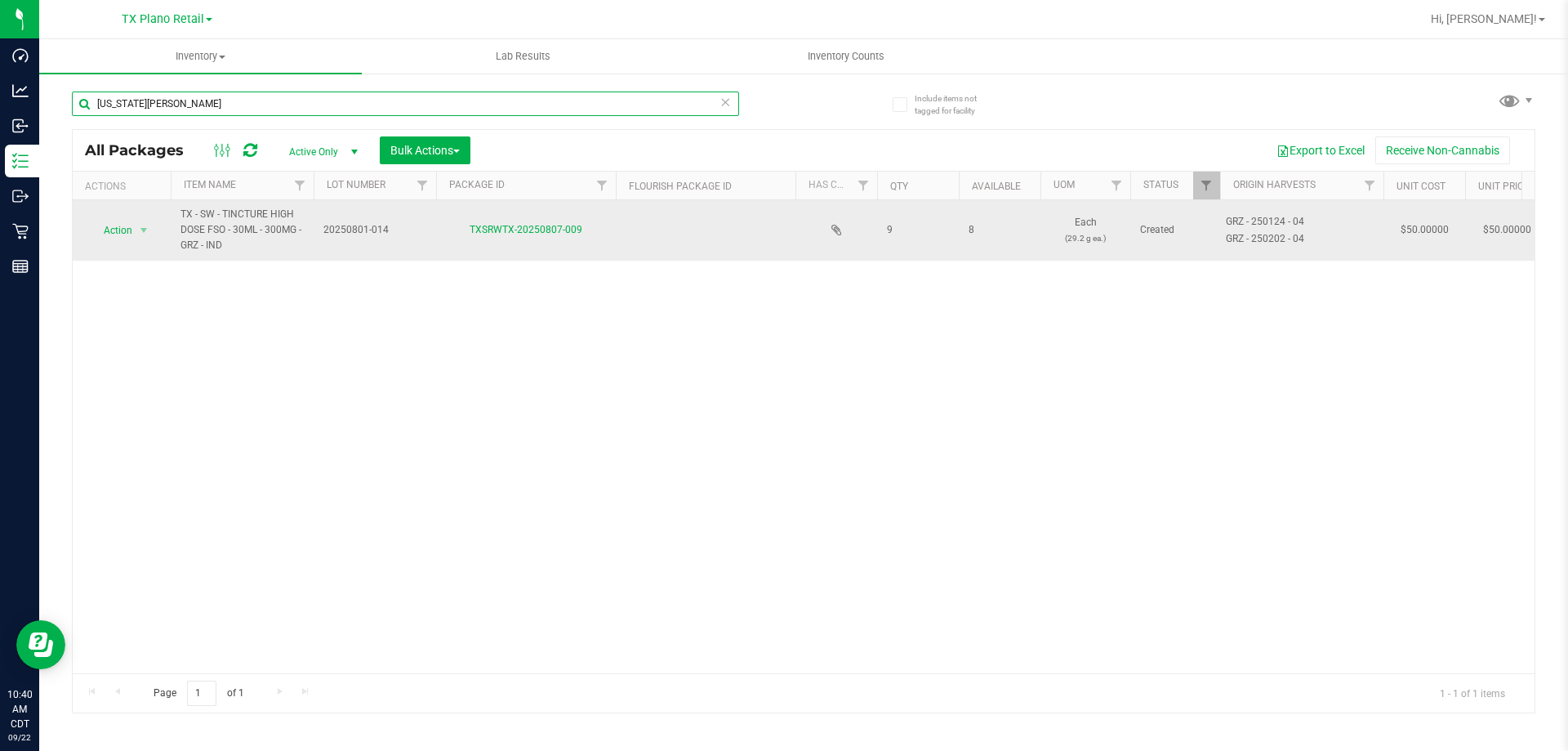
type input "Georgia Smallz"
drag, startPoint x: 973, startPoint y: 232, endPoint x: 961, endPoint y: 232, distance: 12.0
click at [961, 232] on td "8" at bounding box center [999, 230] width 82 height 60
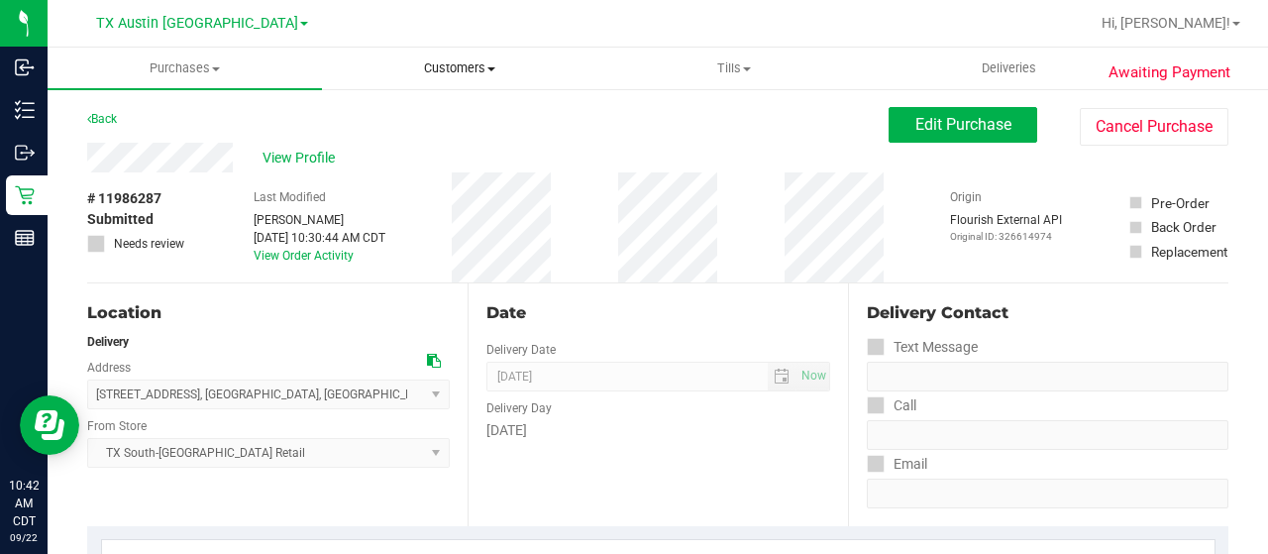
click at [486, 68] on span "Customers" at bounding box center [459, 68] width 273 height 18
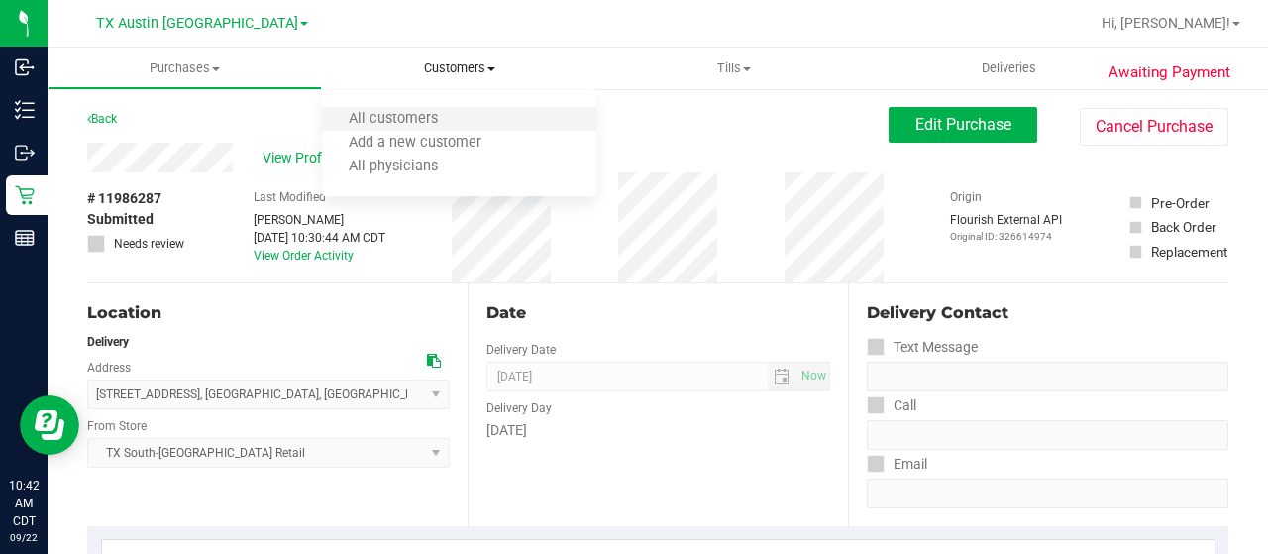
click at [472, 118] on li "All customers" at bounding box center [459, 120] width 274 height 24
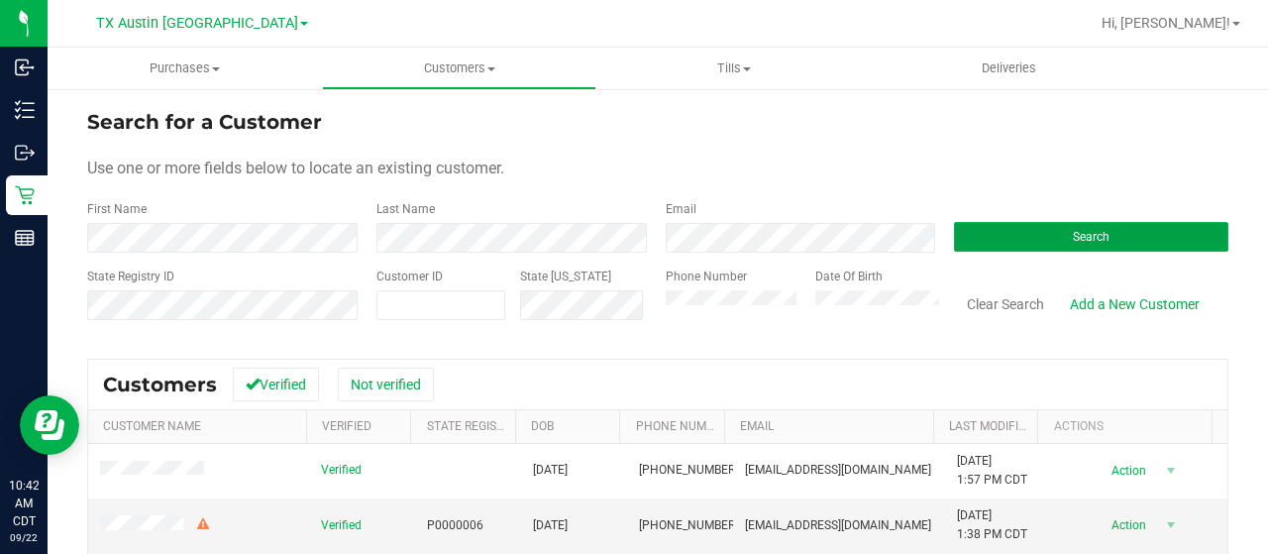
click at [1026, 239] on button "Search" at bounding box center [1091, 237] width 274 height 30
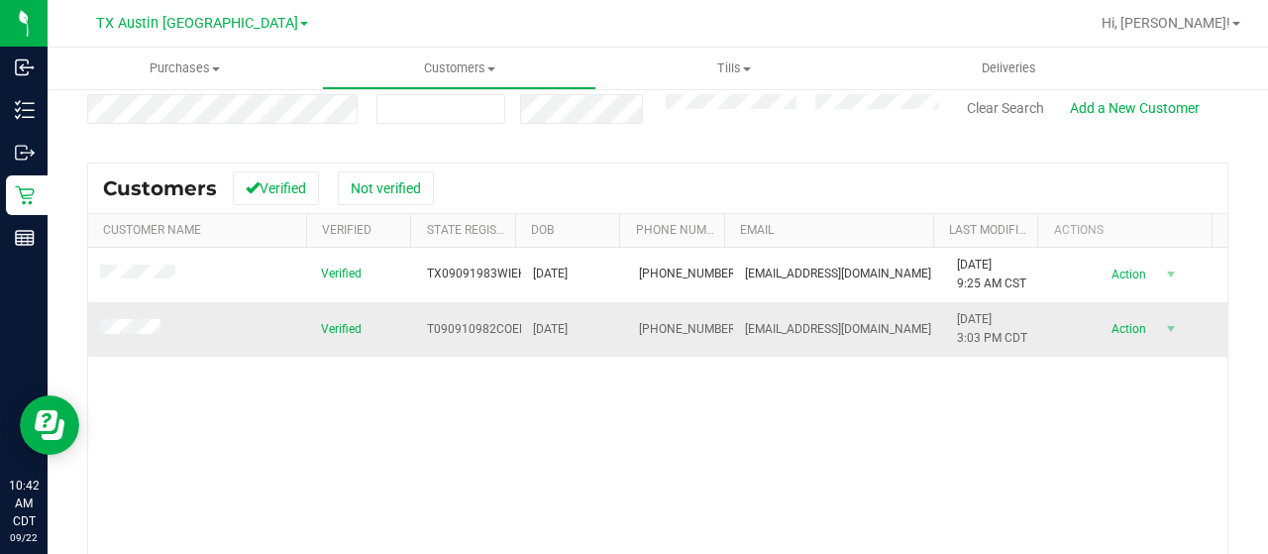
scroll to position [198, 0]
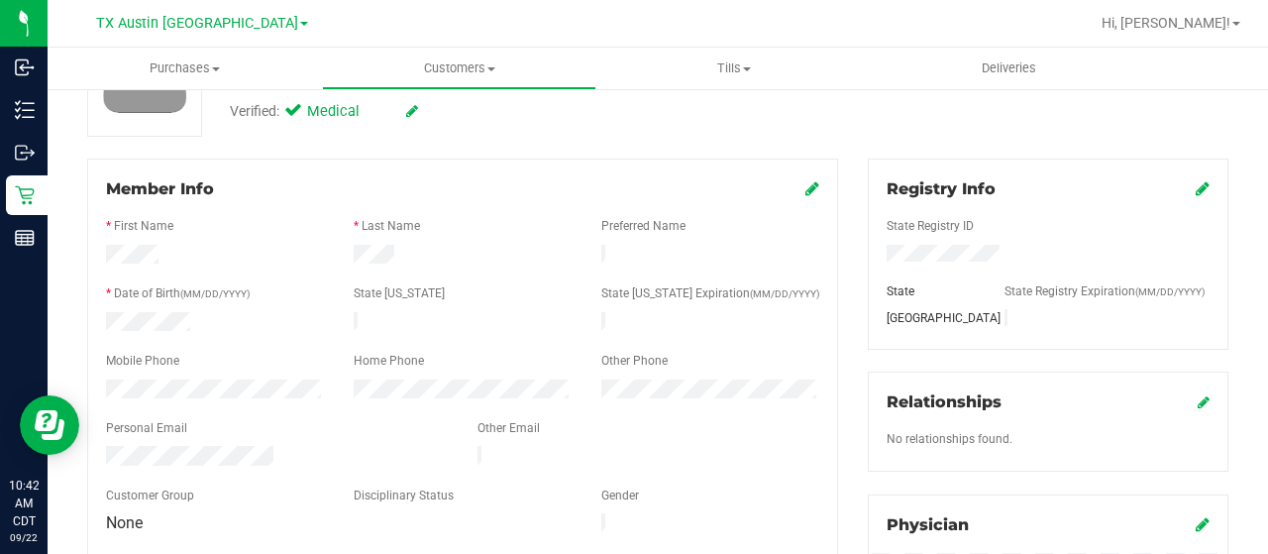
drag, startPoint x: 797, startPoint y: 188, endPoint x: 697, endPoint y: 229, distance: 108.0
click at [806, 187] on icon at bounding box center [813, 188] width 14 height 16
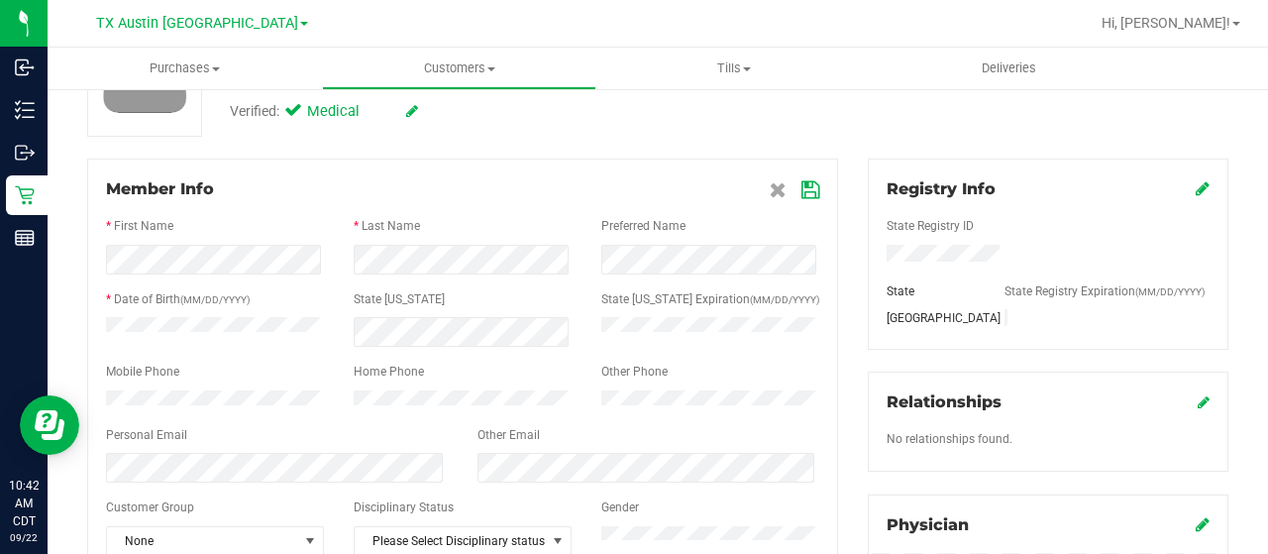
click at [809, 185] on icon at bounding box center [811, 190] width 18 height 16
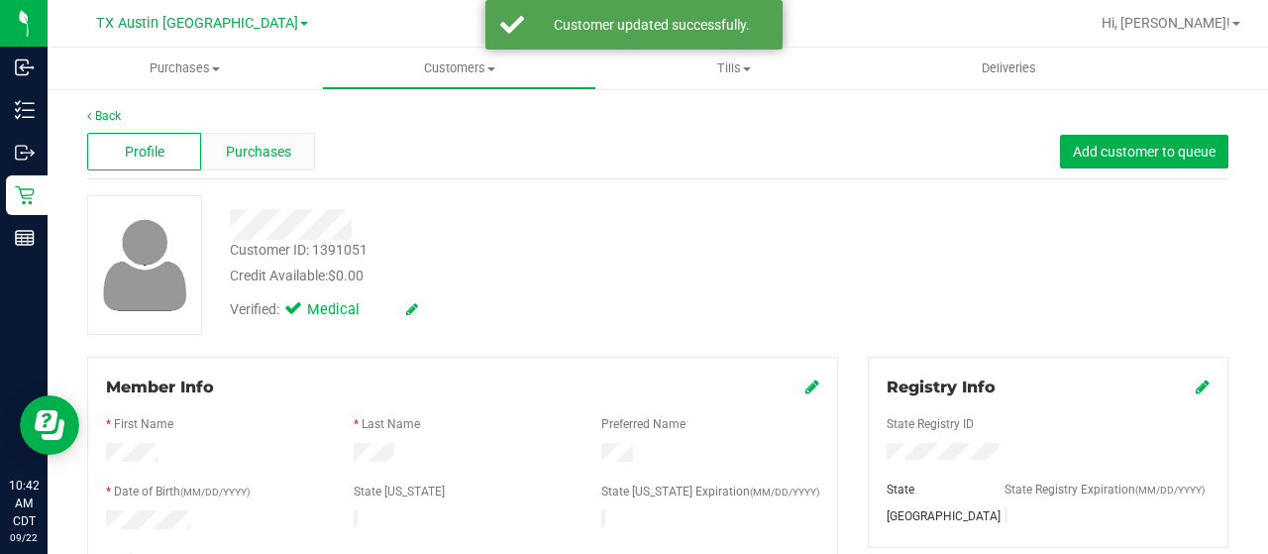
click at [272, 151] on span "Purchases" at bounding box center [258, 152] width 65 height 21
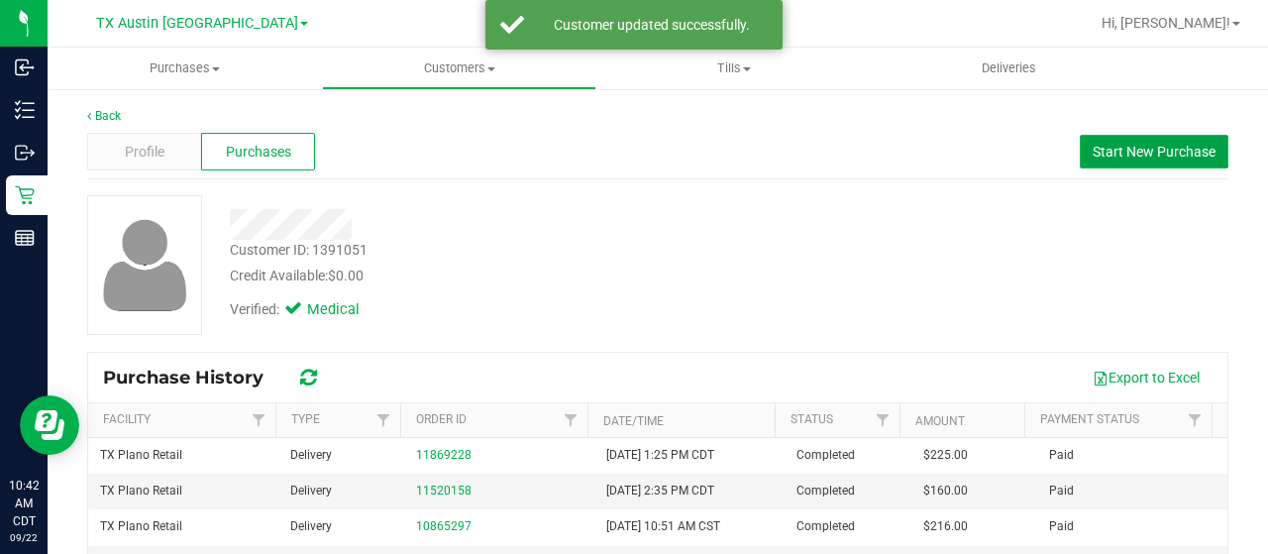
click at [1154, 144] on span "Start New Purchase" at bounding box center [1154, 152] width 123 height 16
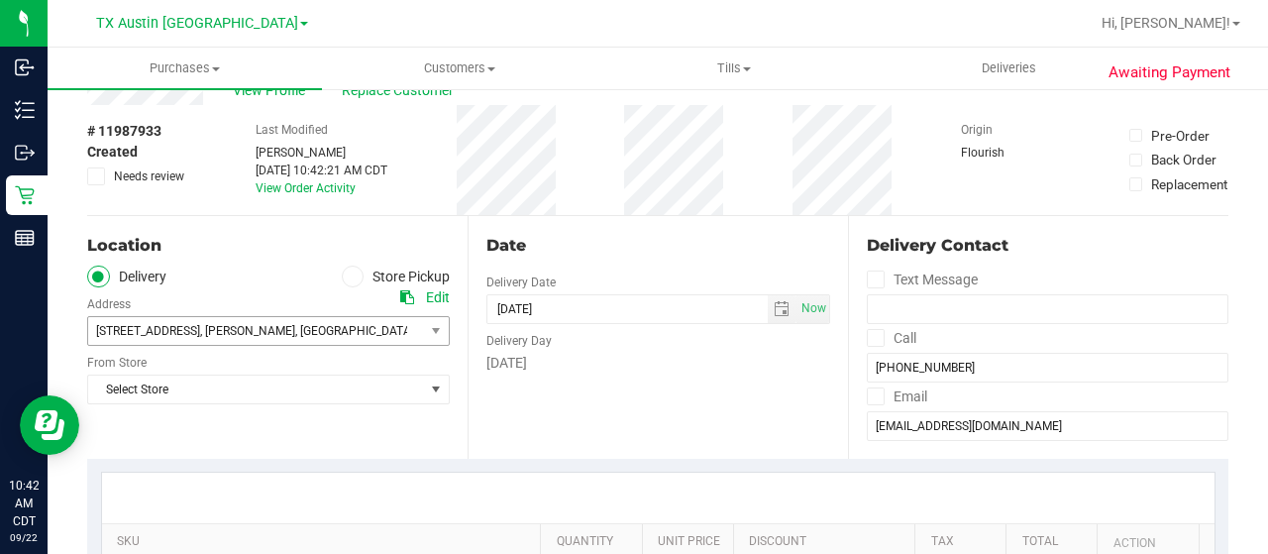
scroll to position [99, 0]
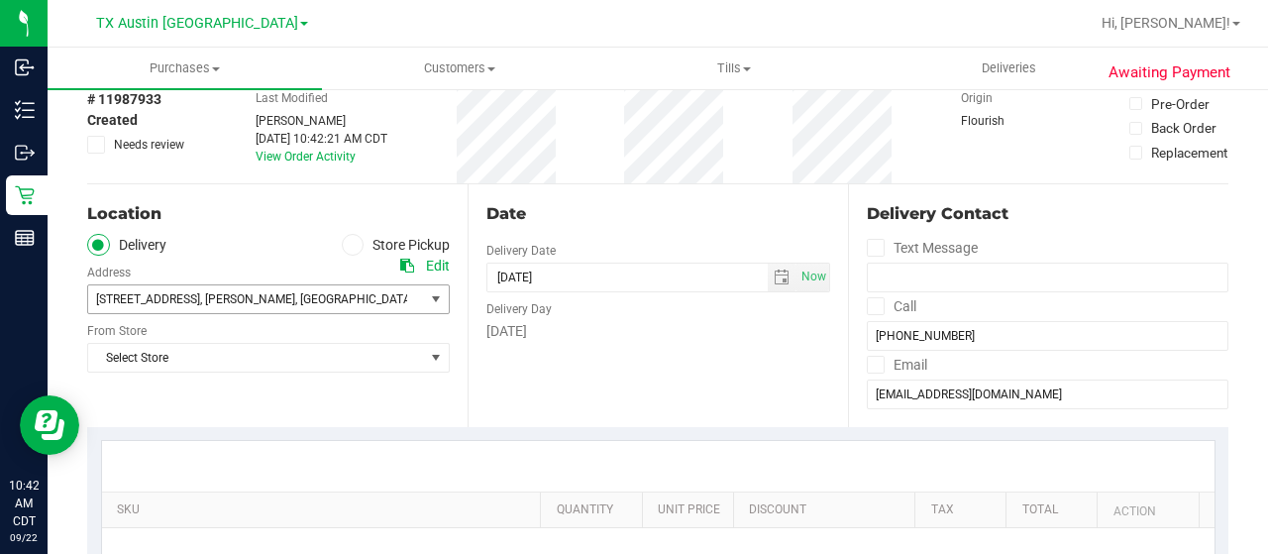
click at [267, 295] on span ", McKinney" at bounding box center [247, 299] width 95 height 14
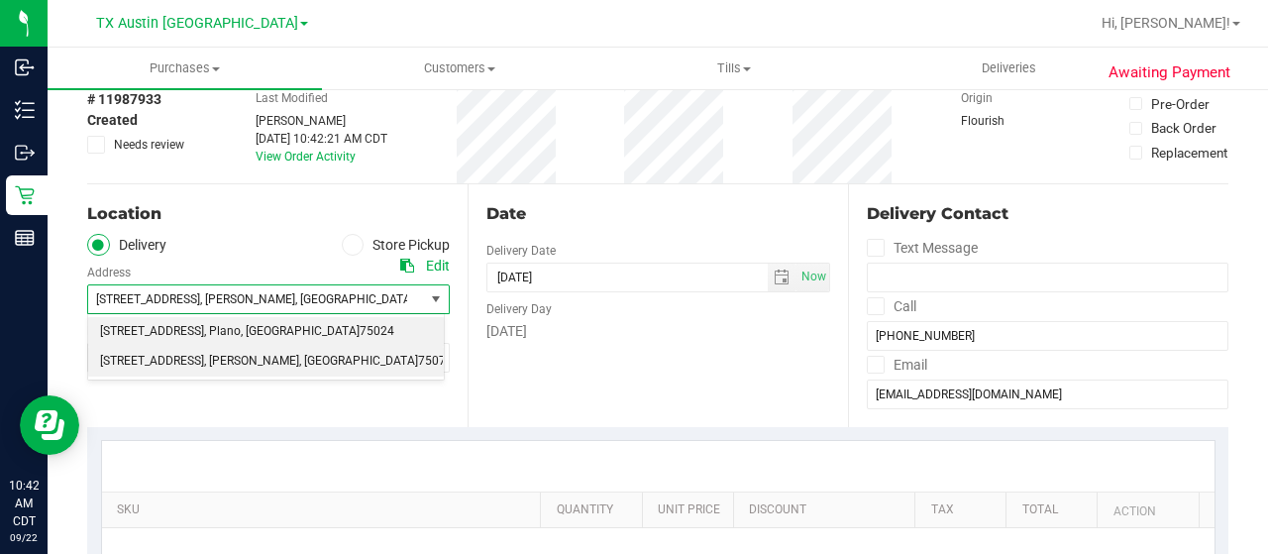
click at [241, 330] on span ", Plano" at bounding box center [222, 332] width 37 height 26
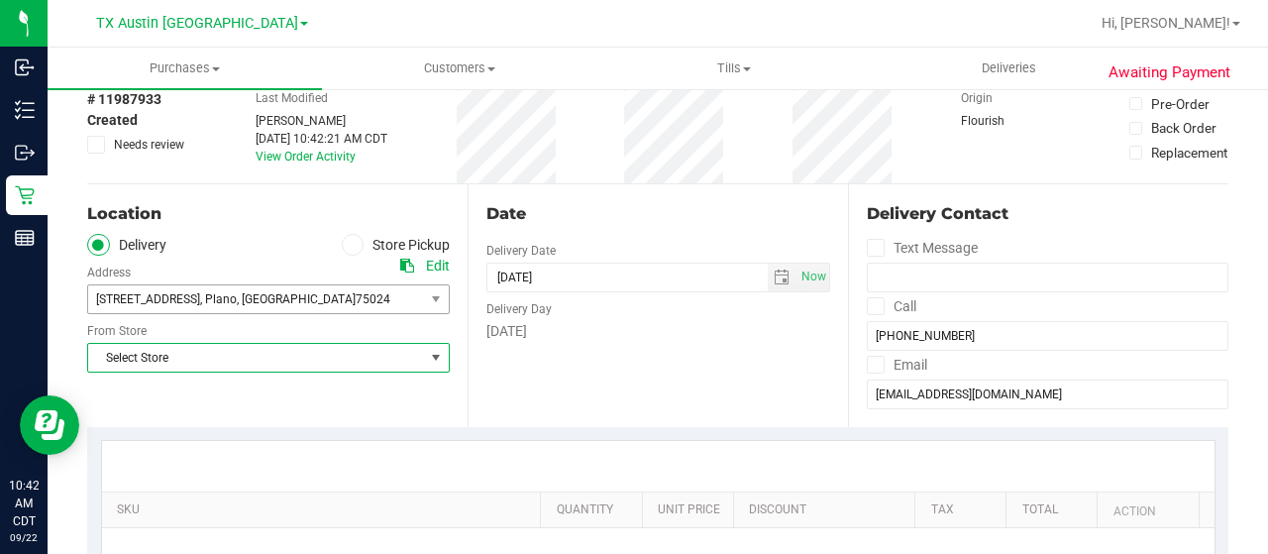
click at [243, 354] on span "Select Store" at bounding box center [256, 358] width 336 height 28
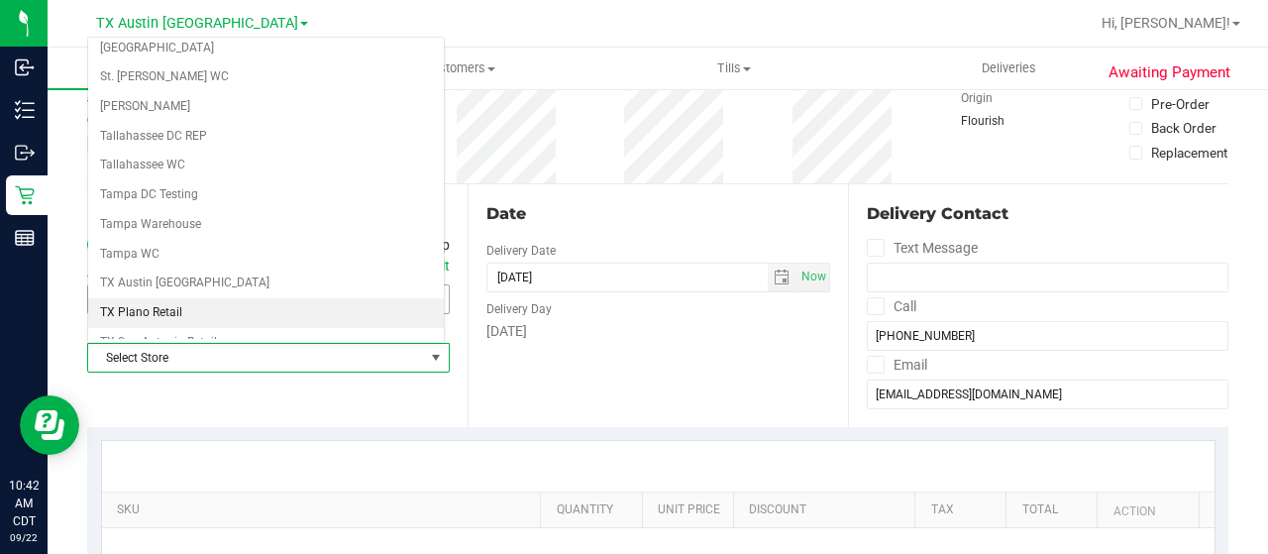
scroll to position [1288, 0]
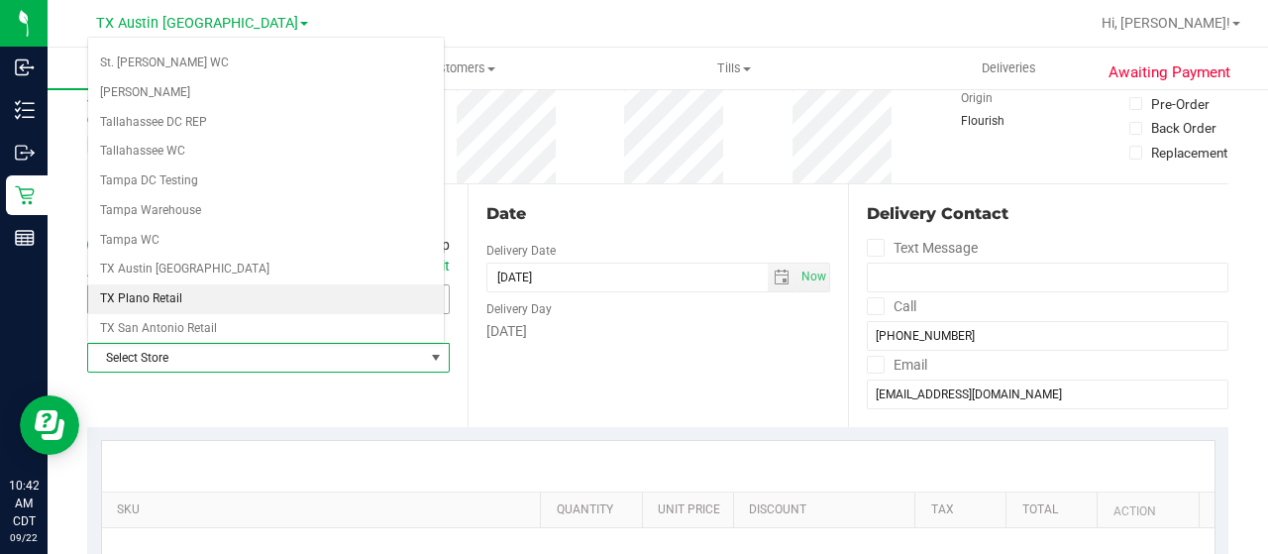
click at [171, 284] on li "TX Plano Retail" at bounding box center [266, 299] width 356 height 30
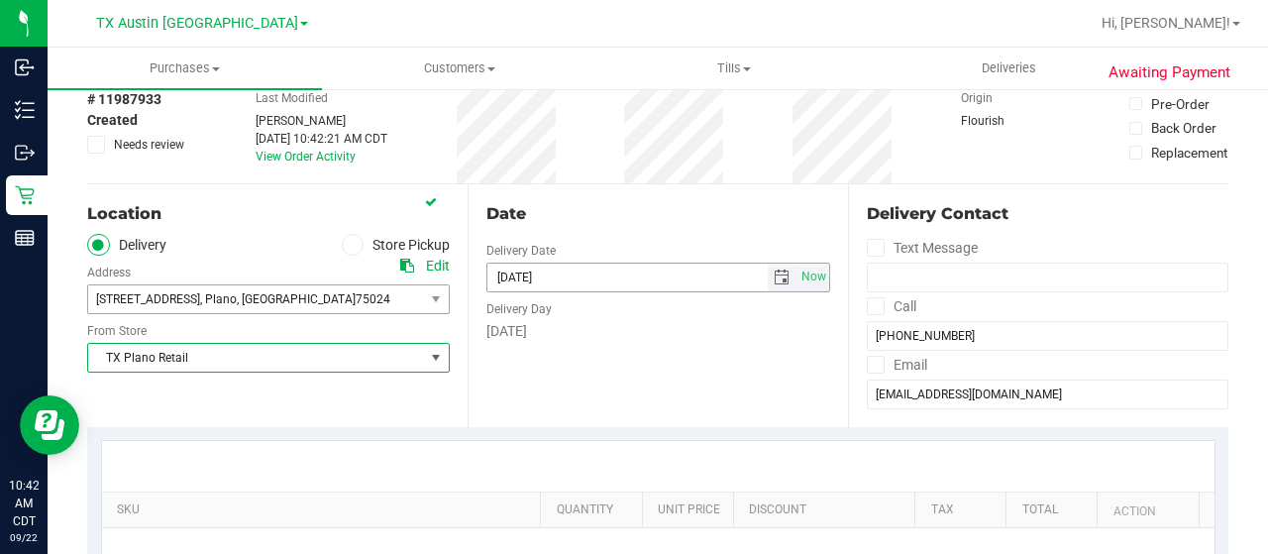
click at [774, 271] on span "select" at bounding box center [782, 278] width 16 height 16
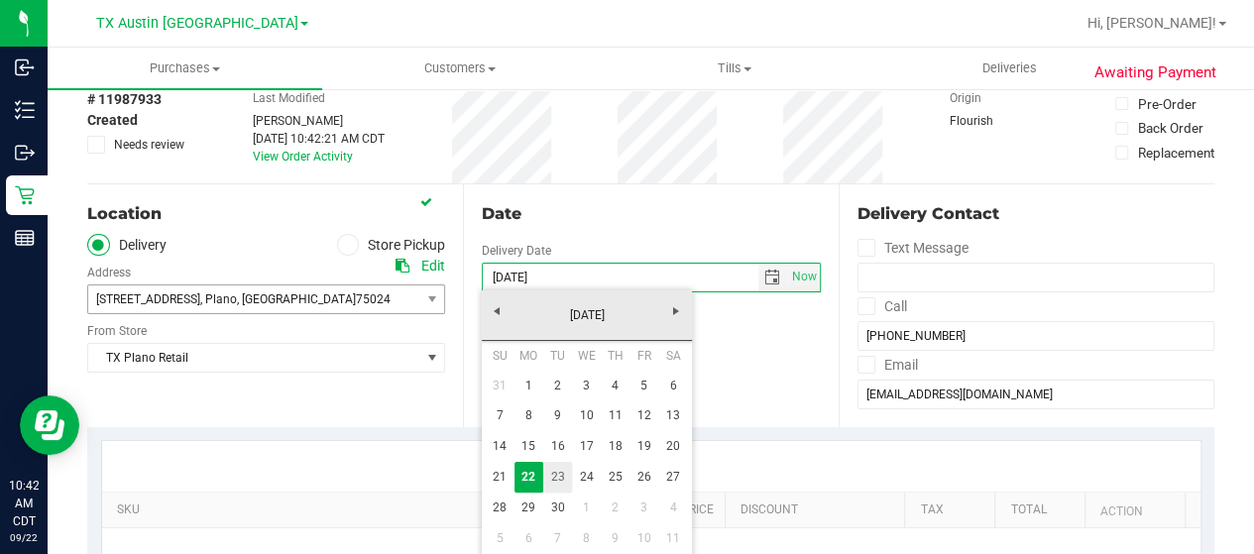
click at [557, 479] on link "23" at bounding box center [557, 477] width 29 height 31
type input "[DATE]"
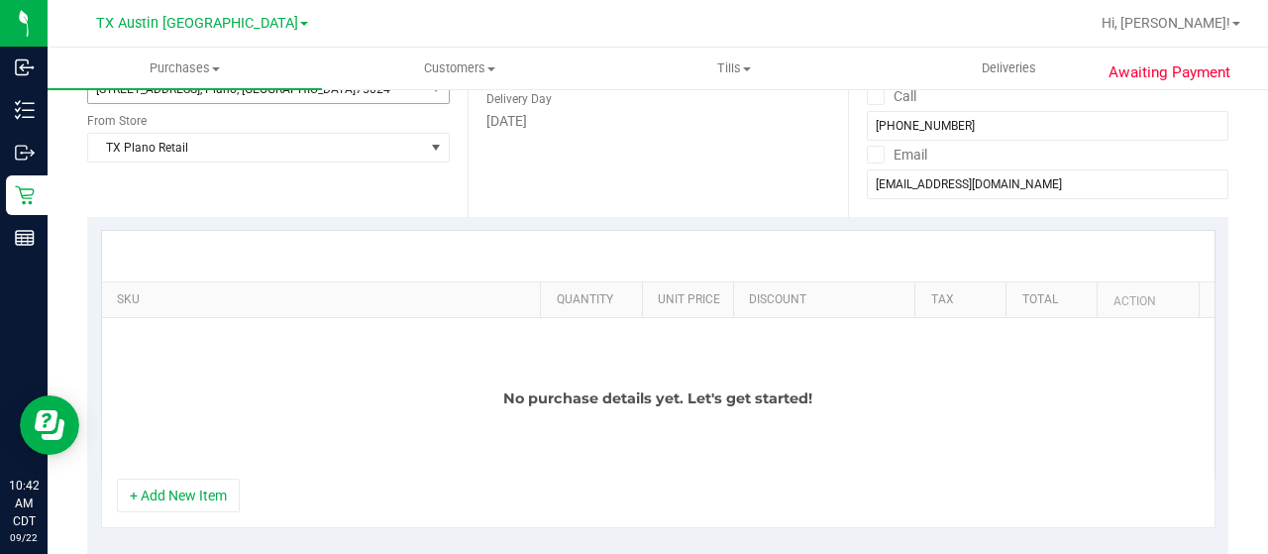
scroll to position [396, 0]
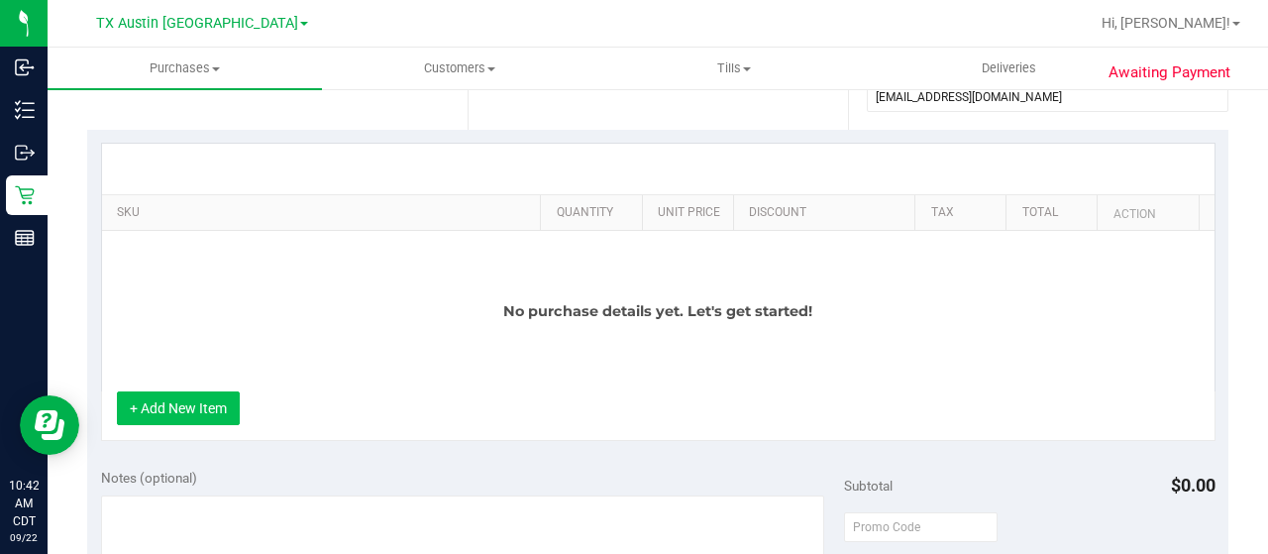
click at [205, 401] on button "+ Add New Item" at bounding box center [178, 408] width 123 height 34
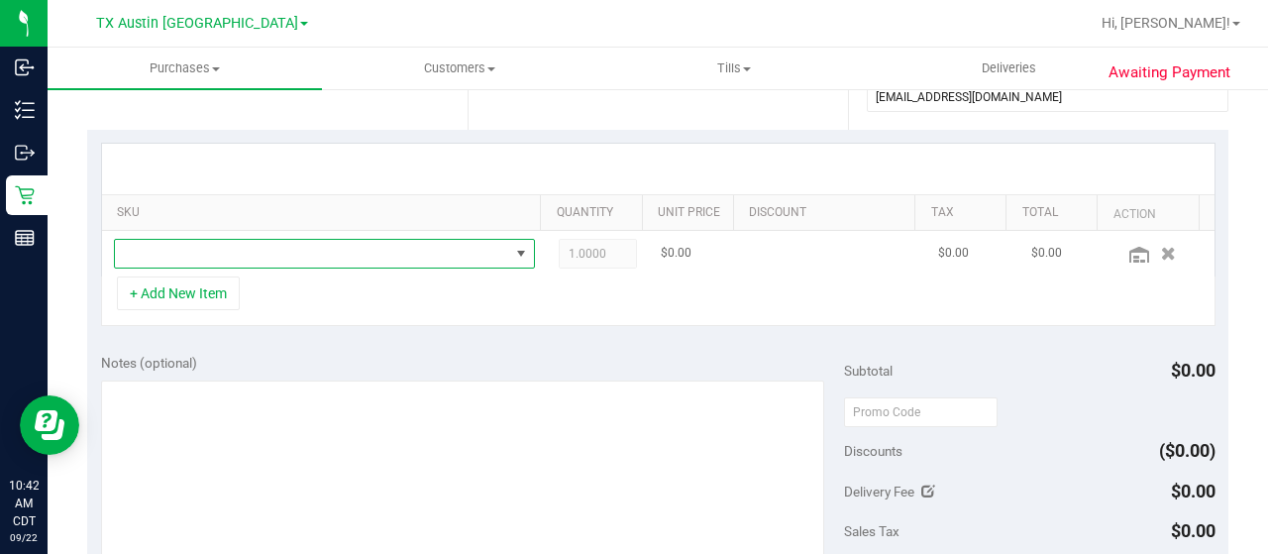
click at [394, 251] on span "NO DATA FOUND" at bounding box center [312, 254] width 394 height 28
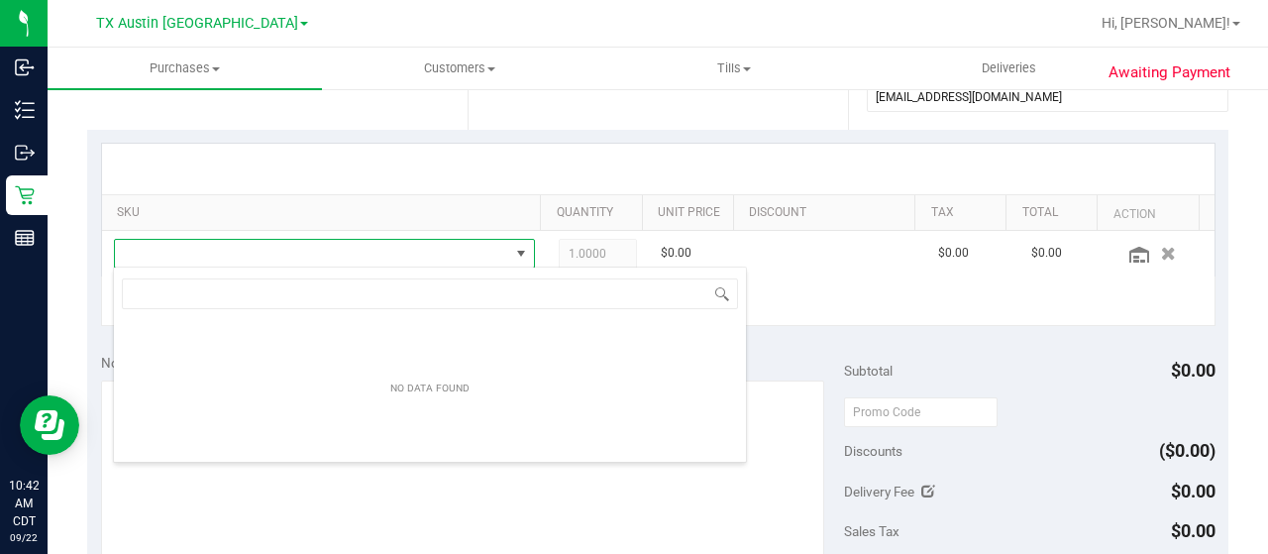
scroll to position [29, 399]
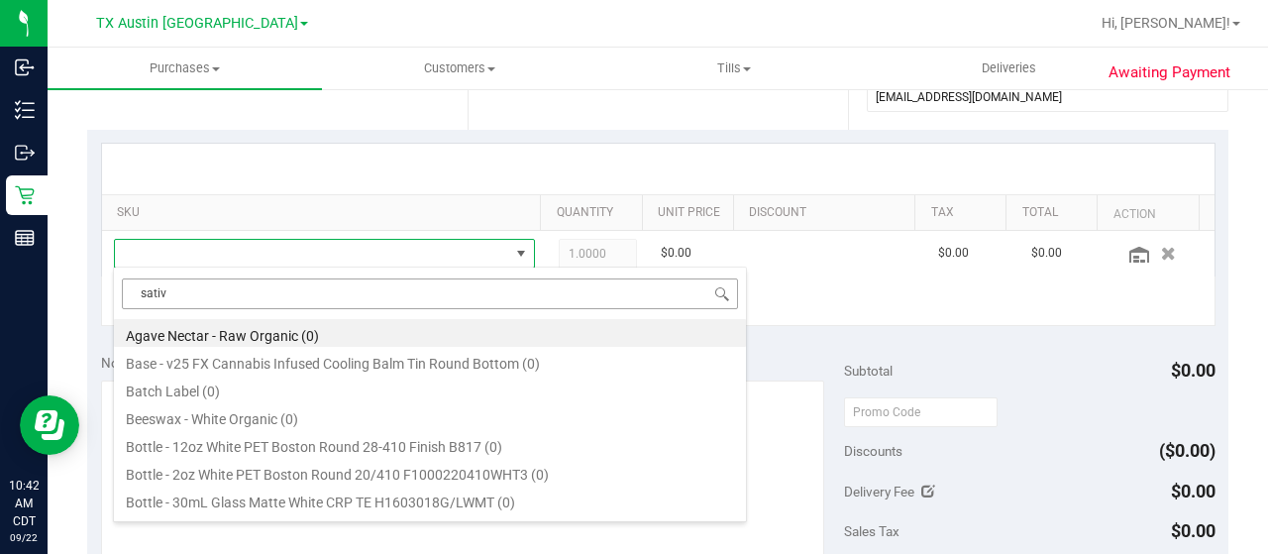
type input "sativa"
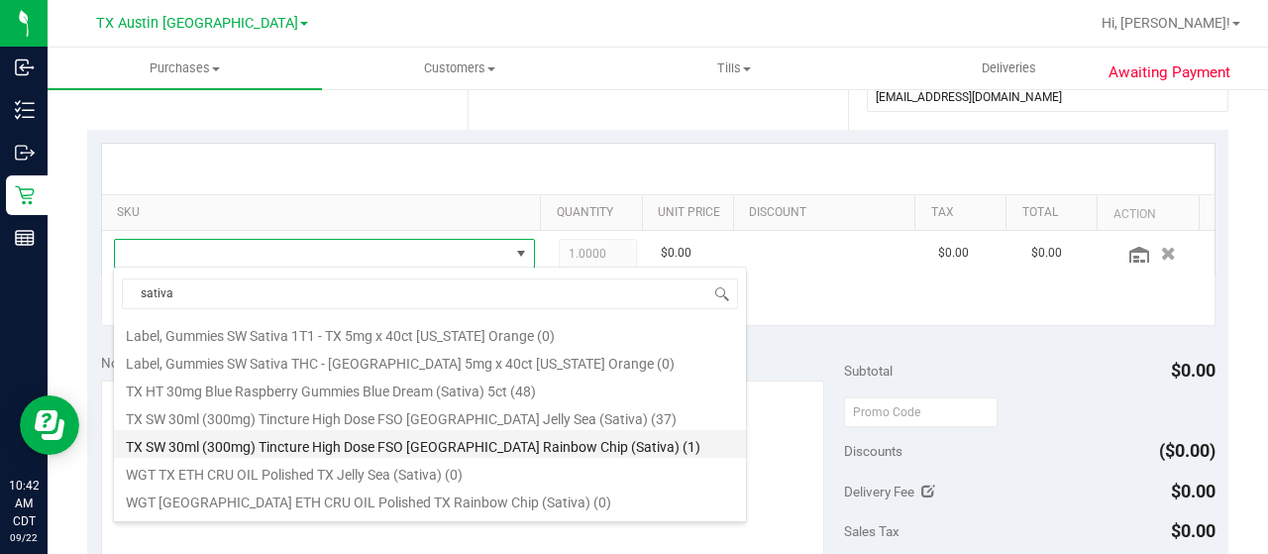
scroll to position [198, 0]
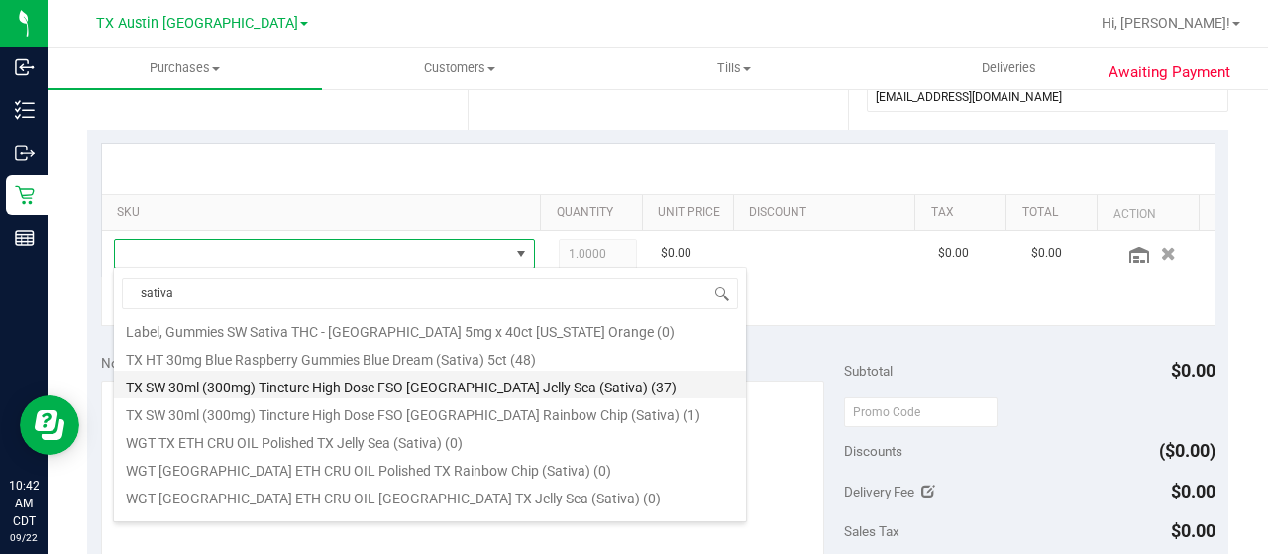
click at [581, 376] on li "TX SW 30ml (300mg) Tincture High Dose FSO TX Jelly Sea (Sativa) (37)" at bounding box center [430, 385] width 632 height 28
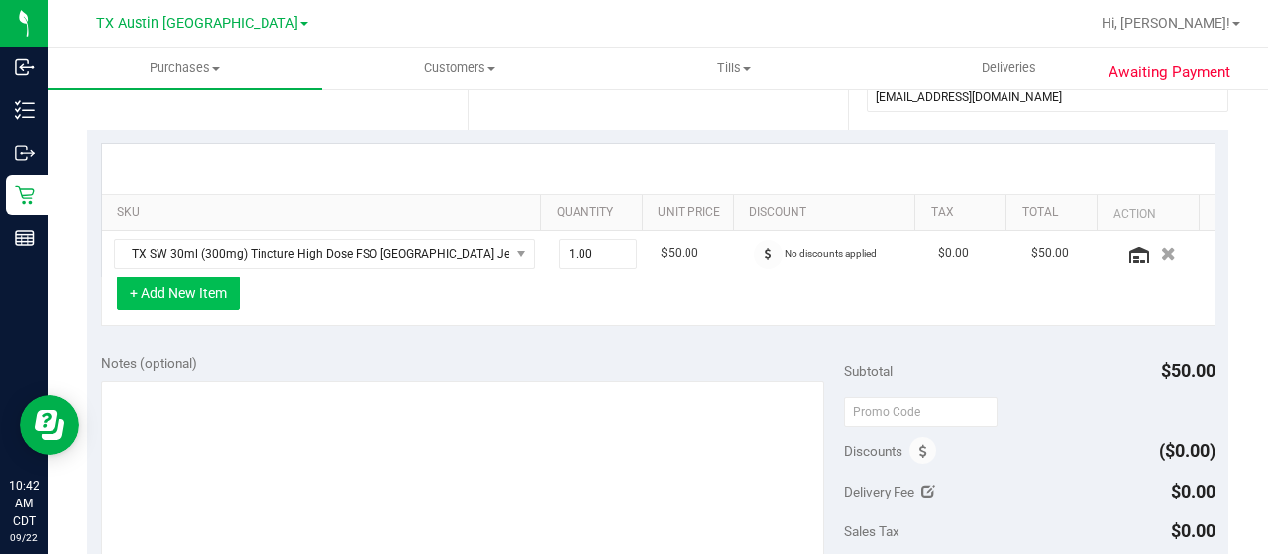
click at [226, 293] on button "+ Add New Item" at bounding box center [178, 293] width 123 height 34
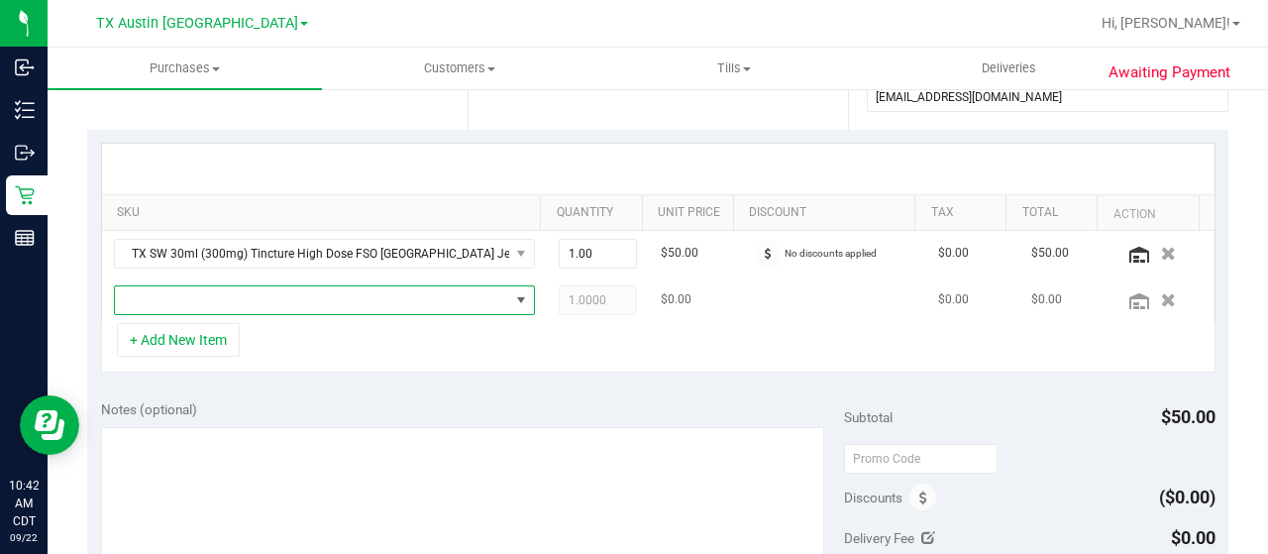
click at [410, 300] on span "NO DATA FOUND" at bounding box center [312, 300] width 394 height 28
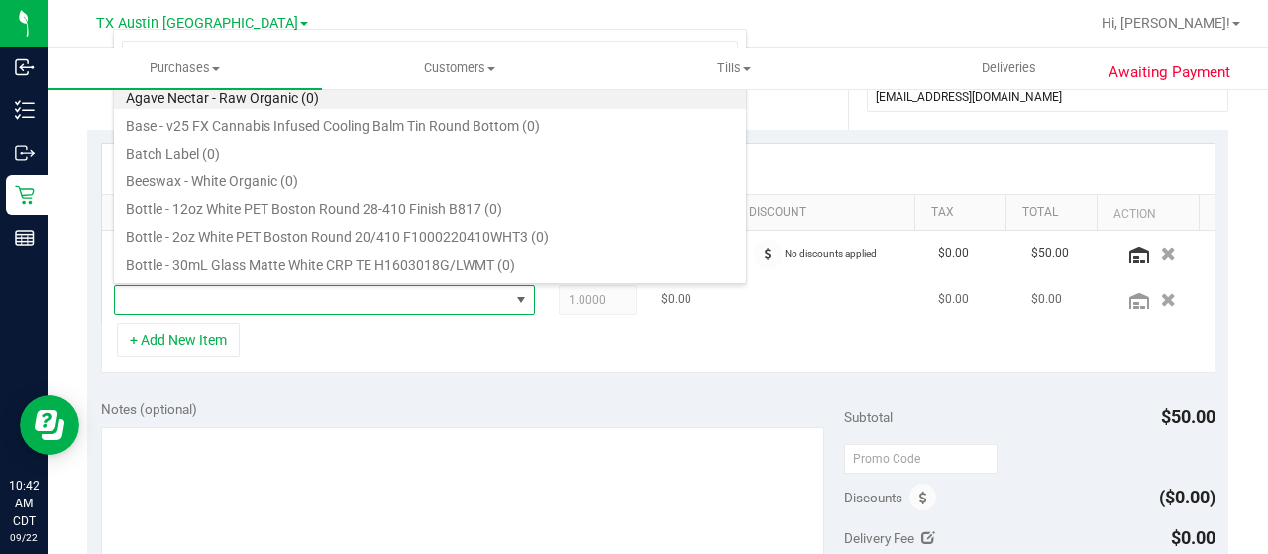
scroll to position [29, 399]
type input "geo"
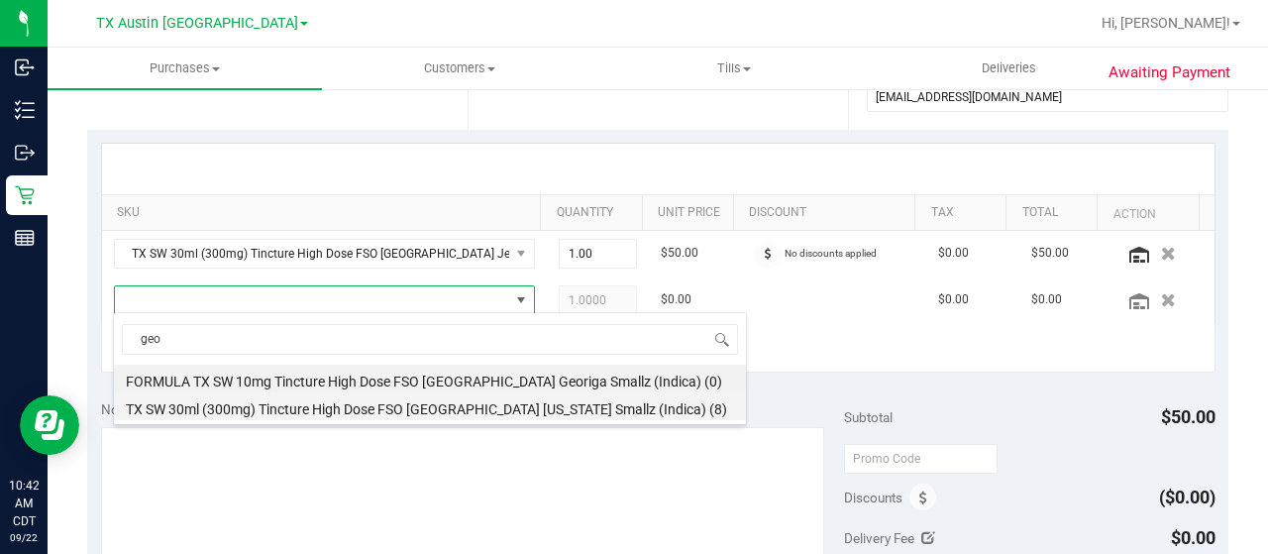
click at [568, 413] on li "TX SW 30ml (300mg) Tincture High Dose FSO TX Georgia Smallz (Indica) (8)" at bounding box center [430, 406] width 632 height 28
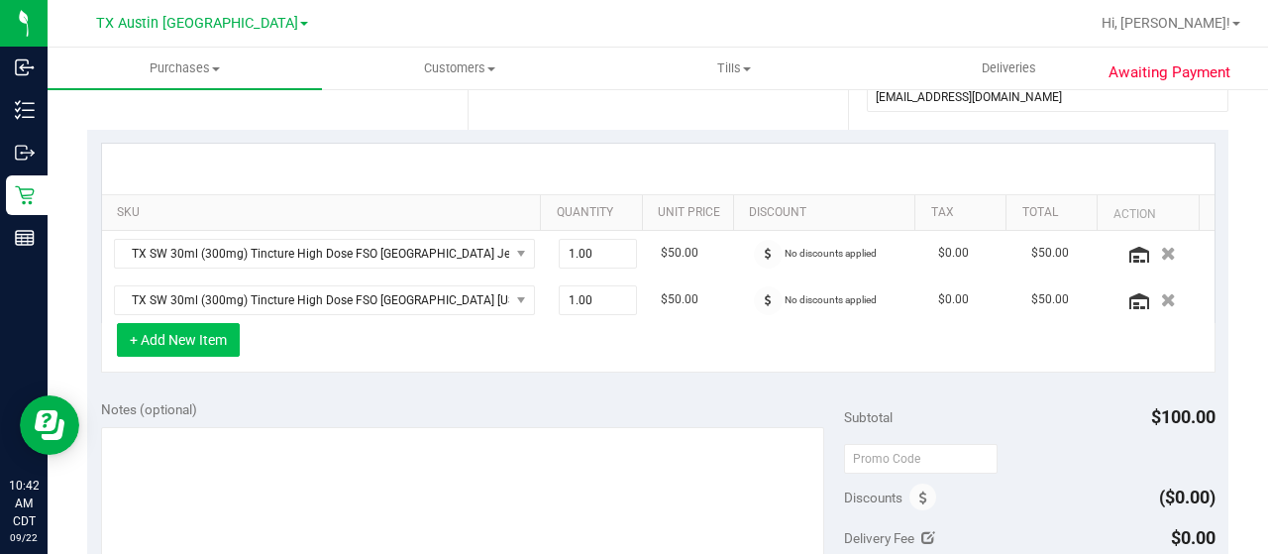
click at [214, 339] on button "+ Add New Item" at bounding box center [178, 340] width 123 height 34
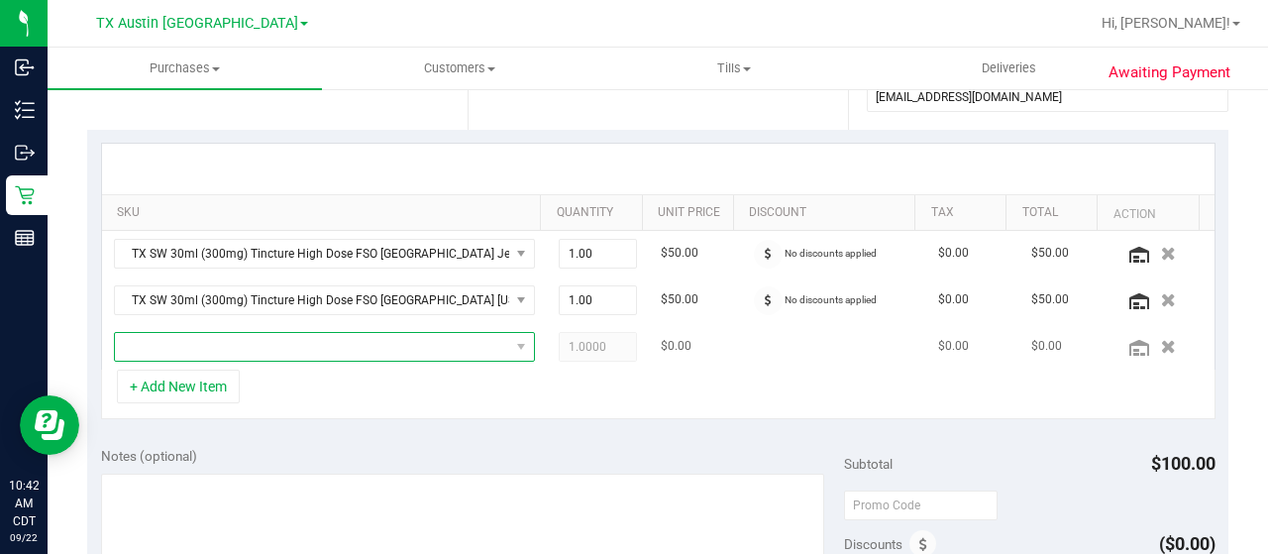
click at [280, 346] on span "NO DATA FOUND" at bounding box center [312, 347] width 394 height 28
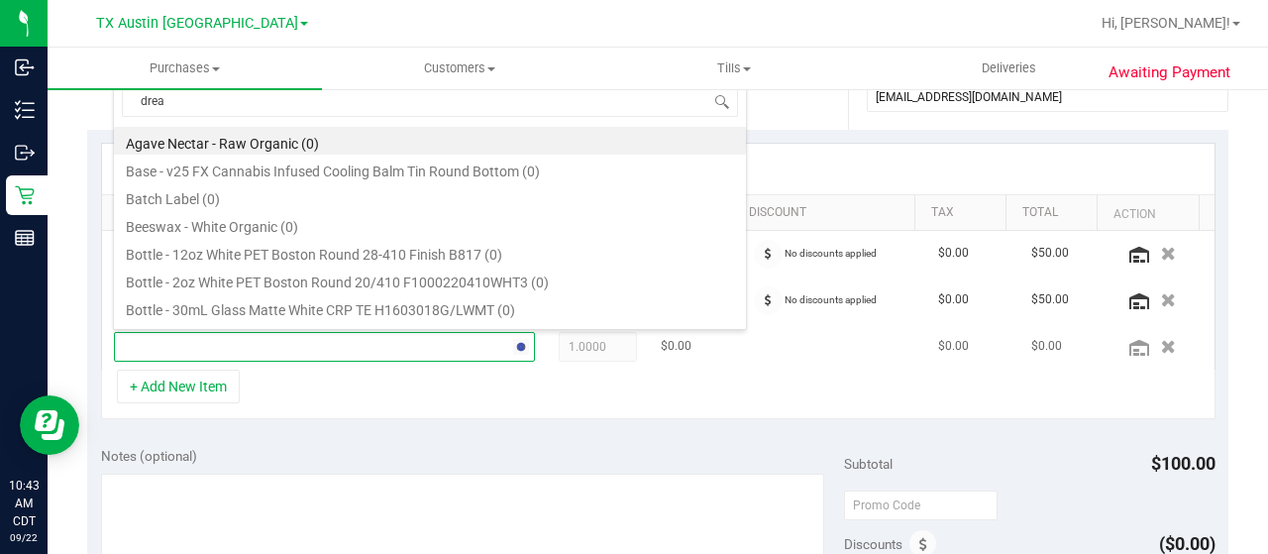
type input "dream"
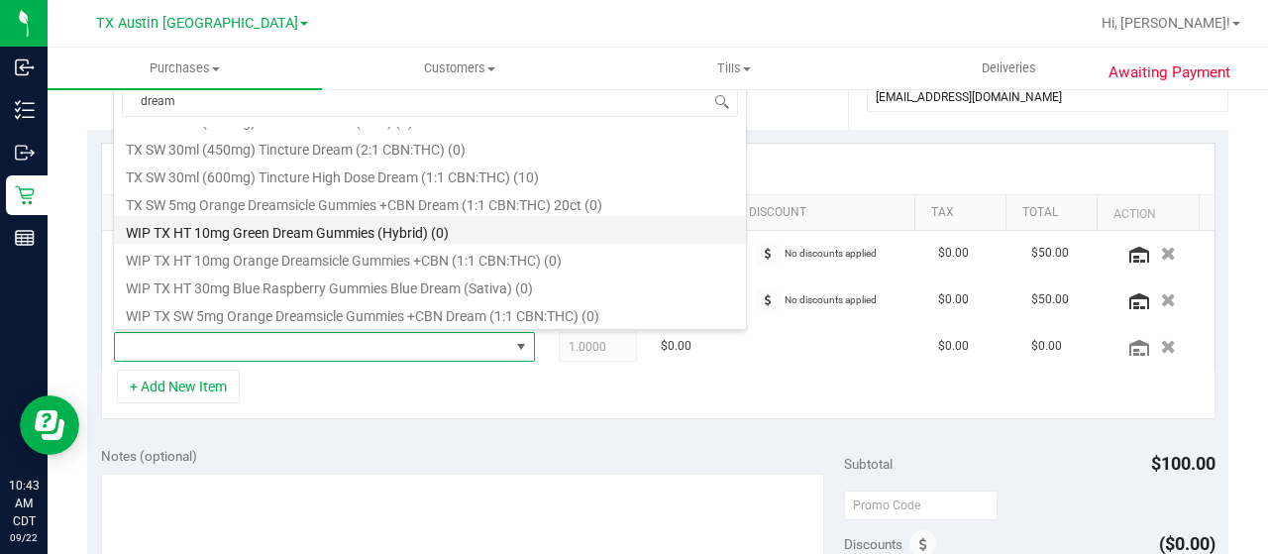
scroll to position [579, 0]
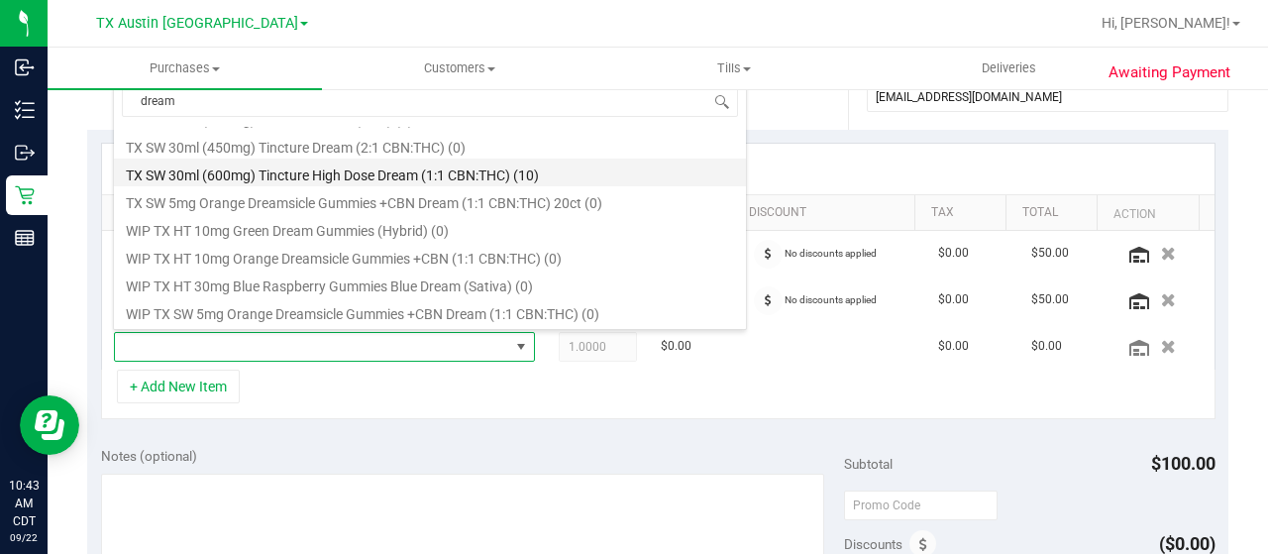
click at [616, 176] on li "TX SW 30ml (600mg) Tincture High Dose Dream (1:1 CBN:THC) (10)" at bounding box center [430, 173] width 632 height 28
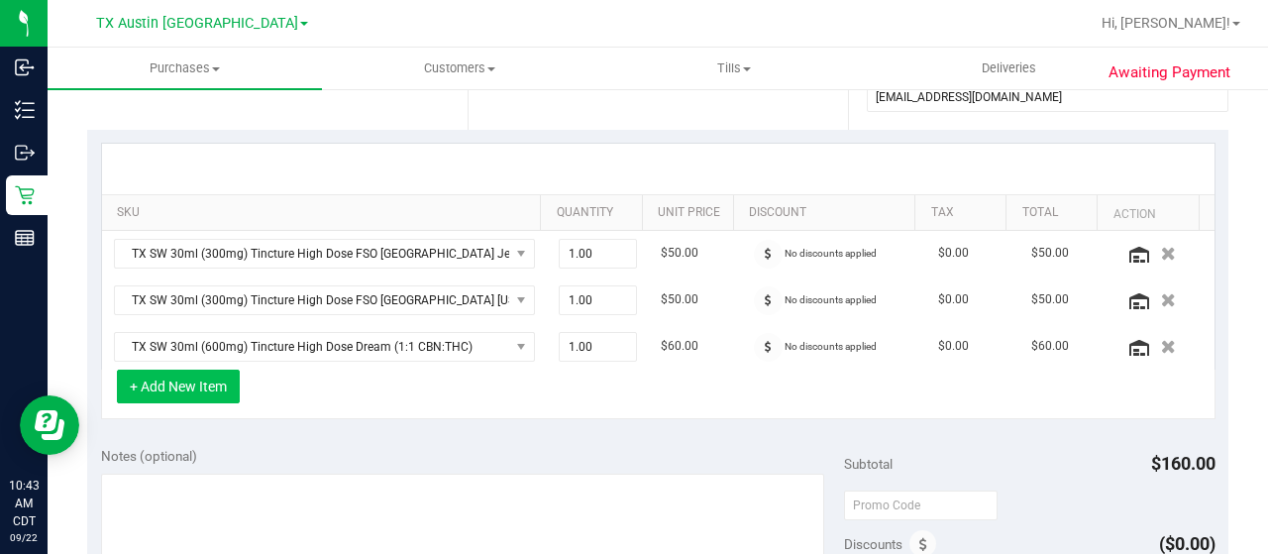
click at [180, 376] on button "+ Add New Item" at bounding box center [178, 387] width 123 height 34
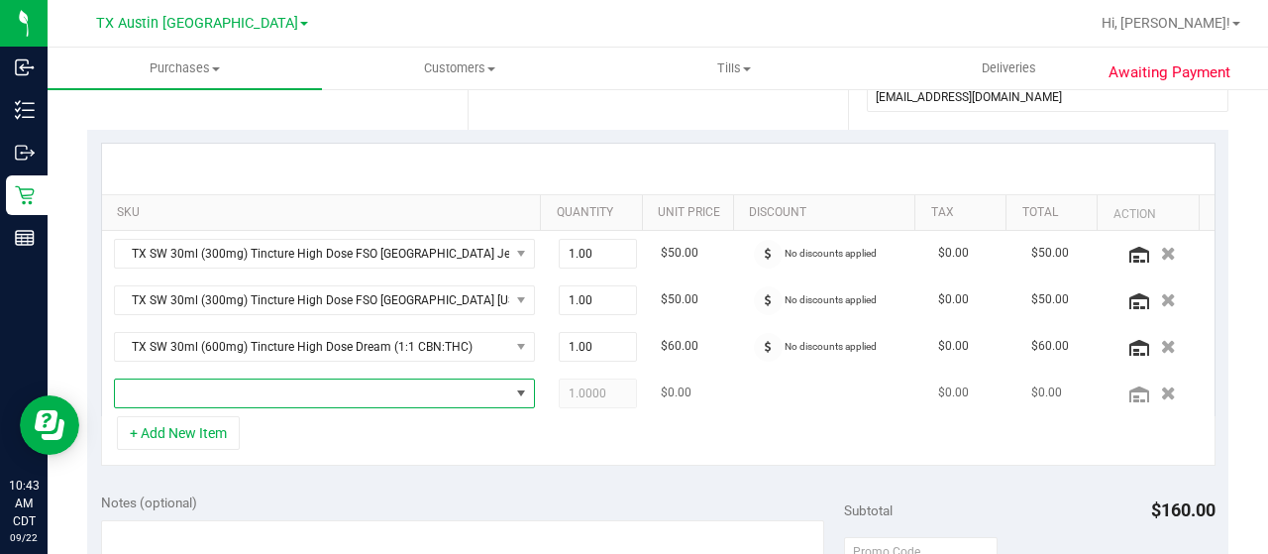
click at [293, 389] on span "NO DATA FOUND" at bounding box center [312, 394] width 394 height 28
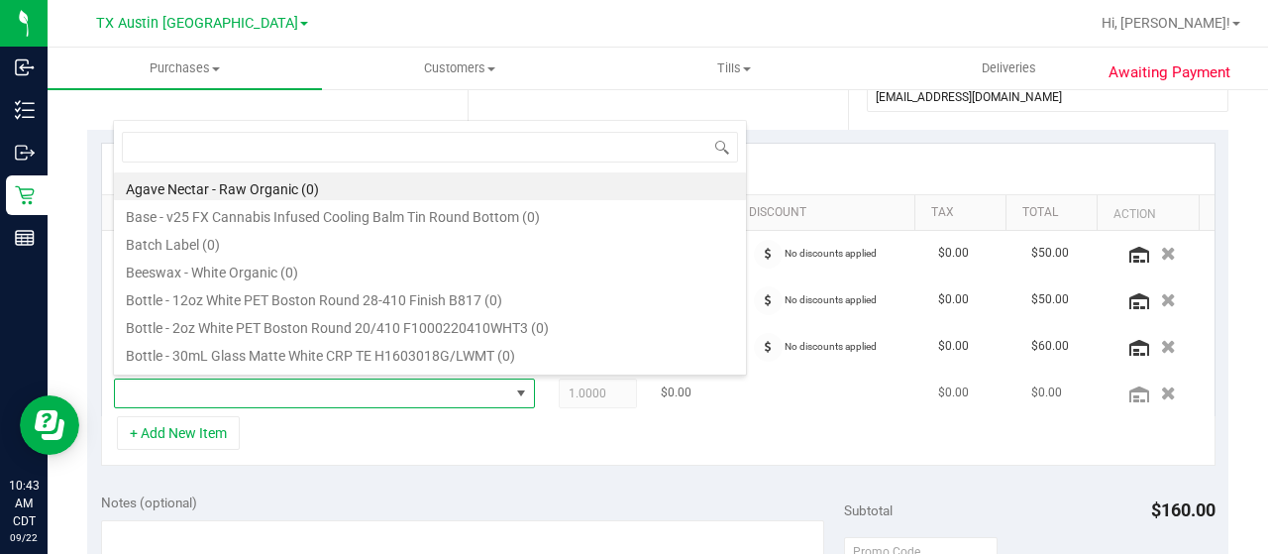
scroll to position [29, 399]
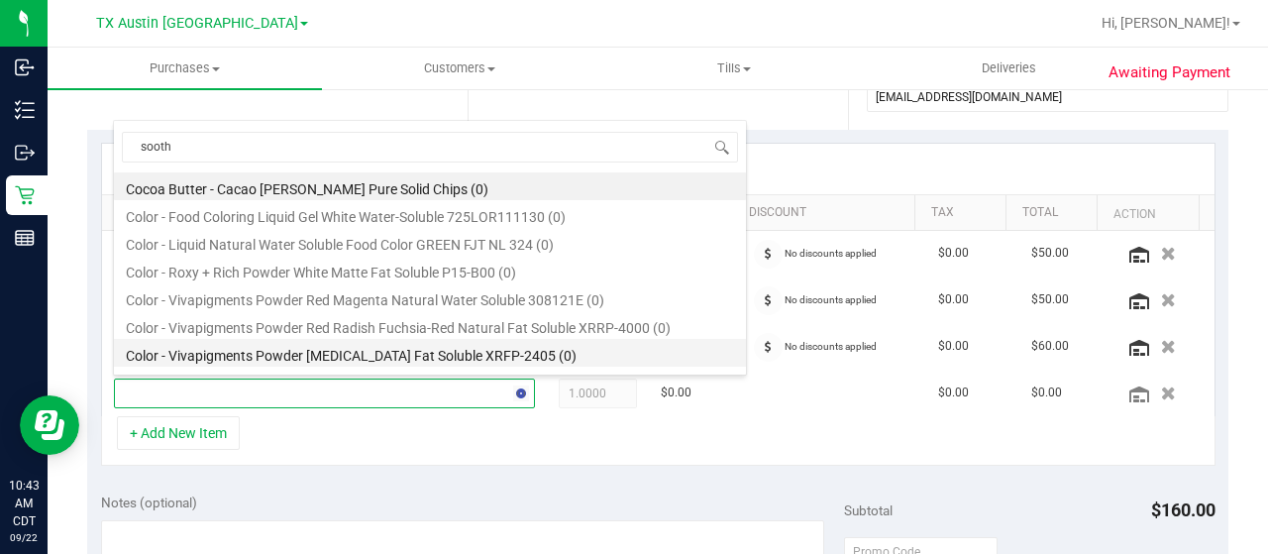
type input "soothe"
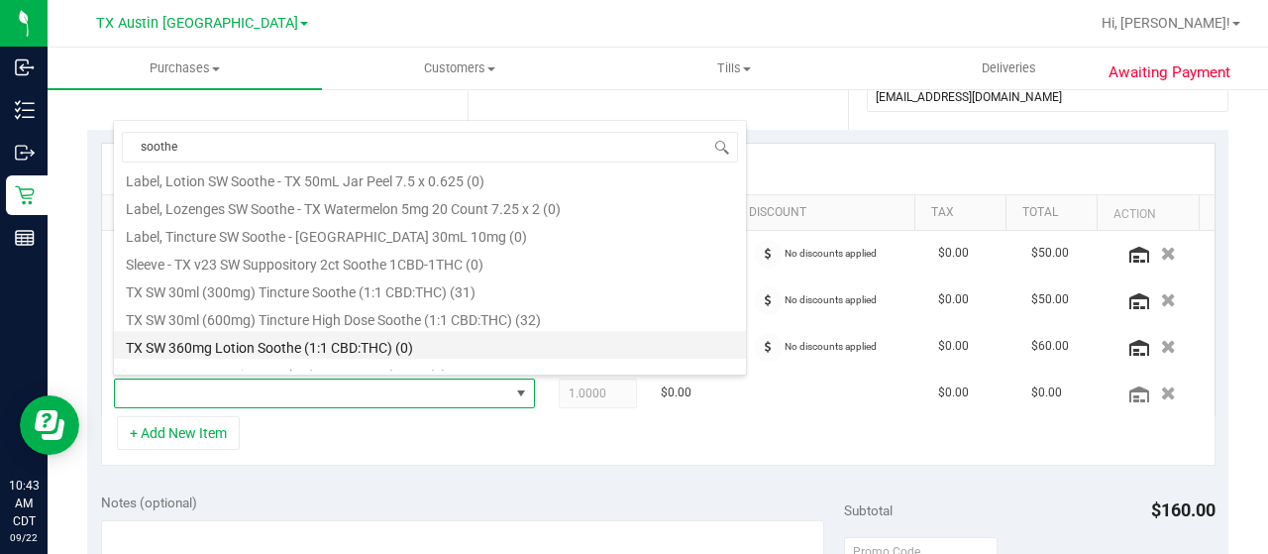
scroll to position [595, 0]
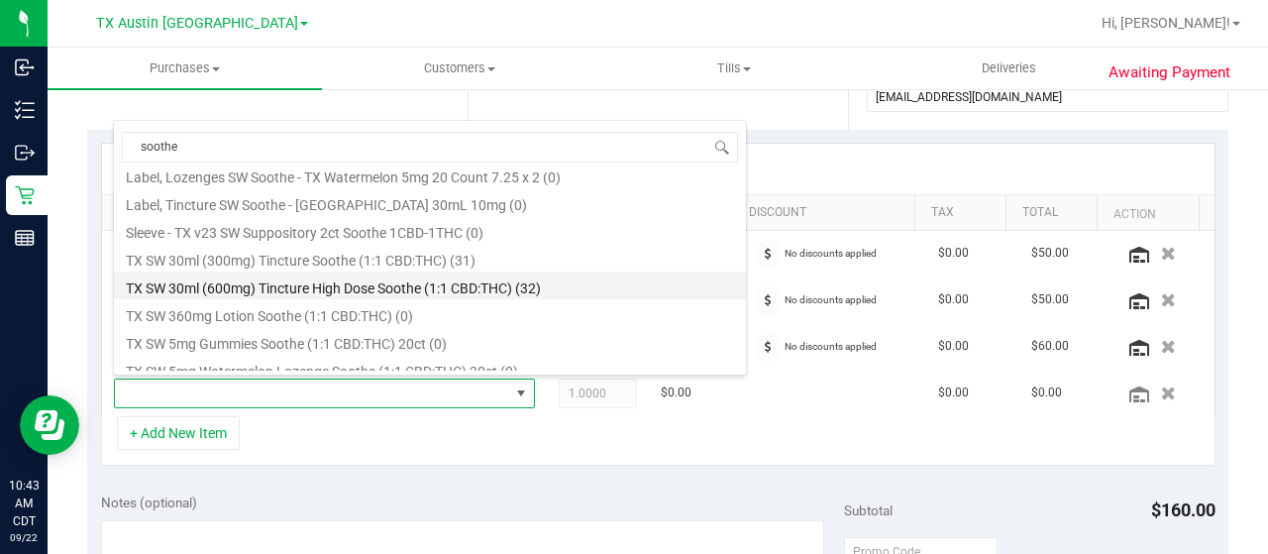
click at [616, 283] on li "TX SW 30ml (600mg) Tincture High Dose Soothe (1:1 CBD:THC) (32)" at bounding box center [430, 286] width 632 height 28
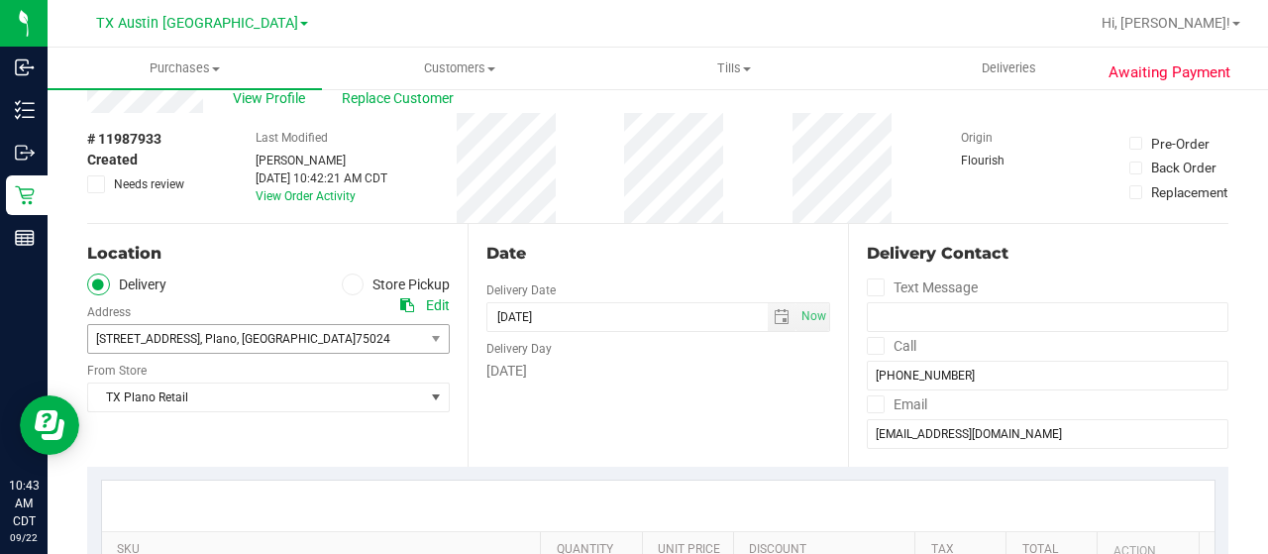
scroll to position [0, 0]
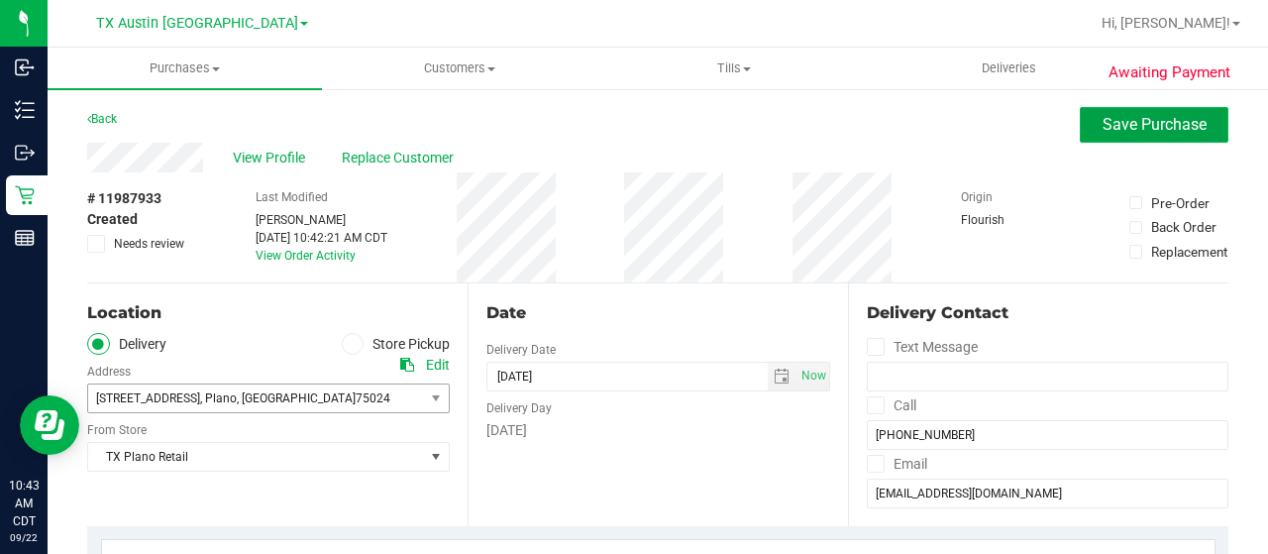
click at [1111, 128] on span "Save Purchase" at bounding box center [1155, 124] width 104 height 19
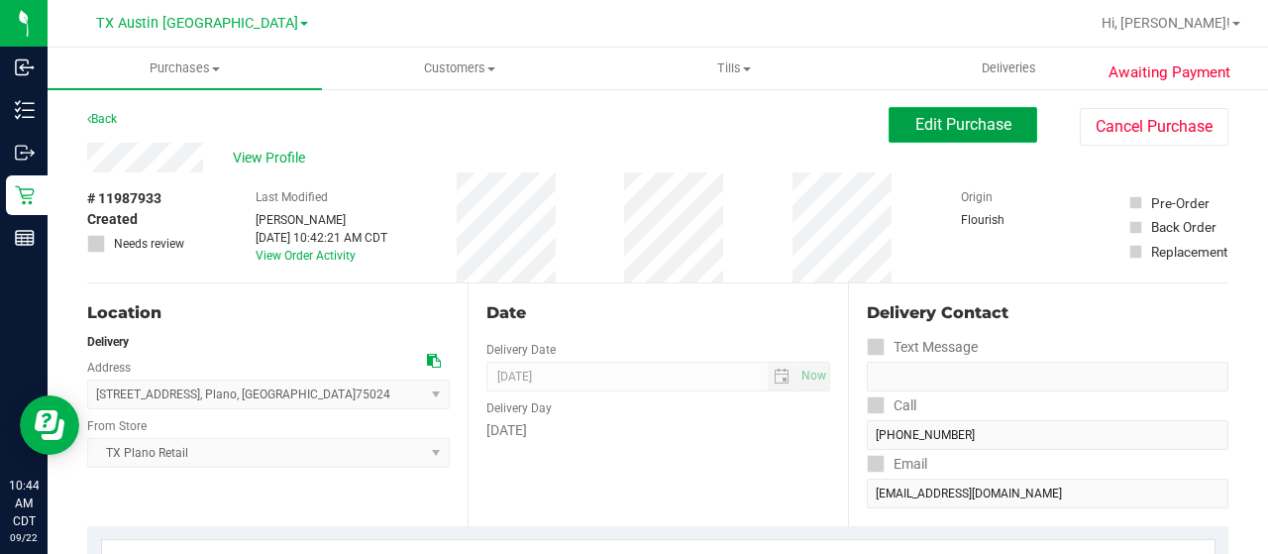
click at [961, 128] on span "Edit Purchase" at bounding box center [964, 124] width 96 height 19
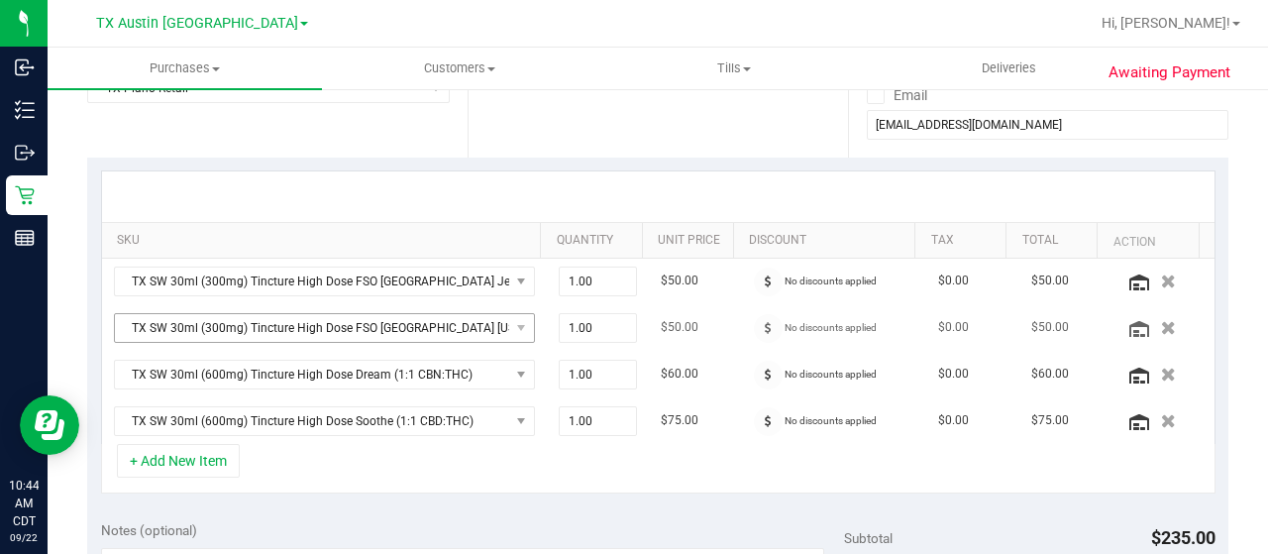
scroll to position [396, 0]
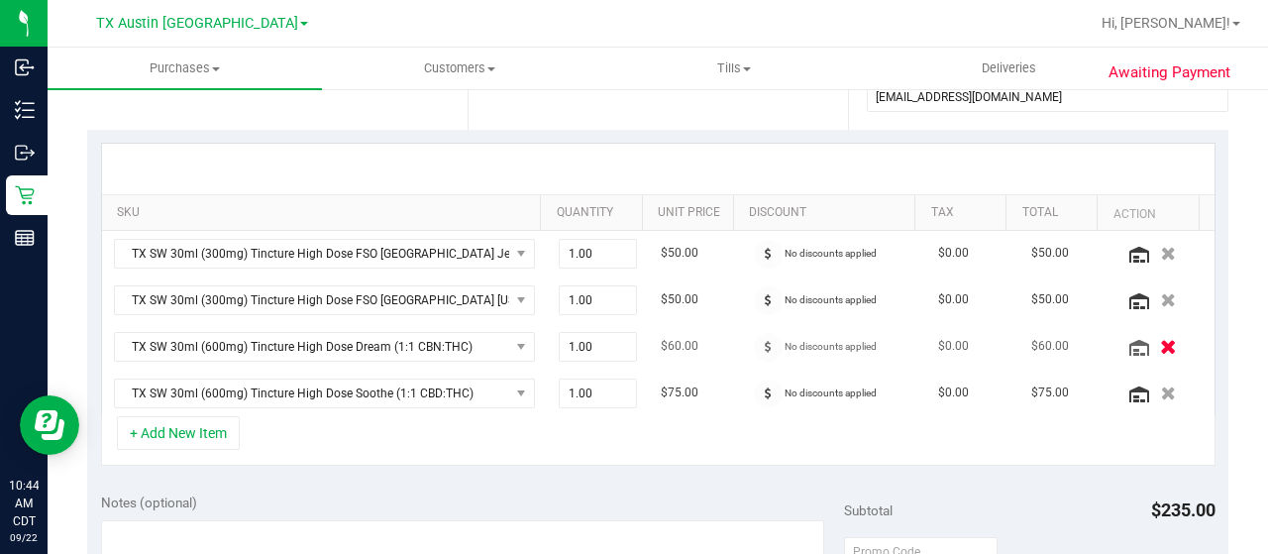
click at [1151, 340] on button "button" at bounding box center [1168, 346] width 34 height 21
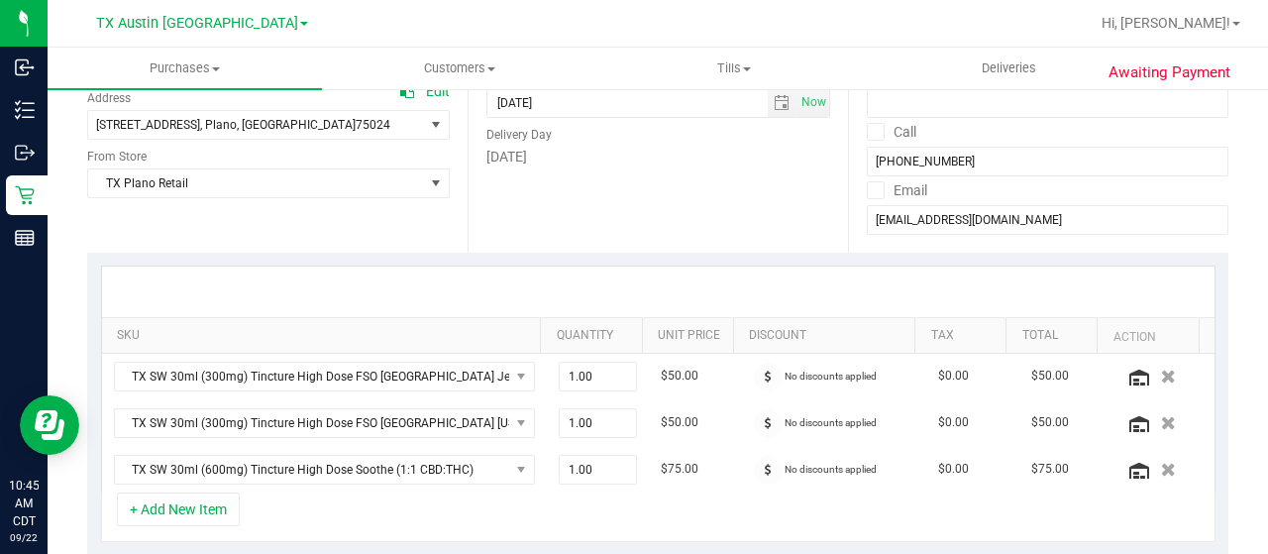
scroll to position [495, 0]
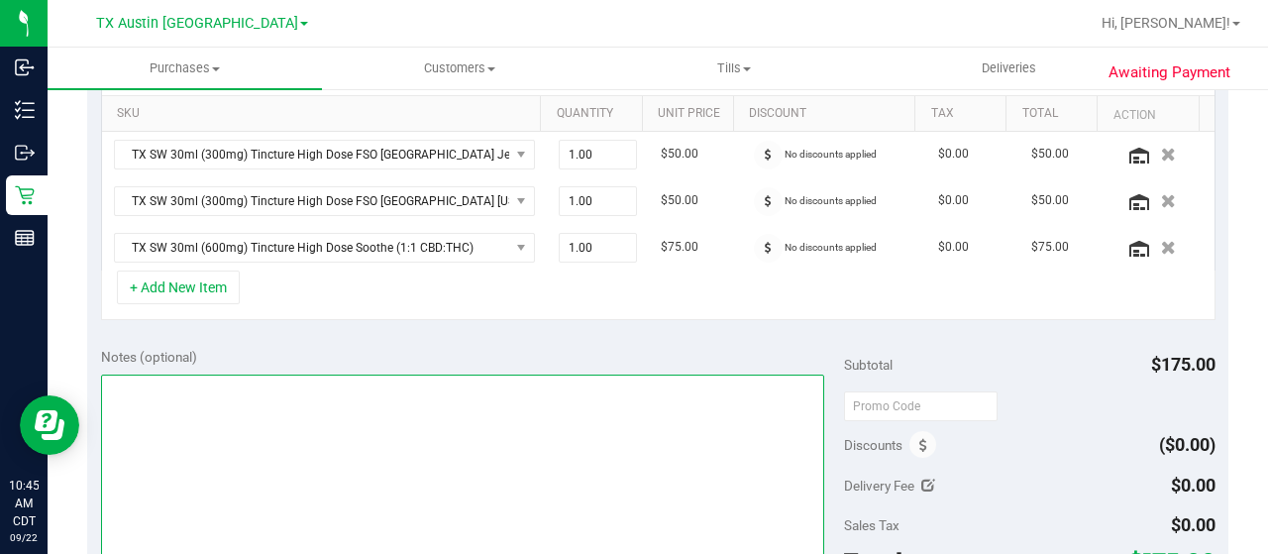
click at [191, 413] on textarea at bounding box center [462, 470] width 723 height 190
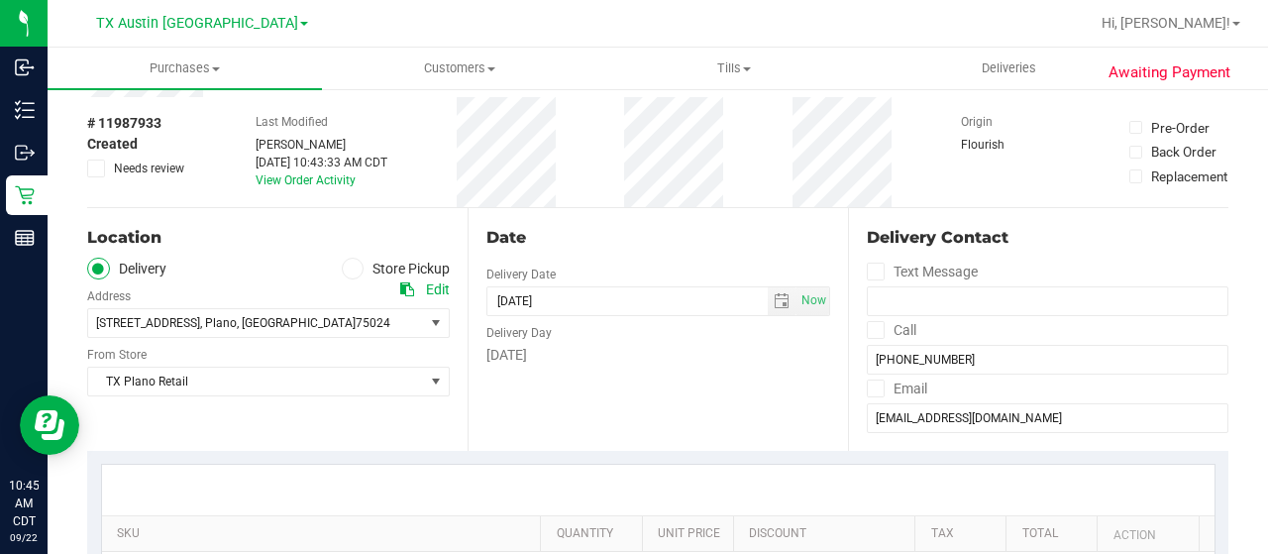
scroll to position [0, 0]
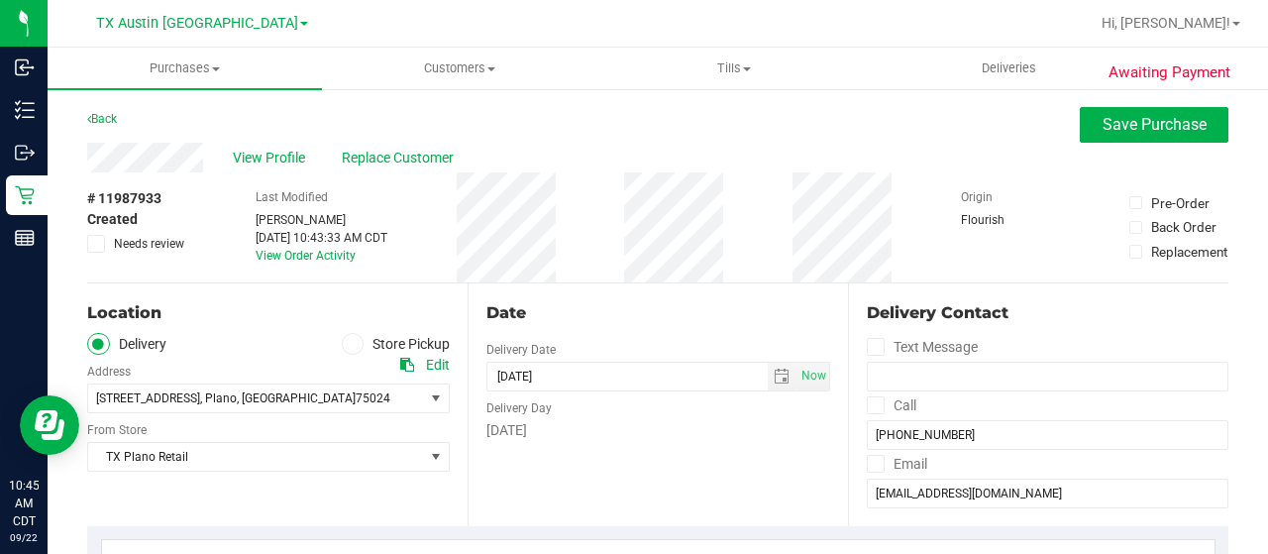
type textarea "confirm Plano PU for Tuesday 9/23/25. LW 9/22/25"
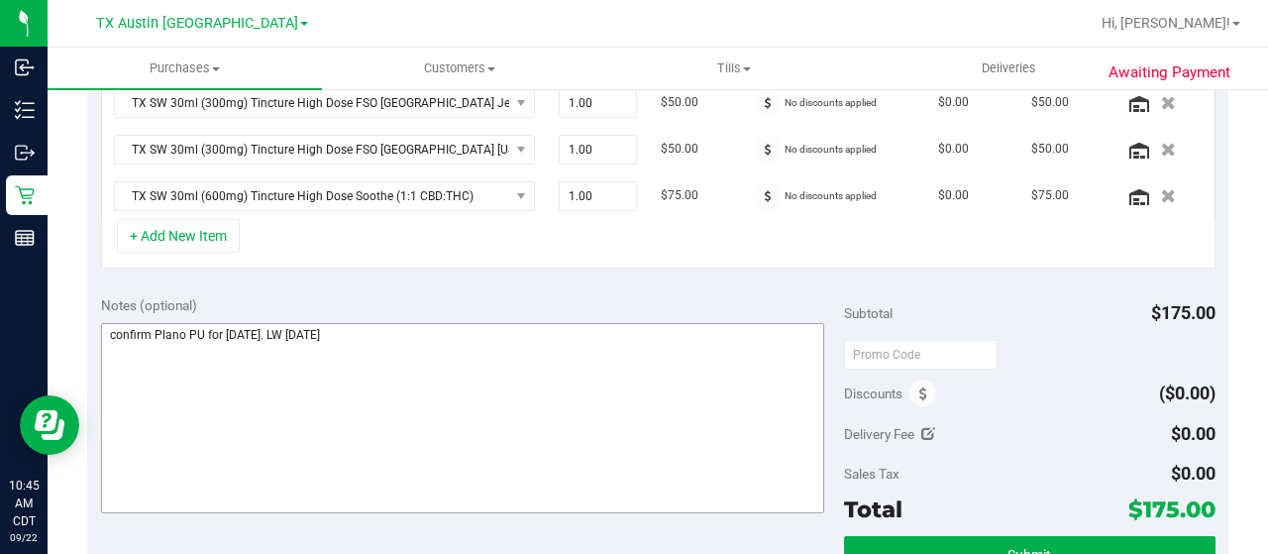
scroll to position [595, 0]
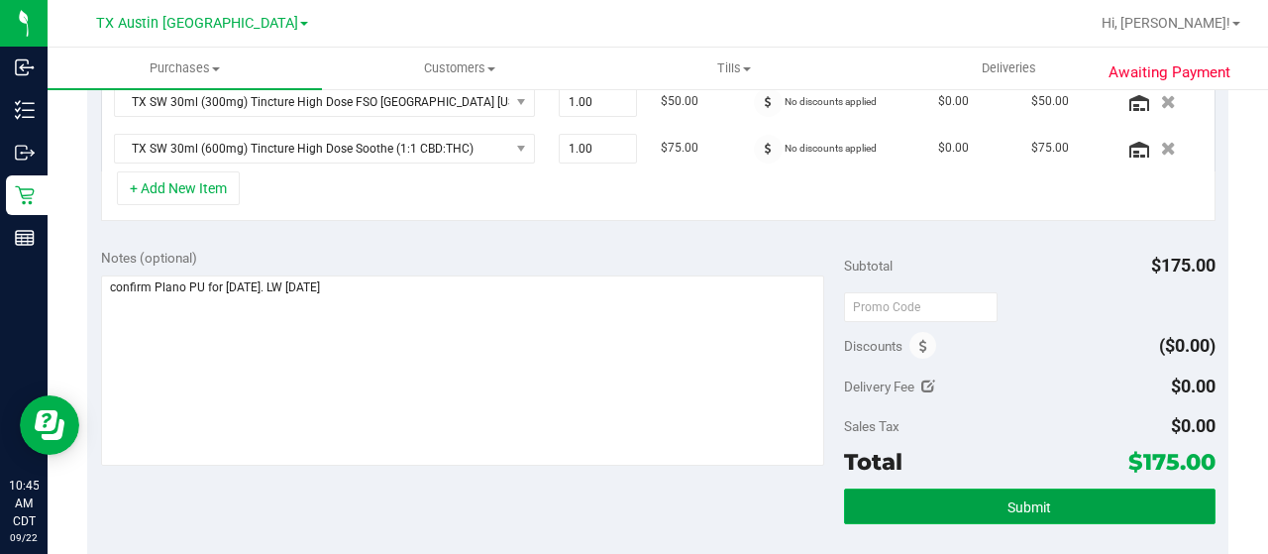
click at [929, 500] on button "Submit" at bounding box center [1030, 507] width 372 height 36
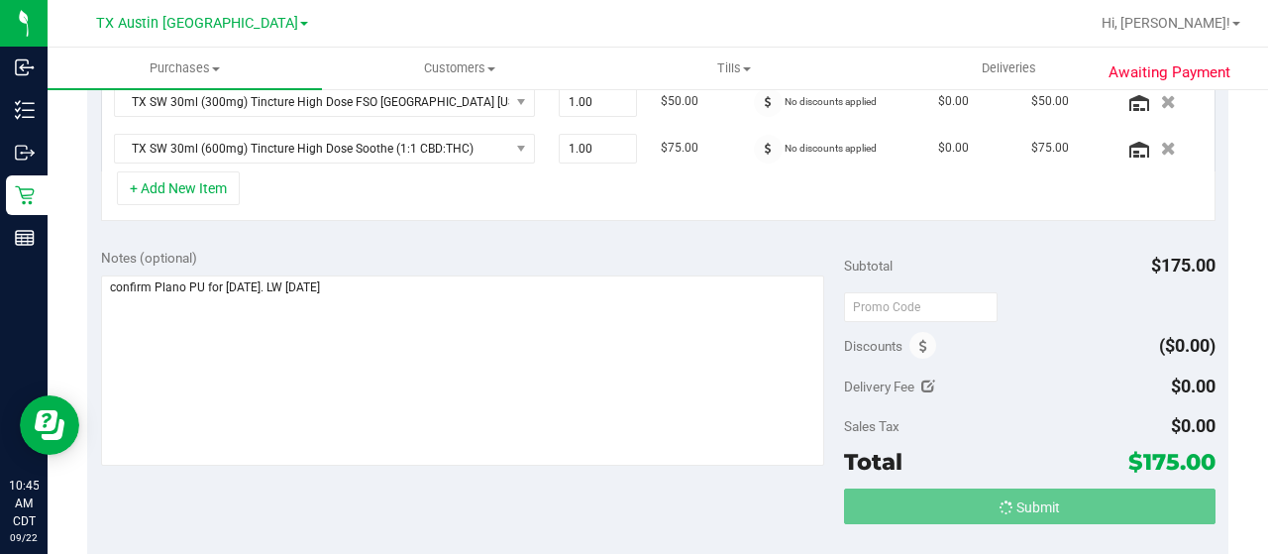
scroll to position [563, 0]
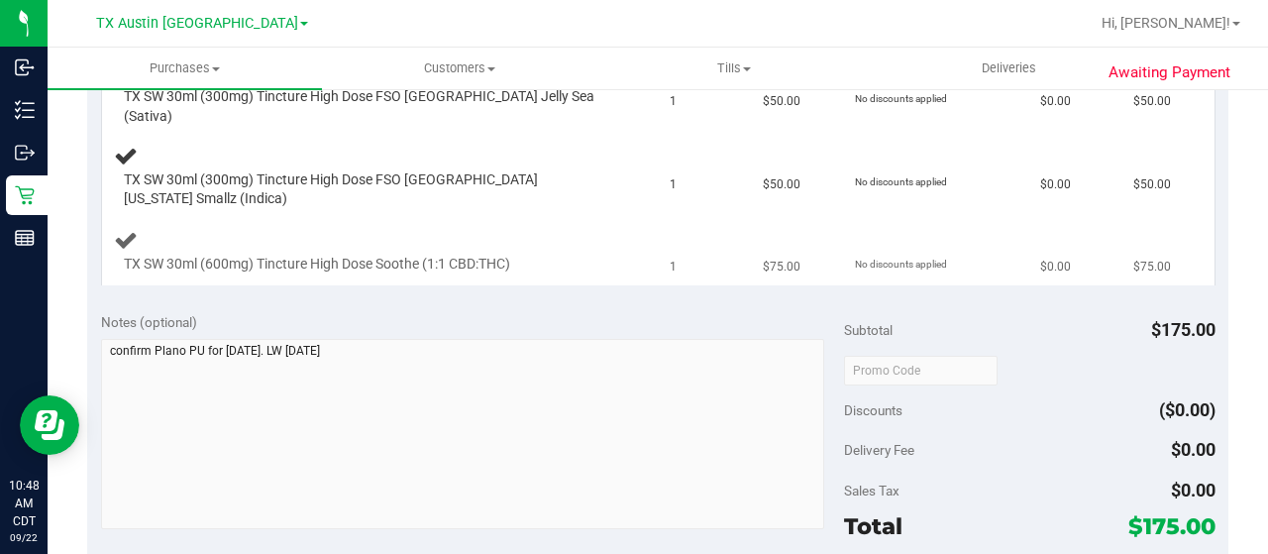
scroll to position [595, 0]
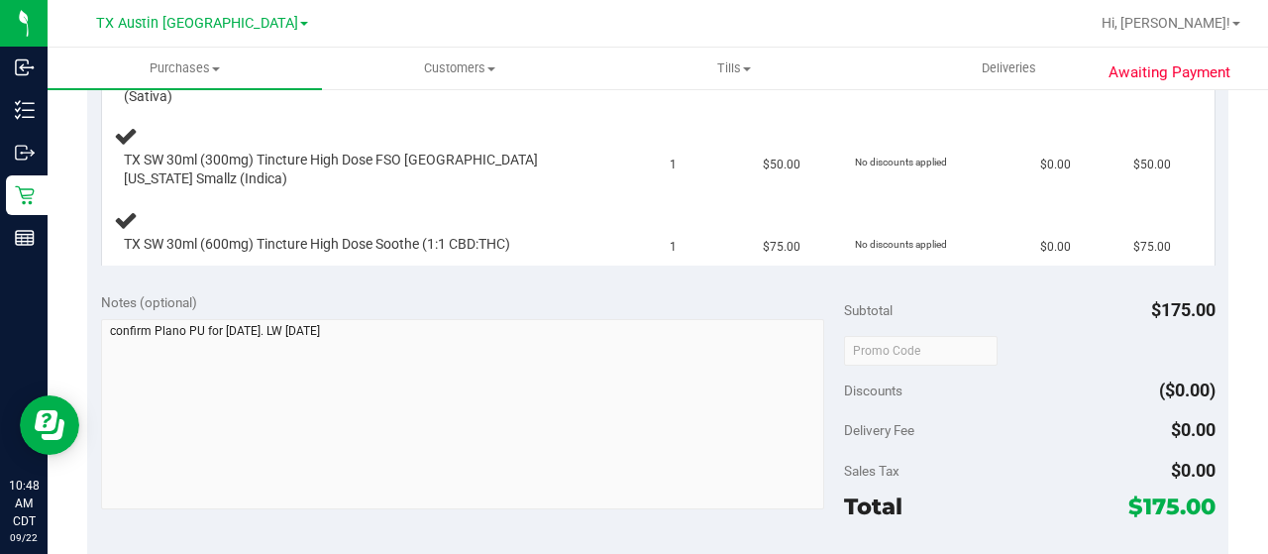
click at [1164, 493] on span "$175.00" at bounding box center [1172, 507] width 87 height 28
copy span "175"
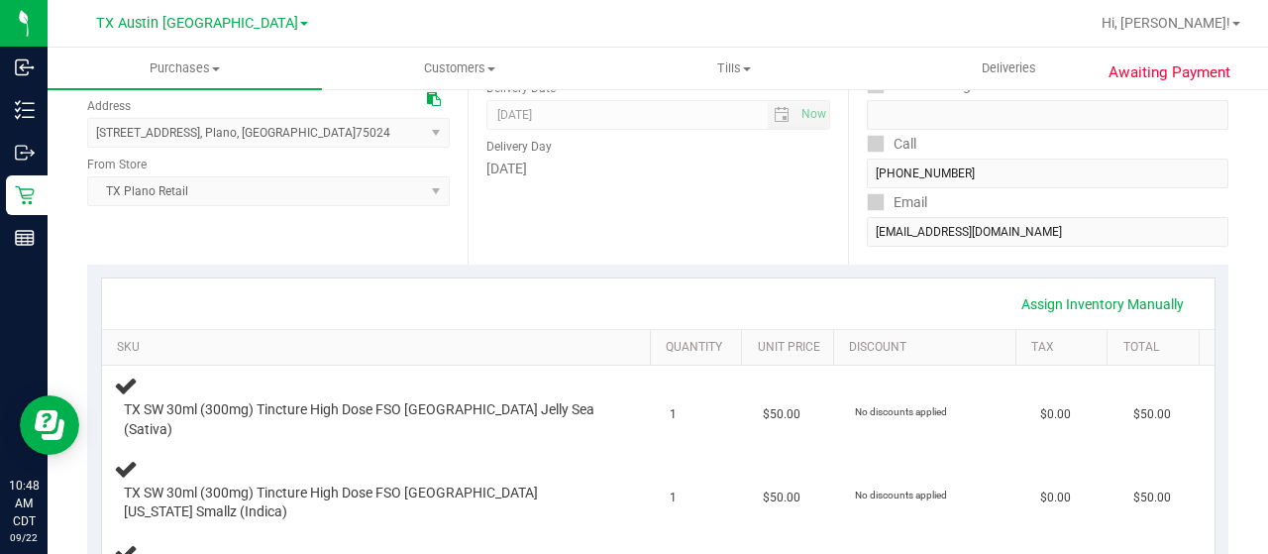
scroll to position [0, 0]
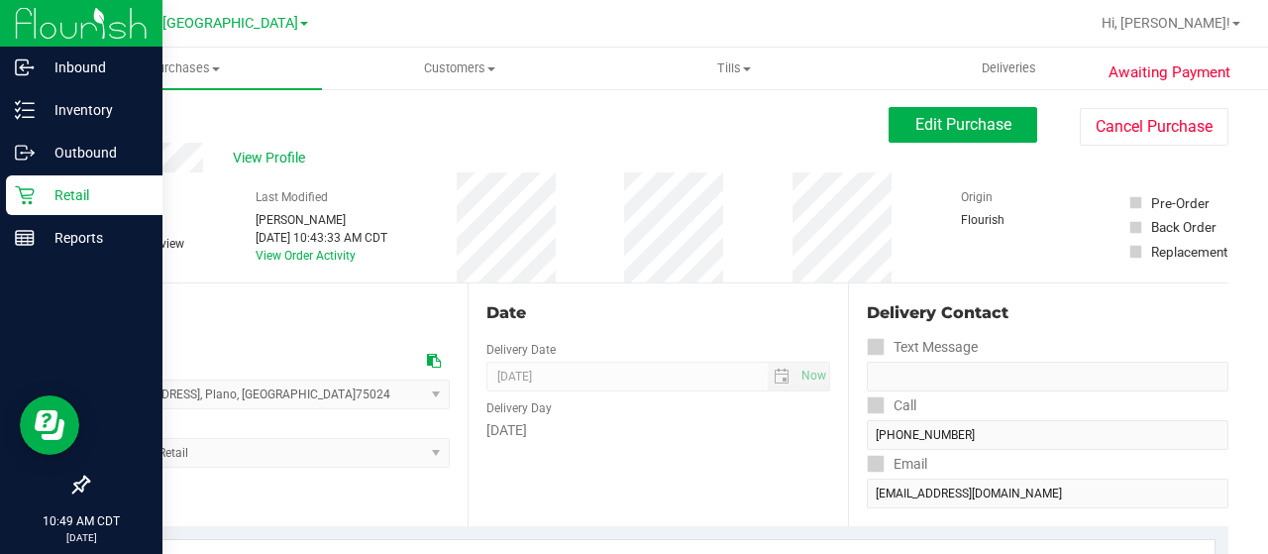
click at [46, 197] on p "Retail" at bounding box center [94, 195] width 119 height 24
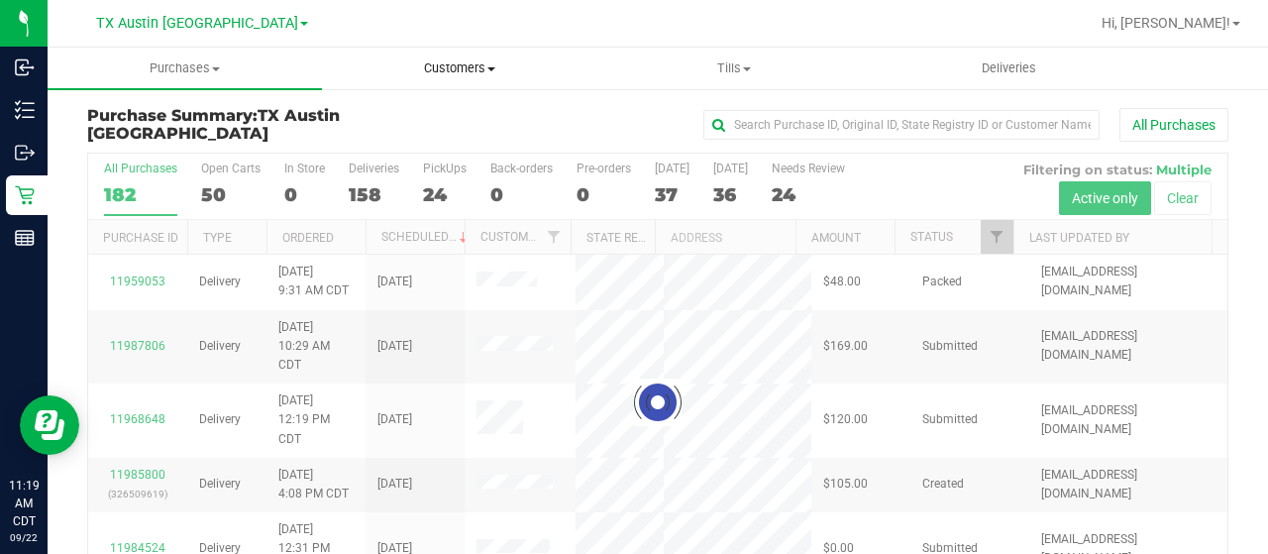
click at [476, 69] on span "Customers" at bounding box center [459, 68] width 273 height 18
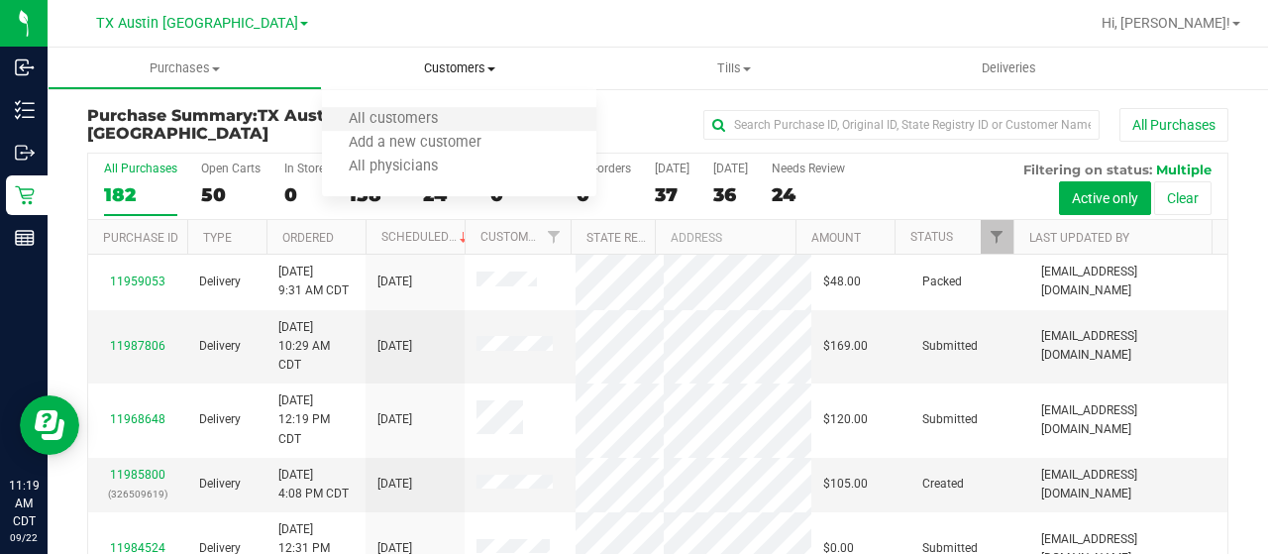
click at [466, 126] on li "All customers" at bounding box center [459, 120] width 274 height 24
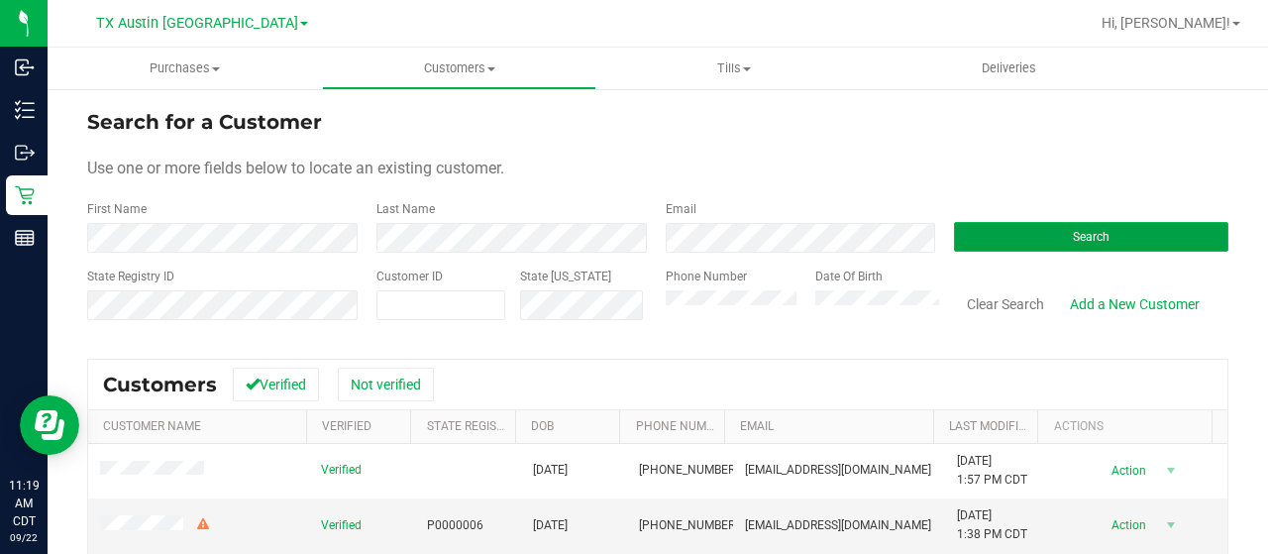
click at [1039, 227] on button "Search" at bounding box center [1091, 237] width 274 height 30
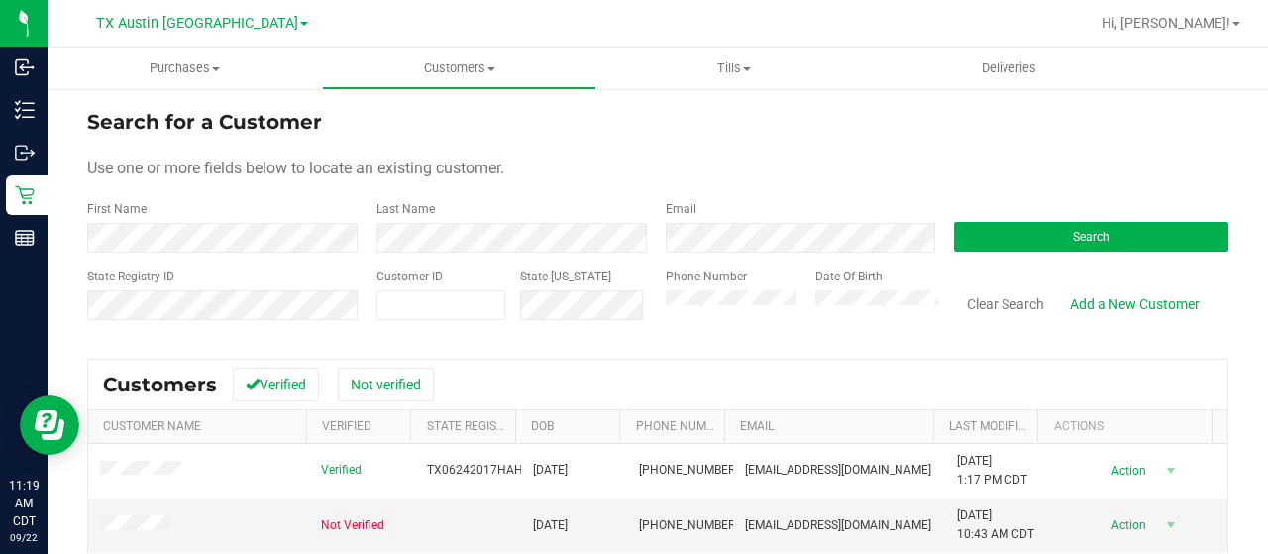
scroll to position [99, 0]
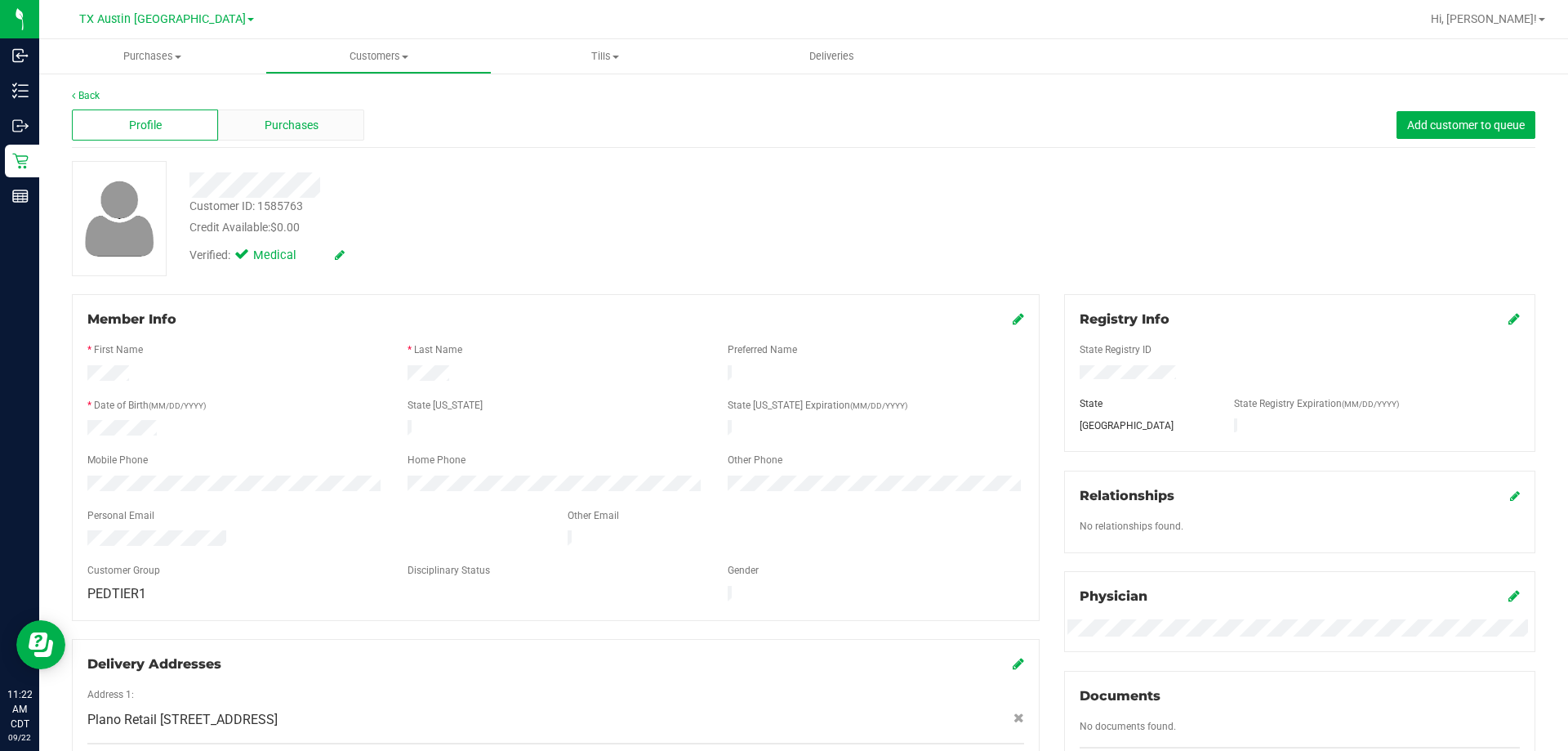
click at [287, 122] on span "Purchases" at bounding box center [291, 125] width 54 height 17
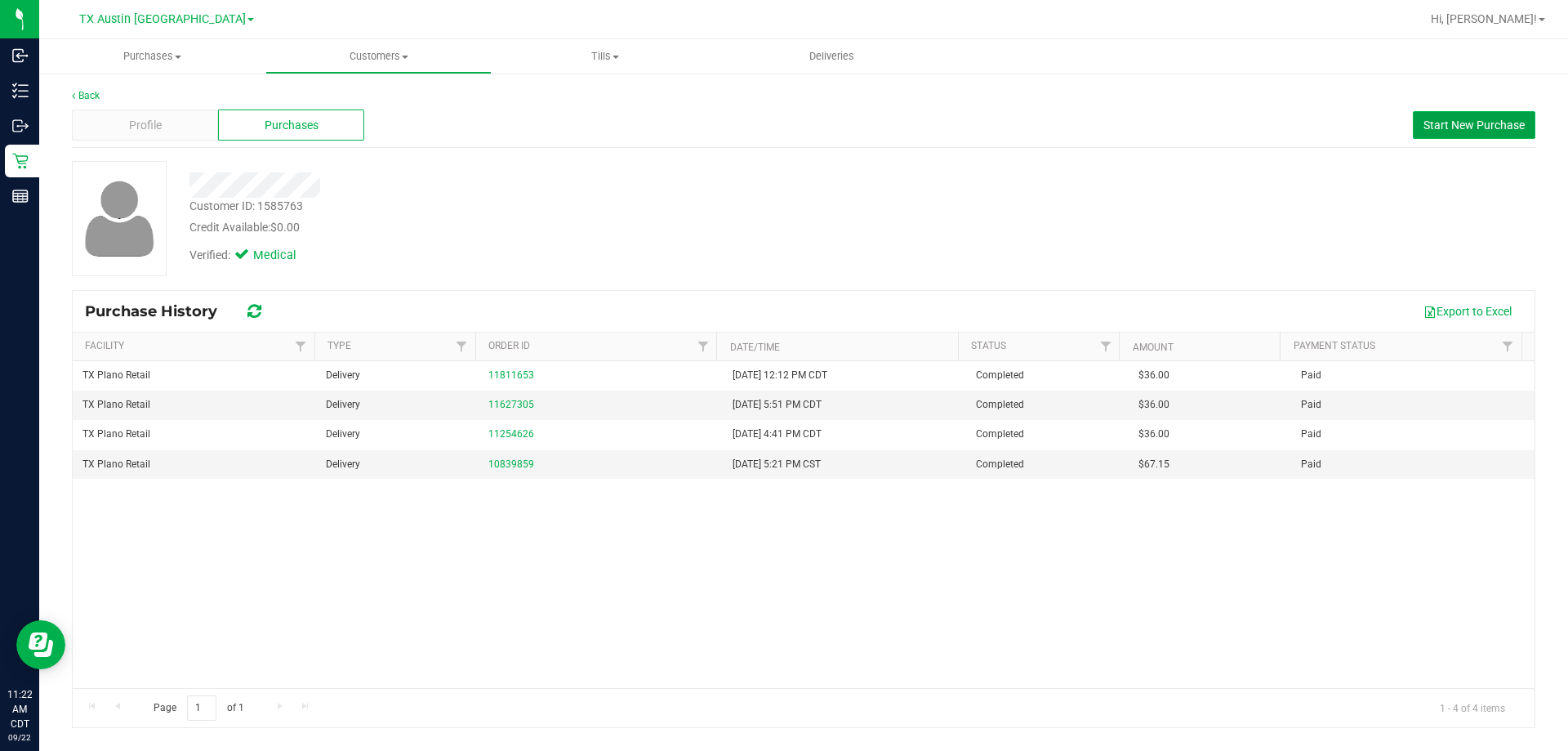
click at [1044, 122] on span "Start New Purchase" at bounding box center [1473, 125] width 101 height 13
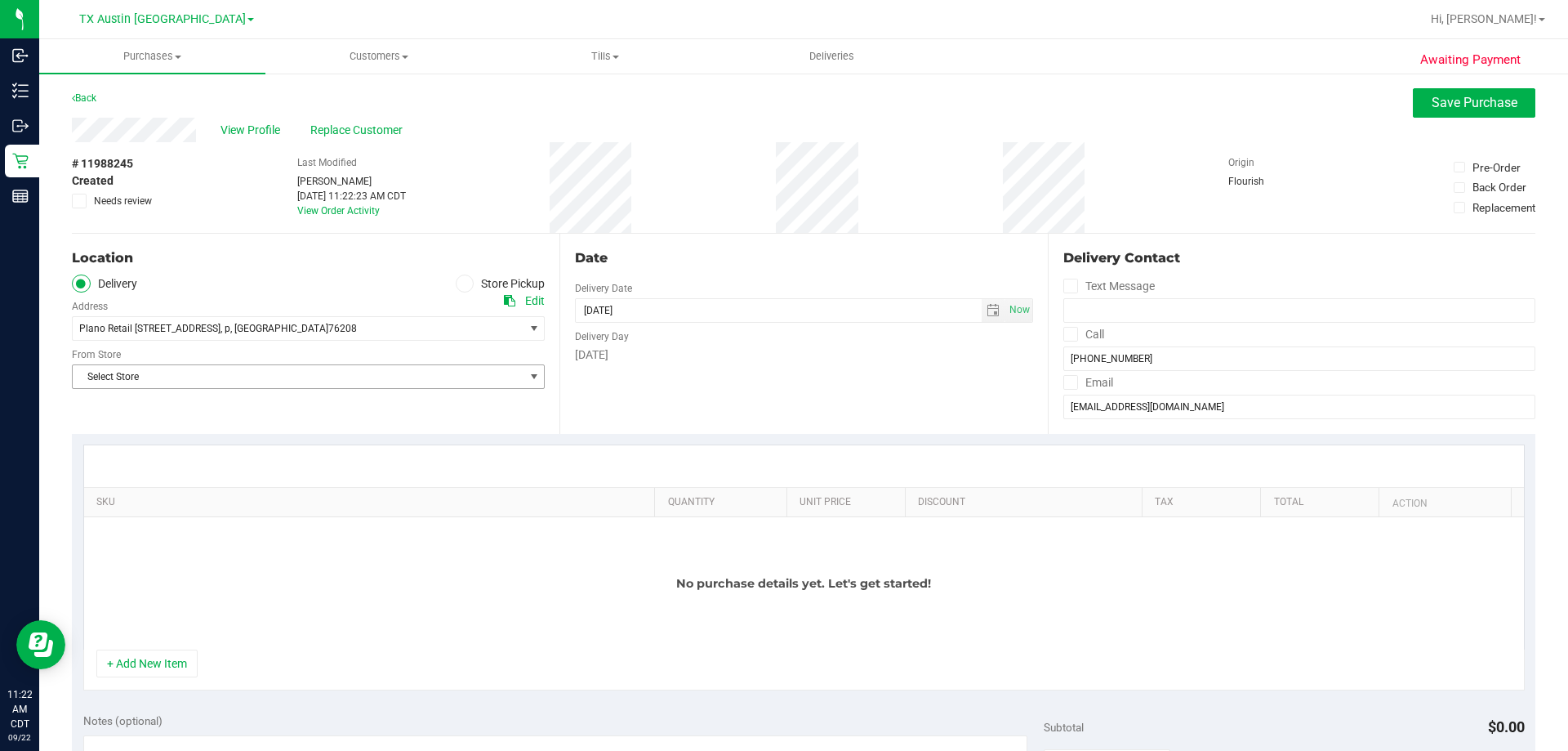
click at [210, 380] on span "Select Store" at bounding box center [297, 377] width 451 height 23
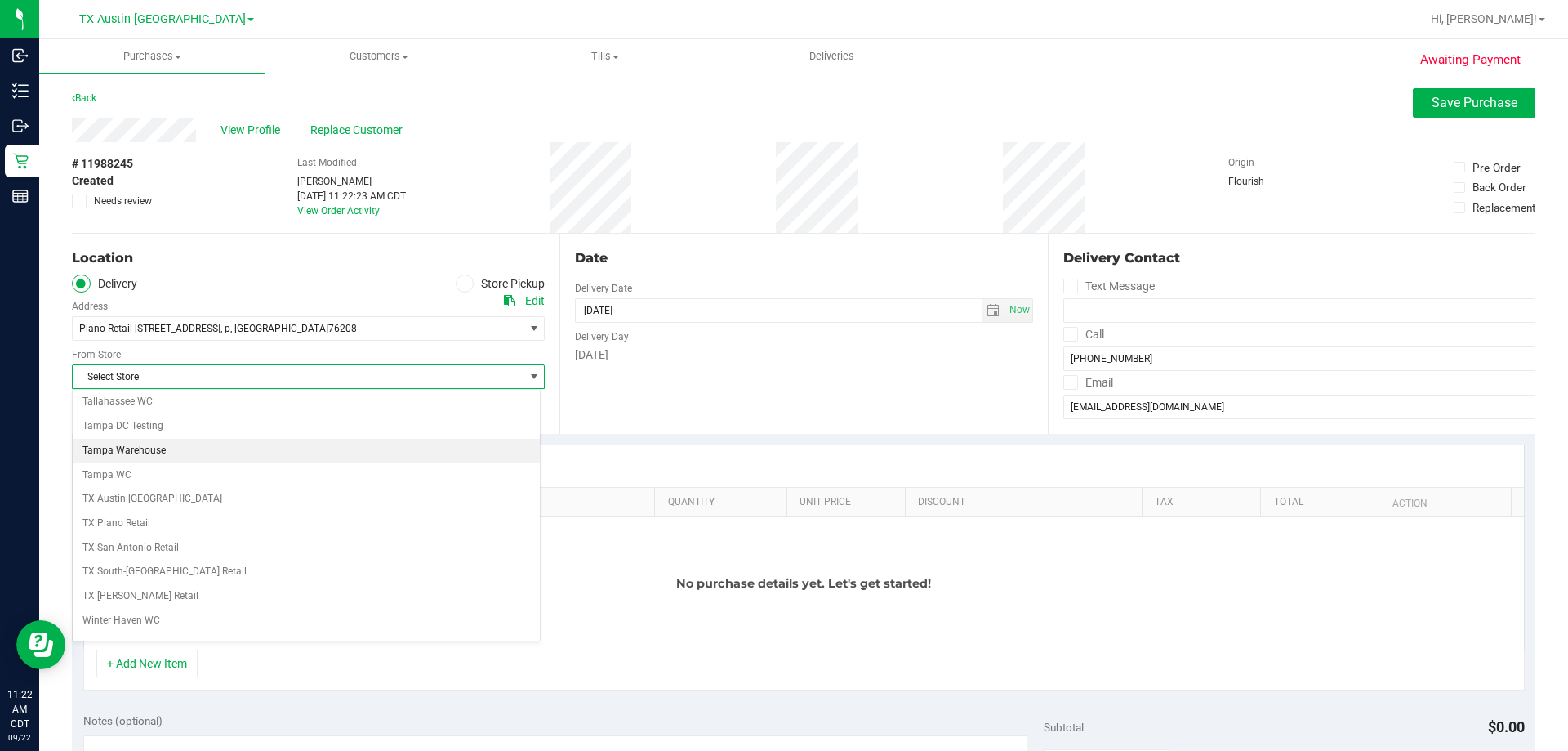
scroll to position [1187, 0]
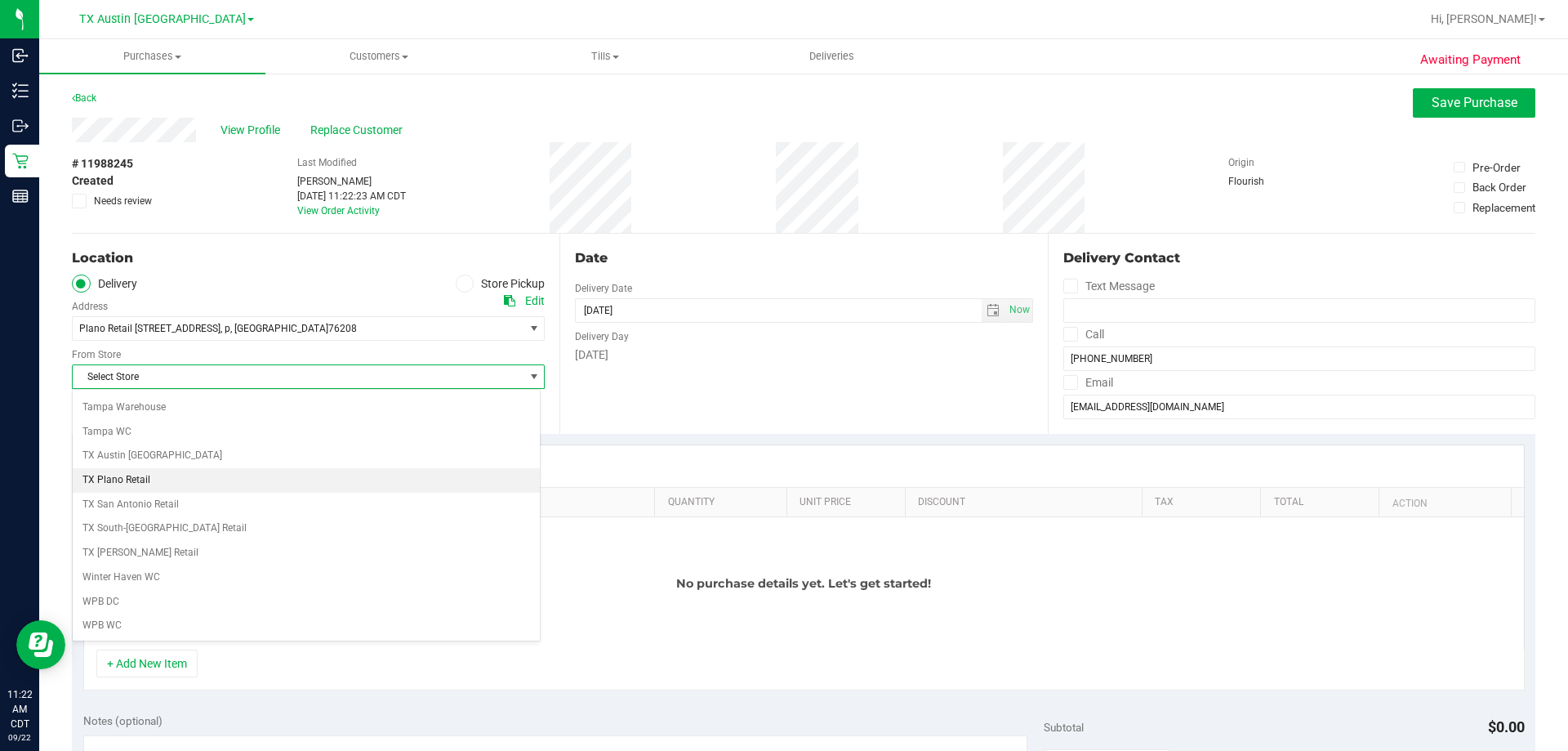
click at [179, 456] on li "TX Plano Retail" at bounding box center [306, 481] width 467 height 25
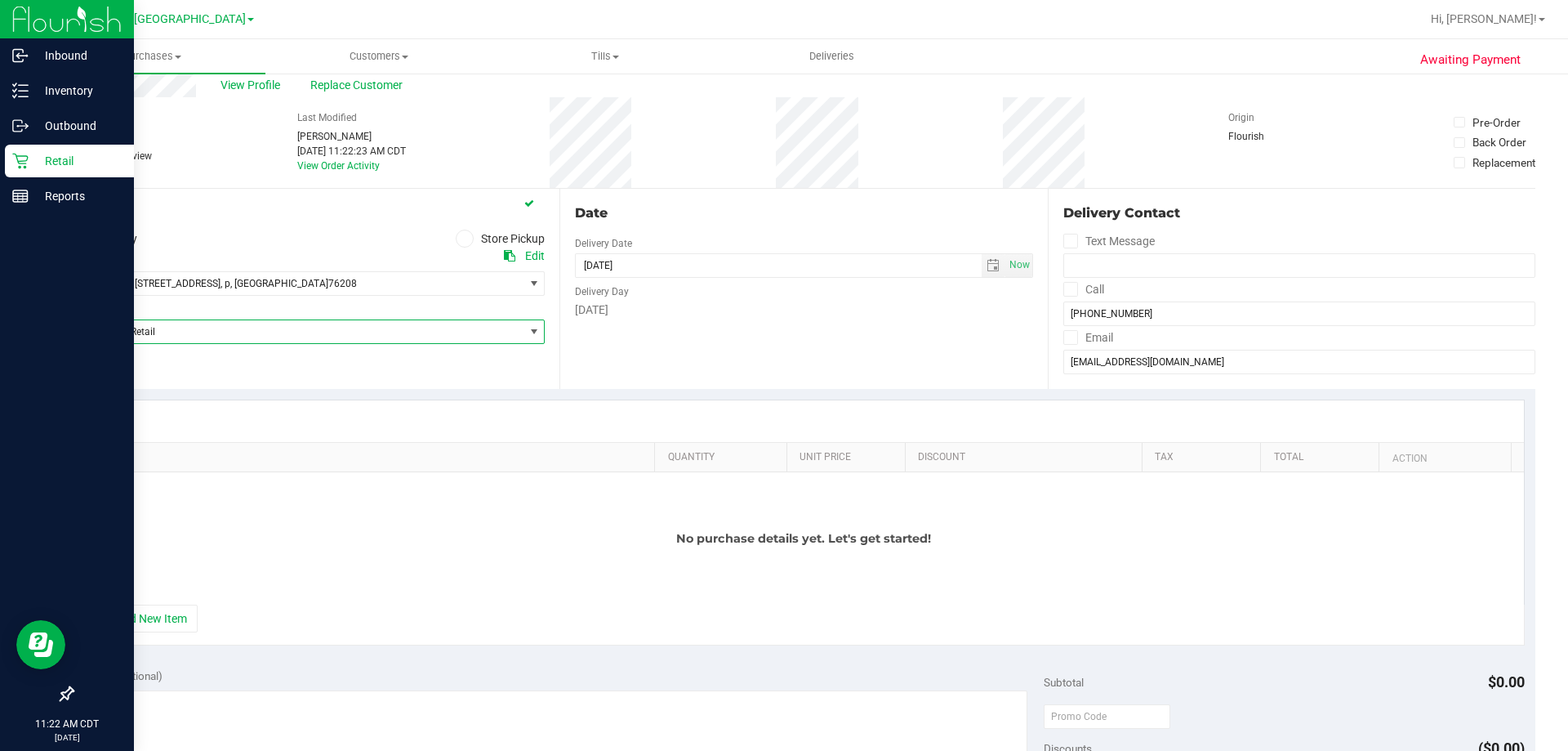
scroll to position [82, 0]
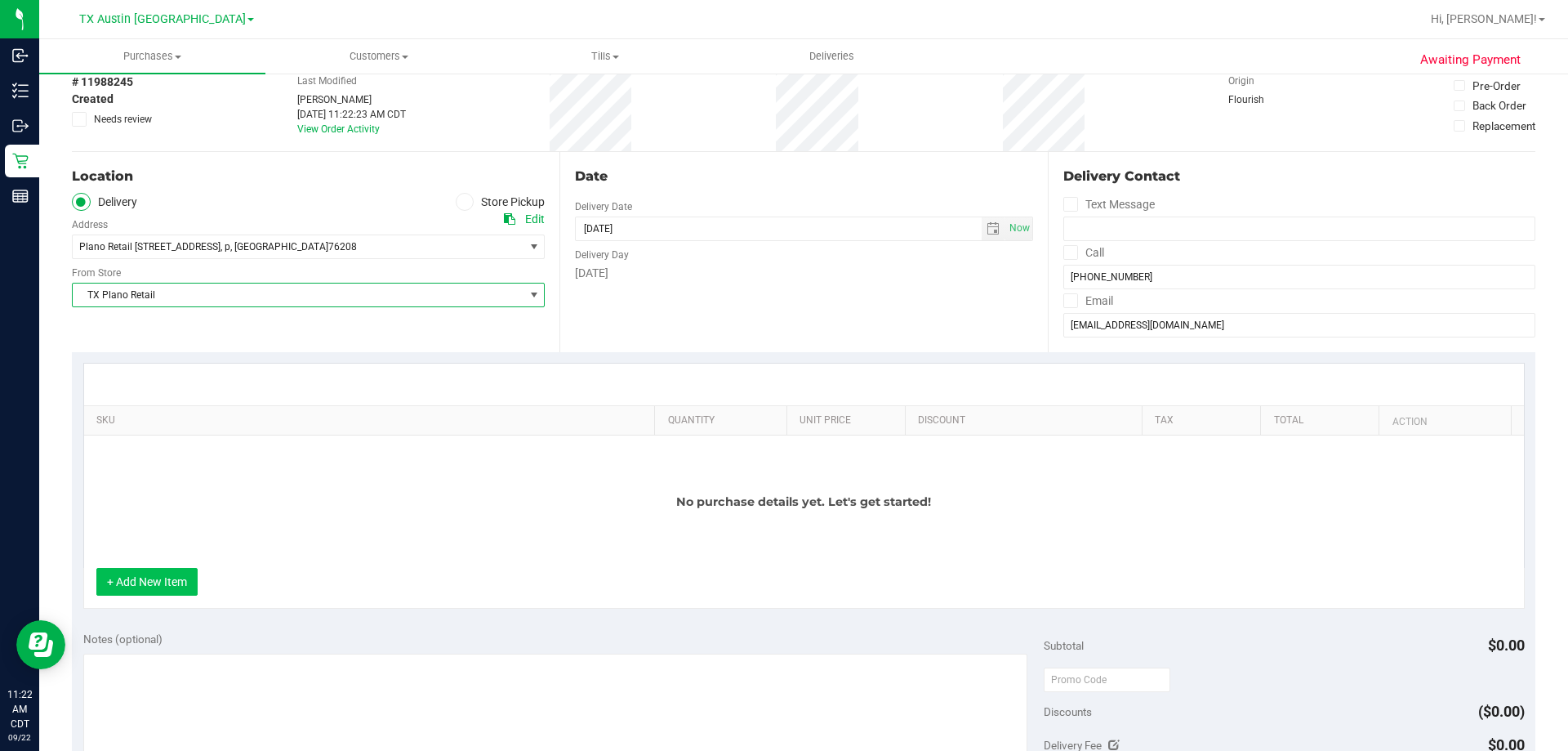
click at [176, 456] on button "+ Add New Item" at bounding box center [147, 582] width 101 height 28
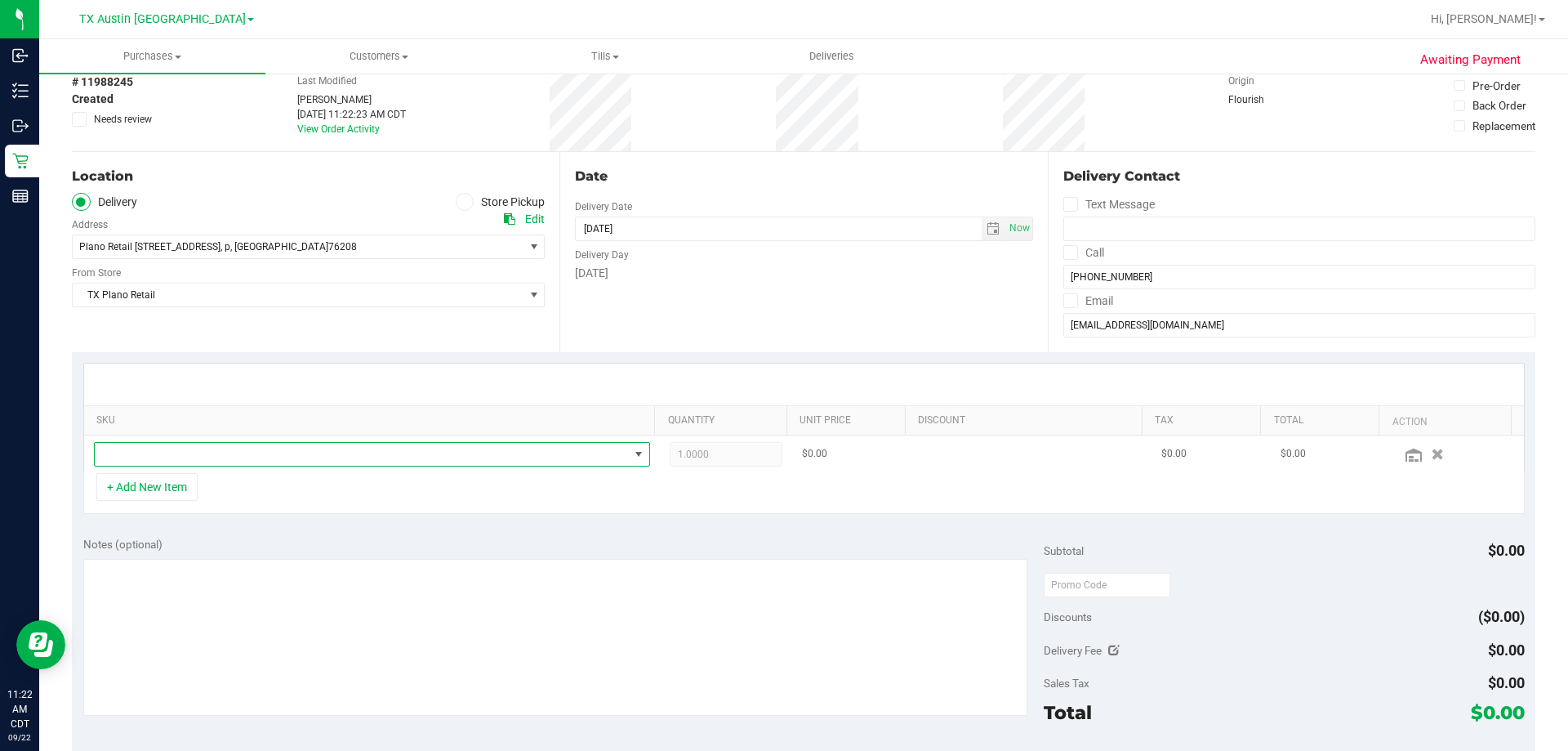
click at [319, 453] on span "NO DATA FOUND" at bounding box center [362, 454] width 534 height 23
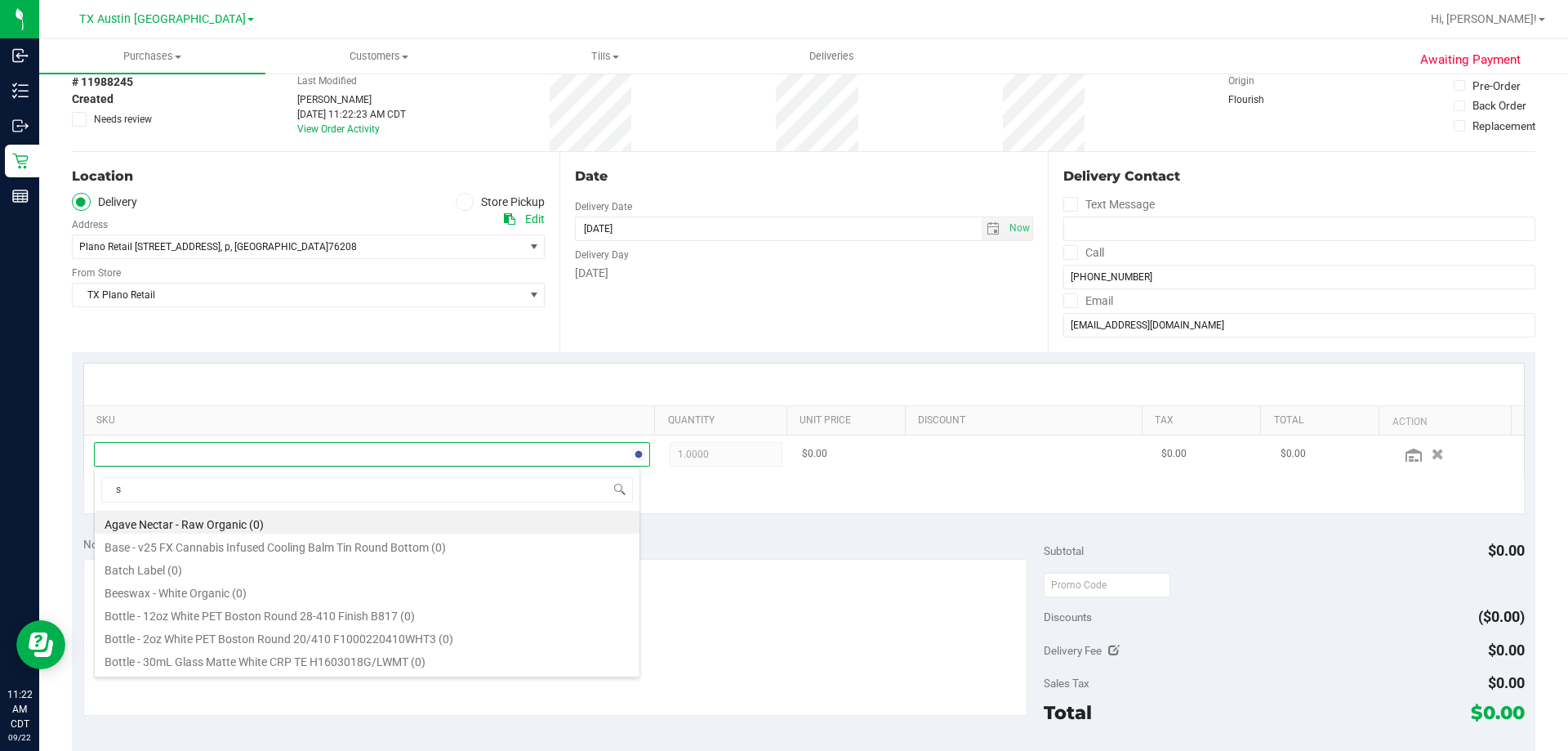
scroll to position [25, 541]
type input "s"
type input "lemon"
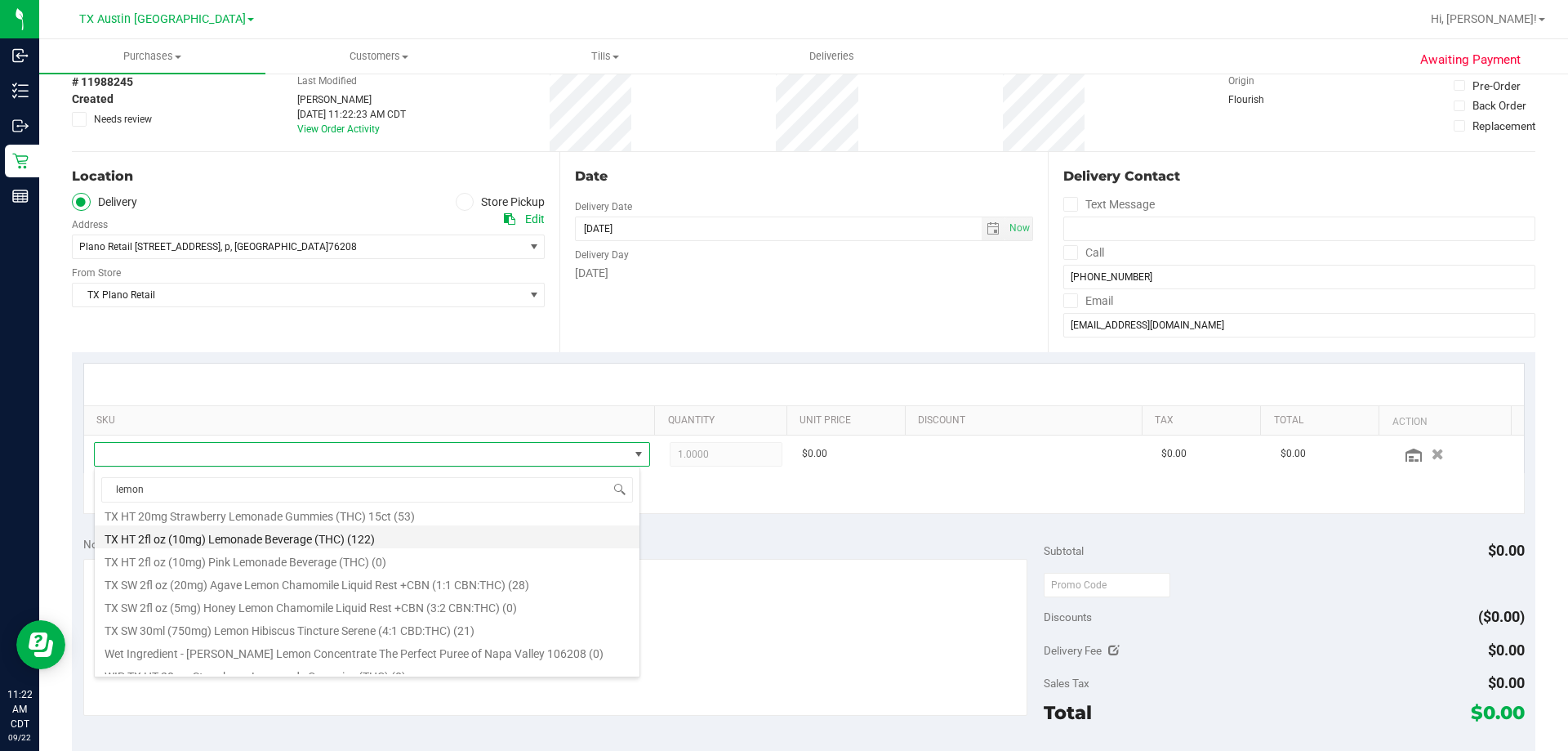
scroll to position [523, 0]
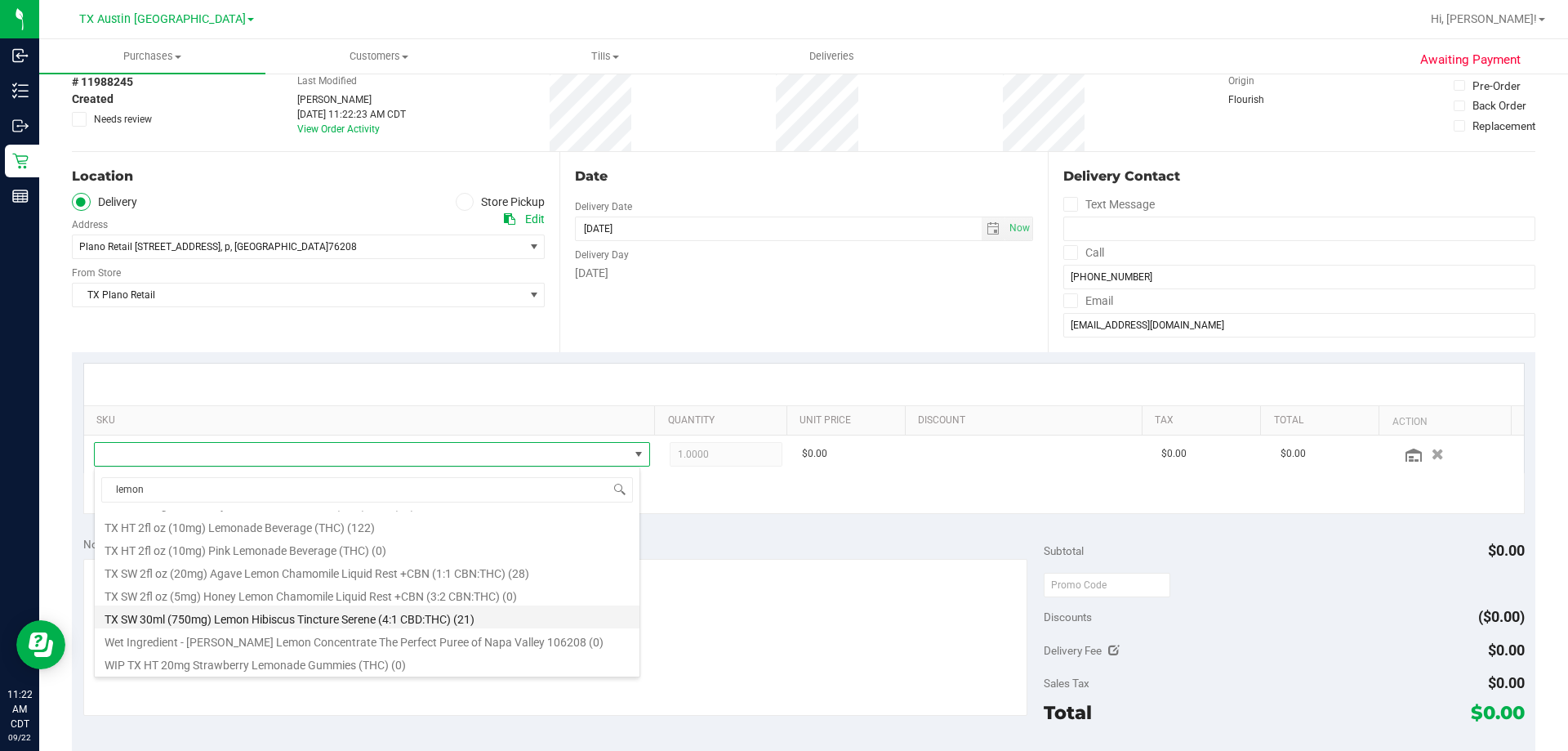
click at [525, 456] on li "TX SW 30ml (750mg) Lemon Hibiscus Tincture Serene (4:1 CBD:THC) (21)" at bounding box center [367, 617] width 545 height 23
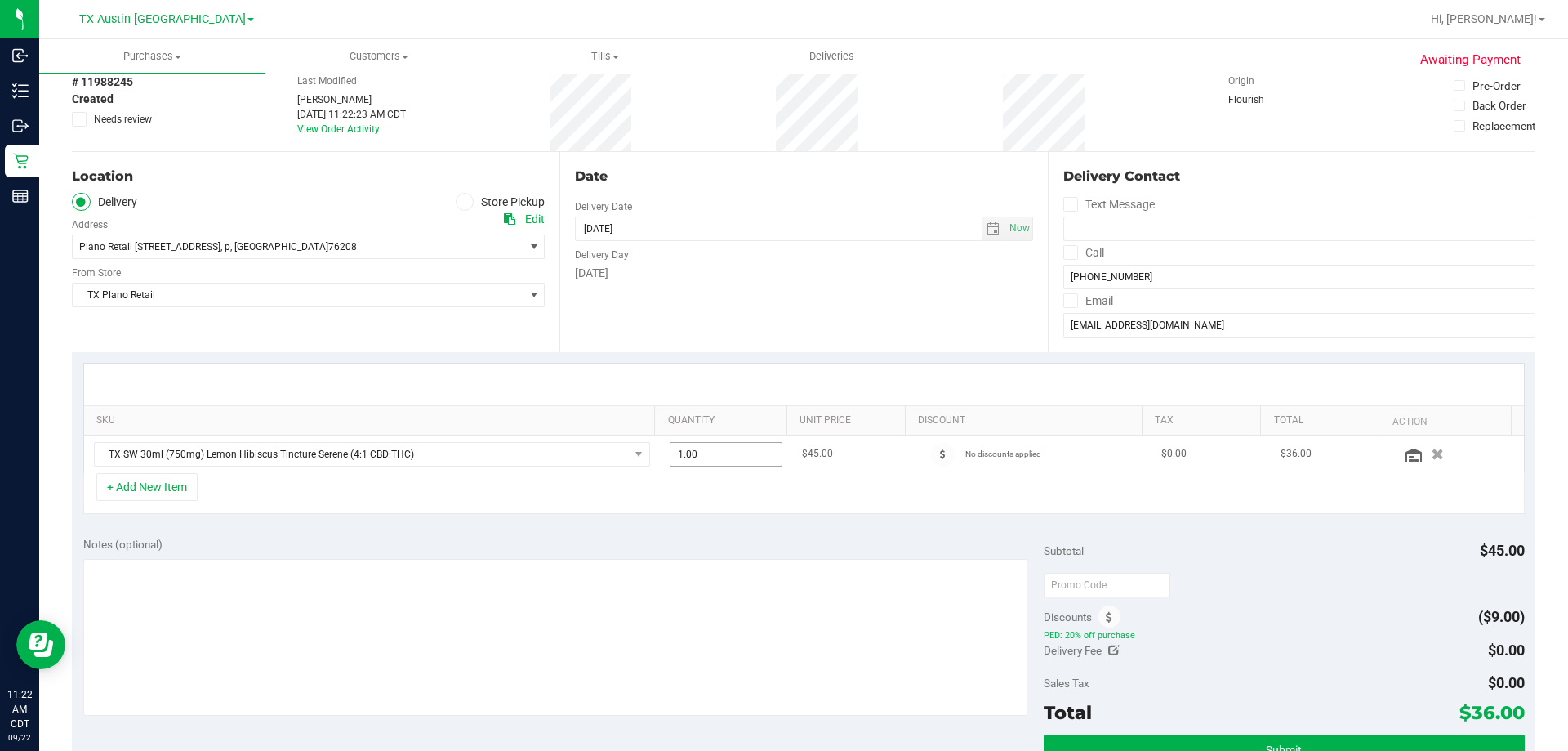
click at [674, 456] on span "1.00 1" at bounding box center [727, 454] width 114 height 25
type input "2"
type input "2.00"
click at [728, 340] on div "Date Delivery Date 09/22/2025 Now 09/22/2025 07:00 AM Now Delivery Day Monday" at bounding box center [803, 251] width 488 height 200
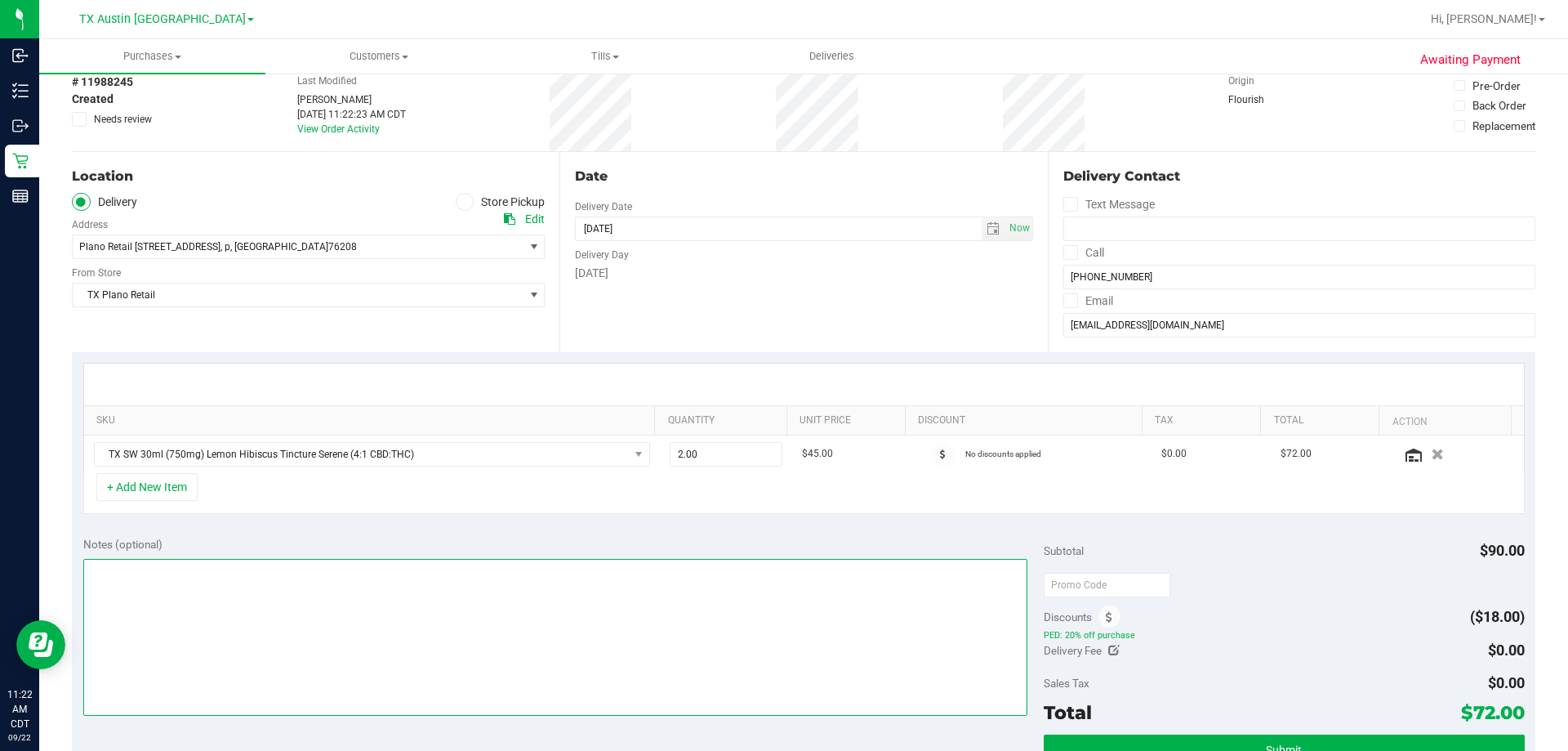
click at [363, 456] on textarea at bounding box center [555, 637] width 945 height 157
paste textarea "Tuesday 09/23/2025 10:00-18:00 -- Message: Please if possible would like to pic…"
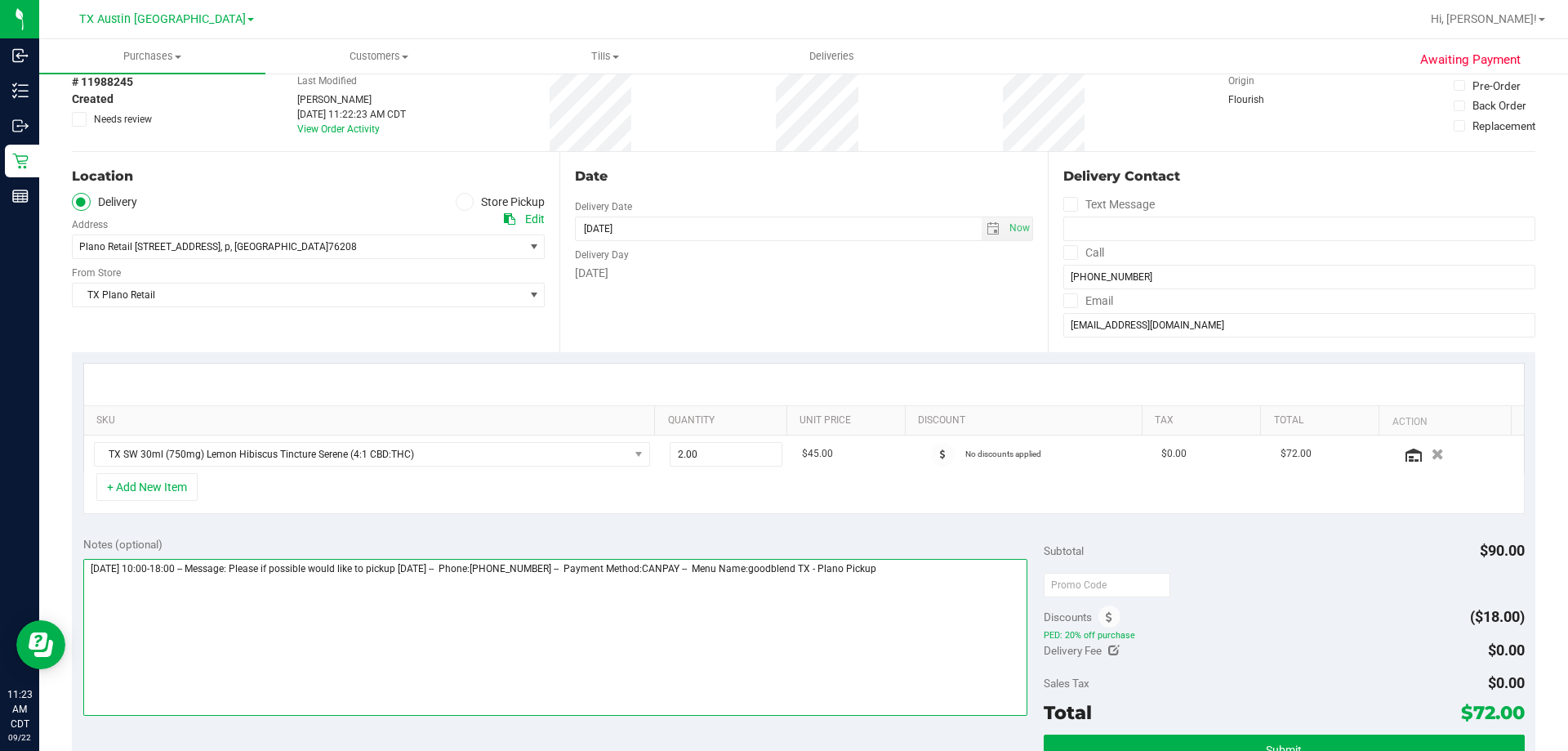
drag, startPoint x: 903, startPoint y: 566, endPoint x: 972, endPoint y: 568, distance: 69.0
click at [972, 456] on textarea at bounding box center [555, 637] width 945 height 157
click at [985, 456] on textarea at bounding box center [555, 637] width 945 height 157
paste textarea "Plano Pickup"
drag, startPoint x: 89, startPoint y: 568, endPoint x: 176, endPoint y: 568, distance: 87.0
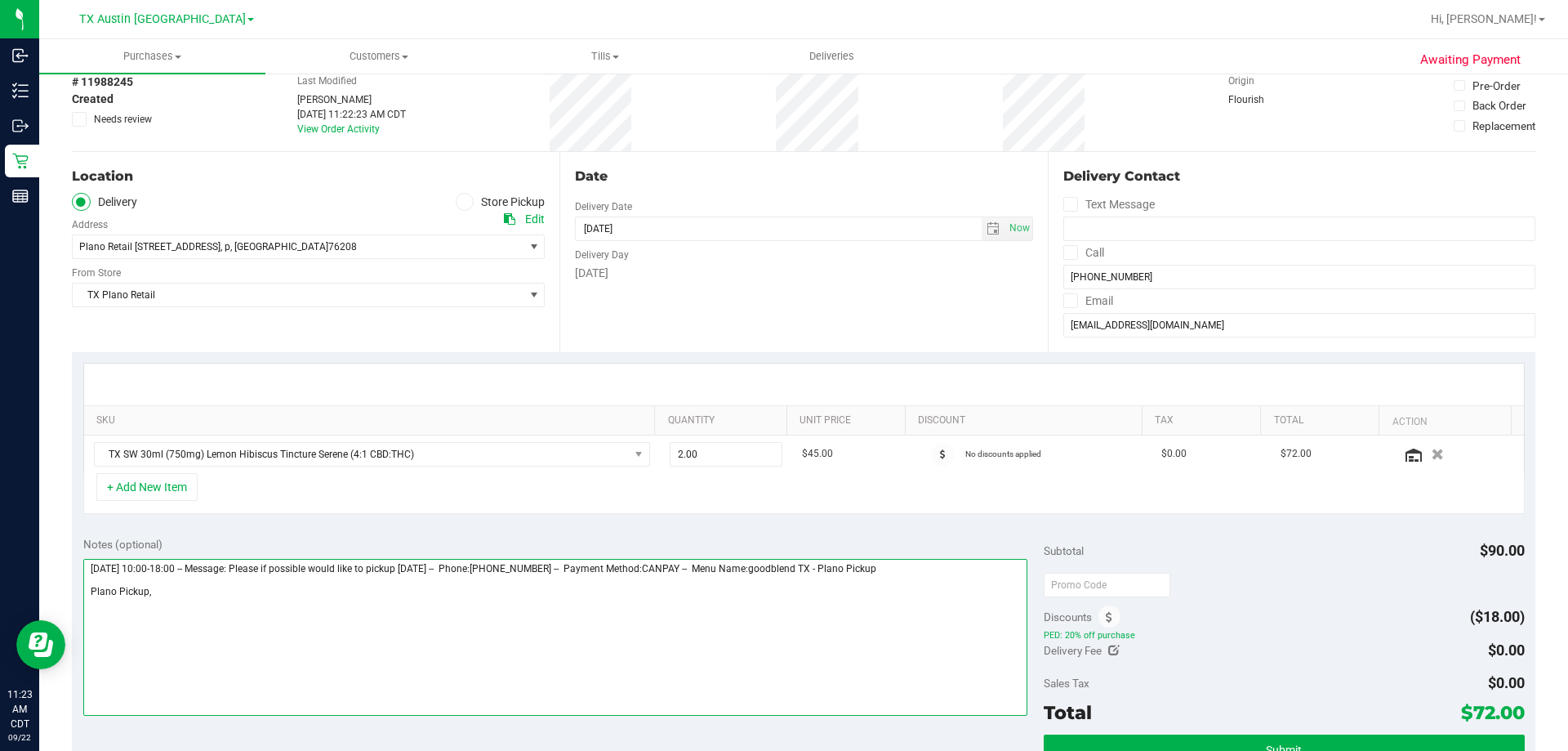
click at [178, 456] on textarea at bounding box center [555, 637] width 945 height 157
click at [262, 456] on textarea at bounding box center [555, 637] width 945 height 157
click at [255, 456] on textarea at bounding box center [555, 637] width 945 height 157
paste textarea "Tuesday 09/23/202"
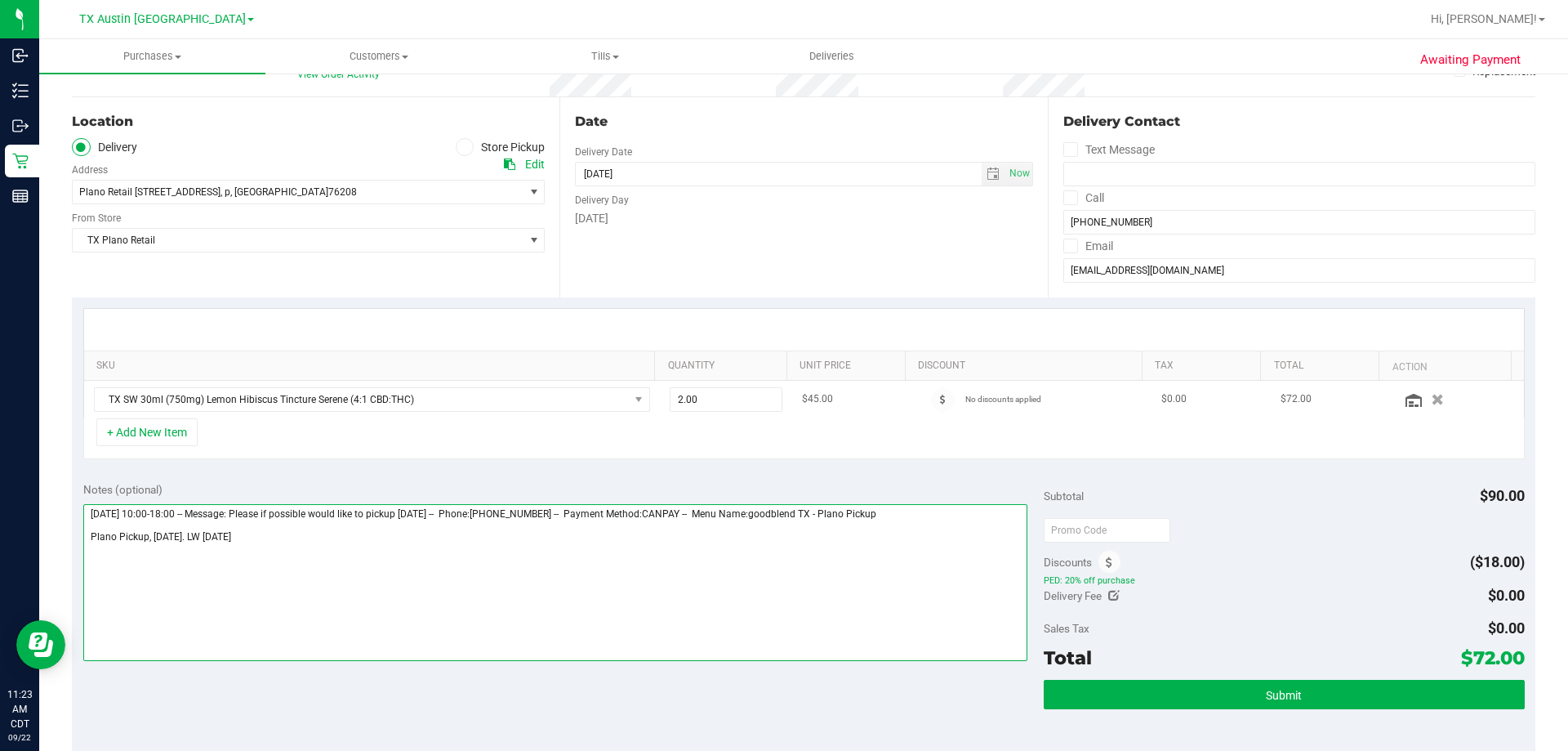
scroll to position [163, 0]
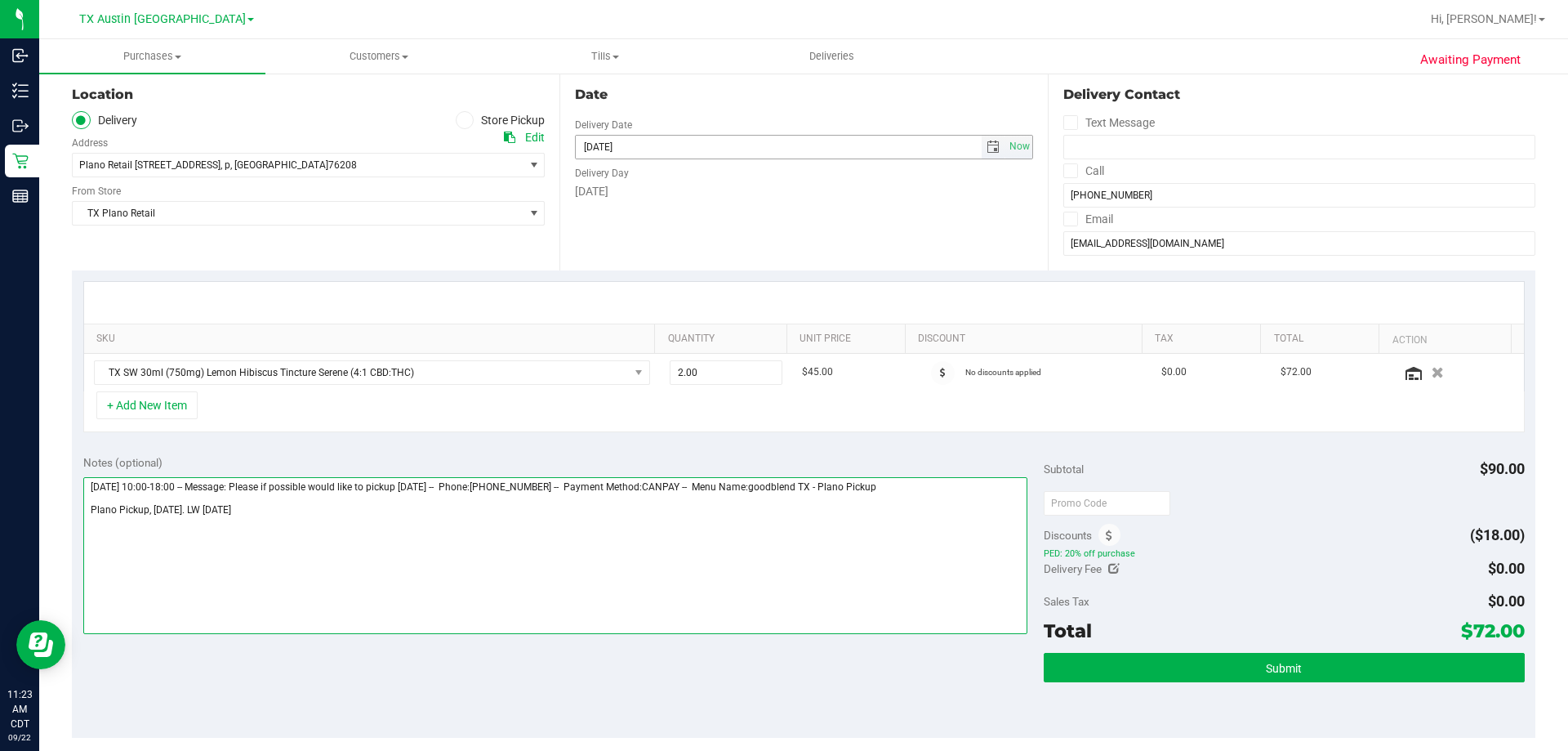
click at [987, 146] on span "select" at bounding box center [993, 147] width 13 height 13
type textarea "Tuesday 09/23/2025 10:00-18:00 -- Message: Please if possible would like to pic…"
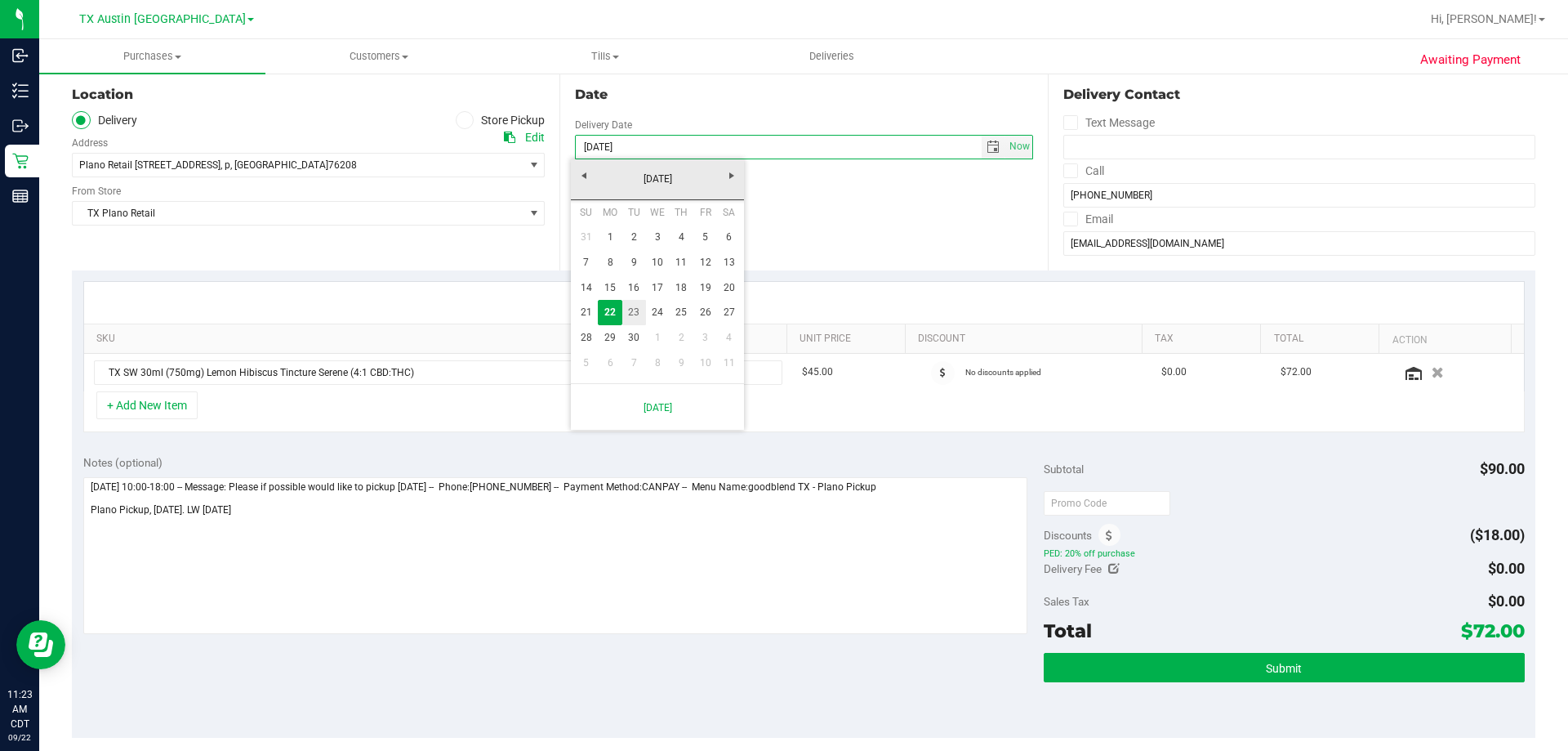
click at [629, 313] on link "23" at bounding box center [634, 312] width 24 height 26
type input "09/23/2025"
click at [805, 225] on div "Date Delivery Date 09/23/2025 Now 09/23/2025 07:00 AM Now Delivery Day Tuesday" at bounding box center [803, 170] width 488 height 200
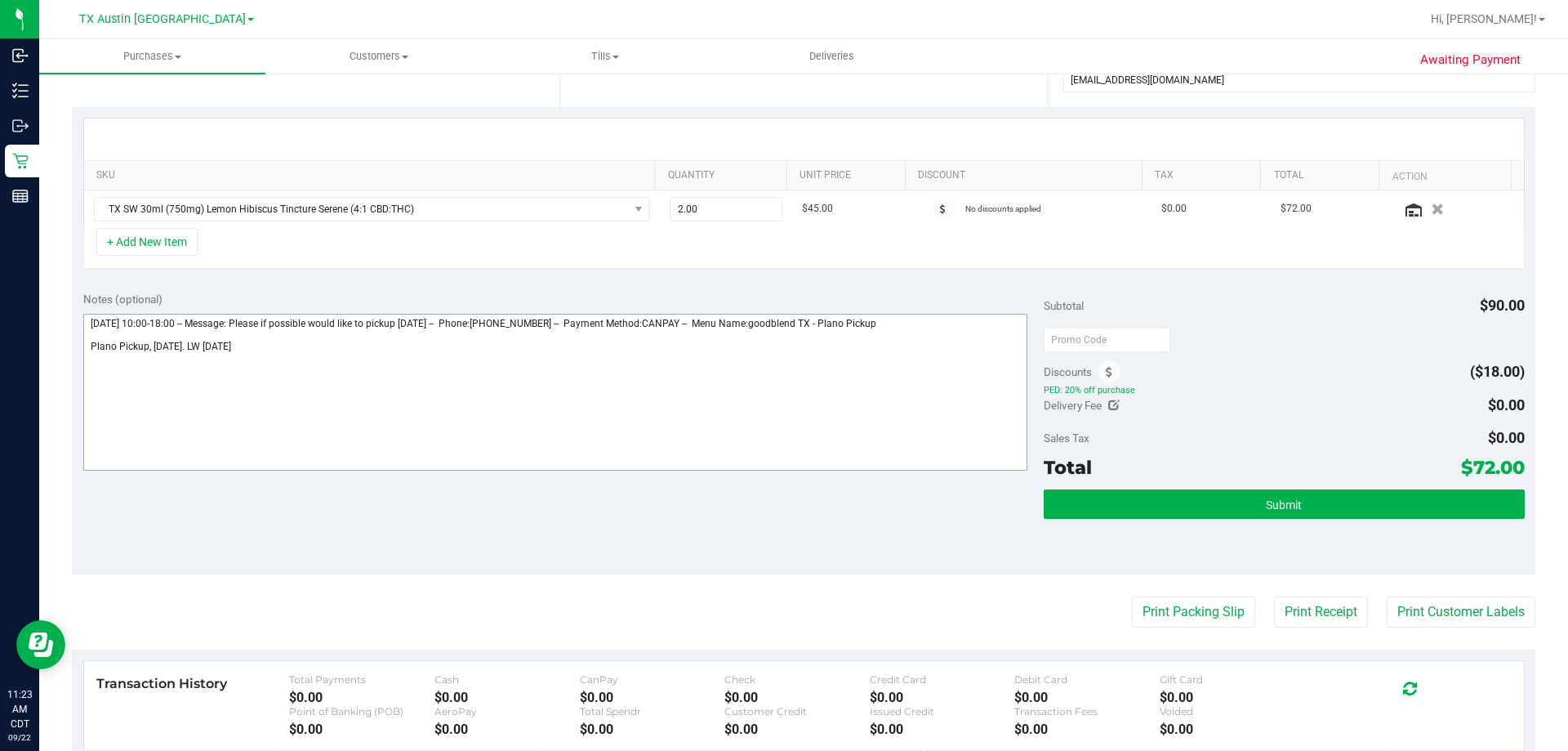
scroll to position [0, 0]
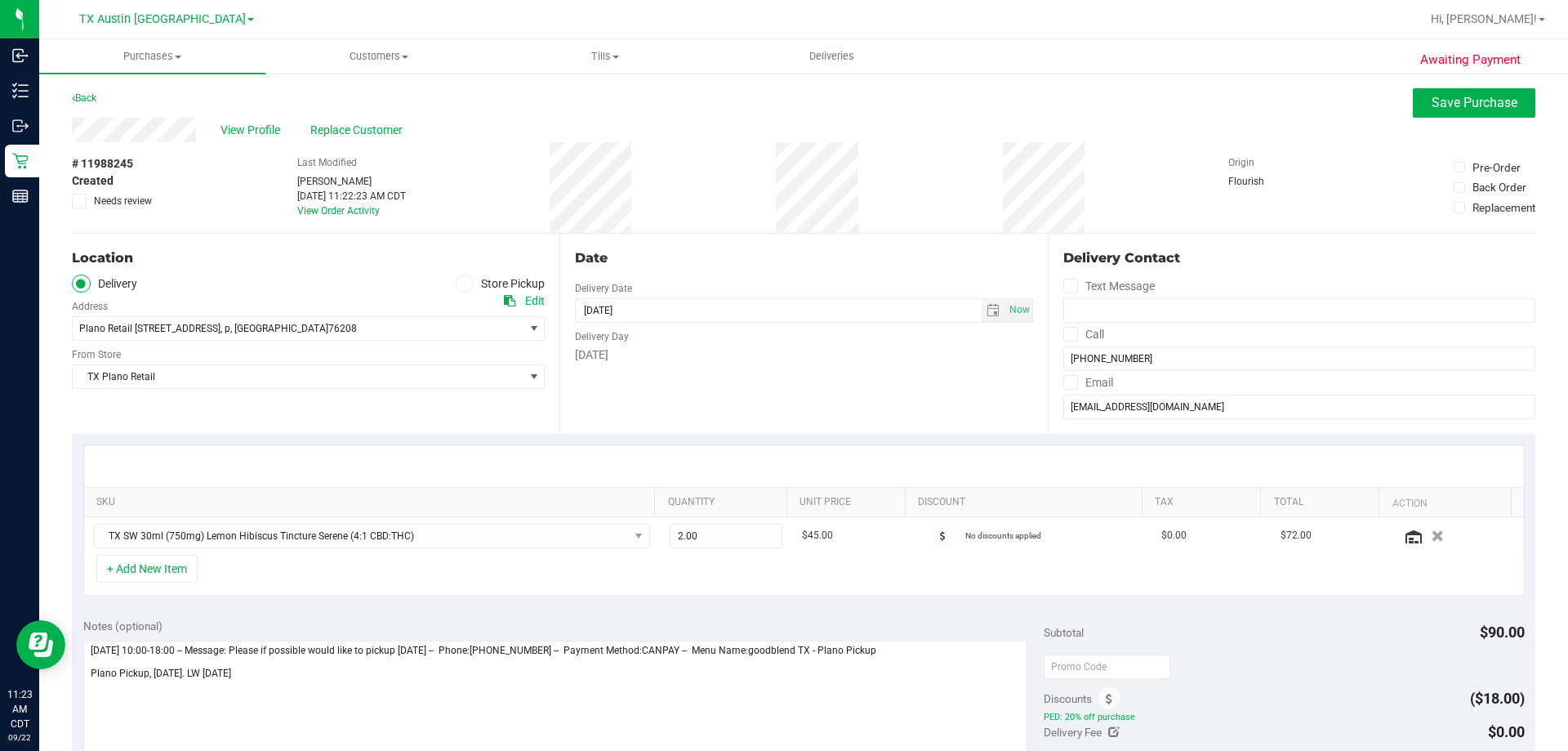
click at [526, 302] on div "Edit" at bounding box center [535, 301] width 20 height 17
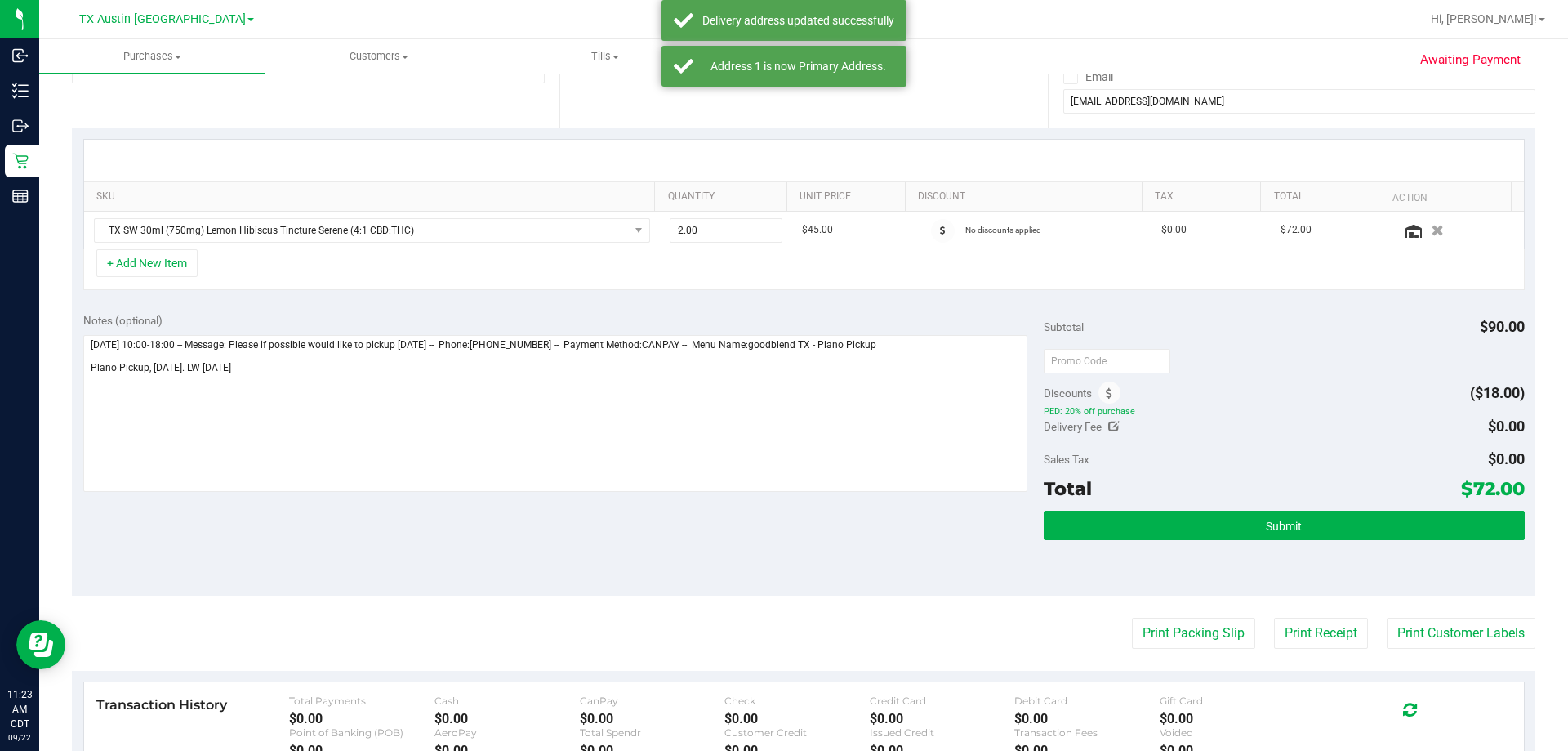
scroll to position [326, 0]
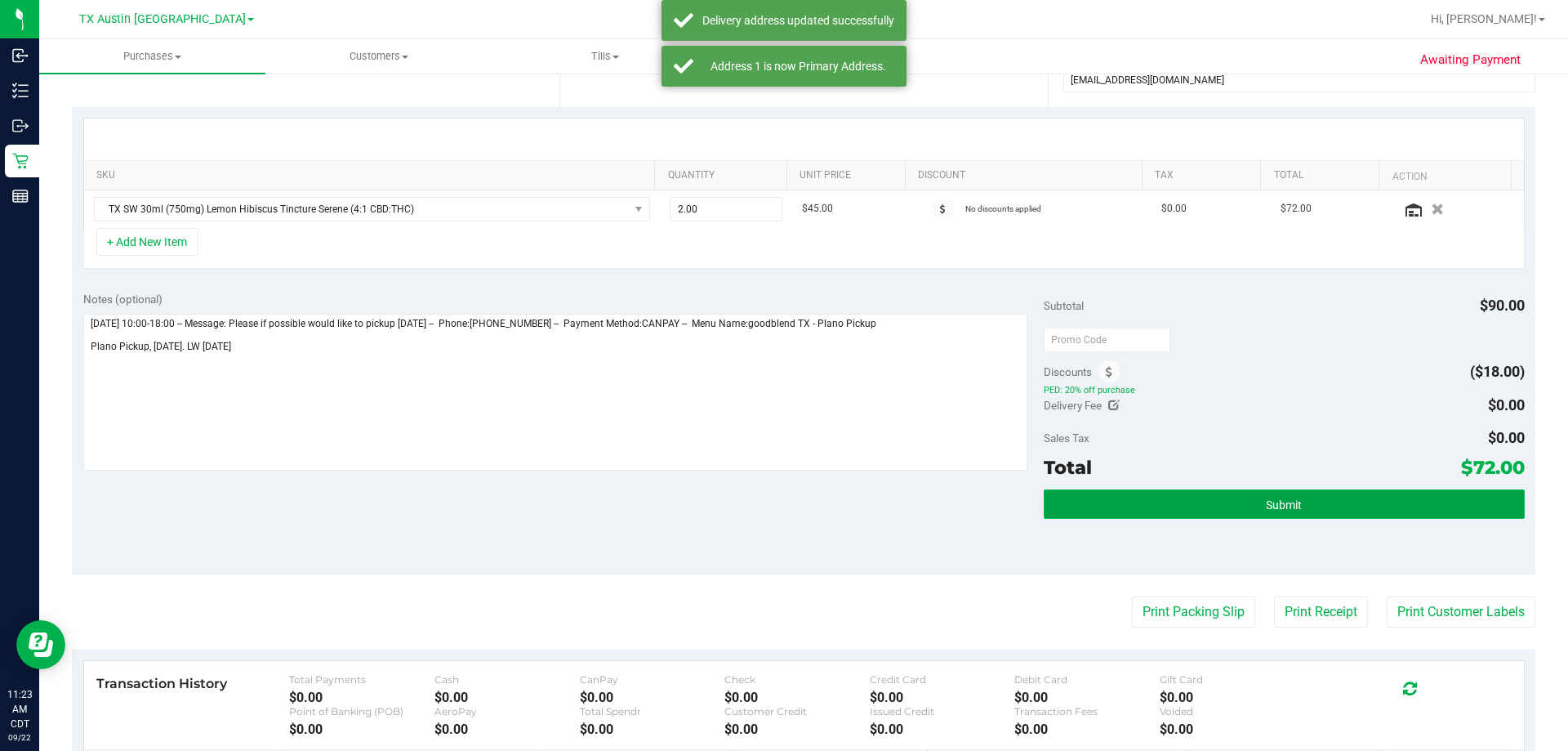
click at [1044, 456] on button "Submit" at bounding box center [1283, 505] width 480 height 30
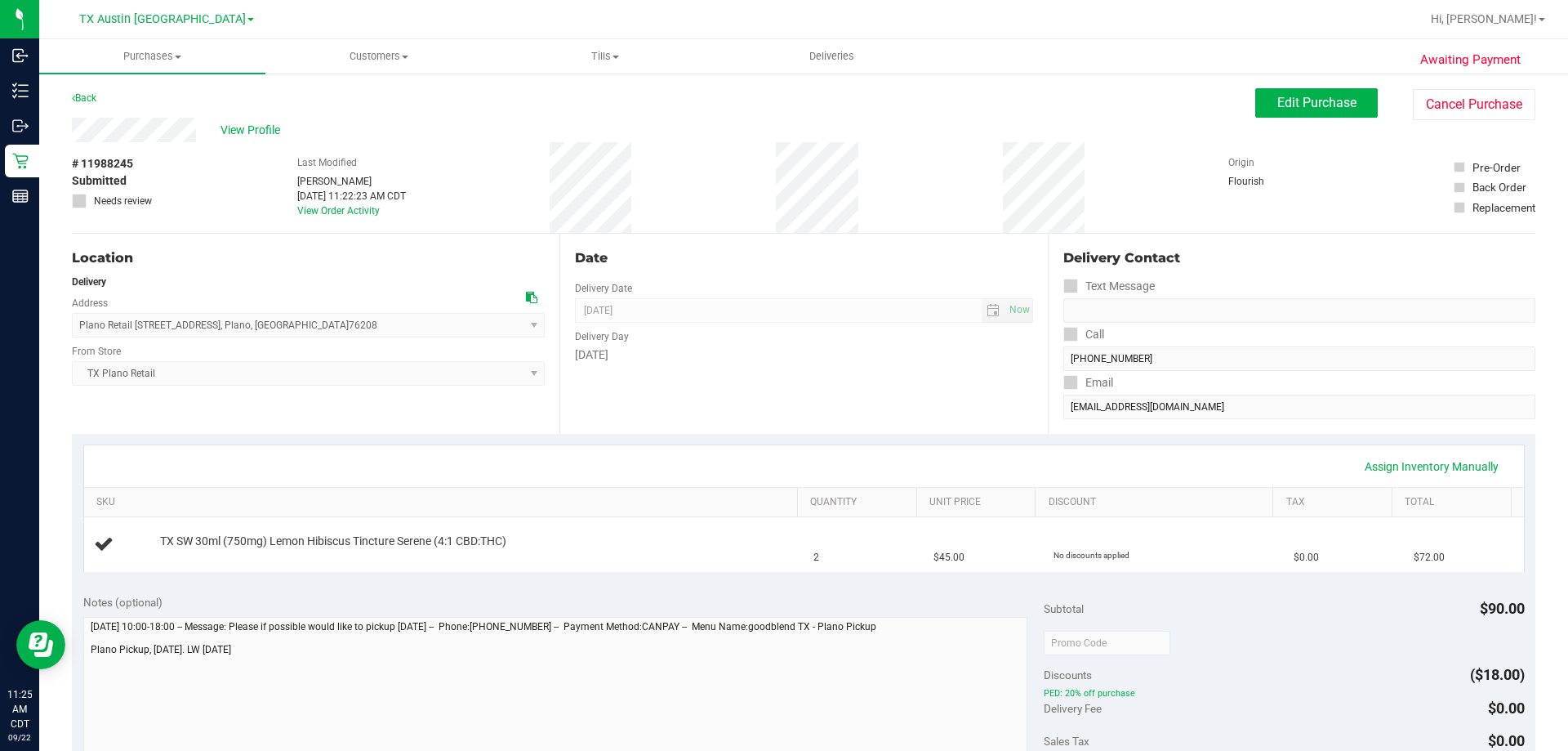
click at [455, 403] on div "Location Delivery Address Plano Retail 4720 SH 121 N, Suite#180 , Plano , TX 76…" at bounding box center [316, 333] width 488 height 200
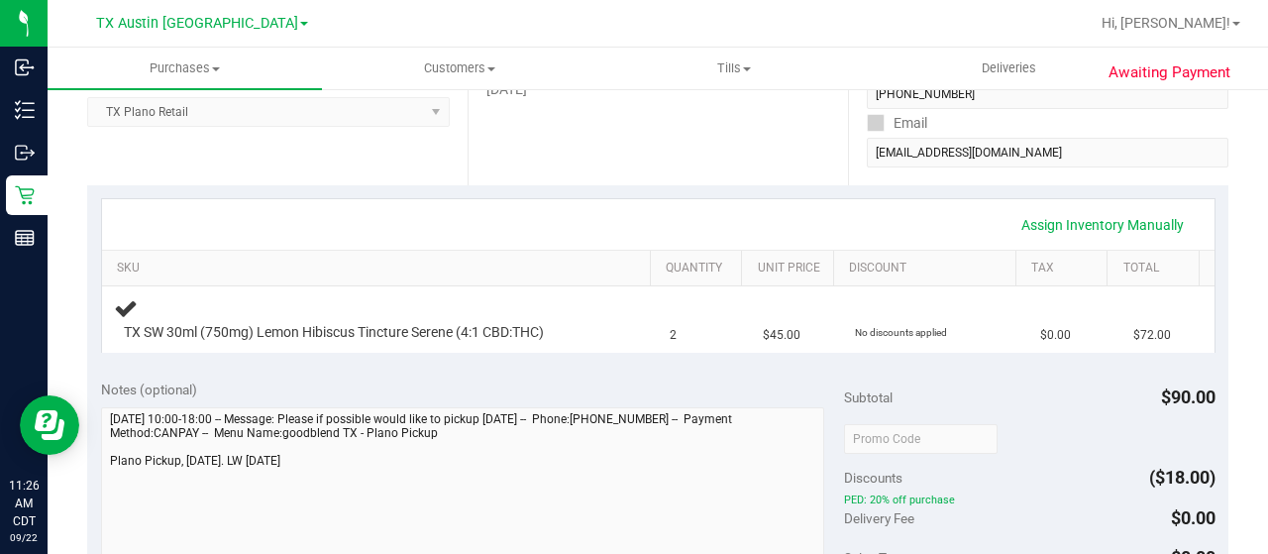
scroll to position [495, 0]
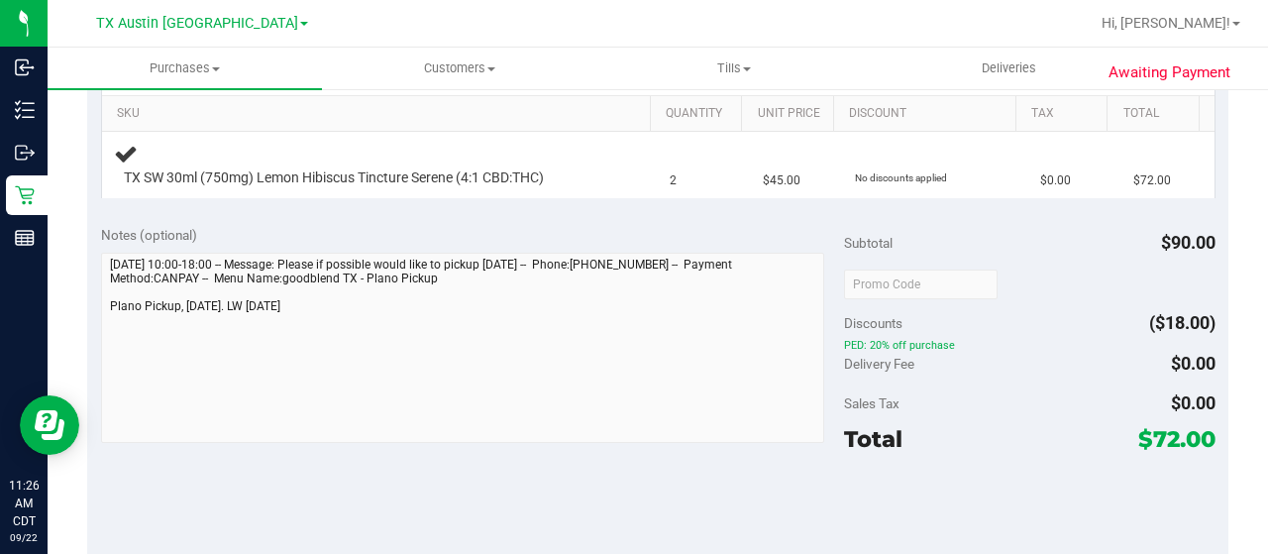
drag, startPoint x: 1138, startPoint y: 435, endPoint x: 1165, endPoint y: 435, distance: 27.7
click at [1165, 435] on span "$72.00" at bounding box center [1177, 439] width 77 height 28
copy span "72"
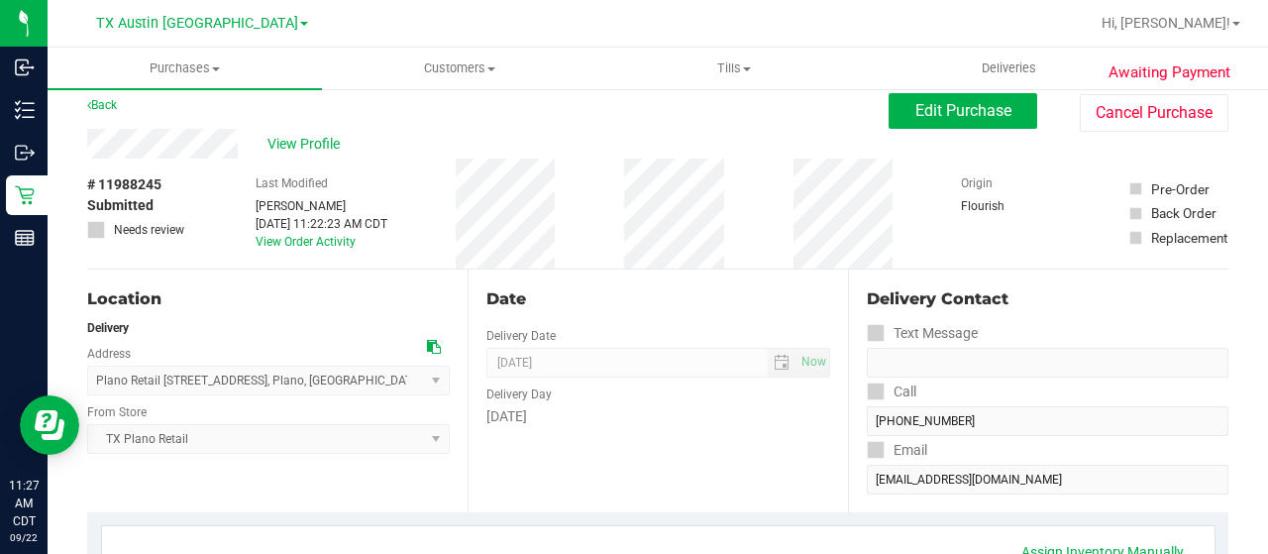
scroll to position [0, 0]
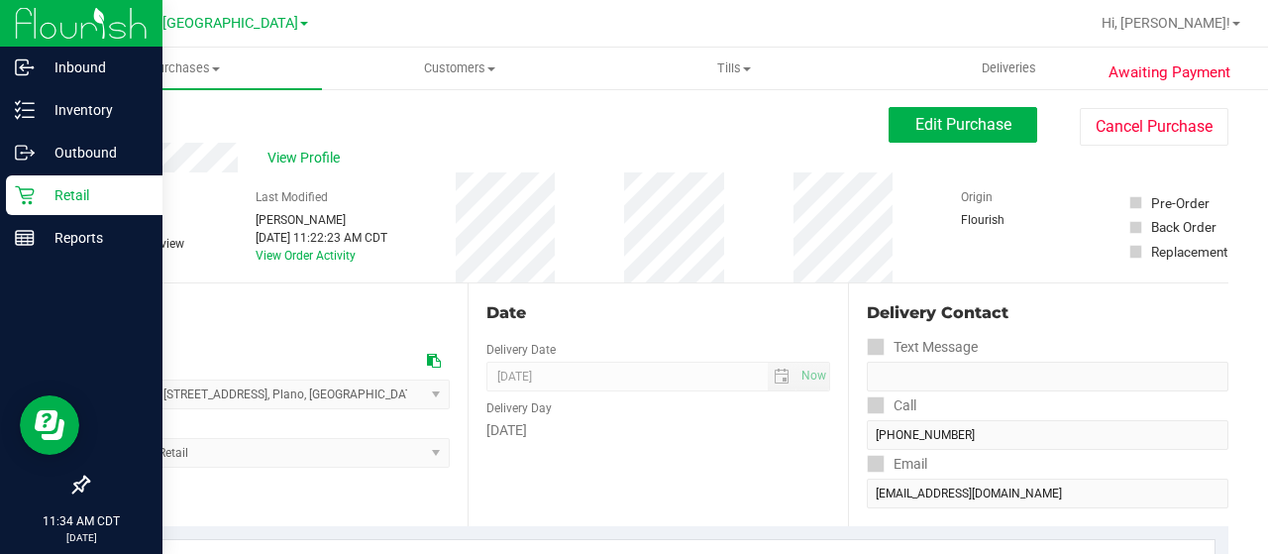
click at [32, 200] on icon at bounding box center [25, 195] width 20 height 20
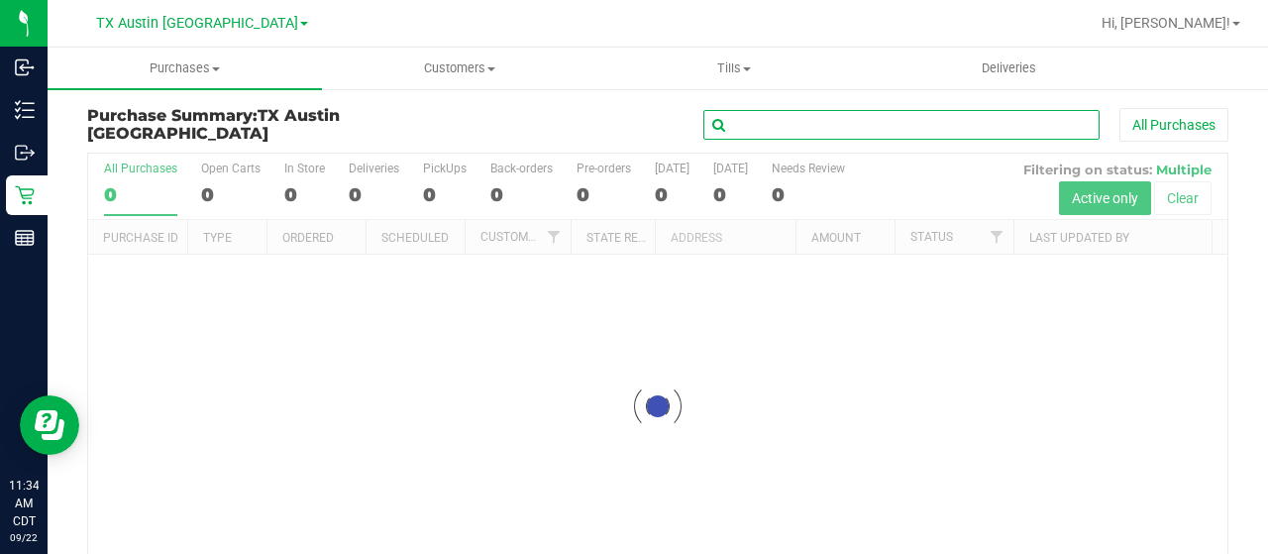
click at [745, 125] on input "text" at bounding box center [902, 125] width 396 height 30
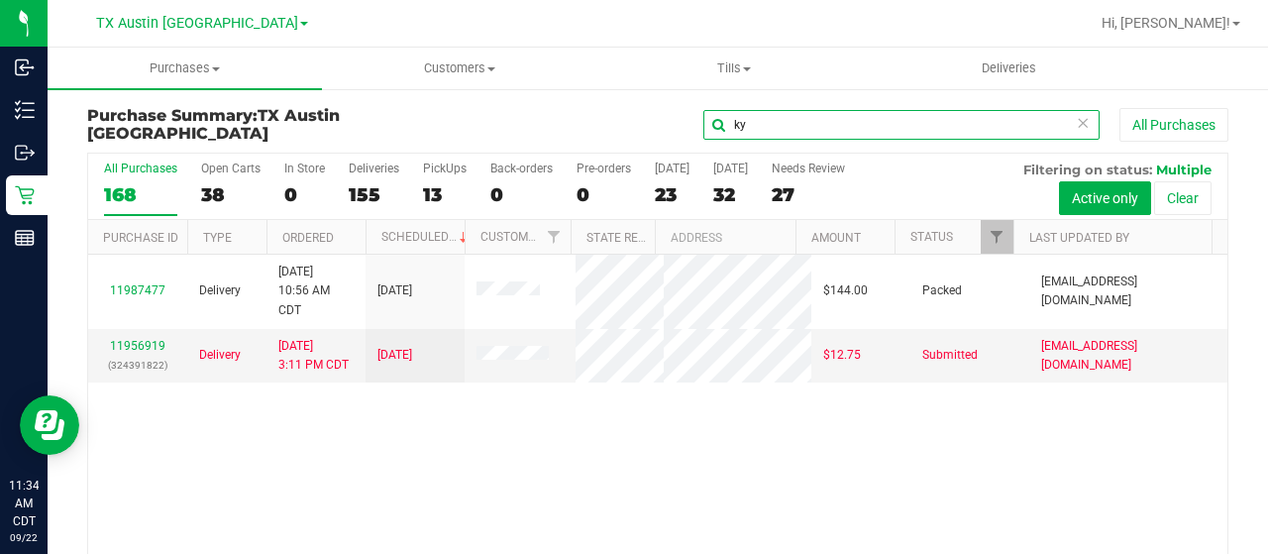
type input "k"
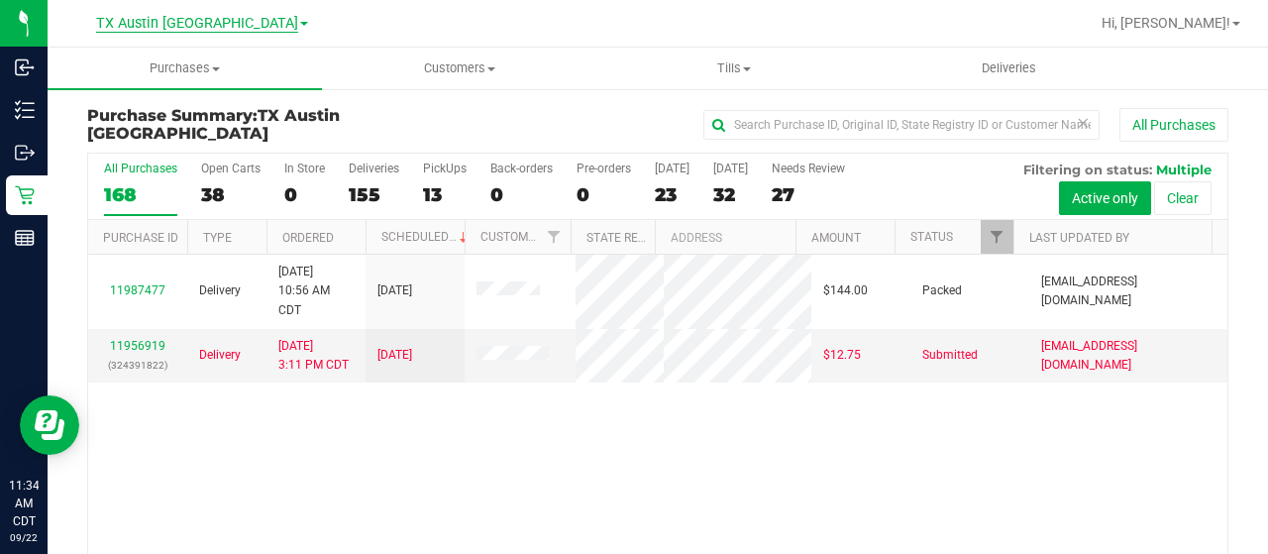
click at [215, 20] on span "TX Austin [GEOGRAPHIC_DATA]" at bounding box center [197, 24] width 202 height 18
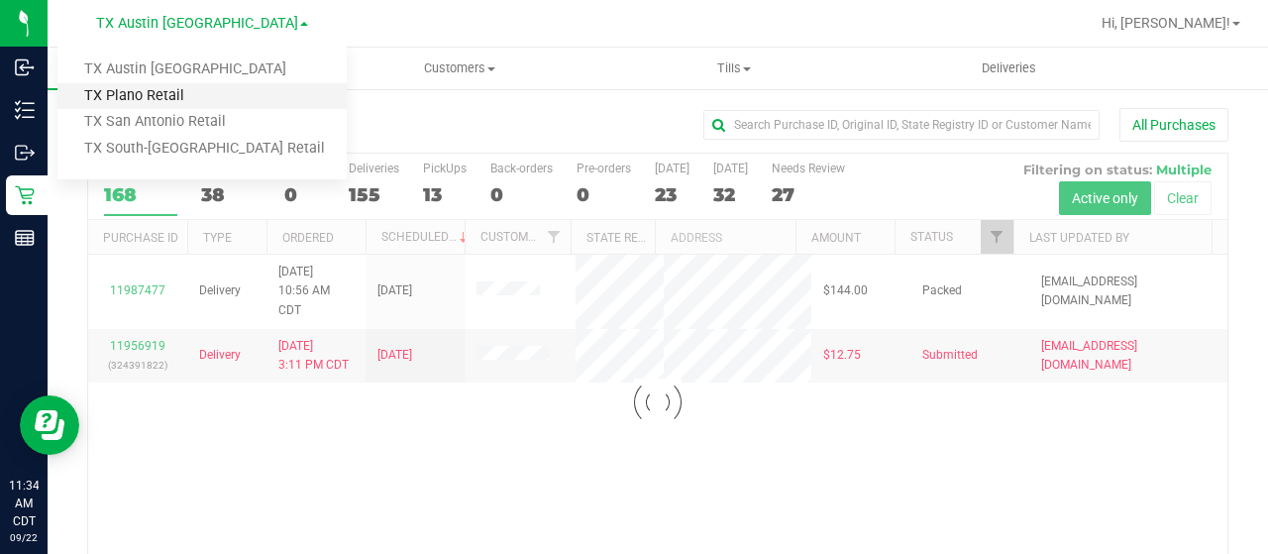
click at [217, 86] on link "TX Plano Retail" at bounding box center [201, 96] width 289 height 27
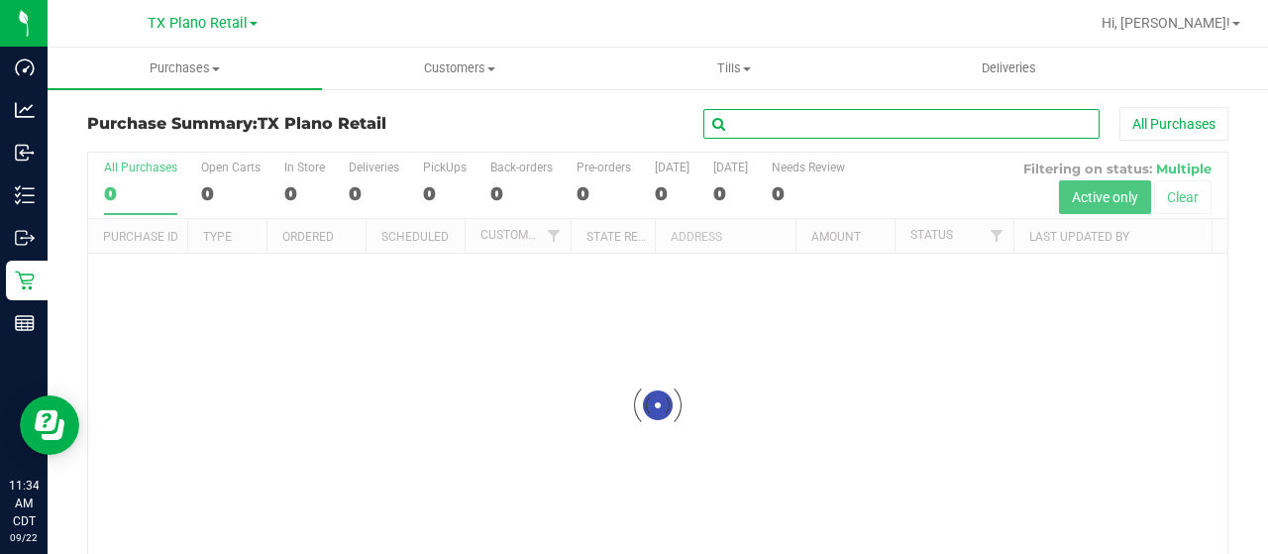
click at [810, 123] on input "text" at bounding box center [902, 124] width 396 height 30
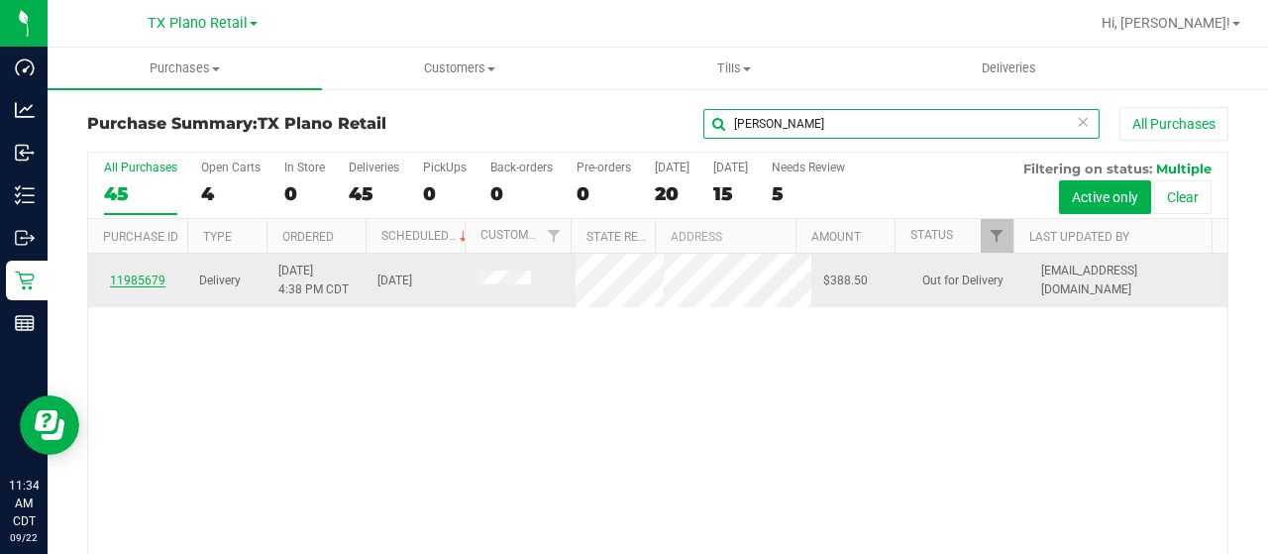
type input "kyle"
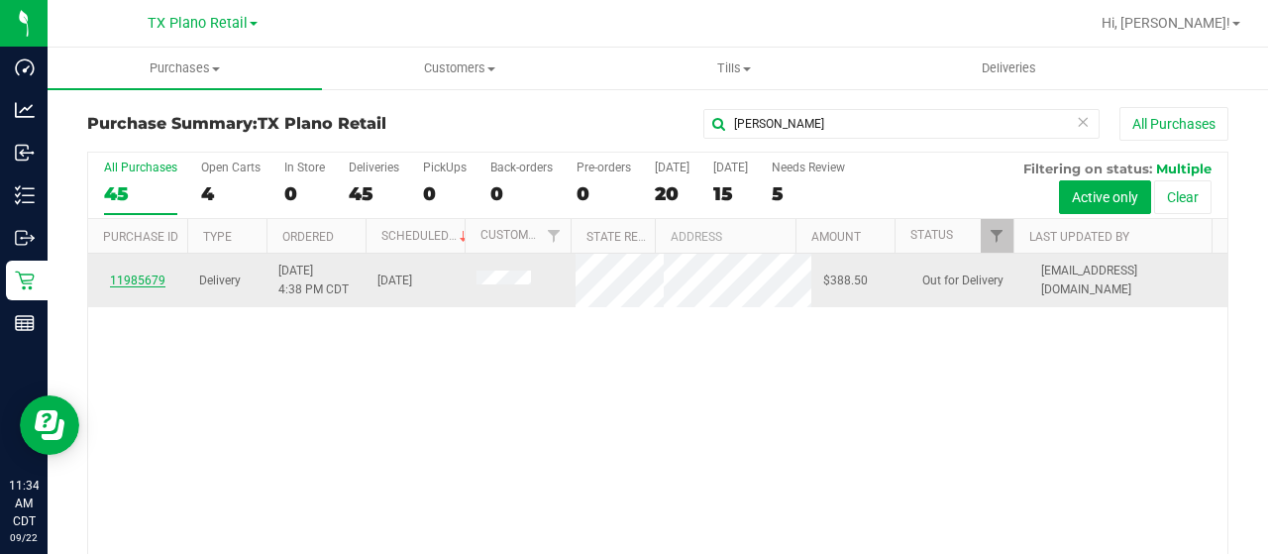
click at [149, 277] on link "11985679" at bounding box center [137, 281] width 55 height 14
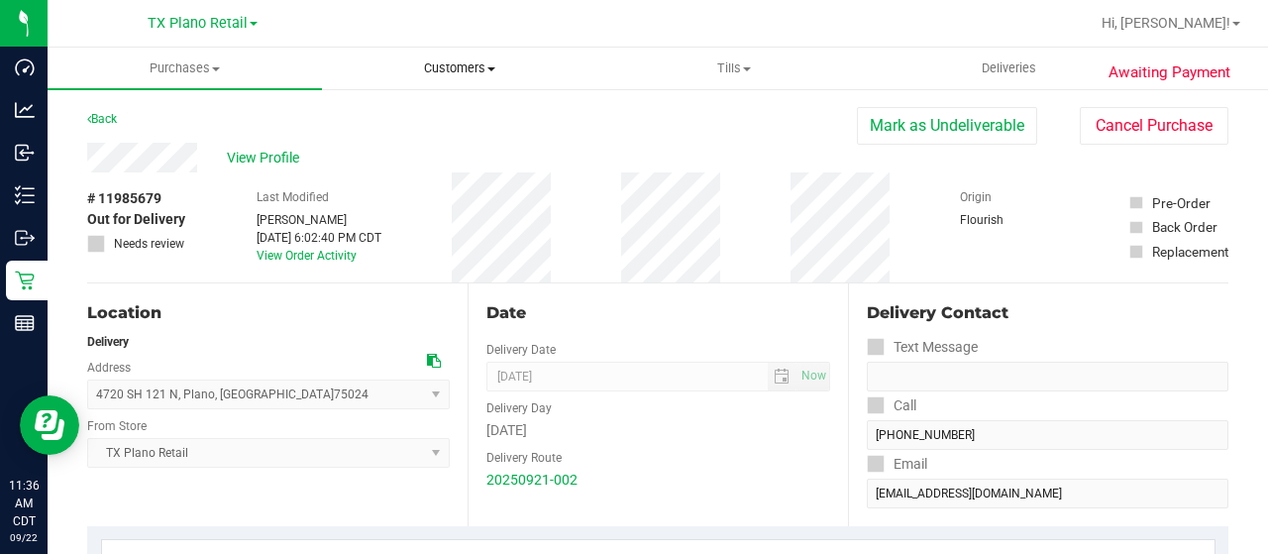
click at [464, 64] on span "Customers" at bounding box center [459, 68] width 273 height 18
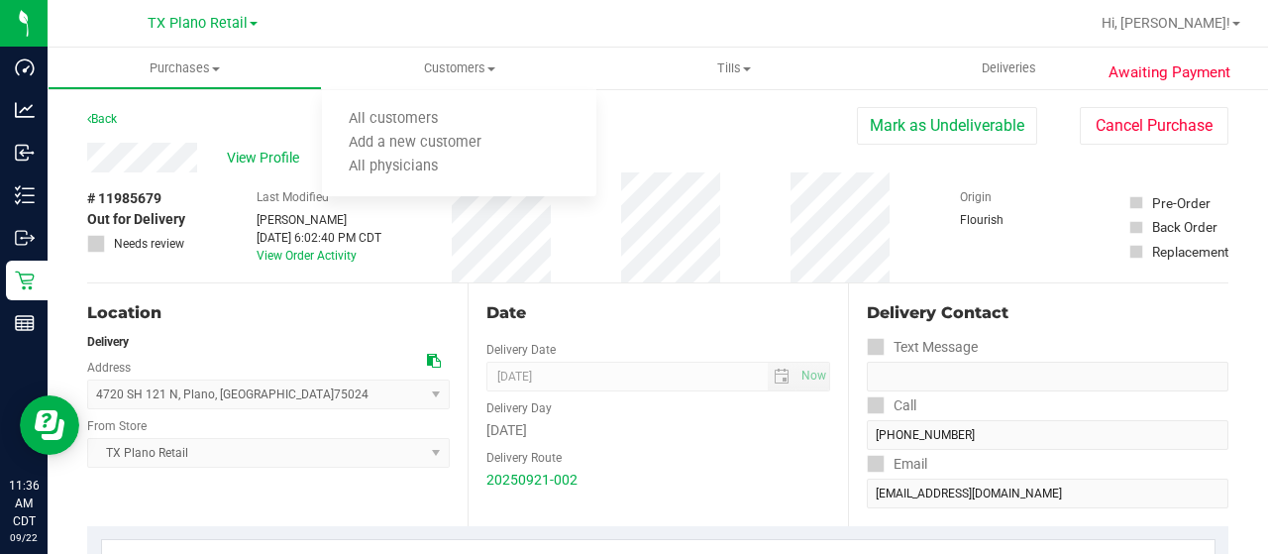
click at [256, 114] on div "Back Mark as Undeliverable Cancel Purchase" at bounding box center [658, 125] width 1142 height 36
click at [477, 64] on span "Customers" at bounding box center [459, 68] width 274 height 18
click at [454, 117] on span "All customers" at bounding box center [393, 119] width 143 height 17
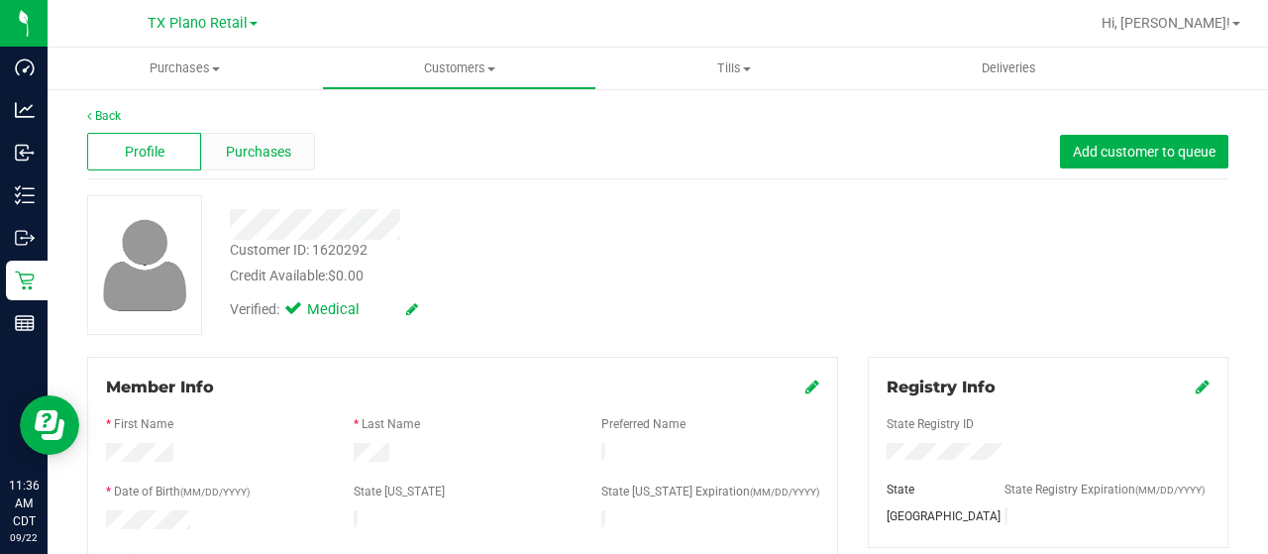
click at [266, 154] on span "Purchases" at bounding box center [258, 152] width 65 height 21
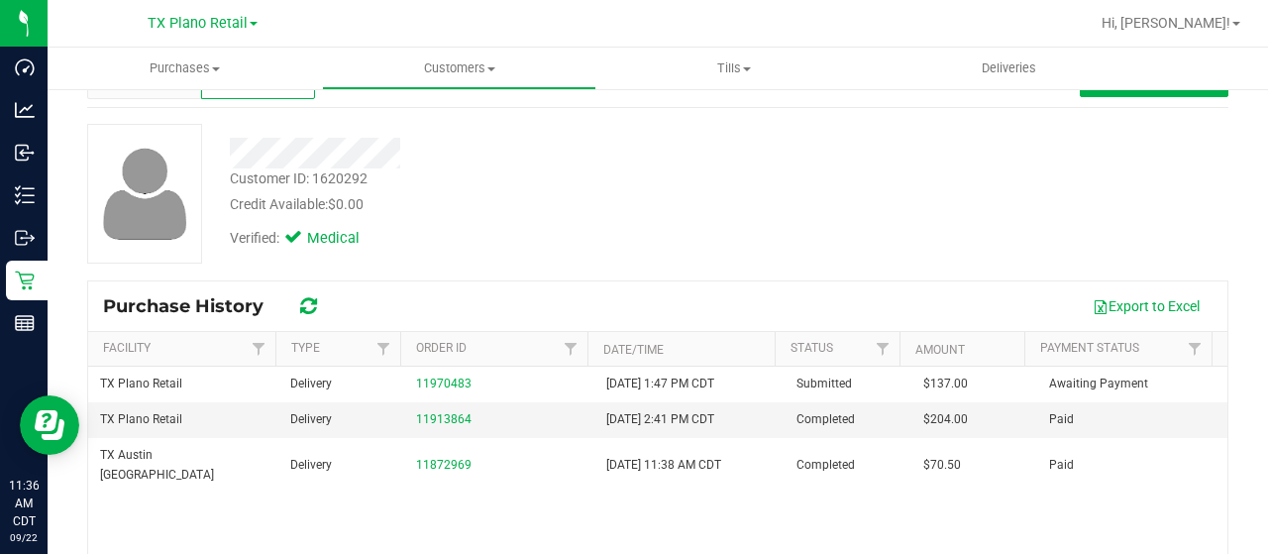
scroll to position [198, 0]
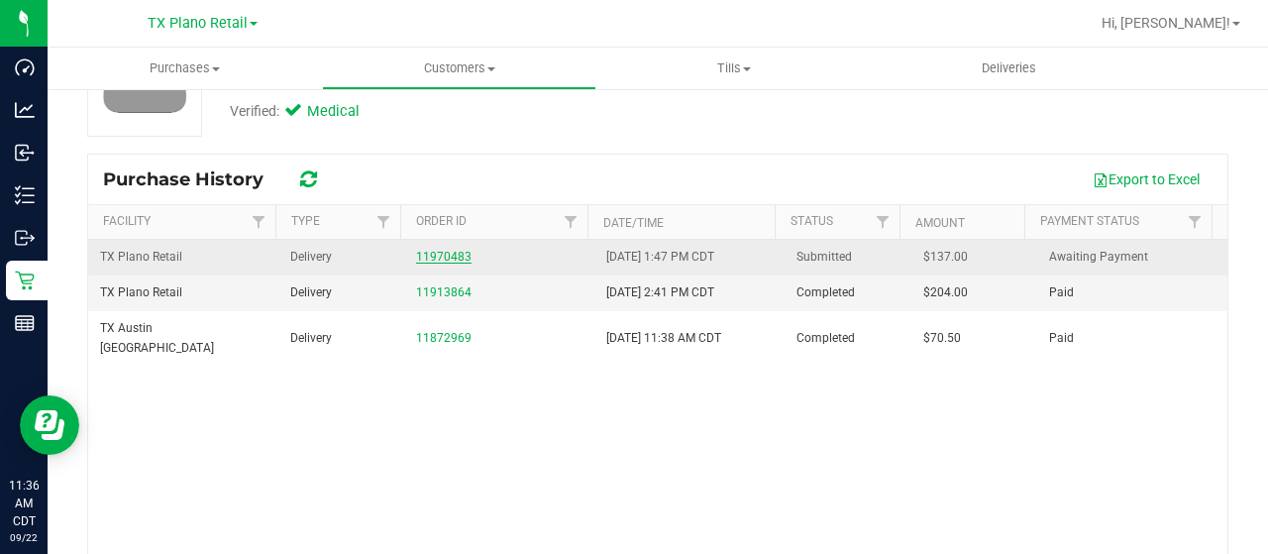
click at [432, 257] on link "11970483" at bounding box center [443, 257] width 55 height 14
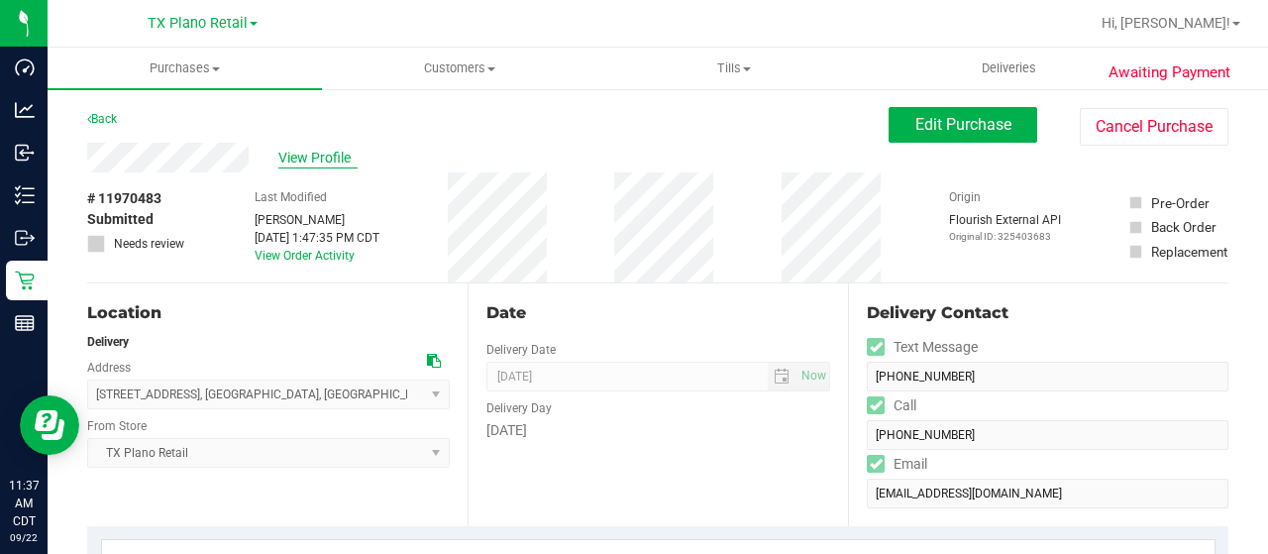
click at [297, 152] on span "View Profile" at bounding box center [317, 158] width 79 height 21
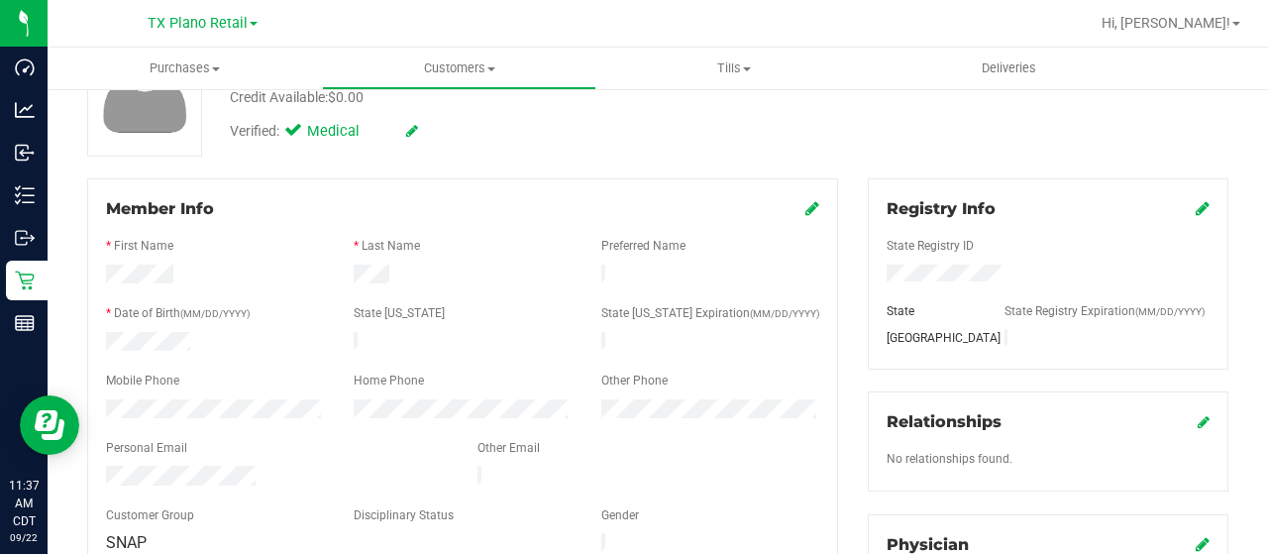
scroll to position [198, 0]
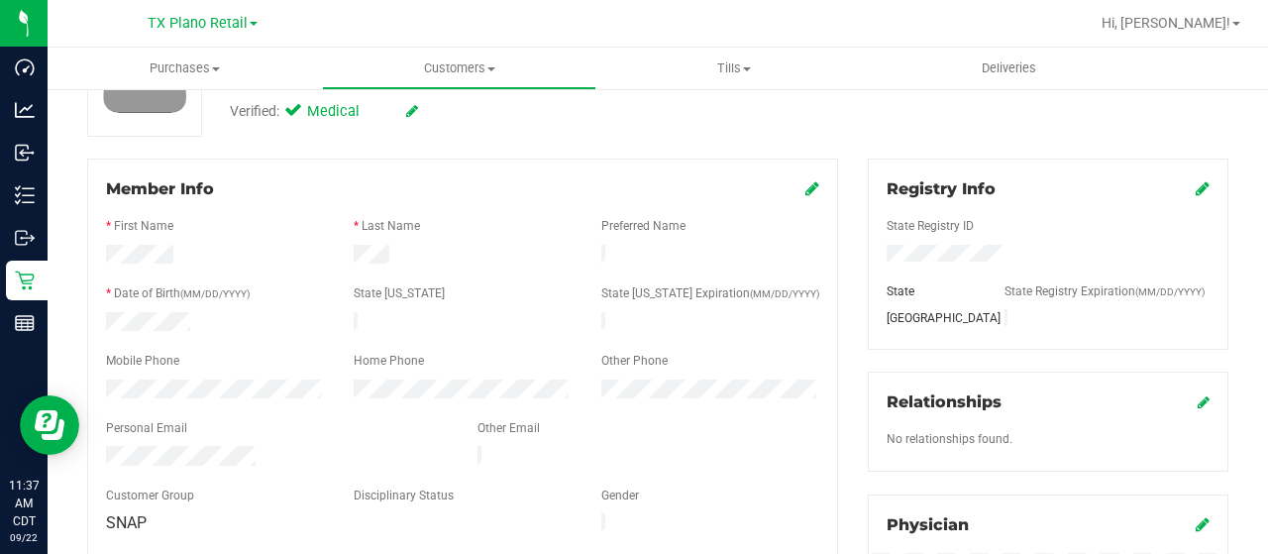
drag, startPoint x: 260, startPoint y: 449, endPoint x: 103, endPoint y: 440, distance: 156.8
click at [101, 446] on div at bounding box center [277, 458] width 372 height 24
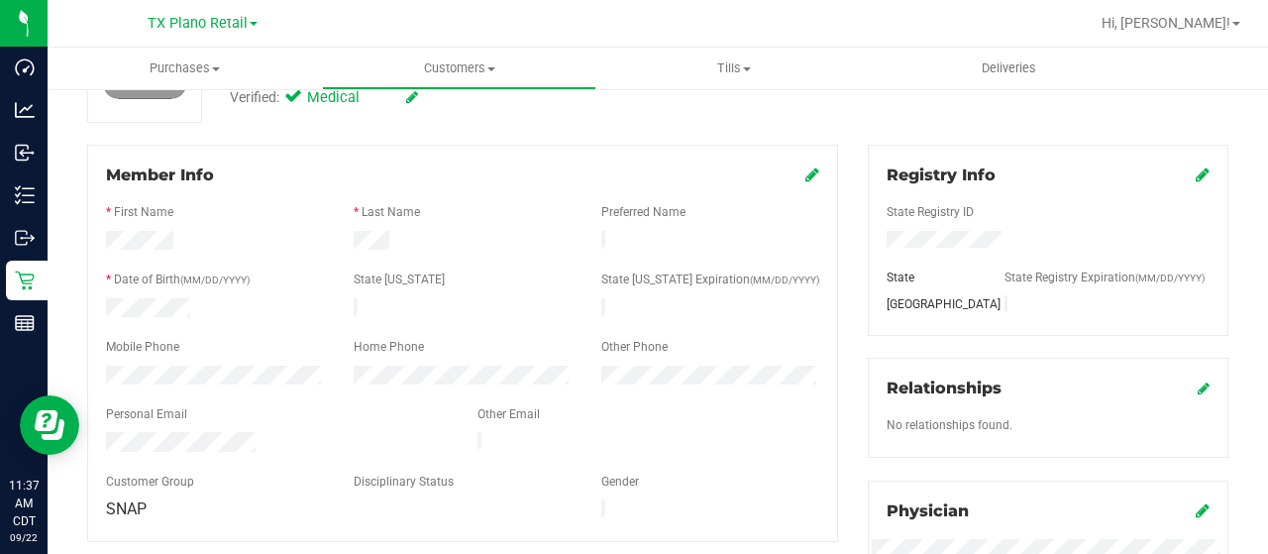
scroll to position [0, 0]
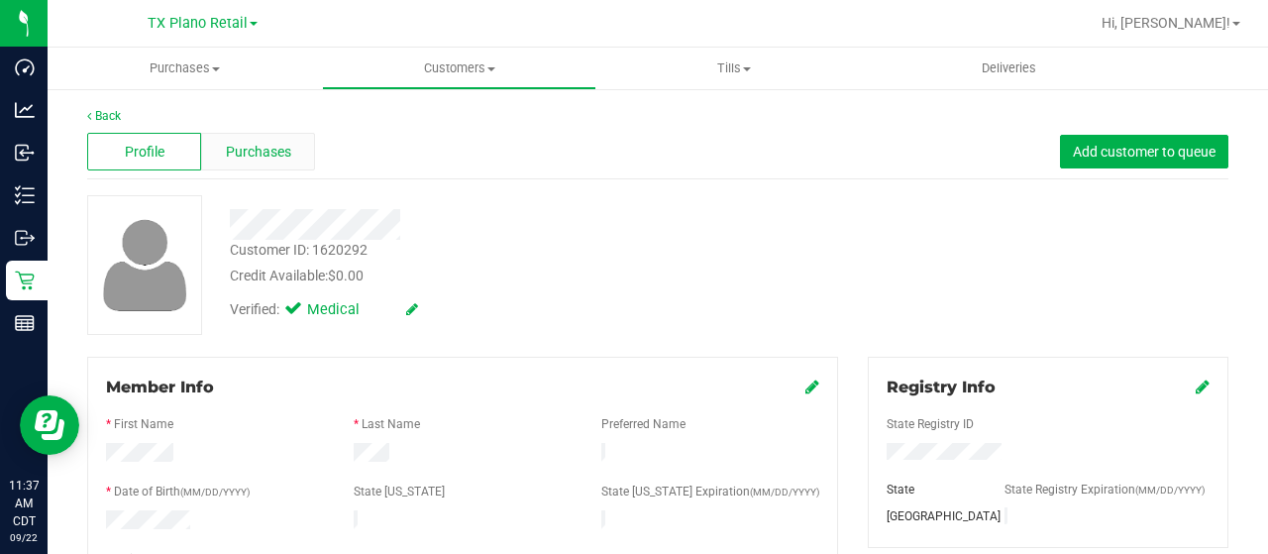
click at [277, 158] on span "Purchases" at bounding box center [258, 152] width 65 height 21
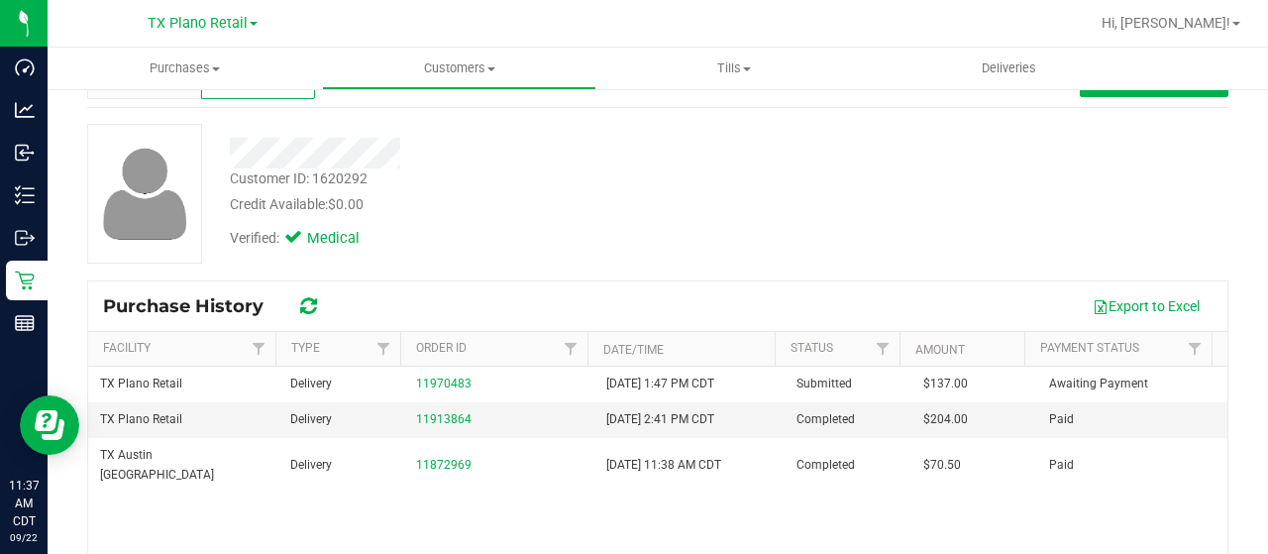
scroll to position [99, 0]
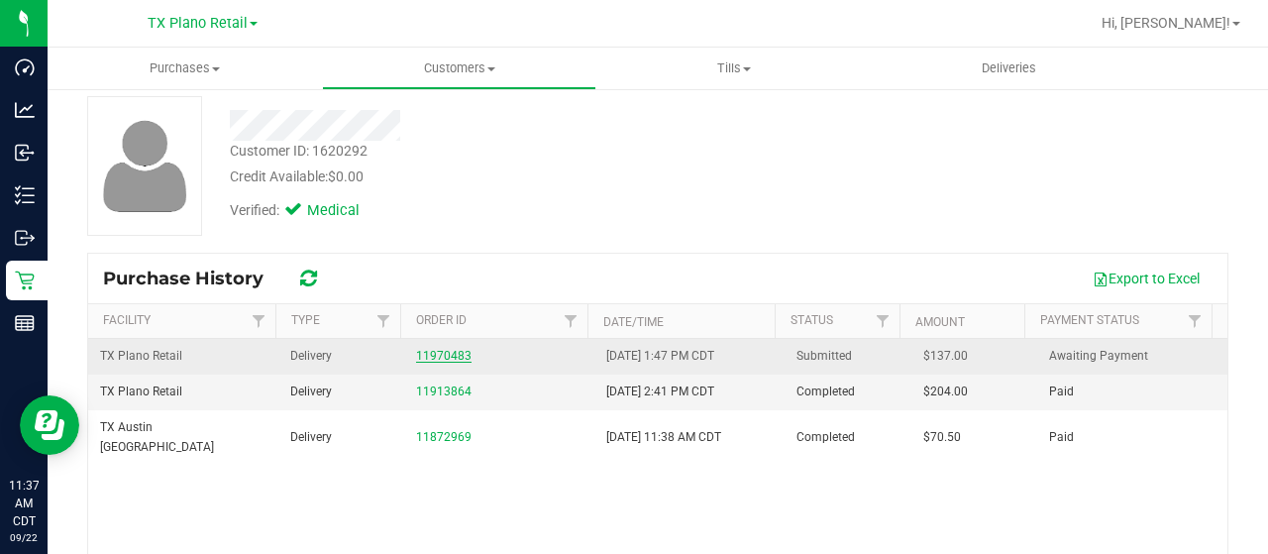
click at [447, 354] on link "11970483" at bounding box center [443, 356] width 55 height 14
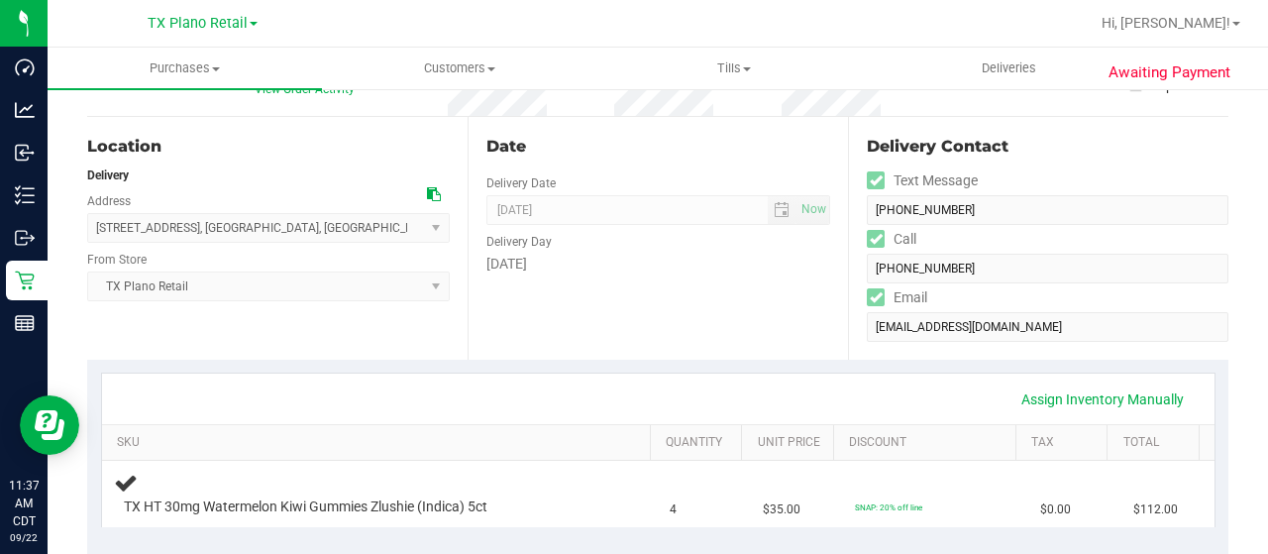
scroll to position [198, 0]
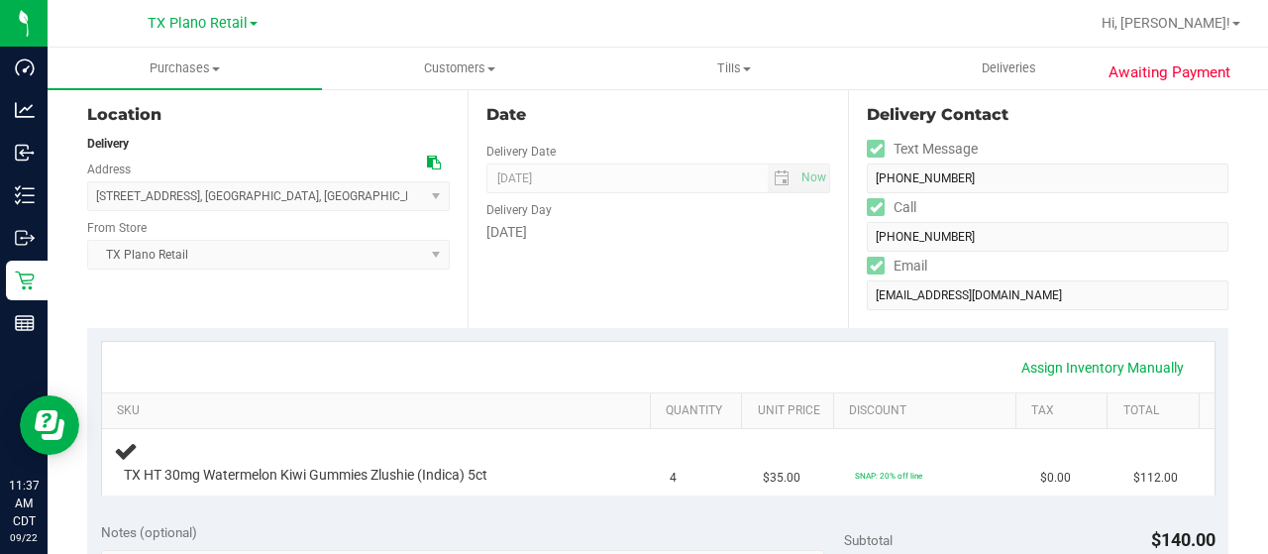
click at [428, 161] on icon at bounding box center [434, 163] width 14 height 14
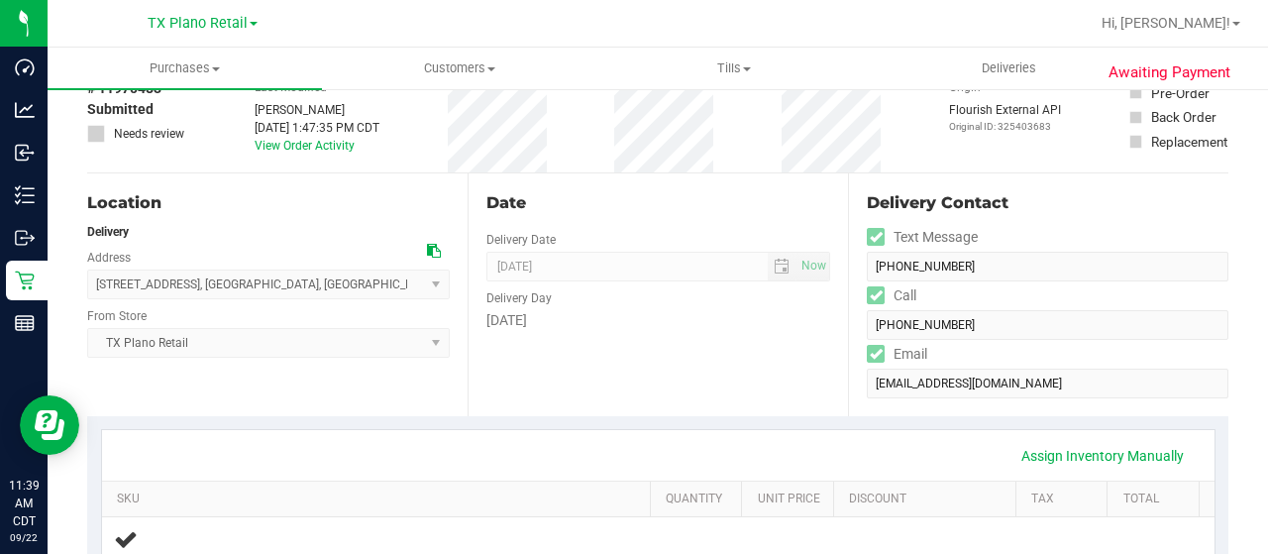
scroll to position [0, 0]
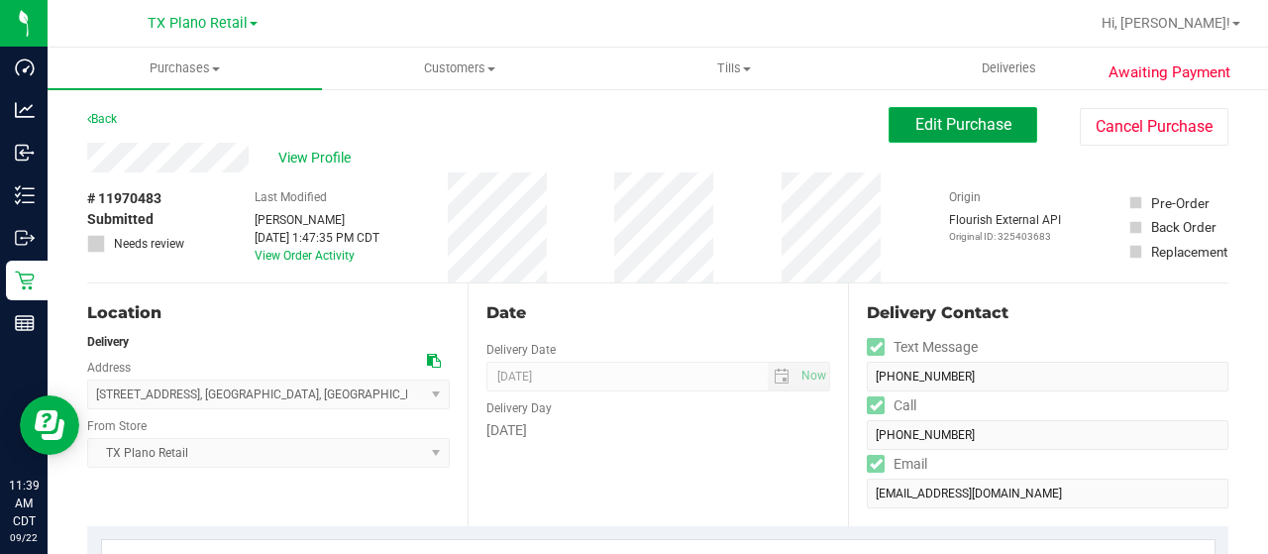
click at [935, 124] on span "Edit Purchase" at bounding box center [964, 124] width 96 height 19
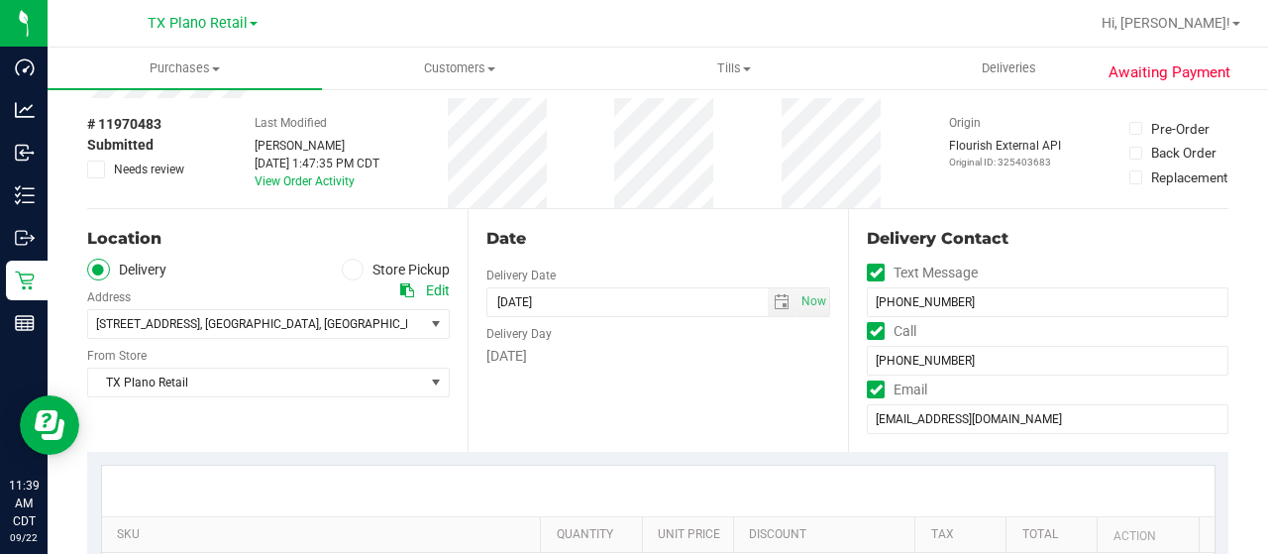
scroll to position [297, 0]
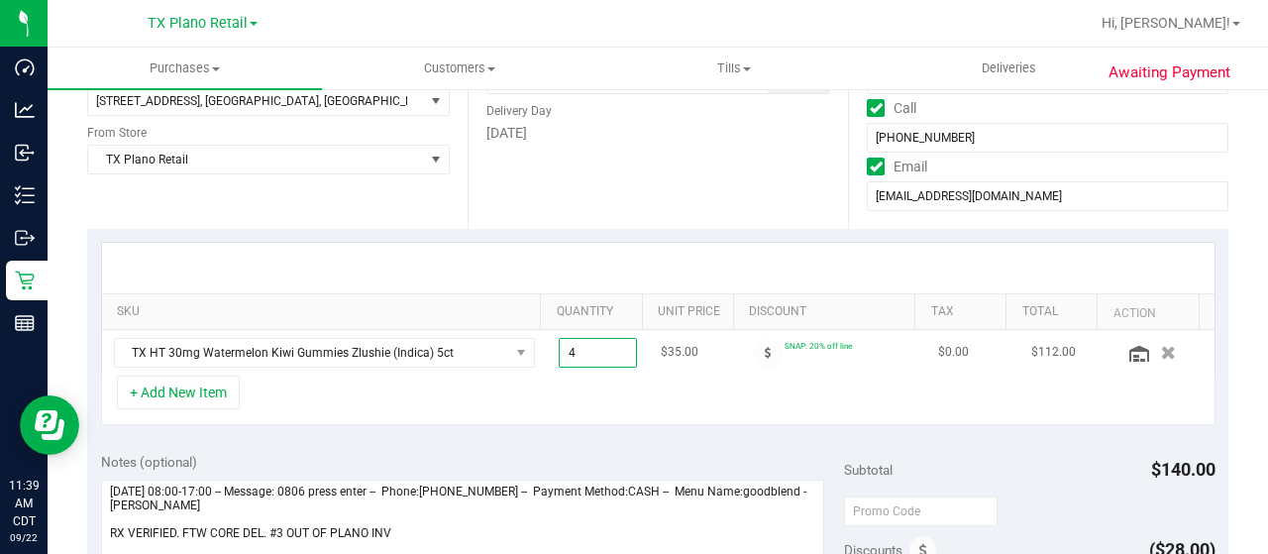
click at [567, 356] on span "4.00 4" at bounding box center [598, 353] width 79 height 30
type input "5"
type input "5.00"
click at [557, 406] on div "+ Add New Item" at bounding box center [658, 401] width 1115 height 50
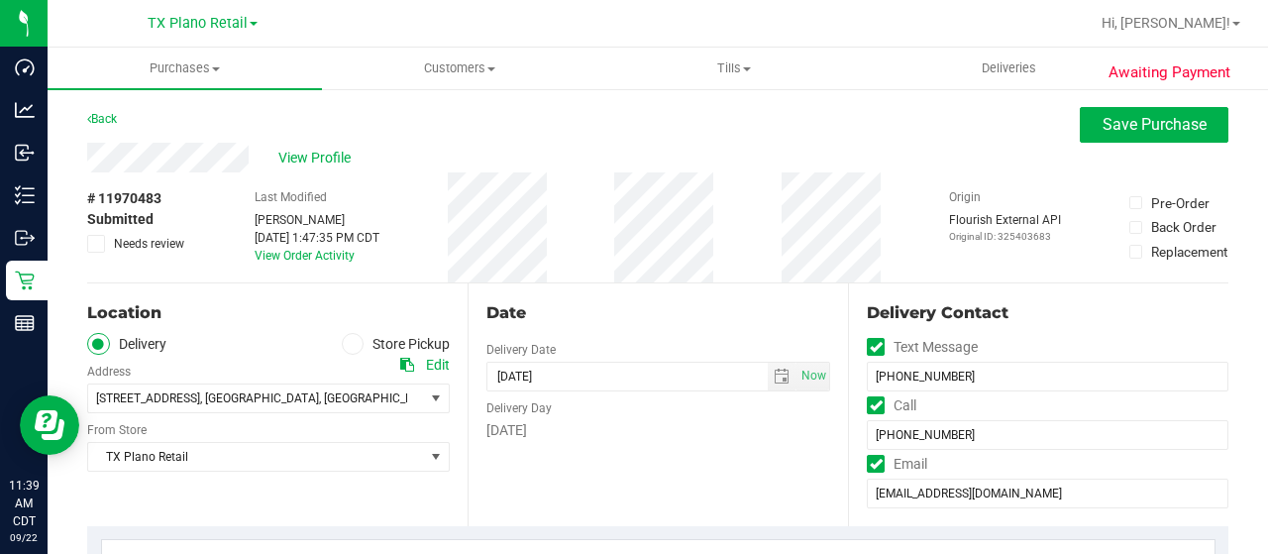
scroll to position [0, 0]
click at [1114, 126] on span "Save Purchase" at bounding box center [1155, 124] width 104 height 19
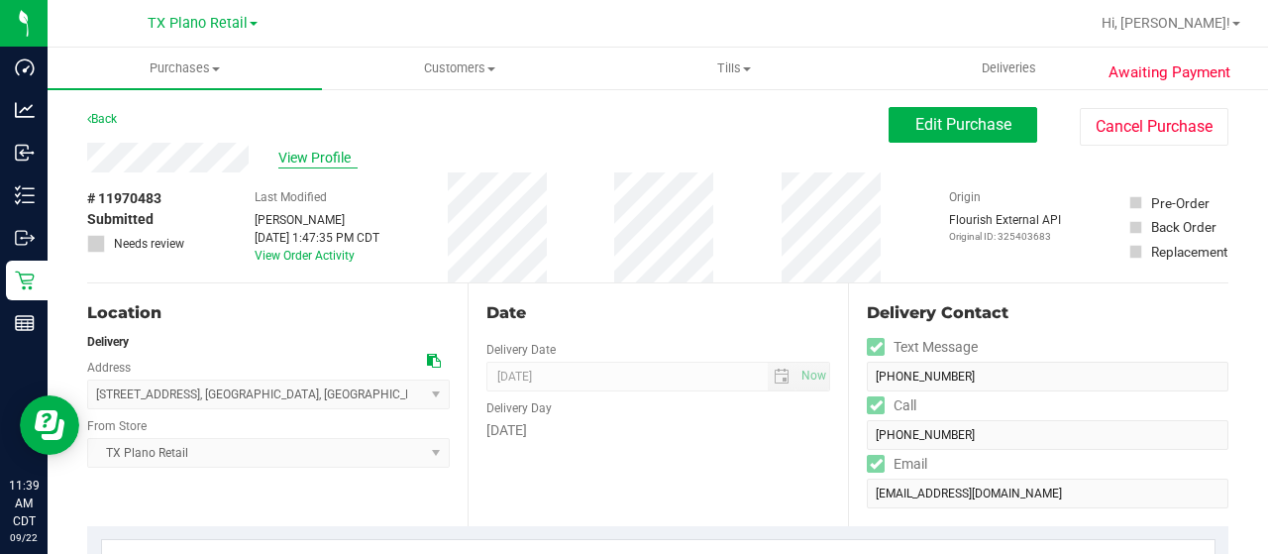
click at [305, 158] on span "View Profile" at bounding box center [317, 158] width 79 height 21
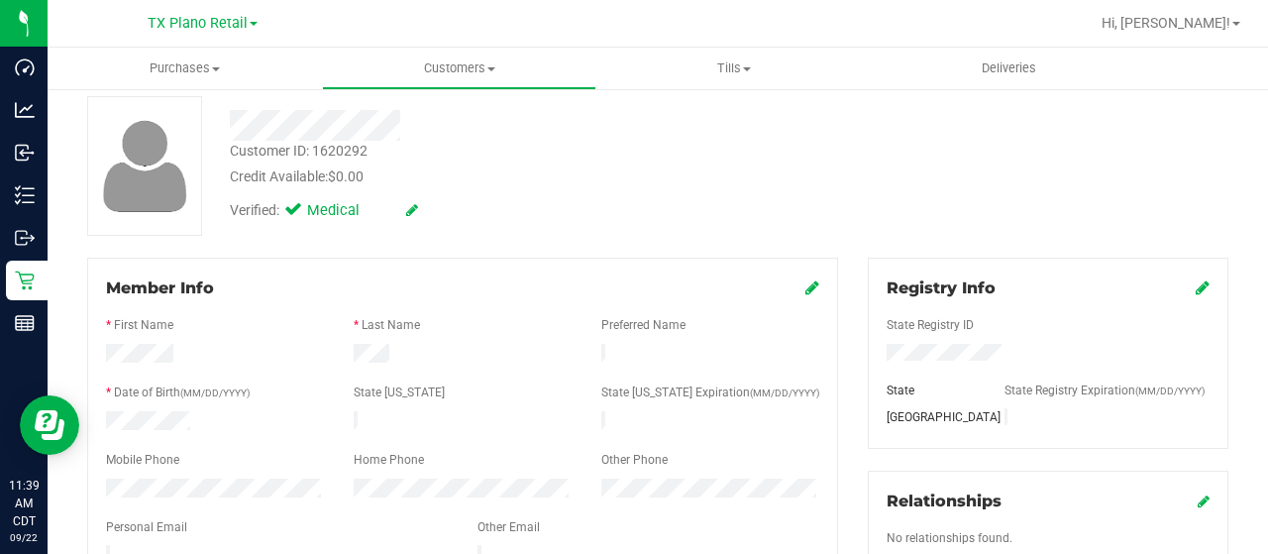
scroll to position [198, 0]
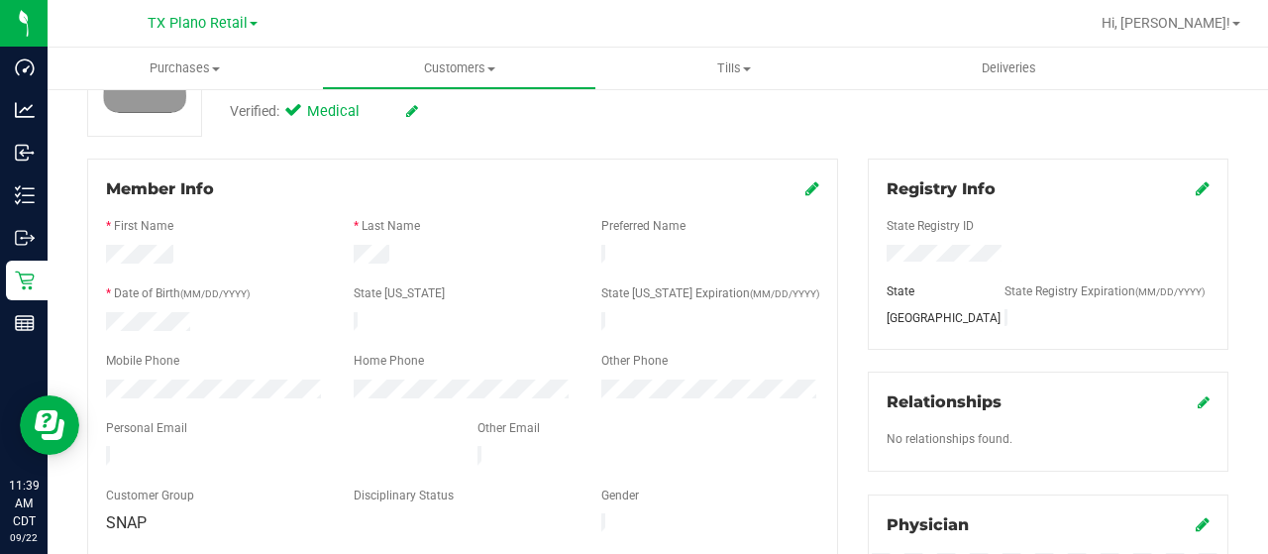
drag, startPoint x: 269, startPoint y: 447, endPoint x: 105, endPoint y: 447, distance: 163.5
click at [103, 447] on div at bounding box center [277, 458] width 372 height 24
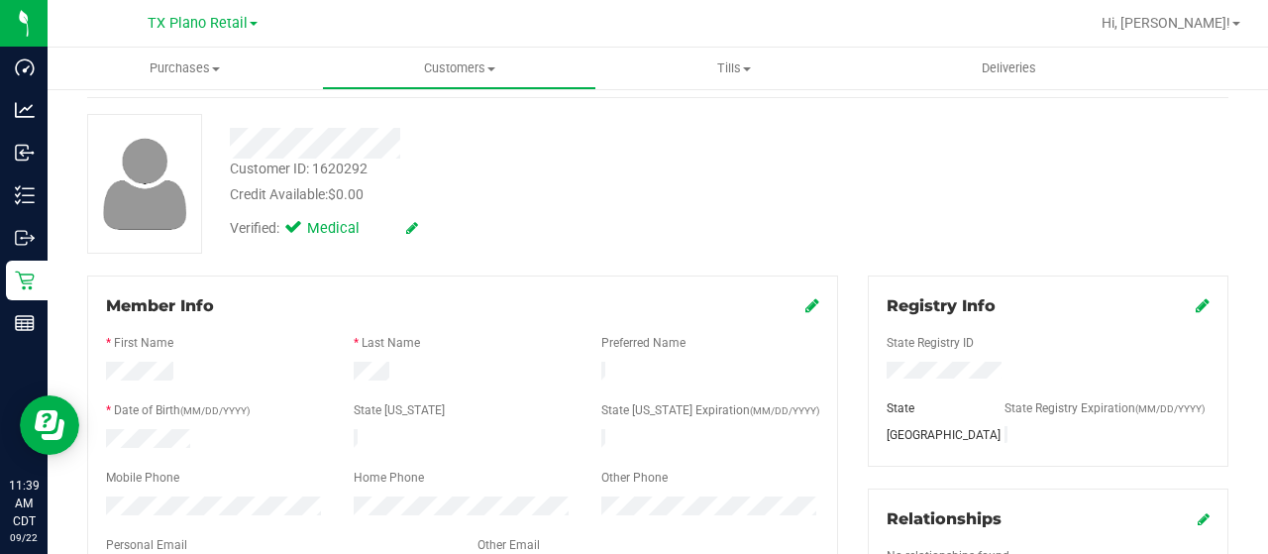
scroll to position [0, 0]
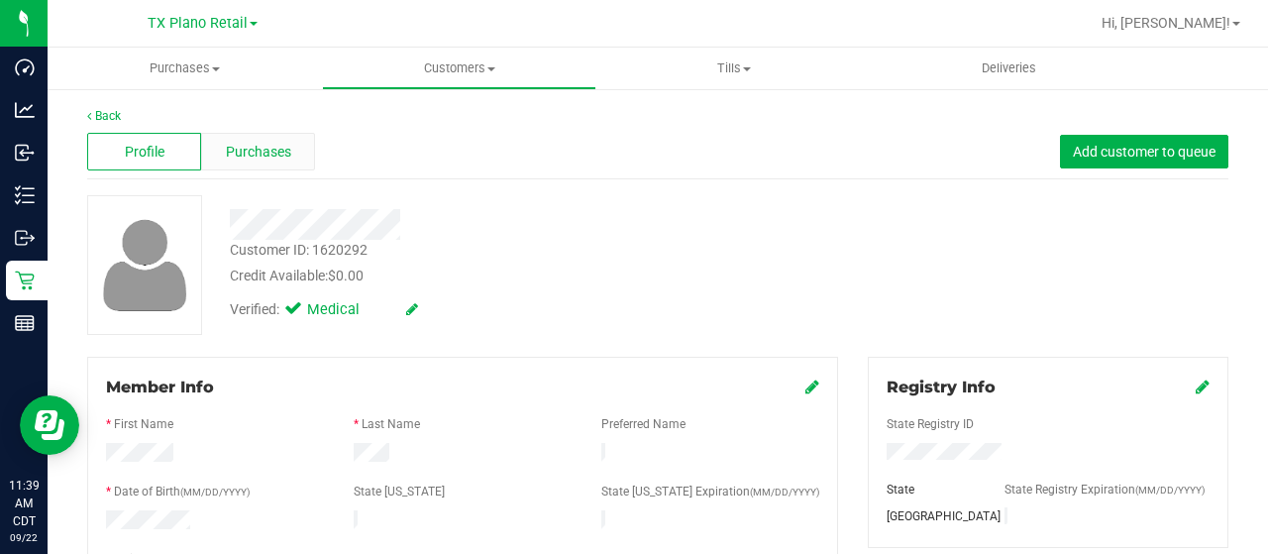
click at [279, 164] on div "Purchases" at bounding box center [258, 152] width 114 height 38
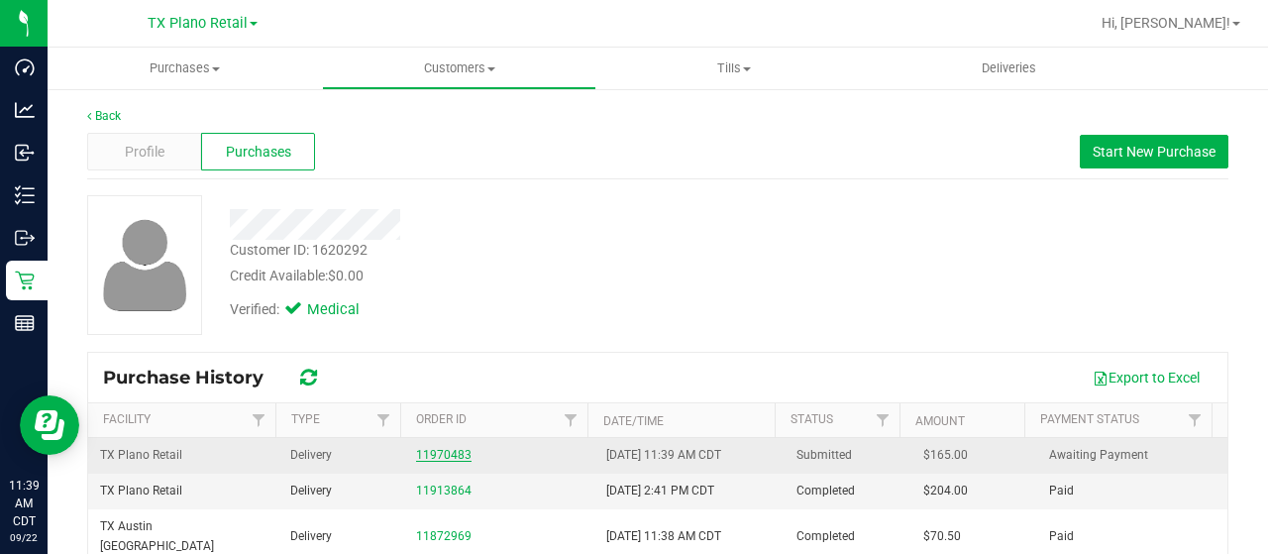
click at [436, 454] on link "11970483" at bounding box center [443, 455] width 55 height 14
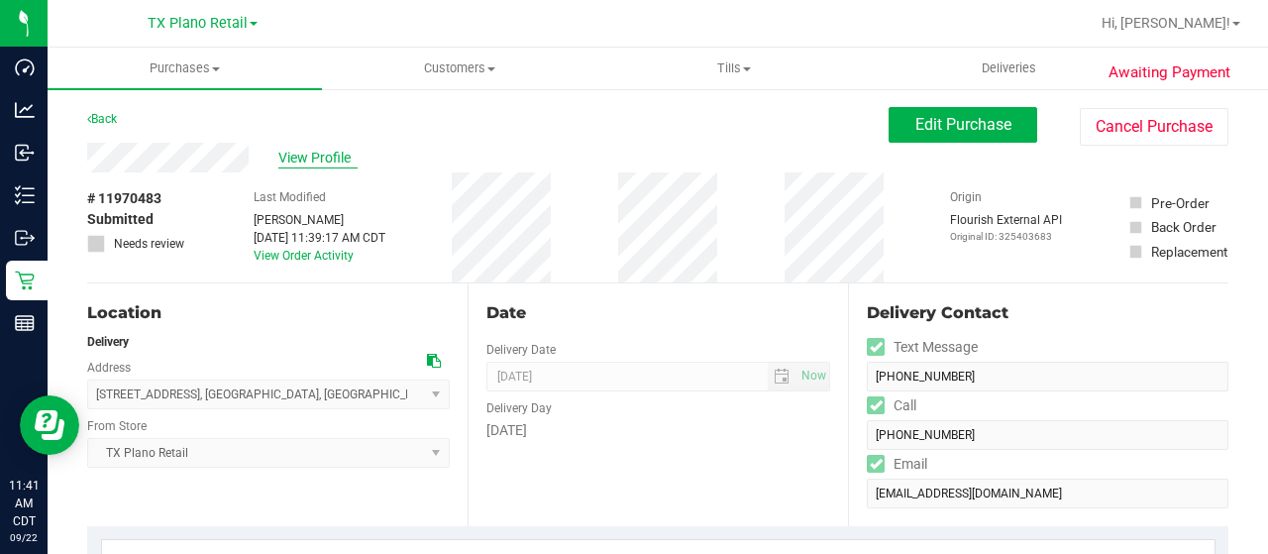
click at [300, 163] on span "View Profile" at bounding box center [317, 158] width 79 height 21
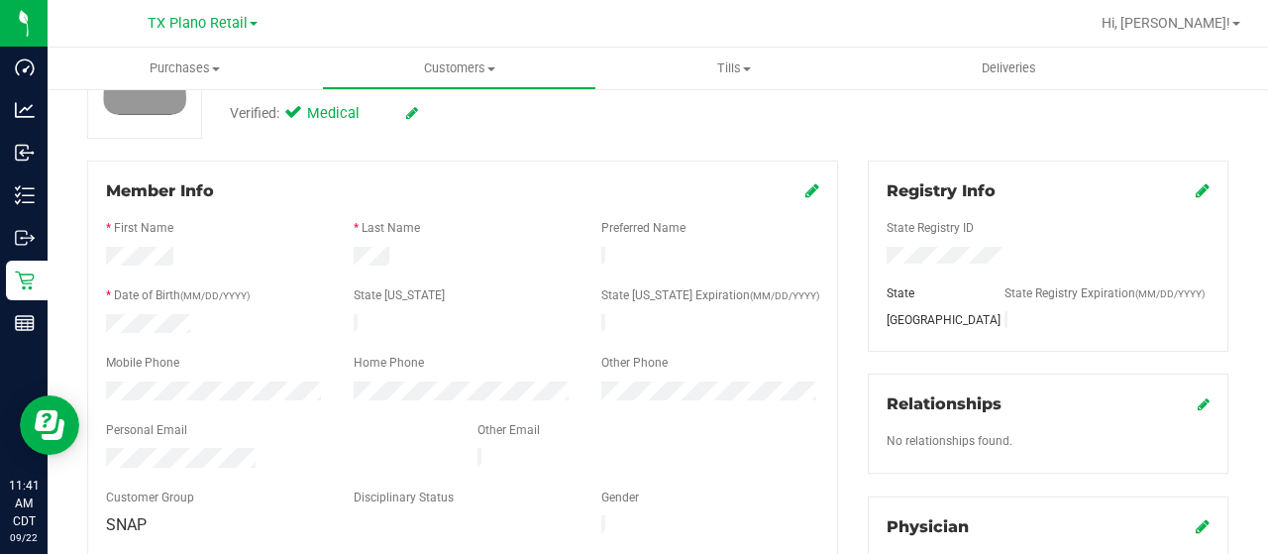
scroll to position [198, 0]
click at [108, 446] on div at bounding box center [277, 458] width 372 height 24
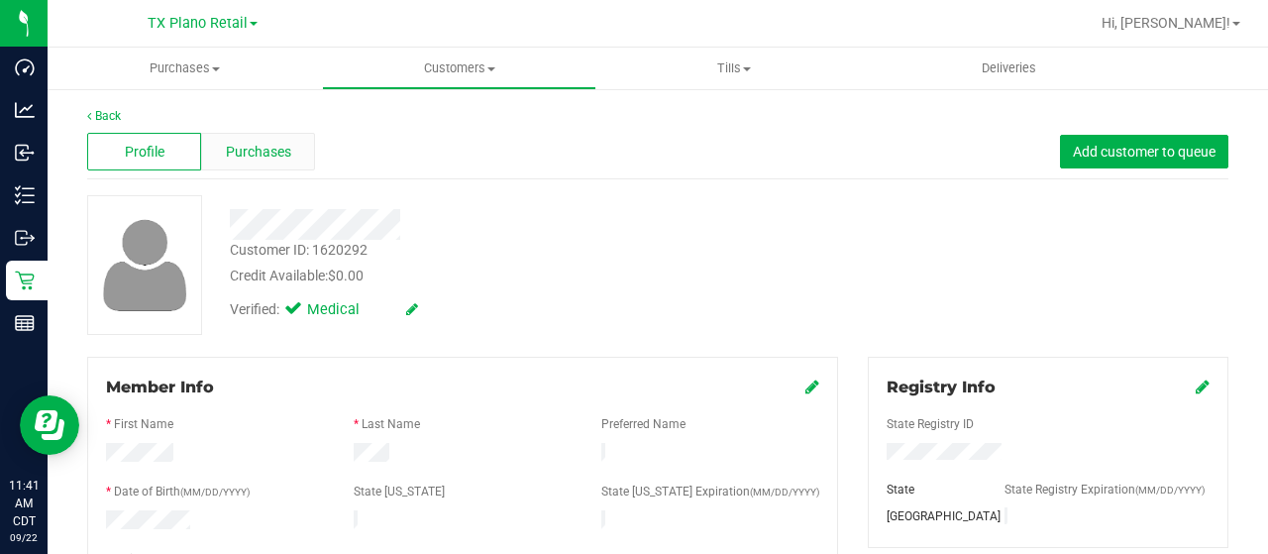
click at [272, 158] on span "Purchases" at bounding box center [258, 152] width 65 height 21
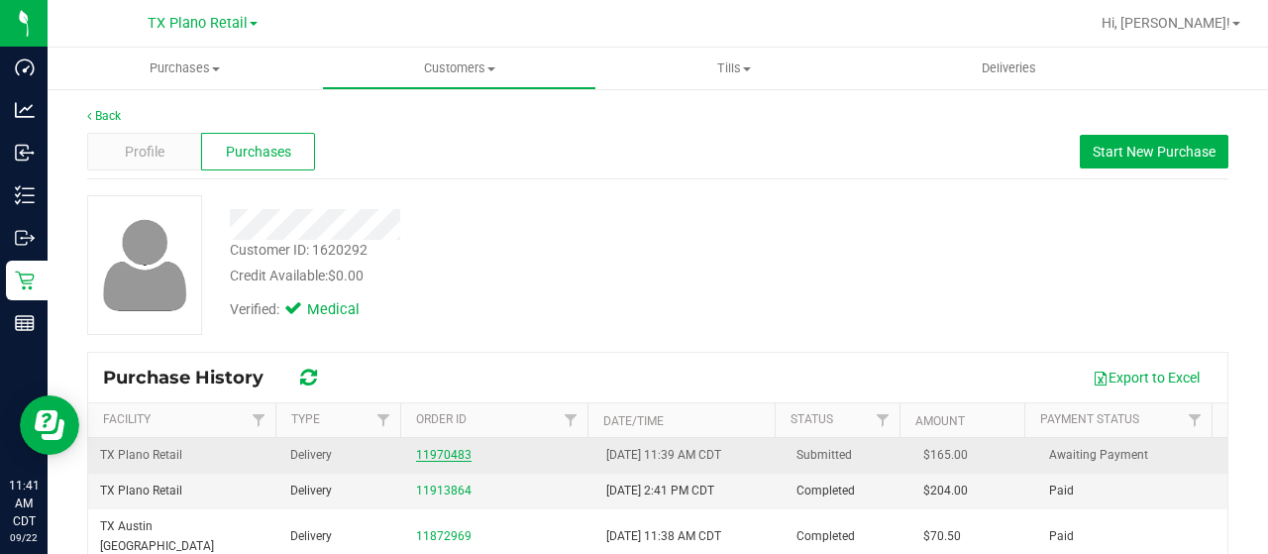
click at [446, 456] on link "11970483" at bounding box center [443, 455] width 55 height 14
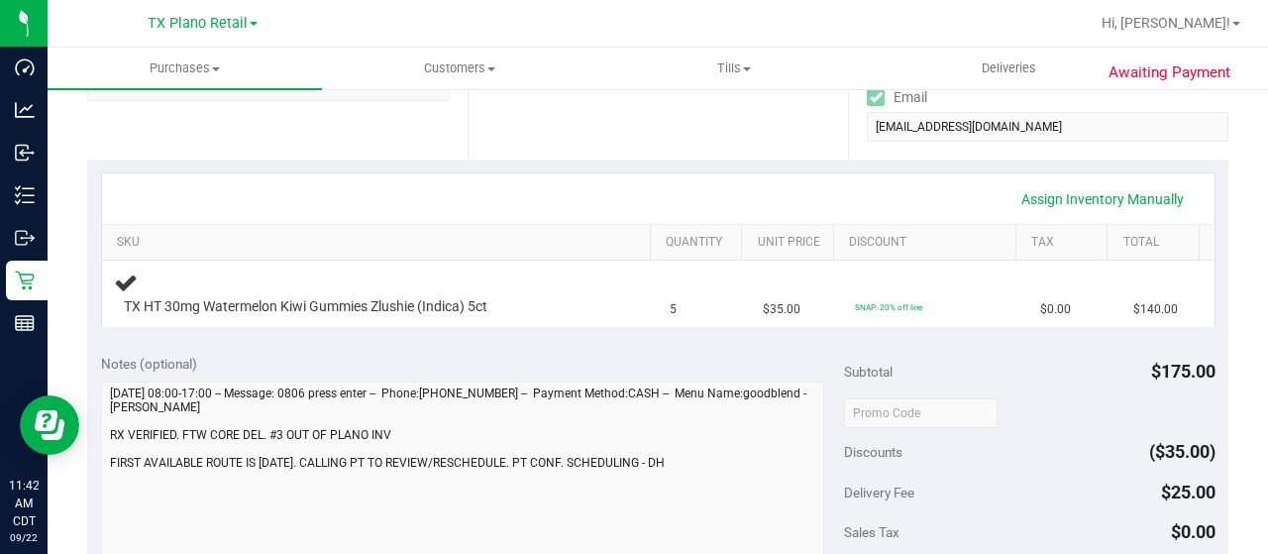
scroll to position [495, 0]
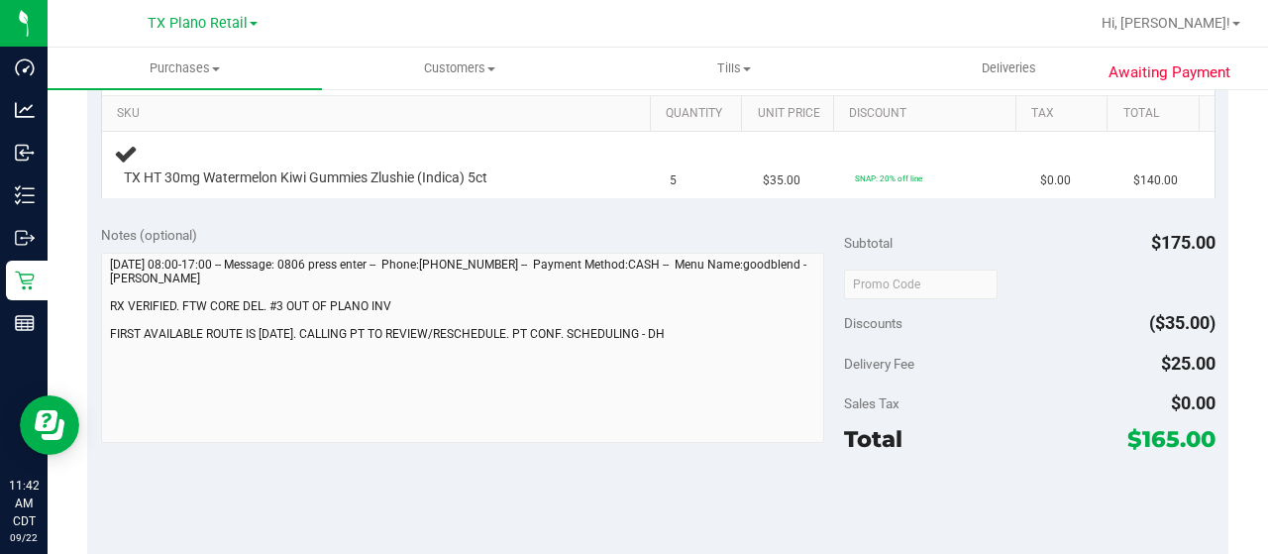
drag, startPoint x: 1128, startPoint y: 434, endPoint x: 1163, endPoint y: 437, distance: 35.8
click at [1163, 437] on span "$165.00" at bounding box center [1172, 439] width 88 height 28
copy span "165"
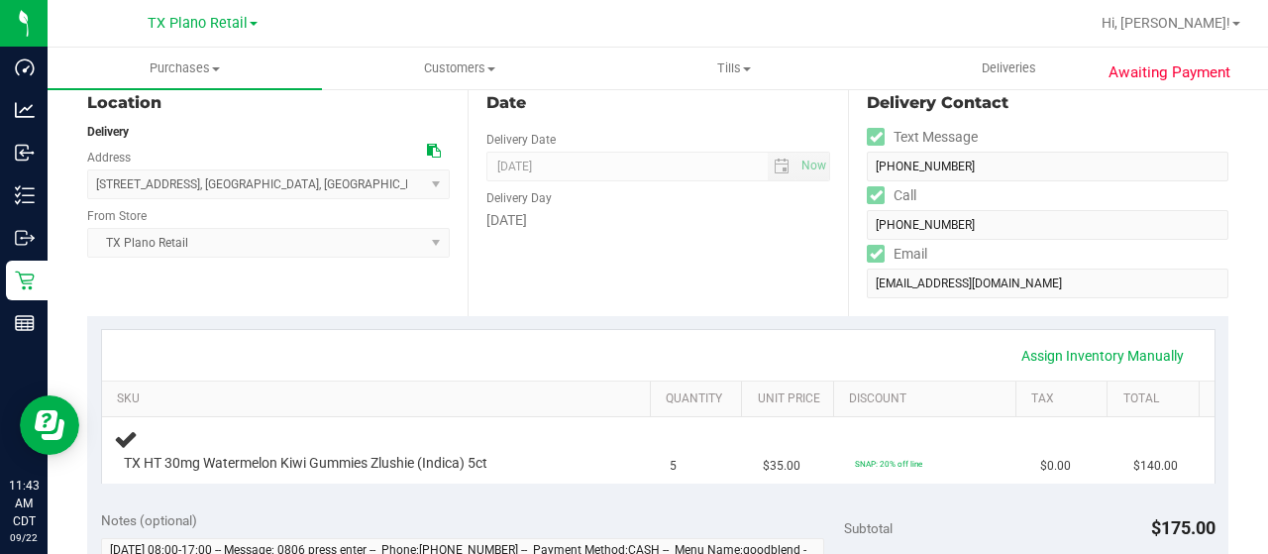
scroll to position [396, 0]
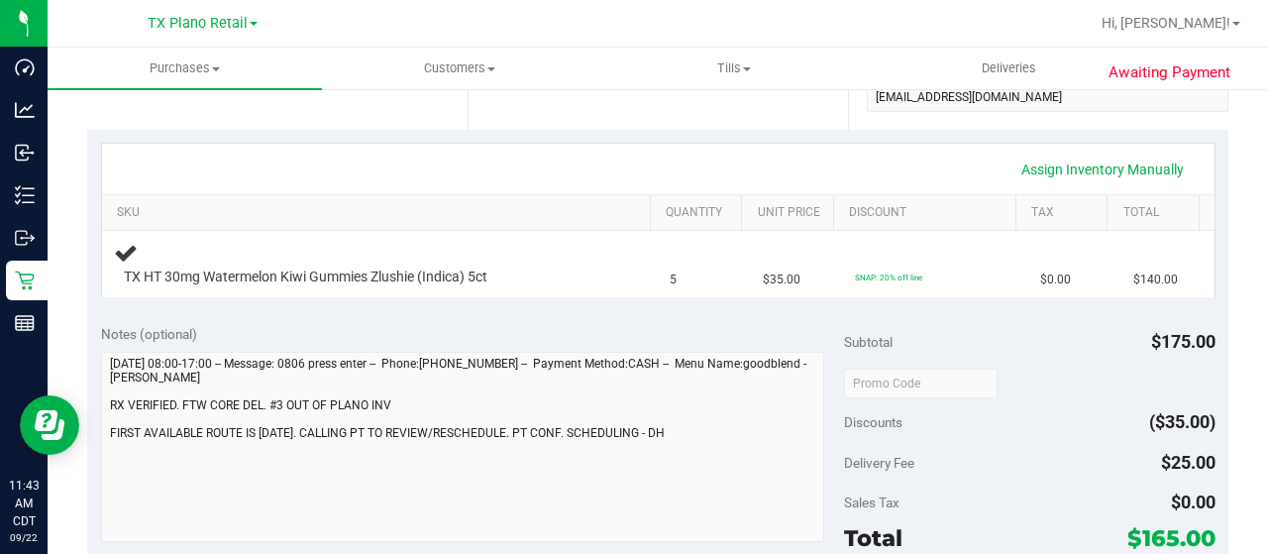
click at [97, 407] on div "Notes (optional) Subtotal $175.00 Discounts ($35.00) Delivery Fee $25.00 Sales …" at bounding box center [658, 489] width 1142 height 357
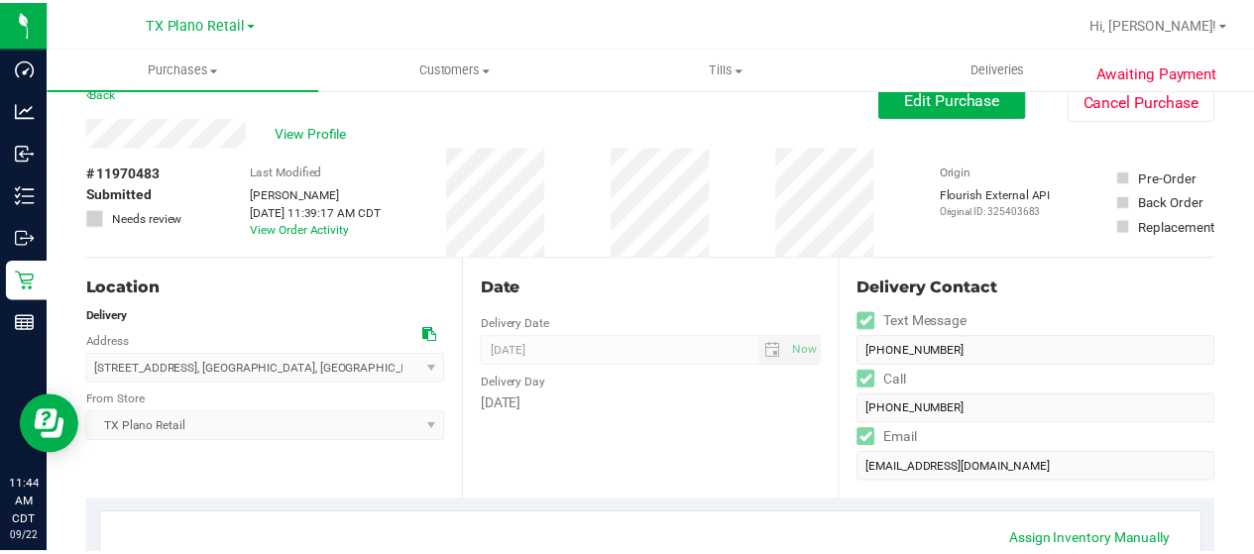
scroll to position [0, 0]
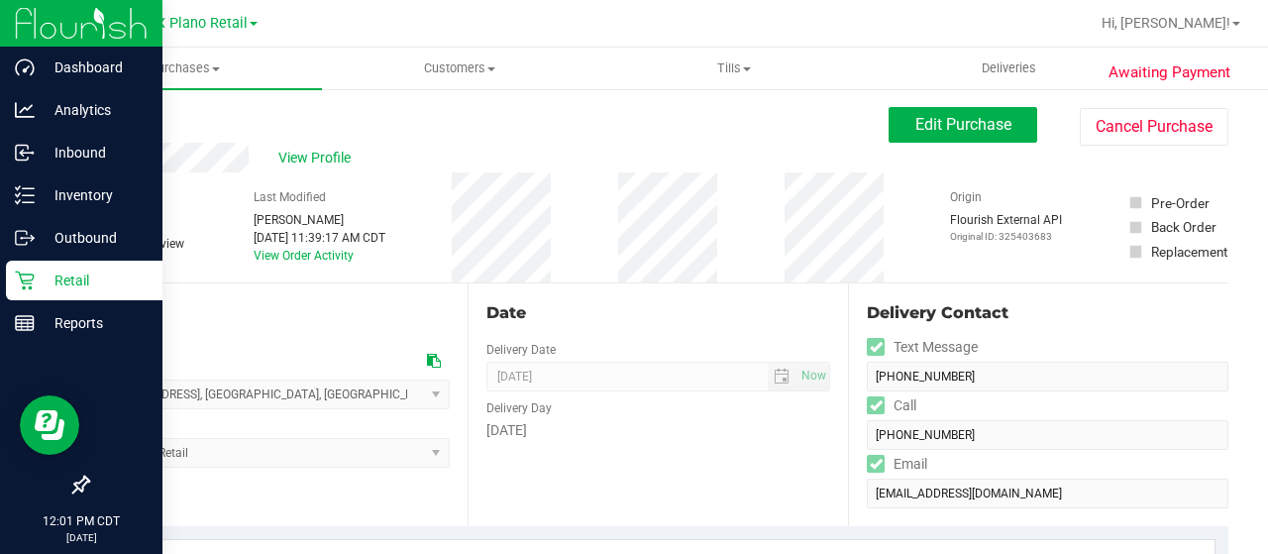
click at [21, 278] on icon at bounding box center [24, 281] width 19 height 19
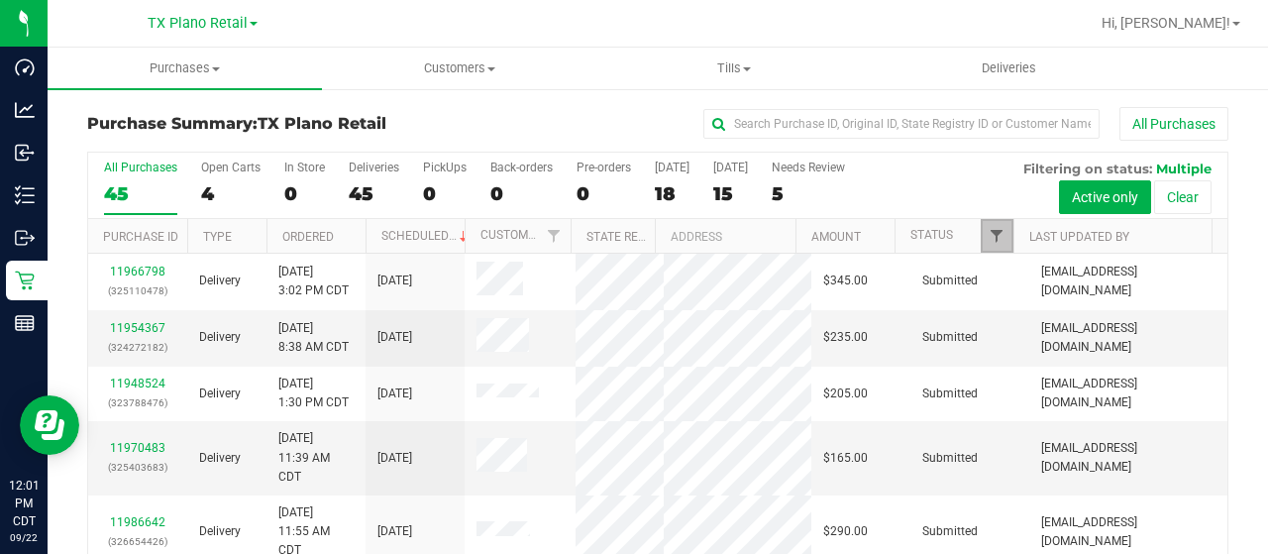
click at [989, 234] on span "Filter" at bounding box center [997, 236] width 16 height 16
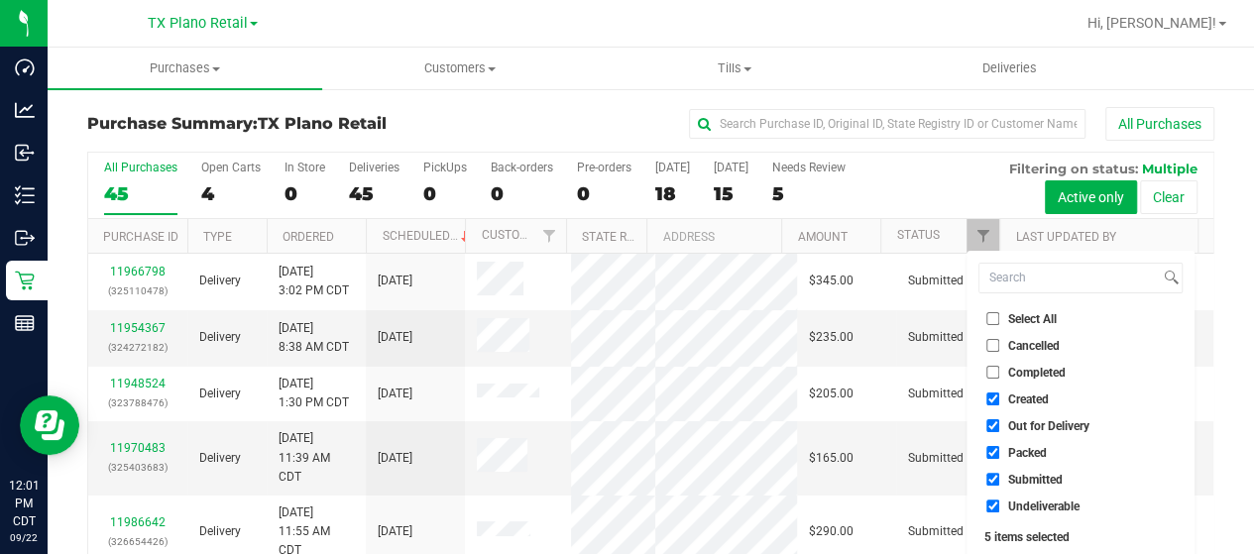
click at [1022, 421] on span "Out for Delivery" at bounding box center [1048, 426] width 81 height 12
click at [999, 421] on input "Out for Delivery" at bounding box center [992, 425] width 13 height 13
checkbox input "false"
click at [1016, 451] on span "Packed" at bounding box center [1027, 453] width 39 height 12
click at [999, 451] on input "Packed" at bounding box center [992, 452] width 13 height 13
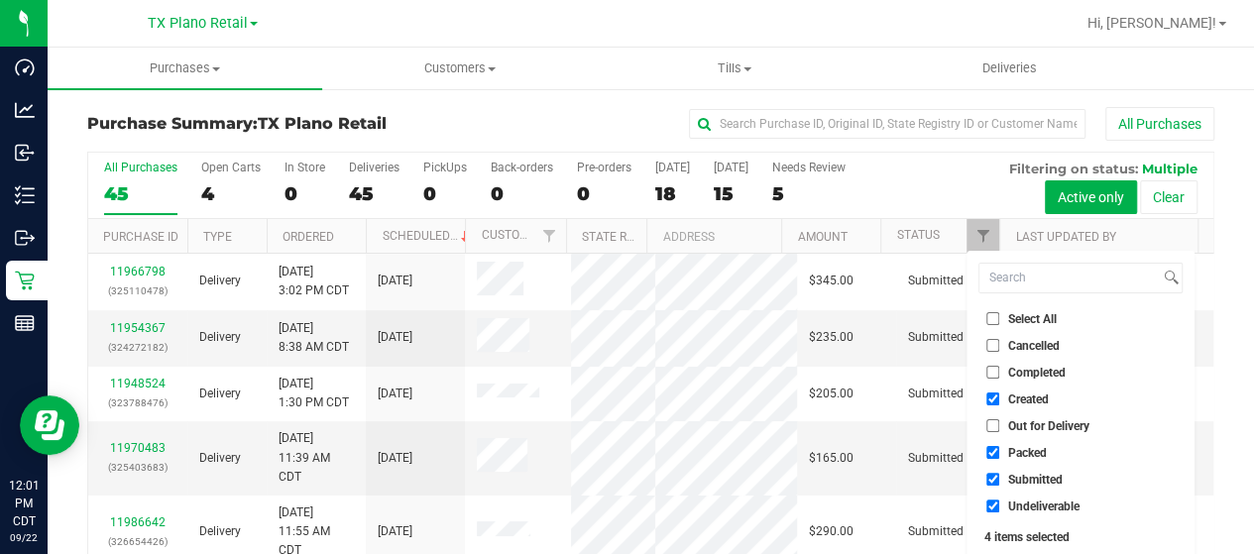
checkbox input "false"
click at [1015, 479] on span "Submitted" at bounding box center [1035, 480] width 55 height 12
click at [999, 479] on input "Submitted" at bounding box center [992, 479] width 13 height 13
checkbox input "false"
click at [1026, 509] on span "Undeliverable" at bounding box center [1043, 506] width 71 height 12
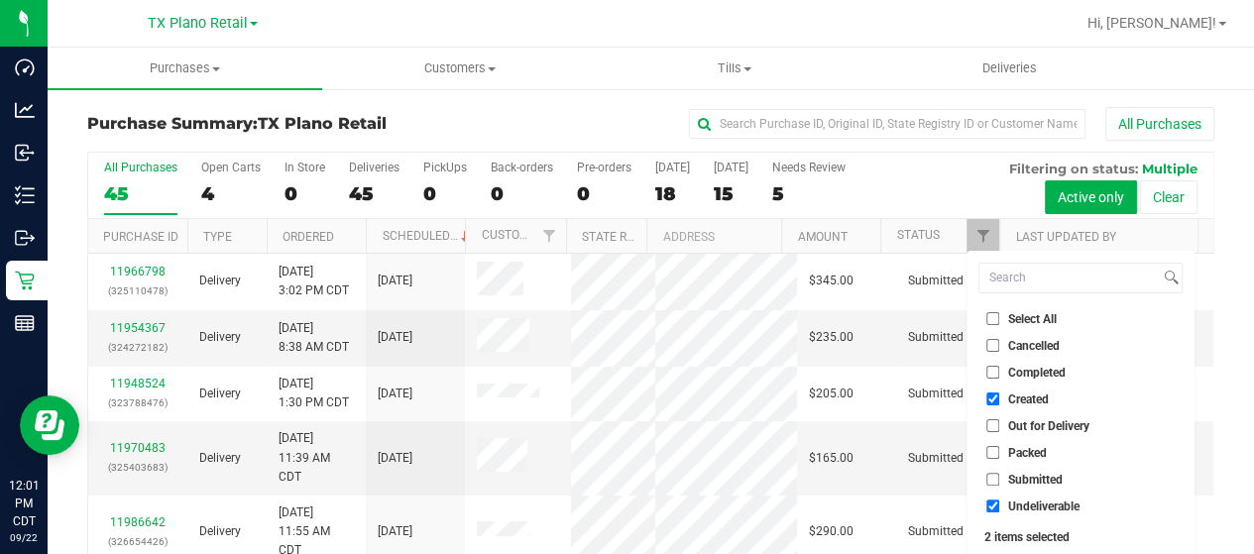
click at [999, 509] on input "Undeliverable" at bounding box center [992, 505] width 13 height 13
checkbox input "false"
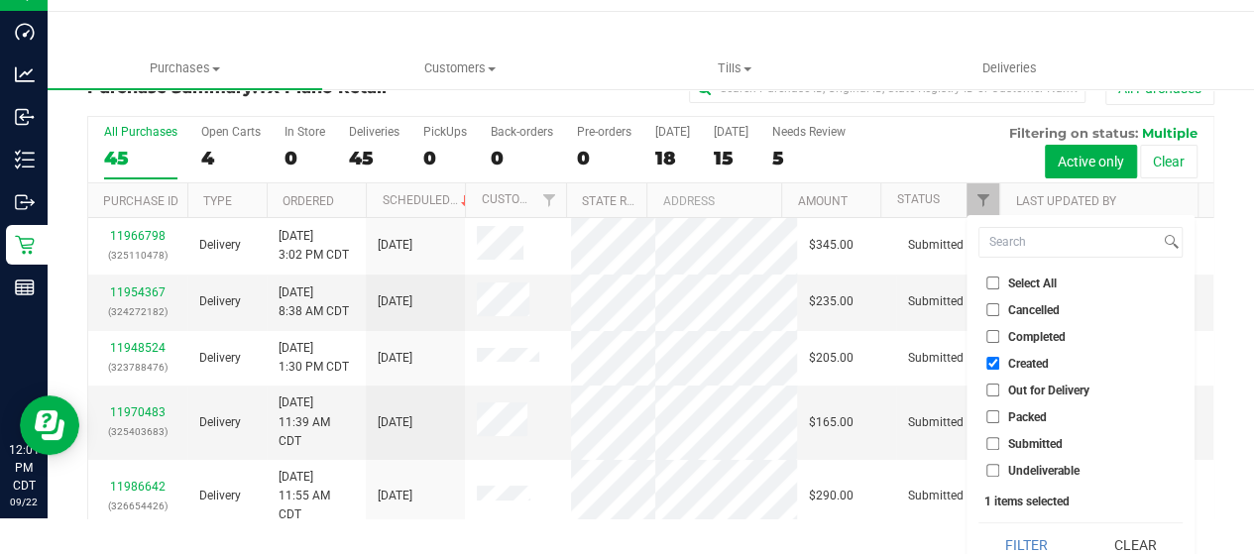
scroll to position [54, 0]
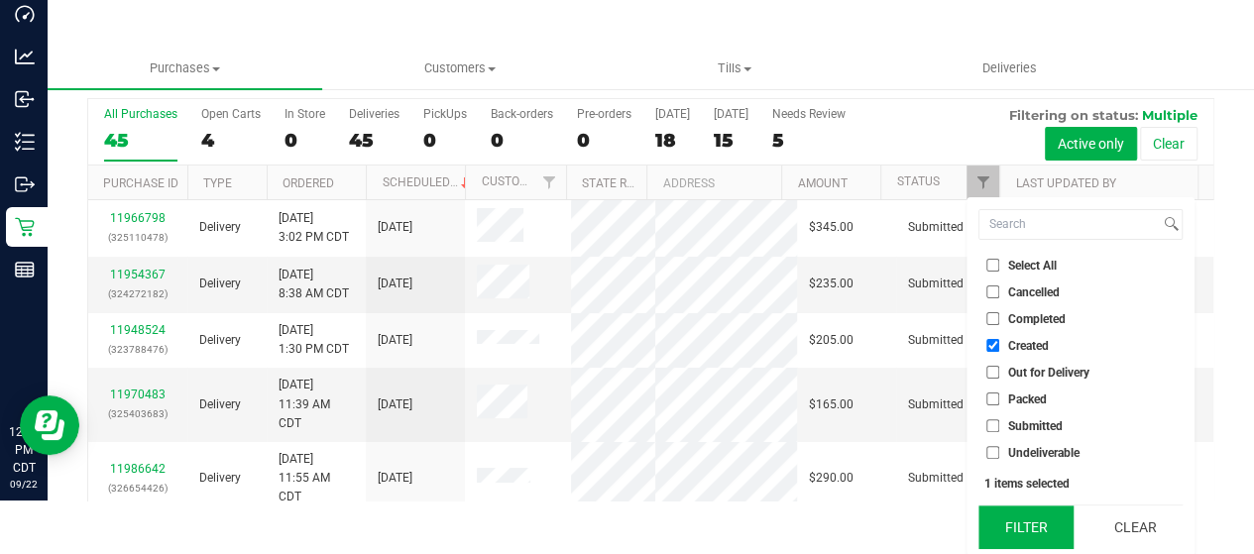
click at [1005, 518] on button "Filter" at bounding box center [1025, 527] width 95 height 44
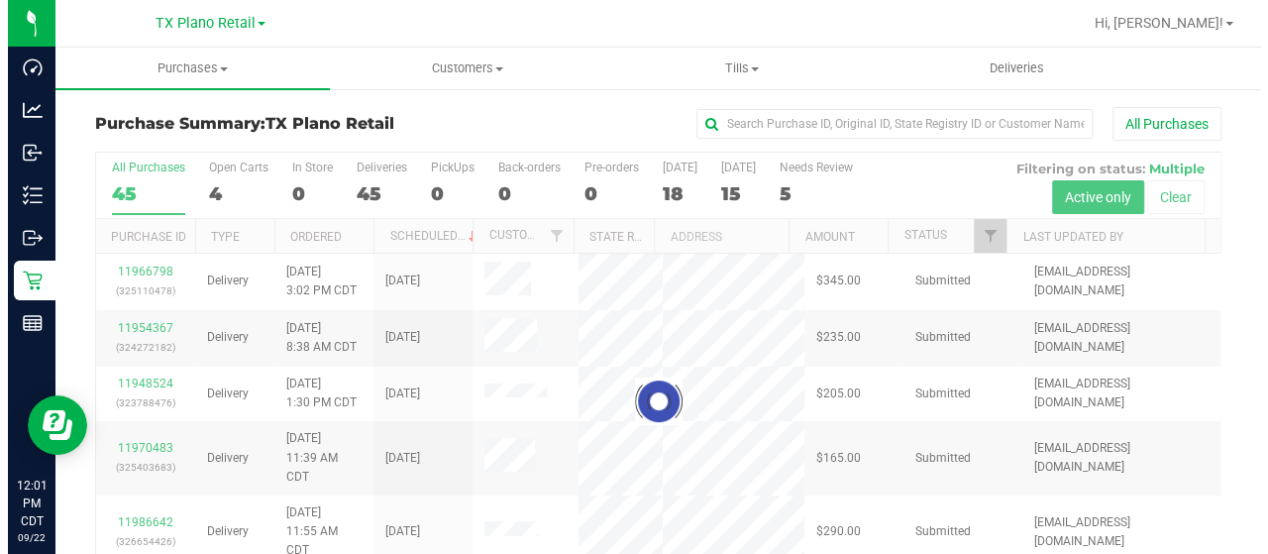
scroll to position [0, 0]
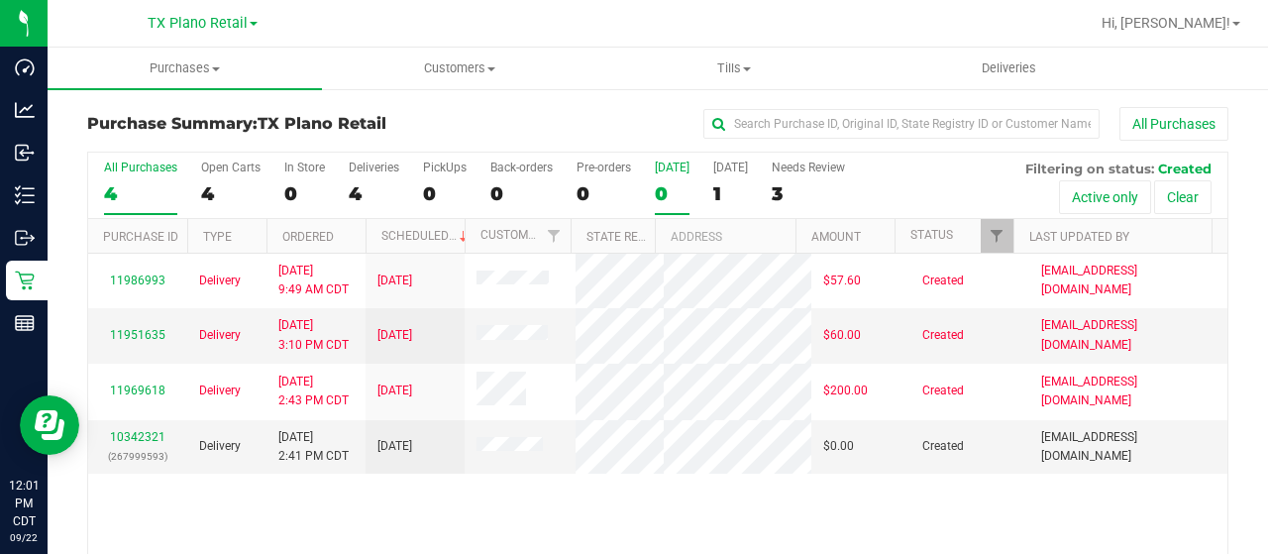
click at [658, 189] on div "0" at bounding box center [672, 193] width 35 height 23
click at [0, 0] on input "Today 0" at bounding box center [0, 0] width 0 height 0
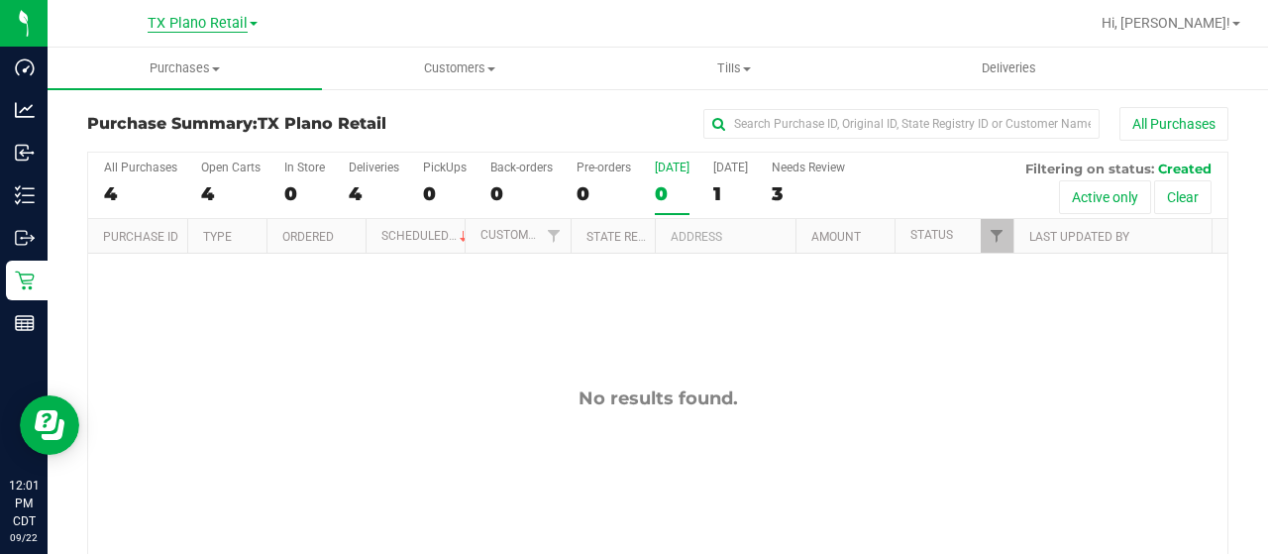
click at [214, 25] on span "TX Plano Retail" at bounding box center [198, 24] width 100 height 18
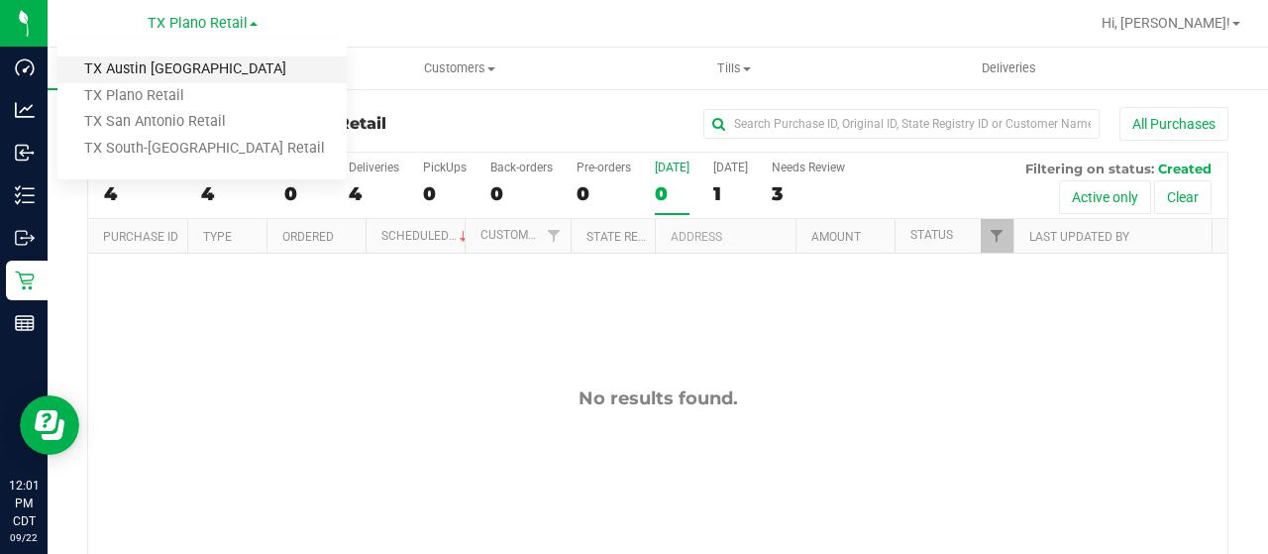
click at [206, 64] on link "TX Austin [GEOGRAPHIC_DATA]" at bounding box center [201, 69] width 289 height 27
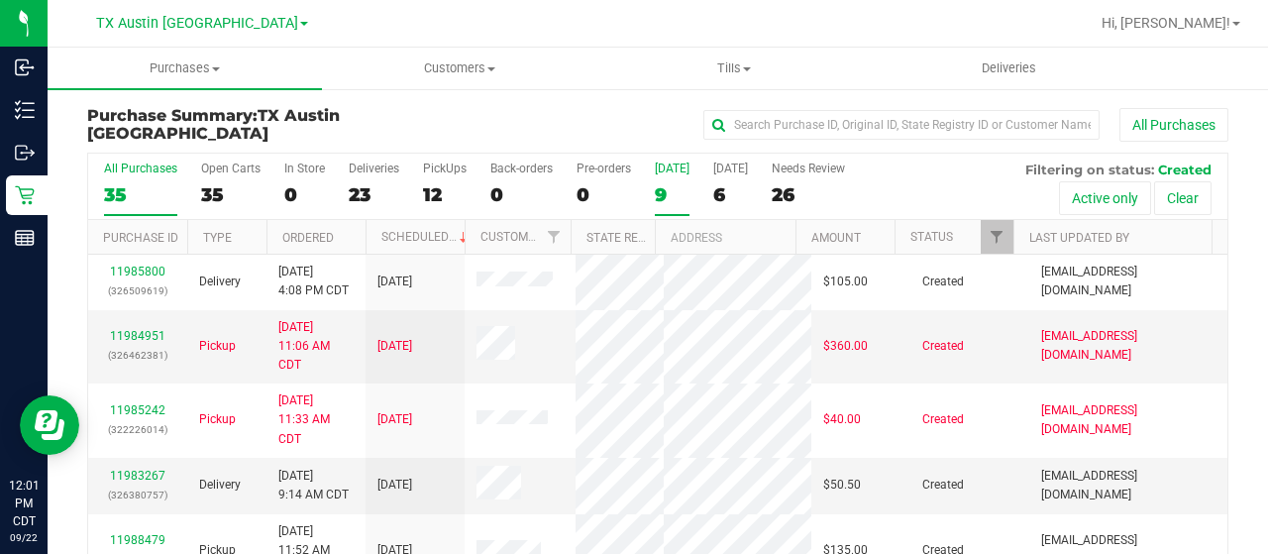
click at [659, 195] on div "9" at bounding box center [672, 194] width 35 height 23
click at [0, 0] on input "Today 9" at bounding box center [0, 0] width 0 height 0
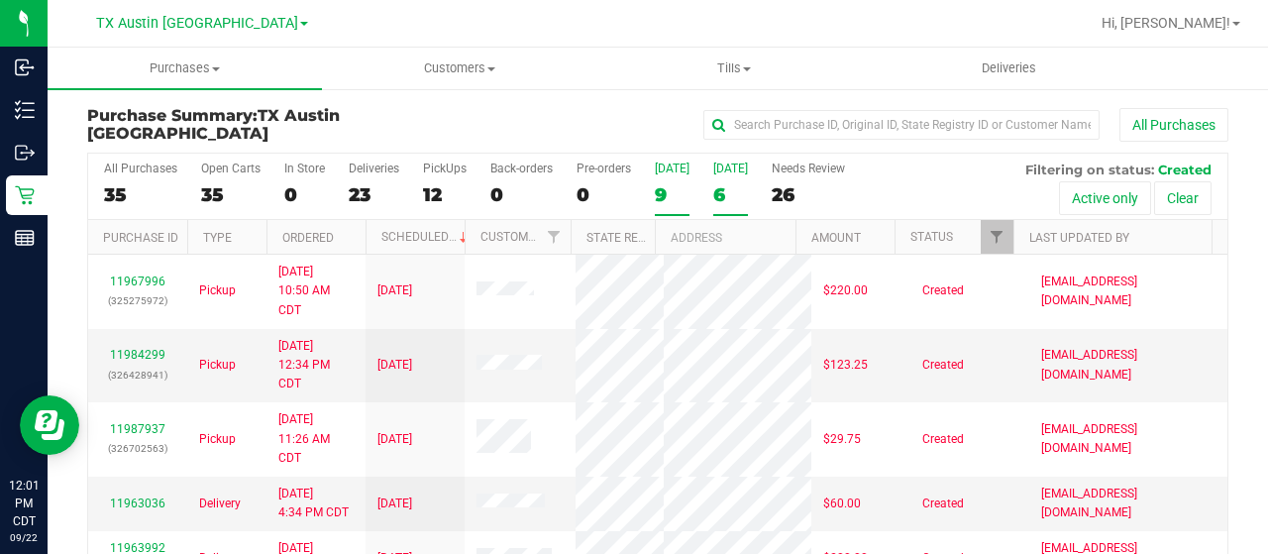
click at [714, 197] on div "6" at bounding box center [730, 194] width 35 height 23
click at [0, 0] on input "Tomorrow 6" at bounding box center [0, 0] width 0 height 0
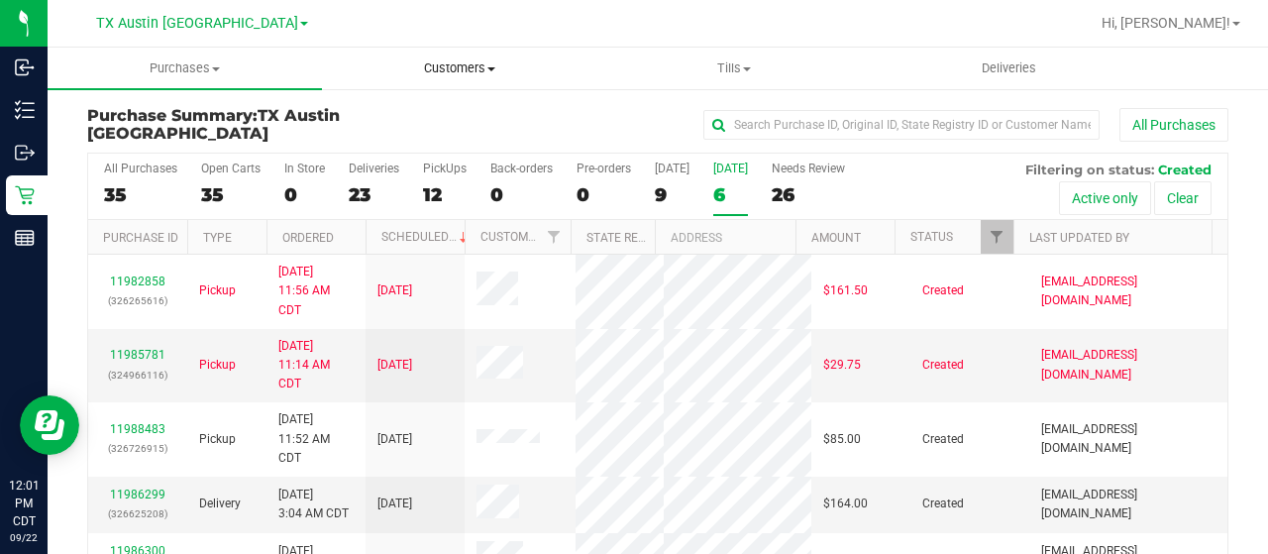
click at [461, 66] on span "Customers" at bounding box center [459, 68] width 273 height 18
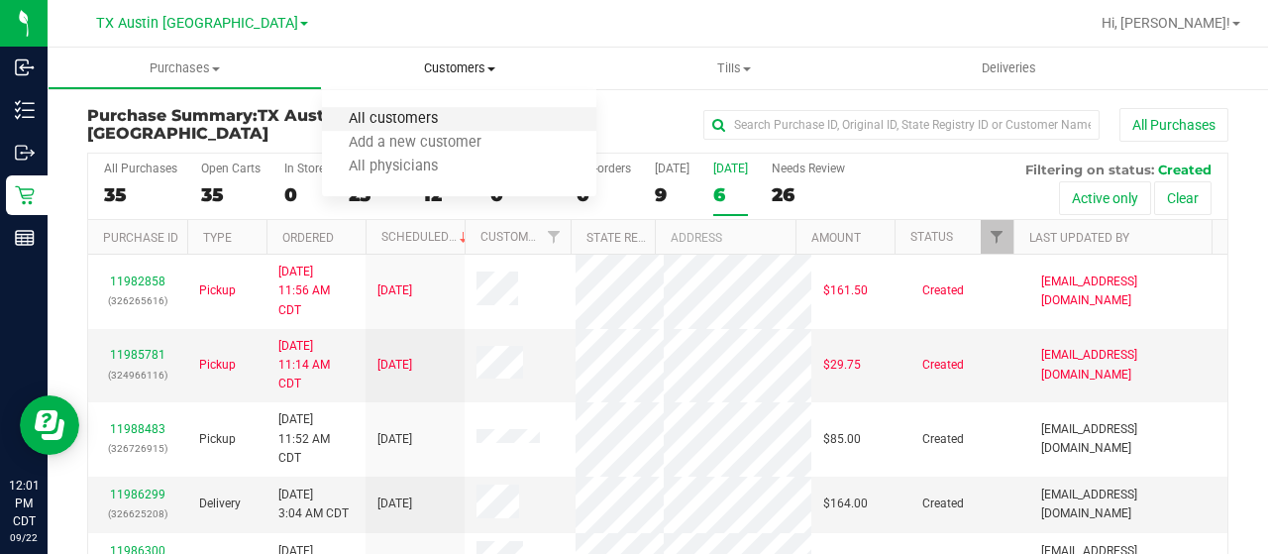
click at [450, 112] on span "All customers" at bounding box center [393, 119] width 143 height 17
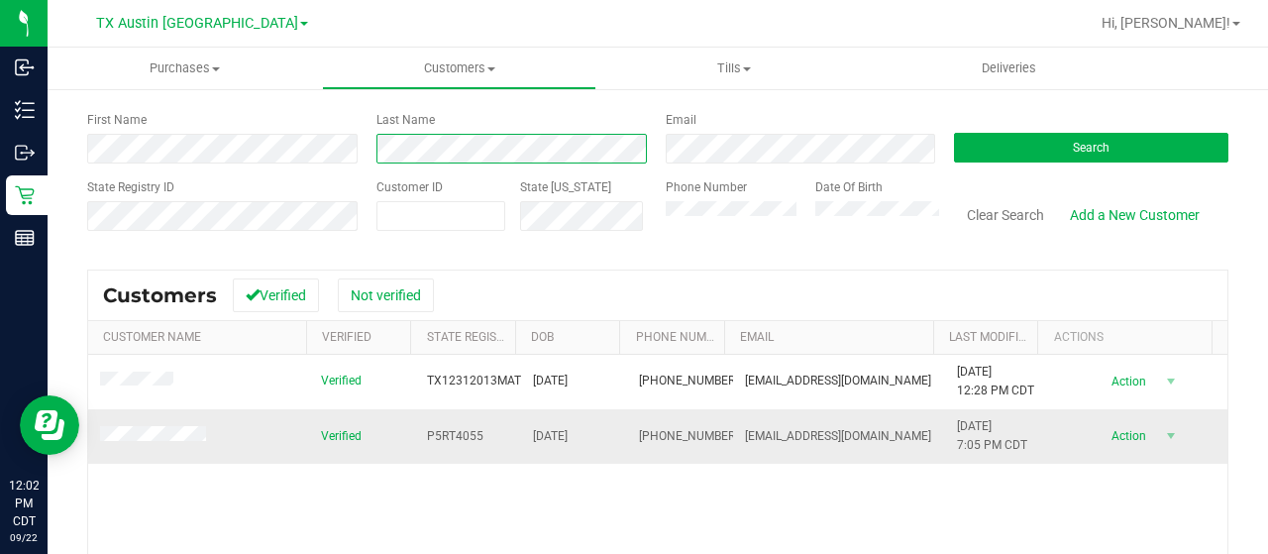
scroll to position [99, 0]
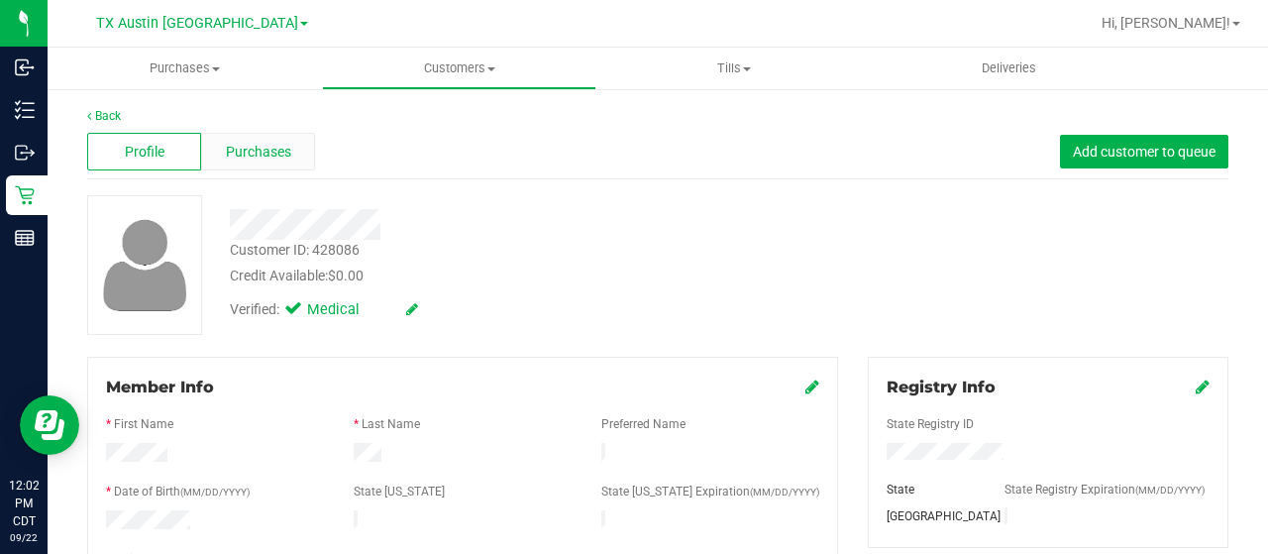
click at [266, 149] on span "Purchases" at bounding box center [258, 152] width 65 height 21
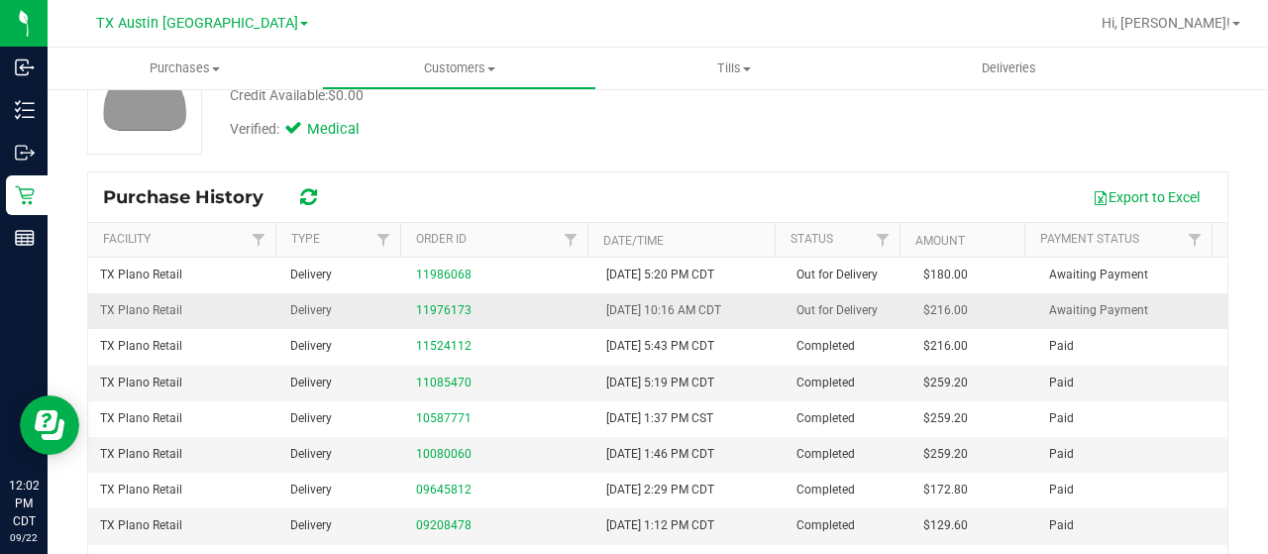
scroll to position [198, 0]
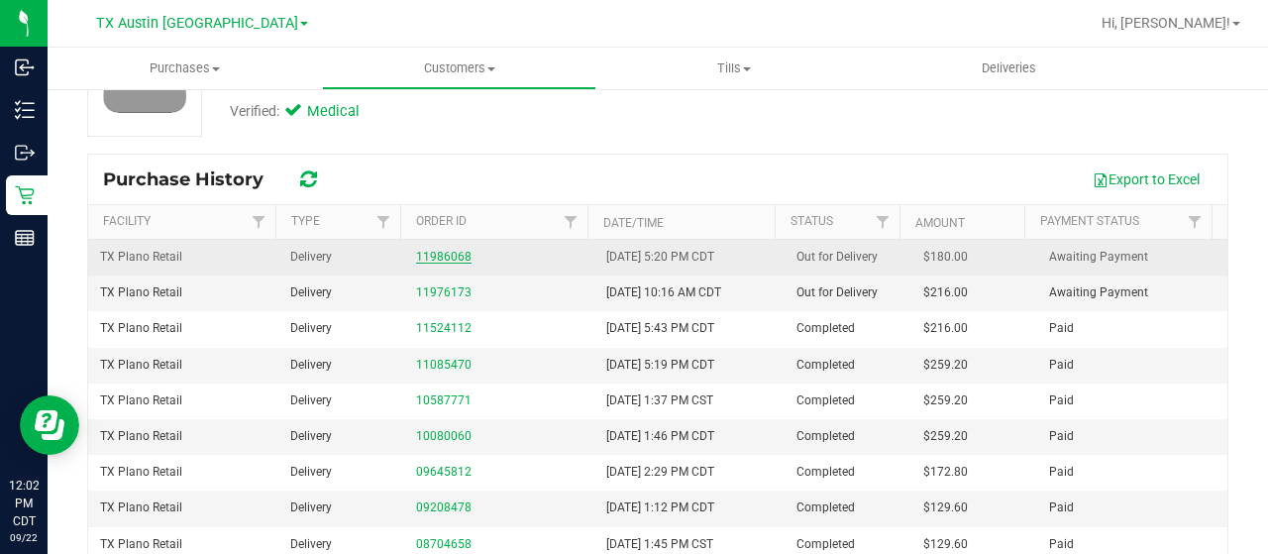
click at [436, 254] on link "11986068" at bounding box center [443, 257] width 55 height 14
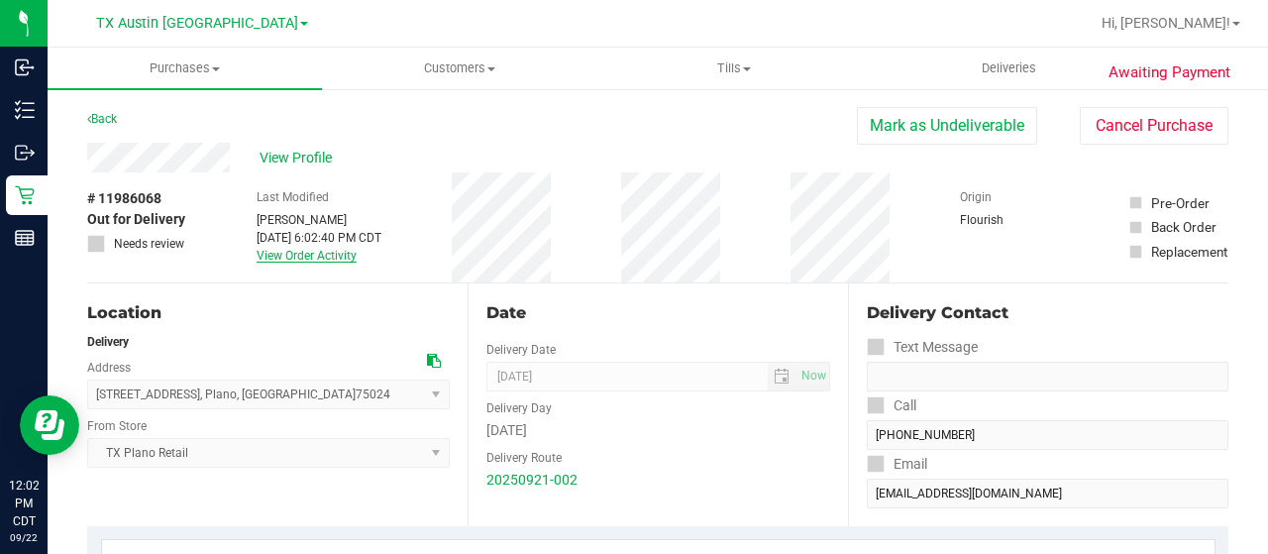
click at [341, 252] on link "View Order Activity" at bounding box center [307, 256] width 100 height 14
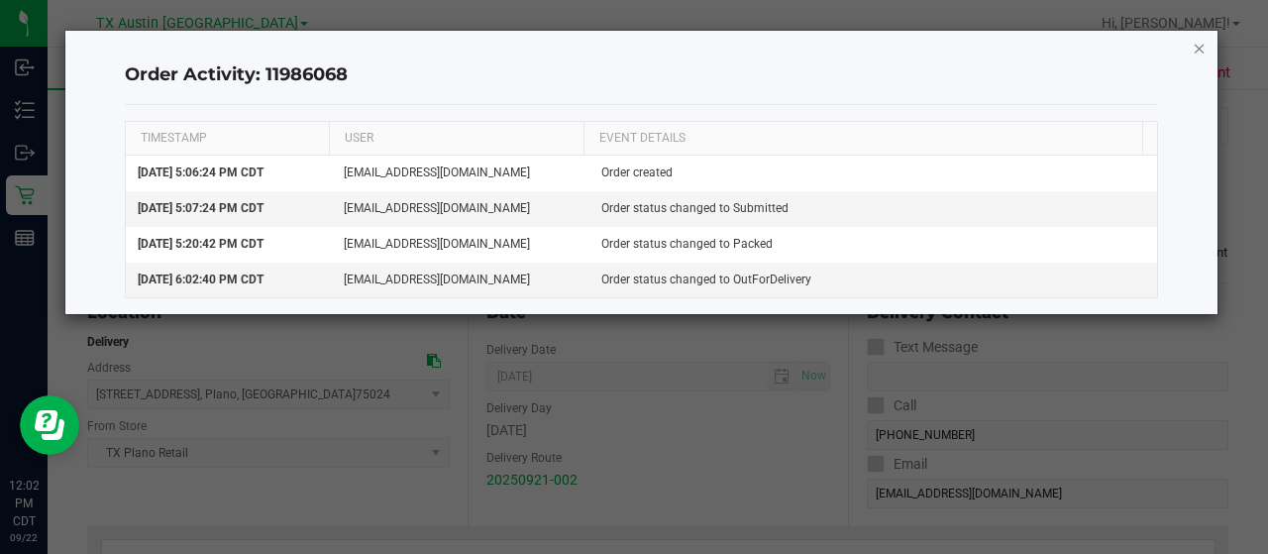
click at [1202, 47] on icon "button" at bounding box center [1200, 48] width 14 height 24
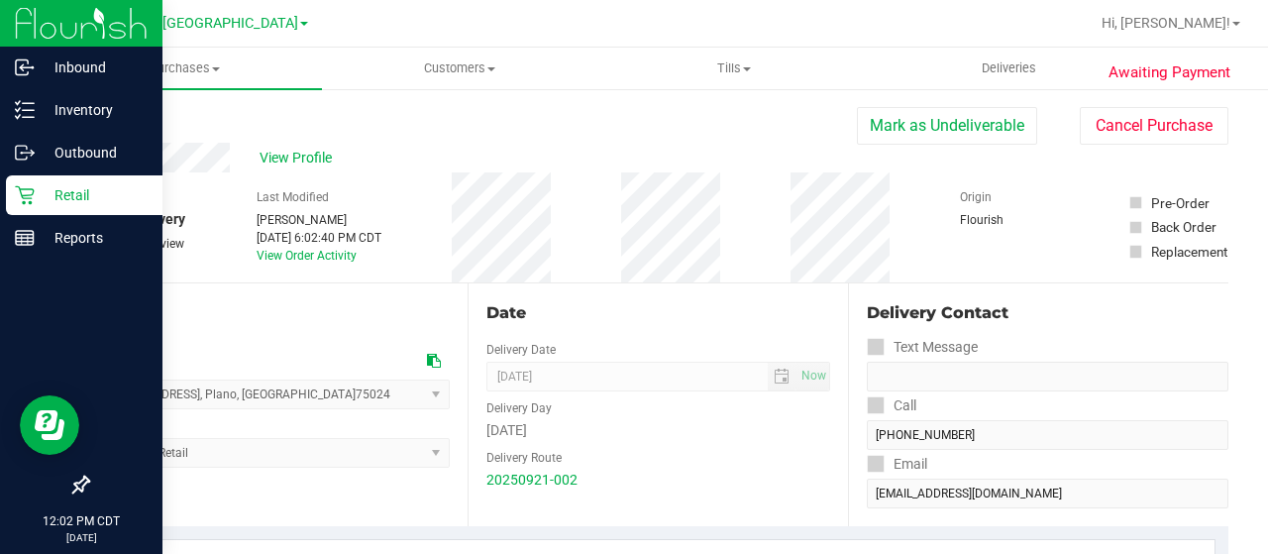
click at [35, 195] on p "Retail" at bounding box center [94, 195] width 119 height 24
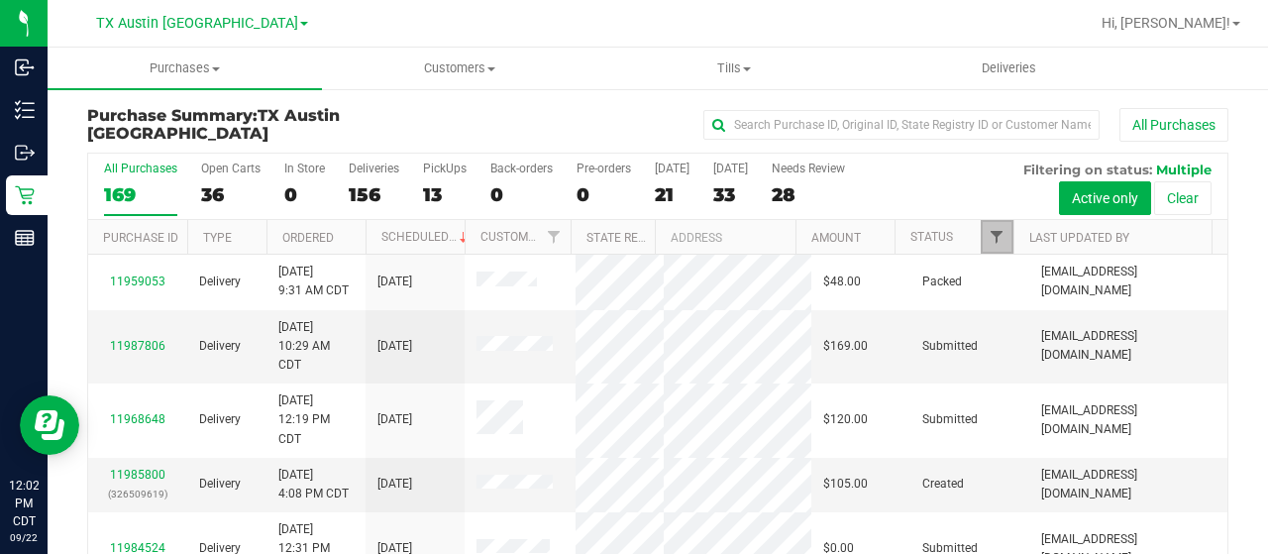
click at [989, 231] on span "Filter" at bounding box center [997, 237] width 16 height 16
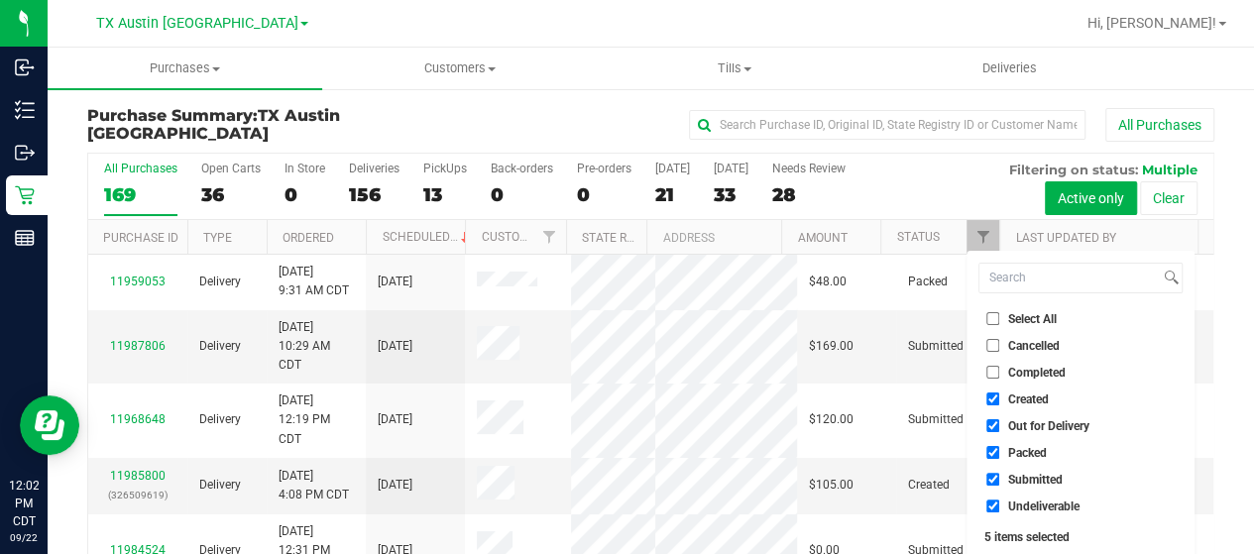
click at [1054, 424] on span "Out for Delivery" at bounding box center [1048, 426] width 81 height 12
click at [999, 424] on input "Out for Delivery" at bounding box center [992, 425] width 13 height 13
checkbox input "false"
drag, startPoint x: 1031, startPoint y: 455, endPoint x: 1031, endPoint y: 474, distance: 18.8
click at [1030, 455] on span "Packed" at bounding box center [1027, 453] width 39 height 12
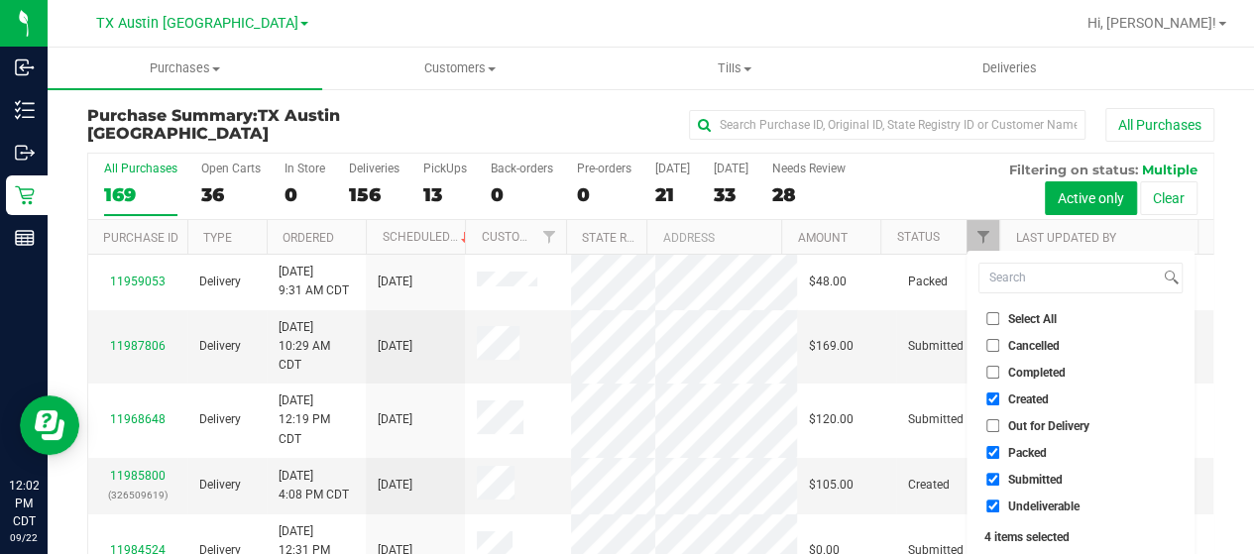
click at [999, 455] on input "Packed" at bounding box center [992, 452] width 13 height 13
checkbox input "false"
click at [1029, 480] on span "Submitted" at bounding box center [1035, 480] width 55 height 12
click at [999, 480] on input "Submitted" at bounding box center [992, 479] width 13 height 13
checkbox input "false"
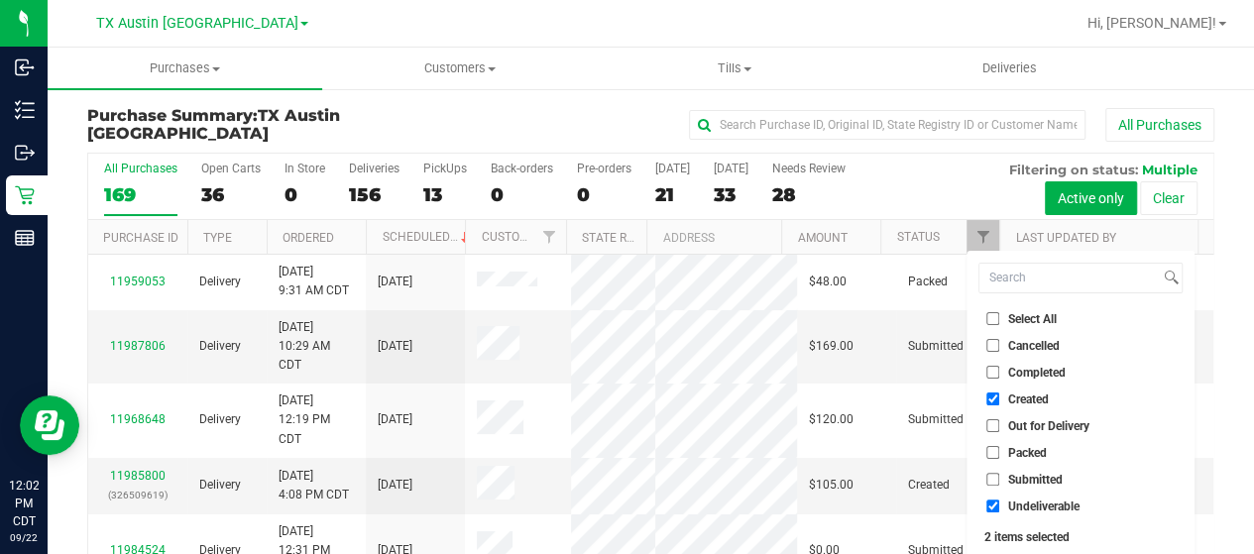
click at [1026, 504] on span "Undeliverable" at bounding box center [1043, 506] width 71 height 12
click at [999, 504] on input "Undeliverable" at bounding box center [992, 505] width 13 height 13
checkbox input "false"
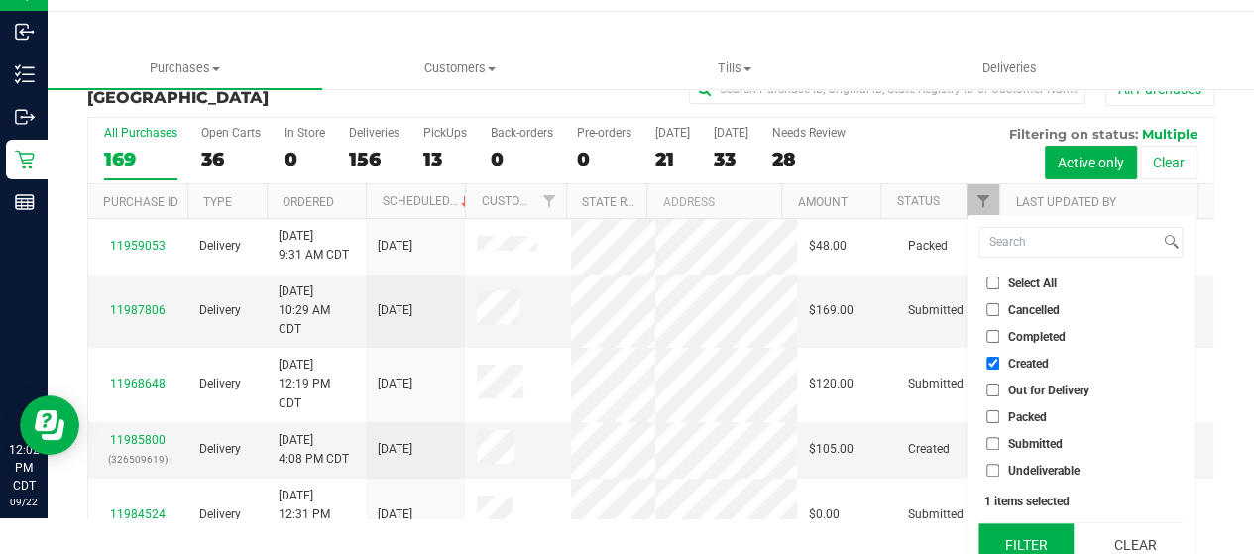
scroll to position [54, 0]
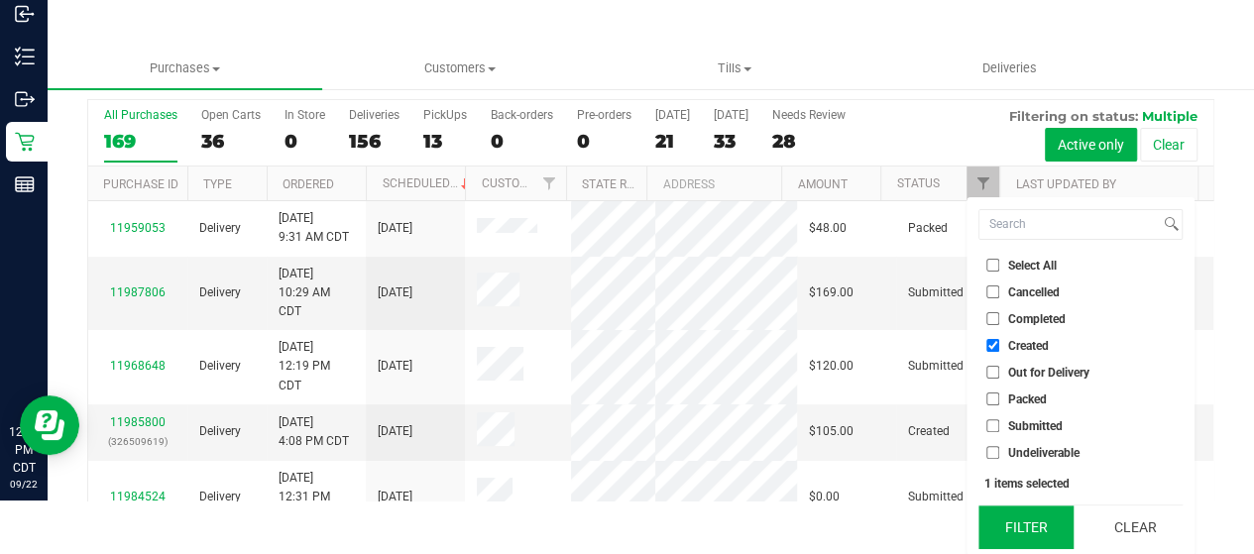
click at [1024, 520] on button "Filter" at bounding box center [1025, 527] width 95 height 44
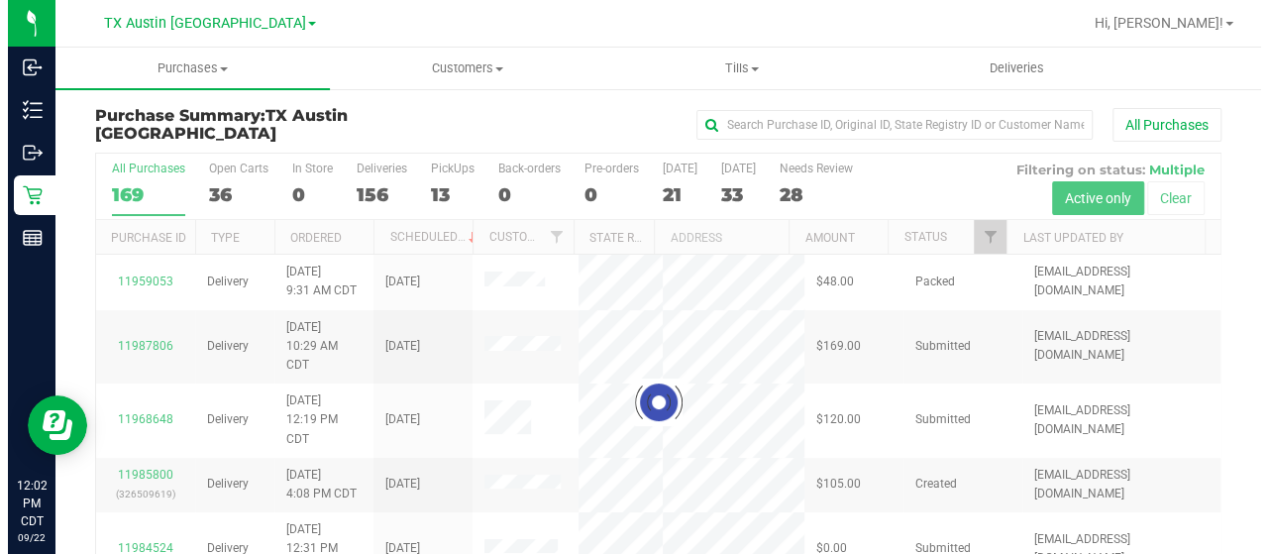
scroll to position [0, 0]
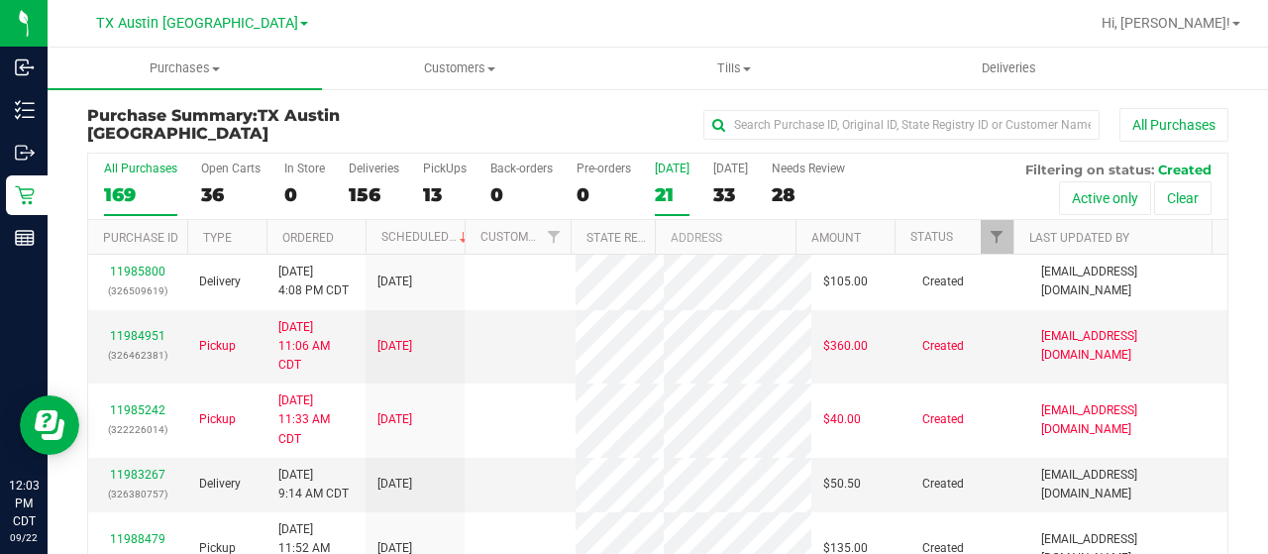
click at [666, 189] on div "21" at bounding box center [672, 194] width 35 height 23
click at [0, 0] on input "Today 21" at bounding box center [0, 0] width 0 height 0
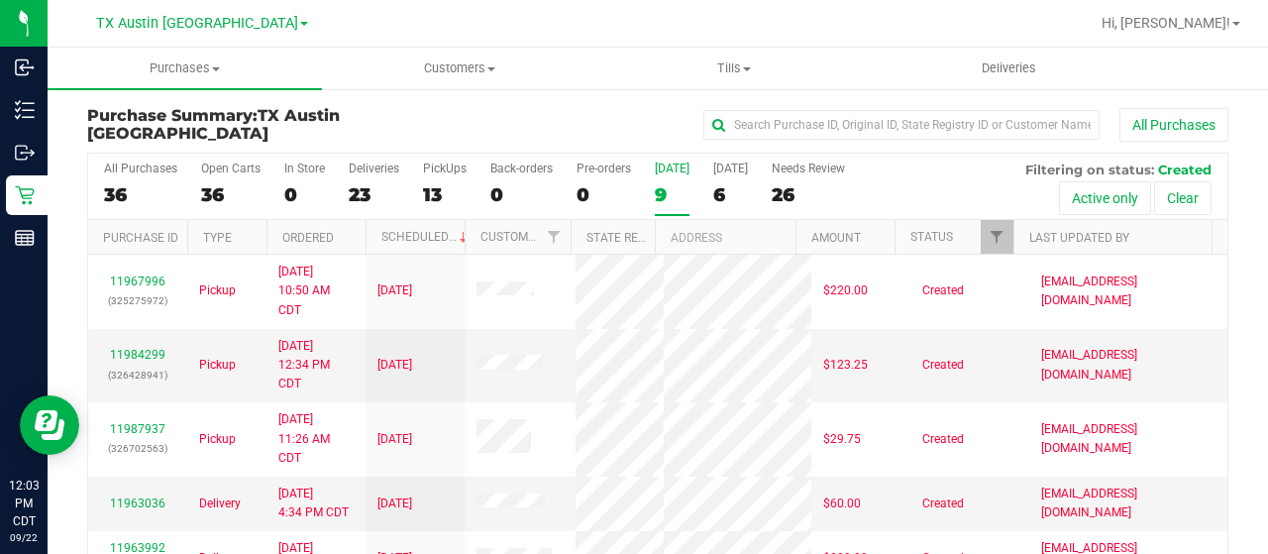
click at [662, 198] on div "9" at bounding box center [672, 194] width 35 height 23
click at [0, 0] on input "Today 9" at bounding box center [0, 0] width 0 height 0
click at [723, 193] on div "6" at bounding box center [730, 194] width 35 height 23
click at [0, 0] on input "Tomorrow 6" at bounding box center [0, 0] width 0 height 0
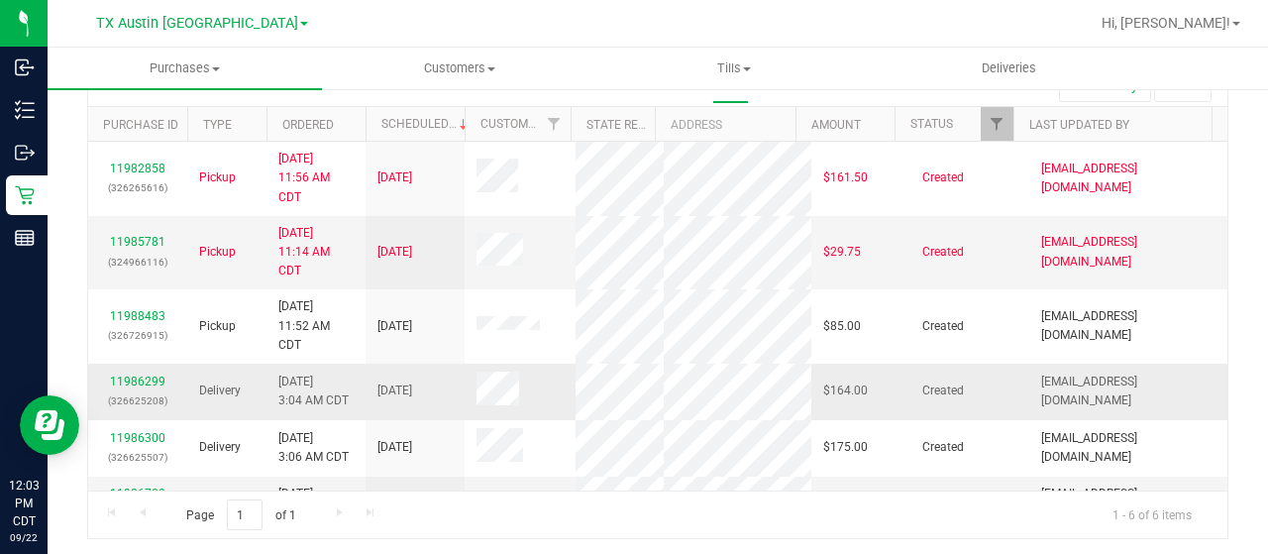
scroll to position [54, 0]
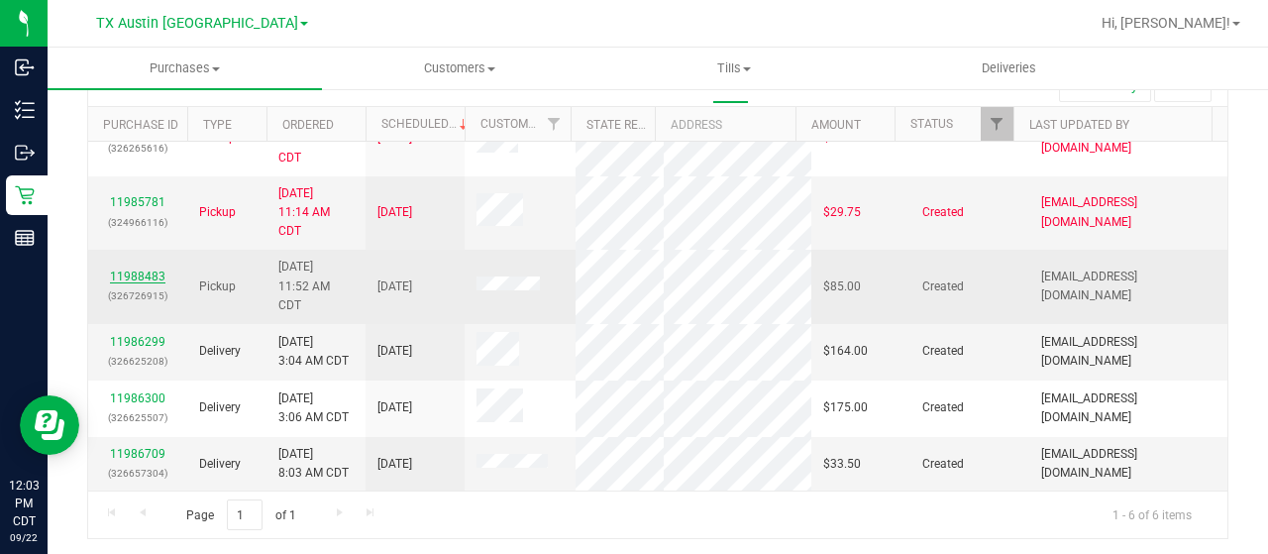
click at [140, 270] on link "11988483" at bounding box center [137, 277] width 55 height 14
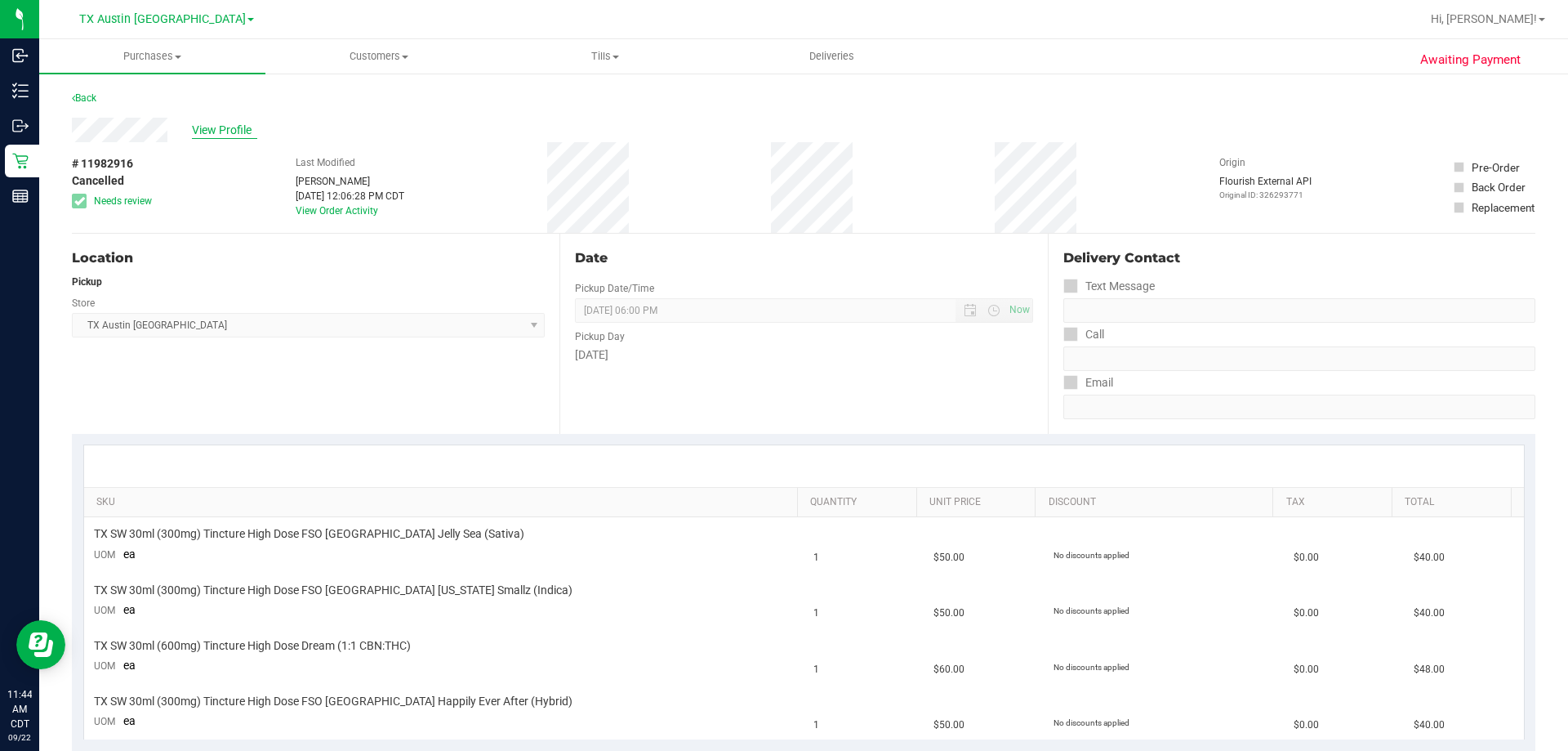
click at [220, 128] on span "View Profile" at bounding box center [224, 130] width 65 height 17
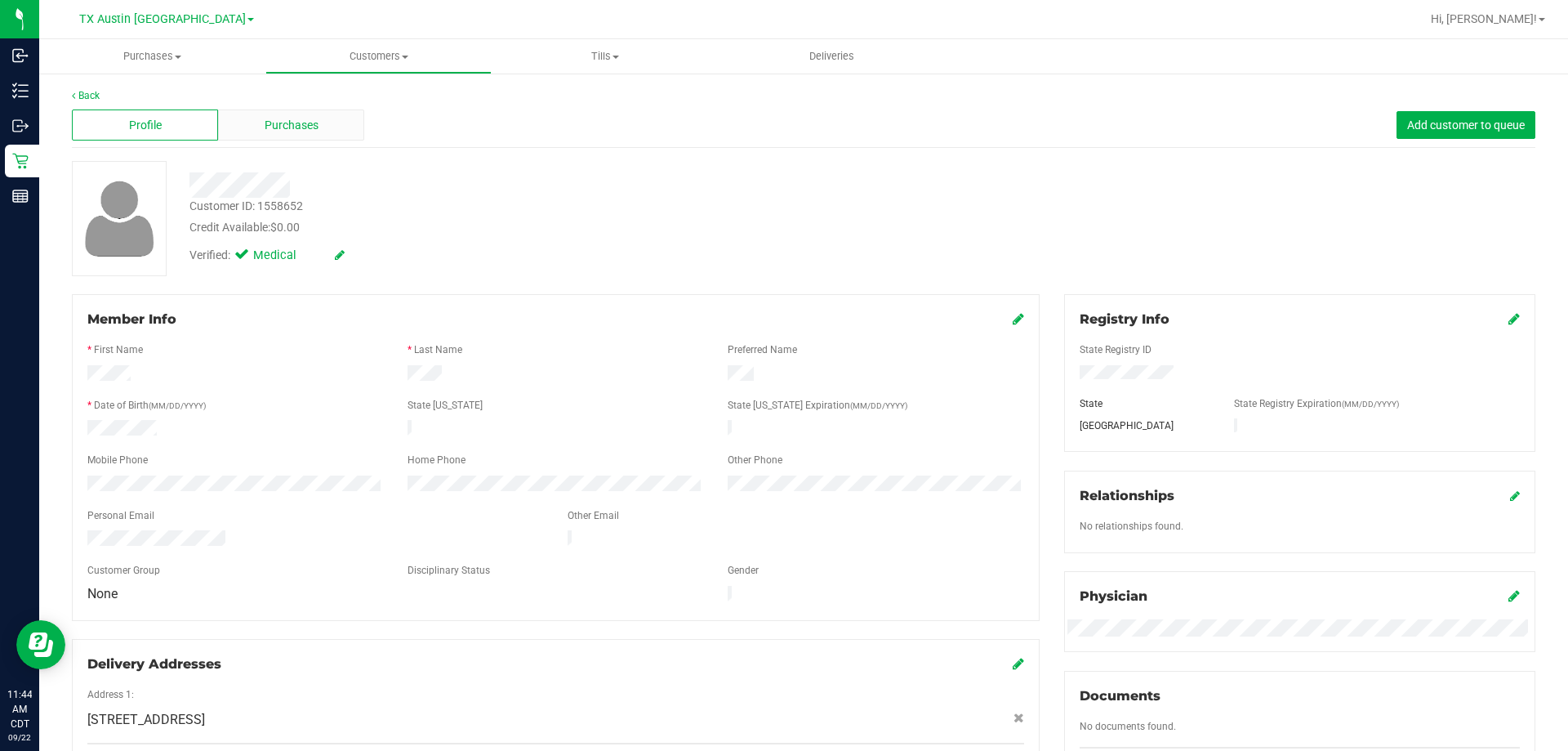
click at [292, 131] on span "Purchases" at bounding box center [291, 125] width 54 height 17
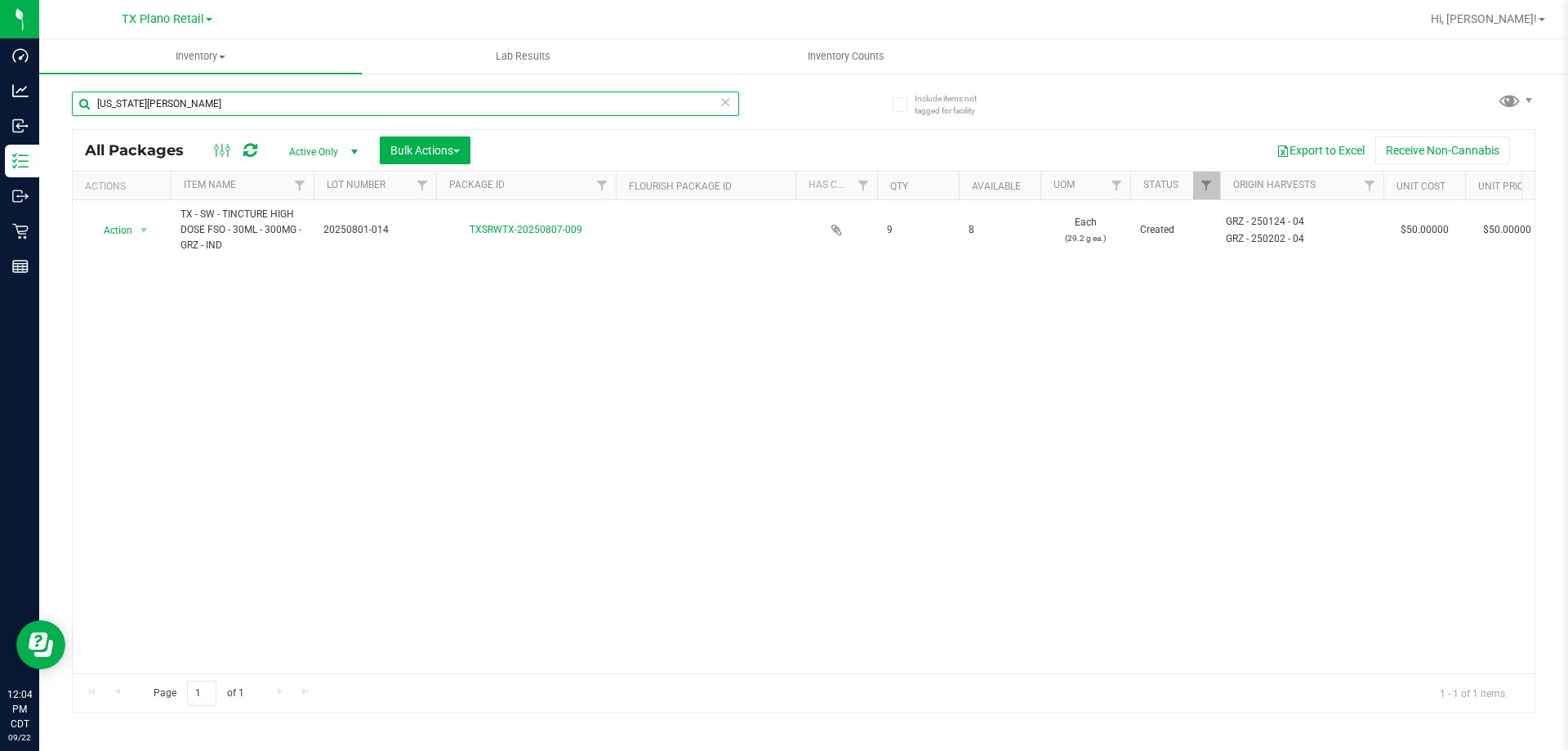
drag, startPoint x: 183, startPoint y: 110, endPoint x: 77, endPoint y: 100, distance: 106.5
click at [77, 100] on input "[US_STATE][PERSON_NAME]" at bounding box center [405, 104] width 667 height 25
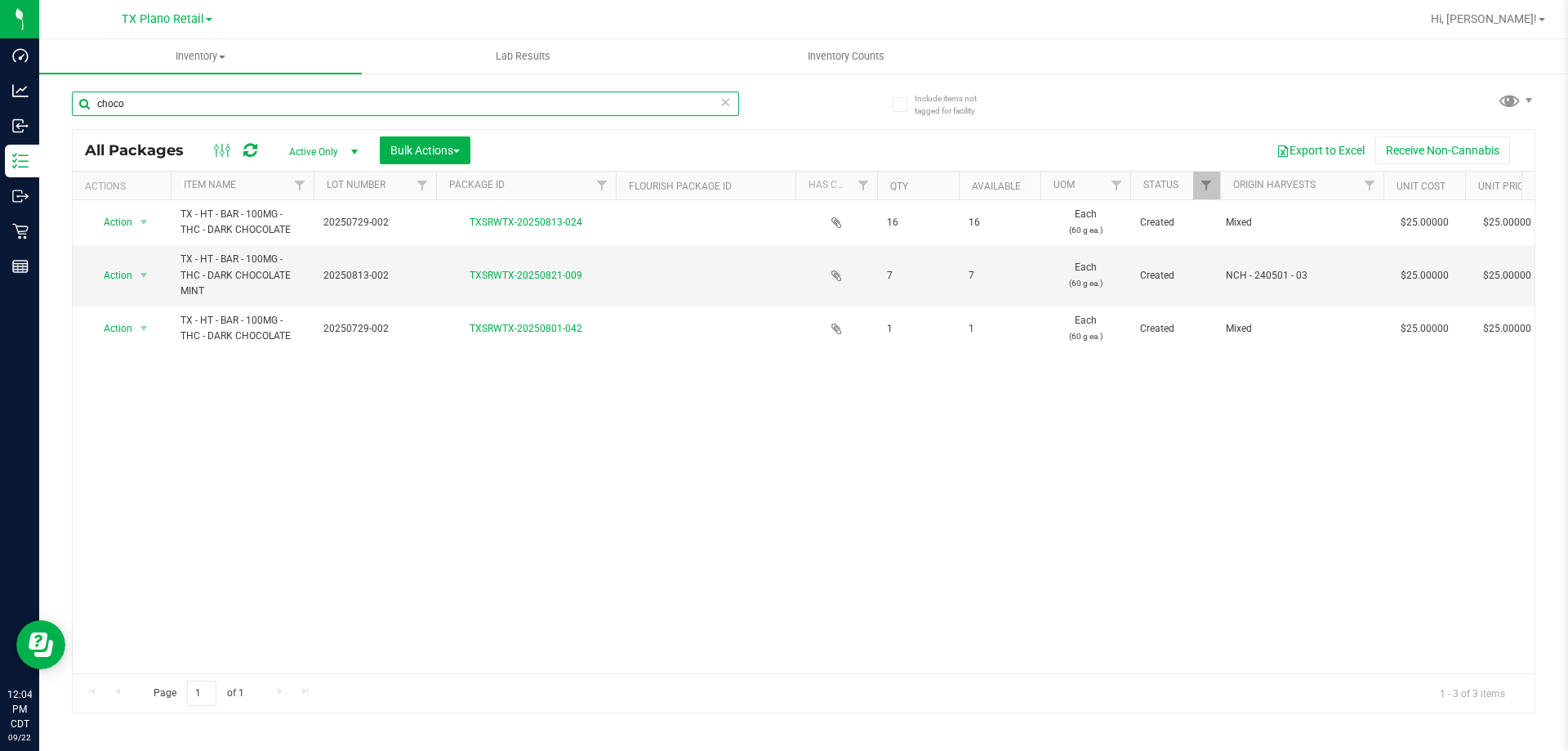
type input "choco"
click at [191, 26] on div "TX Plano Retail" at bounding box center [167, 19] width 91 height 20
click at [195, 19] on span "TX Plano Retail" at bounding box center [163, 20] width 82 height 15
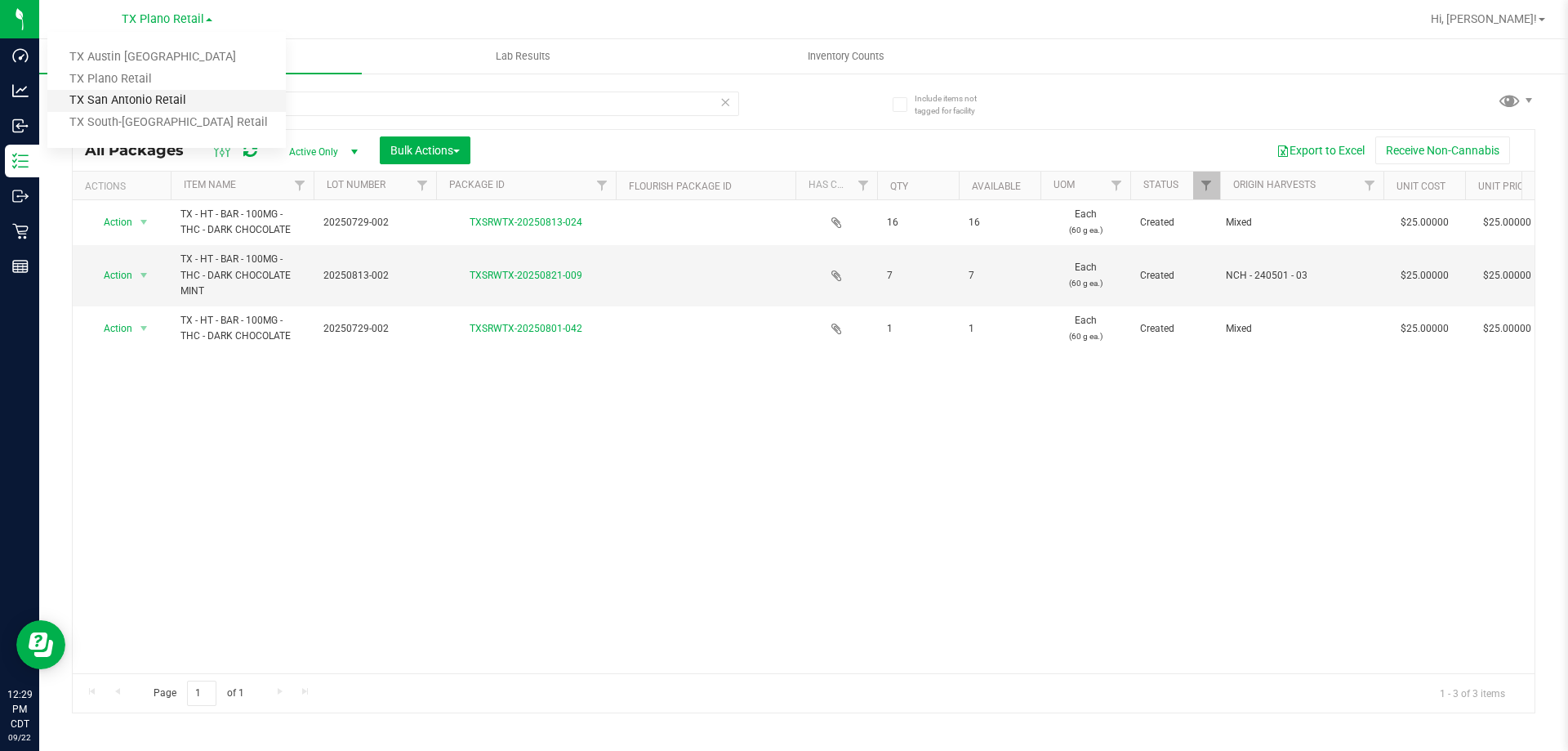
click at [180, 91] on link "TX San Antonio Retail" at bounding box center [166, 101] width 238 height 22
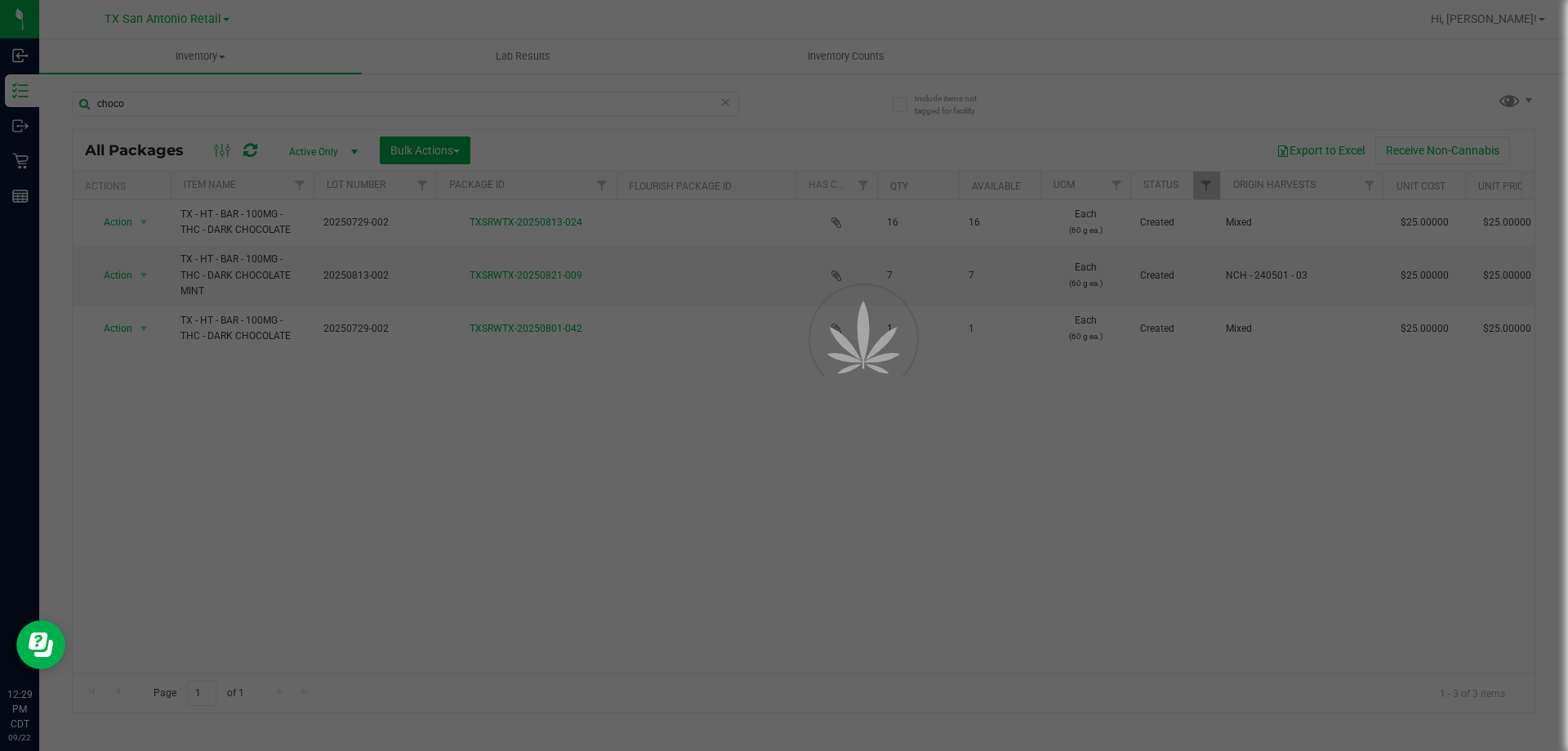
click at [190, 108] on div at bounding box center [784, 375] width 1568 height 751
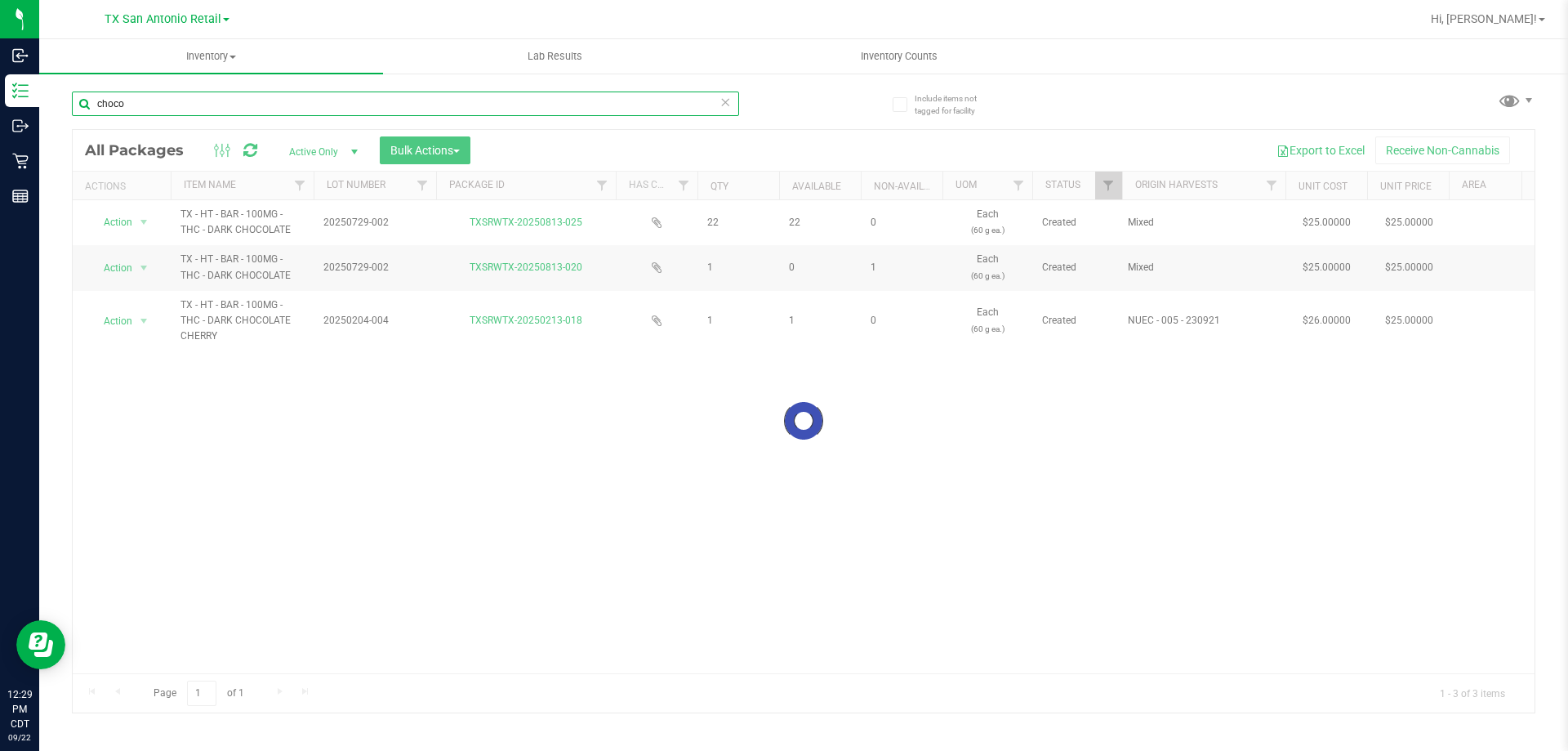
drag, startPoint x: 123, startPoint y: 104, endPoint x: 84, endPoint y: 104, distance: 39.0
click at [84, 104] on input "choco" at bounding box center [405, 104] width 667 height 25
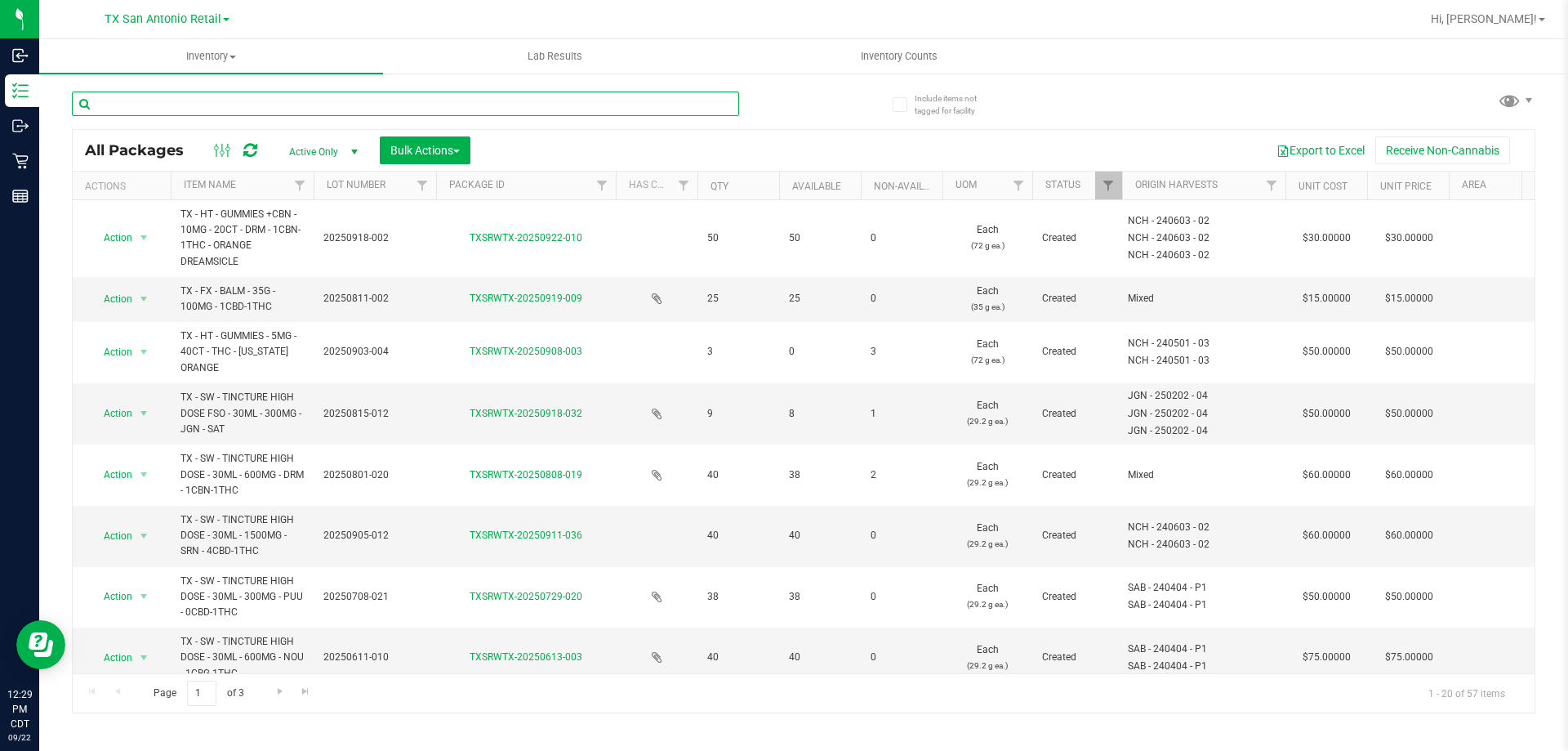
click at [205, 105] on input "text" at bounding box center [405, 104] width 667 height 25
paste input "Dreamsicle"
type input "Dreamsicle"
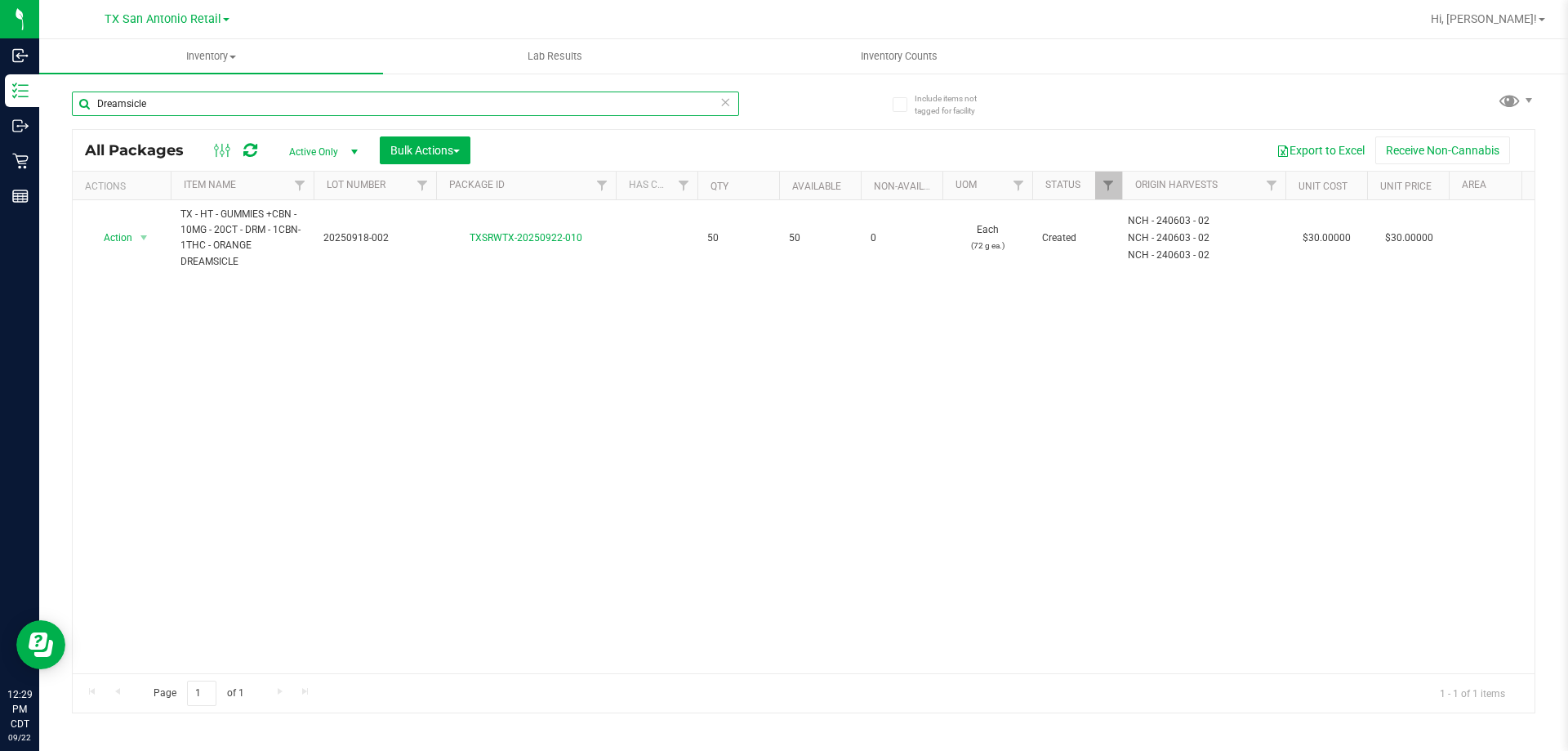
drag, startPoint x: 169, startPoint y: 109, endPoint x: 60, endPoint y: 109, distance: 109.0
click at [60, 109] on div "Include items not tagged for facility Dreamsicle All Packages Active Only Activ…" at bounding box center [803, 321] width 1528 height 498
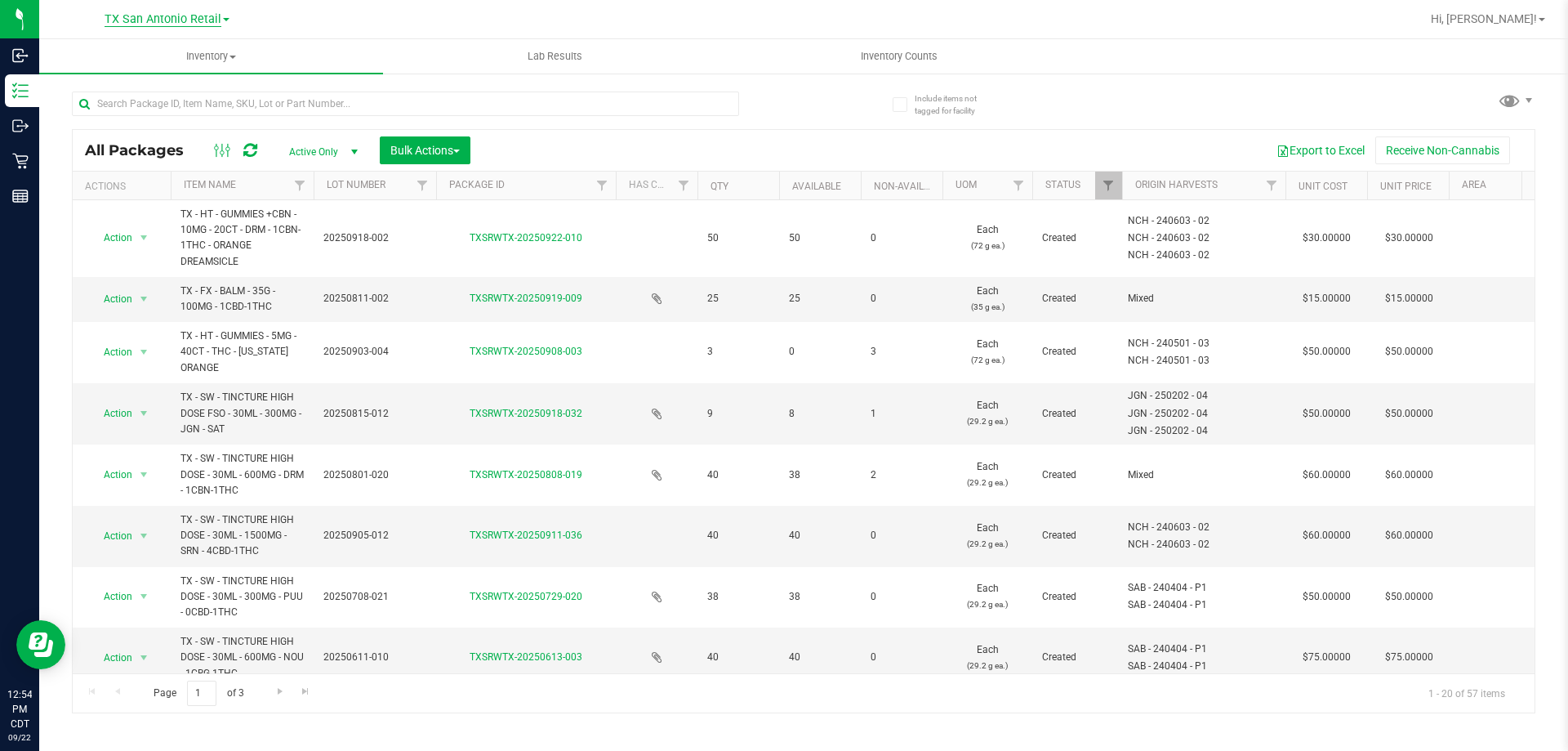
click at [166, 24] on span "TX San Antonio Retail" at bounding box center [163, 20] width 117 height 15
click at [163, 53] on link "TX Austin [GEOGRAPHIC_DATA]" at bounding box center [166, 57] width 238 height 22
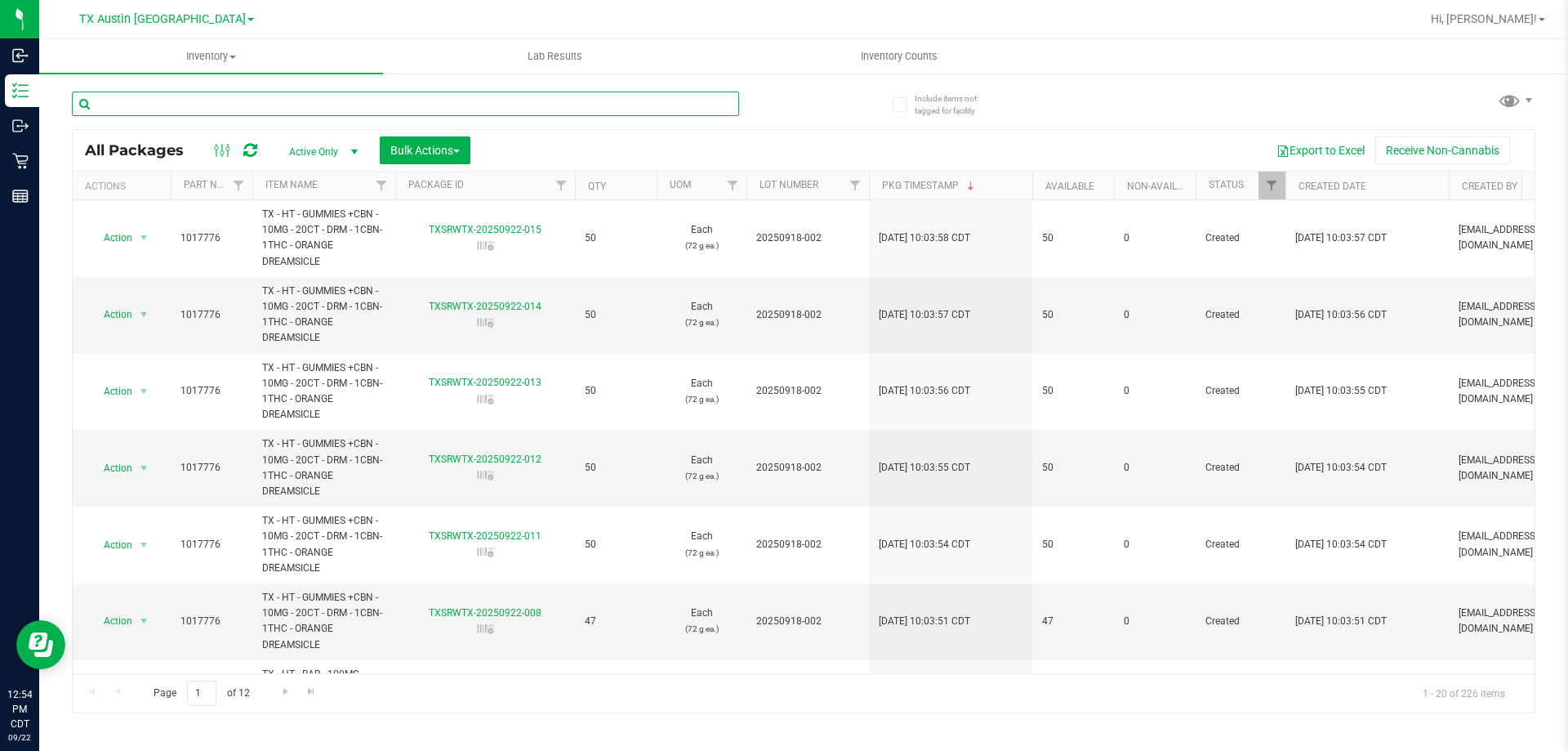
click at [250, 108] on input "text" at bounding box center [405, 104] width 667 height 25
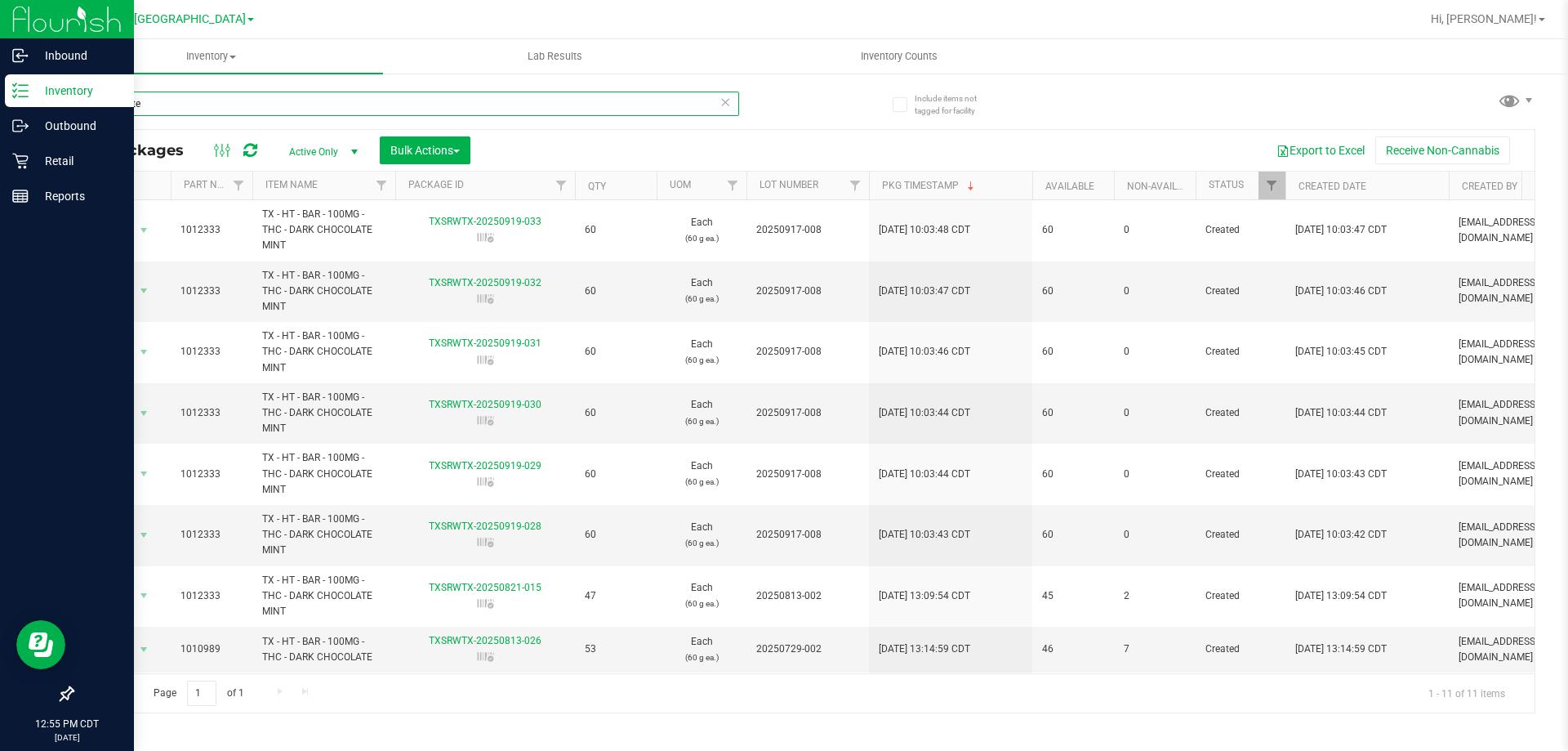
type input "chocolate"
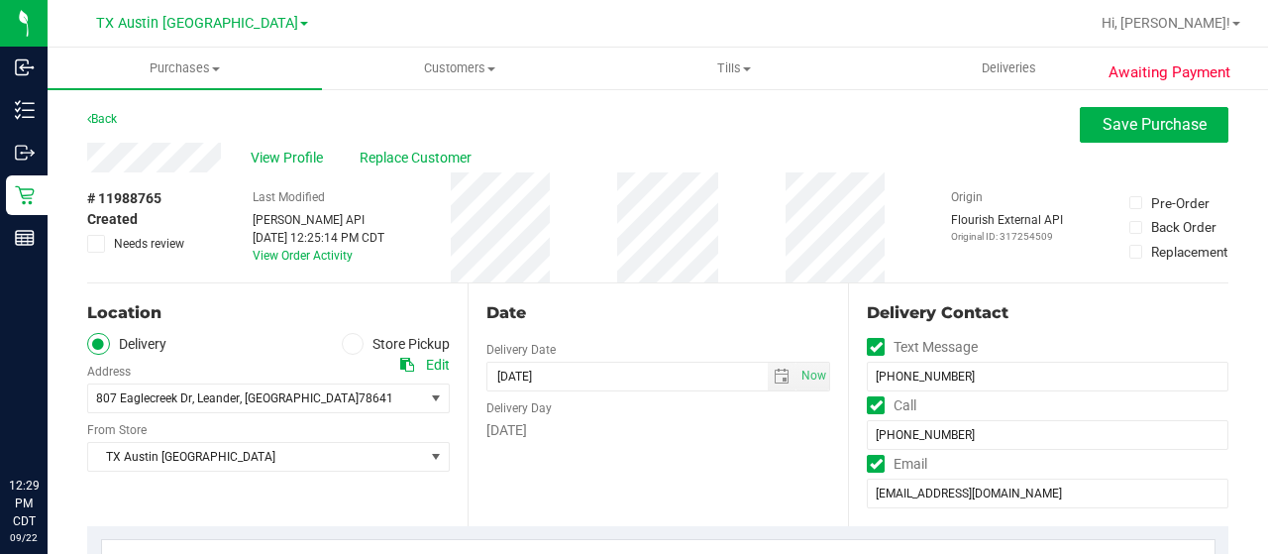
scroll to position [595, 0]
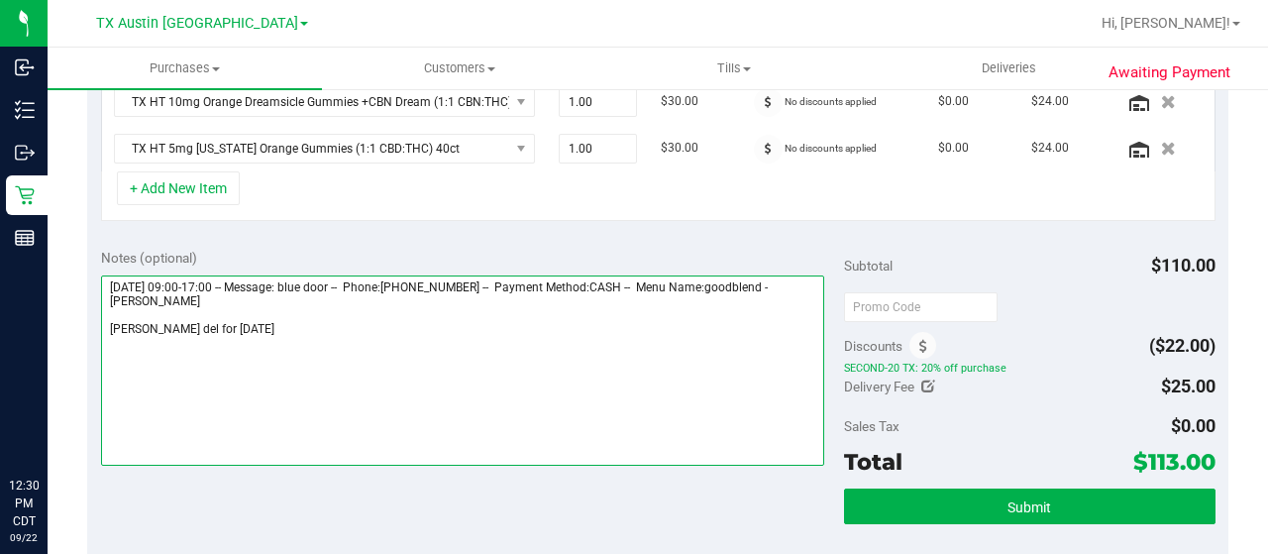
click at [365, 323] on textarea at bounding box center [462, 370] width 723 height 190
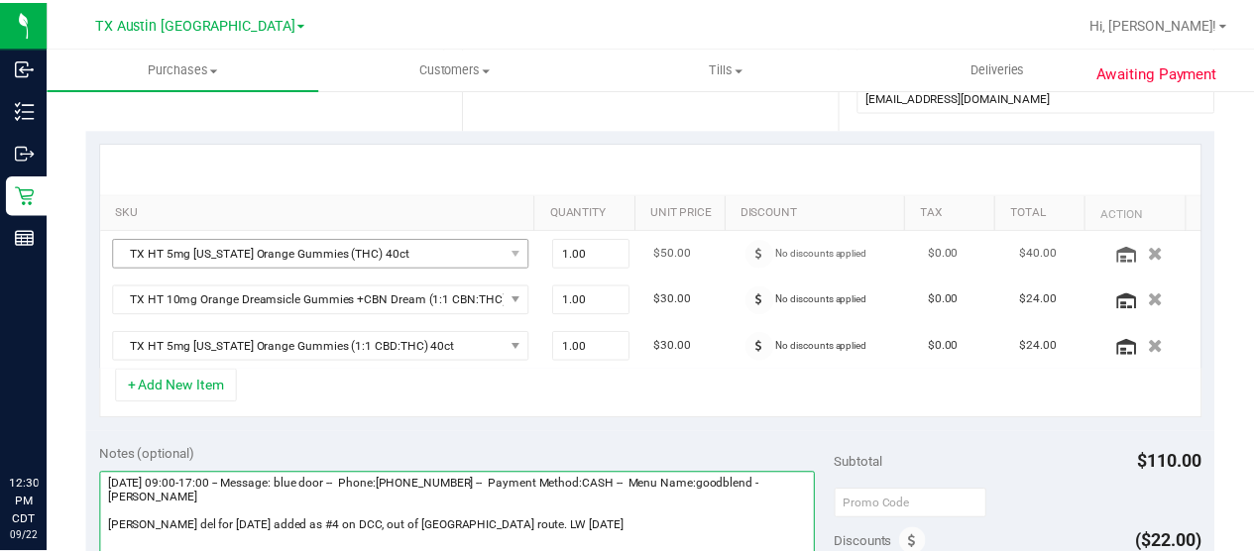
scroll to position [198, 0]
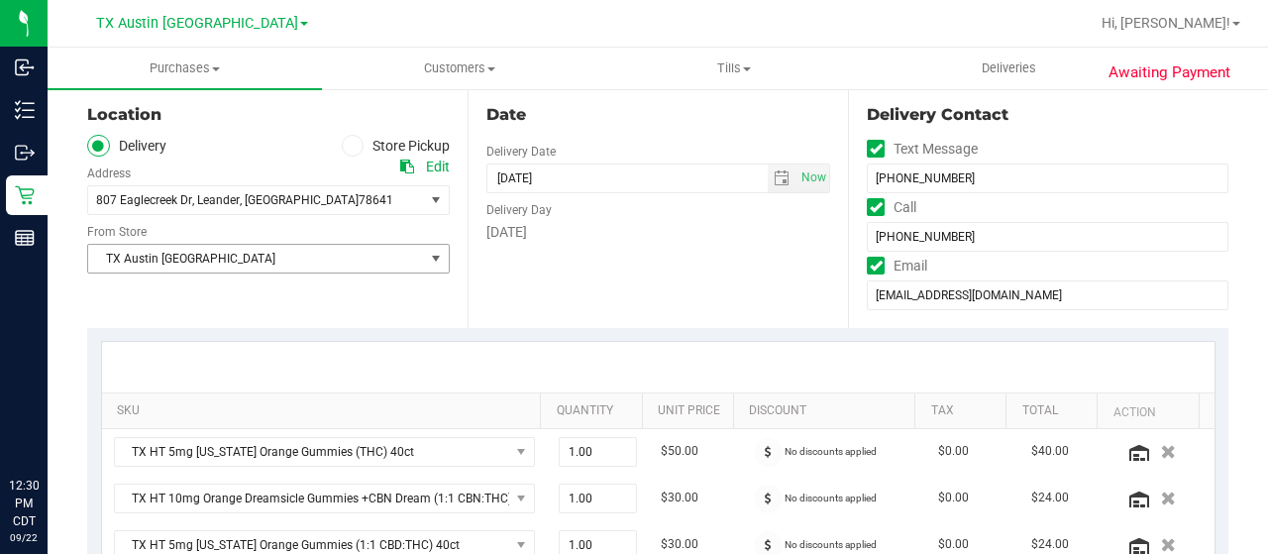
type textarea "[DATE] 09:00-17:00 -- Message: blue door -- Phone:[PHONE_NUMBER] -- Payment Met…"
click at [235, 260] on span "TX Austin [GEOGRAPHIC_DATA]" at bounding box center [256, 259] width 336 height 28
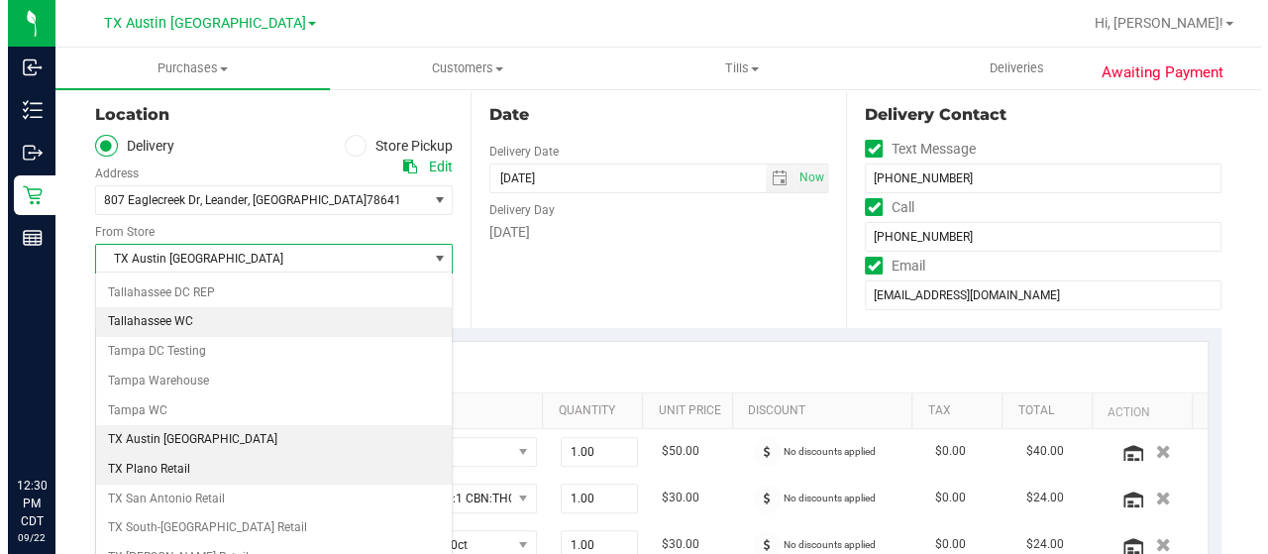
scroll to position [1398, 0]
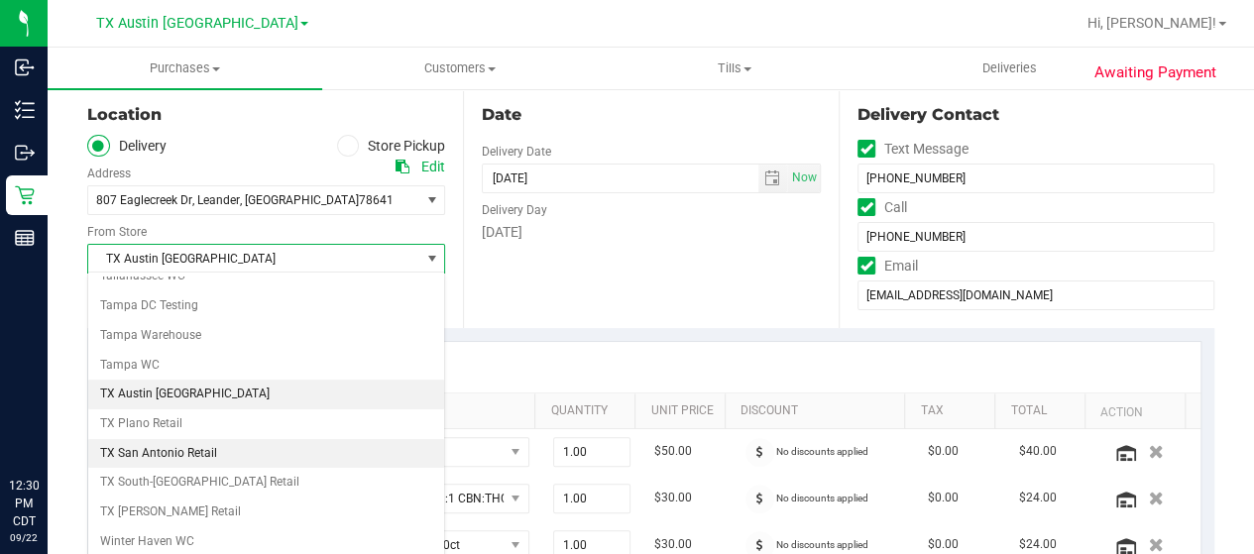
click at [191, 439] on li "TX San Antonio Retail" at bounding box center [266, 454] width 356 height 30
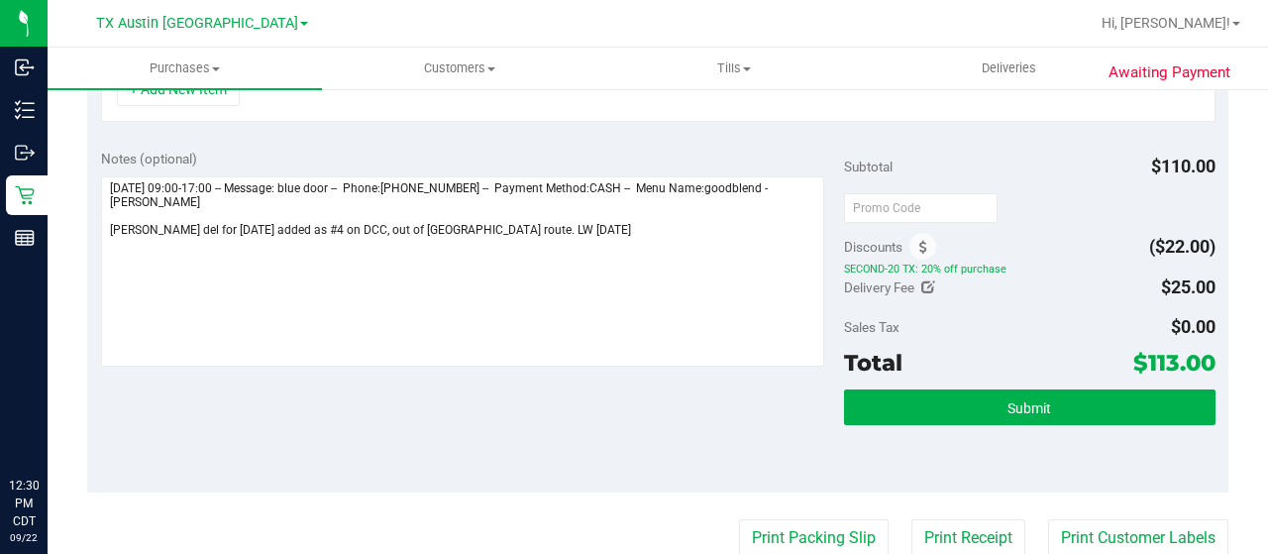
scroll to position [662, 0]
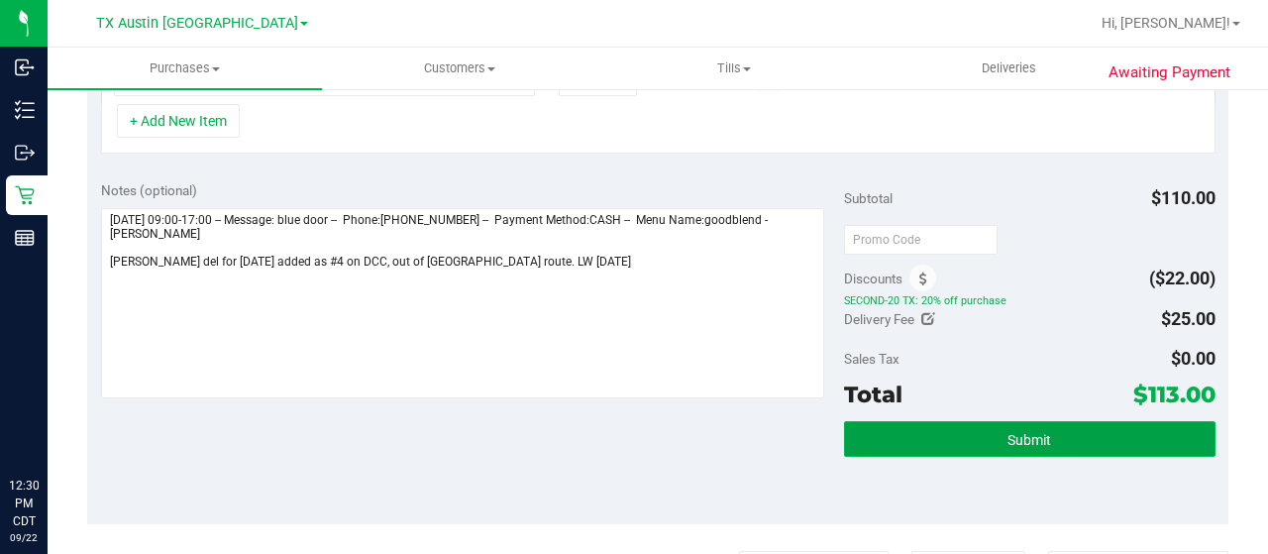
click at [943, 428] on button "Submit" at bounding box center [1030, 439] width 372 height 36
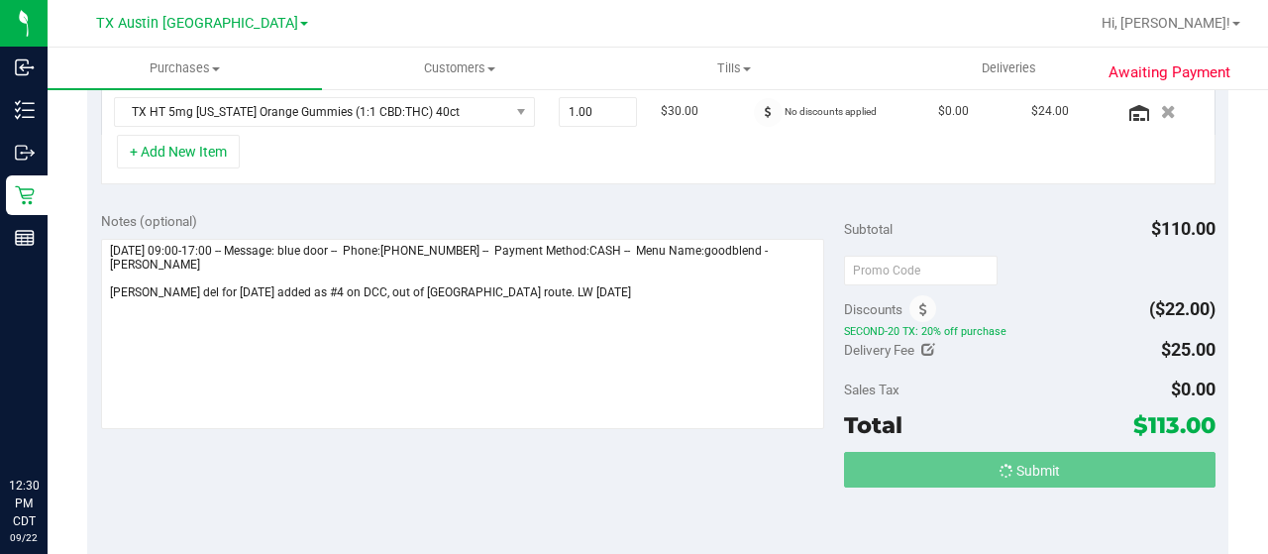
scroll to position [601, 0]
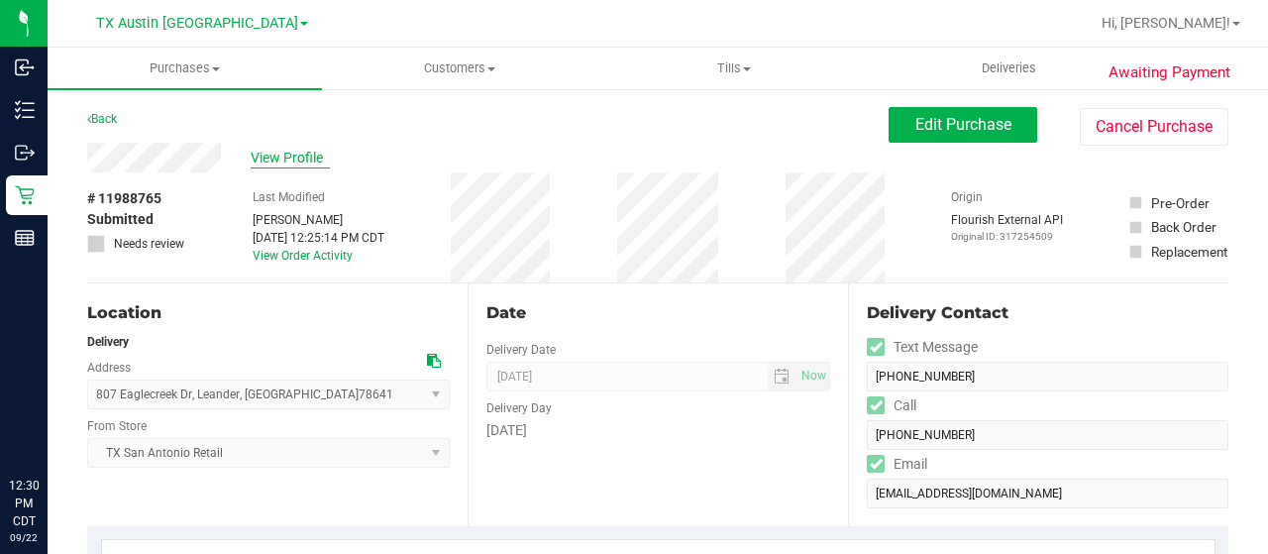
click at [293, 158] on span "View Profile" at bounding box center [290, 158] width 79 height 21
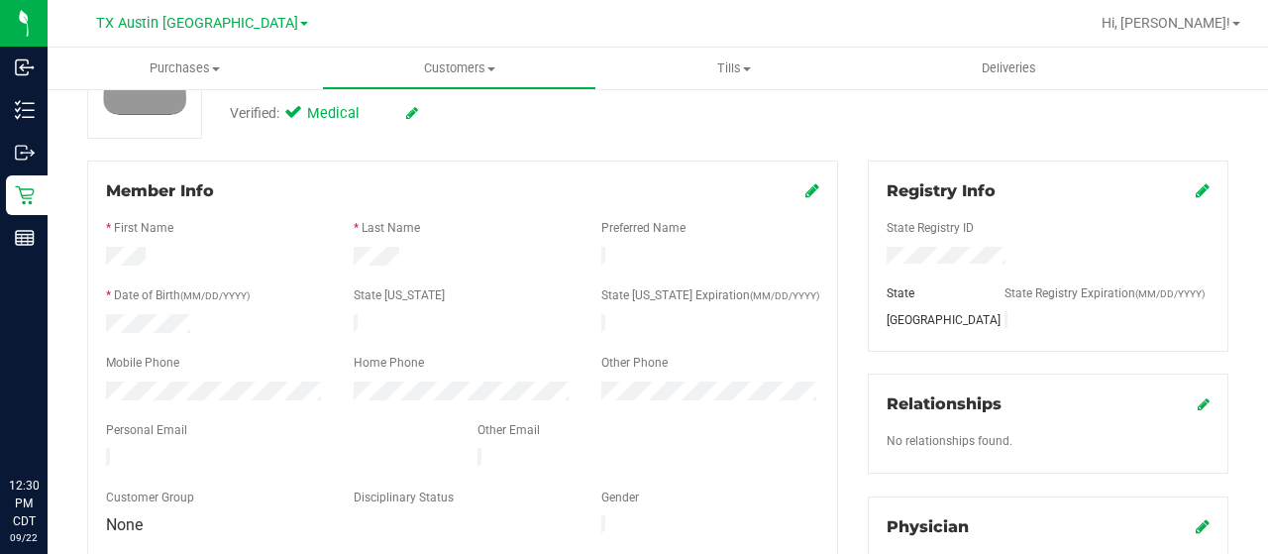
scroll to position [198, 0]
drag, startPoint x: 279, startPoint y: 451, endPoint x: 103, endPoint y: 449, distance: 176.4
click at [103, 449] on div at bounding box center [277, 458] width 372 height 24
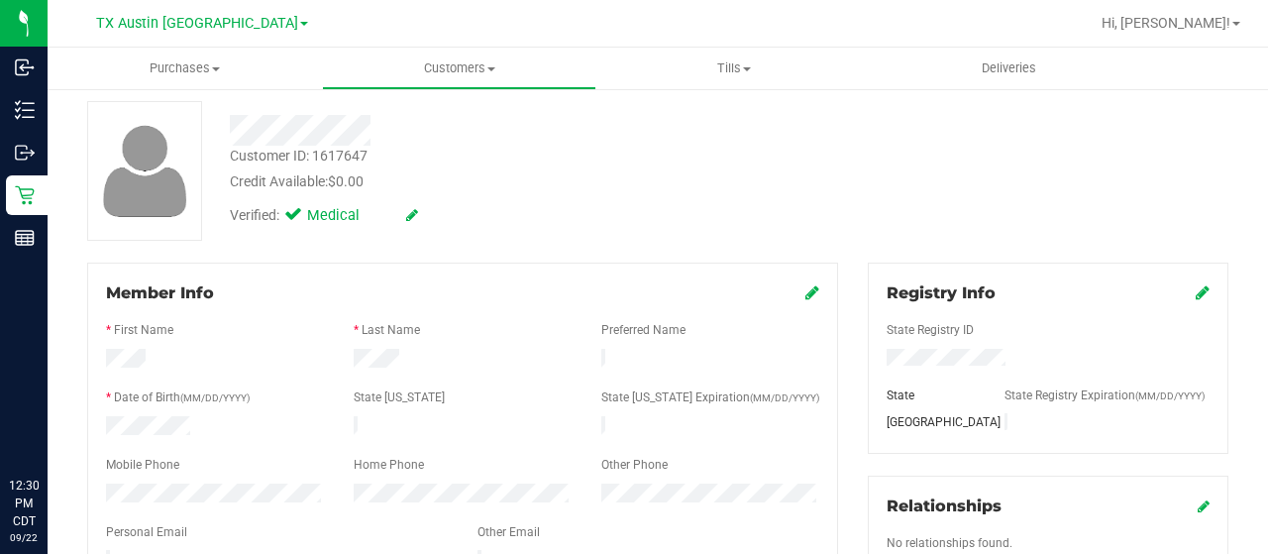
scroll to position [0, 0]
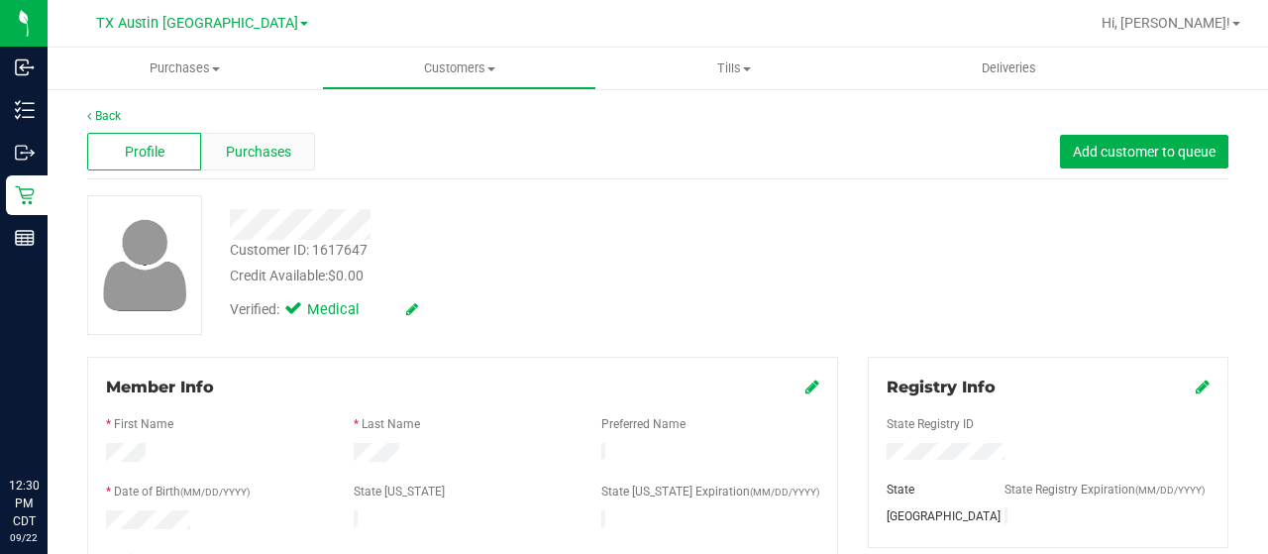
click at [248, 152] on span "Purchases" at bounding box center [258, 152] width 65 height 21
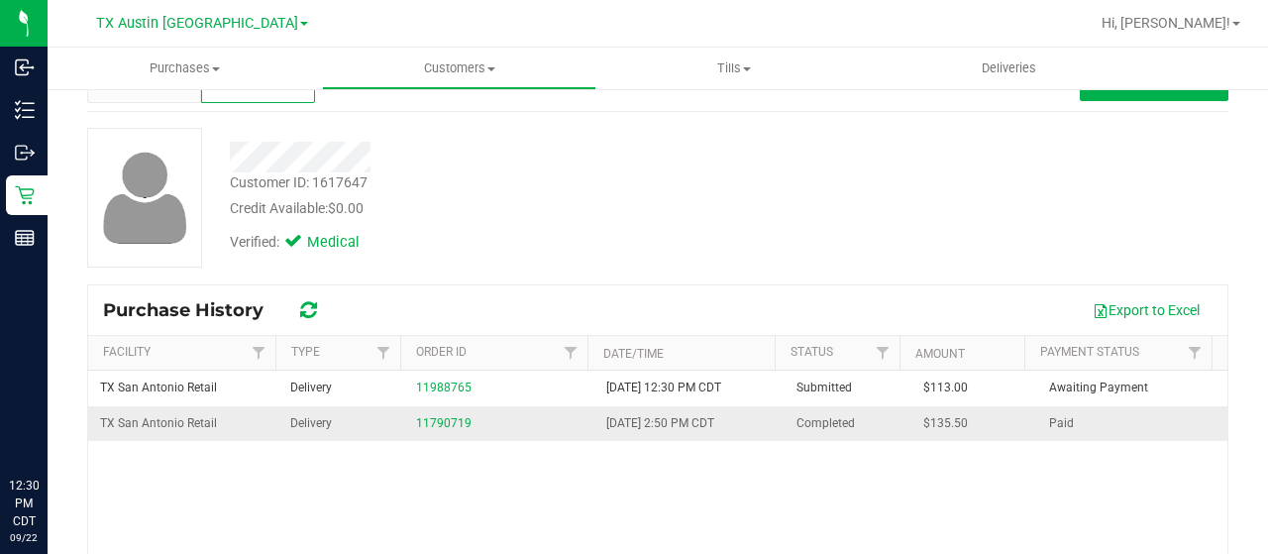
scroll to position [99, 0]
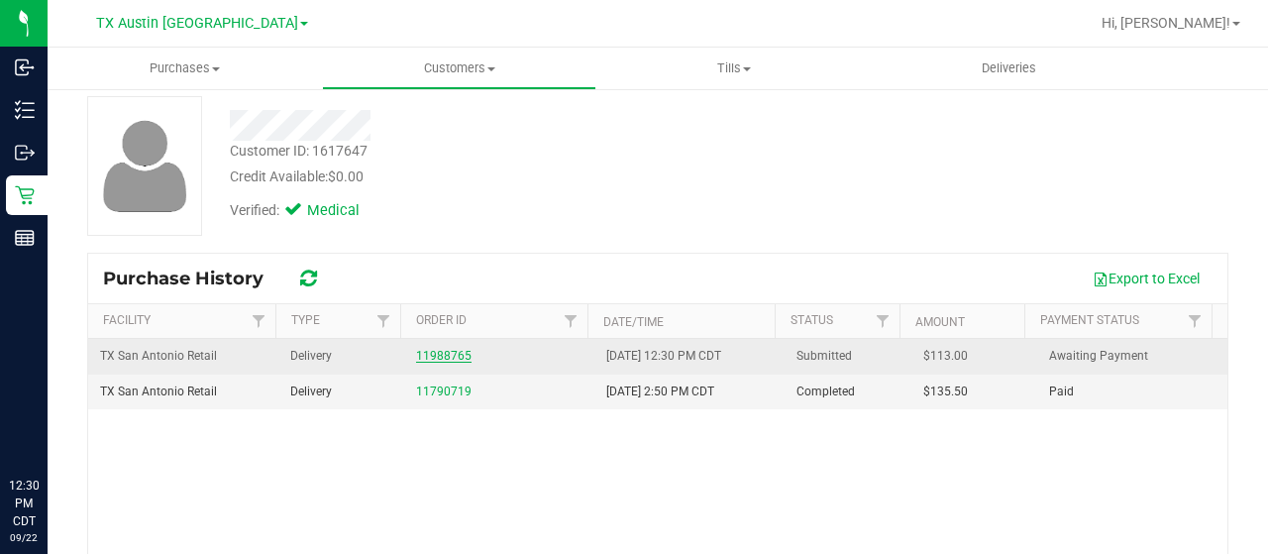
click at [430, 350] on link "11988765" at bounding box center [443, 356] width 55 height 14
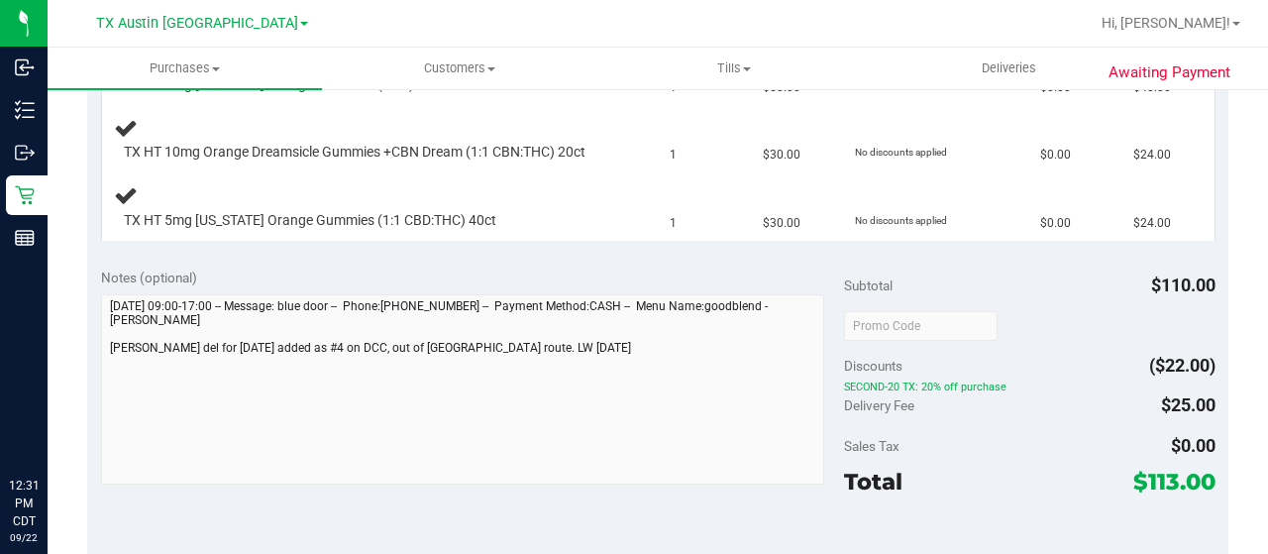
scroll to position [694, 0]
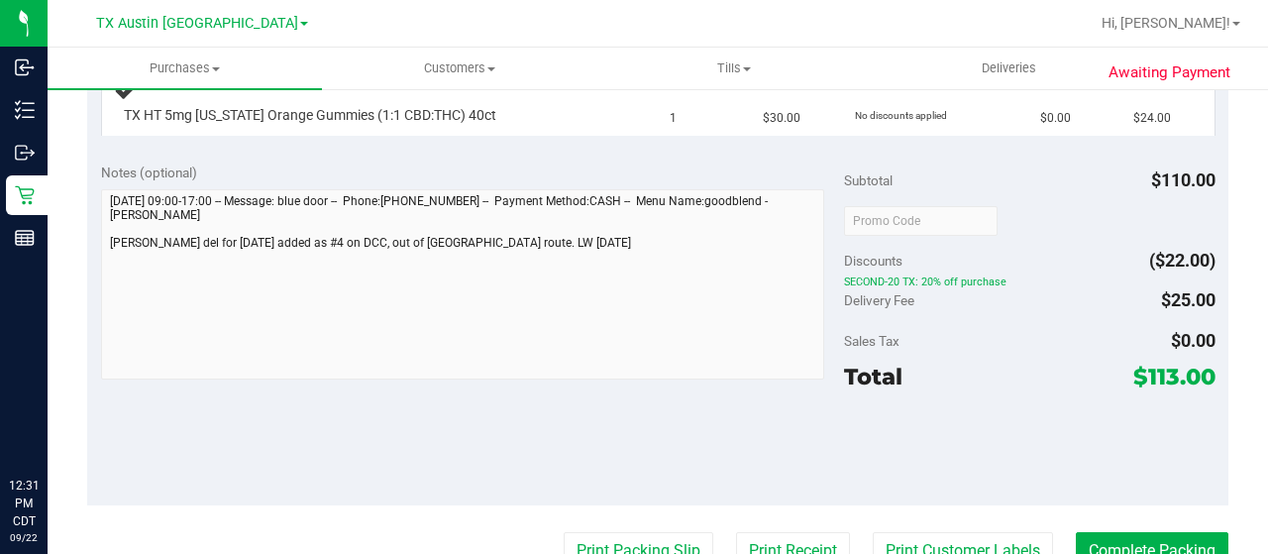
drag, startPoint x: 1132, startPoint y: 385, endPoint x: 1163, endPoint y: 386, distance: 31.7
click at [1163, 386] on span "$113.00" at bounding box center [1175, 377] width 82 height 28
copy span "113"
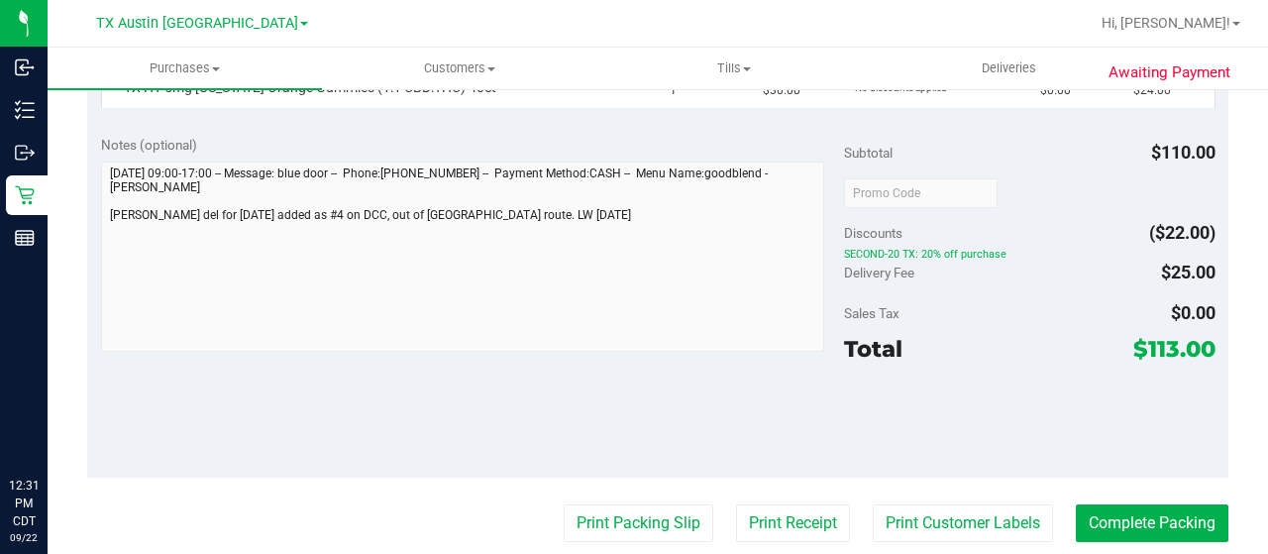
scroll to position [793, 0]
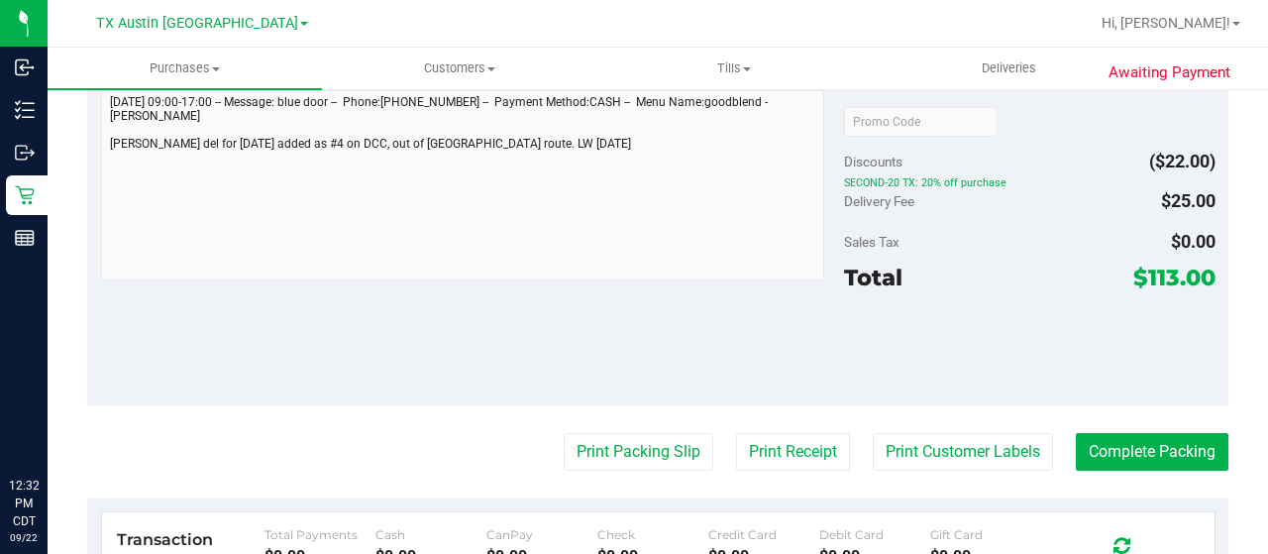
click at [92, 166] on div "Notes (optional) Subtotal $110.00 Discounts ($22.00) SECOND-20 TX: 20% off purc…" at bounding box center [658, 228] width 1142 height 357
drag, startPoint x: 1131, startPoint y: 286, endPoint x: 1163, endPoint y: 288, distance: 32.8
click at [1163, 288] on span "$113.00" at bounding box center [1175, 278] width 82 height 28
copy span "113"
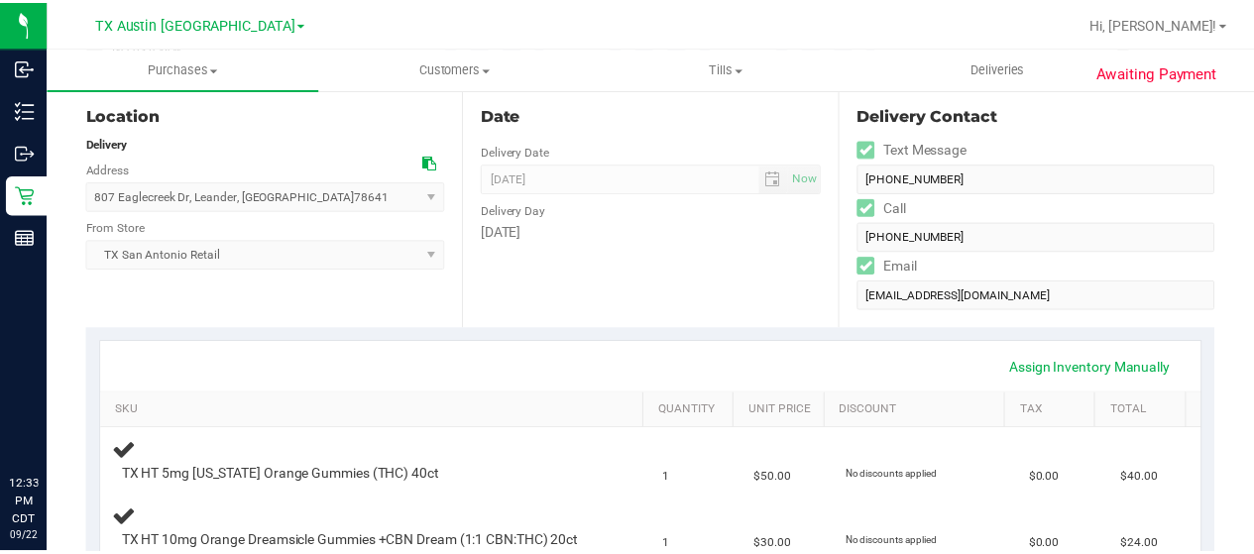
scroll to position [0, 0]
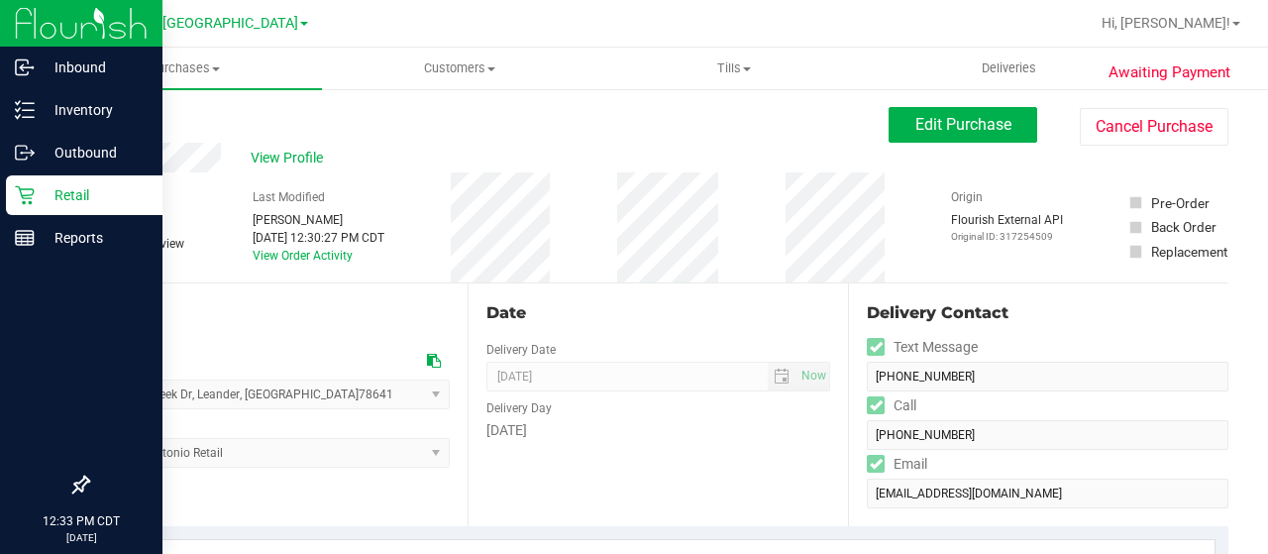
click at [32, 189] on icon at bounding box center [24, 195] width 19 height 19
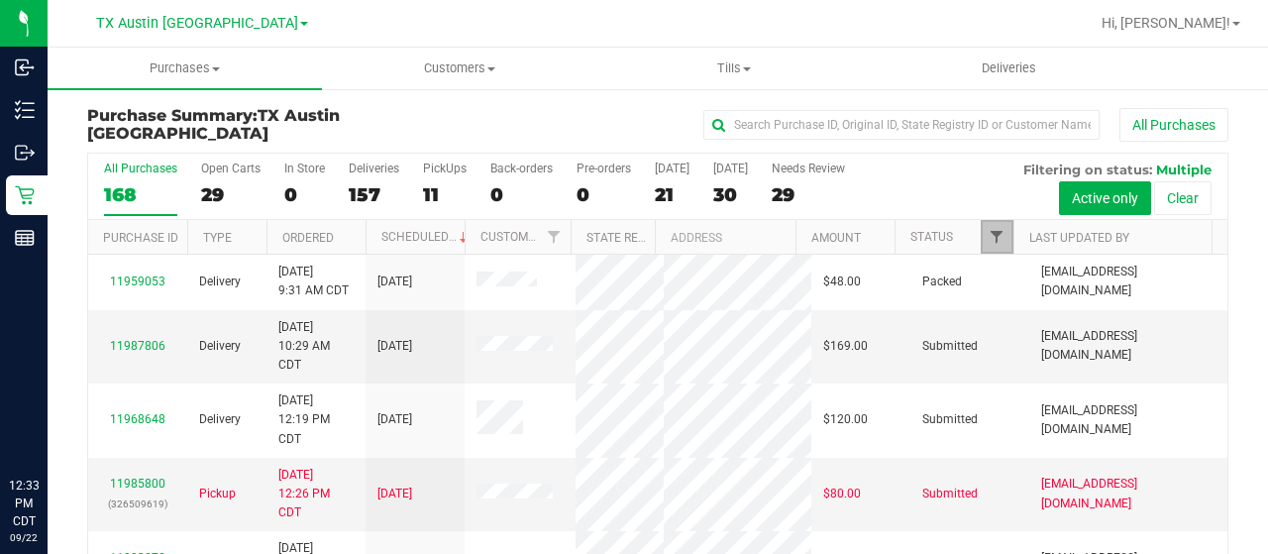
click at [989, 239] on span "Filter" at bounding box center [997, 237] width 16 height 16
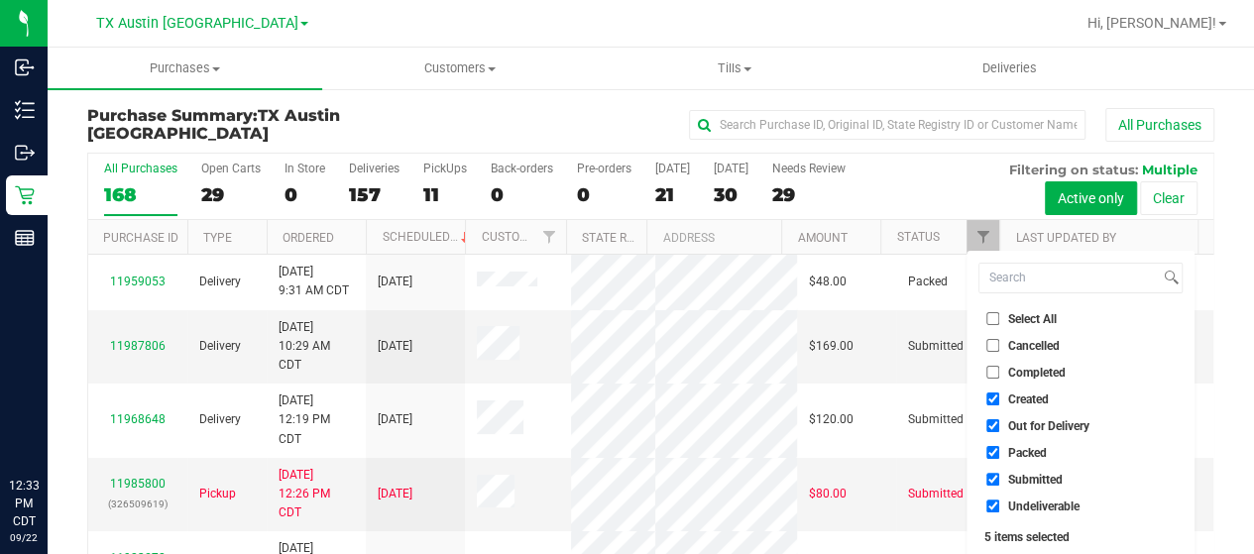
click at [1035, 424] on span "Out for Delivery" at bounding box center [1048, 426] width 81 height 12
click at [999, 424] on input "Out for Delivery" at bounding box center [992, 425] width 13 height 13
checkbox input "false"
click at [1026, 447] on span "Packed" at bounding box center [1027, 453] width 39 height 12
click at [999, 447] on input "Packed" at bounding box center [992, 452] width 13 height 13
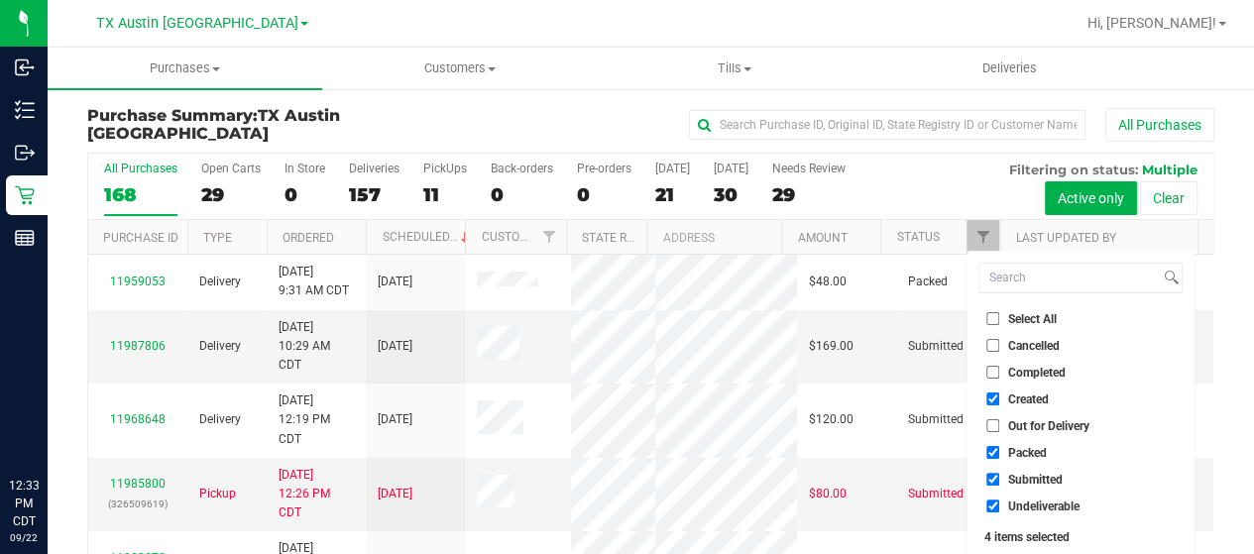
checkbox input "false"
click at [1013, 475] on span "Submitted" at bounding box center [1035, 480] width 55 height 12
click at [999, 475] on input "Submitted" at bounding box center [992, 479] width 13 height 13
checkbox input "false"
click at [1019, 510] on span "Undeliverable" at bounding box center [1043, 506] width 71 height 12
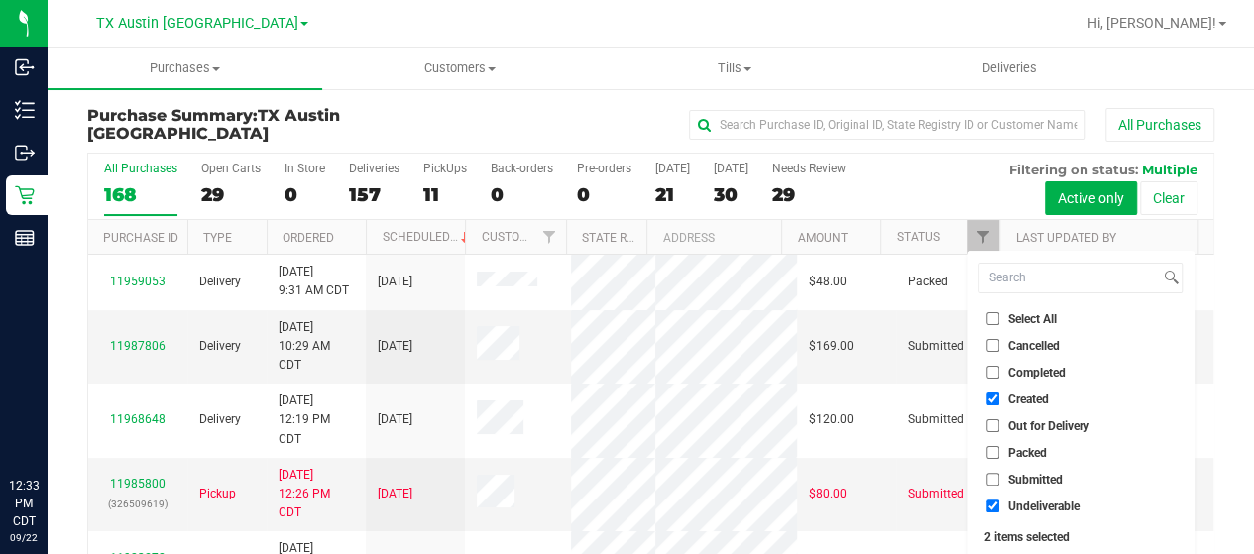
click at [999, 510] on input "Undeliverable" at bounding box center [992, 505] width 13 height 13
checkbox input "false"
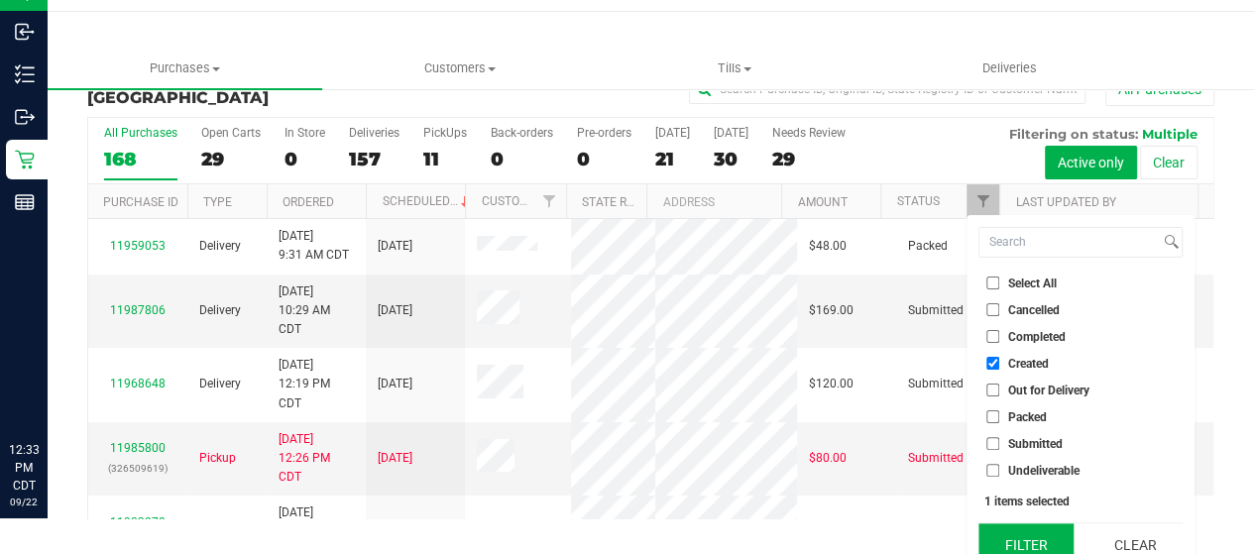
scroll to position [54, 0]
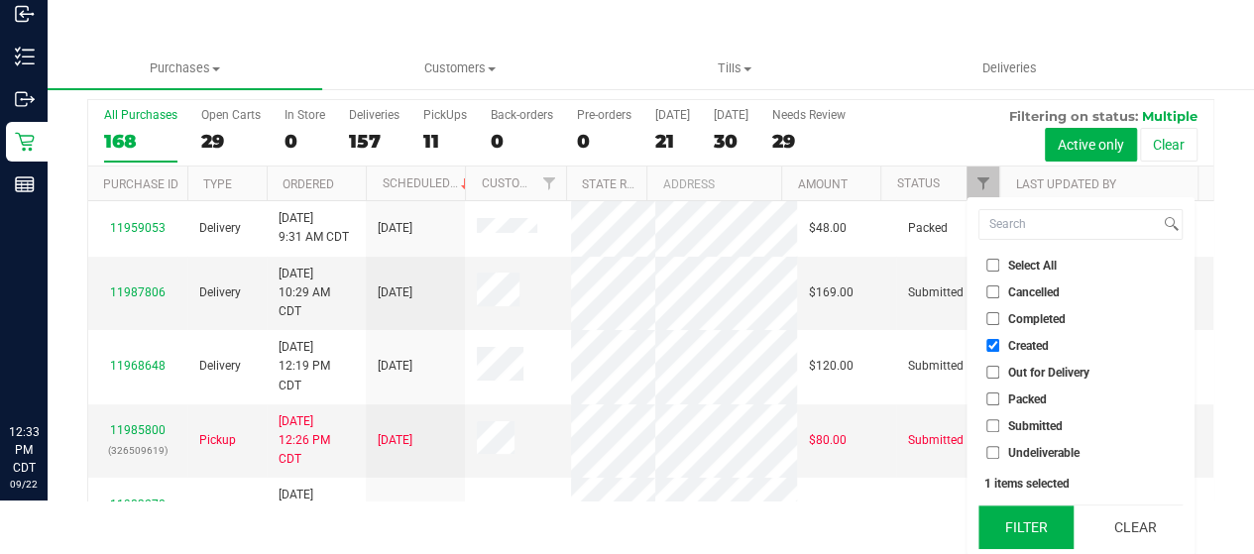
click at [1019, 516] on button "Filter" at bounding box center [1025, 527] width 95 height 44
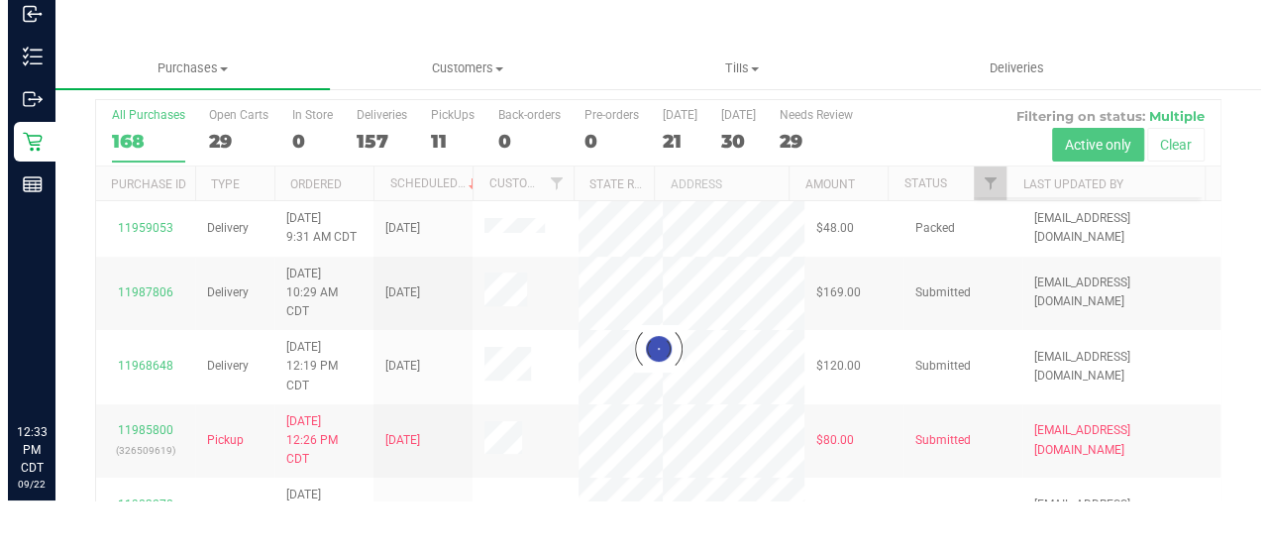
scroll to position [0, 0]
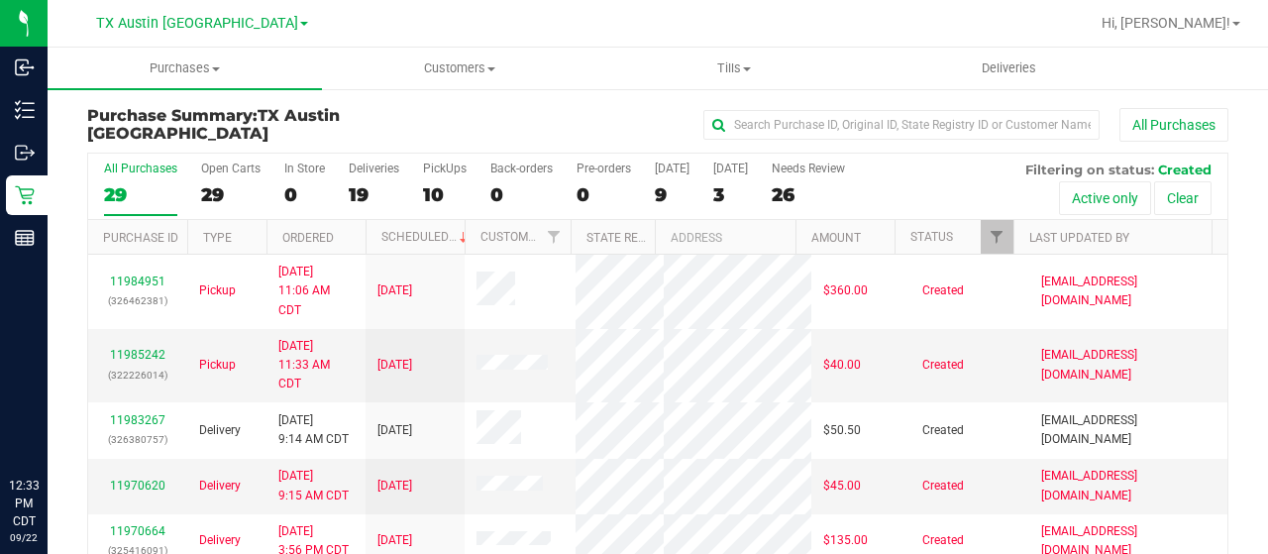
click at [663, 193] on div "9" at bounding box center [672, 194] width 35 height 23
click at [0, 0] on input "Today 9" at bounding box center [0, 0] width 0 height 0
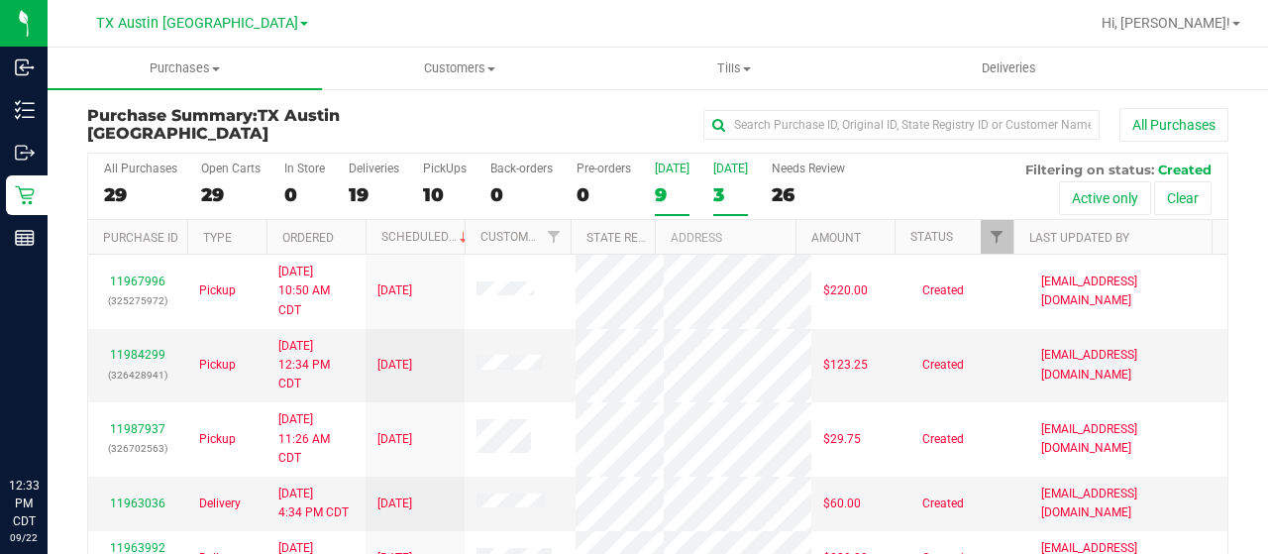
click at [718, 197] on div "3" at bounding box center [730, 194] width 35 height 23
click at [0, 0] on input "Tomorrow 3" at bounding box center [0, 0] width 0 height 0
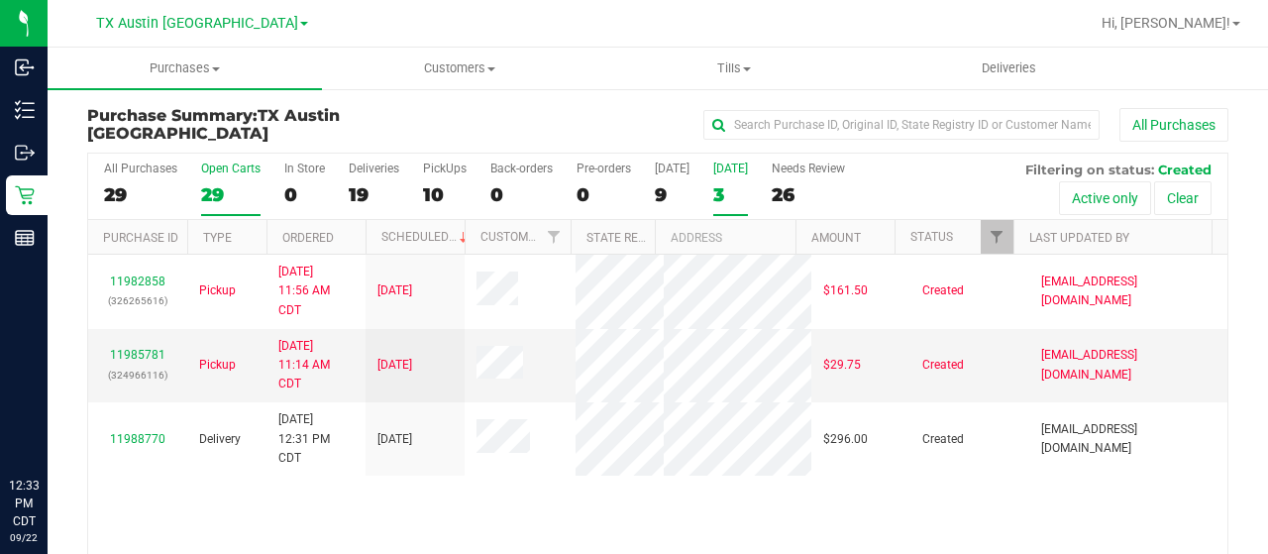
click at [206, 195] on div "29" at bounding box center [230, 194] width 59 height 23
click at [0, 0] on input "Open Carts 29" at bounding box center [0, 0] width 0 height 0
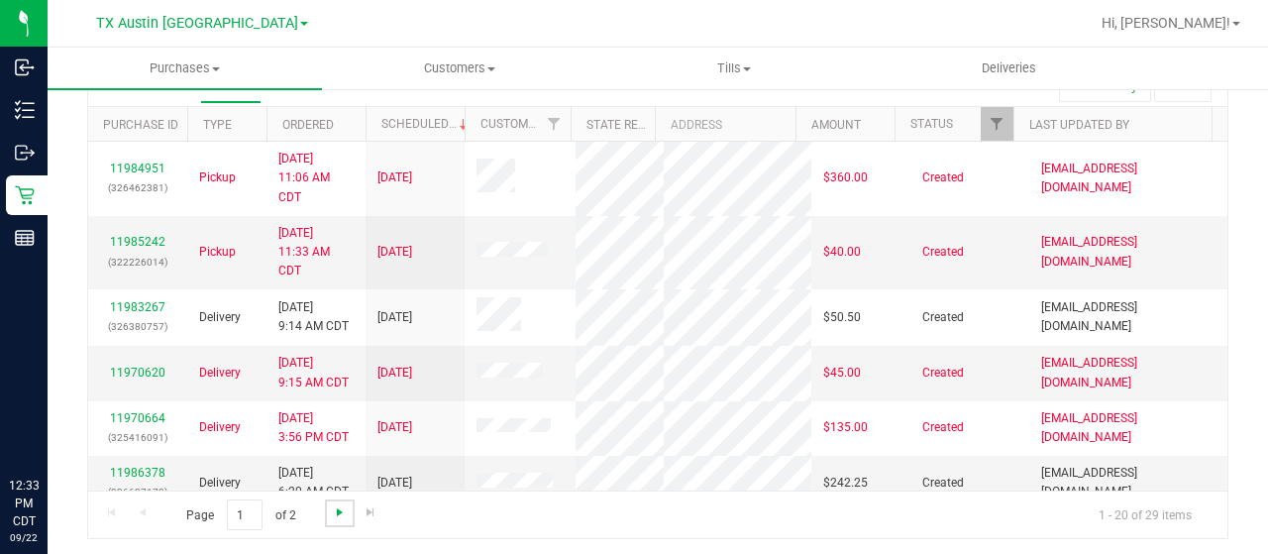
click at [336, 505] on span "Go to the next page" at bounding box center [340, 512] width 16 height 16
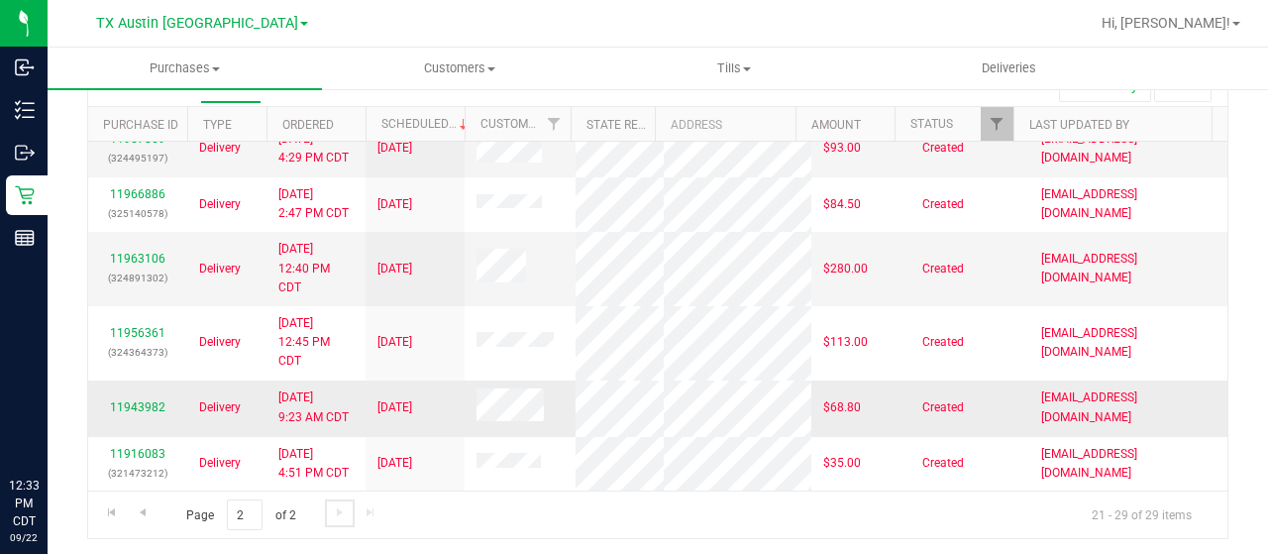
scroll to position [293, 0]
click at [149, 507] on span "Go to the previous page" at bounding box center [143, 512] width 16 height 16
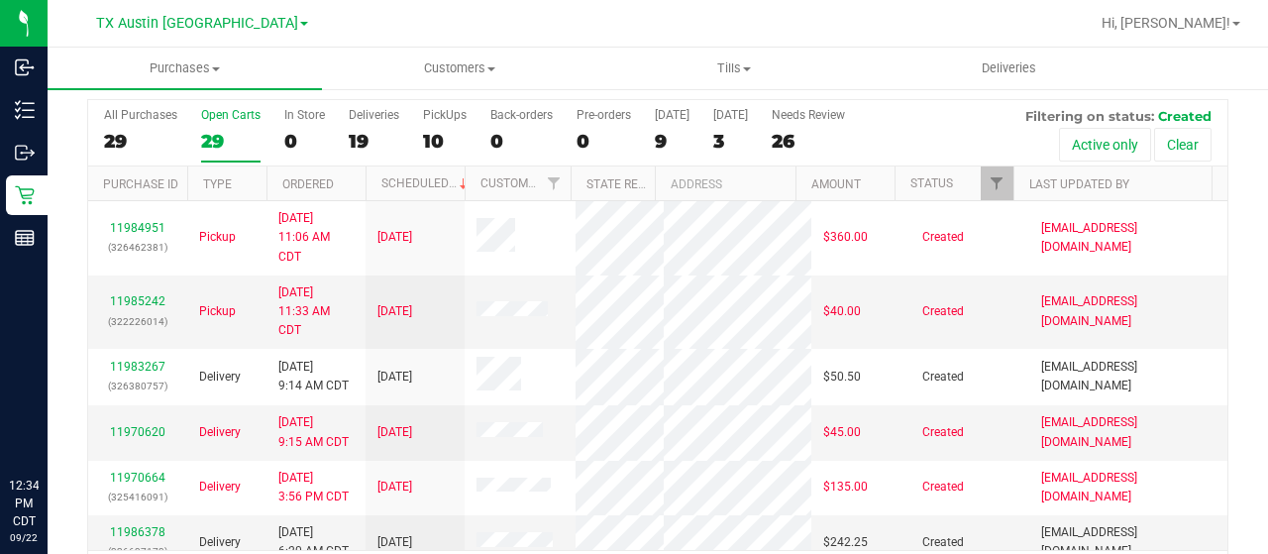
scroll to position [113, 0]
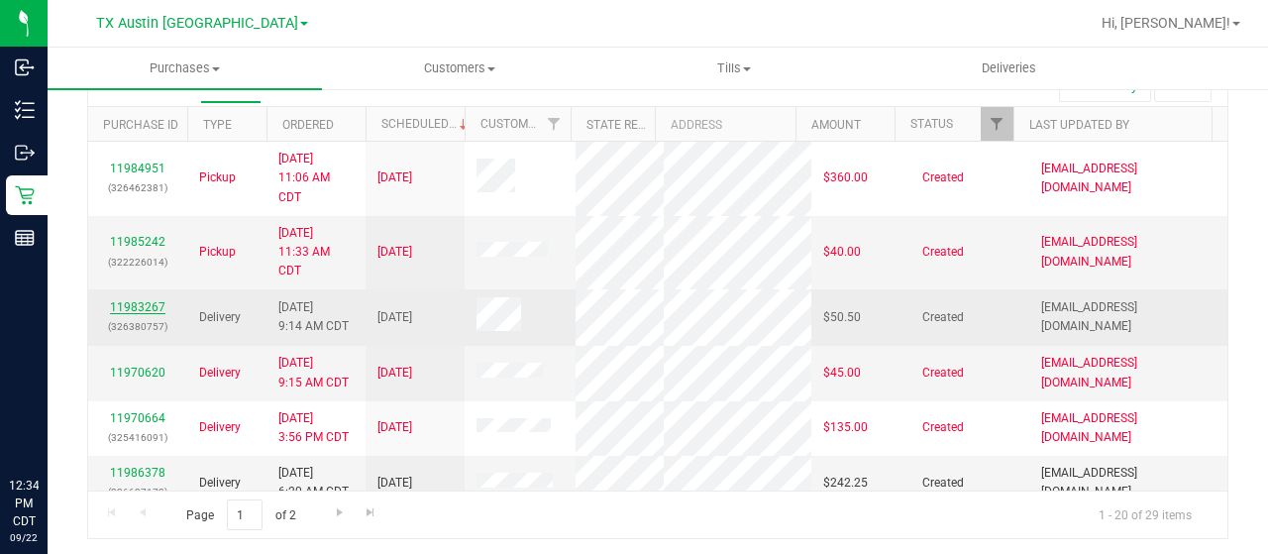
click at [129, 314] on link "11983267" at bounding box center [137, 307] width 55 height 14
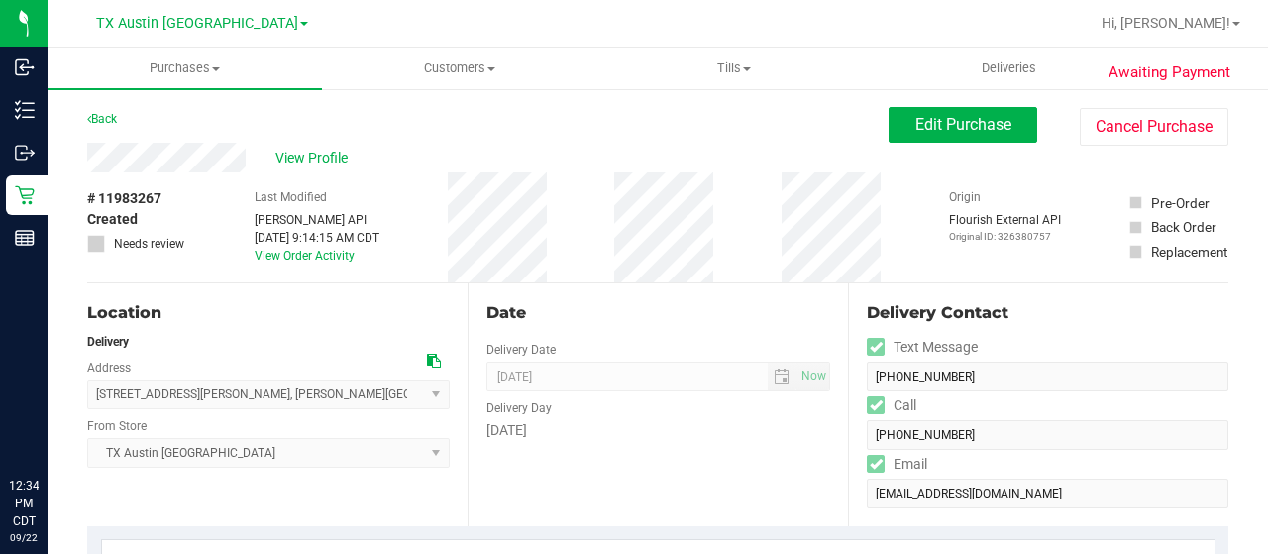
click at [264, 164] on div "View Profile" at bounding box center [488, 158] width 802 height 30
click at [308, 155] on span "View Profile" at bounding box center [314, 158] width 79 height 21
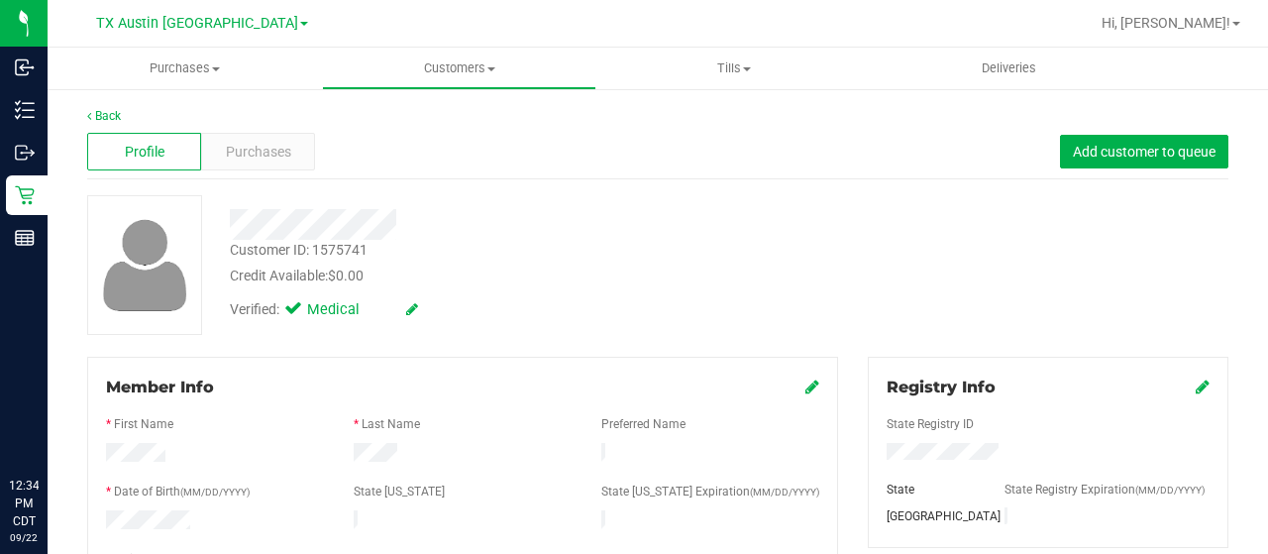
click at [247, 125] on div "Profile Purchases Add customer to queue" at bounding box center [658, 152] width 1142 height 55
click at [245, 138] on div "Purchases" at bounding box center [258, 152] width 114 height 38
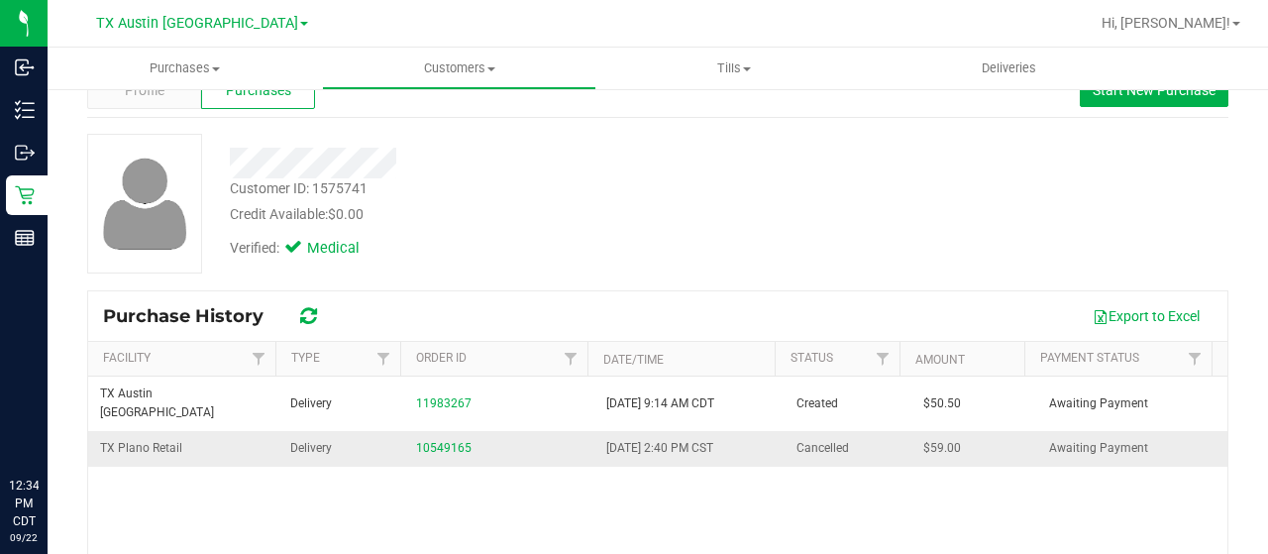
scroll to position [198, 0]
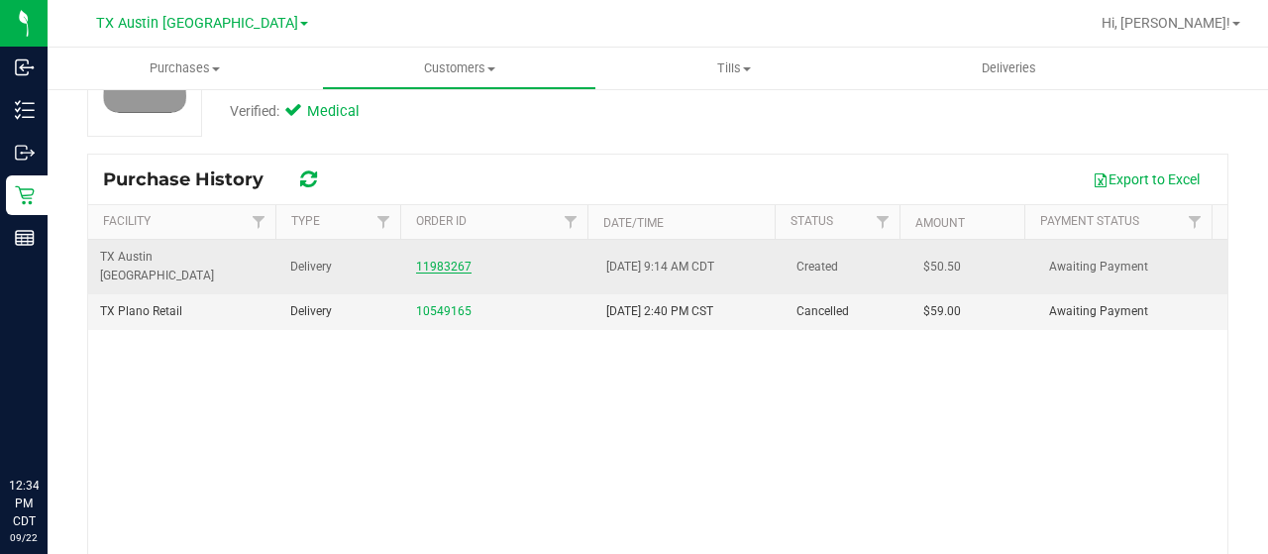
click at [432, 260] on link "11983267" at bounding box center [443, 267] width 55 height 14
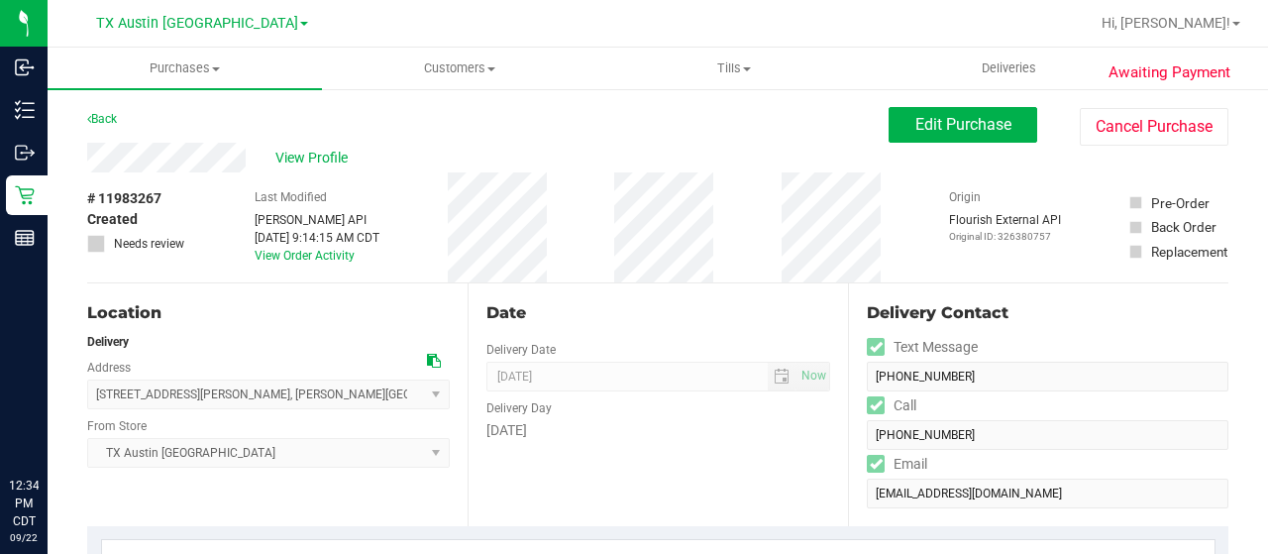
click at [428, 356] on icon at bounding box center [434, 361] width 14 height 14
click at [91, 161] on div "View Profile" at bounding box center [488, 158] width 802 height 30
click at [916, 134] on span "Edit Purchase" at bounding box center [964, 124] width 96 height 19
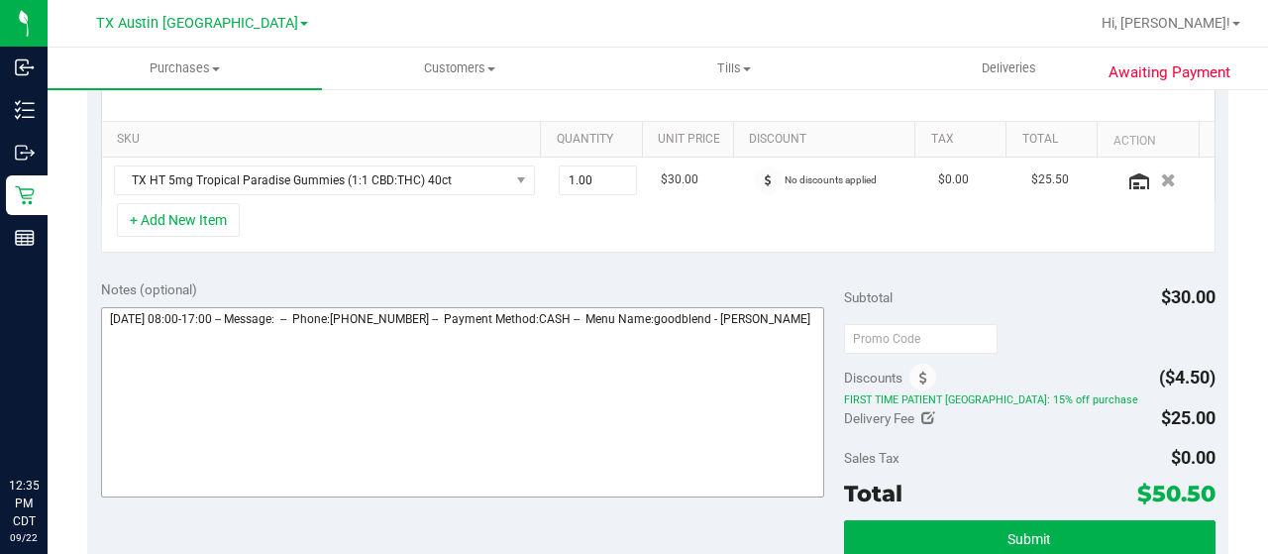
scroll to position [495, 0]
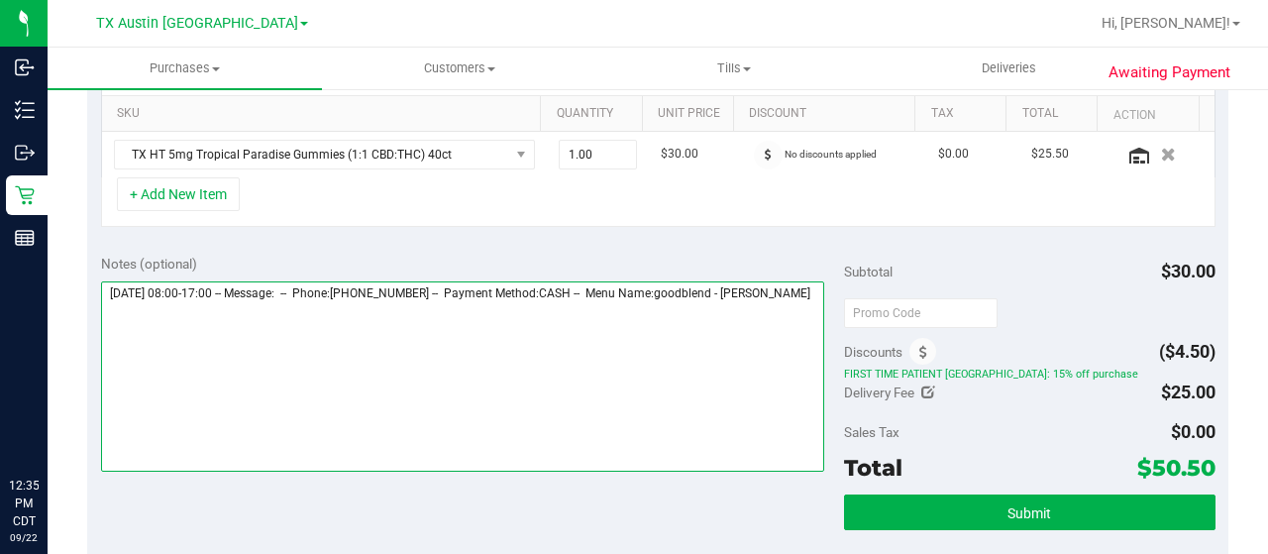
click at [259, 315] on textarea at bounding box center [462, 376] width 723 height 190
paste textarea "Central Texas"
click at [362, 334] on textarea at bounding box center [462, 376] width 723 height 190
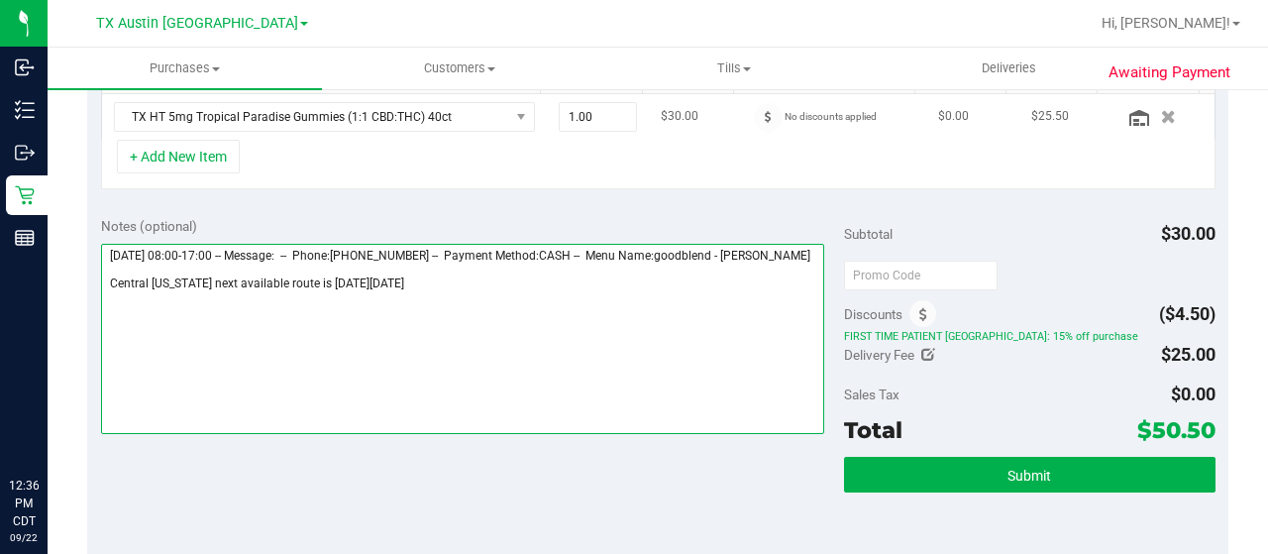
scroll to position [595, 0]
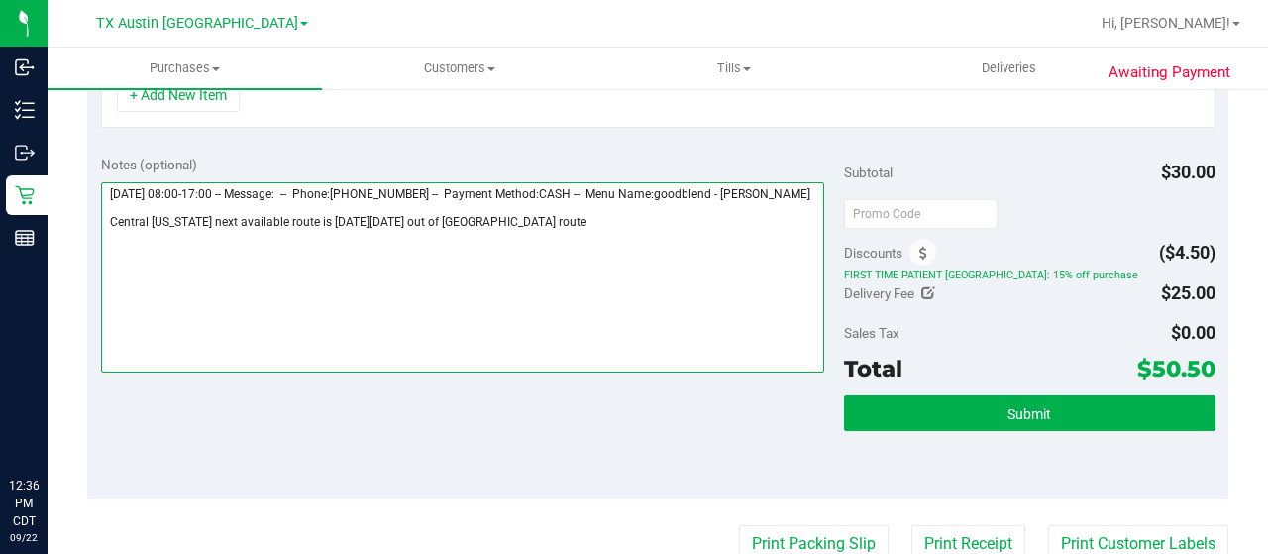
click at [391, 232] on textarea at bounding box center [462, 277] width 723 height 190
click at [654, 234] on textarea at bounding box center [462, 277] width 723 height 190
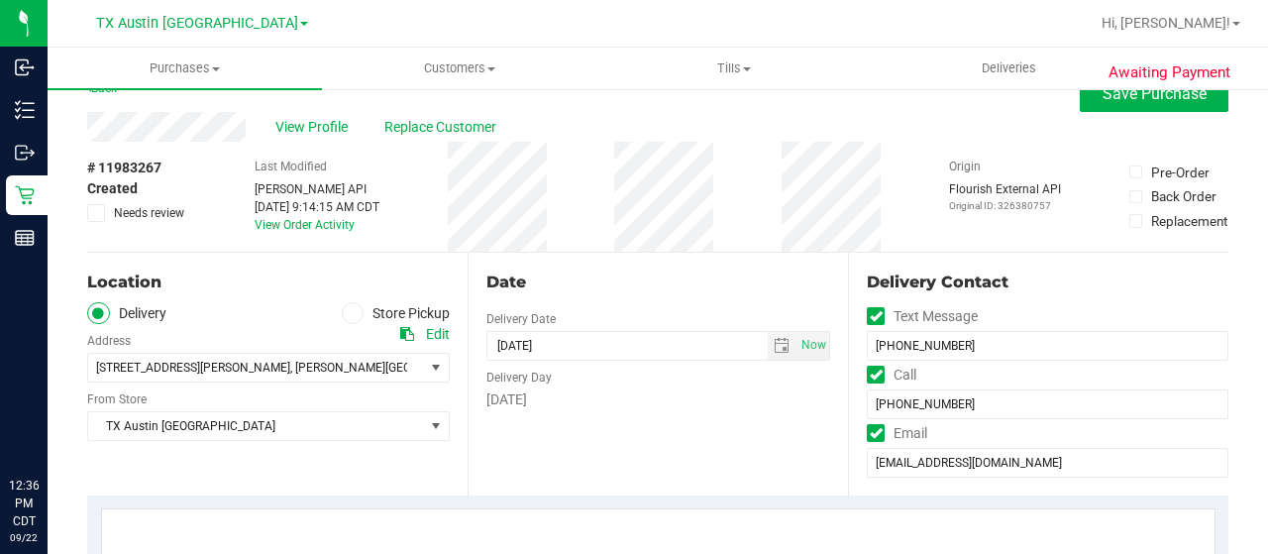
scroll to position [0, 0]
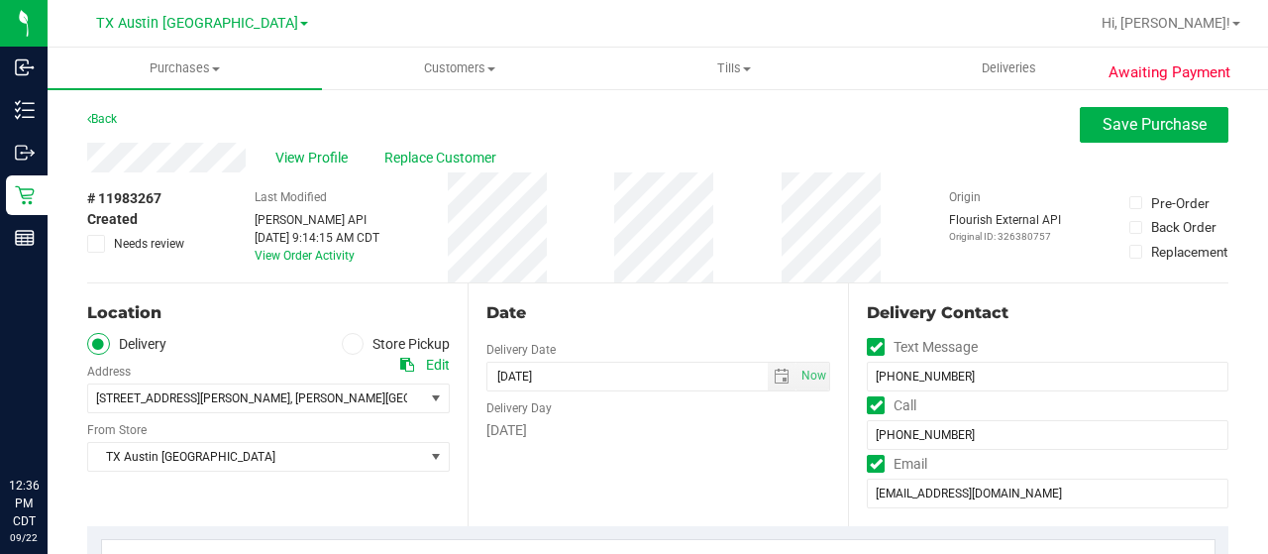
type textarea "Thursday 09/25/2025 08:00-17:00 -- Message: -- Phone:2544505221 -- Payment Meth…"
click at [127, 241] on span "Needs review" at bounding box center [149, 244] width 70 height 18
click at [0, 0] on input "Needs review" at bounding box center [0, 0] width 0 height 0
click at [1112, 124] on span "Save Purchase" at bounding box center [1155, 124] width 104 height 19
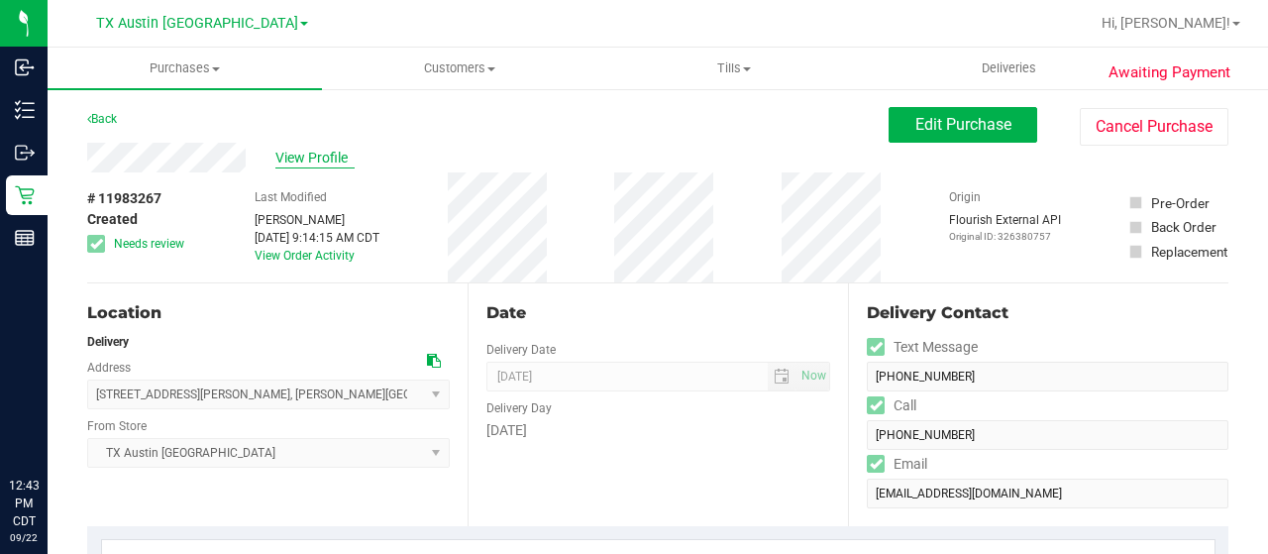
click at [299, 156] on span "View Profile" at bounding box center [314, 158] width 79 height 21
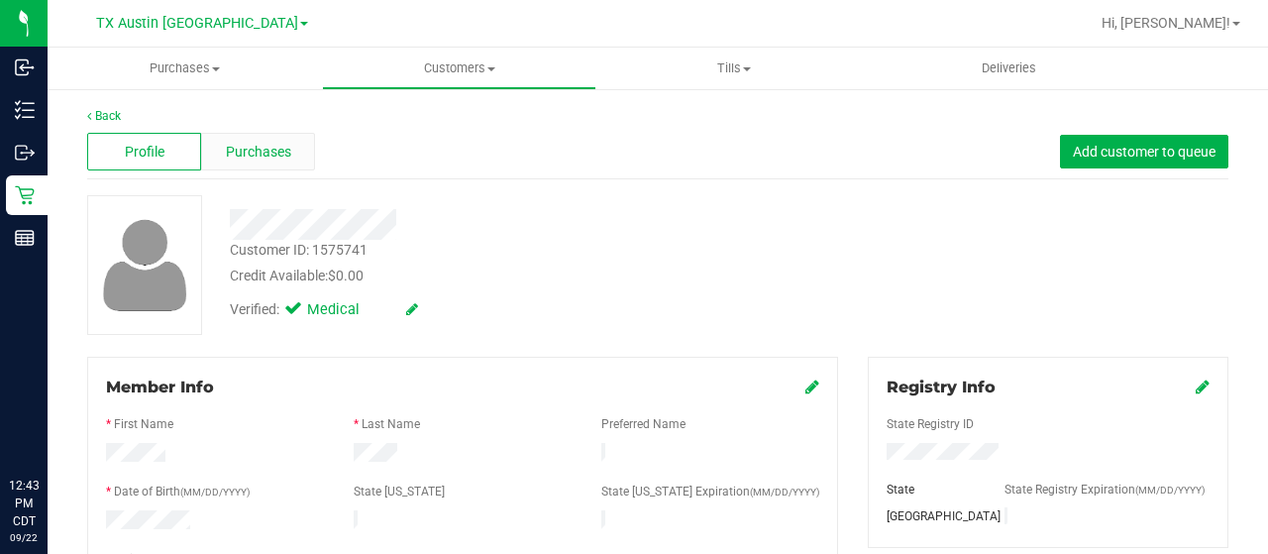
click at [277, 160] on span "Purchases" at bounding box center [258, 152] width 65 height 21
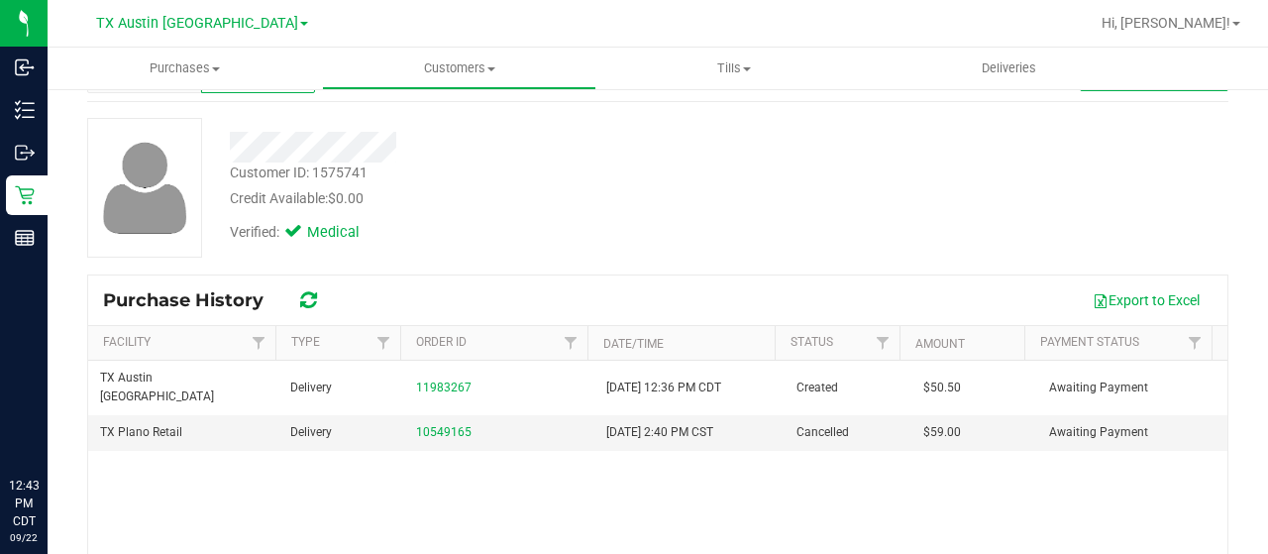
scroll to position [198, 0]
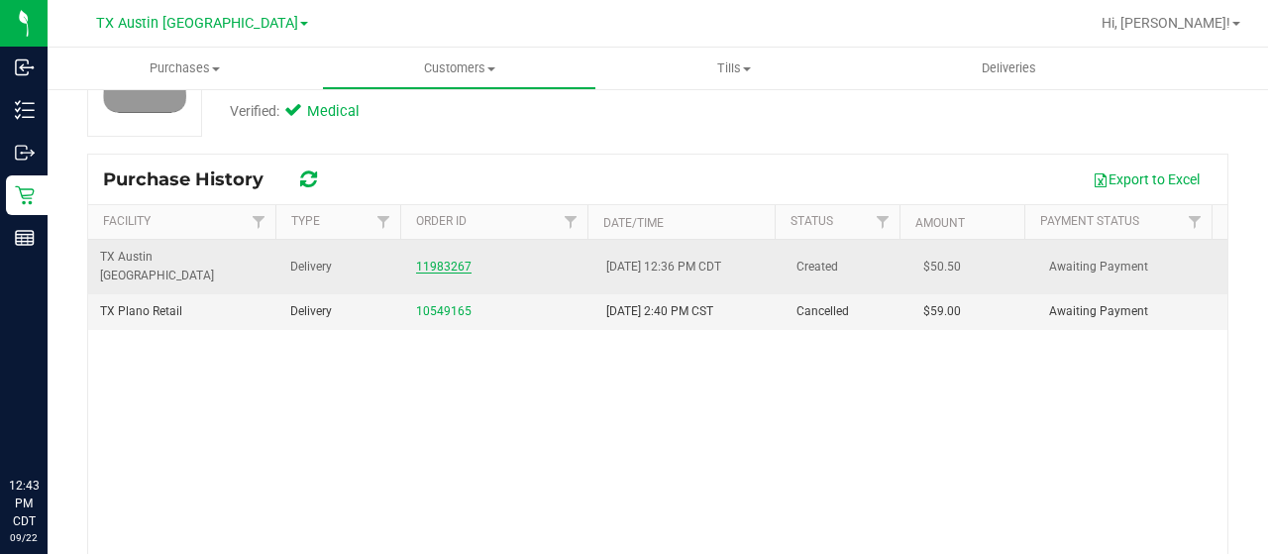
click at [447, 260] on link "11983267" at bounding box center [443, 267] width 55 height 14
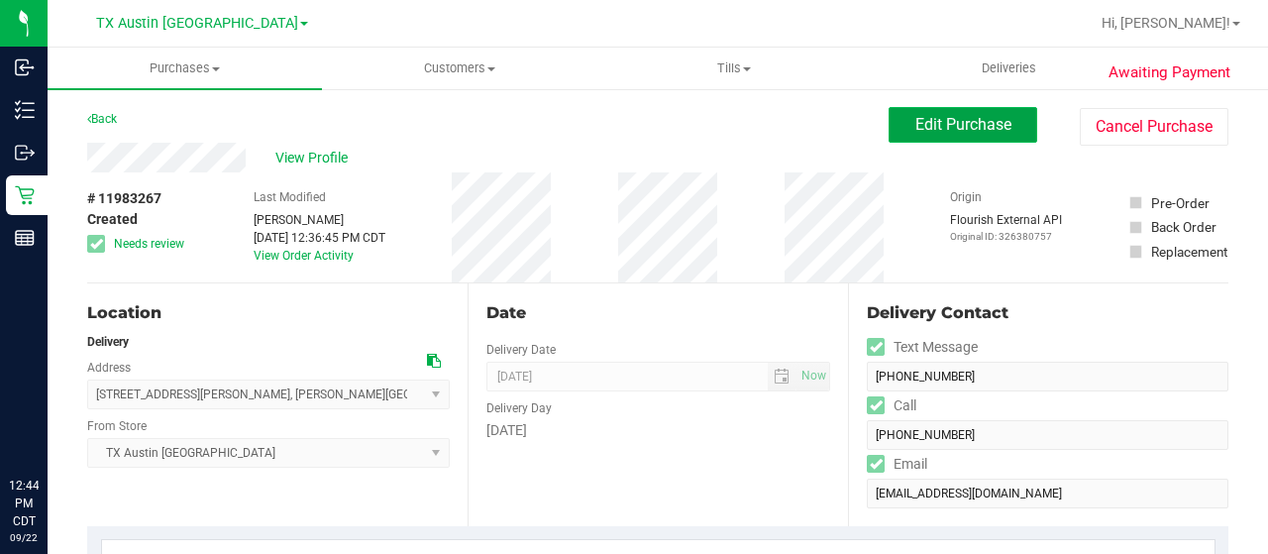
click at [943, 122] on span "Edit Purchase" at bounding box center [964, 124] width 96 height 19
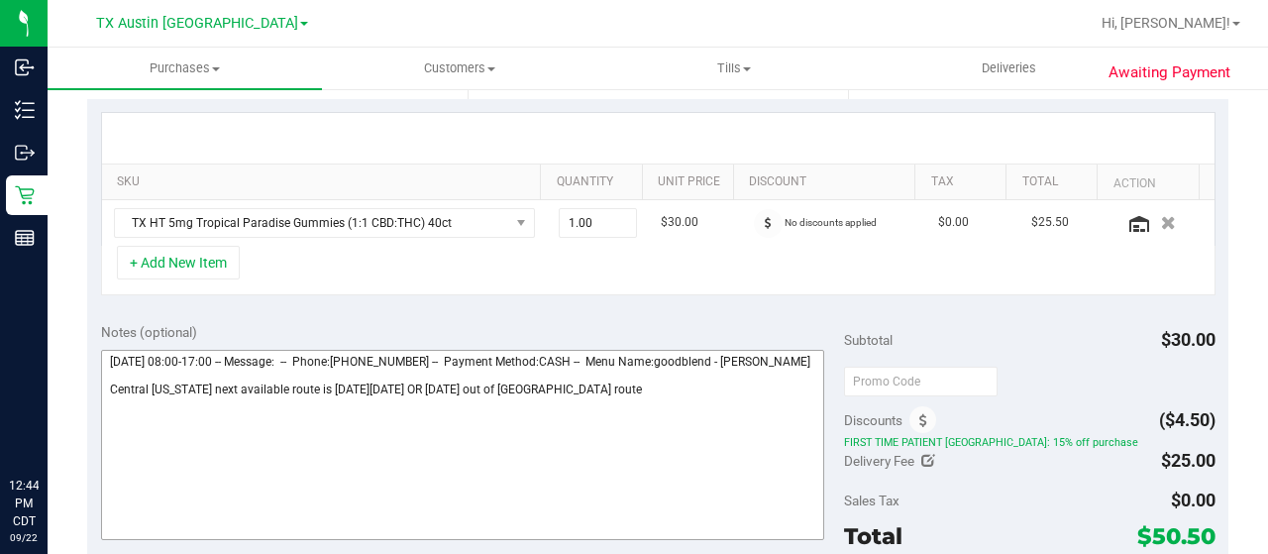
scroll to position [495, 0]
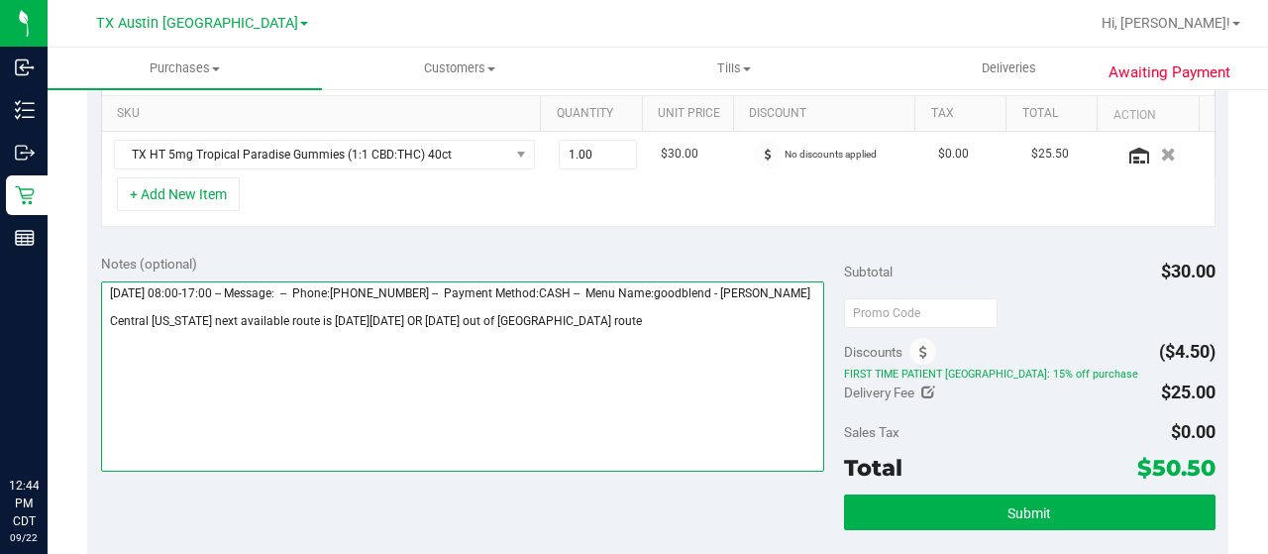
click at [617, 333] on textarea at bounding box center [462, 376] width 723 height 190
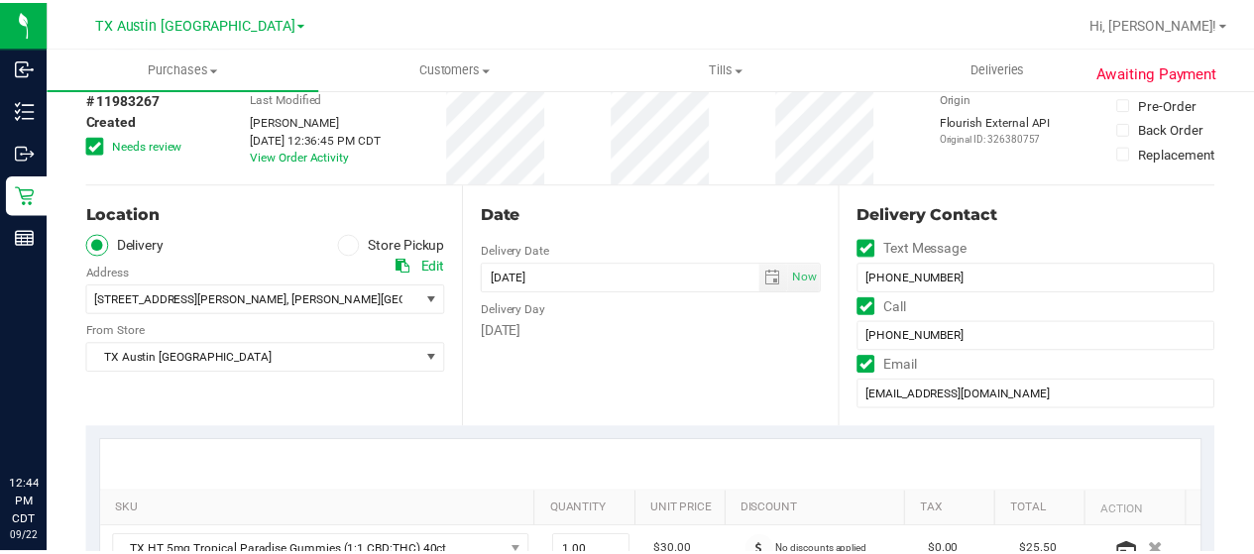
scroll to position [0, 0]
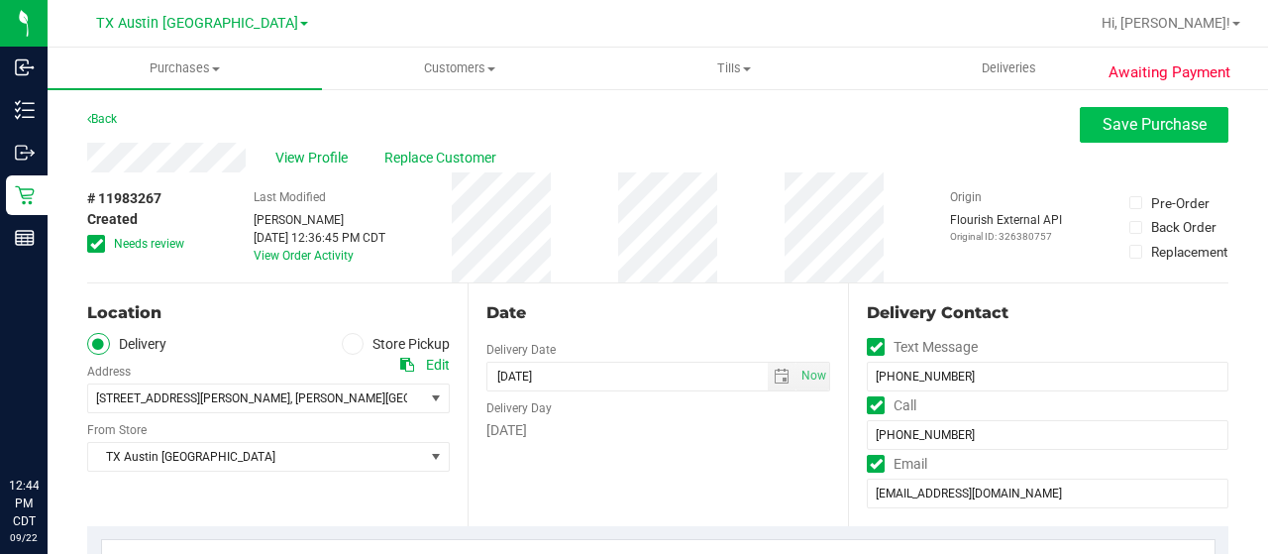
type textarea "Thursday 09/25/2025 08:00-17:00 -- Message: -- Phone:2544505221 -- Payment Meth…"
click at [1140, 121] on span "Save Purchase" at bounding box center [1155, 124] width 104 height 19
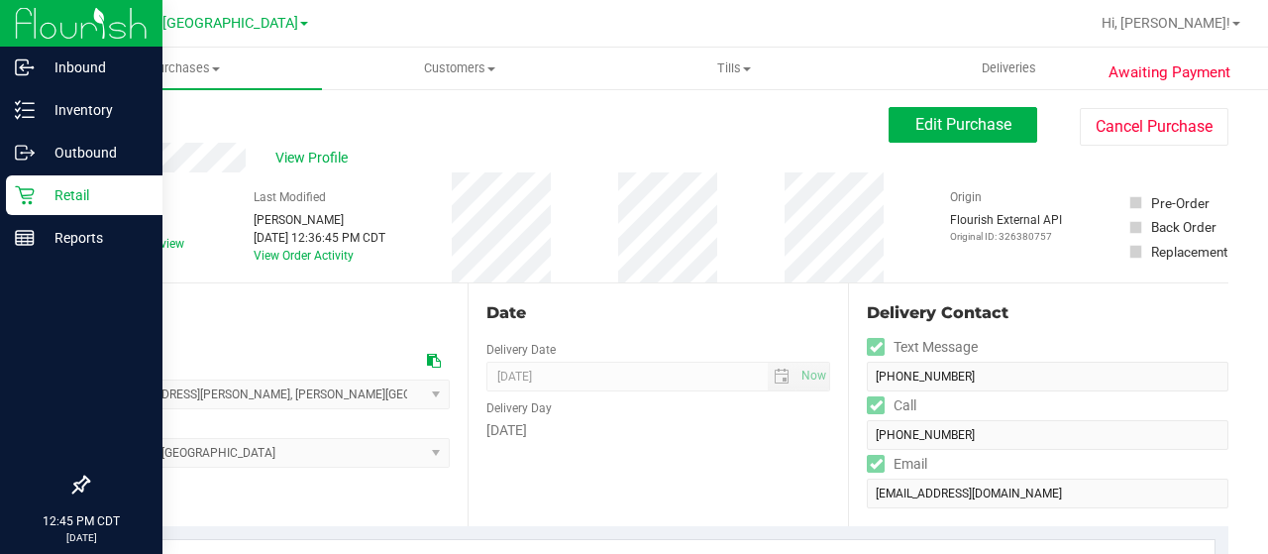
click at [42, 197] on p "Retail" at bounding box center [94, 195] width 119 height 24
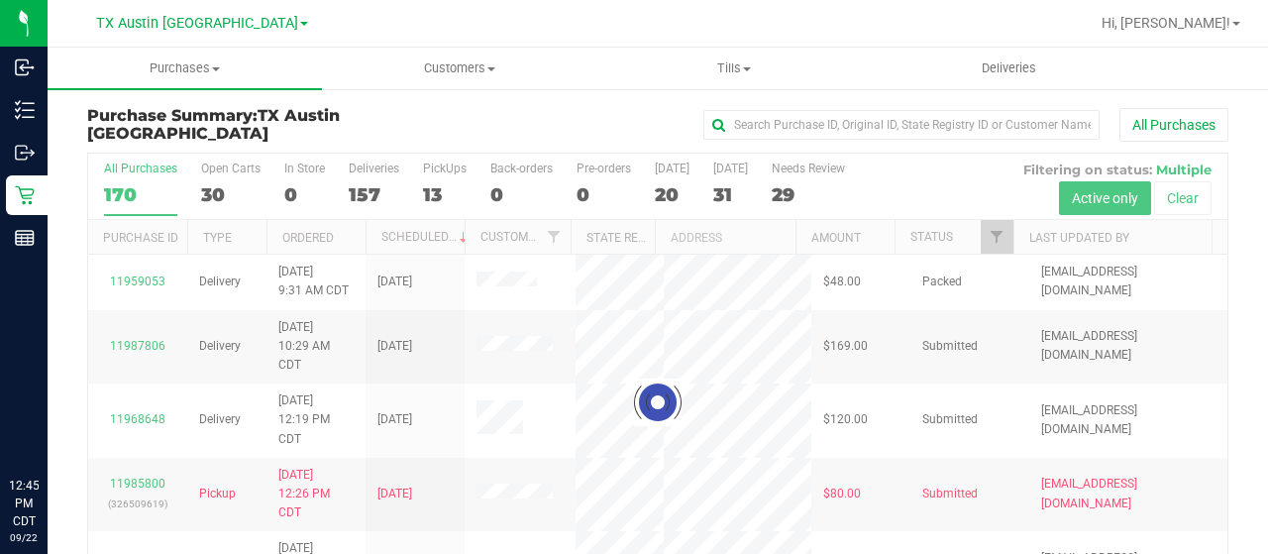
click at [215, 197] on div at bounding box center [658, 402] width 1140 height 497
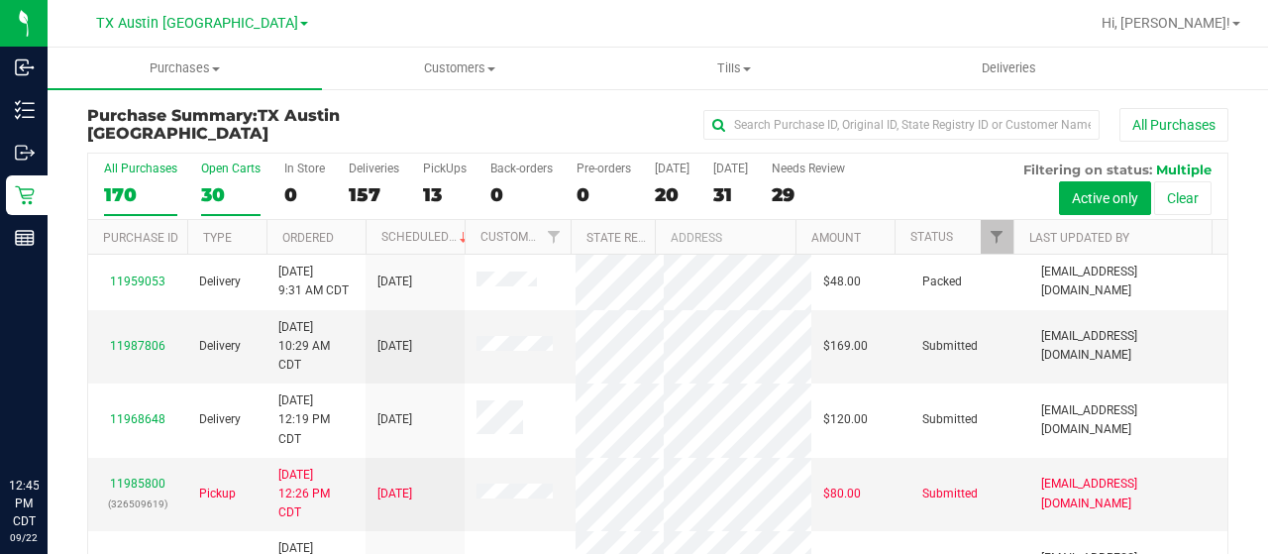
click at [218, 193] on div "30" at bounding box center [230, 194] width 59 height 23
click at [0, 0] on input "Open Carts 30" at bounding box center [0, 0] width 0 height 0
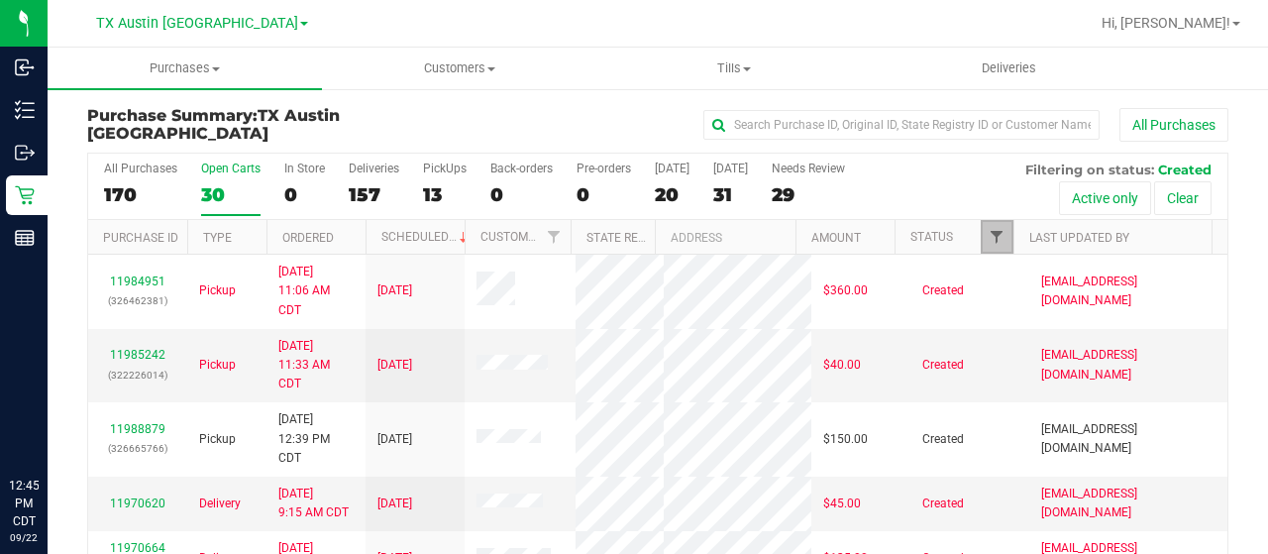
click at [989, 229] on span "Filter" at bounding box center [997, 237] width 16 height 16
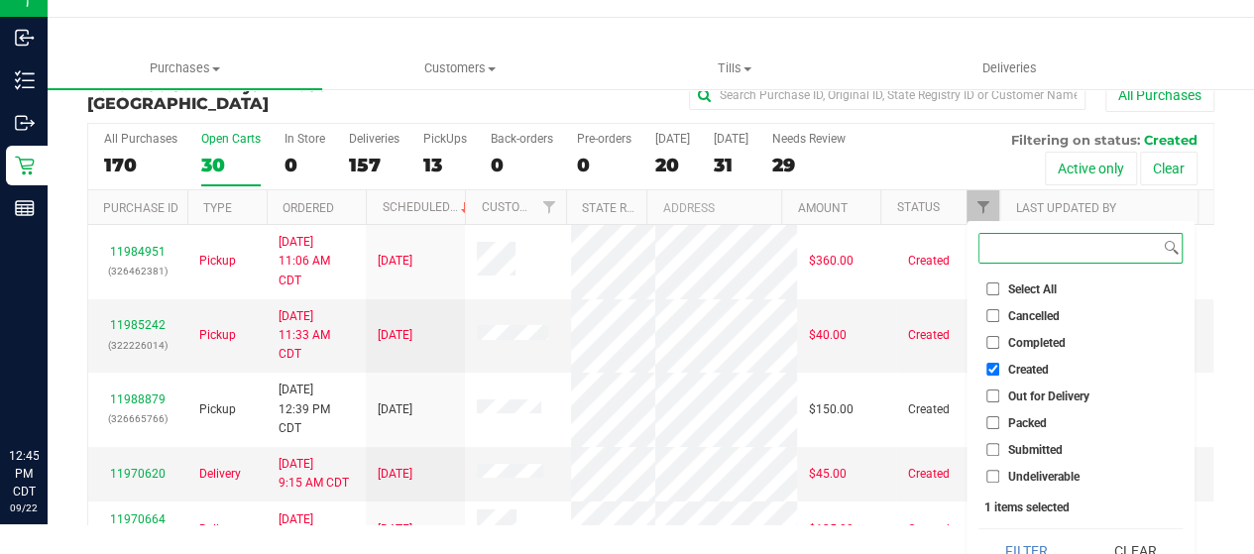
scroll to position [54, 0]
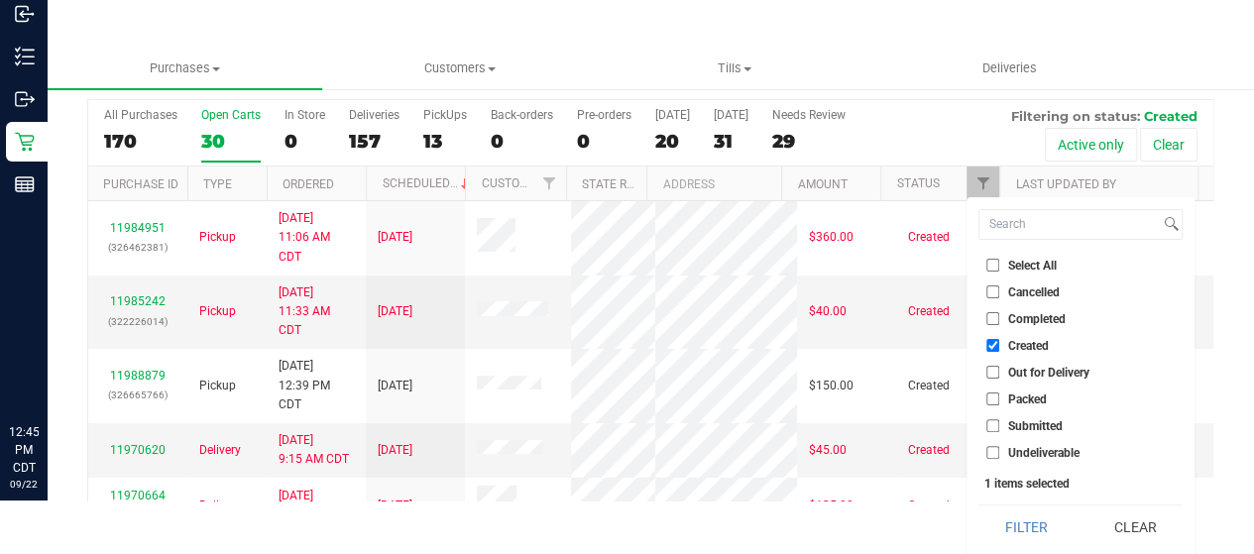
drag, startPoint x: 1009, startPoint y: 521, endPoint x: 958, endPoint y: 503, distance: 53.6
click at [1009, 520] on button "Filter" at bounding box center [1025, 527] width 95 height 44
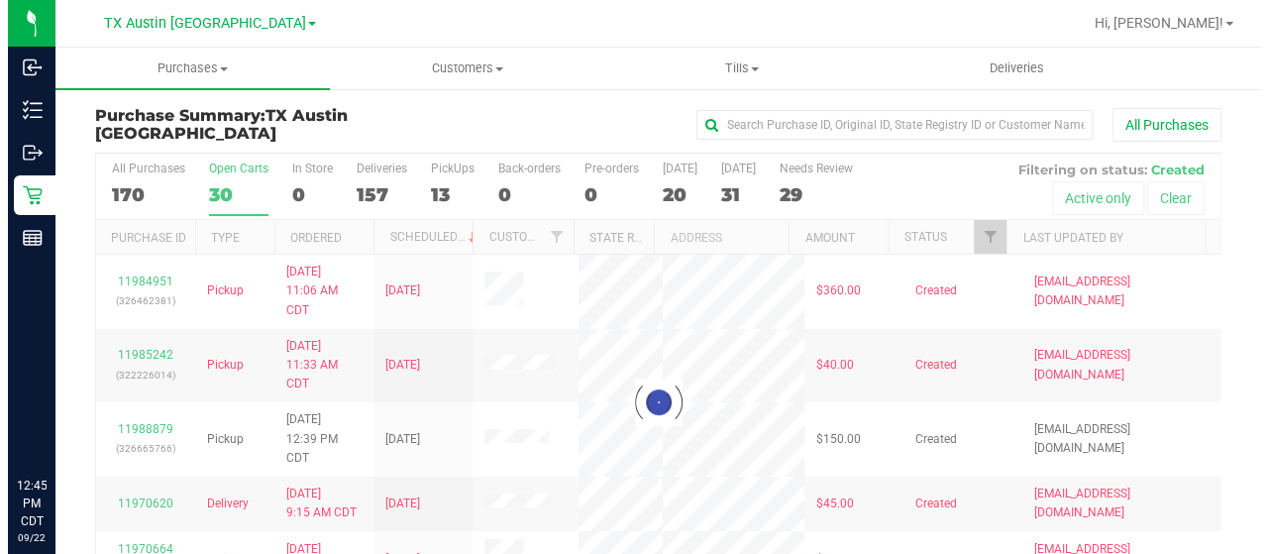
scroll to position [0, 0]
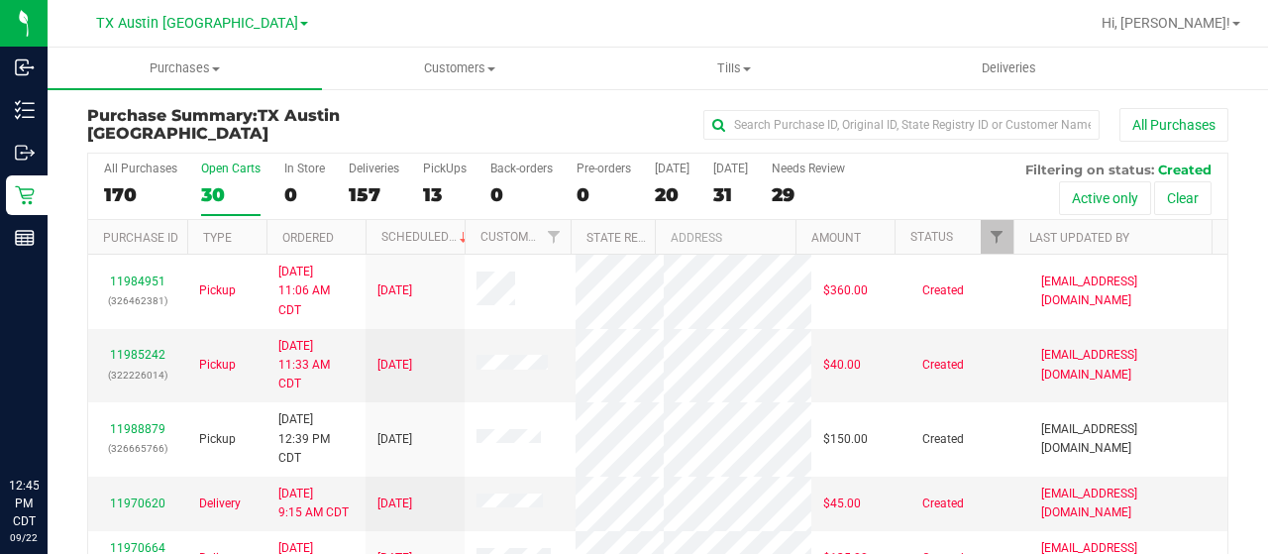
click at [220, 197] on div "30" at bounding box center [230, 194] width 59 height 23
click at [0, 0] on input "Open Carts 30" at bounding box center [0, 0] width 0 height 0
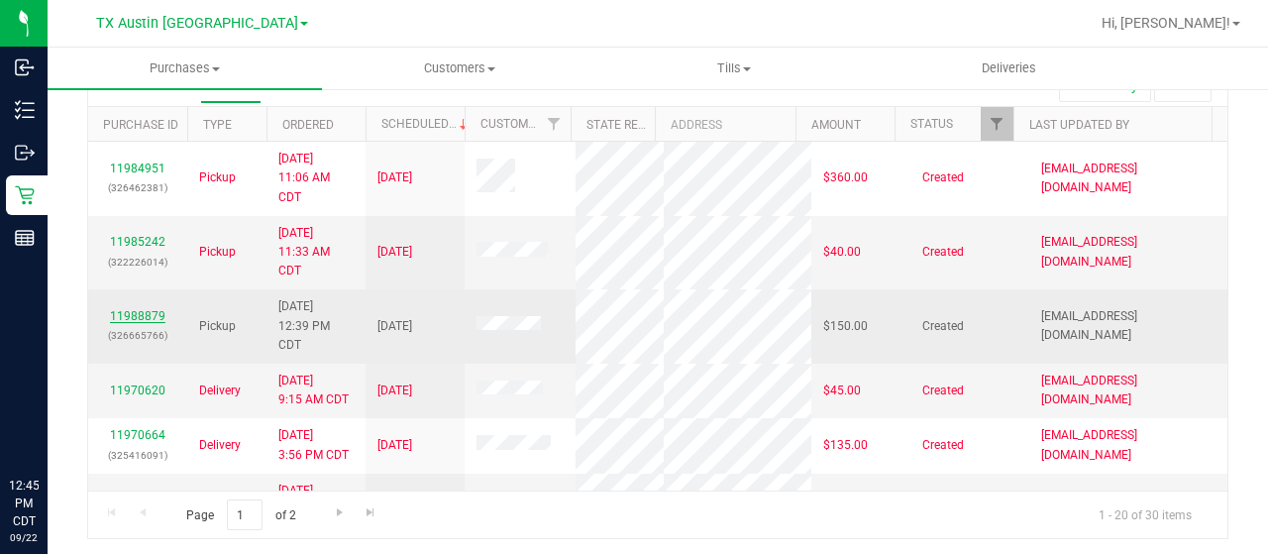
click at [125, 323] on link "11988879" at bounding box center [137, 316] width 55 height 14
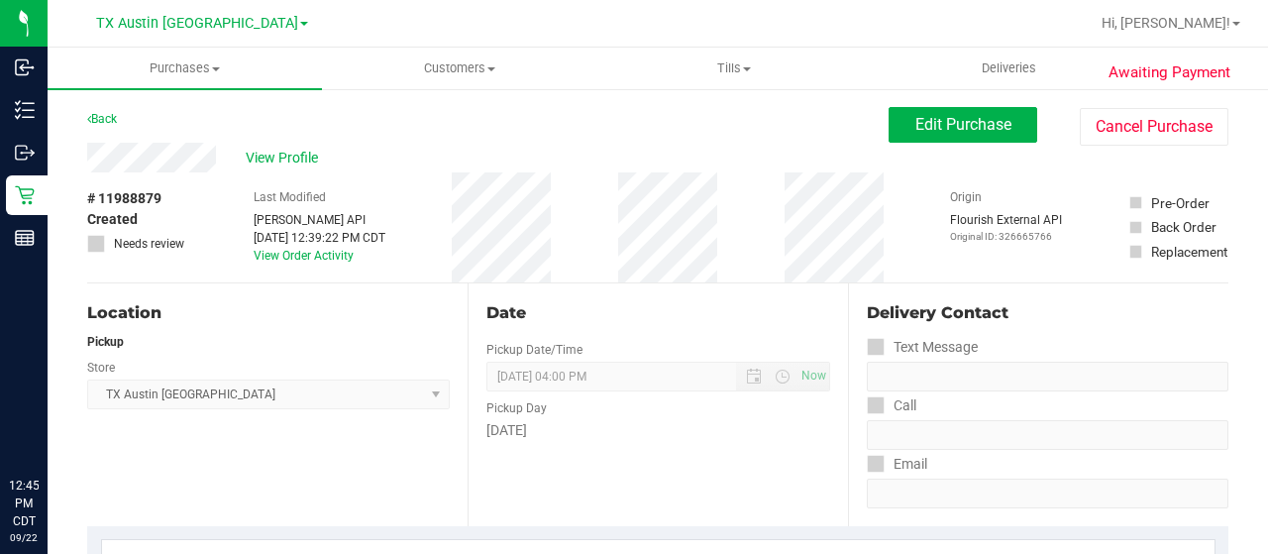
click at [187, 116] on div "Back Edit Purchase Cancel Purchase" at bounding box center [658, 125] width 1142 height 36
drag, startPoint x: 219, startPoint y: 156, endPoint x: 84, endPoint y: 164, distance: 135.0
click at [299, 158] on span "View Profile" at bounding box center [285, 158] width 79 height 21
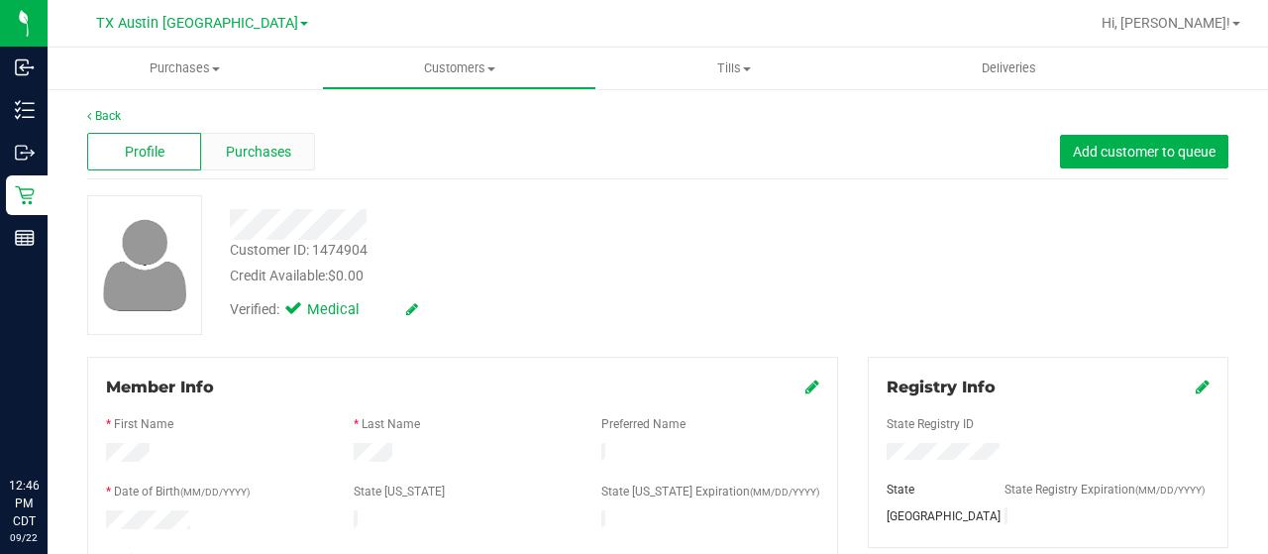
click at [274, 152] on span "Purchases" at bounding box center [258, 152] width 65 height 21
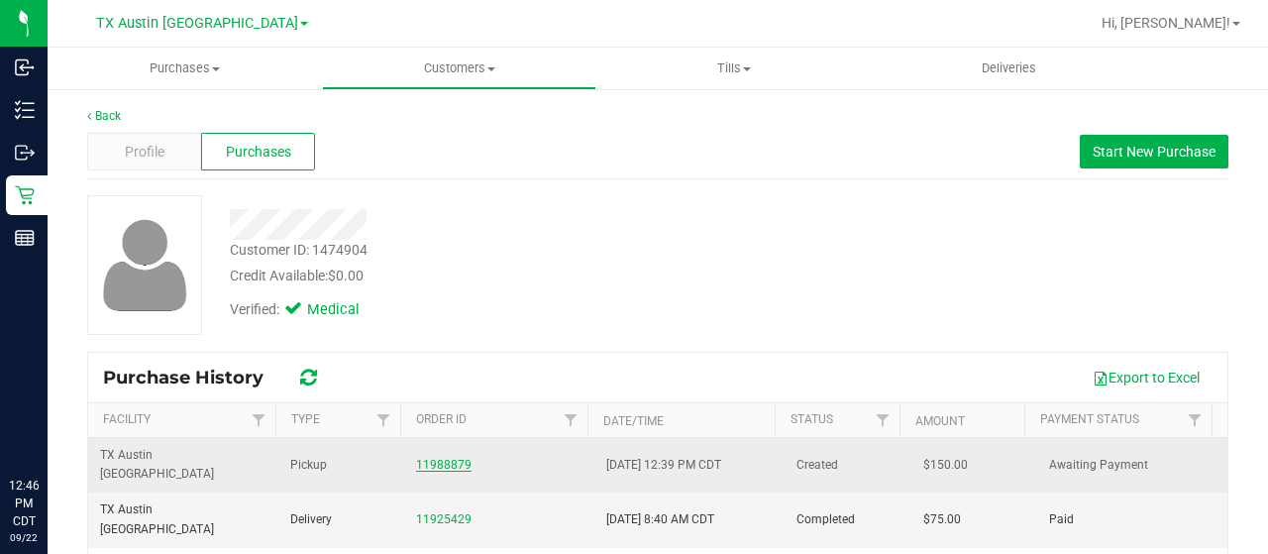
click at [438, 458] on link "11988879" at bounding box center [443, 465] width 55 height 14
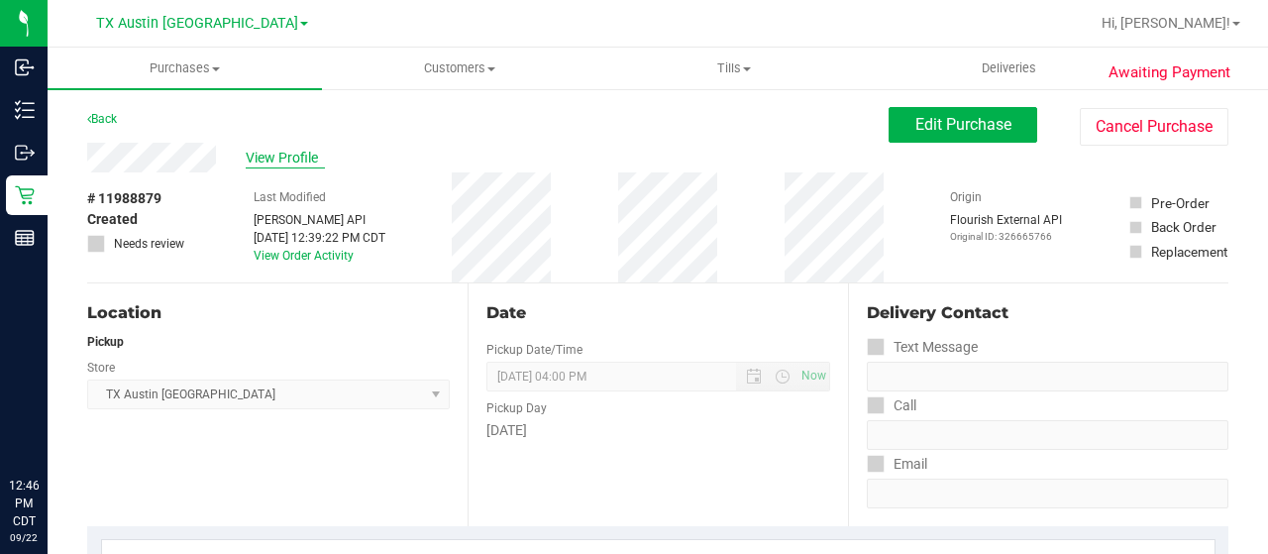
click at [279, 160] on span "View Profile" at bounding box center [285, 158] width 79 height 21
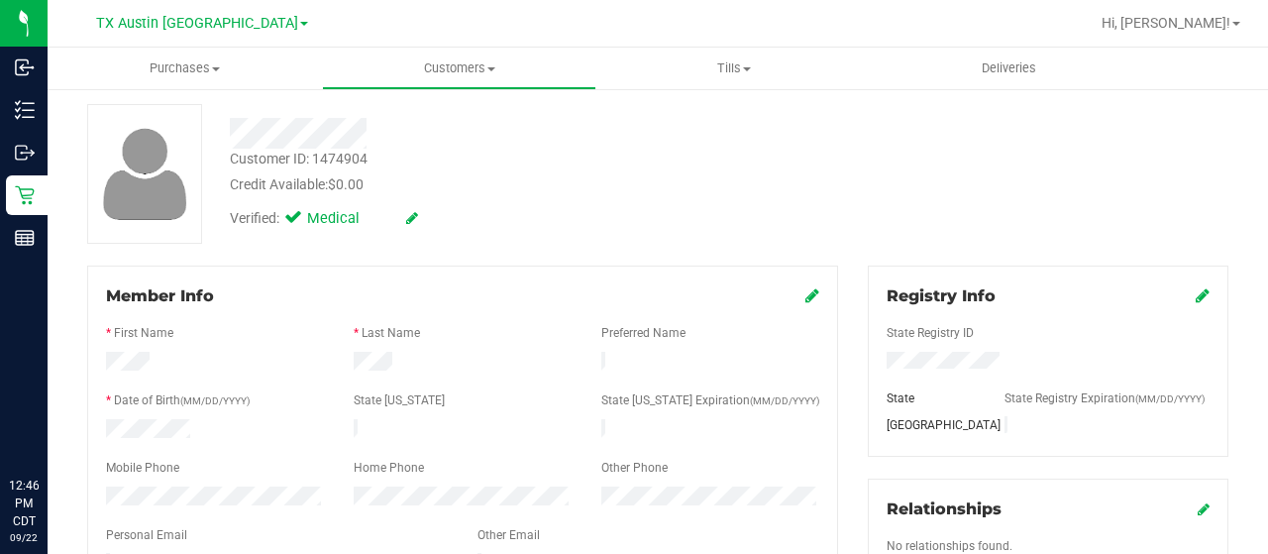
scroll to position [396, 0]
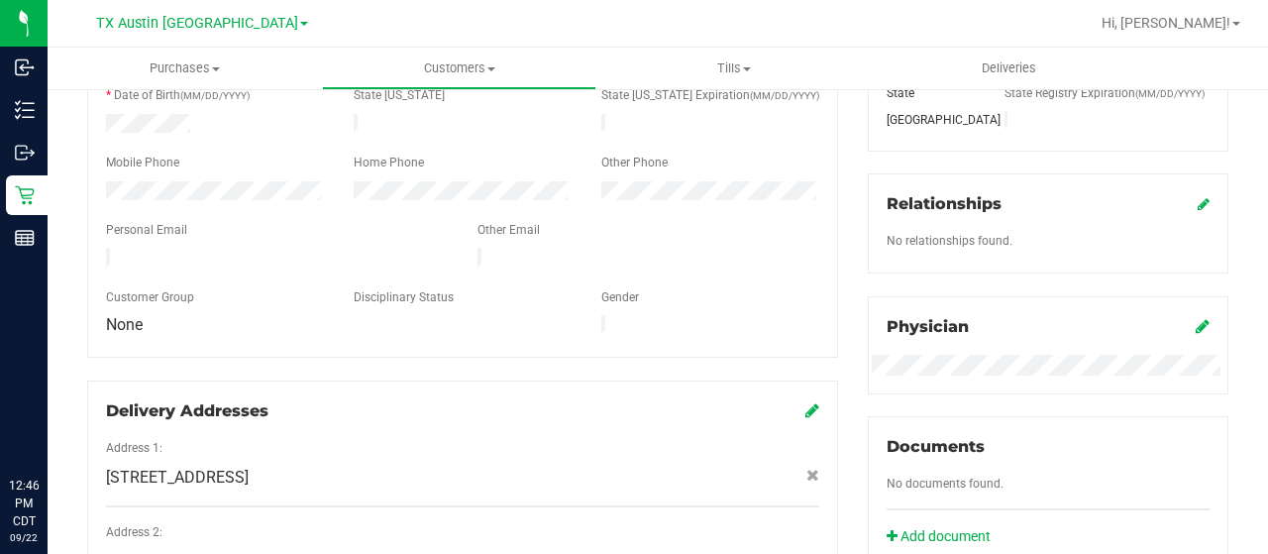
drag, startPoint x: 285, startPoint y: 247, endPoint x: 101, endPoint y: 245, distance: 184.3
click at [101, 248] on div at bounding box center [277, 260] width 372 height 24
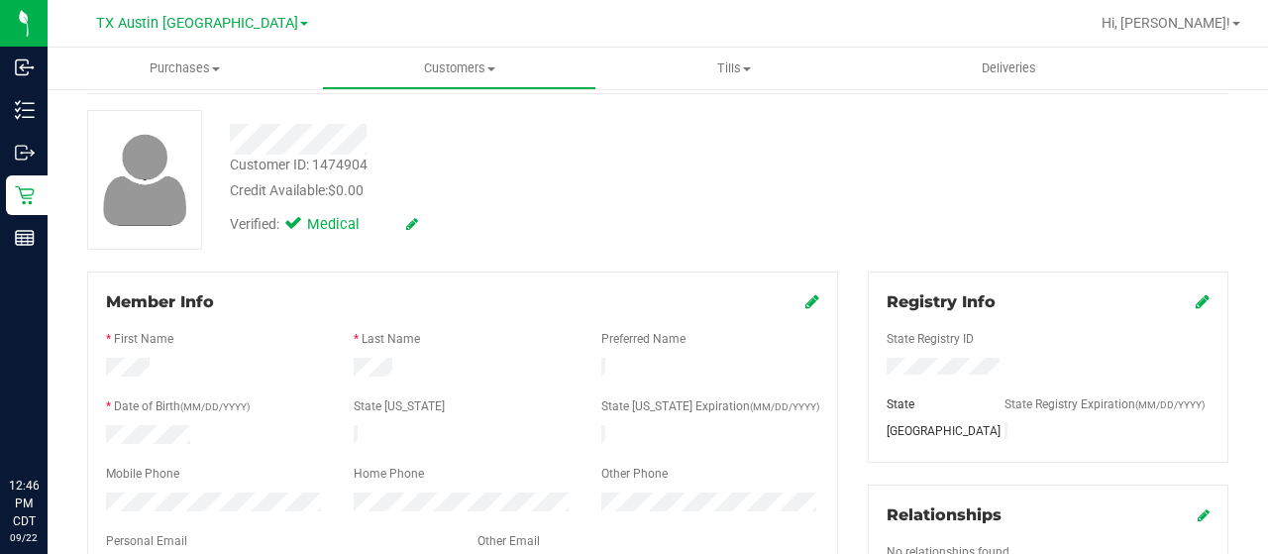
scroll to position [0, 0]
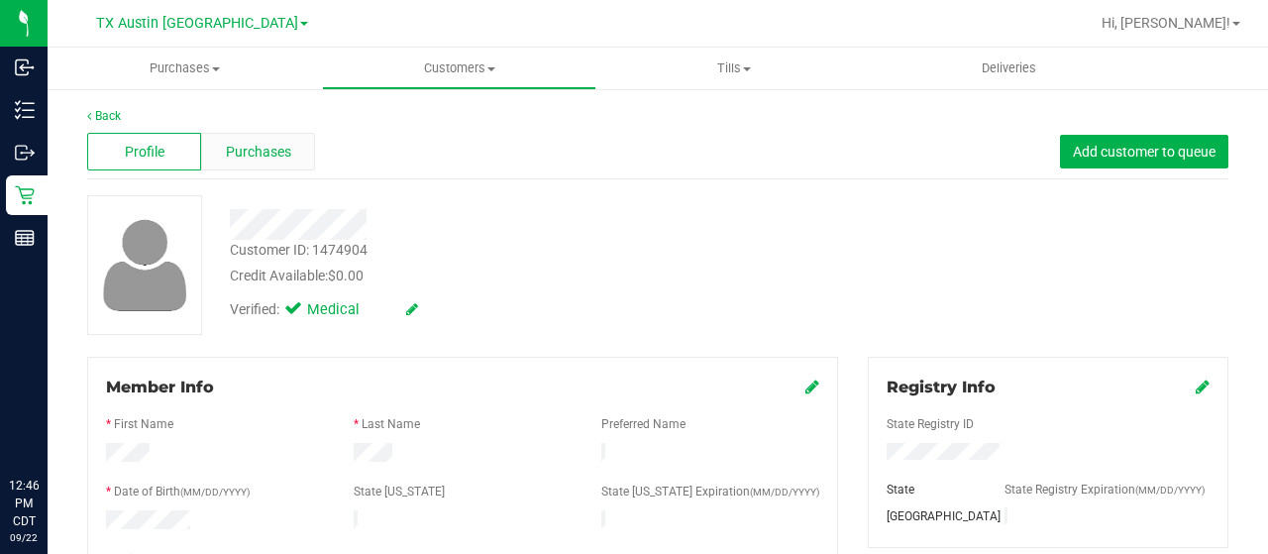
click at [289, 155] on div "Purchases" at bounding box center [258, 152] width 114 height 38
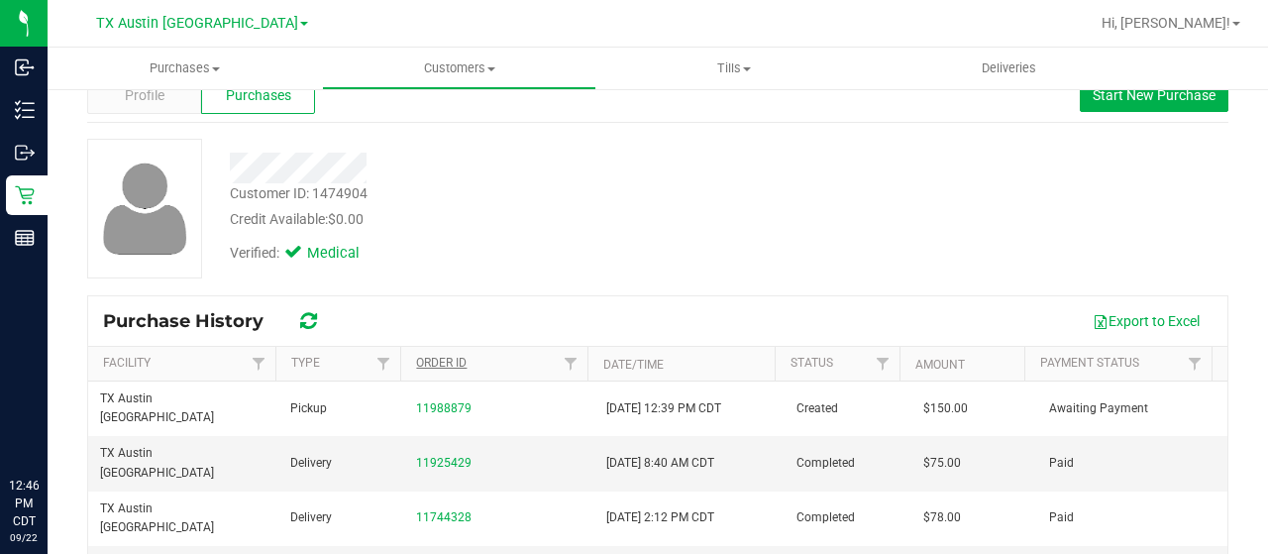
scroll to position [99, 0]
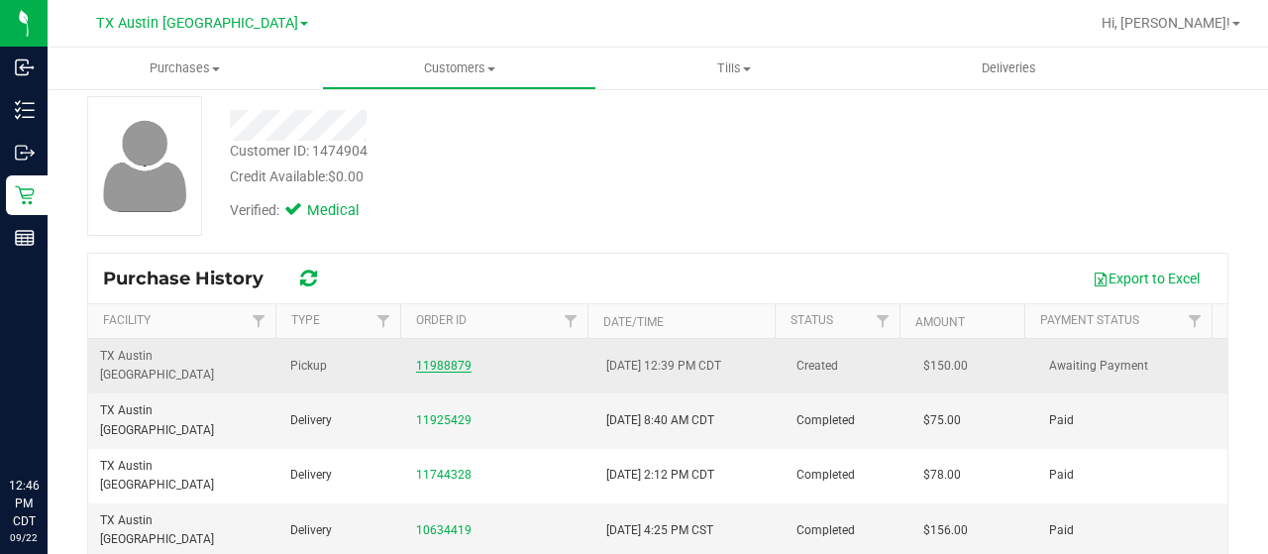
click at [427, 359] on link "11988879" at bounding box center [443, 366] width 55 height 14
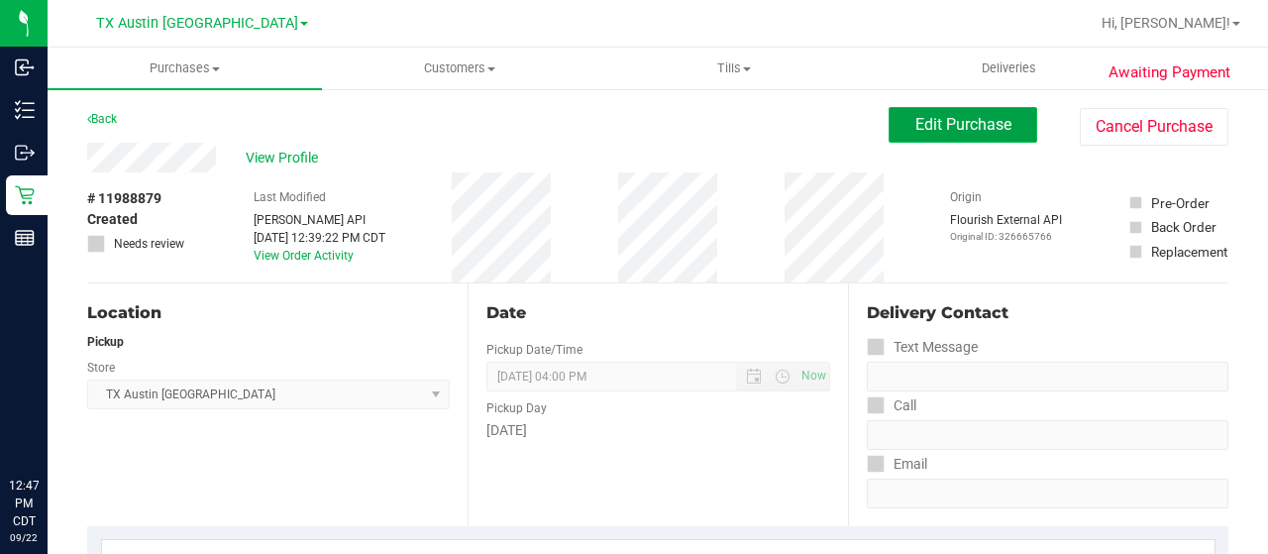
click at [916, 130] on span "Edit Purchase" at bounding box center [964, 124] width 96 height 19
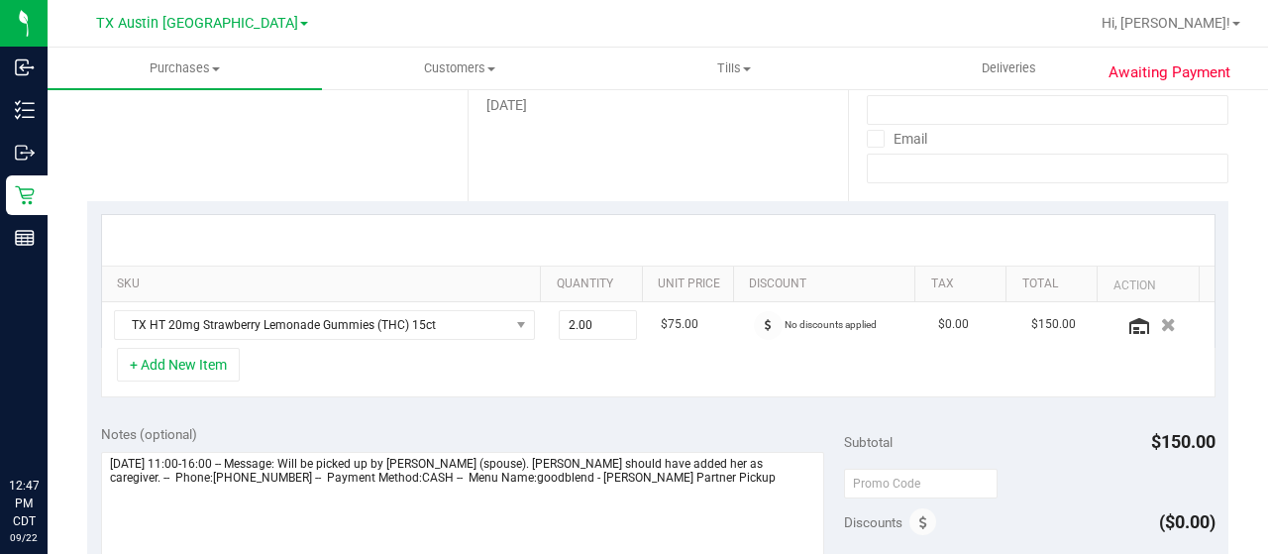
scroll to position [495, 0]
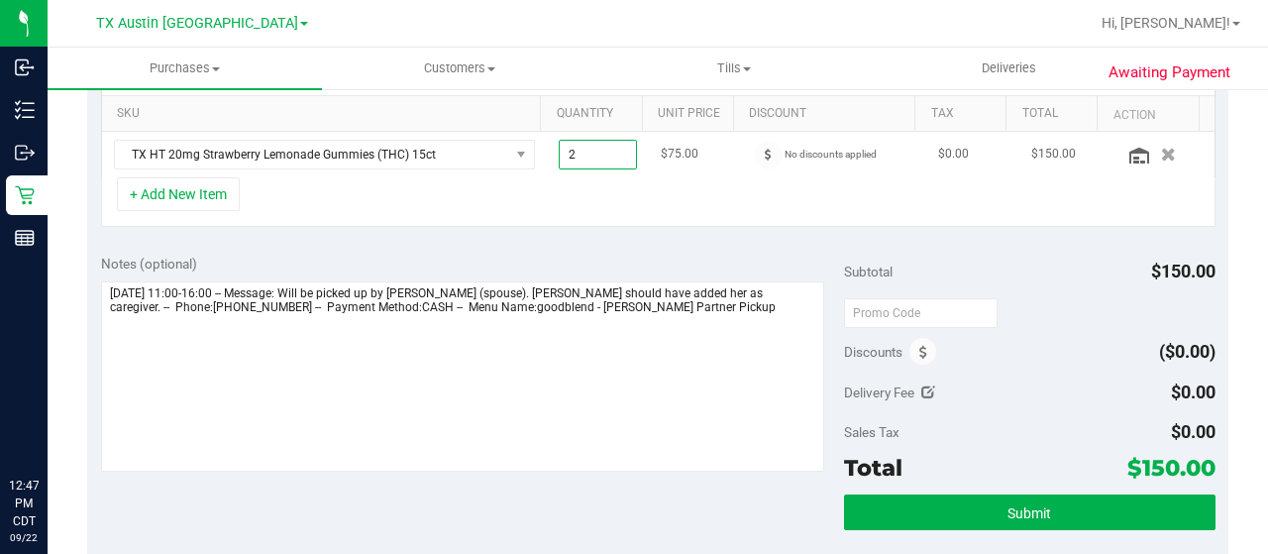
click at [569, 148] on span "2.00 2" at bounding box center [598, 155] width 79 height 30
type input "1"
type input "1.00"
click at [585, 205] on div "+ Add New Item" at bounding box center [658, 202] width 1115 height 50
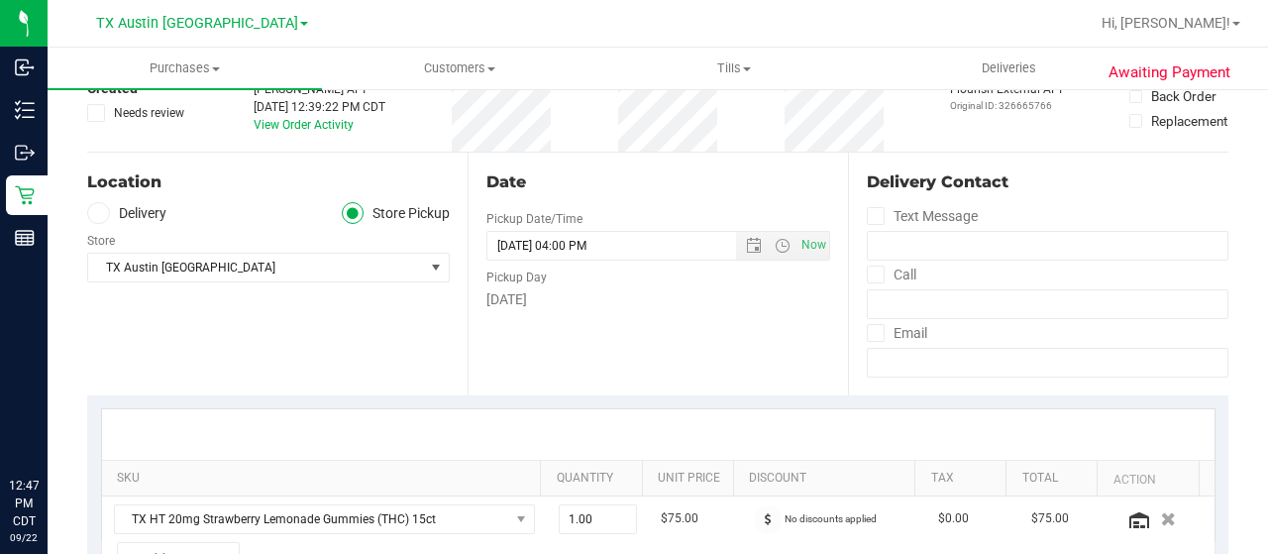
scroll to position [99, 0]
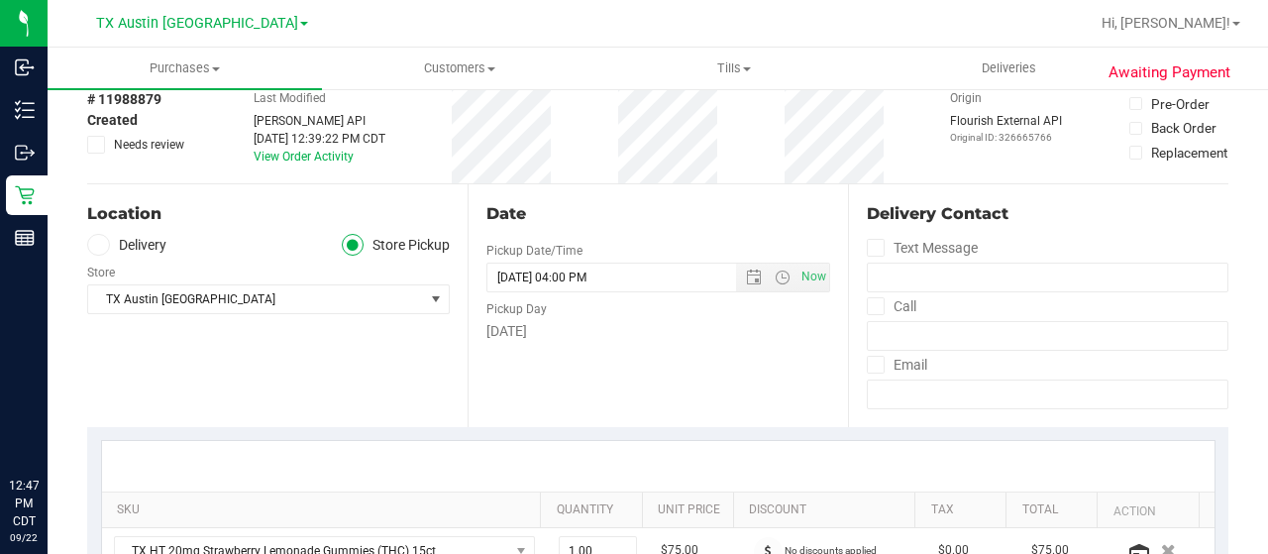
click at [154, 245] on label "Delivery" at bounding box center [126, 245] width 79 height 23
click at [0, 0] on input "Delivery" at bounding box center [0, 0] width 0 height 0
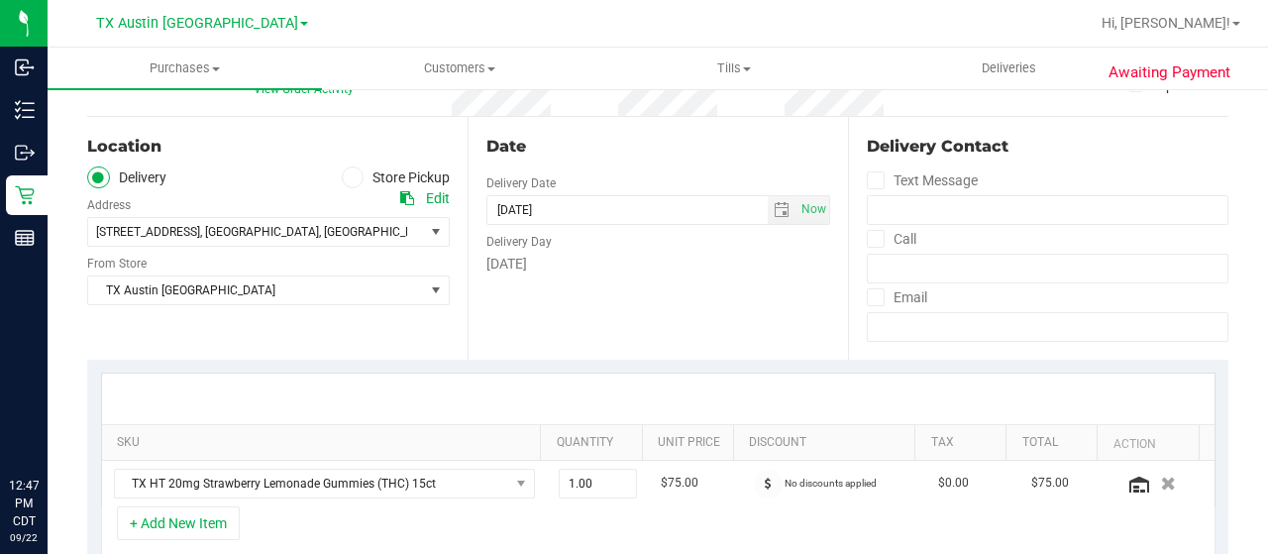
scroll to position [198, 0]
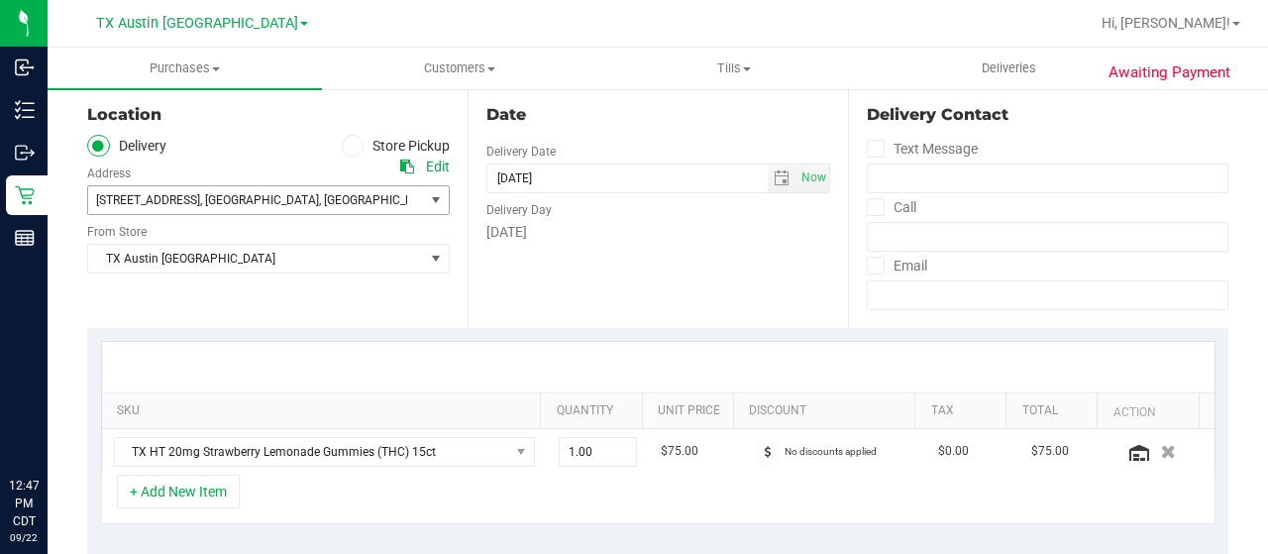
click at [438, 198] on span "78741" at bounding box center [455, 200] width 35 height 14
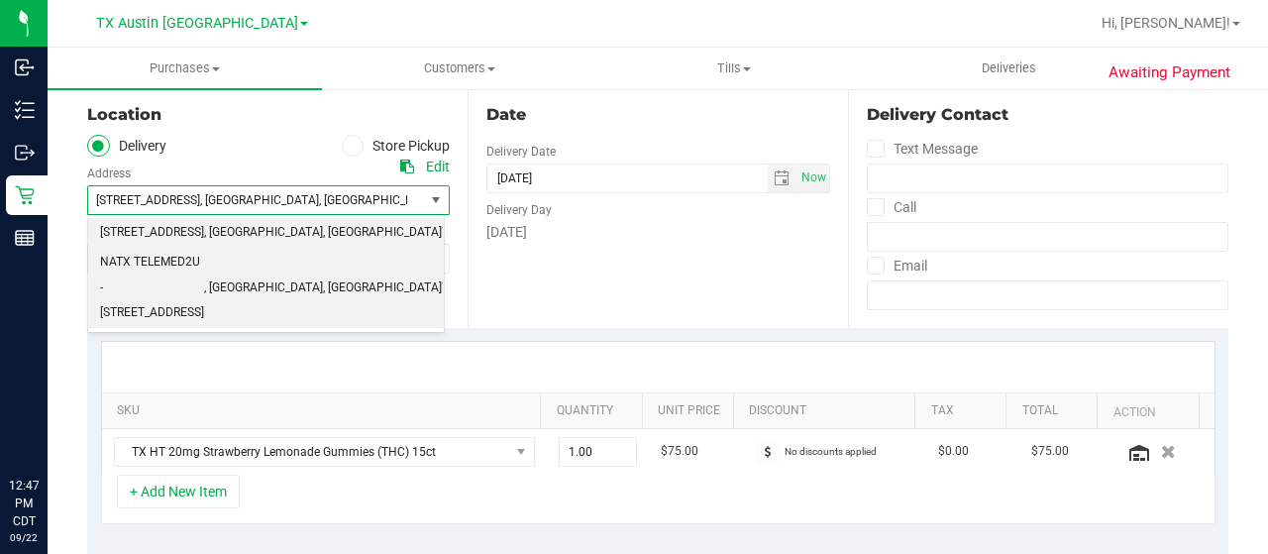
click at [204, 271] on span "NATX TELEMED2U - 2217 PARK BEND DRIVE #300" at bounding box center [152, 288] width 104 height 76
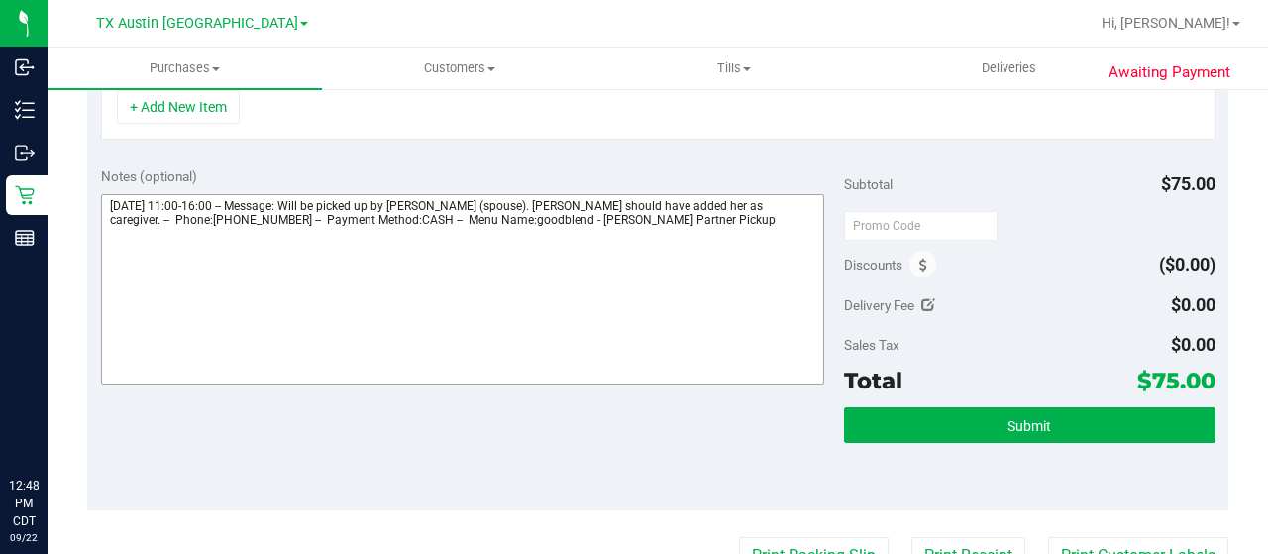
scroll to position [595, 0]
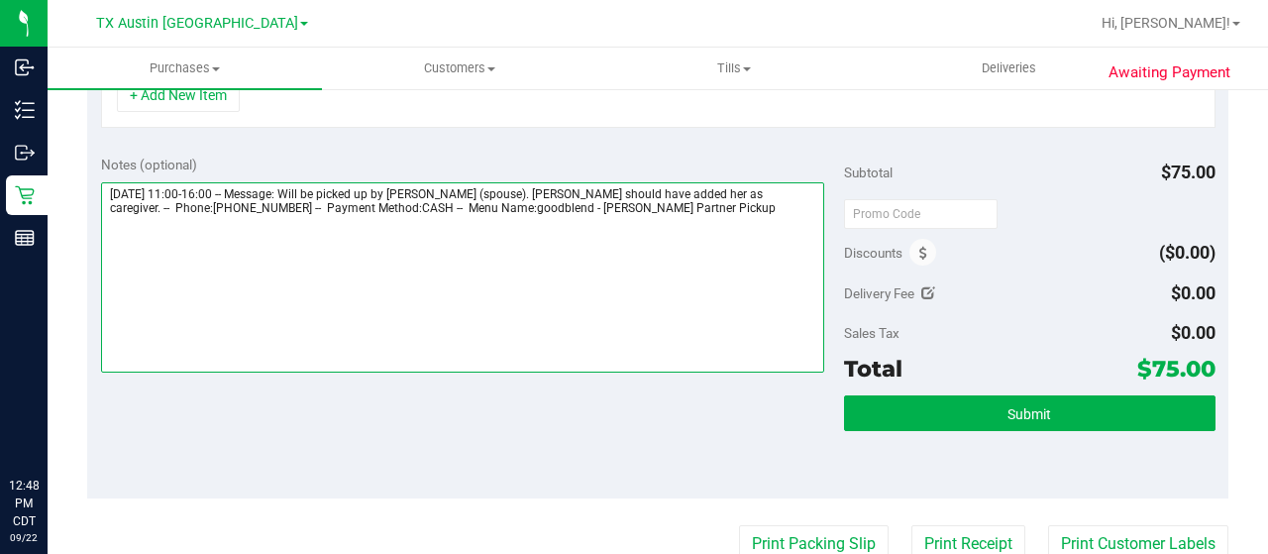
drag, startPoint x: 108, startPoint y: 187, endPoint x: 226, endPoint y: 187, distance: 117.9
click at [226, 187] on textarea at bounding box center [462, 277] width 723 height 190
click at [743, 215] on textarea at bounding box center [462, 277] width 723 height 190
paste textarea "Thursday 09/25/2025"
drag, startPoint x: 567, startPoint y: 203, endPoint x: 682, endPoint y: 201, distance: 115.0
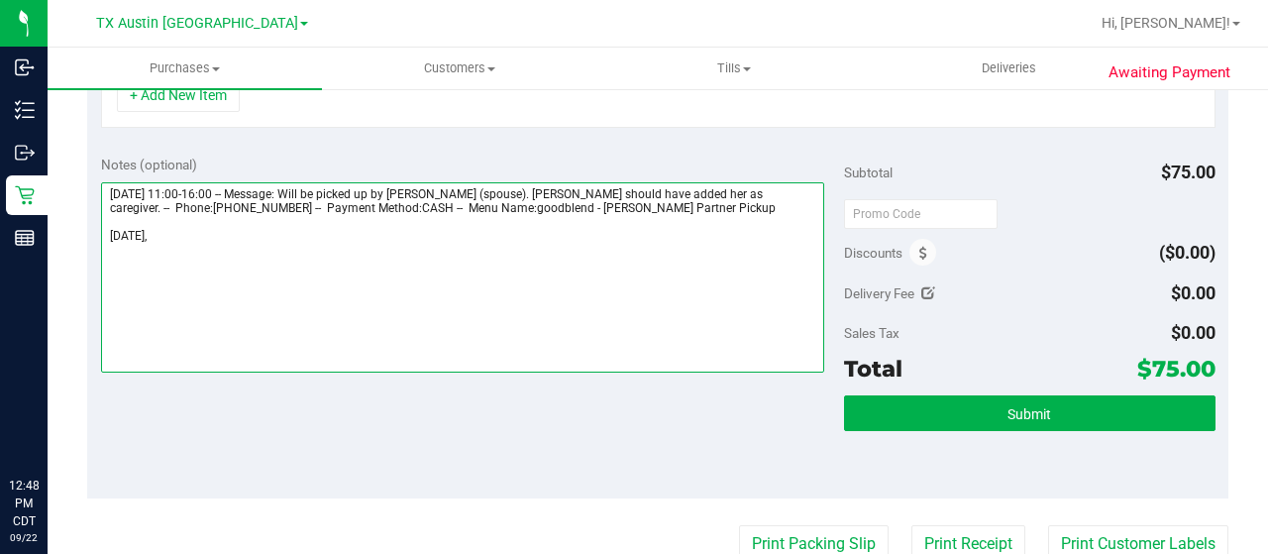
click at [682, 201] on textarea at bounding box center [462, 277] width 723 height 190
click at [269, 239] on textarea at bounding box center [462, 277] width 723 height 190
paste textarea "Austin Partner Pickup"
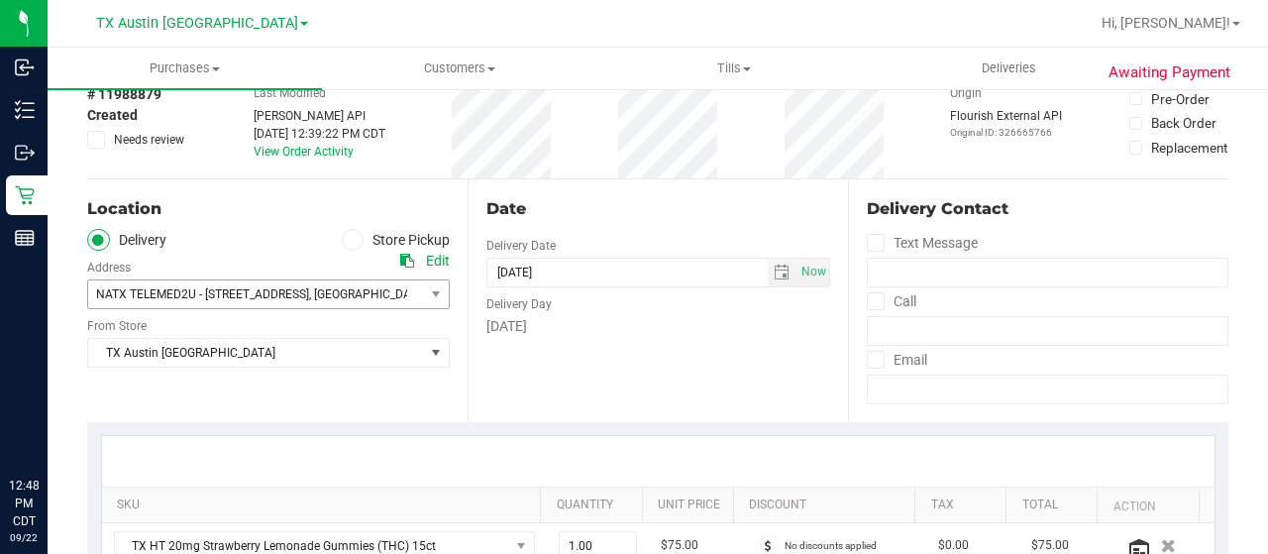
scroll to position [297, 0]
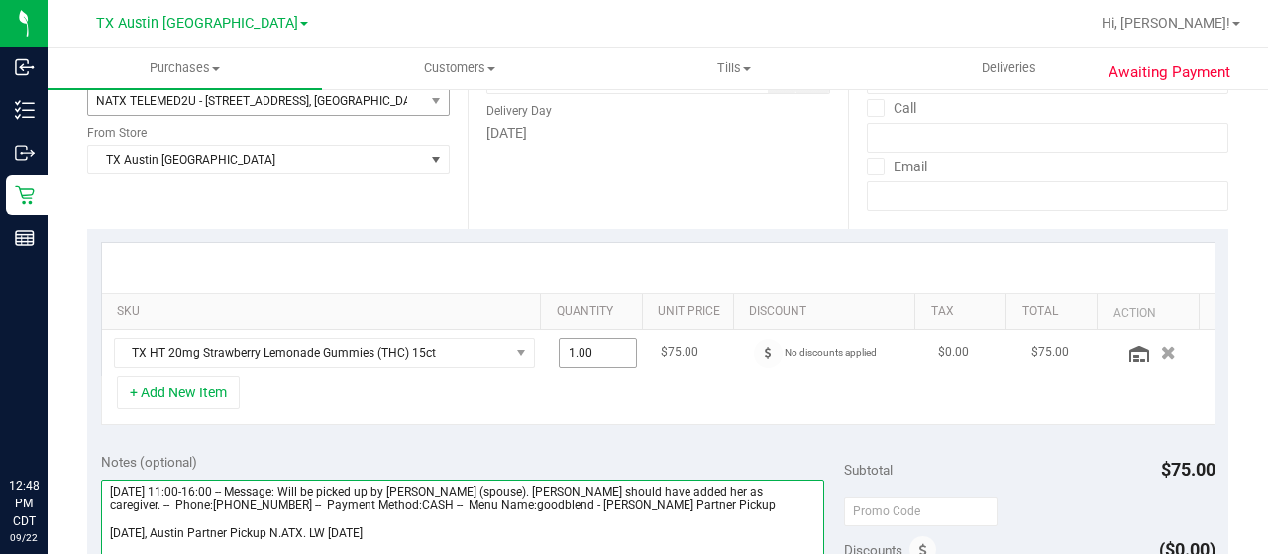
type textarea "Thursday 09/25/2025 11:00-16:00 -- Message: Will be picked up by Elizabeth Eagl…"
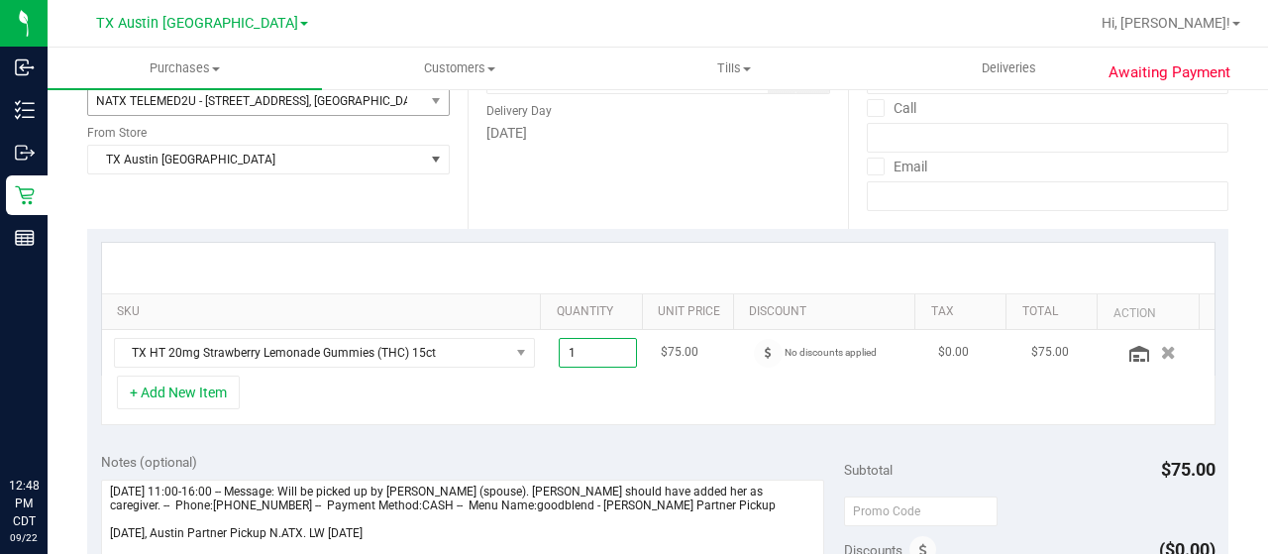
click at [563, 354] on span "1.00 1" at bounding box center [598, 353] width 79 height 30
type input "2"
type input "2.00"
click at [624, 243] on div at bounding box center [658, 268] width 1113 height 51
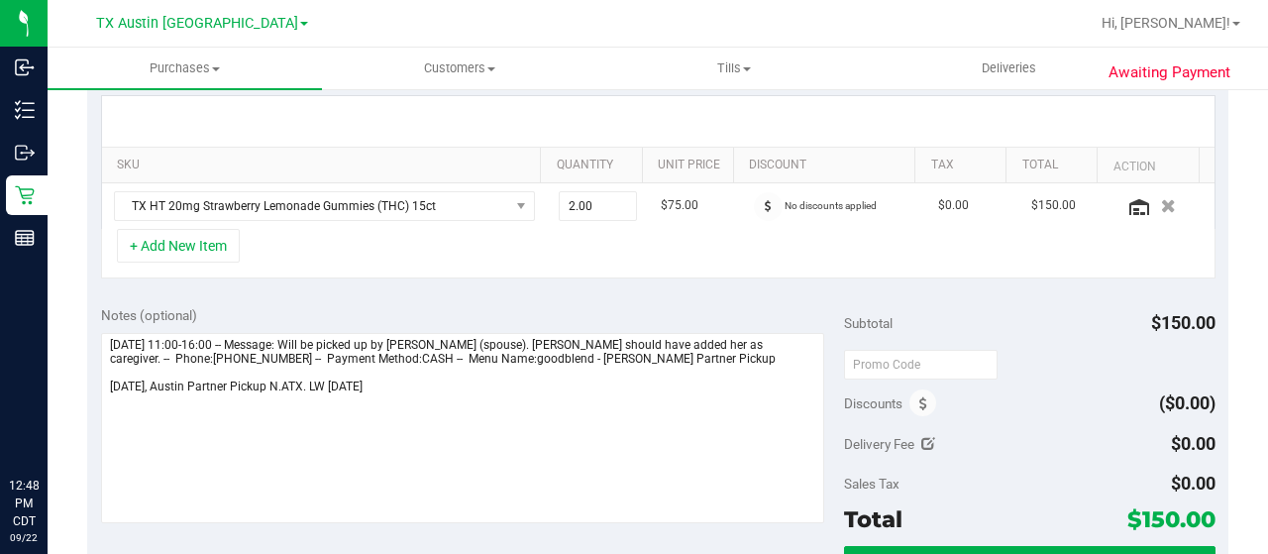
scroll to position [495, 0]
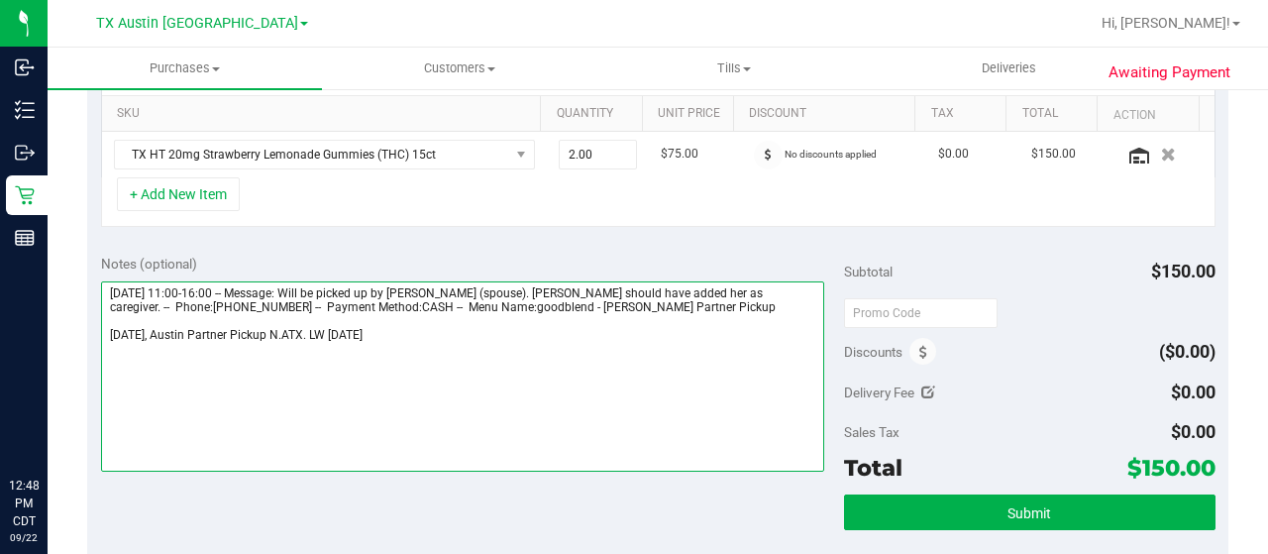
click at [108, 330] on textarea at bounding box center [462, 376] width 723 height 190
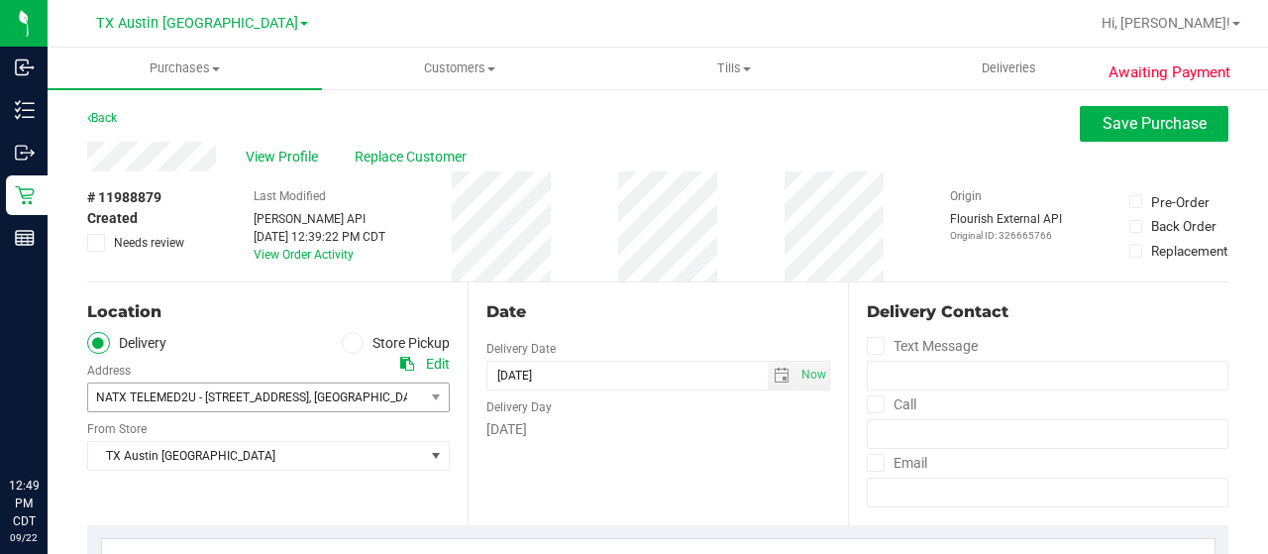
scroll to position [0, 0]
click at [152, 240] on span "Needs review" at bounding box center [149, 244] width 70 height 18
click at [0, 0] on input "Needs review" at bounding box center [0, 0] width 0 height 0
click at [347, 344] on icon at bounding box center [353, 344] width 12 height 0
click at [0, 0] on input "Store Pickup" at bounding box center [0, 0] width 0 height 0
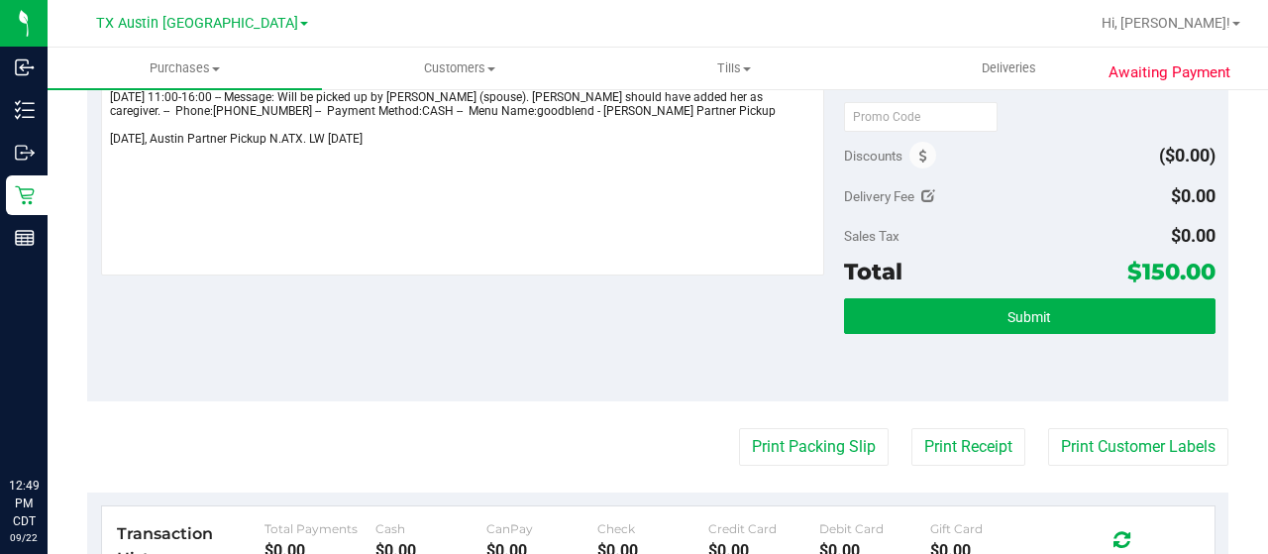
scroll to position [694, 0]
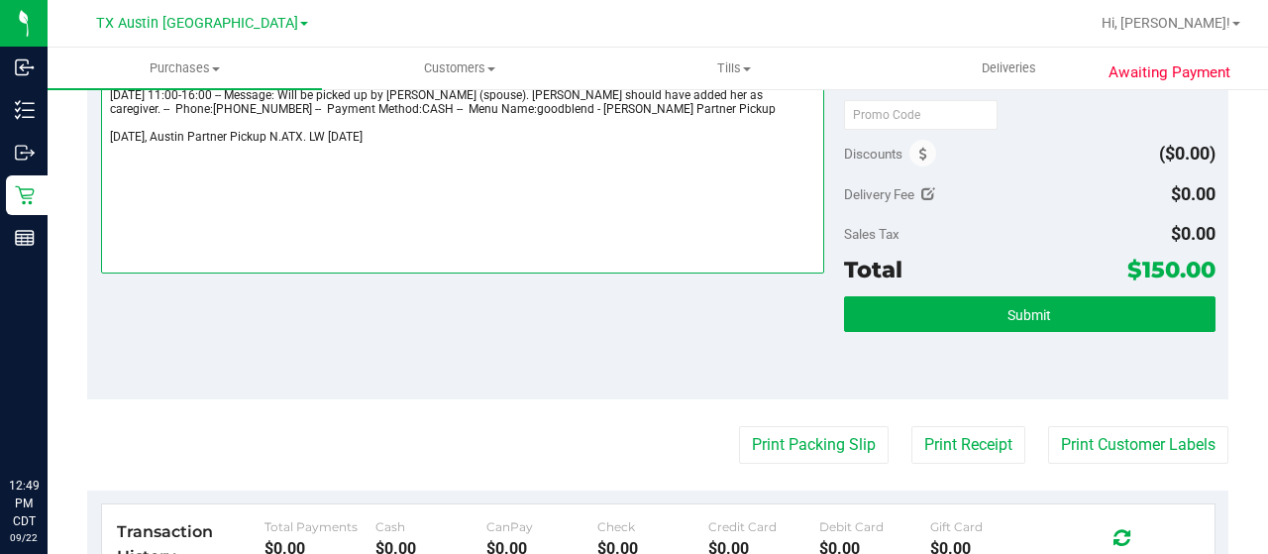
click at [109, 132] on textarea at bounding box center [462, 178] width 723 height 190
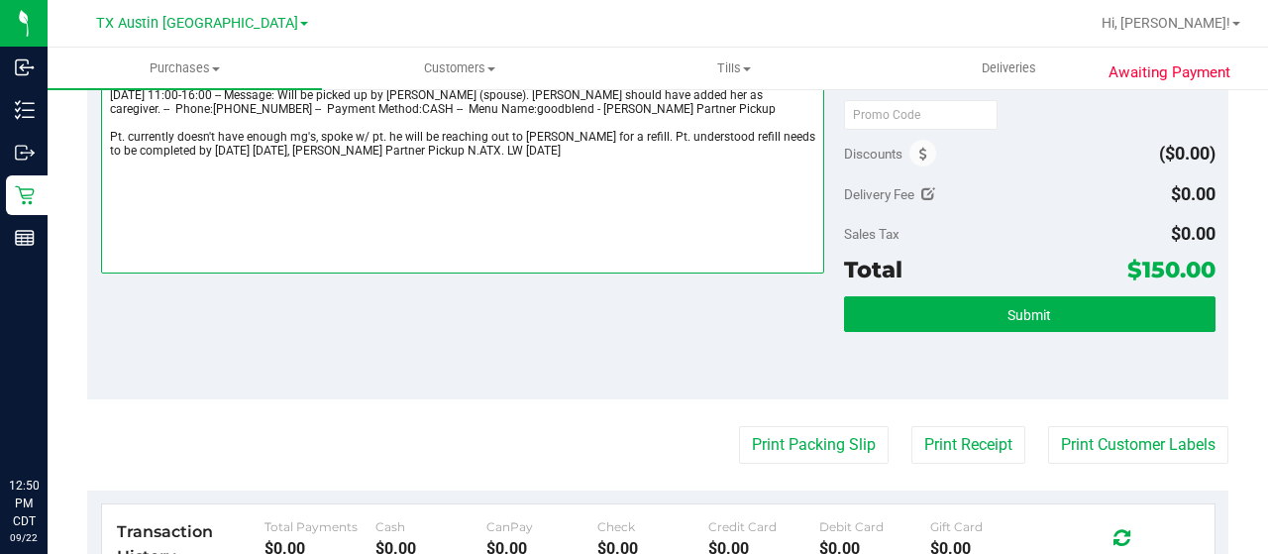
click at [252, 165] on textarea at bounding box center [462, 178] width 723 height 190
click at [249, 149] on textarea at bounding box center [462, 178] width 723 height 190
click at [704, 147] on textarea at bounding box center [462, 178] width 723 height 190
click at [698, 134] on textarea at bounding box center [462, 178] width 723 height 190
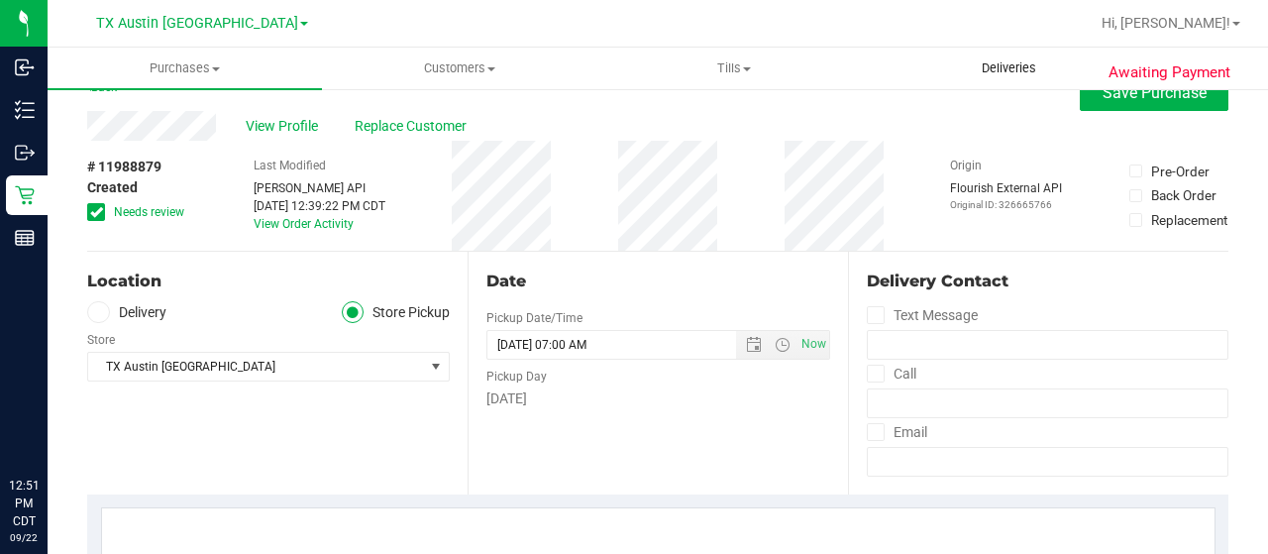
scroll to position [0, 0]
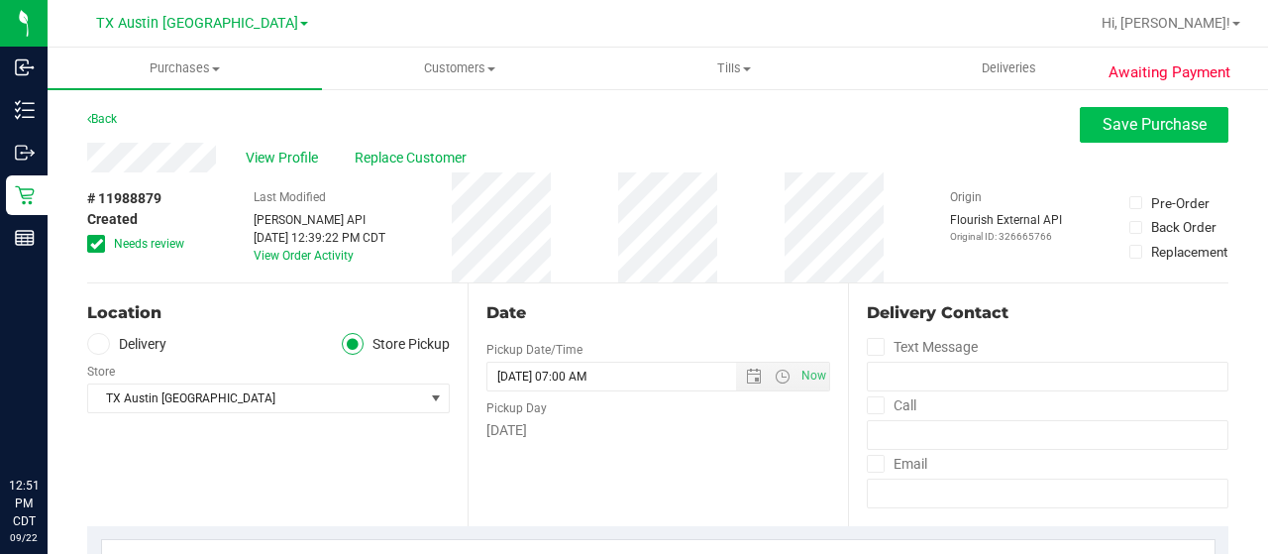
type textarea "Thursday 09/25/2025 11:00-16:00 -- Message: Will be picked up by Elizabeth Eagl…"
click at [1103, 125] on span "Save Purchase" at bounding box center [1155, 124] width 104 height 19
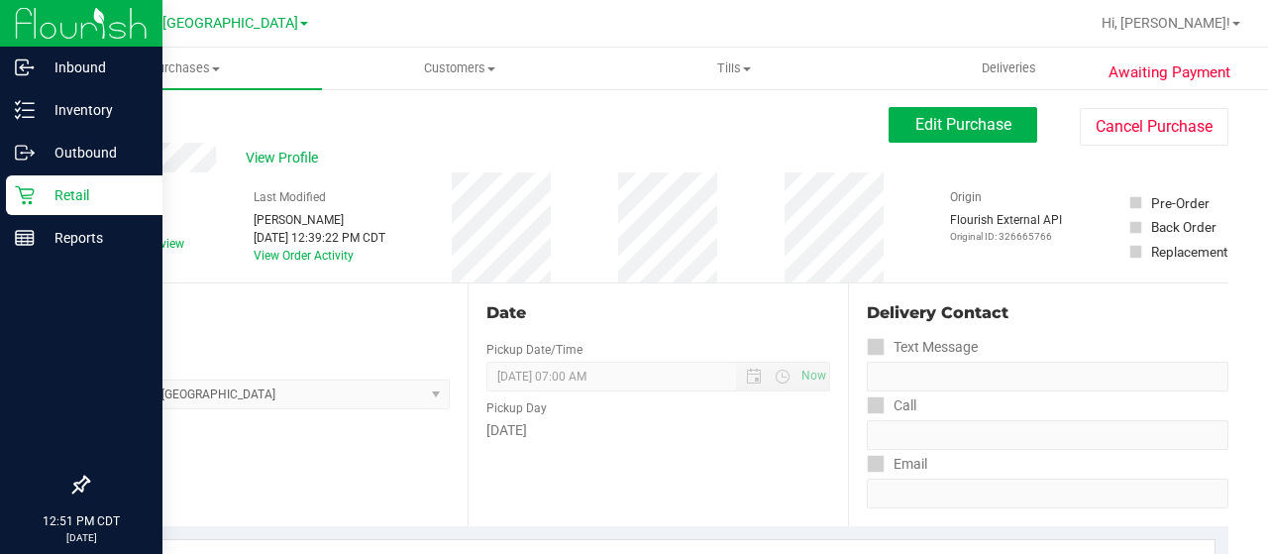
click at [74, 199] on p "Retail" at bounding box center [94, 195] width 119 height 24
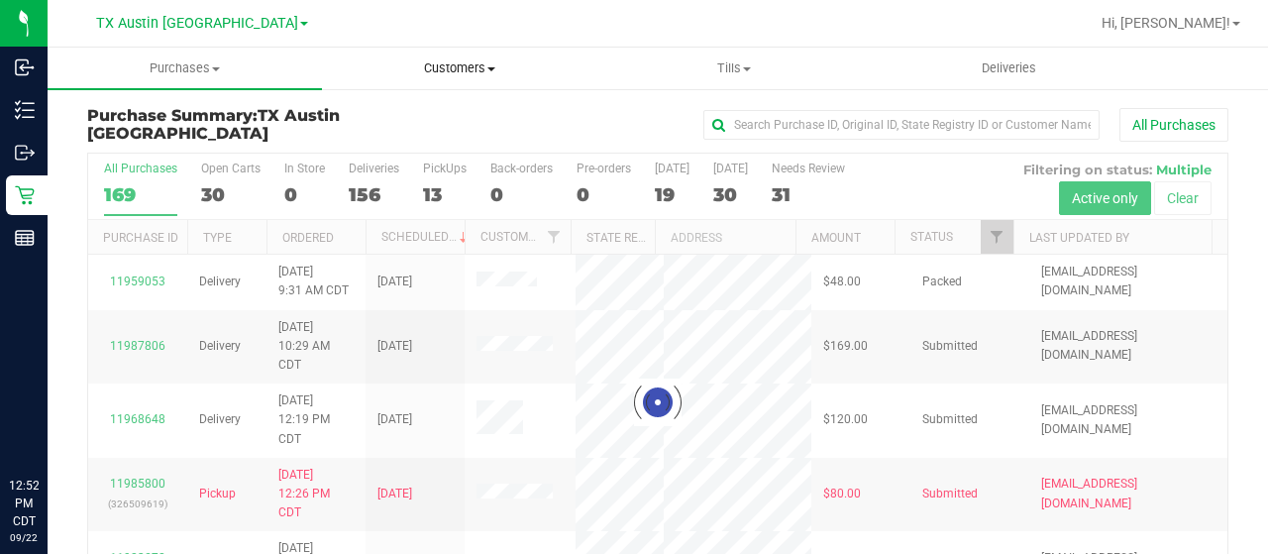
click at [463, 72] on span "Customers" at bounding box center [459, 68] width 273 height 18
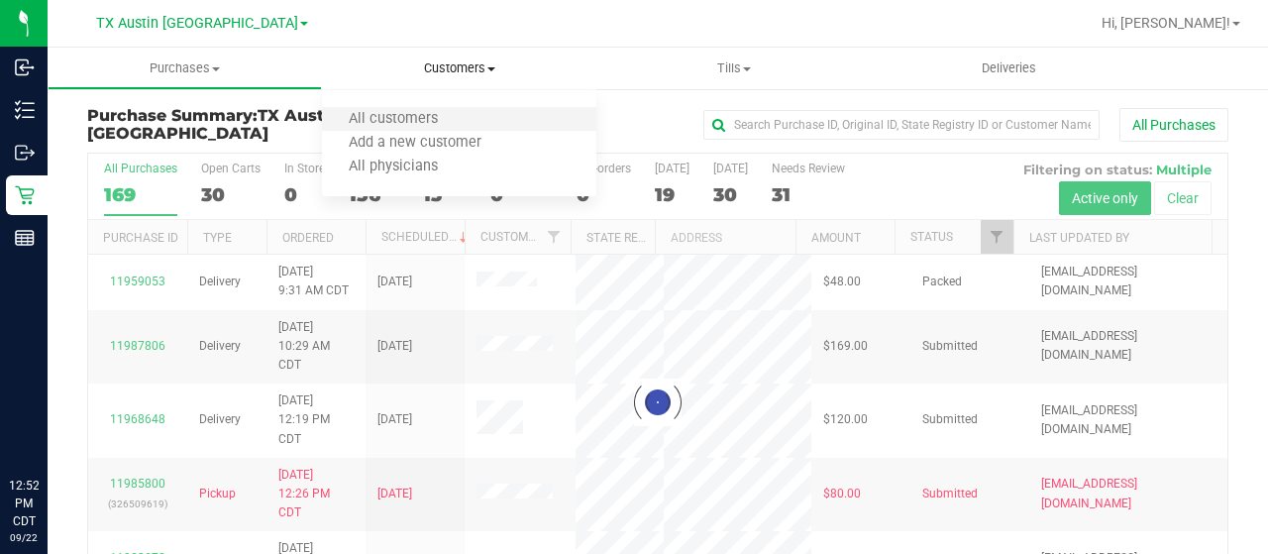
click at [483, 117] on li "All customers" at bounding box center [459, 120] width 274 height 24
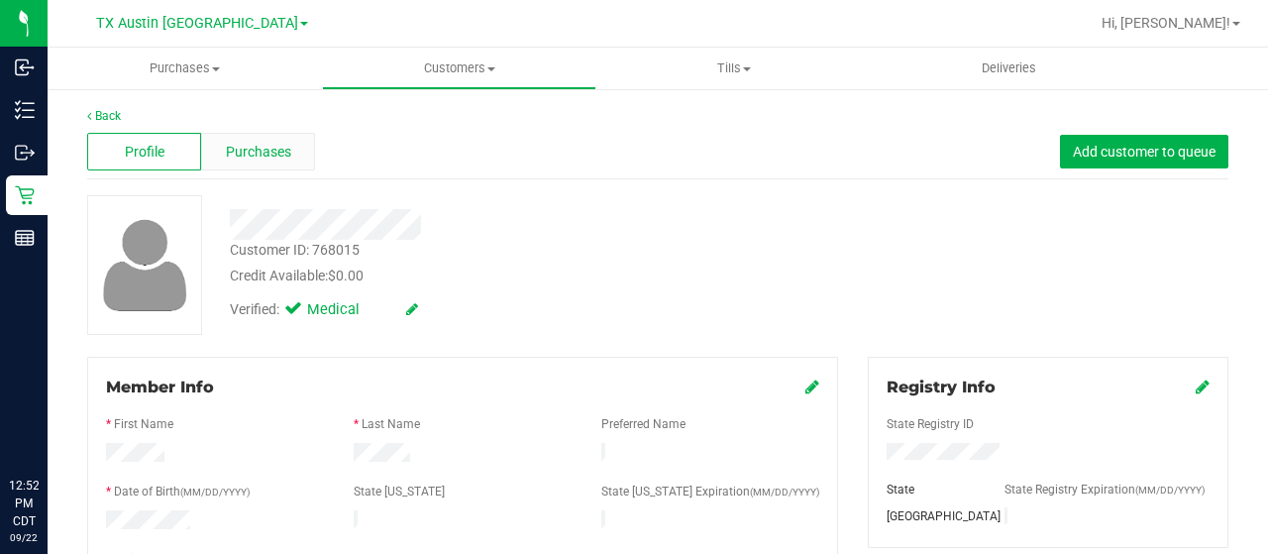
click at [283, 160] on span "Purchases" at bounding box center [258, 152] width 65 height 21
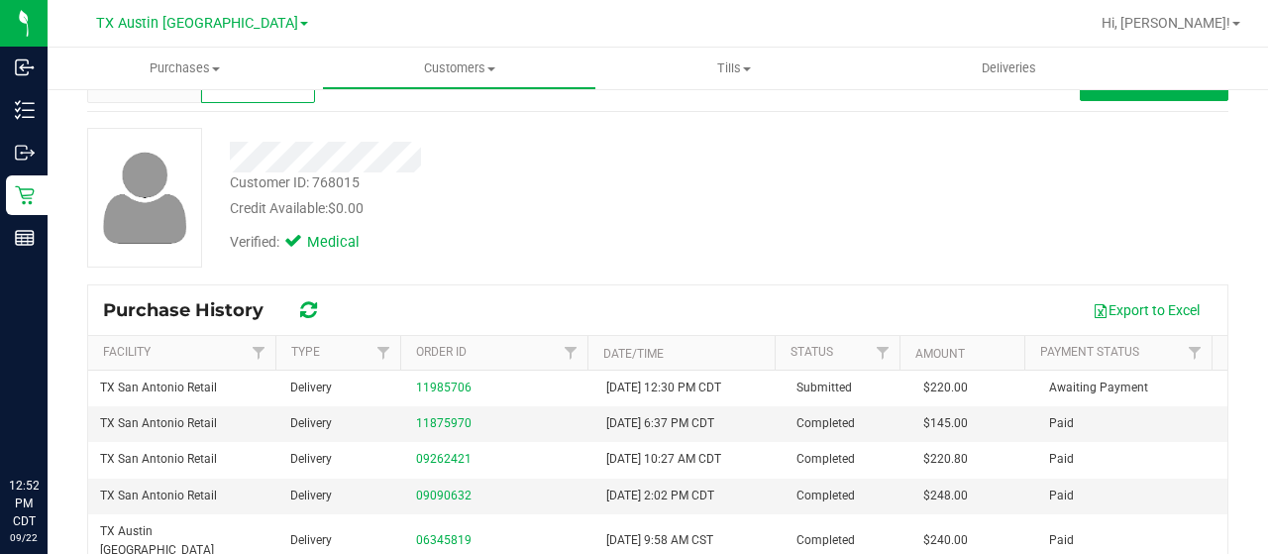
scroll to position [99, 0]
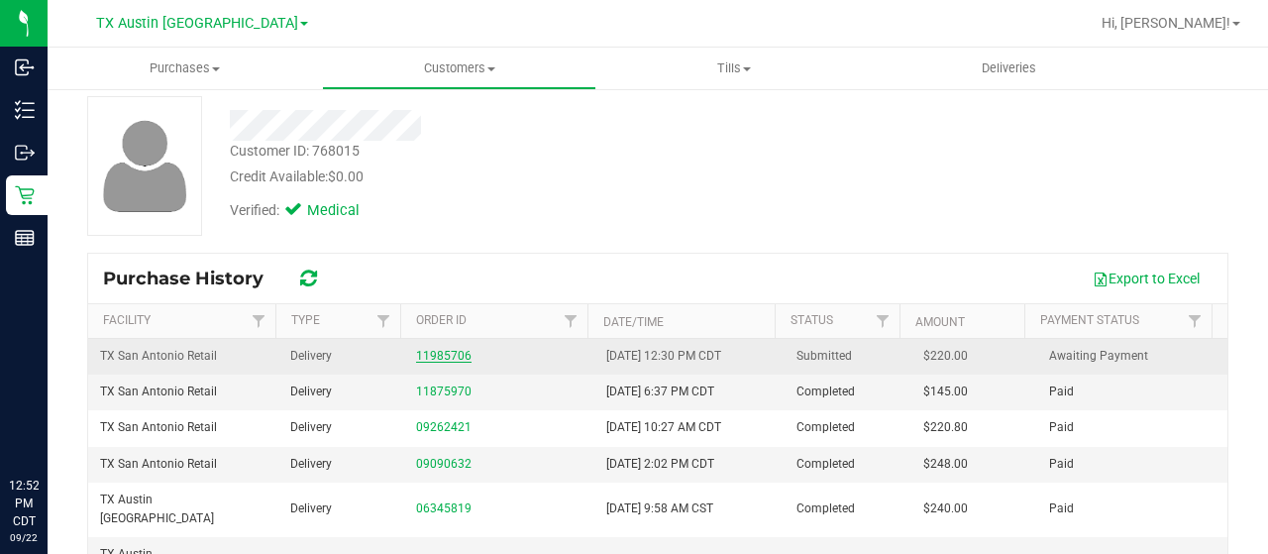
click at [449, 356] on link "11985706" at bounding box center [443, 356] width 55 height 14
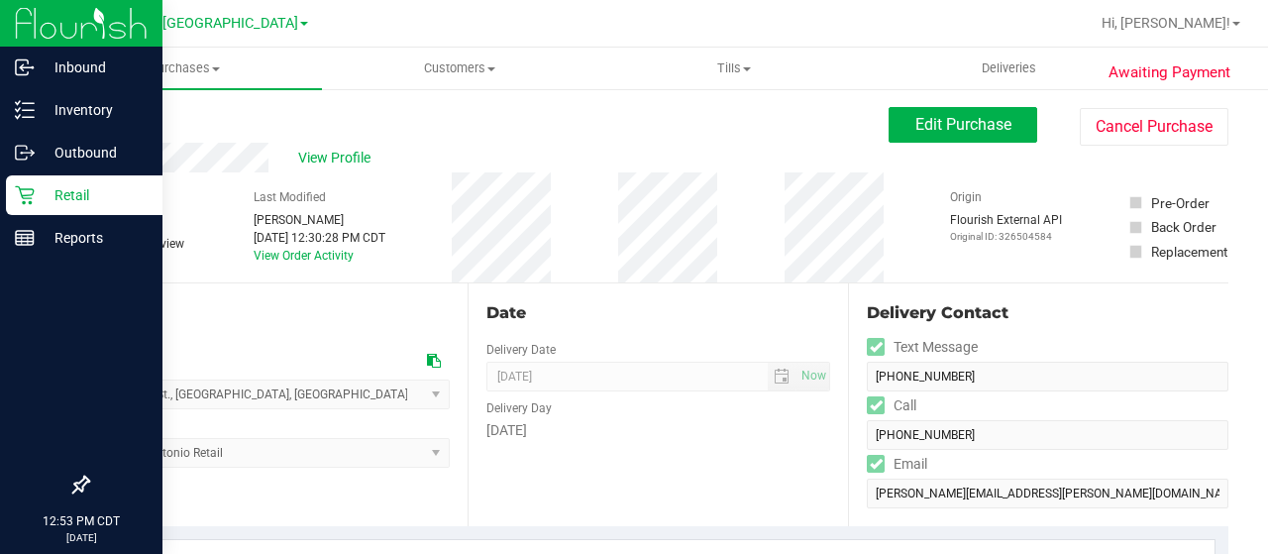
click at [102, 201] on p "Retail" at bounding box center [94, 195] width 119 height 24
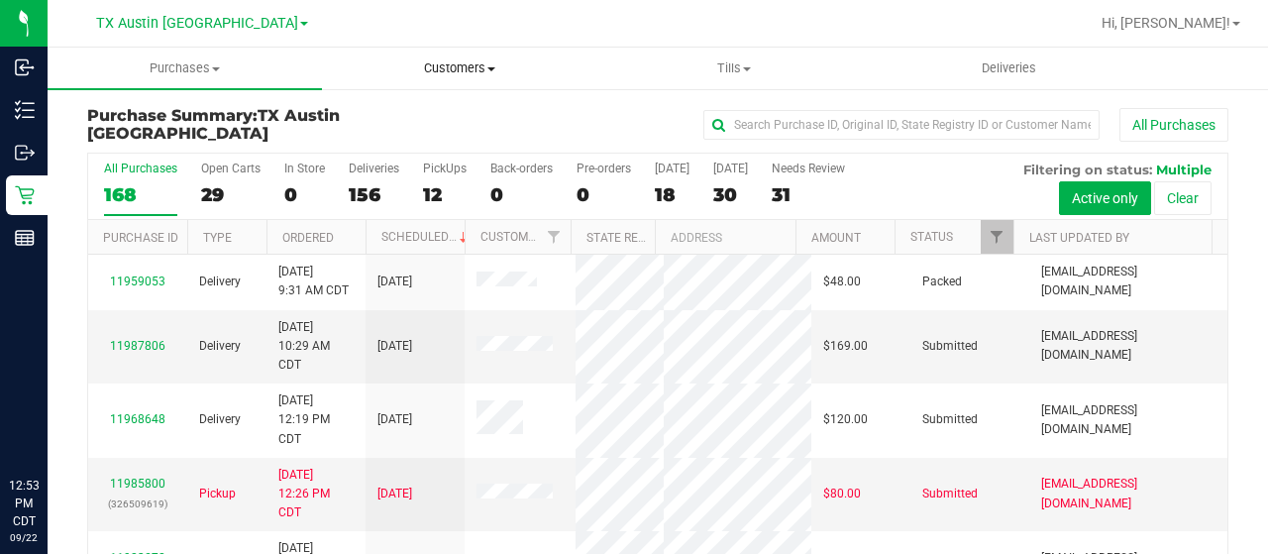
click at [440, 66] on span "Customers" at bounding box center [459, 68] width 273 height 18
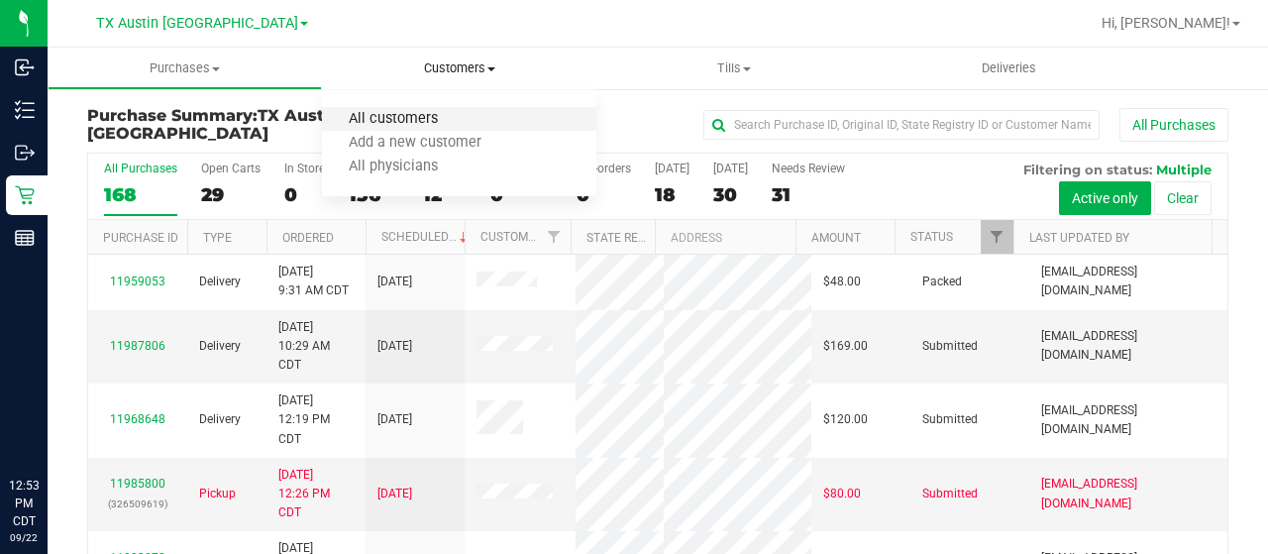
click at [434, 128] on span "All customers" at bounding box center [393, 119] width 143 height 17
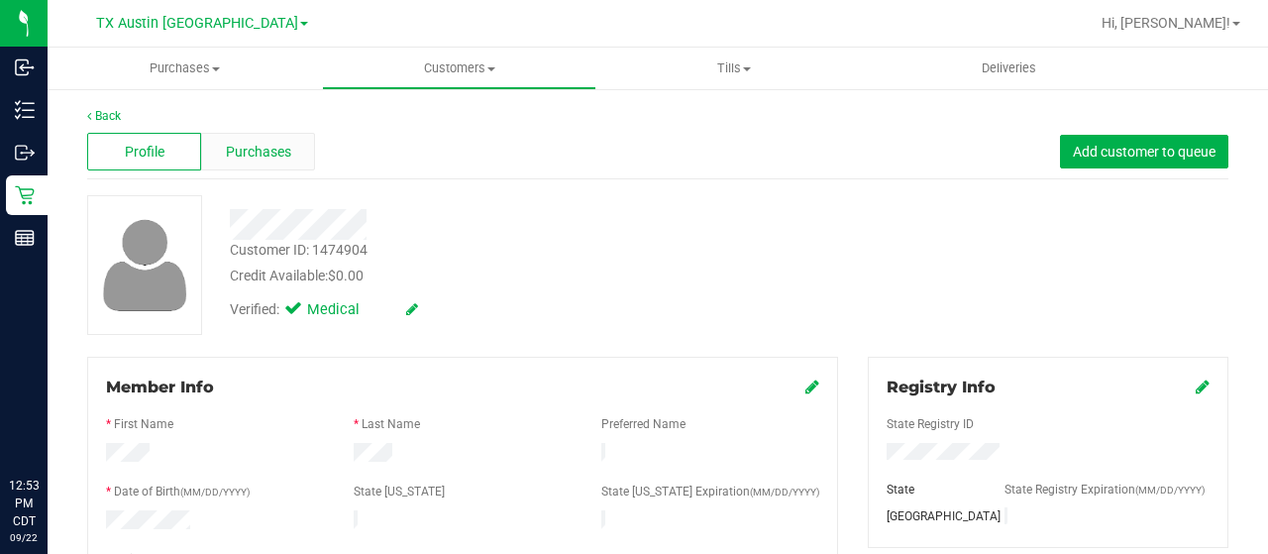
click at [252, 148] on span "Purchases" at bounding box center [258, 152] width 65 height 21
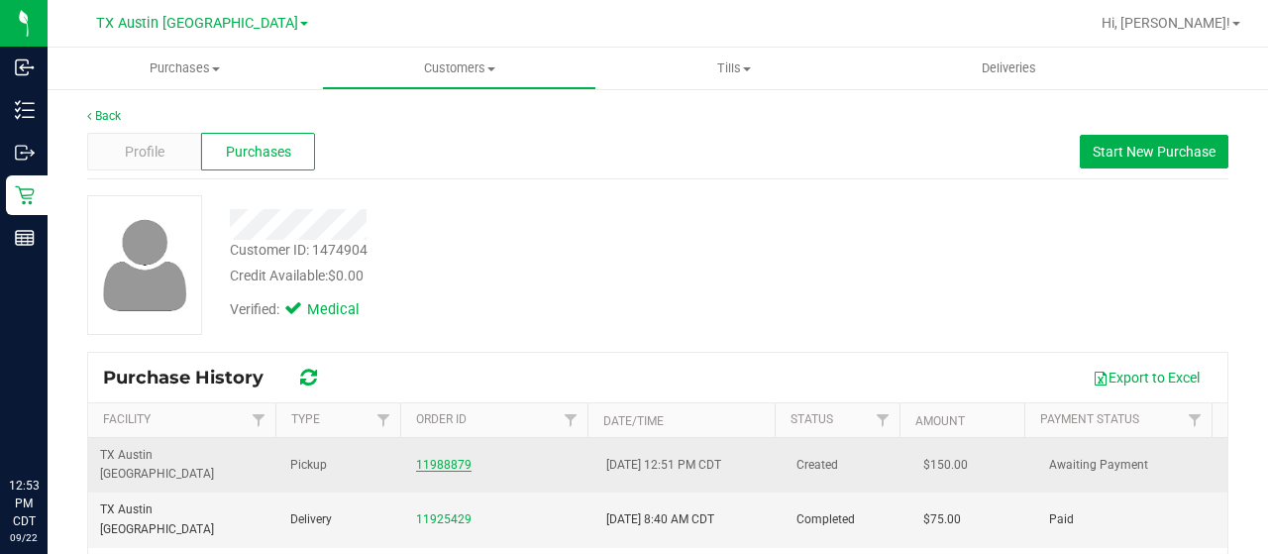
click at [440, 458] on link "11988879" at bounding box center [443, 465] width 55 height 14
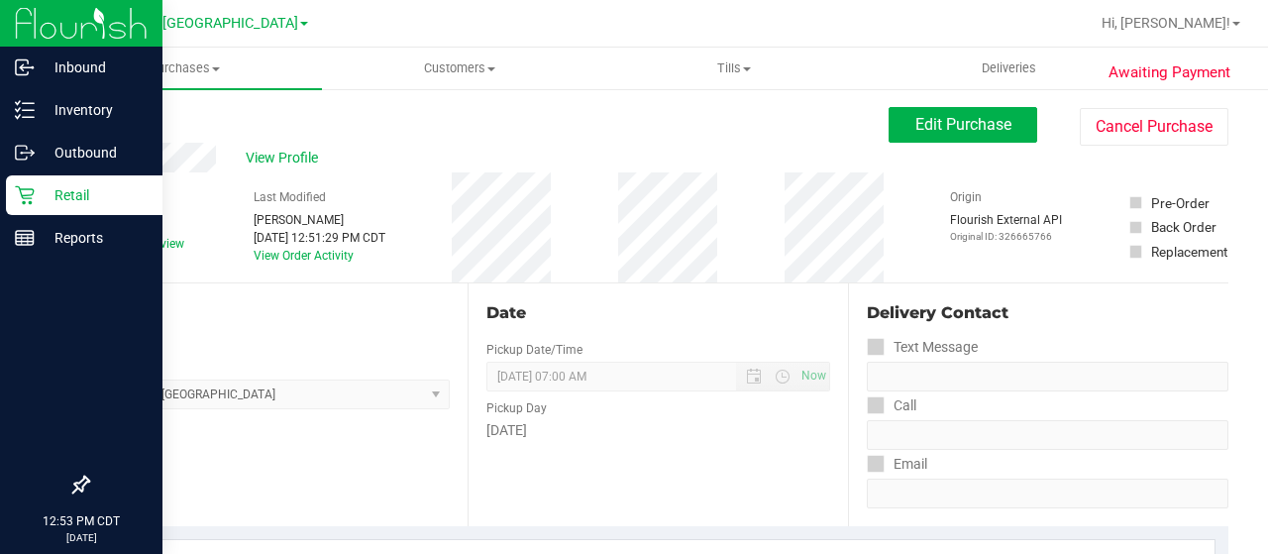
click at [40, 197] on p "Retail" at bounding box center [94, 195] width 119 height 24
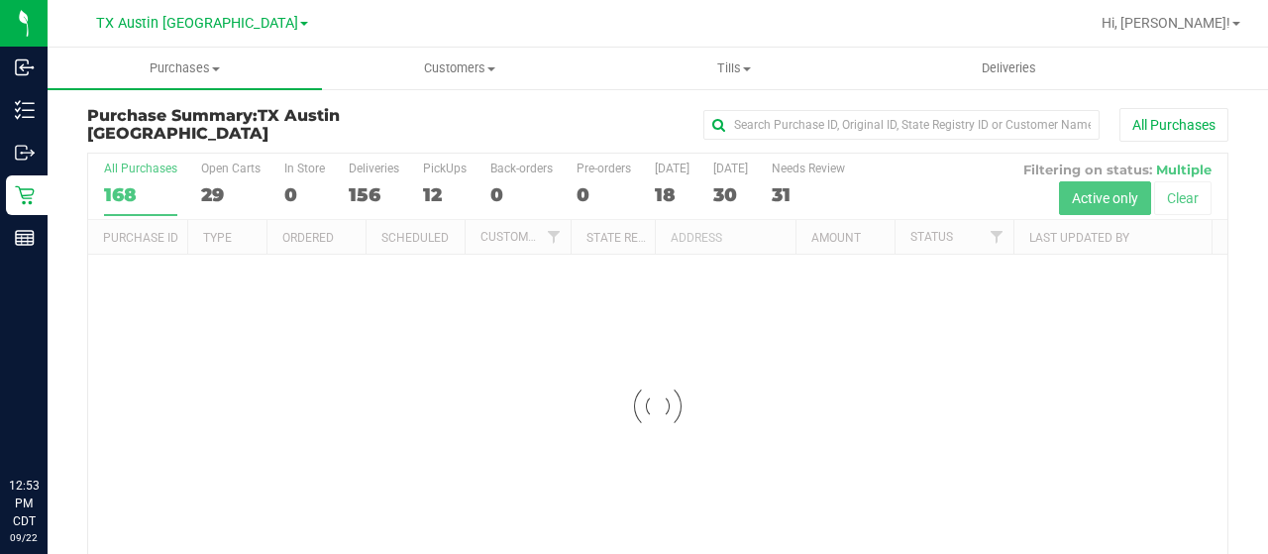
click at [214, 193] on div at bounding box center [658, 406] width 1140 height 505
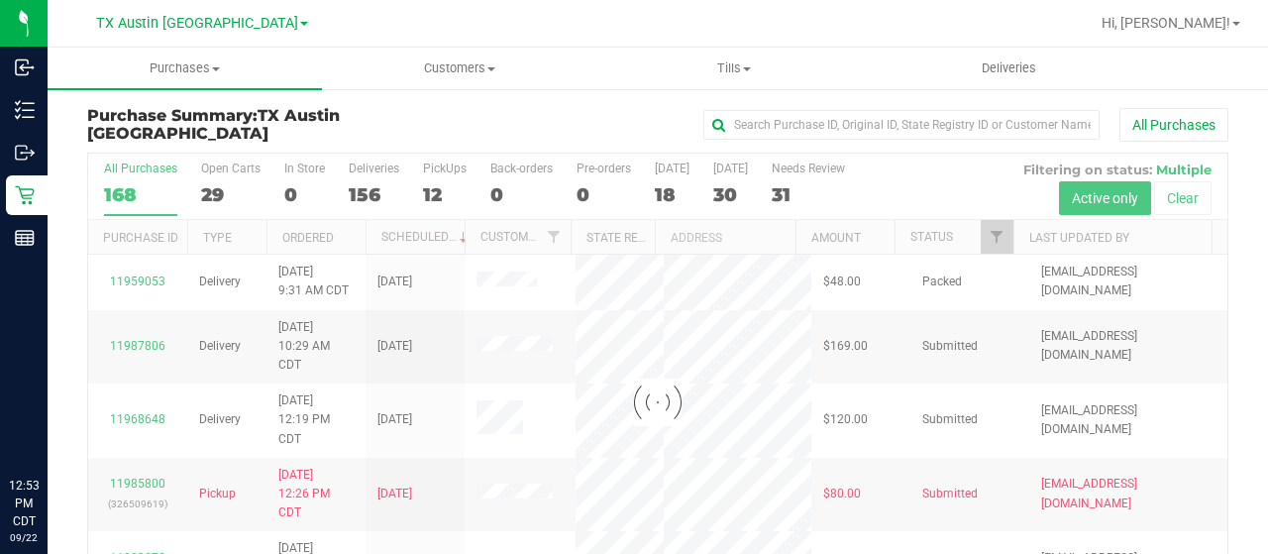
click at [212, 192] on div at bounding box center [658, 402] width 1140 height 497
click at [219, 193] on div at bounding box center [658, 402] width 1140 height 497
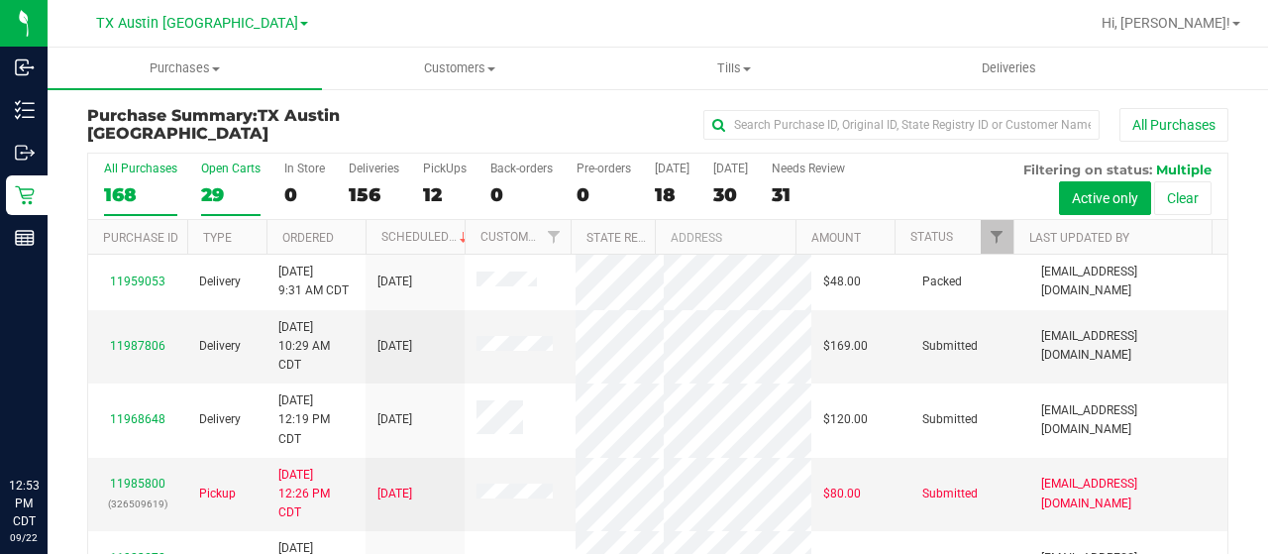
click at [207, 194] on div "29" at bounding box center [230, 194] width 59 height 23
click at [0, 0] on input "Open Carts 29" at bounding box center [0, 0] width 0 height 0
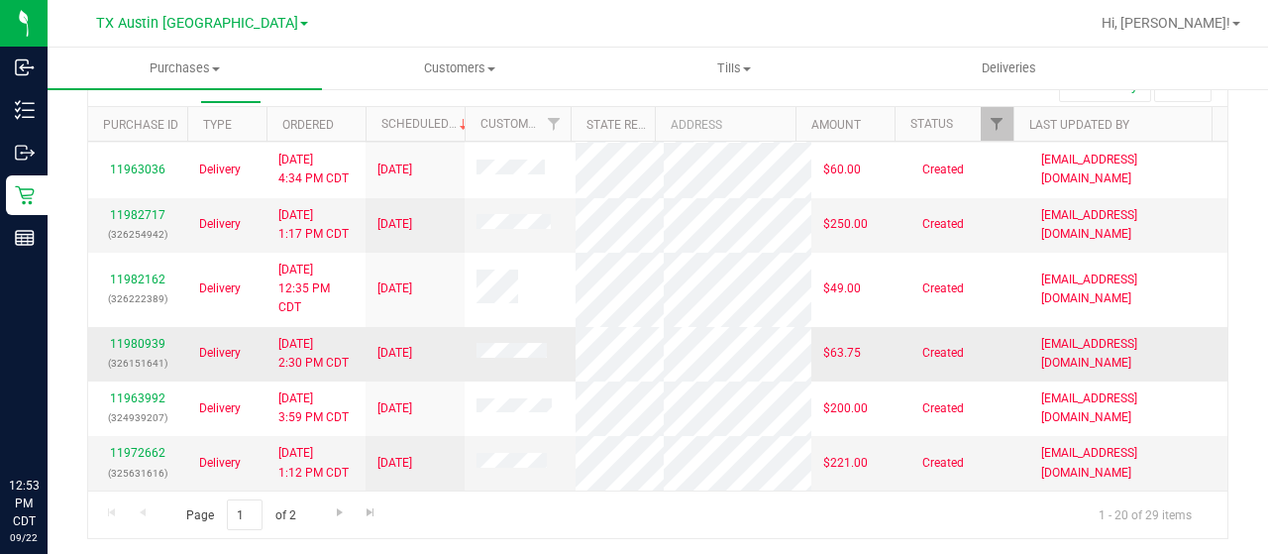
scroll to position [1027, 0]
click at [335, 514] on span "Go to the next page" at bounding box center [340, 512] width 16 height 16
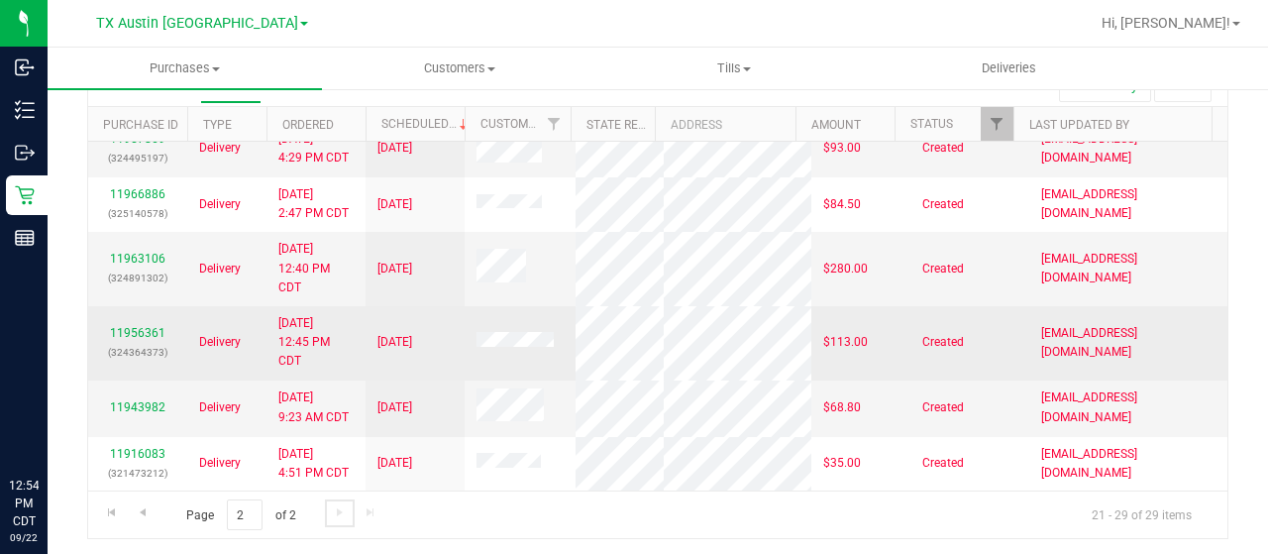
scroll to position [293, 0]
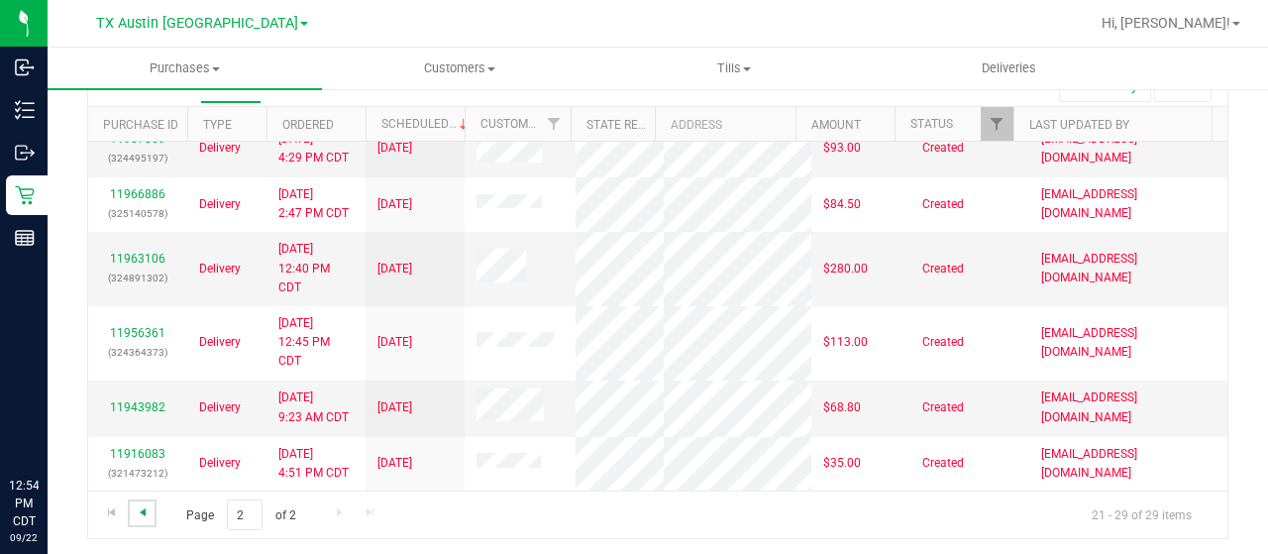
click at [147, 512] on span "Go to the previous page" at bounding box center [143, 512] width 16 height 16
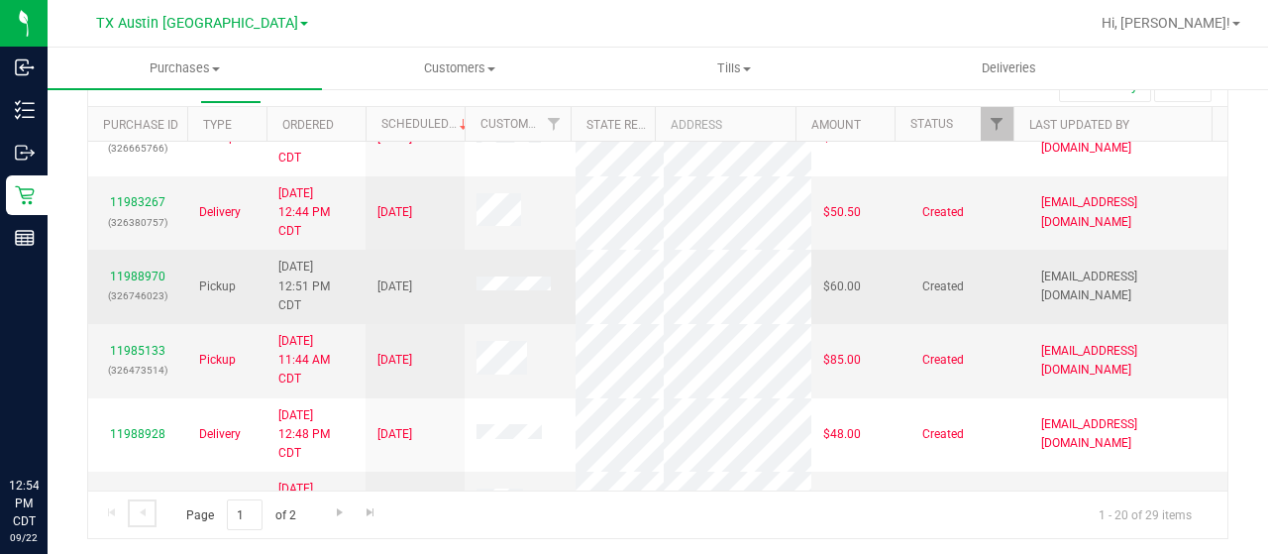
scroll to position [396, 0]
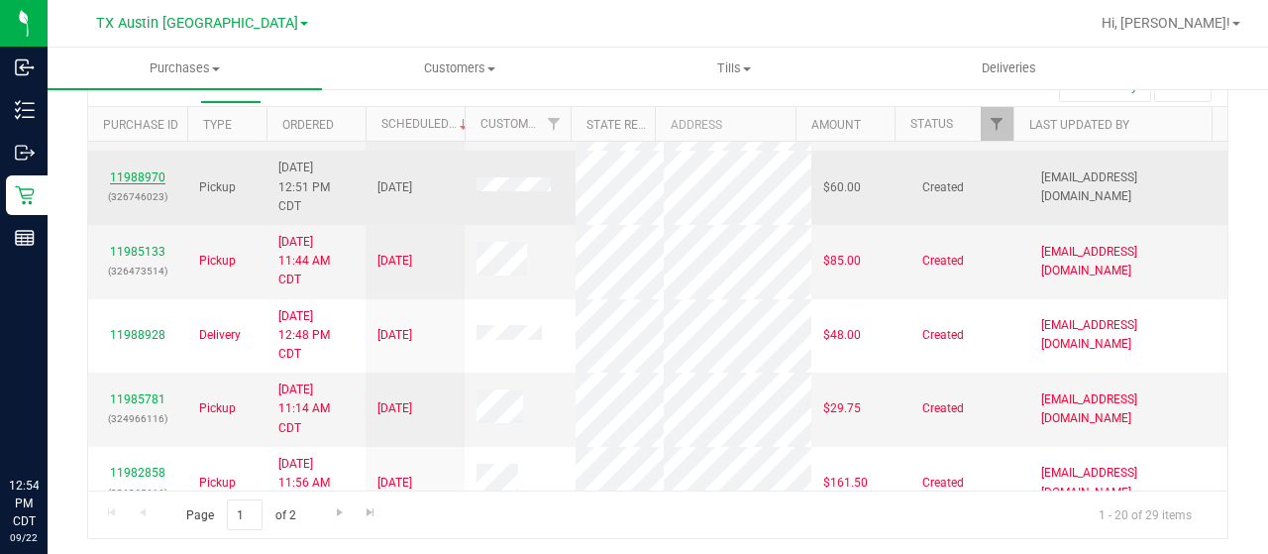
click at [139, 184] on link "11988970" at bounding box center [137, 177] width 55 height 14
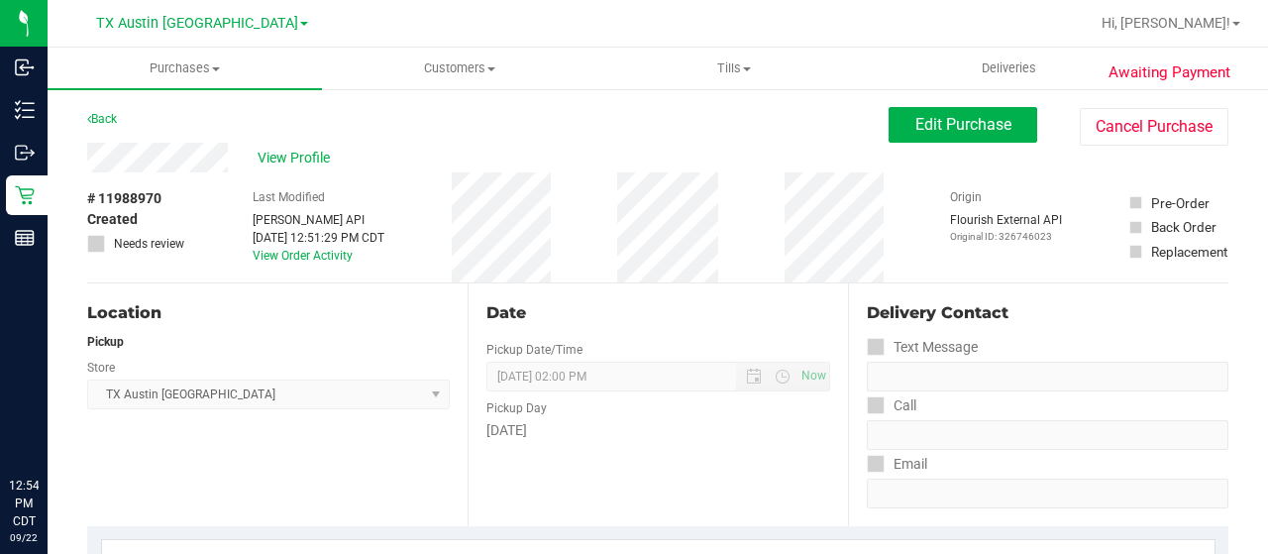
click at [228, 161] on div "View Profile" at bounding box center [488, 158] width 802 height 30
click at [208, 122] on div "Back Edit Purchase Cancel Purchase" at bounding box center [658, 125] width 1142 height 36
drag, startPoint x: 229, startPoint y: 160, endPoint x: 78, endPoint y: 161, distance: 150.6
click at [311, 155] on span "View Profile" at bounding box center [297, 158] width 79 height 21
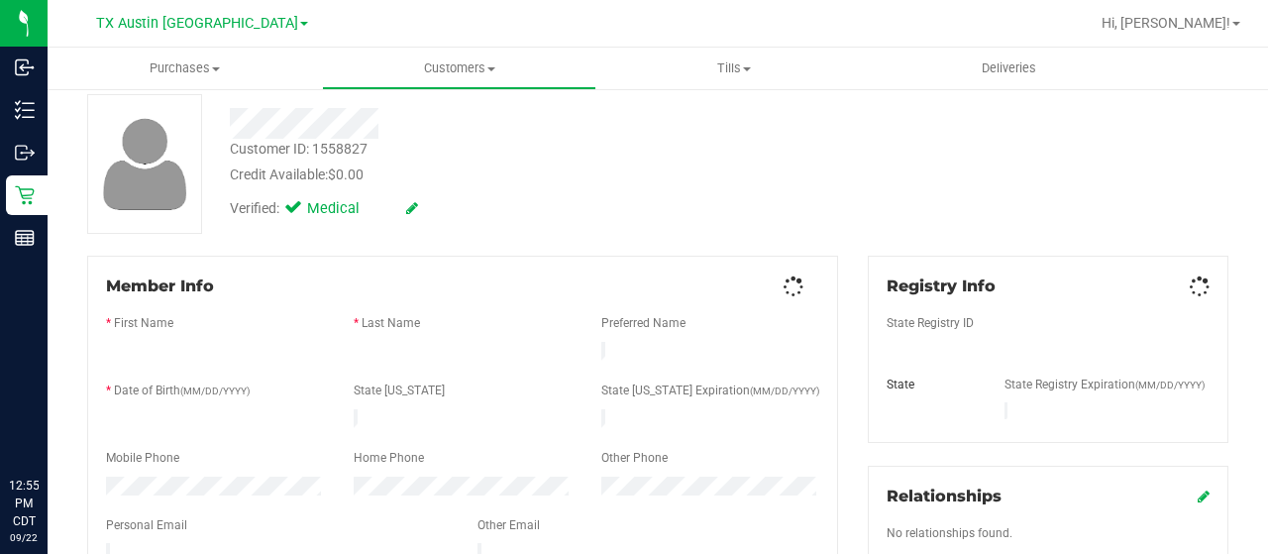
scroll to position [198, 0]
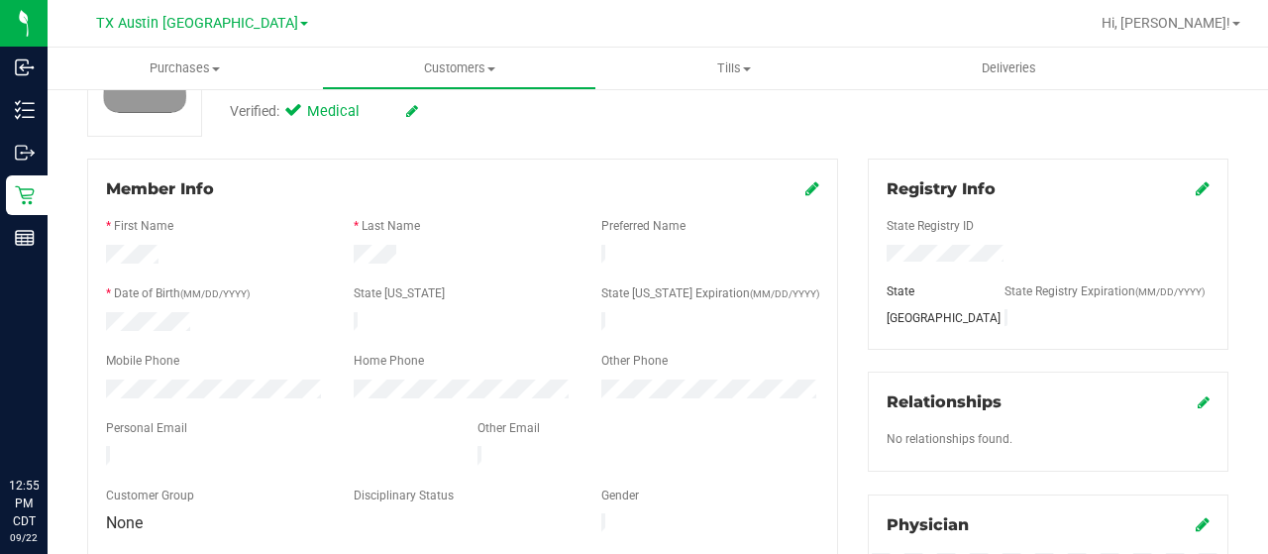
drag, startPoint x: 295, startPoint y: 446, endPoint x: 122, endPoint y: 425, distance: 174.7
click at [95, 446] on div at bounding box center [277, 458] width 372 height 24
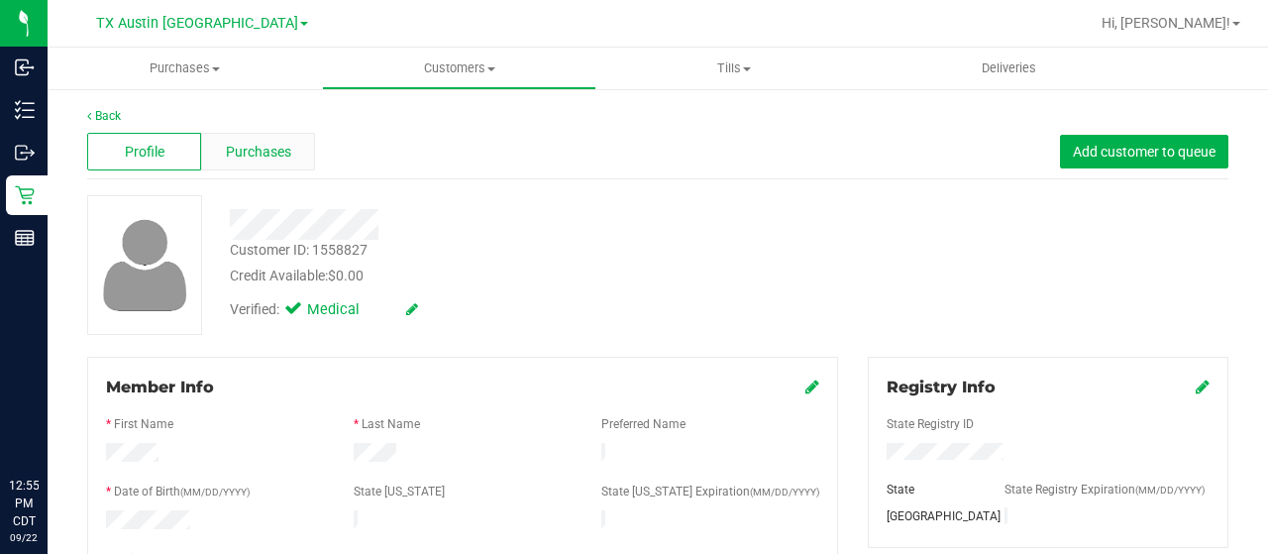
click at [284, 151] on span "Purchases" at bounding box center [258, 152] width 65 height 21
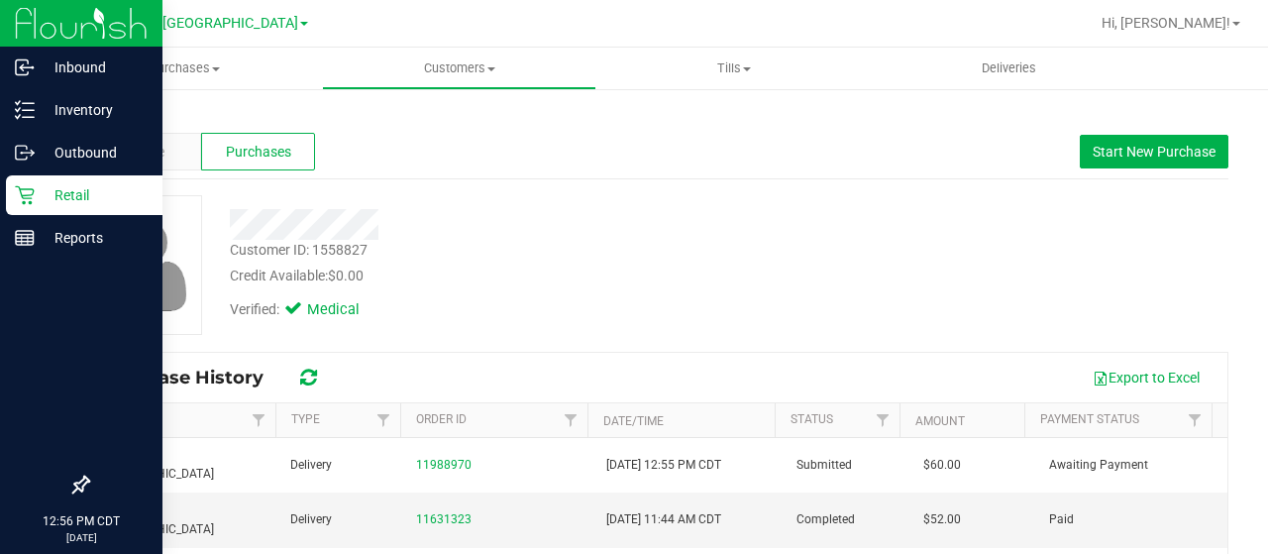
click at [49, 209] on div "Retail" at bounding box center [84, 195] width 157 height 40
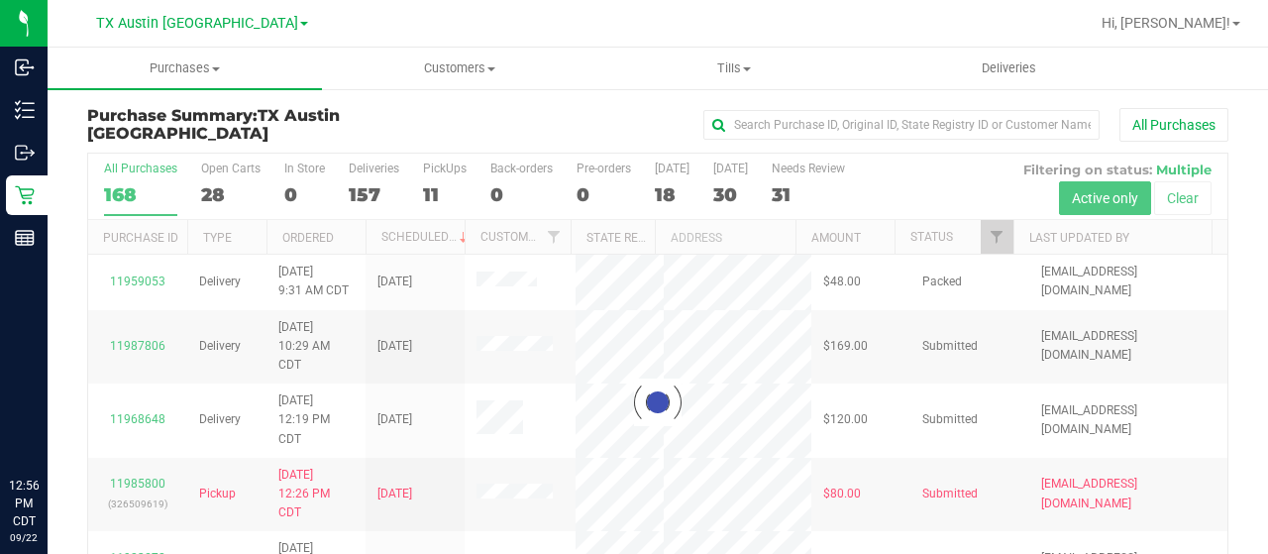
click at [208, 186] on div at bounding box center [658, 402] width 1140 height 497
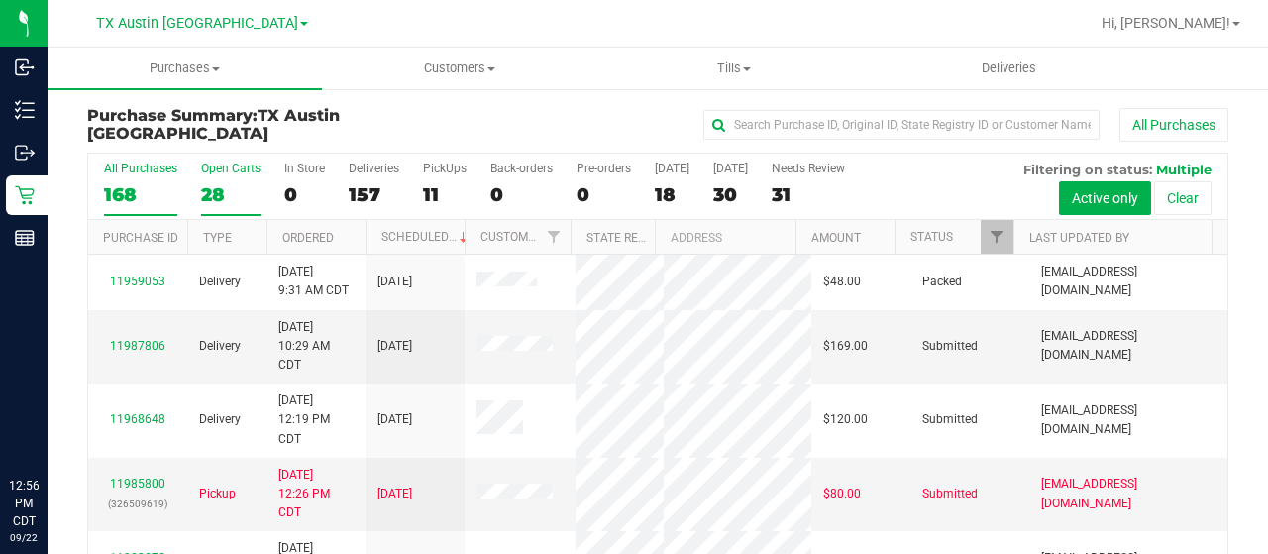
click at [210, 191] on div "28" at bounding box center [230, 194] width 59 height 23
click at [0, 0] on input "Open Carts 28" at bounding box center [0, 0] width 0 height 0
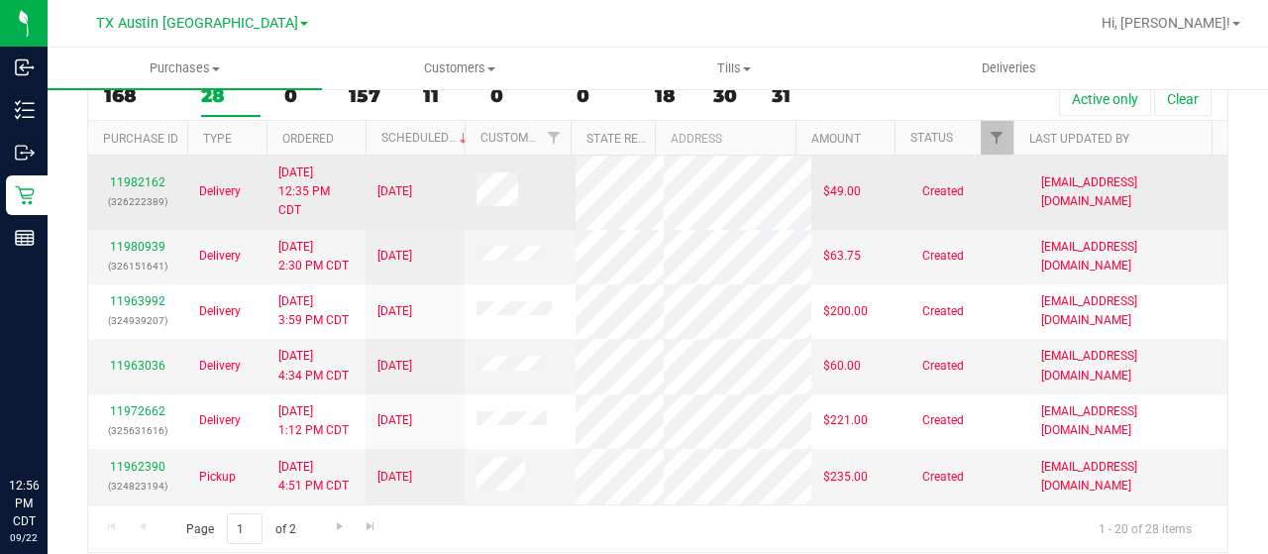
scroll to position [1027, 0]
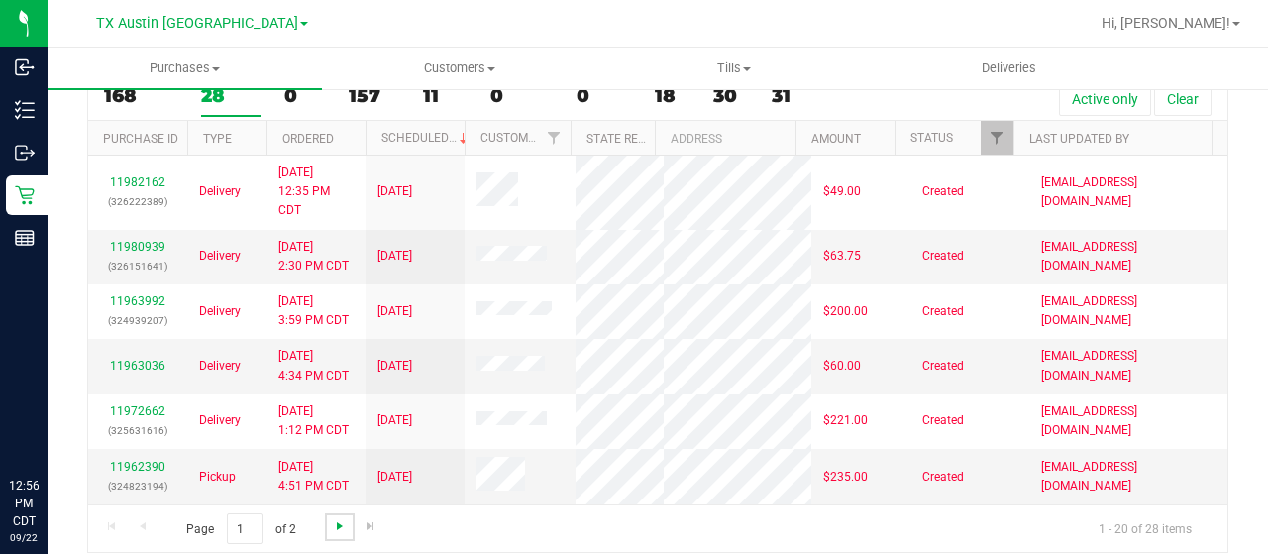
click at [341, 523] on span "Go to the next page" at bounding box center [340, 526] width 16 height 16
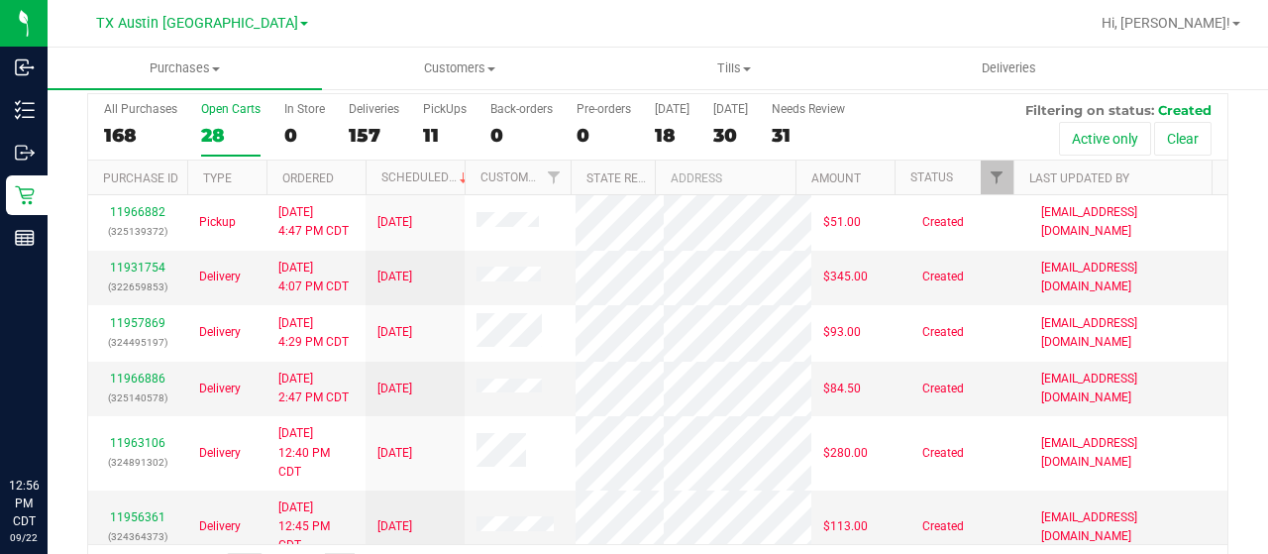
scroll to position [0, 0]
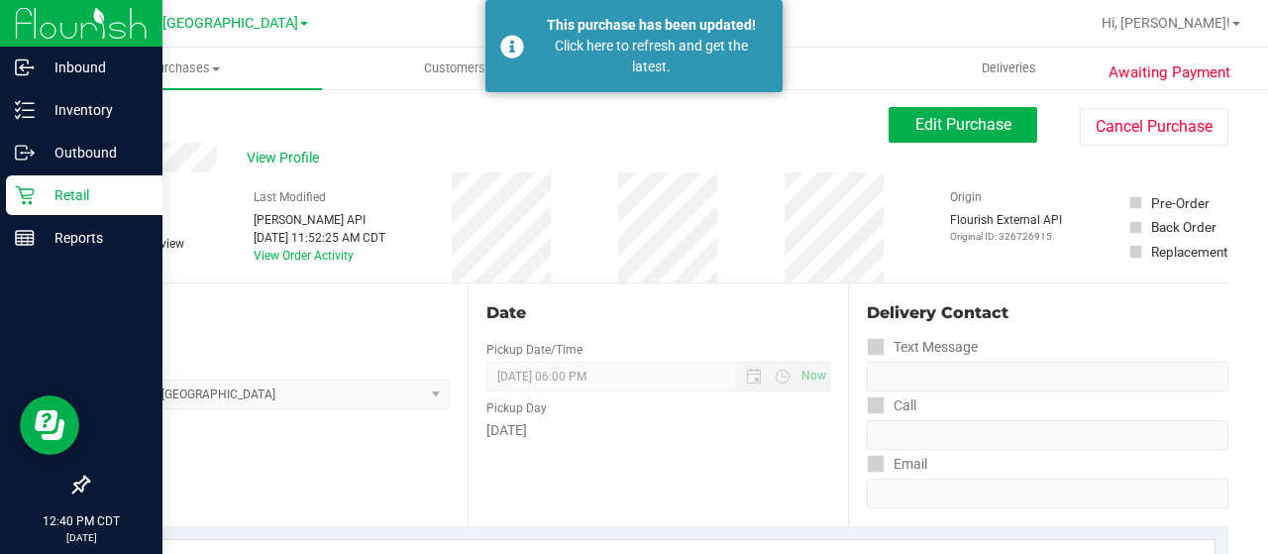
click at [28, 193] on icon at bounding box center [25, 195] width 20 height 20
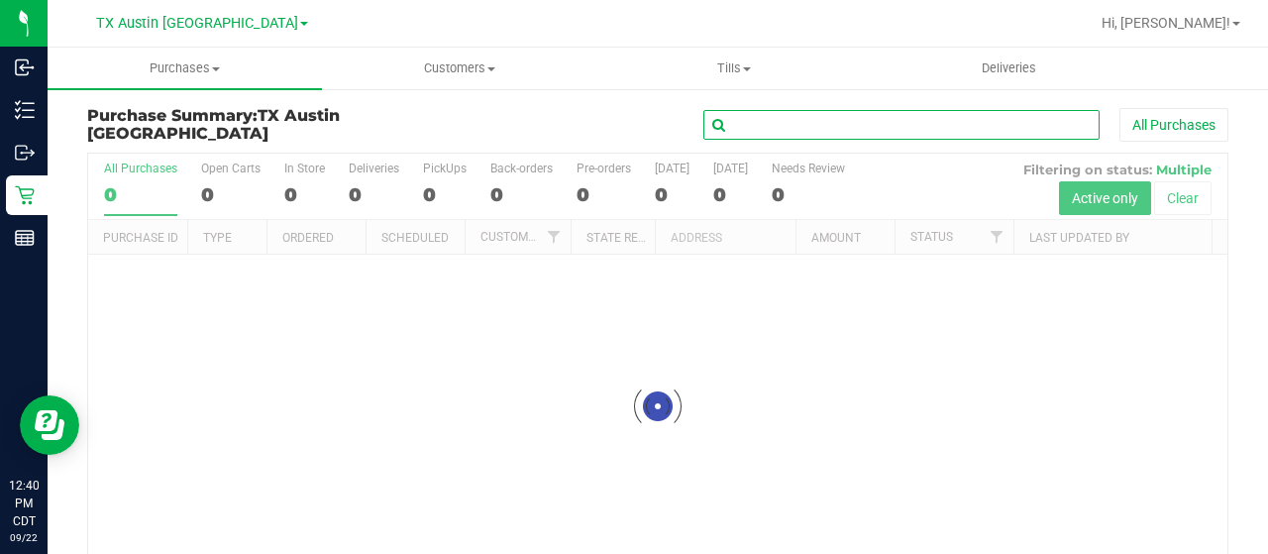
click at [754, 116] on input "text" at bounding box center [902, 125] width 396 height 30
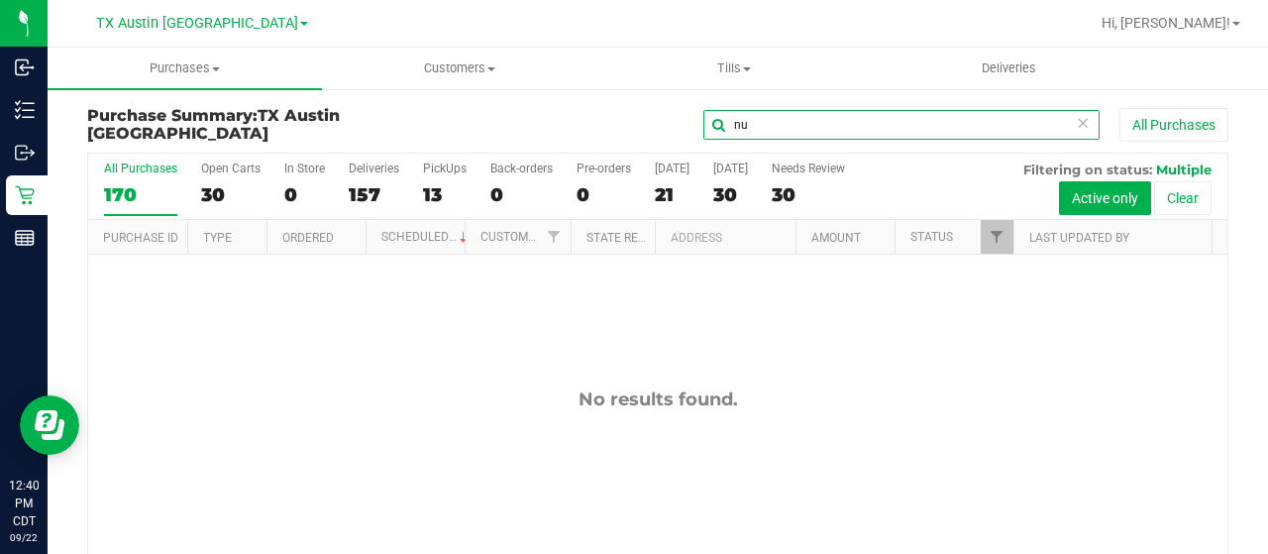
type input "n"
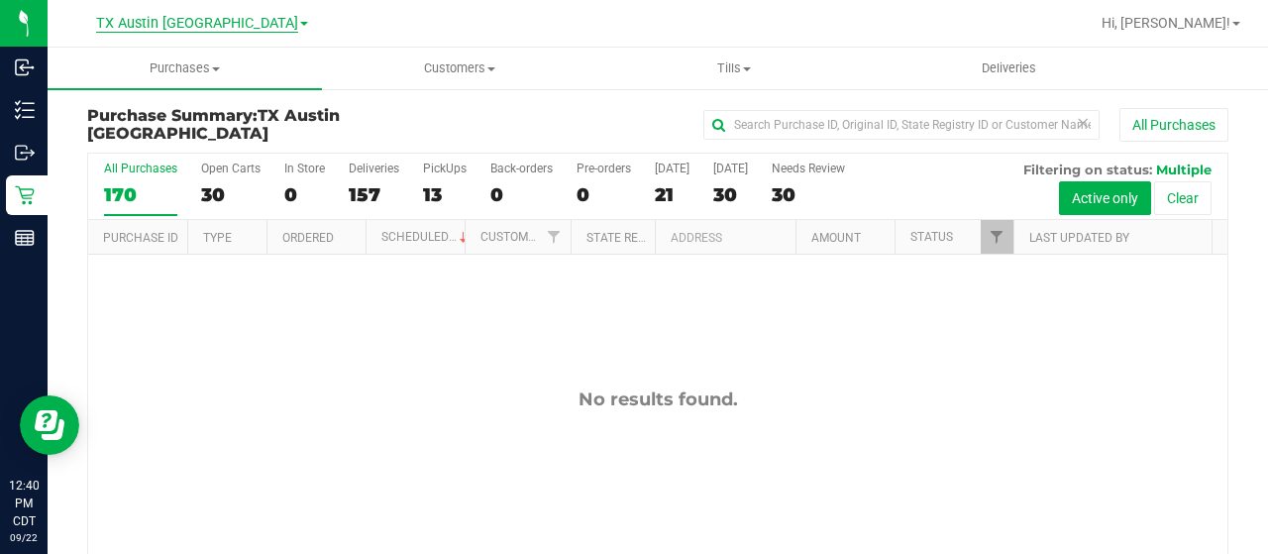
click at [200, 29] on span "TX Austin [GEOGRAPHIC_DATA]" at bounding box center [197, 24] width 202 height 18
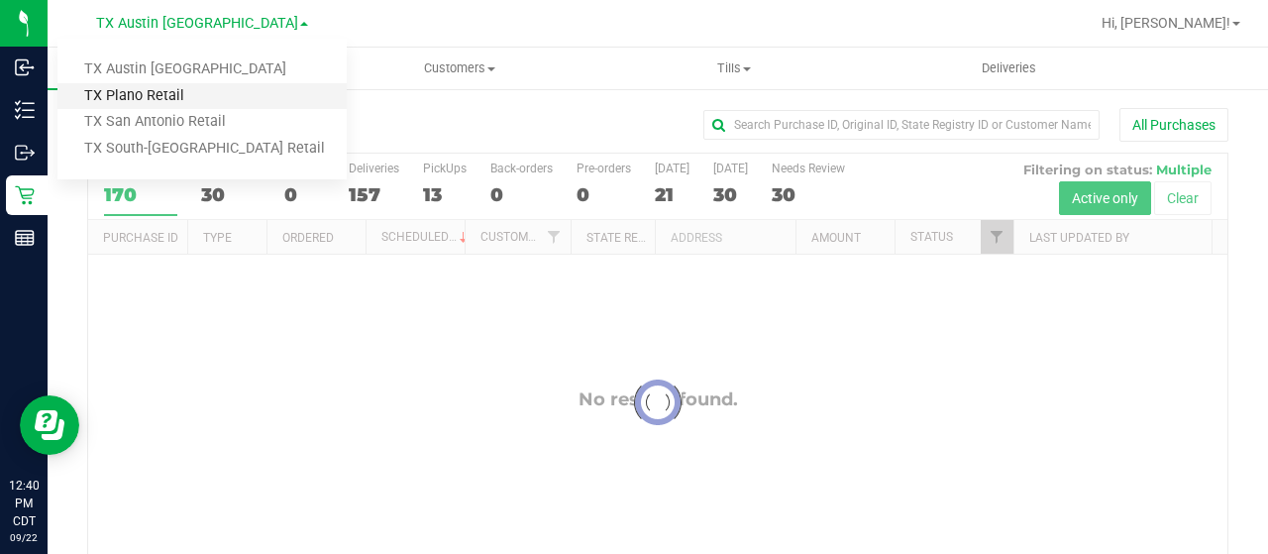
click at [205, 92] on link "TX Plano Retail" at bounding box center [201, 96] width 289 height 27
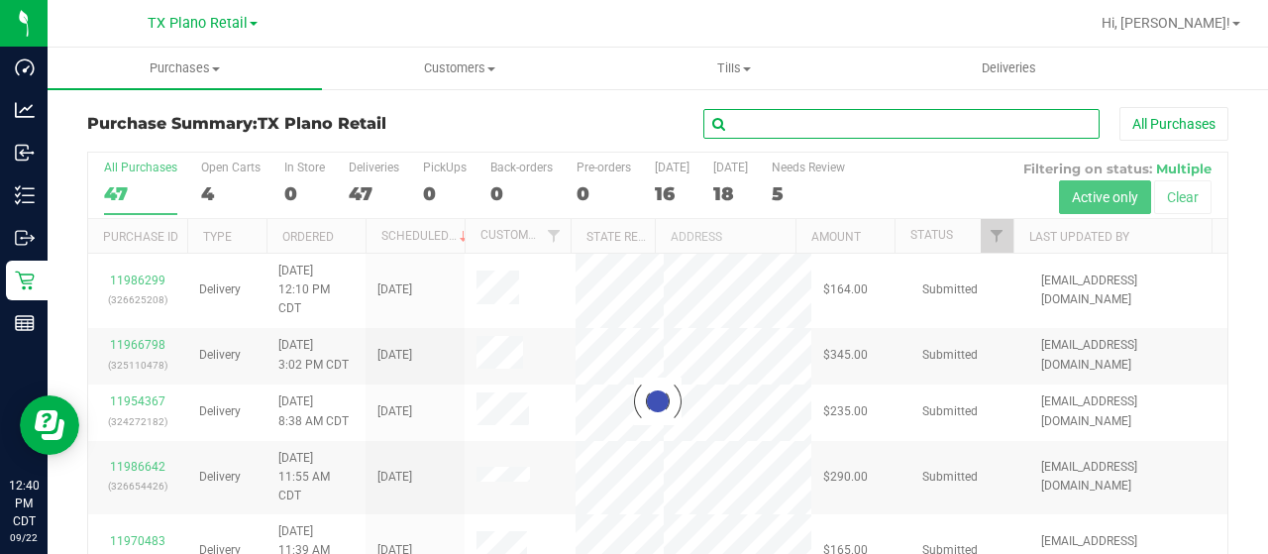
click at [736, 122] on input "text" at bounding box center [902, 124] width 396 height 30
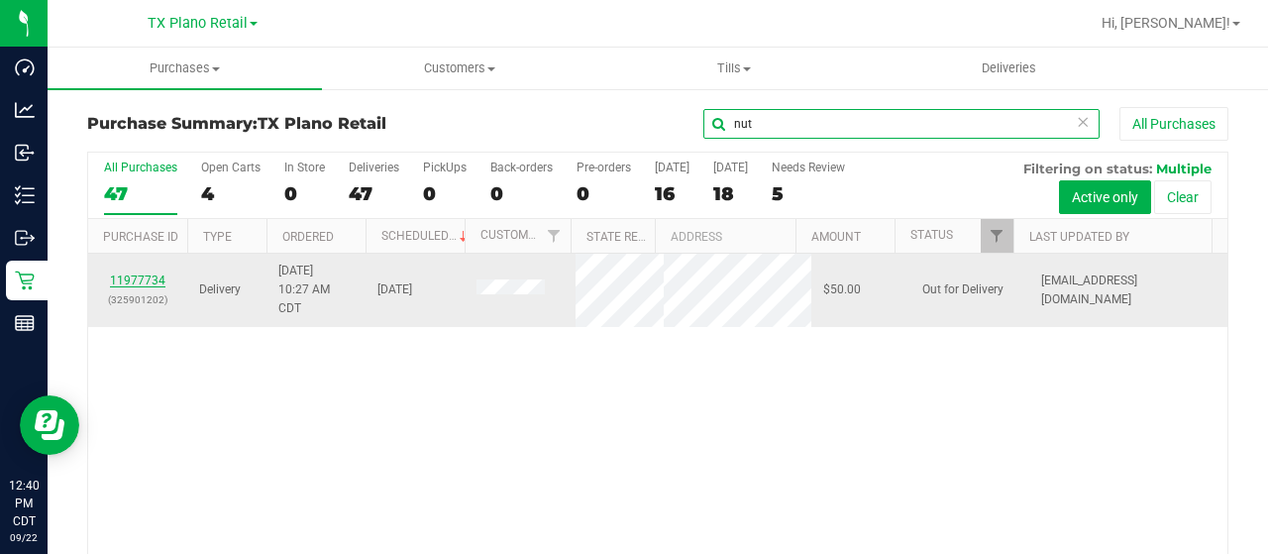
type input "nut"
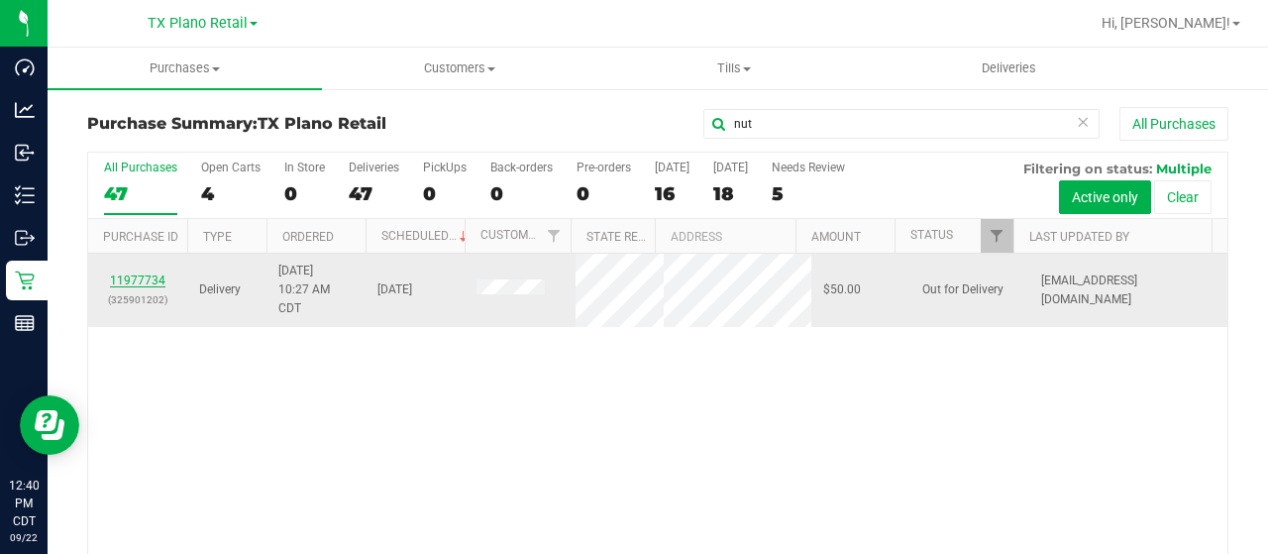
click at [155, 280] on link "11977734" at bounding box center [137, 281] width 55 height 14
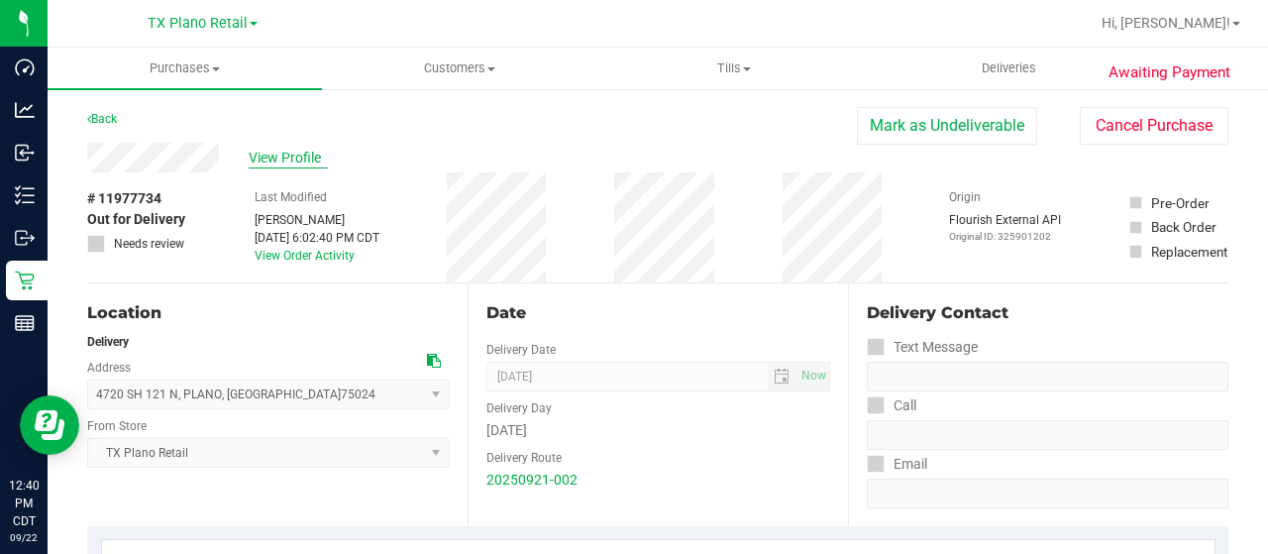
click at [281, 154] on span "View Profile" at bounding box center [288, 158] width 79 height 21
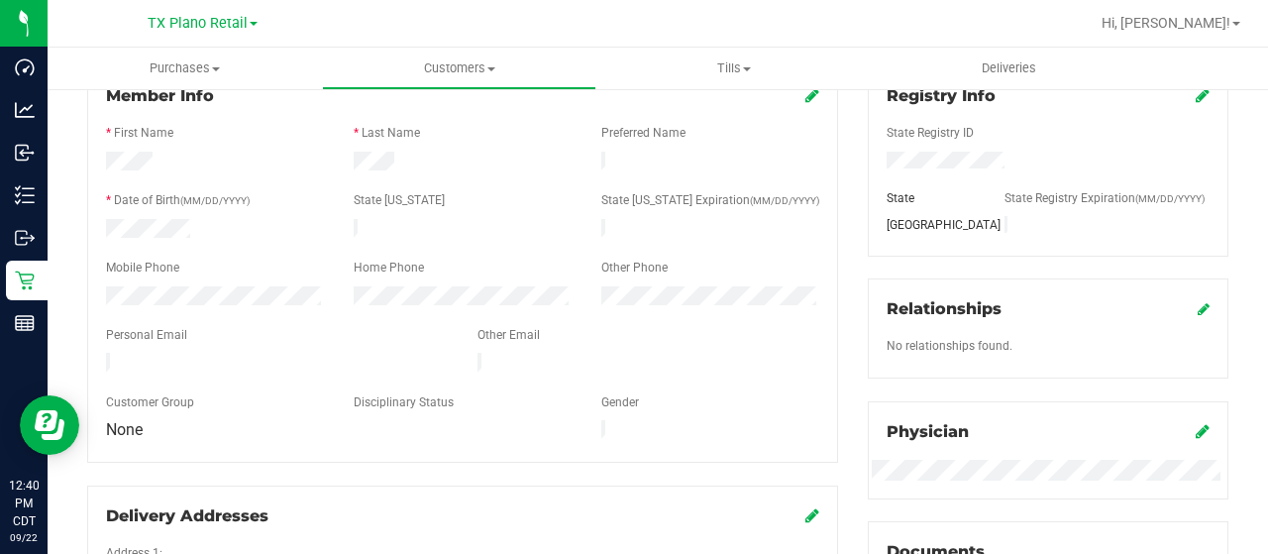
scroll to position [297, 0]
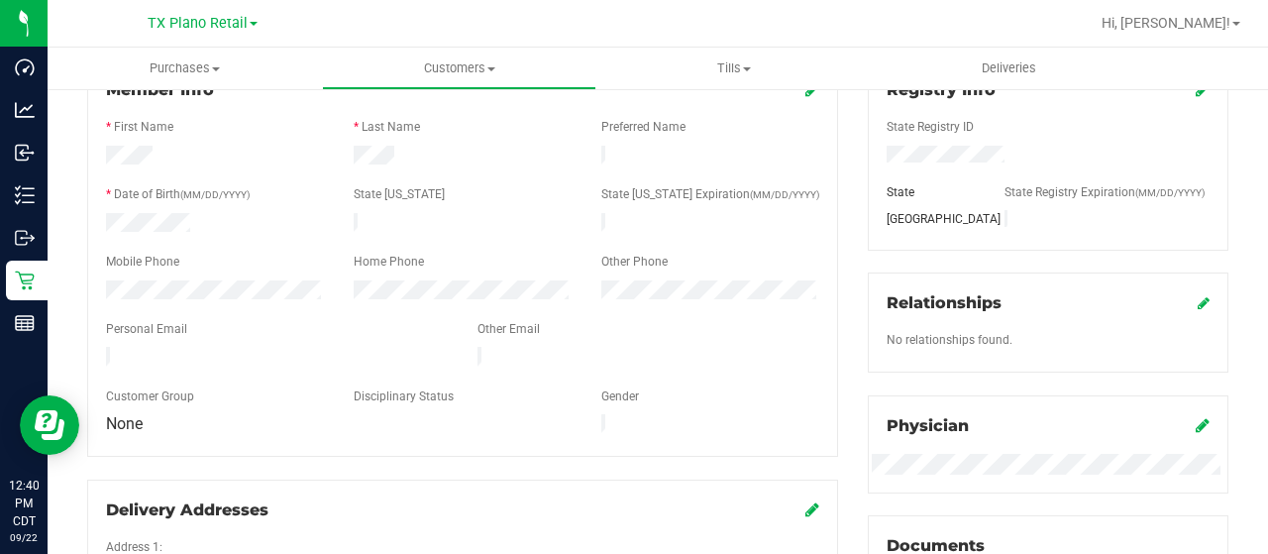
drag, startPoint x: 290, startPoint y: 346, endPoint x: 99, endPoint y: 346, distance: 191.3
click at [99, 347] on div at bounding box center [277, 359] width 372 height 24
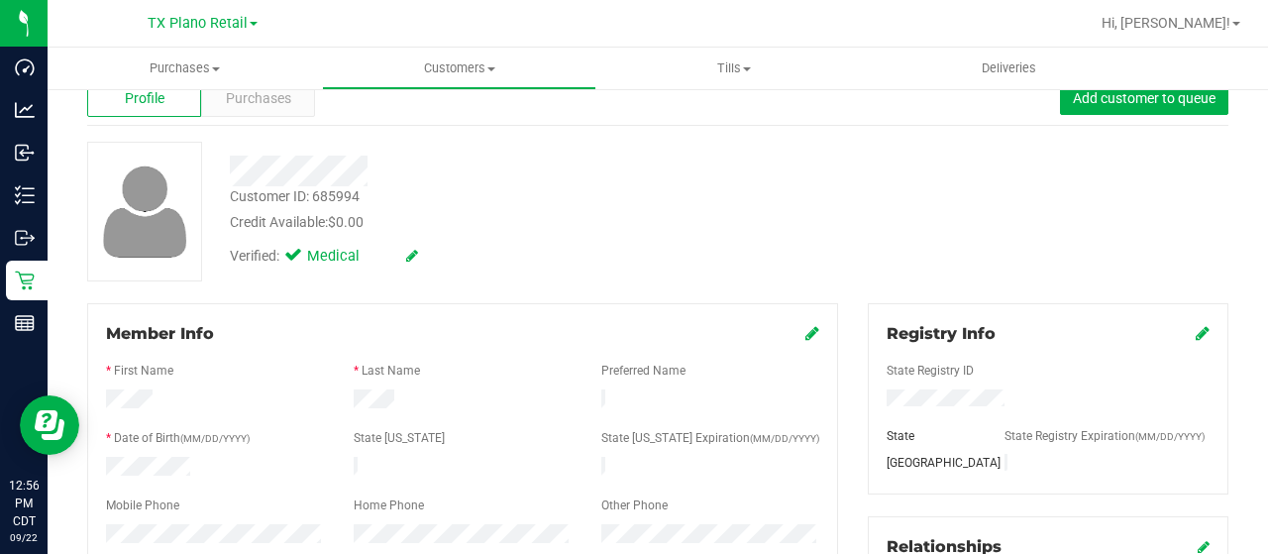
scroll to position [0, 0]
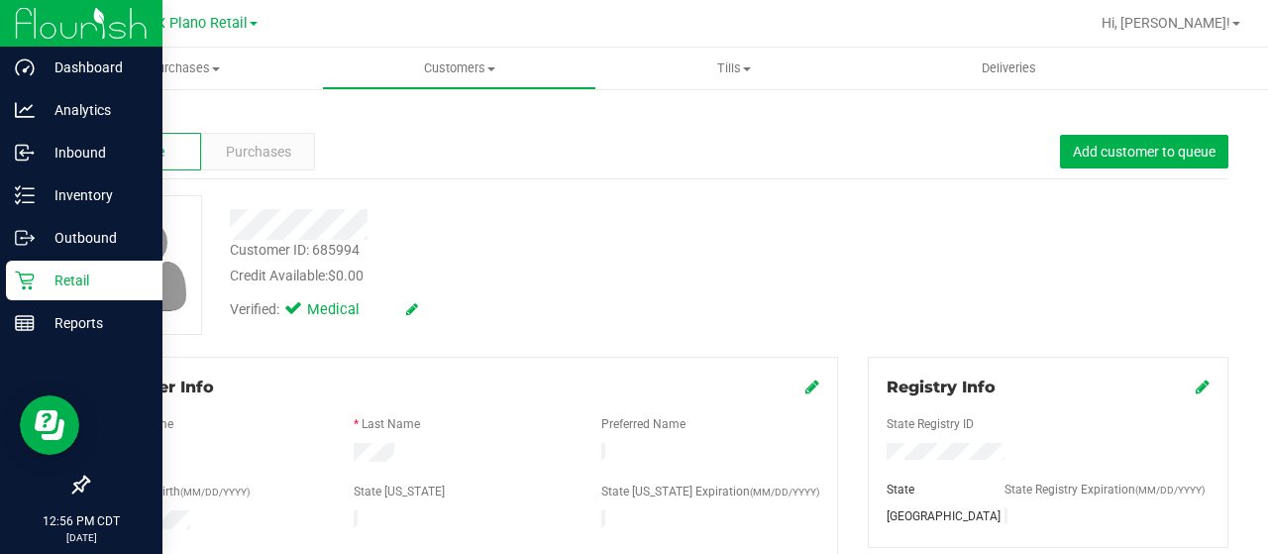
click at [35, 280] on p "Retail" at bounding box center [94, 281] width 119 height 24
